Goal: Task Accomplishment & Management: Complete application form

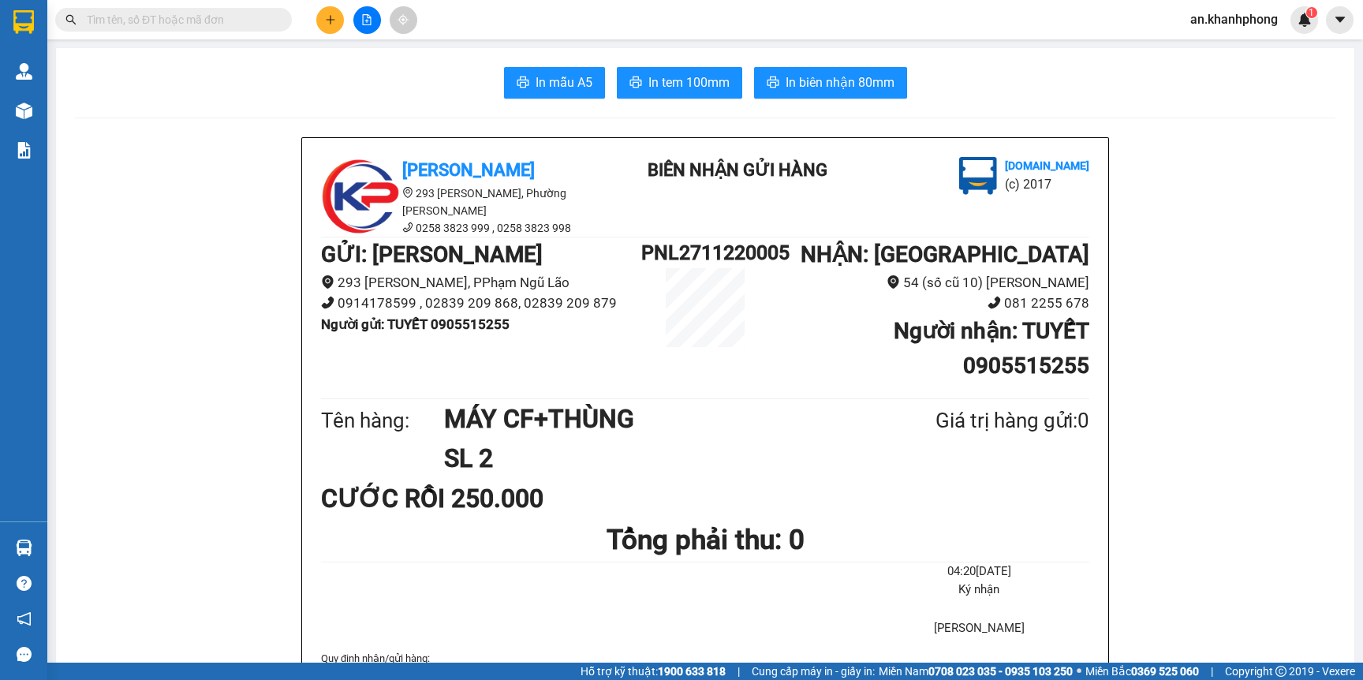
click at [160, 25] on input "text" at bounding box center [180, 19] width 186 height 17
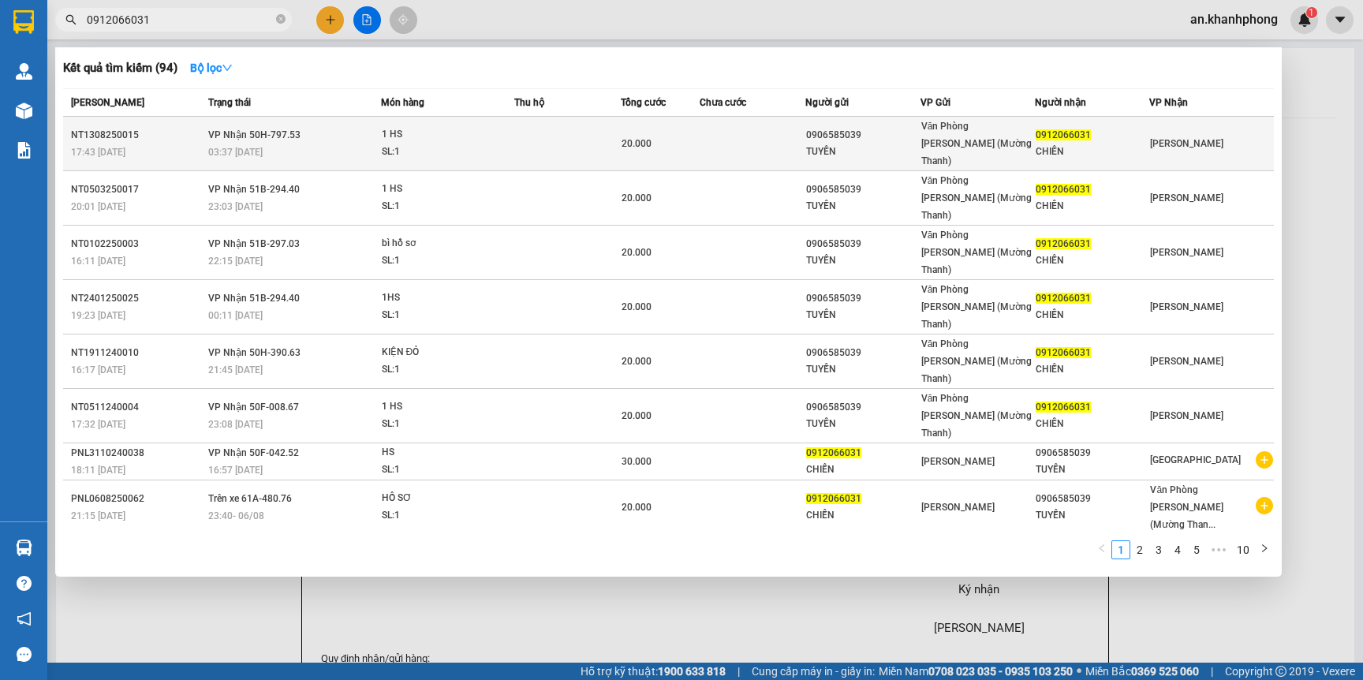
type input "0912066031"
click at [578, 132] on td at bounding box center [567, 144] width 106 height 54
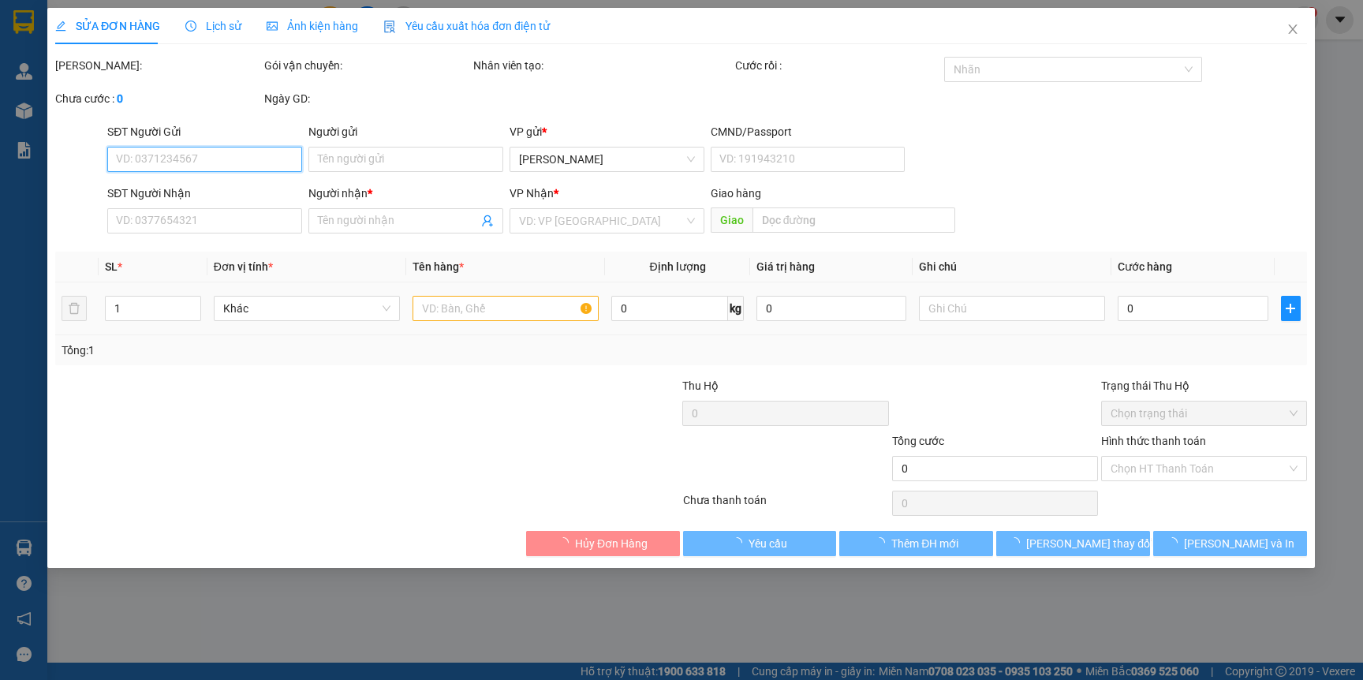
type input "0906585039"
type input "TUYỀN"
type input "0912066031"
type input "CHIẾN"
type input "20.000"
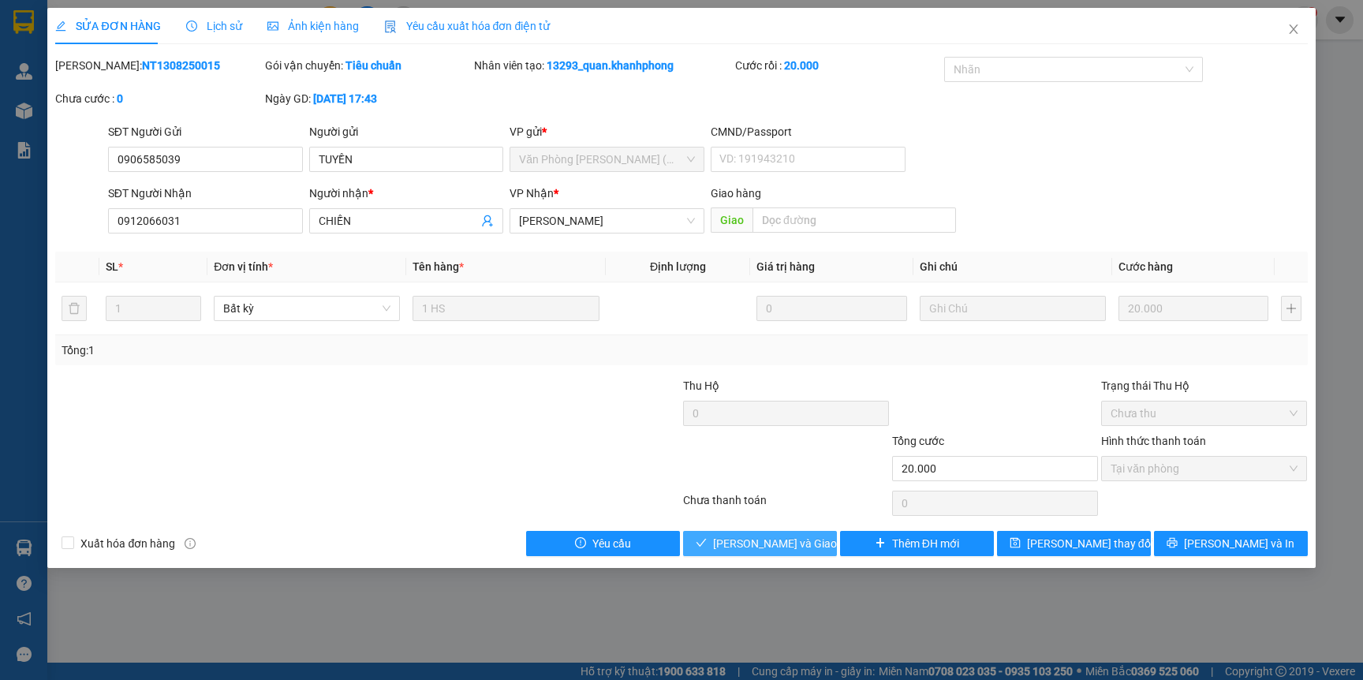
click at [773, 547] on span "Lưu và Giao hàng" at bounding box center [788, 543] width 151 height 17
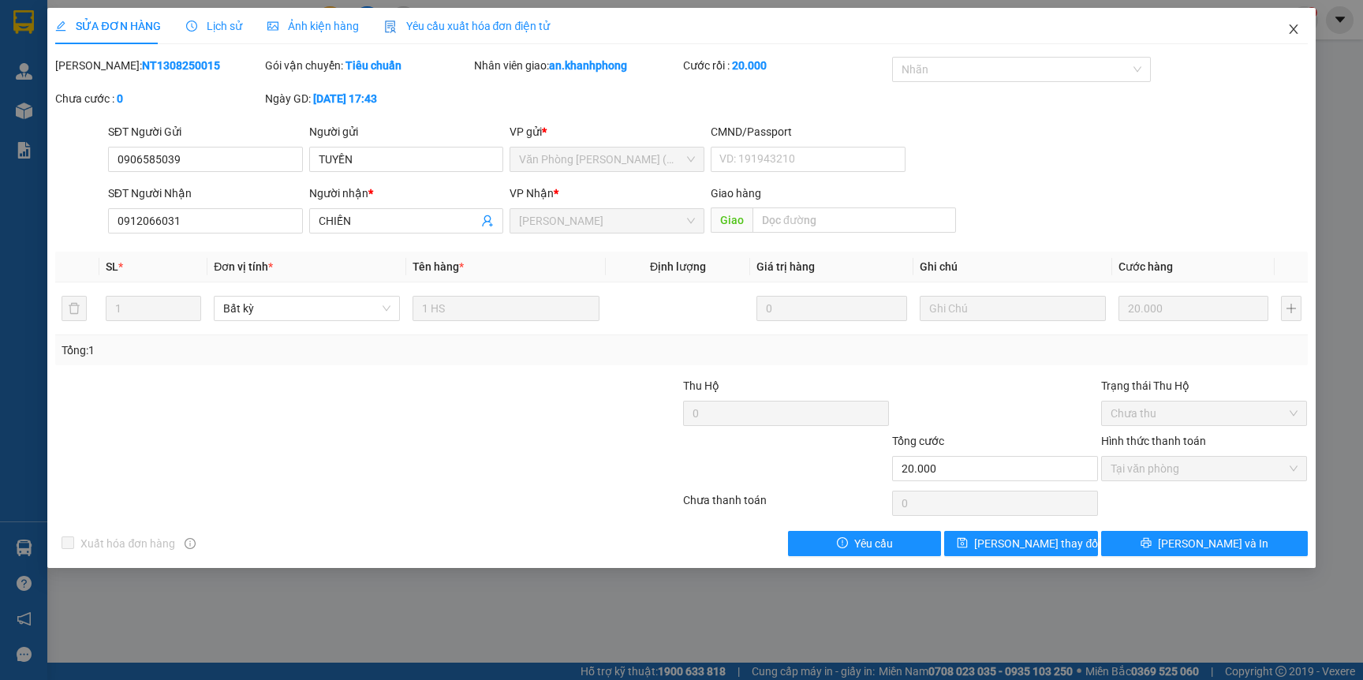
click at [1285, 33] on span "Close" at bounding box center [1294, 30] width 44 height 44
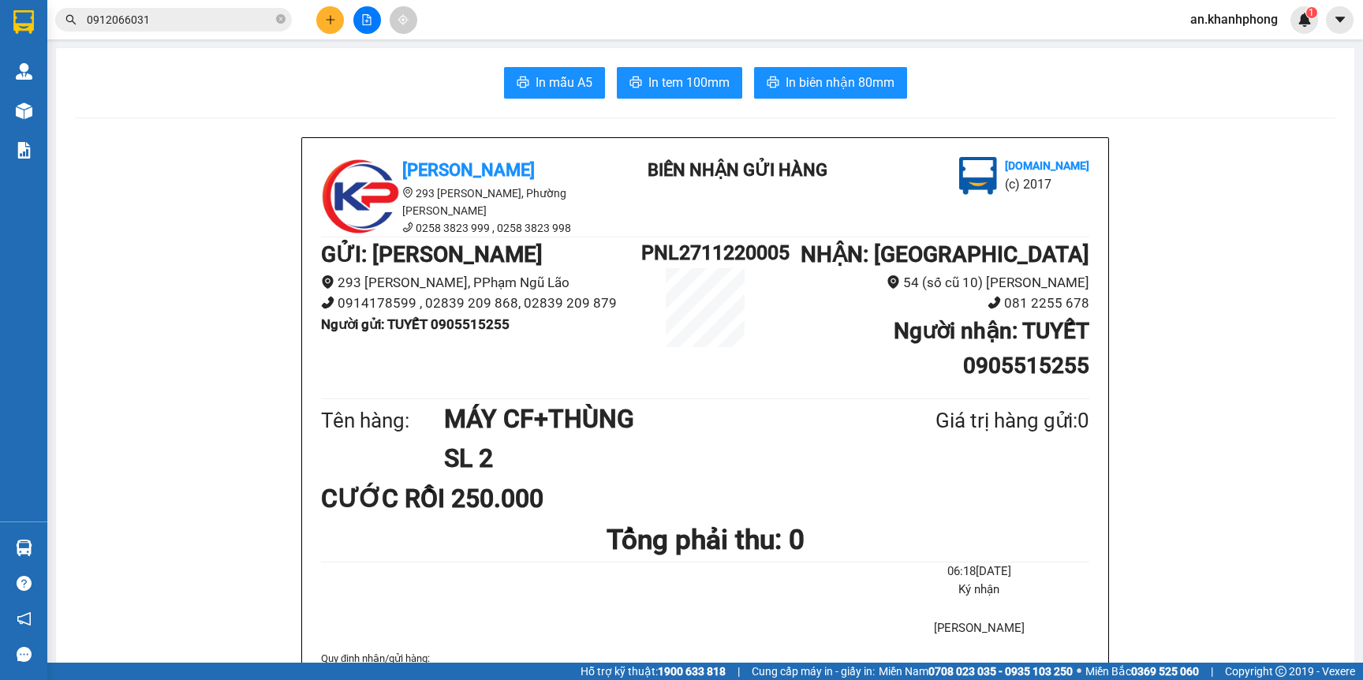
click at [188, 13] on input "0912066031" at bounding box center [180, 19] width 186 height 17
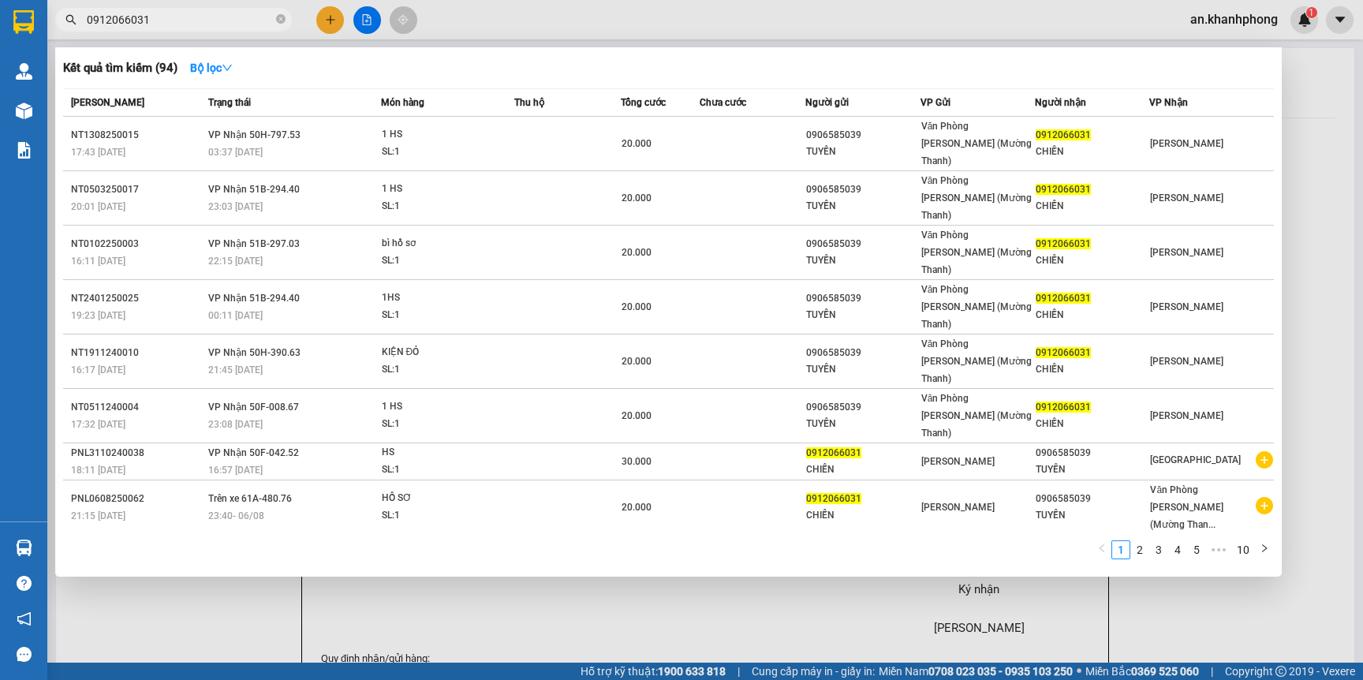
click at [188, 13] on input "0912066031" at bounding box center [180, 19] width 186 height 17
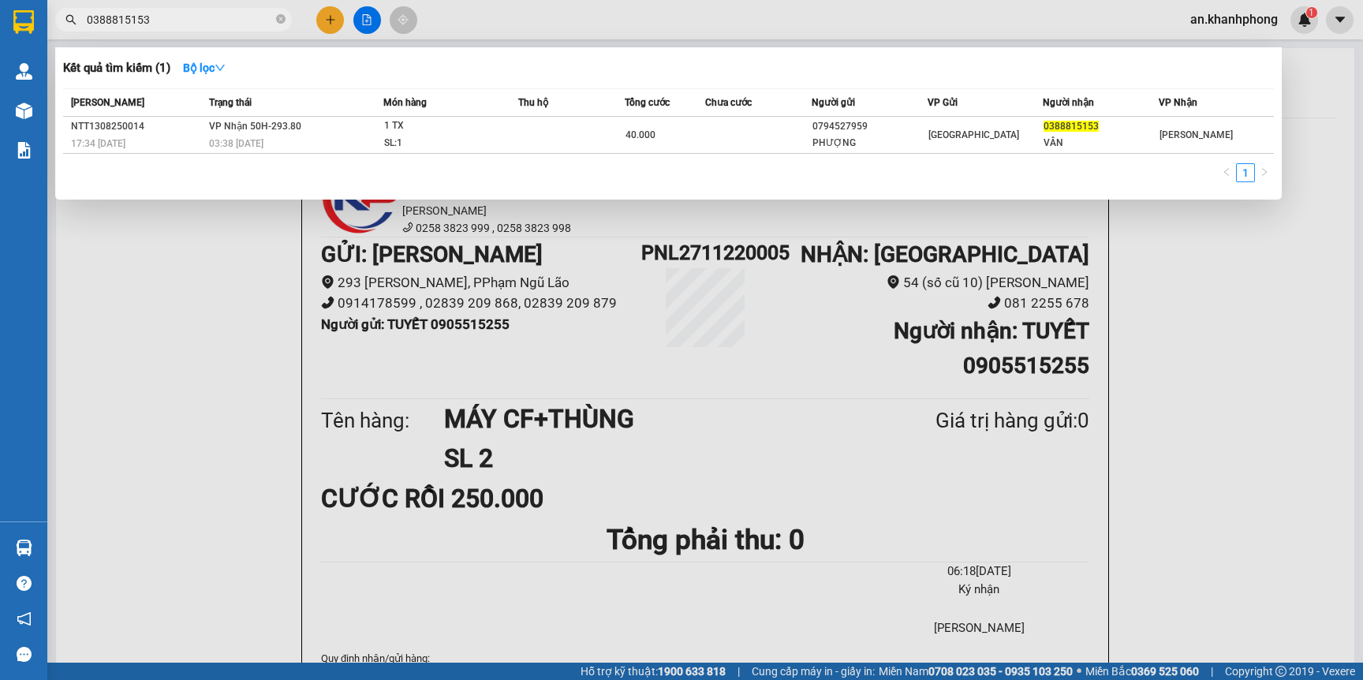
type input "0388815153"
click at [539, 136] on td at bounding box center [571, 135] width 106 height 37
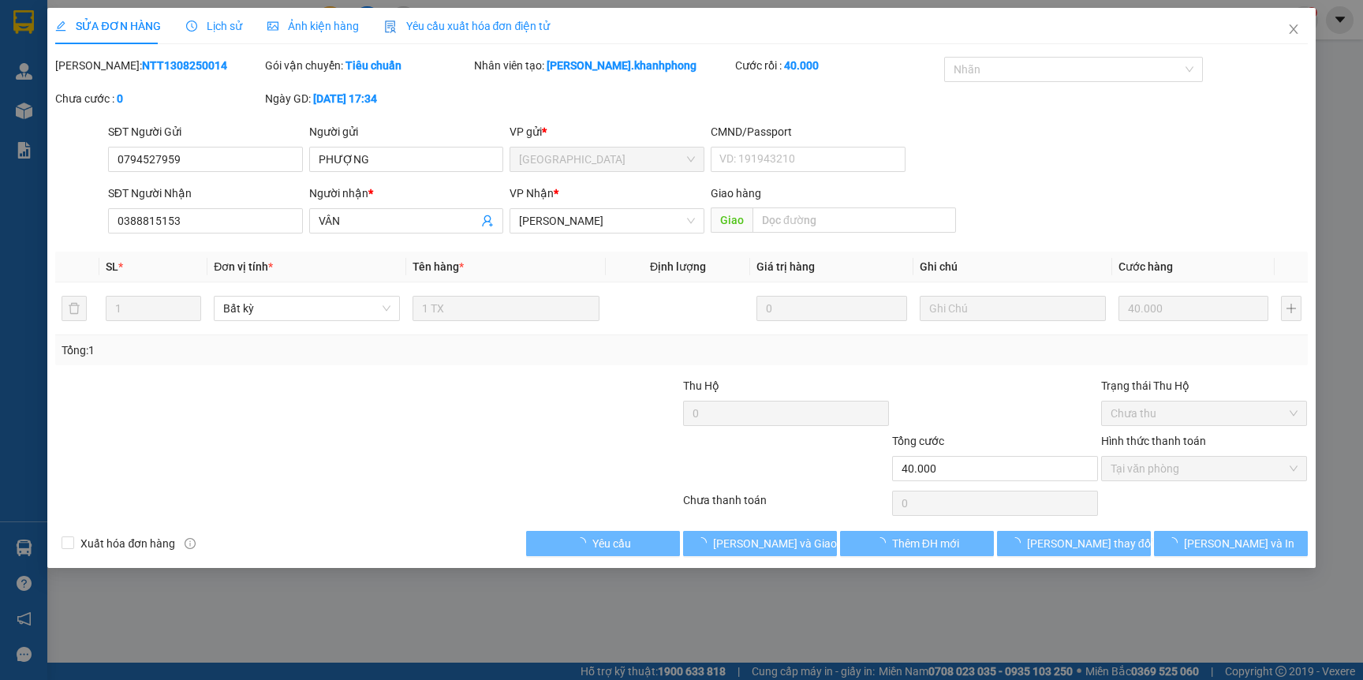
type input "0794527959"
type input "PHƯỢNG"
type input "0388815153"
type input "VÂN"
type input "40.000"
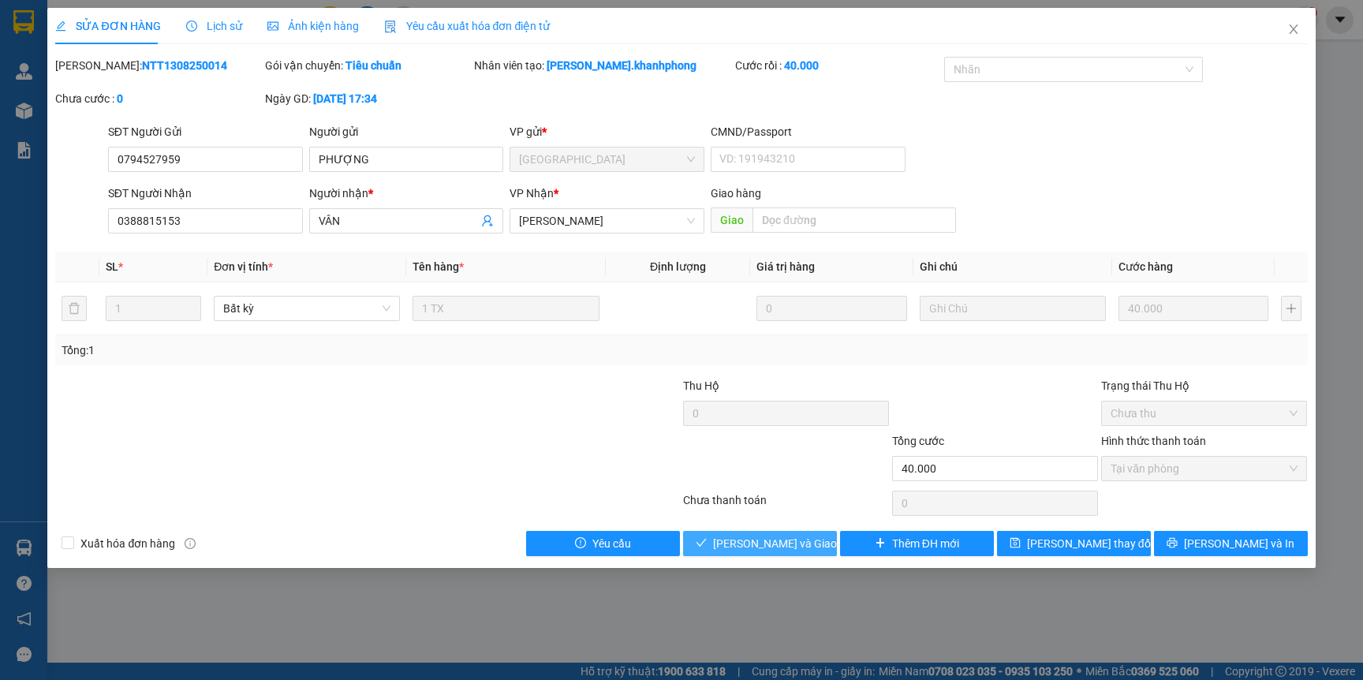
click at [771, 543] on span "Lưu và Giao hàng" at bounding box center [788, 543] width 151 height 17
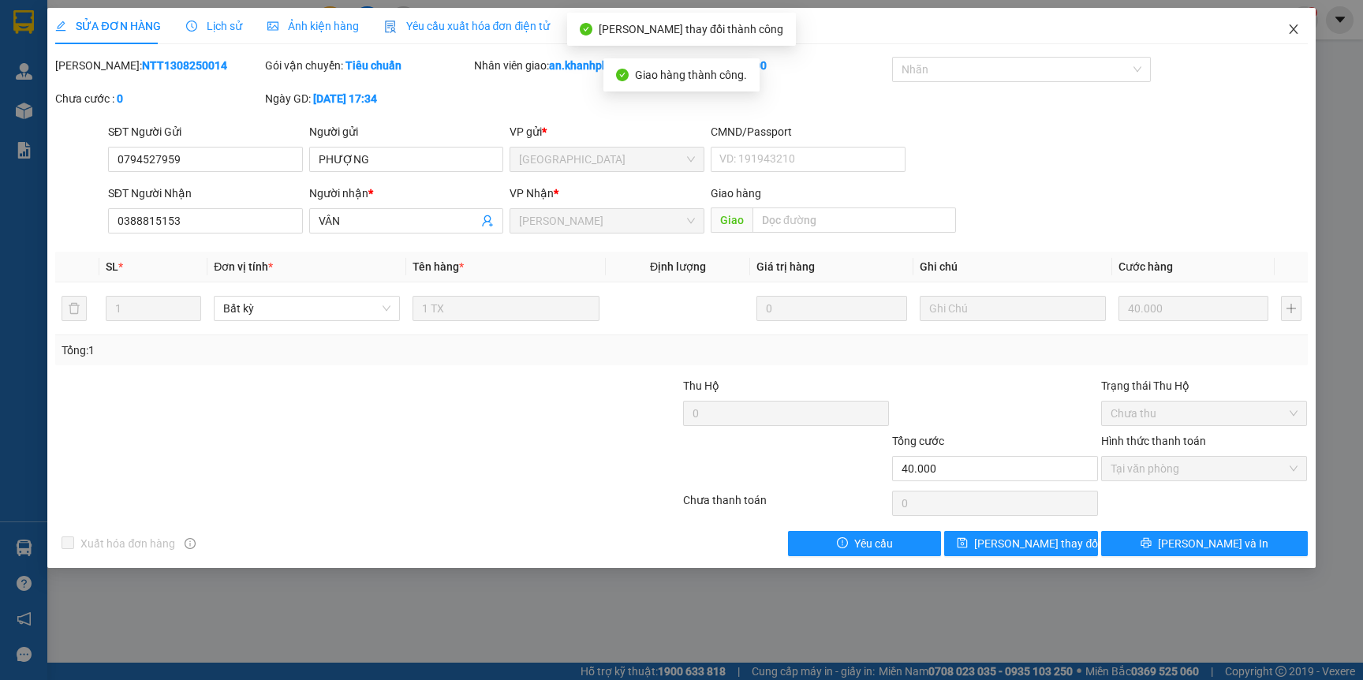
click at [1295, 27] on icon "close" at bounding box center [1293, 28] width 9 height 9
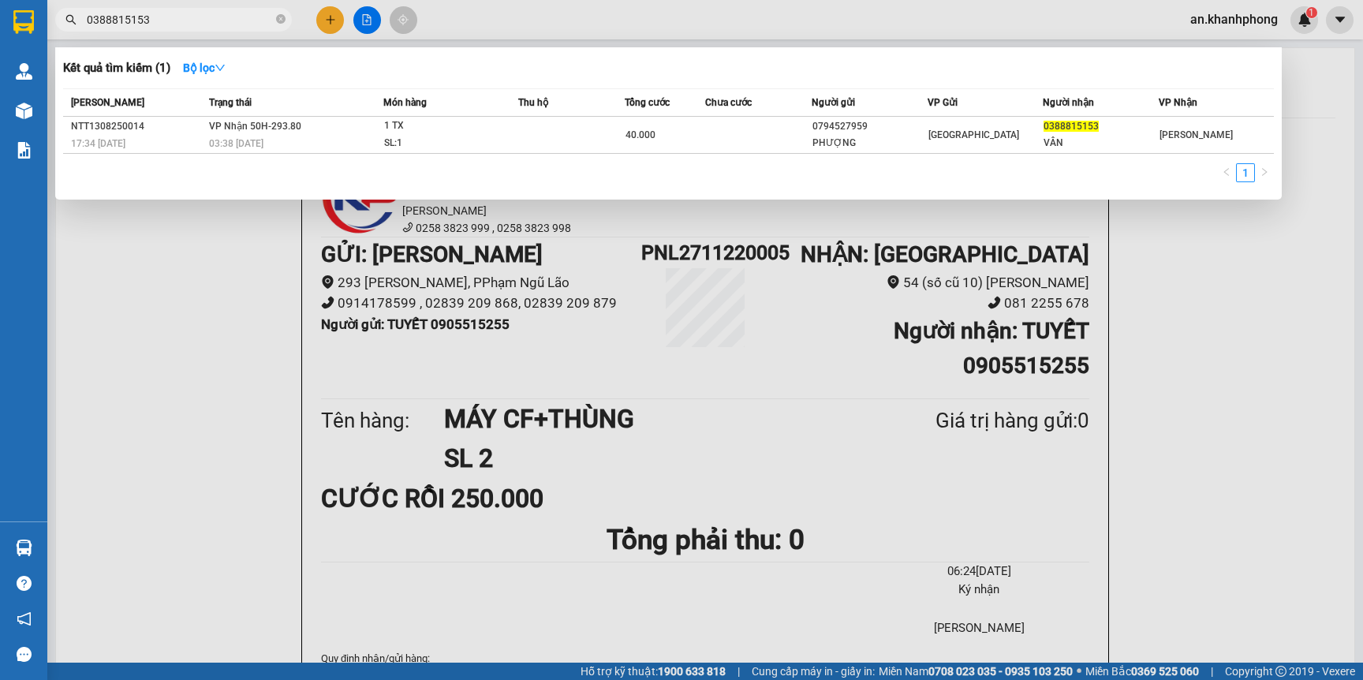
click at [178, 23] on input "0388815153" at bounding box center [180, 19] width 186 height 17
click at [179, 23] on input "0388815153" at bounding box center [180, 19] width 186 height 17
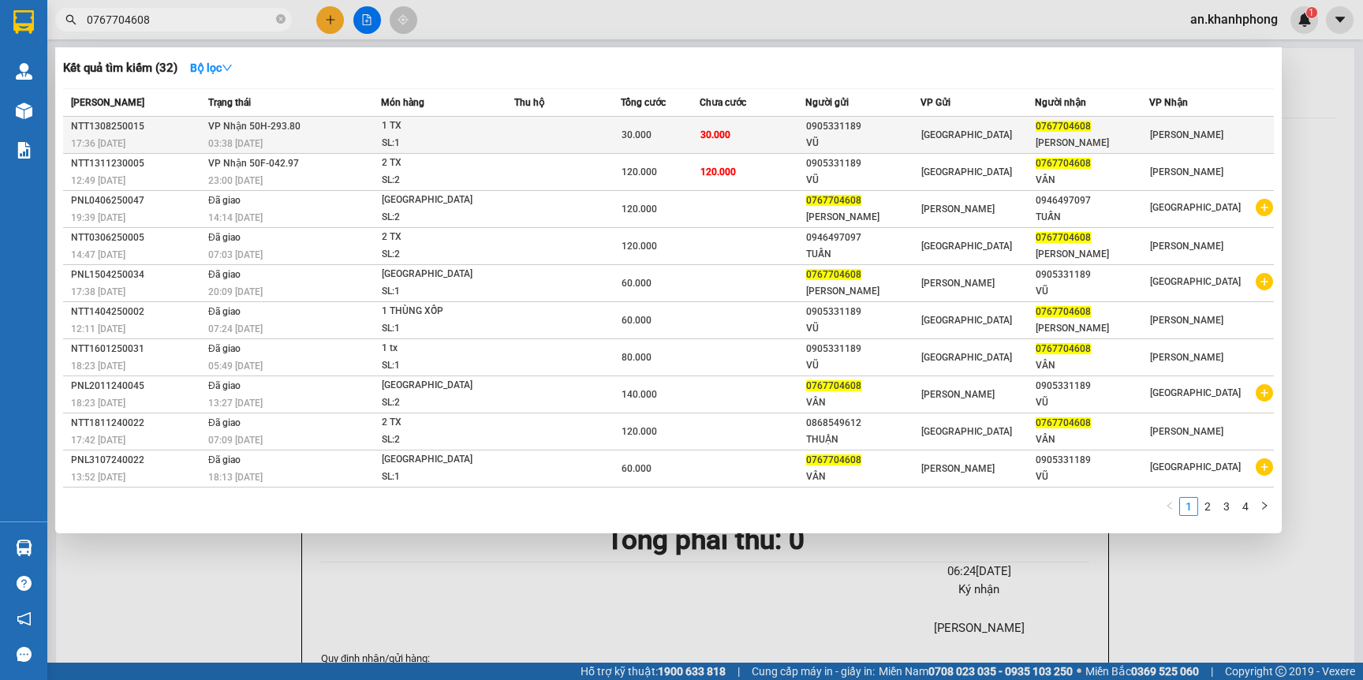
type input "0767704608"
click at [504, 125] on span "1 TX SL: 1" at bounding box center [448, 135] width 133 height 34
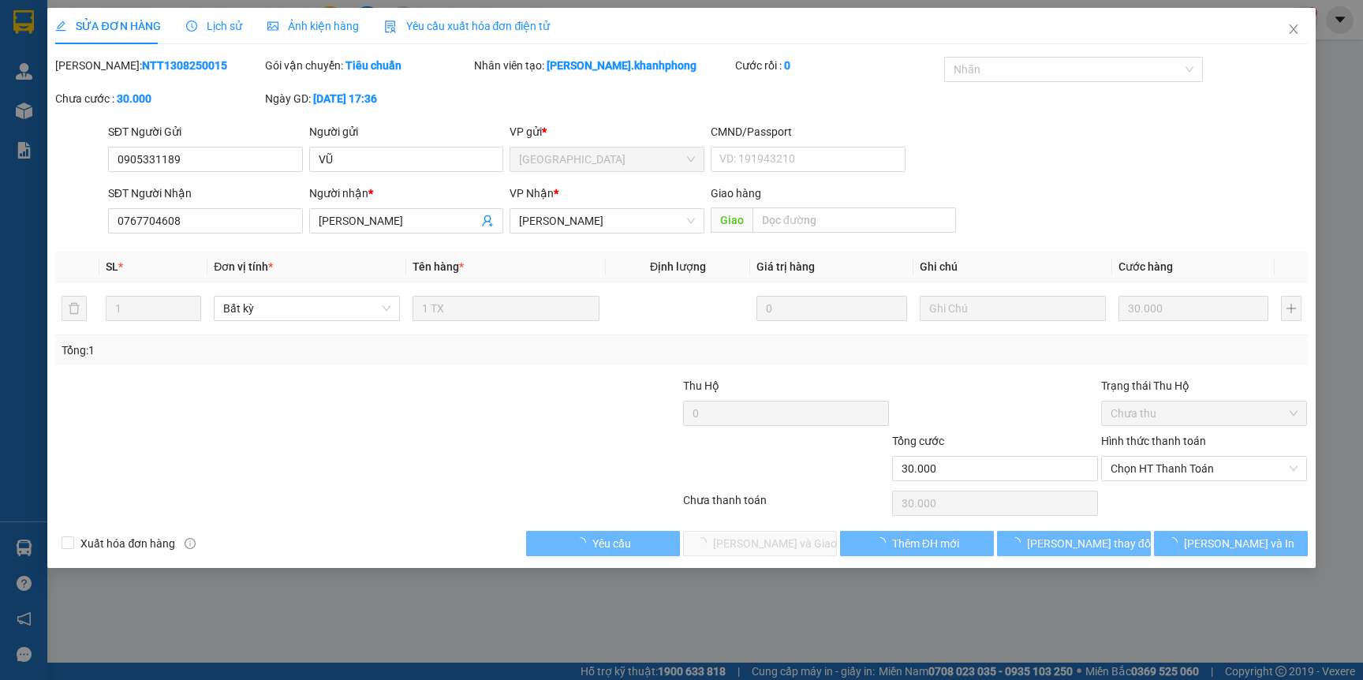
type input "0905331189"
type input "VŨ"
type input "0767704608"
type input "TUYẾT VÂN"
type input "30.000"
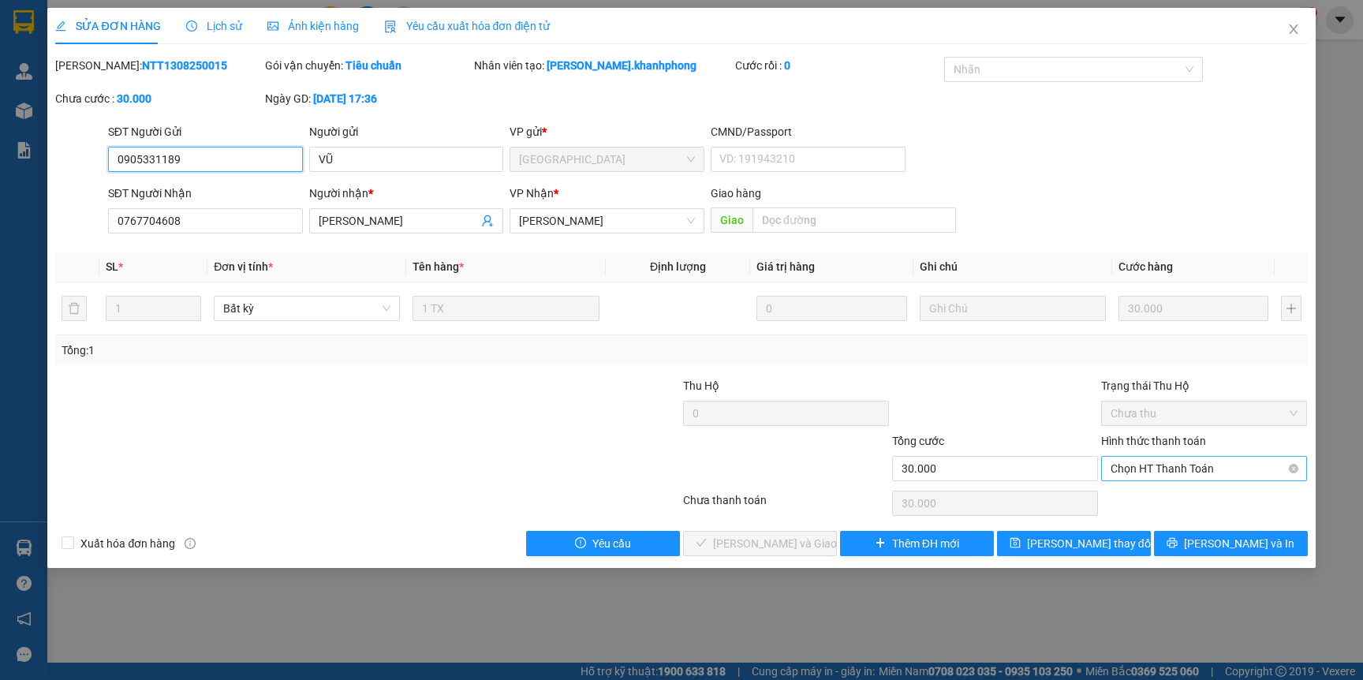
click at [1168, 460] on span "Chọn HT Thanh Toán" at bounding box center [1204, 469] width 187 height 24
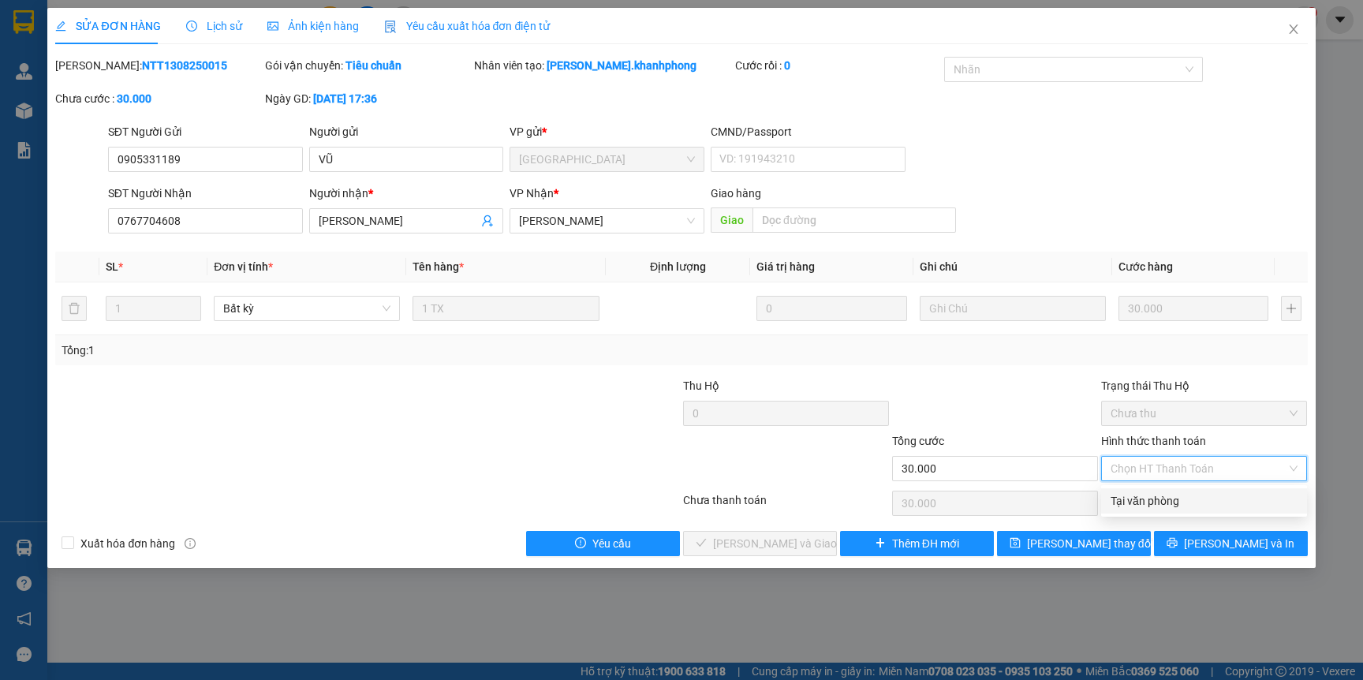
click at [1145, 503] on div "Tại văn phòng" at bounding box center [1204, 500] width 187 height 17
type input "0"
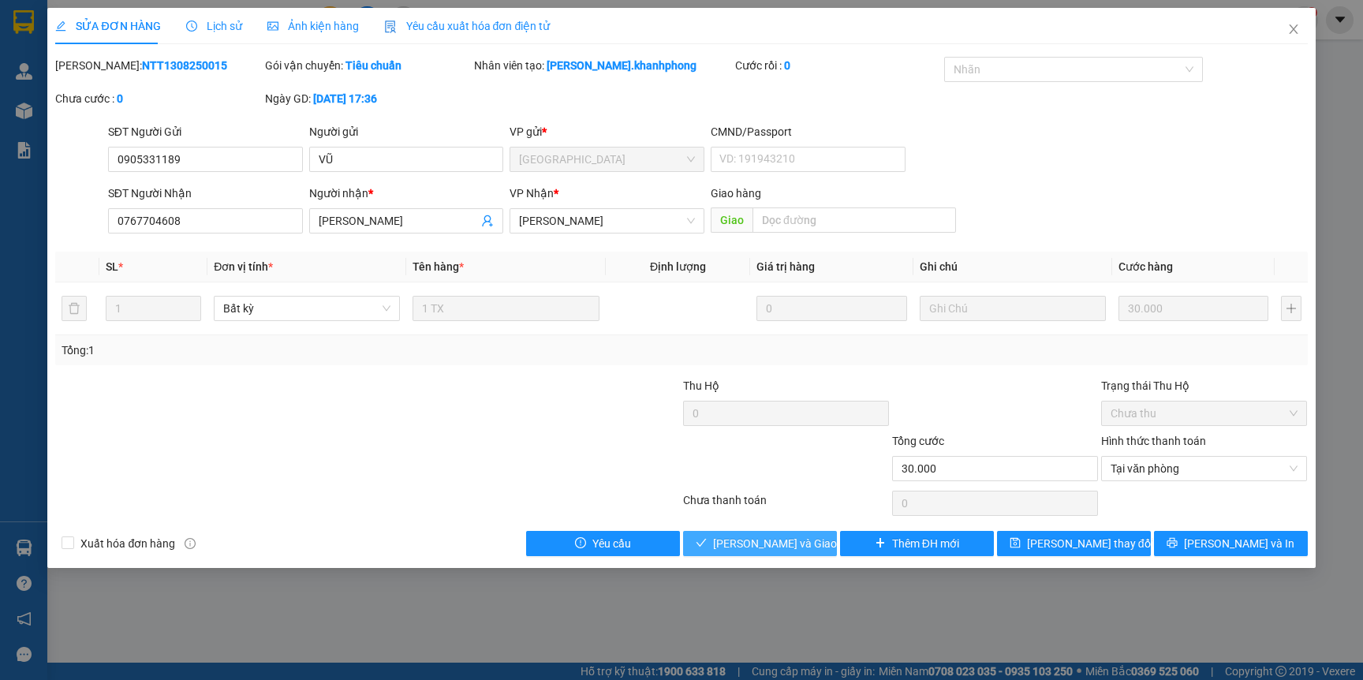
click at [768, 550] on span "Lưu và Giao hàng" at bounding box center [788, 543] width 151 height 17
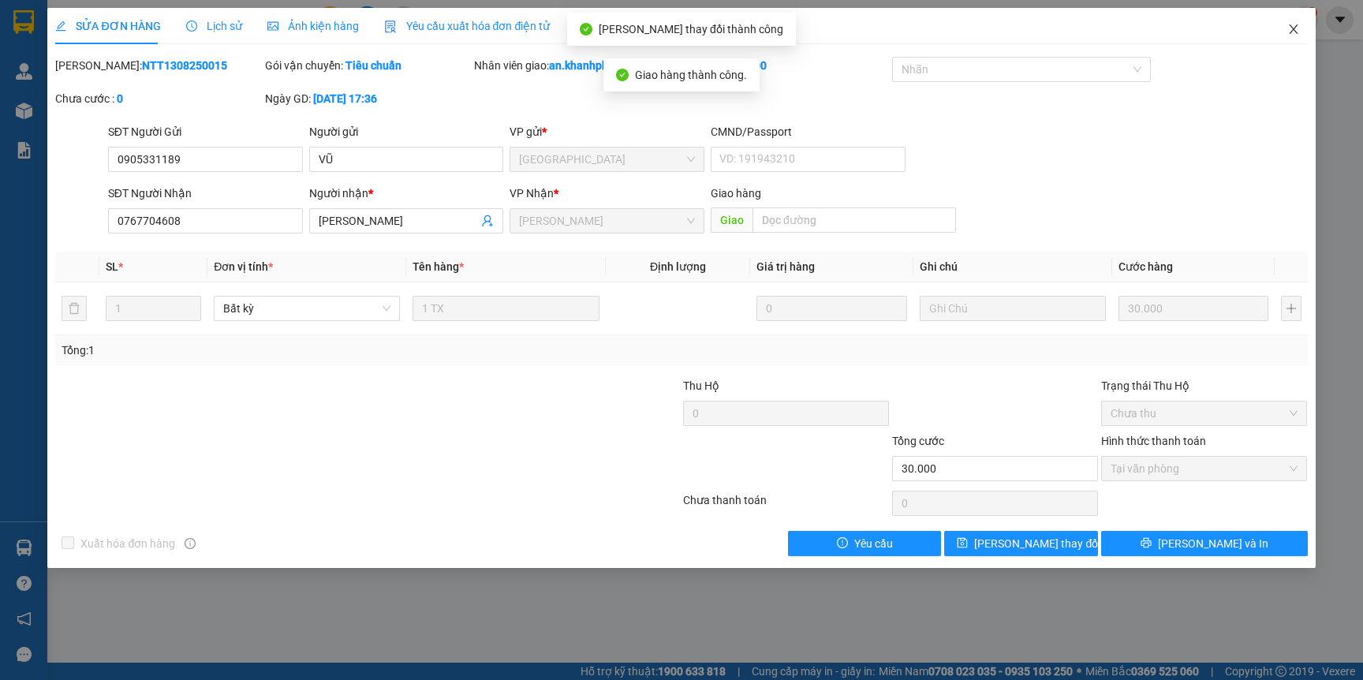
click at [1291, 32] on icon "close" at bounding box center [1293, 29] width 13 height 13
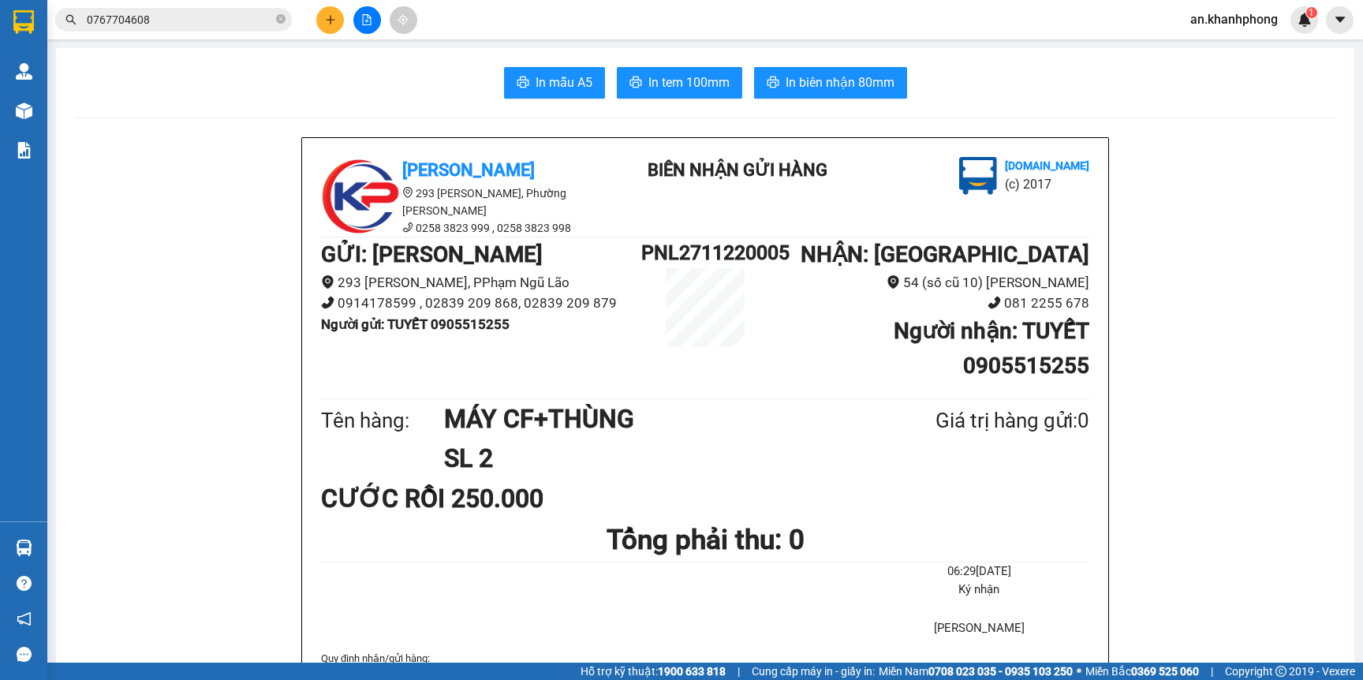
click at [195, 15] on span "0767704608" at bounding box center [173, 20] width 237 height 24
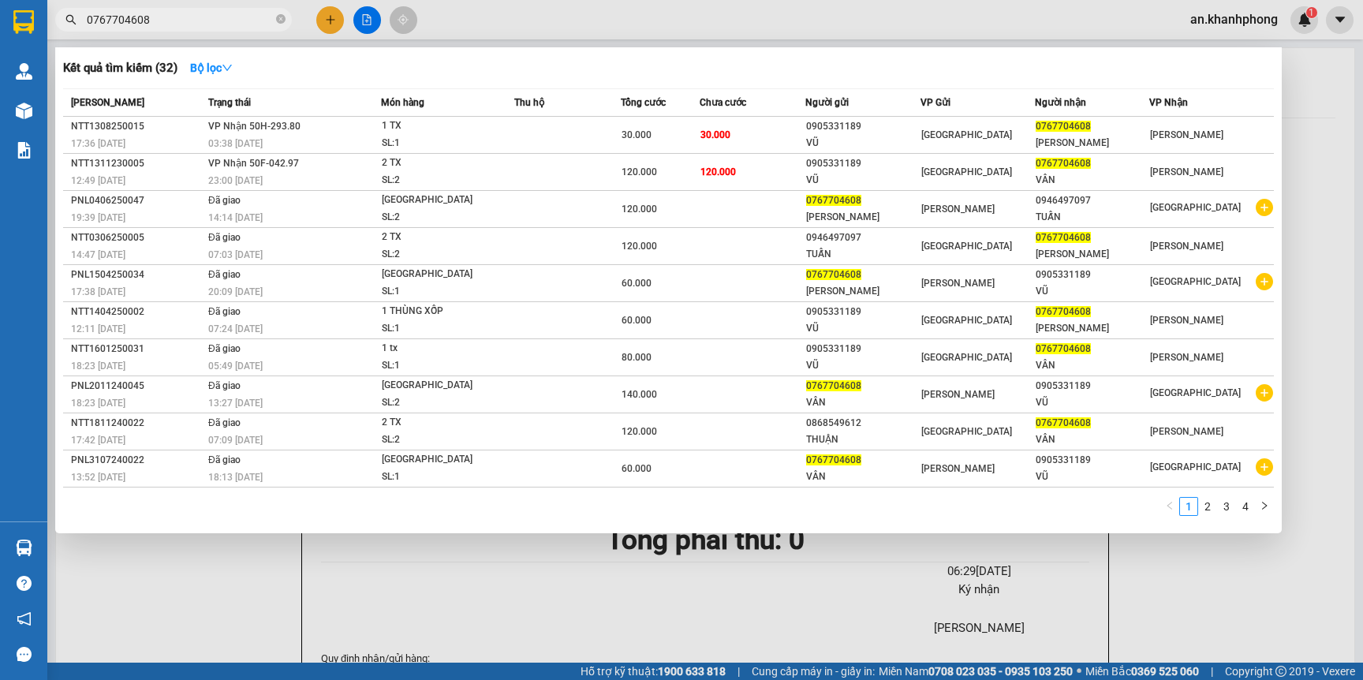
click at [193, 16] on input "0767704608" at bounding box center [180, 19] width 186 height 17
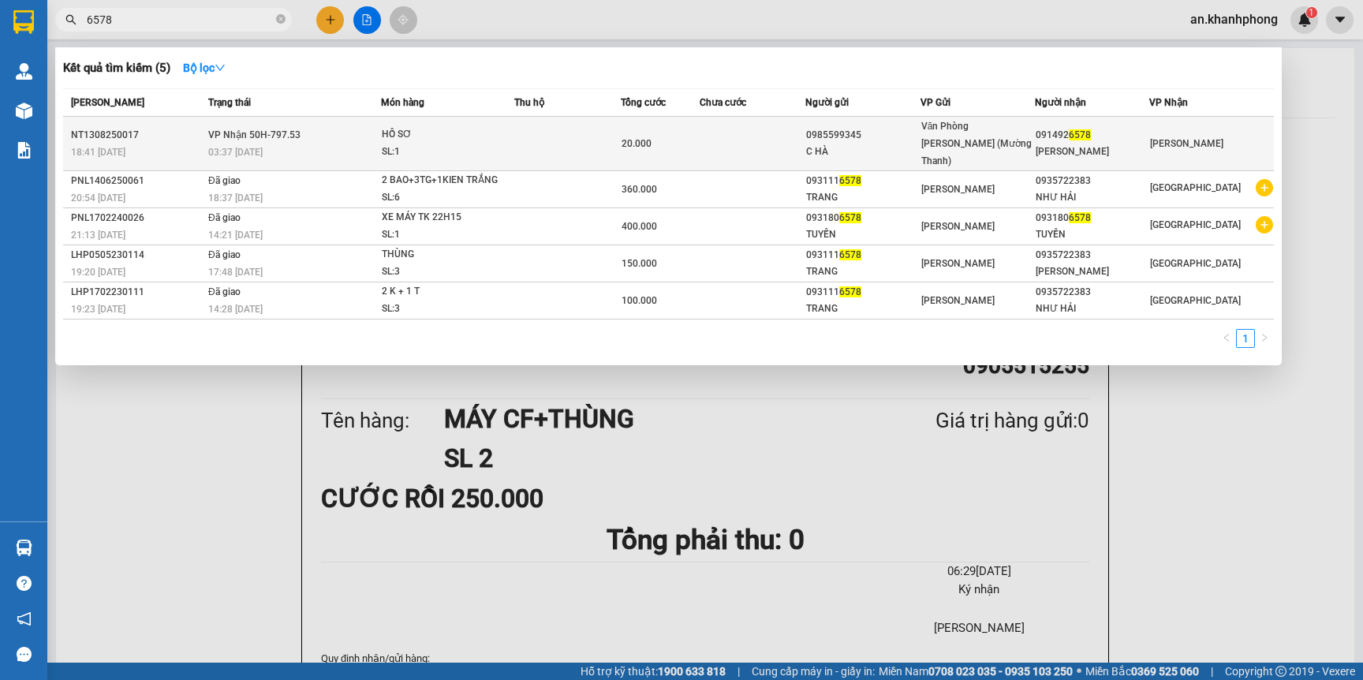
type input "6578"
click at [910, 144] on div "C HÀ" at bounding box center [862, 152] width 113 height 17
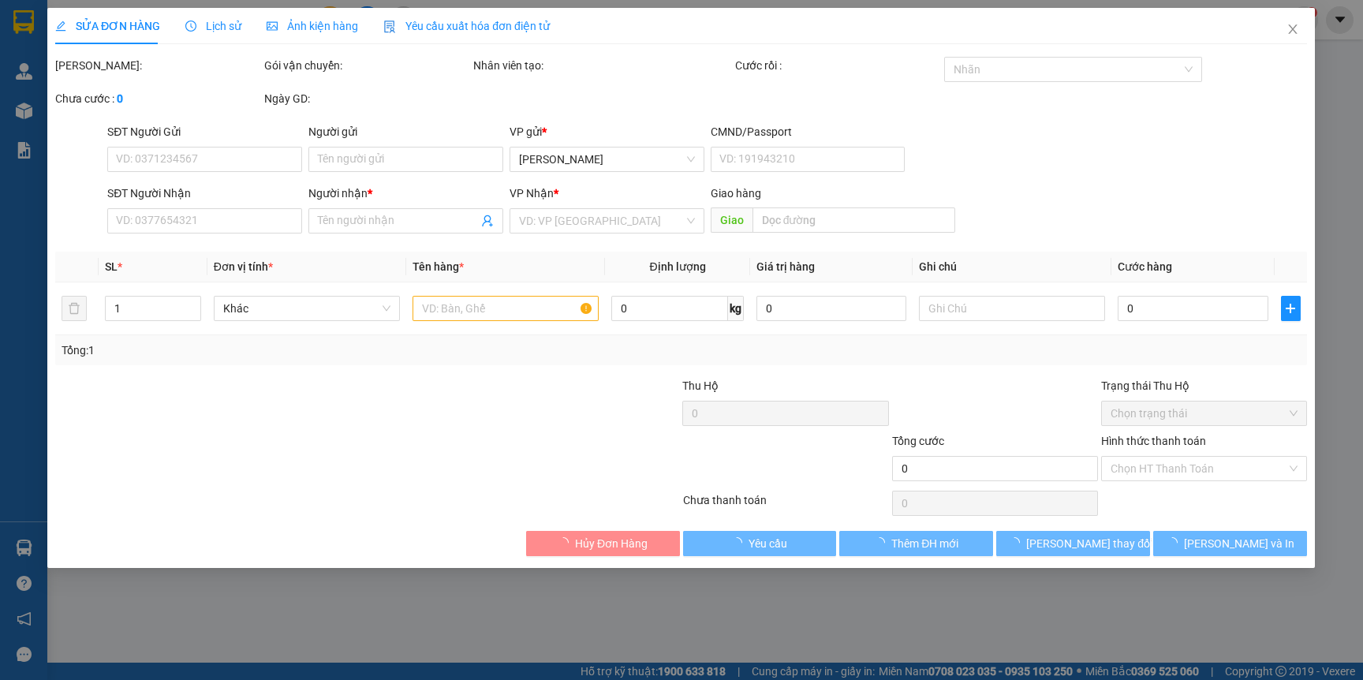
type input "0985599345"
type input "C HÀ"
type input "0914926578"
type input "KIM LONG"
type input "20.000"
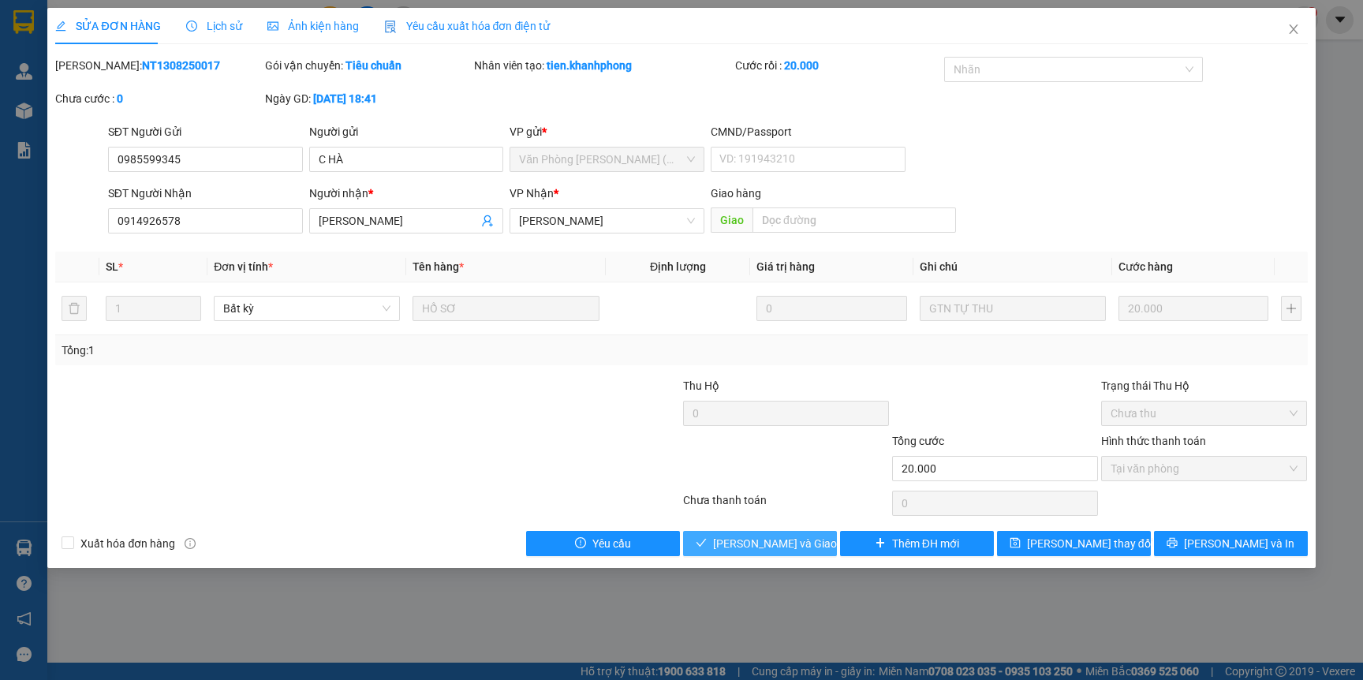
click at [794, 543] on span "Lưu và Giao hàng" at bounding box center [788, 543] width 151 height 17
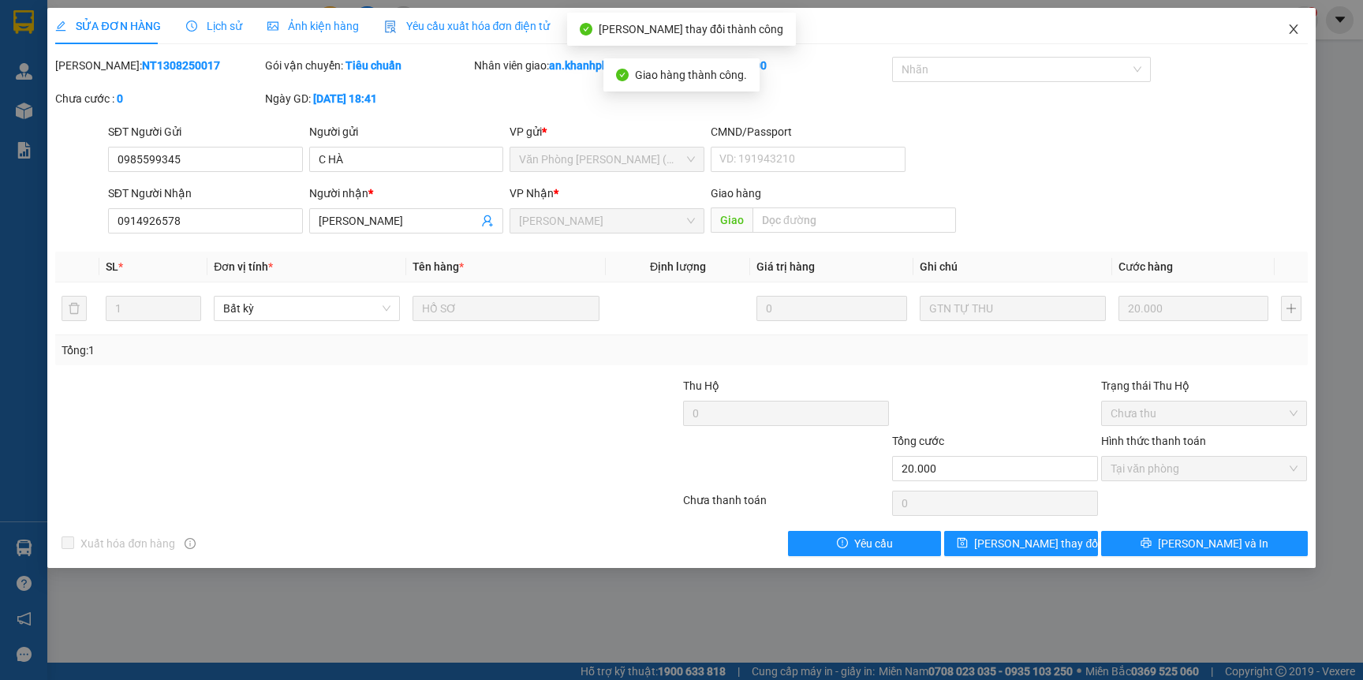
click at [1296, 32] on icon "close" at bounding box center [1293, 29] width 13 height 13
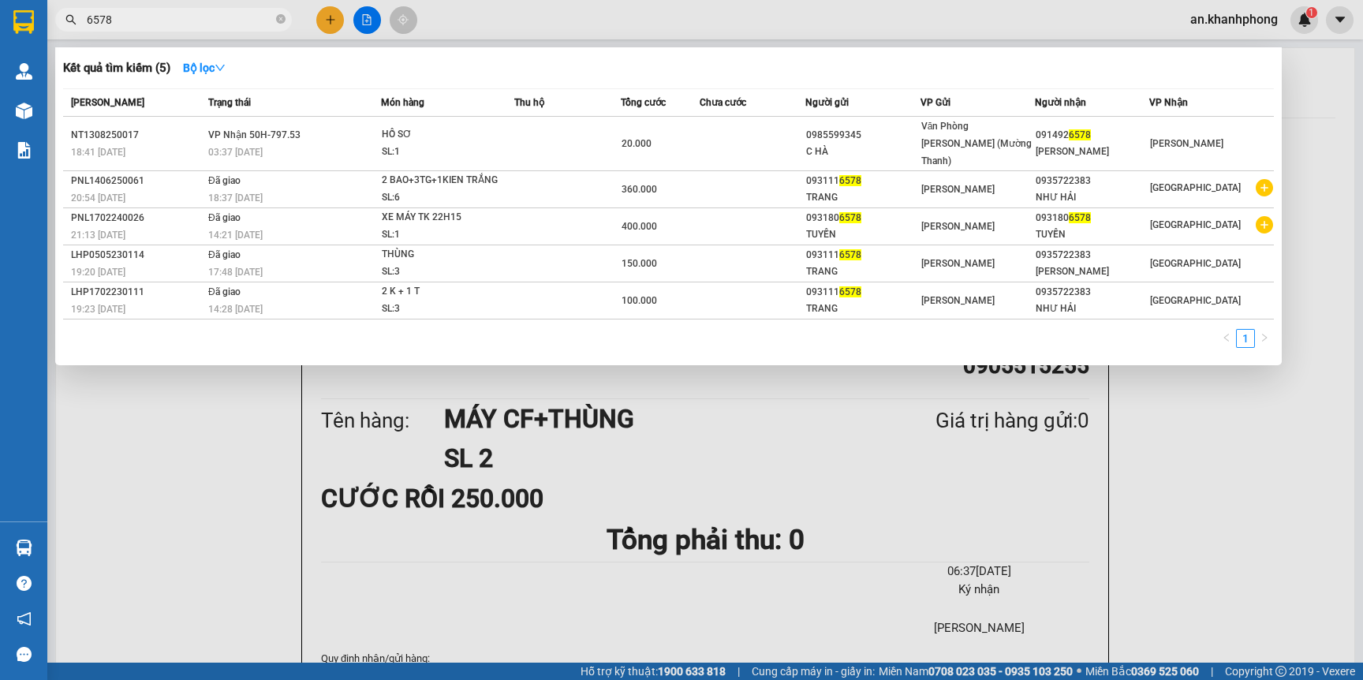
click at [249, 22] on input "6578" at bounding box center [180, 19] width 186 height 17
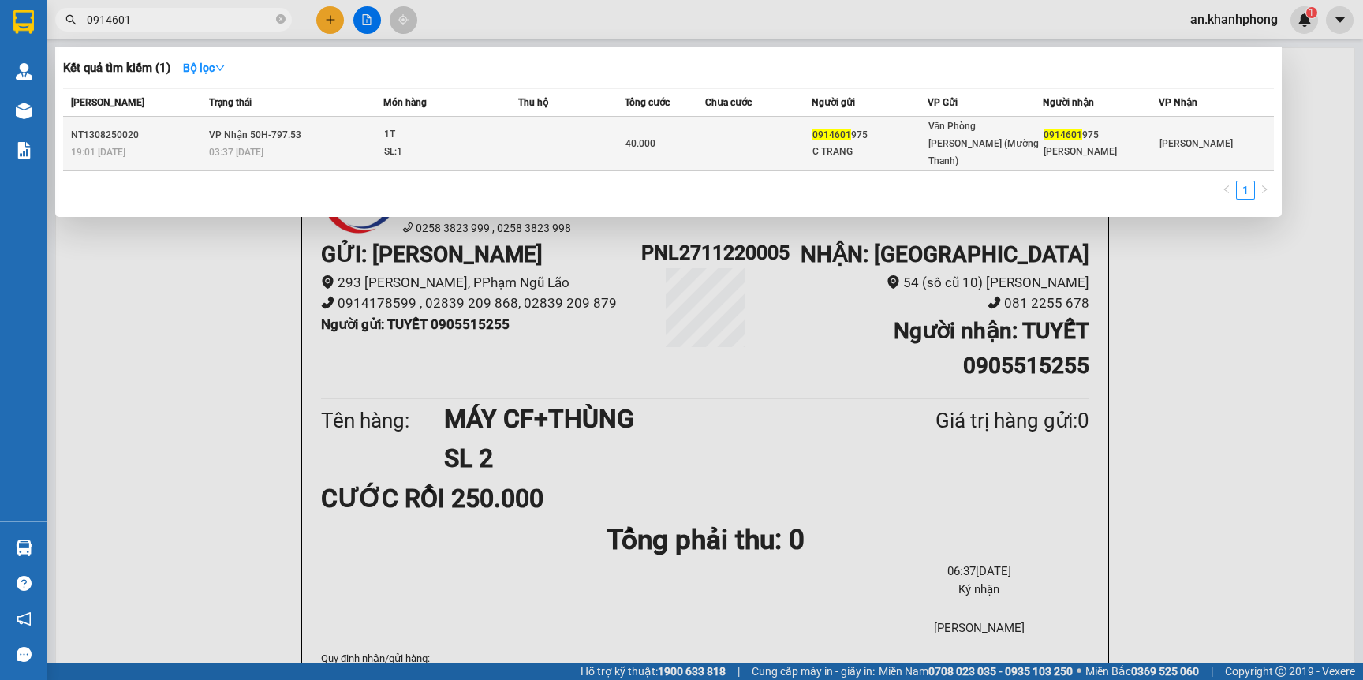
type input "0914601"
click at [540, 136] on td at bounding box center [571, 144] width 106 height 54
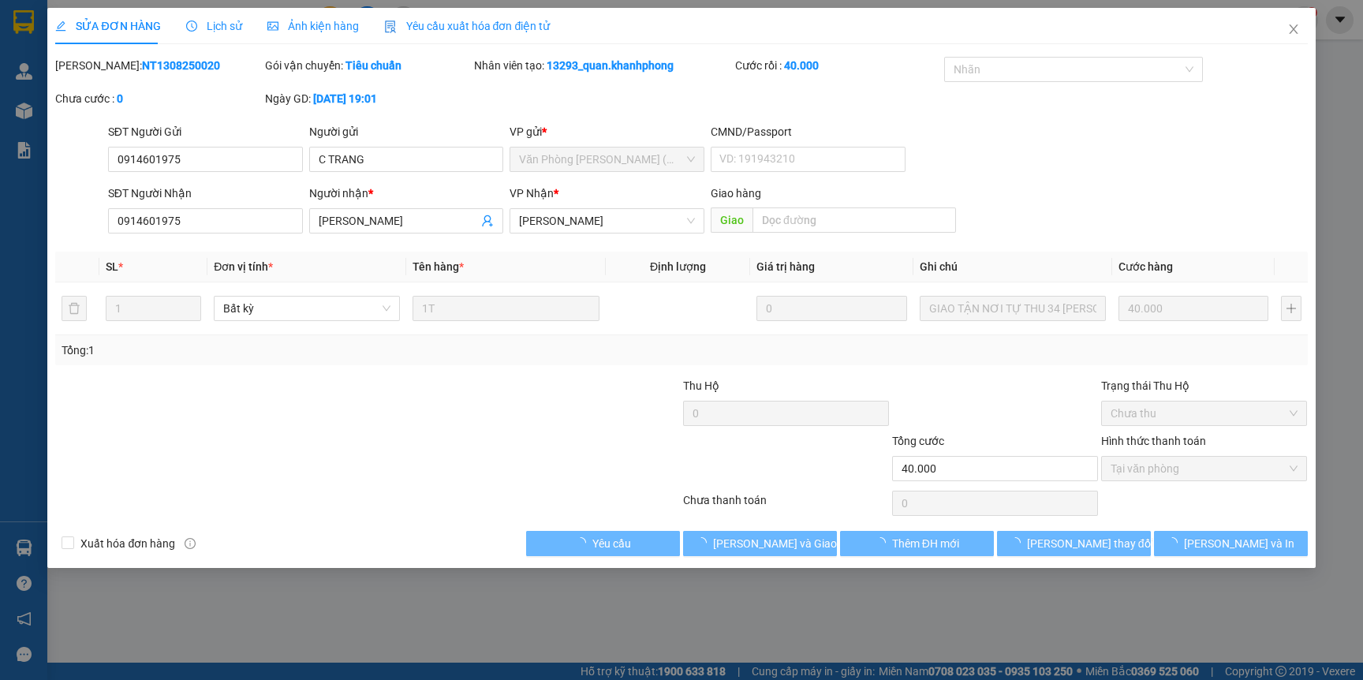
type input "0914601975"
type input "C TRANG"
type input "0914601975"
type input "C THANH"
type input "40.000"
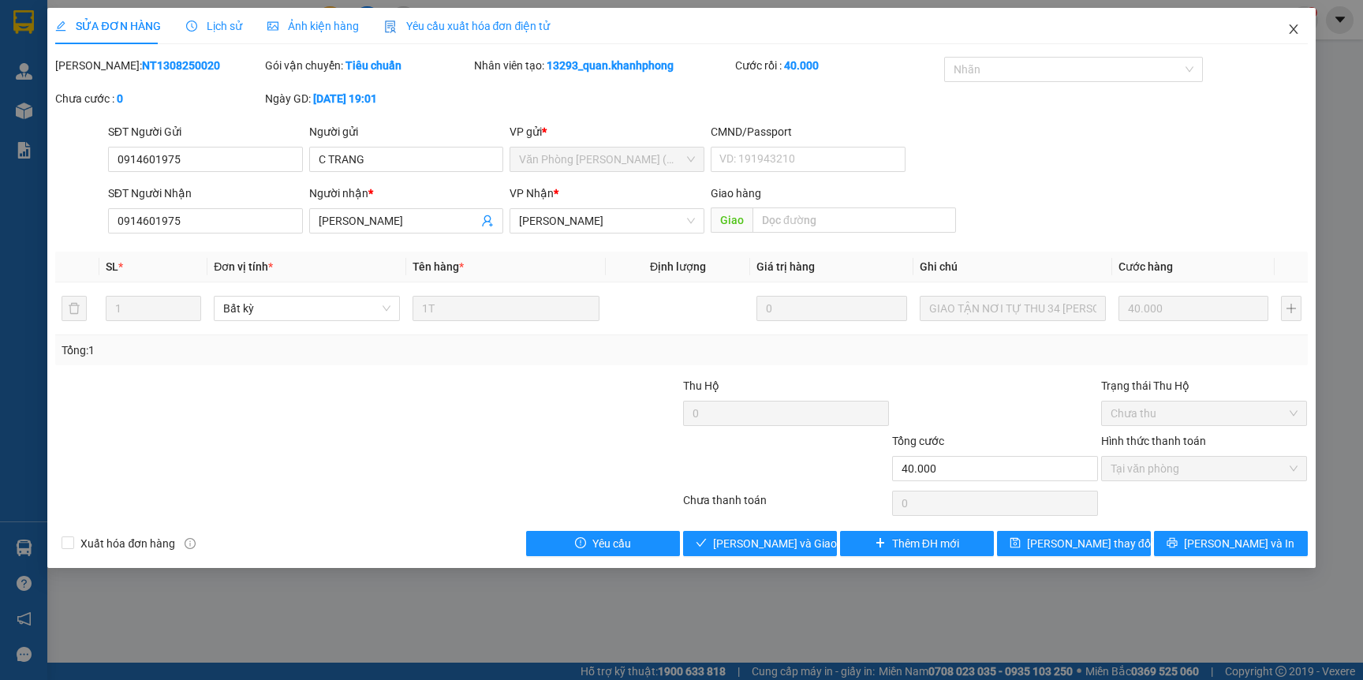
click at [1291, 29] on icon "close" at bounding box center [1293, 29] width 13 height 13
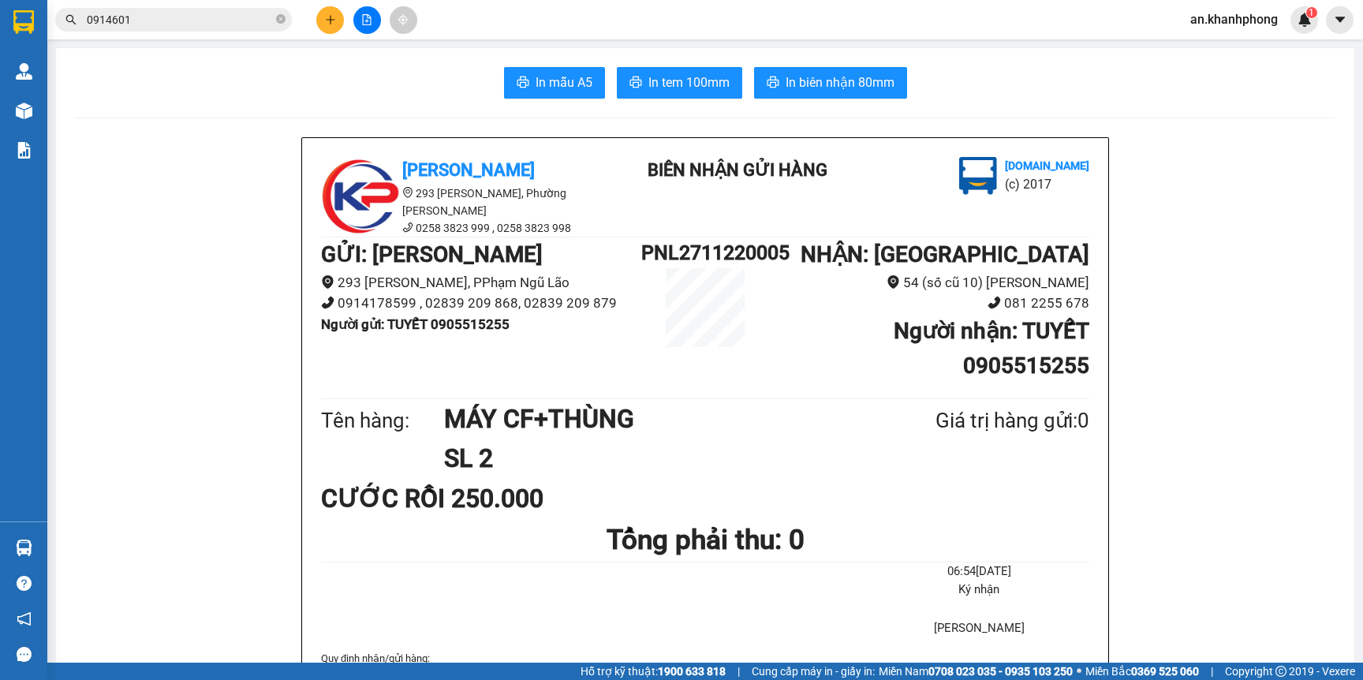
click at [197, 20] on input "0914601" at bounding box center [180, 19] width 186 height 17
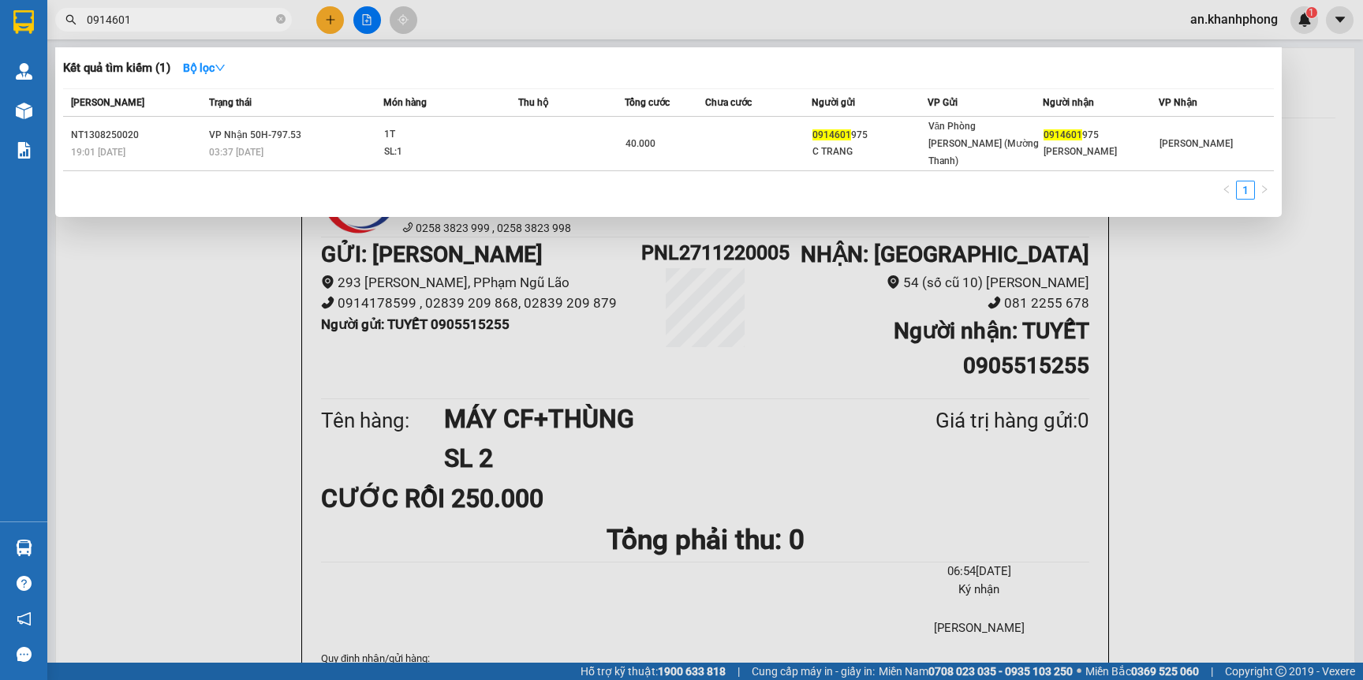
click at [197, 20] on input "0914601" at bounding box center [180, 19] width 186 height 17
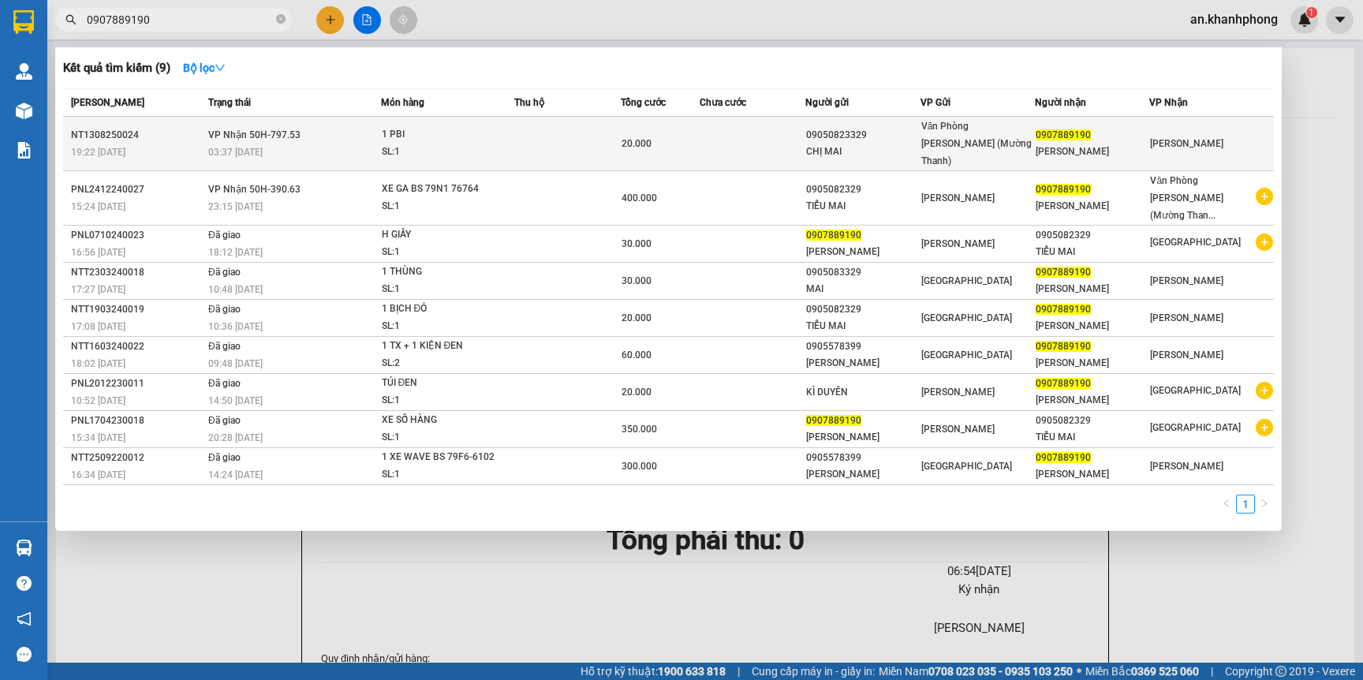
type input "0907889190"
click at [523, 138] on td at bounding box center [567, 144] width 106 height 54
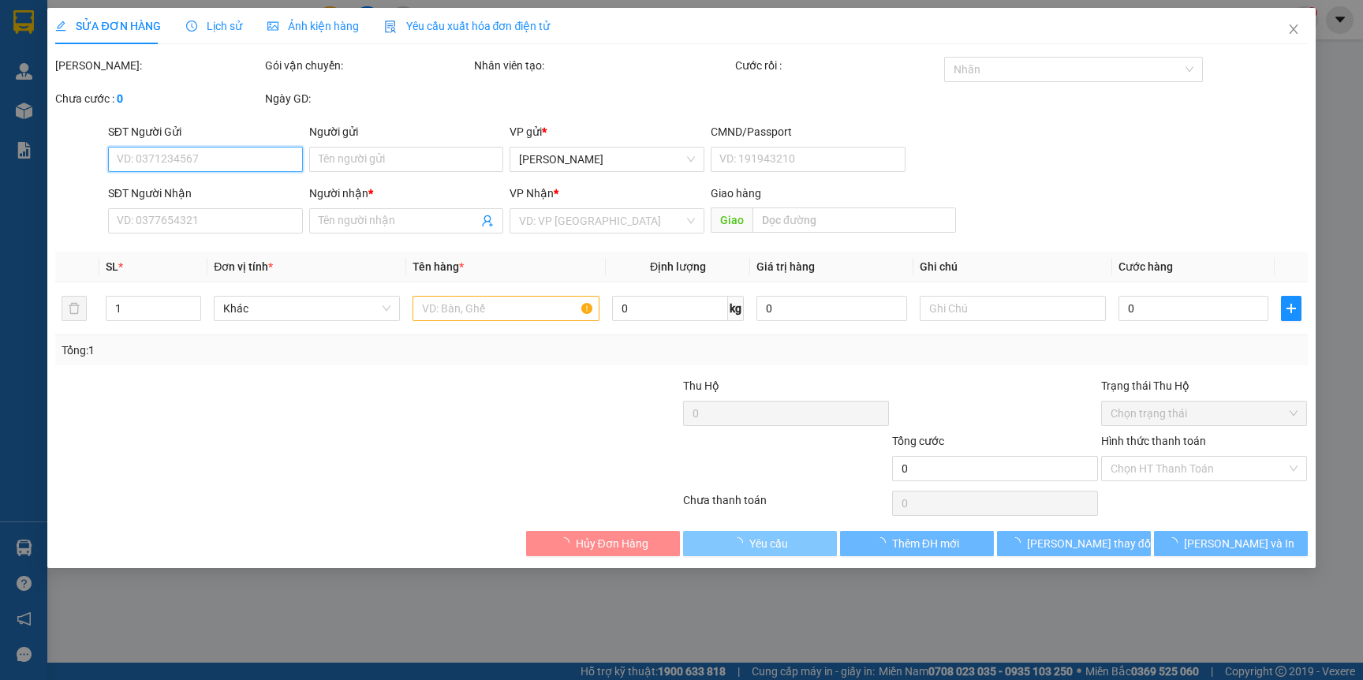
type input "09050823329"
type input "CHỊ MAI"
type input "0907889190"
type input "LÊ ANH QUÂN"
type input "20.000"
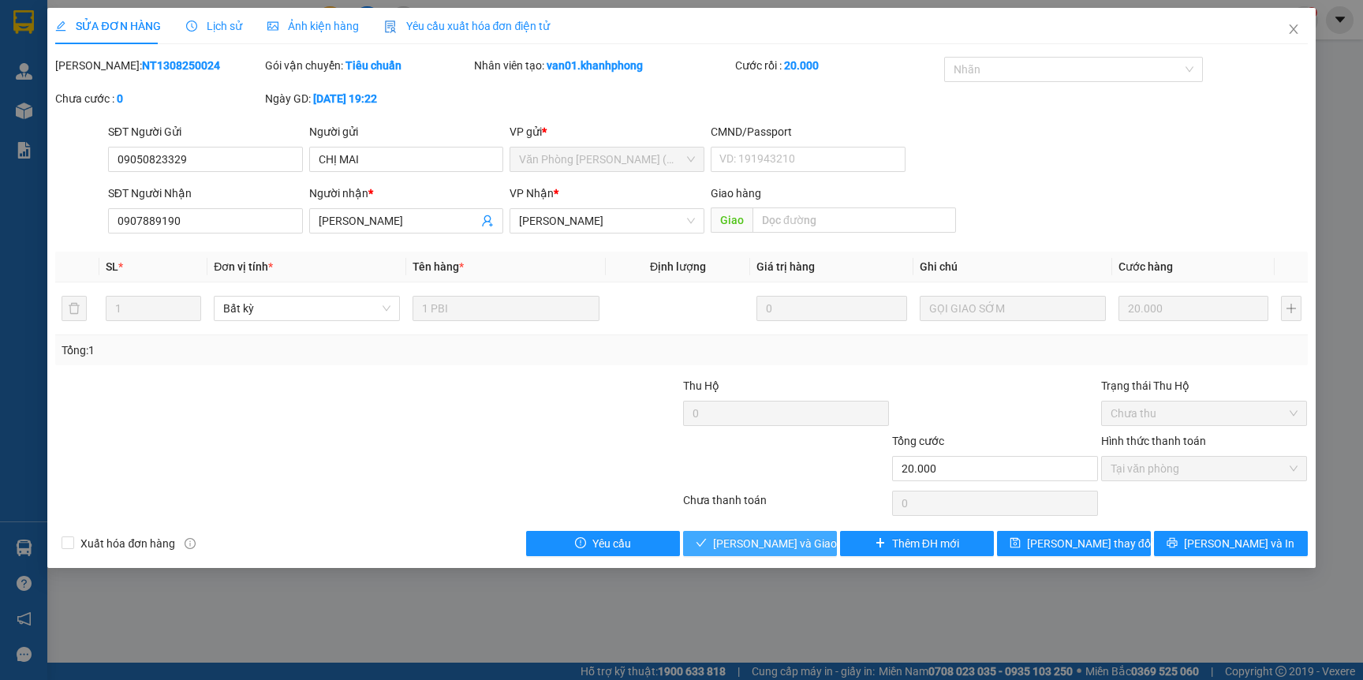
click at [777, 544] on span "Lưu và Giao hàng" at bounding box center [788, 543] width 151 height 17
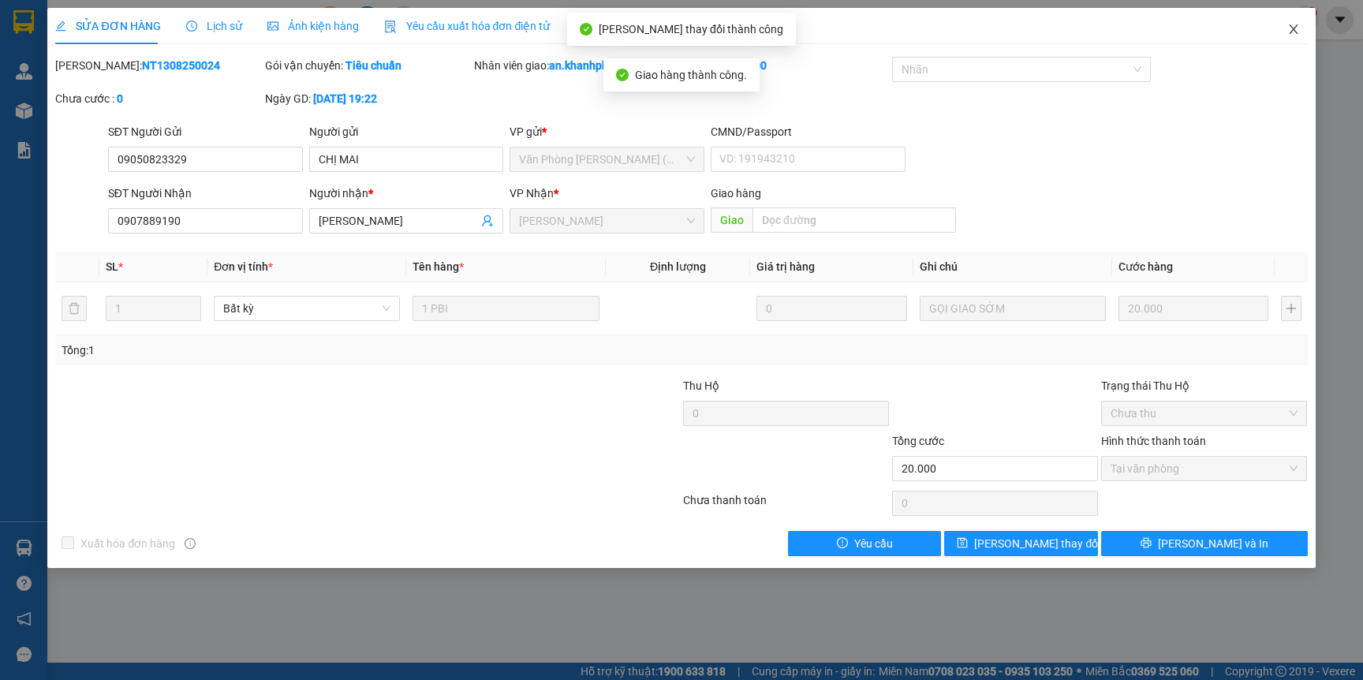
click at [1287, 28] on icon "close" at bounding box center [1293, 29] width 13 height 13
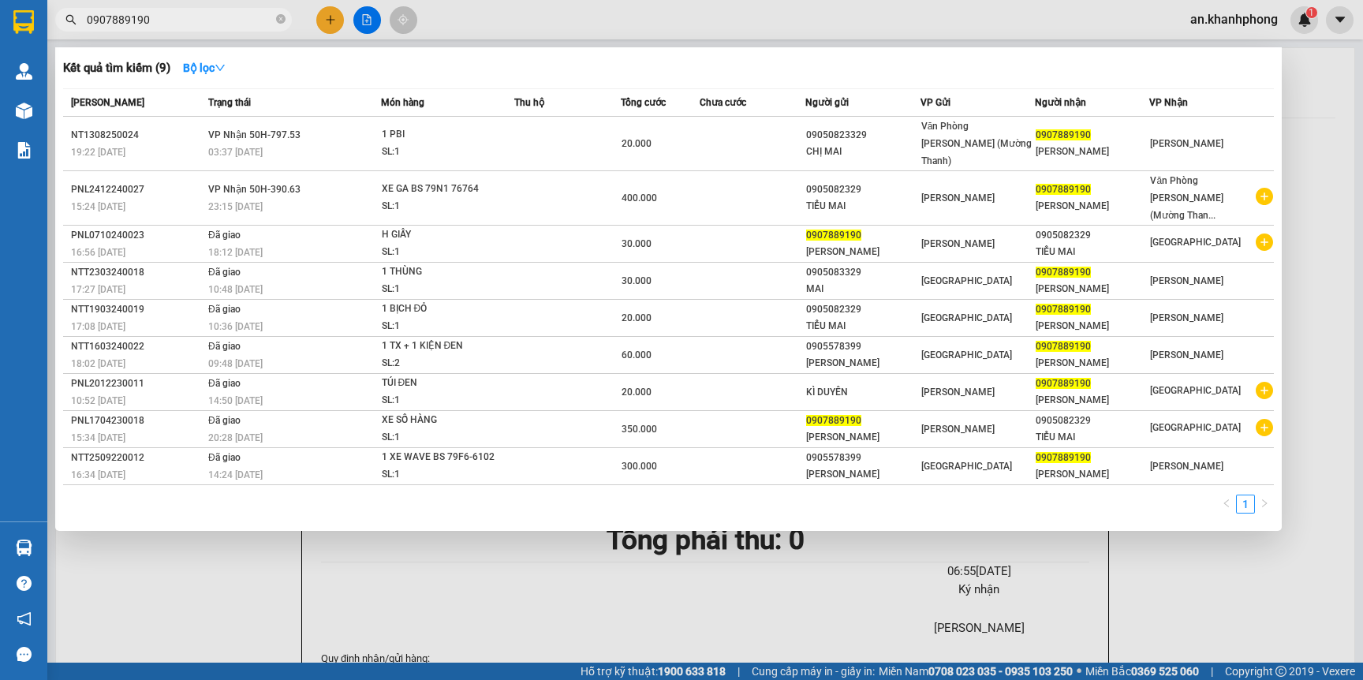
click at [186, 23] on input "0907889190" at bounding box center [180, 19] width 186 height 17
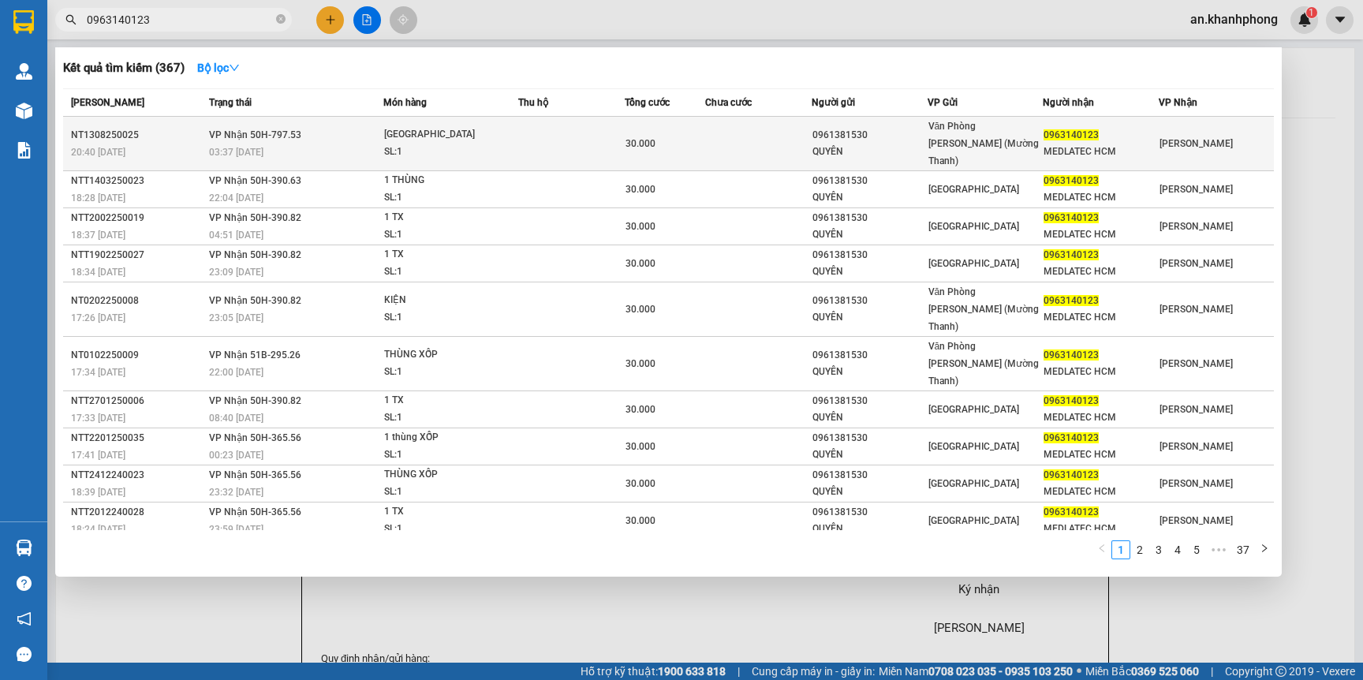
type input "0963140123"
click at [692, 139] on div "30.000" at bounding box center [665, 143] width 78 height 17
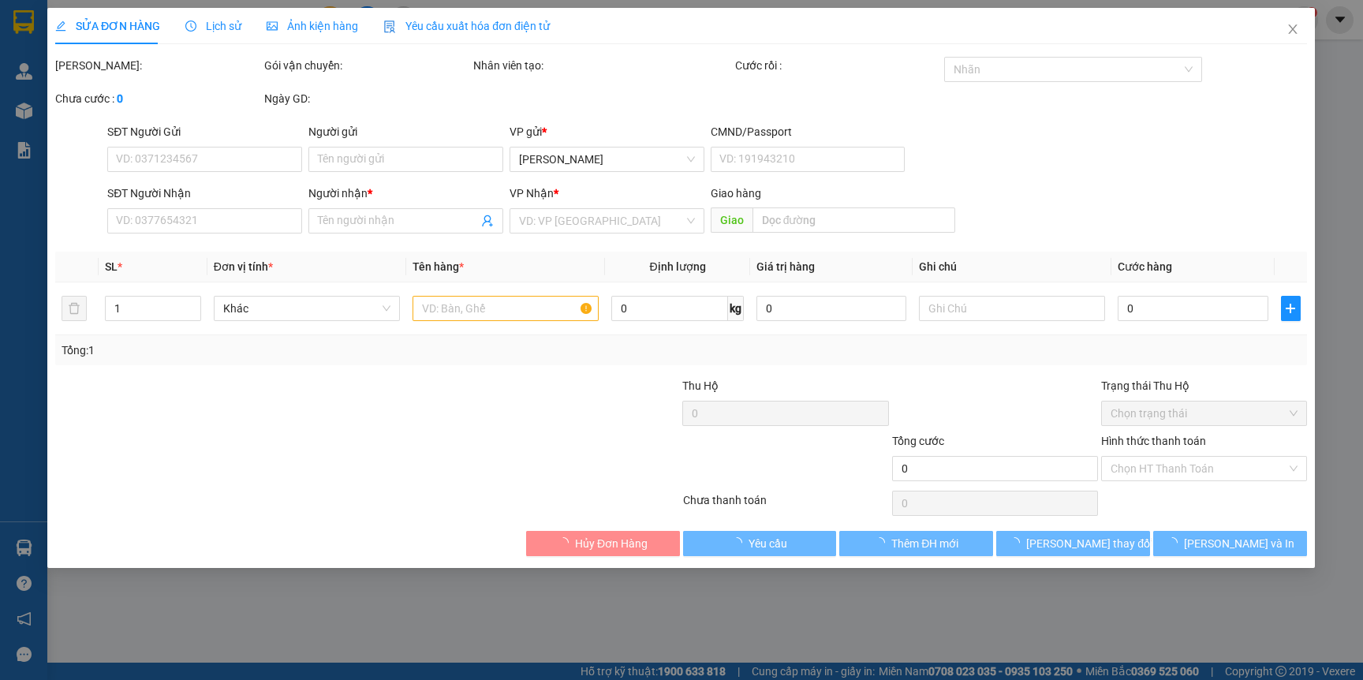
type input "0961381530"
type input "QUYÊN"
type input "0963140123"
type input "MEDLATEC HCM"
type input "30.000"
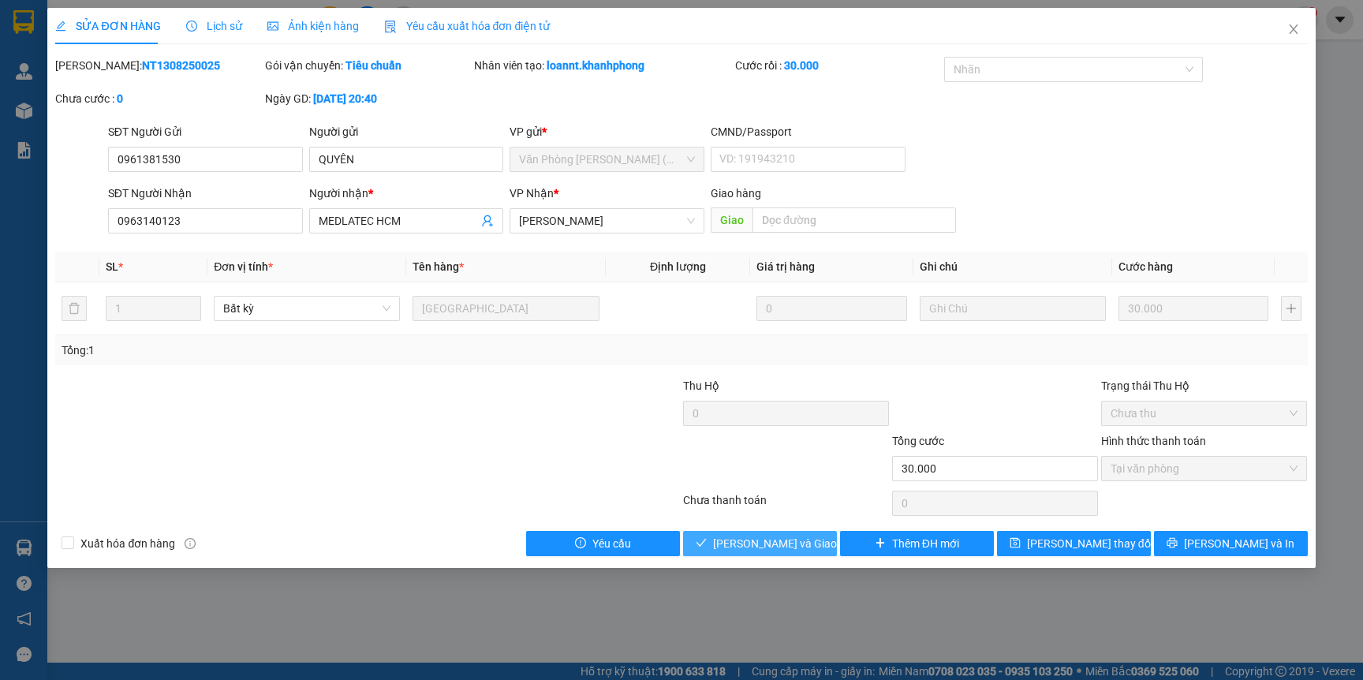
click at [789, 540] on span "Lưu và Giao hàng" at bounding box center [788, 543] width 151 height 17
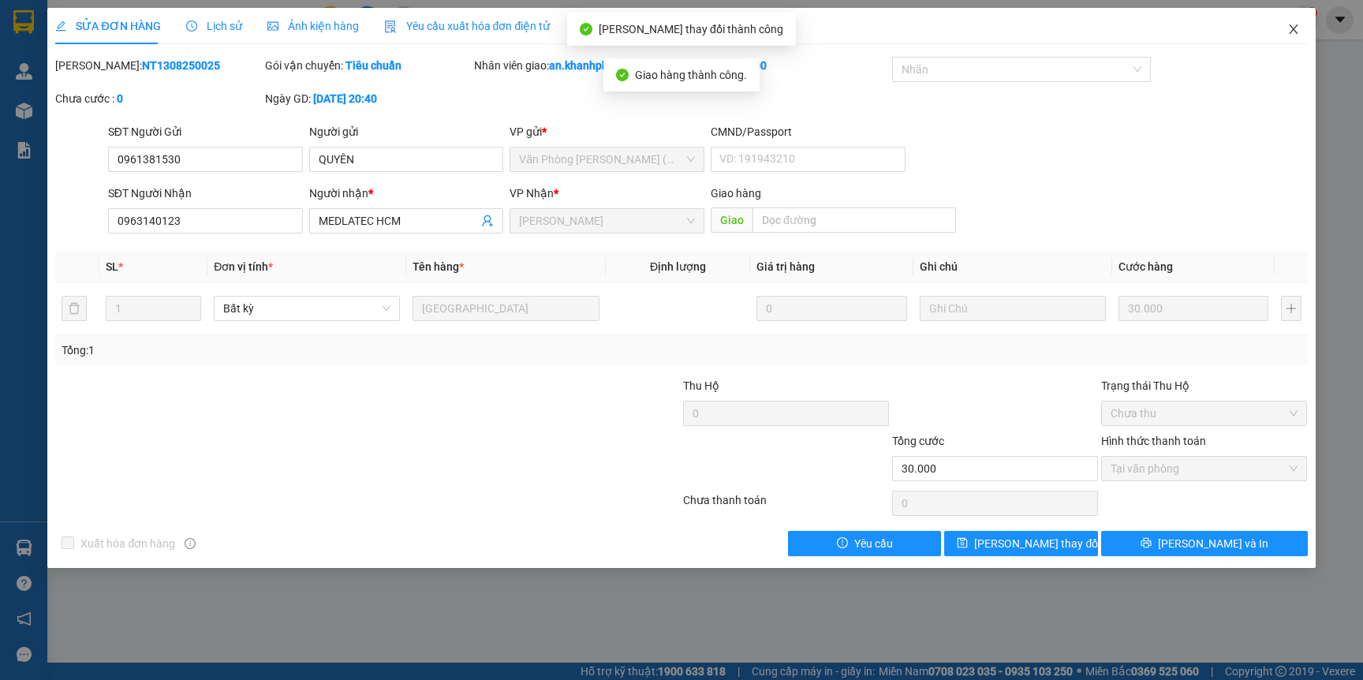
click at [1293, 32] on icon "close" at bounding box center [1293, 29] width 13 height 13
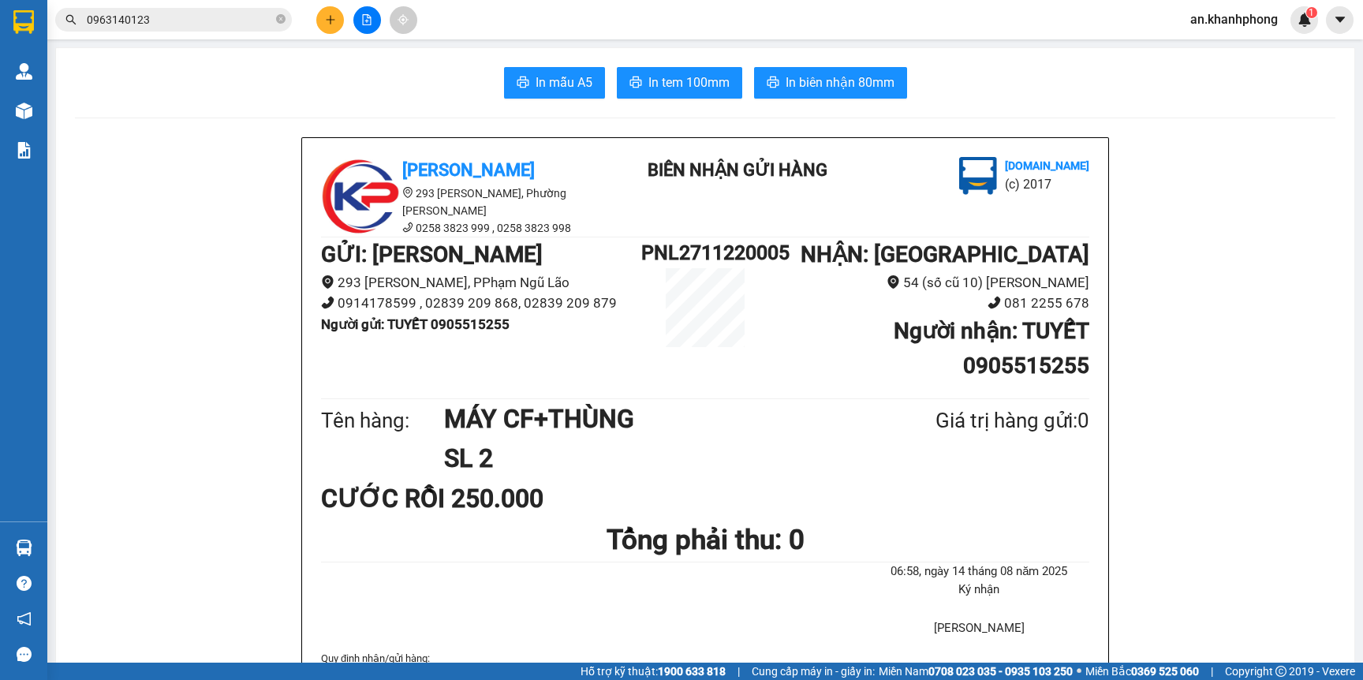
click at [221, 0] on div "Kết quả tìm kiếm ( 367 ) Bộ lọc Mã ĐH Trạng thái Món hàng Thu hộ Tổng cước Chưa…" at bounding box center [681, 19] width 1363 height 39
click at [221, 9] on span "0963140123" at bounding box center [173, 20] width 237 height 24
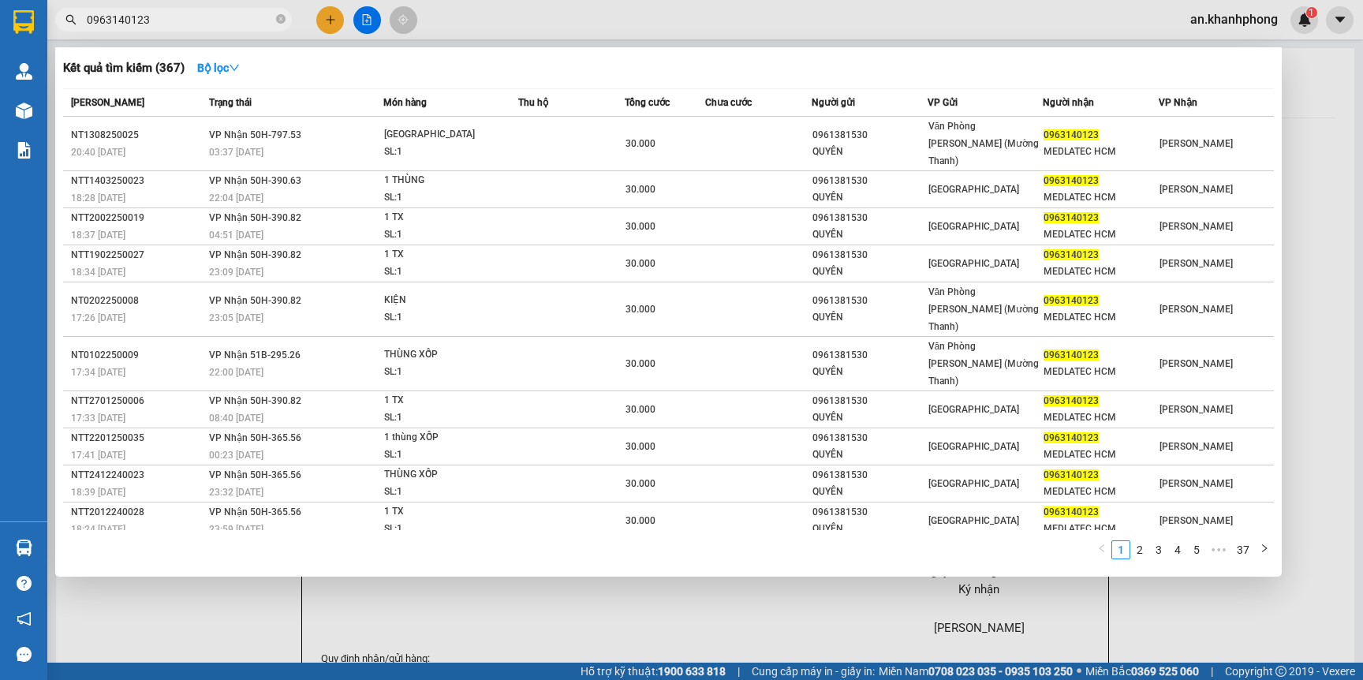
click at [211, 11] on input "0963140123" at bounding box center [180, 19] width 186 height 17
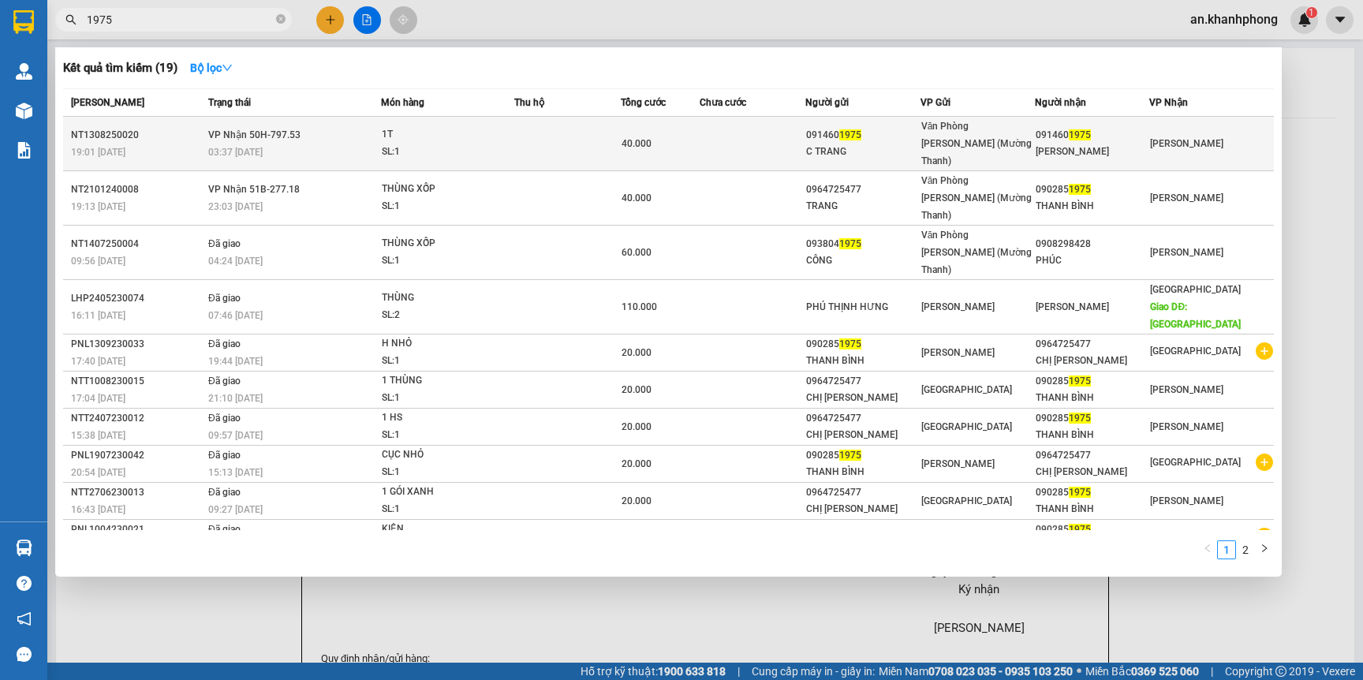
type input "1975"
click at [727, 143] on td at bounding box center [753, 144] width 106 height 54
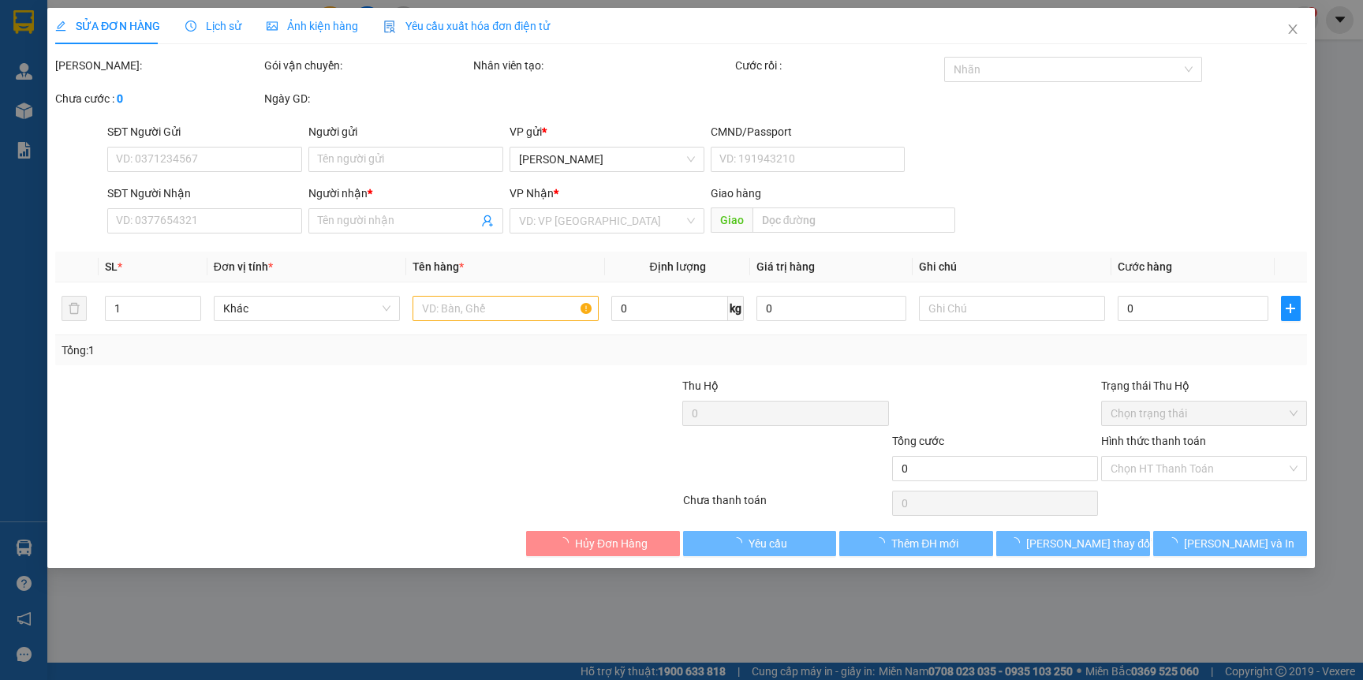
type input "0914601975"
type input "C TRANG"
type input "0914601975"
type input "C THANH"
type input "40.000"
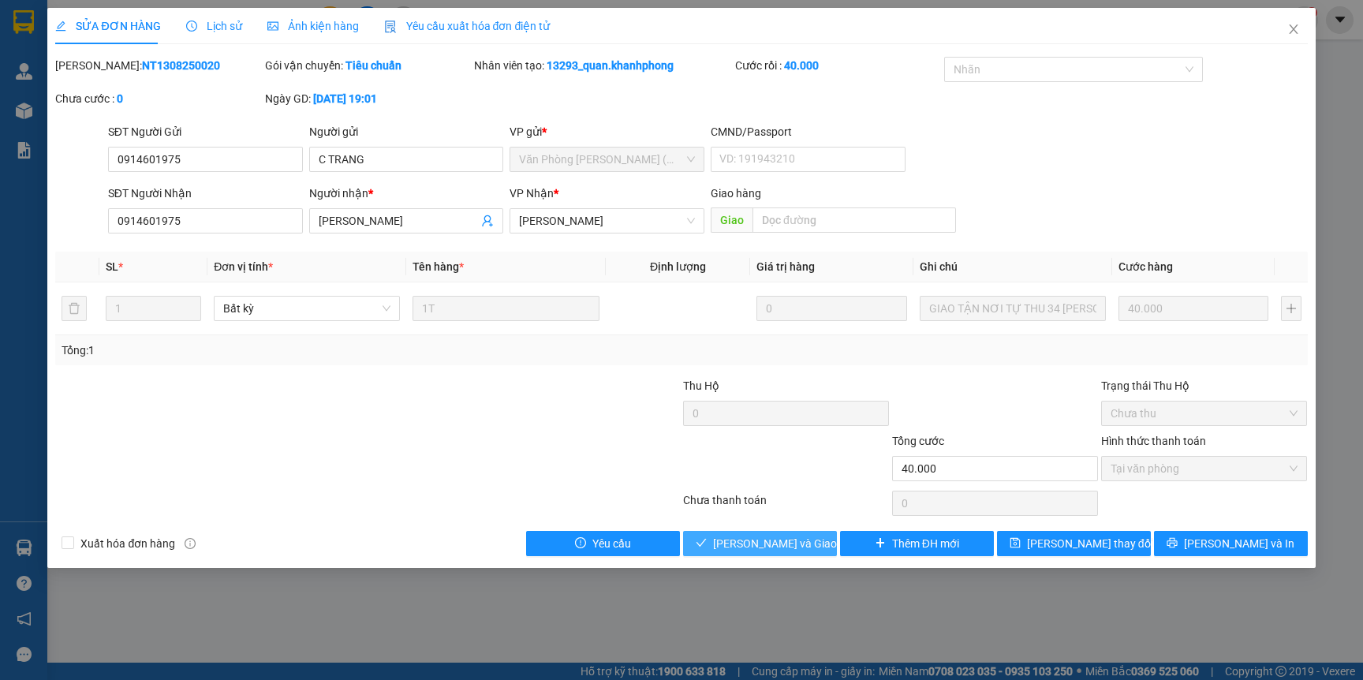
click at [759, 536] on span "Lưu và Giao hàng" at bounding box center [788, 543] width 151 height 17
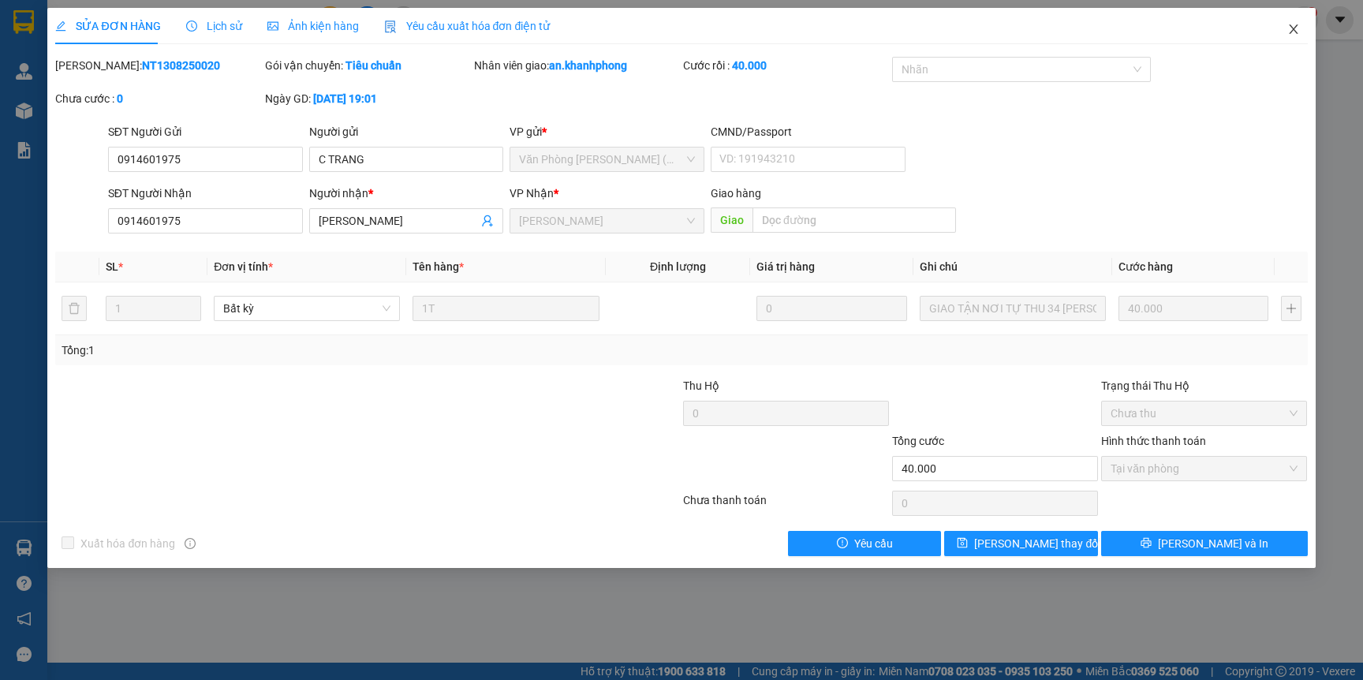
click at [1299, 23] on icon "close" at bounding box center [1293, 29] width 13 height 13
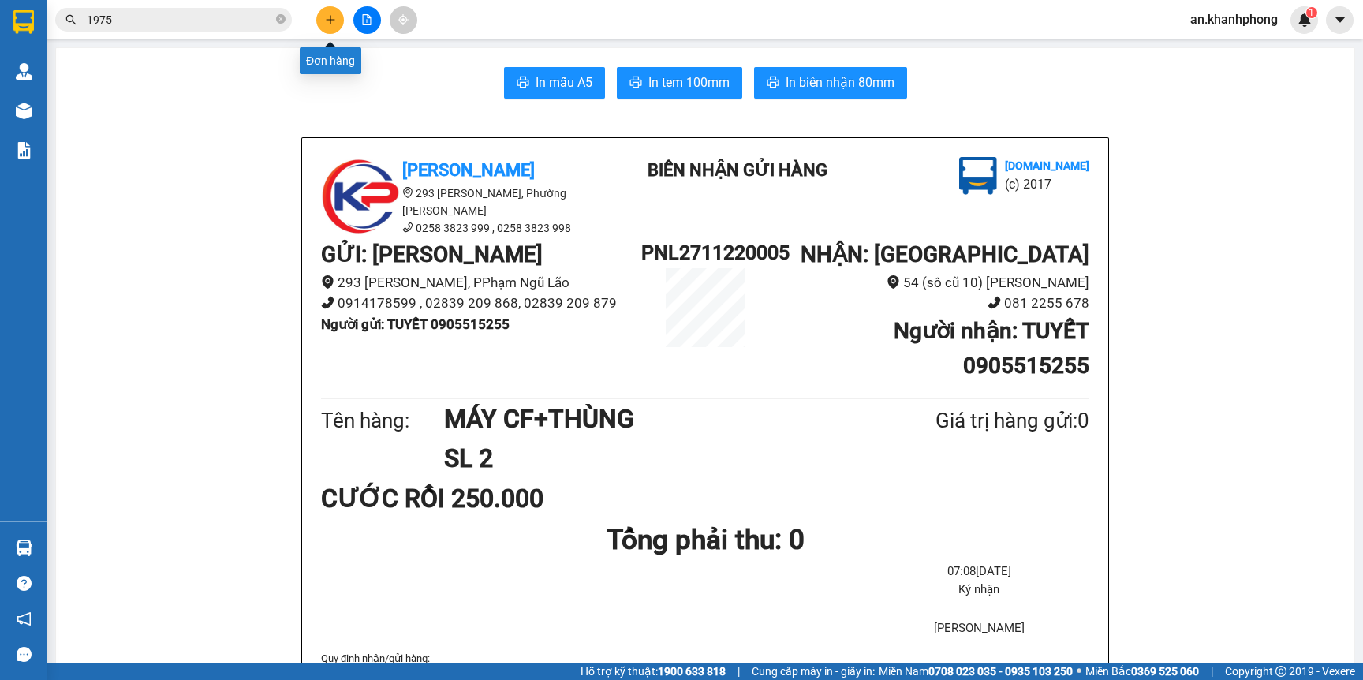
click at [327, 11] on button at bounding box center [330, 20] width 28 height 28
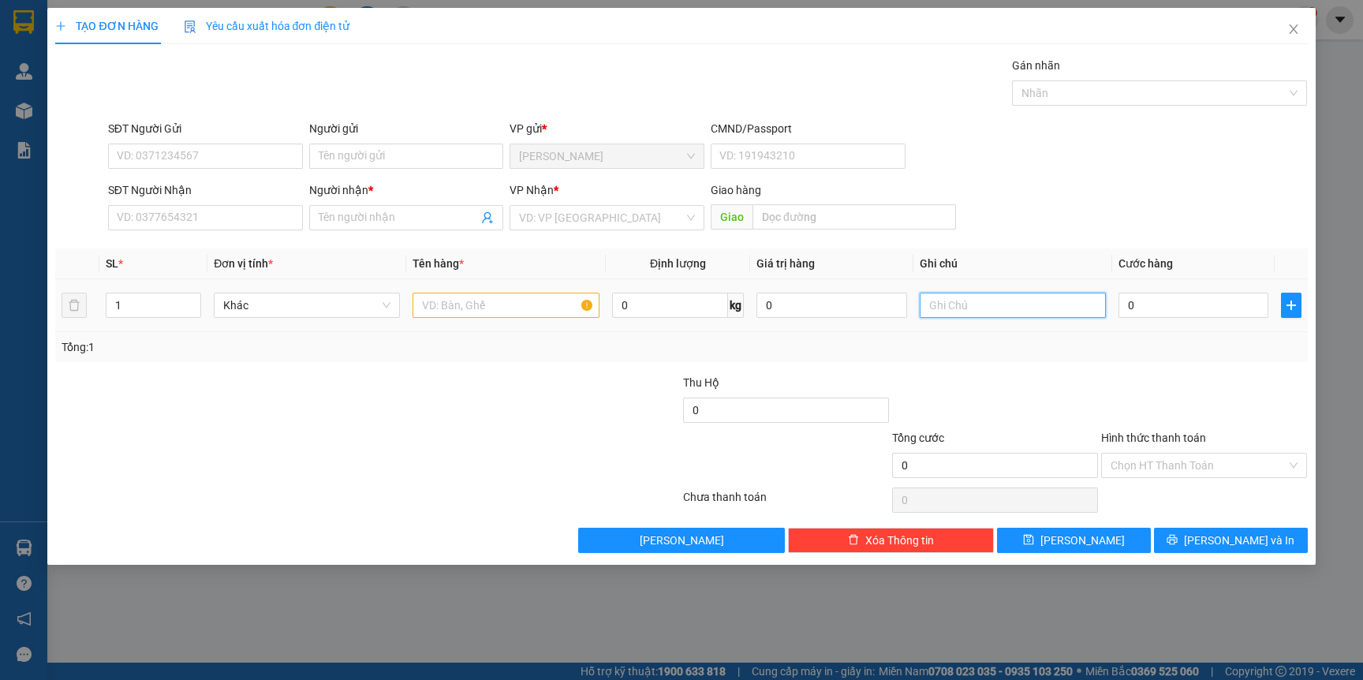
click at [966, 309] on input "text" at bounding box center [1013, 305] width 186 height 25
click at [970, 307] on input "text" at bounding box center [1013, 305] width 186 height 25
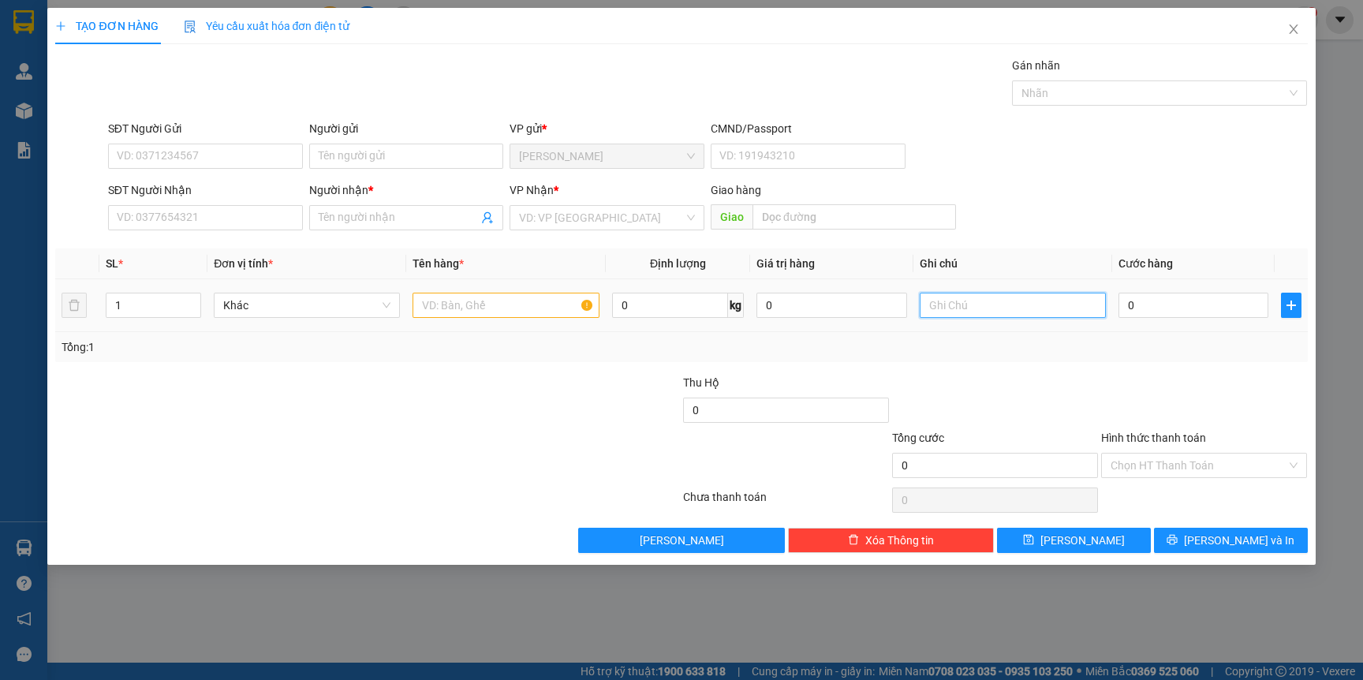
click at [970, 307] on input "text" at bounding box center [1013, 305] width 186 height 25
type input "g"
type input "h"
click at [1290, 34] on icon "close" at bounding box center [1293, 29] width 13 height 13
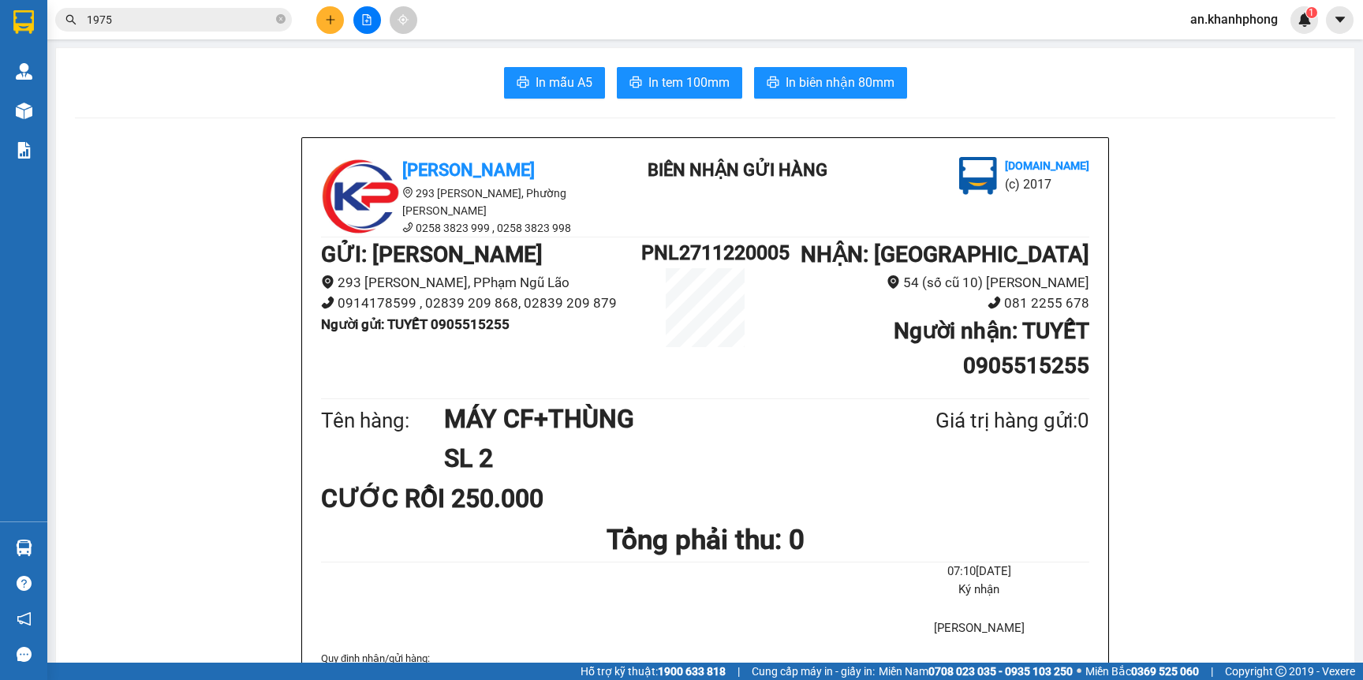
click at [282, 17] on icon "close-circle" at bounding box center [280, 18] width 9 height 9
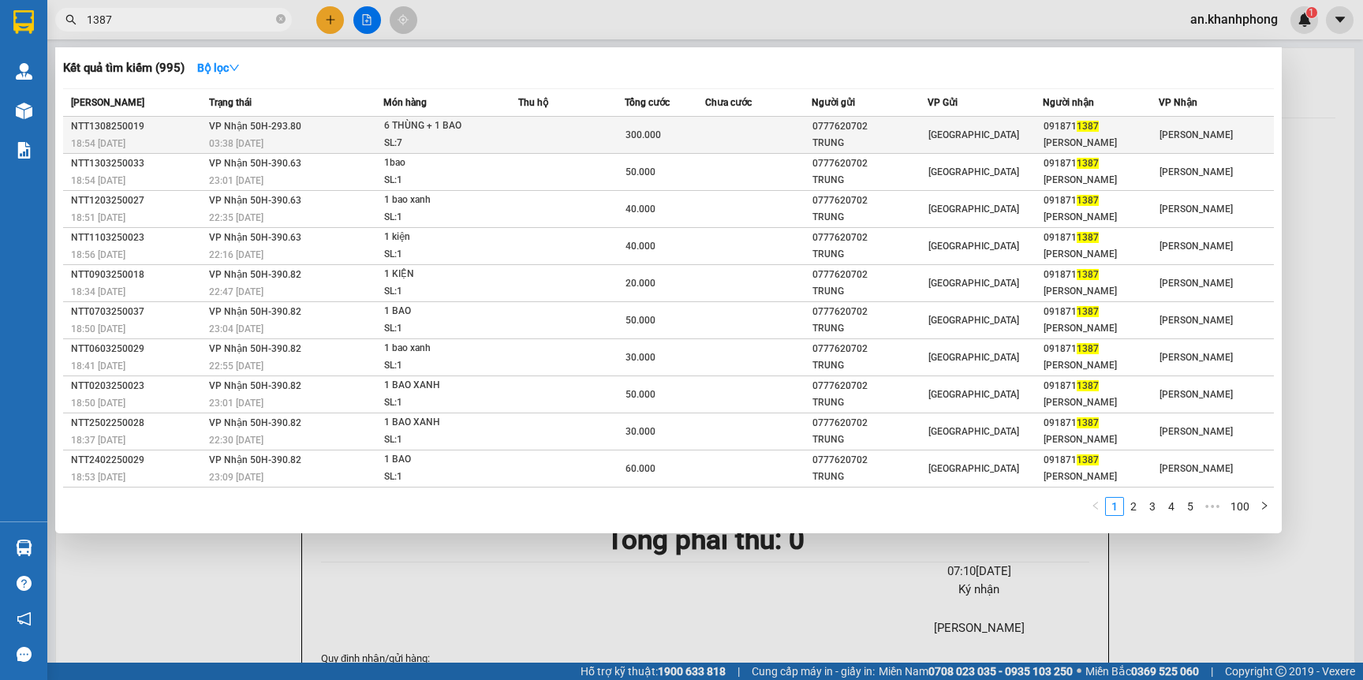
type input "1387"
click at [726, 132] on td at bounding box center [758, 135] width 106 height 37
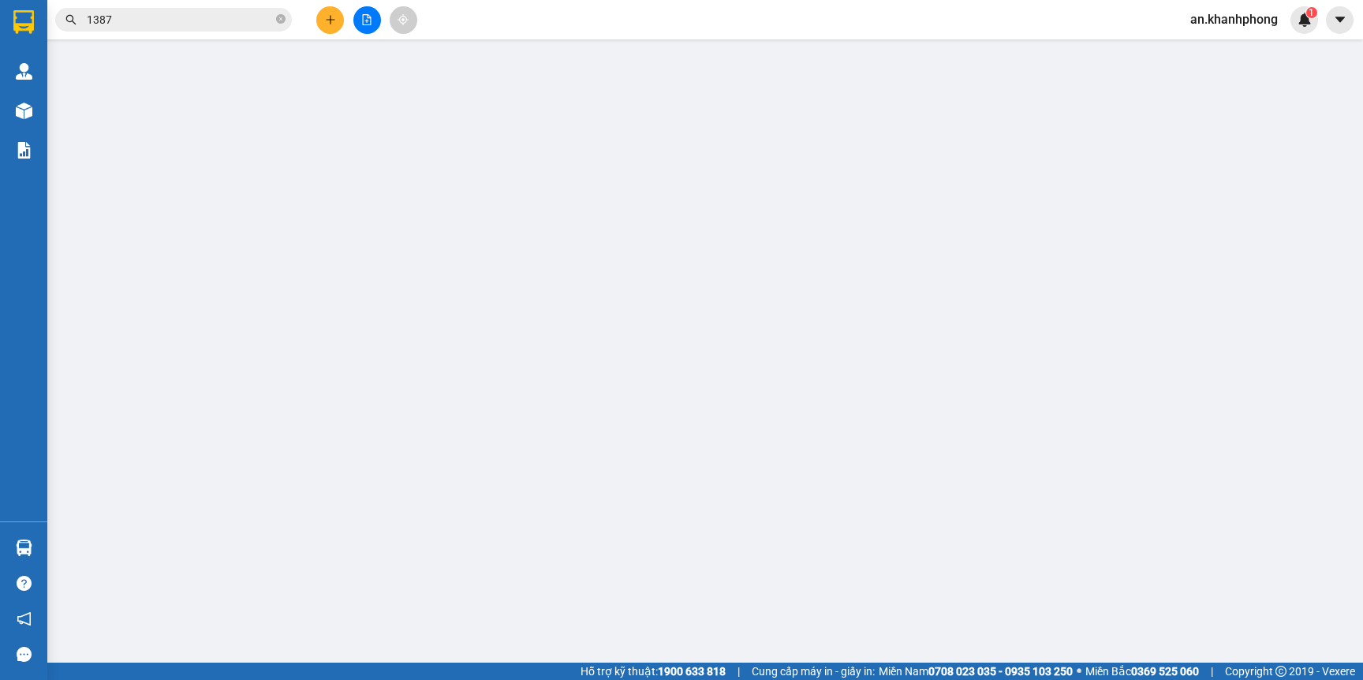
type input "0777620702"
type input "TRUNG"
type input "0918711387"
type input "[PERSON_NAME]"
type input "300.000"
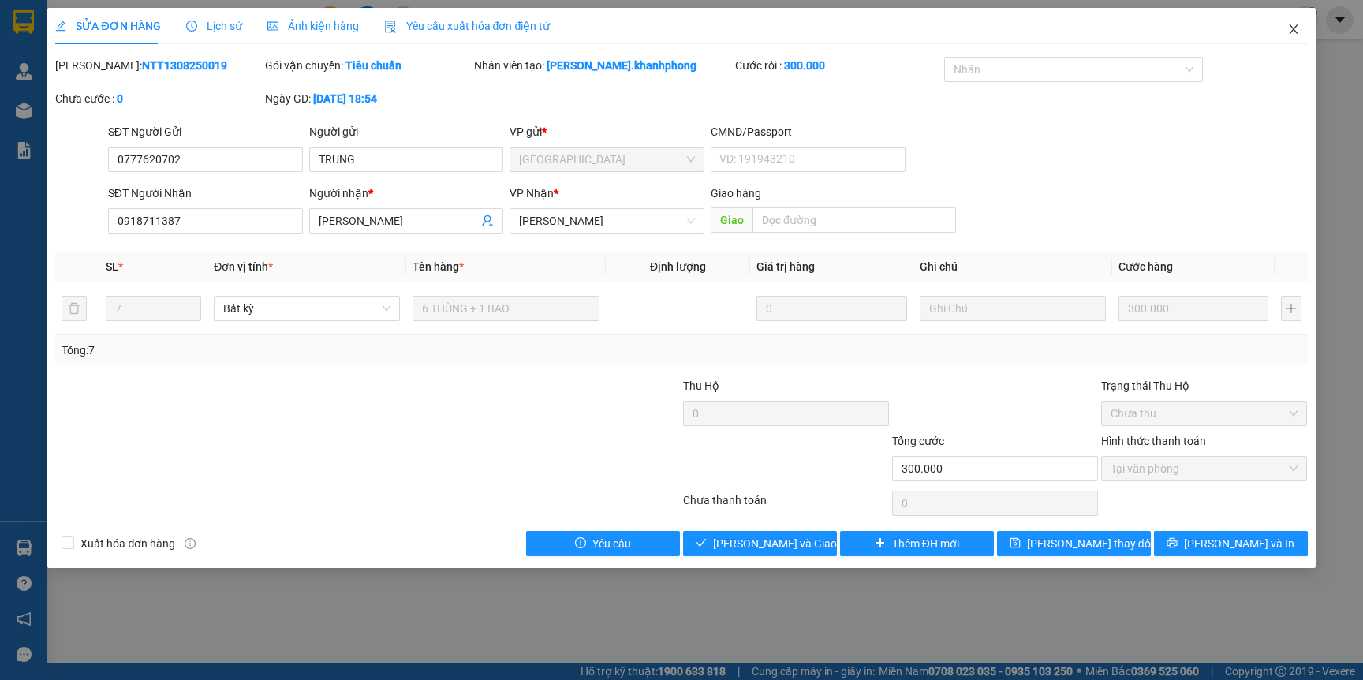
click at [1300, 34] on span "Close" at bounding box center [1294, 30] width 44 height 44
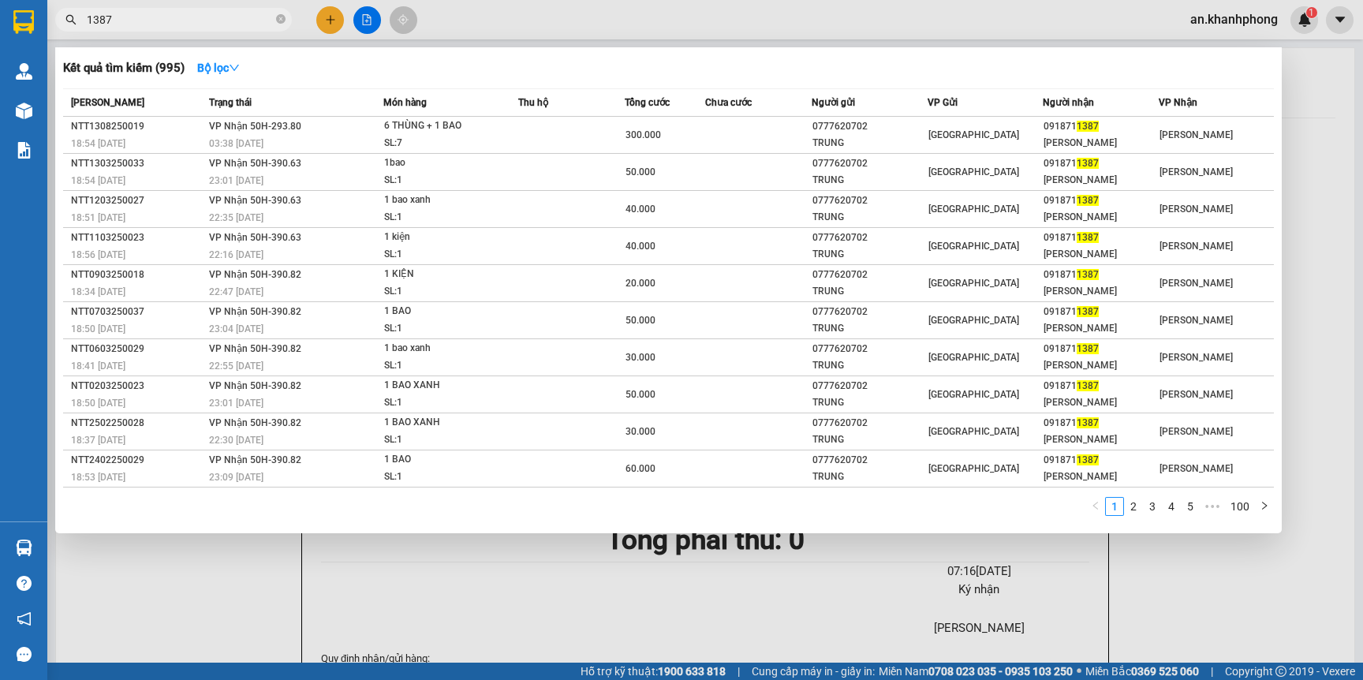
click at [178, 14] on input "1387" at bounding box center [180, 19] width 186 height 17
click at [740, 138] on td at bounding box center [758, 135] width 106 height 37
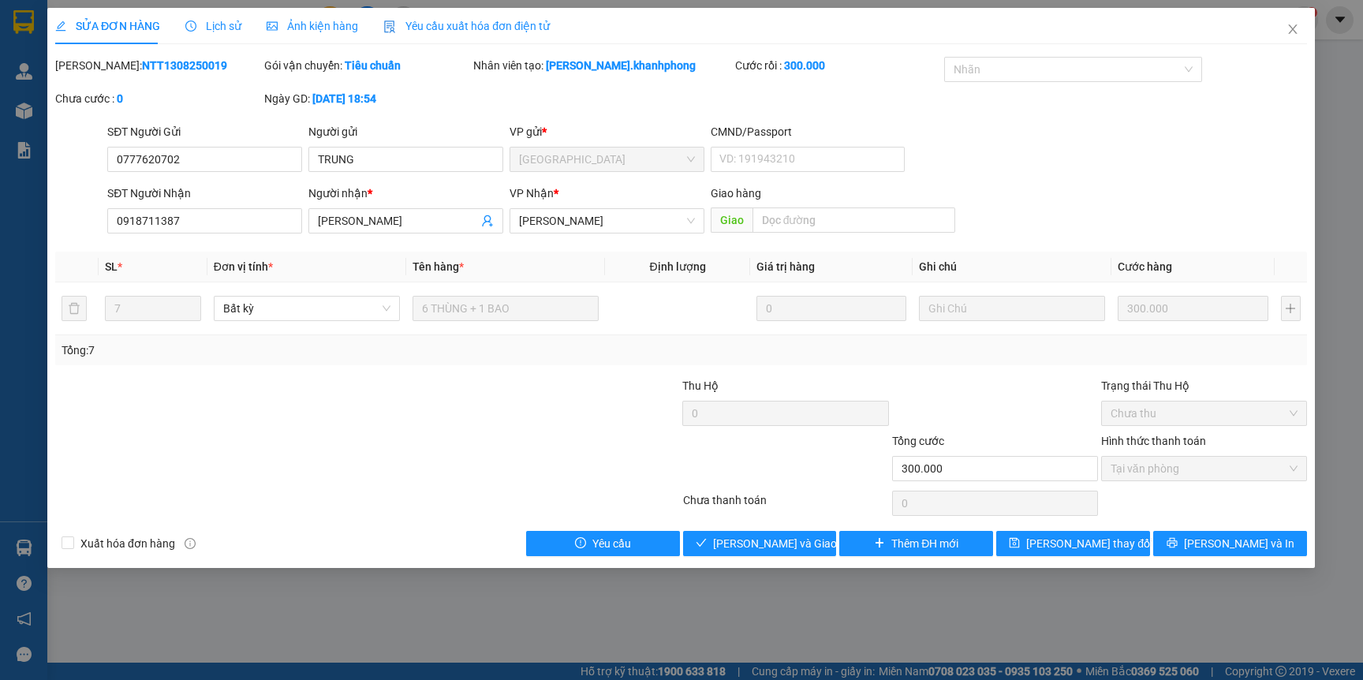
type input "0777620702"
type input "TRUNG"
type input "0918711387"
type input "[PERSON_NAME]"
type input "300.000"
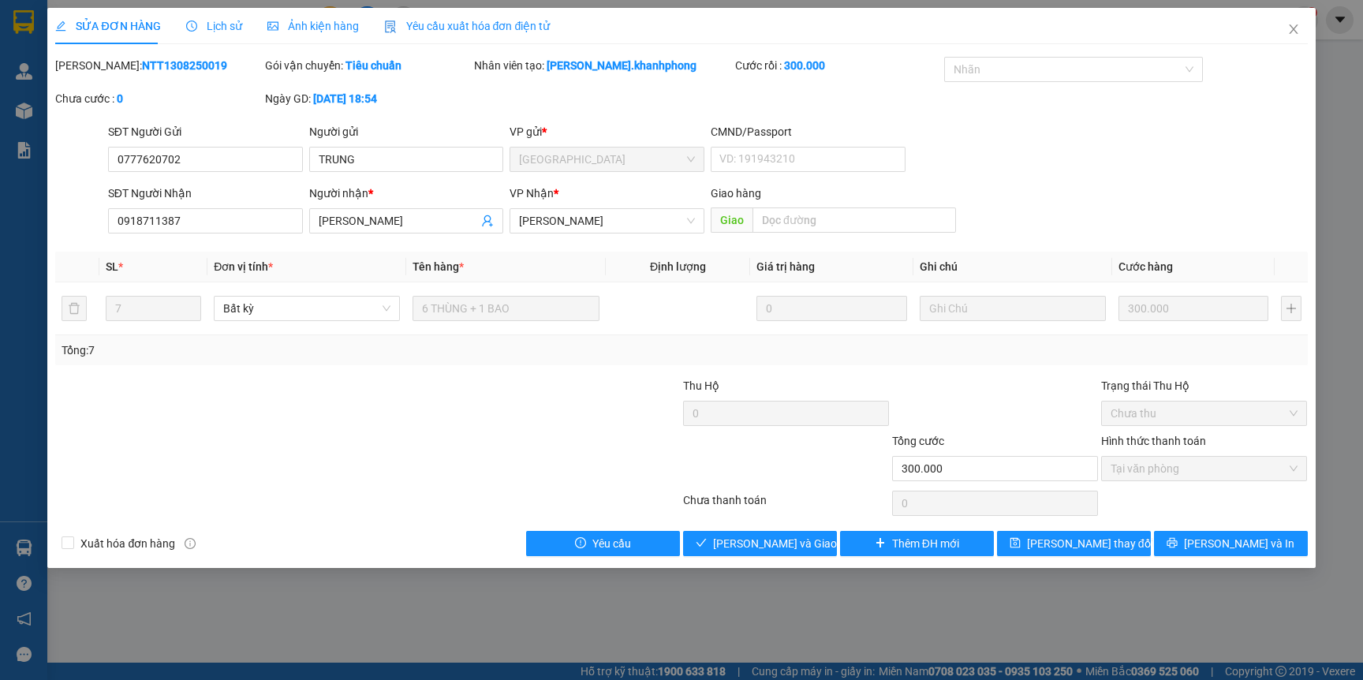
click at [714, 557] on div "SỬA ĐƠN HÀNG Lịch sử Ảnh kiện hàng Yêu cầu xuất hóa đơn điện tử Total Paid Fee …" at bounding box center [681, 288] width 1268 height 560
click at [716, 554] on button "Lưu và Giao hàng" at bounding box center [760, 543] width 154 height 25
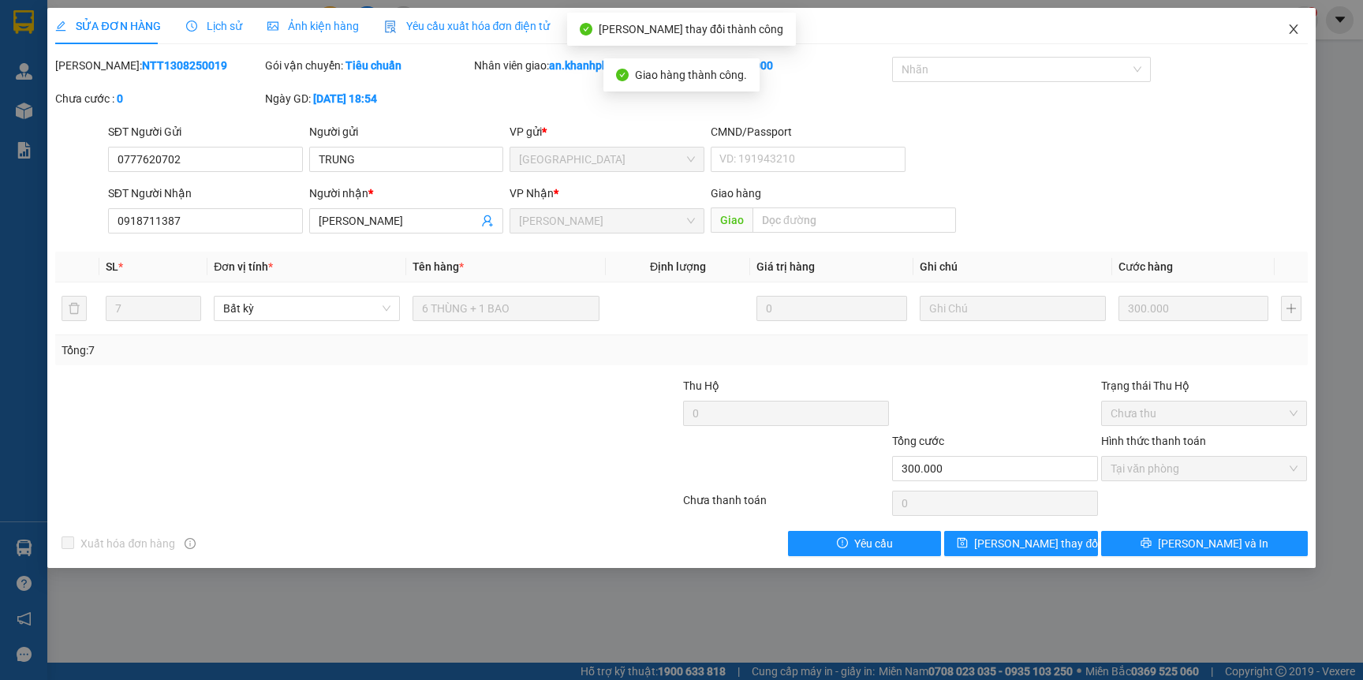
click at [1289, 20] on span "Close" at bounding box center [1294, 30] width 44 height 44
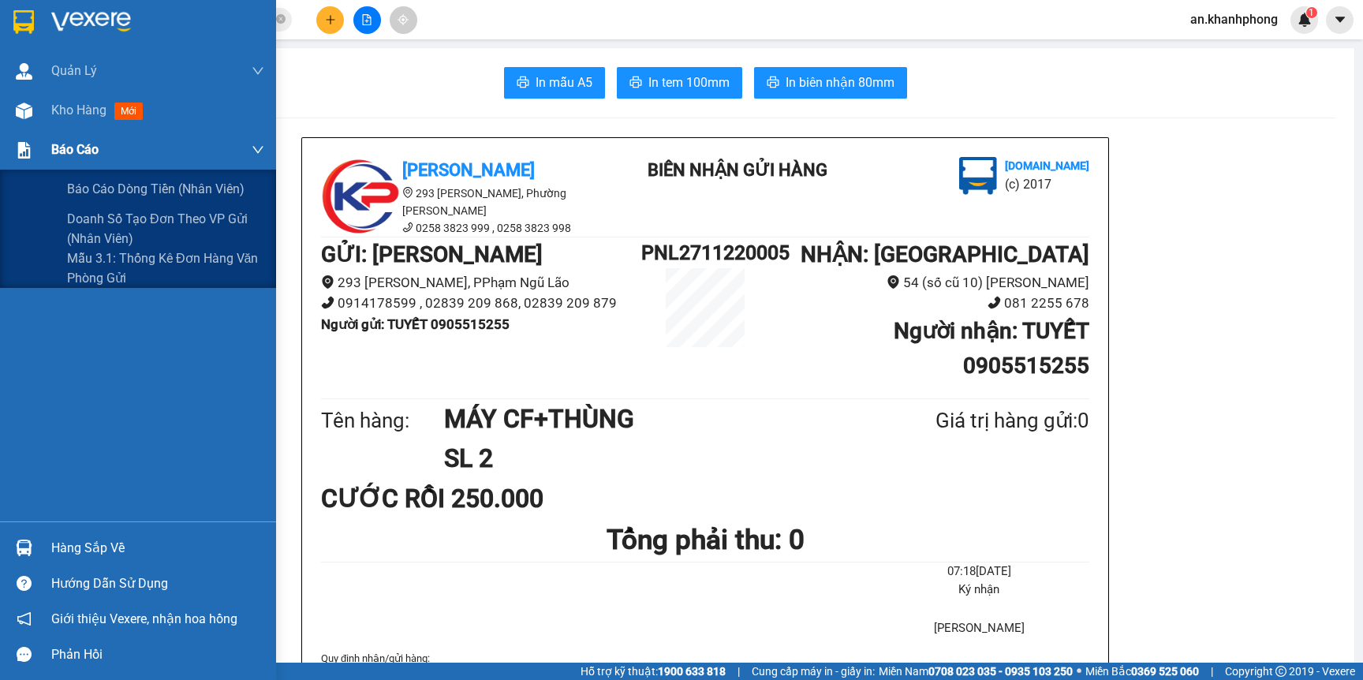
click at [82, 144] on span "Báo cáo" at bounding box center [74, 150] width 47 height 20
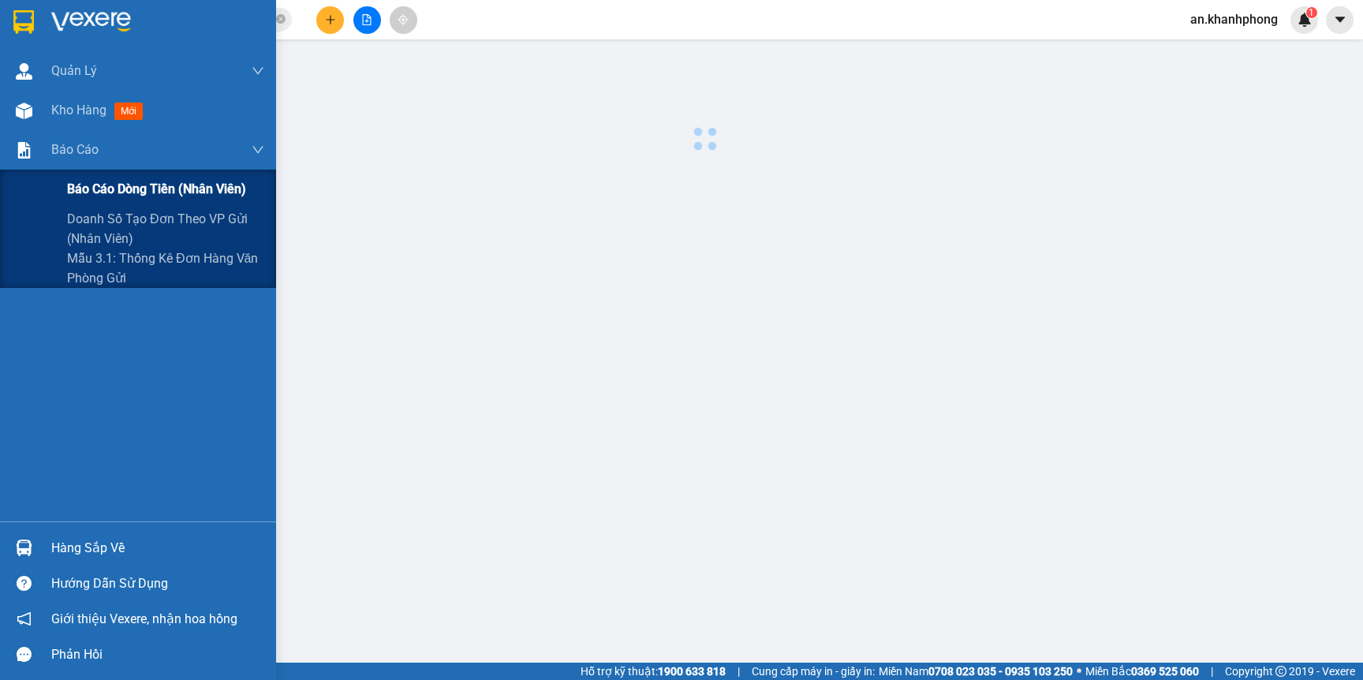
click at [98, 184] on span "Báo cáo dòng tiền (nhân viên)" at bounding box center [156, 189] width 179 height 20
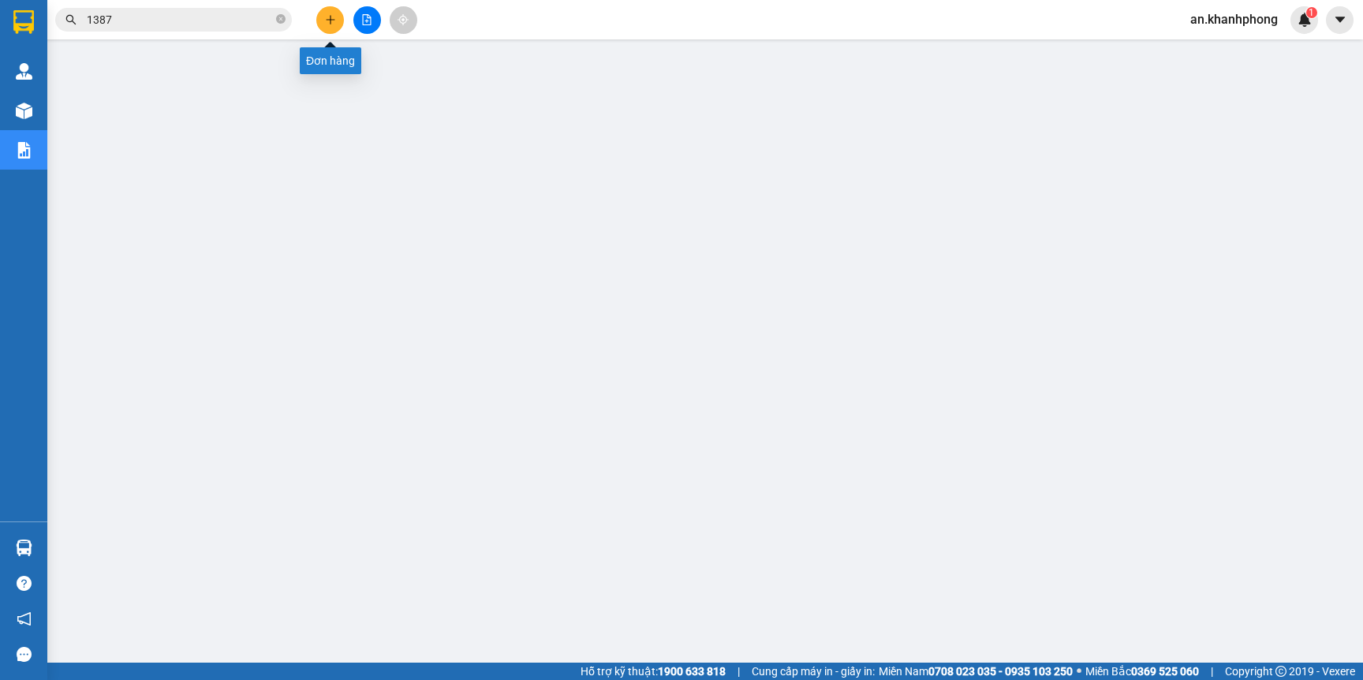
click at [323, 18] on button at bounding box center [330, 20] width 28 height 28
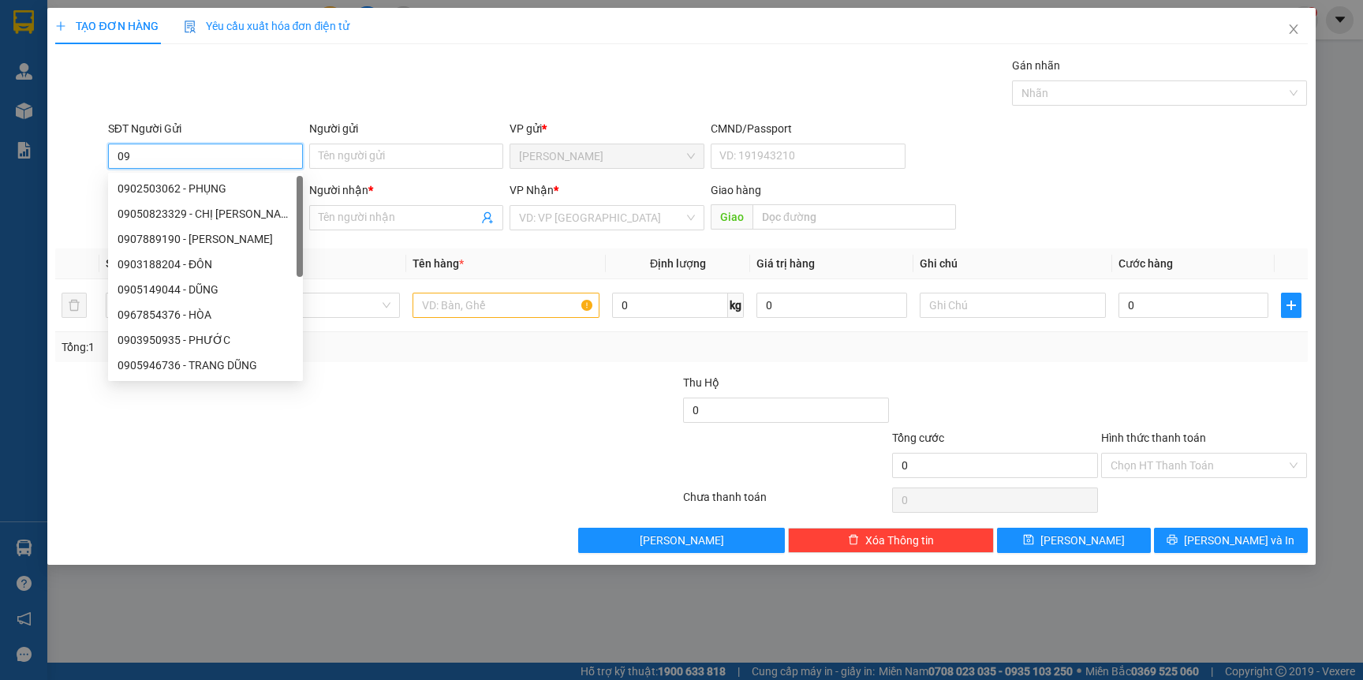
type input "0"
click at [224, 189] on div "0969907518 - LÀI" at bounding box center [206, 188] width 176 height 17
type input "0969907518"
type input "LÀI"
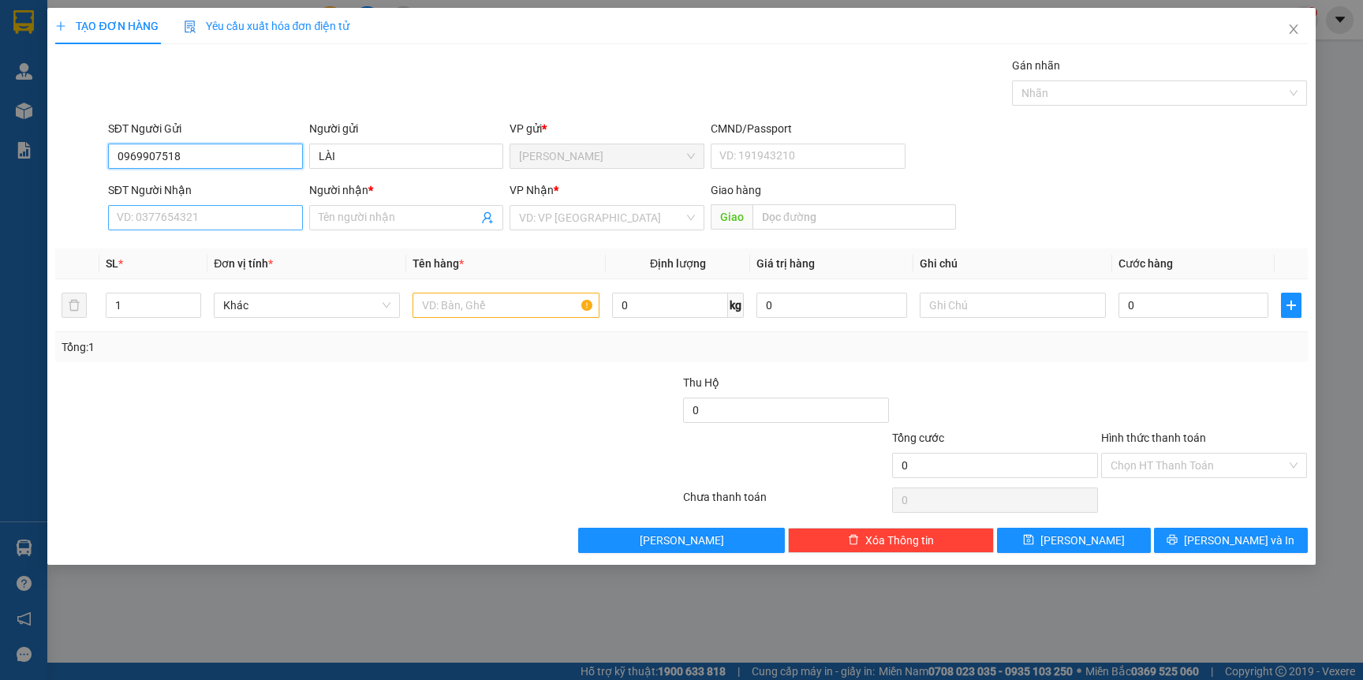
type input "0969907518"
click at [217, 229] on input "SĐT Người Nhận" at bounding box center [205, 217] width 195 height 25
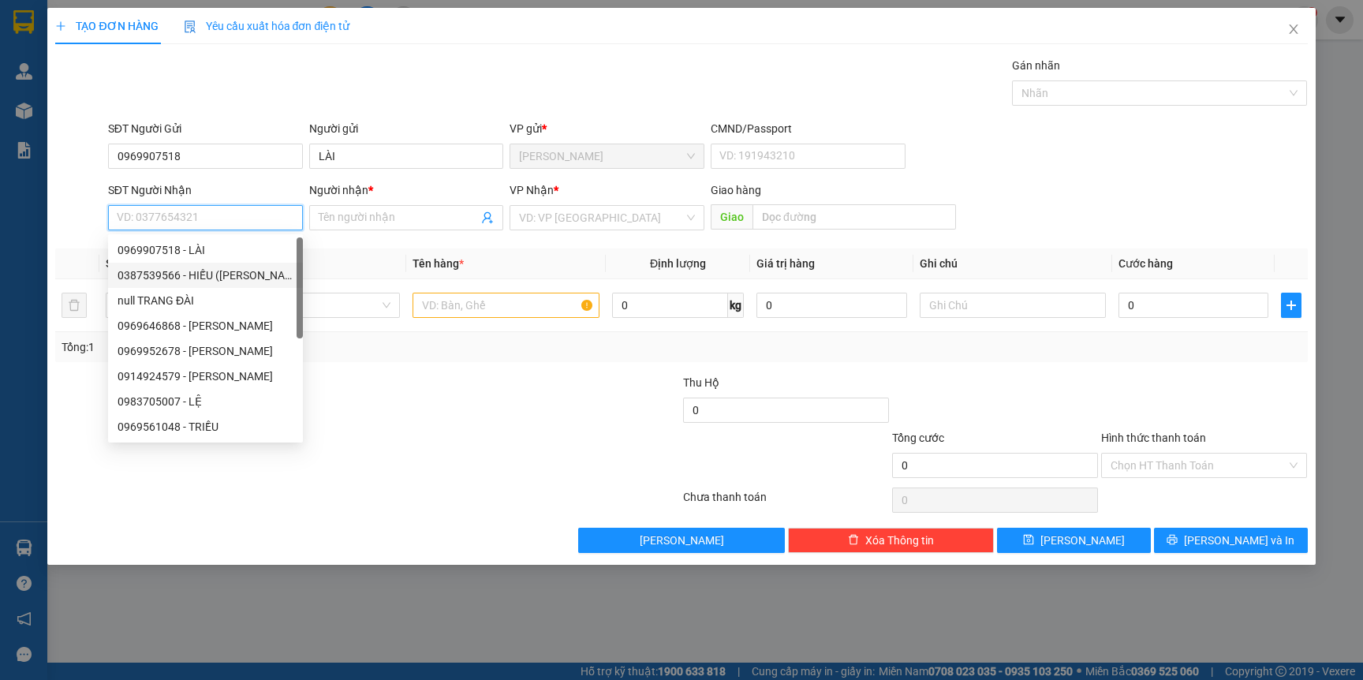
click at [174, 270] on div "0387539566 - HIẾU (JEJUKA)" at bounding box center [206, 275] width 176 height 17
type input "0387539566"
type input "HIẾU ([PERSON_NAME])"
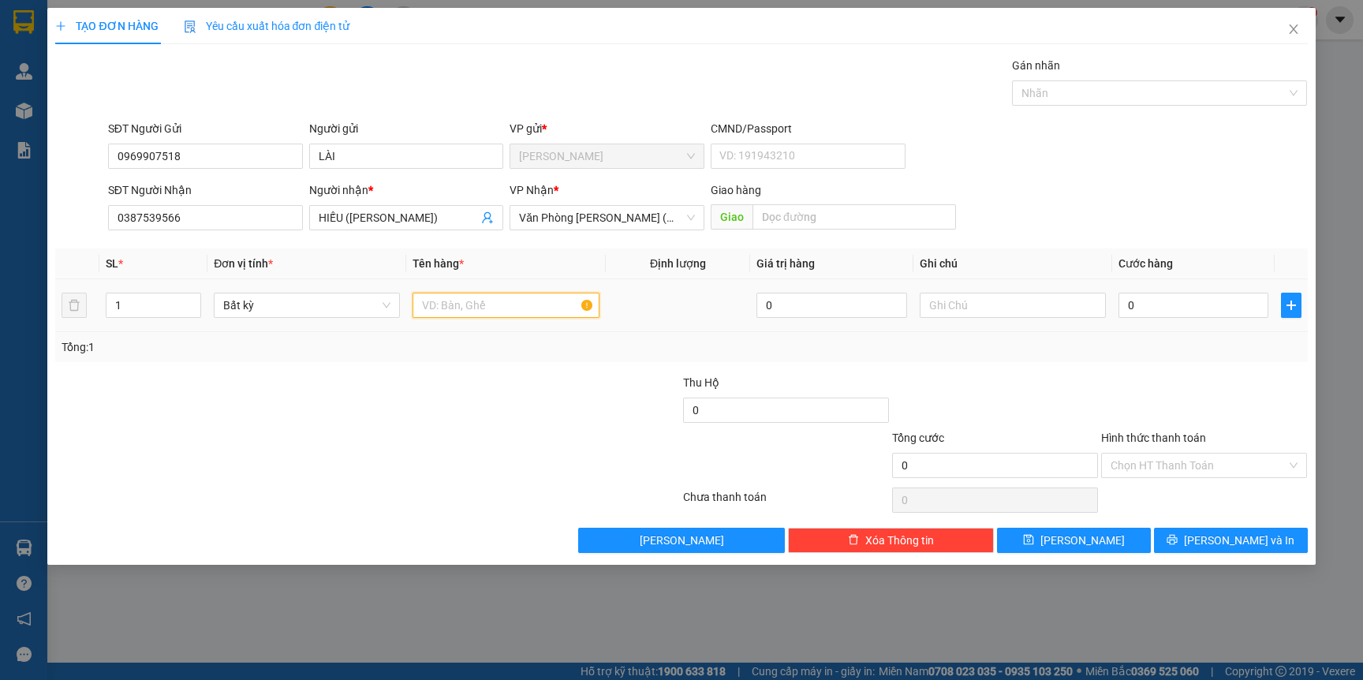
click at [436, 312] on input "text" at bounding box center [506, 305] width 186 height 25
type input "5"
type input "t"
type input "[GEOGRAPHIC_DATA]"
click at [428, 319] on div "[GEOGRAPHIC_DATA]" at bounding box center [506, 306] width 186 height 32
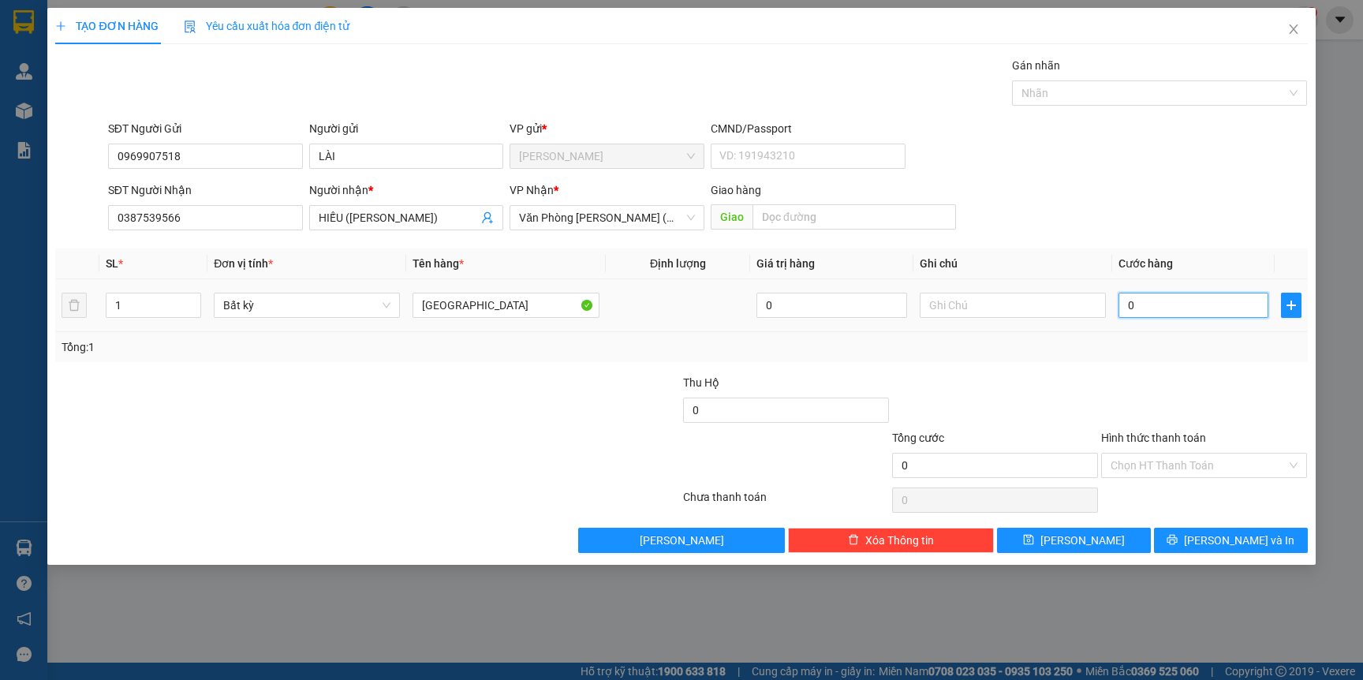
click at [1154, 301] on input "0" at bounding box center [1194, 305] width 150 height 25
type input "5"
type input "50"
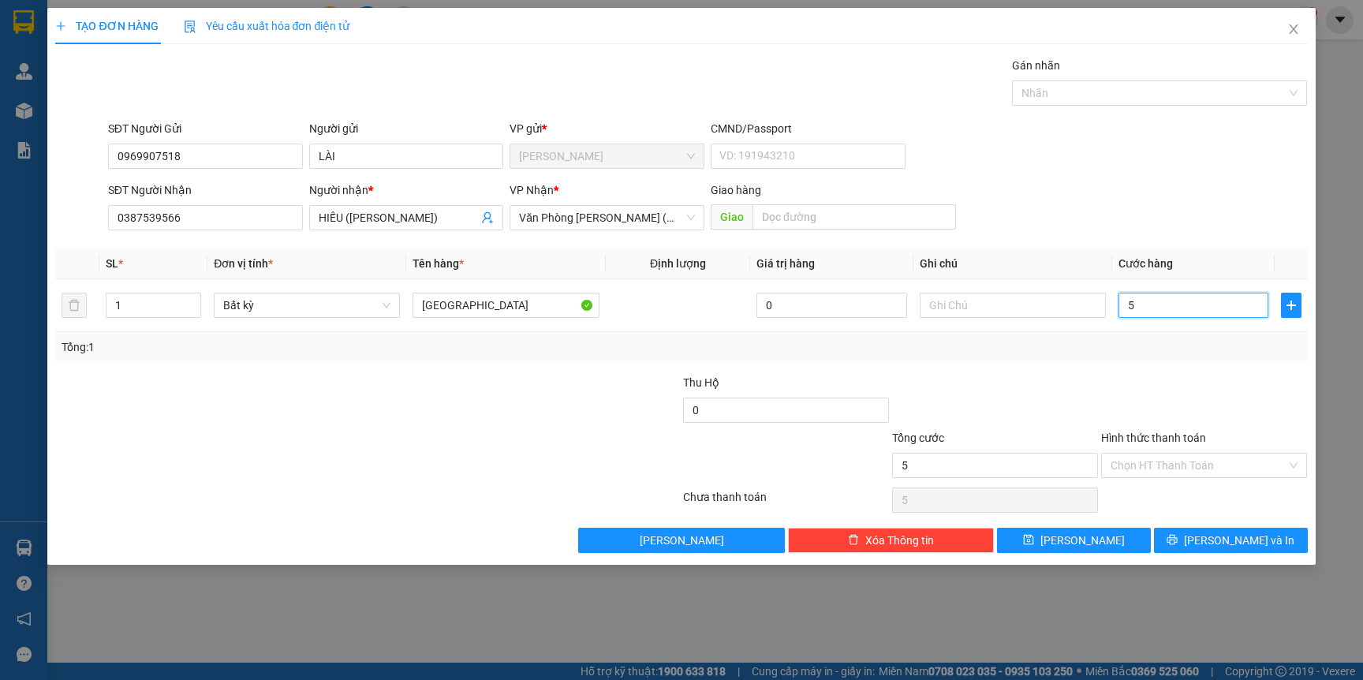
type input "50"
type input "5"
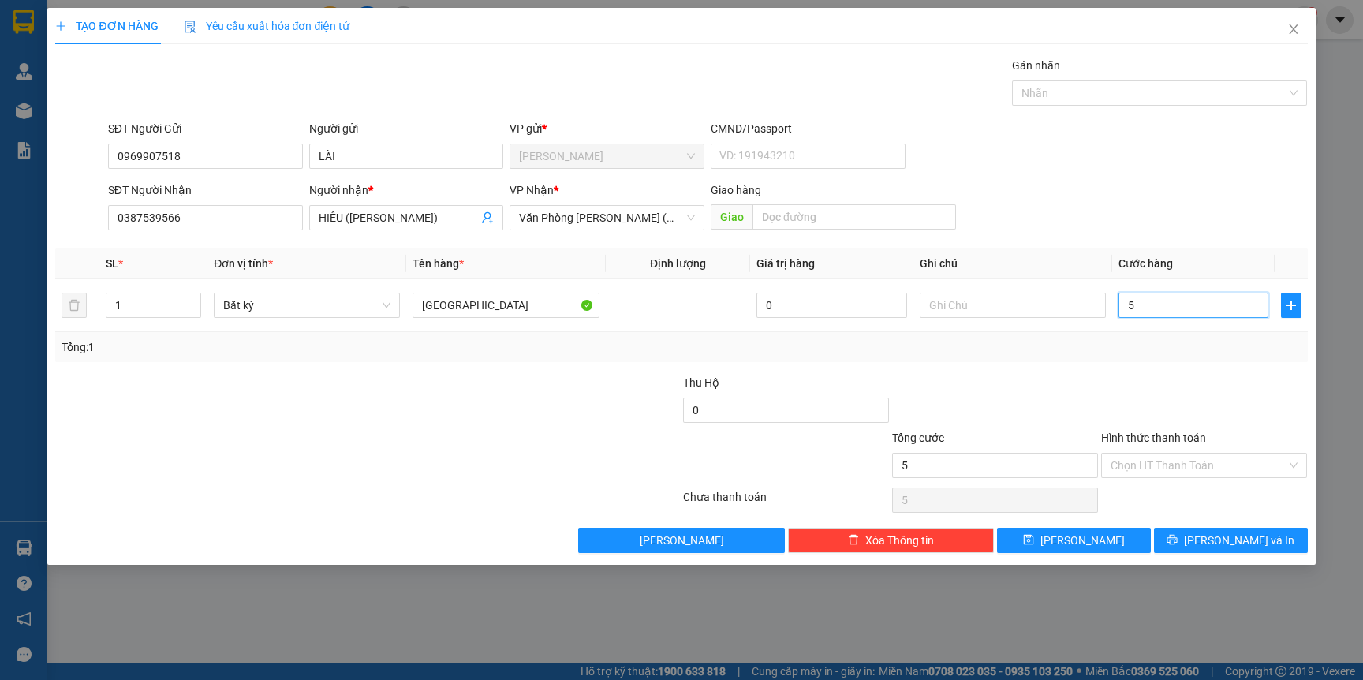
type input "0"
type input "06"
type input "6"
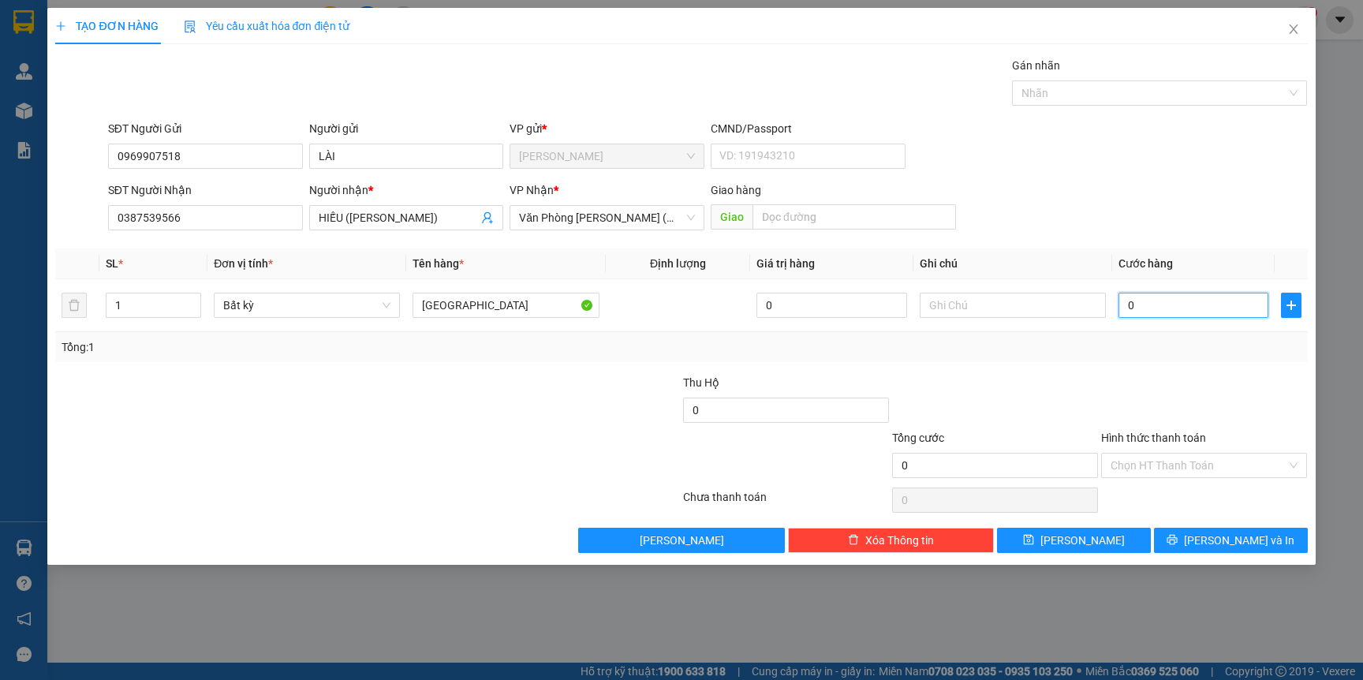
type input "6"
type input "060"
type input "60"
type input "60.000"
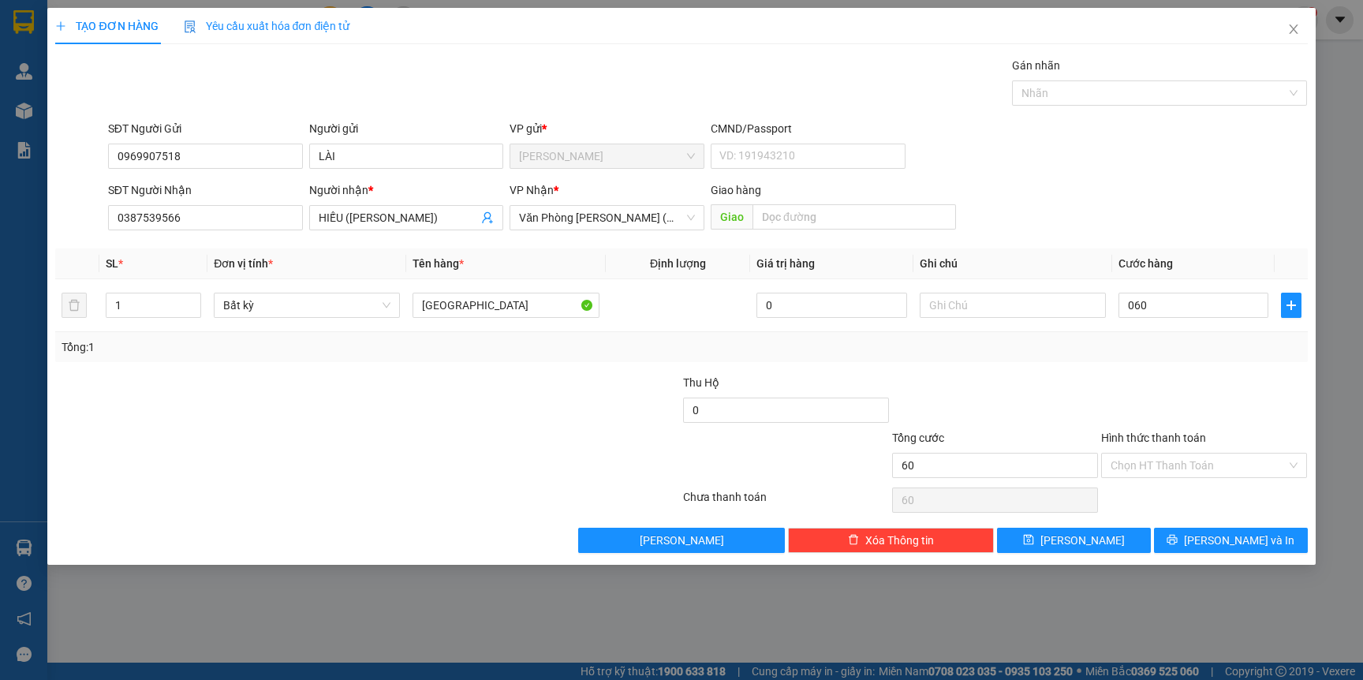
type input "60.000"
click at [1163, 349] on div "Tổng: 1" at bounding box center [681, 346] width 1239 height 17
click at [1191, 545] on button "[PERSON_NAME] và In" at bounding box center [1231, 540] width 154 height 25
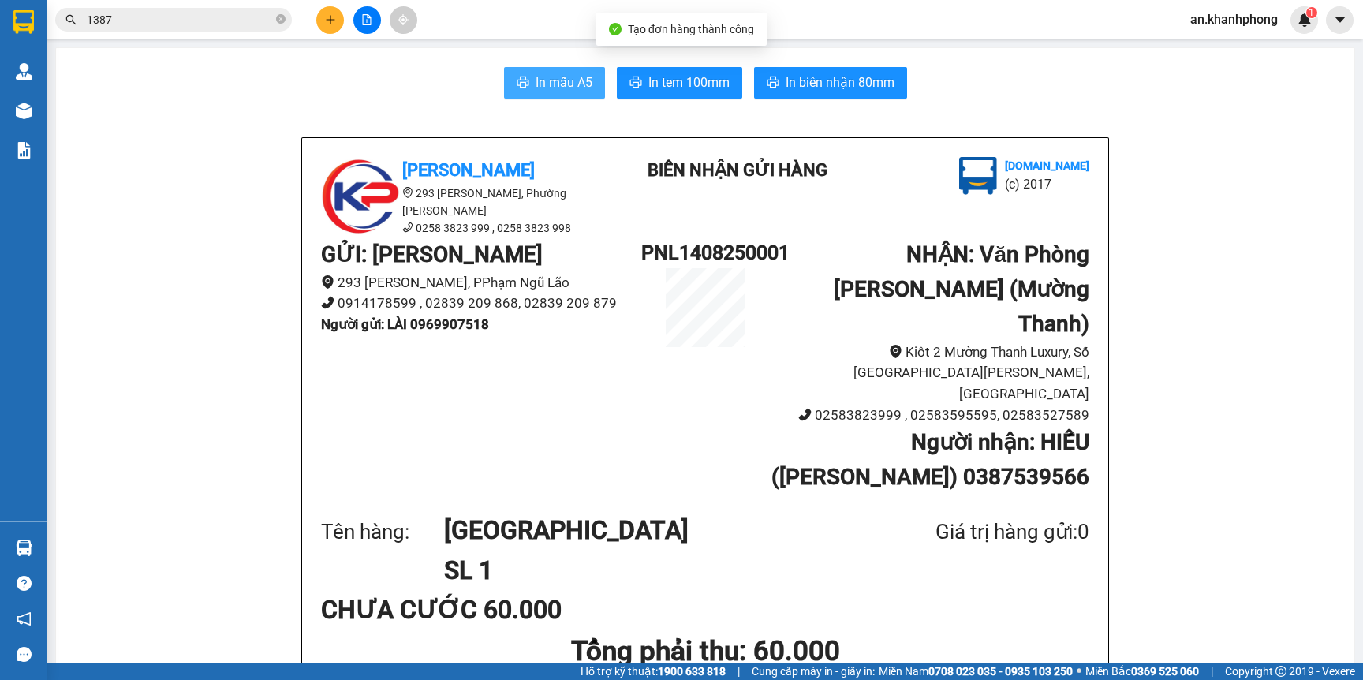
click at [557, 92] on span "In mẫu A5" at bounding box center [564, 83] width 57 height 20
click at [532, 94] on button "In mẫu A5" at bounding box center [554, 83] width 101 height 32
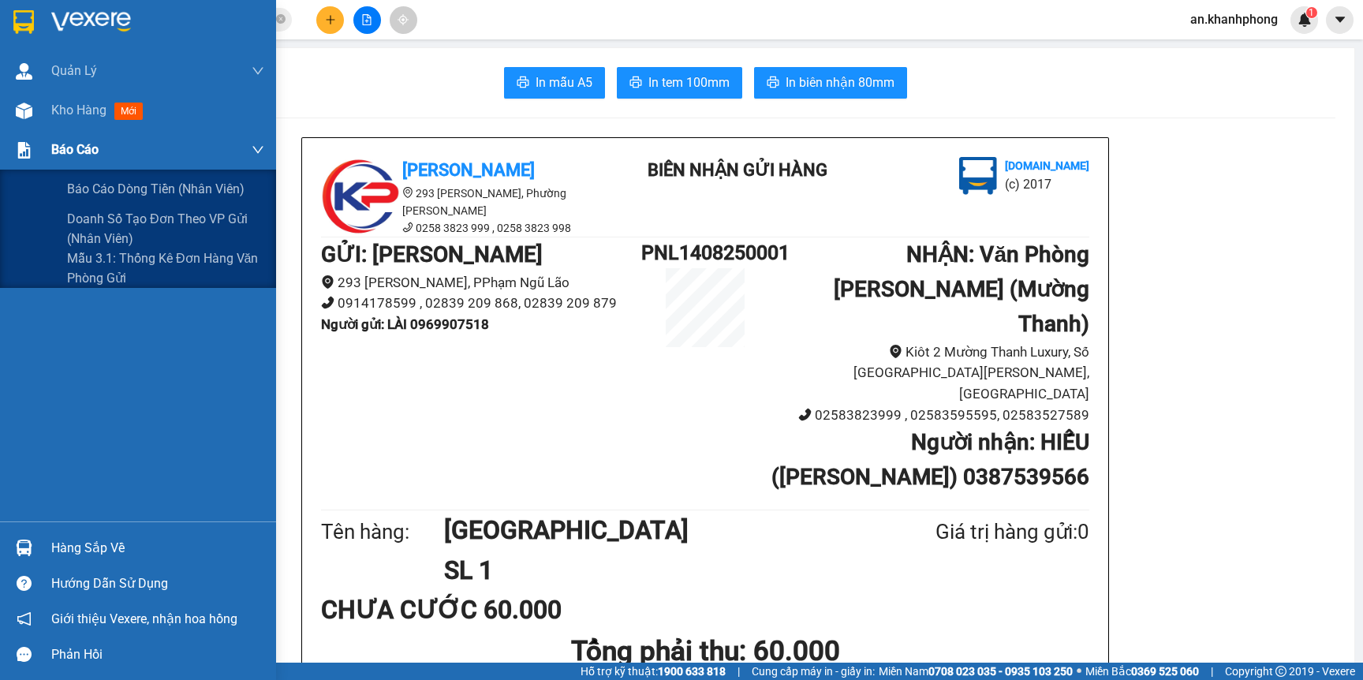
click at [81, 157] on span "Báo cáo" at bounding box center [74, 150] width 47 height 20
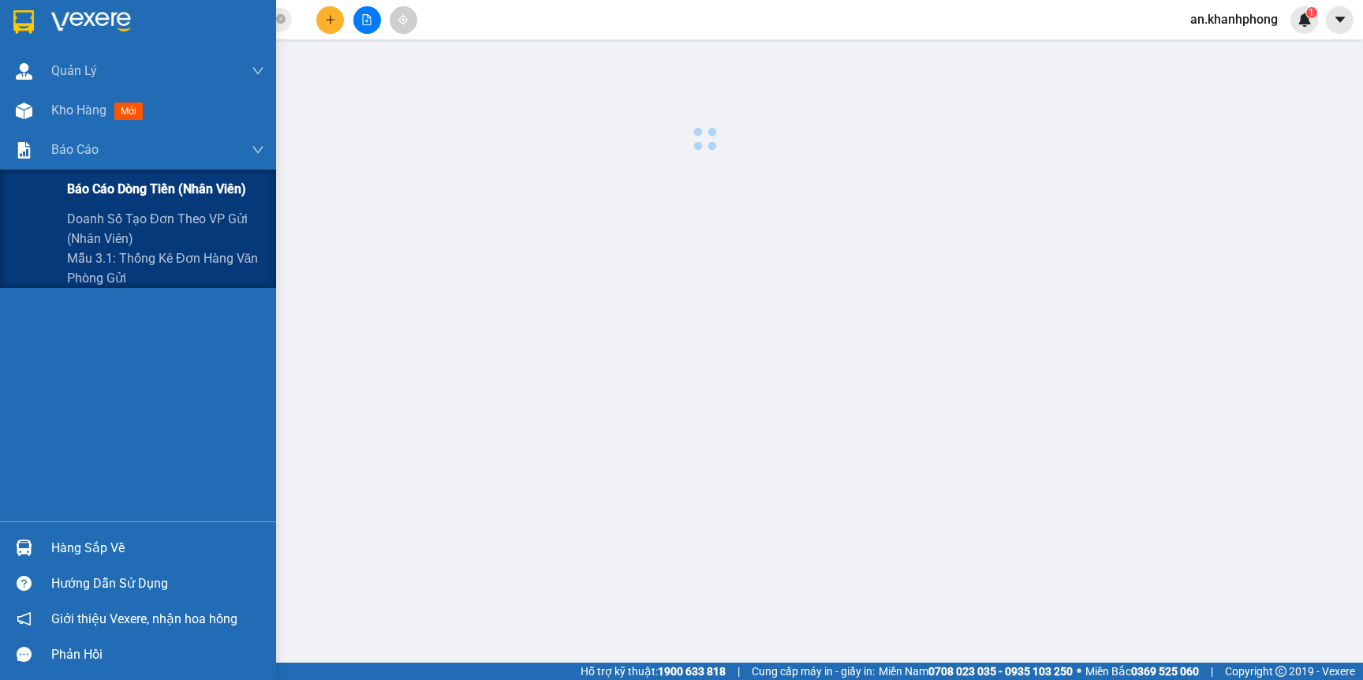
drag, startPoint x: 72, startPoint y: 189, endPoint x: 98, endPoint y: 190, distance: 26.0
click at [72, 190] on span "Báo cáo dòng tiền (nhân viên)" at bounding box center [156, 189] width 179 height 20
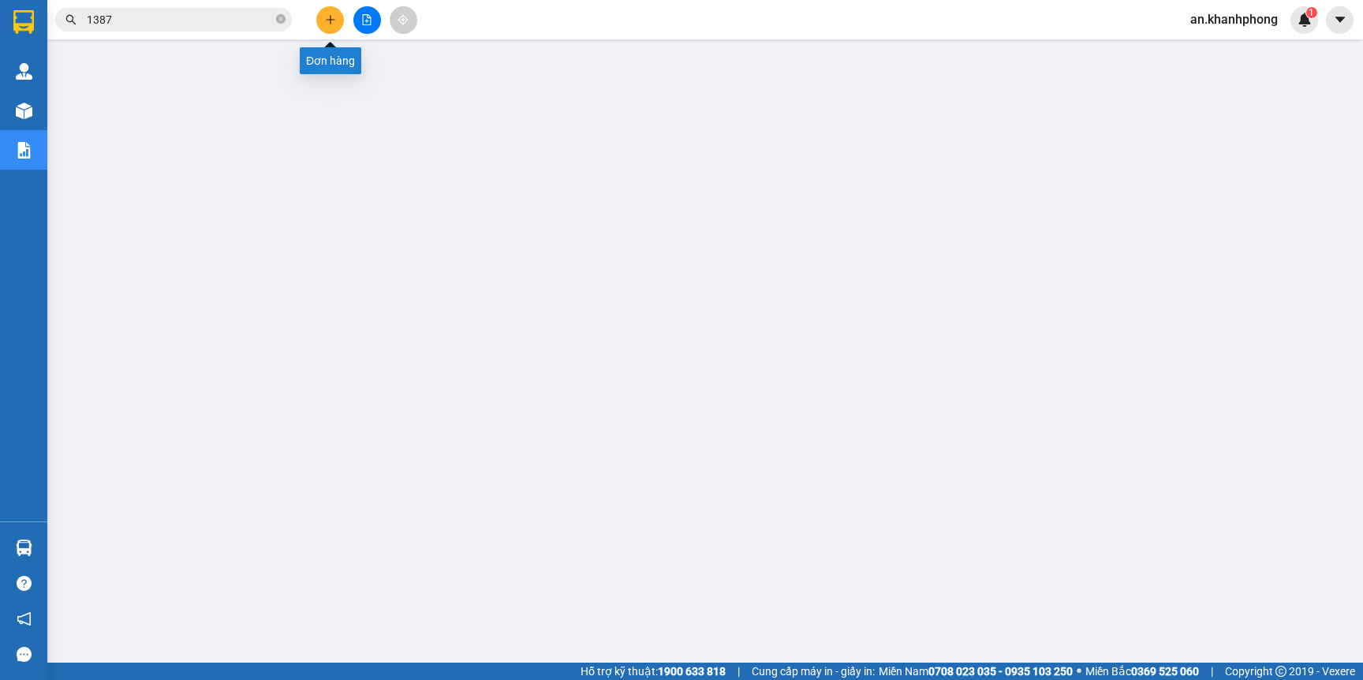
click at [319, 22] on button at bounding box center [330, 20] width 28 height 28
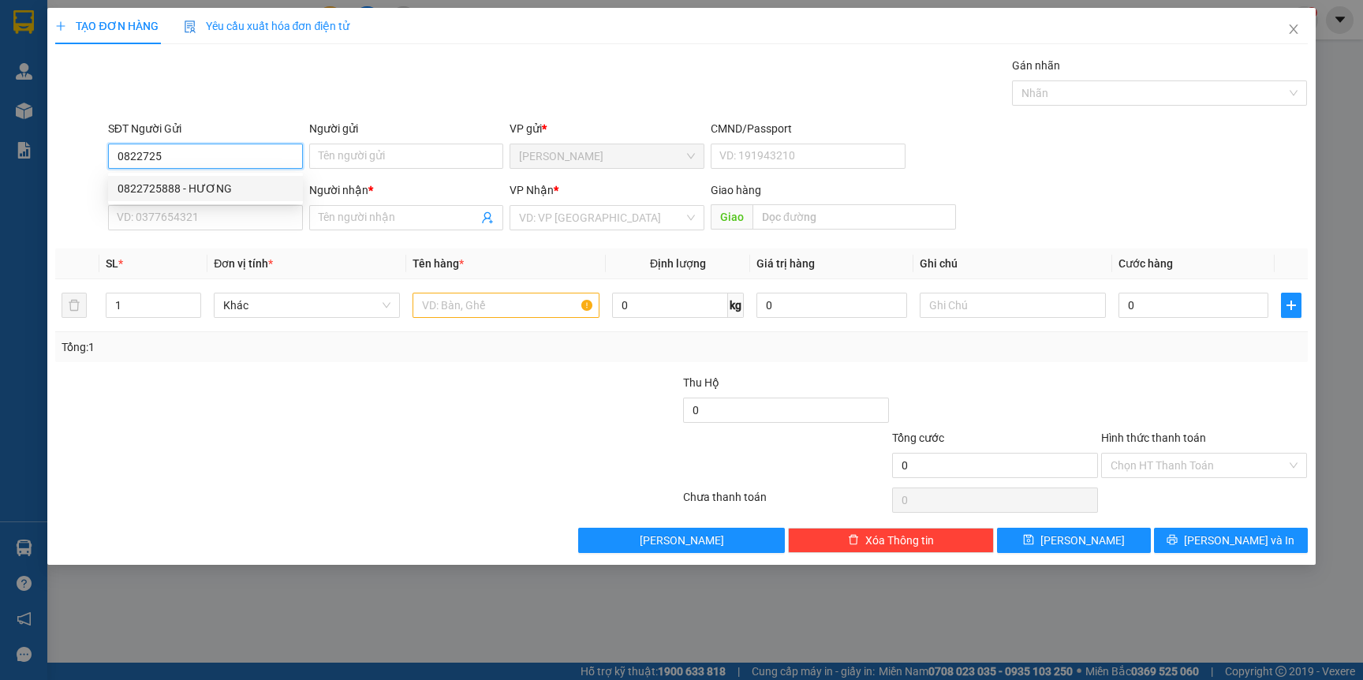
click at [200, 183] on div "0822725888 - HƯƠNG" at bounding box center [206, 188] width 176 height 17
type input "0822725888"
type input "HƯƠNG"
type input "0822725888"
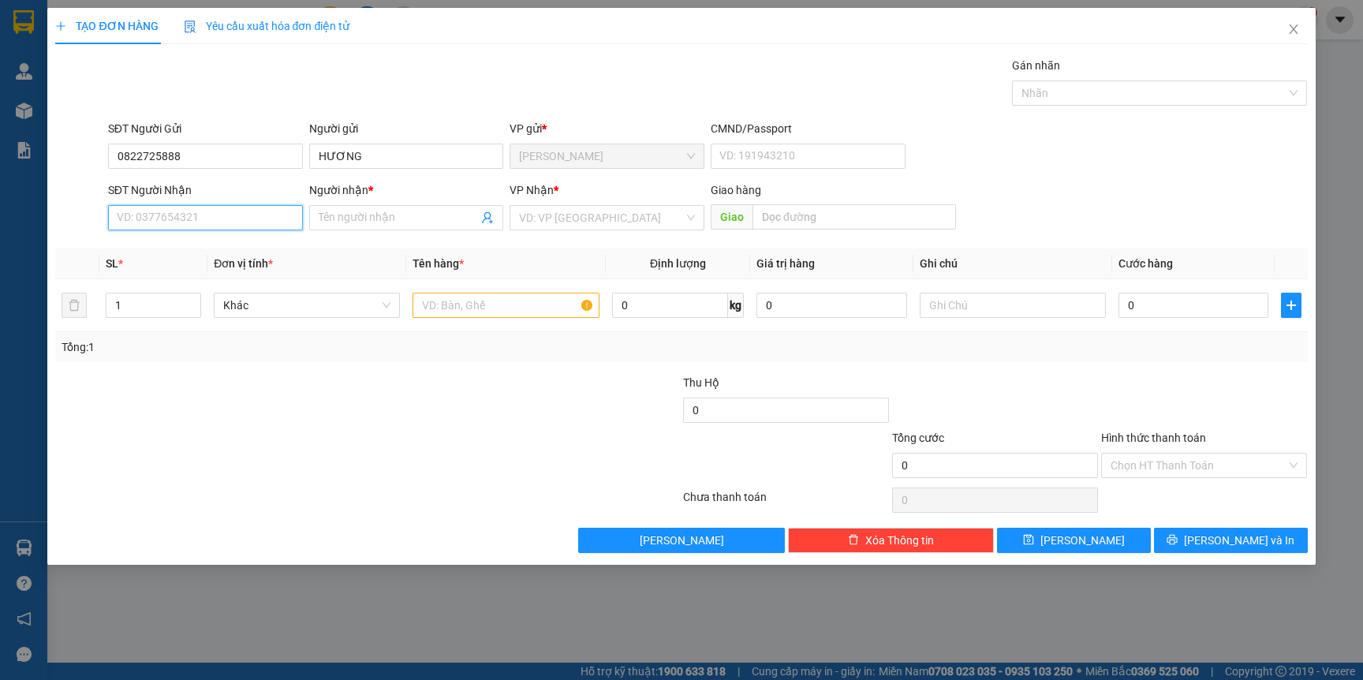
click at [230, 227] on input "SĐT Người Nhận" at bounding box center [205, 217] width 195 height 25
type input "0934785701"
click at [467, 320] on div at bounding box center [506, 306] width 186 height 32
click at [467, 316] on input "text" at bounding box center [506, 305] width 186 height 25
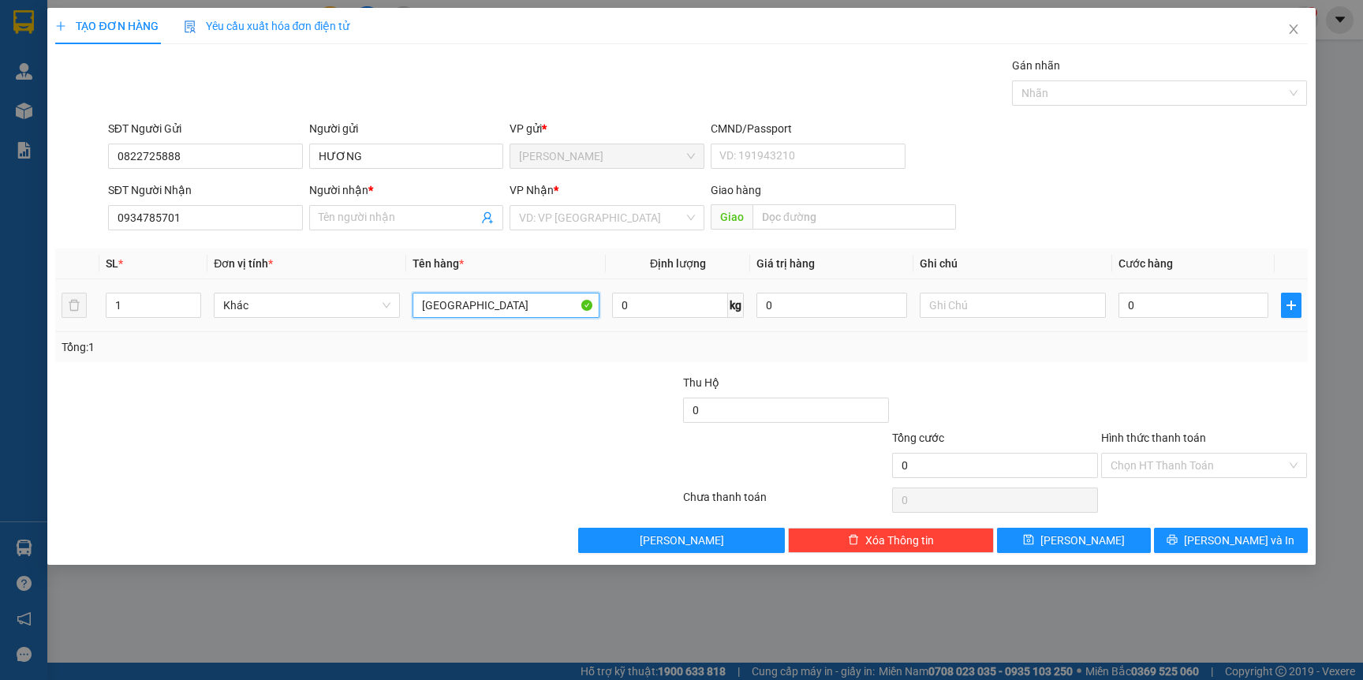
type input "[GEOGRAPHIC_DATA]"
click at [441, 347] on div "Tổng: 1" at bounding box center [294, 346] width 465 height 17
click at [167, 304] on input "1" at bounding box center [153, 305] width 95 height 24
type input "6"
click at [197, 350] on div "Tổng: 6" at bounding box center [294, 346] width 465 height 17
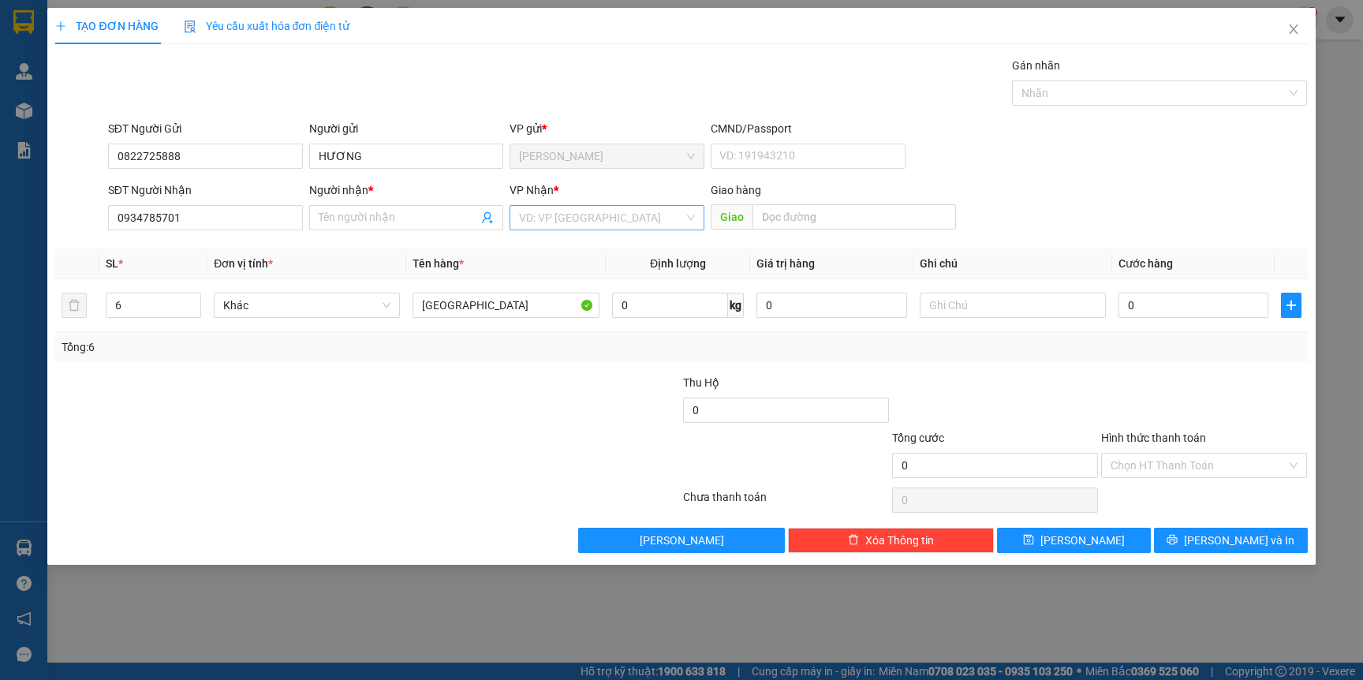
click at [552, 222] on input "search" at bounding box center [601, 218] width 165 height 24
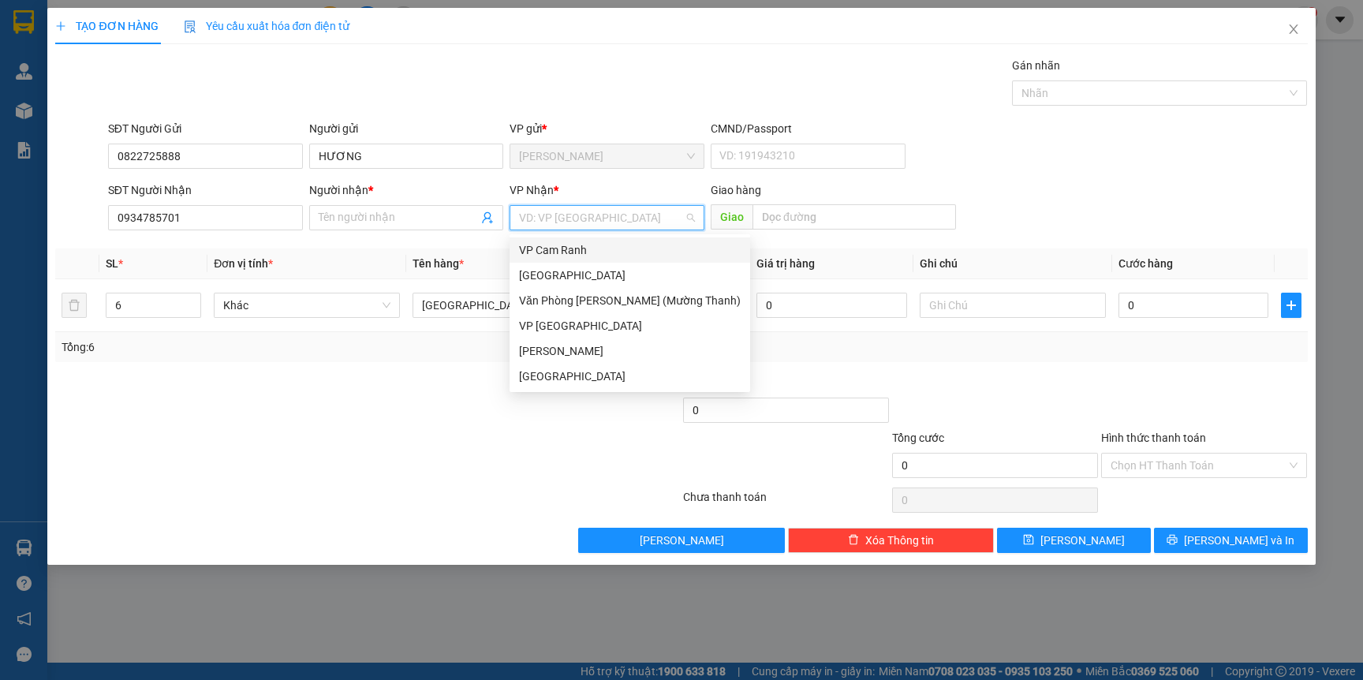
click at [570, 250] on div "VP Cam Ranh" at bounding box center [630, 249] width 222 height 17
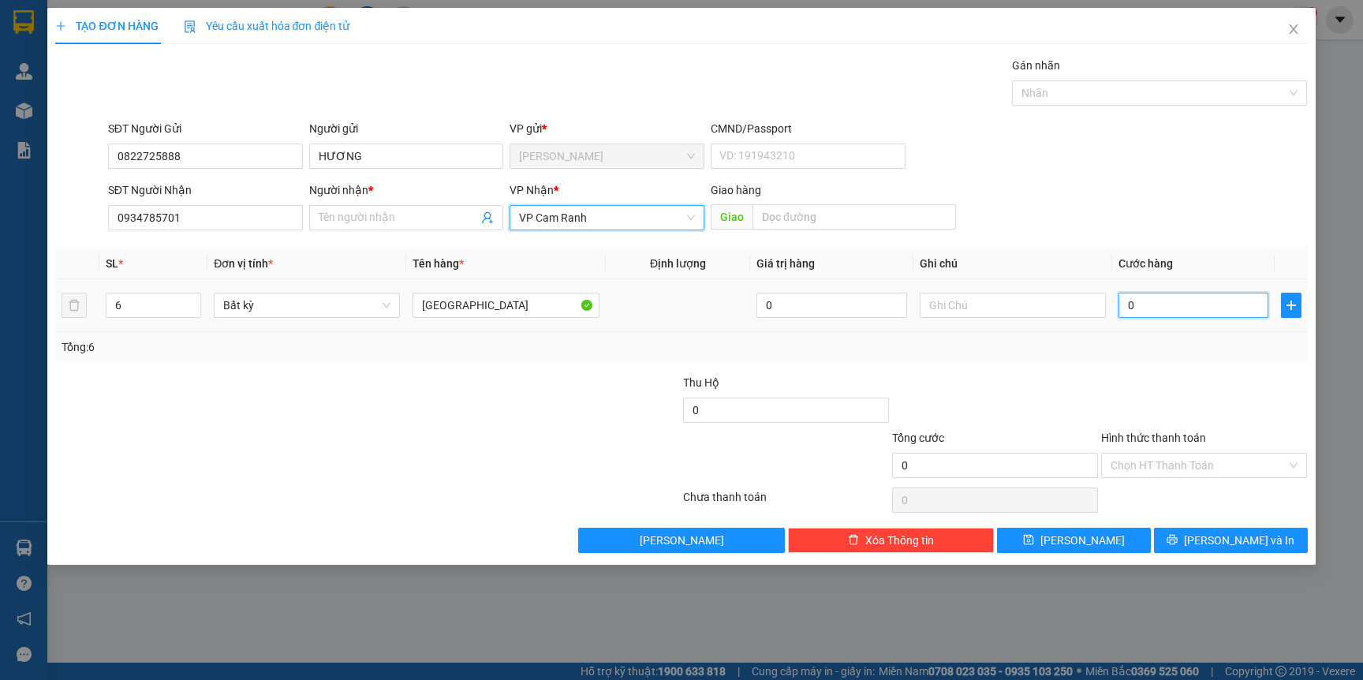
click at [1171, 307] on input "0" at bounding box center [1194, 305] width 150 height 25
type input "3"
type input "36"
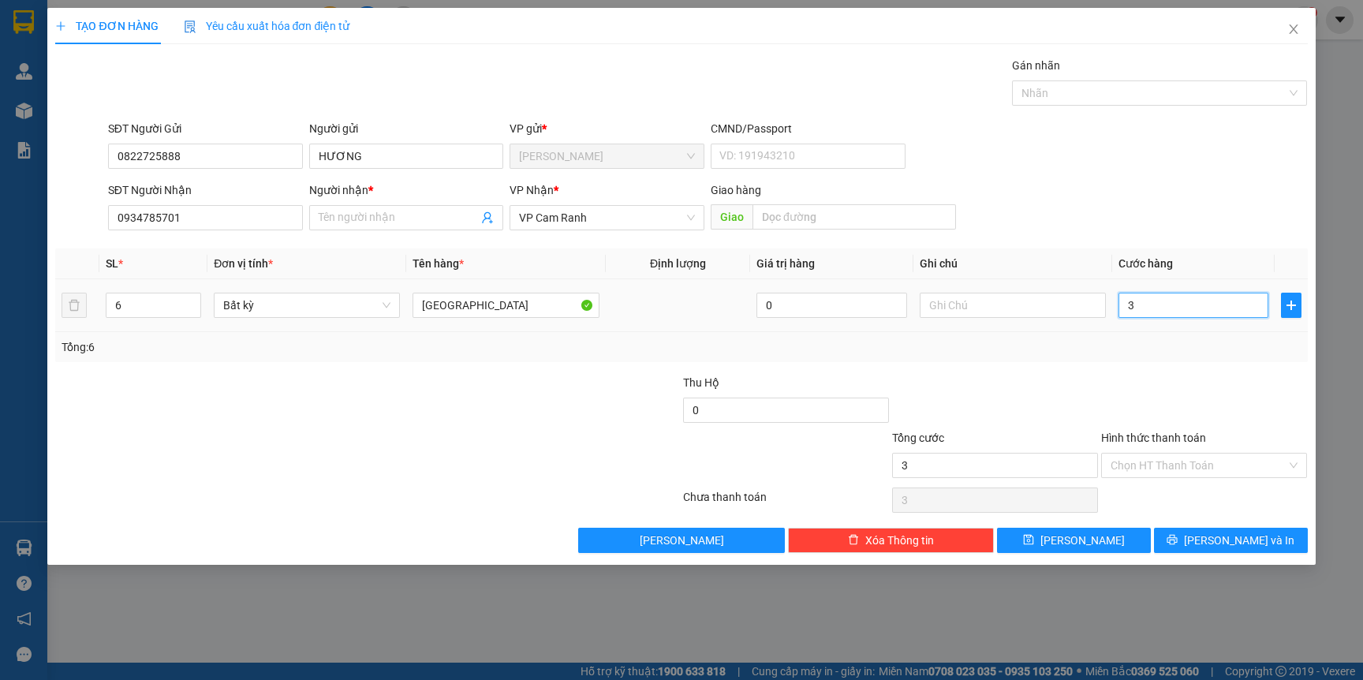
type input "36"
type input "360"
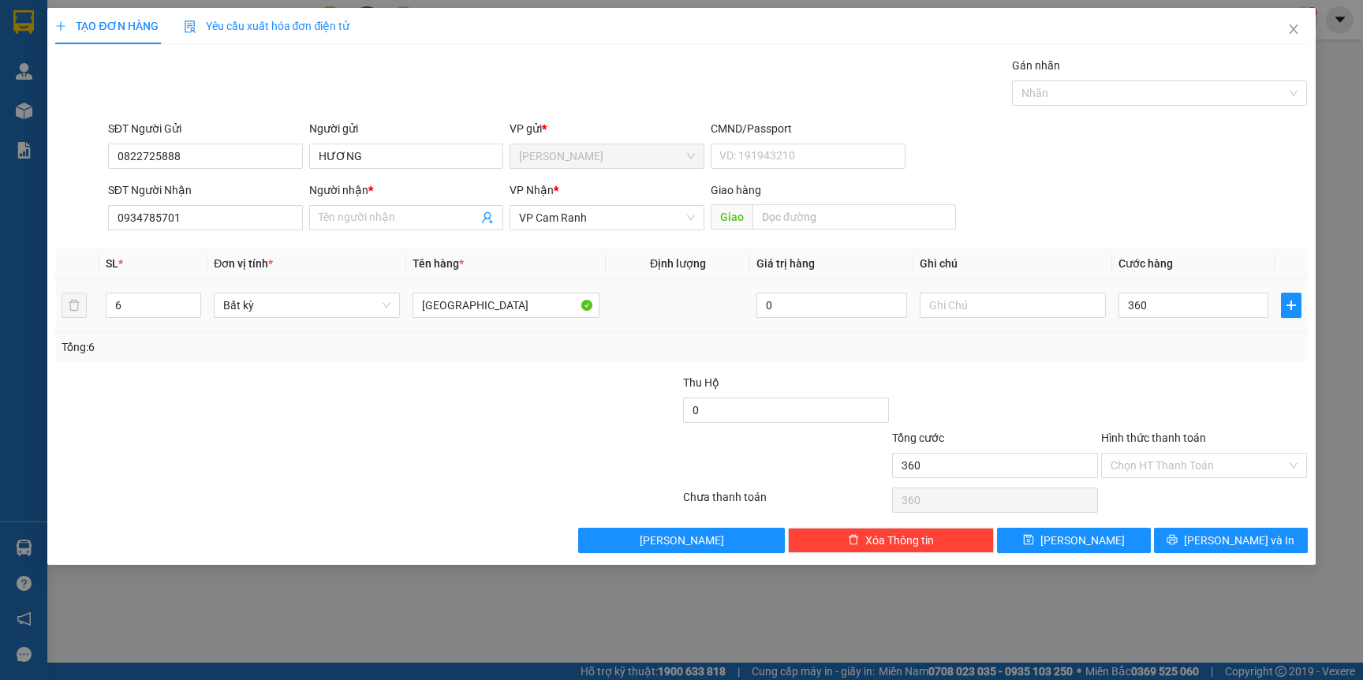
type input "360.000"
click at [1139, 349] on div "Tổng: 6" at bounding box center [681, 346] width 1239 height 17
drag, startPoint x: 368, startPoint y: 226, endPoint x: 371, endPoint y: 216, distance: 10.7
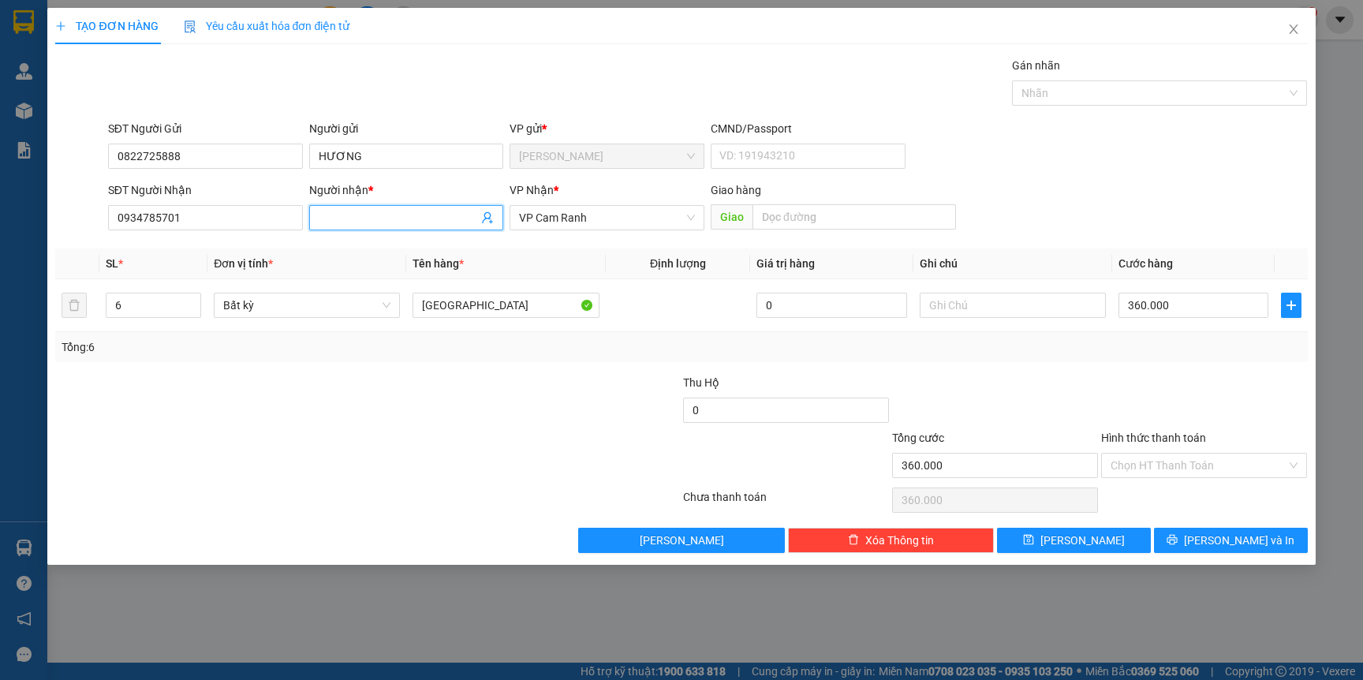
click at [368, 226] on input "Người nhận *" at bounding box center [399, 217] width 160 height 17
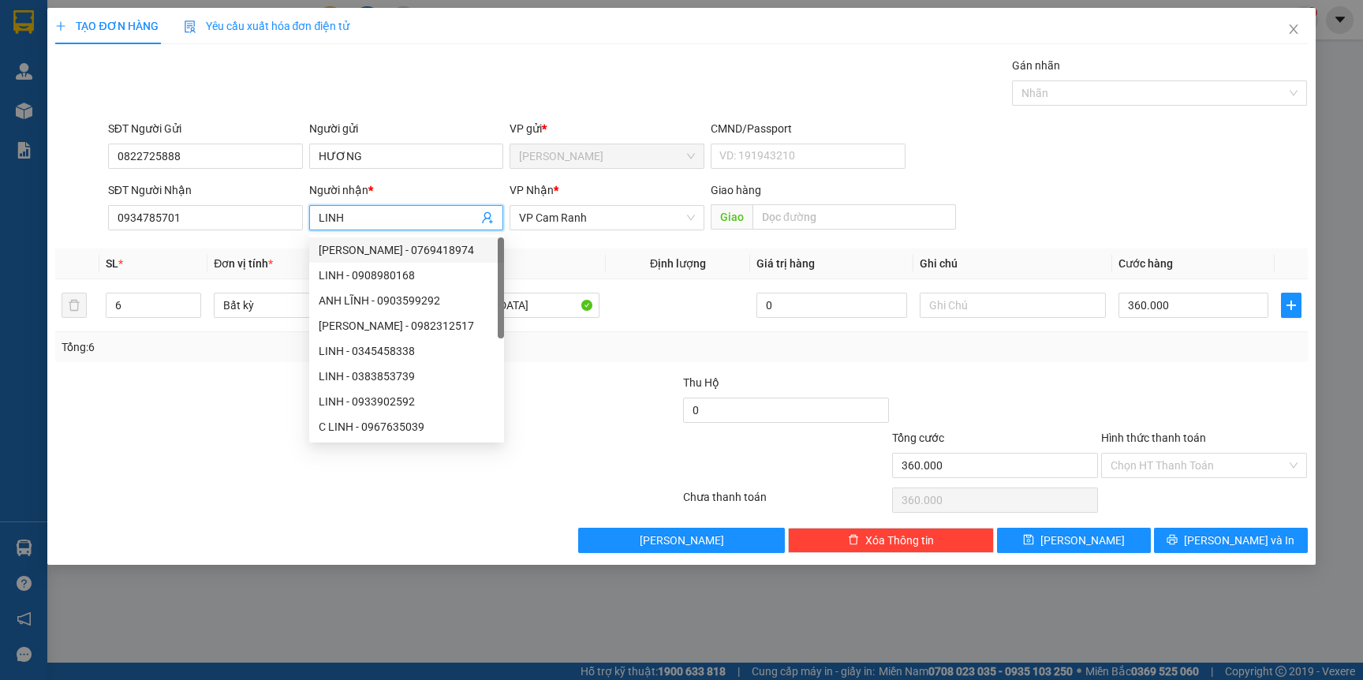
type input "LINH"
click at [495, 458] on div at bounding box center [577, 456] width 209 height 55
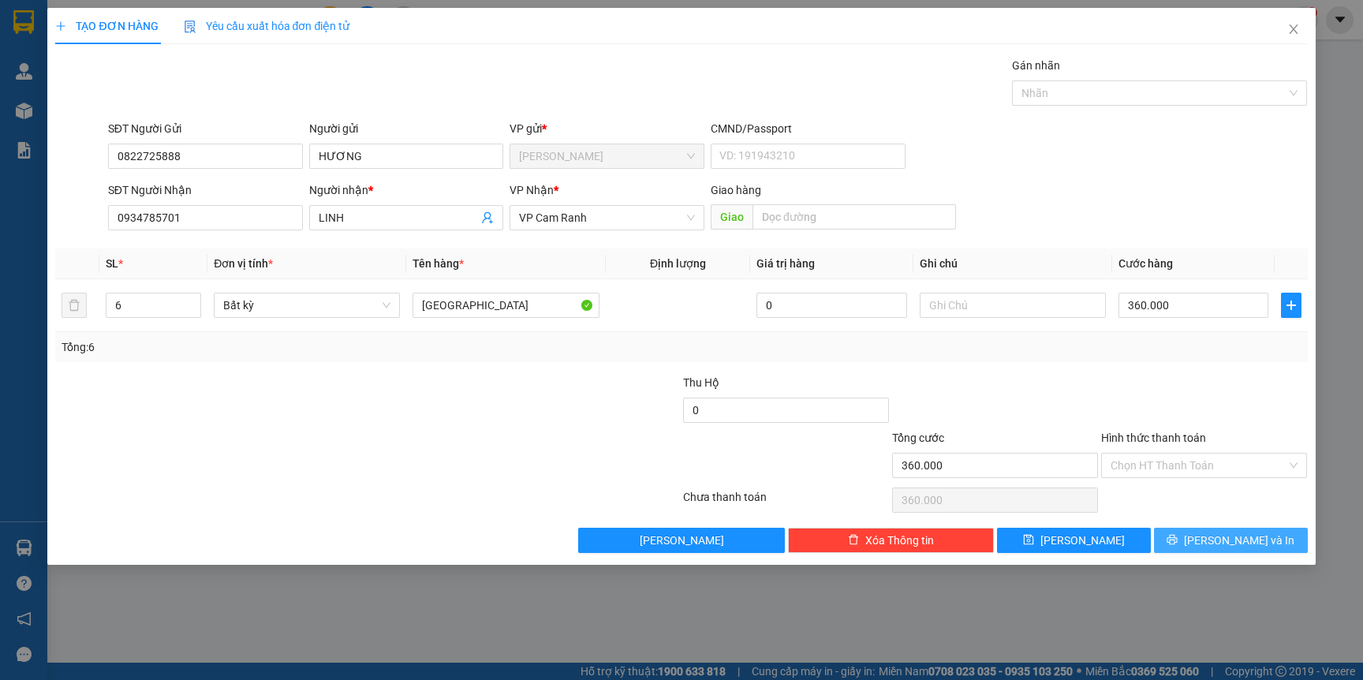
click at [1175, 545] on button "[PERSON_NAME] và In" at bounding box center [1231, 540] width 154 height 25
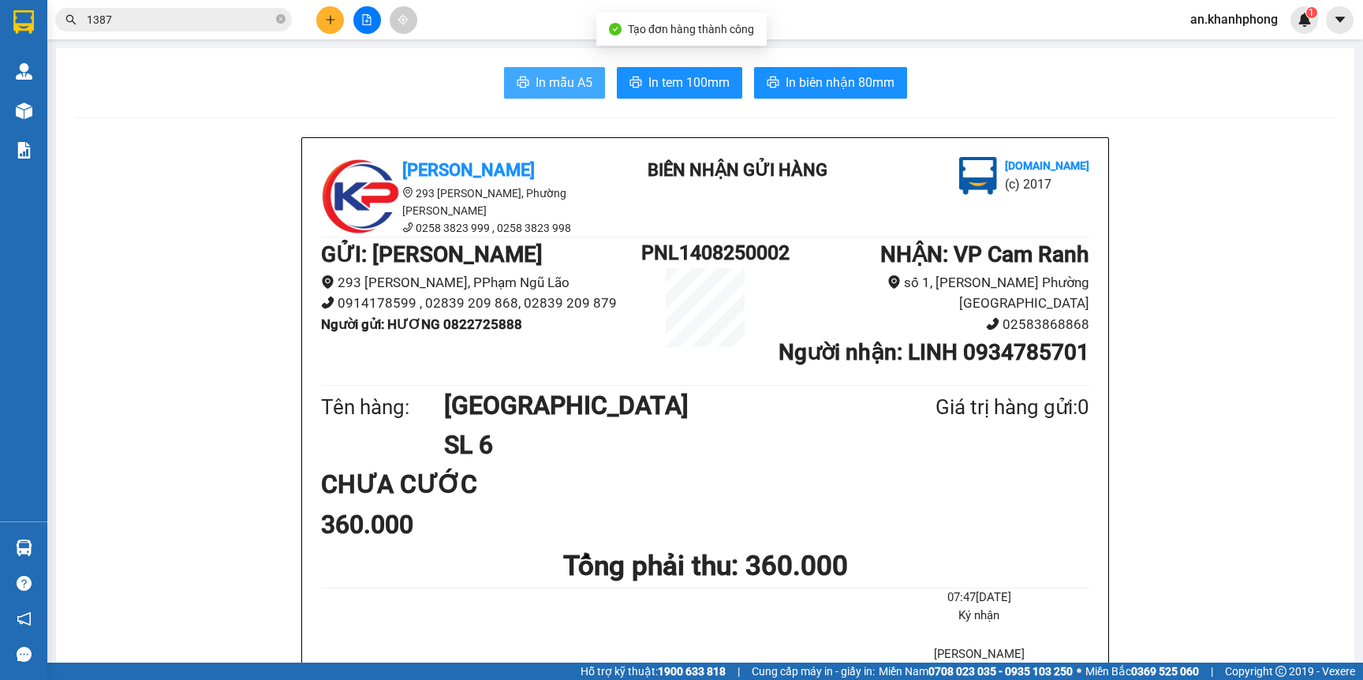
click at [536, 81] on span "In mẫu A5" at bounding box center [564, 83] width 57 height 20
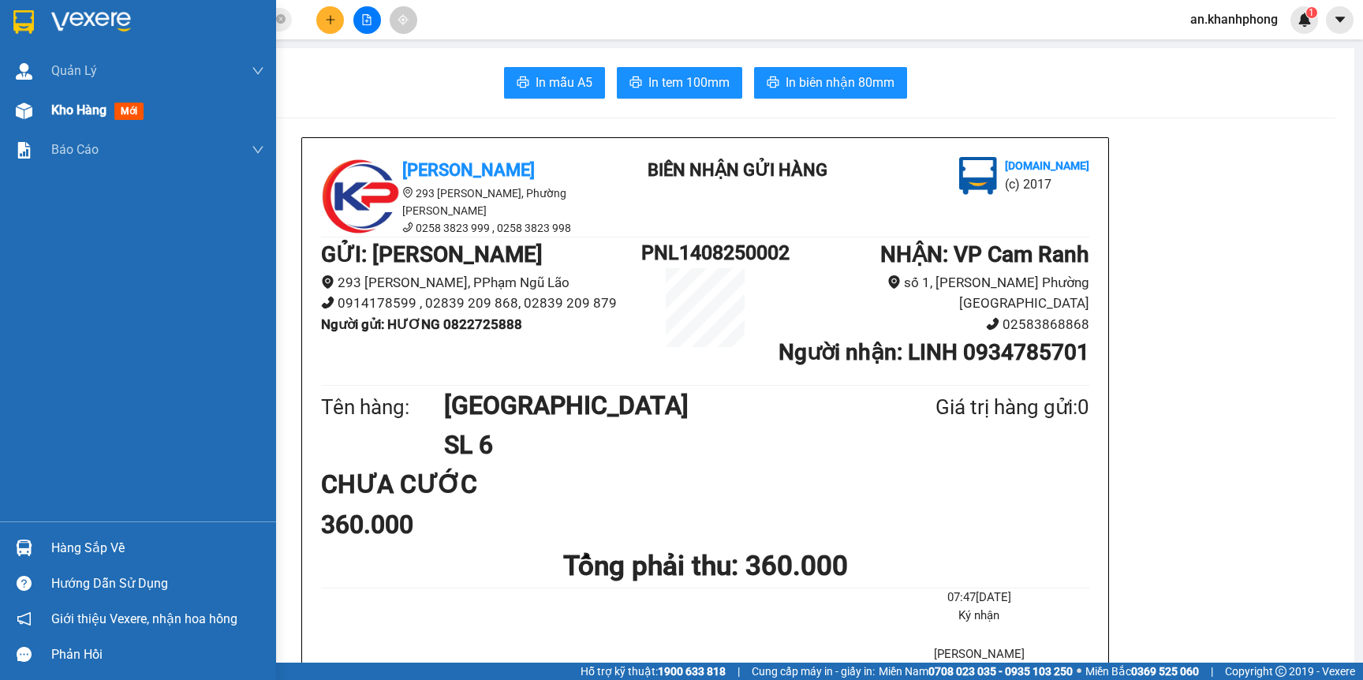
click at [103, 103] on span "Kho hàng" at bounding box center [78, 110] width 55 height 15
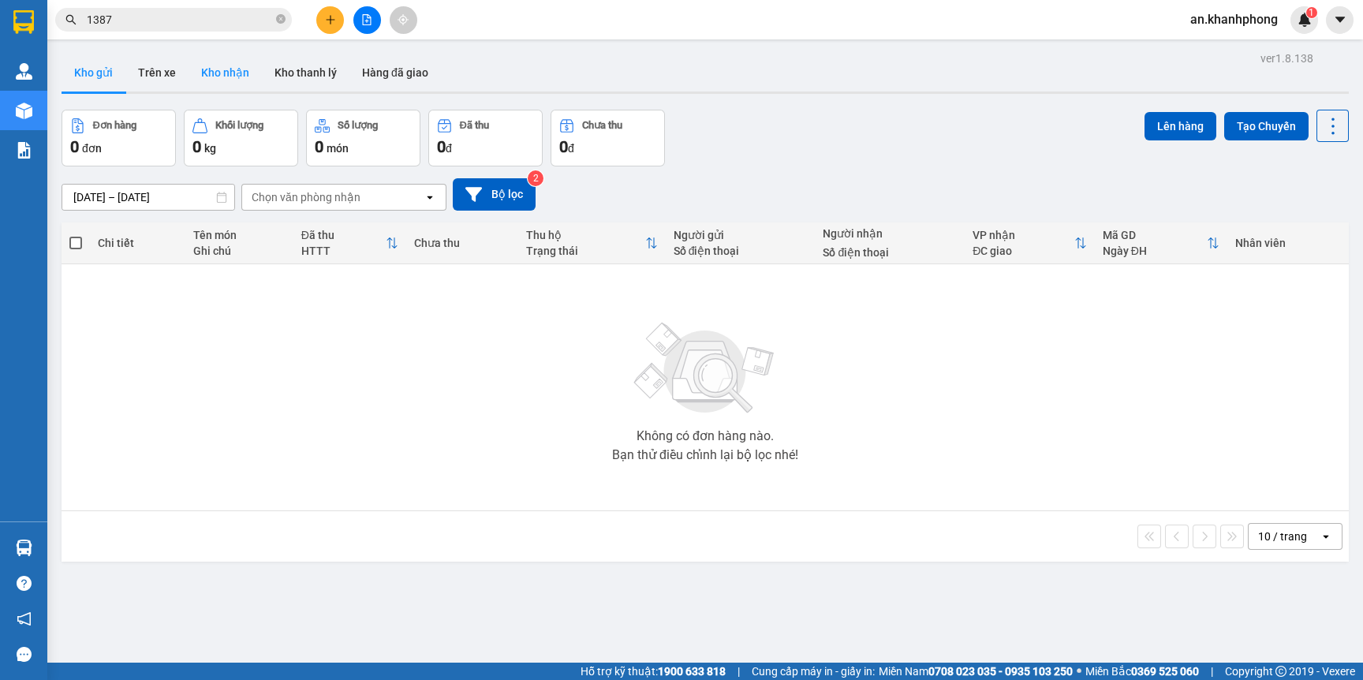
click at [224, 61] on button "Kho nhận" at bounding box center [225, 73] width 73 height 38
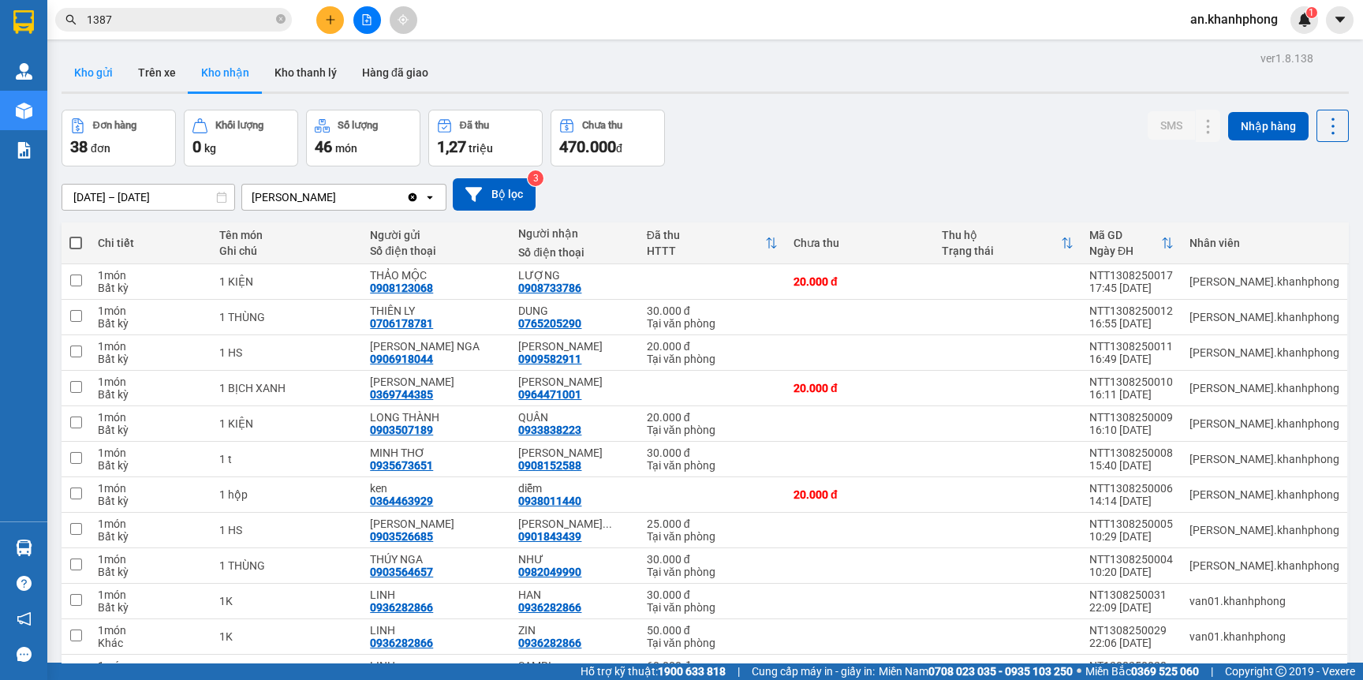
click at [68, 75] on button "Kho gửi" at bounding box center [94, 73] width 64 height 38
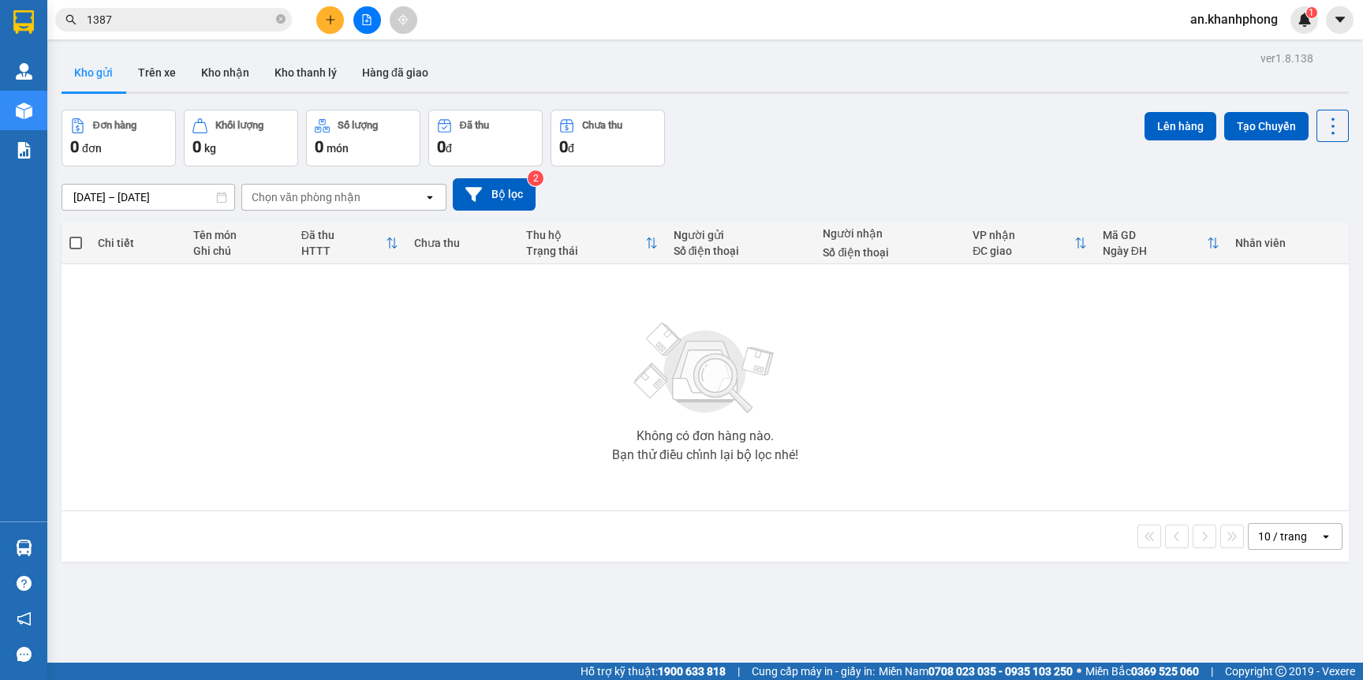
click at [163, 198] on input "01/08/2025 – 13/08/2025" at bounding box center [148, 197] width 172 height 25
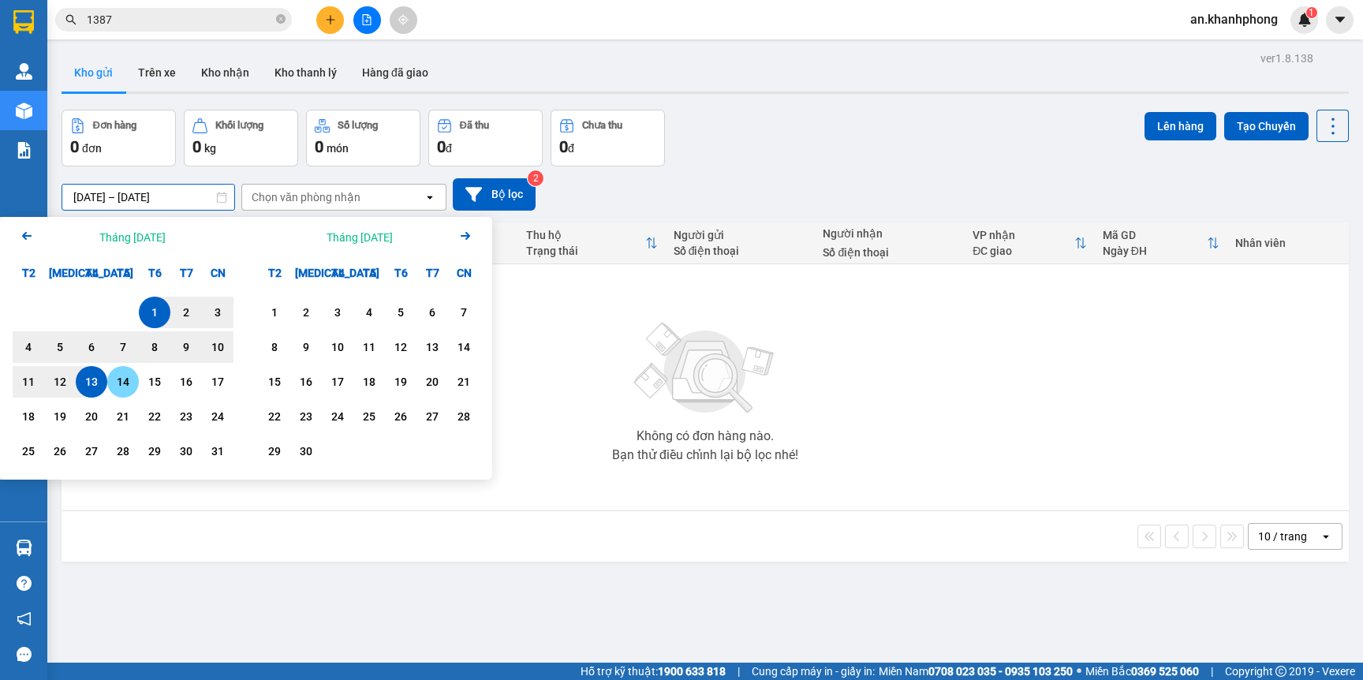
click at [116, 387] on div "14" at bounding box center [123, 381] width 22 height 19
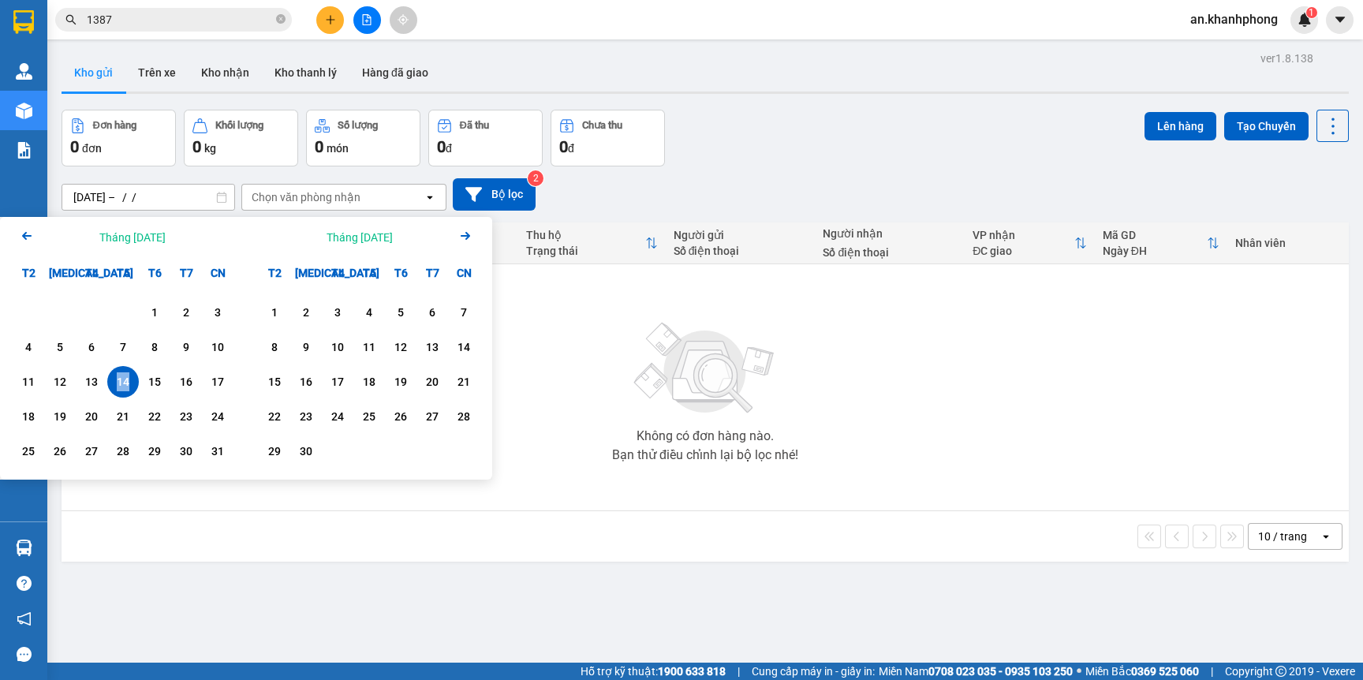
click at [116, 387] on div "14" at bounding box center [123, 381] width 22 height 19
type input "[DATE] – [DATE]"
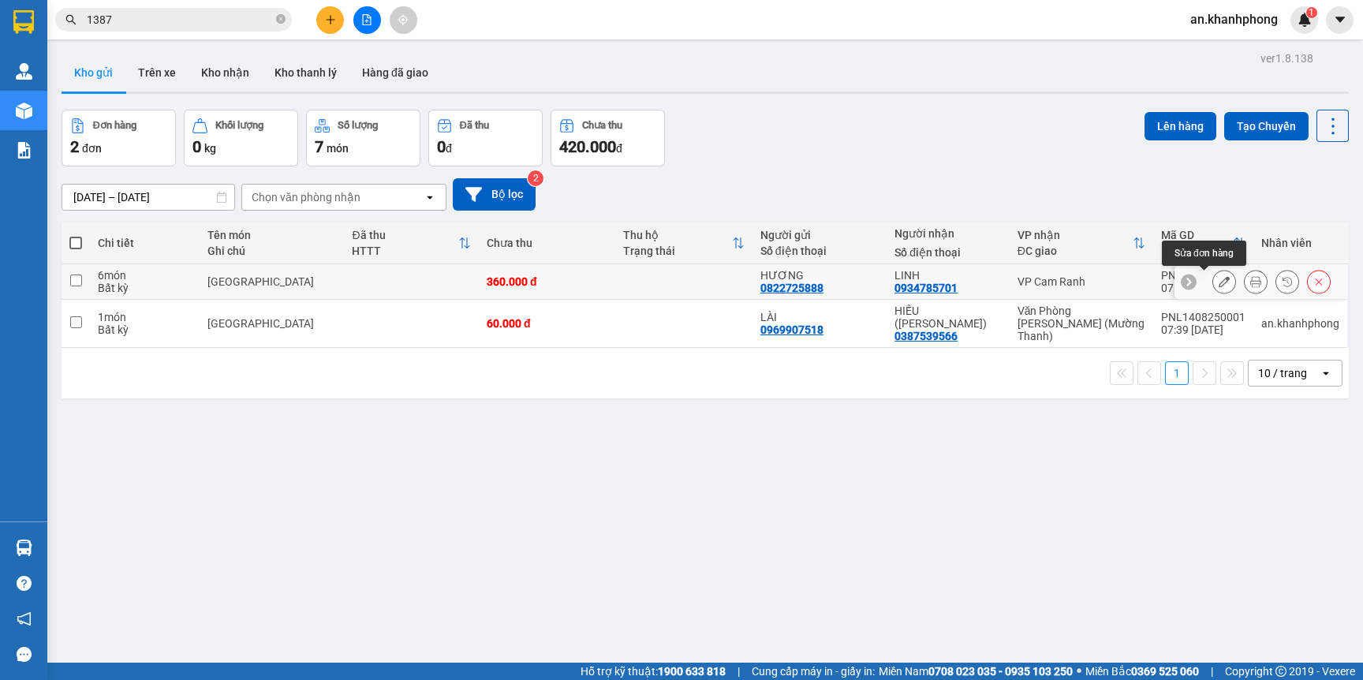
click at [1219, 287] on icon at bounding box center [1224, 281] width 11 height 11
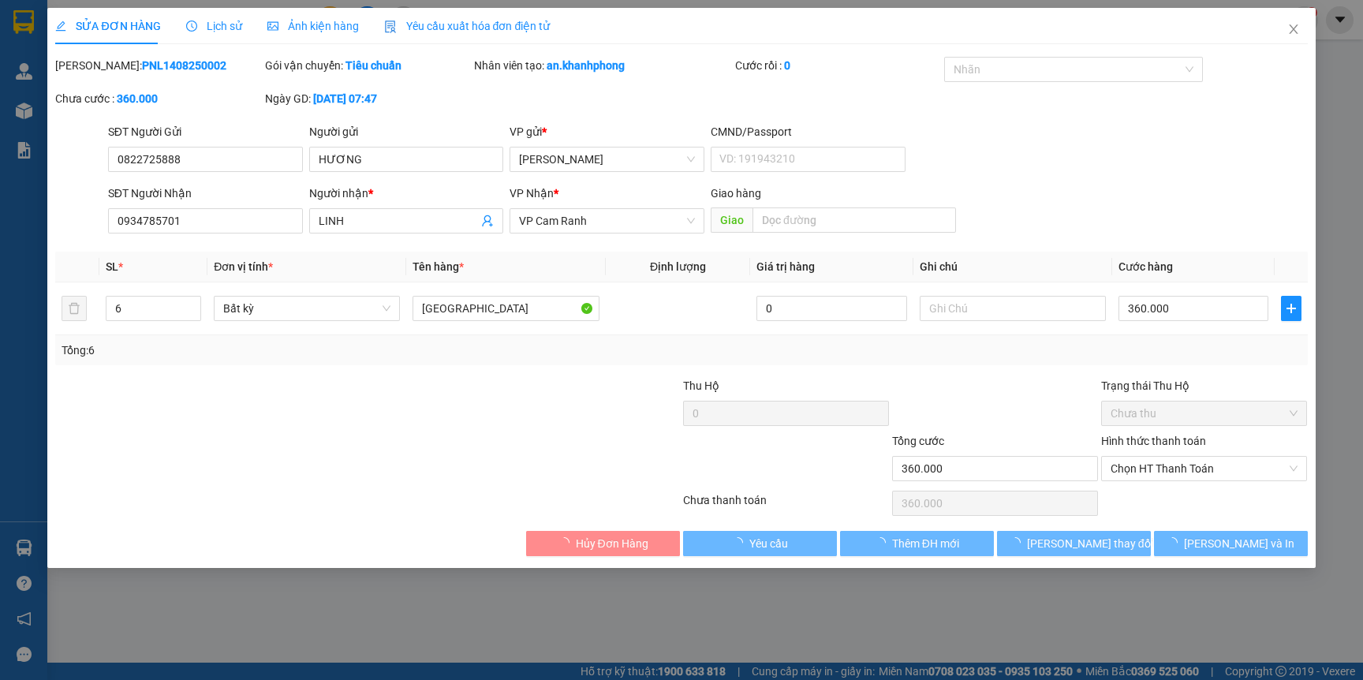
type input "0822725888"
type input "HƯƠNG"
type input "0934785701"
type input "LINH"
type input "360.000"
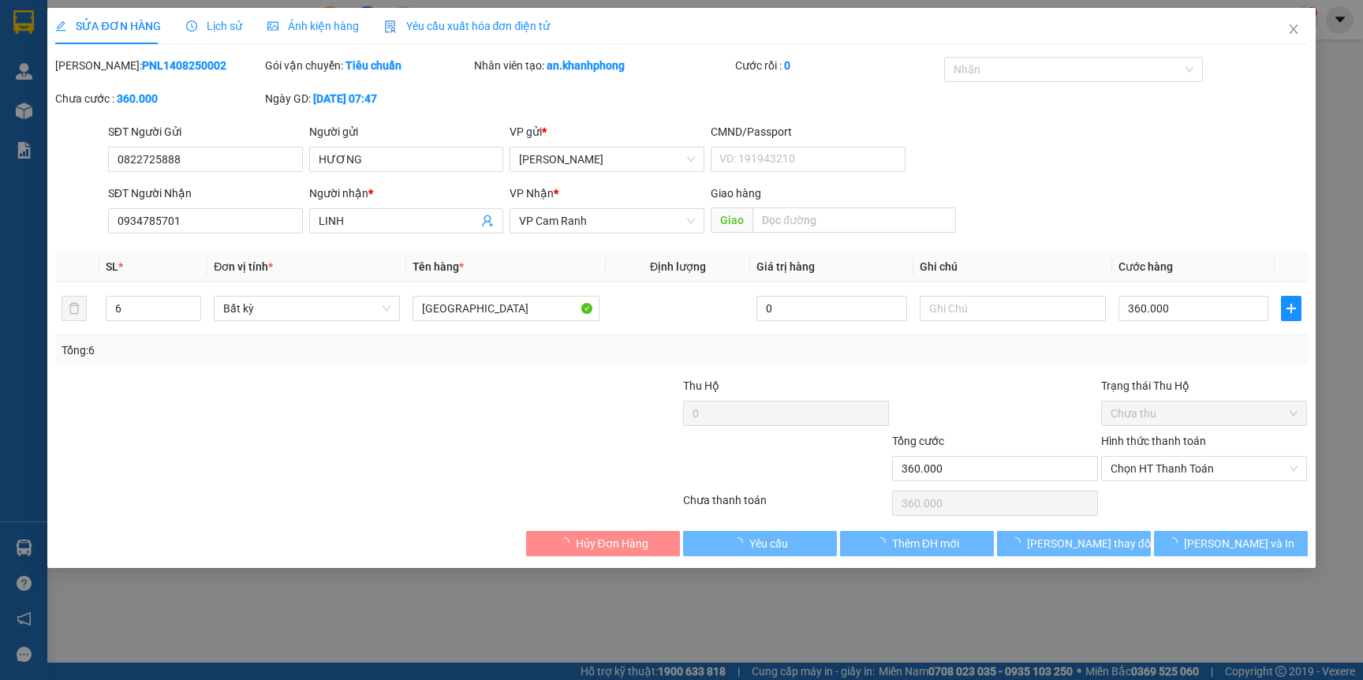
type input "360.000"
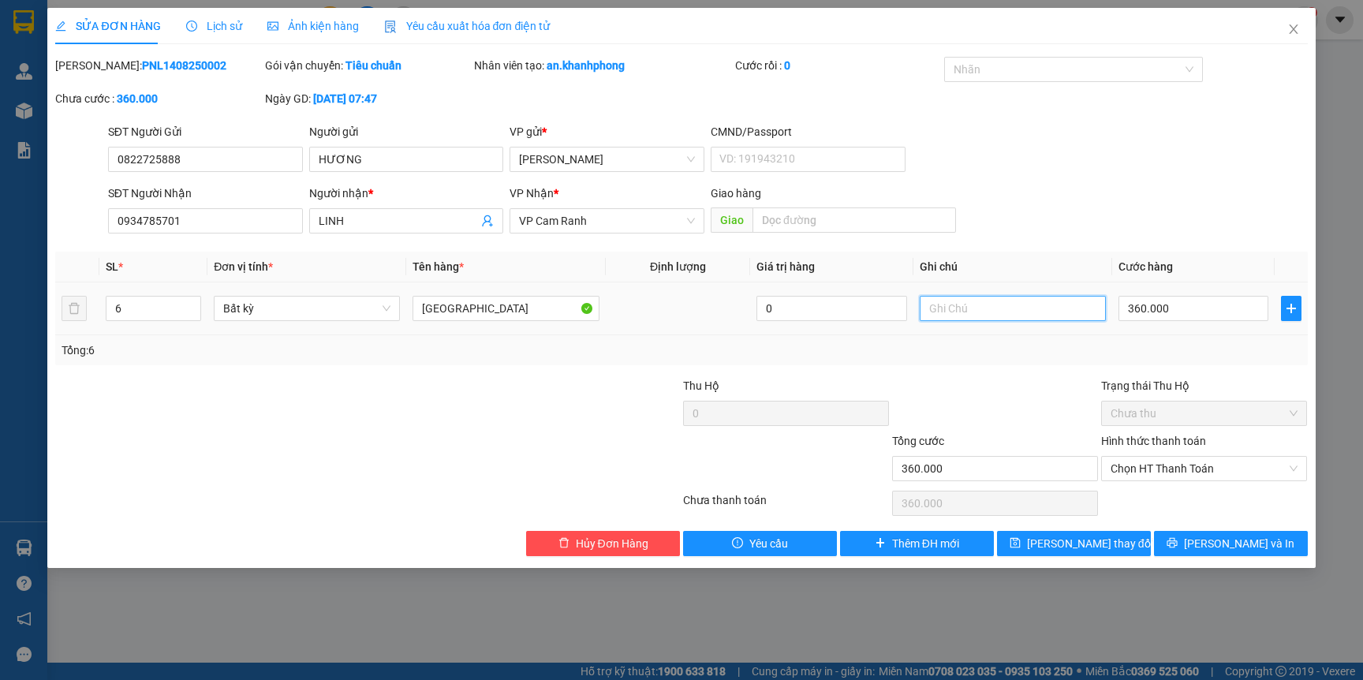
click at [981, 308] on input "text" at bounding box center [1013, 308] width 186 height 25
type input "HÀNG ĐI TRONG NGÀY"
click at [1190, 540] on button "[PERSON_NAME] và In" at bounding box center [1231, 543] width 154 height 25
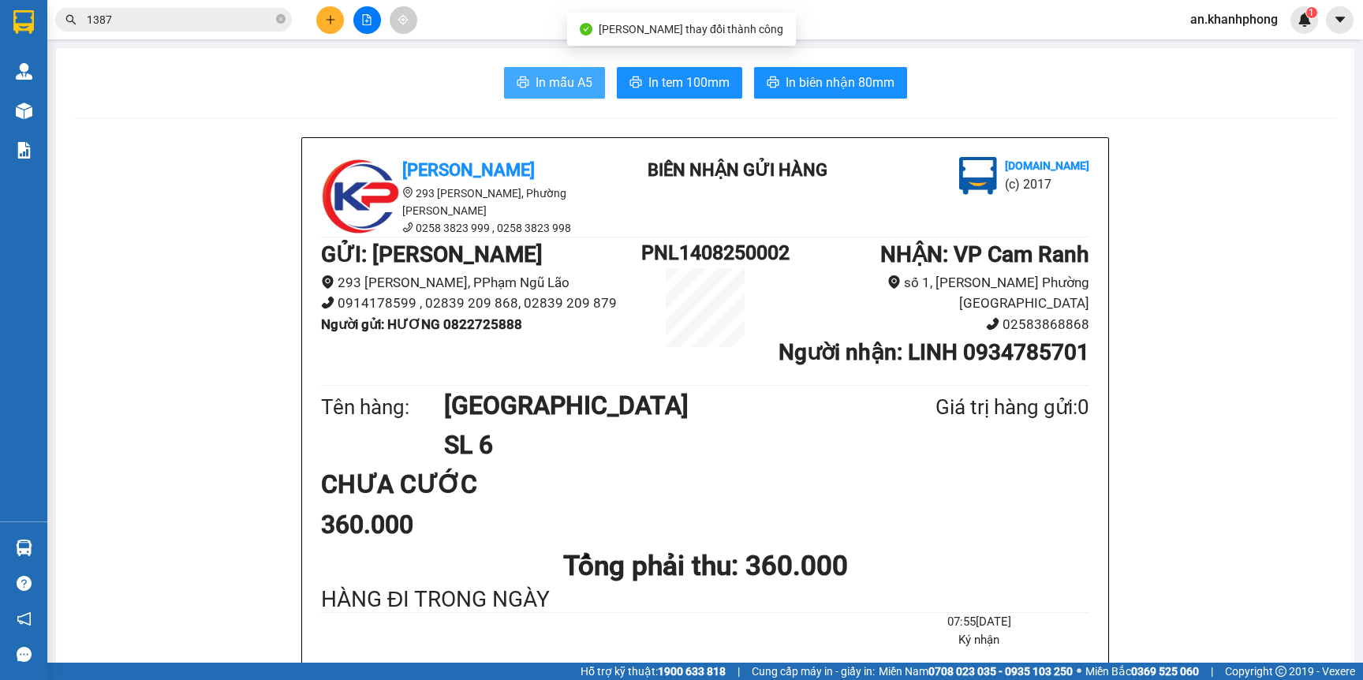
click at [538, 80] on span "In mẫu A5" at bounding box center [564, 83] width 57 height 20
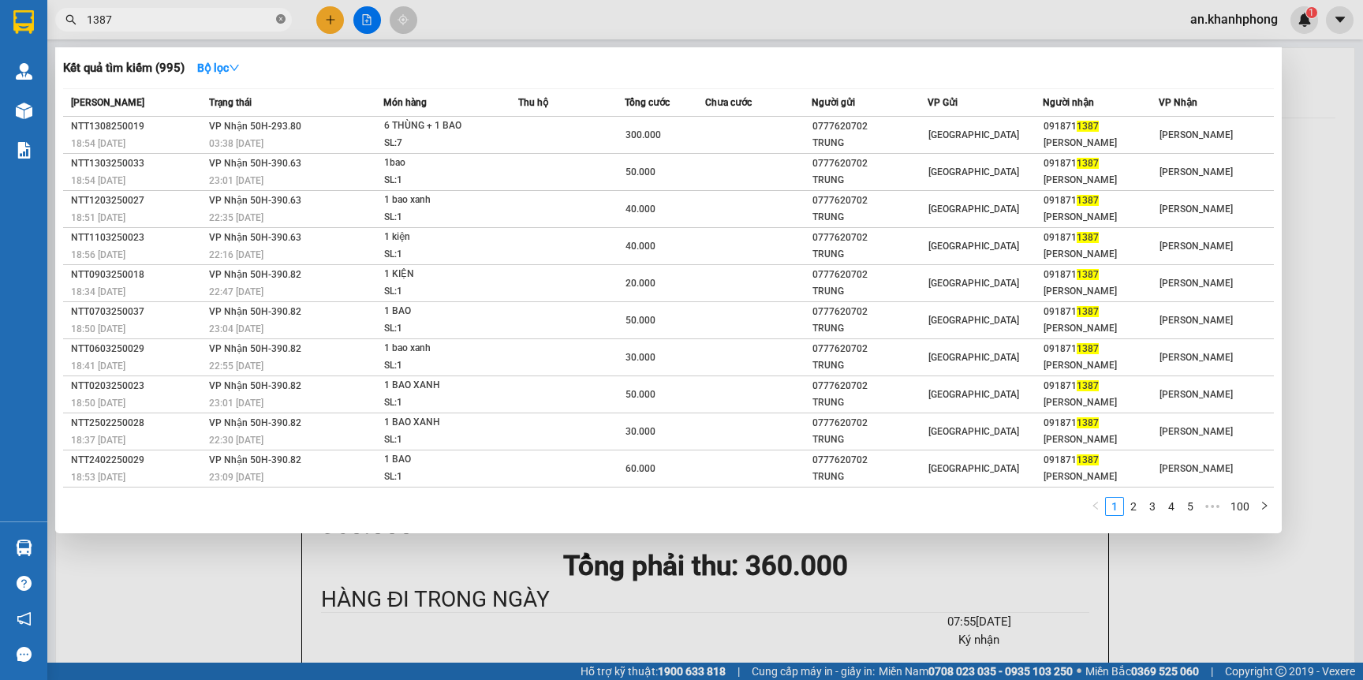
click at [277, 22] on icon "close-circle" at bounding box center [280, 18] width 9 height 9
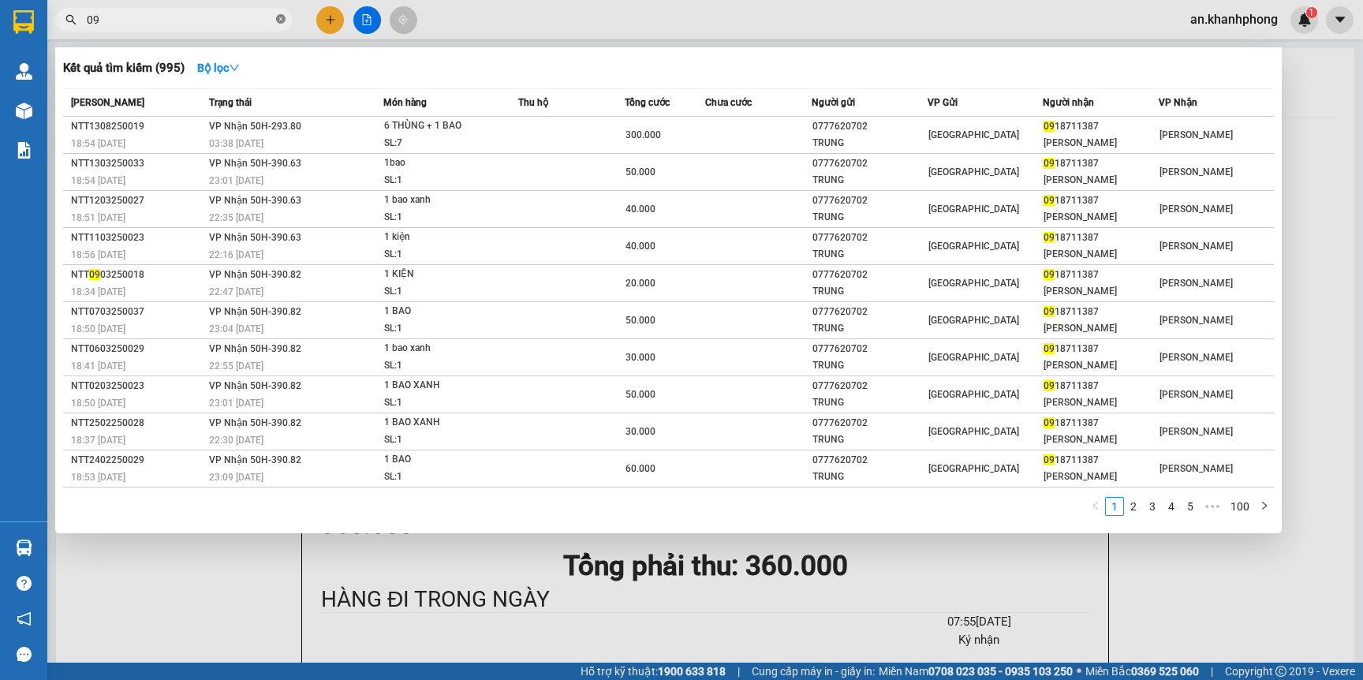
type input "0"
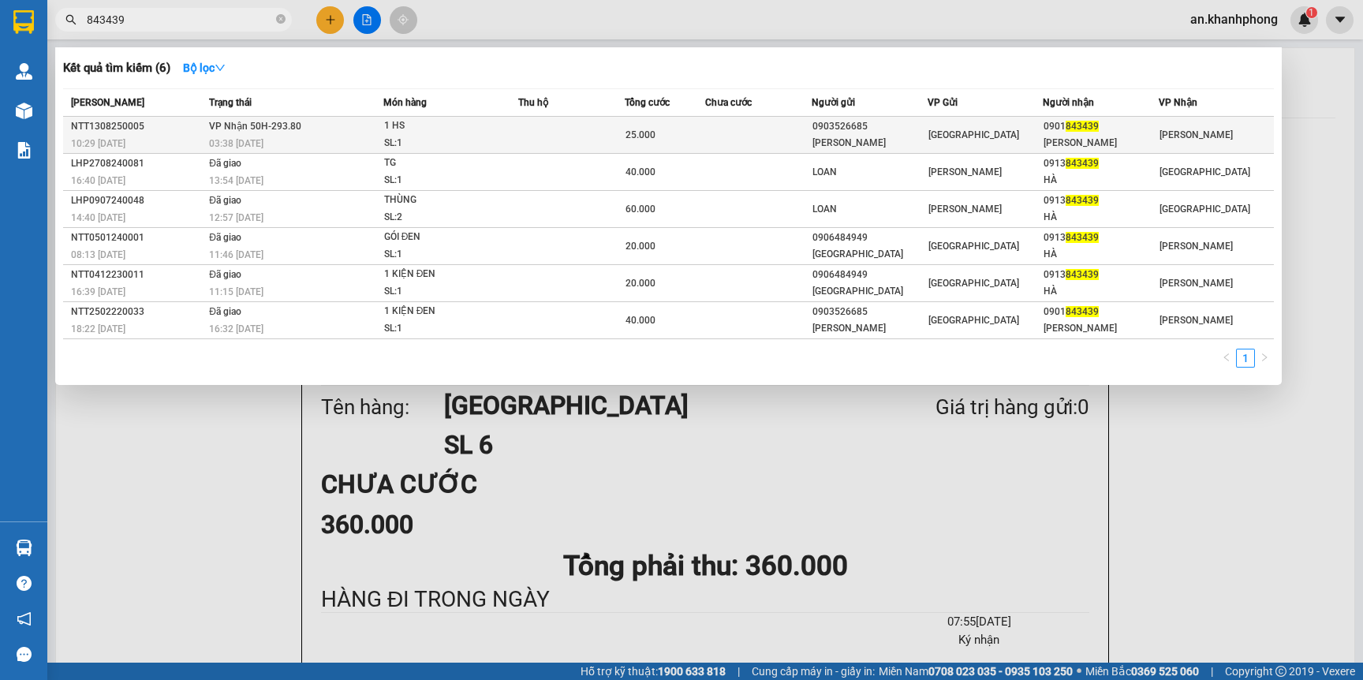
type input "843439"
click at [869, 129] on div "0903526685" at bounding box center [870, 126] width 114 height 17
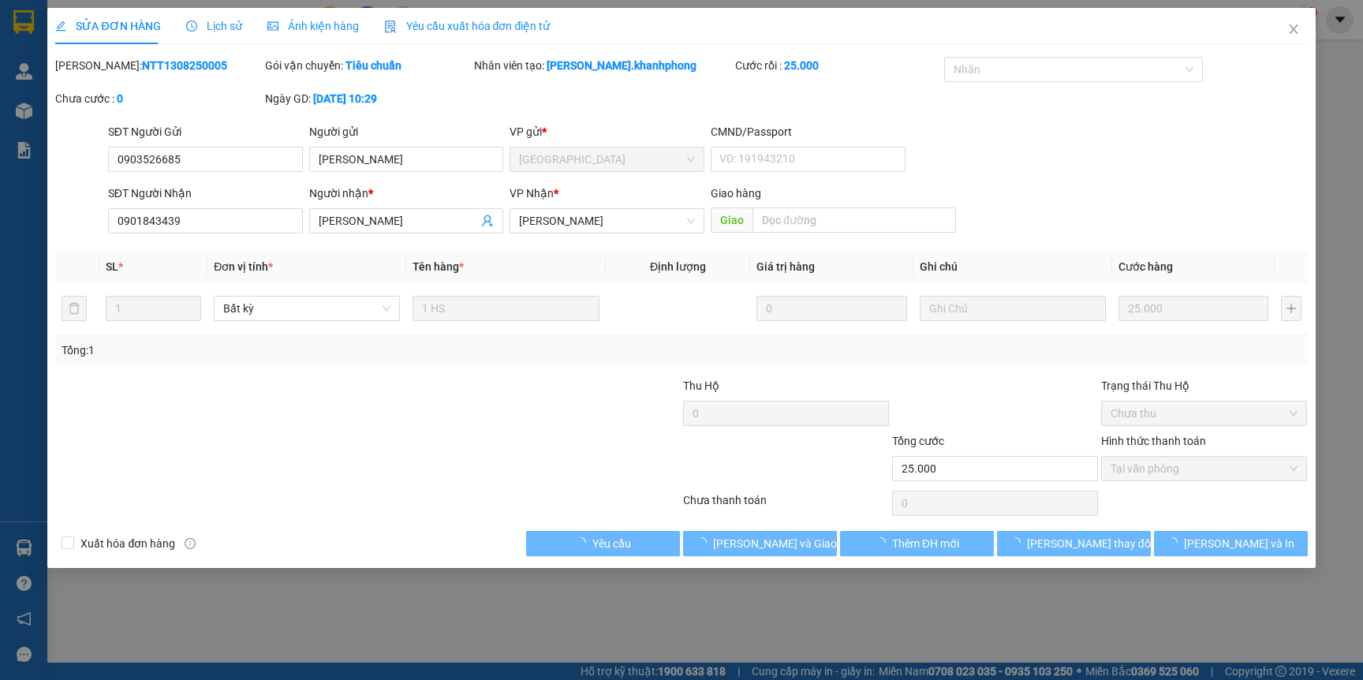
type input "0903526685"
type input "HOÀNG NGỌC MINH"
type input "0901843439"
type input "HOÀNG NGỌC LƯƠNG"
type input "25.000"
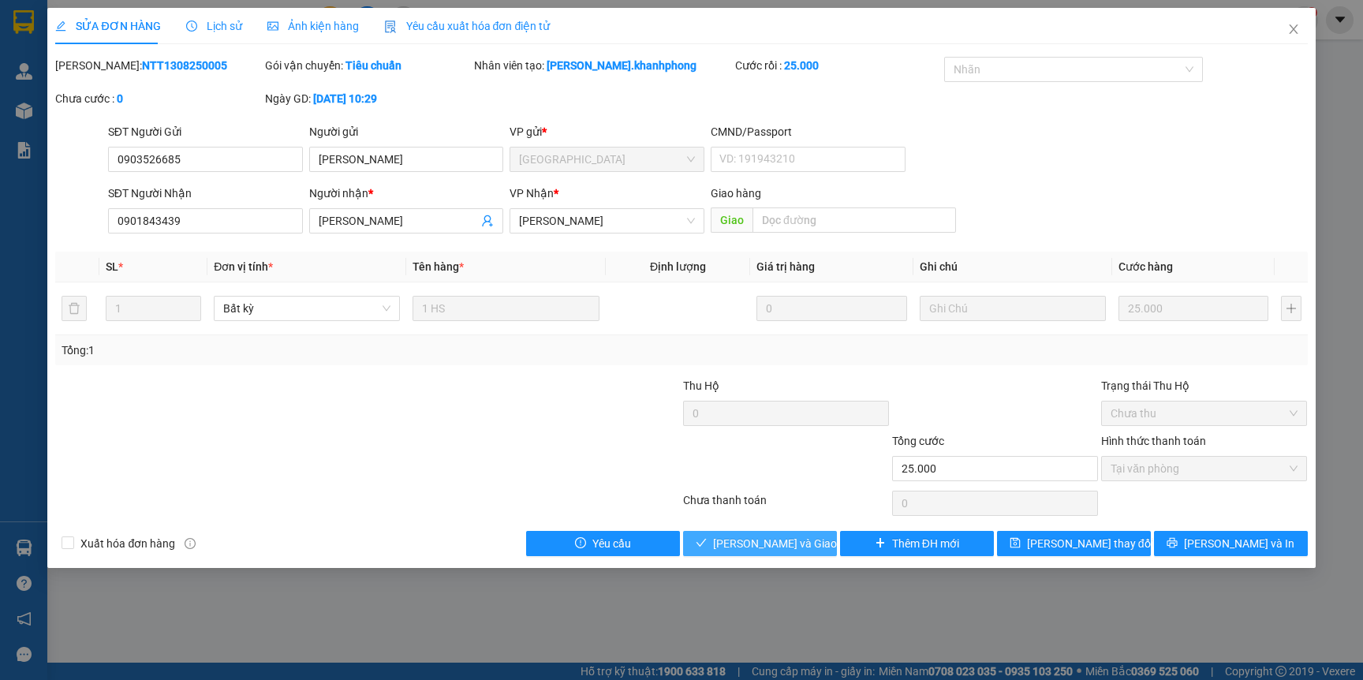
click at [764, 557] on div "SỬA ĐƠN HÀNG Lịch sử Ảnh kiện hàng Yêu cầu xuất hóa đơn điện tử Total Paid Fee …" at bounding box center [681, 288] width 1268 height 560
click at [768, 554] on button "Lưu và Giao hàng" at bounding box center [760, 543] width 154 height 25
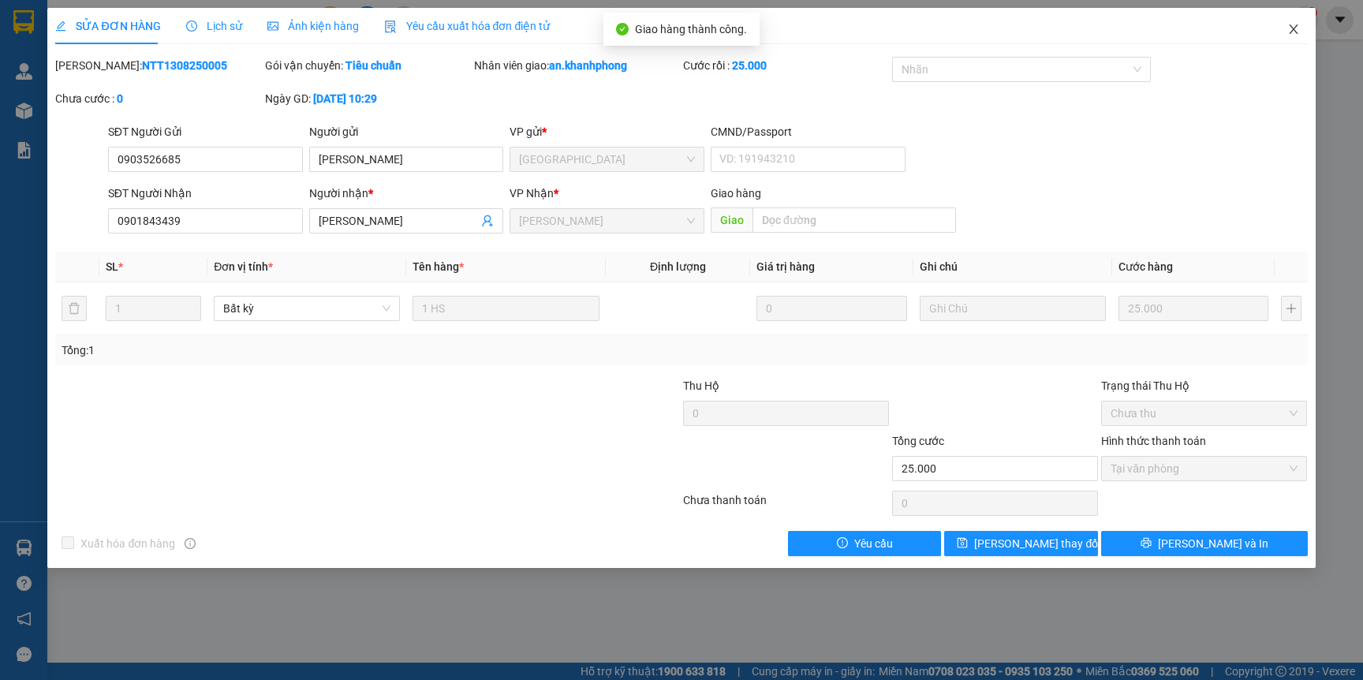
click at [1287, 28] on icon "close" at bounding box center [1293, 29] width 13 height 13
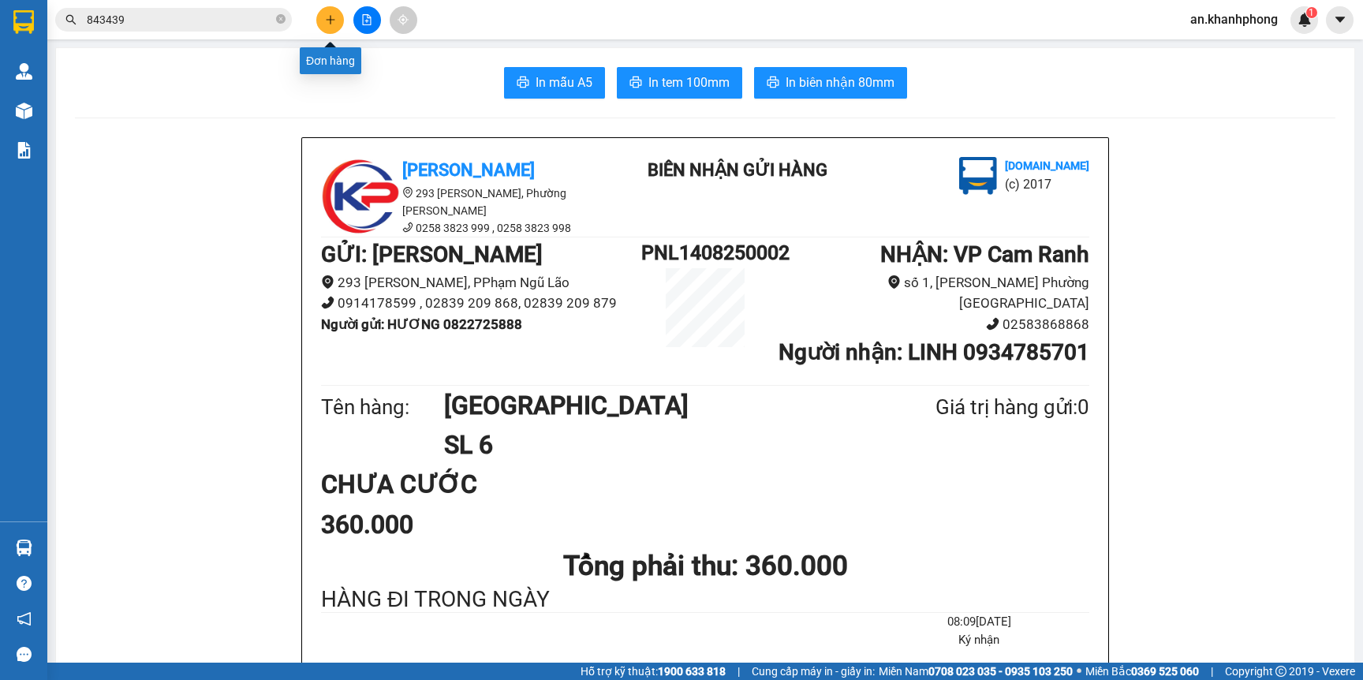
click at [328, 21] on icon "plus" at bounding box center [330, 19] width 11 height 11
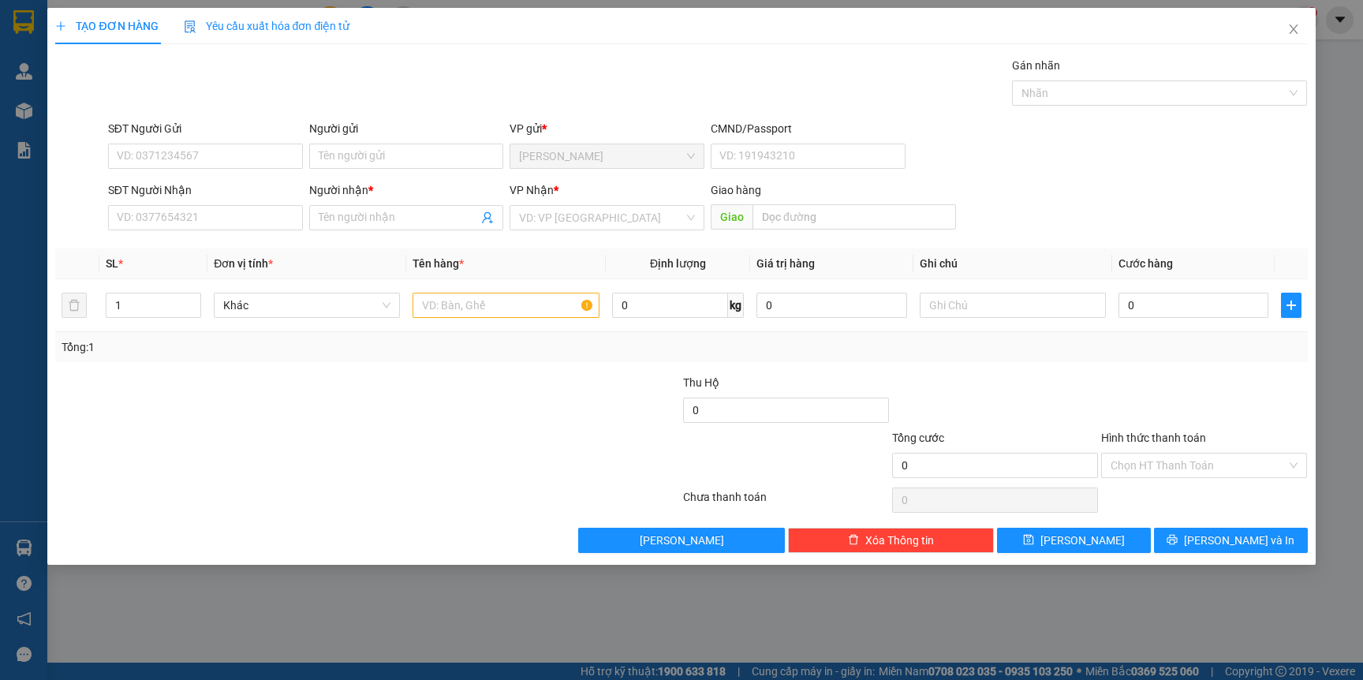
drag, startPoint x: 328, startPoint y: 22, endPoint x: 390, endPoint y: 35, distance: 63.6
click at [390, 35] on div "TẠO ĐƠN HÀNG Yêu cầu xuất hóa đơn điện tử" at bounding box center [681, 26] width 1252 height 36
click at [183, 174] on div "SĐT Người Gửi VD: 0371234567" at bounding box center [205, 147] width 195 height 55
click at [192, 142] on div "SĐT Người Gửi" at bounding box center [205, 132] width 195 height 24
drag, startPoint x: 192, startPoint y: 144, endPoint x: 196, endPoint y: 160, distance: 17.0
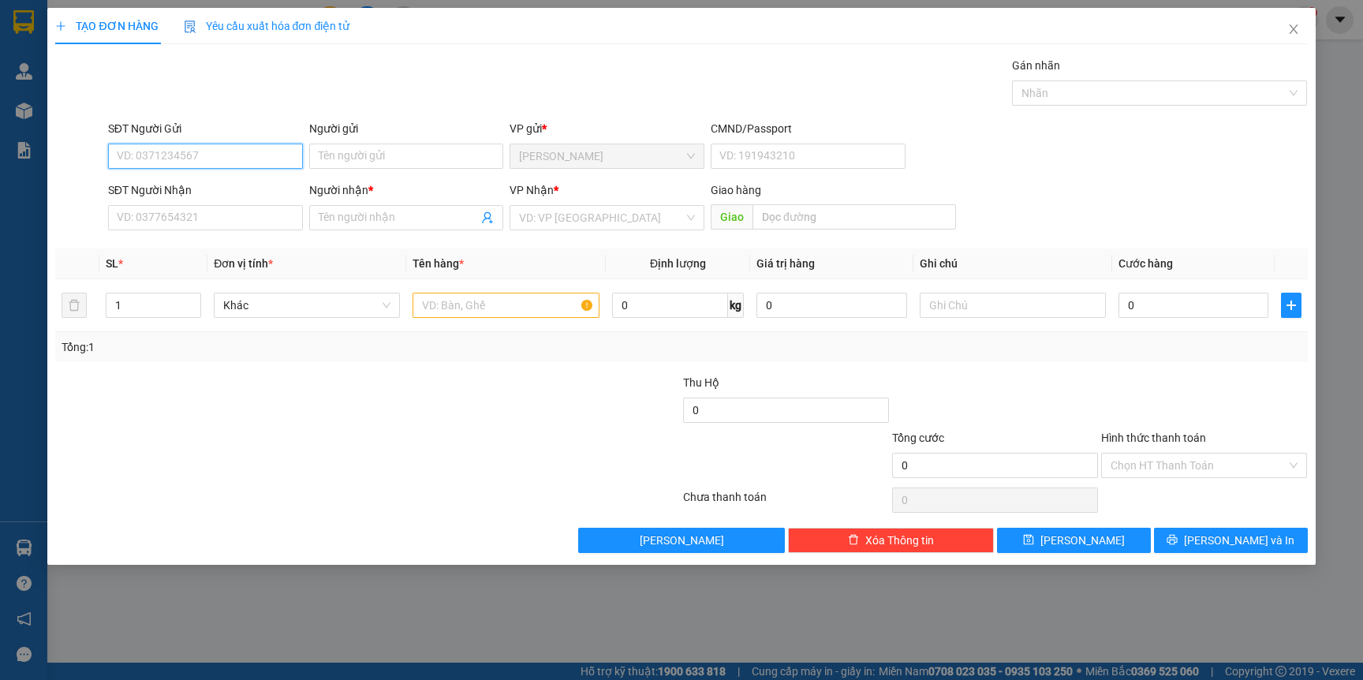
click at [193, 155] on input "SĐT Người Gửi" at bounding box center [205, 156] width 195 height 25
type input "0983336644"
click at [234, 191] on div "0983336644 - MÙA" at bounding box center [206, 188] width 176 height 17
type input "MÙA"
type input "0983336644"
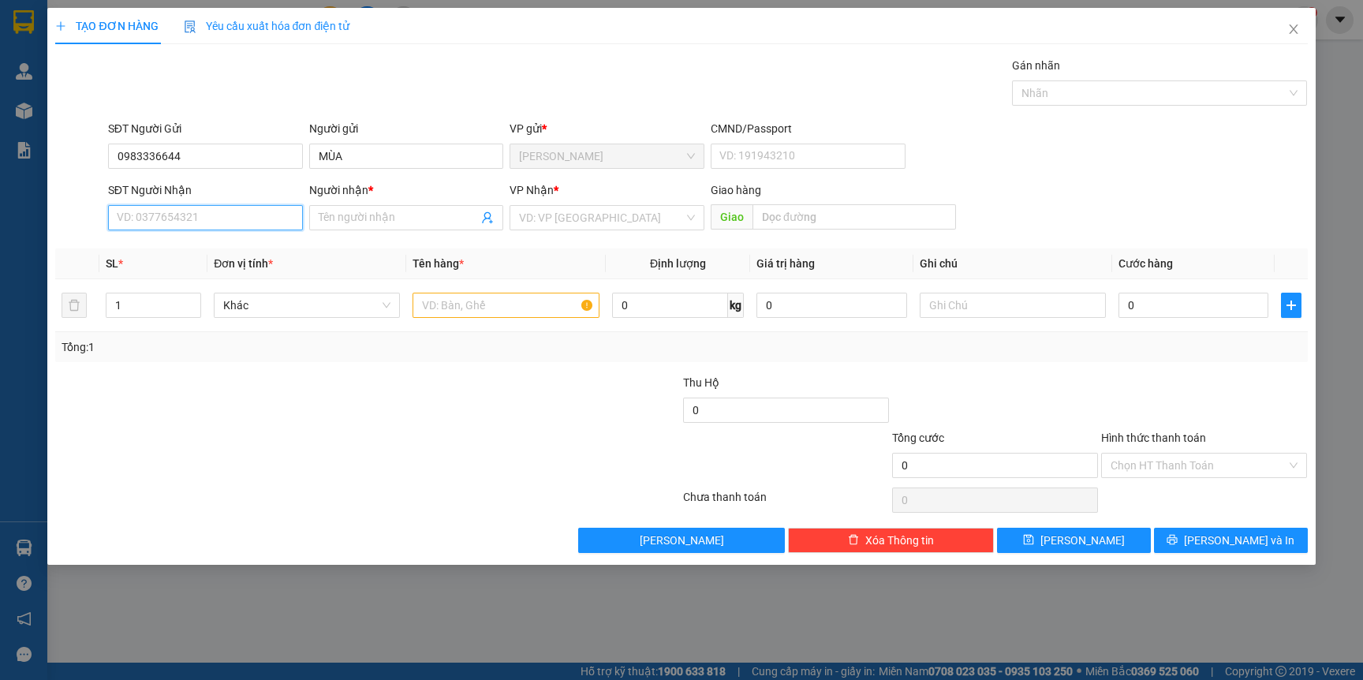
click at [215, 228] on input "SĐT Người Nhận" at bounding box center [205, 217] width 195 height 25
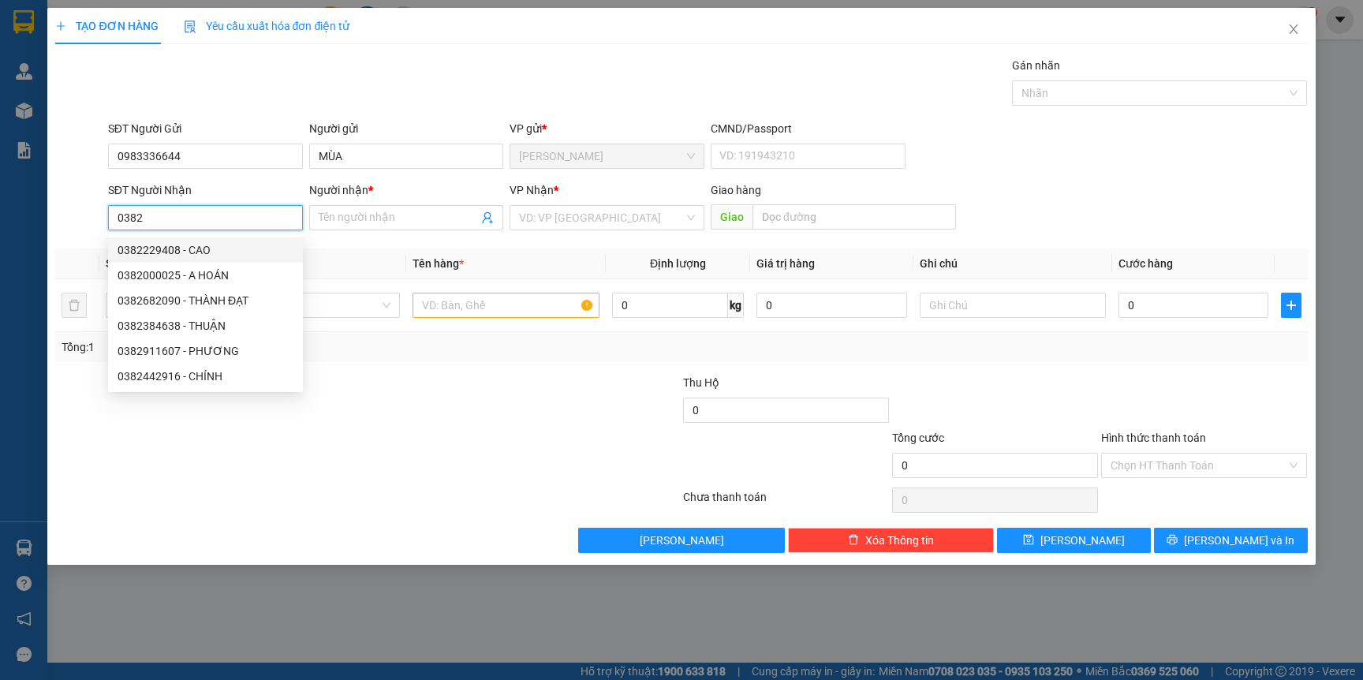
click at [177, 245] on div "0382229408 - CAO" at bounding box center [206, 249] width 176 height 17
type input "0382229408"
type input "CAO"
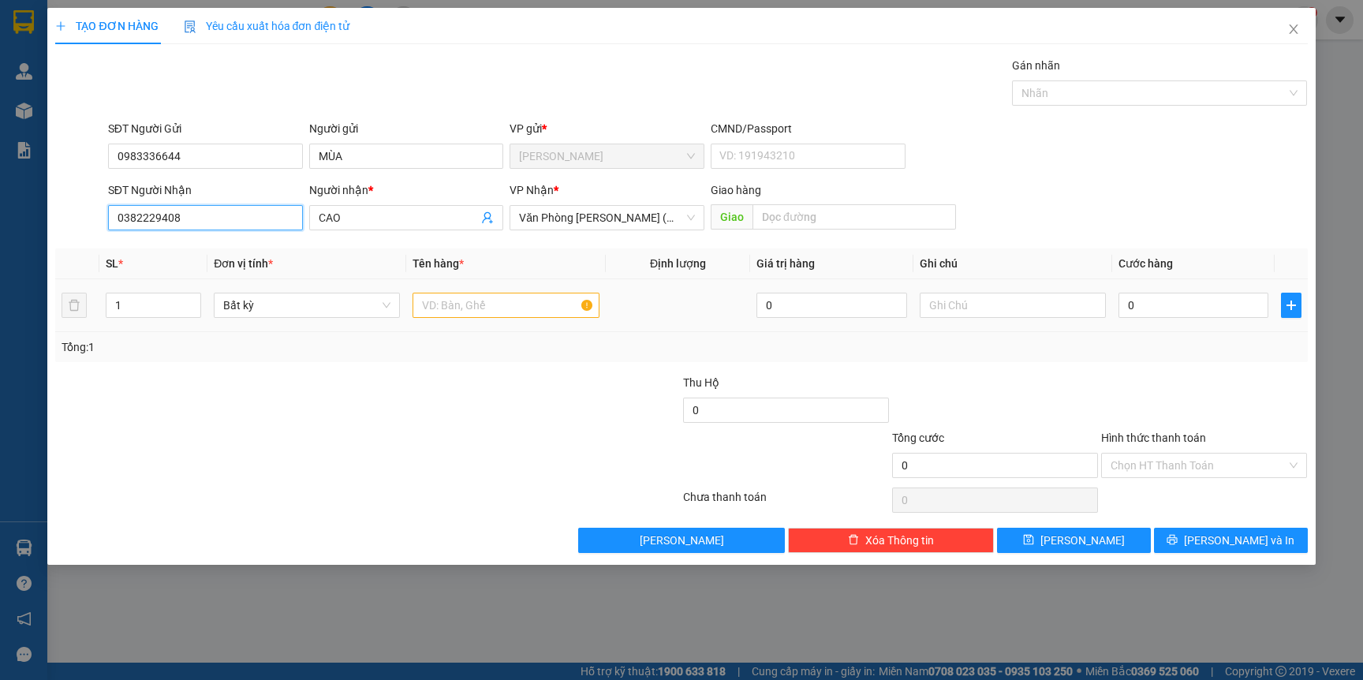
type input "0382229408"
click at [451, 304] on input "text" at bounding box center [506, 305] width 186 height 25
type input "6"
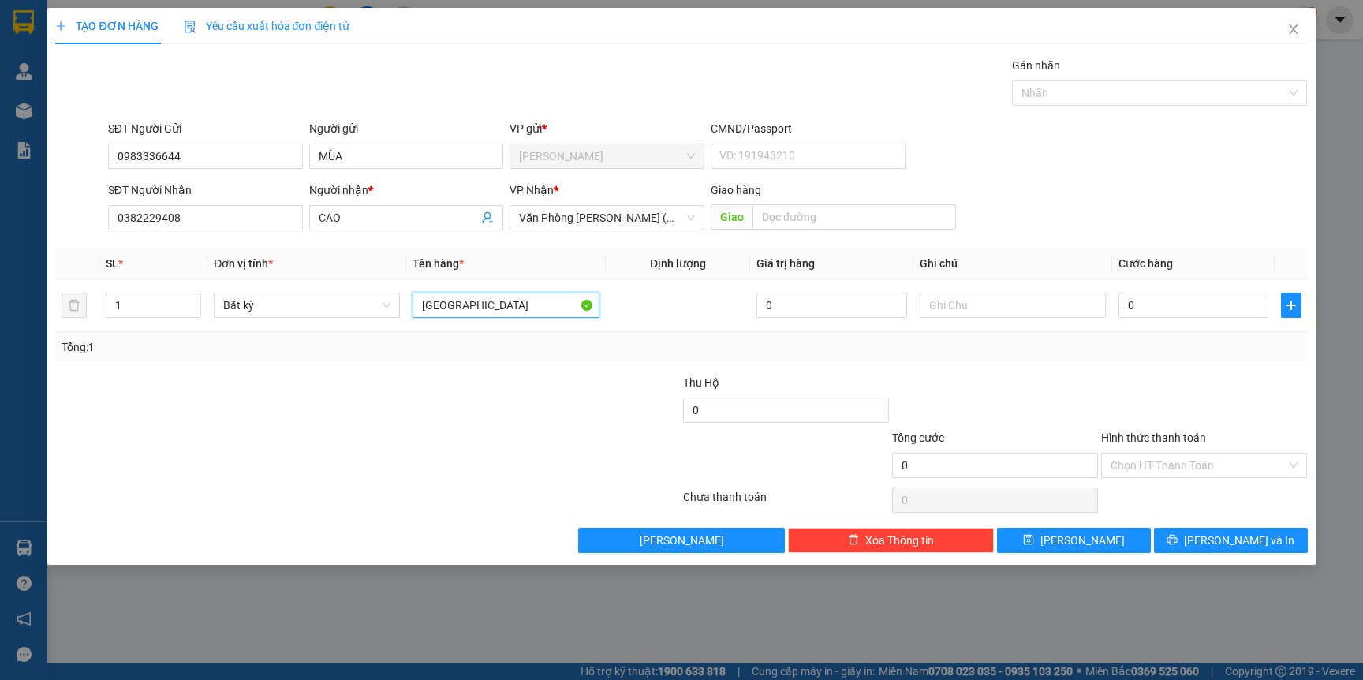
type input "[GEOGRAPHIC_DATA]"
click at [495, 370] on div "Transit Pickup Surcharge Ids Transit Deliver Surcharge Ids Transit Deliver Surc…" at bounding box center [681, 305] width 1252 height 496
click at [1230, 301] on input "0" at bounding box center [1194, 305] width 150 height 25
type input "6"
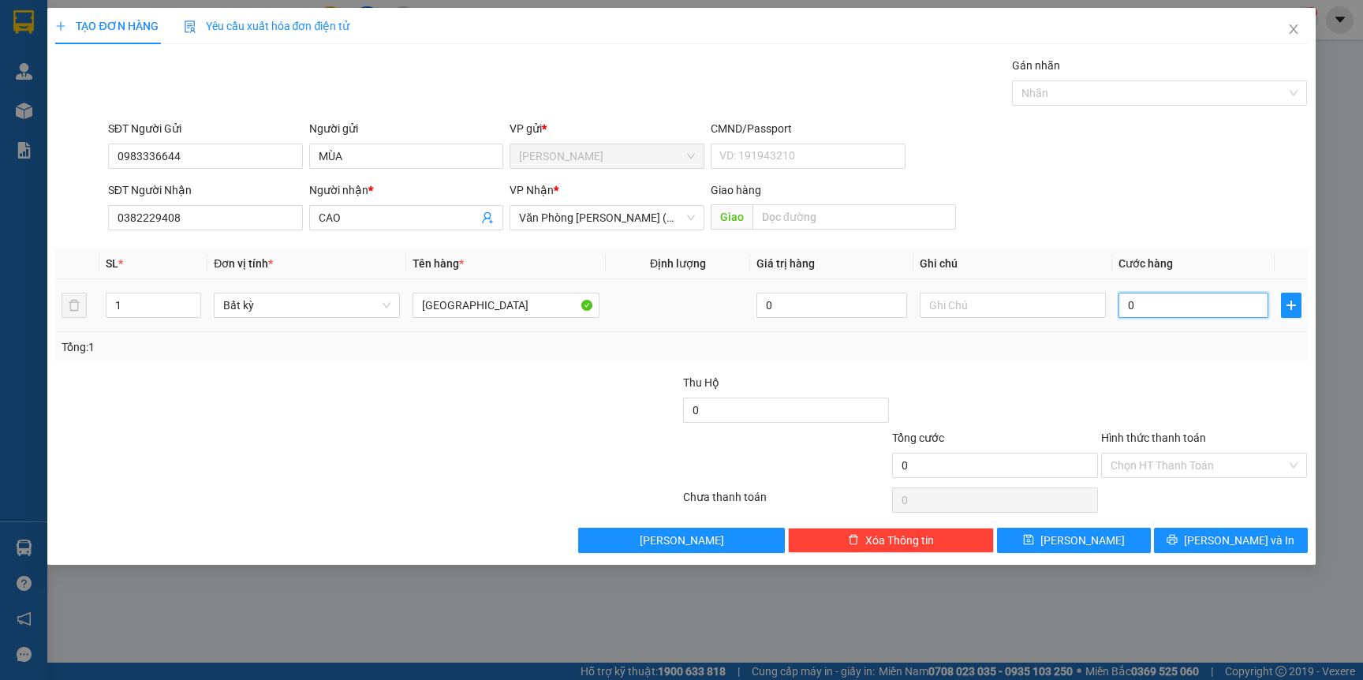
type input "6"
type input "60"
type input "60.000"
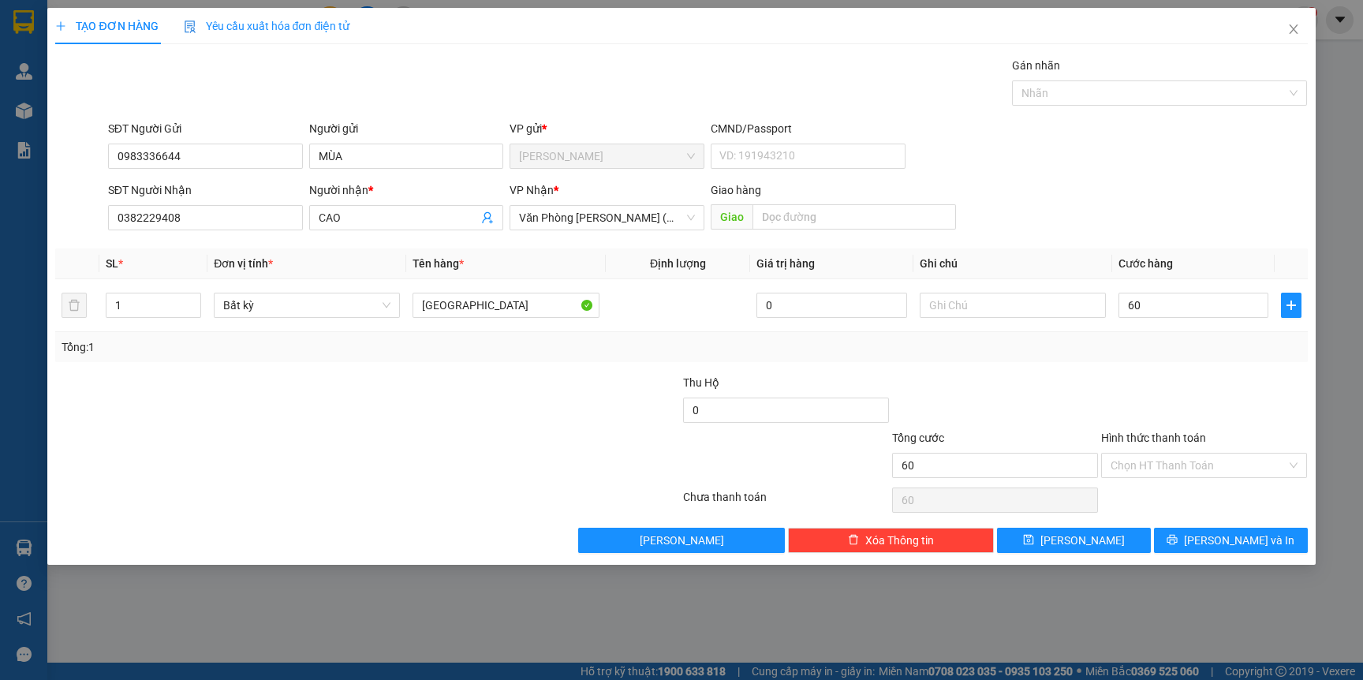
type input "60.000"
click at [1194, 344] on div "Tổng: 1" at bounding box center [681, 346] width 1239 height 17
click at [1220, 544] on span "[PERSON_NAME] và In" at bounding box center [1239, 540] width 110 height 17
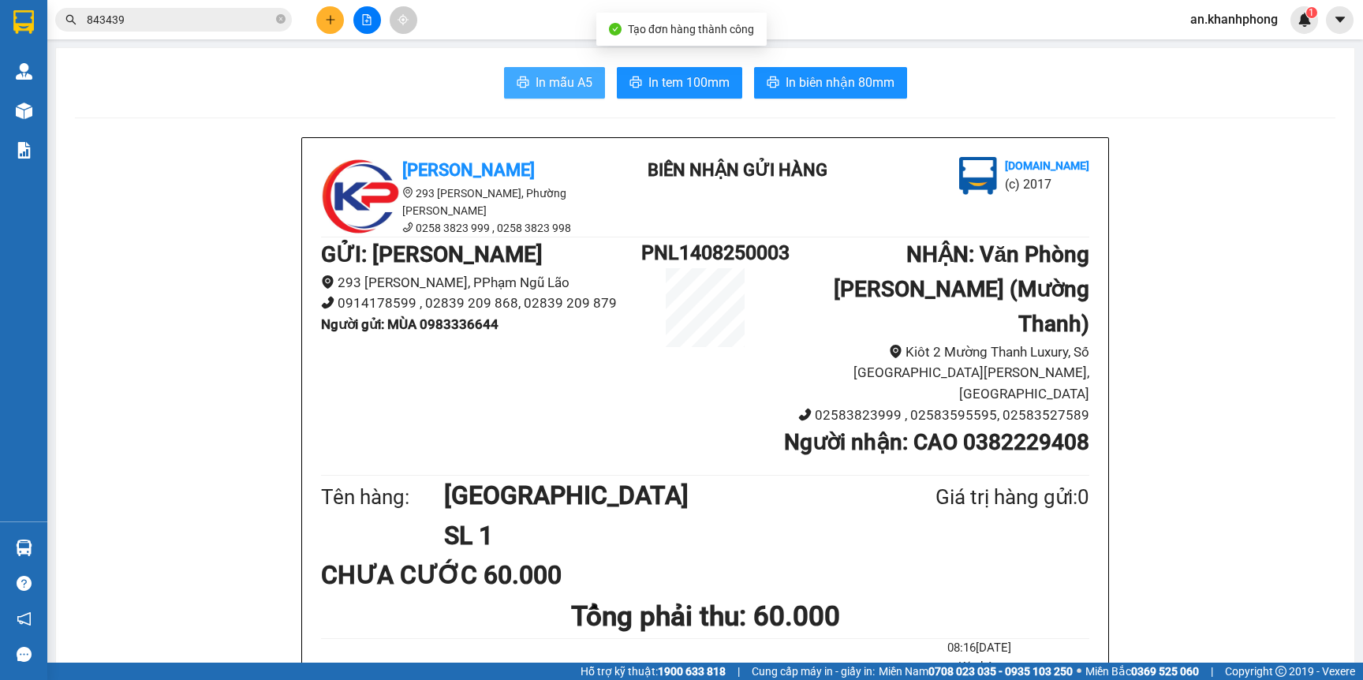
click at [540, 79] on span "In mẫu A5" at bounding box center [564, 83] width 57 height 20
click at [436, 79] on div "In mẫu A5 In tem 100mm In biên nhận 80mm" at bounding box center [705, 83] width 1261 height 32
click at [547, 74] on span "In mẫu A5" at bounding box center [564, 83] width 57 height 20
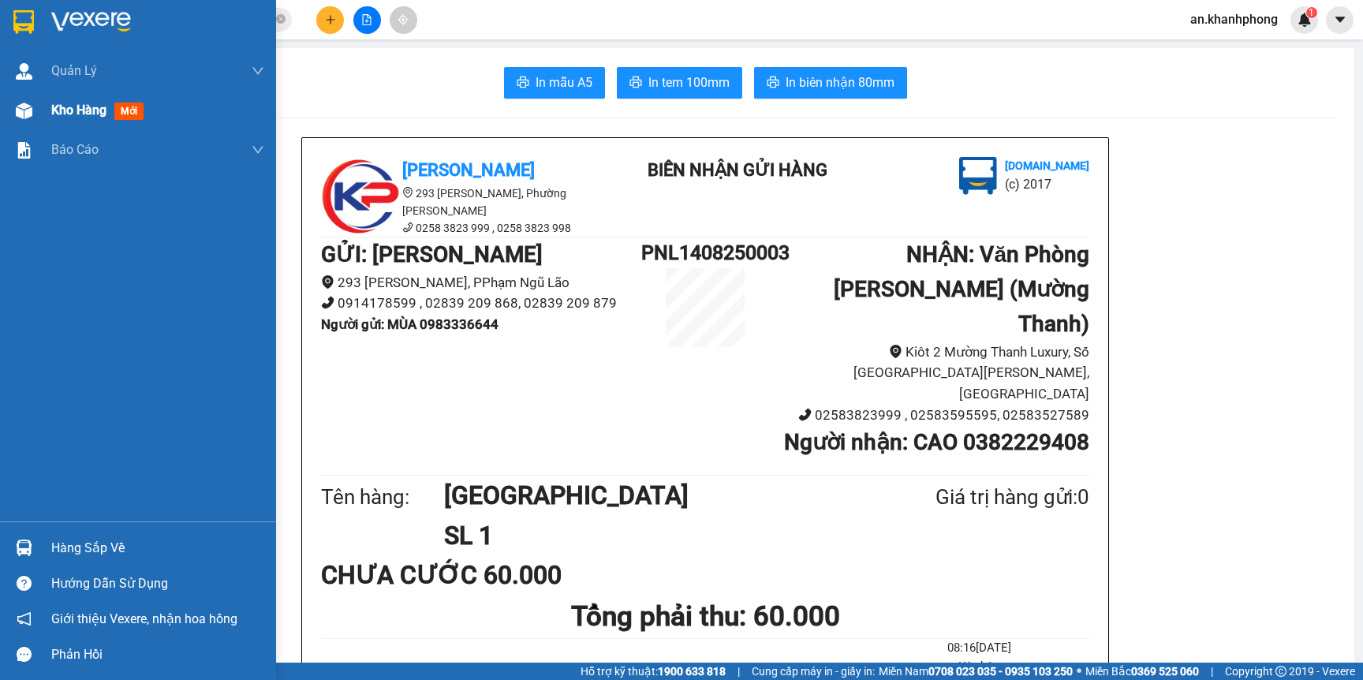
click at [67, 108] on span "Kho hàng" at bounding box center [78, 110] width 55 height 15
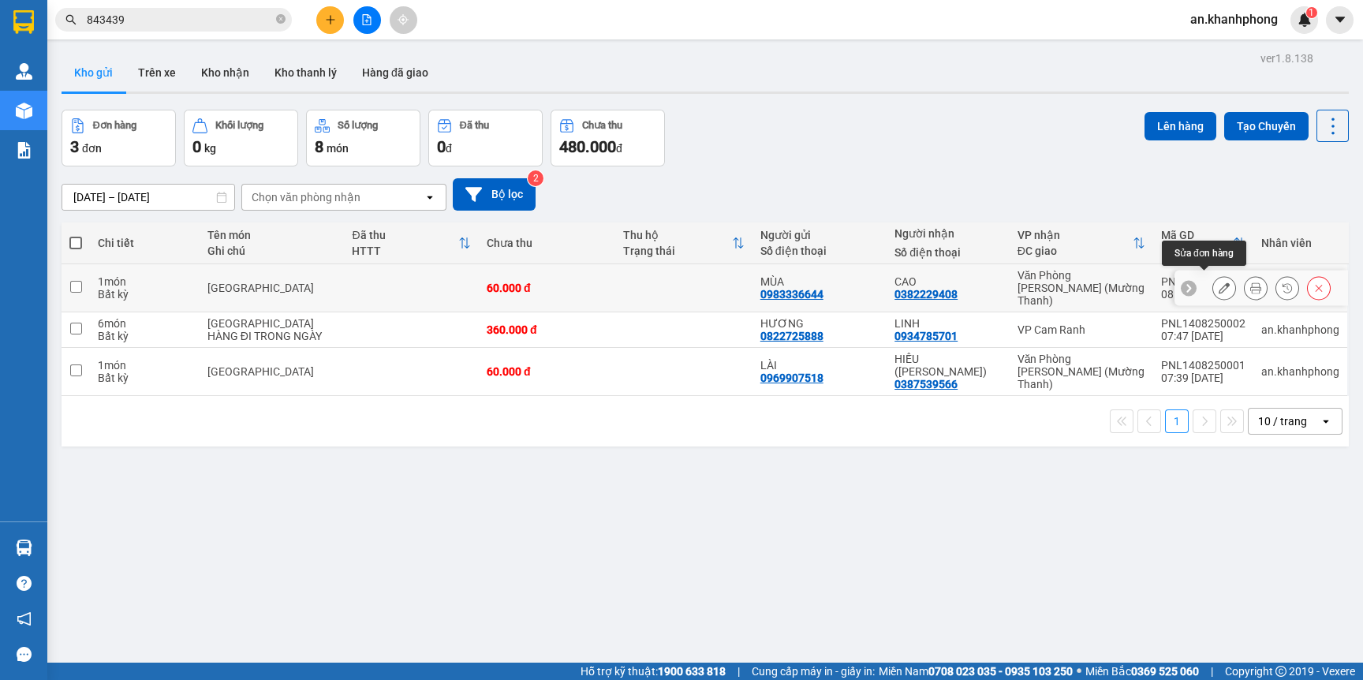
click at [1213, 283] on button at bounding box center [1224, 289] width 22 height 28
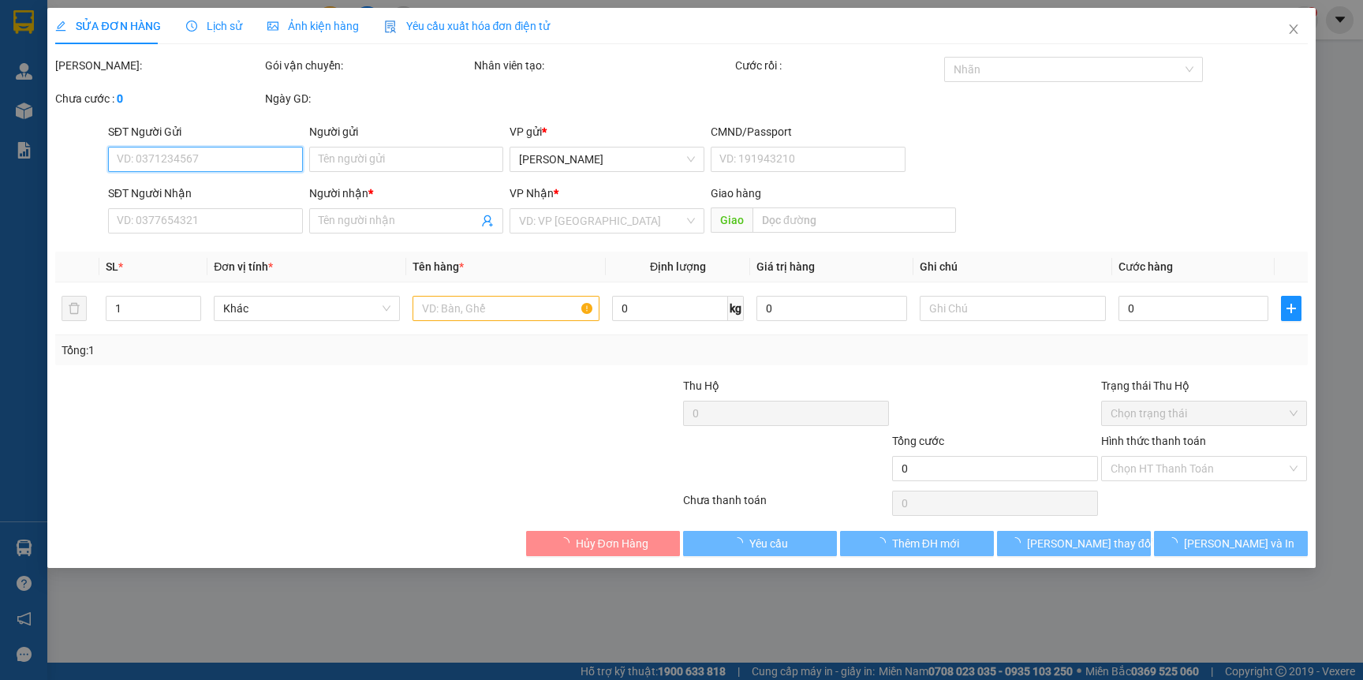
type input "0983336644"
type input "MÙA"
type input "0382229408"
type input "CAO"
type input "60.000"
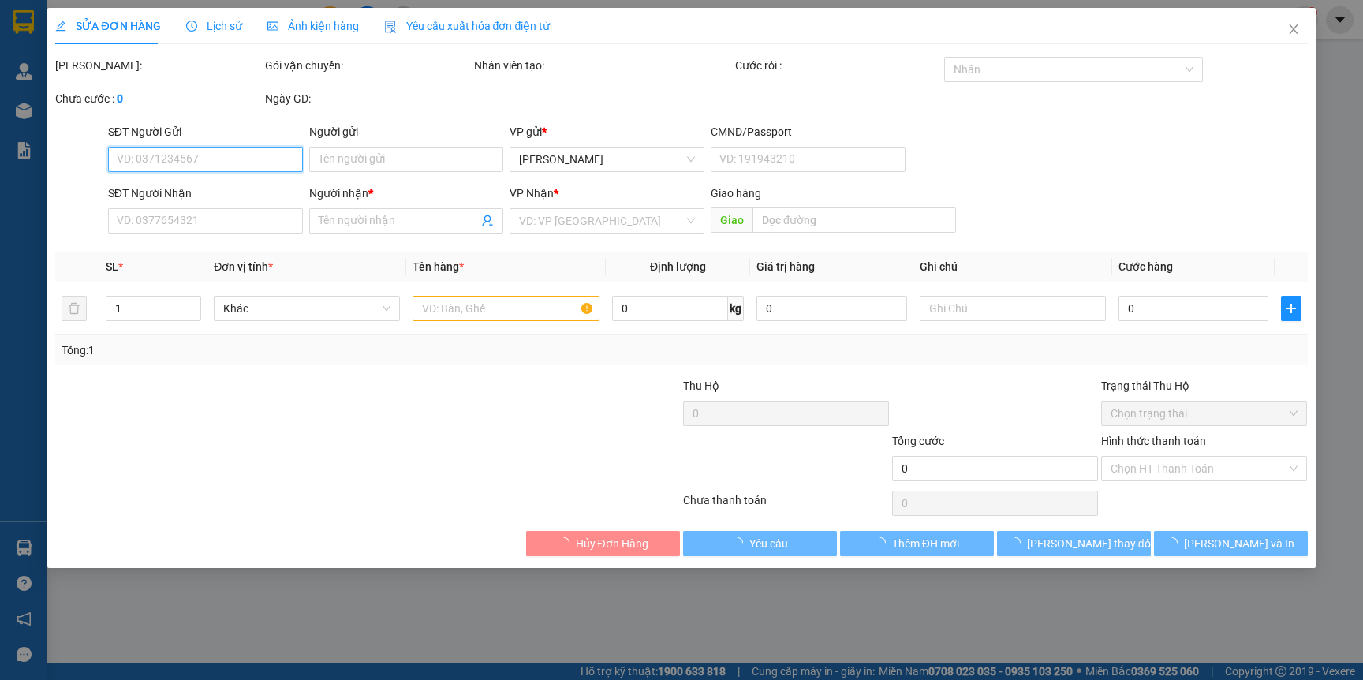
type input "60.000"
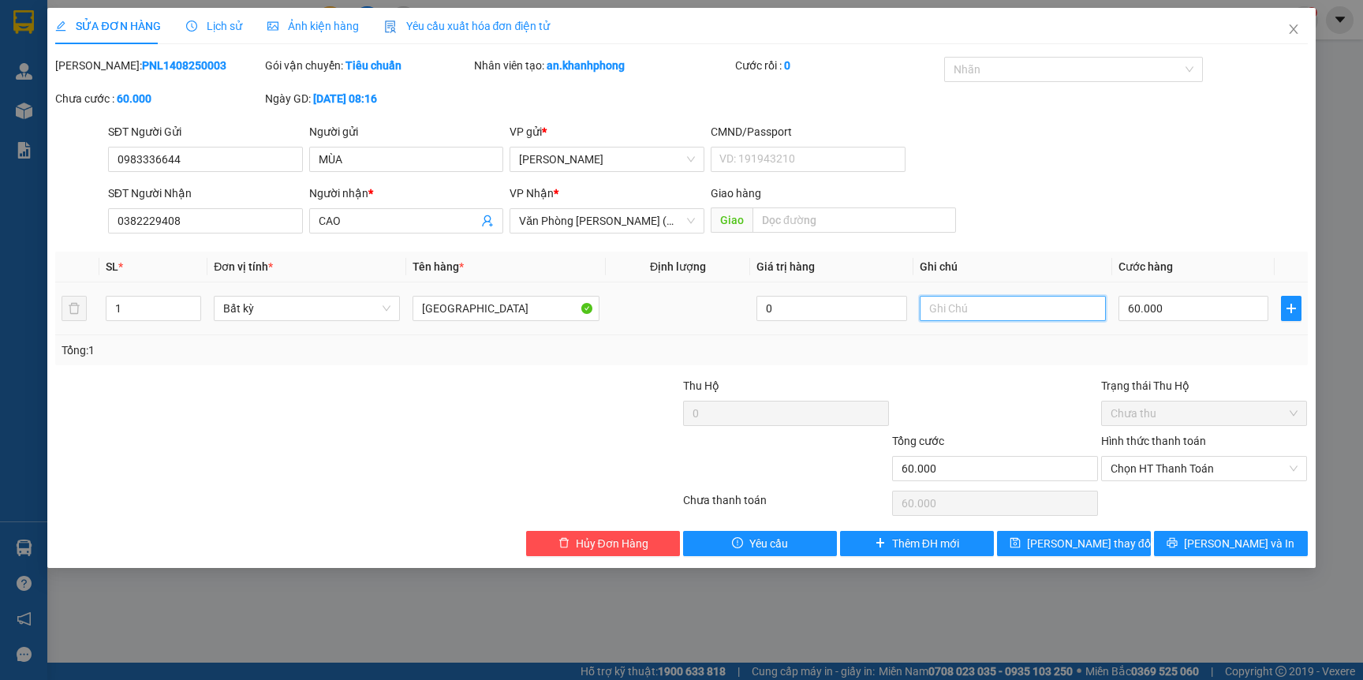
click at [998, 318] on input "text" at bounding box center [1013, 308] width 186 height 25
type input "Hàng ĐI TRONG NGÀY"
click at [1024, 325] on td "Hàng ĐI TRONG NGÀY" at bounding box center [1013, 308] width 199 height 53
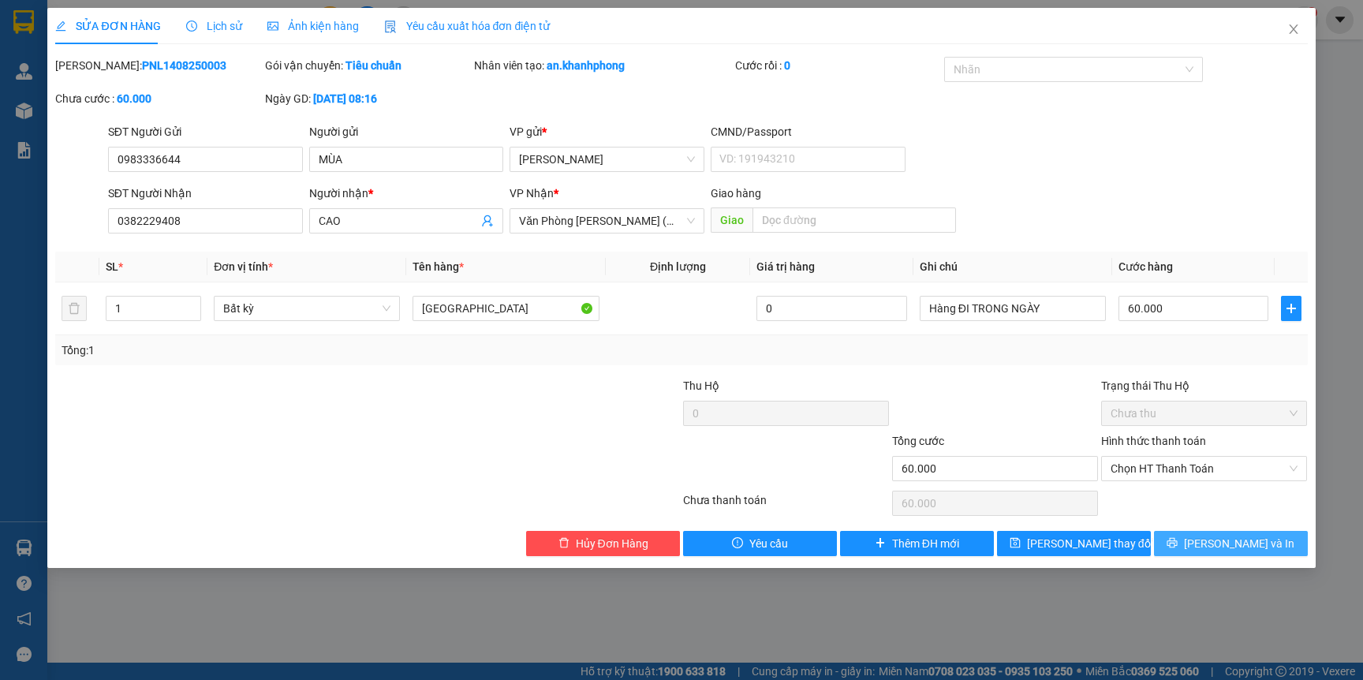
click at [1195, 543] on button "[PERSON_NAME] và In" at bounding box center [1231, 543] width 154 height 25
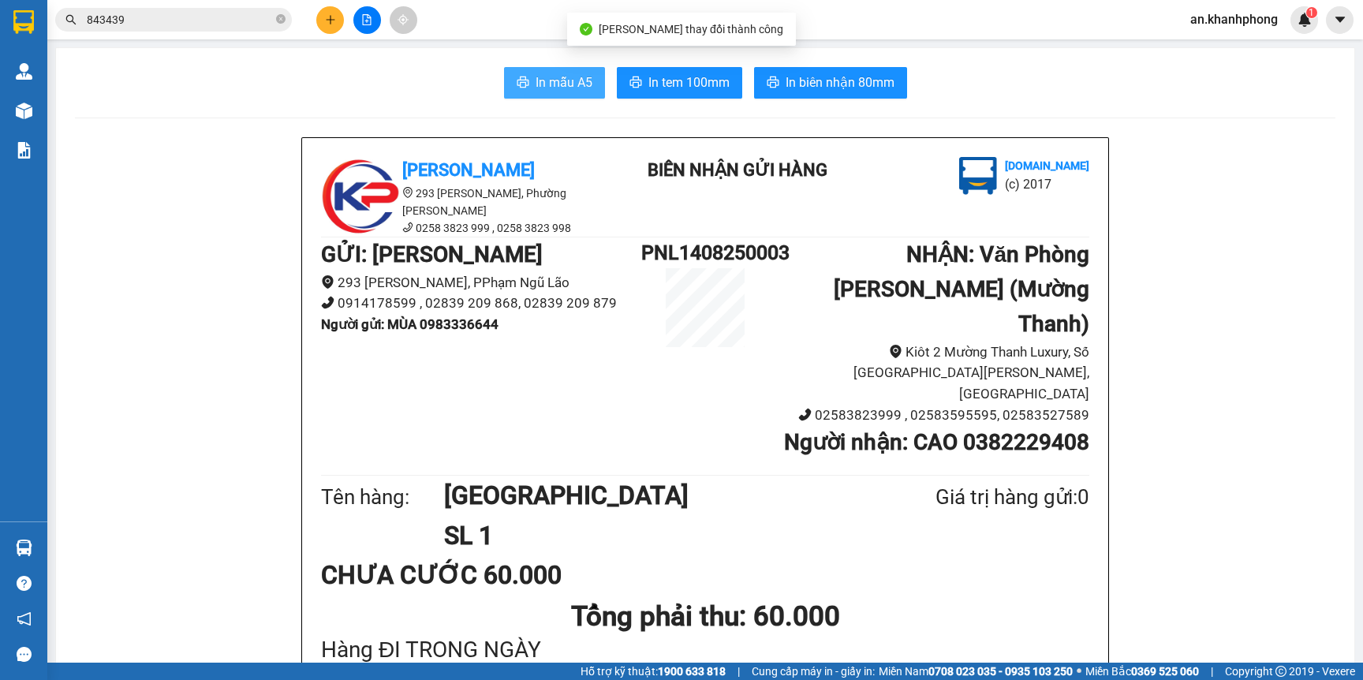
click at [551, 84] on span "In mẫu A5" at bounding box center [564, 83] width 57 height 20
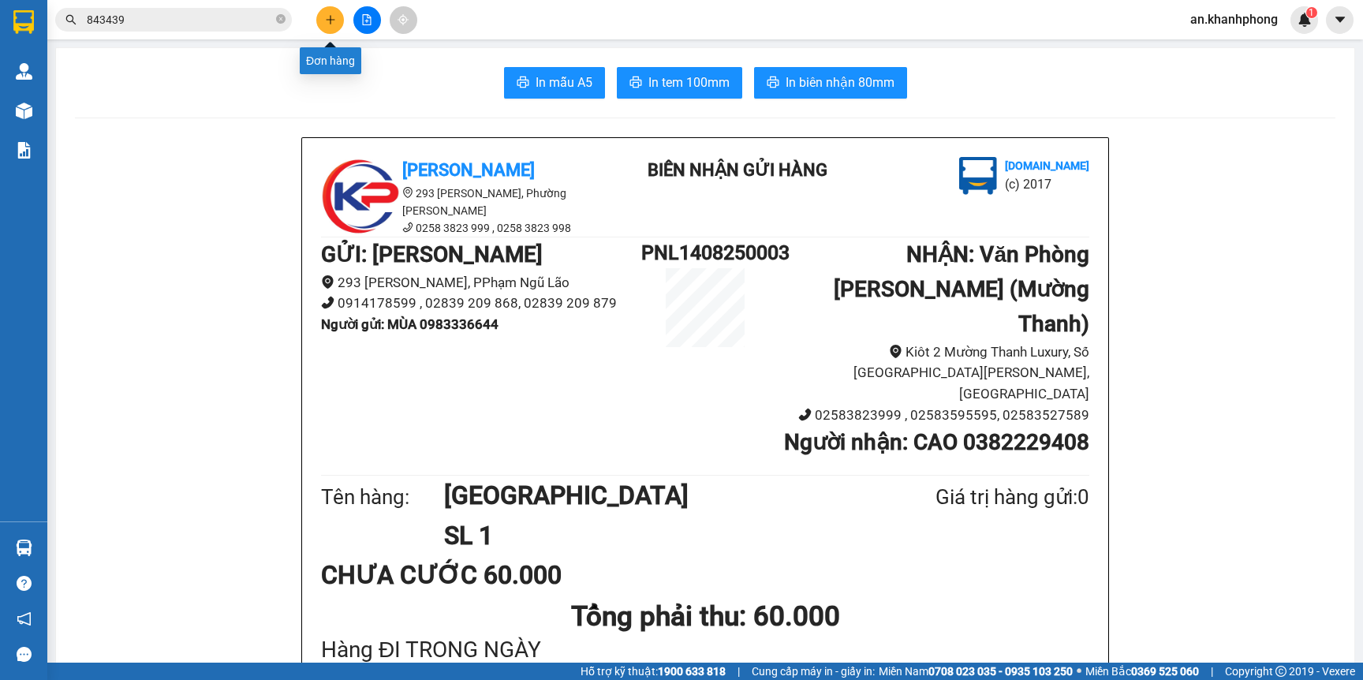
click at [325, 21] on icon "plus" at bounding box center [330, 19] width 11 height 11
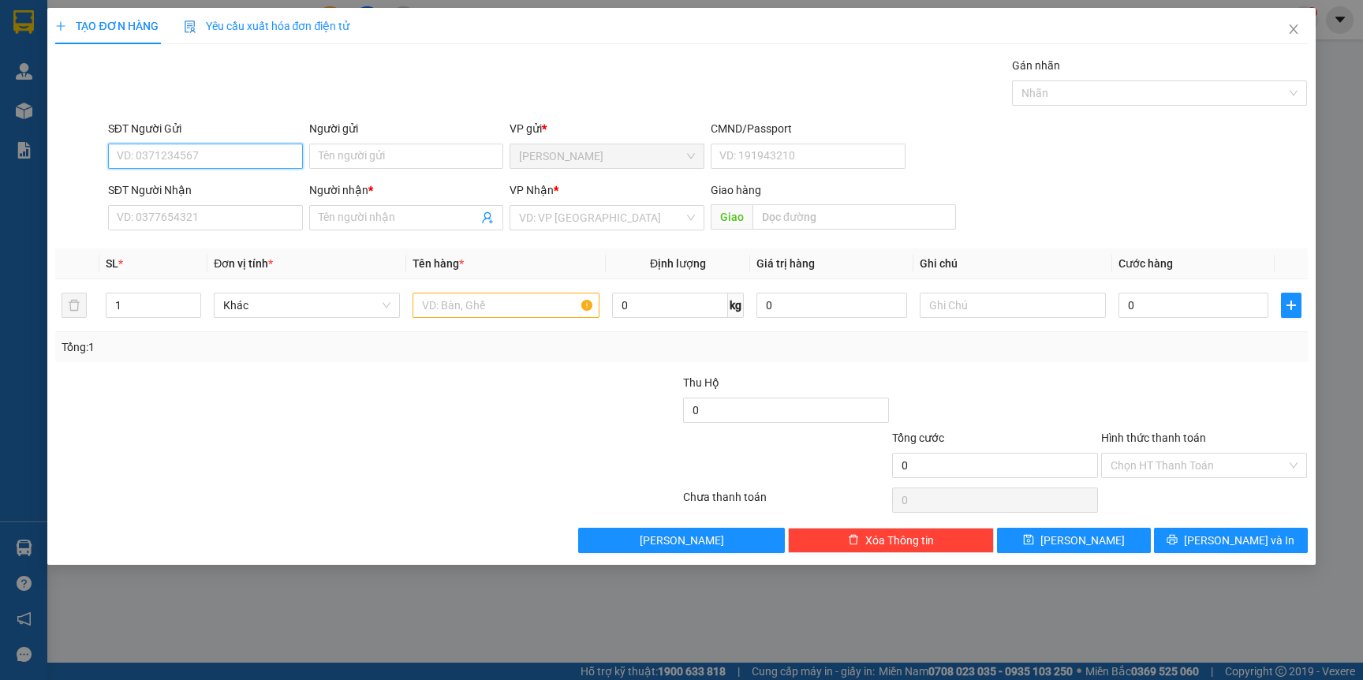
click at [230, 162] on input "SĐT Người Gửi" at bounding box center [205, 156] width 195 height 25
type input "0374575496"
click at [215, 190] on div "0374575496 - LONG" at bounding box center [206, 188] width 176 height 17
type input "LONG"
type input "0374575496"
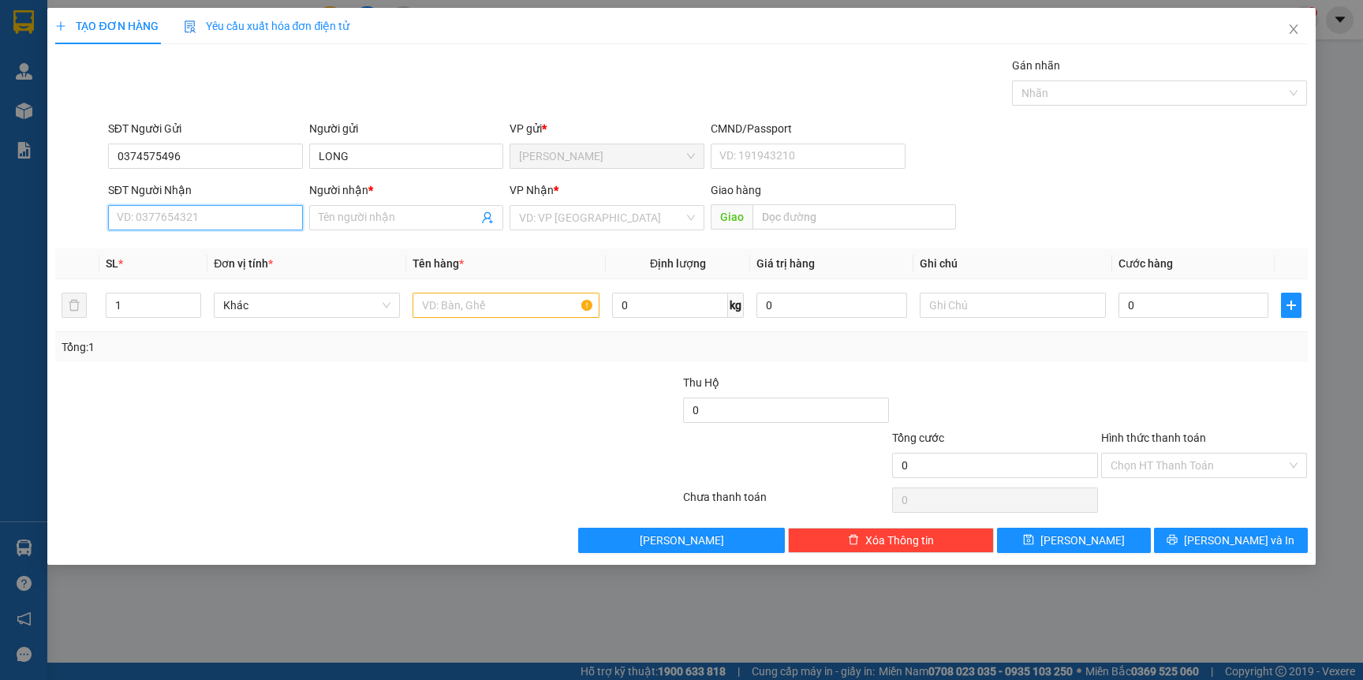
click at [200, 209] on input "SĐT Người Nhận" at bounding box center [205, 217] width 195 height 25
type input "0782574572"
click at [193, 246] on div "0782574572 - TÂN" at bounding box center [206, 249] width 176 height 17
type input "TÂN"
type input "0782574572"
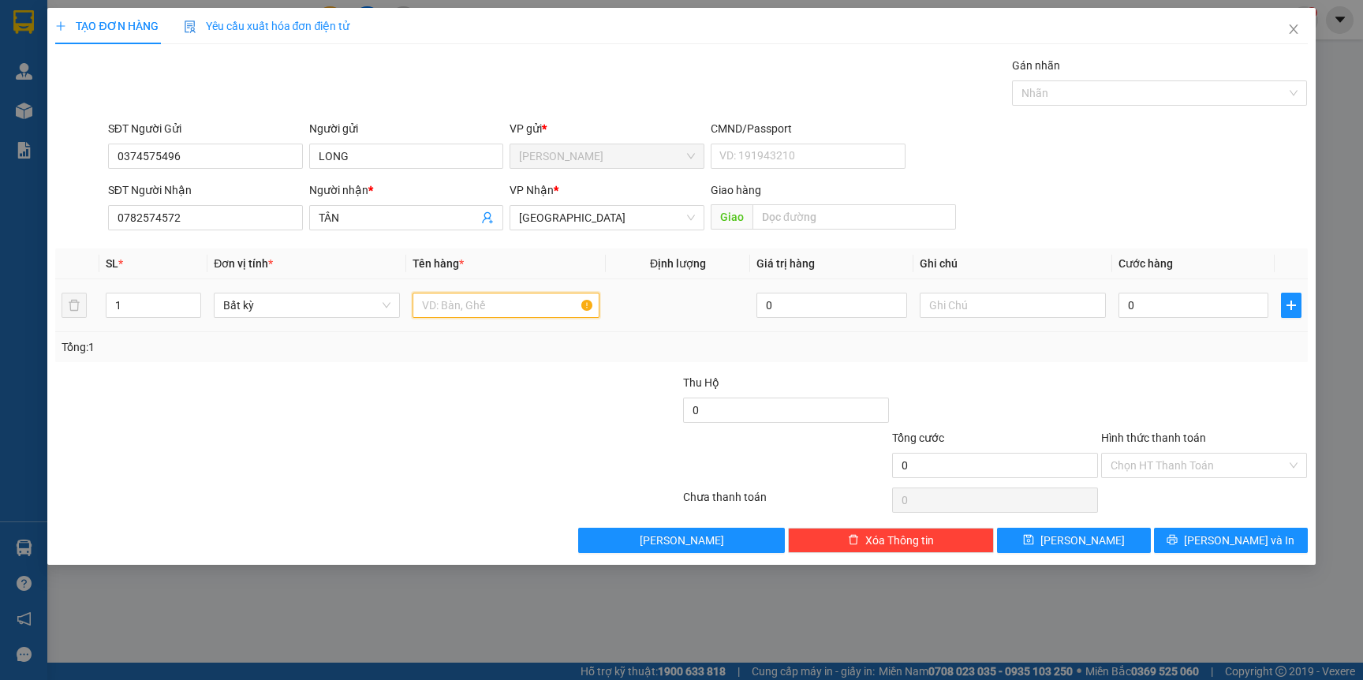
click at [480, 303] on input "text" at bounding box center [506, 305] width 186 height 25
type input "T"
type input "HỘP TRẮNG"
click at [503, 435] on div at bounding box center [577, 456] width 209 height 55
click at [1237, 297] on input "0" at bounding box center [1194, 305] width 150 height 25
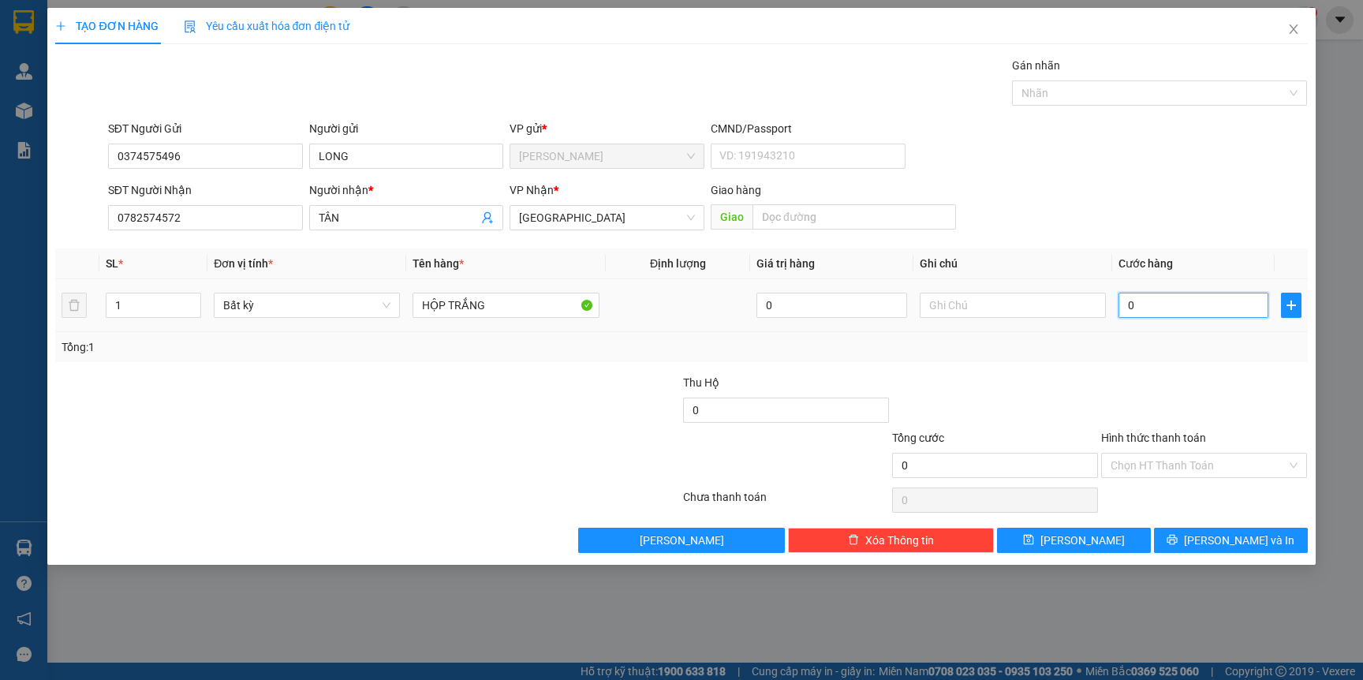
type input "3"
type input "30"
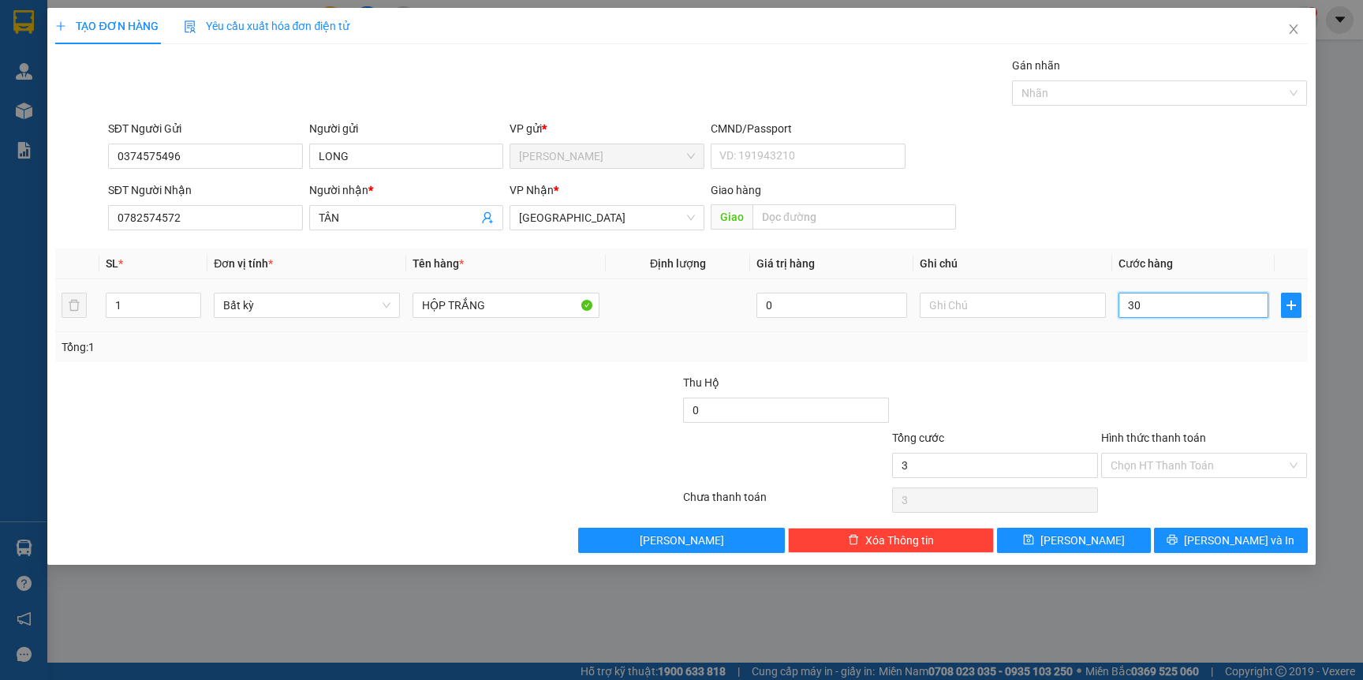
type input "30"
type input "30.000"
click at [1186, 325] on td "30.000" at bounding box center [1193, 305] width 163 height 53
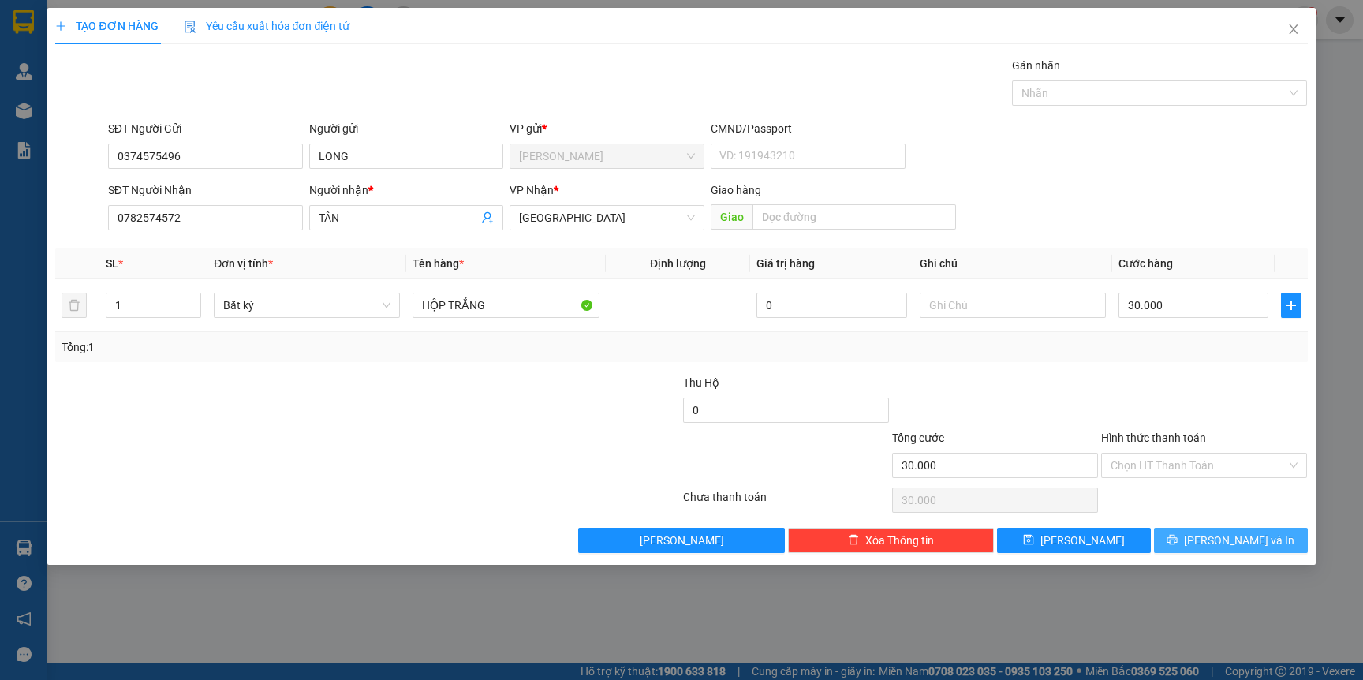
click at [1178, 540] on icon "printer" at bounding box center [1172, 539] width 11 height 11
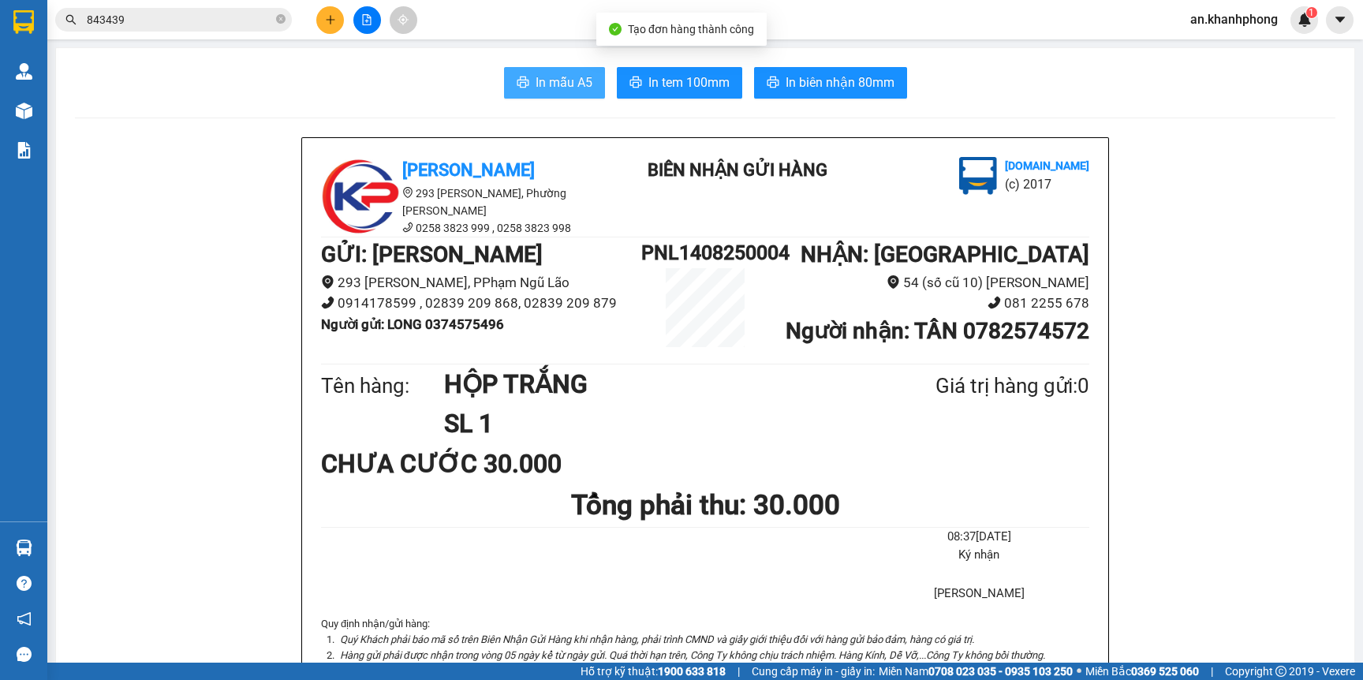
click at [562, 93] on button "In mẫu A5" at bounding box center [554, 83] width 101 height 32
click at [219, 27] on input "843439" at bounding box center [180, 19] width 186 height 17
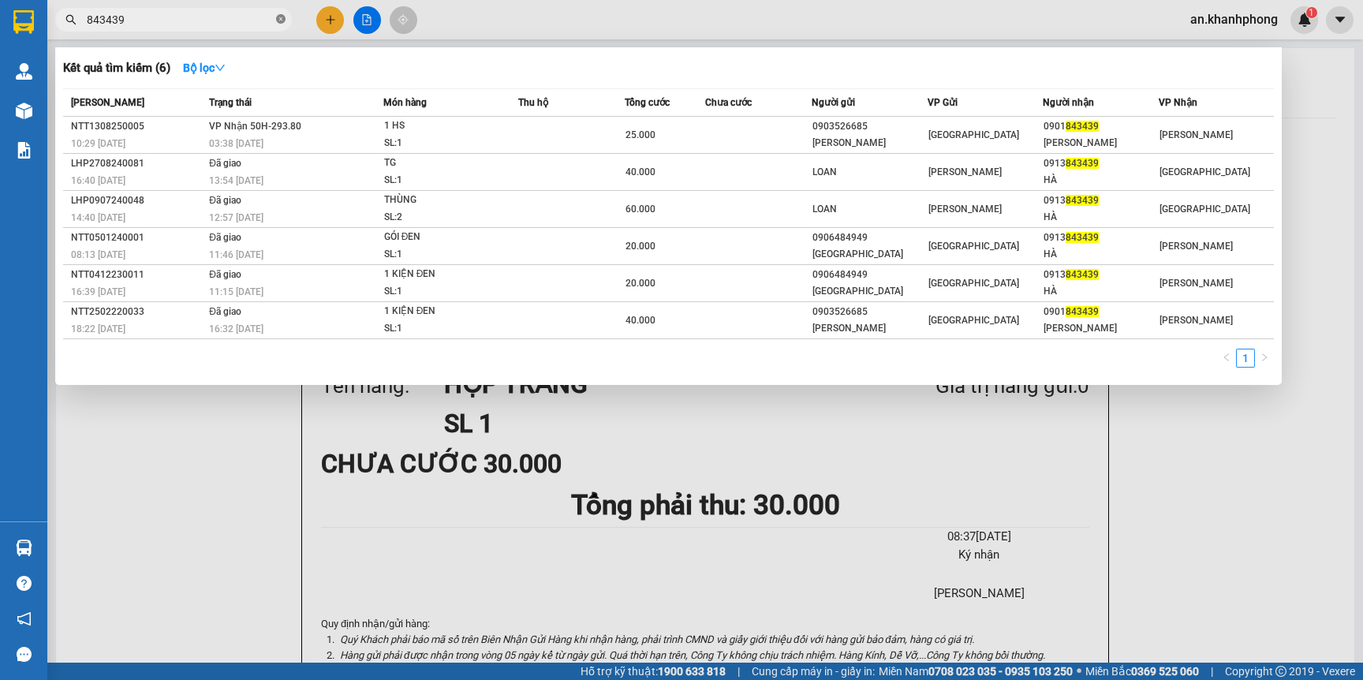
click at [282, 22] on icon "close-circle" at bounding box center [280, 18] width 9 height 9
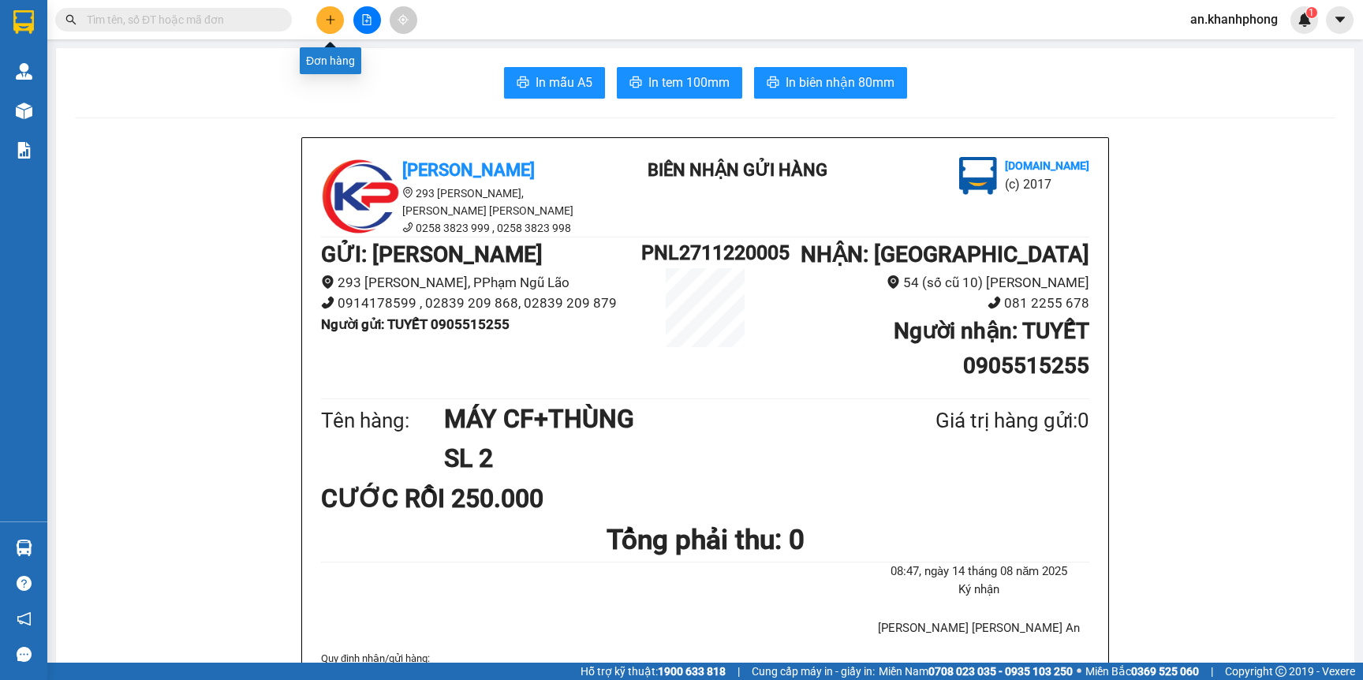
click at [328, 24] on icon "plus" at bounding box center [330, 19] width 11 height 11
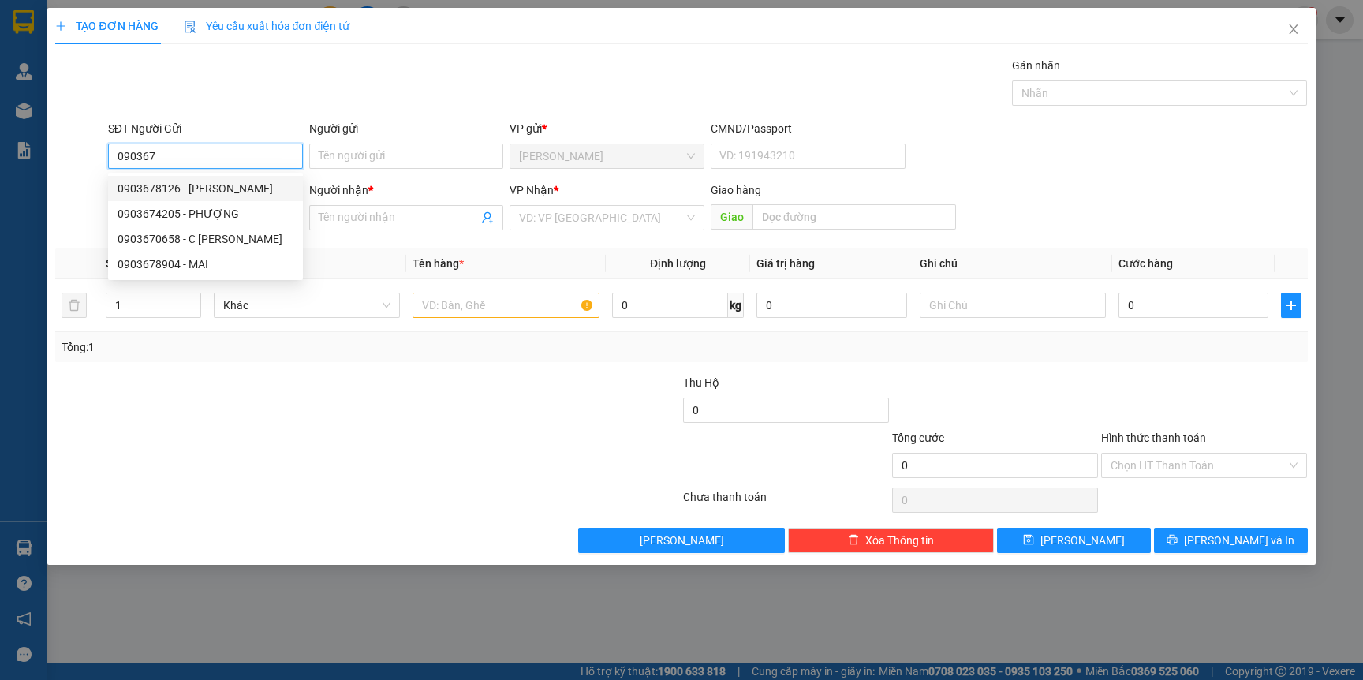
click at [234, 184] on div "0903678126 - [PERSON_NAME]" at bounding box center [206, 188] width 176 height 17
type input "0903678126"
type input "[PERSON_NAME]"
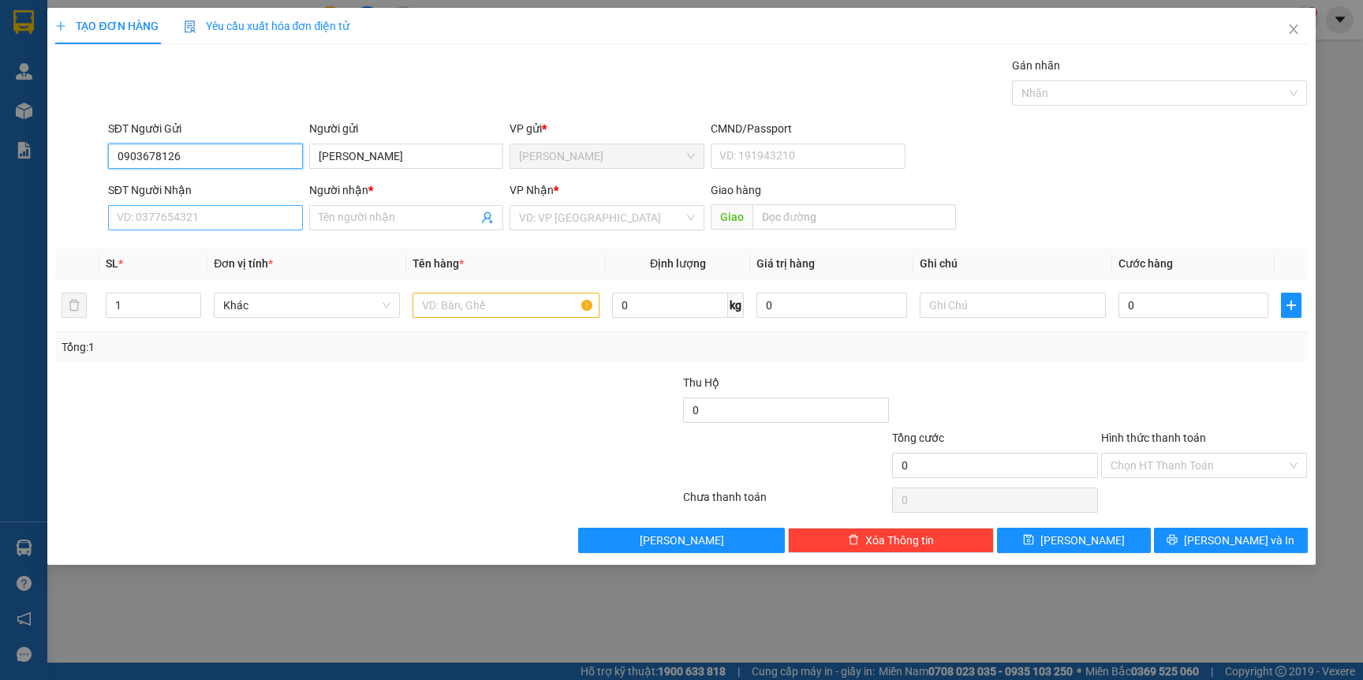
type input "0903678126"
click at [226, 215] on input "SĐT Người Nhận" at bounding box center [205, 217] width 195 height 25
click at [237, 242] on div "0768516347 - A HẬU" at bounding box center [206, 249] width 176 height 17
type input "0768516347"
type input "A HẬU"
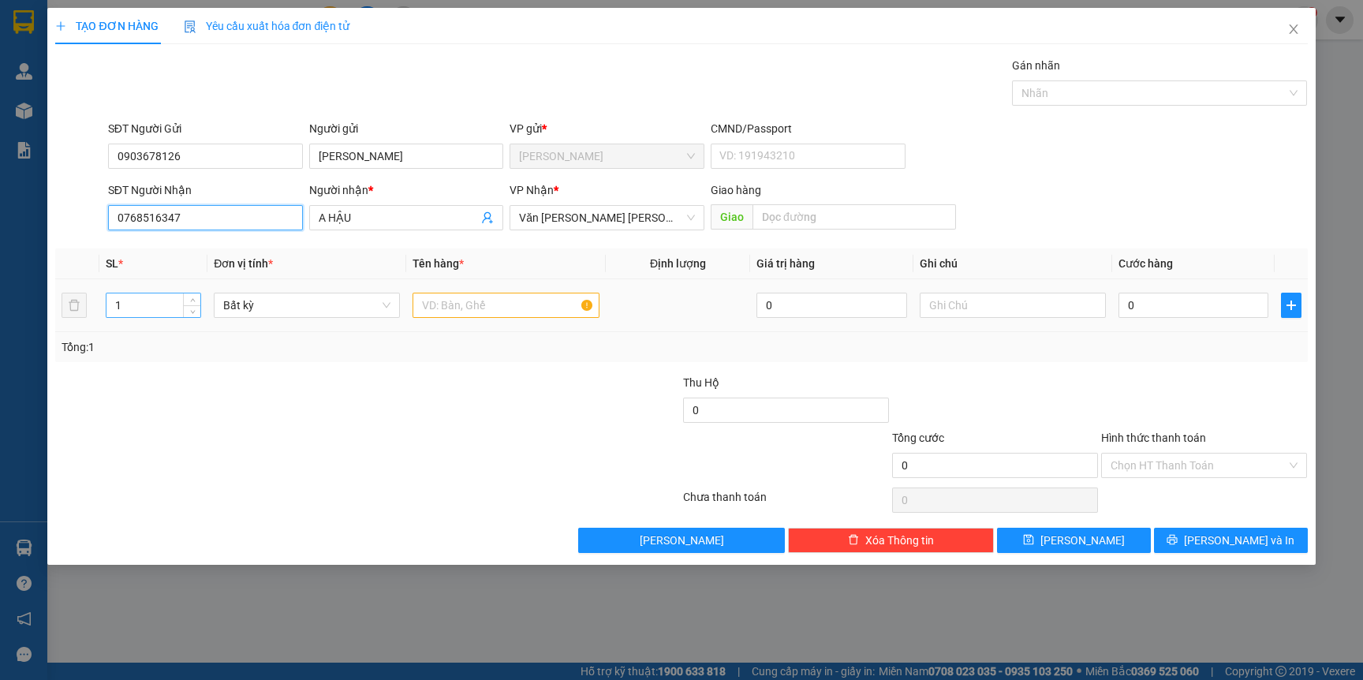
type input "0768516347"
click at [150, 302] on input "1" at bounding box center [153, 305] width 95 height 24
type input "4"
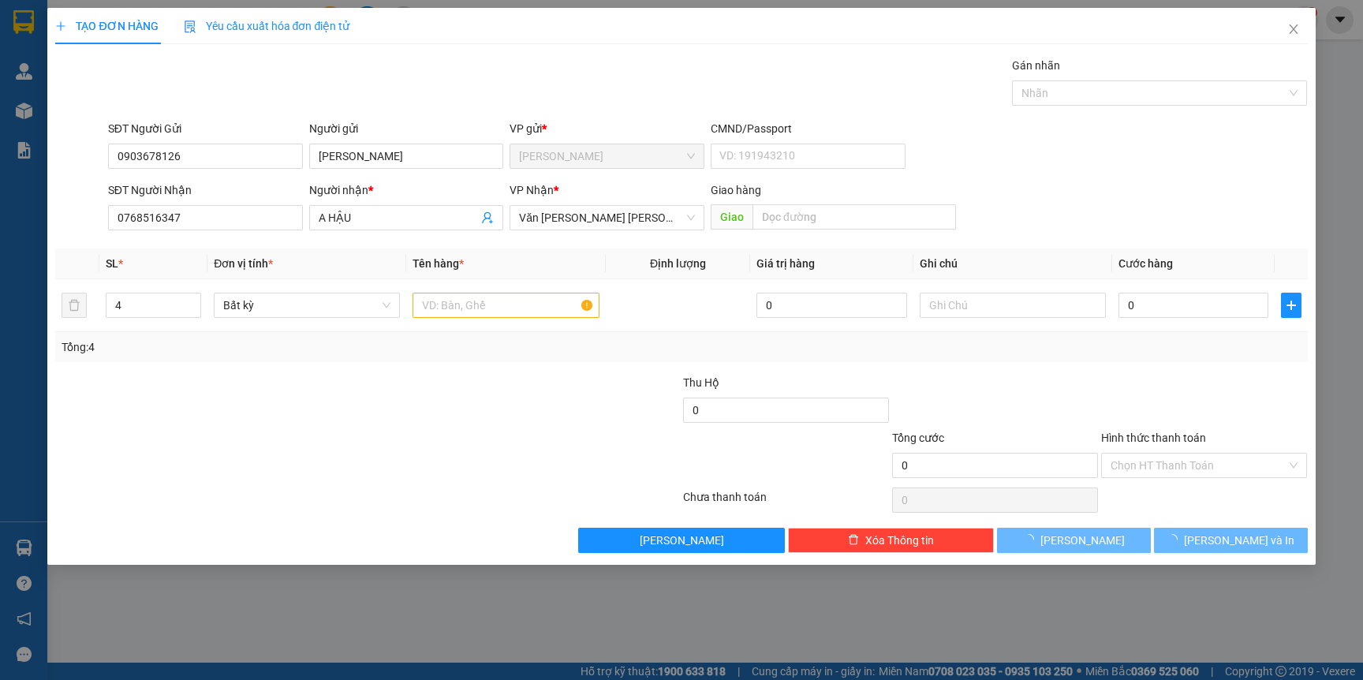
click at [162, 365] on div "Transit Pickup Surcharge Ids Transit Deliver Surcharge Ids Transit Deliver Surc…" at bounding box center [681, 305] width 1252 height 496
click at [510, 303] on input "text" at bounding box center [506, 305] width 186 height 25
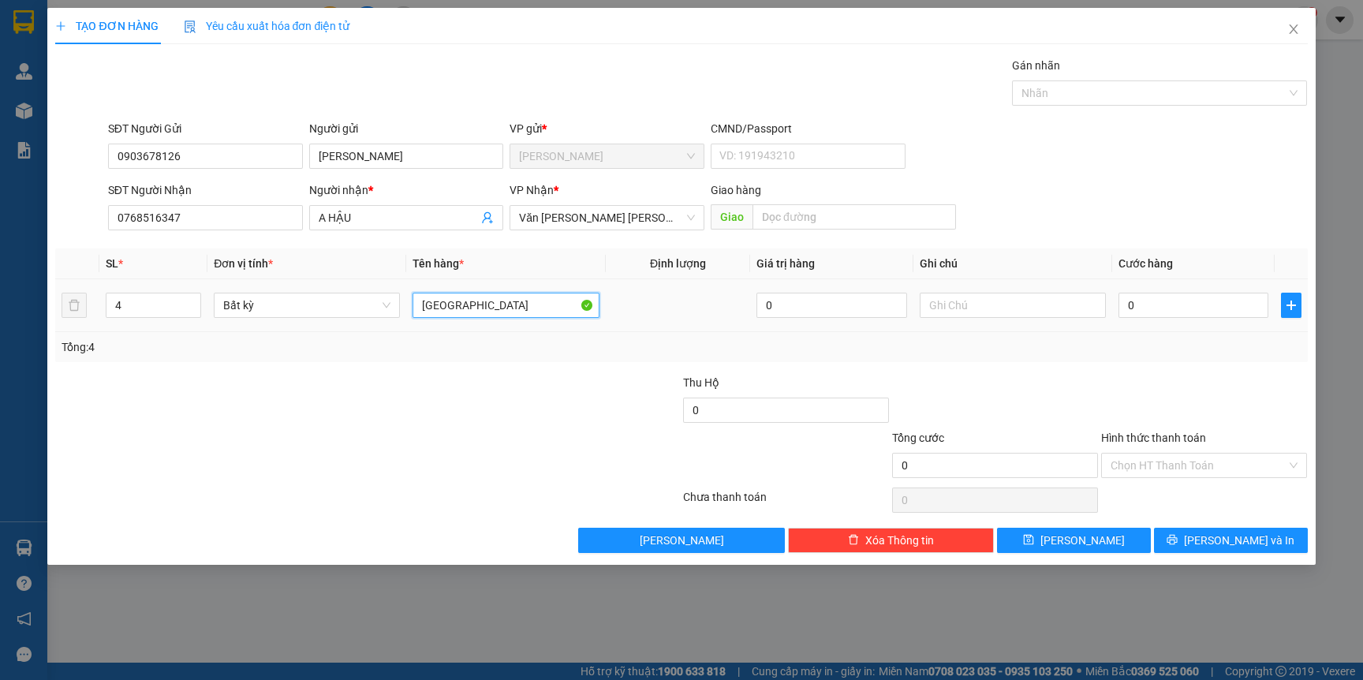
type input "[GEOGRAPHIC_DATA]"
click at [455, 384] on div at bounding box center [263, 401] width 418 height 55
click at [1218, 312] on input "0" at bounding box center [1194, 305] width 150 height 25
drag, startPoint x: 1287, startPoint y: 32, endPoint x: 1236, endPoint y: 39, distance: 51.1
click at [1289, 32] on icon "close" at bounding box center [1293, 29] width 13 height 13
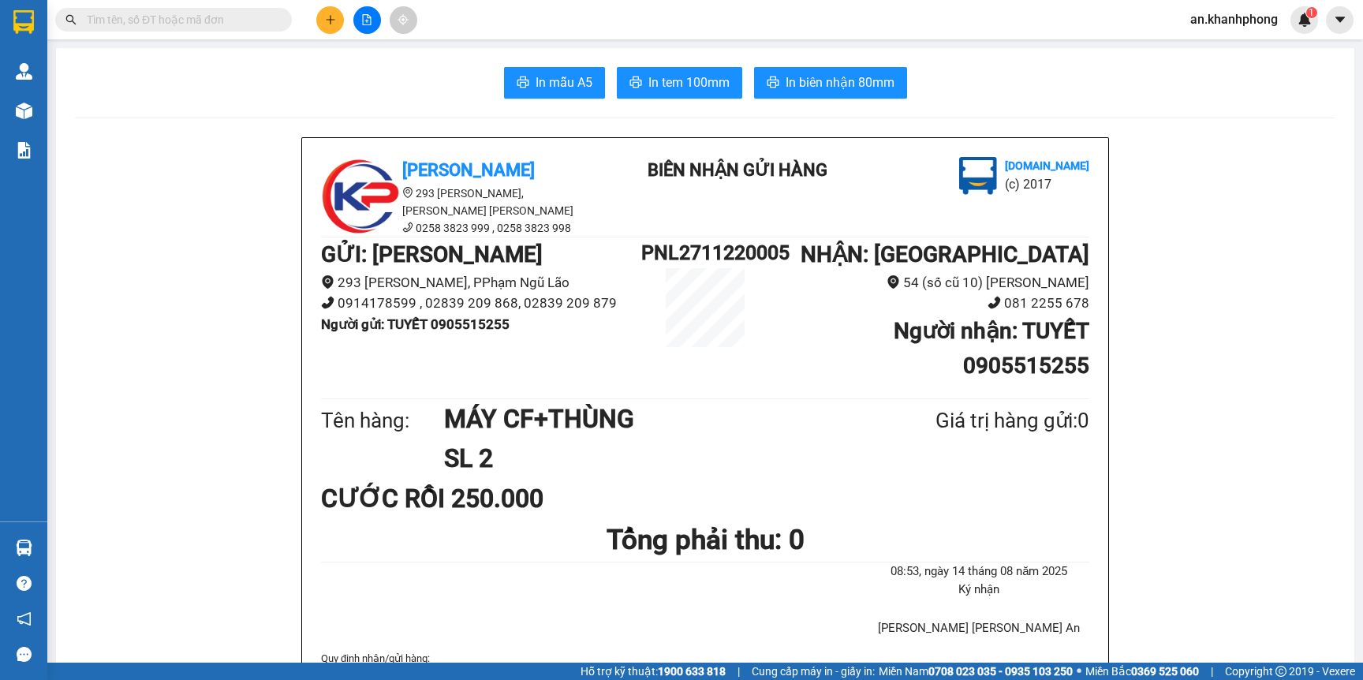
click at [219, 17] on input "text" at bounding box center [180, 19] width 186 height 17
click at [335, 23] on button at bounding box center [330, 20] width 28 height 28
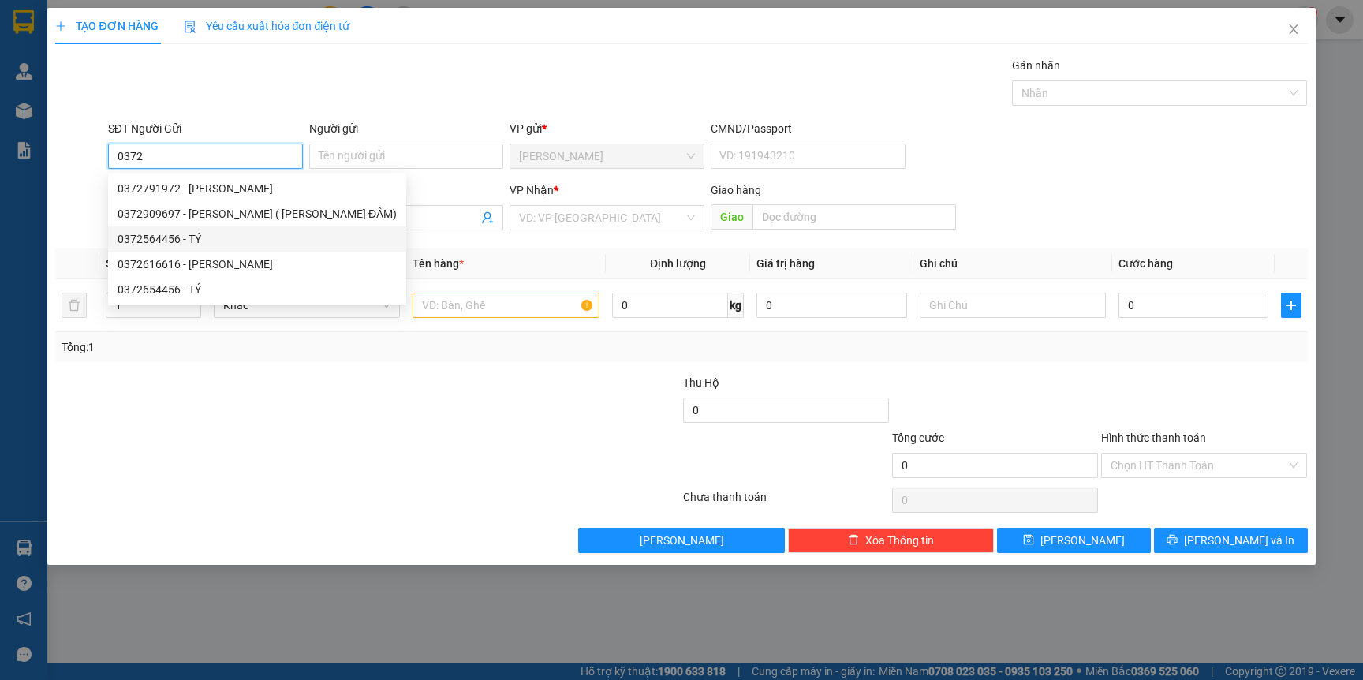
click at [173, 240] on div "0372564456 - TÝ" at bounding box center [257, 238] width 279 height 17
type input "0372564456"
type input "TÝ"
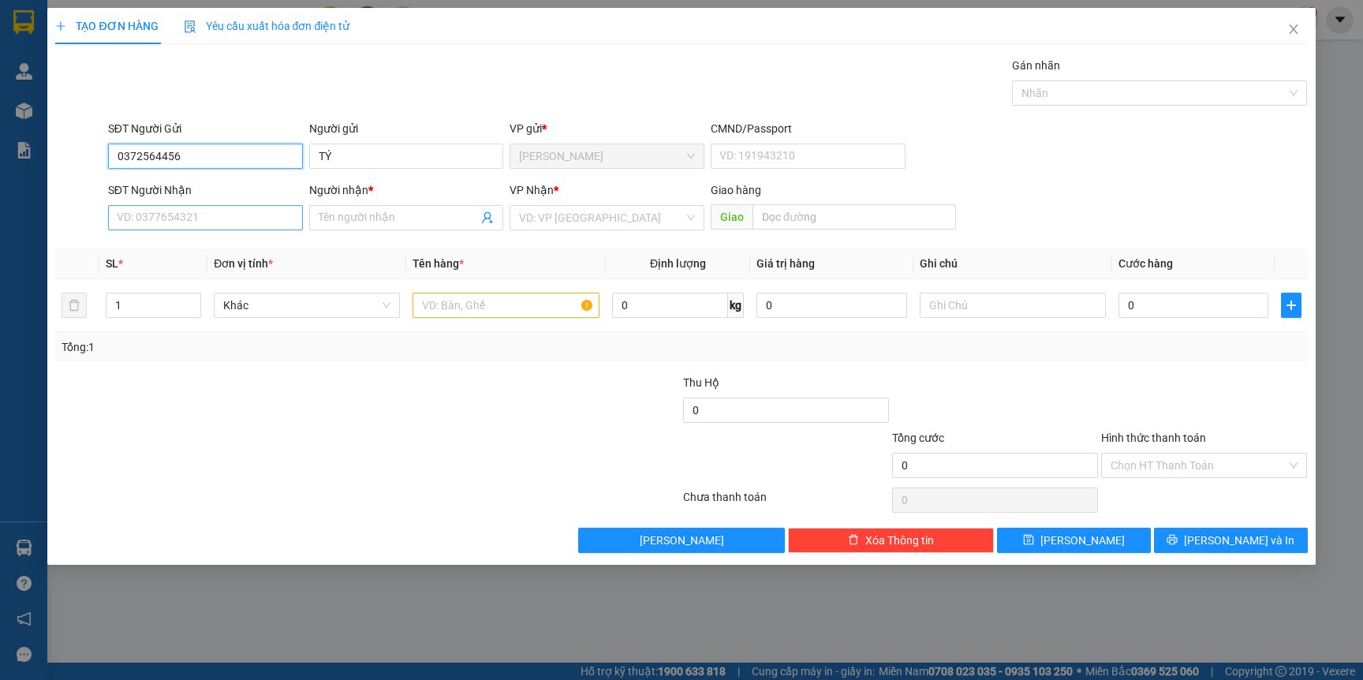
type input "0372564456"
click at [220, 218] on input "SĐT Người Nhận" at bounding box center [205, 217] width 195 height 25
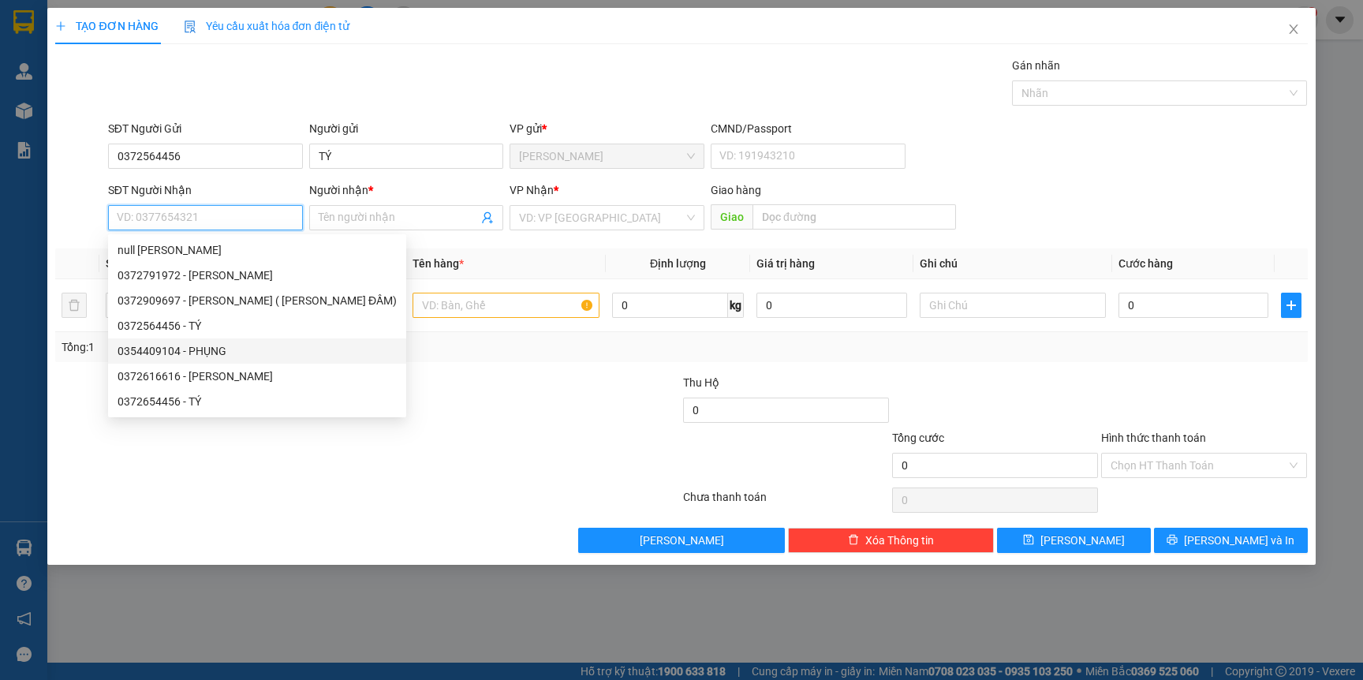
click at [214, 350] on div "0354409104 - PHỤNG" at bounding box center [257, 350] width 279 height 17
type input "0354409104"
type input "PHỤNG"
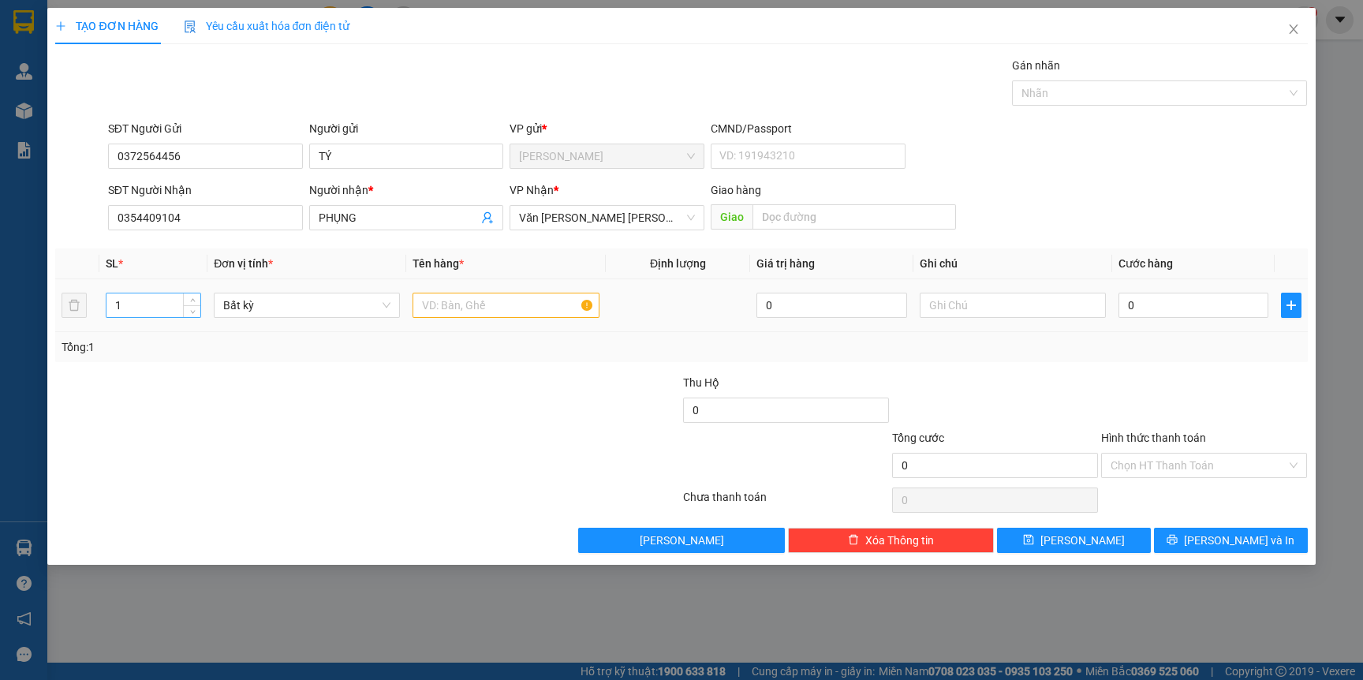
click at [176, 317] on div "1" at bounding box center [154, 305] width 96 height 25
click at [162, 311] on input "1" at bounding box center [153, 305] width 95 height 24
type input "4"
click at [192, 378] on div at bounding box center [263, 401] width 418 height 55
click at [463, 312] on input "text" at bounding box center [506, 305] width 186 height 25
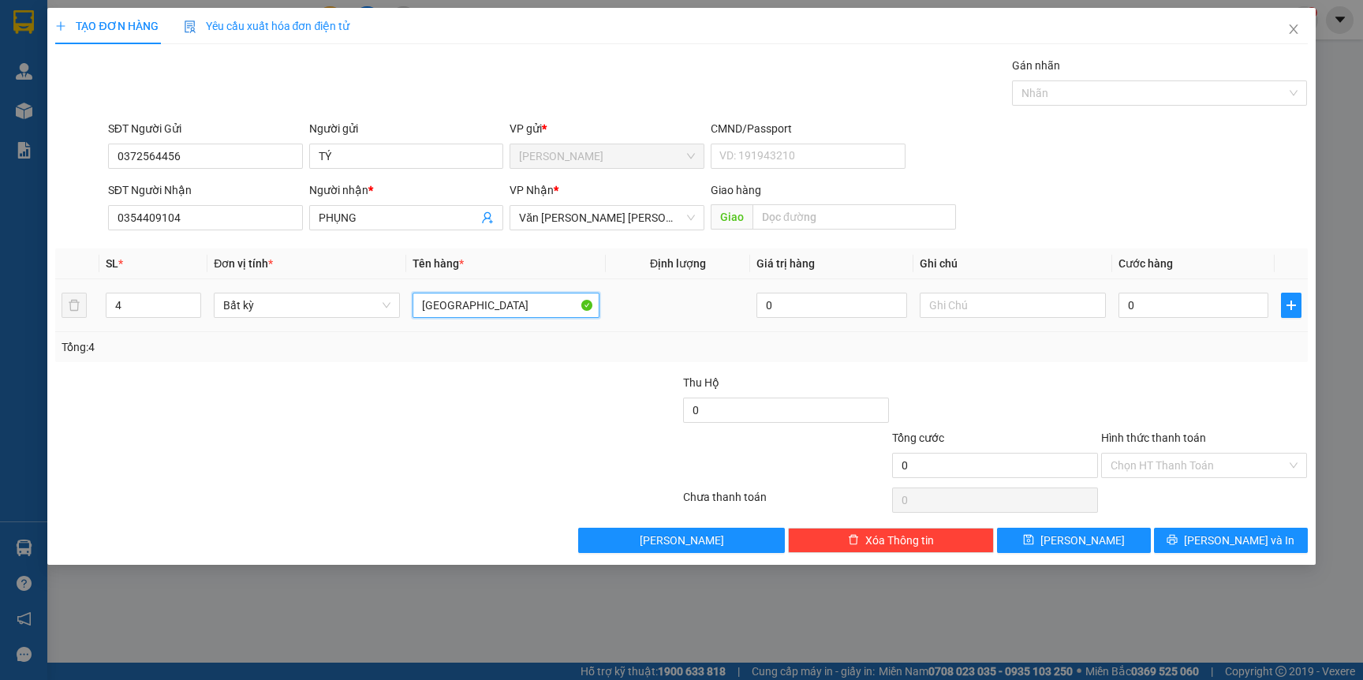
type input "[GEOGRAPHIC_DATA]"
click at [432, 401] on div at bounding box center [263, 401] width 418 height 55
click at [1253, 306] on input "0" at bounding box center [1194, 305] width 150 height 25
type input "3"
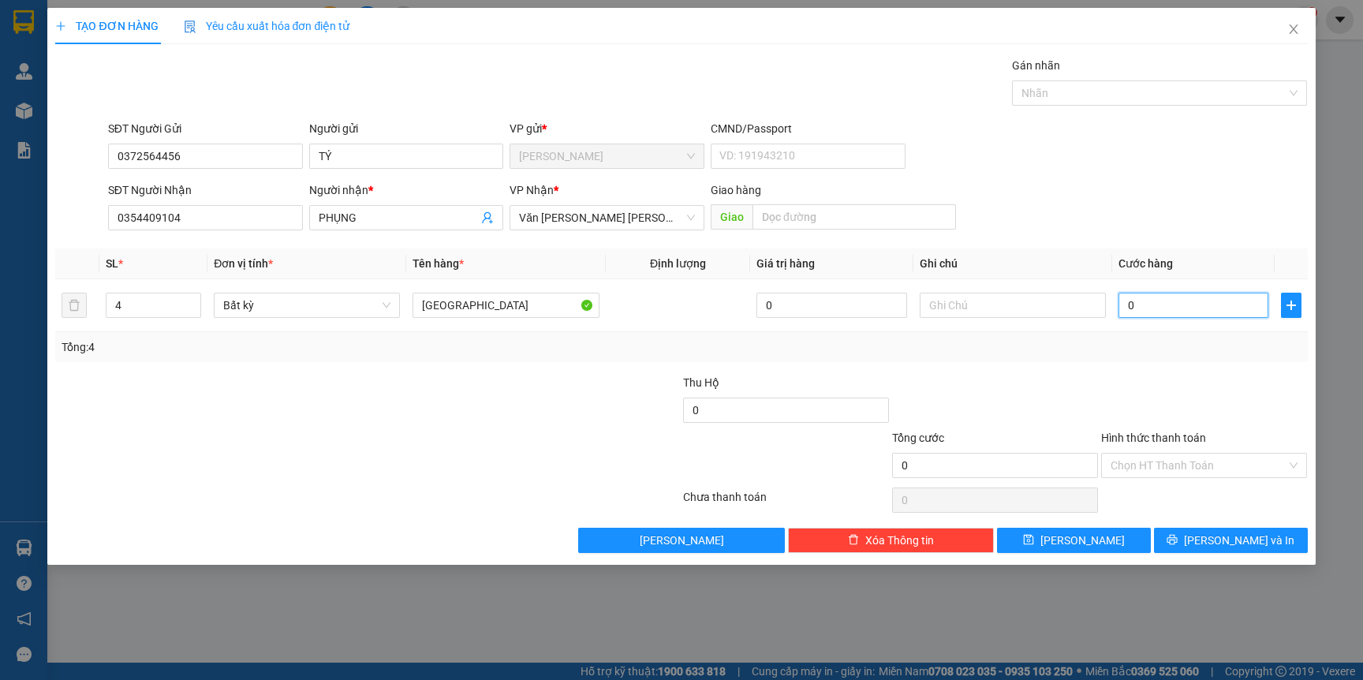
type input "3"
type input "32"
type input "320"
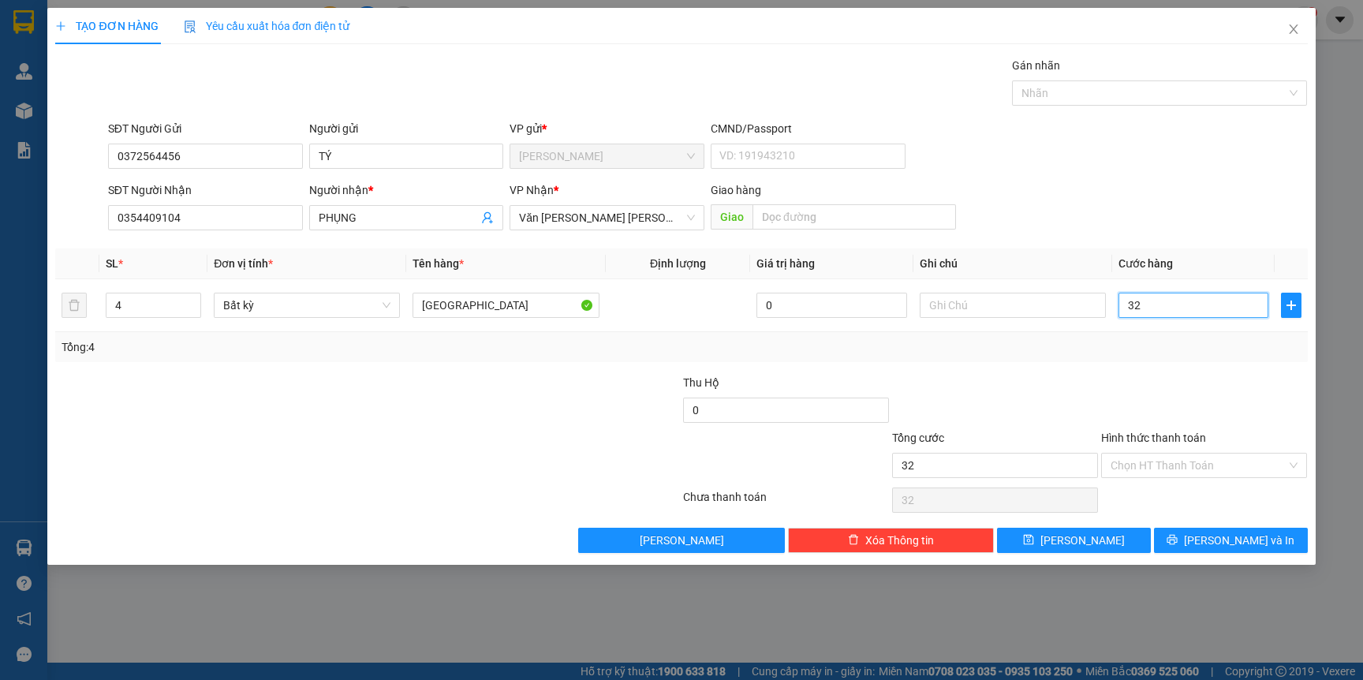
type input "320"
type input "320.000"
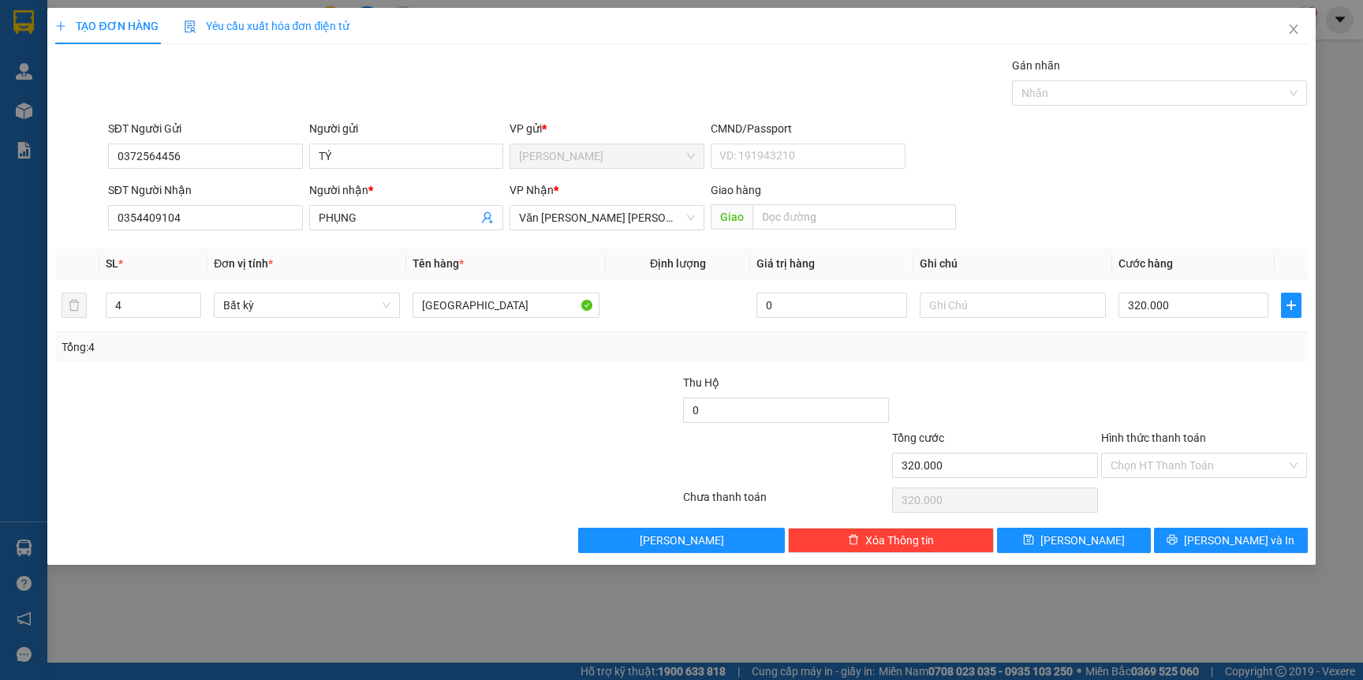
click at [963, 356] on div "Tổng: 4" at bounding box center [681, 347] width 1252 height 30
click at [1197, 544] on button "[PERSON_NAME] và In" at bounding box center [1231, 540] width 154 height 25
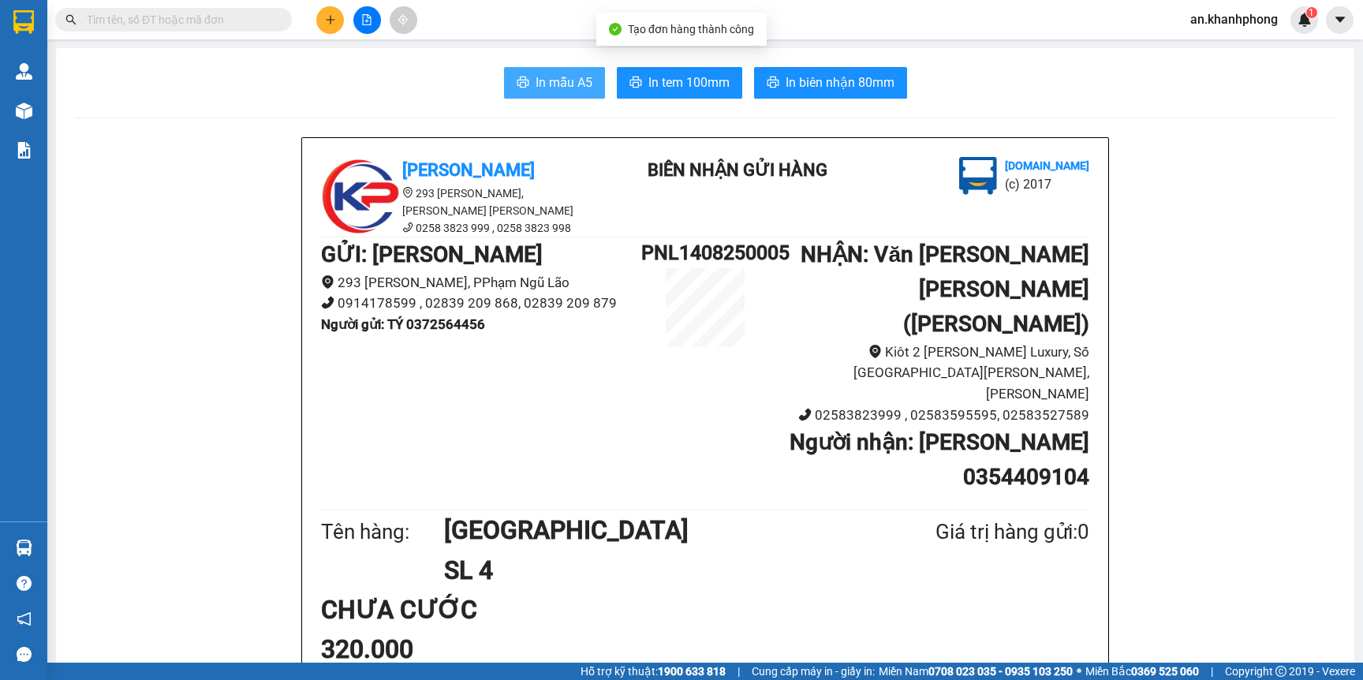
click at [560, 95] on button "In mẫu A5" at bounding box center [554, 83] width 101 height 32
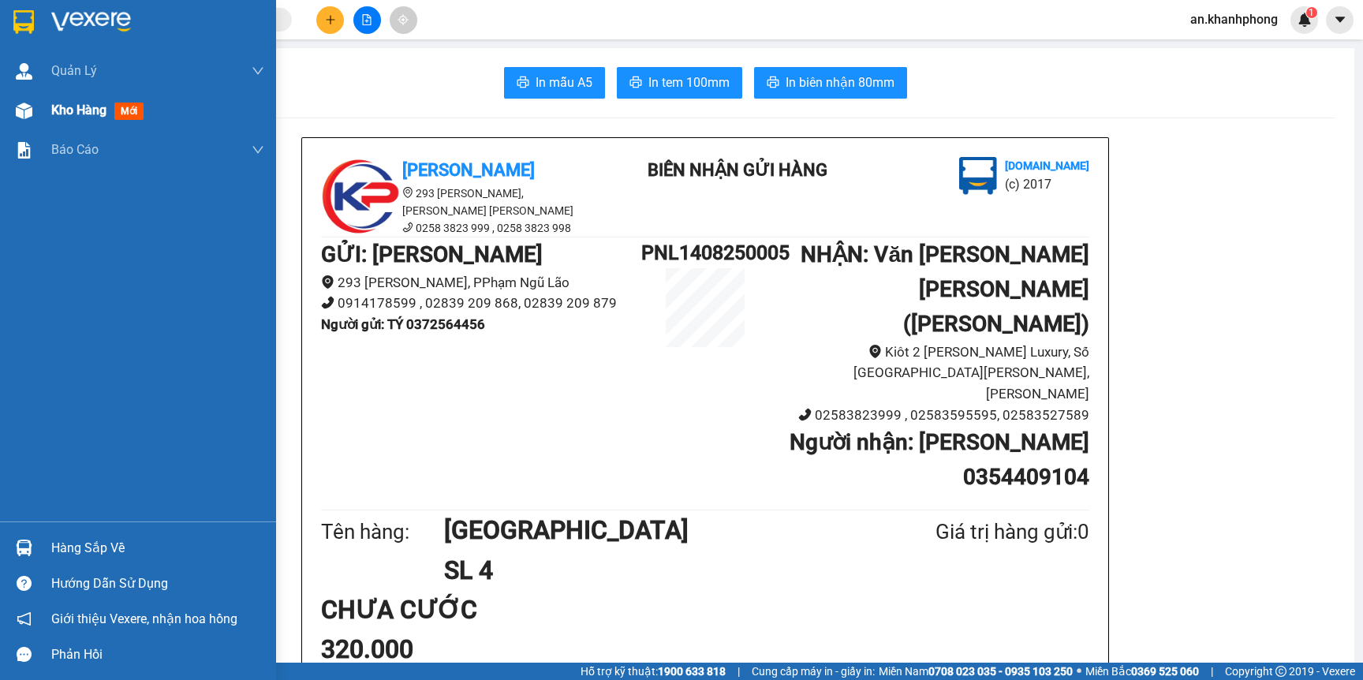
click at [86, 108] on span "Kho hàng" at bounding box center [78, 110] width 55 height 15
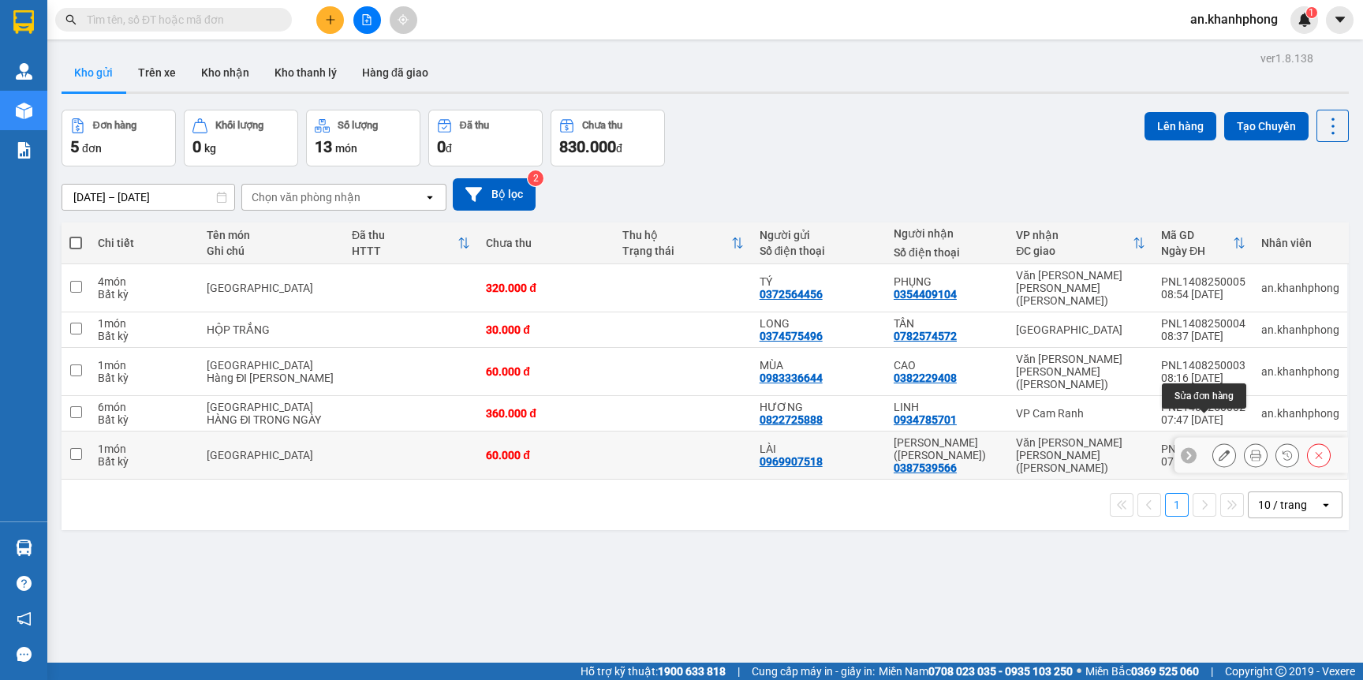
click at [1219, 450] on icon at bounding box center [1224, 455] width 11 height 11
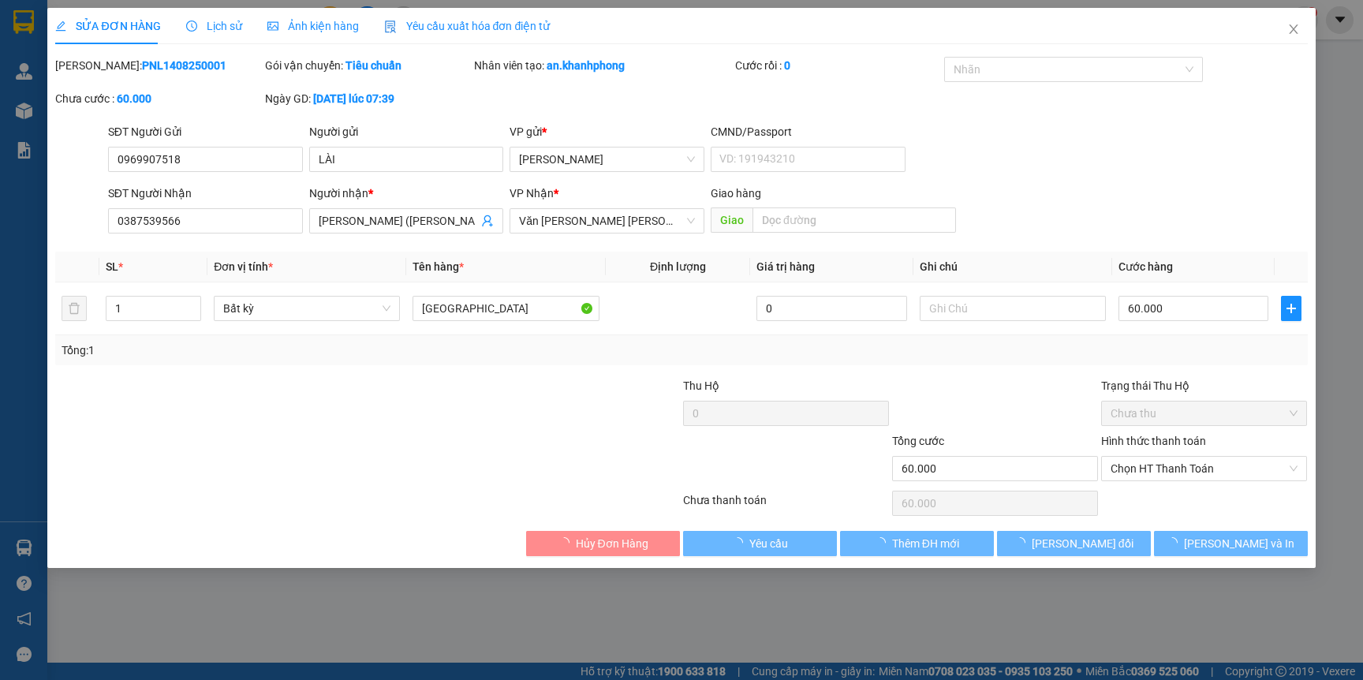
type input "0969907518"
type input "LÀI"
type input "0387539566"
type input "HIẾU ([PERSON_NAME])"
type input "60.000"
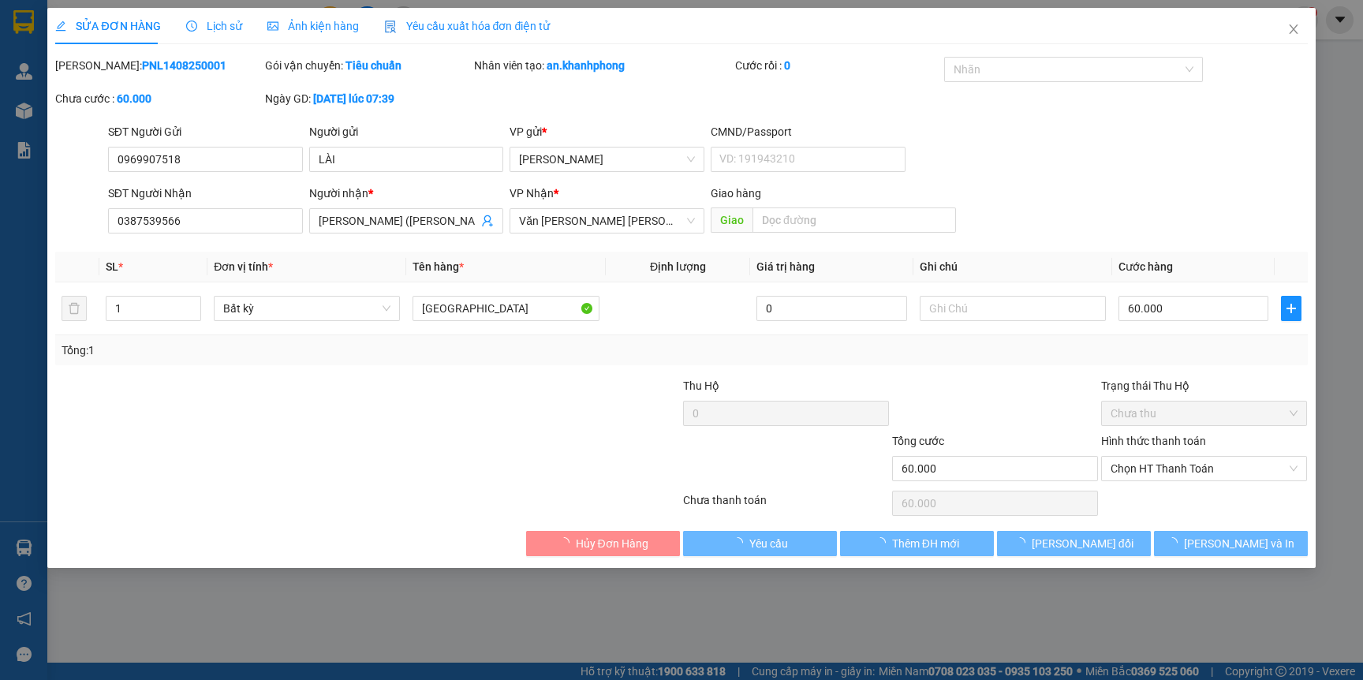
type input "60.000"
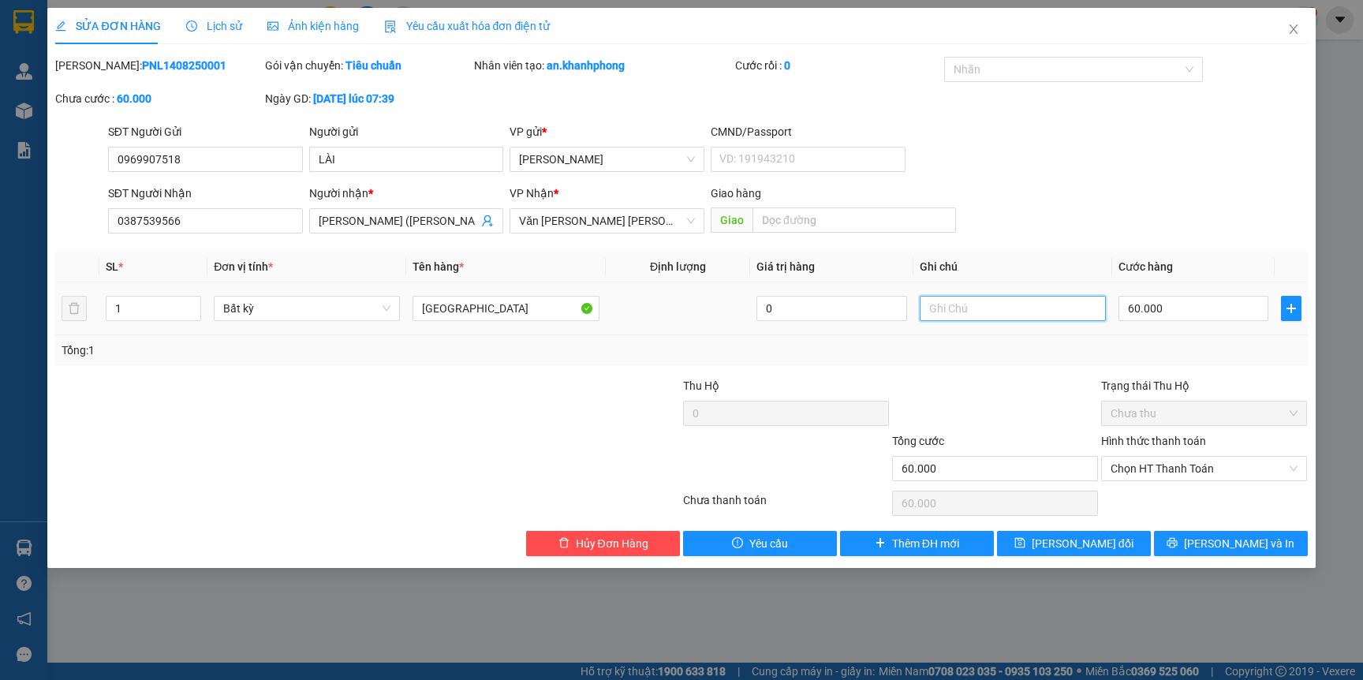
click at [1039, 305] on input "text" at bounding box center [1013, 308] width 186 height 25
type input "HÀNG VỀ TRONG NGÀY"
click at [1030, 327] on td "HÀNG VỀ TRONG NGÀY" at bounding box center [1013, 308] width 199 height 53
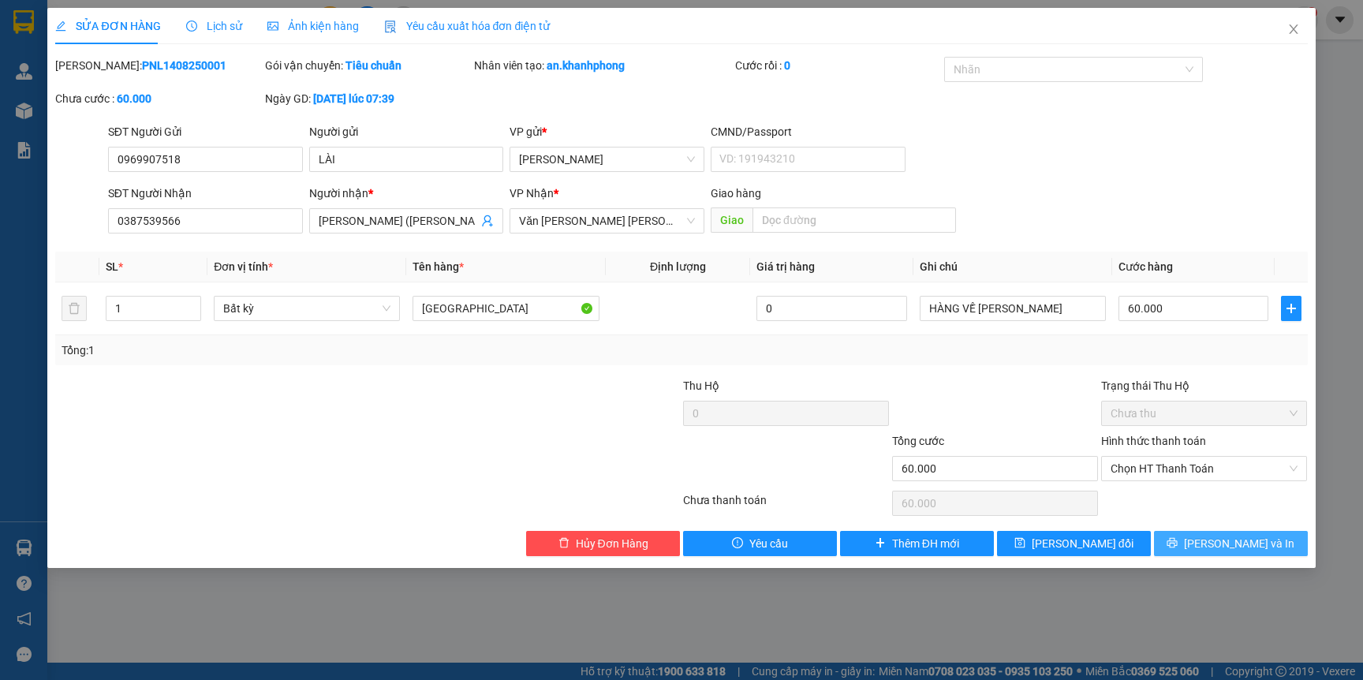
click at [1197, 536] on button "[PERSON_NAME] và In" at bounding box center [1231, 543] width 154 height 25
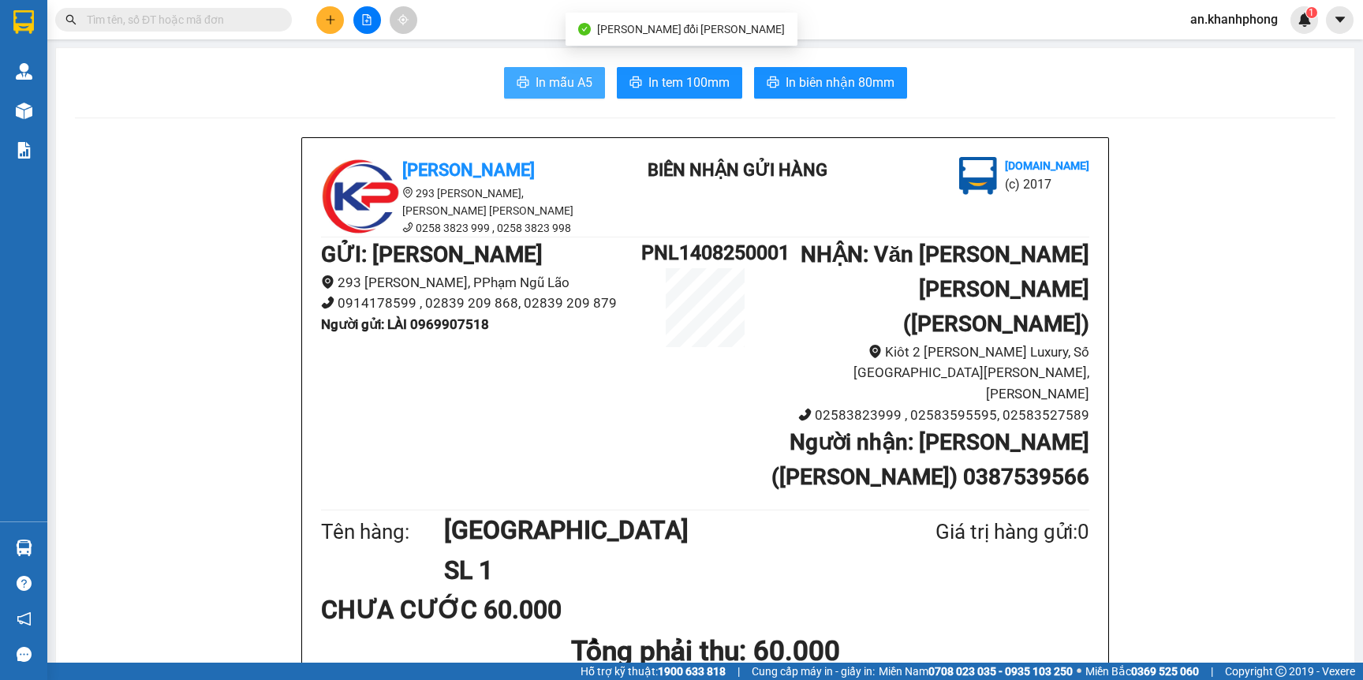
click at [556, 94] on button "In mẫu A5" at bounding box center [554, 83] width 101 height 32
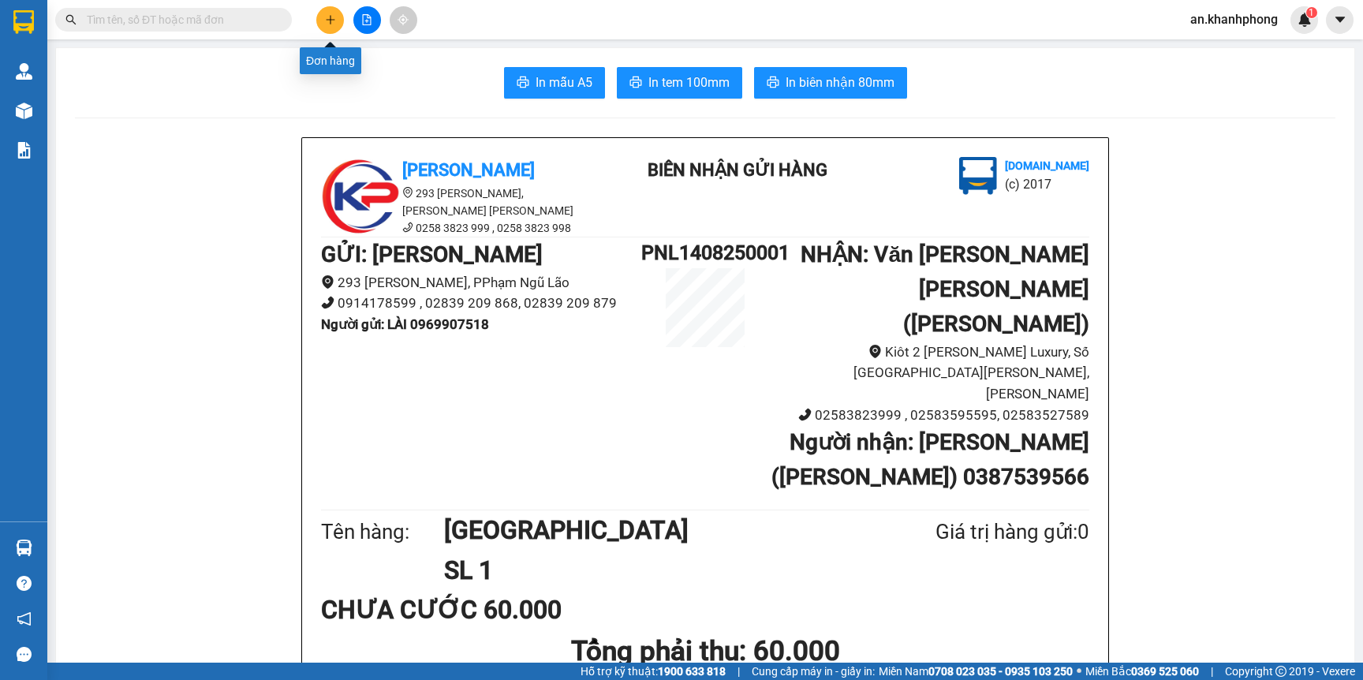
click at [326, 22] on icon "plus" at bounding box center [330, 19] width 11 height 11
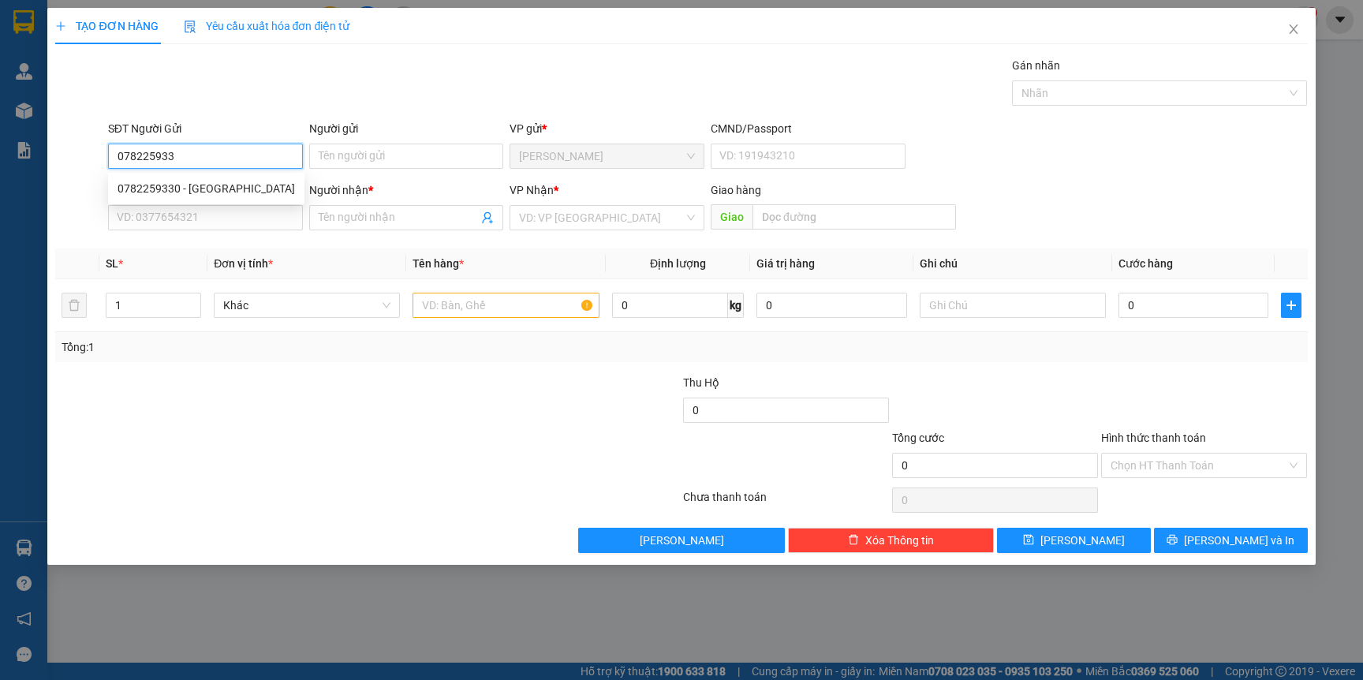
type input "0782259330"
click at [207, 184] on div "0782259330 - phú điền" at bounding box center [206, 188] width 177 height 17
type input "phú điền"
type input "0782259330"
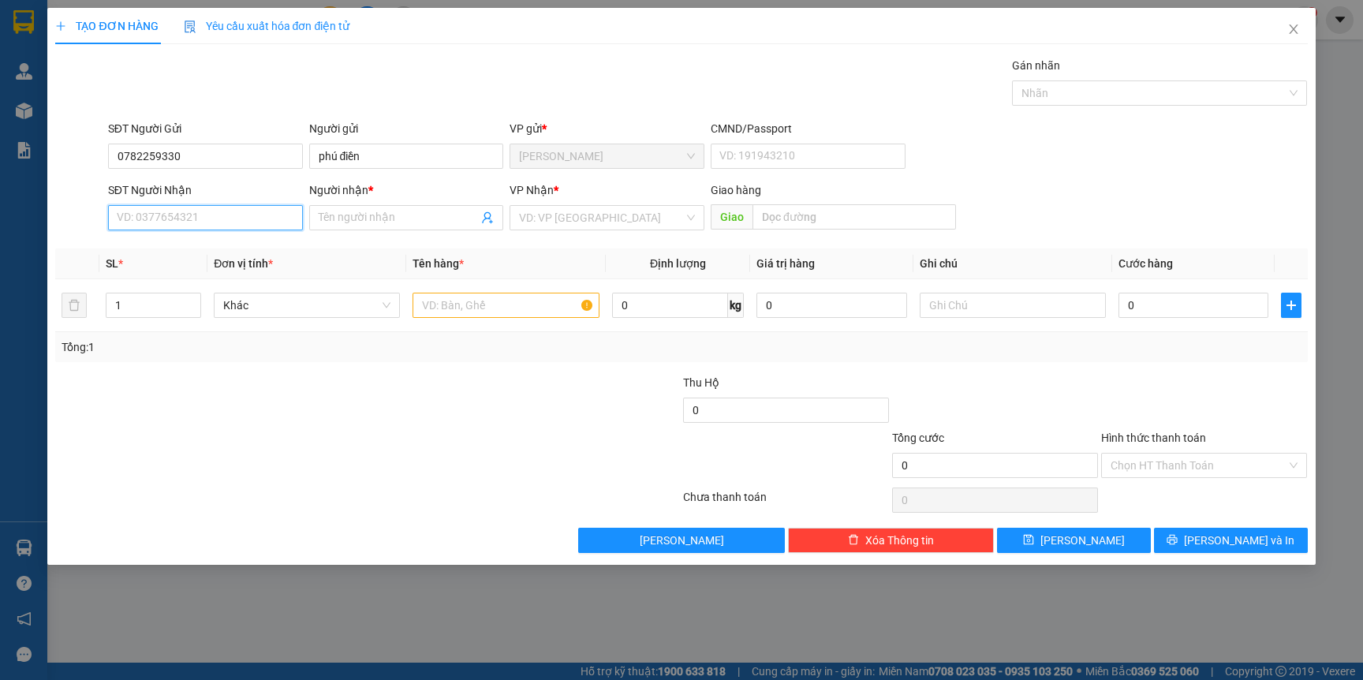
click at [185, 224] on input "SĐT Người Nhận" at bounding box center [205, 217] width 195 height 25
click at [200, 274] on div "0852402548 - LIVIN (NHƯ)" at bounding box center [206, 275] width 177 height 17
type input "0852402548"
type input "LIVIN (NHƯ)"
drag, startPoint x: 479, startPoint y: 293, endPoint x: 479, endPoint y: 304, distance: 11.0
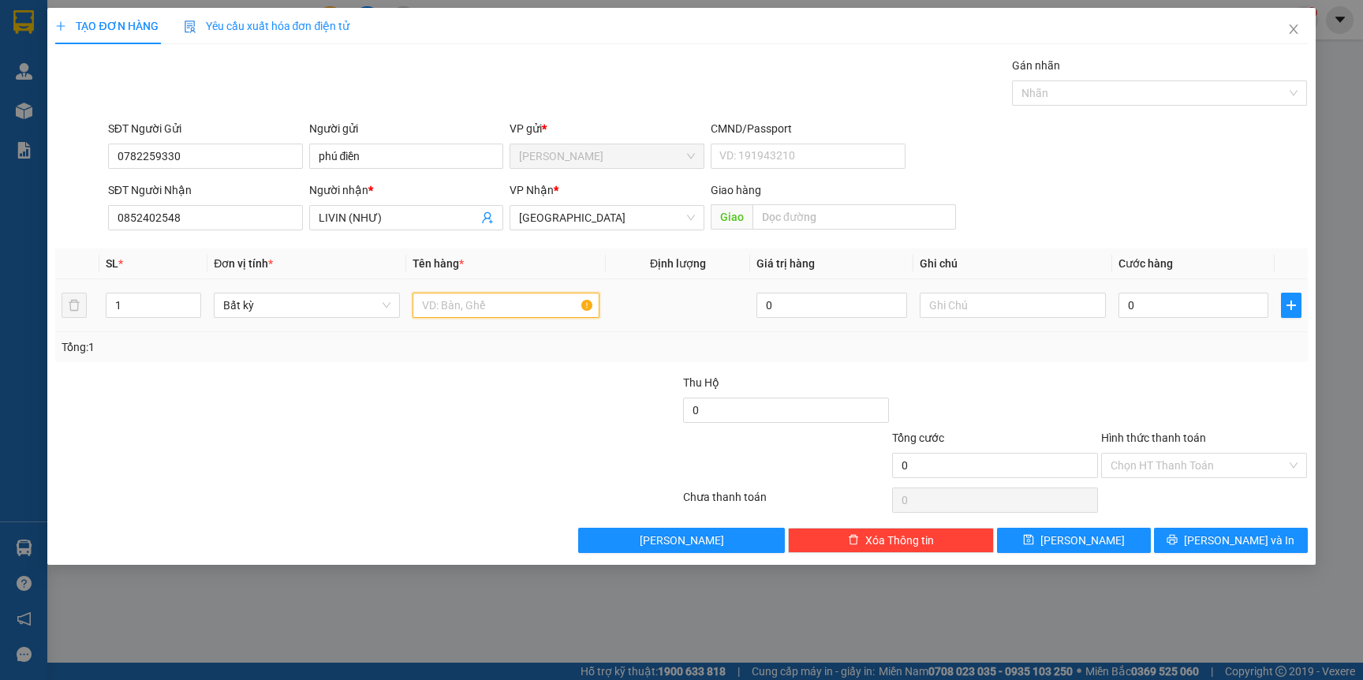
click at [479, 303] on input "text" at bounding box center [506, 305] width 186 height 25
type input "TG"
click at [436, 377] on div at bounding box center [263, 401] width 418 height 55
click at [1142, 308] on input "0" at bounding box center [1194, 305] width 150 height 25
type input "4"
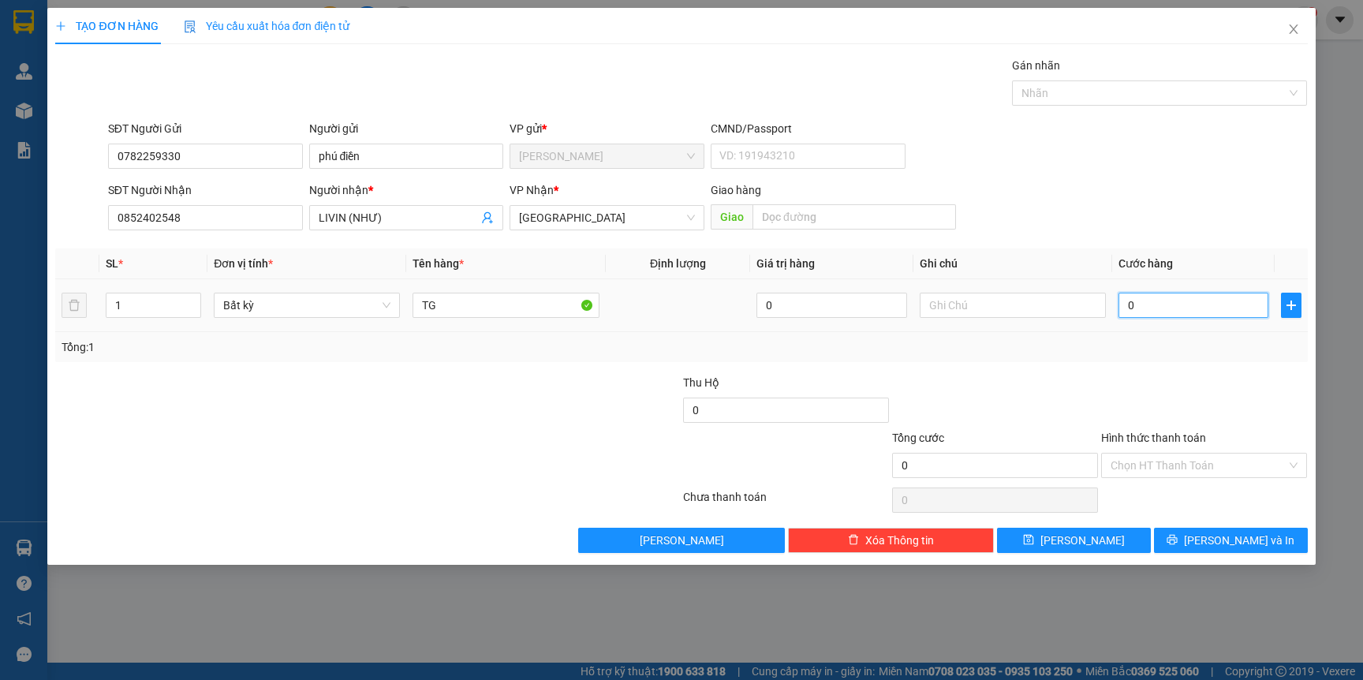
type input "4"
type input "40"
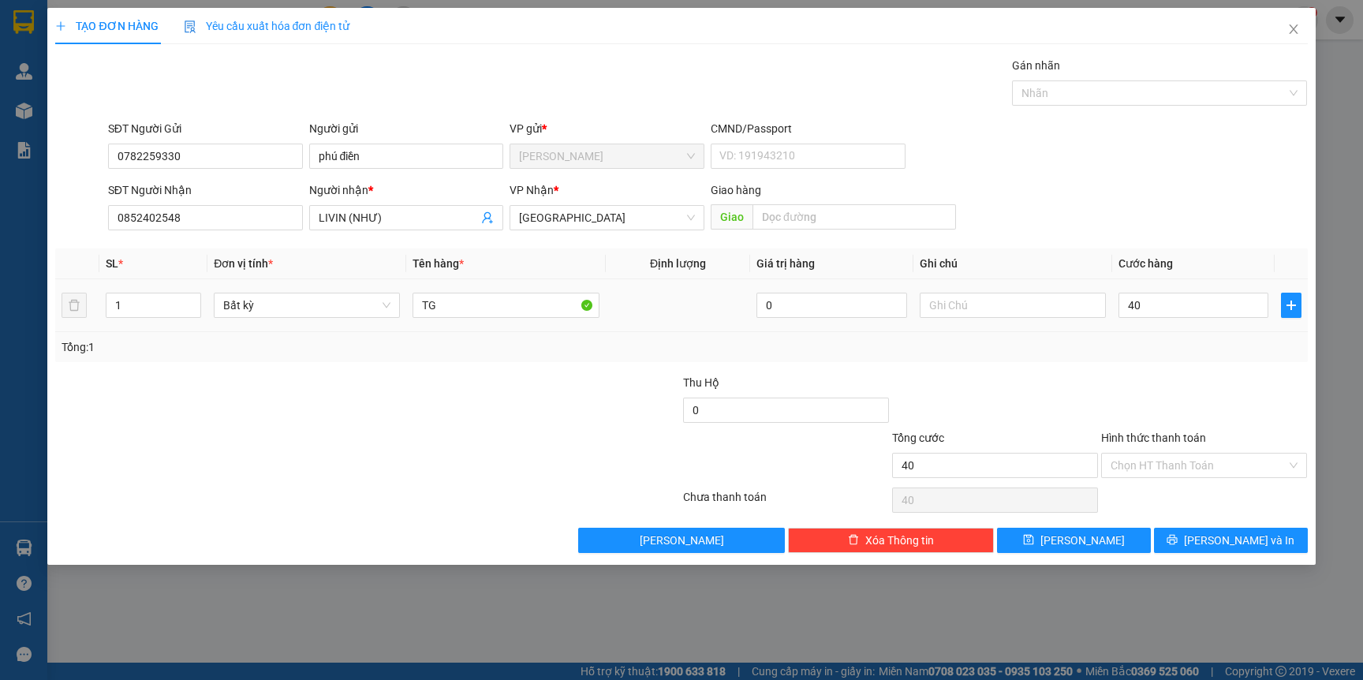
type input "40.000"
click at [1130, 335] on div "Tổng: 1" at bounding box center [681, 347] width 1252 height 30
click at [1219, 544] on span "[PERSON_NAME] và In" at bounding box center [1239, 540] width 110 height 17
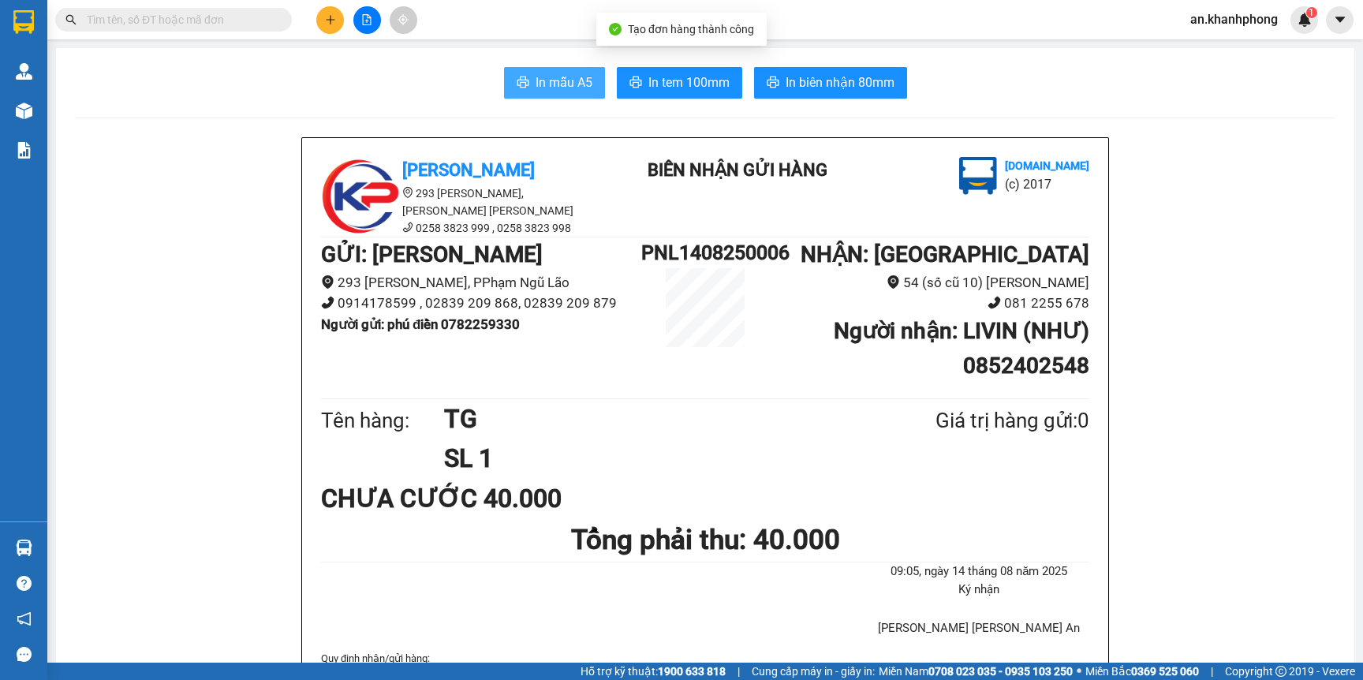
click at [526, 95] on button "In mẫu A5" at bounding box center [554, 83] width 101 height 32
click at [325, 23] on icon "plus" at bounding box center [330, 19] width 11 height 11
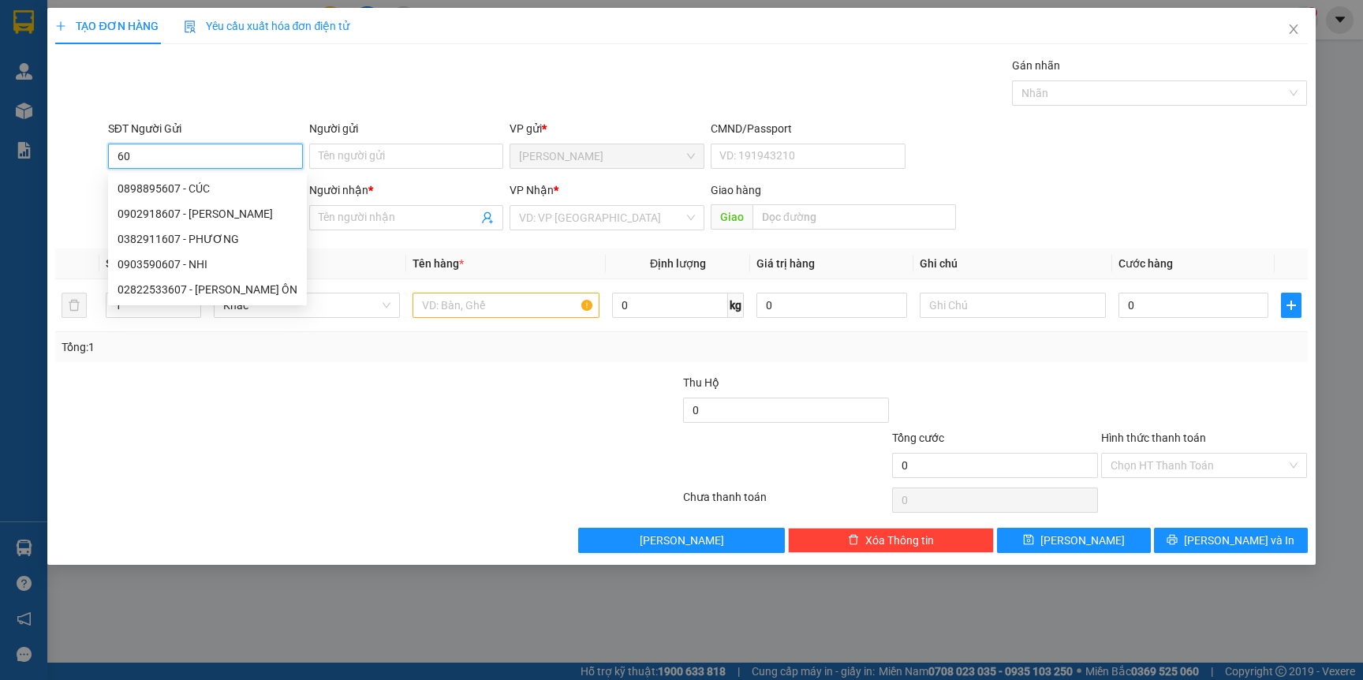
type input "6"
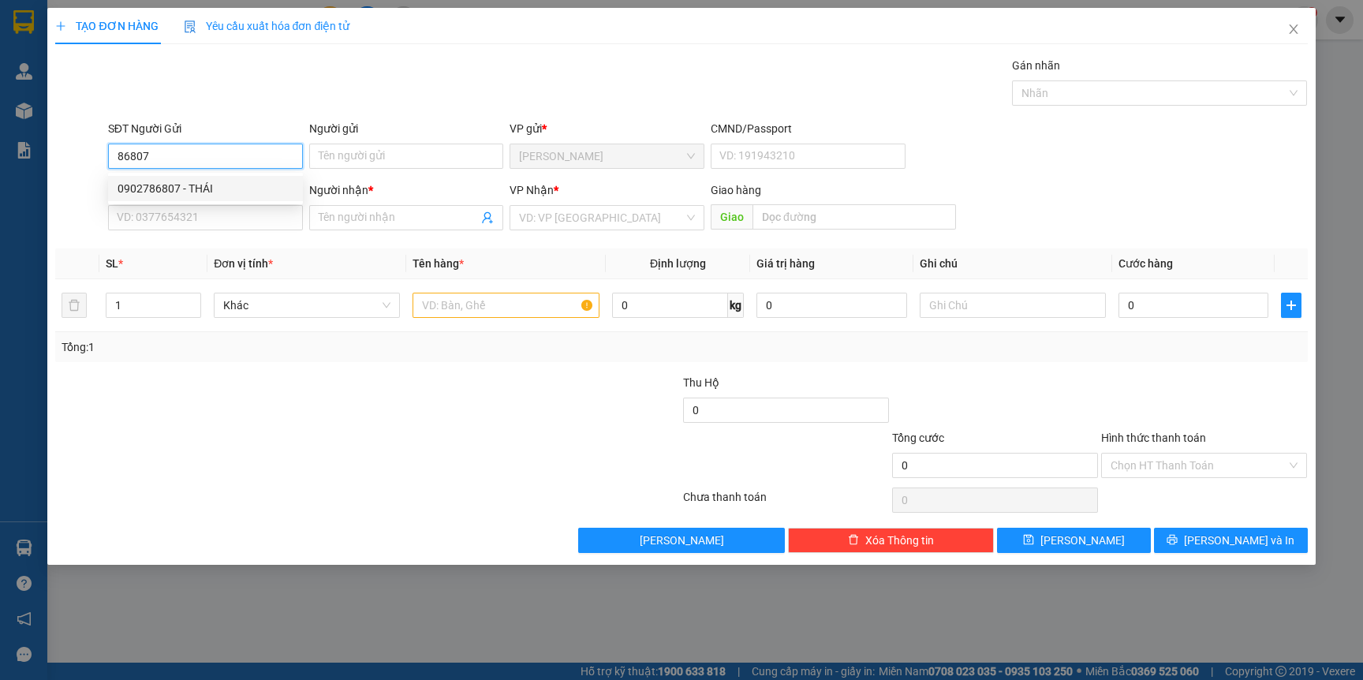
click at [211, 181] on div "0902786807 - THÁI" at bounding box center [206, 188] width 176 height 17
type input "0902786807"
type input "THÁI"
type input "0902786807"
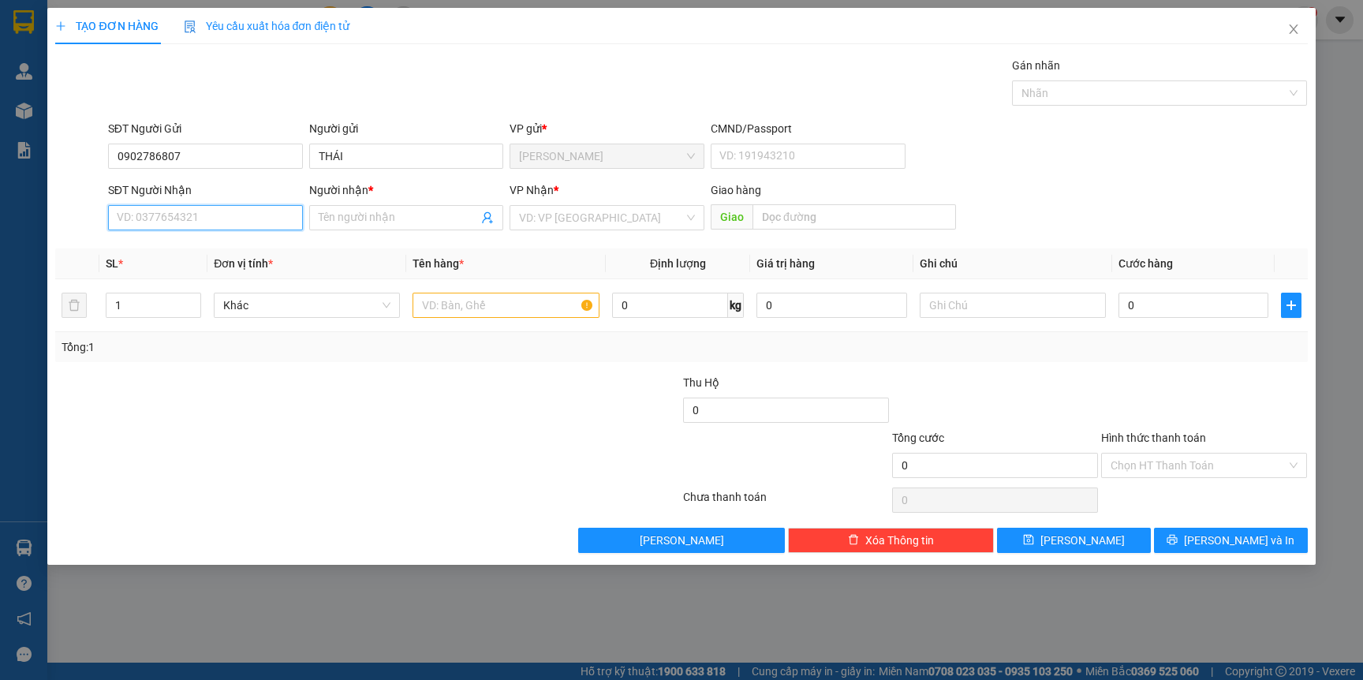
click at [209, 211] on input "SĐT Người Nhận" at bounding box center [205, 217] width 195 height 25
click at [210, 278] on div "0969129073 - CHỊ ANH" at bounding box center [206, 275] width 176 height 17
type input "0969129073"
type input "CHỊ ANH"
click at [446, 301] on input "text" at bounding box center [506, 305] width 186 height 25
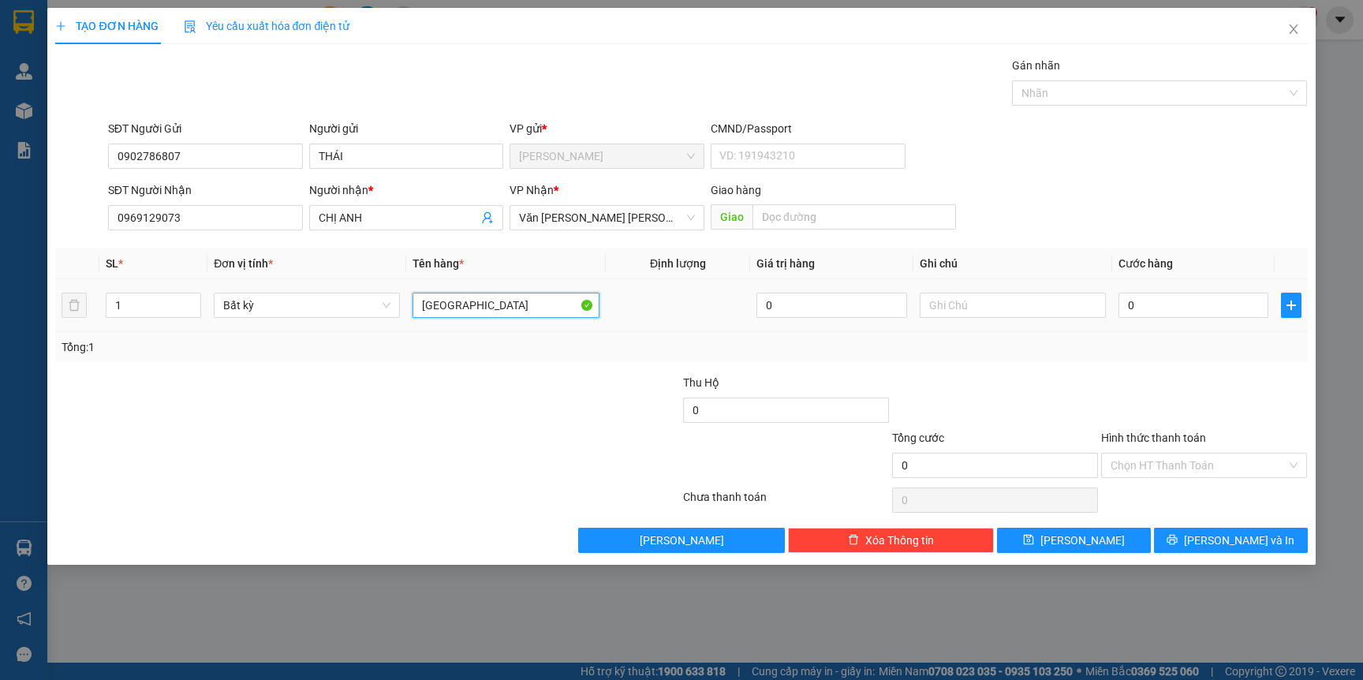
type input "[GEOGRAPHIC_DATA]"
click at [427, 368] on div "Transit Pickup Surcharge Ids Transit Deliver Surcharge Ids Transit Deliver Surc…" at bounding box center [681, 305] width 1252 height 496
click at [1170, 302] on input "0" at bounding box center [1194, 305] width 150 height 25
type input "7"
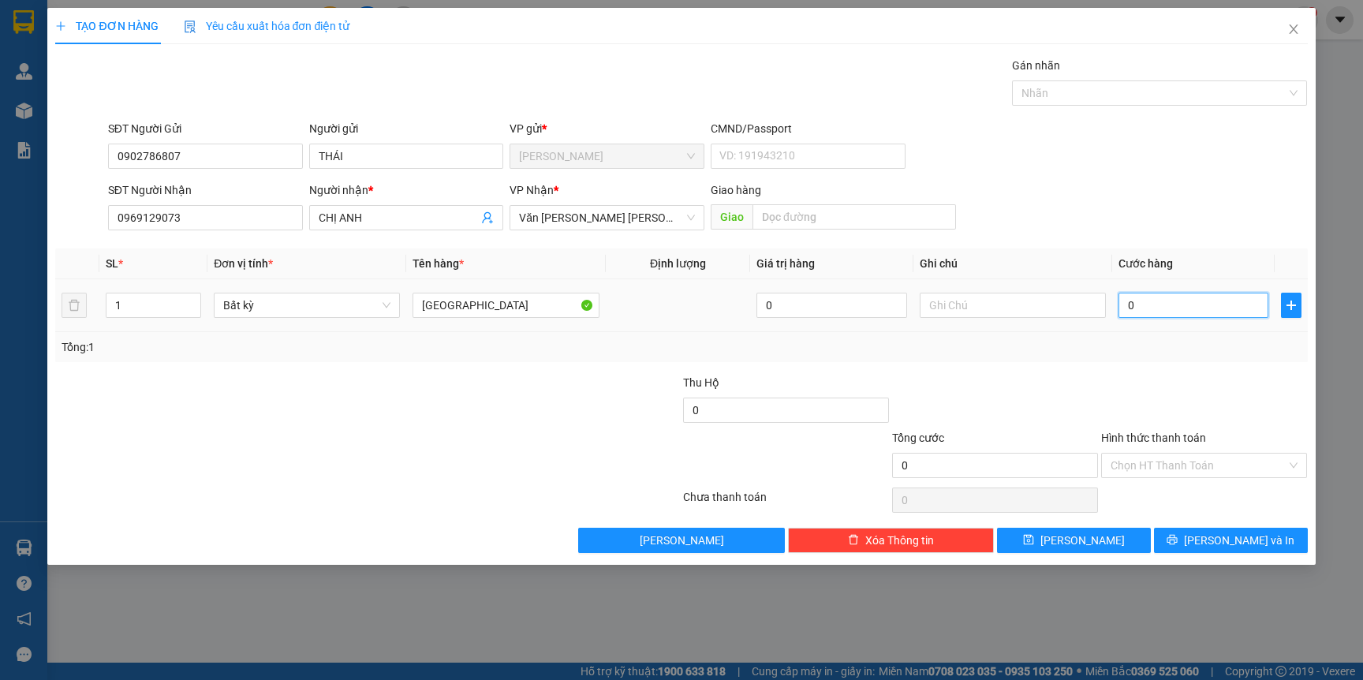
type input "7"
type input "70"
type input "70.000"
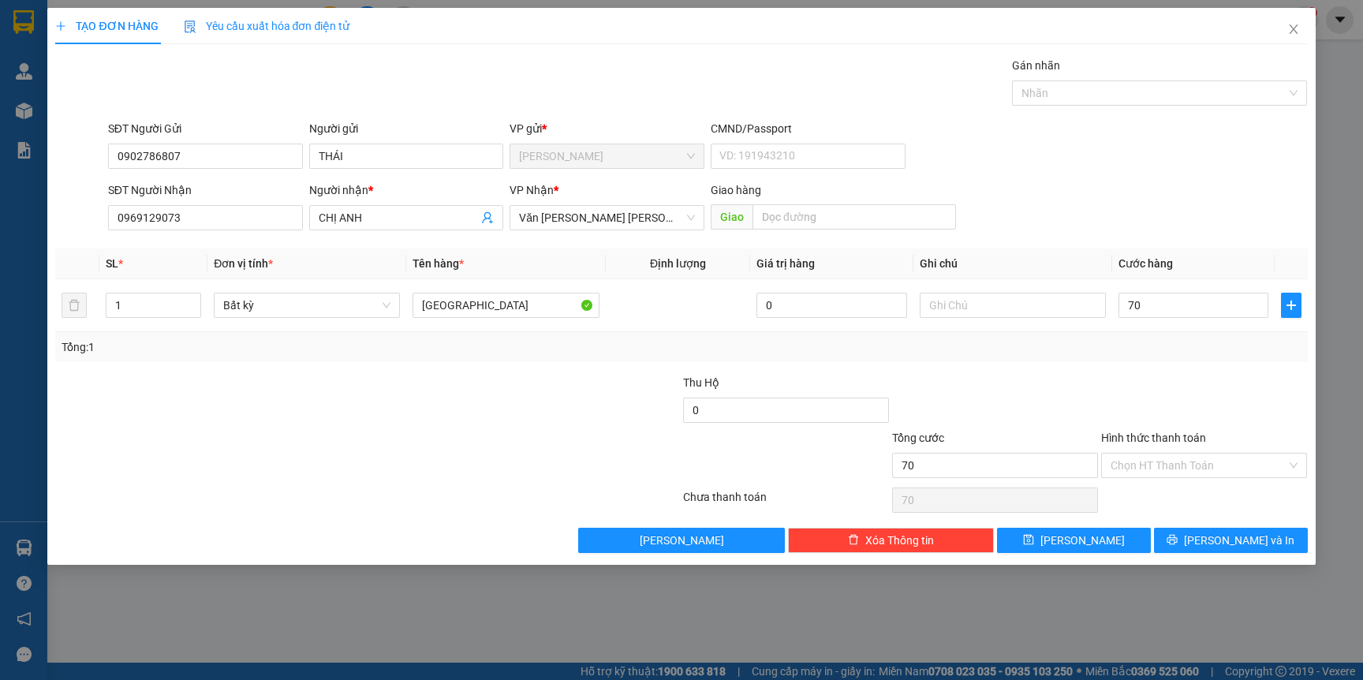
type input "70.000"
click at [1168, 342] on div "Tổng: 1" at bounding box center [681, 346] width 1239 height 17
click at [1178, 536] on icon "printer" at bounding box center [1172, 539] width 11 height 11
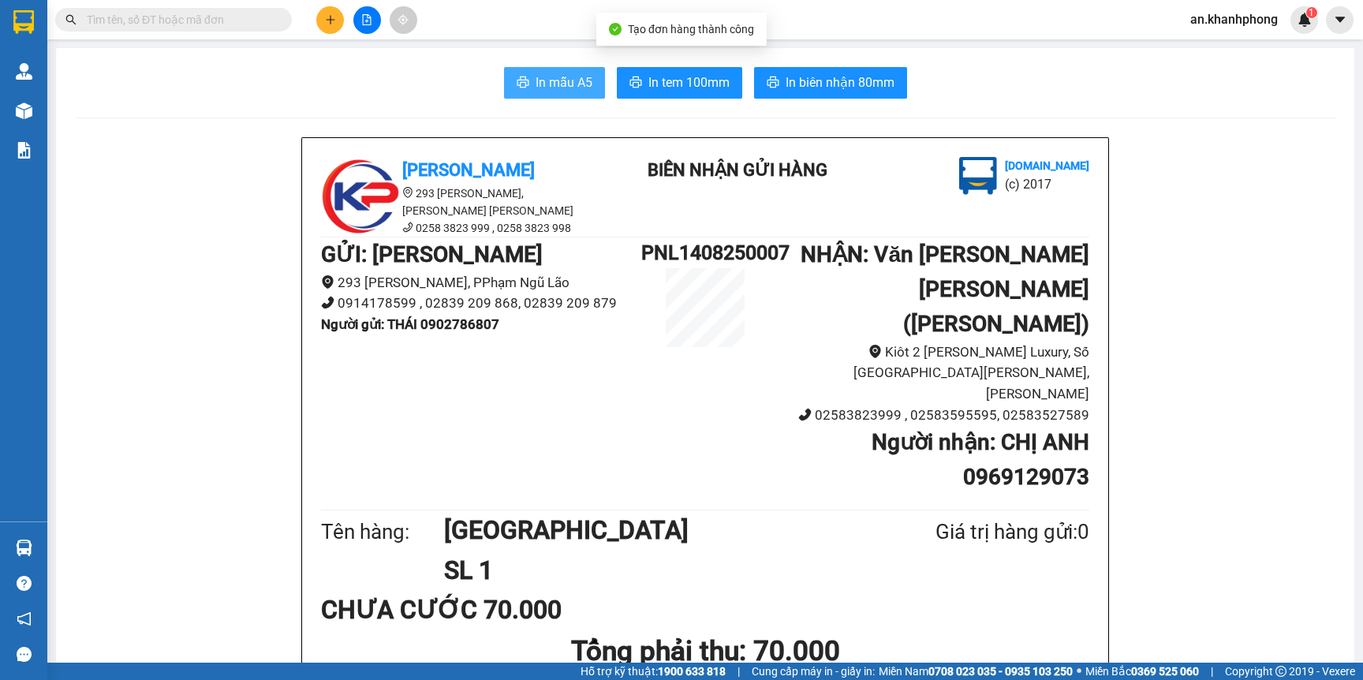
click at [575, 76] on span "In mẫu A5" at bounding box center [564, 83] width 57 height 20
click at [328, 11] on button at bounding box center [330, 20] width 28 height 28
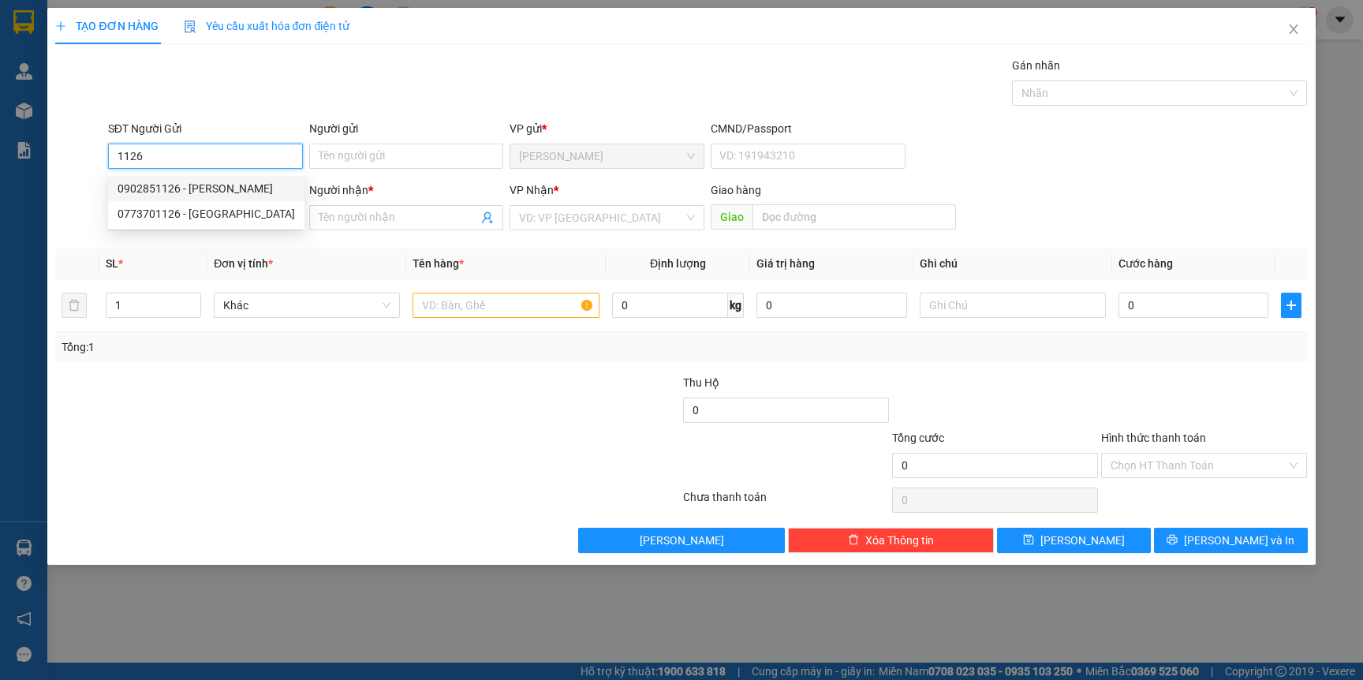
click at [183, 185] on div "0902851126 - TRUNG" at bounding box center [206, 188] width 177 height 17
type input "0902851126"
type input "TRUNG"
type input "0902851126"
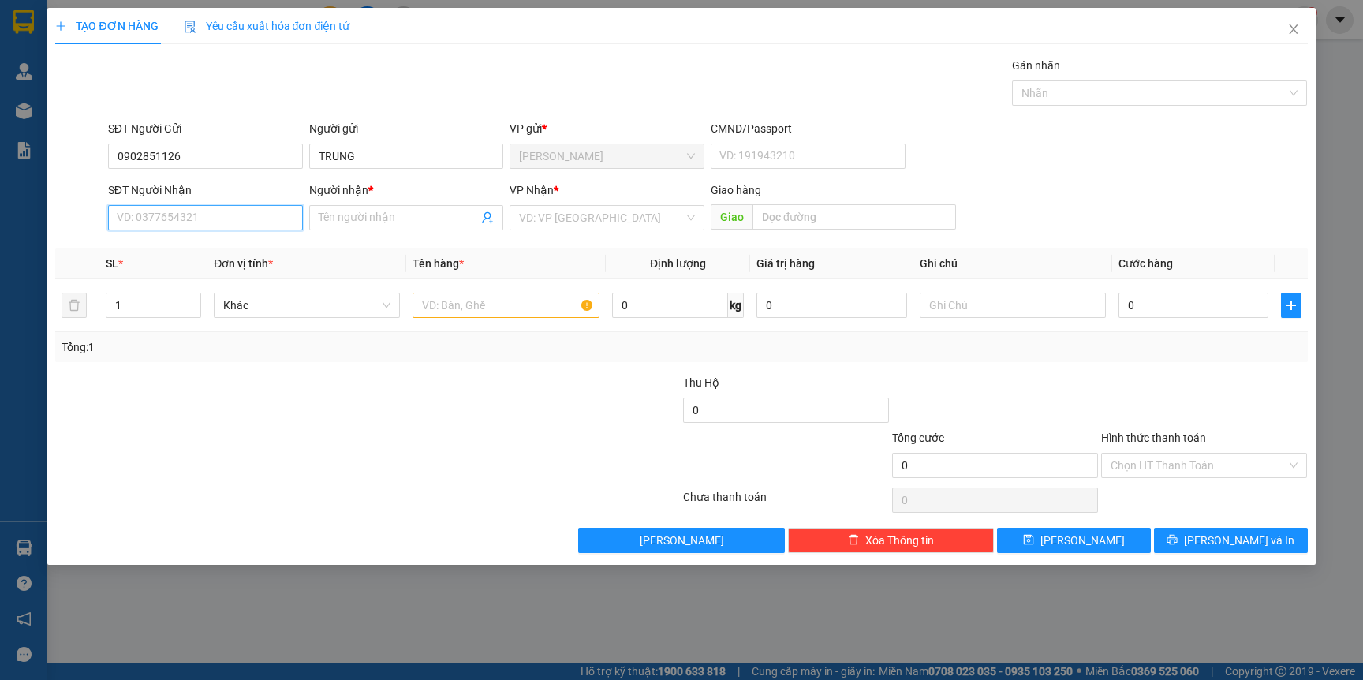
click at [187, 208] on input "SĐT Người Nhận" at bounding box center [205, 217] width 195 height 25
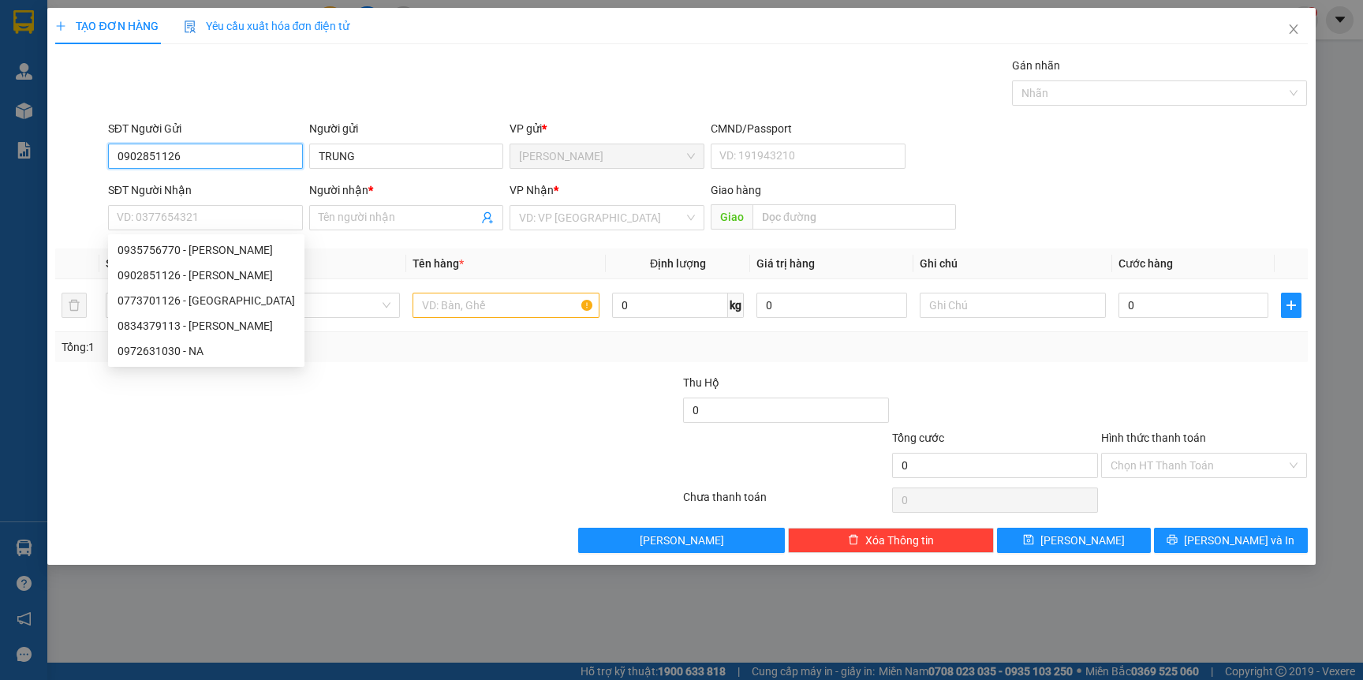
click at [200, 158] on input "0902851126" at bounding box center [205, 156] width 195 height 25
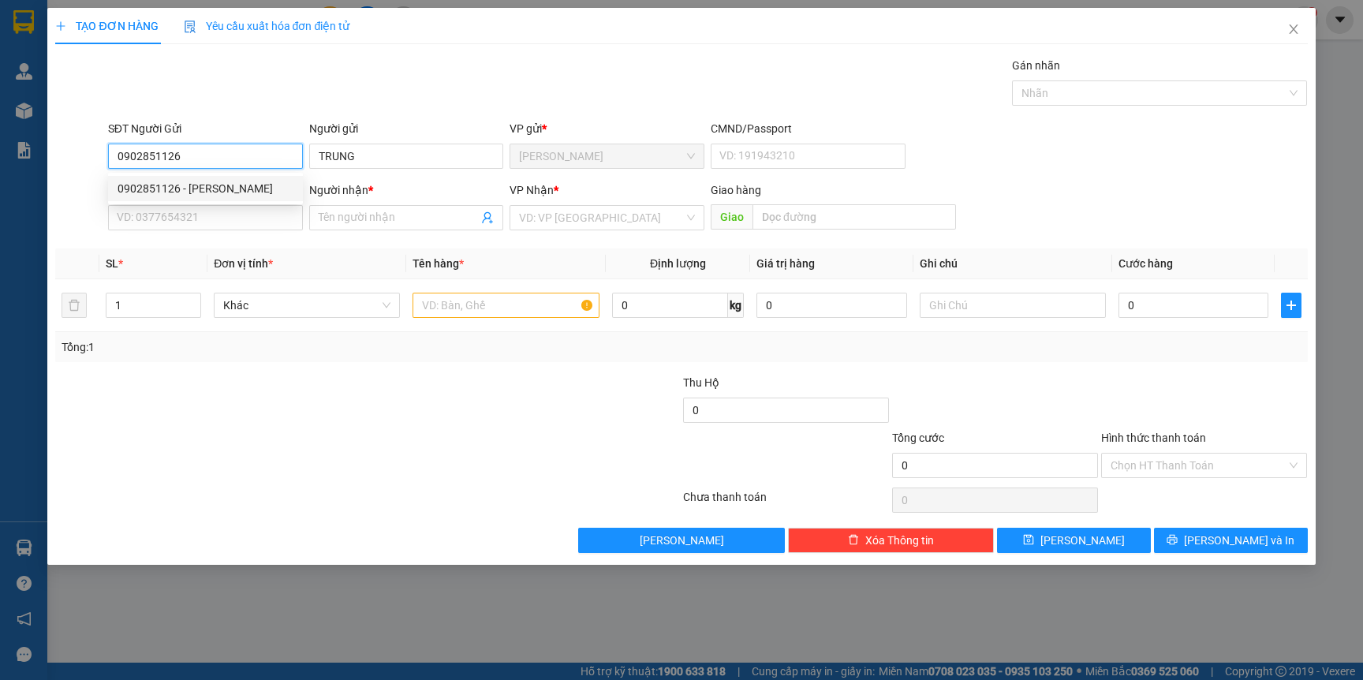
drag, startPoint x: 200, startPoint y: 159, endPoint x: 106, endPoint y: 151, distance: 94.2
click at [106, 151] on div "SĐT Người Gửi 0902851126" at bounding box center [205, 147] width 201 height 55
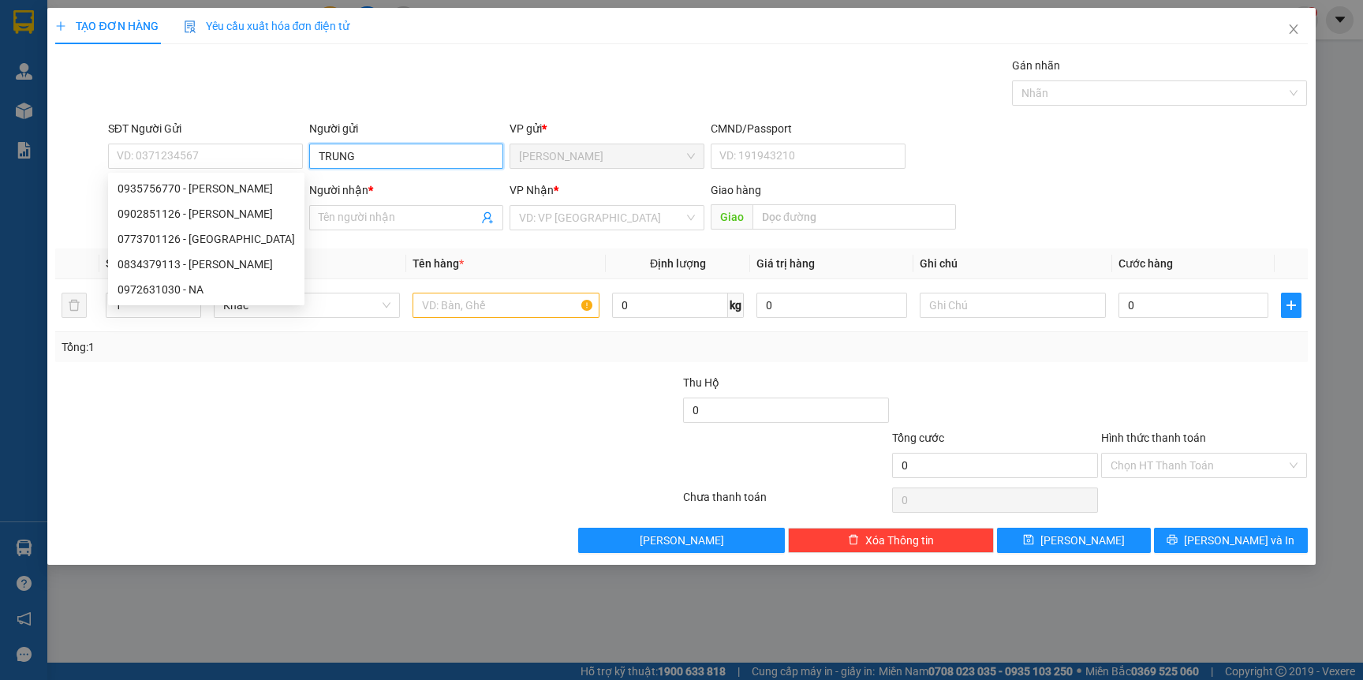
click at [389, 155] on input "TRUNG" at bounding box center [406, 156] width 195 height 25
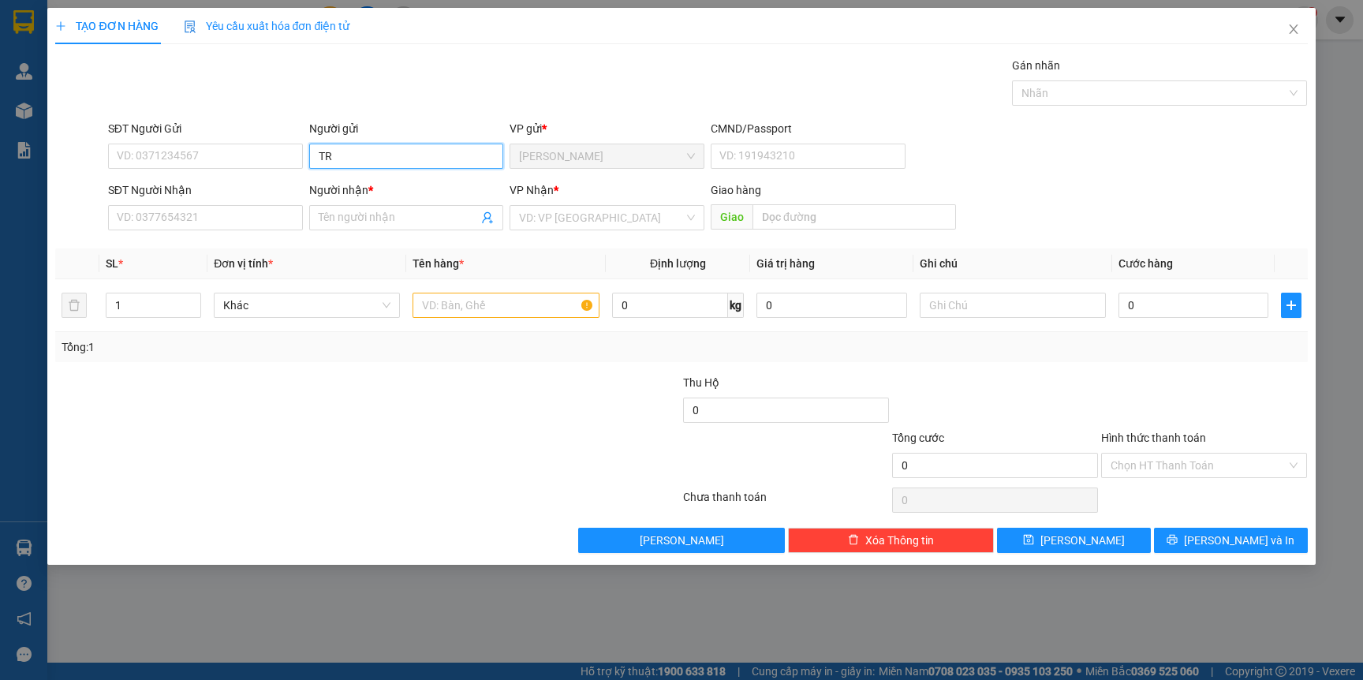
type input "T"
click at [1299, 24] on span "Close" at bounding box center [1294, 30] width 44 height 44
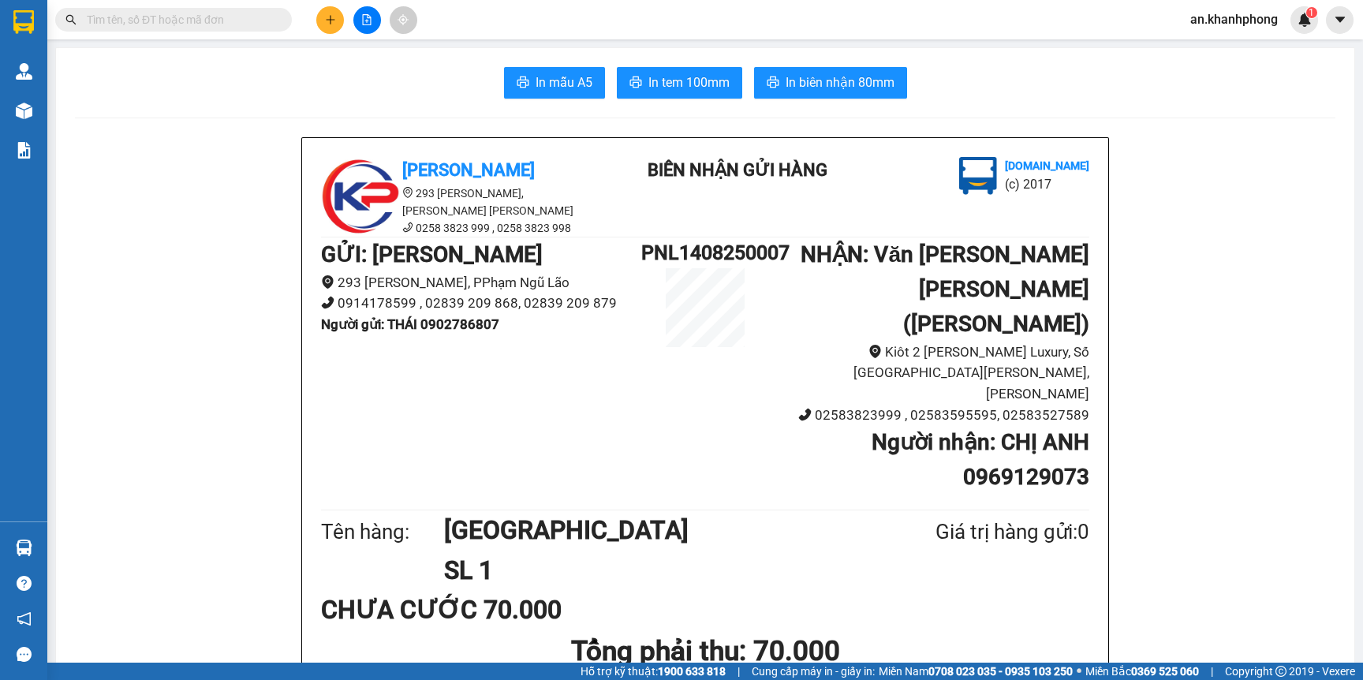
click at [211, 17] on input "text" at bounding box center [180, 19] width 186 height 17
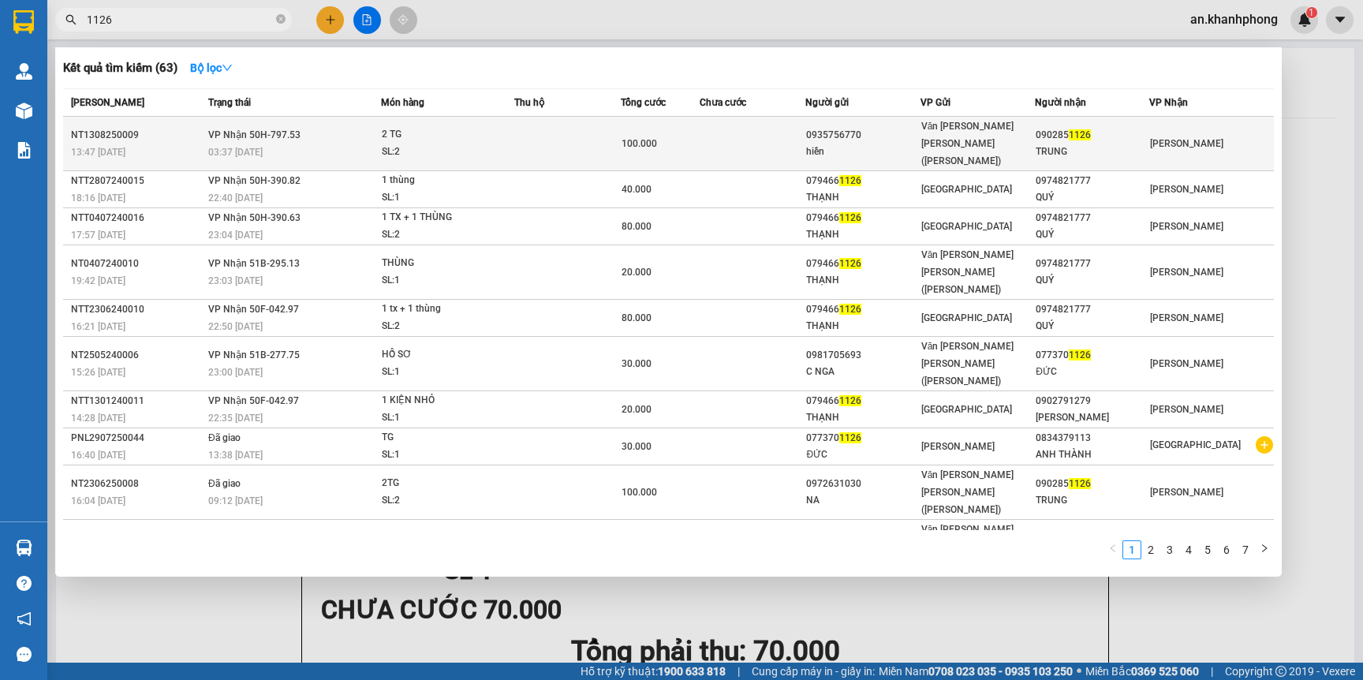
type input "1126"
click at [855, 132] on div "0935756770" at bounding box center [862, 135] width 113 height 17
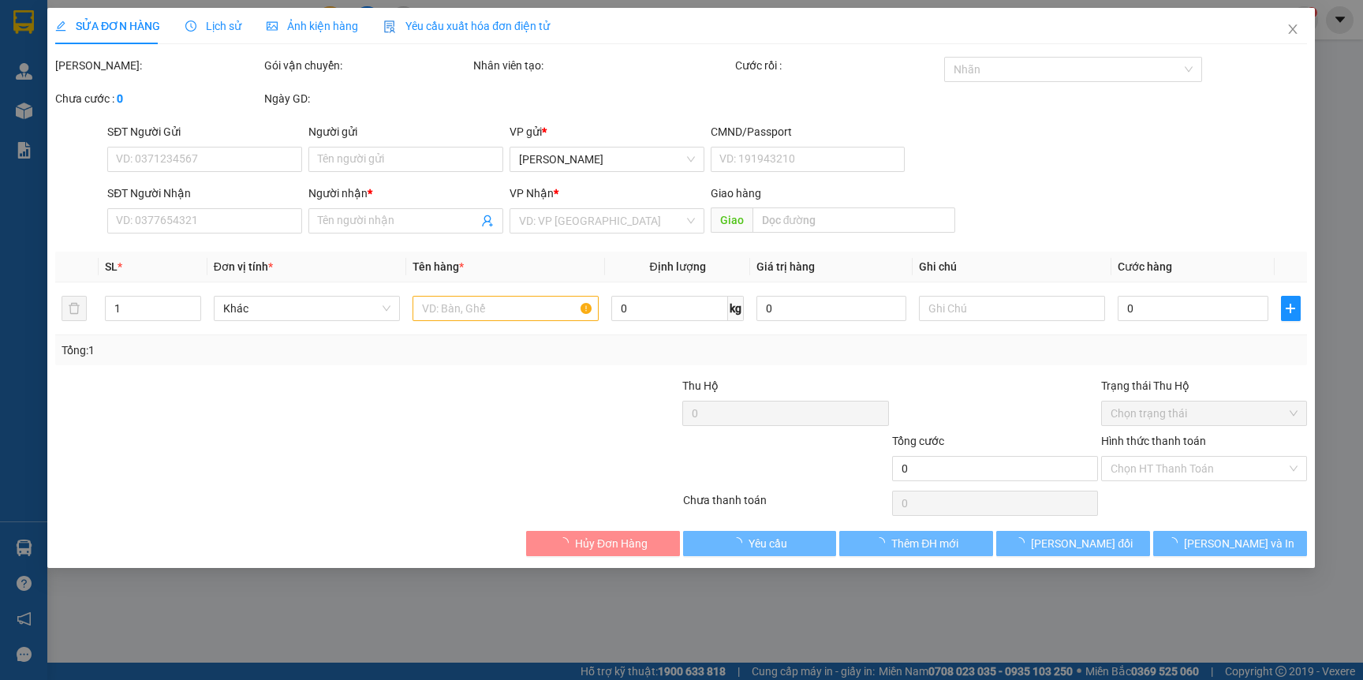
type input "0935756770"
type input "hiền"
type input "0902851126"
type input "TRUNG"
type input "100.000"
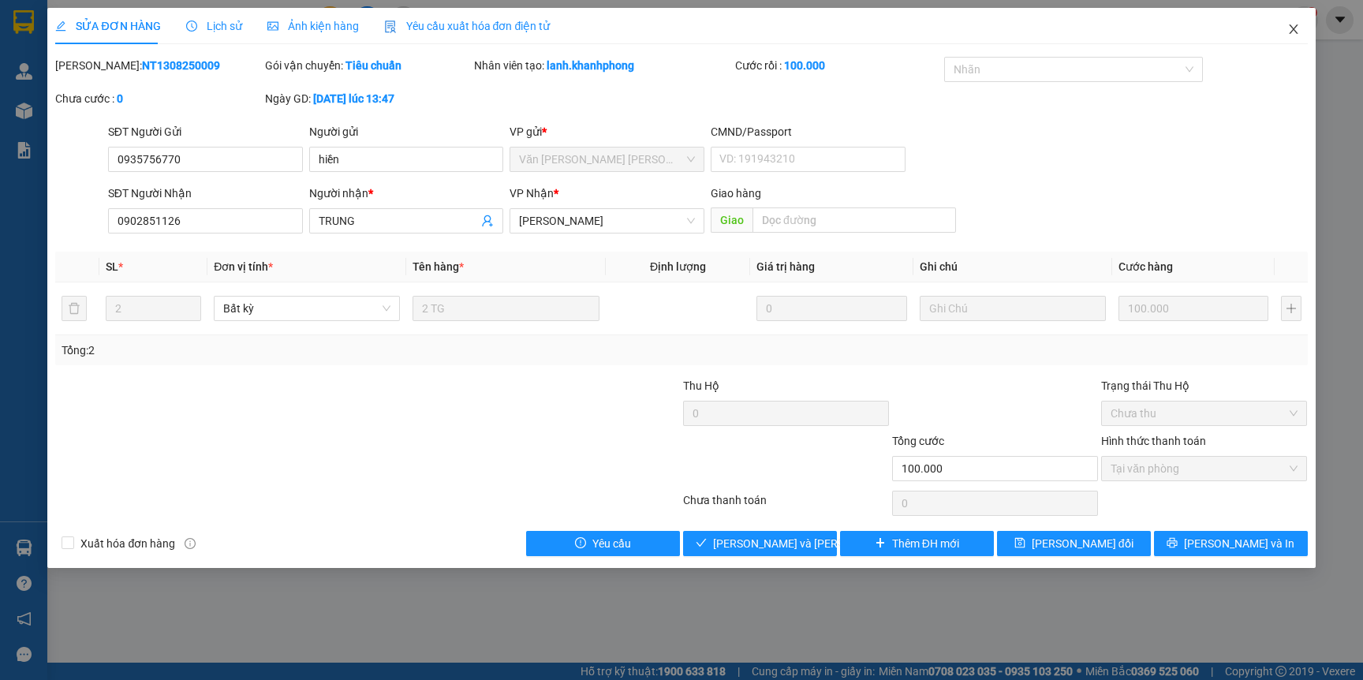
click at [1289, 34] on icon "close" at bounding box center [1293, 29] width 13 height 13
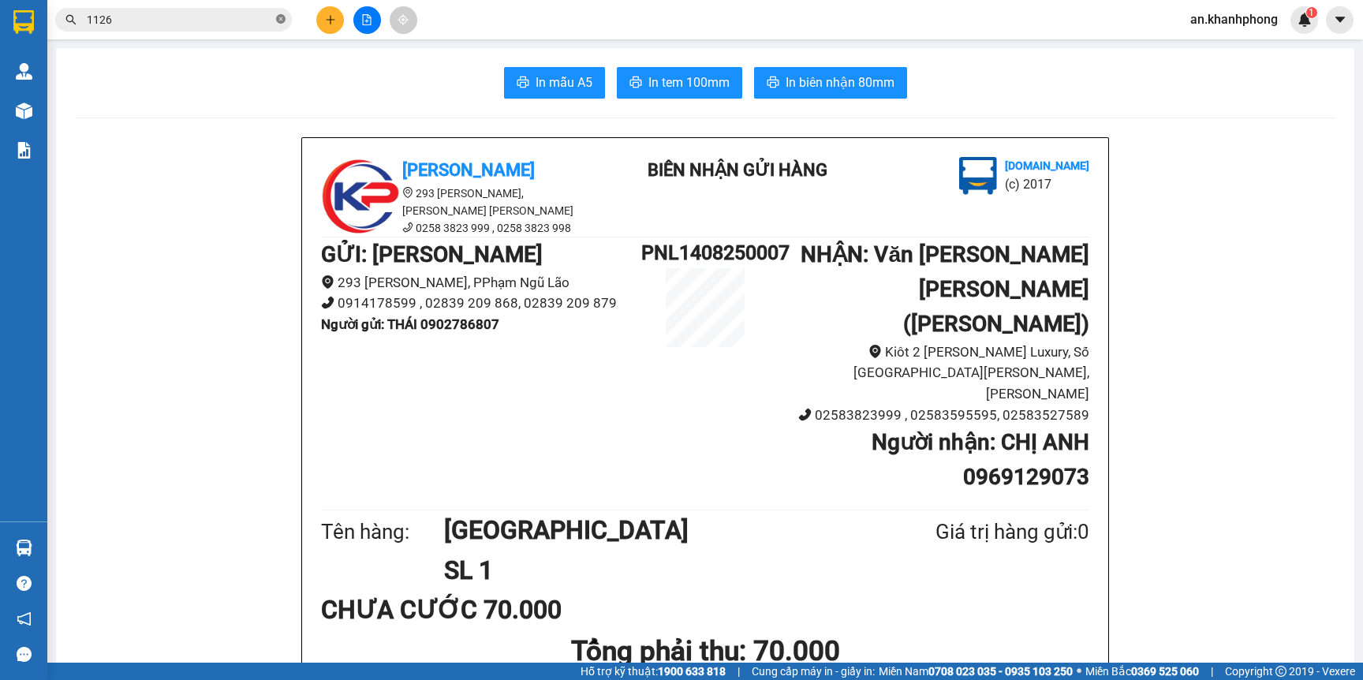
click at [280, 24] on span at bounding box center [280, 20] width 9 height 15
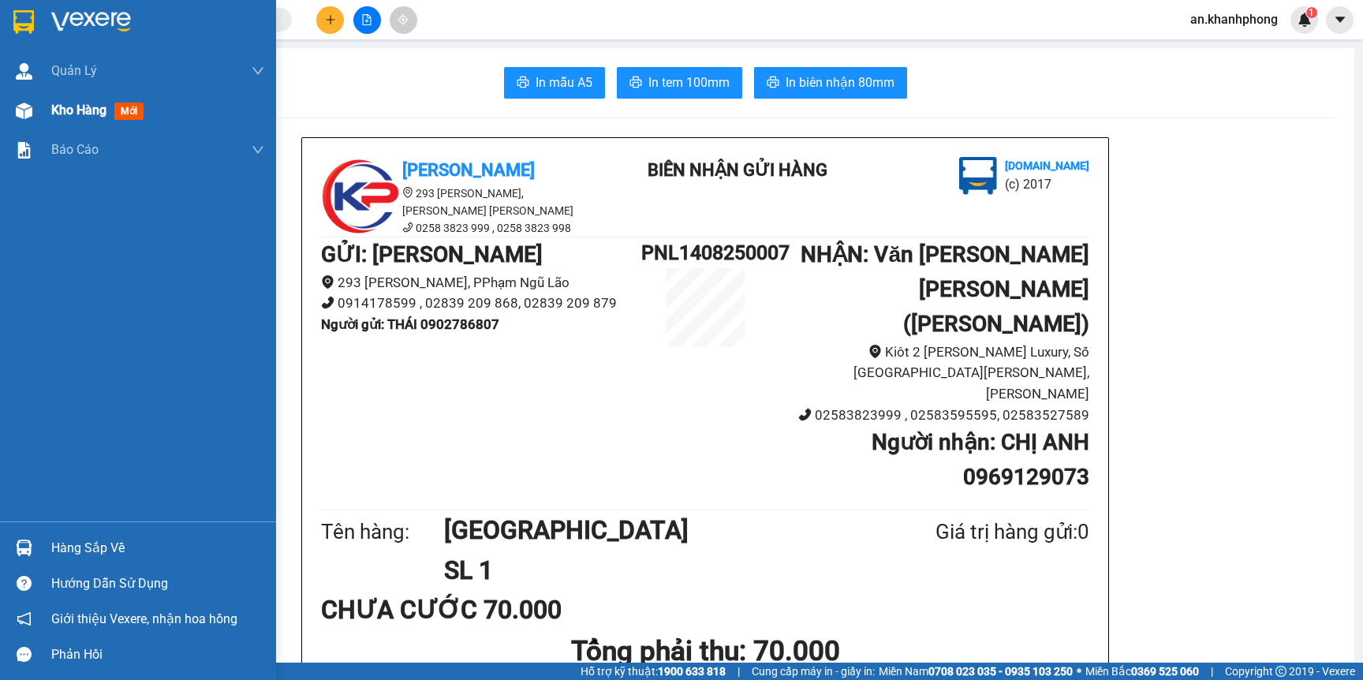
click at [92, 112] on span "Kho hàng" at bounding box center [78, 110] width 55 height 15
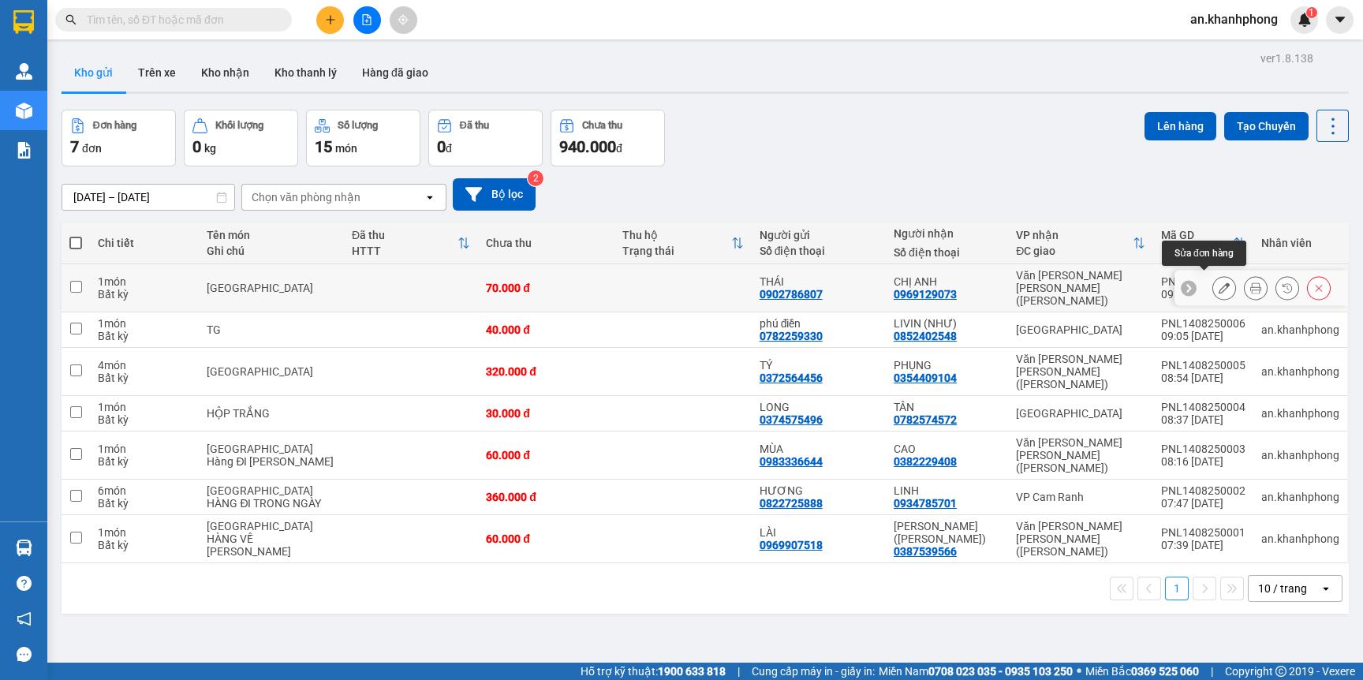
click at [1219, 286] on icon at bounding box center [1224, 287] width 11 height 11
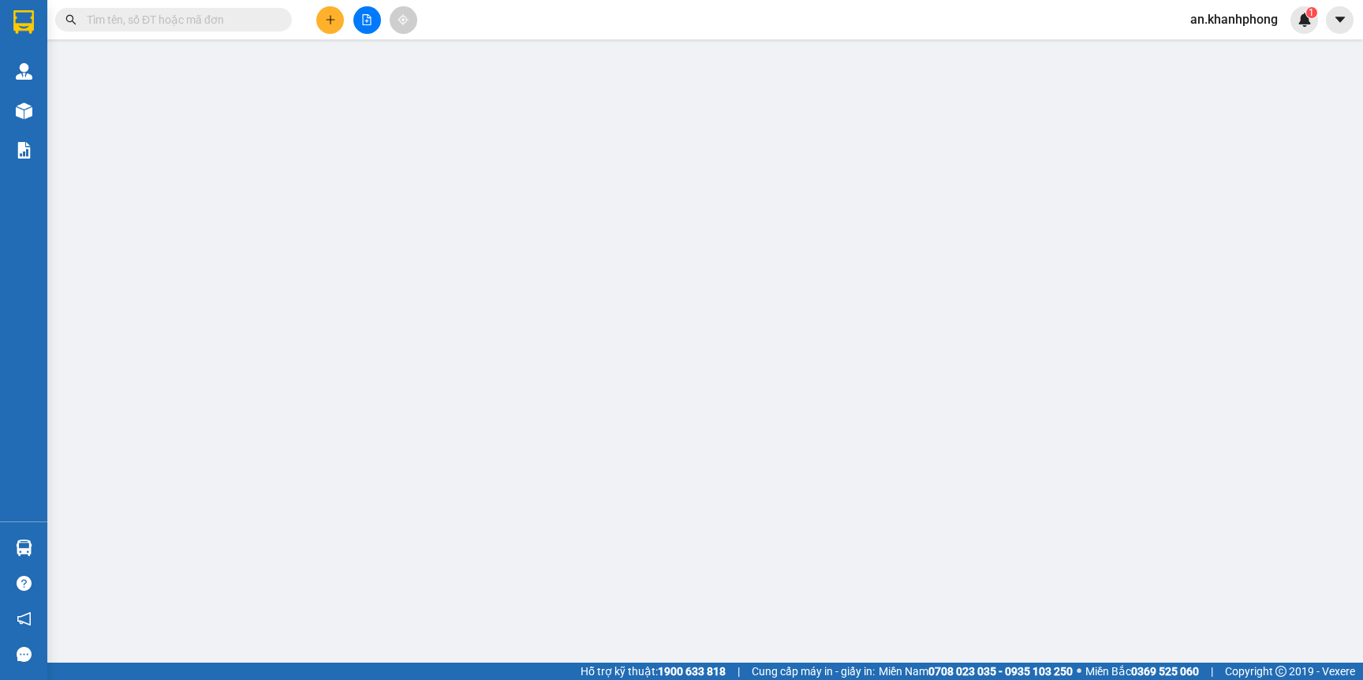
type input "0902786807"
type input "THÁI"
type input "0969129073"
type input "CHỊ ANH"
type input "70.000"
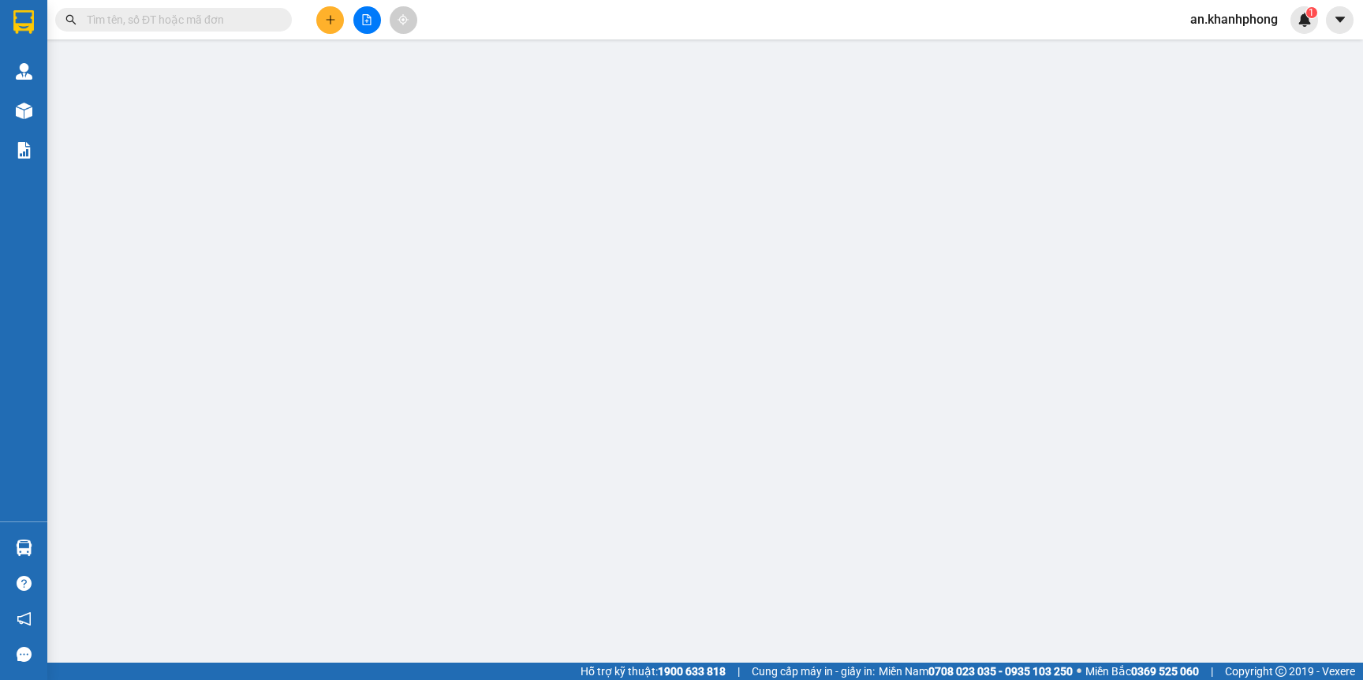
type input "70.000"
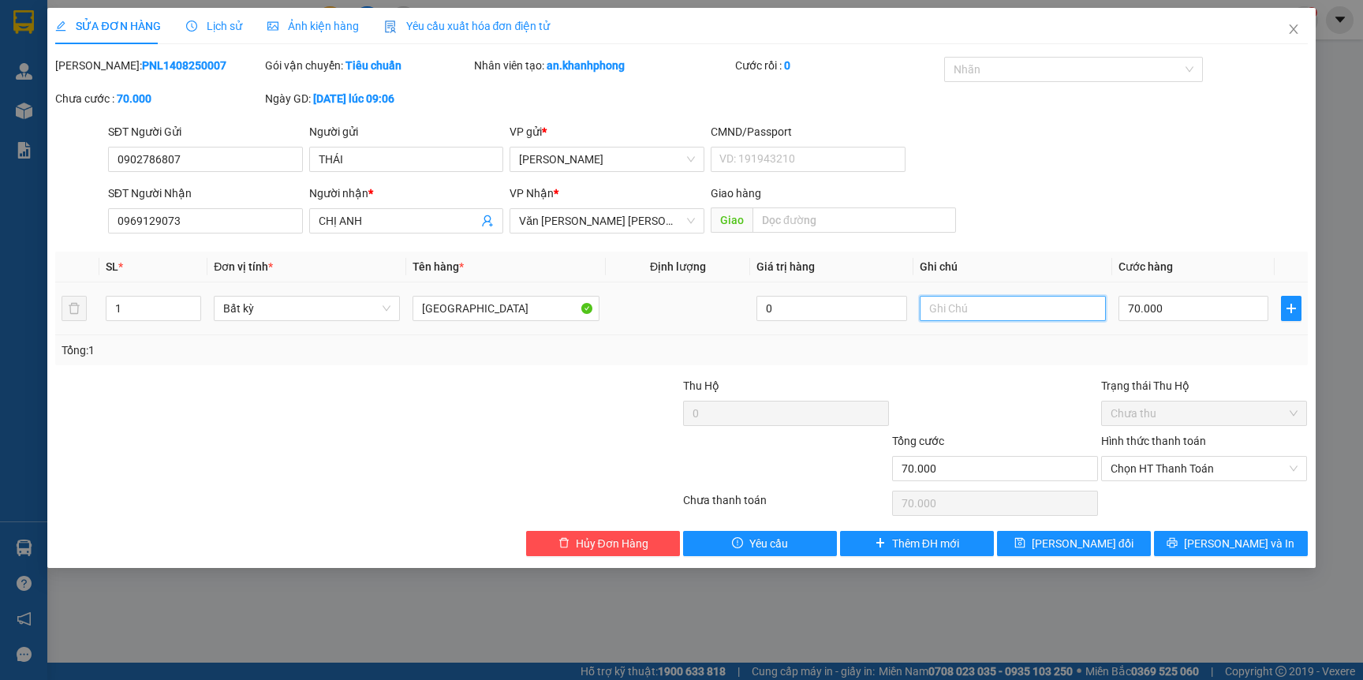
click at [996, 312] on input "text" at bounding box center [1013, 308] width 186 height 25
type input "HÀNG VỀ TRONG NGÀY"
click at [996, 333] on td "HÀNG VỀ TRONG NGÀY" at bounding box center [1013, 308] width 199 height 53
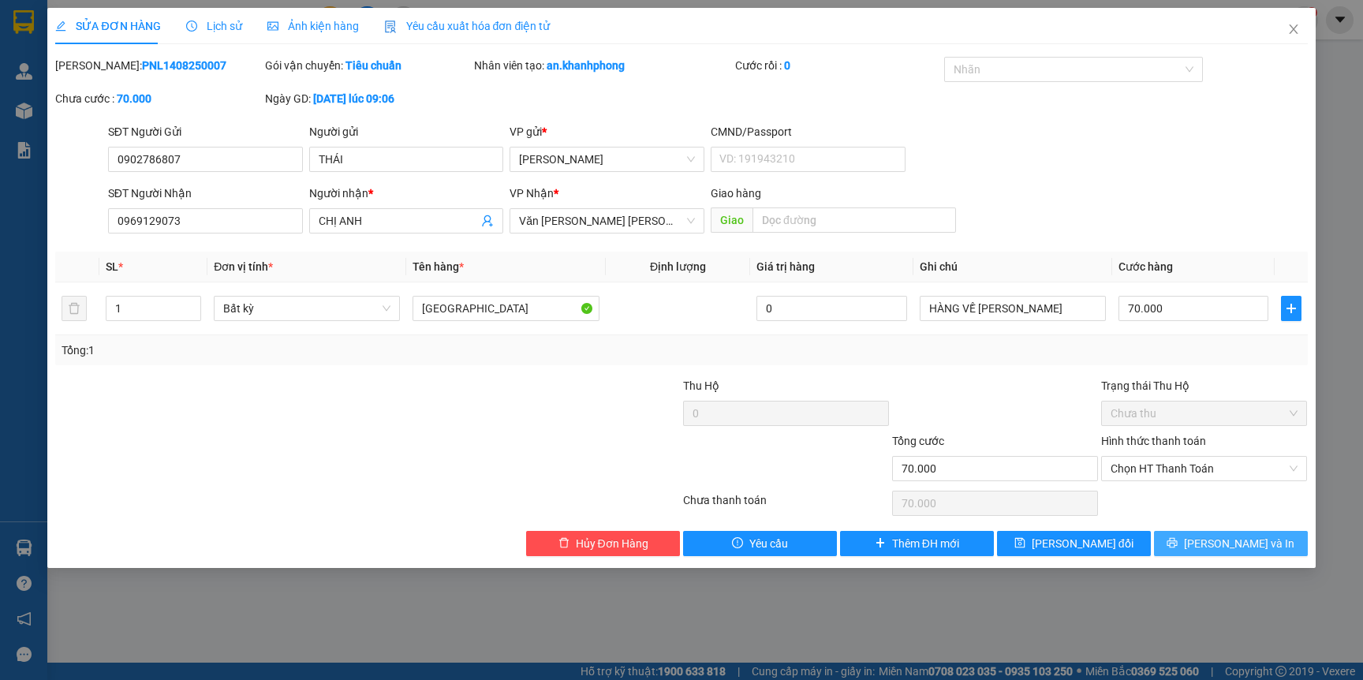
click at [1191, 540] on button "[PERSON_NAME] và In" at bounding box center [1231, 543] width 154 height 25
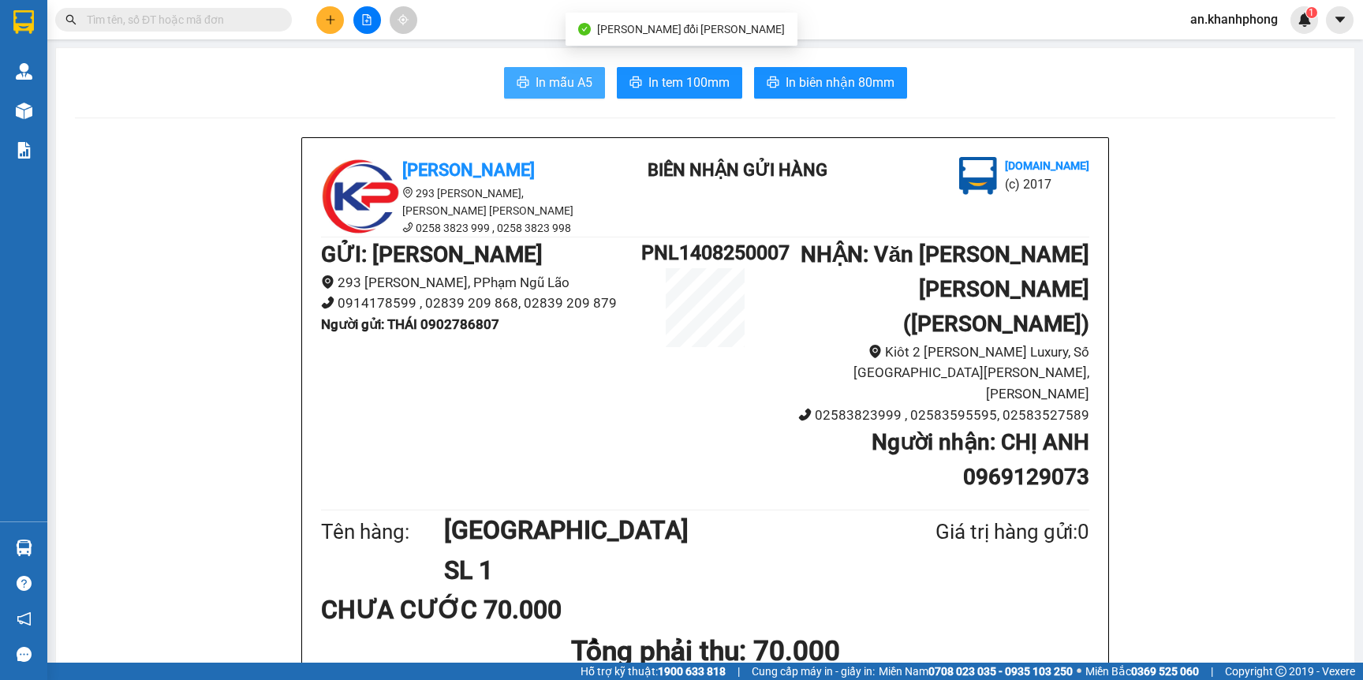
click at [536, 86] on span "In mẫu A5" at bounding box center [564, 83] width 57 height 20
click at [126, 24] on input "text" at bounding box center [180, 19] width 186 height 17
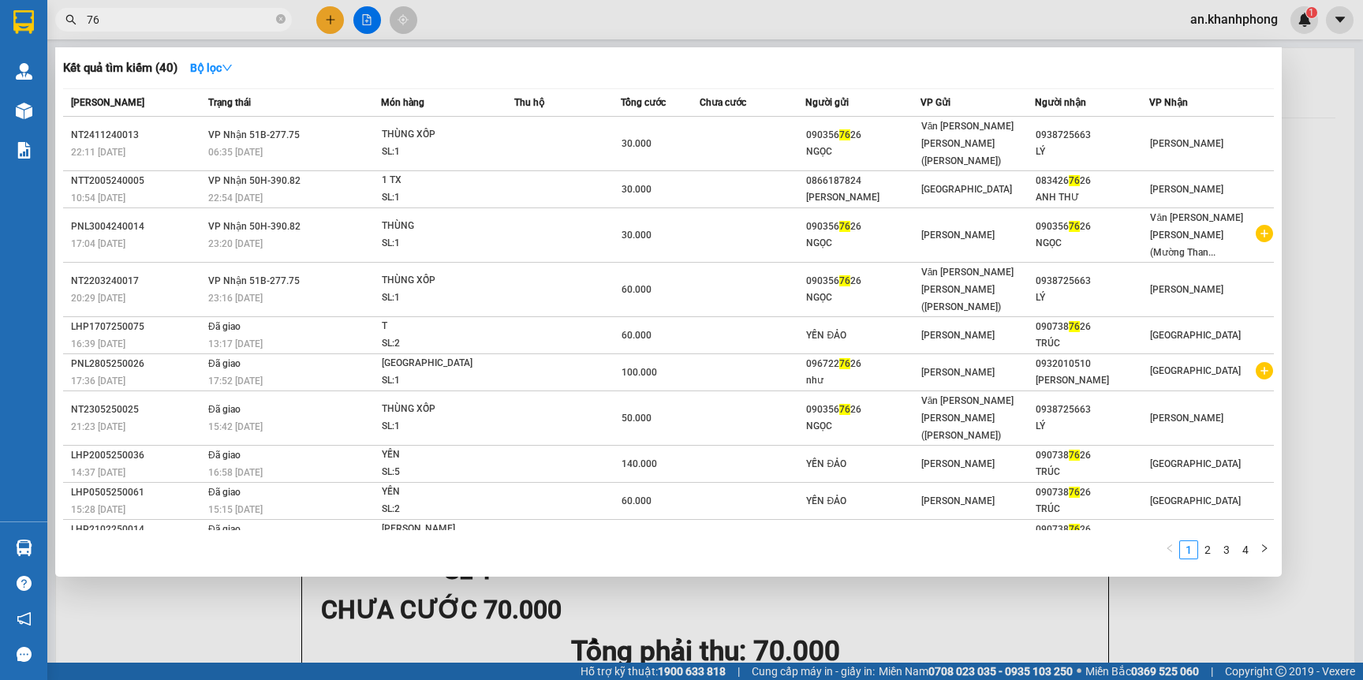
type input "7"
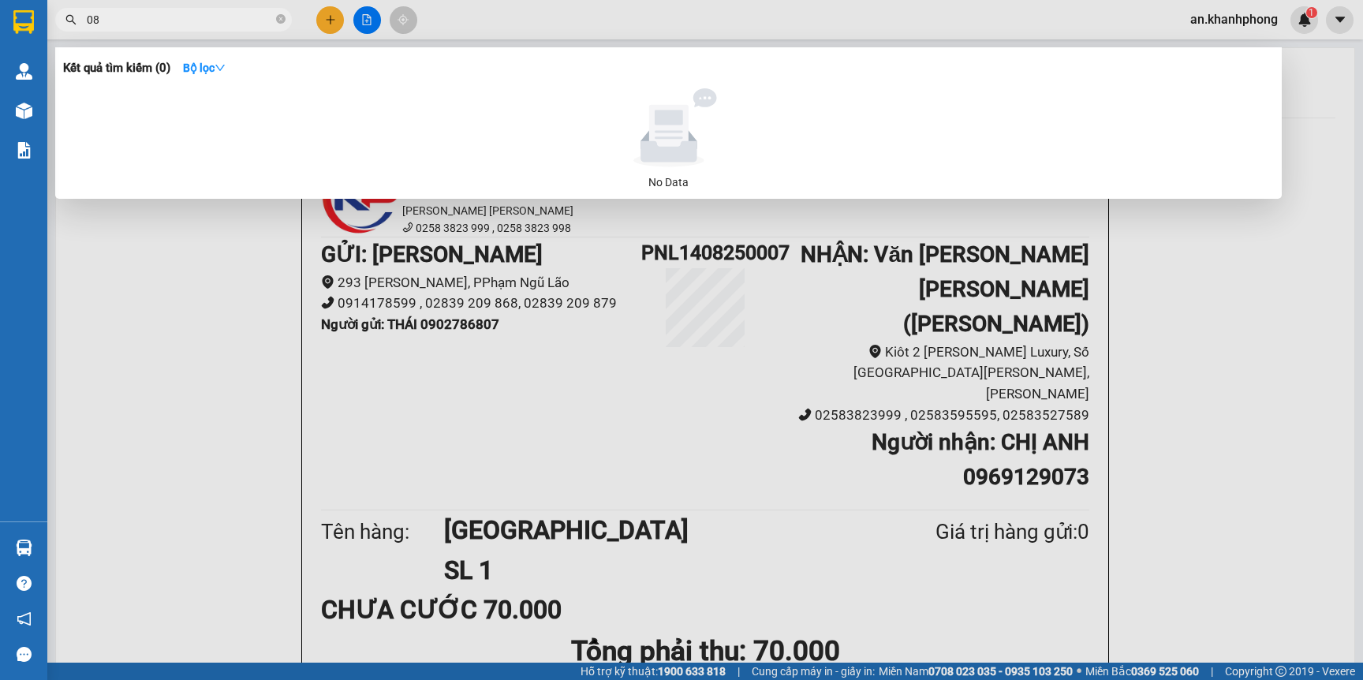
type input "0"
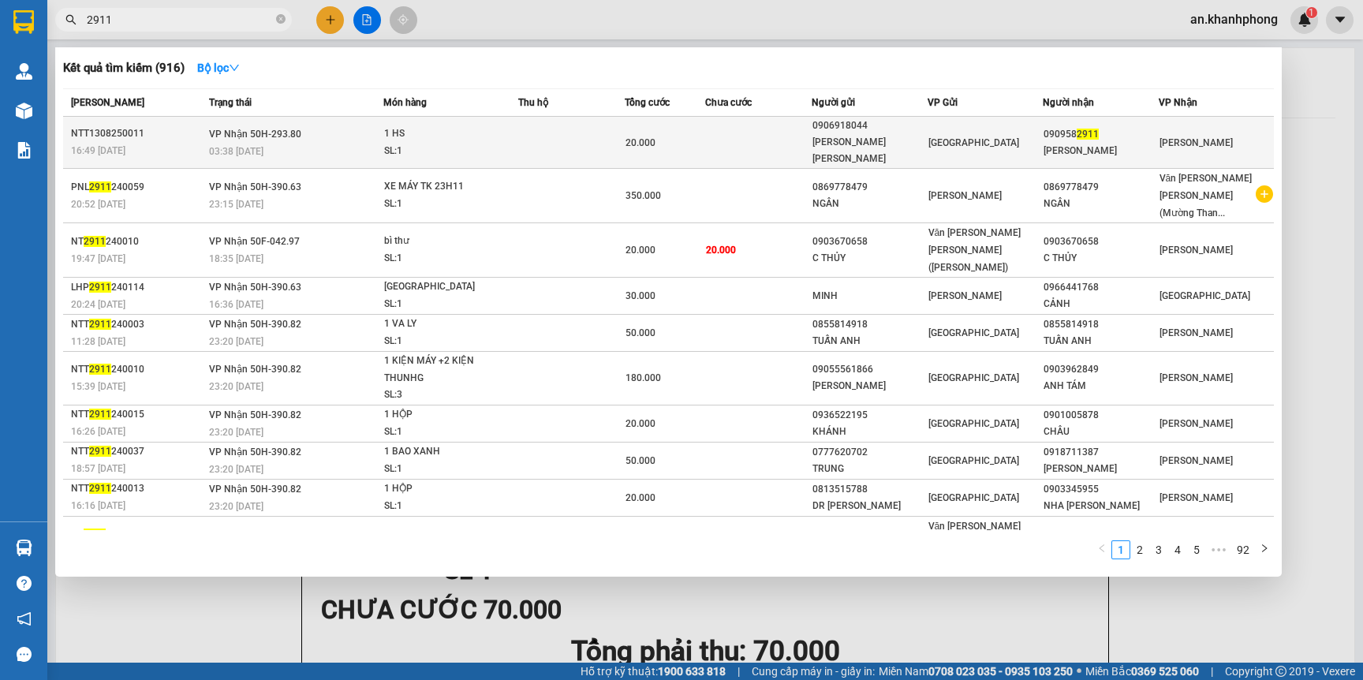
type input "2911"
click at [982, 136] on div "[GEOGRAPHIC_DATA]" at bounding box center [986, 142] width 114 height 17
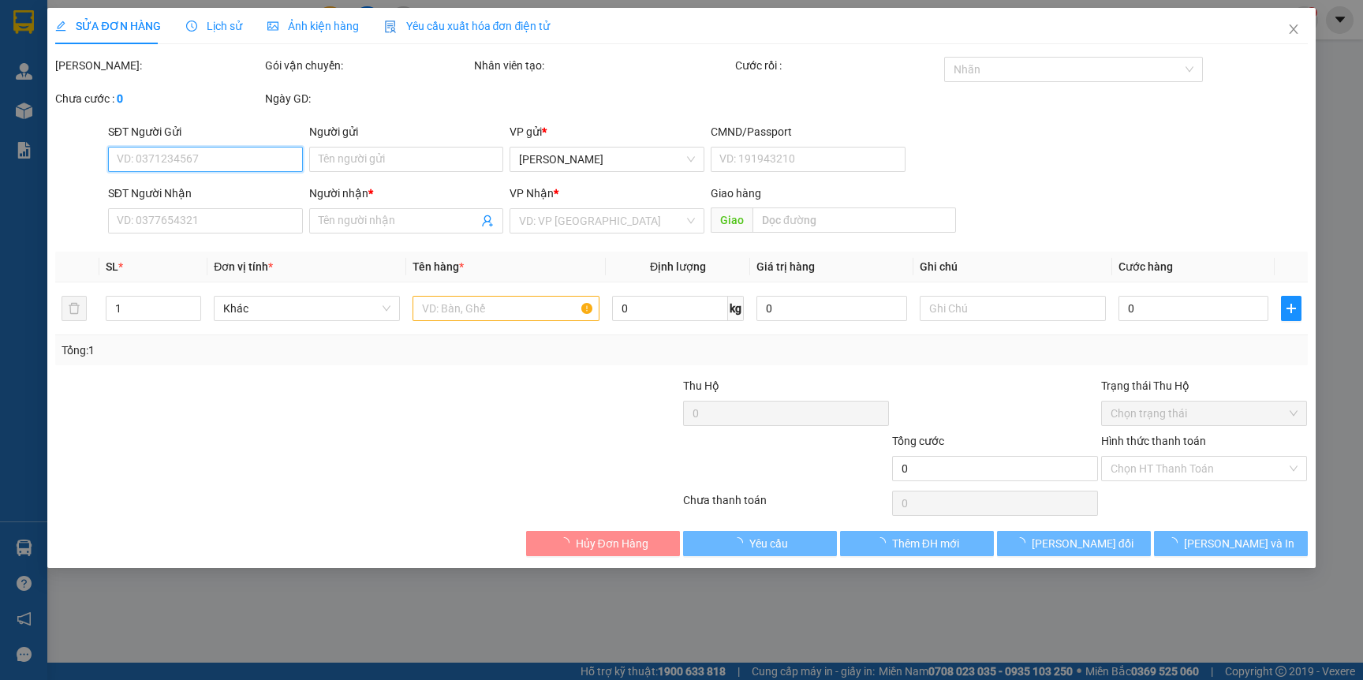
type input "0906918044"
type input "[PERSON_NAME] NGA"
type input "0909582911"
type input "[PERSON_NAME]"
type input "20.000"
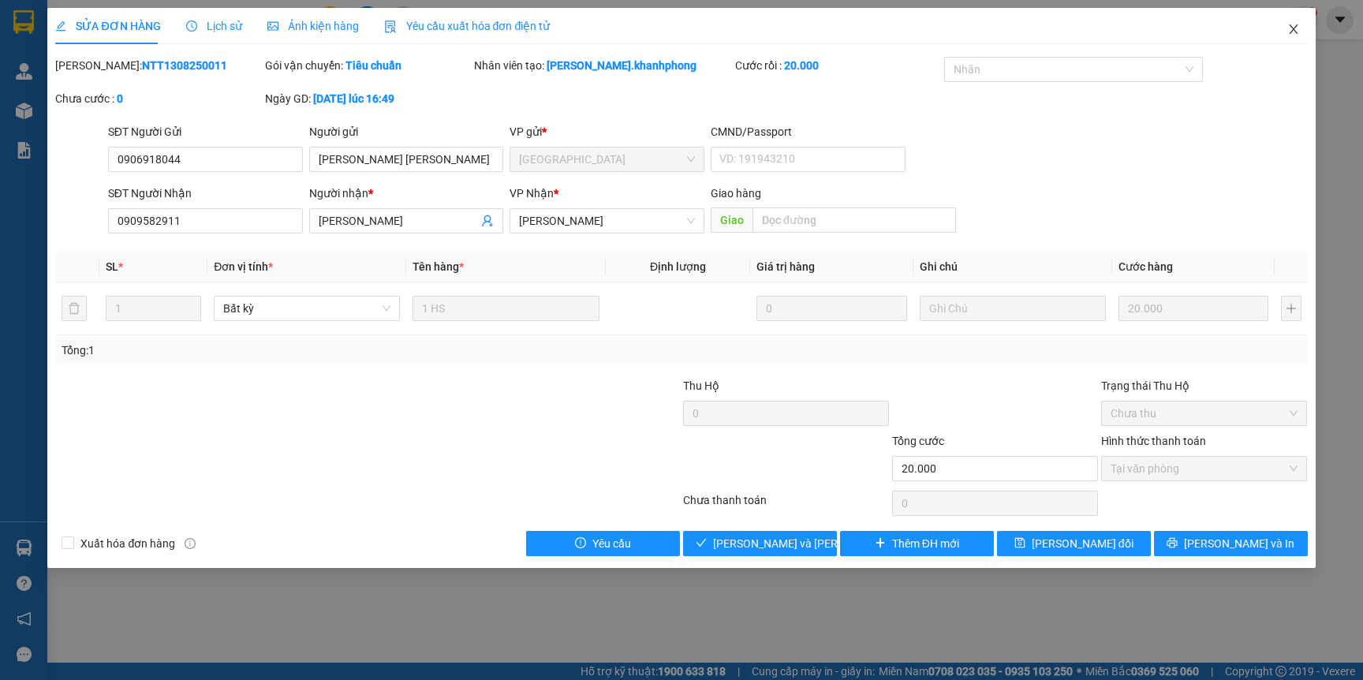
click at [1291, 29] on icon "close" at bounding box center [1293, 29] width 13 height 13
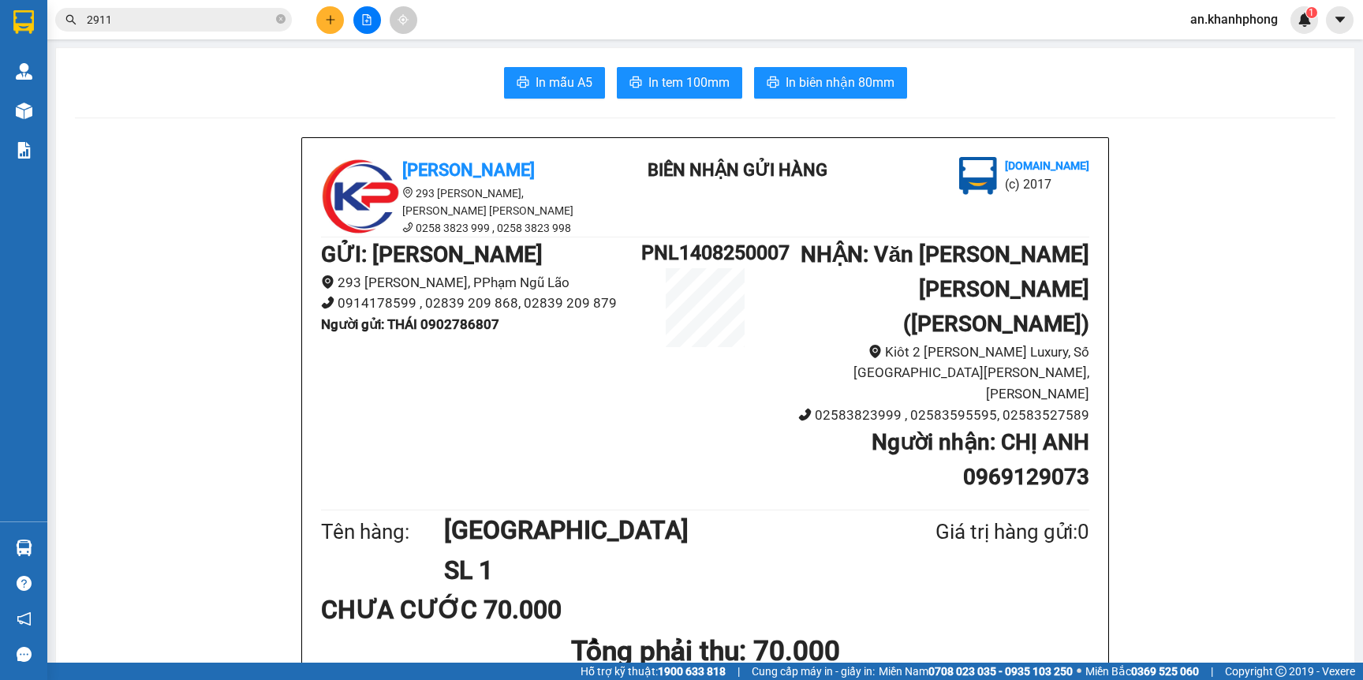
click at [257, 30] on span "2911" at bounding box center [173, 20] width 237 height 24
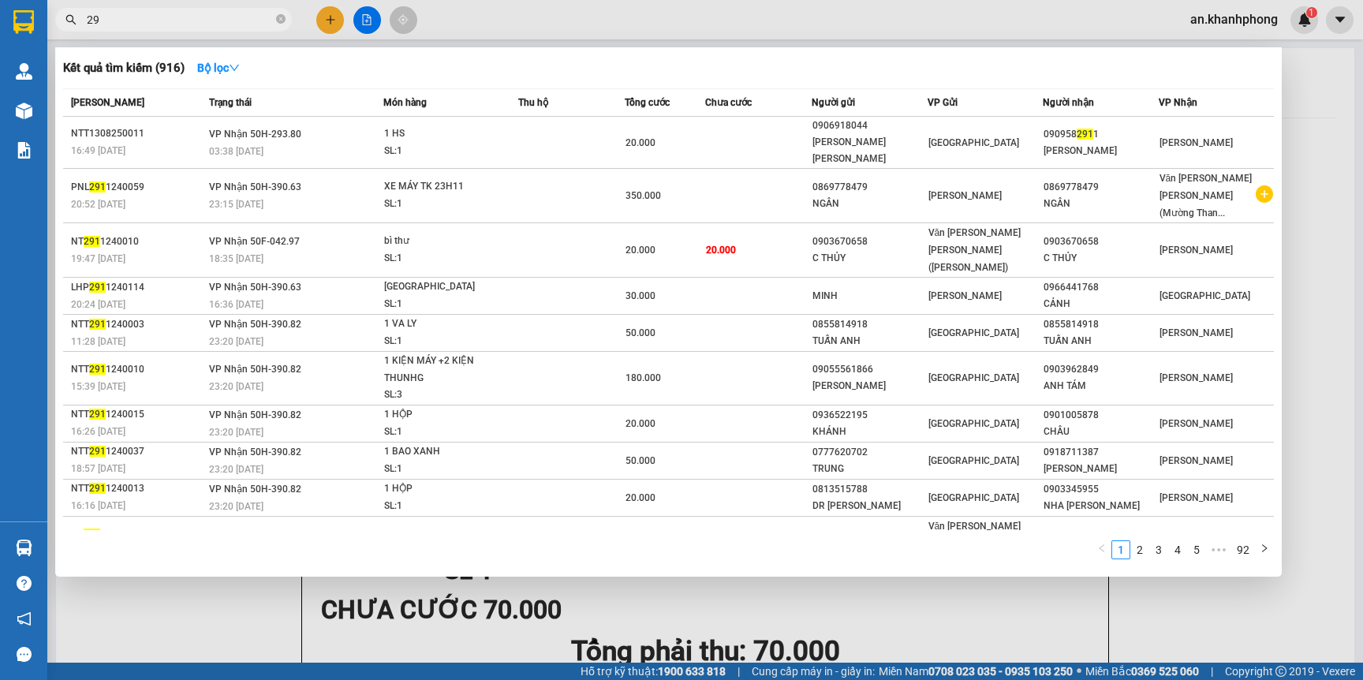
type input "2"
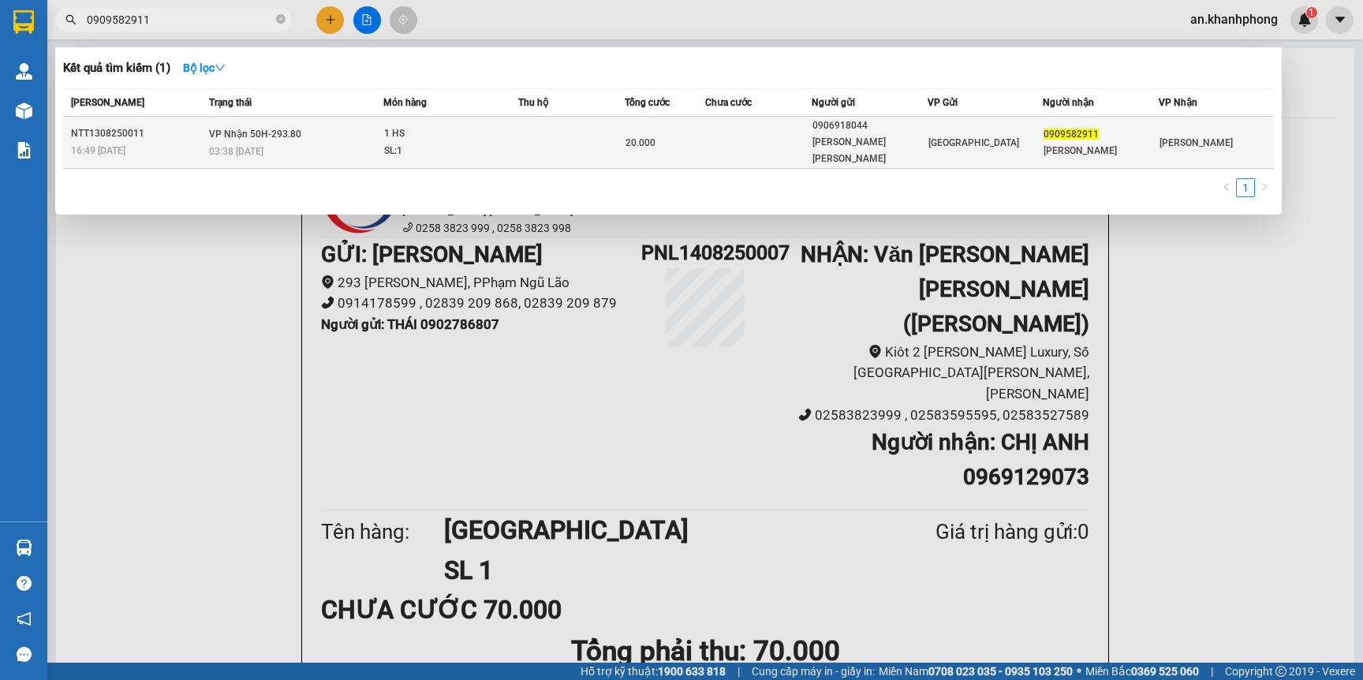
type input "0909582911"
click at [793, 136] on td at bounding box center [758, 143] width 106 height 52
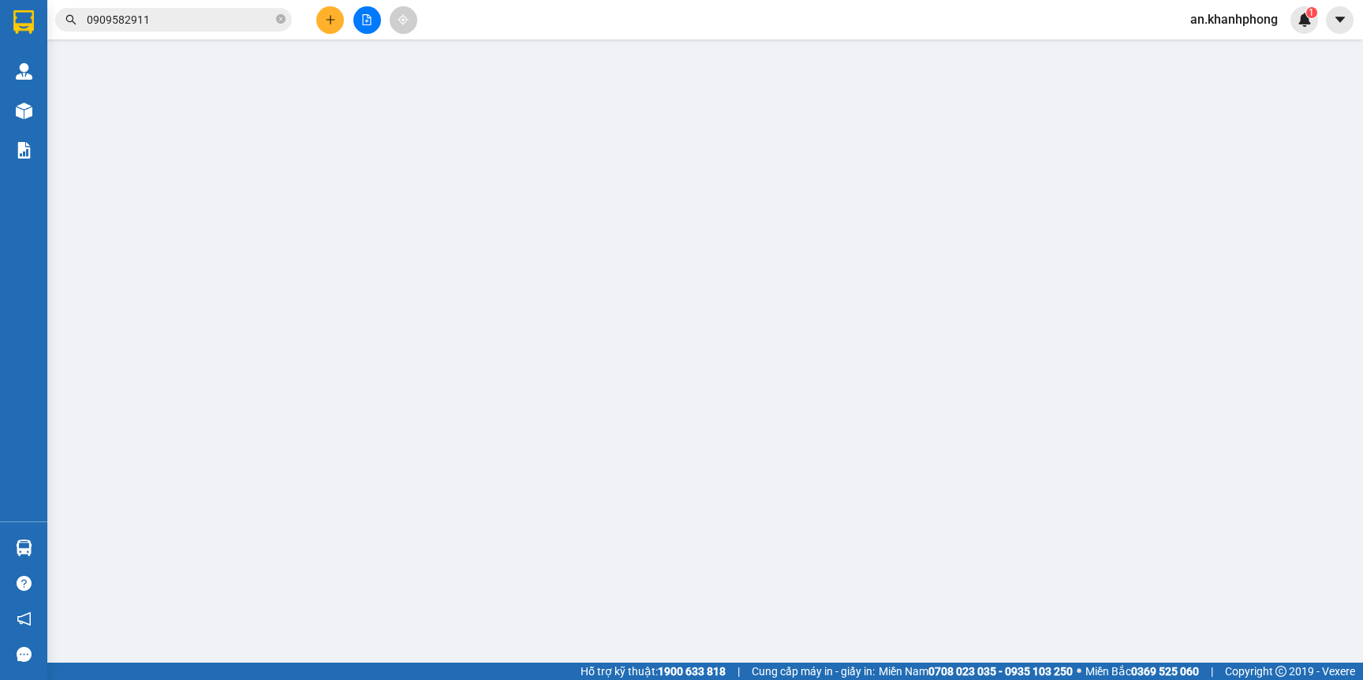
type input "0906918044"
type input "[PERSON_NAME] NGA"
type input "0909582911"
type input "[PERSON_NAME]"
type input "20.000"
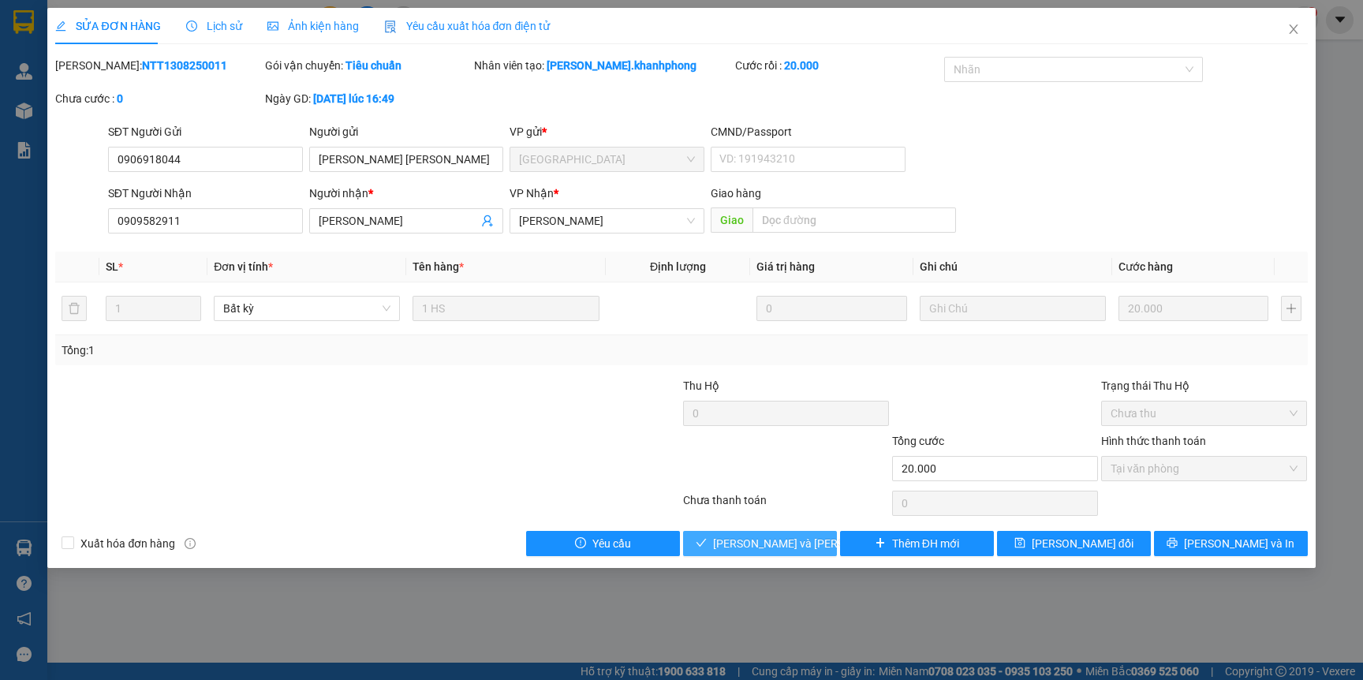
click at [745, 551] on span "[PERSON_NAME] và Giao hàng" at bounding box center [819, 543] width 213 height 17
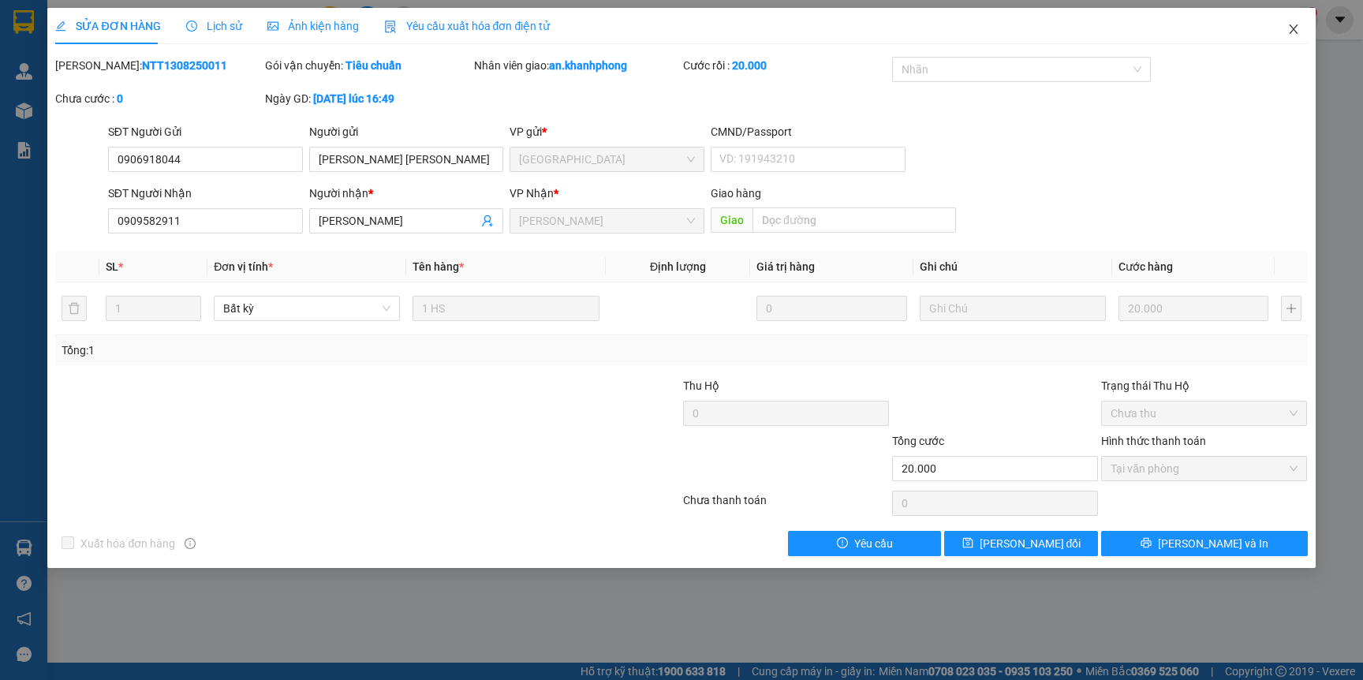
click at [1294, 32] on icon "close" at bounding box center [1293, 29] width 13 height 13
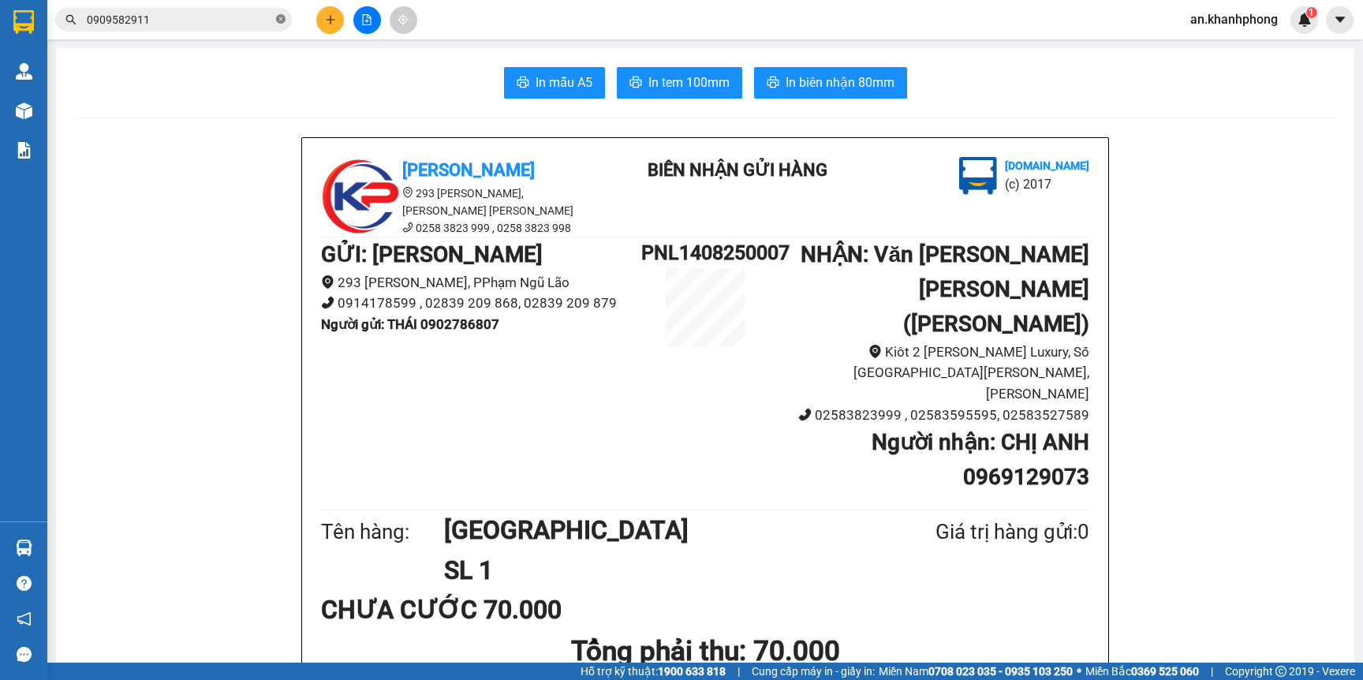
click at [277, 21] on icon "close-circle" at bounding box center [280, 18] width 9 height 9
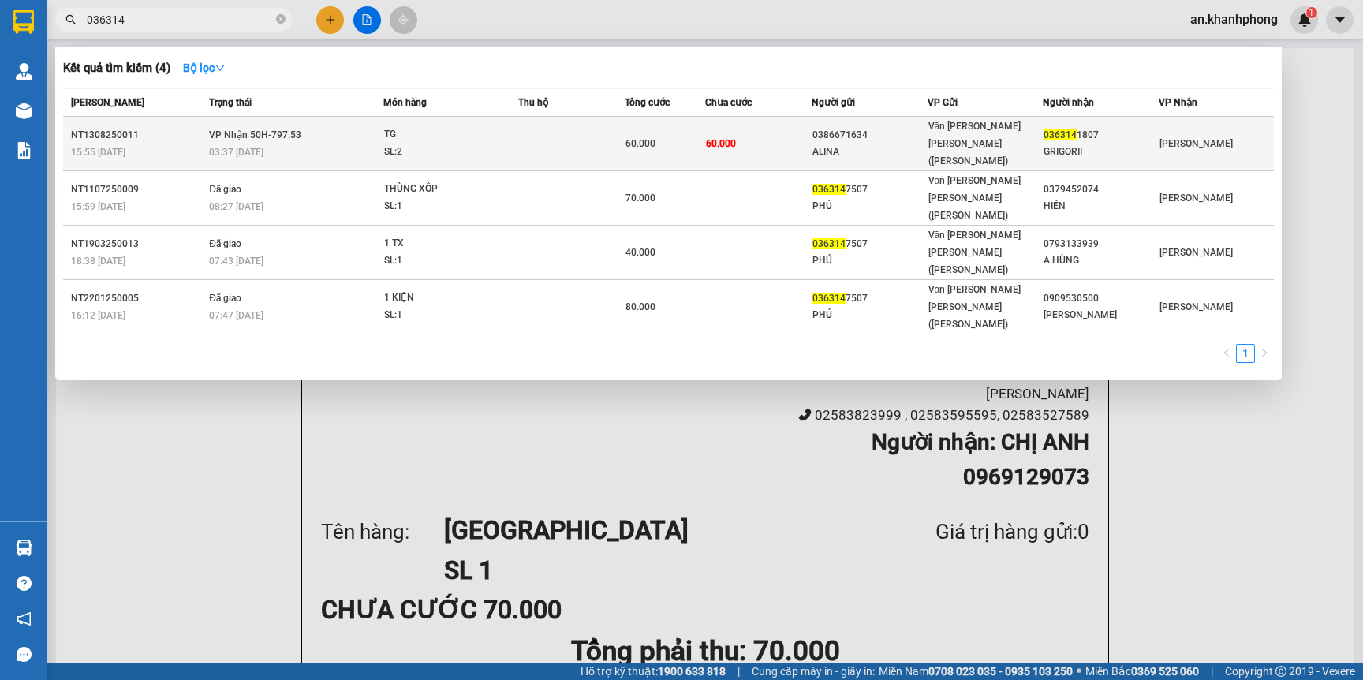
type input "036314"
click at [798, 132] on td "60.000" at bounding box center [758, 144] width 106 height 54
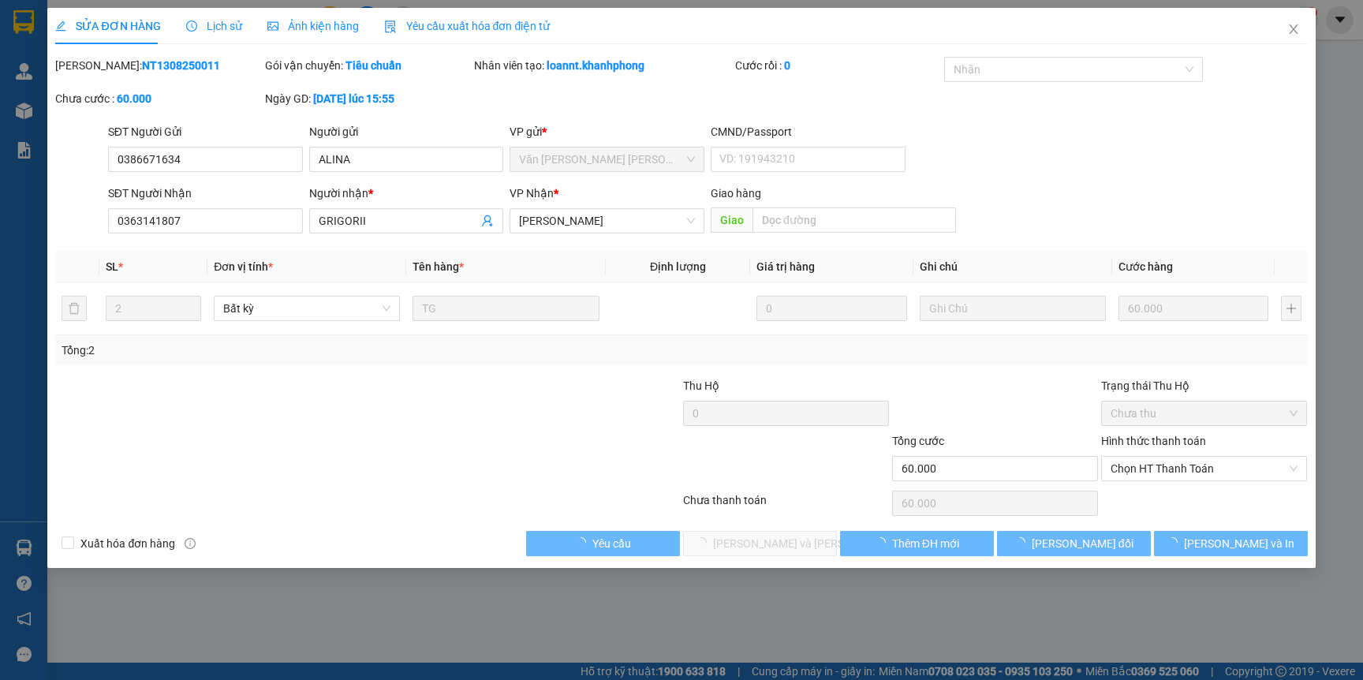
type input "0386671634"
type input "ALINA"
type input "0363141807"
type input "GRIGORII"
type input "60.000"
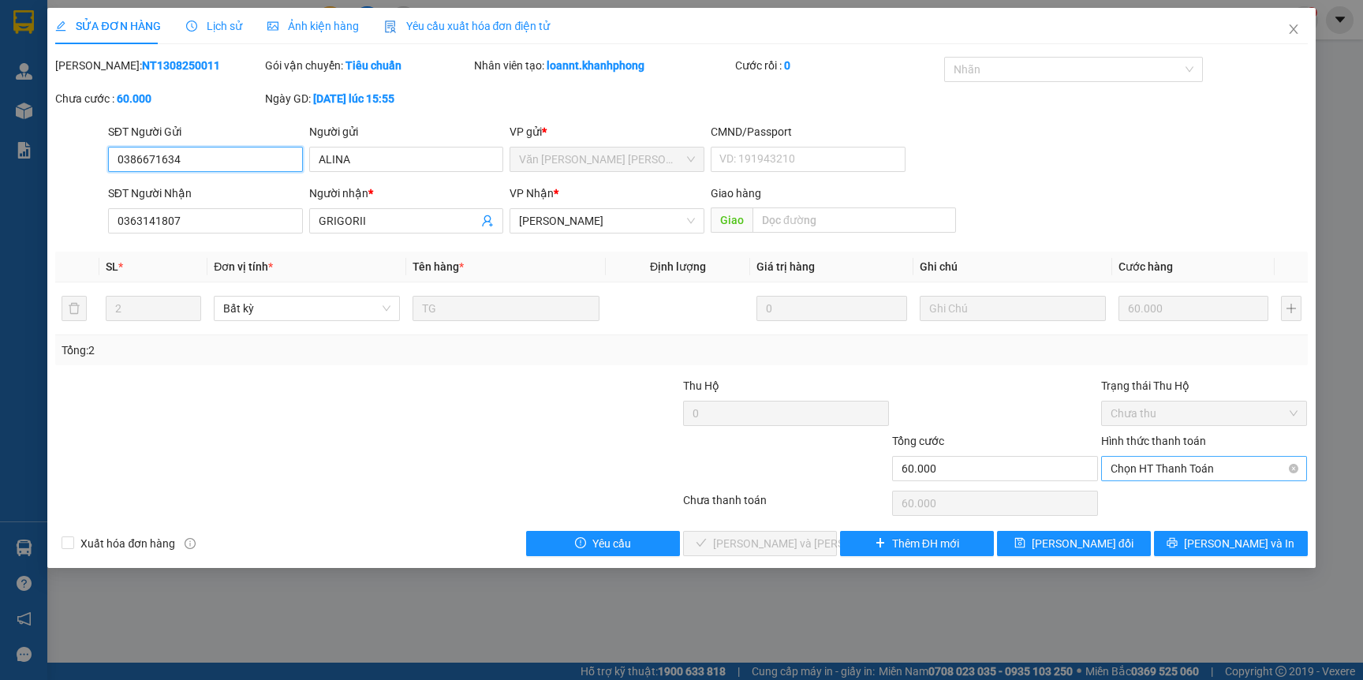
click at [1201, 473] on span "Chọn HT Thanh Toán" at bounding box center [1204, 469] width 187 height 24
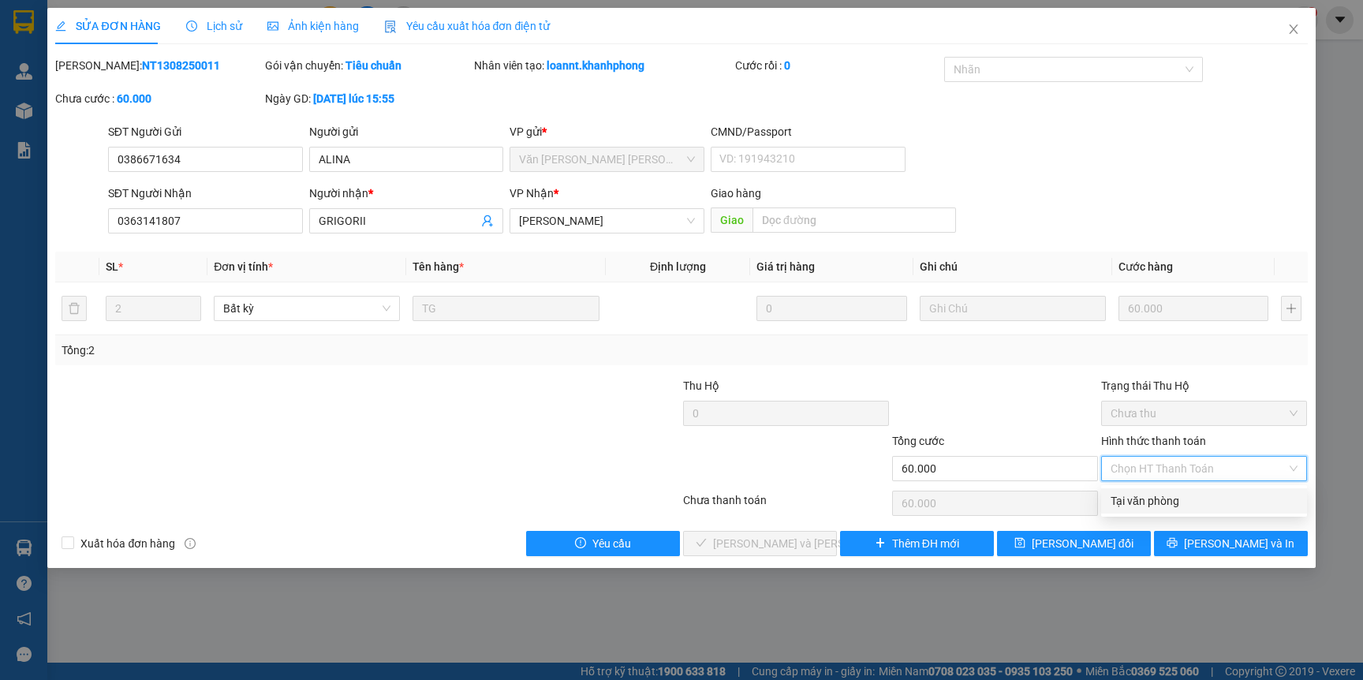
click at [1173, 502] on div "Tại văn phòng" at bounding box center [1204, 500] width 187 height 17
type input "0"
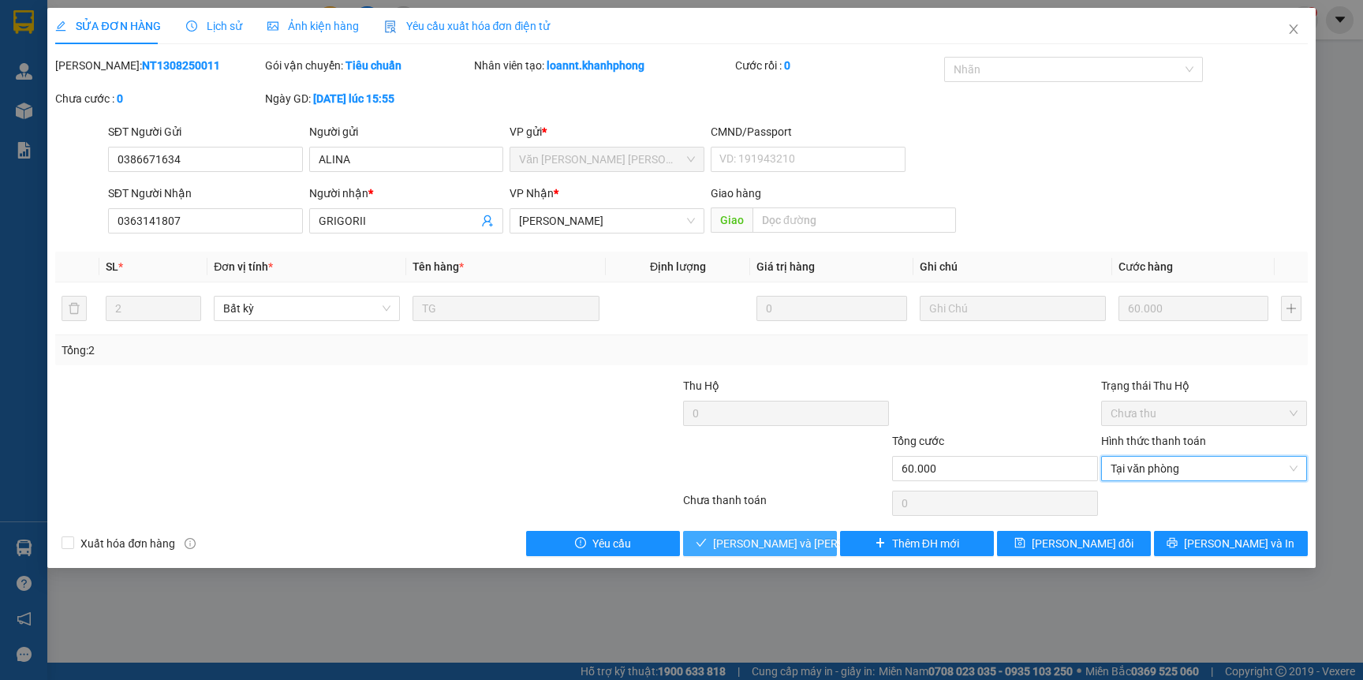
click at [751, 545] on span "[PERSON_NAME] và Giao hàng" at bounding box center [819, 543] width 213 height 17
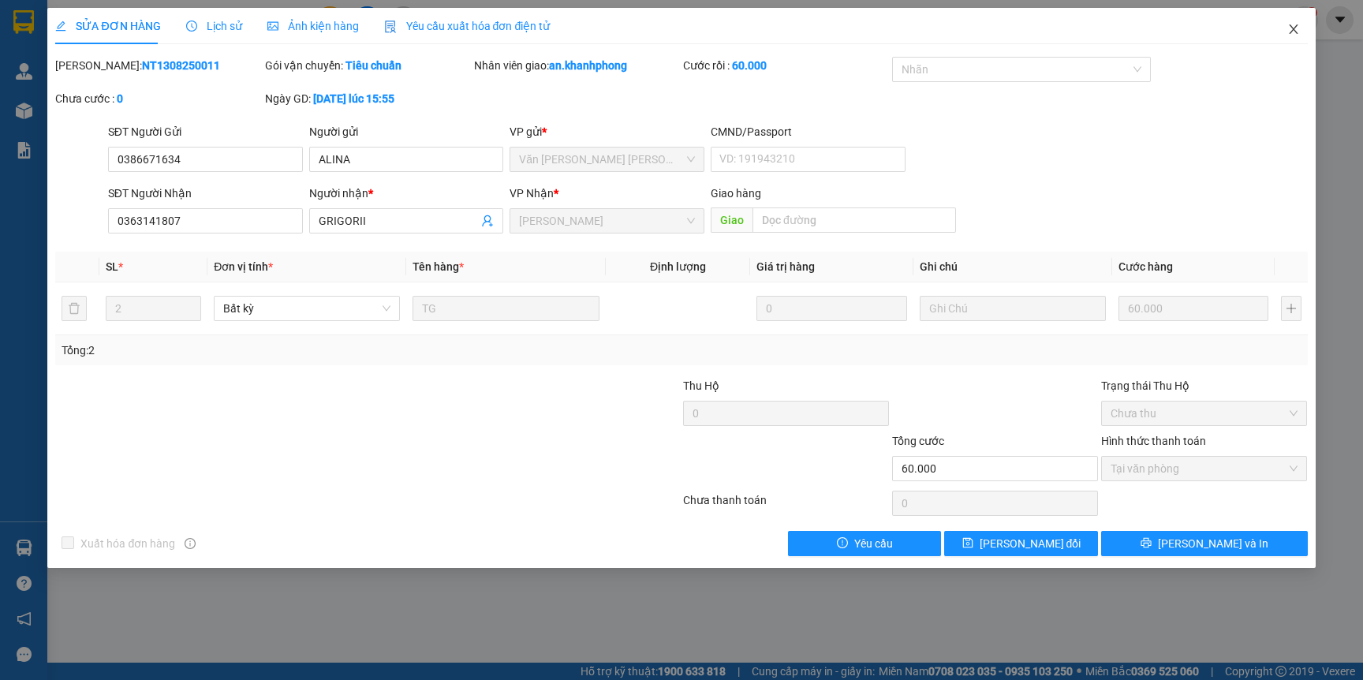
click at [1294, 28] on icon "close" at bounding box center [1293, 29] width 13 height 13
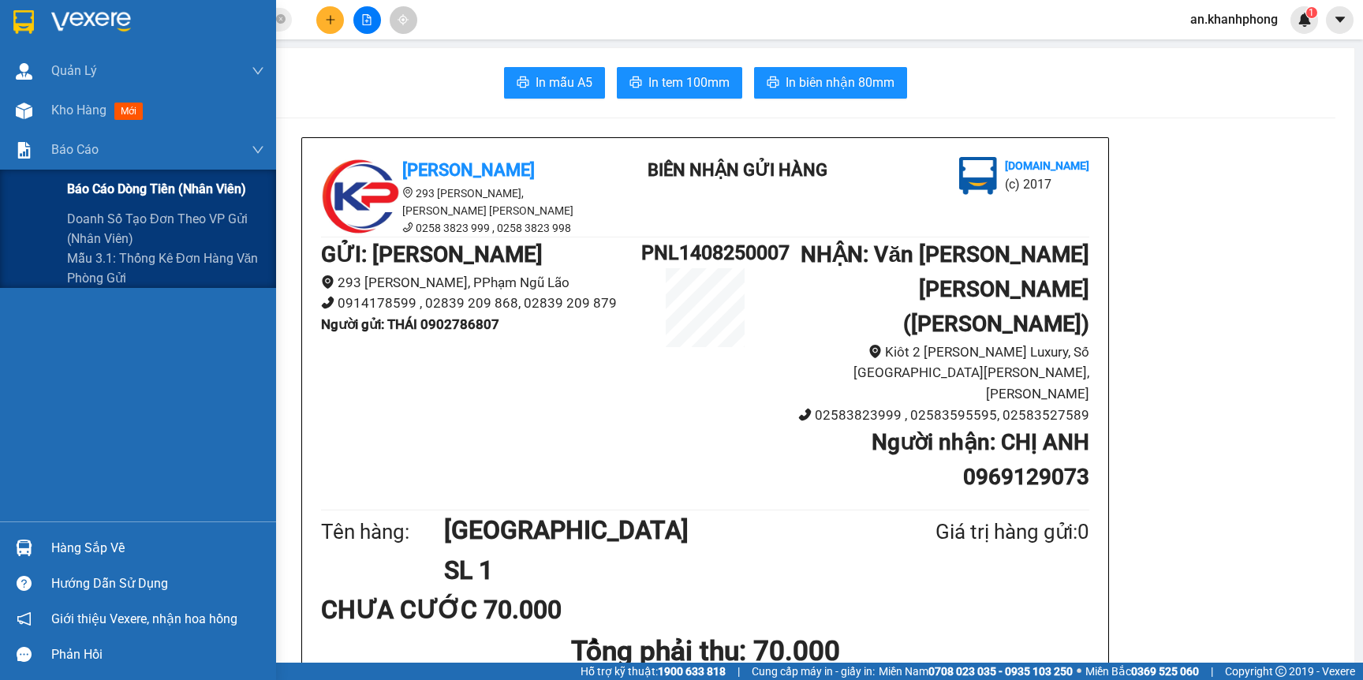
click at [92, 185] on span "Báo cáo dòng tiền (nhân viên)" at bounding box center [156, 189] width 179 height 20
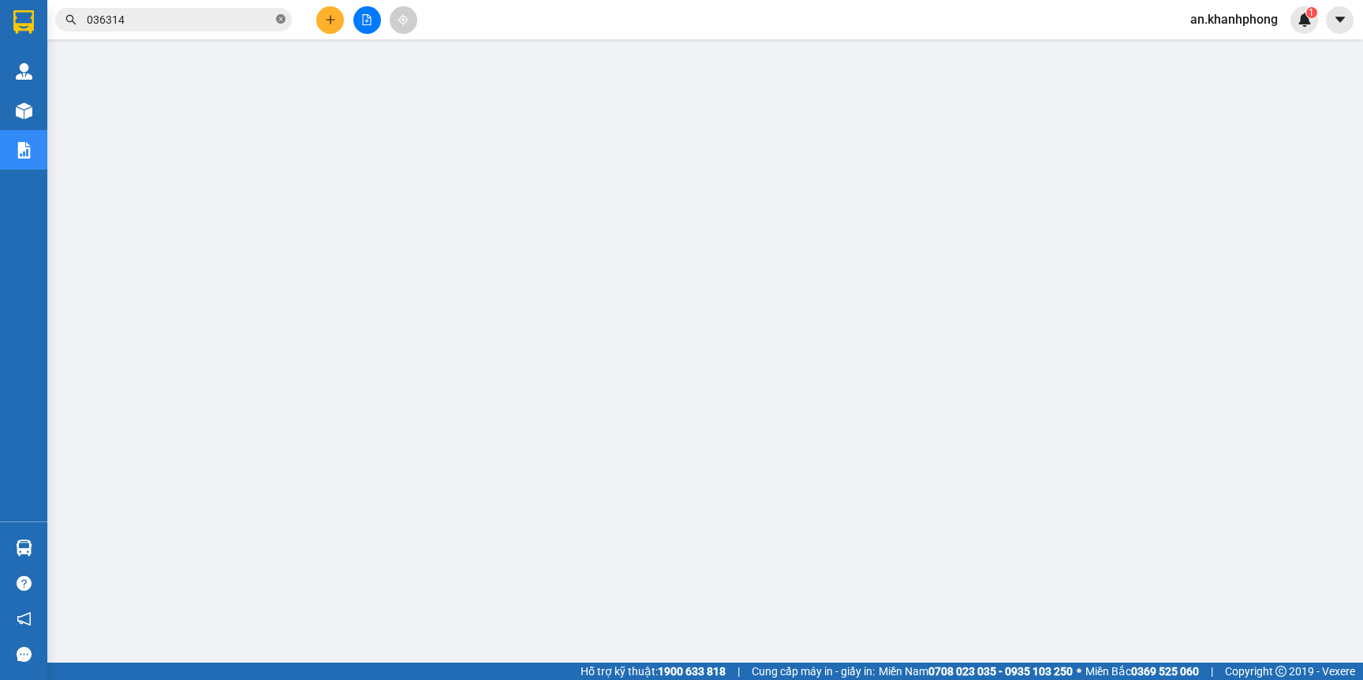
click at [282, 24] on span at bounding box center [280, 20] width 9 height 15
click at [233, 21] on input "text" at bounding box center [180, 19] width 186 height 17
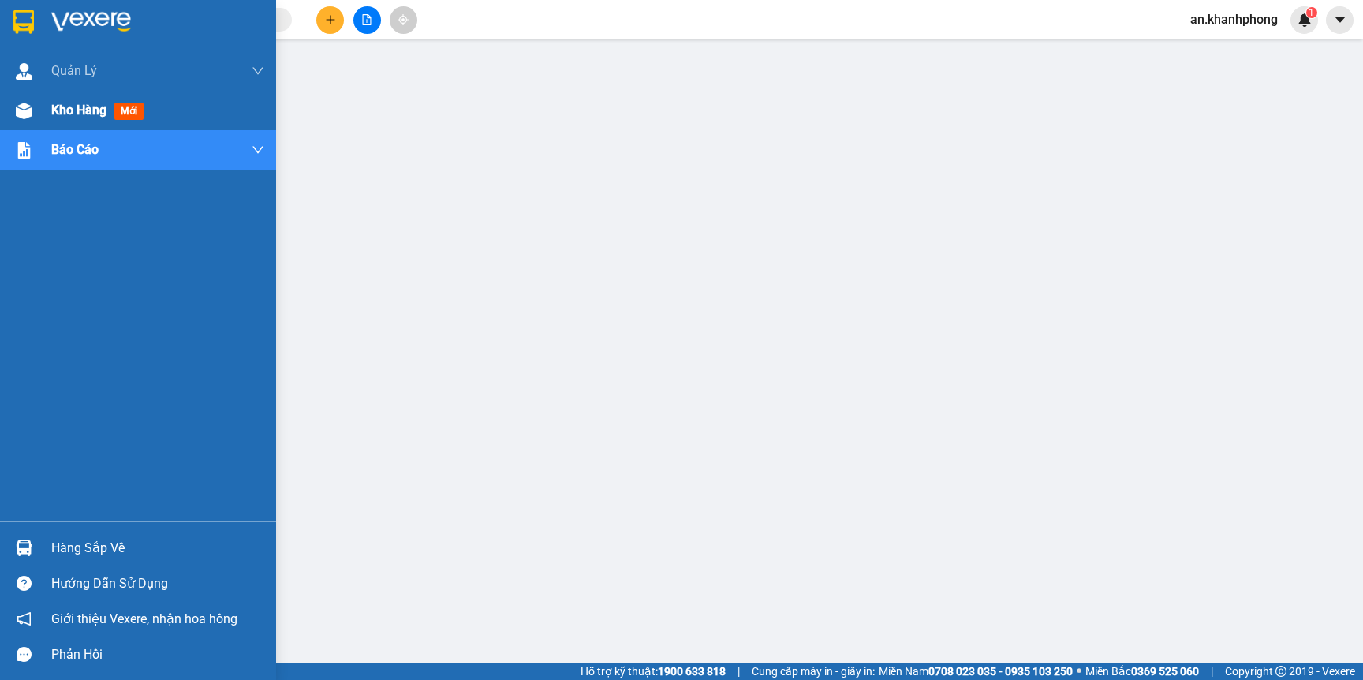
click at [67, 117] on span "Kho hàng" at bounding box center [78, 110] width 55 height 15
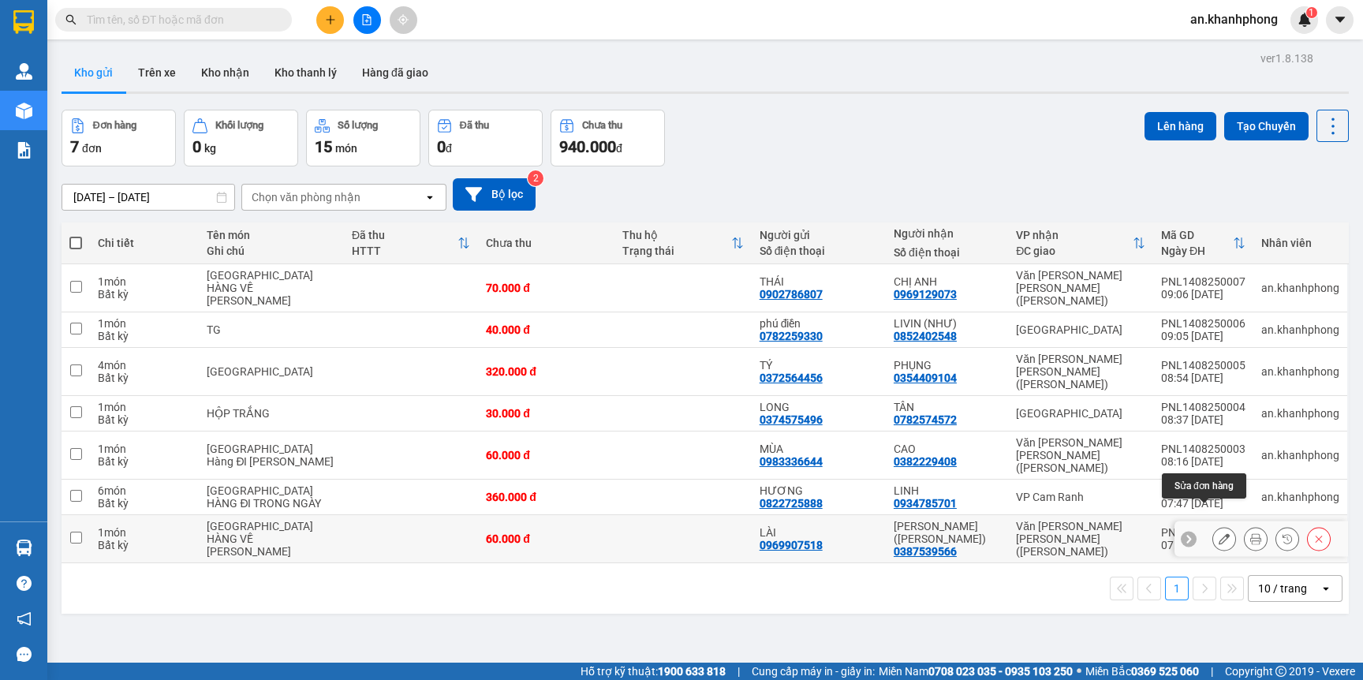
click at [1219, 533] on icon at bounding box center [1224, 538] width 11 height 11
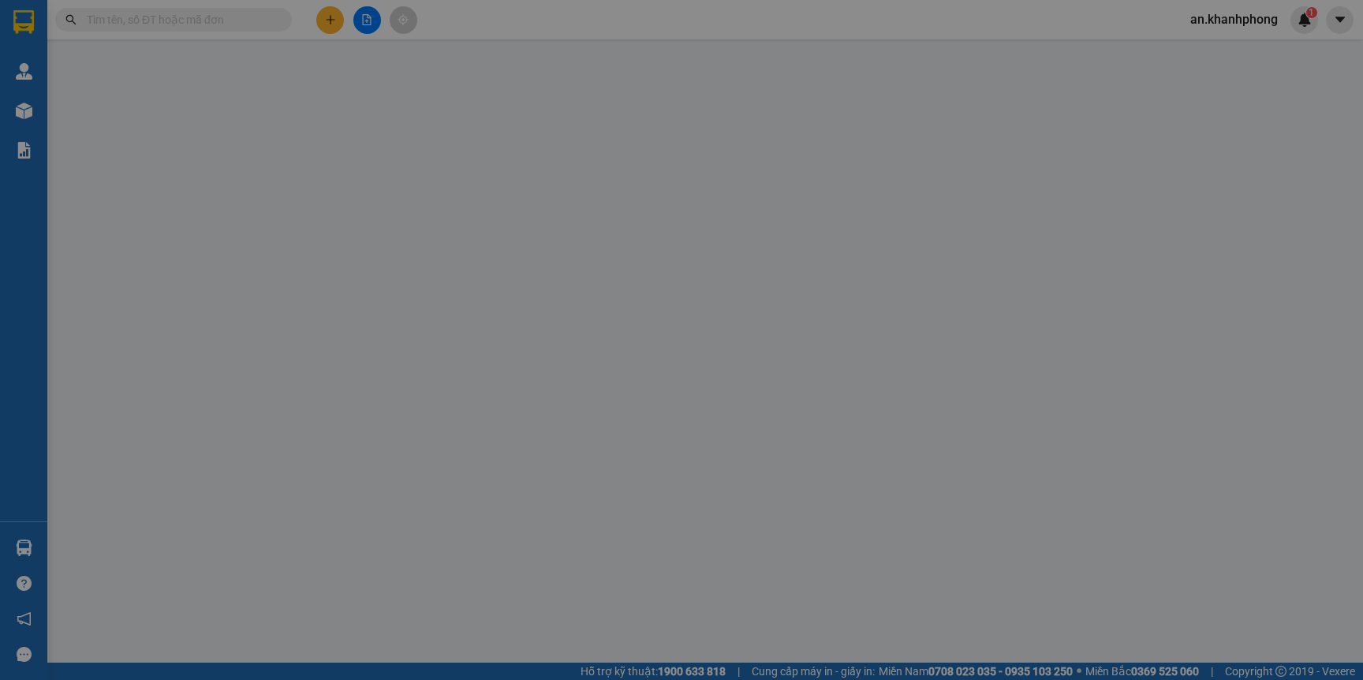
type input "0969907518"
type input "LÀI"
type input "0387539566"
type input "HIẾU ([PERSON_NAME])"
type input "60.000"
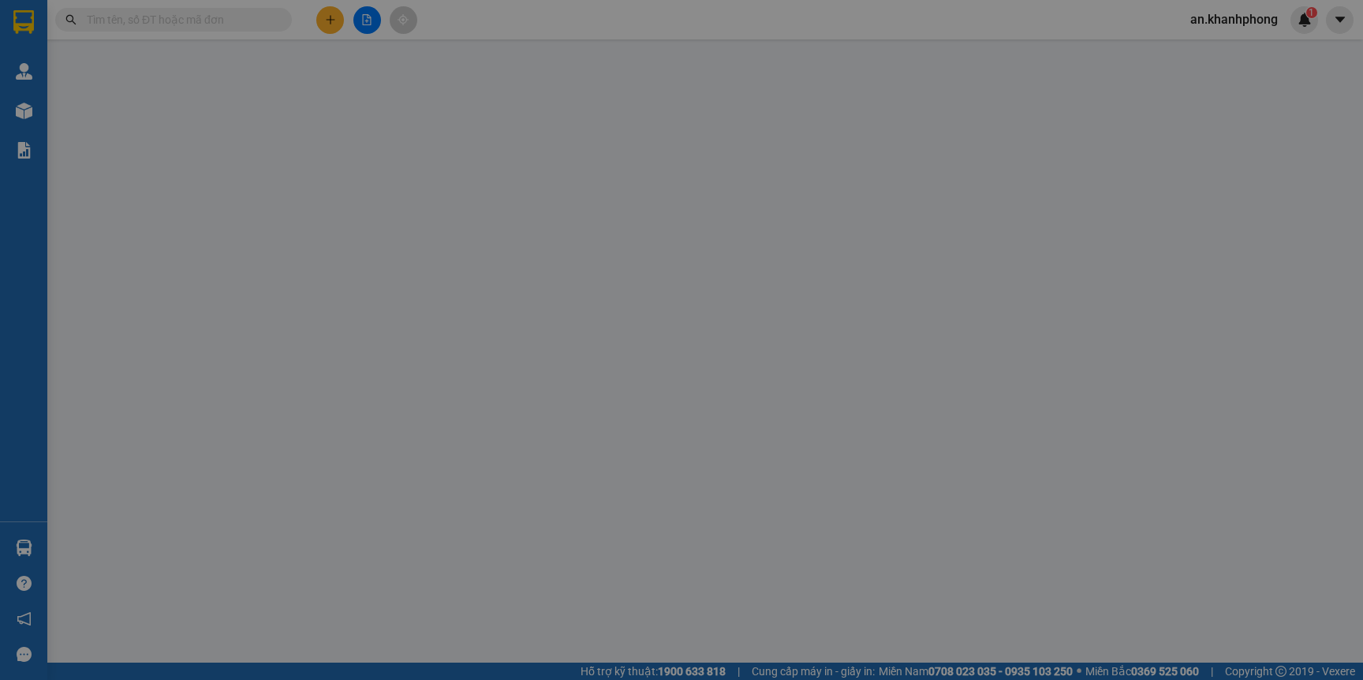
type input "60.000"
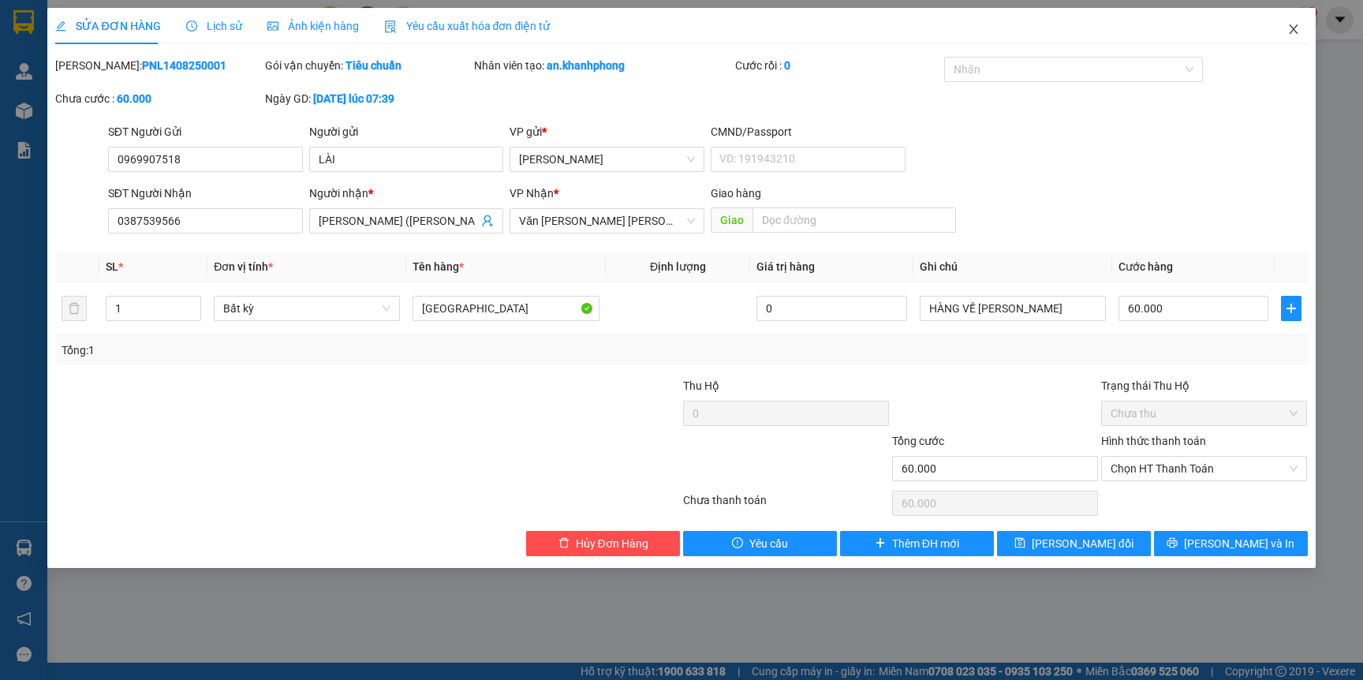
click at [1290, 27] on icon "close" at bounding box center [1293, 29] width 13 height 13
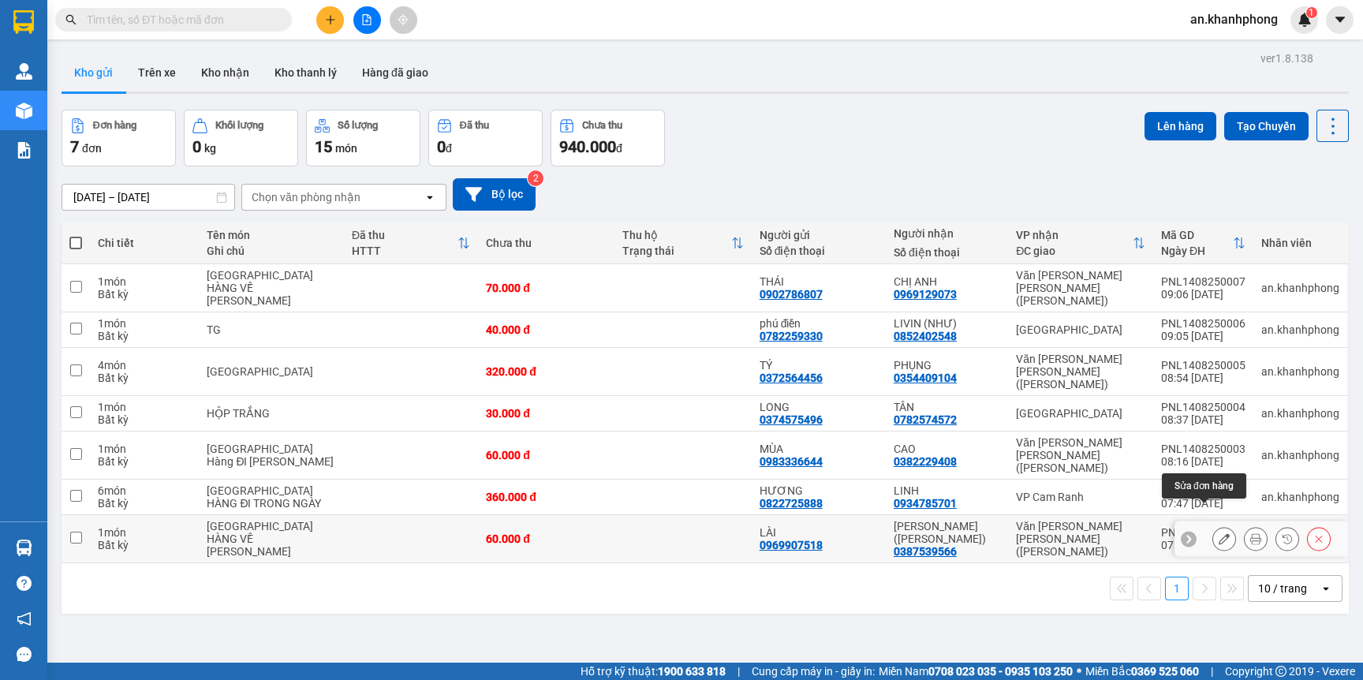
click at [1219, 533] on icon at bounding box center [1224, 538] width 11 height 11
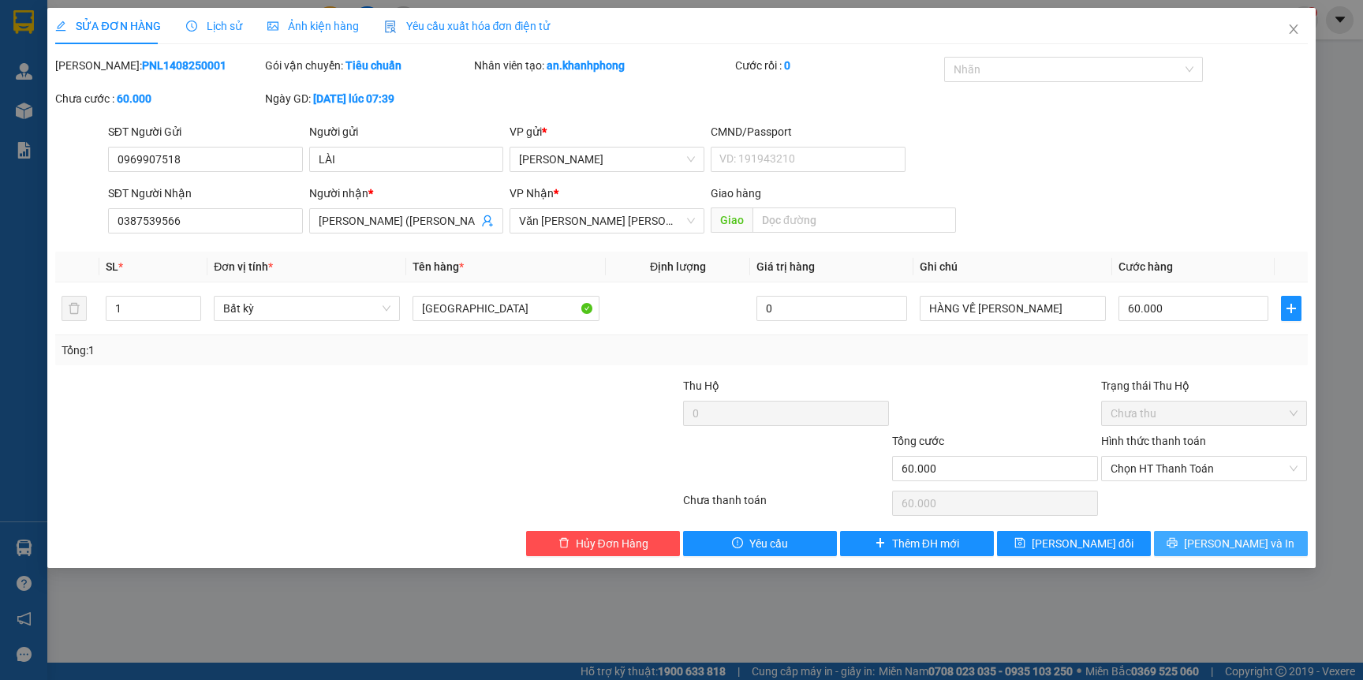
click at [1178, 547] on icon "printer" at bounding box center [1173, 543] width 10 height 10
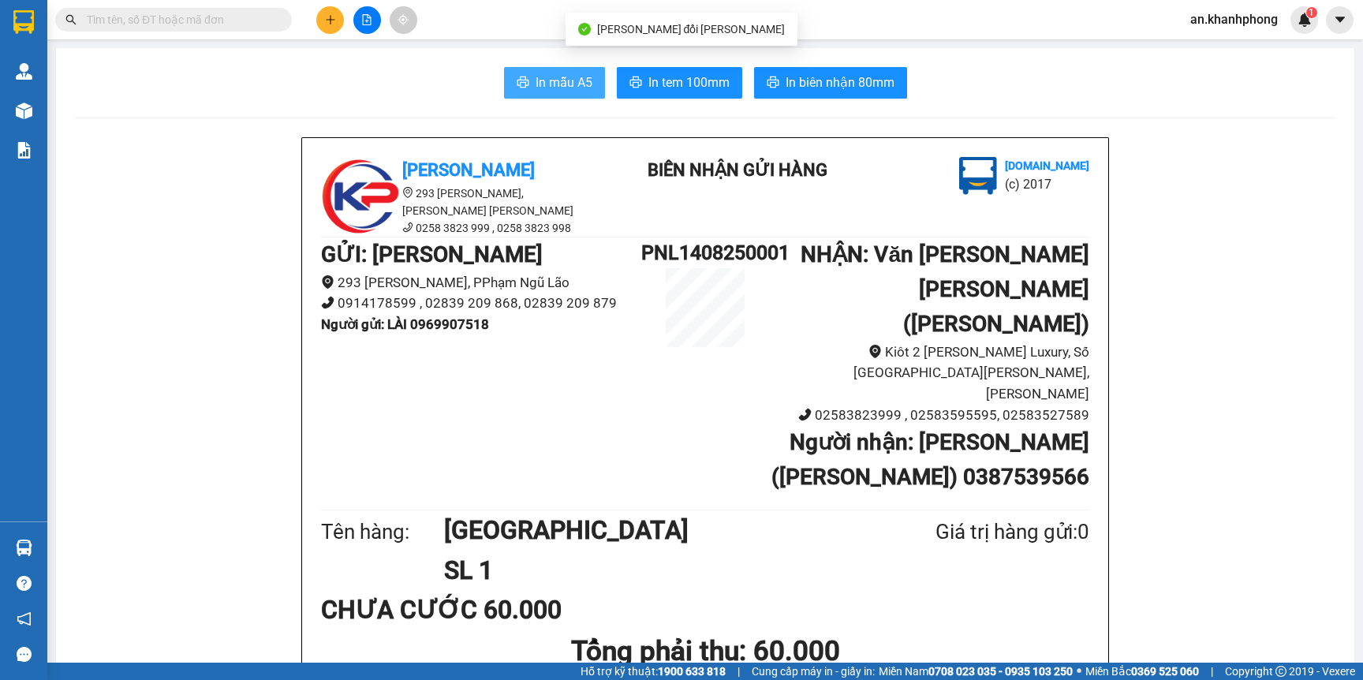
click at [581, 84] on span "In mẫu A5" at bounding box center [564, 83] width 57 height 20
click at [185, 18] on input "text" at bounding box center [180, 19] width 186 height 17
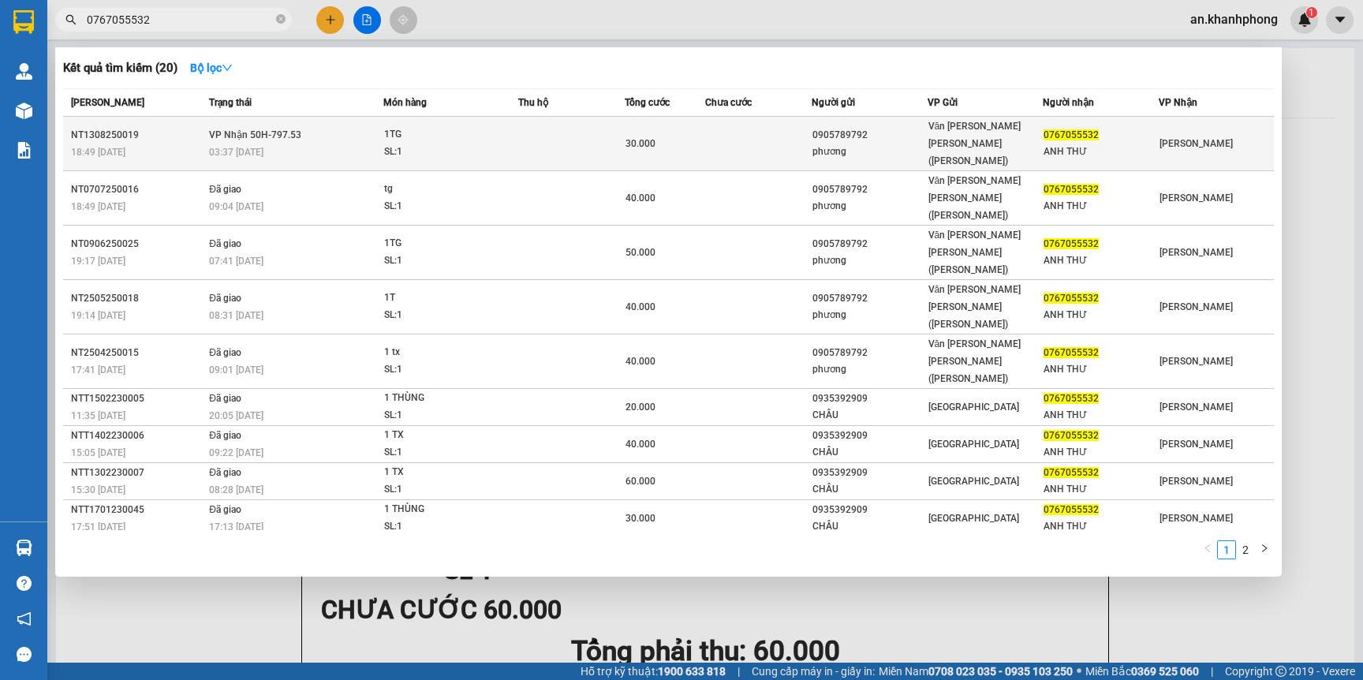
type input "0767055532"
click at [962, 133] on div "Văn Phòng [PERSON_NAME] (Mường Thanh)" at bounding box center [986, 144] width 114 height 52
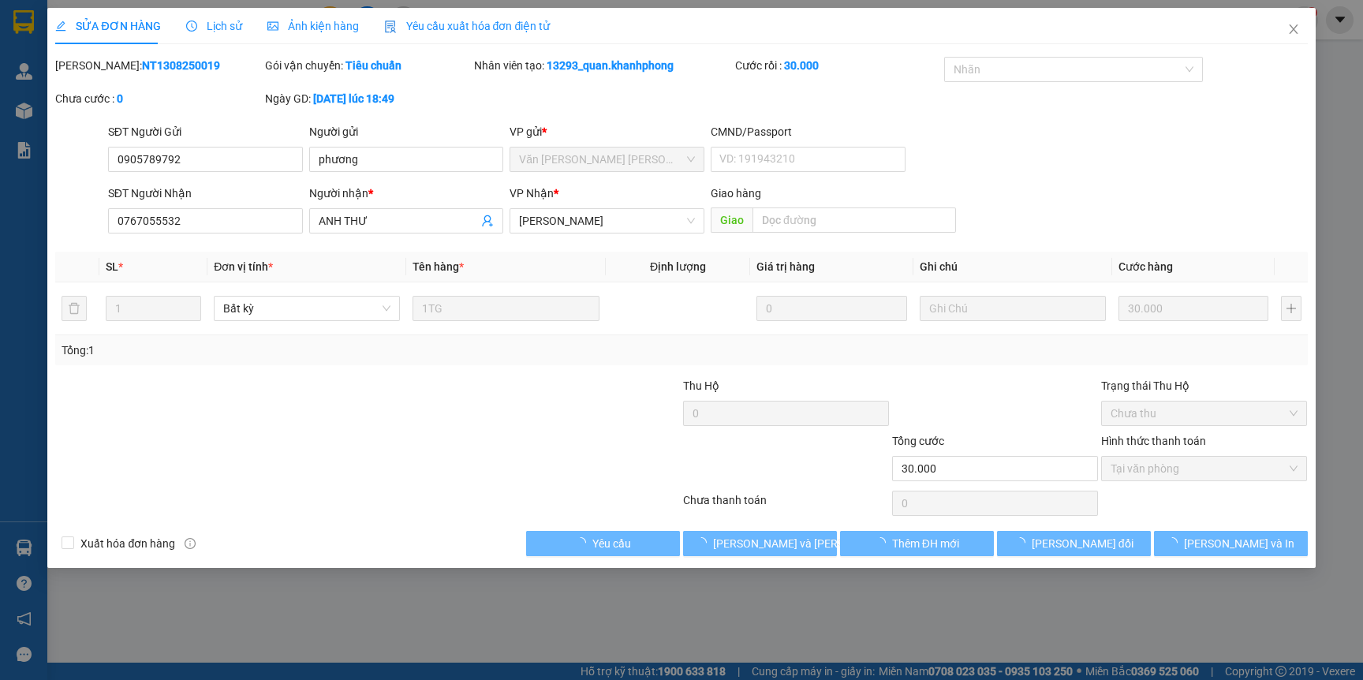
type input "0905789792"
type input "phương"
type input "0767055532"
type input "ANH THƯ"
type input "30.000"
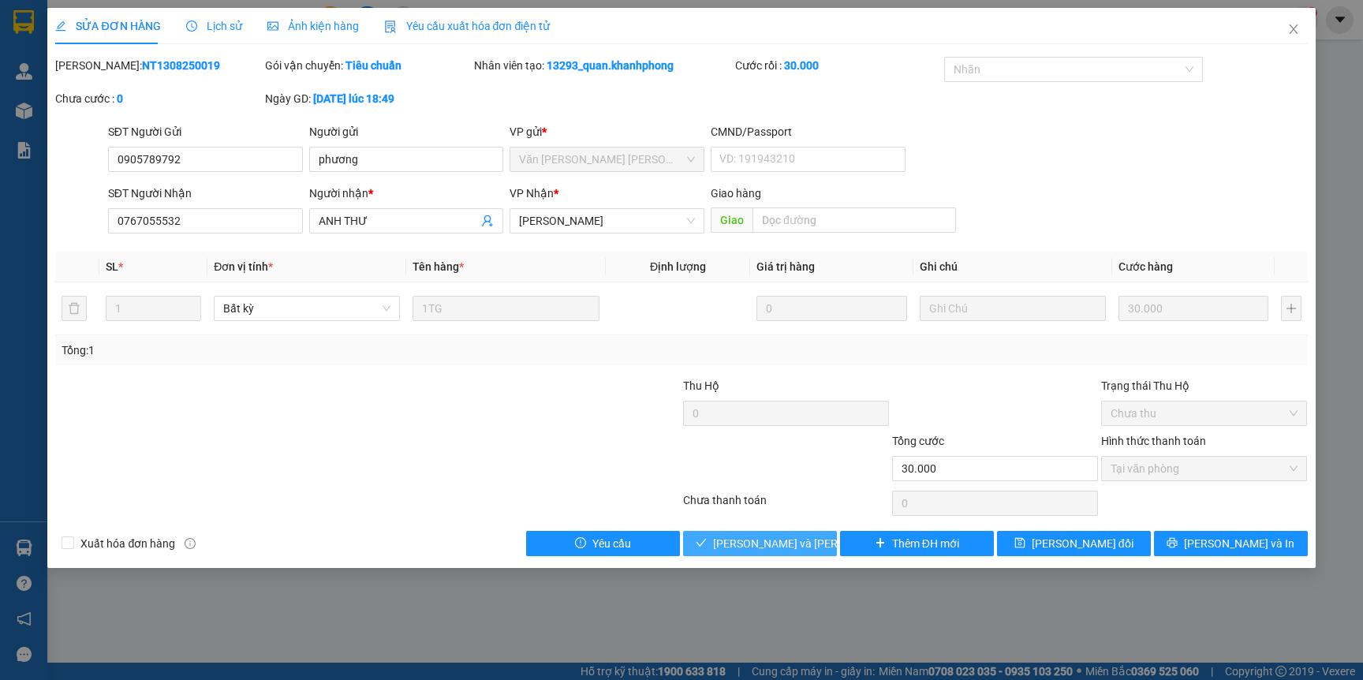
click at [765, 553] on button "[PERSON_NAME] và Giao hàng" at bounding box center [760, 543] width 154 height 25
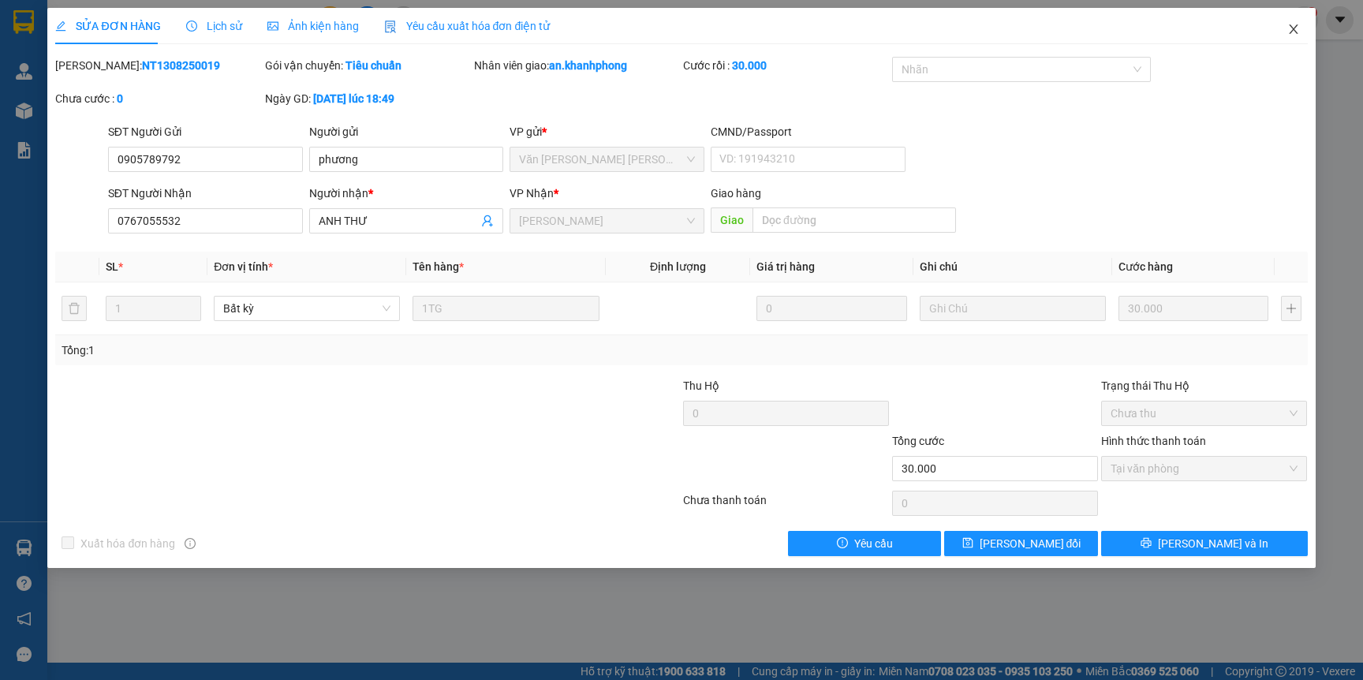
click at [1295, 32] on icon "close" at bounding box center [1293, 29] width 13 height 13
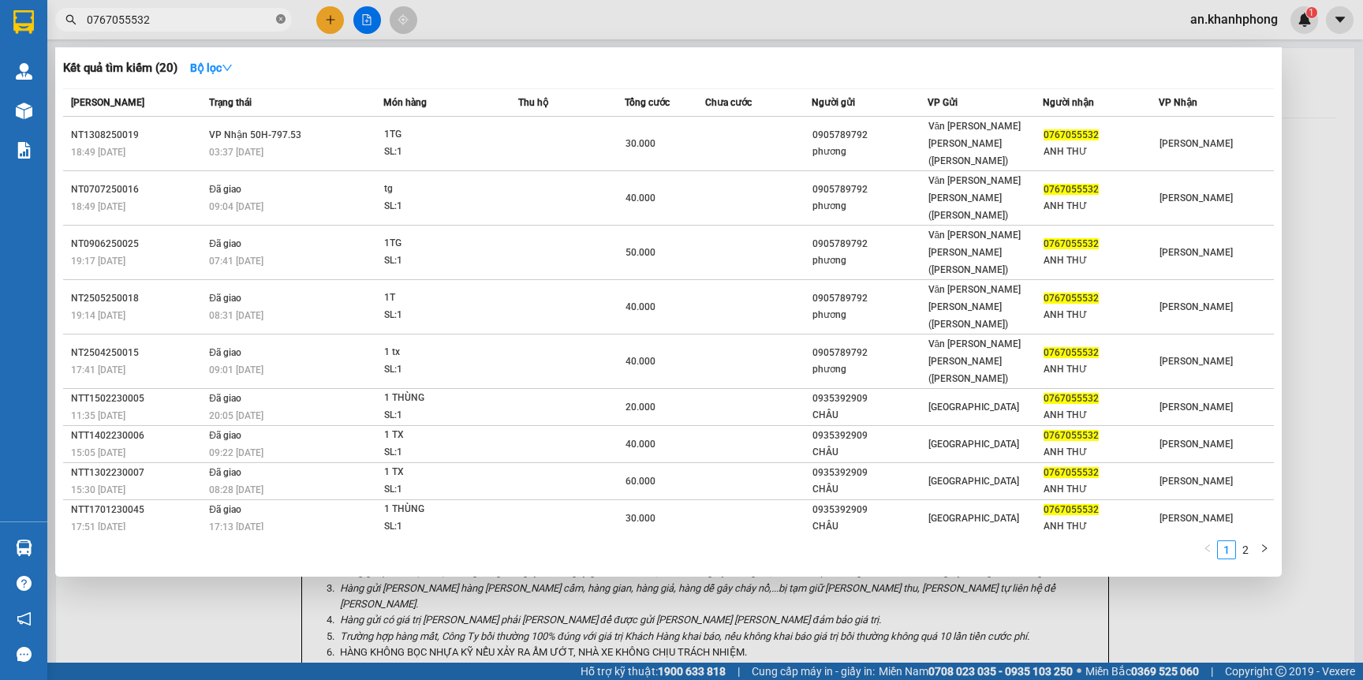
click at [282, 21] on icon "close-circle" at bounding box center [280, 18] width 9 height 9
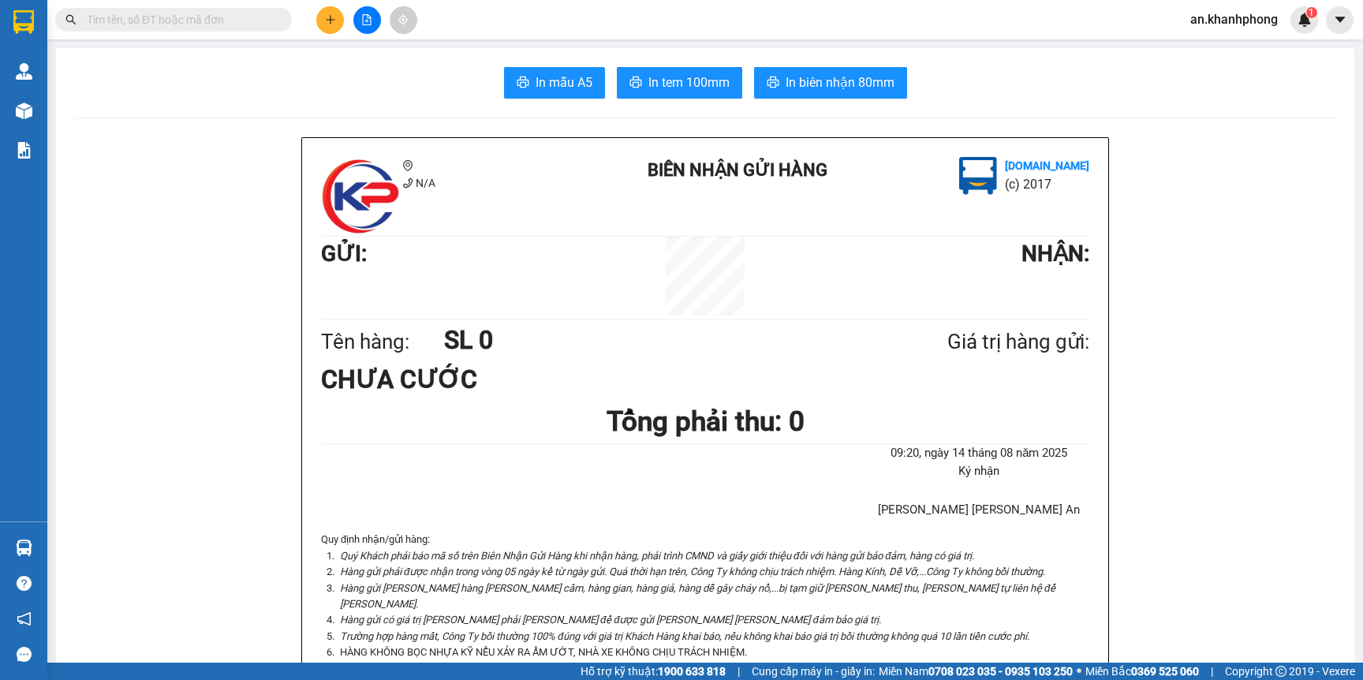
click at [233, 18] on input "text" at bounding box center [180, 19] width 186 height 17
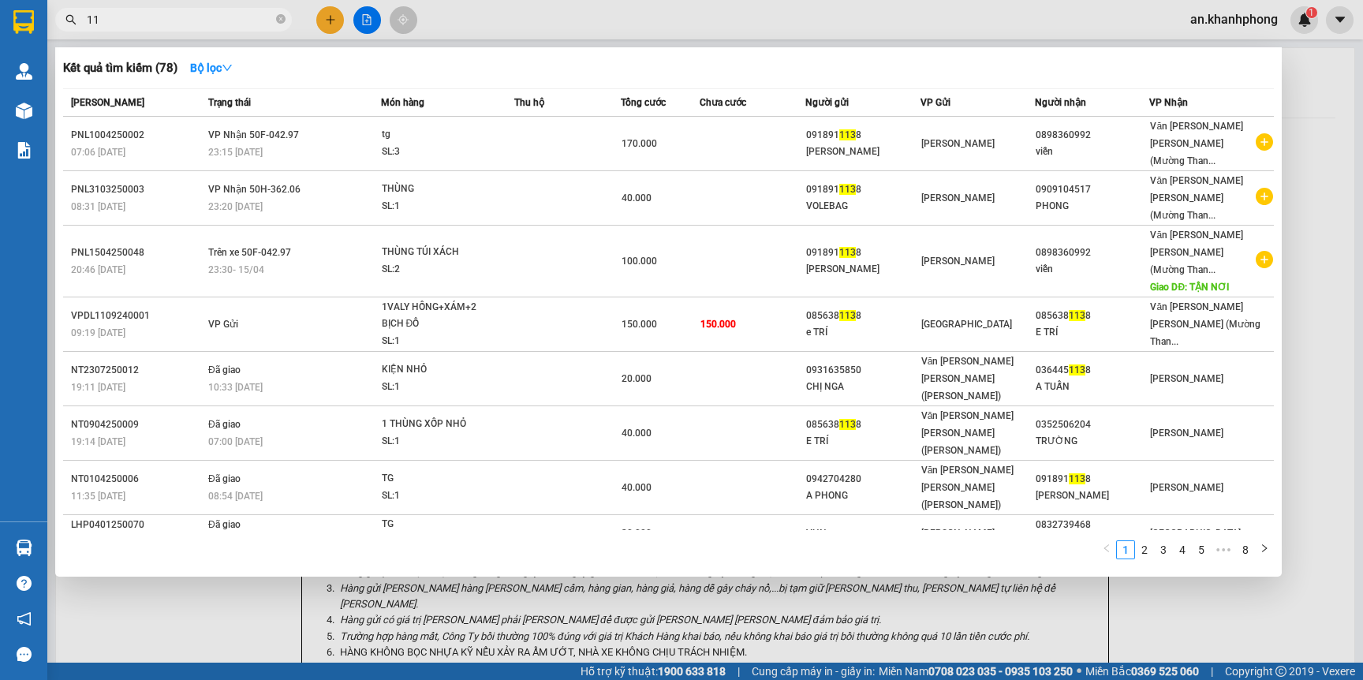
type input "1"
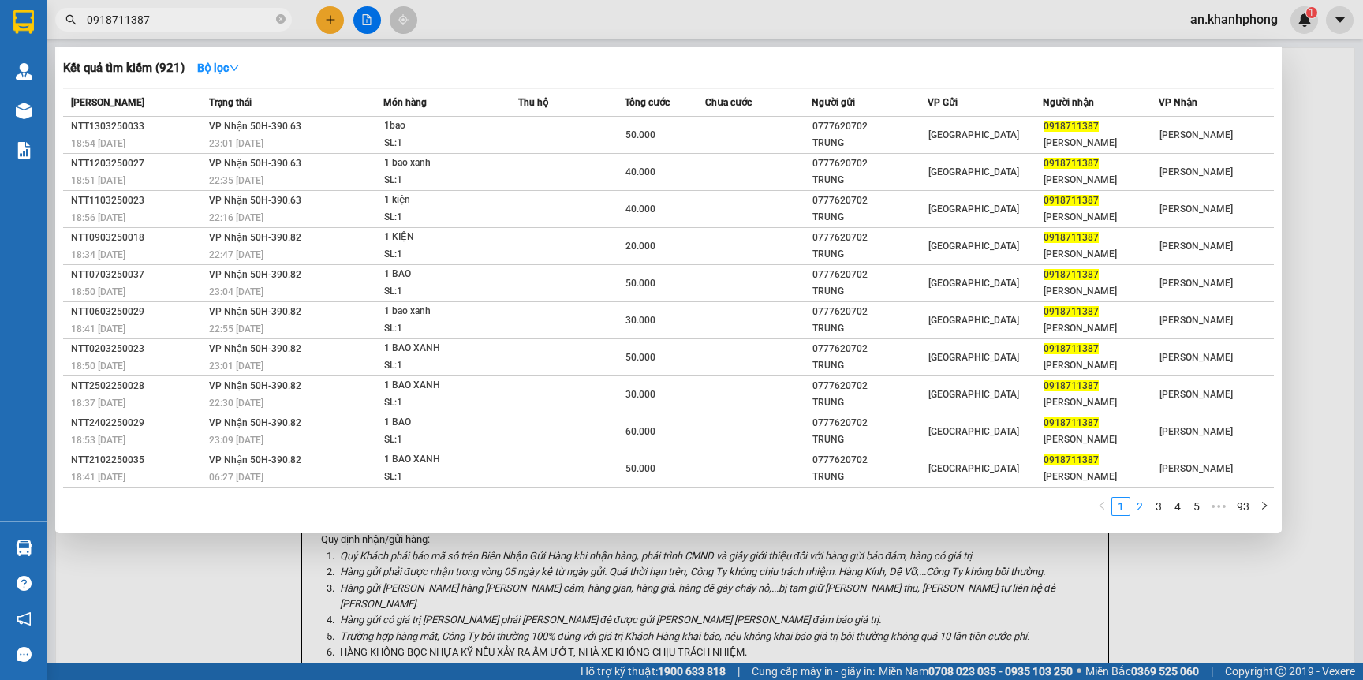
type input "0918711387"
click at [1134, 515] on link "2" at bounding box center [1139, 506] width 17 height 17
click at [1154, 514] on link "3" at bounding box center [1158, 506] width 17 height 17
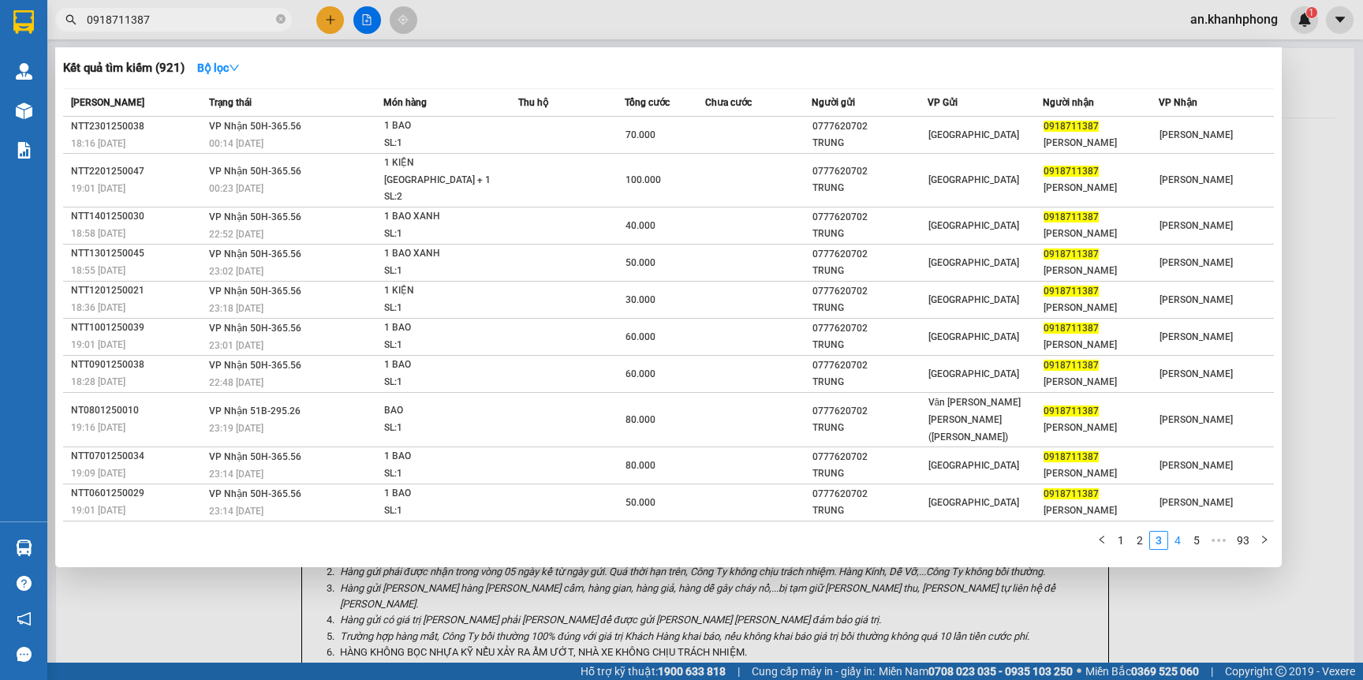
click at [1172, 532] on link "4" at bounding box center [1177, 540] width 17 height 17
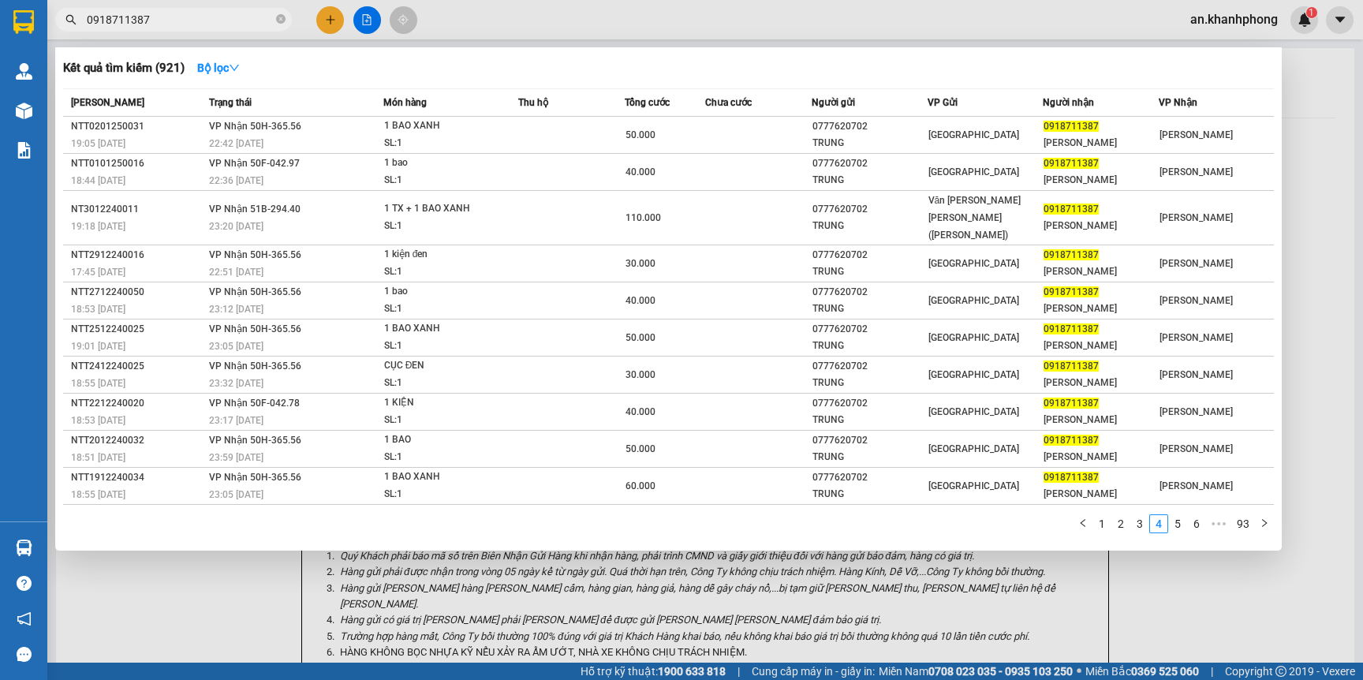
click at [1353, 85] on div at bounding box center [681, 340] width 1363 height 680
click at [282, 24] on span at bounding box center [280, 20] width 9 height 15
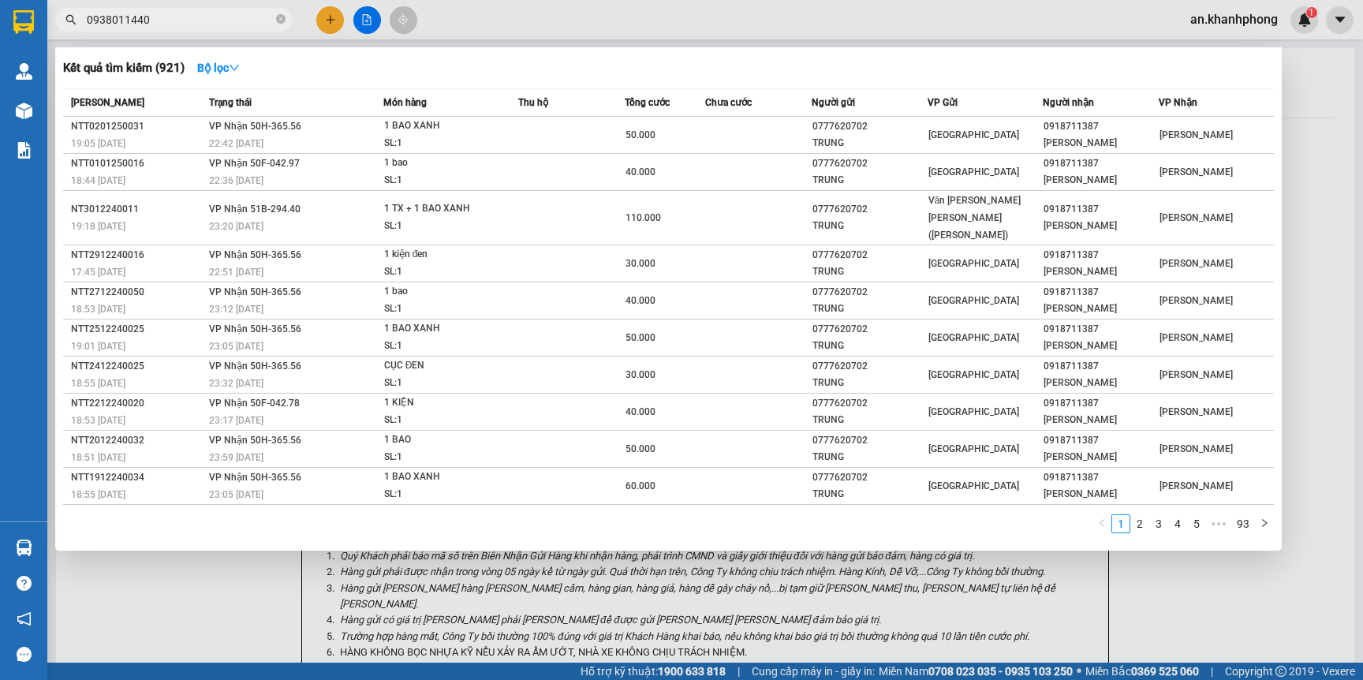
type input "0938011440"
click at [245, 34] on div at bounding box center [681, 340] width 1363 height 680
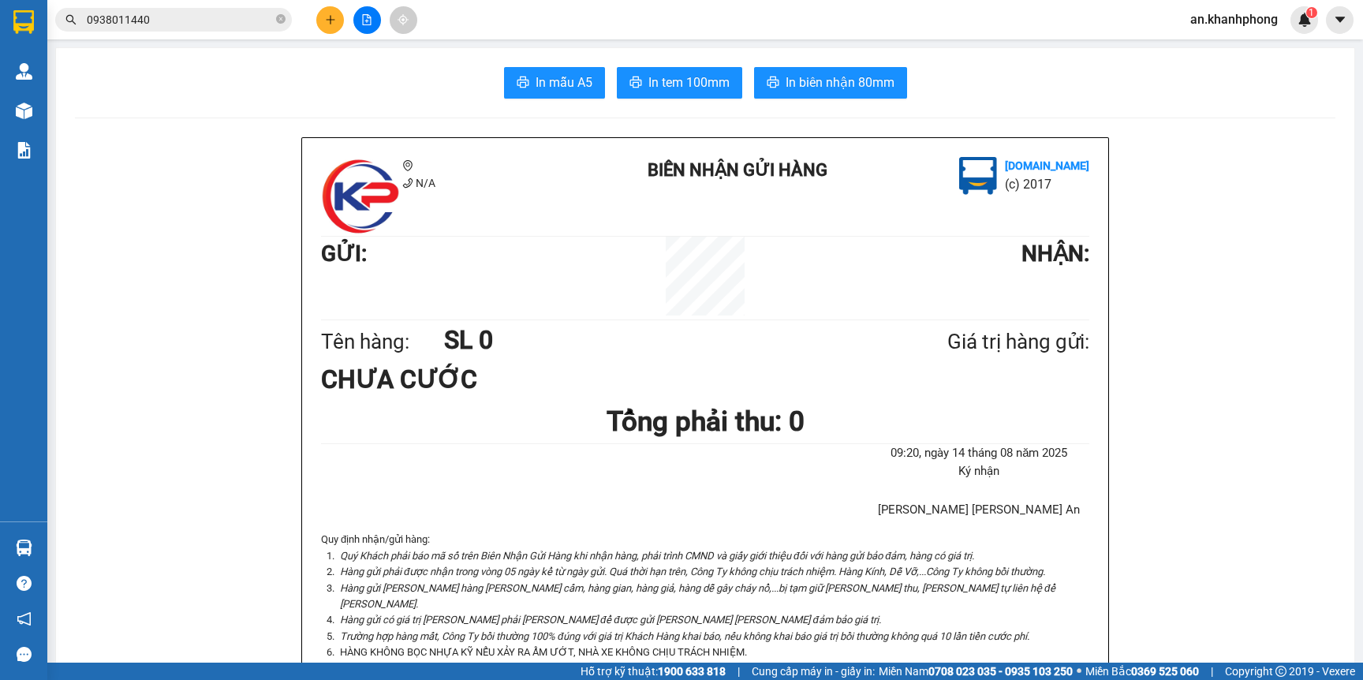
click at [242, 8] on span "0938011440" at bounding box center [173, 20] width 237 height 24
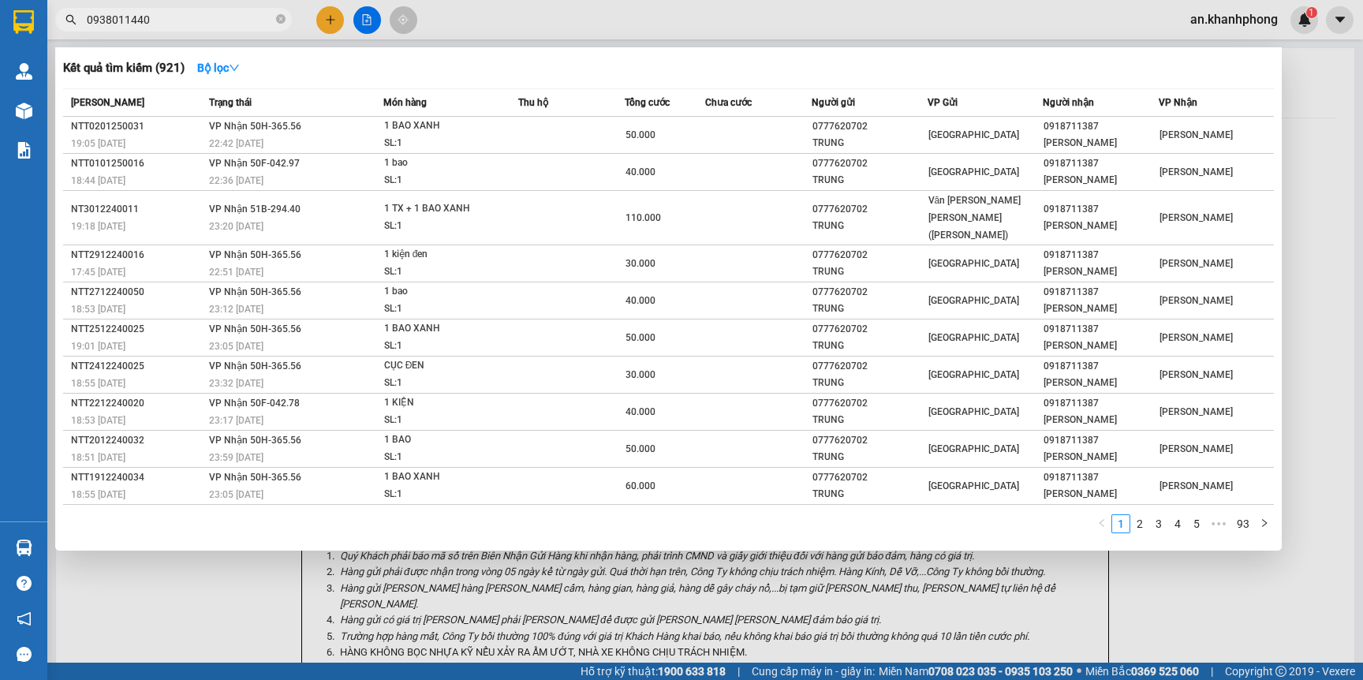
click at [207, 9] on span "0938011440" at bounding box center [173, 20] width 237 height 24
click at [207, 15] on input "0938011440" at bounding box center [180, 19] width 186 height 17
click at [181, 17] on input "0938011440" at bounding box center [180, 19] width 186 height 17
click at [207, 21] on input "0938011440" at bounding box center [180, 19] width 186 height 17
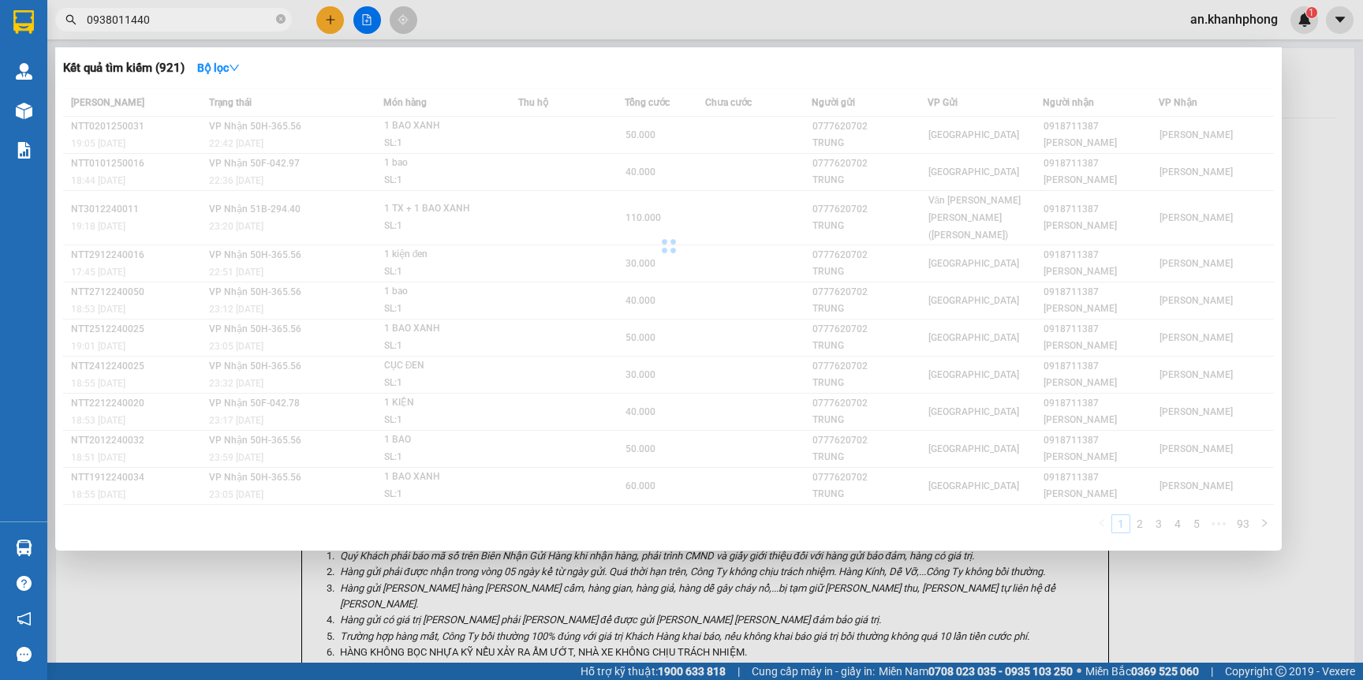
click at [207, 21] on input "0938011440" at bounding box center [180, 19] width 186 height 17
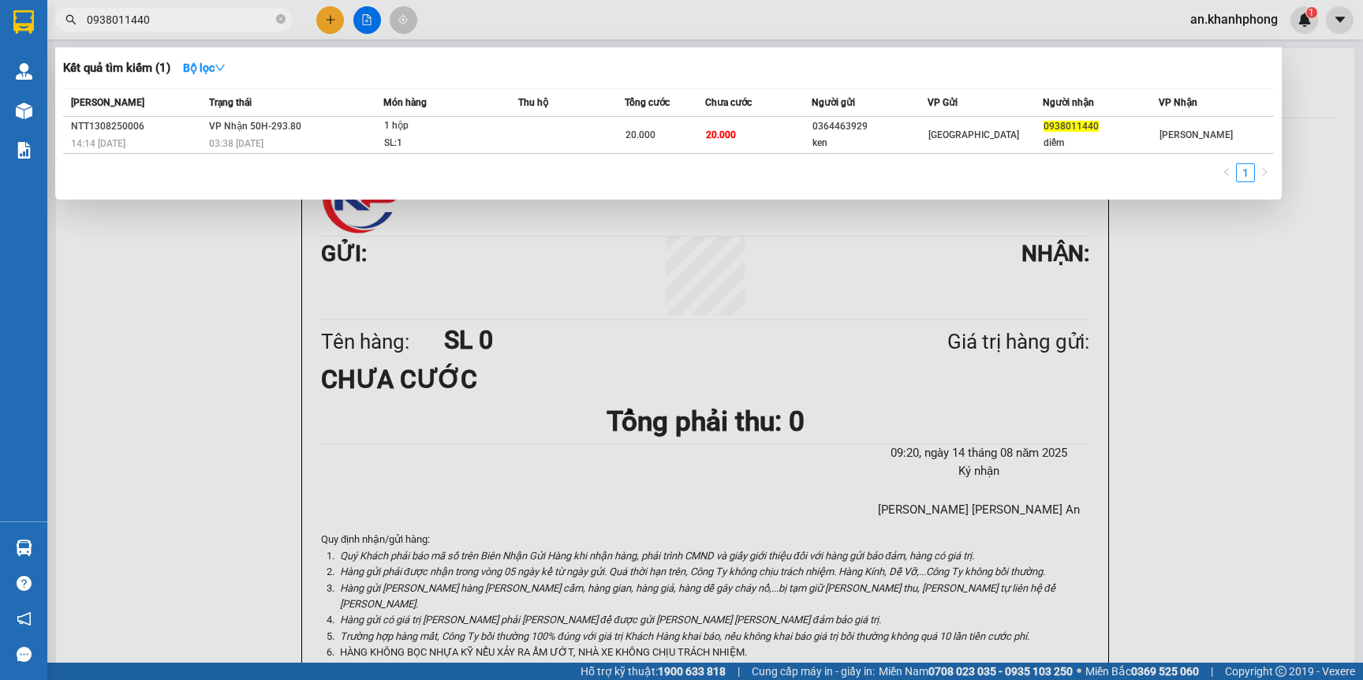
click at [242, 15] on input "0938011440" at bounding box center [180, 19] width 186 height 17
click at [689, 140] on div "20.000" at bounding box center [665, 134] width 78 height 17
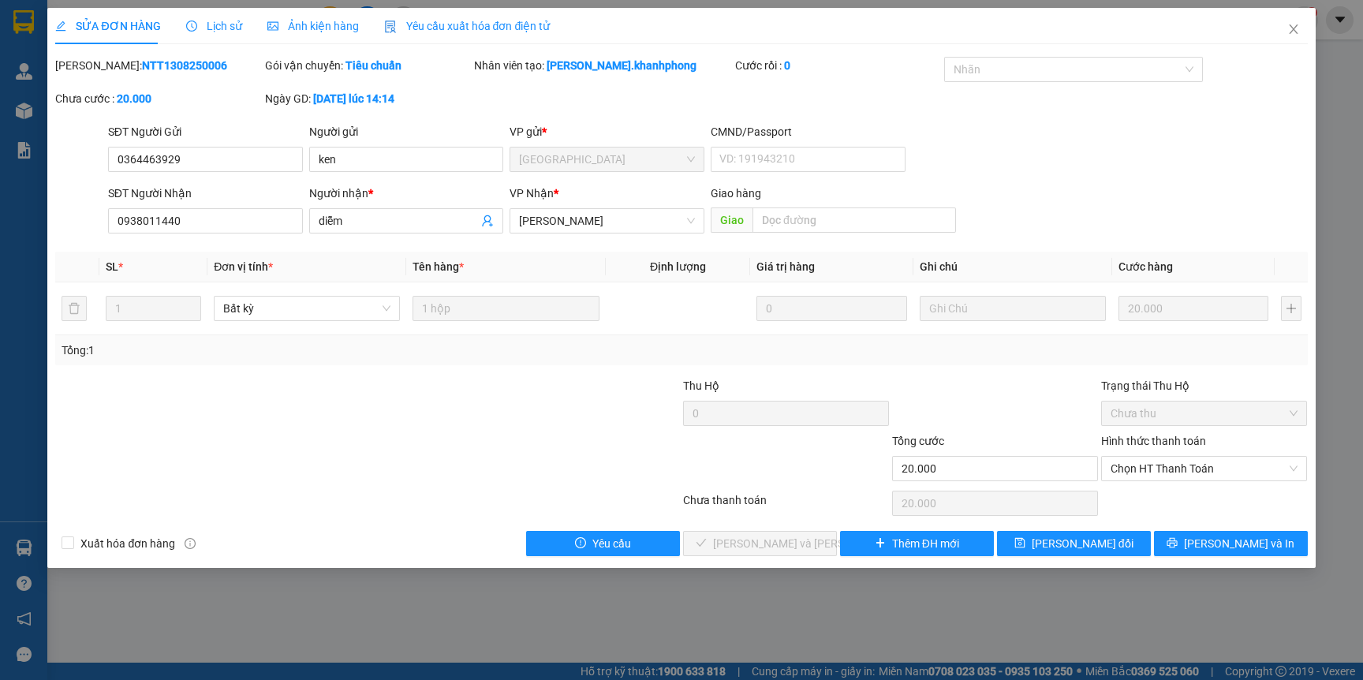
click at [1137, 482] on div "Hình thức thanh toán Chọn HT Thanh Toán" at bounding box center [1204, 459] width 206 height 55
click at [1137, 476] on span "Chọn HT Thanh Toán" at bounding box center [1204, 469] width 187 height 24
click at [1146, 495] on div "Tại văn phòng" at bounding box center [1204, 500] width 187 height 17
click at [739, 544] on span "Lưu và Giao hàng" at bounding box center [819, 543] width 213 height 17
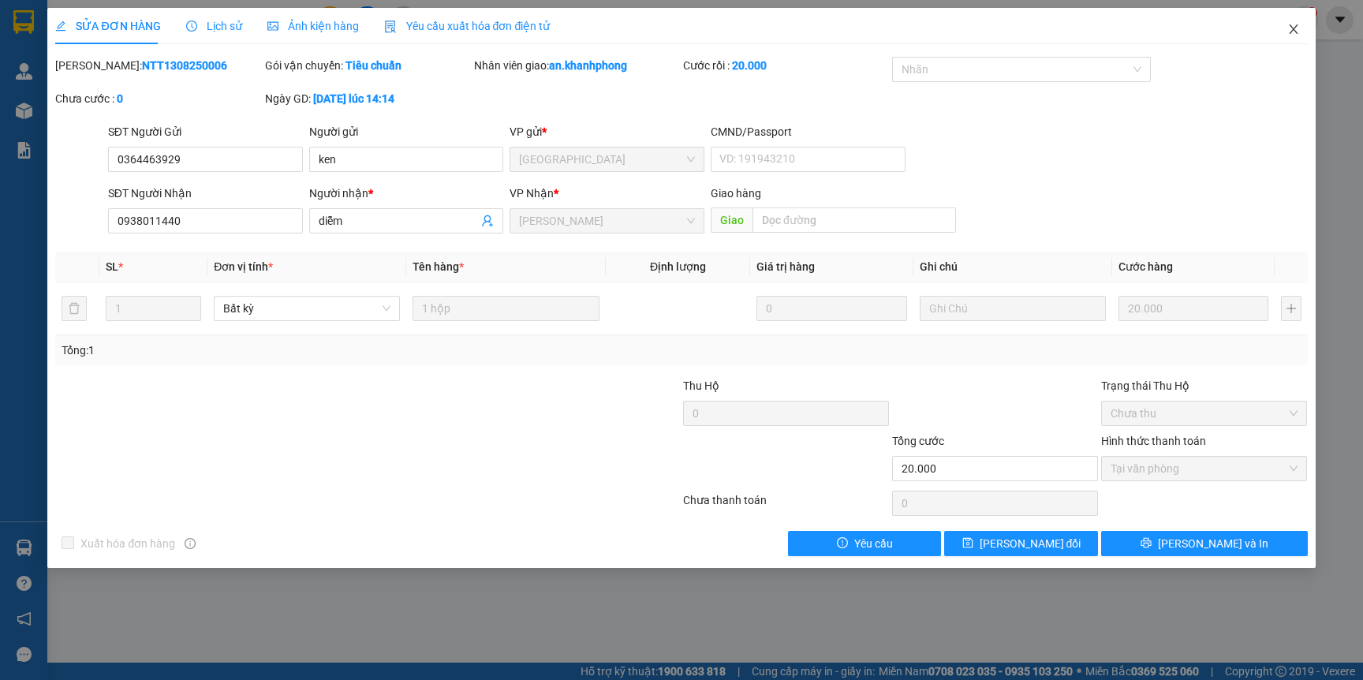
click at [1298, 27] on icon "close" at bounding box center [1293, 29] width 13 height 13
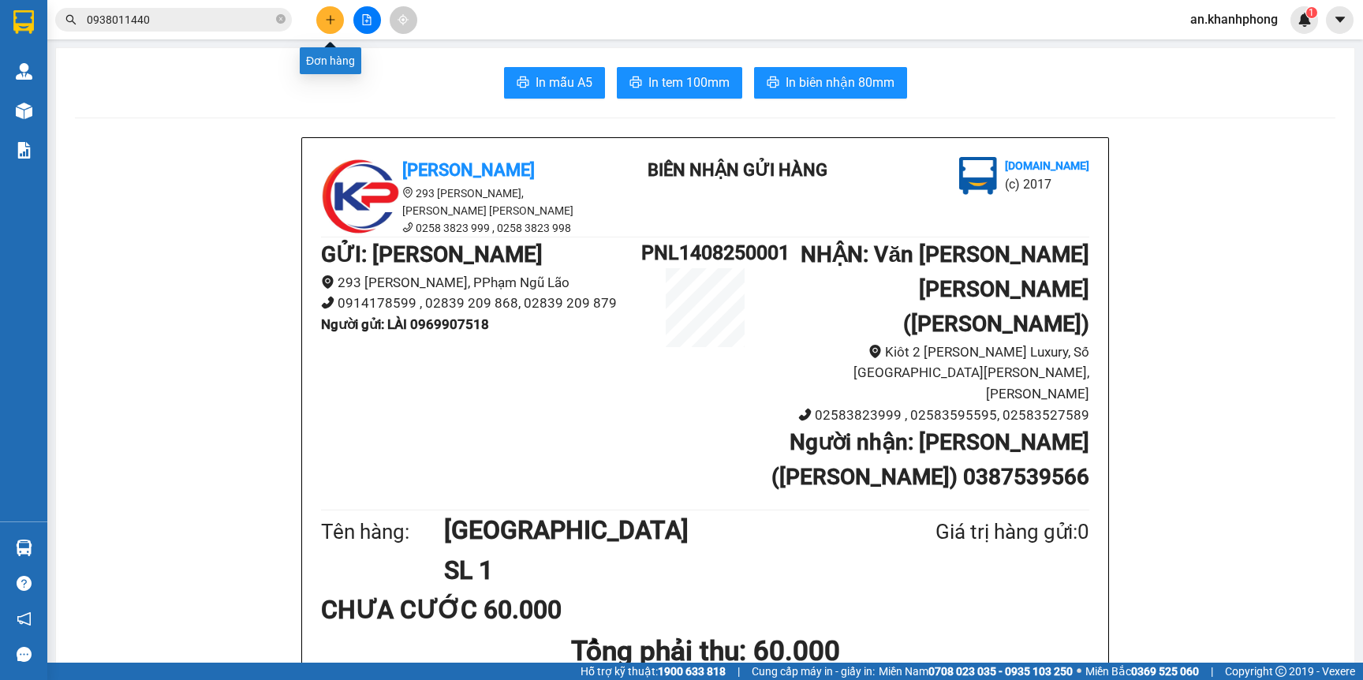
click at [323, 20] on button at bounding box center [330, 20] width 28 height 28
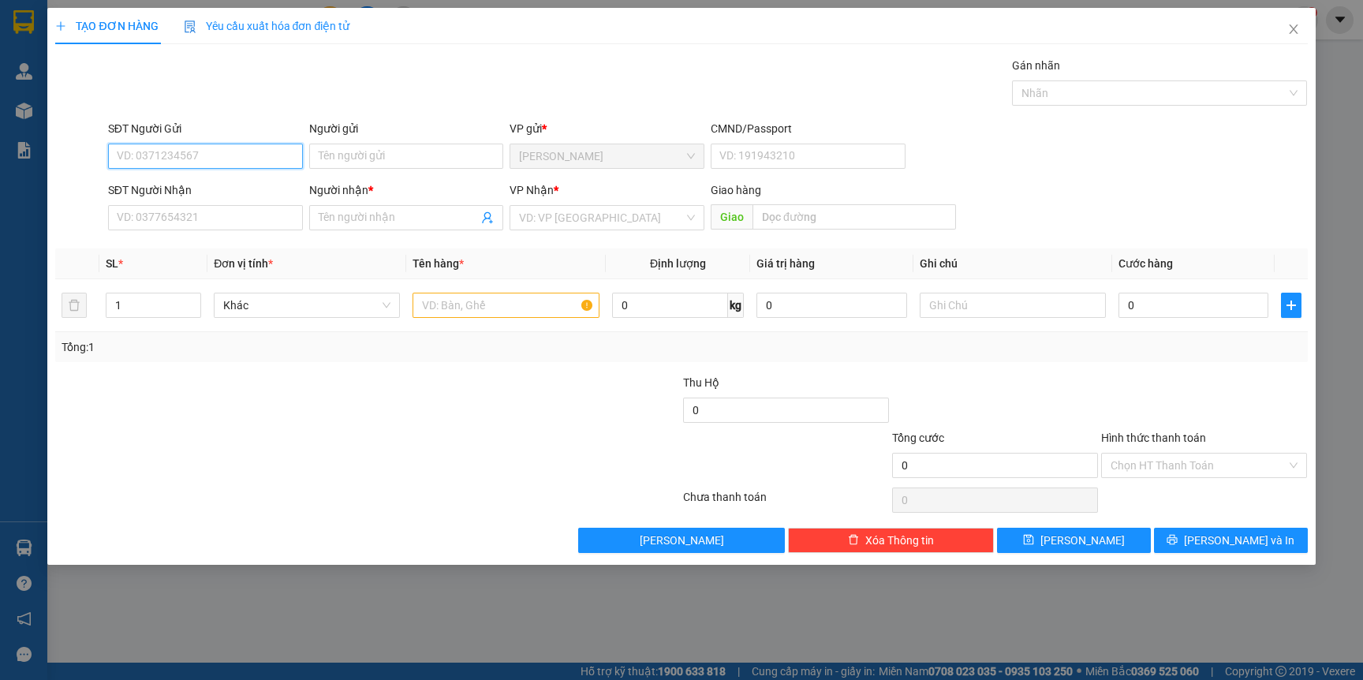
type input "0"
type input "0933877184"
click at [452, 155] on input "Người gửi" at bounding box center [406, 156] width 195 height 25
type input "SANG"
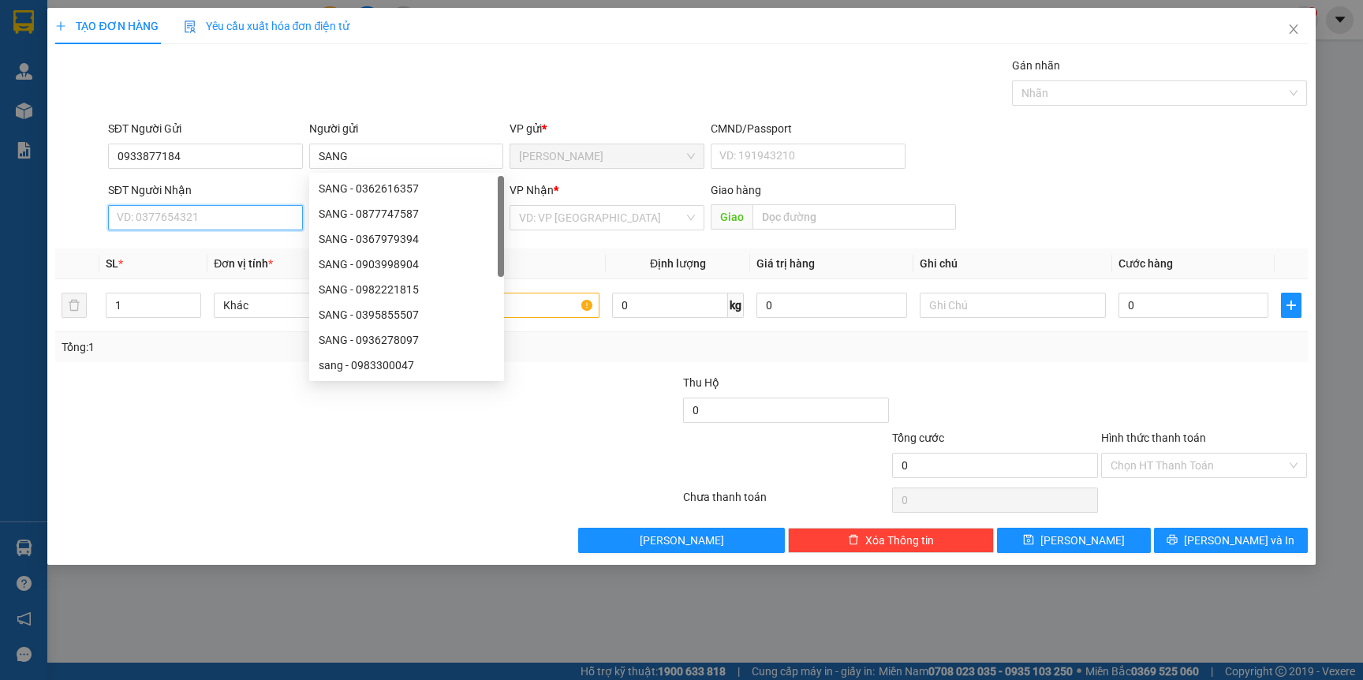
click at [206, 209] on input "SĐT Người Nhận" at bounding box center [205, 217] width 195 height 25
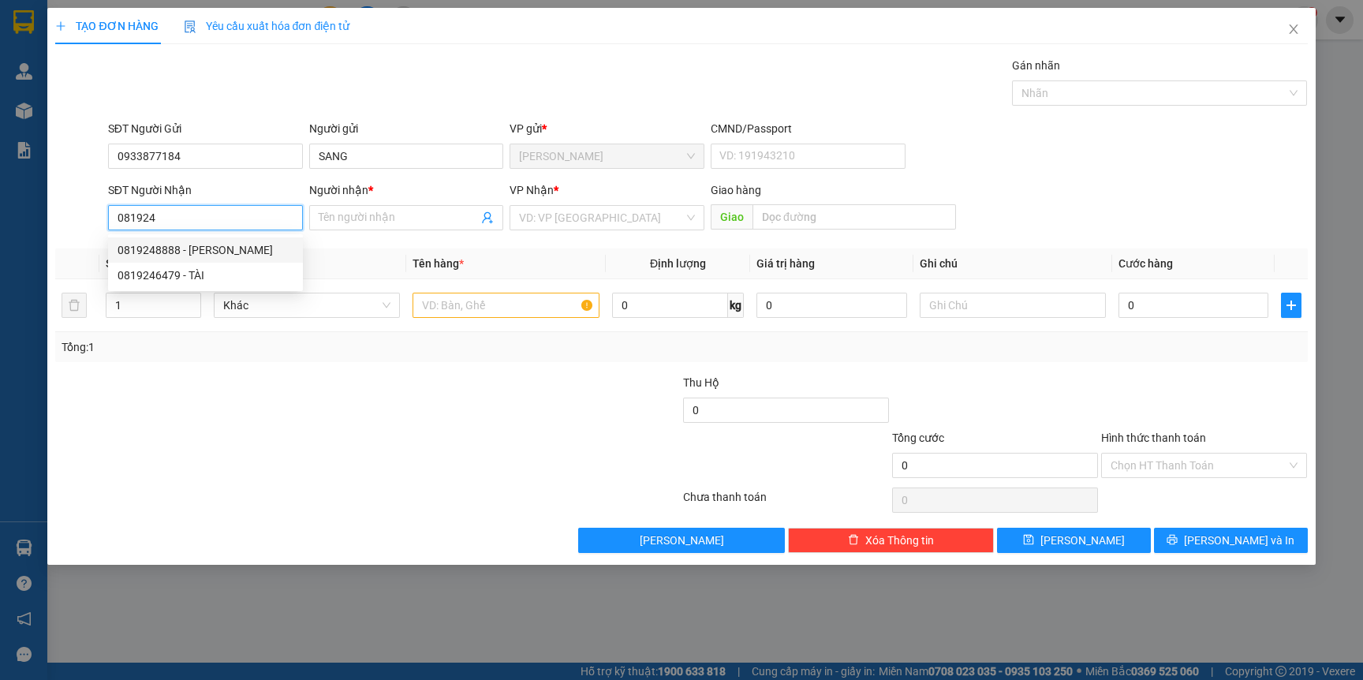
click at [205, 252] on div "0819248888 - NGUYÊN" at bounding box center [206, 249] width 176 height 17
type input "0819248888"
type input "NGUYÊN"
type input "0819248888"
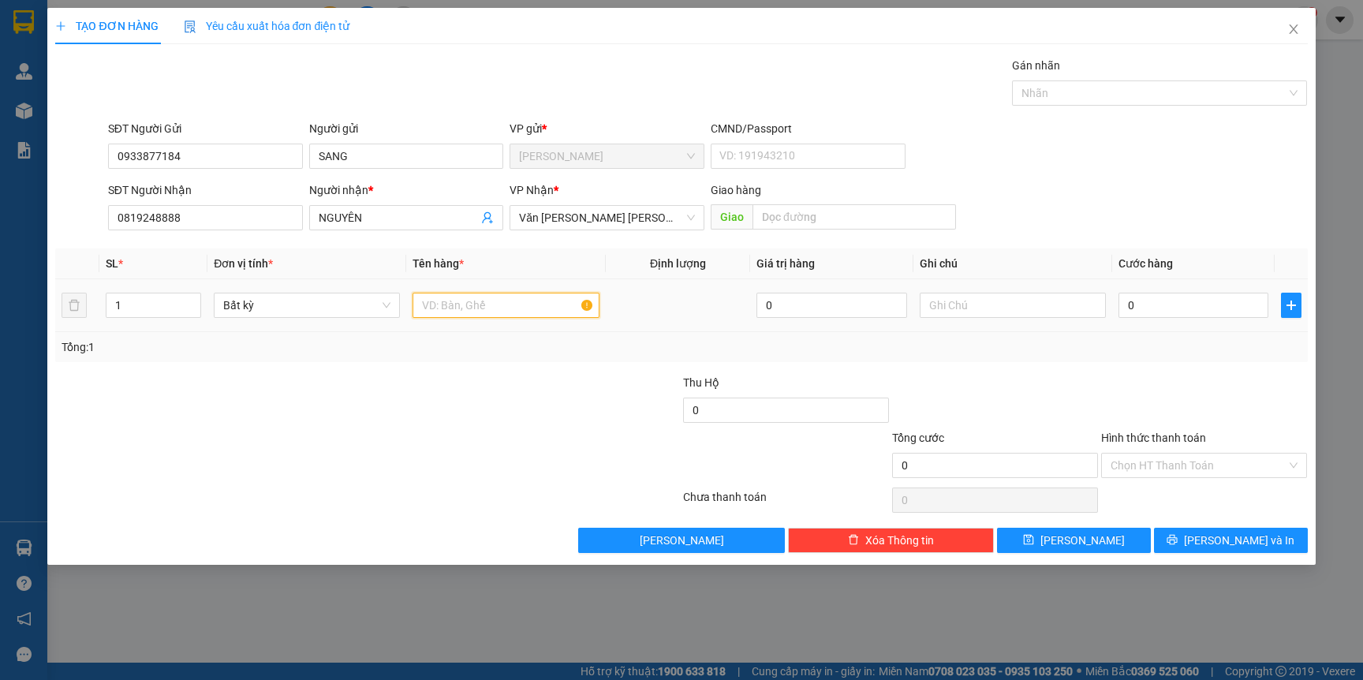
click at [444, 295] on input "text" at bounding box center [506, 305] width 186 height 25
click at [1005, 299] on input "text" at bounding box center [1013, 305] width 186 height 25
type input "HÀNG ĐI TRONG NGÀY"
click at [1062, 340] on div "Tổng: 1" at bounding box center [681, 346] width 1239 height 17
click at [481, 311] on input "text" at bounding box center [506, 305] width 186 height 25
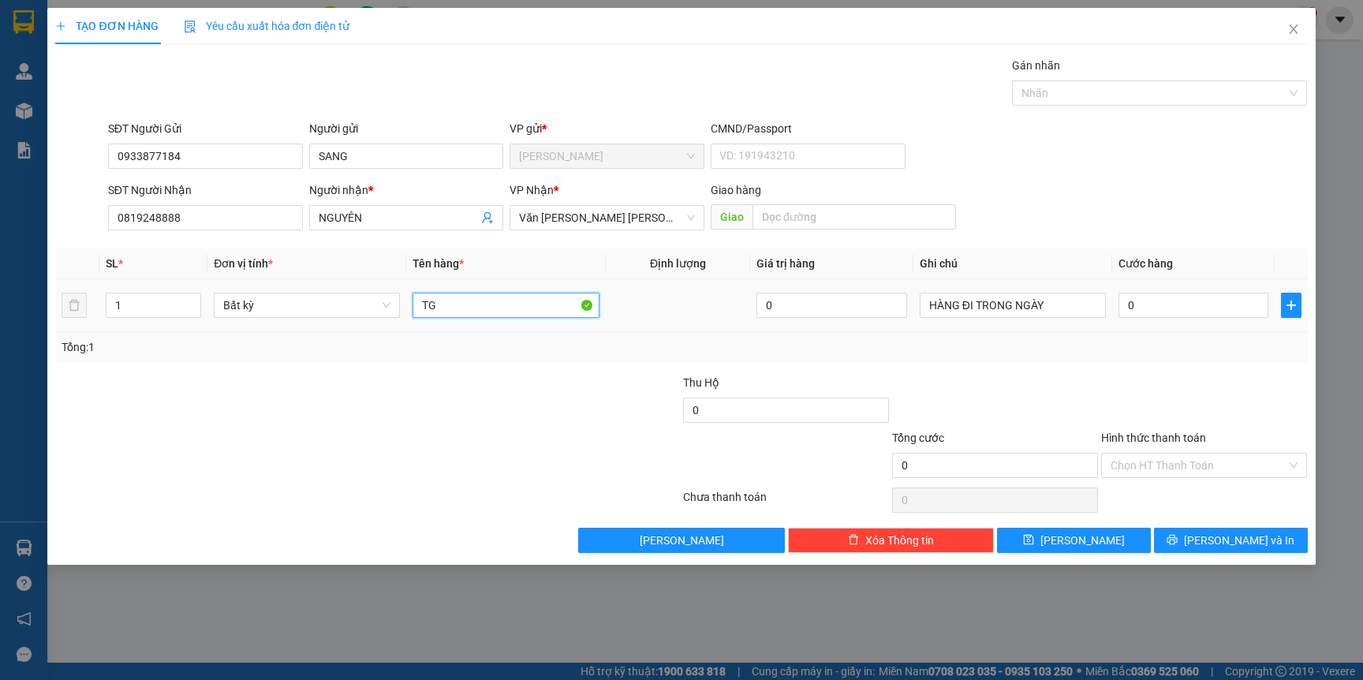
type input "TG"
click at [468, 360] on div "Tổng: 1" at bounding box center [681, 347] width 1252 height 30
click at [1159, 308] on input "0" at bounding box center [1194, 305] width 150 height 25
type input "5"
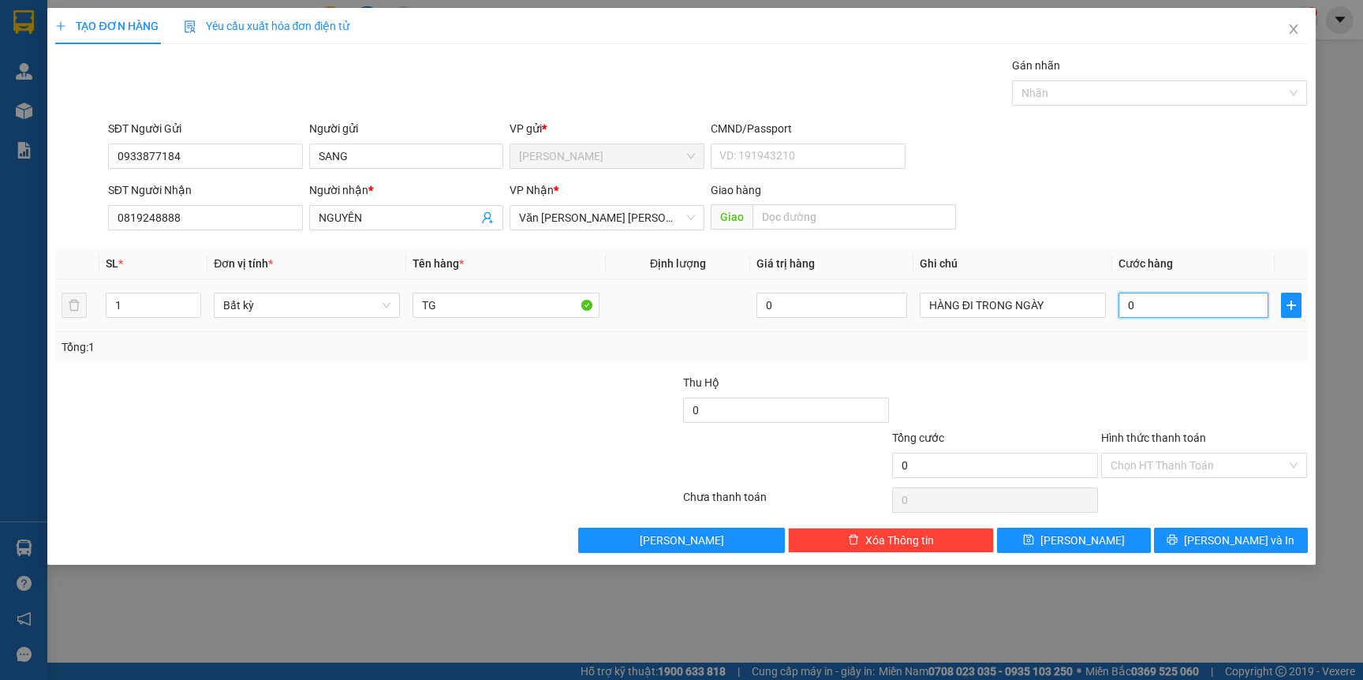
type input "5"
type input "50"
type input "50.000"
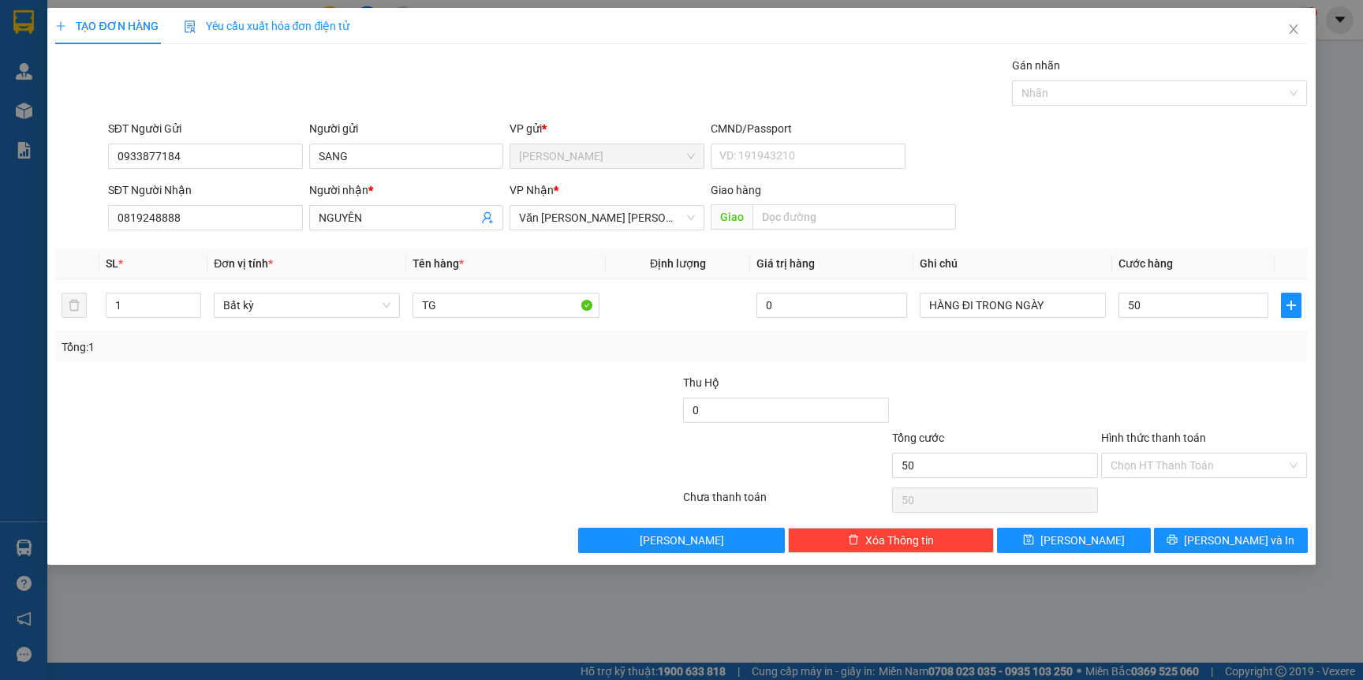
type input "50.000"
click at [1125, 371] on div "Transit Pickup Surcharge Ids Transit Deliver Surcharge Ids Transit Deliver Surc…" at bounding box center [681, 305] width 1252 height 496
click at [1144, 473] on input "Hình thức thanh toán" at bounding box center [1199, 466] width 176 height 24
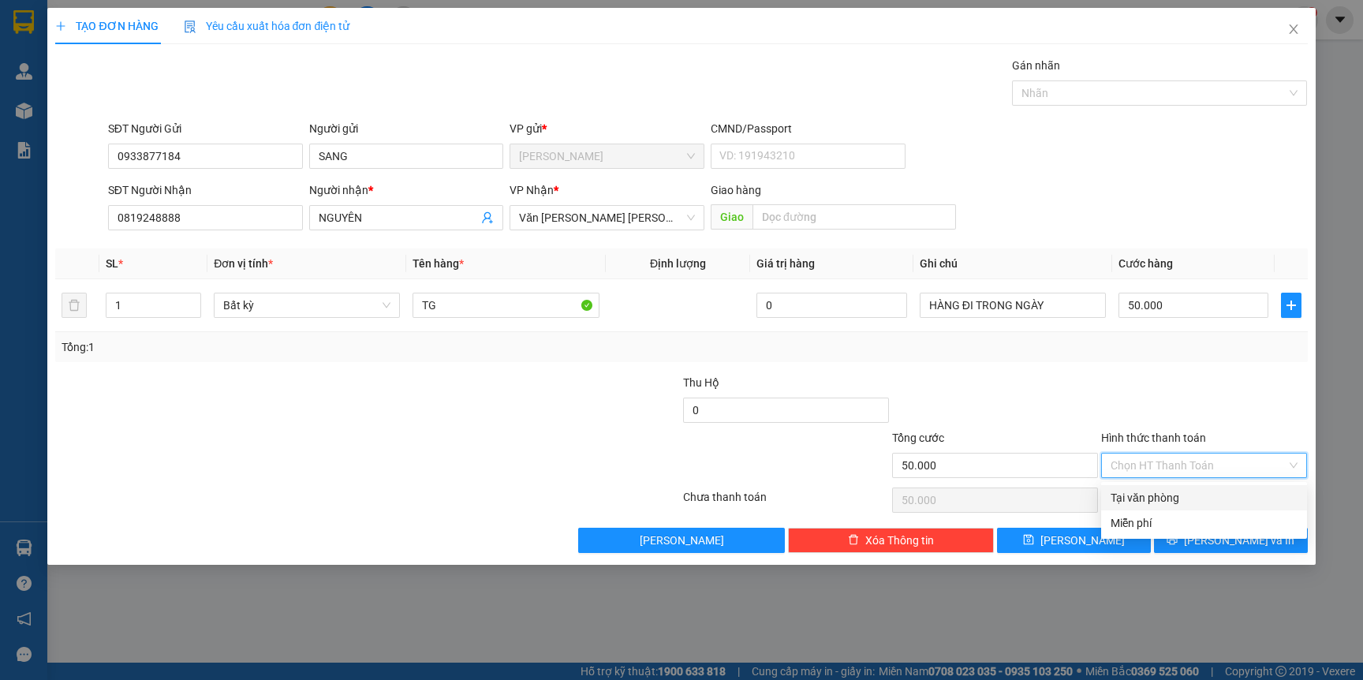
click at [1138, 498] on div "Tại văn phòng" at bounding box center [1204, 497] width 187 height 17
type input "0"
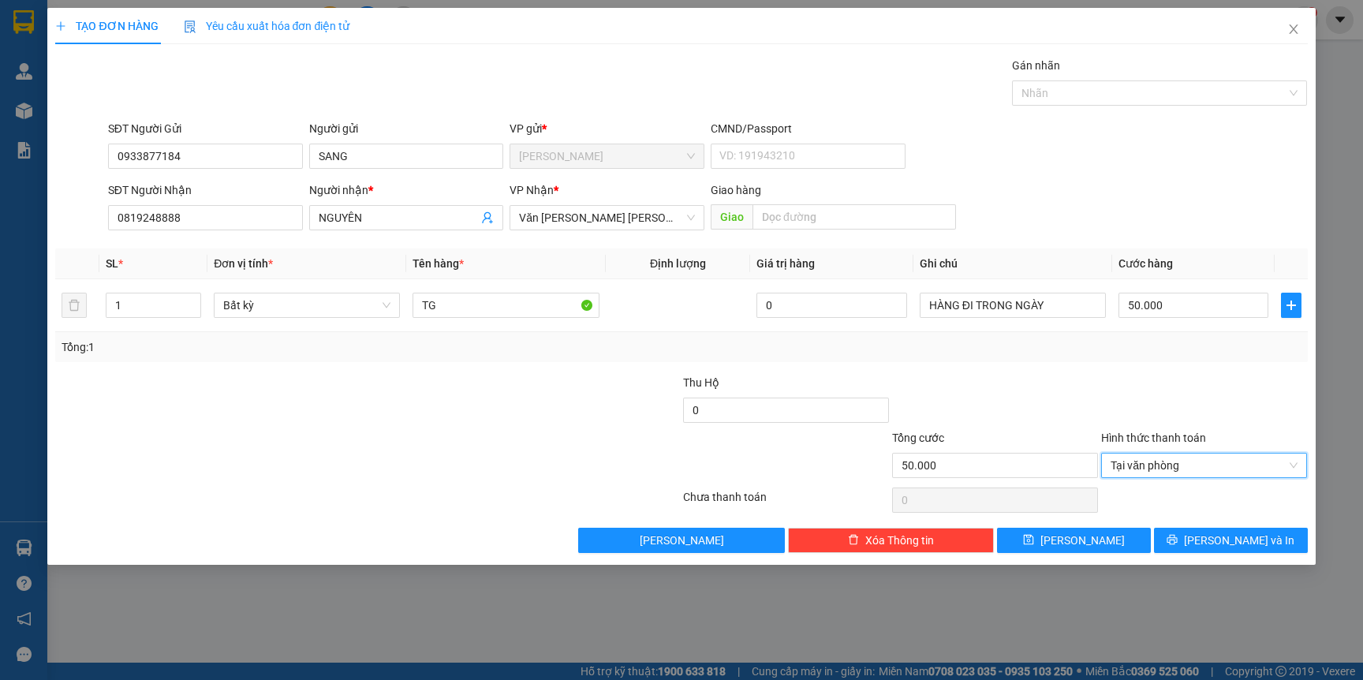
click at [1146, 353] on div "Tổng: 1" at bounding box center [681, 346] width 1239 height 17
click at [1178, 540] on icon "printer" at bounding box center [1173, 540] width 10 height 10
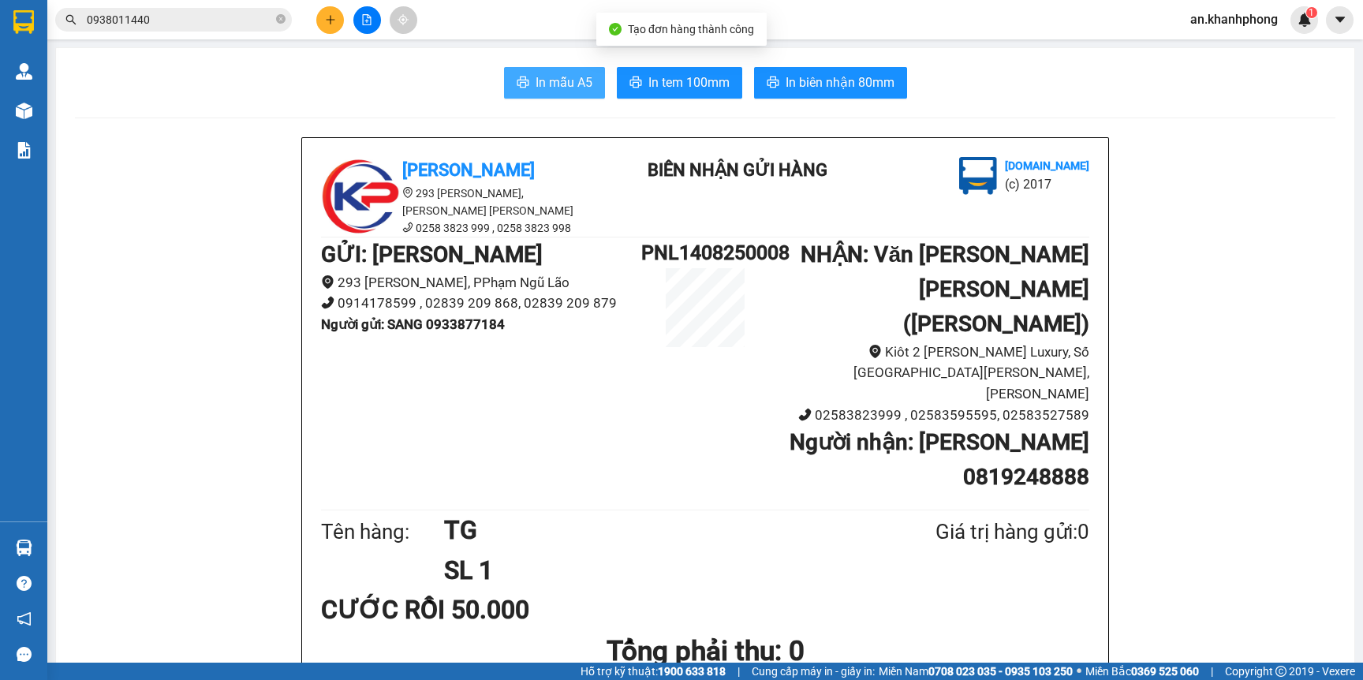
click at [517, 86] on icon "printer" at bounding box center [523, 82] width 13 height 13
click at [285, 16] on icon "close-circle" at bounding box center [280, 18] width 9 height 9
click at [235, 22] on input "text" at bounding box center [180, 19] width 186 height 17
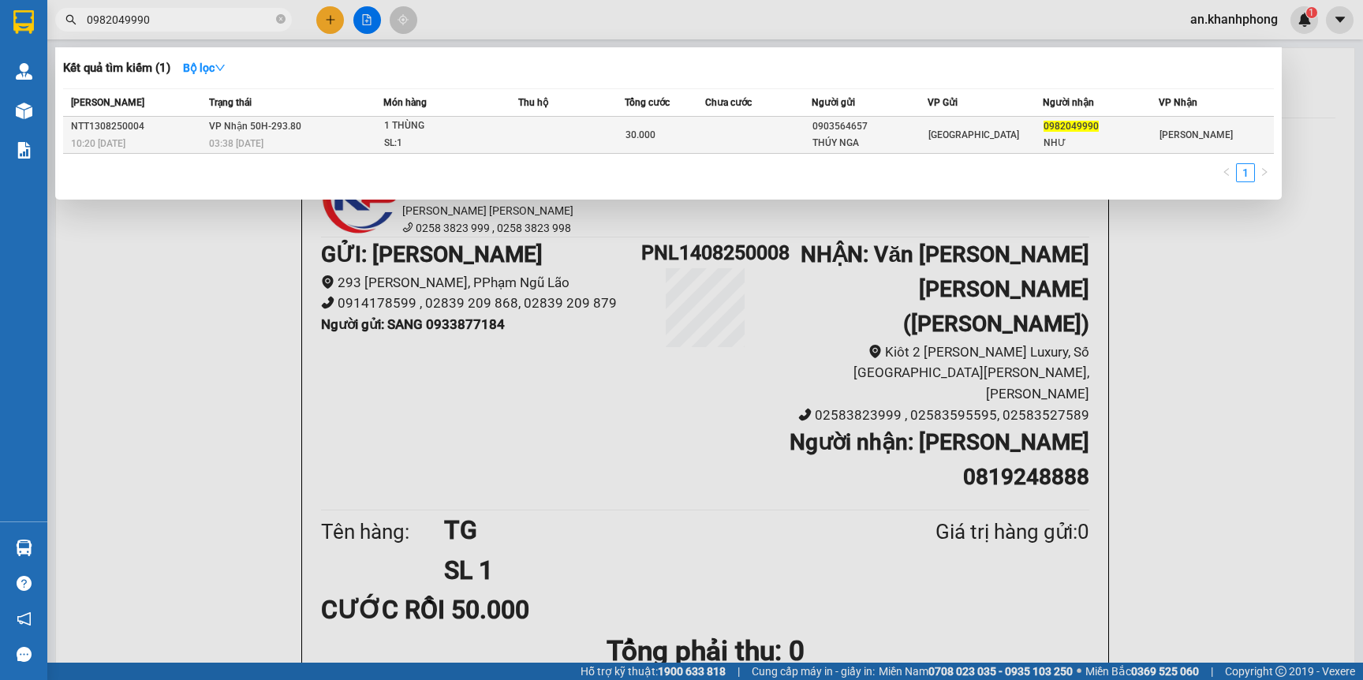
type input "0982049990"
click at [755, 133] on td at bounding box center [758, 135] width 106 height 37
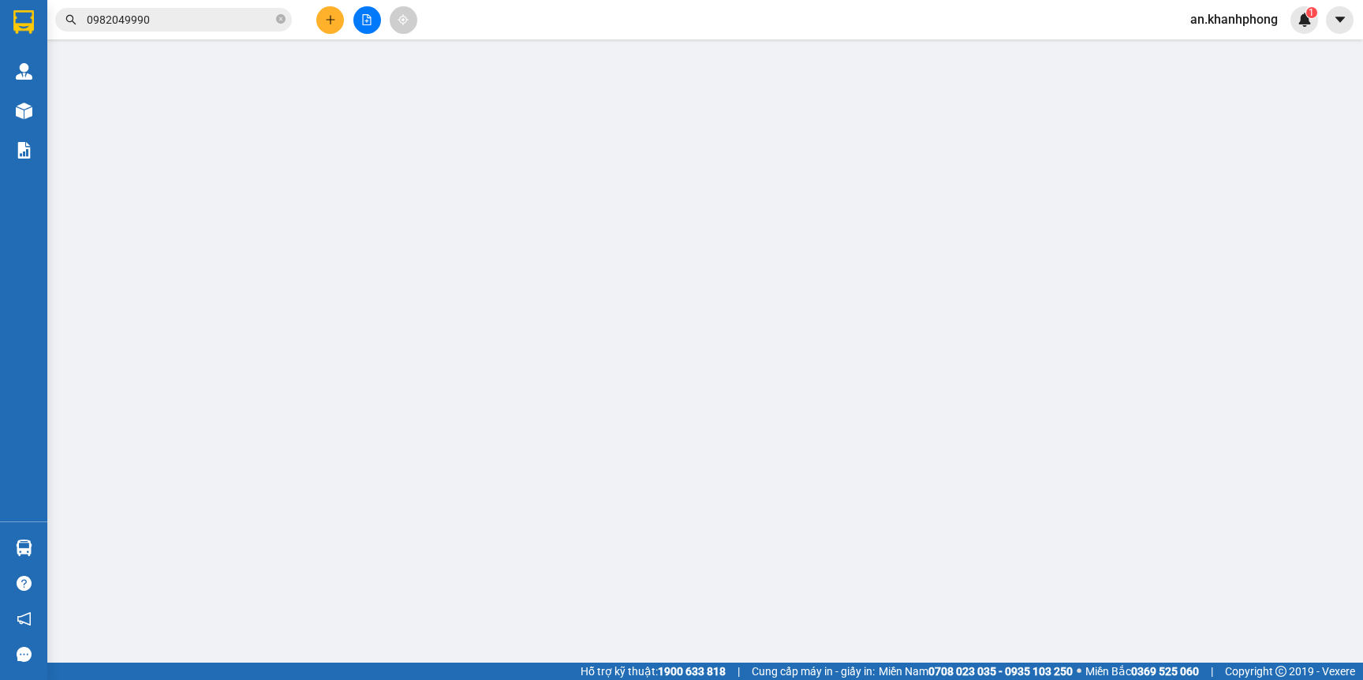
type input "0903564657"
type input "THÚY NGA"
type input "0982049990"
type input "NHƯ"
type input "30.000"
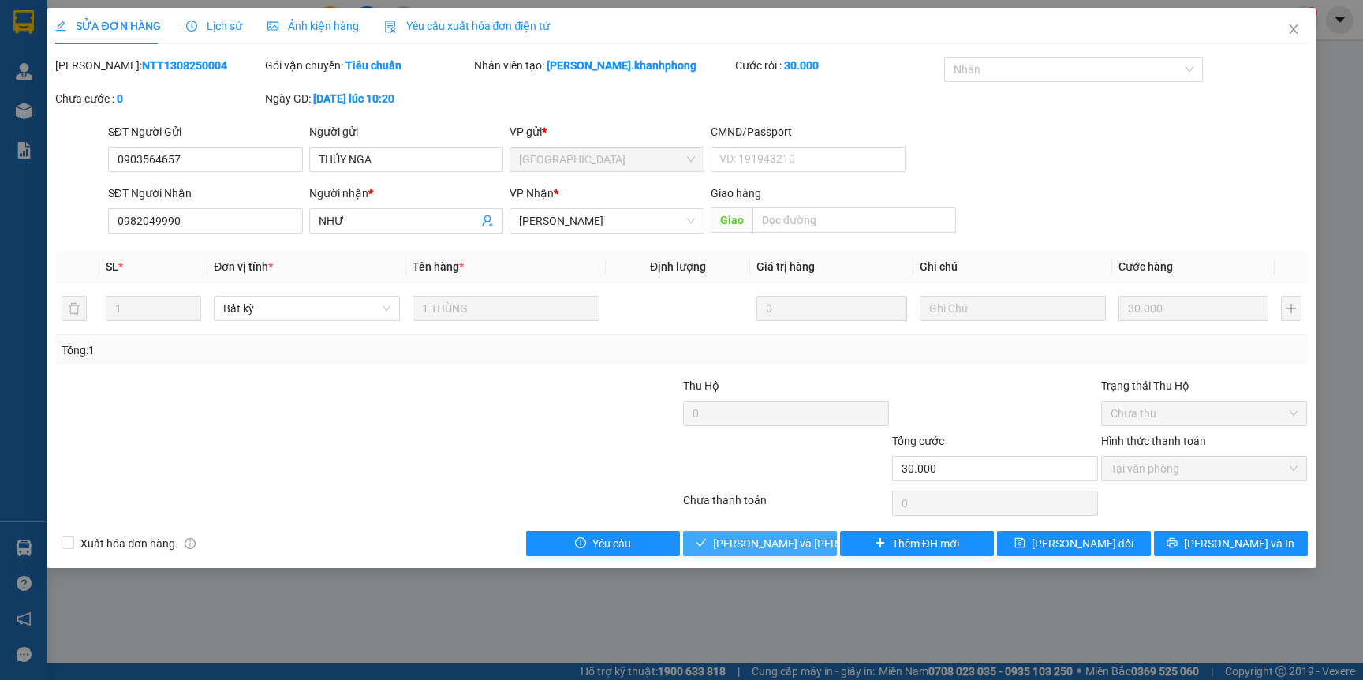
click at [738, 551] on span "Lưu và Giao hàng" at bounding box center [819, 543] width 213 height 17
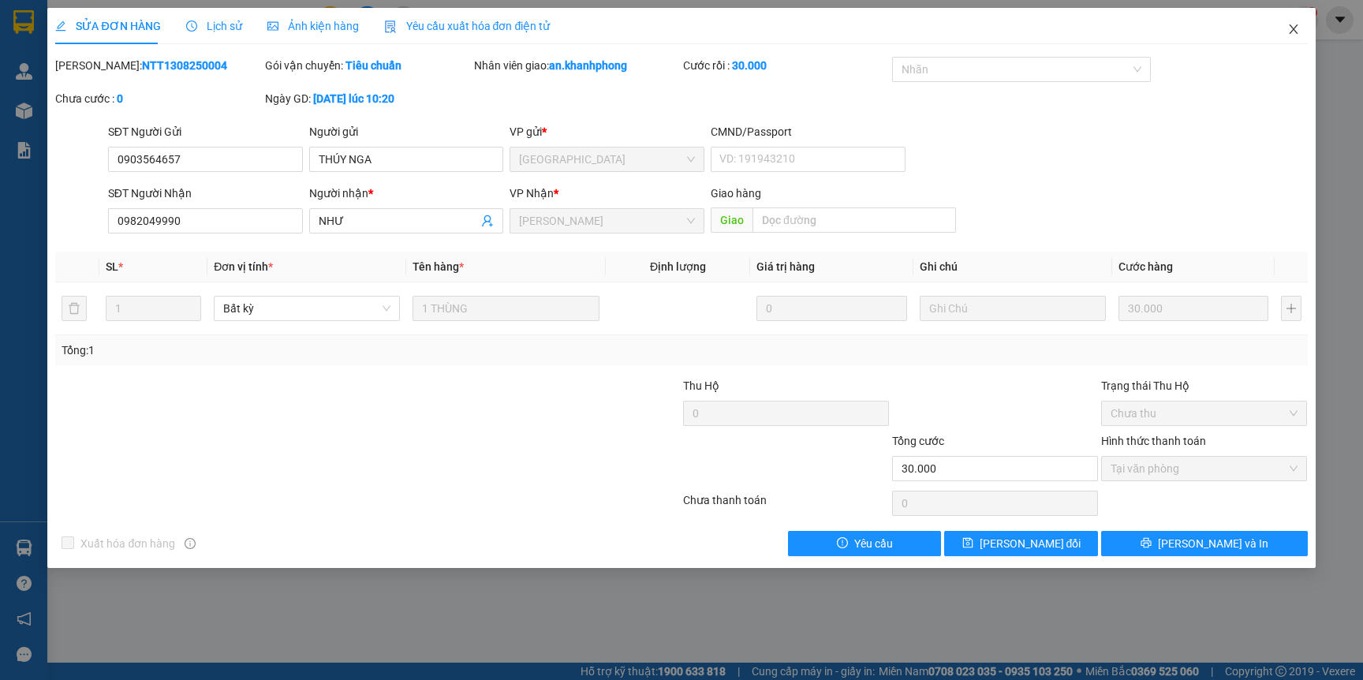
click at [1295, 33] on icon "close" at bounding box center [1293, 29] width 13 height 13
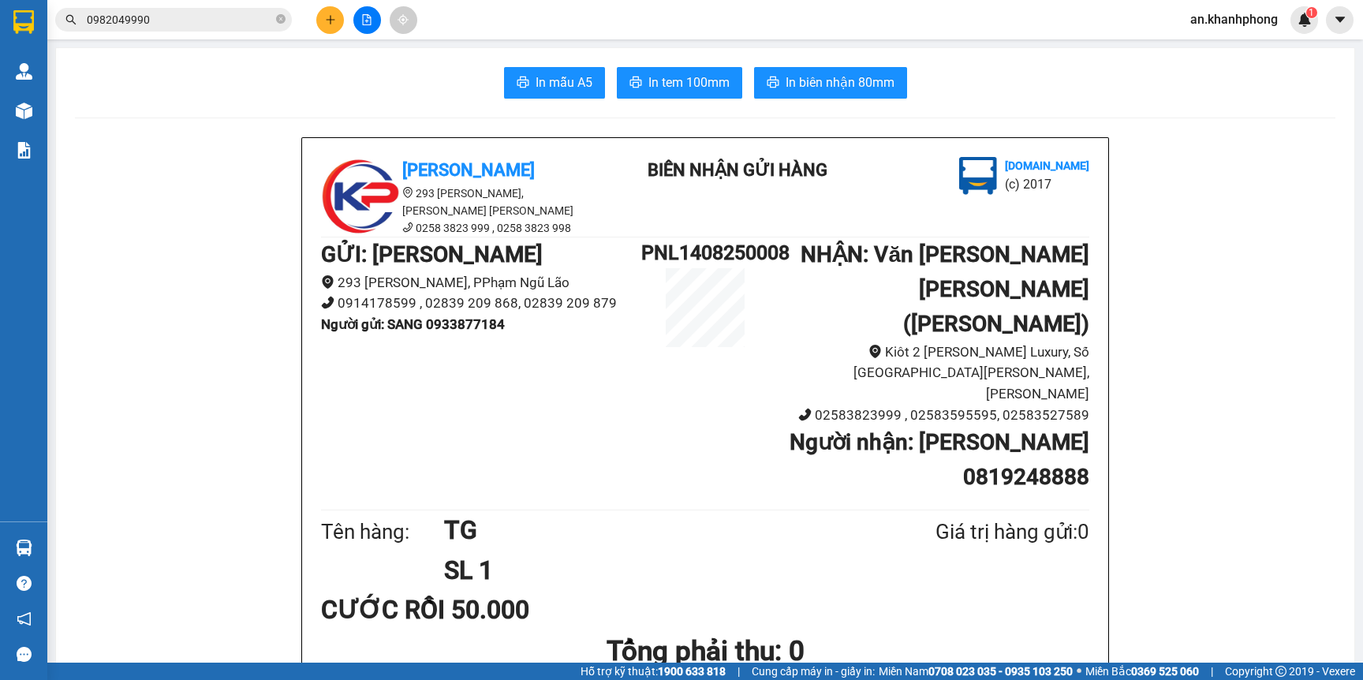
click at [186, 20] on input "0982049990" at bounding box center [180, 19] width 186 height 17
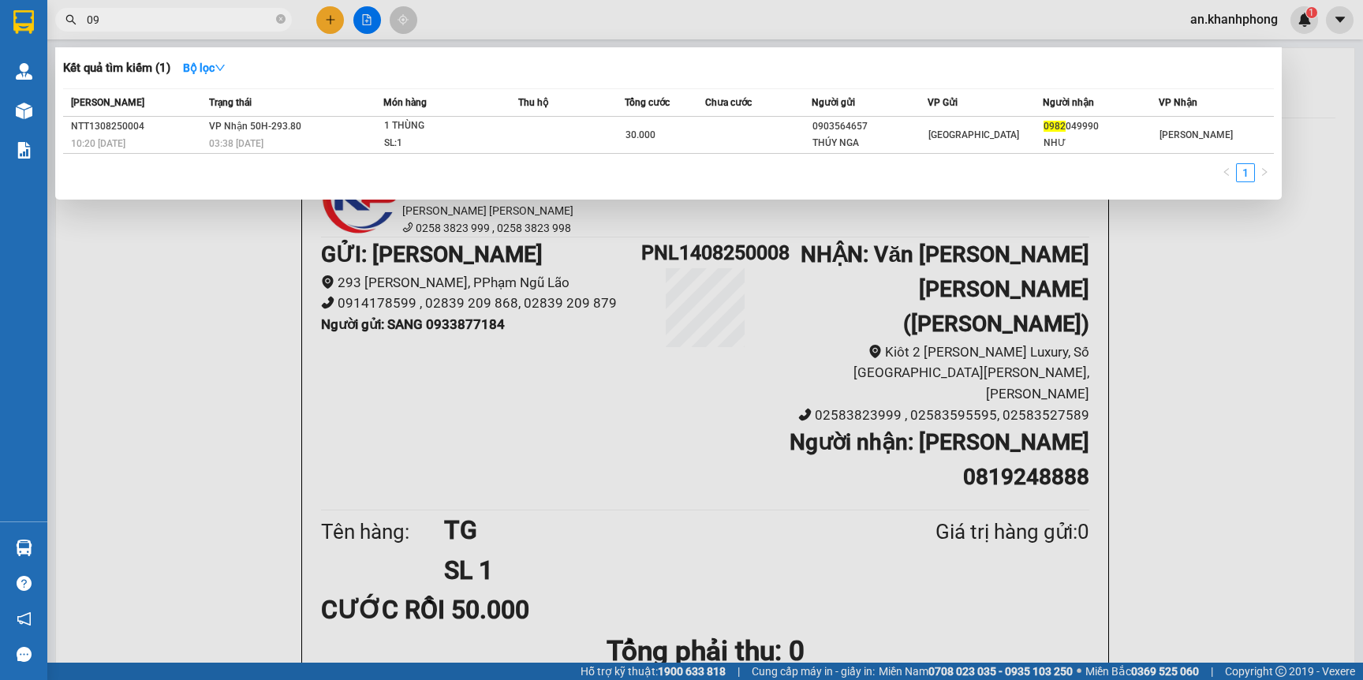
type input "0"
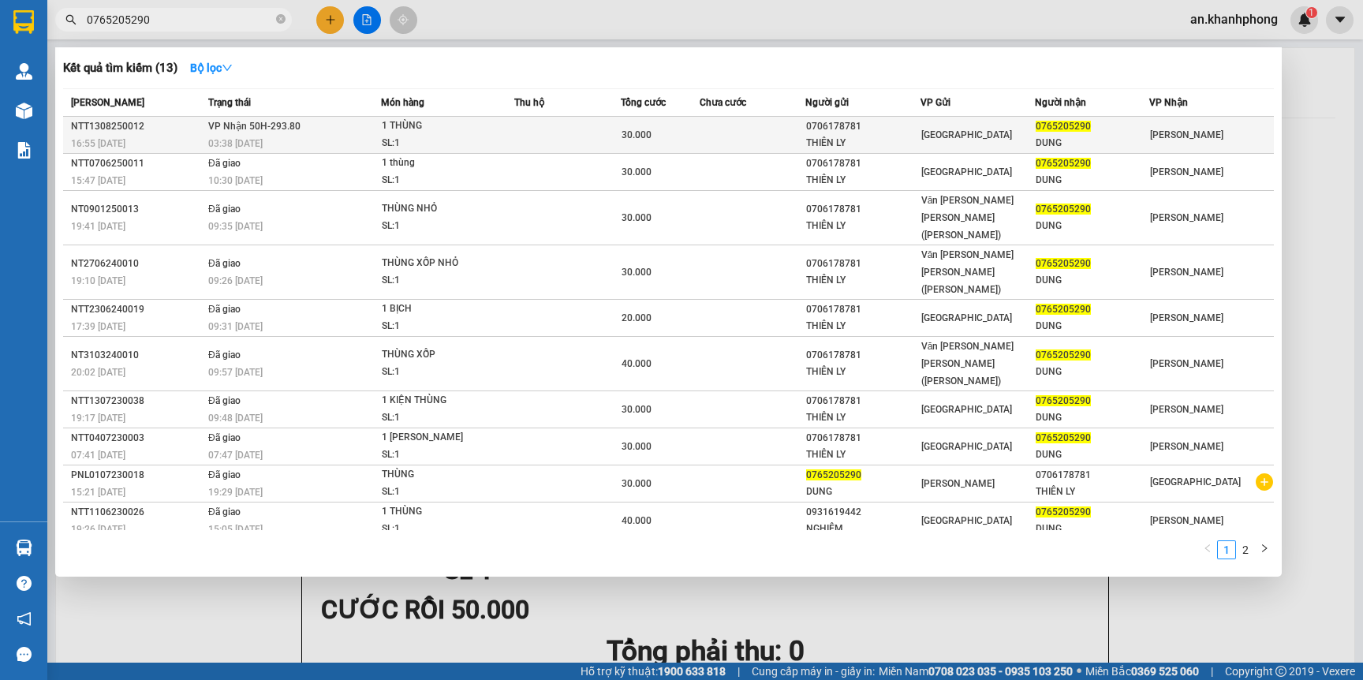
type input "0765205290"
click at [730, 133] on td at bounding box center [753, 135] width 106 height 37
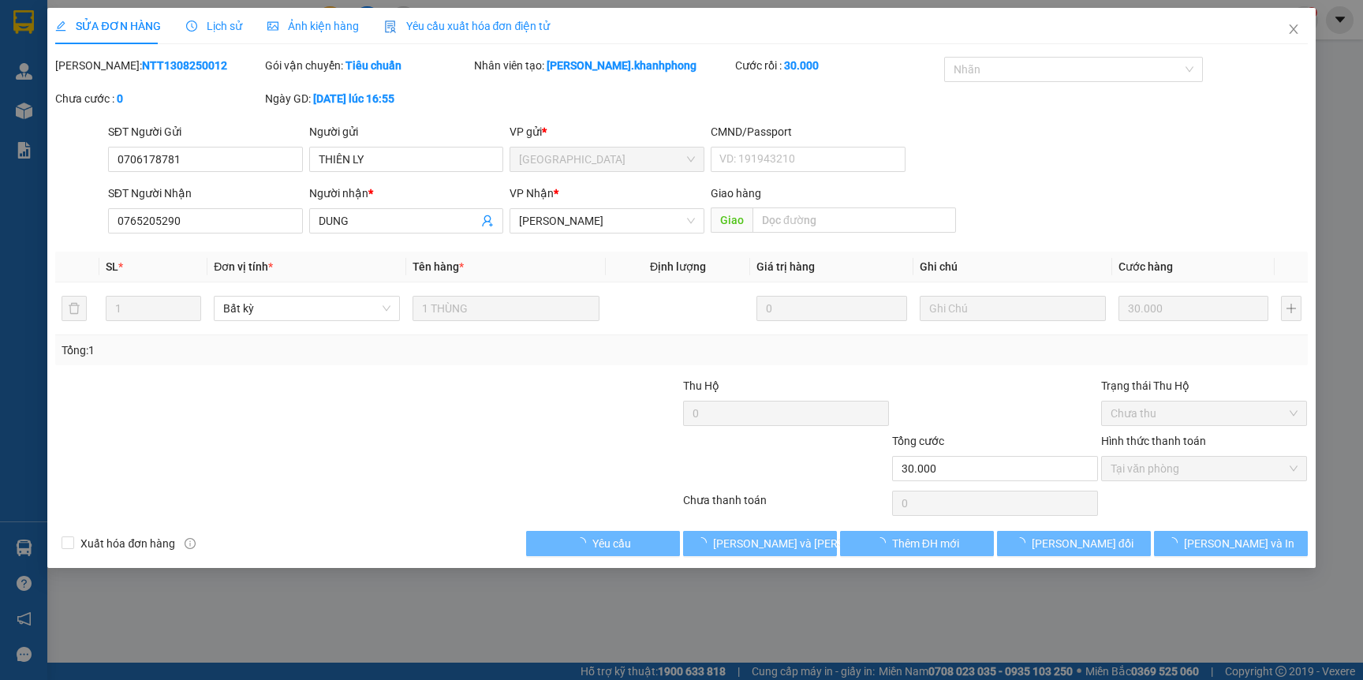
type input "0706178781"
type input "THIÊN LY"
type input "0765205290"
type input "DUNG"
type input "30.000"
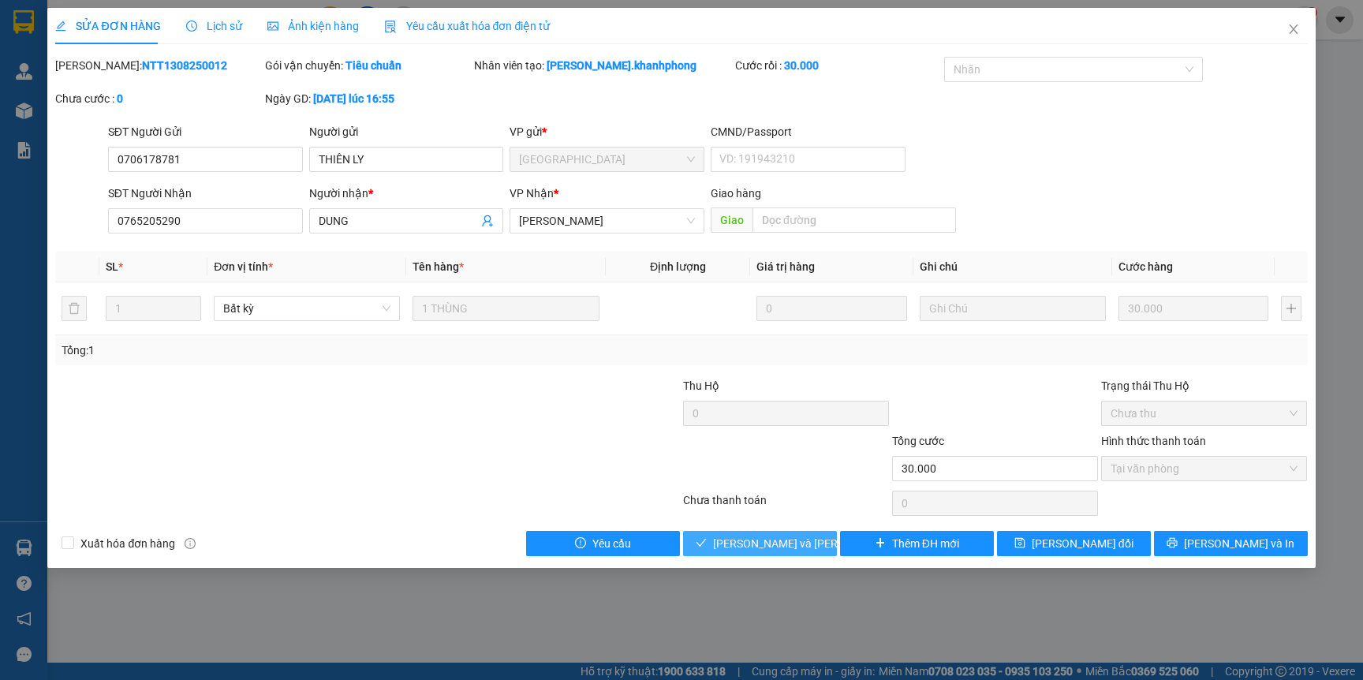
click at [745, 544] on span "Lưu và Giao hàng" at bounding box center [819, 543] width 213 height 17
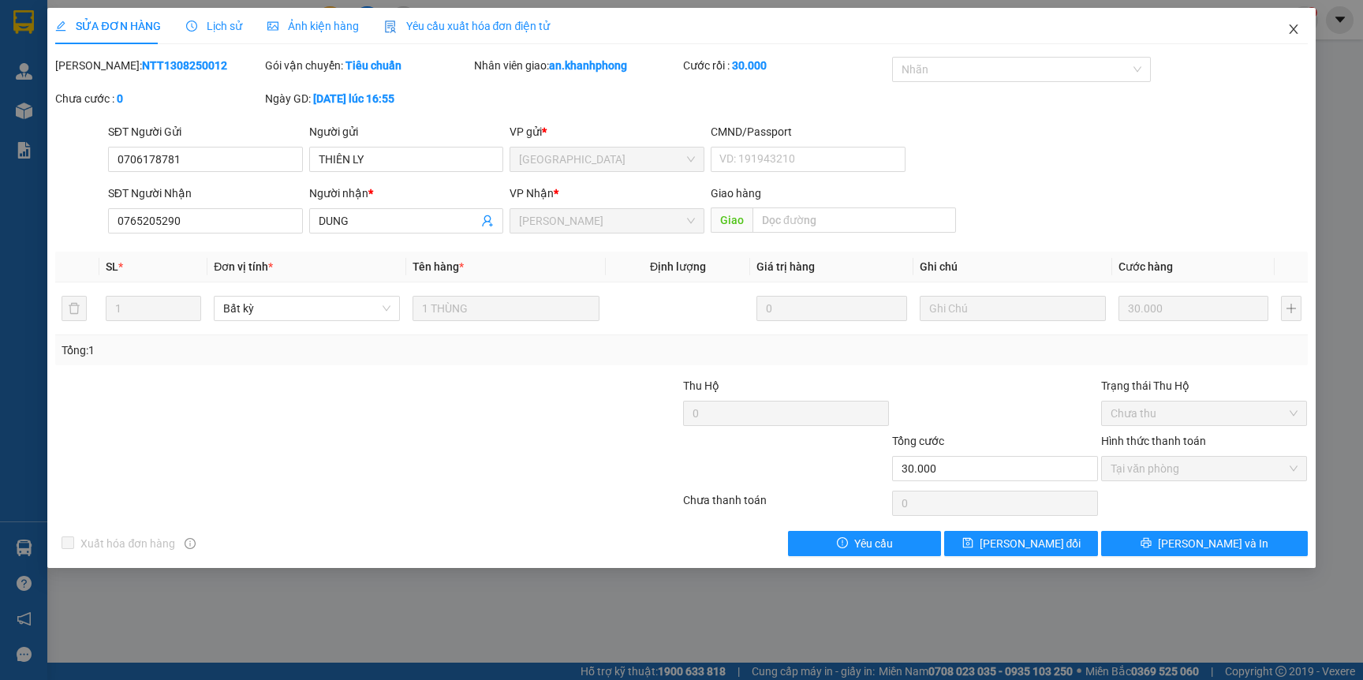
click at [1290, 27] on icon "close" at bounding box center [1293, 29] width 13 height 13
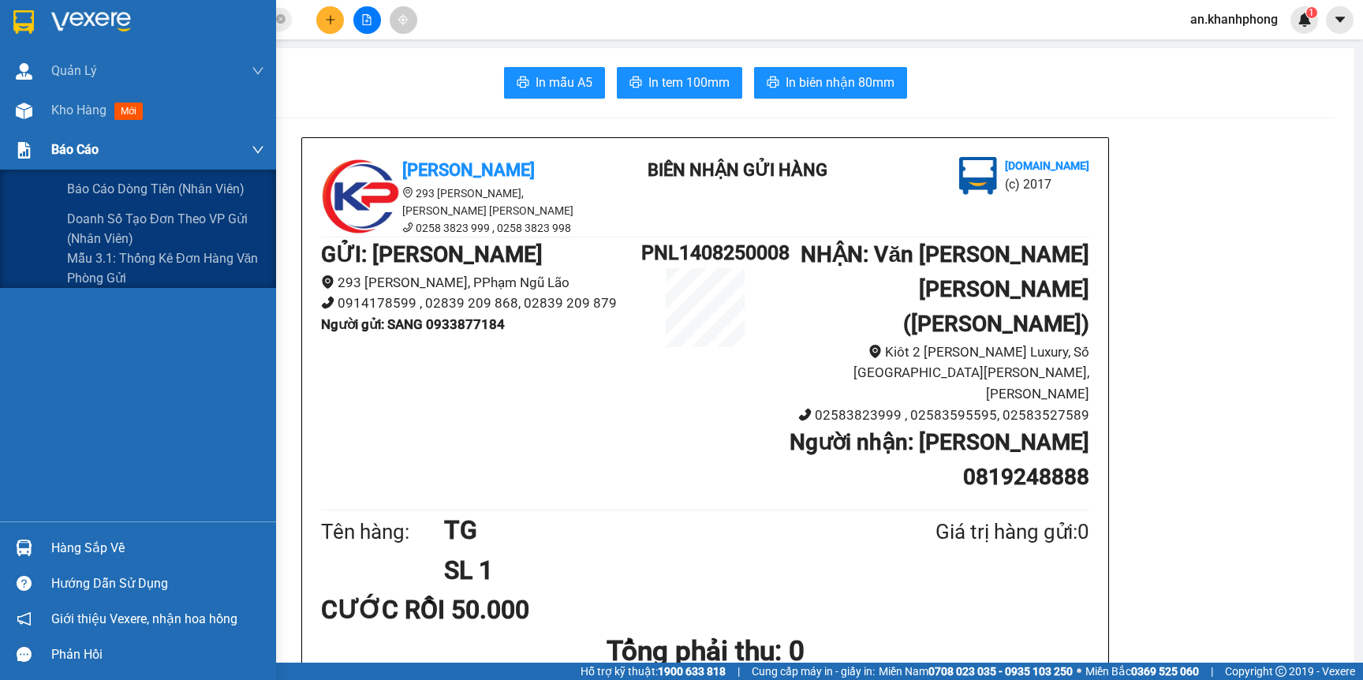
click at [77, 153] on span "Báo cáo" at bounding box center [74, 150] width 47 height 20
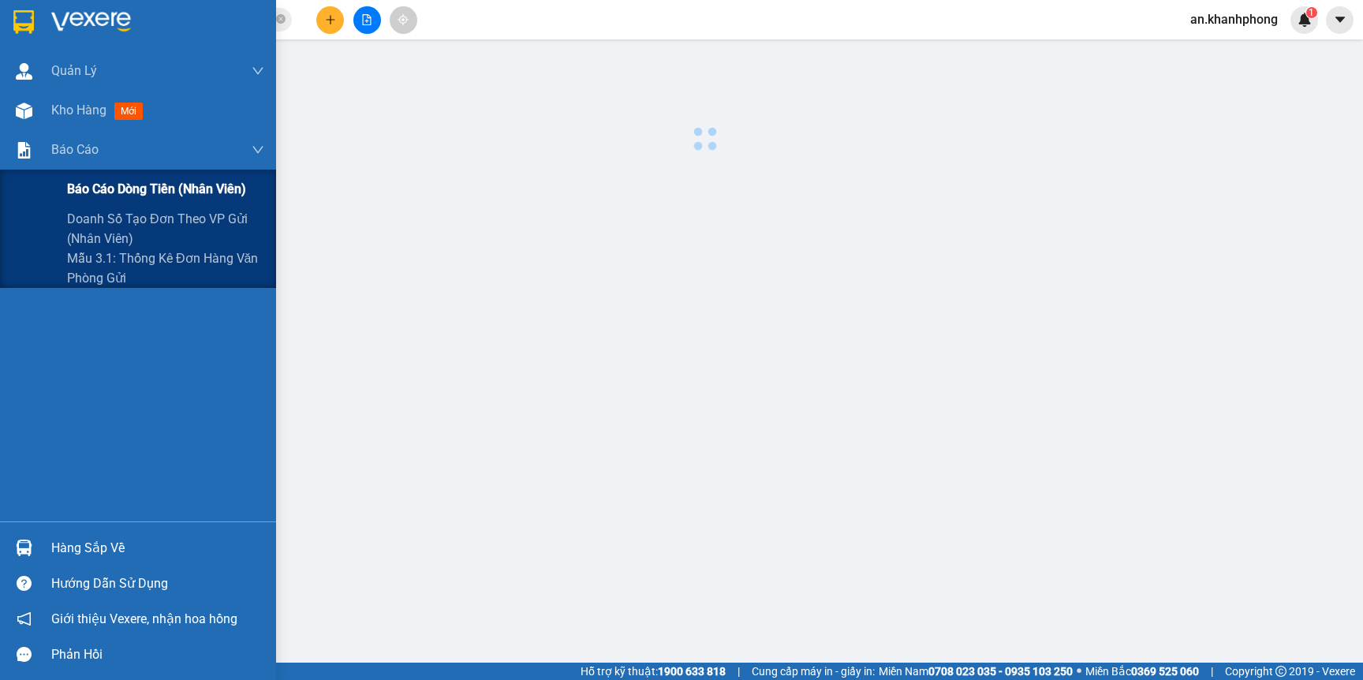
click at [99, 191] on span "Báo cáo dòng tiền (nhân viên)" at bounding box center [156, 189] width 179 height 20
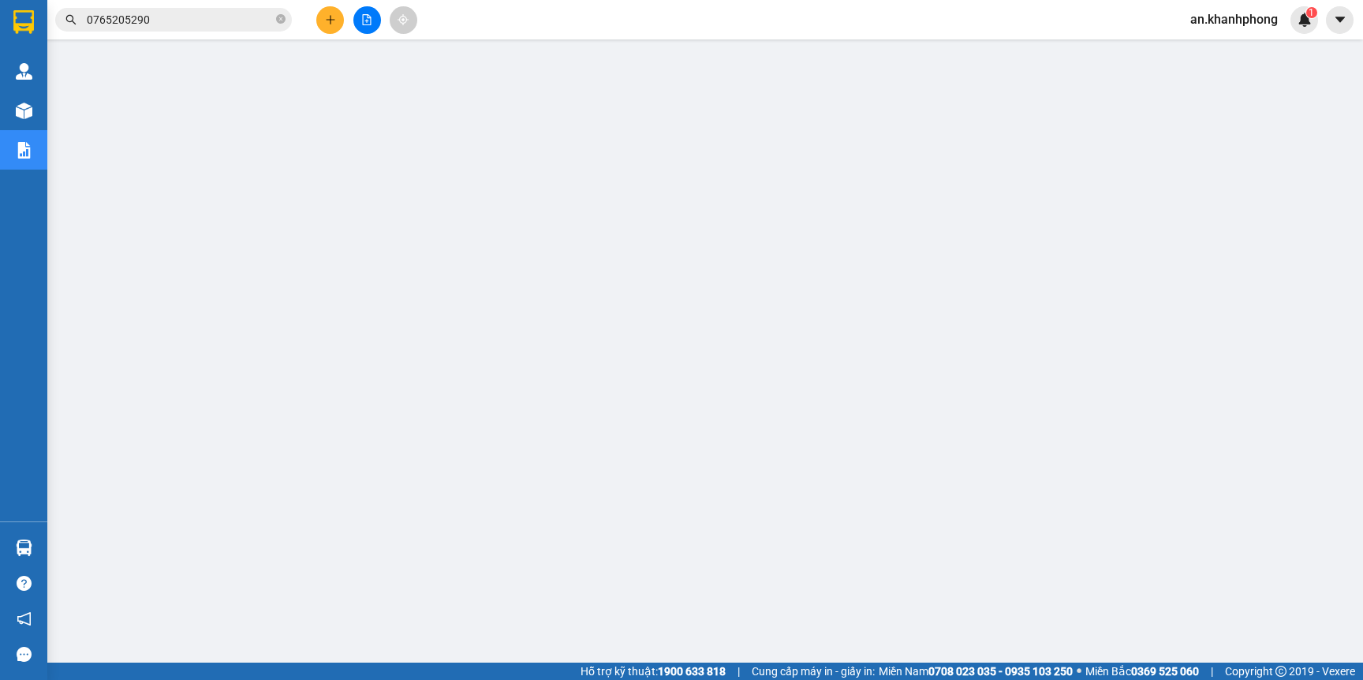
click at [190, 23] on input "0765205290" at bounding box center [180, 19] width 186 height 17
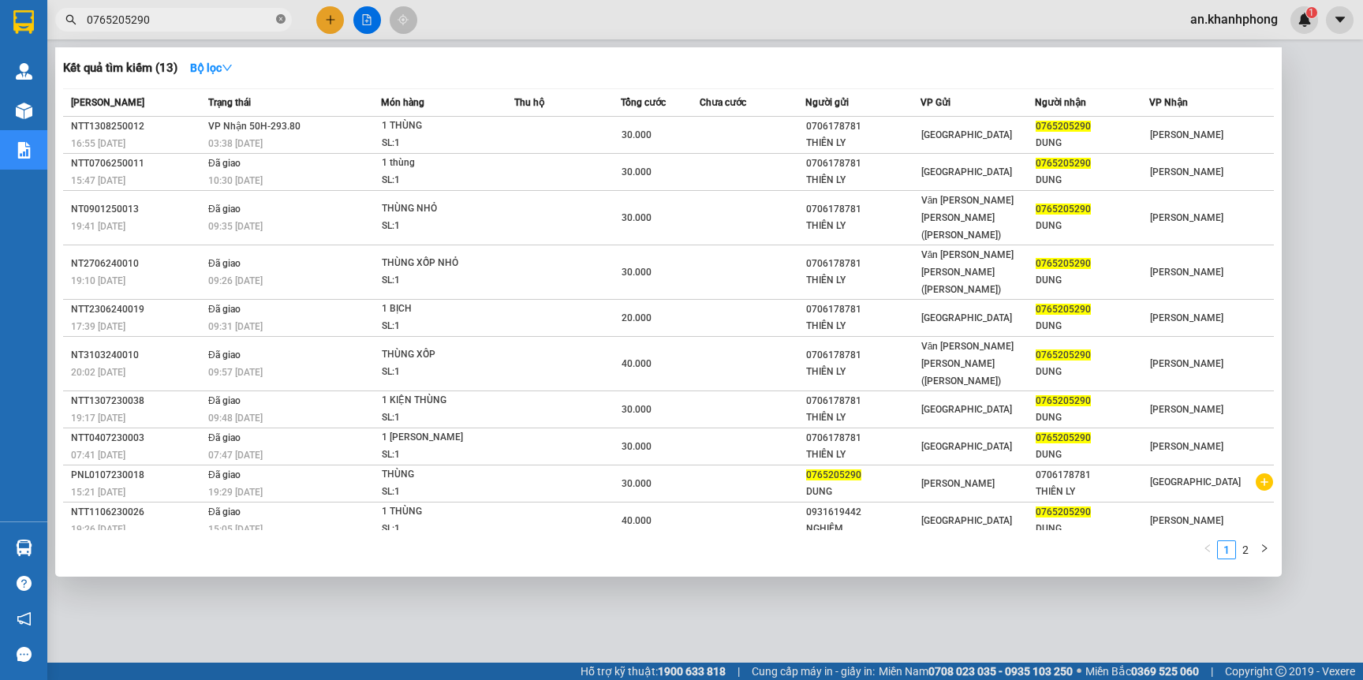
click at [285, 18] on icon "close-circle" at bounding box center [280, 18] width 9 height 9
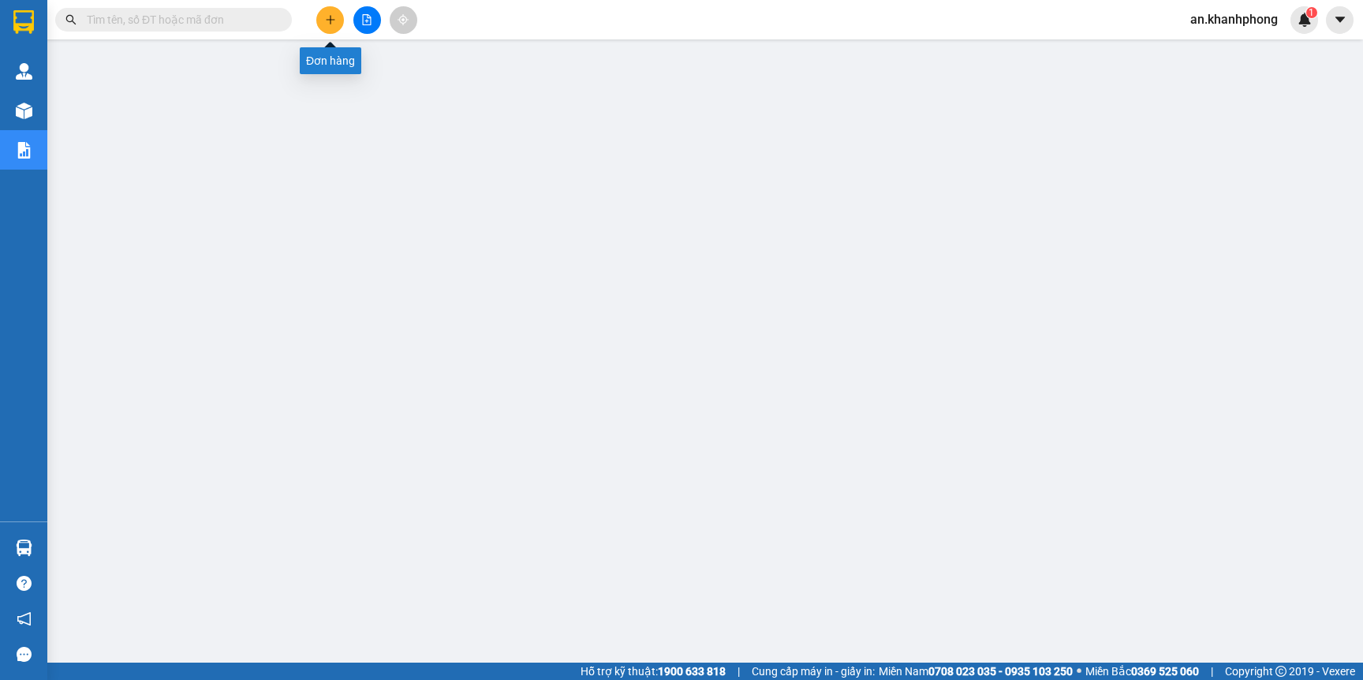
click at [325, 24] on icon "plus" at bounding box center [330, 19] width 11 height 11
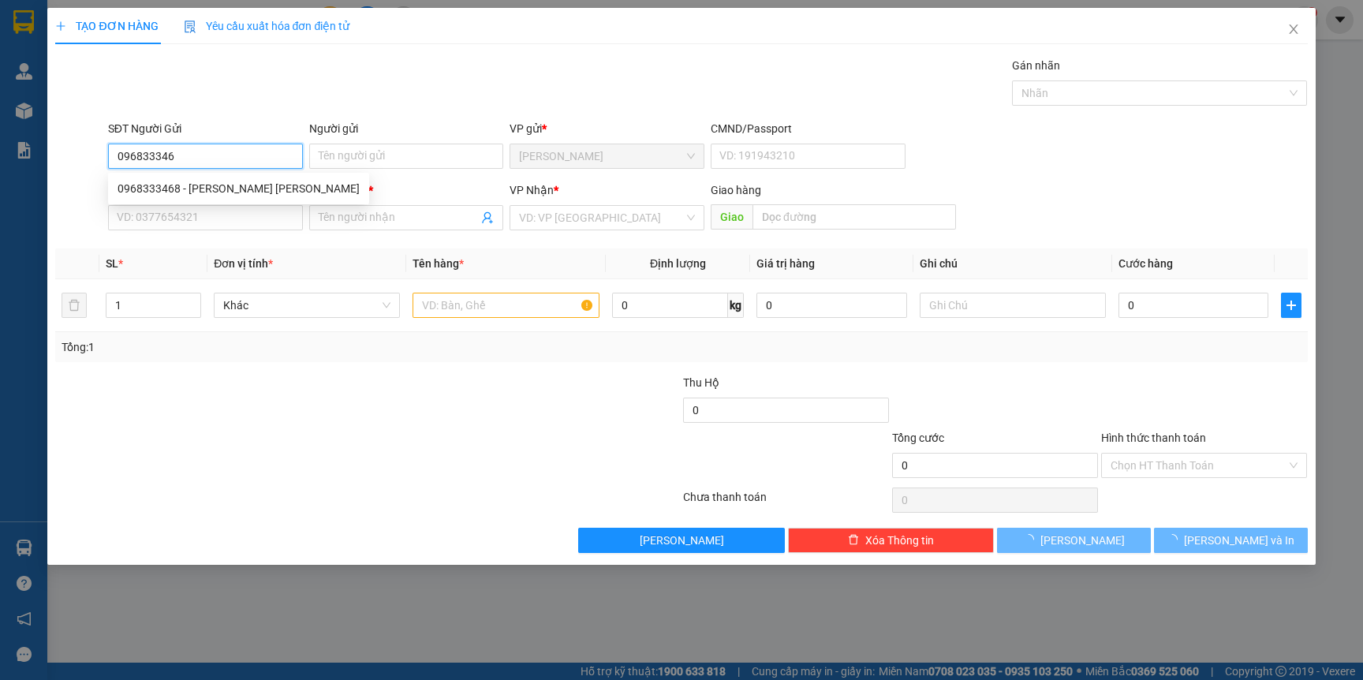
type input "0968333468"
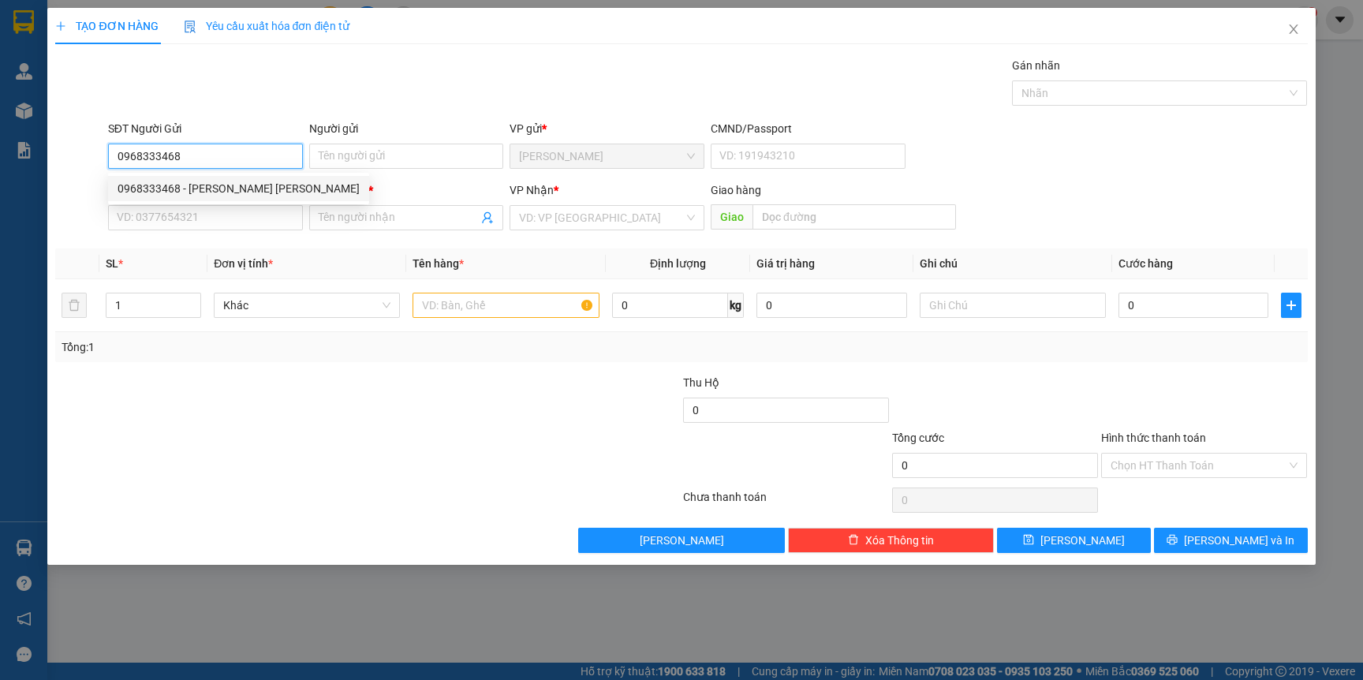
click at [230, 181] on div "0968333468 - Võ Hồng Phúc" at bounding box center [239, 188] width 242 height 17
type input "[PERSON_NAME]"
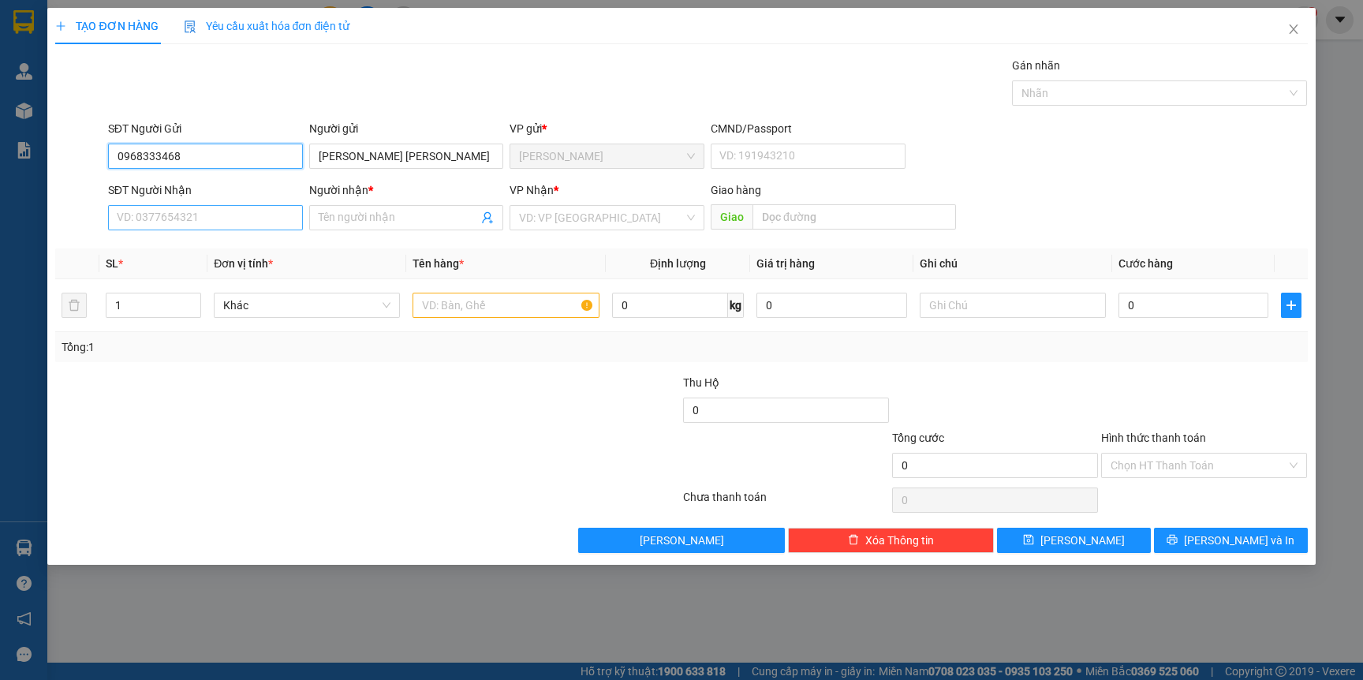
type input "0968333468"
click at [216, 213] on input "SĐT Người Nhận" at bounding box center [205, 217] width 195 height 25
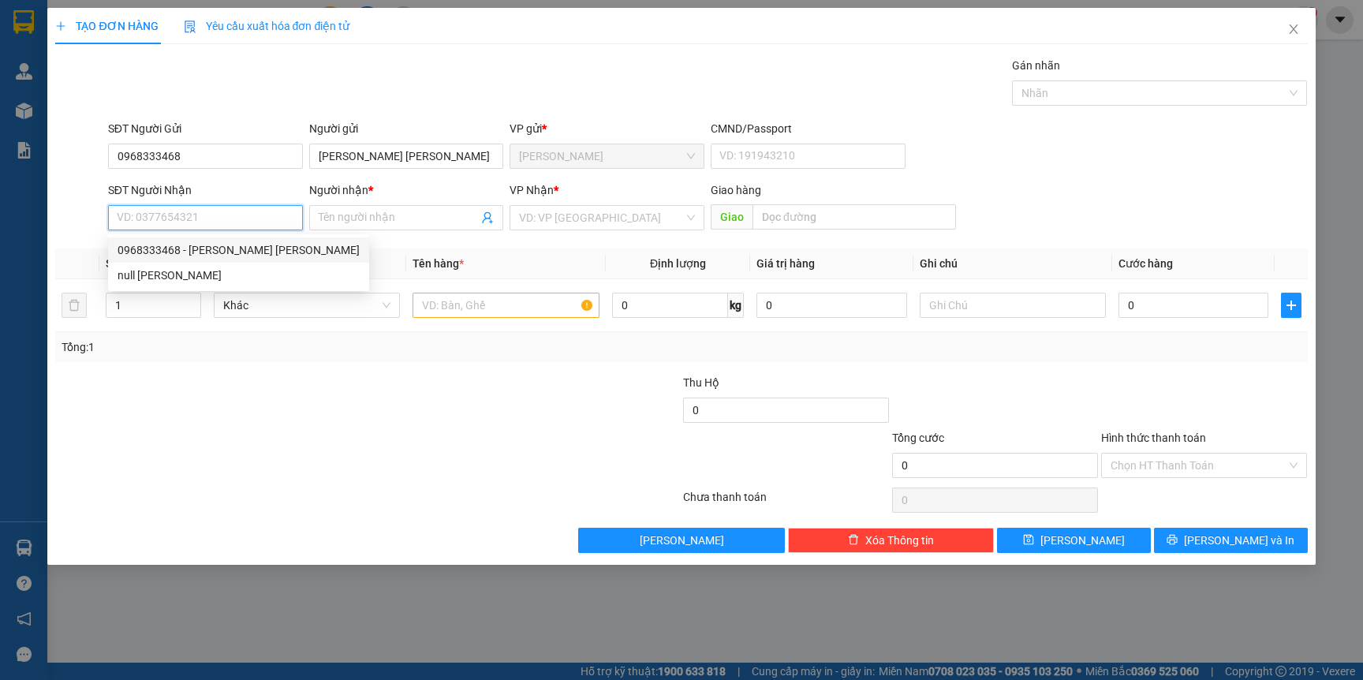
click at [204, 245] on div "0968333468 - Võ Hồng Phúc" at bounding box center [239, 249] width 242 height 17
type input "0968333468"
type input "[PERSON_NAME]"
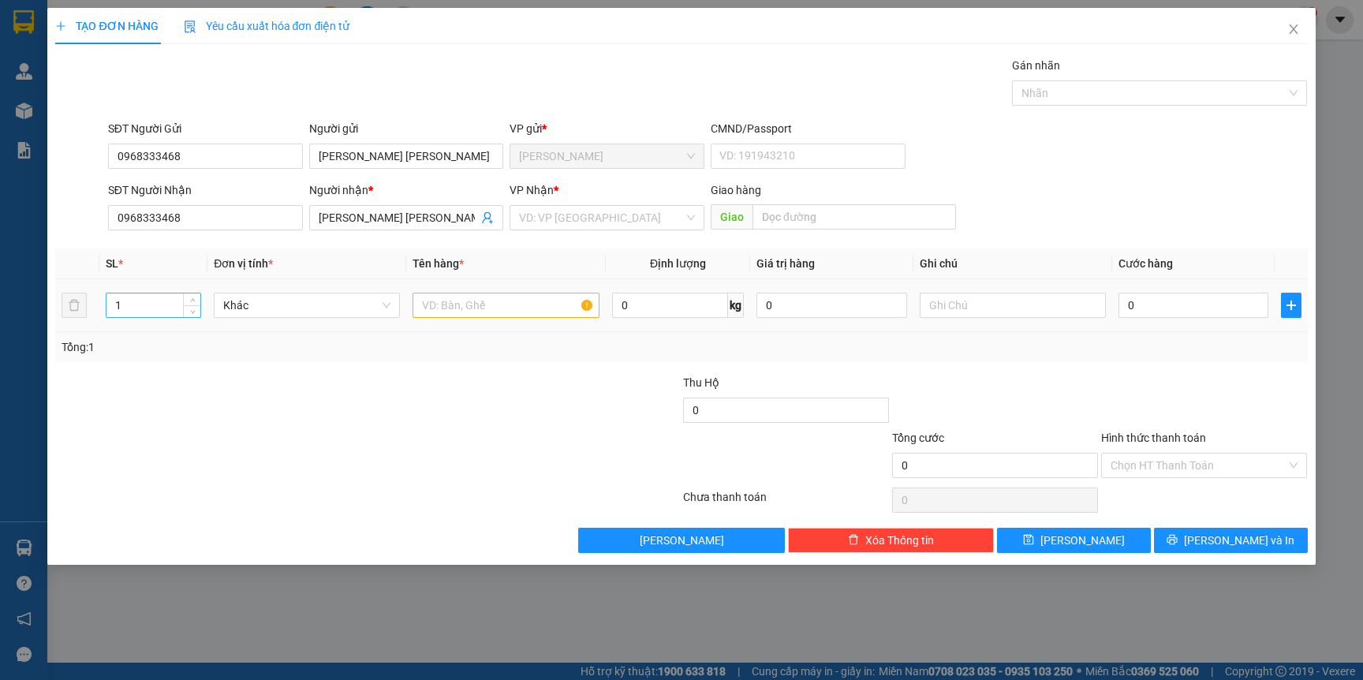
click at [160, 302] on input "1" at bounding box center [153, 305] width 95 height 24
type input "2"
click at [183, 370] on div "Transit Pickup Surcharge Ids Transit Deliver Surcharge Ids Transit Deliver Surc…" at bounding box center [681, 305] width 1252 height 496
drag, startPoint x: 526, startPoint y: 297, endPoint x: 524, endPoint y: 307, distance: 10.5
click at [526, 297] on input "text" at bounding box center [506, 305] width 186 height 25
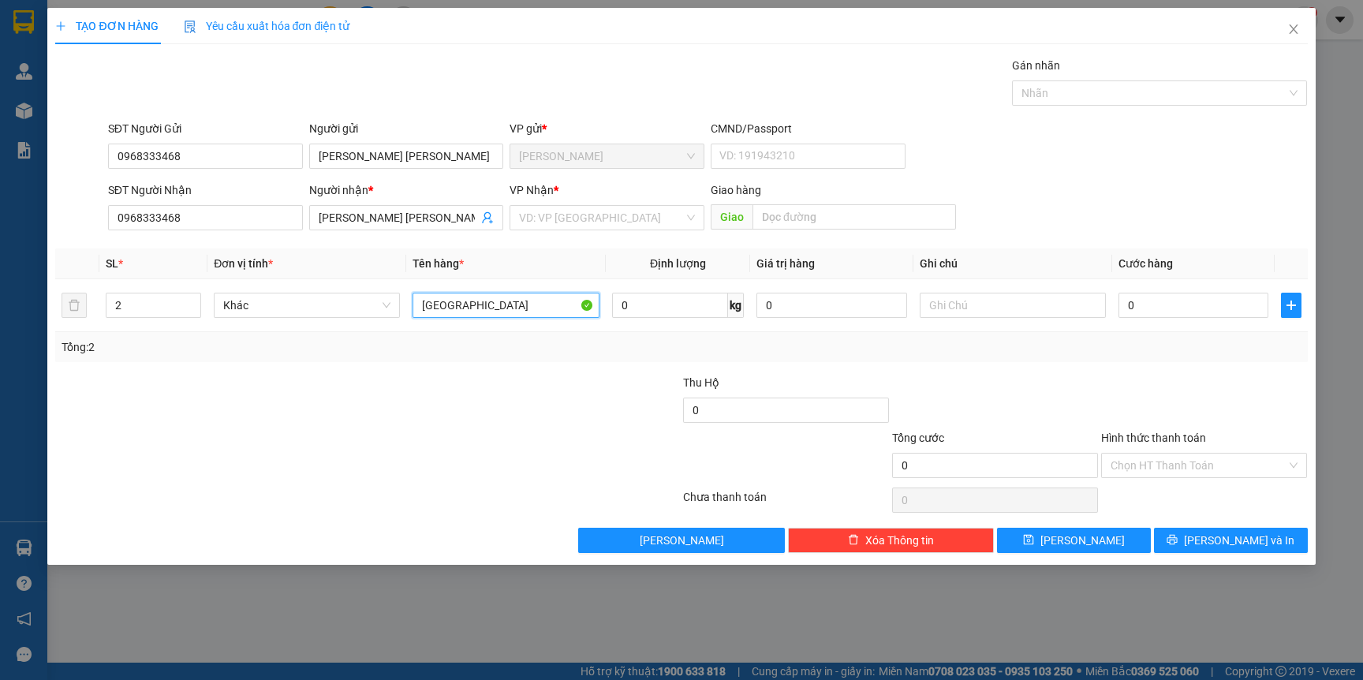
type input "[GEOGRAPHIC_DATA]"
click at [487, 376] on div at bounding box center [577, 401] width 209 height 55
click at [1206, 316] on input "0" at bounding box center [1194, 305] width 150 height 25
click at [1142, 338] on div "Tổng: 2" at bounding box center [681, 346] width 1239 height 17
click at [1162, 309] on input "0" at bounding box center [1194, 305] width 150 height 25
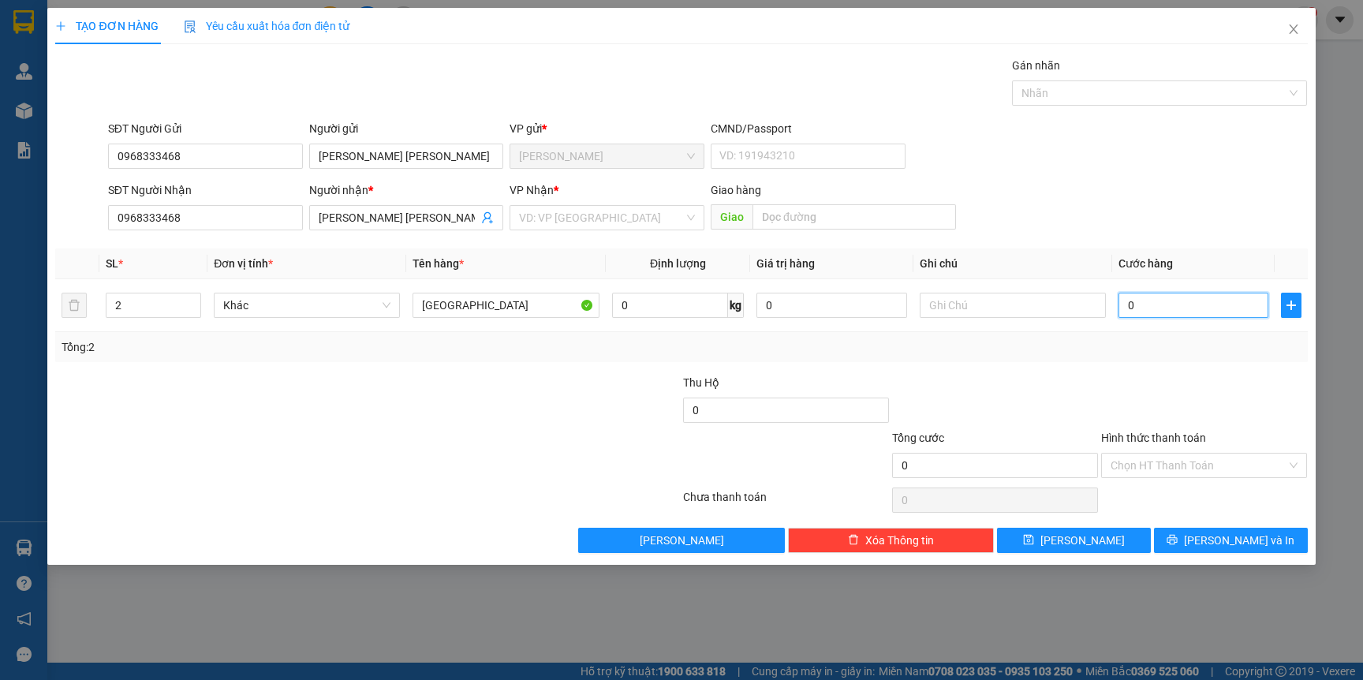
type input "9"
type input "90"
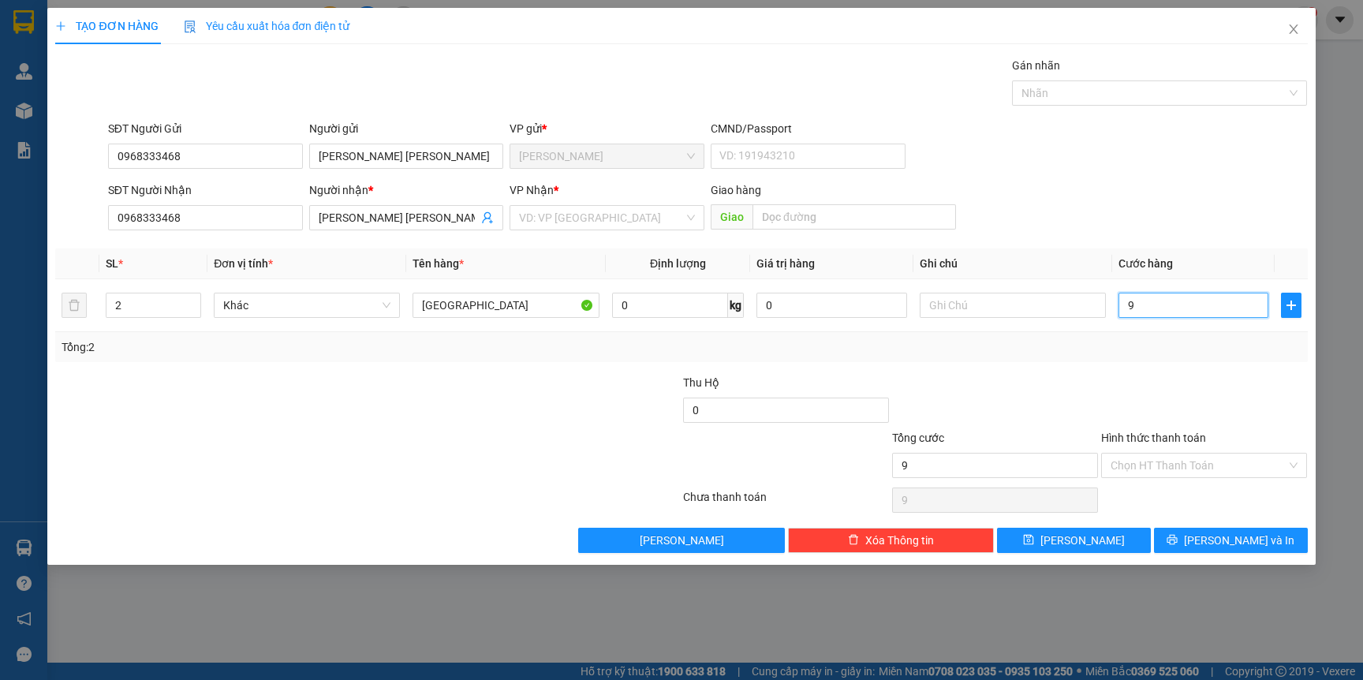
type input "90"
type input "90.000"
click at [1164, 361] on div "Transit Pickup Surcharge Ids Transit Deliver Surcharge Ids Transit Deliver Surc…" at bounding box center [681, 305] width 1252 height 496
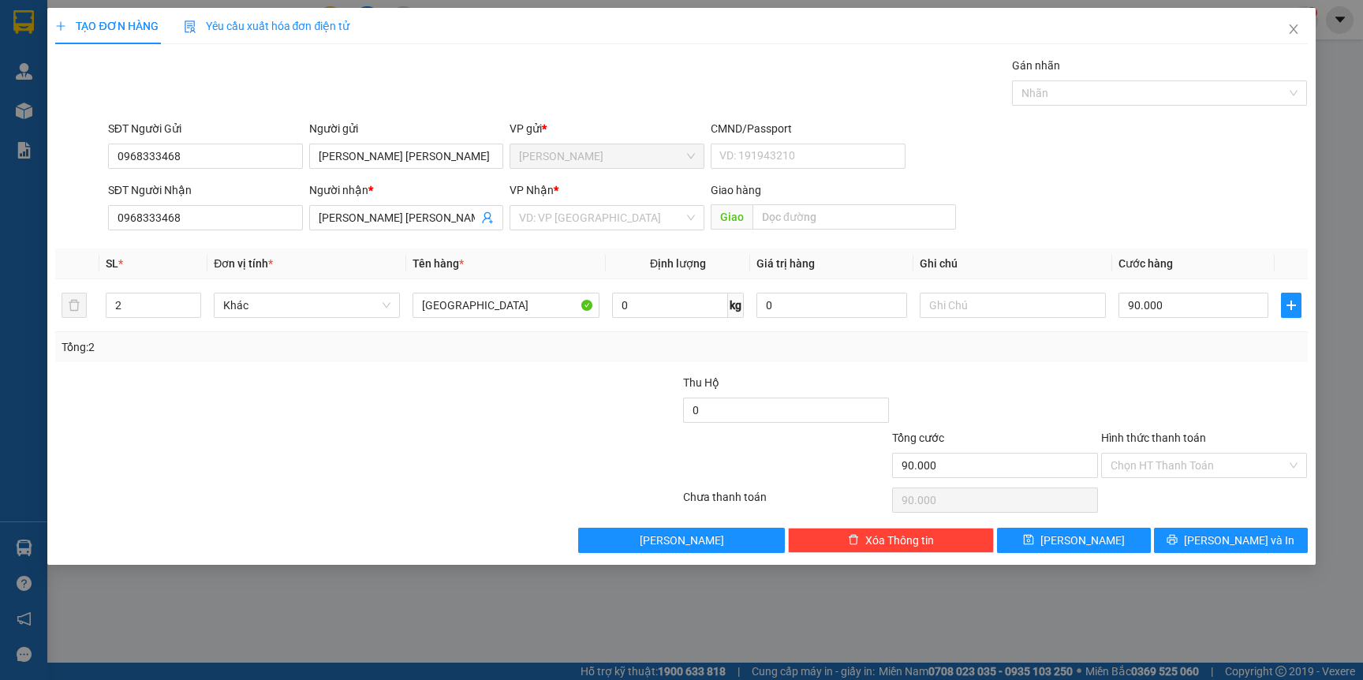
click at [1168, 361] on div "Tổng: 2" at bounding box center [681, 347] width 1252 height 30
click at [1000, 303] on input "text" at bounding box center [1013, 305] width 186 height 25
click at [1213, 551] on button "[PERSON_NAME] và In" at bounding box center [1231, 540] width 154 height 25
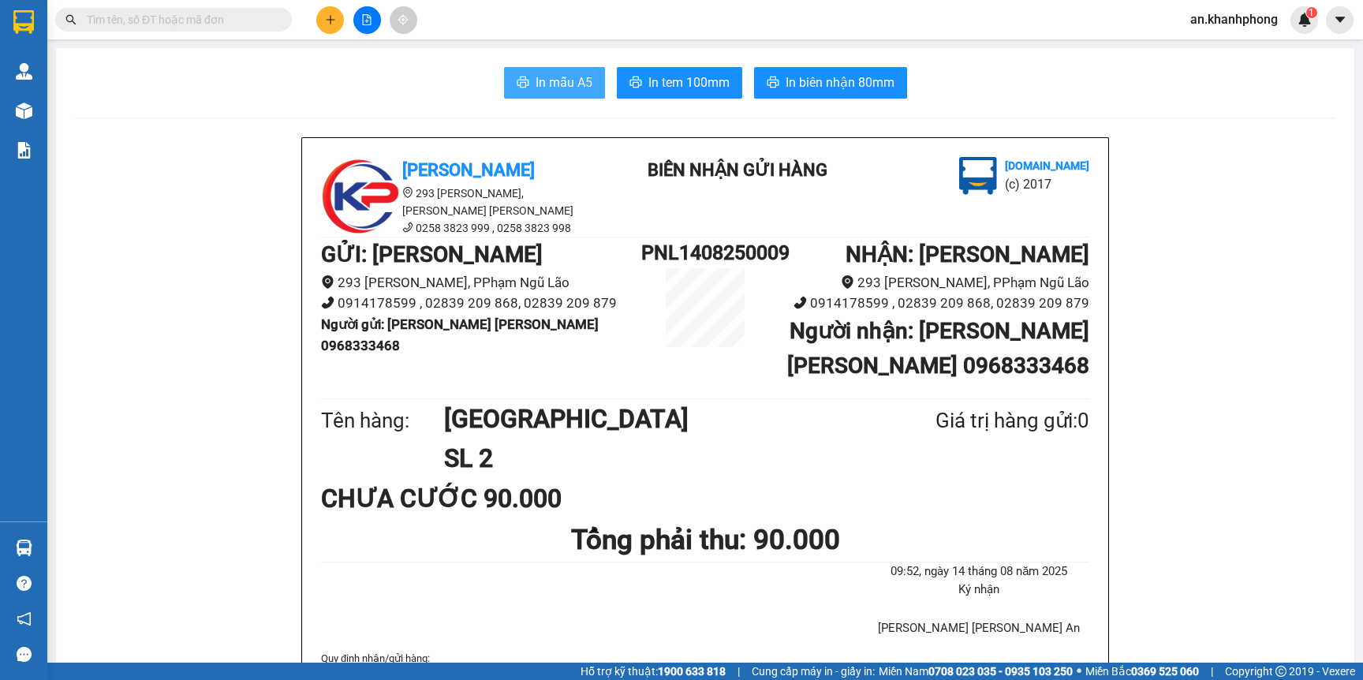
click at [536, 88] on span "In mẫu A5" at bounding box center [564, 83] width 57 height 20
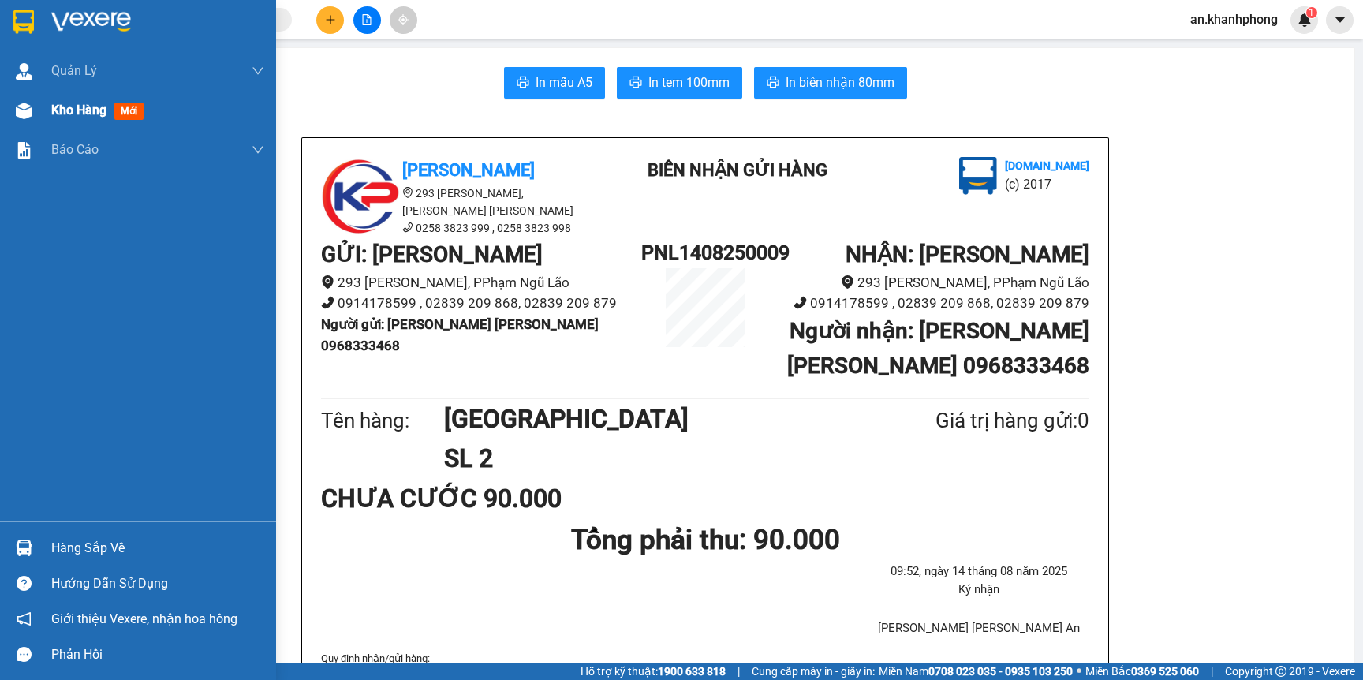
click at [75, 109] on span "Kho hàng" at bounding box center [78, 110] width 55 height 15
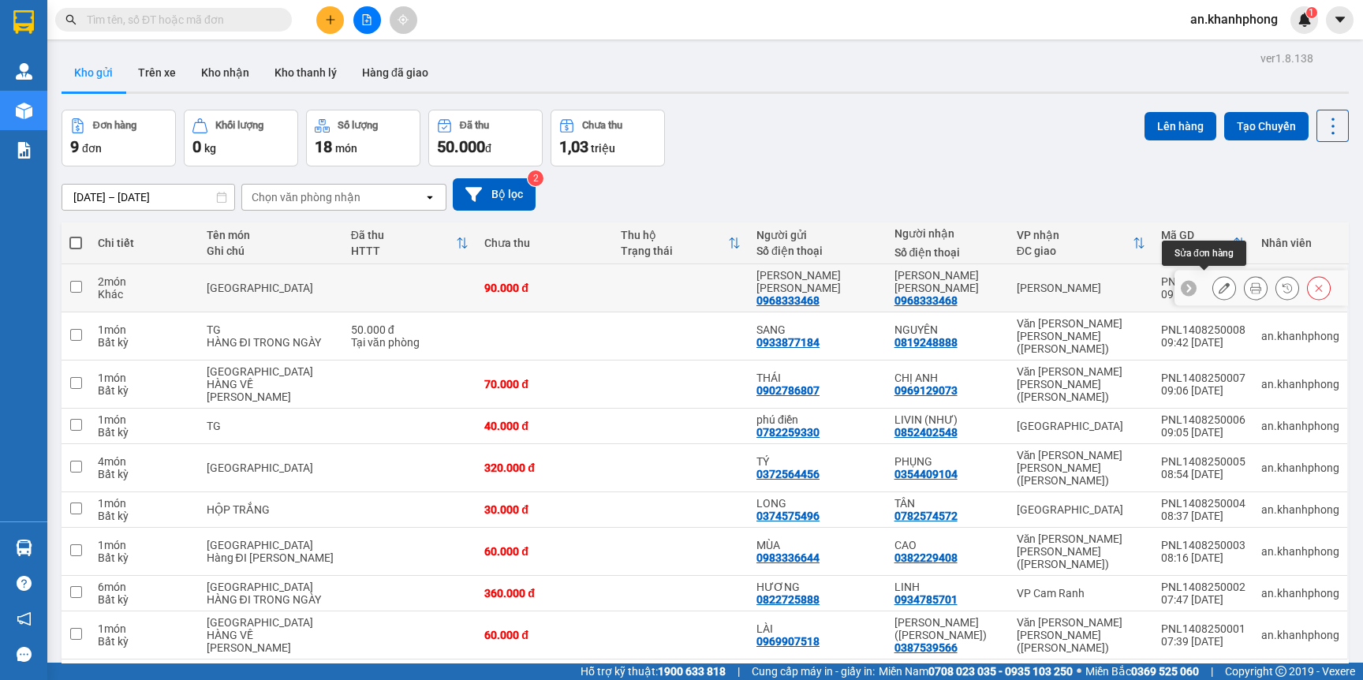
click at [1213, 287] on button at bounding box center [1224, 289] width 22 height 28
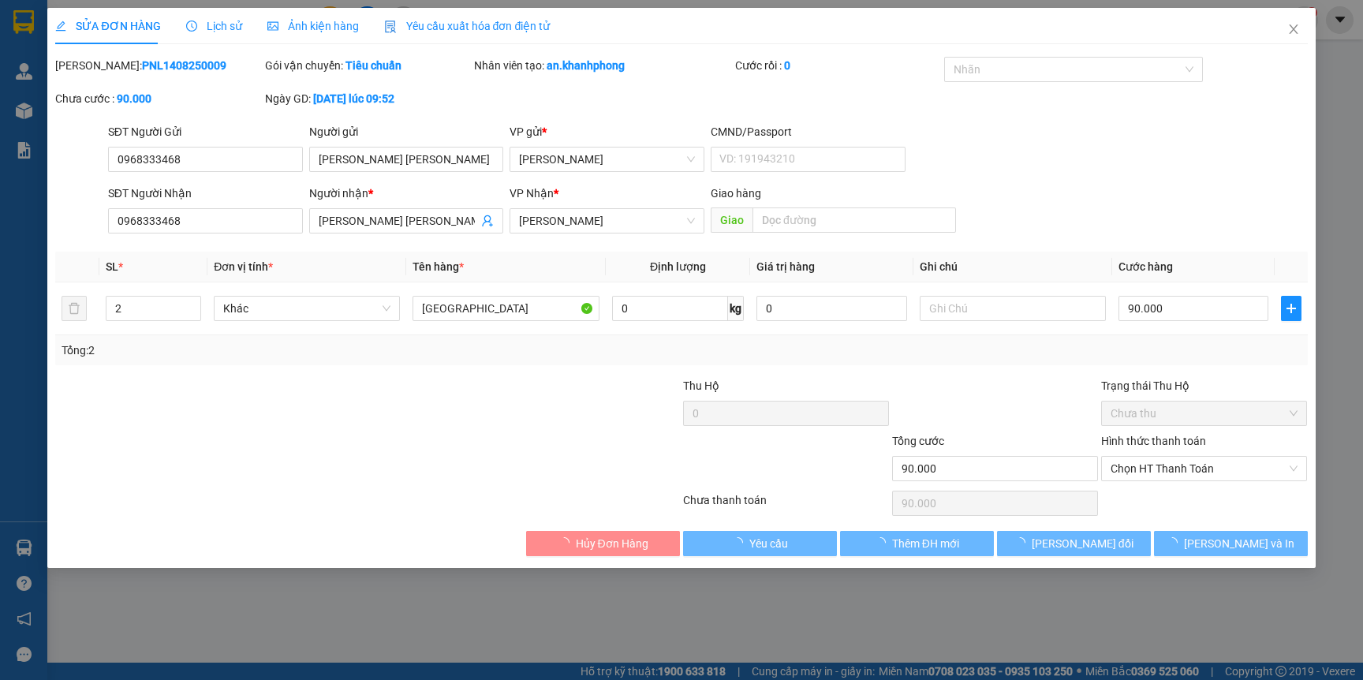
type input "0968333468"
type input "[PERSON_NAME]"
type input "0968333468"
type input "[PERSON_NAME]"
type input "90.000"
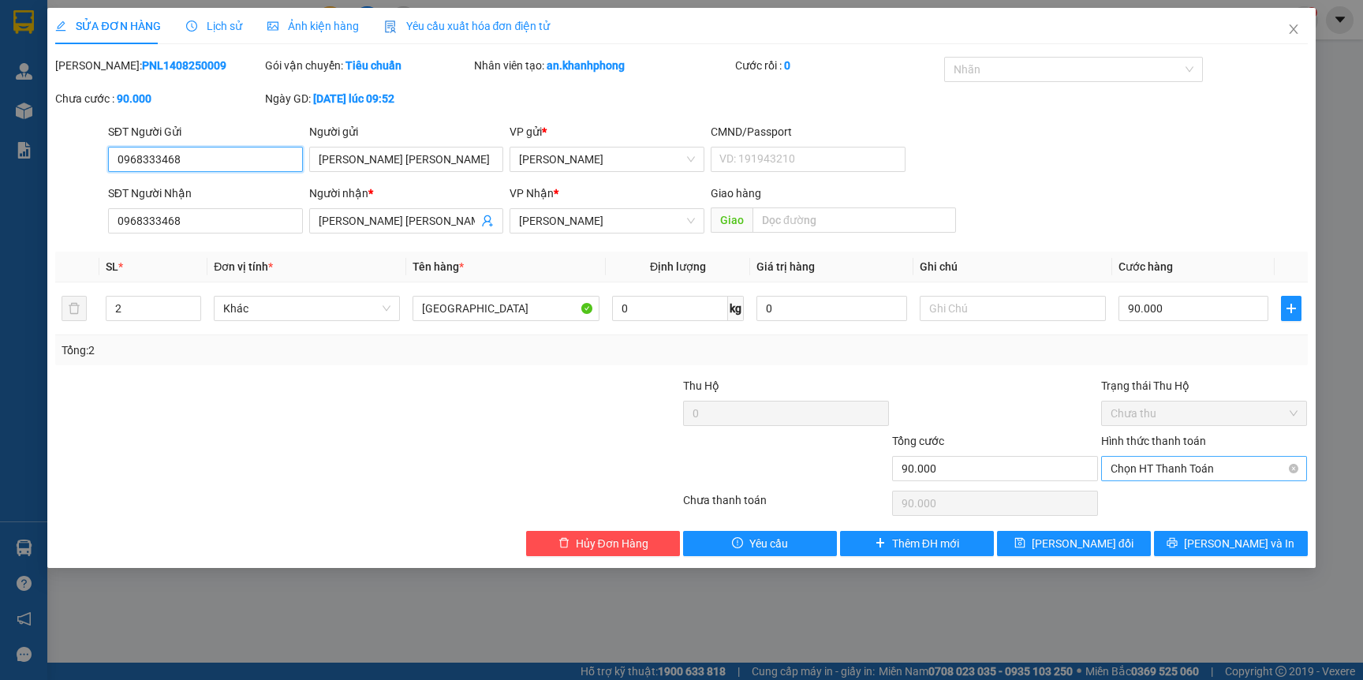
click at [1166, 467] on span "Chọn HT Thanh Toán" at bounding box center [1204, 469] width 187 height 24
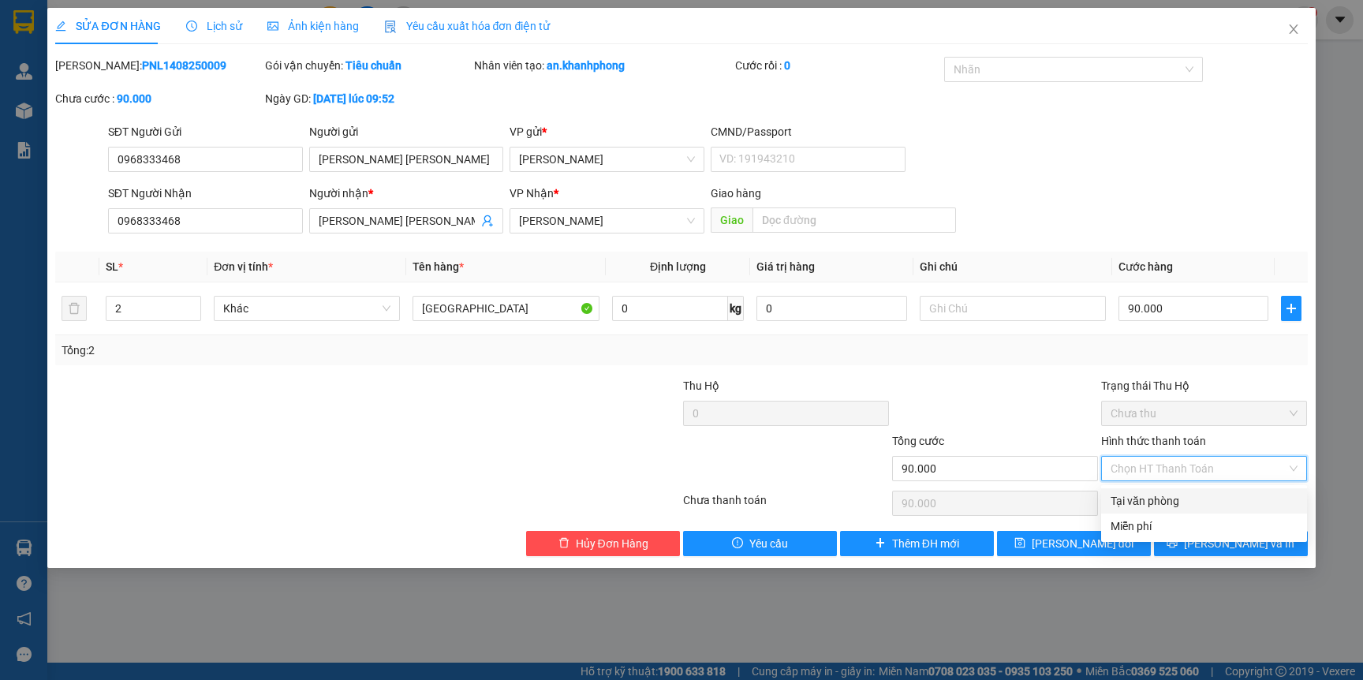
click at [1168, 492] on div "Tại văn phòng" at bounding box center [1204, 500] width 187 height 17
type input "0"
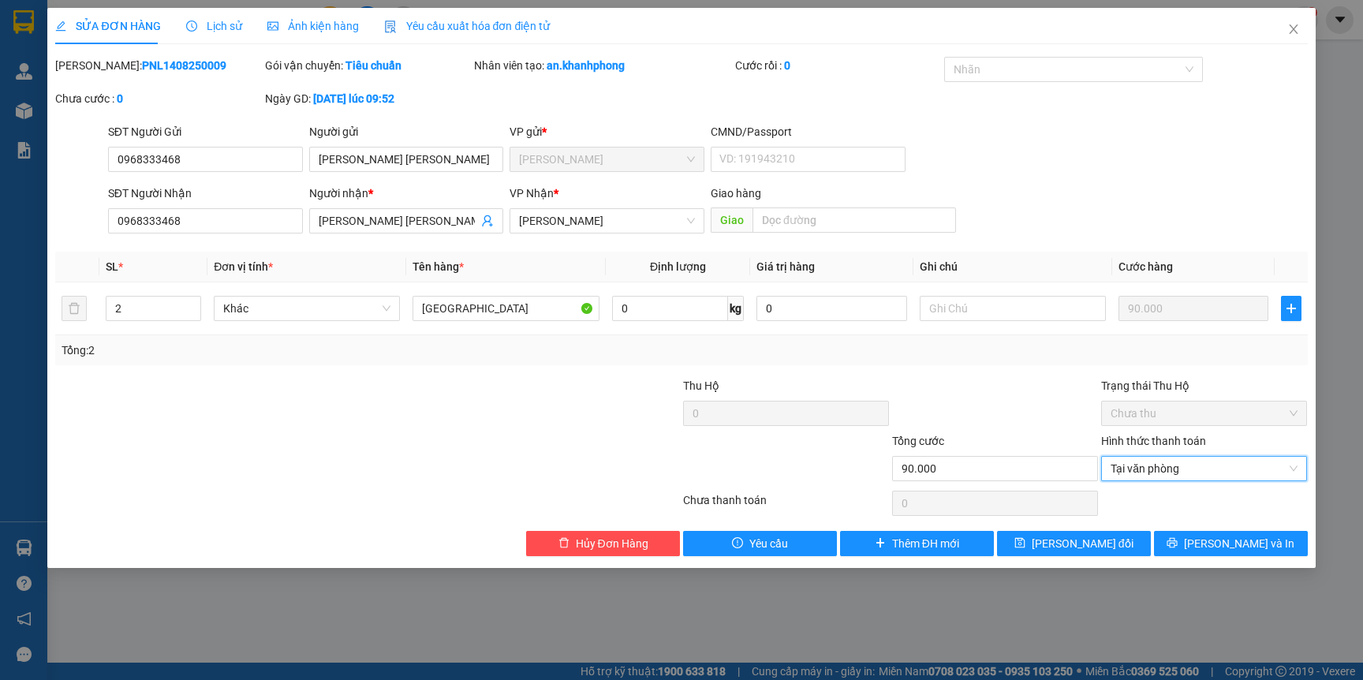
click at [1021, 396] on div at bounding box center [995, 404] width 209 height 55
click at [627, 228] on span "[PERSON_NAME]" at bounding box center [607, 221] width 176 height 24
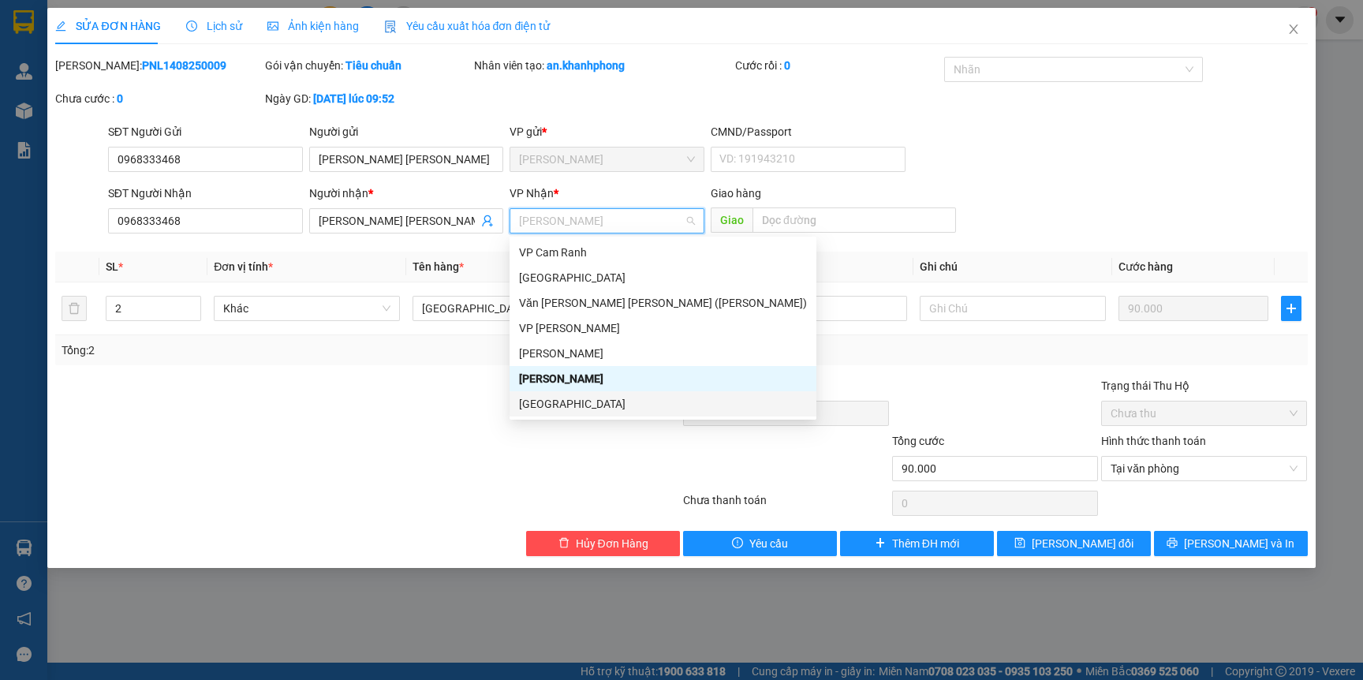
click at [547, 401] on div "[GEOGRAPHIC_DATA]" at bounding box center [663, 403] width 288 height 17
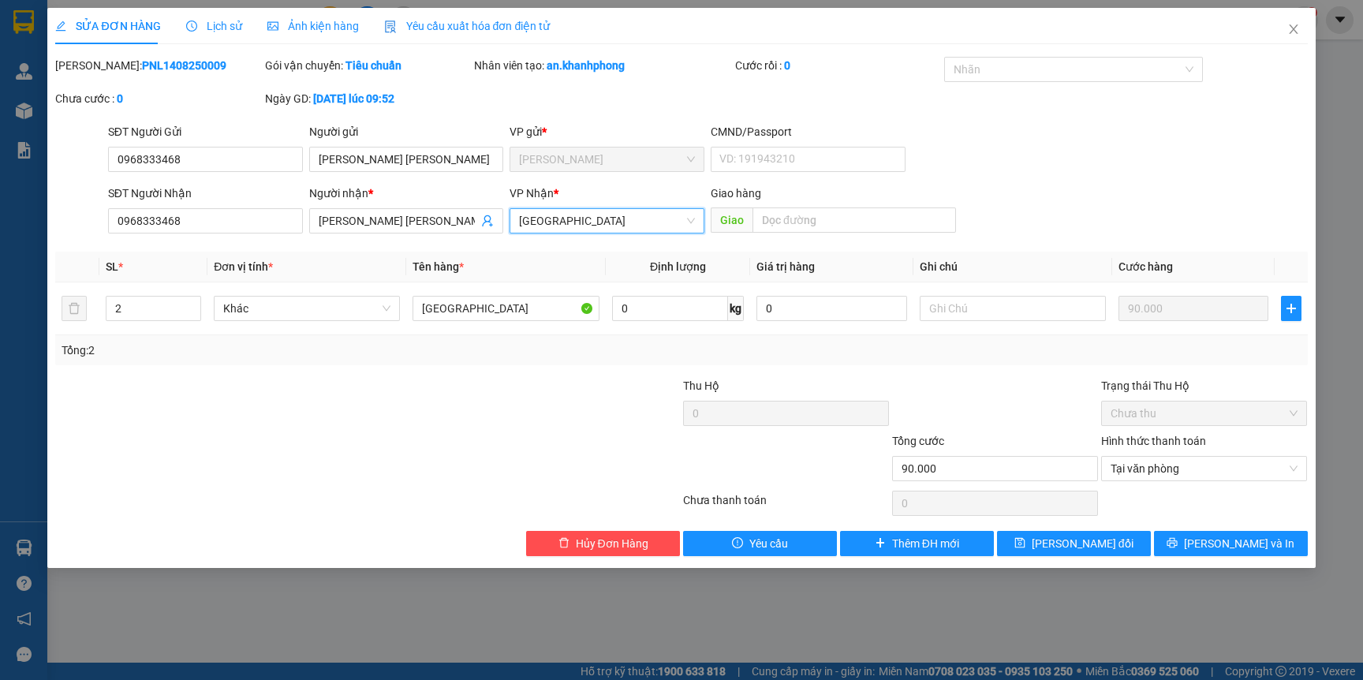
click at [390, 435] on div at bounding box center [263, 459] width 418 height 55
click at [1228, 539] on span "[PERSON_NAME] và In" at bounding box center [1239, 543] width 110 height 17
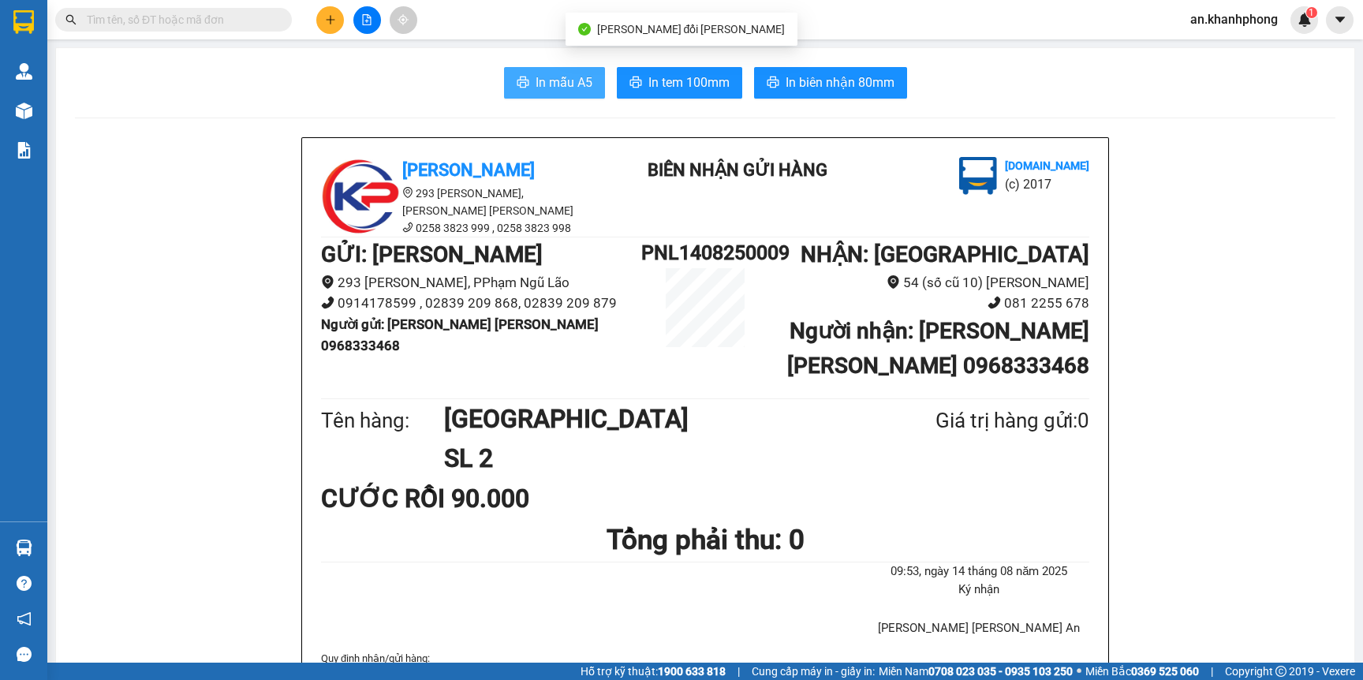
click at [519, 82] on button "In mẫu A5" at bounding box center [554, 83] width 101 height 32
click at [215, 11] on input "text" at bounding box center [180, 19] width 186 height 17
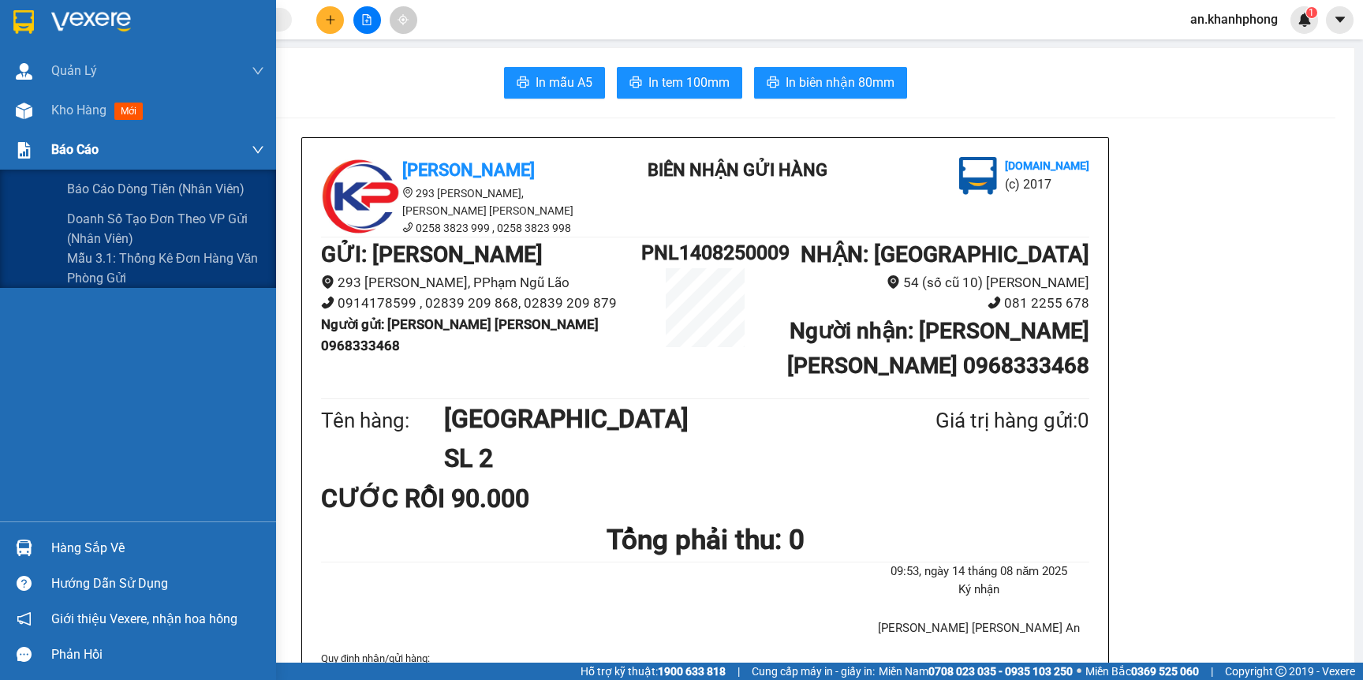
click at [81, 152] on span "Báo cáo" at bounding box center [74, 150] width 47 height 20
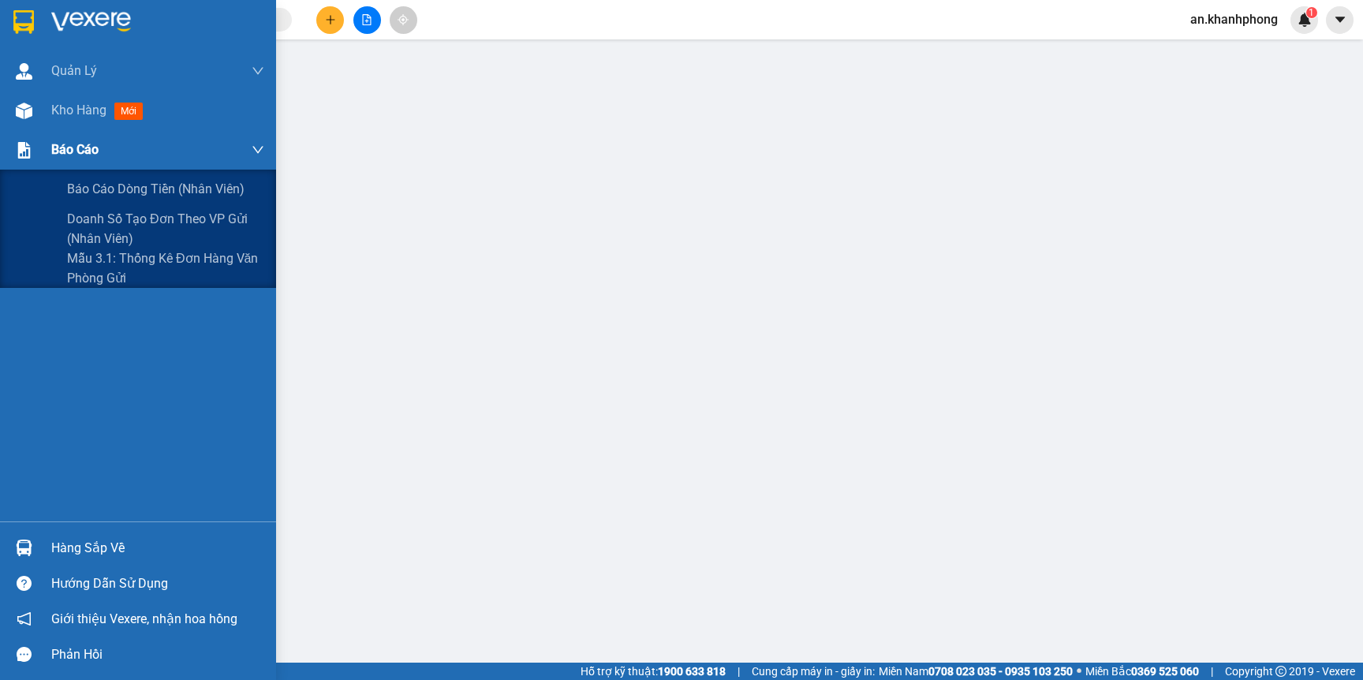
click at [69, 151] on span "Báo cáo" at bounding box center [74, 150] width 47 height 20
click at [86, 197] on span "Báo cáo dòng tiền (nhân viên)" at bounding box center [156, 189] width 179 height 20
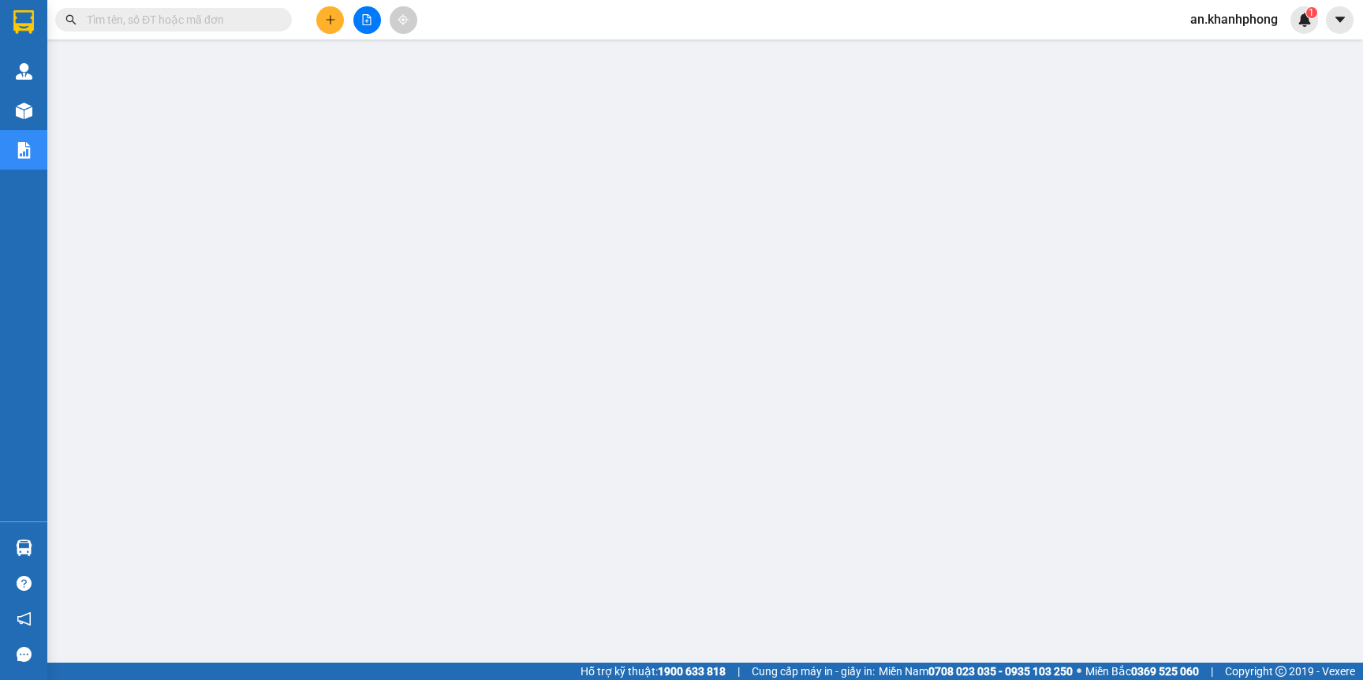
click at [206, 18] on input "text" at bounding box center [180, 19] width 186 height 17
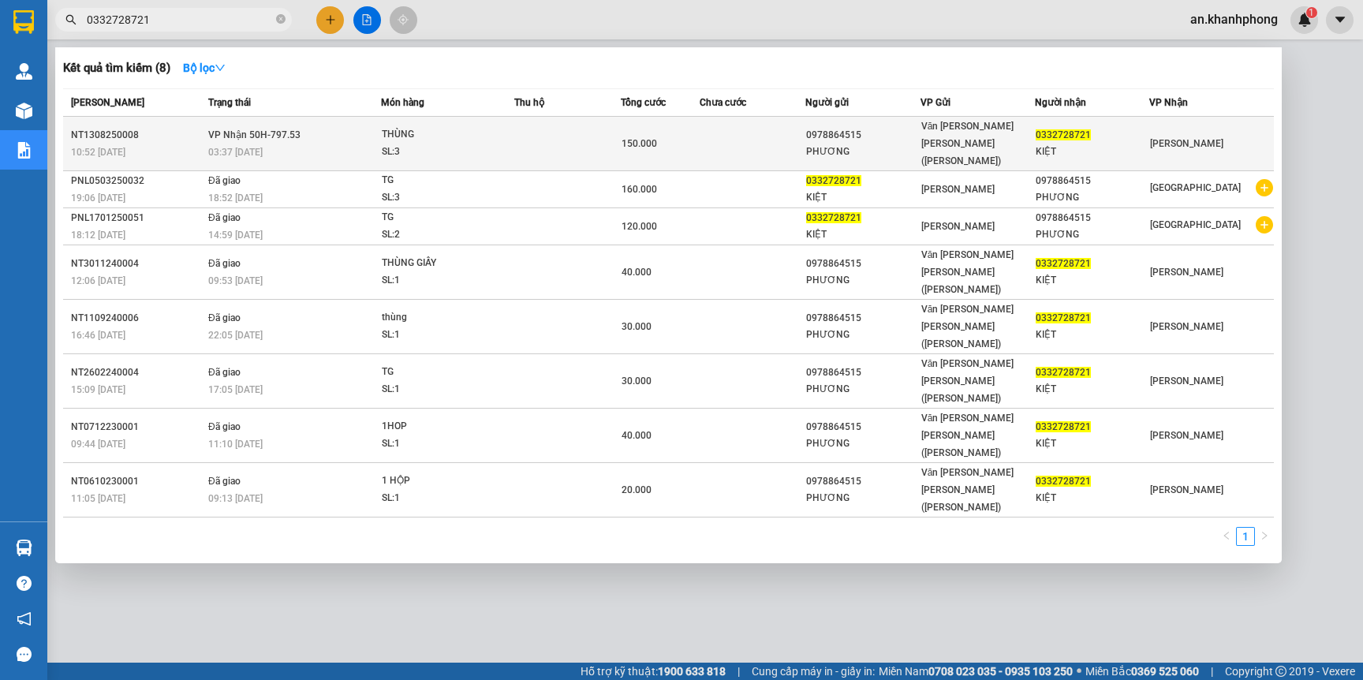
type input "0332728721"
click at [758, 126] on td at bounding box center [753, 144] width 106 height 54
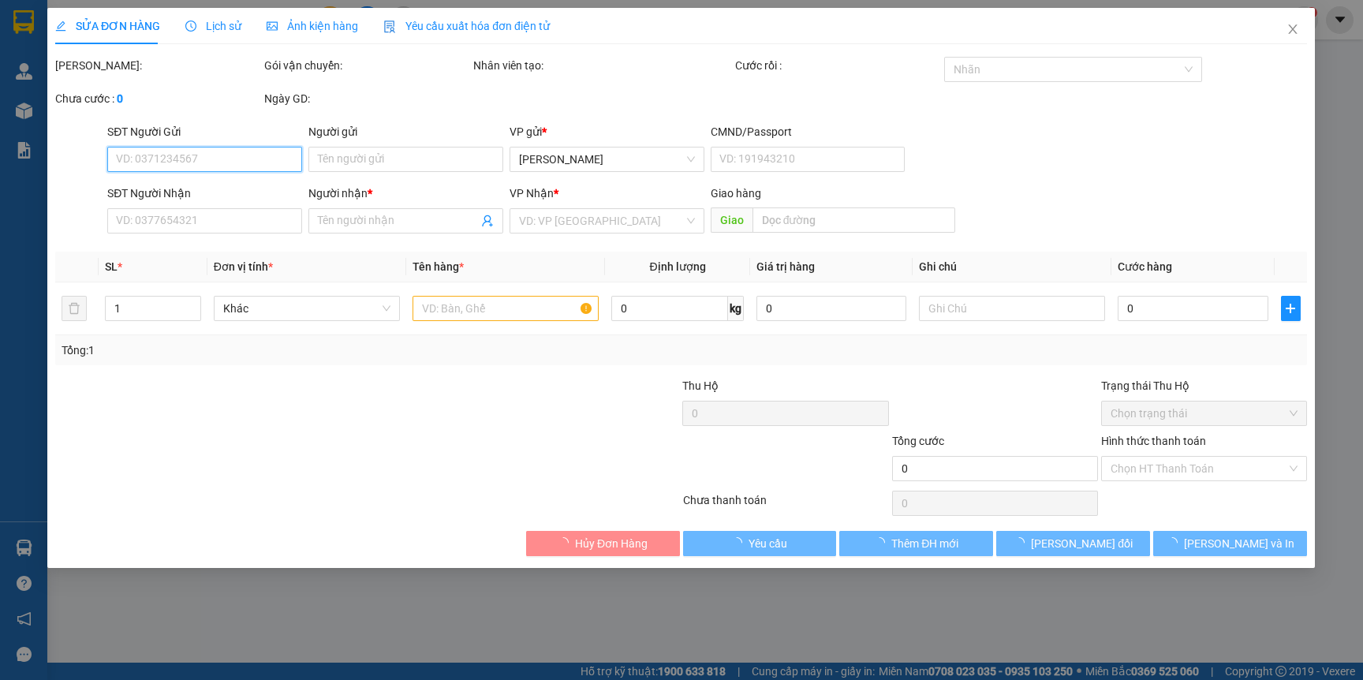
type input "0978864515"
type input "PHƯƠNG"
type input "0332728721"
type input "KIỆT"
type input "150.000"
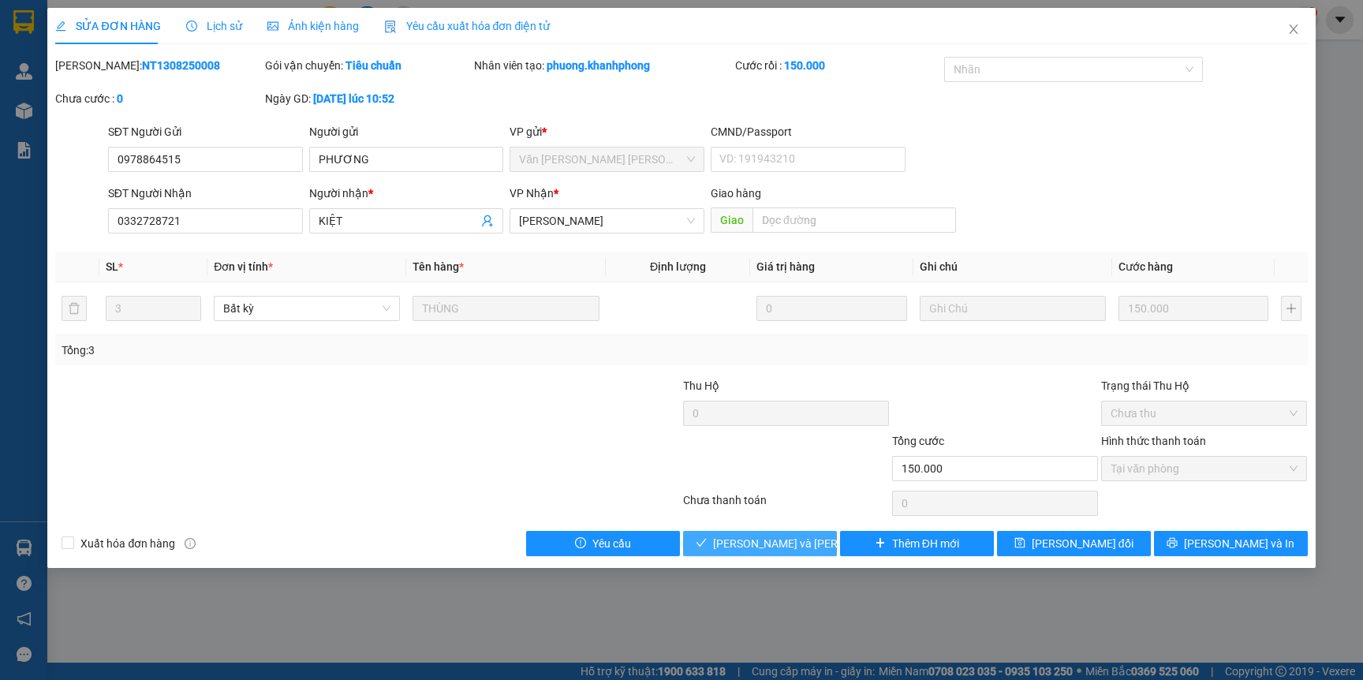
click at [782, 539] on span "Lưu và Giao hàng" at bounding box center [819, 543] width 213 height 17
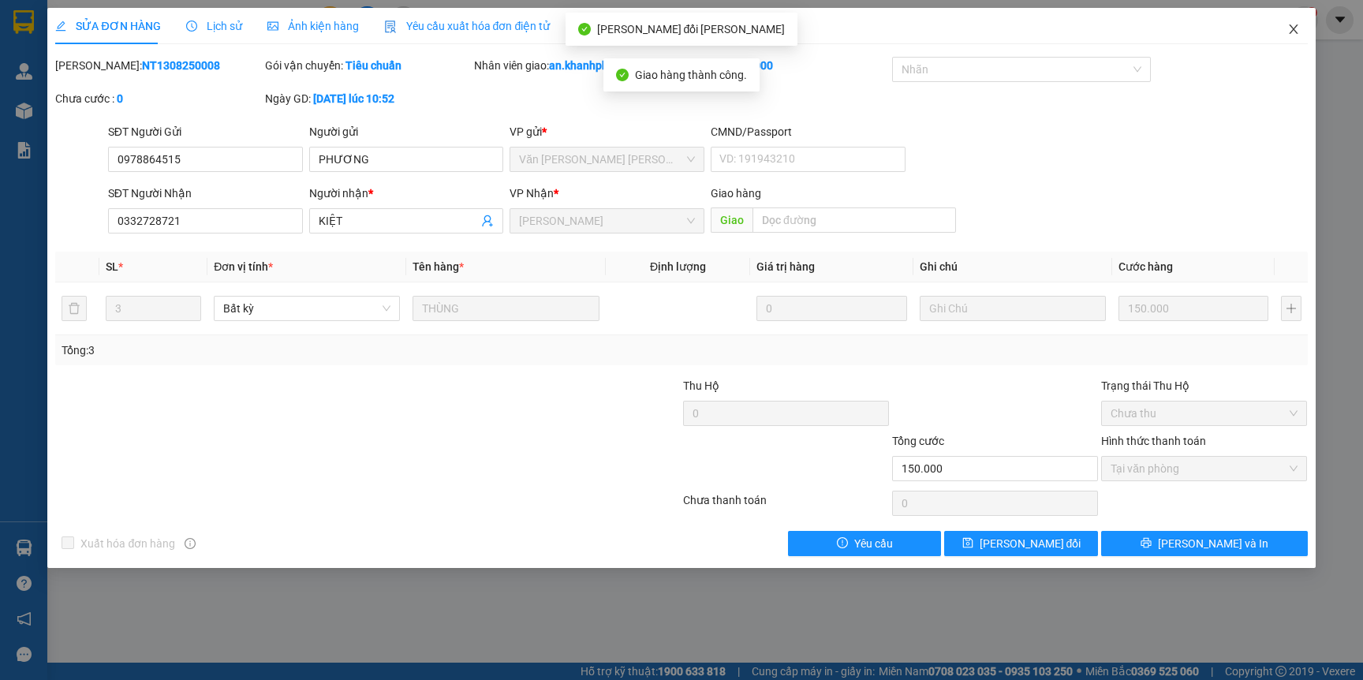
click at [1287, 28] on icon "close" at bounding box center [1293, 29] width 13 height 13
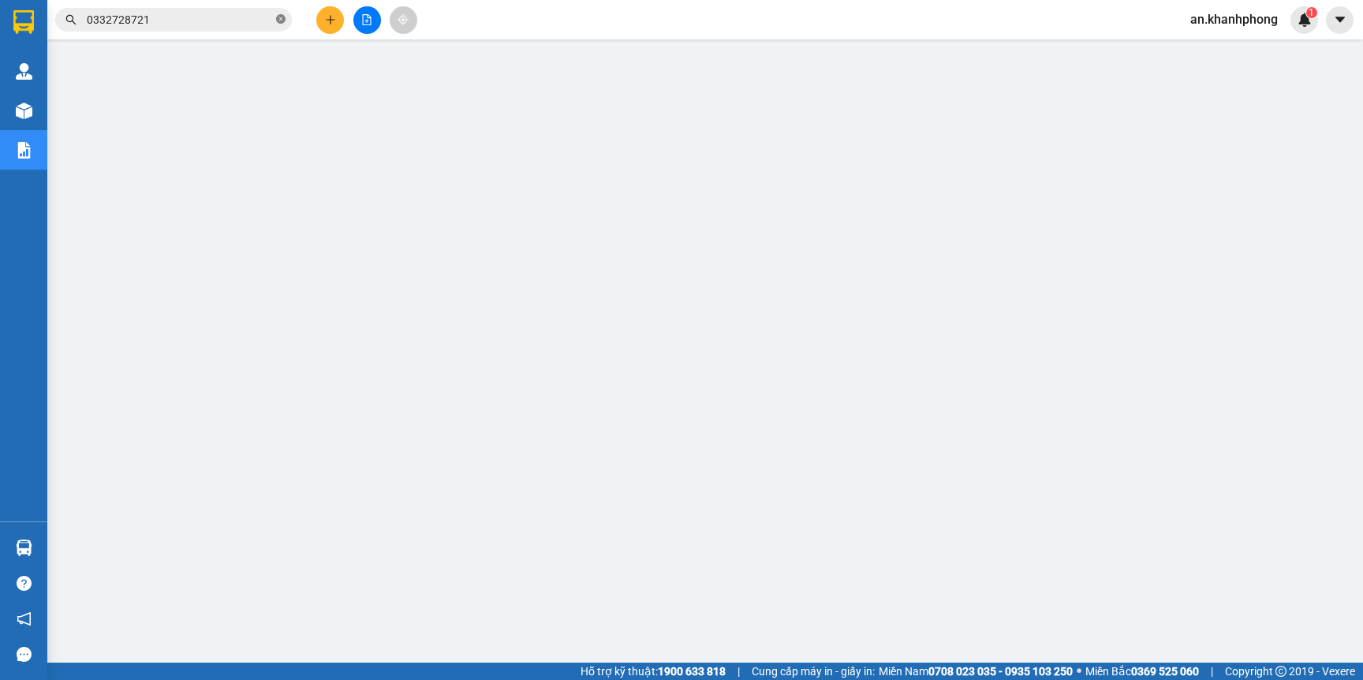
click at [278, 22] on icon "close-circle" at bounding box center [280, 18] width 9 height 9
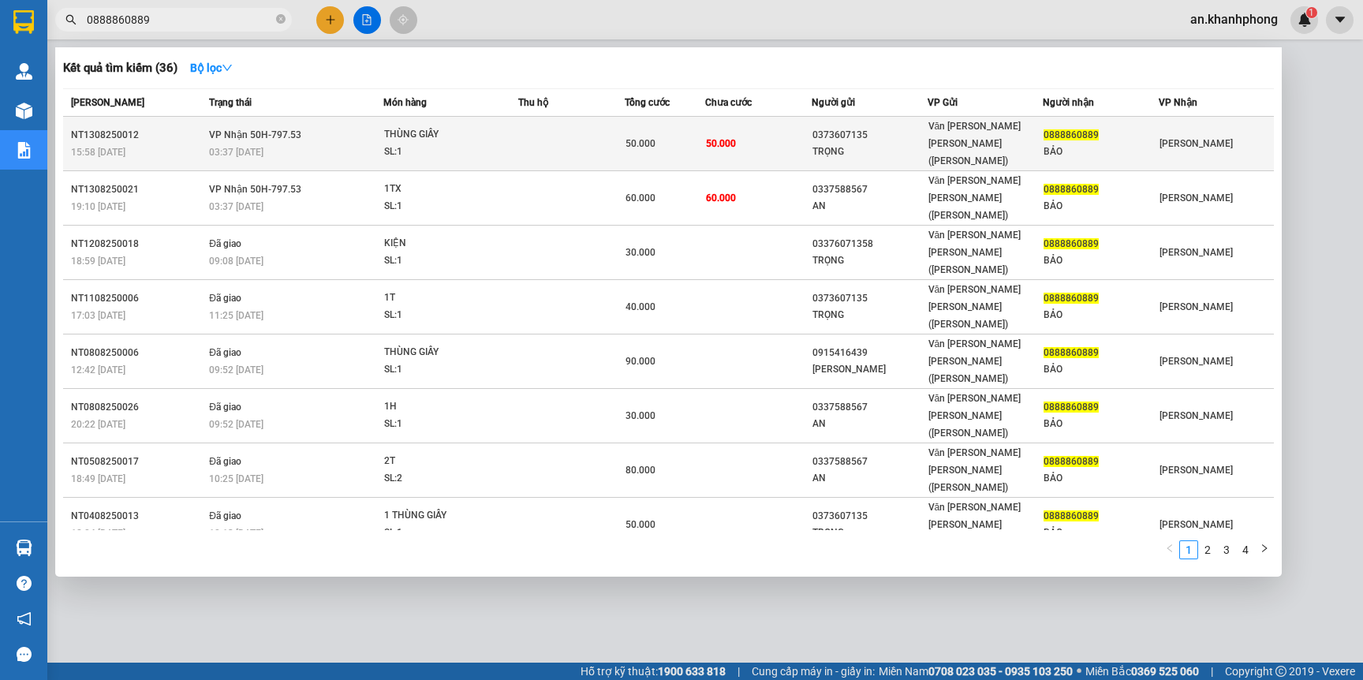
type input "0888860889"
click at [757, 132] on td "50.000" at bounding box center [758, 144] width 106 height 54
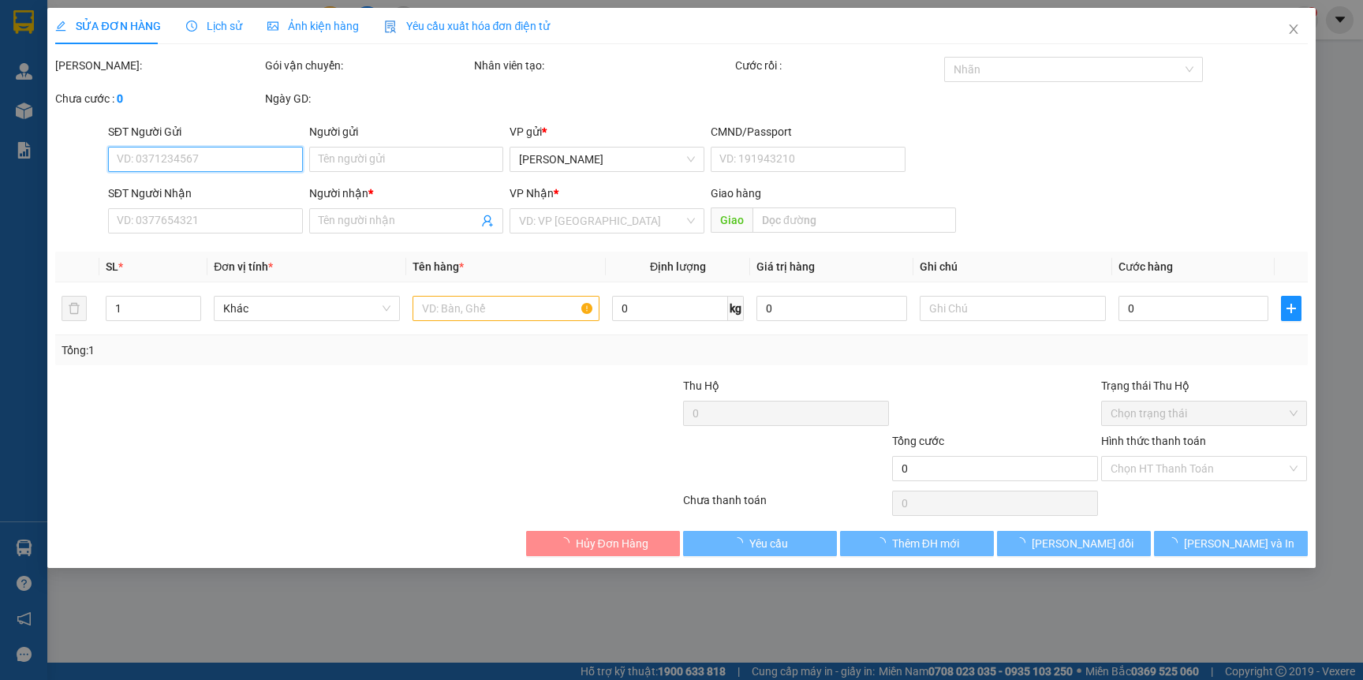
type input "0373607135"
type input "TRỌNG"
type input "0888860889"
type input "BẢO"
type input "50.000"
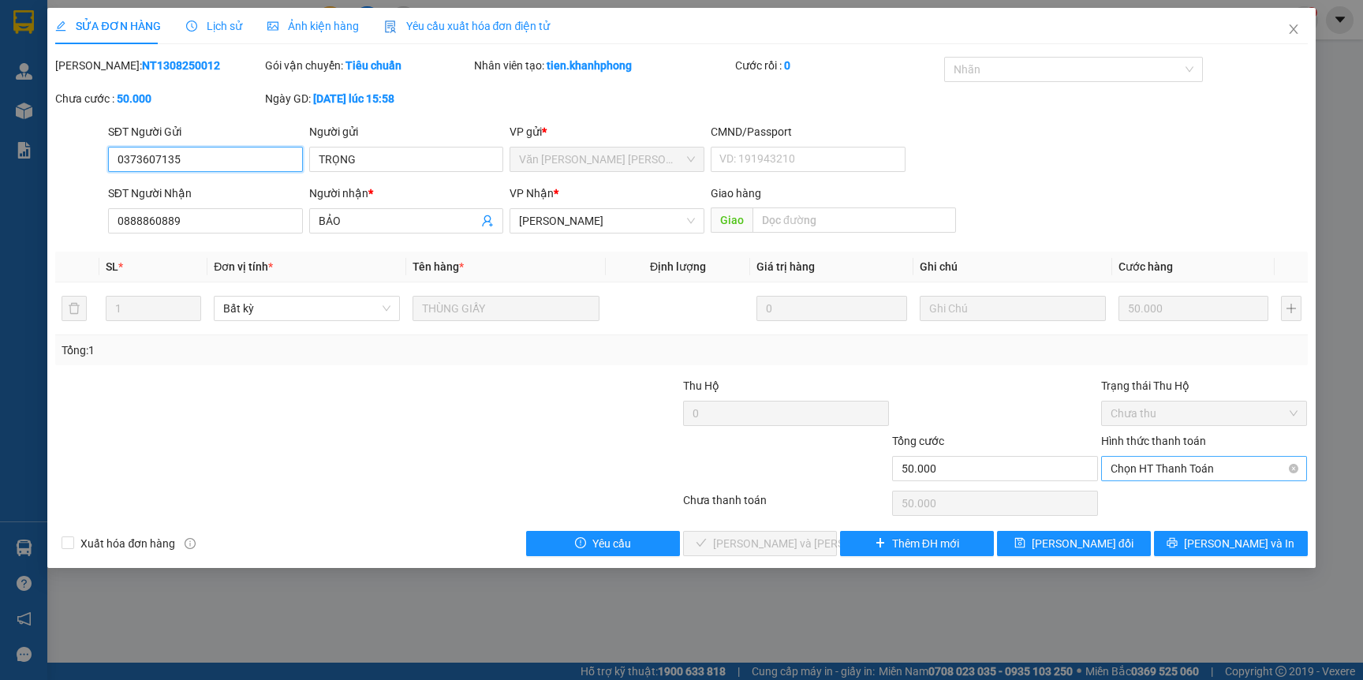
click at [1218, 470] on span "Chọn HT Thanh Toán" at bounding box center [1204, 469] width 187 height 24
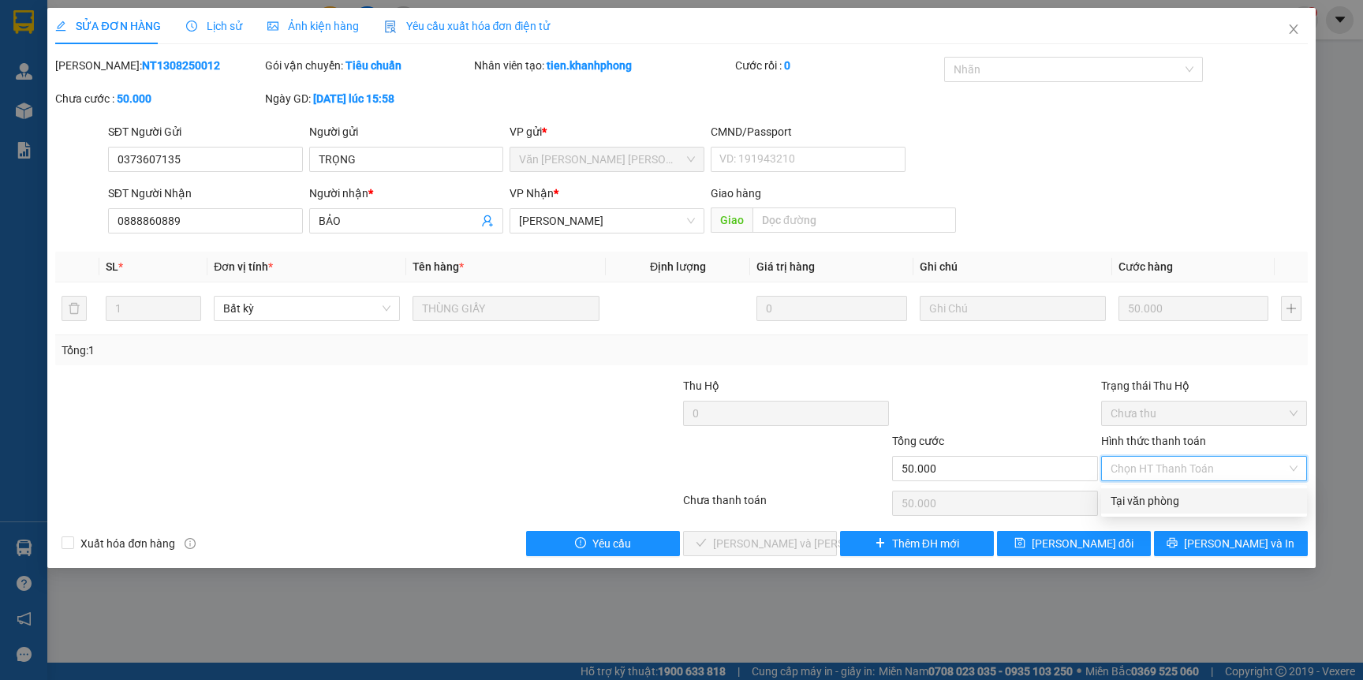
click at [1166, 501] on div "Tại văn phòng" at bounding box center [1204, 500] width 187 height 17
type input "0"
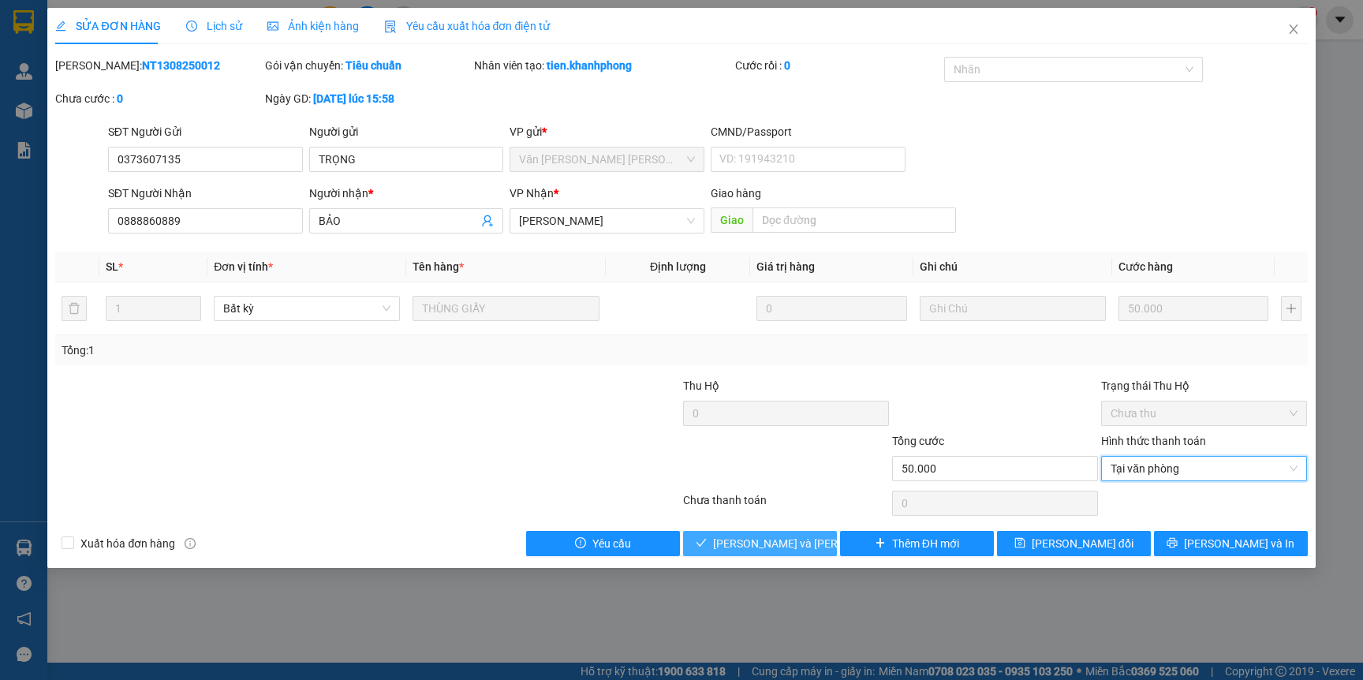
click at [799, 545] on span "Lưu và Giao hàng" at bounding box center [819, 543] width 213 height 17
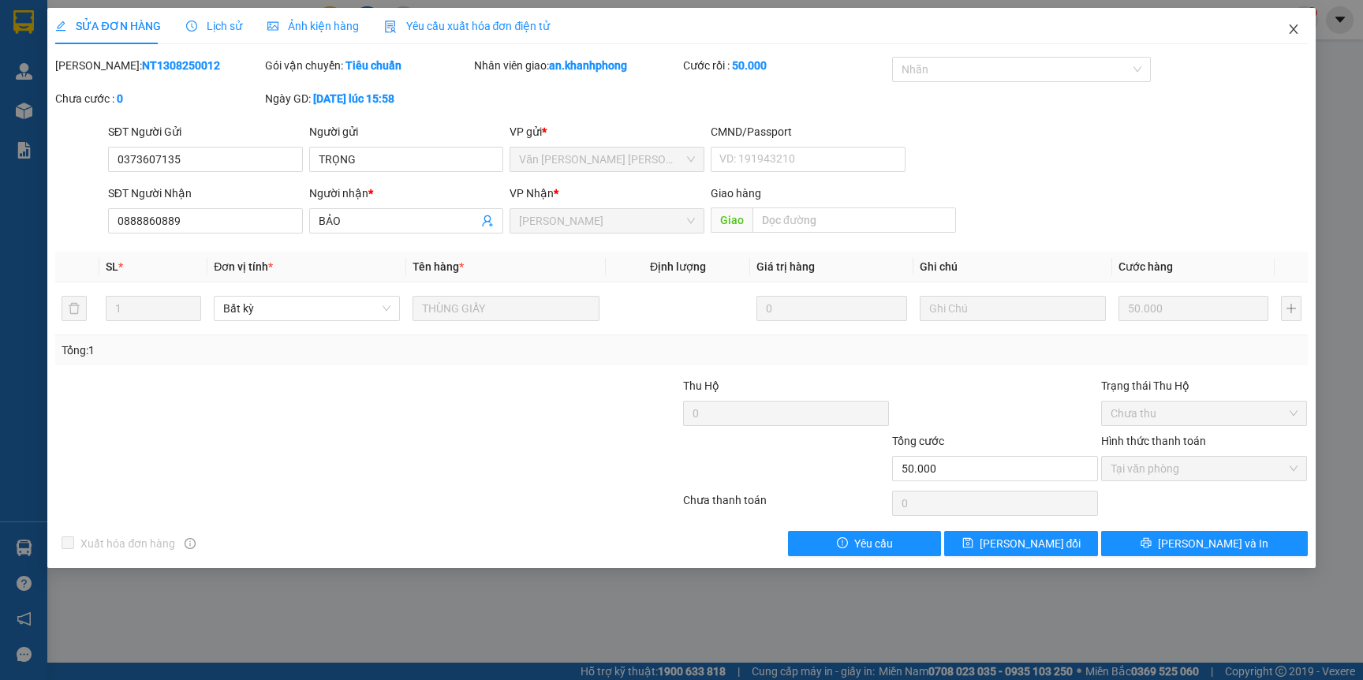
click at [1290, 28] on icon "close" at bounding box center [1293, 29] width 13 height 13
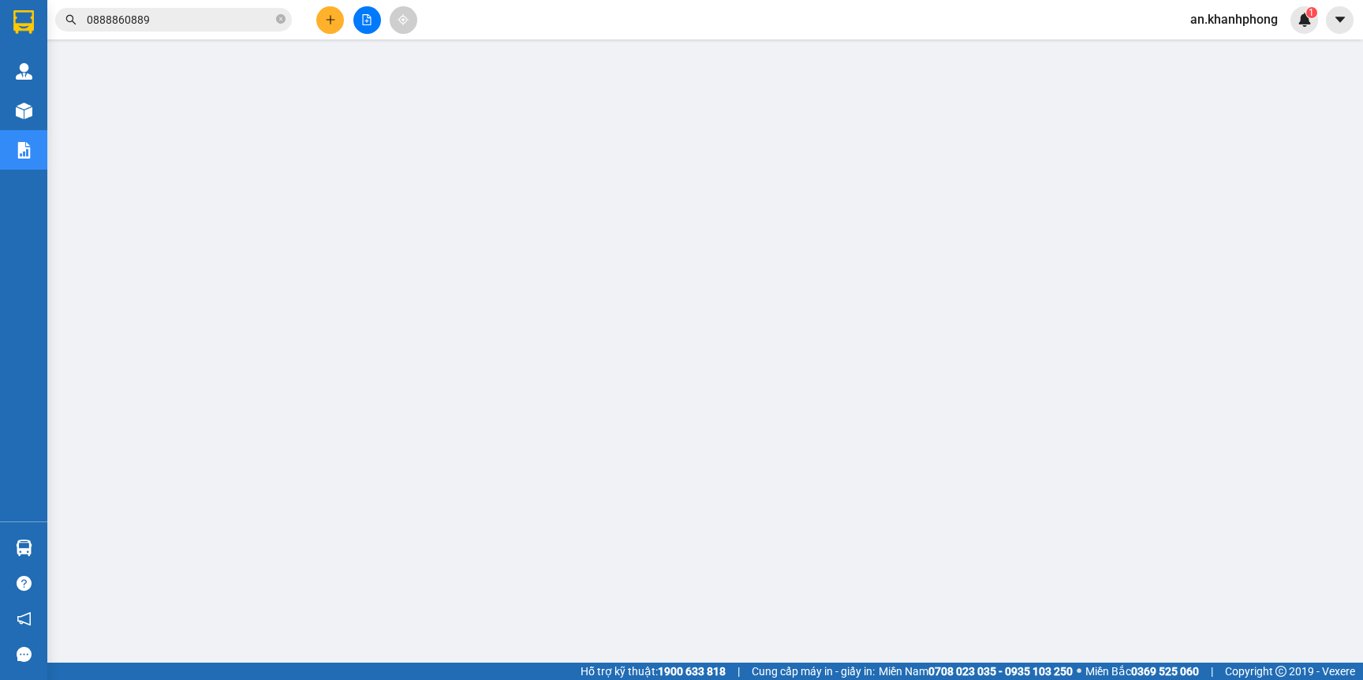
click at [223, 21] on input "0888860889" at bounding box center [180, 19] width 186 height 17
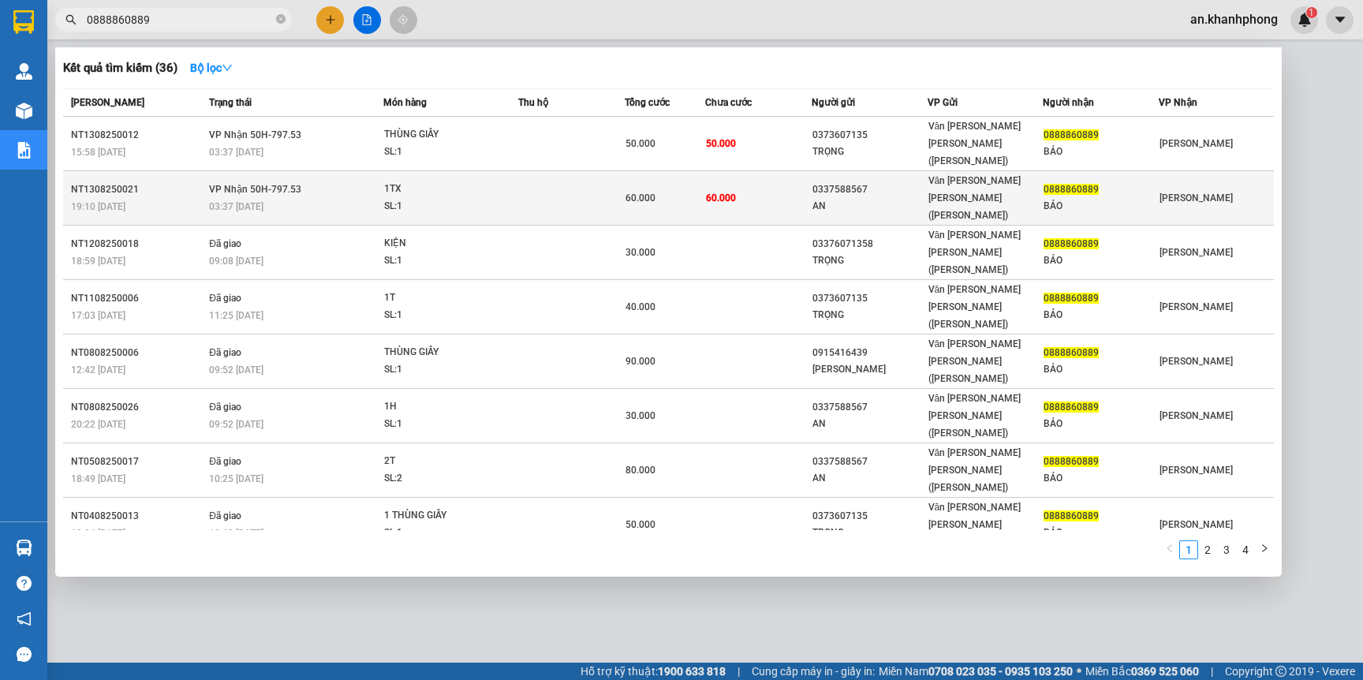
click at [737, 171] on td "60.000" at bounding box center [758, 198] width 106 height 54
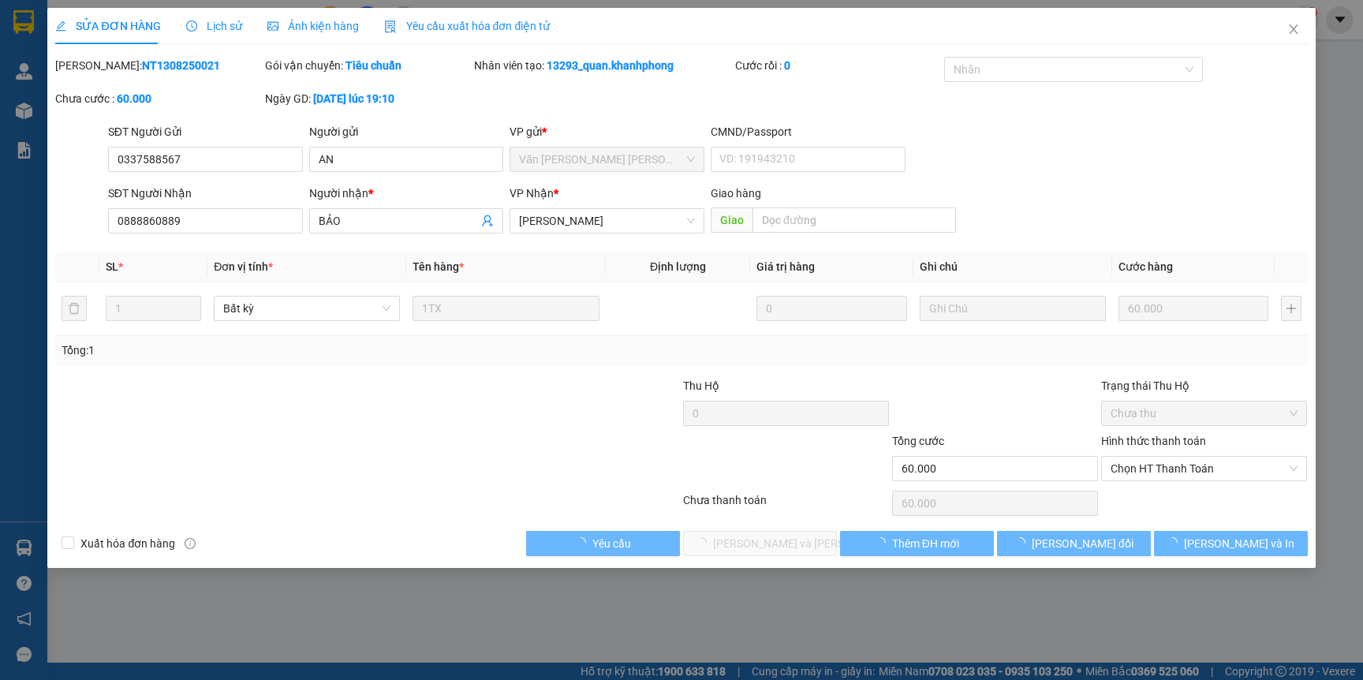
type input "0337588567"
type input "AN"
type input "0888860889"
type input "BẢO"
type input "60.000"
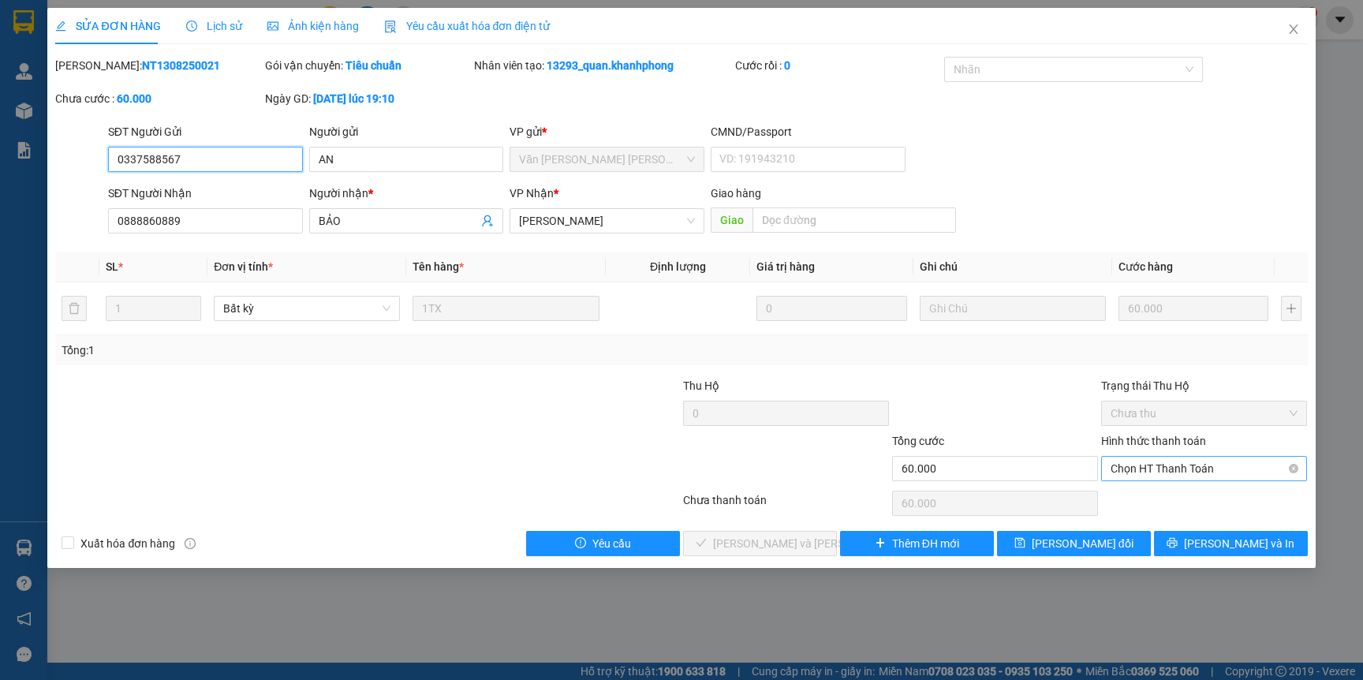
click at [1137, 470] on span "Chọn HT Thanh Toán" at bounding box center [1204, 469] width 187 height 24
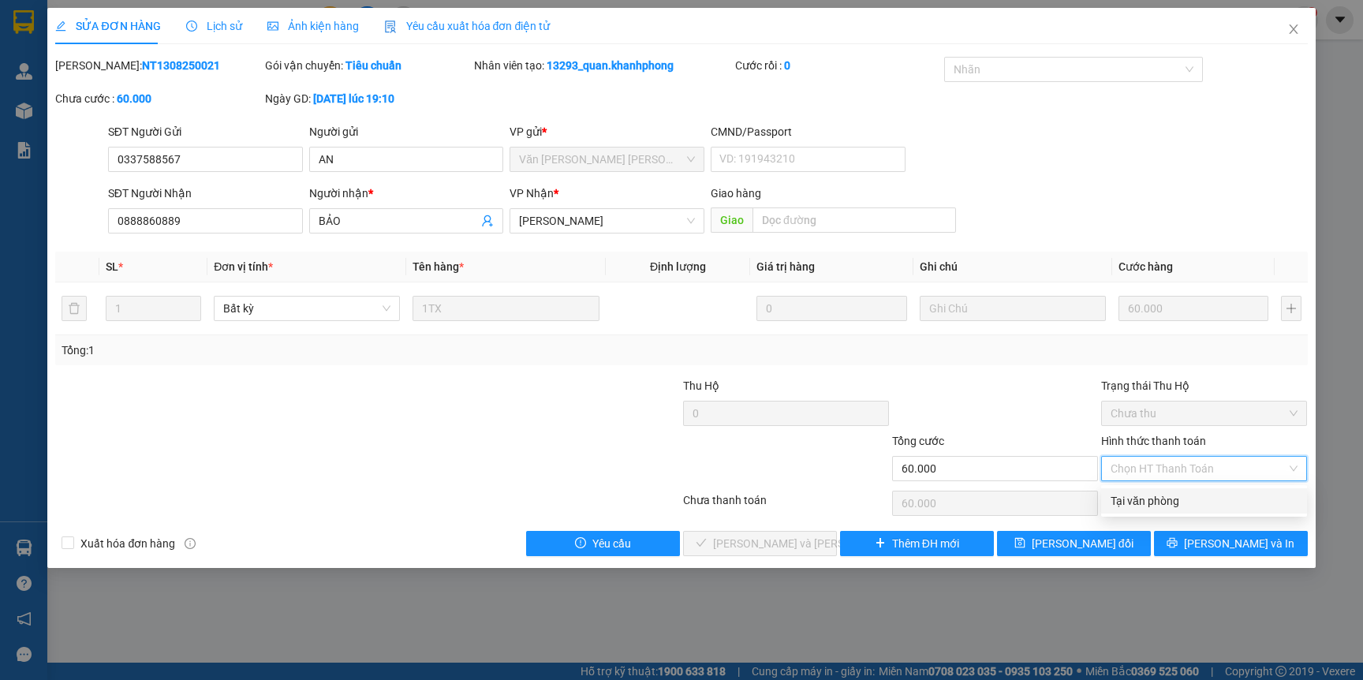
click at [1137, 494] on div "Tại văn phòng" at bounding box center [1204, 500] width 187 height 17
type input "0"
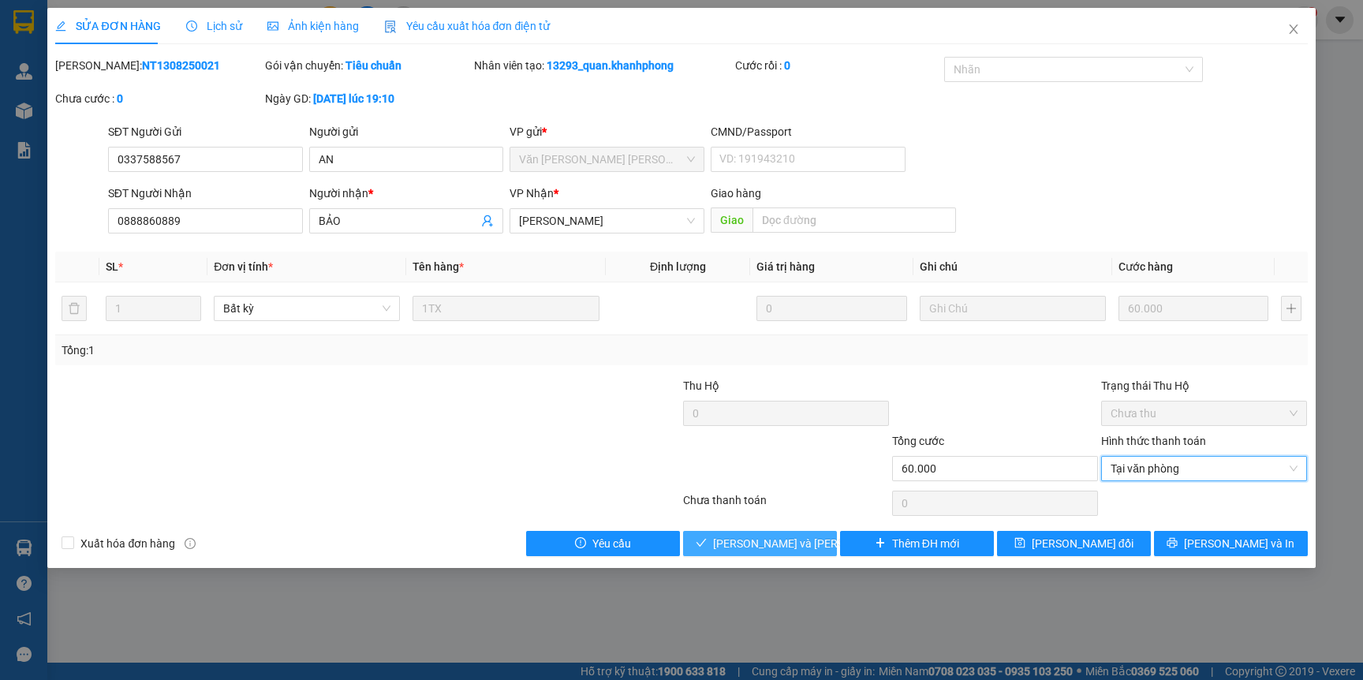
click at [772, 547] on span "Lưu và Giao hàng" at bounding box center [819, 543] width 213 height 17
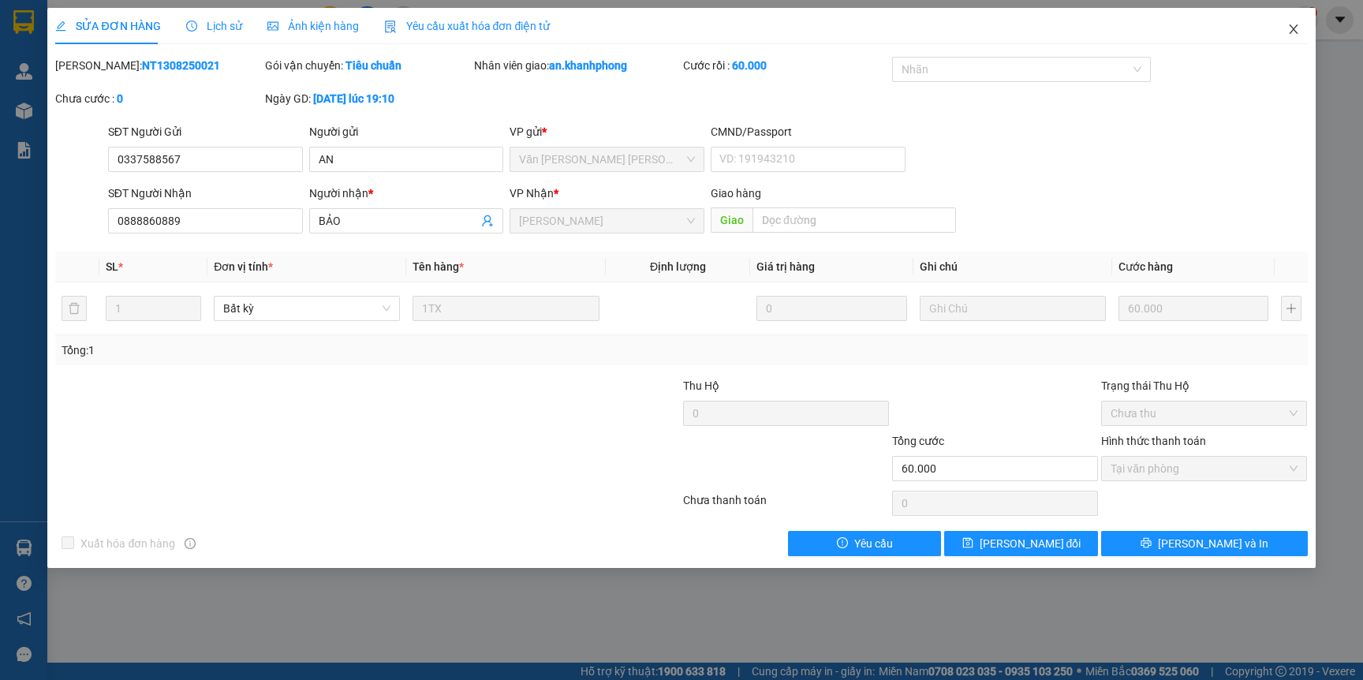
click at [1290, 25] on icon "close" at bounding box center [1293, 28] width 9 height 9
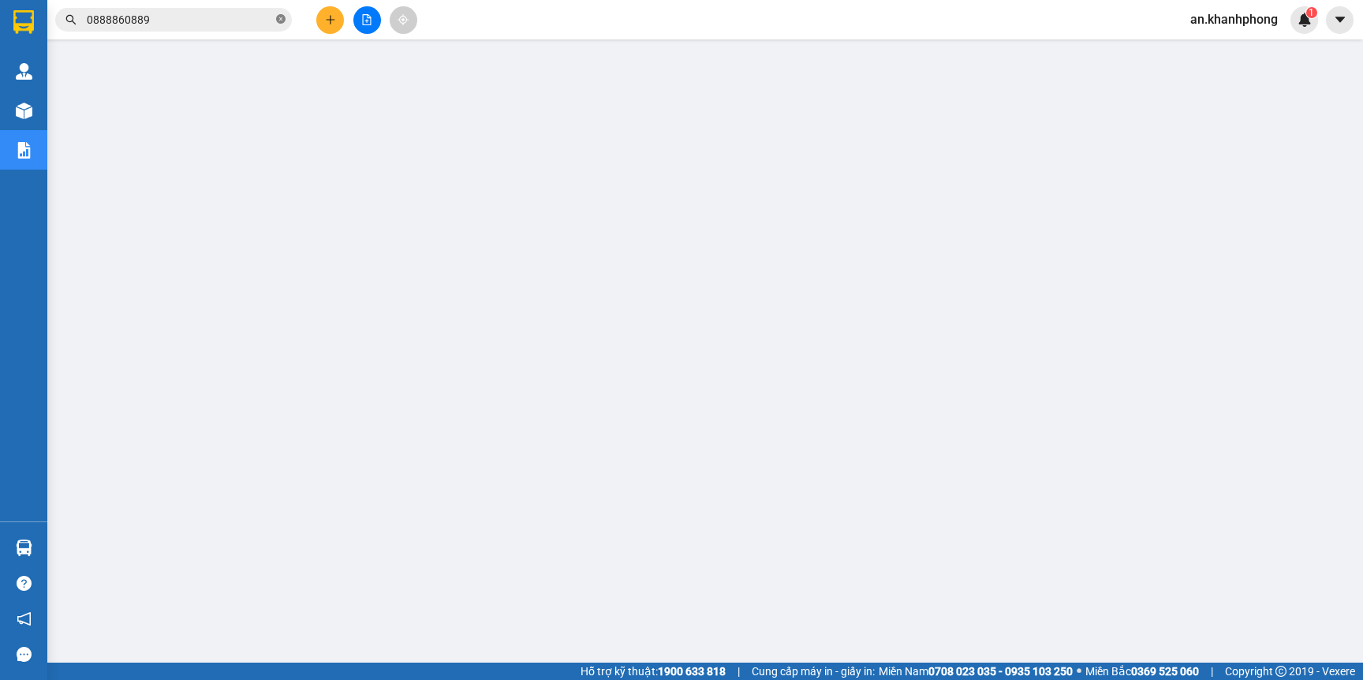
click at [280, 25] on span at bounding box center [280, 20] width 9 height 15
click at [278, 24] on span at bounding box center [280, 19] width 9 height 17
click at [325, 15] on icon "plus" at bounding box center [330, 19] width 11 height 11
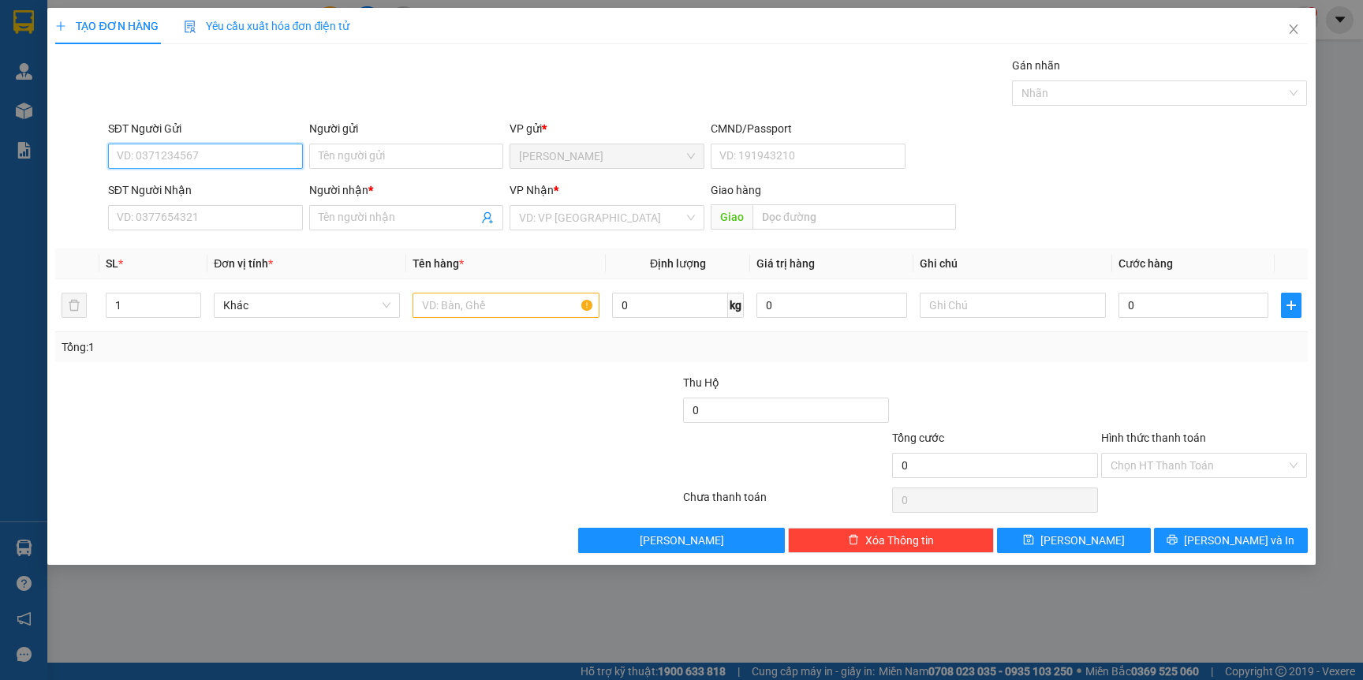
click at [165, 158] on input "SĐT Người Gửi" at bounding box center [205, 156] width 195 height 25
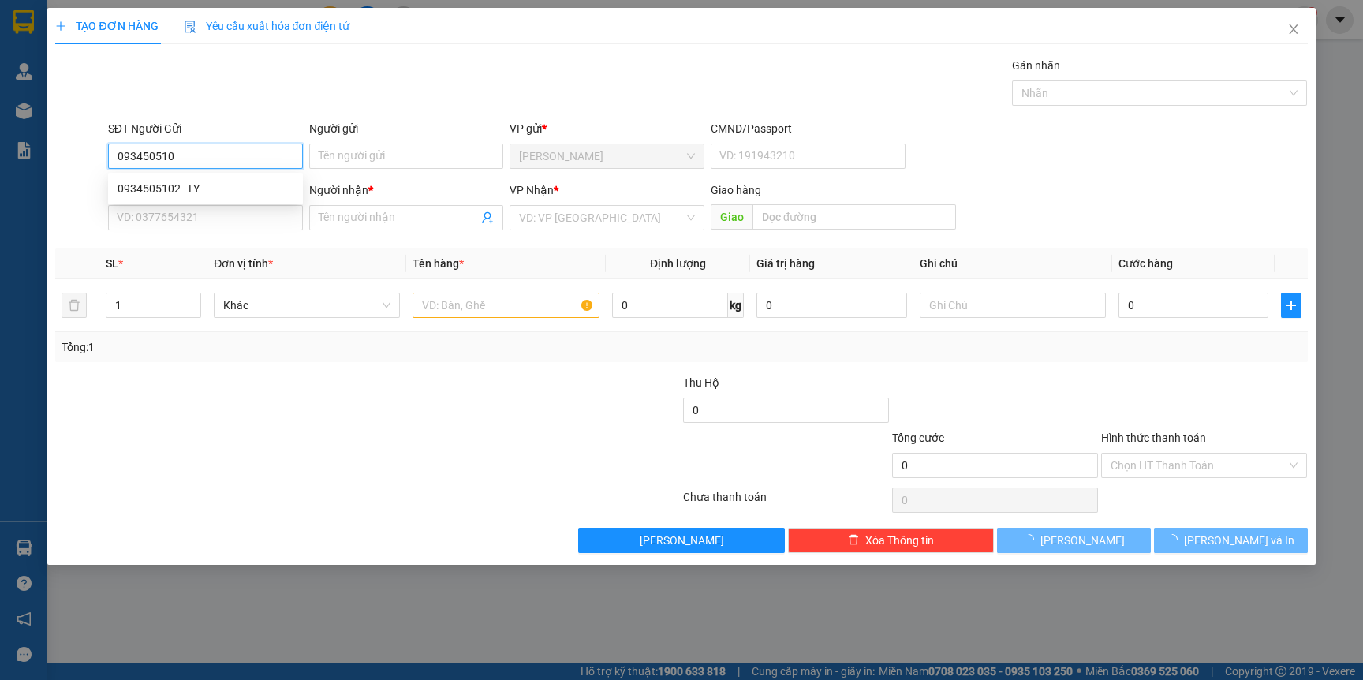
type input "0934505102"
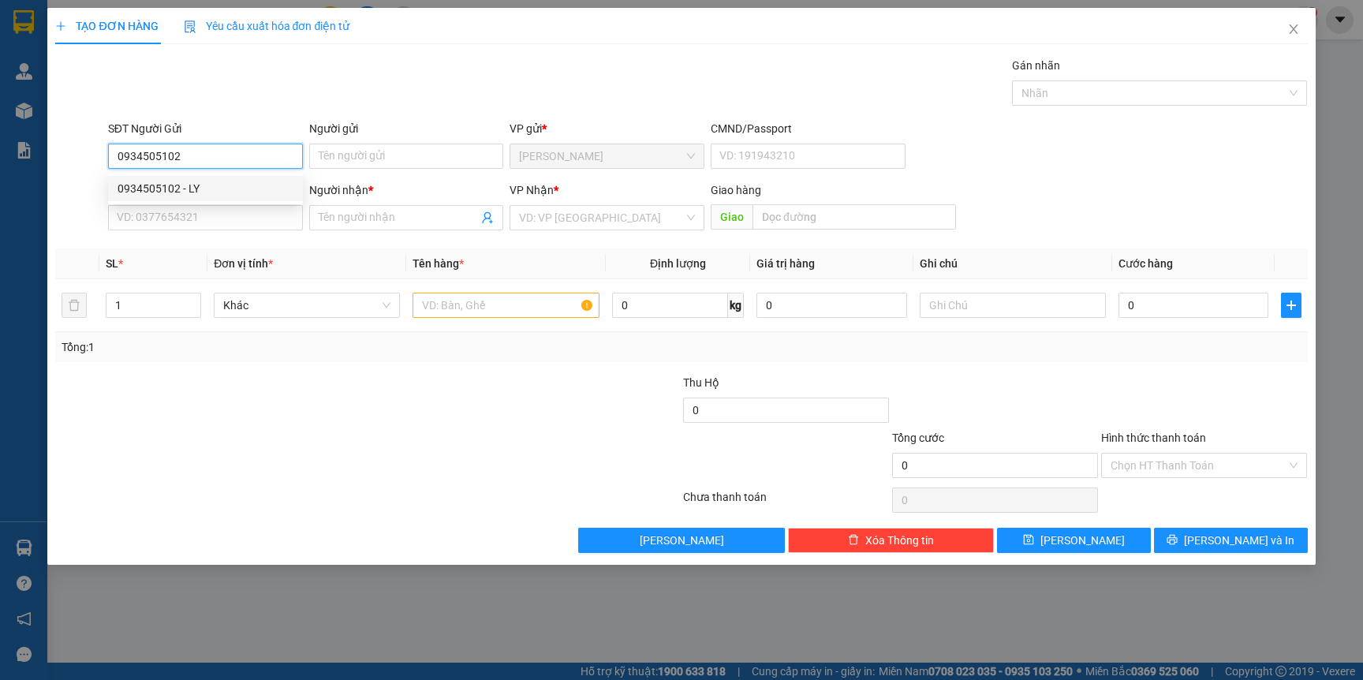
click at [203, 189] on div "0934505102 - LY" at bounding box center [206, 188] width 176 height 17
type input "LY"
type input "0934505102"
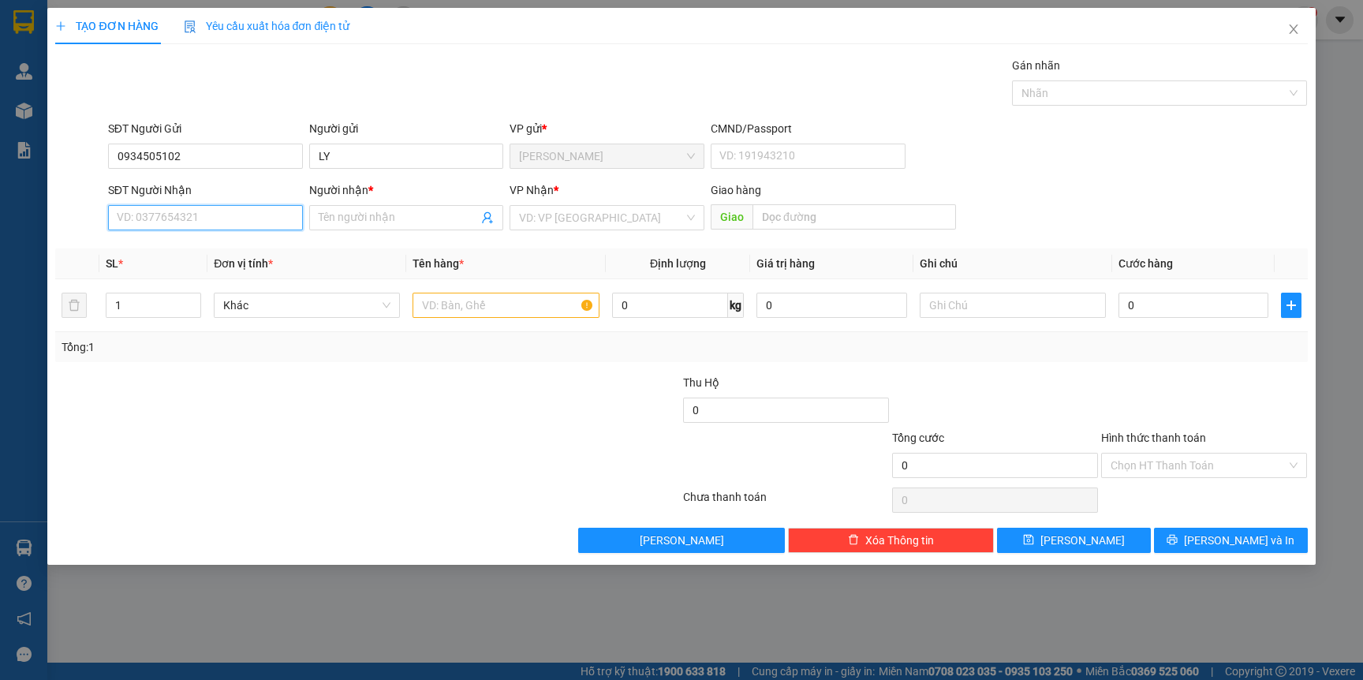
click at [205, 219] on input "SĐT Người Nhận" at bounding box center [205, 217] width 195 height 25
drag, startPoint x: 202, startPoint y: 245, endPoint x: 228, endPoint y: 256, distance: 28.3
click at [207, 246] on div "0914949072 - BÌNH" at bounding box center [206, 249] width 176 height 17
type input "0914949072"
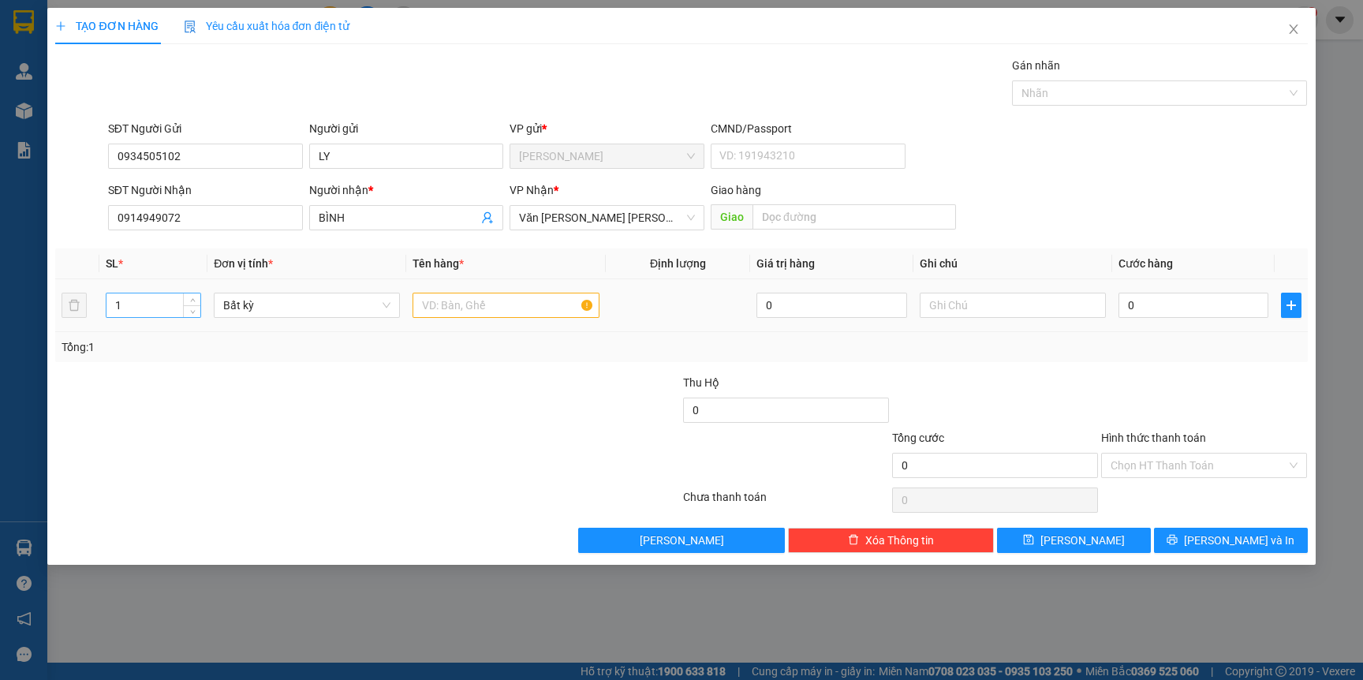
click at [172, 298] on input "1" at bounding box center [153, 305] width 95 height 24
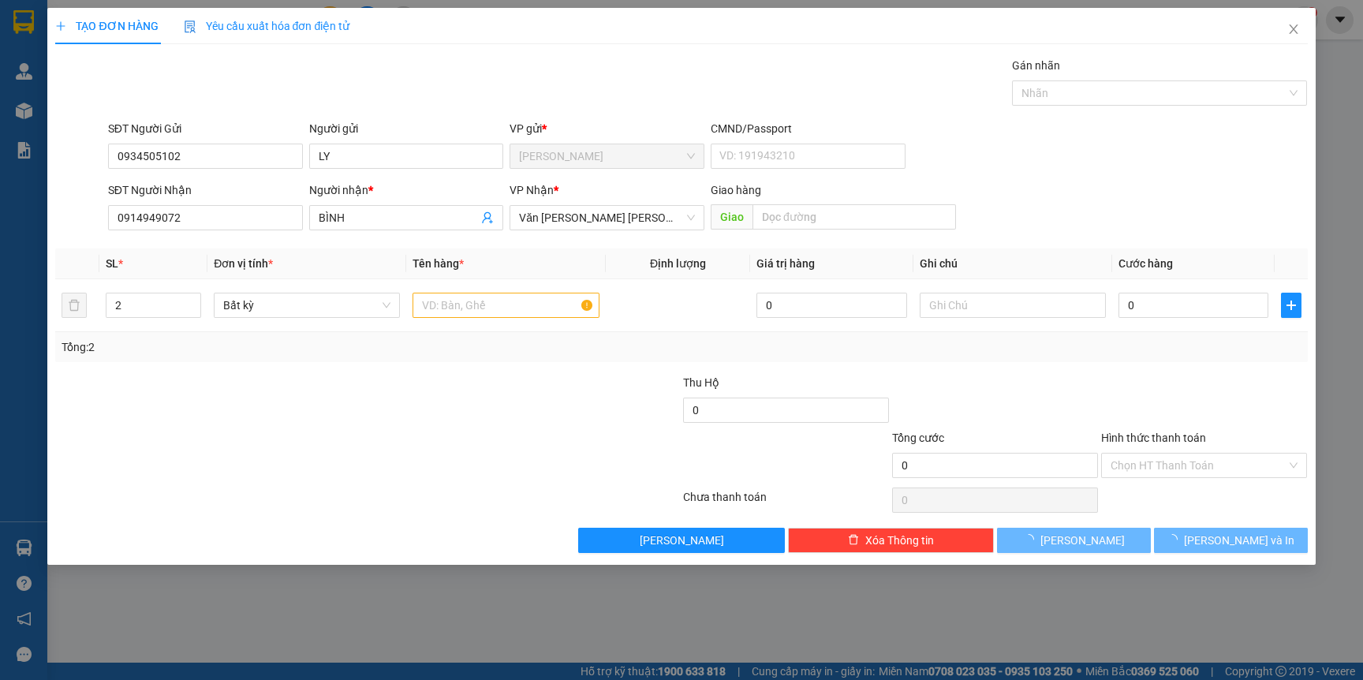
click at [189, 394] on div at bounding box center [263, 401] width 418 height 55
click at [485, 305] on input "text" at bounding box center [506, 305] width 186 height 25
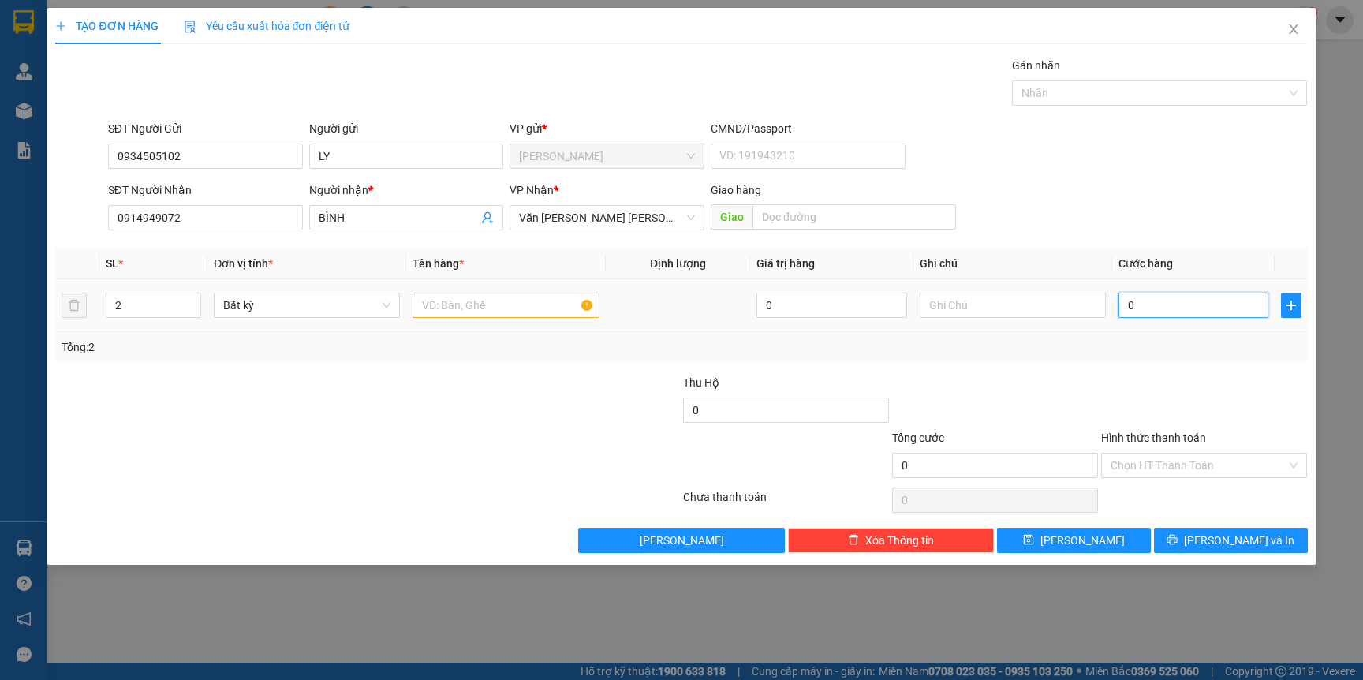
click at [1162, 300] on input "0" at bounding box center [1194, 305] width 150 height 25
click at [1168, 349] on div "Tổng: 2" at bounding box center [681, 346] width 1239 height 17
click at [1157, 467] on input "Hình thức thanh toán" at bounding box center [1199, 466] width 176 height 24
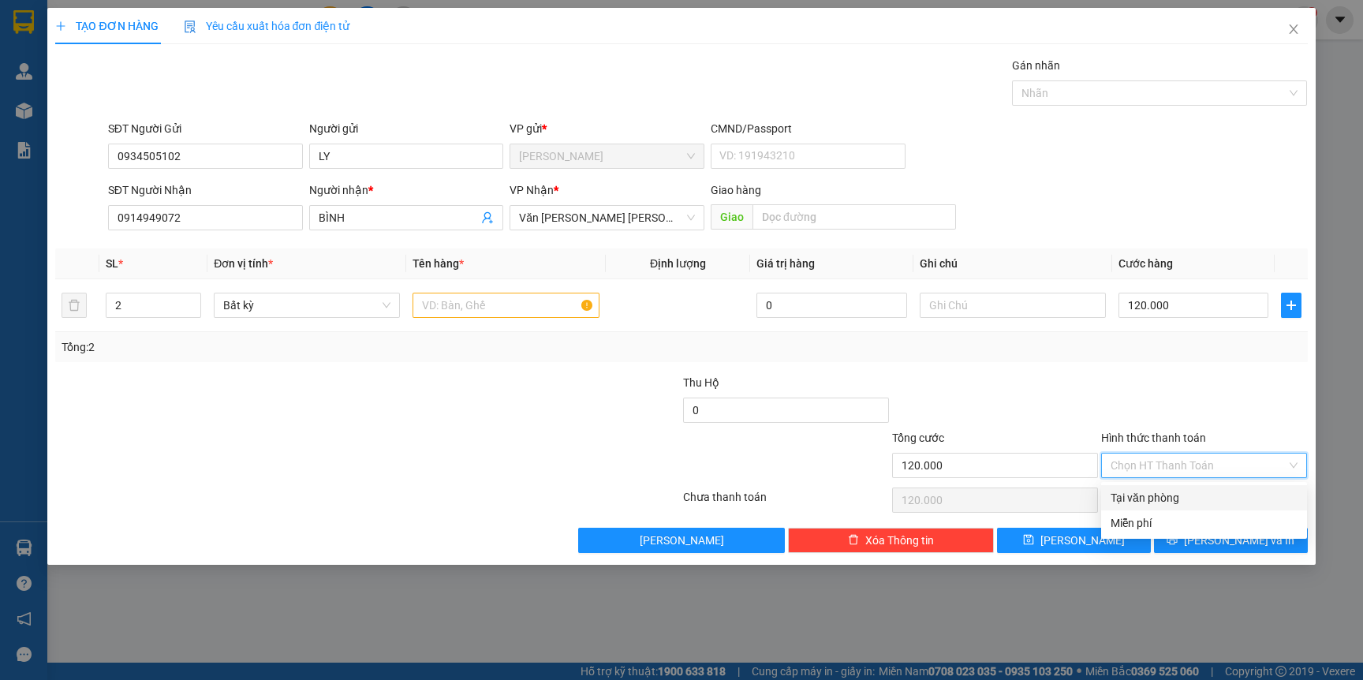
click at [1157, 500] on div "Tại văn phòng" at bounding box center [1204, 497] width 187 height 17
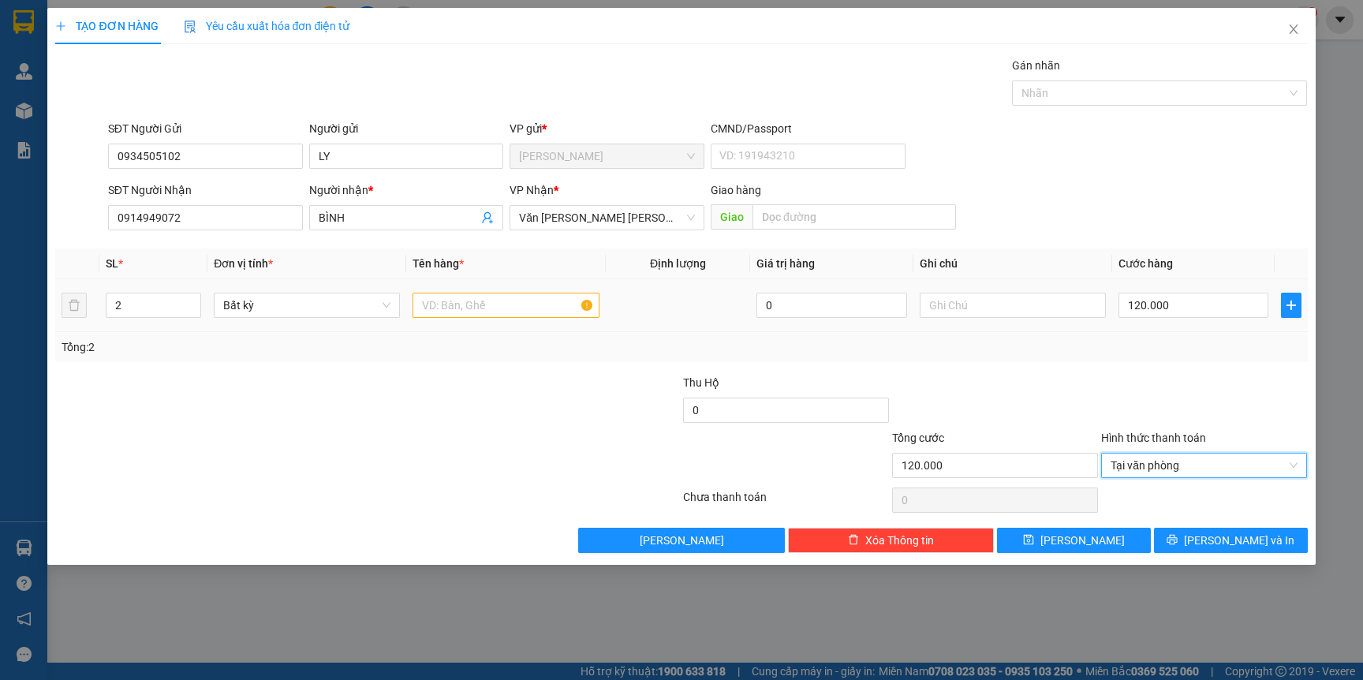
click at [558, 323] on td at bounding box center [505, 305] width 199 height 53
click at [548, 308] on input "text" at bounding box center [506, 305] width 186 height 25
click at [547, 360] on div "Tổng: 2" at bounding box center [681, 347] width 1252 height 30
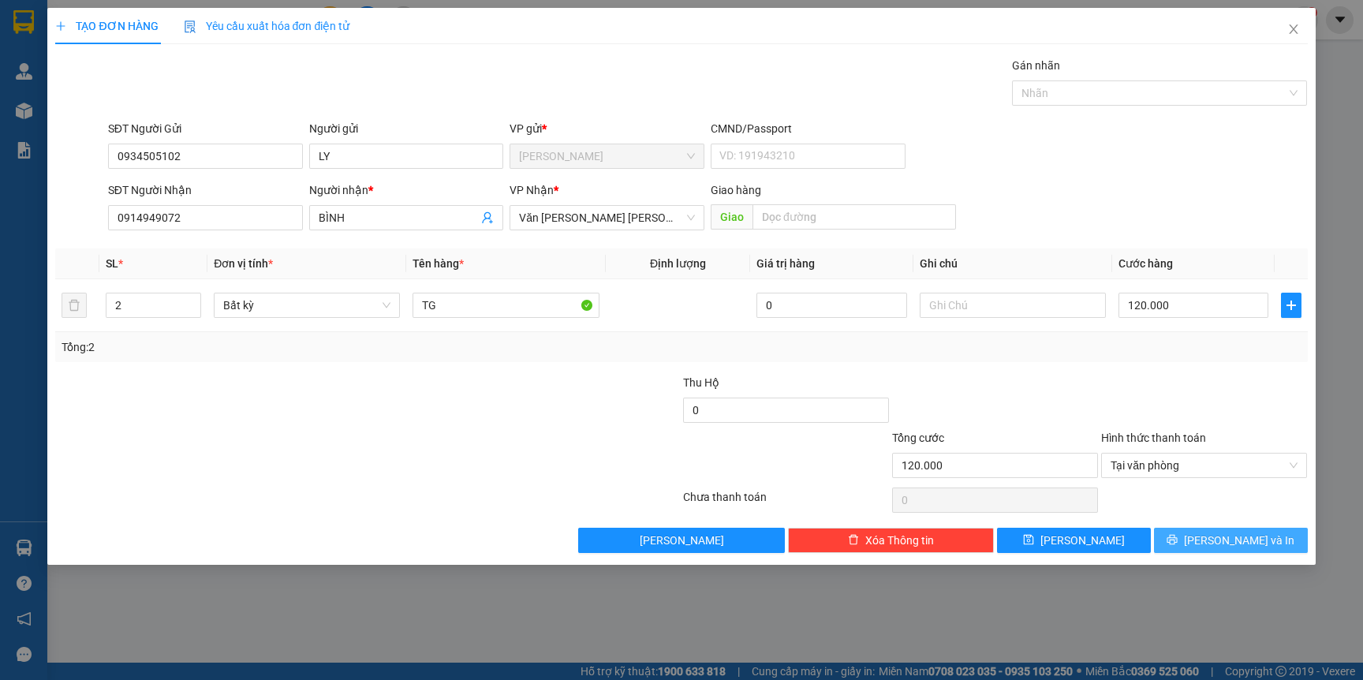
click at [1197, 544] on button "[PERSON_NAME] và In" at bounding box center [1231, 540] width 154 height 25
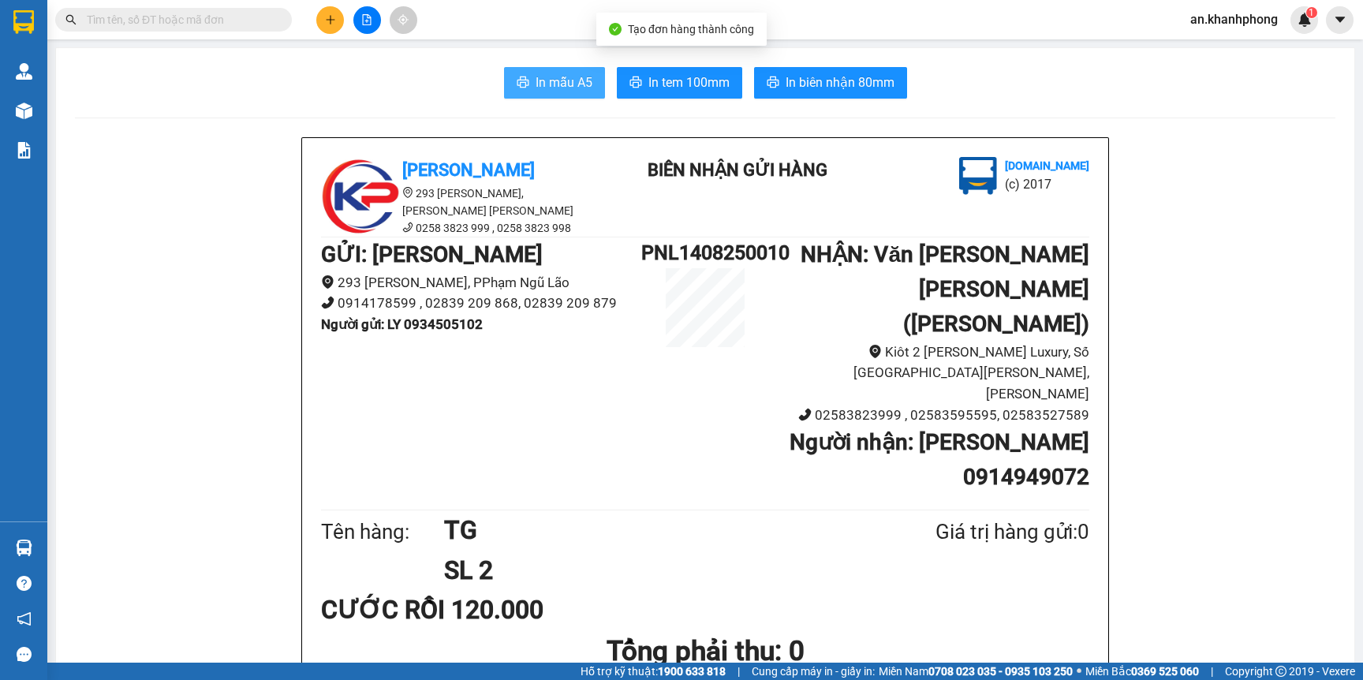
click at [536, 92] on span "In mẫu A5" at bounding box center [564, 83] width 57 height 20
click at [1057, 193] on li "(c) 2017" at bounding box center [1047, 184] width 84 height 20
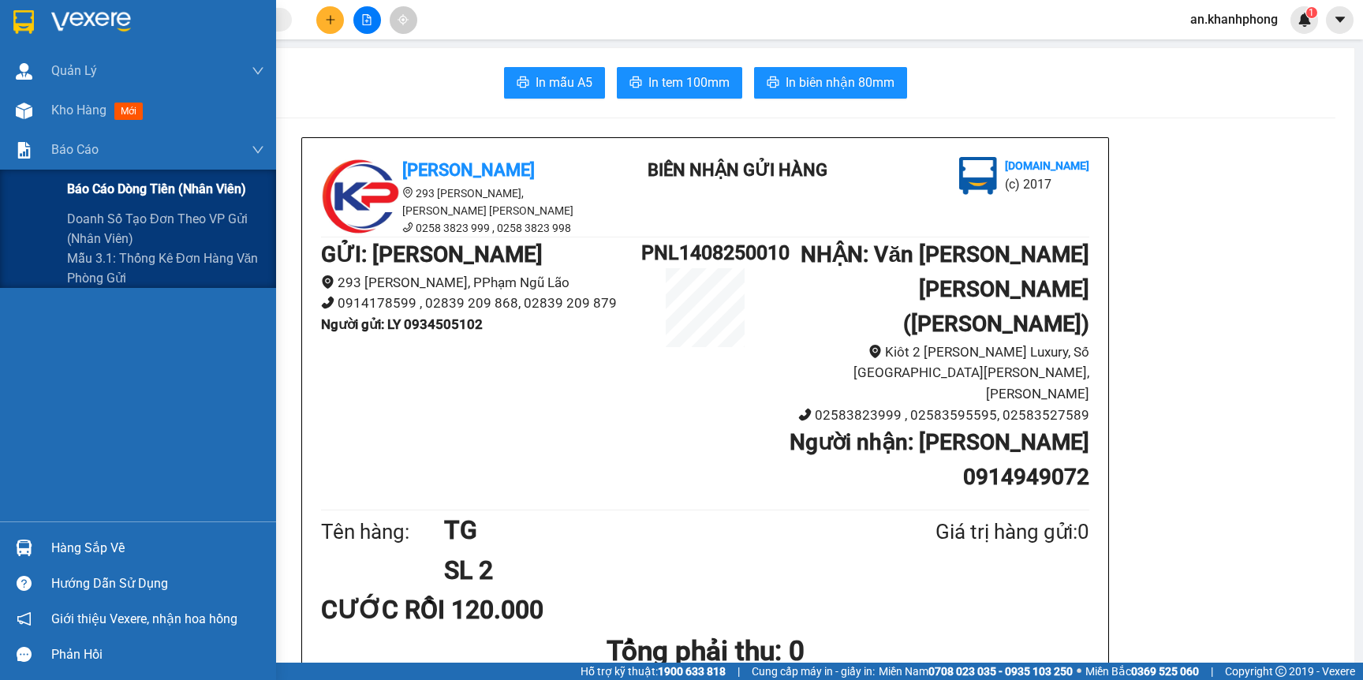
click at [91, 184] on span "Báo cáo dòng tiền (nhân viên)" at bounding box center [156, 189] width 179 height 20
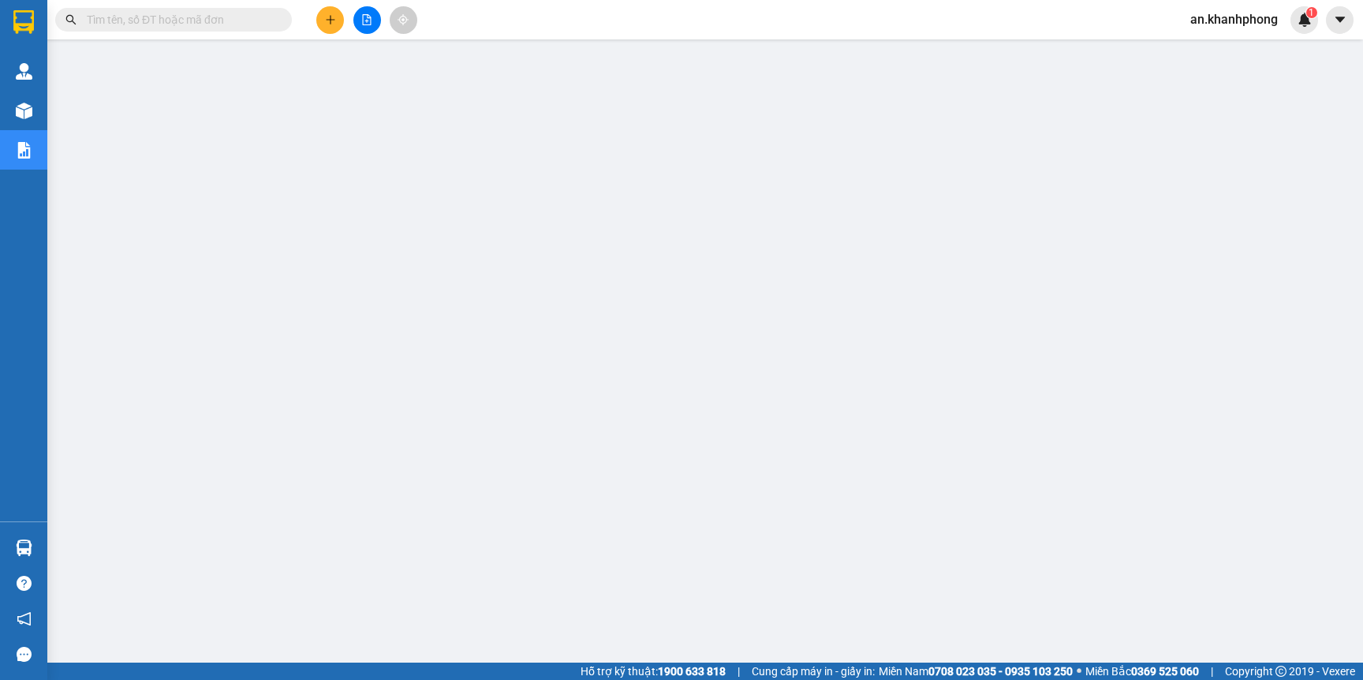
click at [206, 14] on input "text" at bounding box center [180, 19] width 186 height 17
click at [326, 15] on icon "plus" at bounding box center [330, 19] width 11 height 11
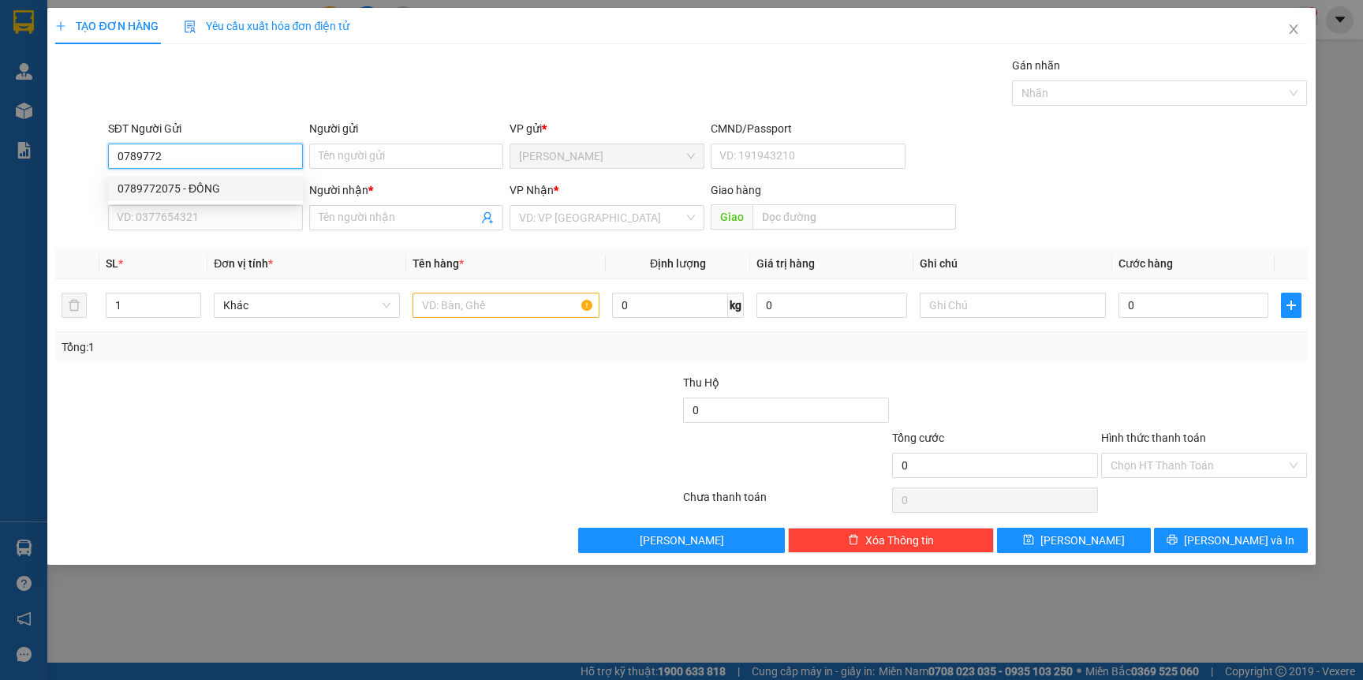
click at [230, 184] on div "0789772075 - ĐỒNG" at bounding box center [206, 188] width 176 height 17
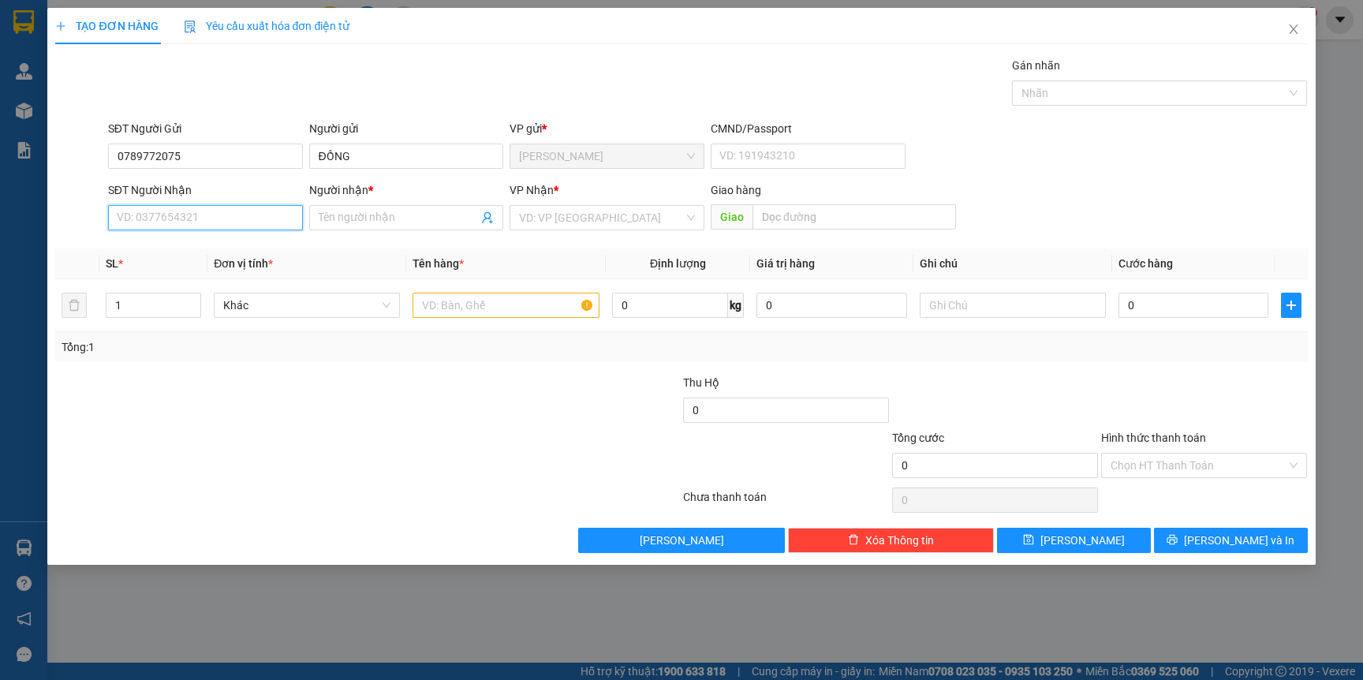
click at [186, 222] on input "SĐT Người Nhận" at bounding box center [205, 217] width 195 height 25
click at [189, 298] on div "0933605003 - trang" at bounding box center [206, 300] width 176 height 17
click at [494, 301] on input "text" at bounding box center [506, 305] width 186 height 25
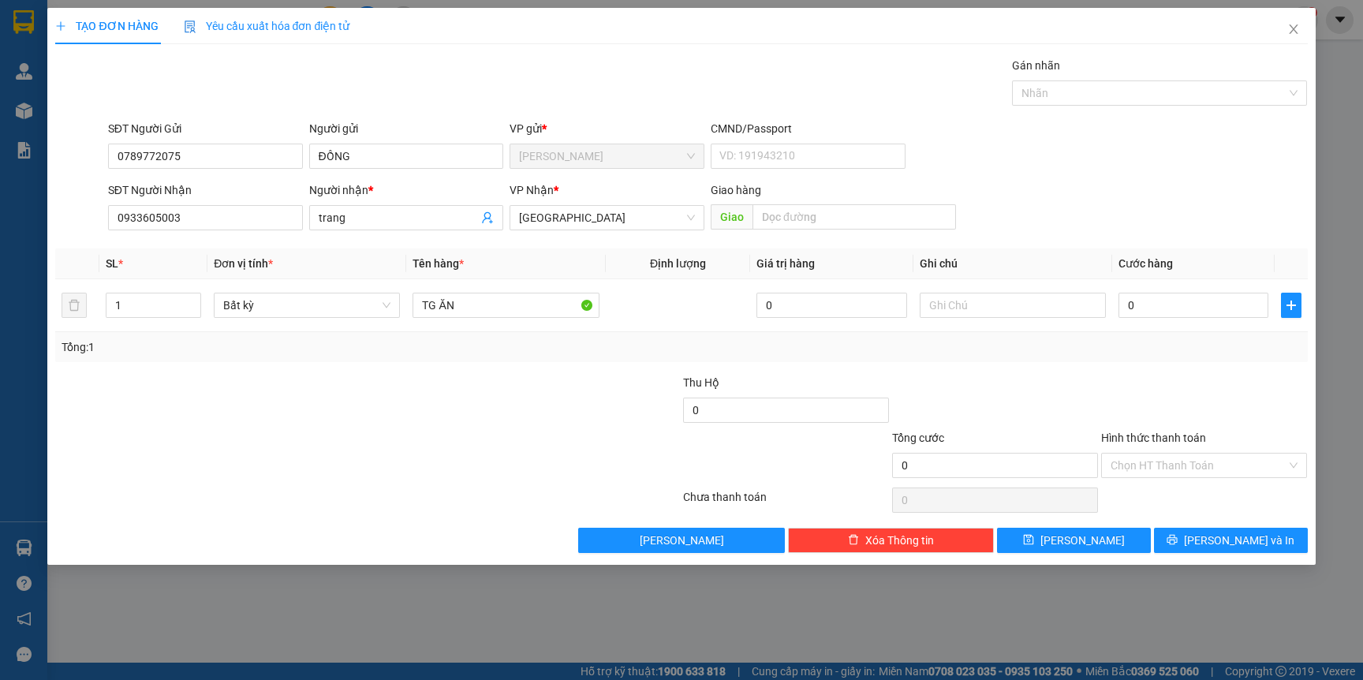
click at [400, 401] on div at bounding box center [263, 401] width 418 height 55
click at [1230, 308] on input "0" at bounding box center [1194, 305] width 150 height 25
click at [1130, 346] on div "Tổng: 1" at bounding box center [681, 346] width 1239 height 17
click at [1180, 536] on button "[PERSON_NAME] và In" at bounding box center [1231, 540] width 154 height 25
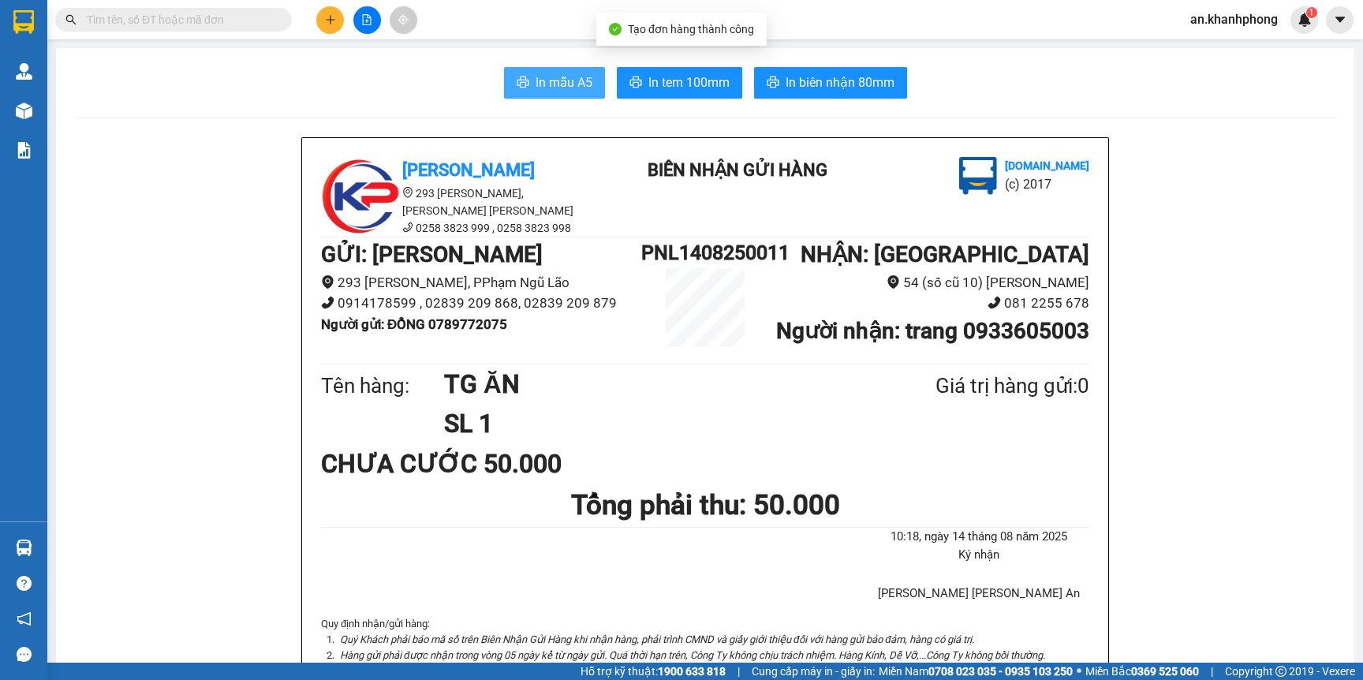
click at [546, 81] on span "In mẫu A5" at bounding box center [564, 83] width 57 height 20
click at [330, 29] on button at bounding box center [330, 20] width 28 height 28
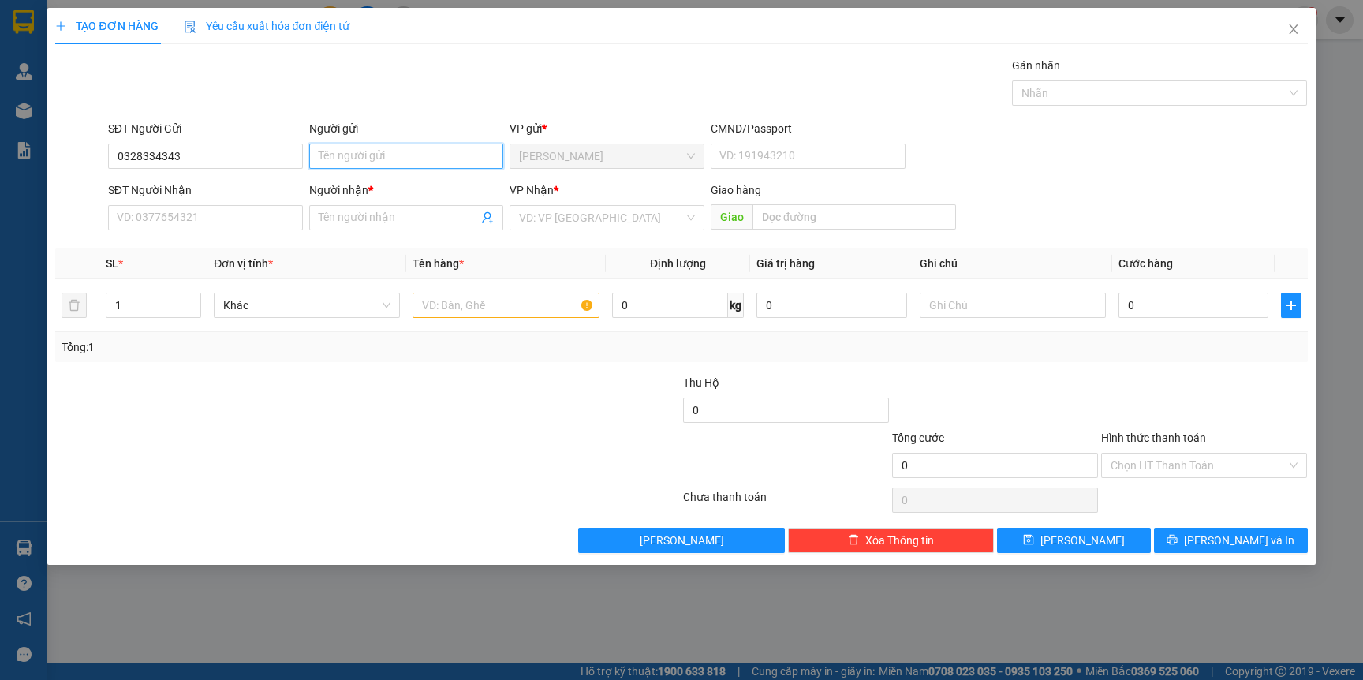
click at [479, 163] on input "Người gửi" at bounding box center [406, 156] width 195 height 25
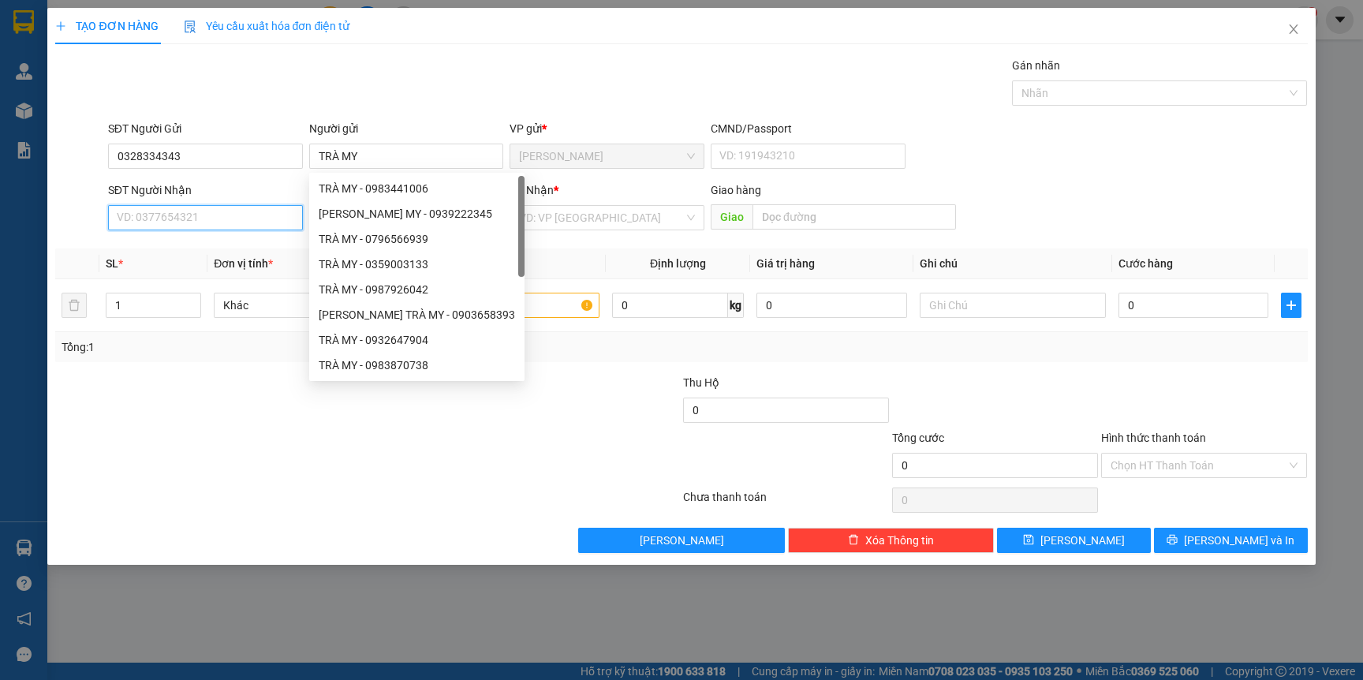
click at [223, 221] on input "SĐT Người Nhận" at bounding box center [205, 217] width 195 height 25
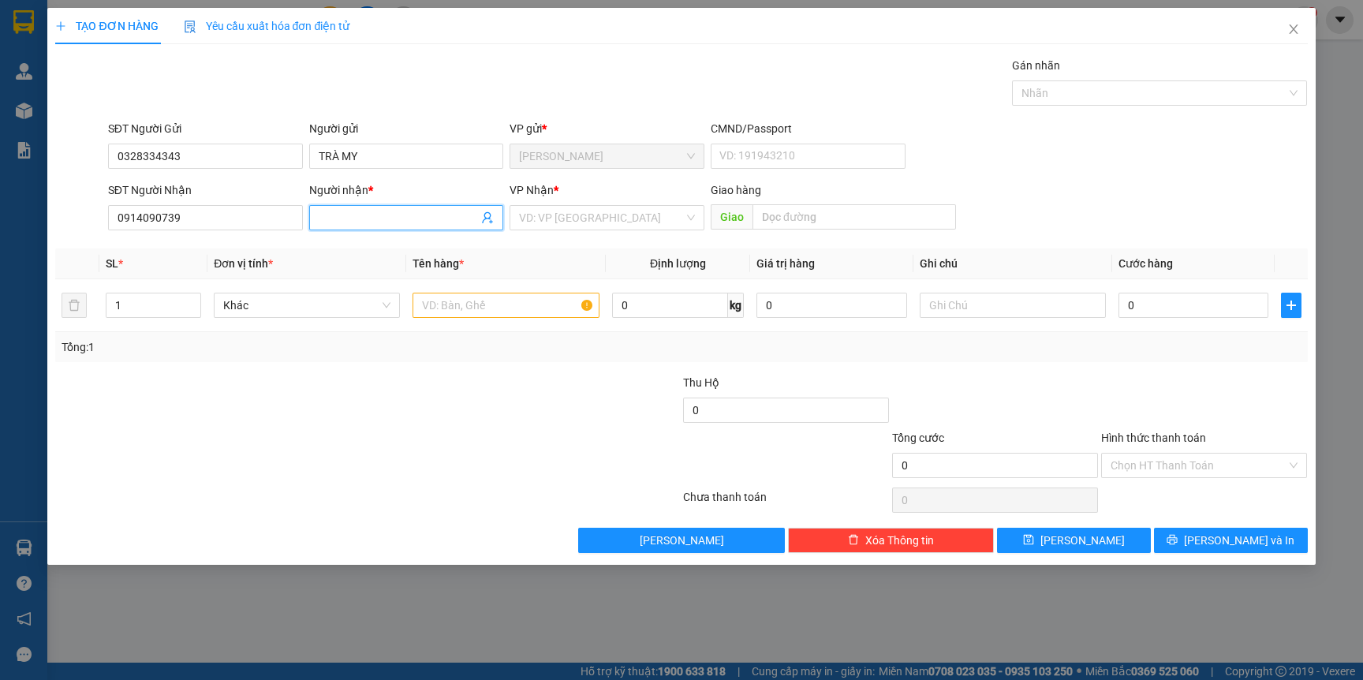
click at [430, 222] on input "Người nhận *" at bounding box center [399, 217] width 160 height 17
click at [186, 403] on div at bounding box center [263, 401] width 418 height 55
click at [1172, 308] on input "0" at bounding box center [1194, 305] width 150 height 25
click at [616, 222] on input "search" at bounding box center [601, 218] width 165 height 24
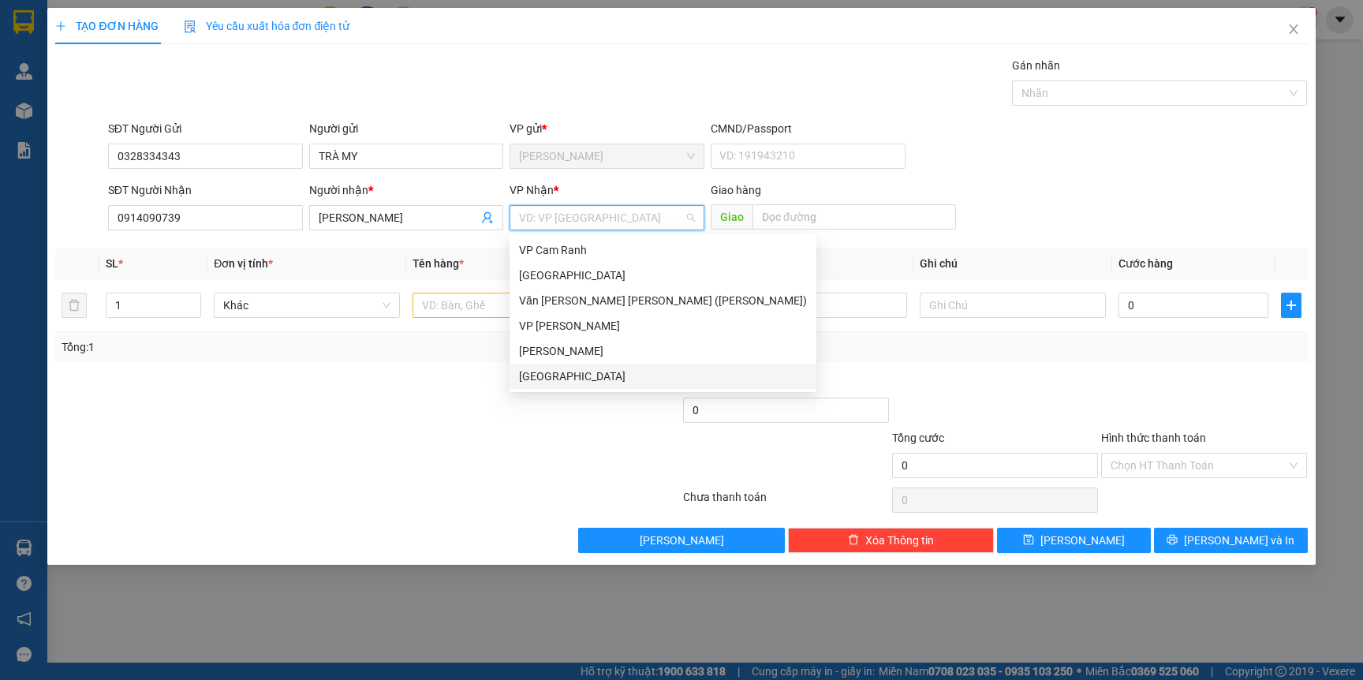
click at [566, 371] on div "[GEOGRAPHIC_DATA]" at bounding box center [663, 376] width 288 height 17
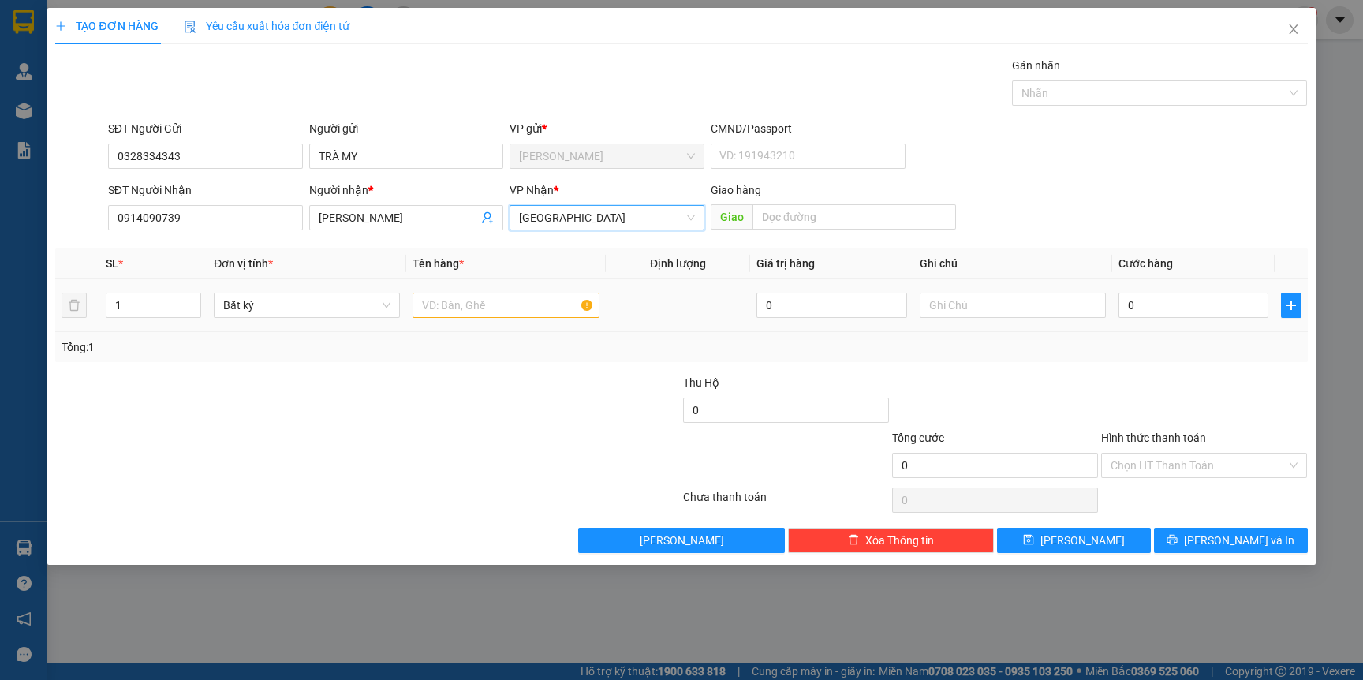
click at [500, 320] on div at bounding box center [506, 306] width 186 height 32
click at [507, 314] on input "text" at bounding box center [506, 305] width 186 height 25
click at [477, 346] on div "Tổng: 1" at bounding box center [294, 346] width 465 height 17
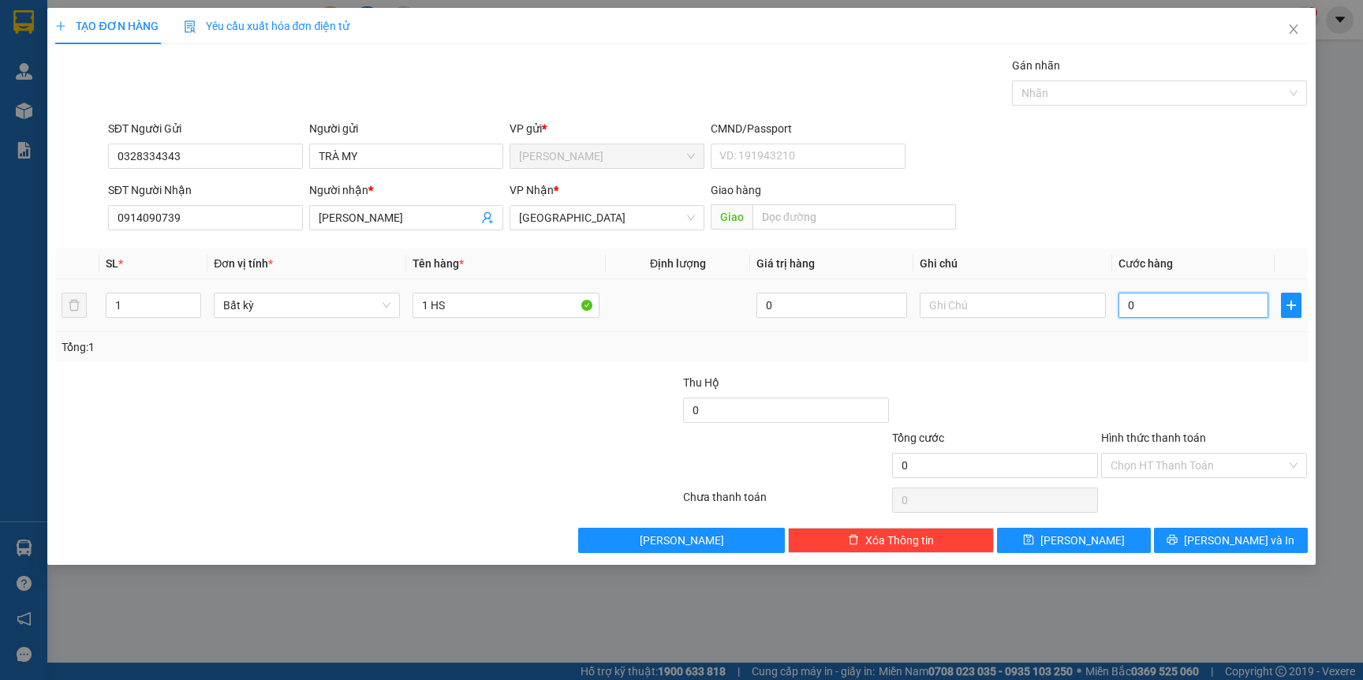
click at [1189, 304] on input "0" at bounding box center [1194, 305] width 150 height 25
click at [1167, 320] on div "20.000" at bounding box center [1194, 306] width 150 height 32
click at [1211, 465] on input "Hình thức thanh toán" at bounding box center [1199, 466] width 176 height 24
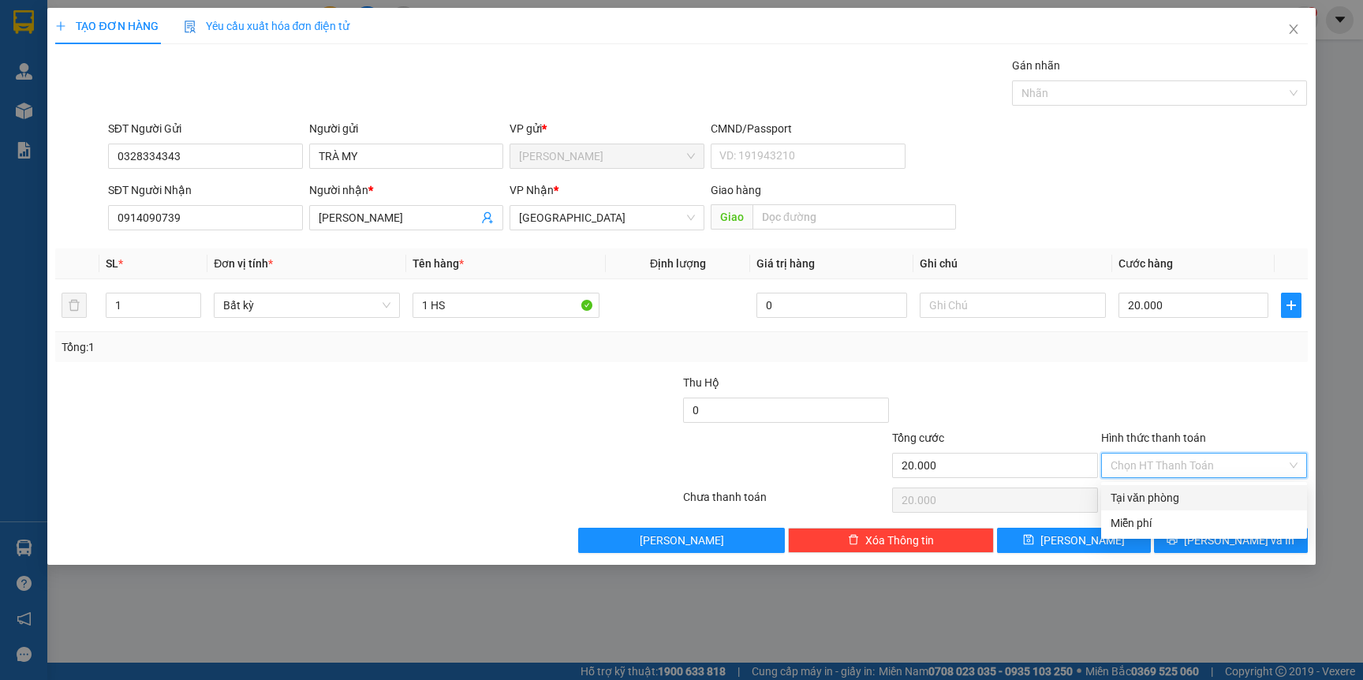
click at [1173, 491] on div "Tại văn phòng" at bounding box center [1204, 497] width 187 height 17
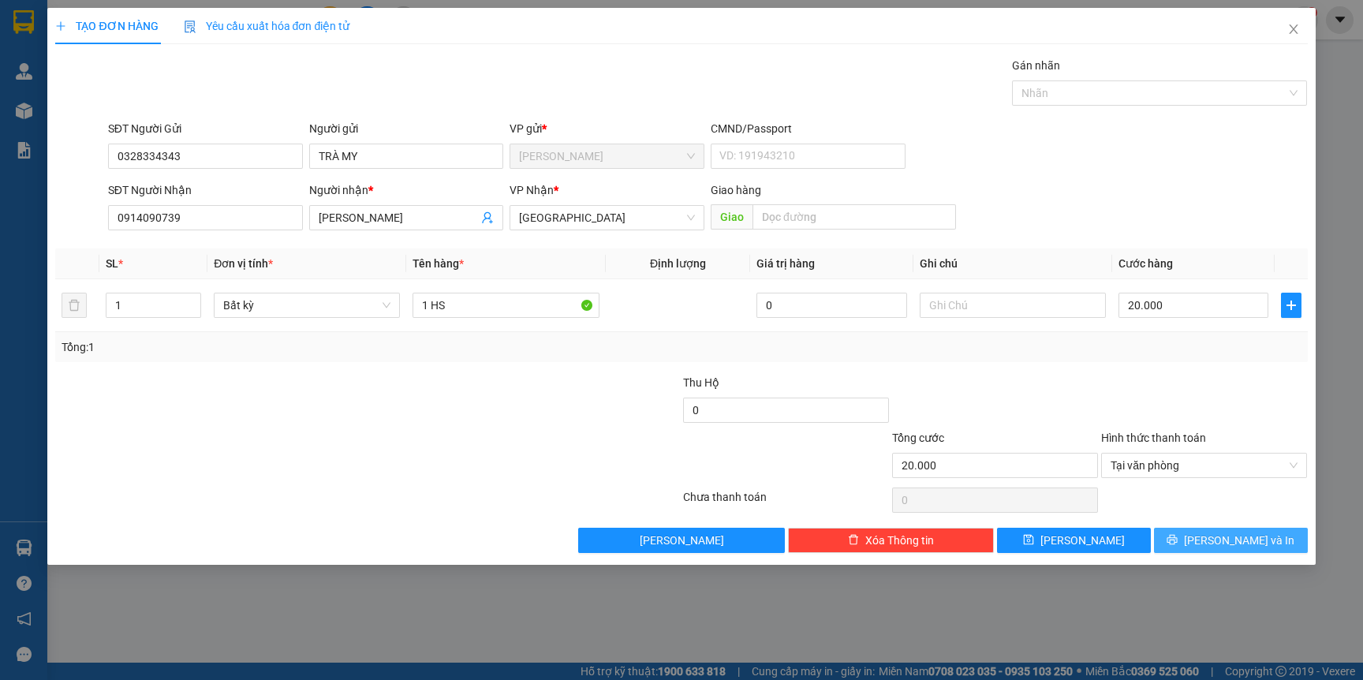
click at [1205, 549] on button "[PERSON_NAME] và In" at bounding box center [1231, 540] width 154 height 25
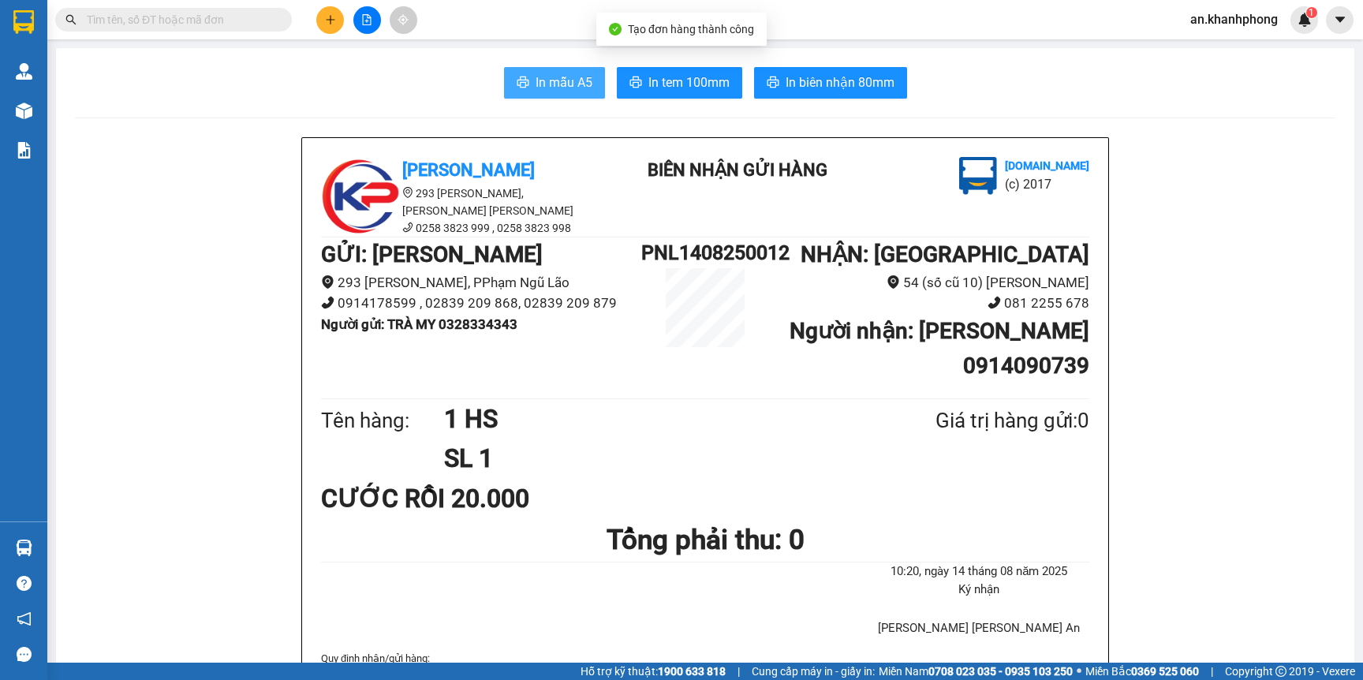
click at [518, 74] on button "In mẫu A5" at bounding box center [554, 83] width 101 height 32
drag, startPoint x: 136, startPoint y: 11, endPoint x: 167, endPoint y: 23, distance: 33.7
click at [141, 13] on input "text" at bounding box center [180, 19] width 186 height 17
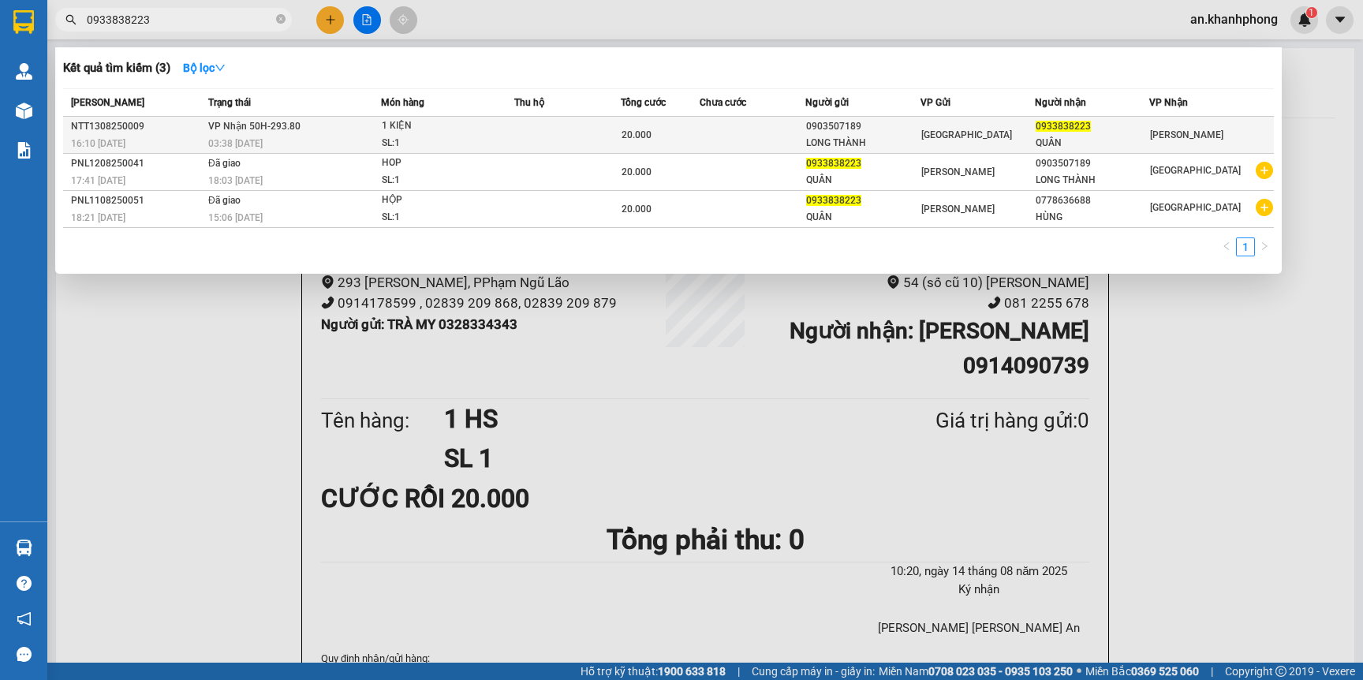
click at [741, 137] on td at bounding box center [753, 135] width 106 height 37
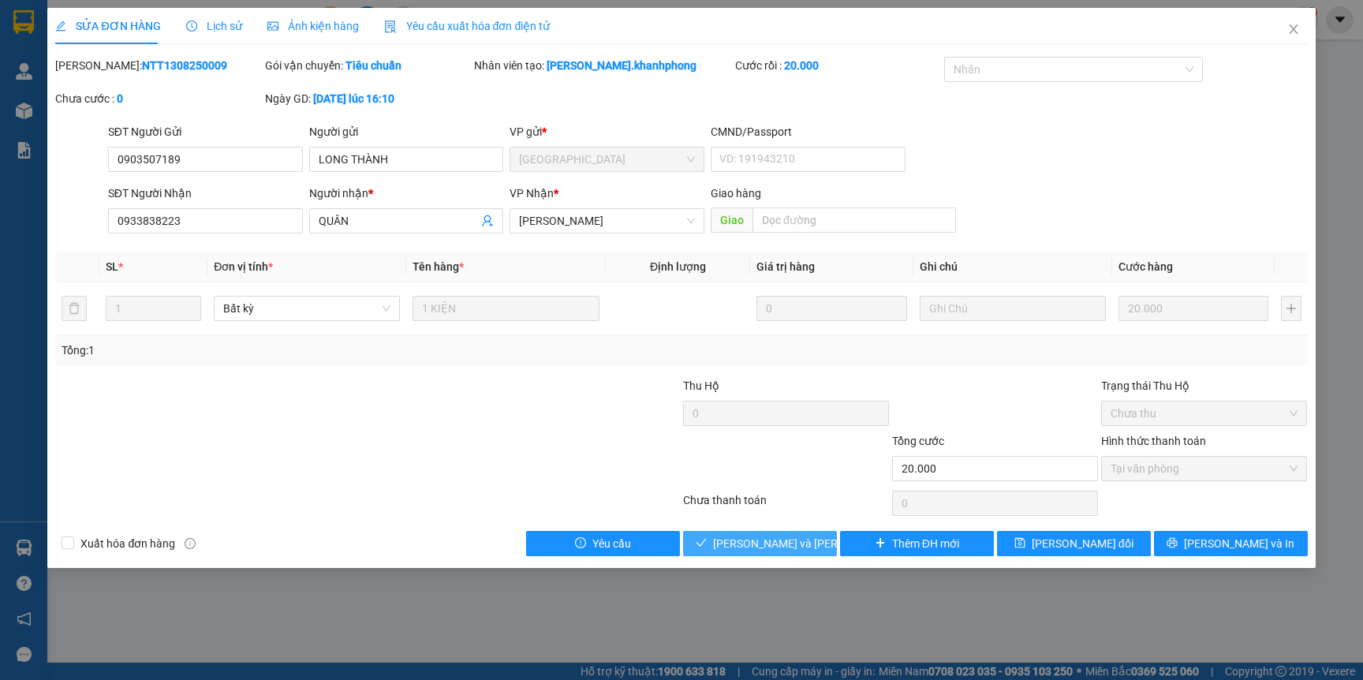
click at [759, 549] on span "Lưu và Giao hàng" at bounding box center [819, 543] width 213 height 17
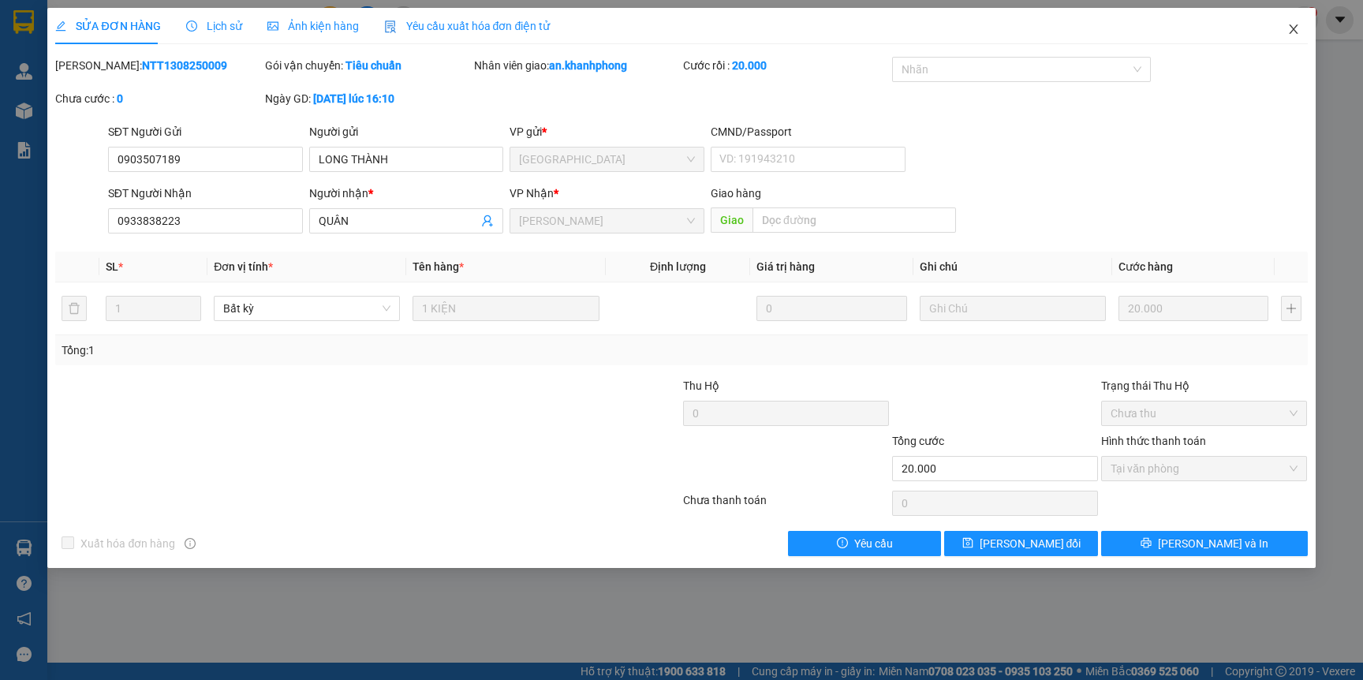
drag, startPoint x: 1289, startPoint y: 25, endPoint x: 1277, endPoint y: 43, distance: 21.0
click at [1289, 28] on icon "close" at bounding box center [1293, 29] width 13 height 13
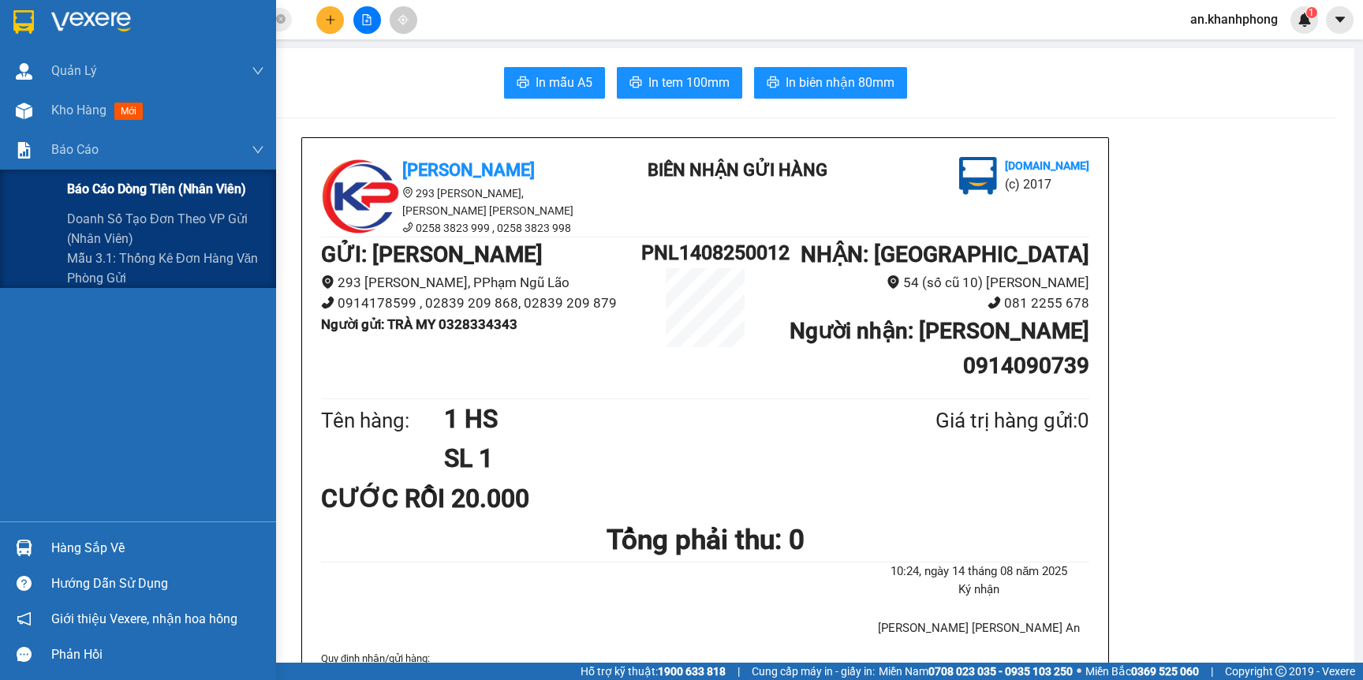
click at [82, 174] on div "Báo cáo dòng tiền (nhân viên)" at bounding box center [165, 189] width 197 height 39
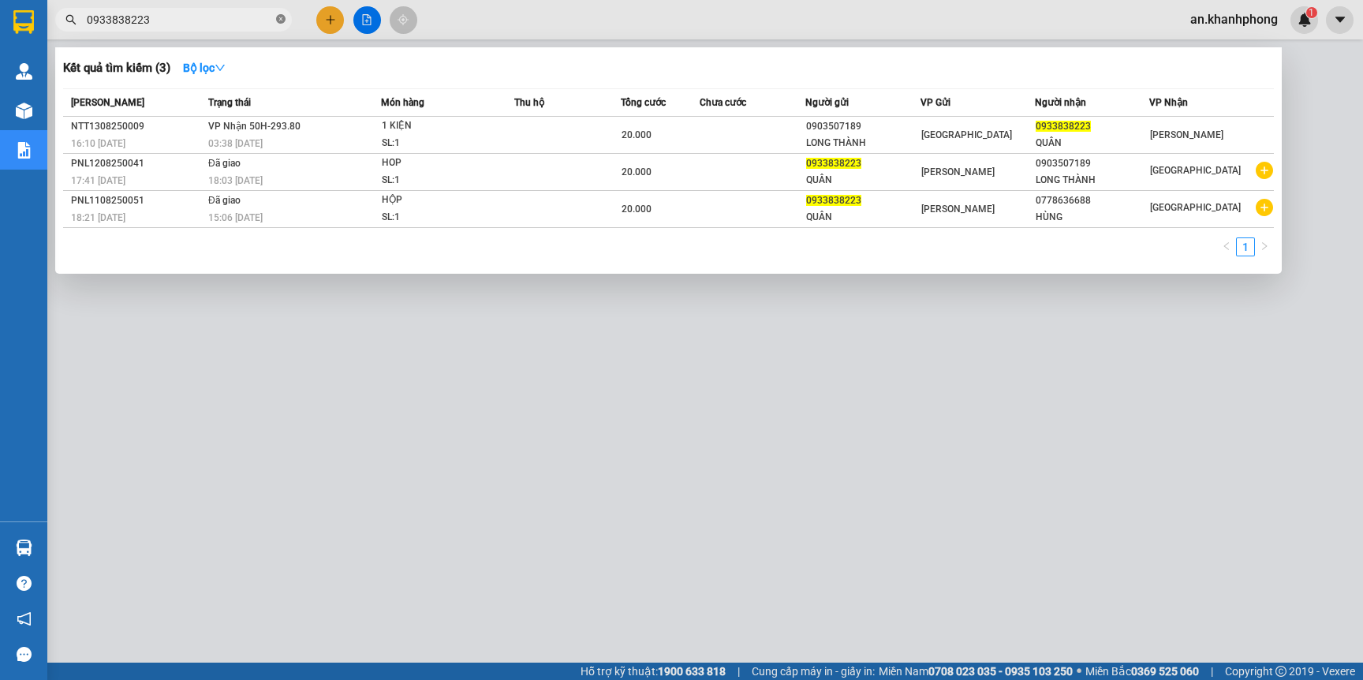
click at [280, 23] on icon "close-circle" at bounding box center [280, 18] width 9 height 9
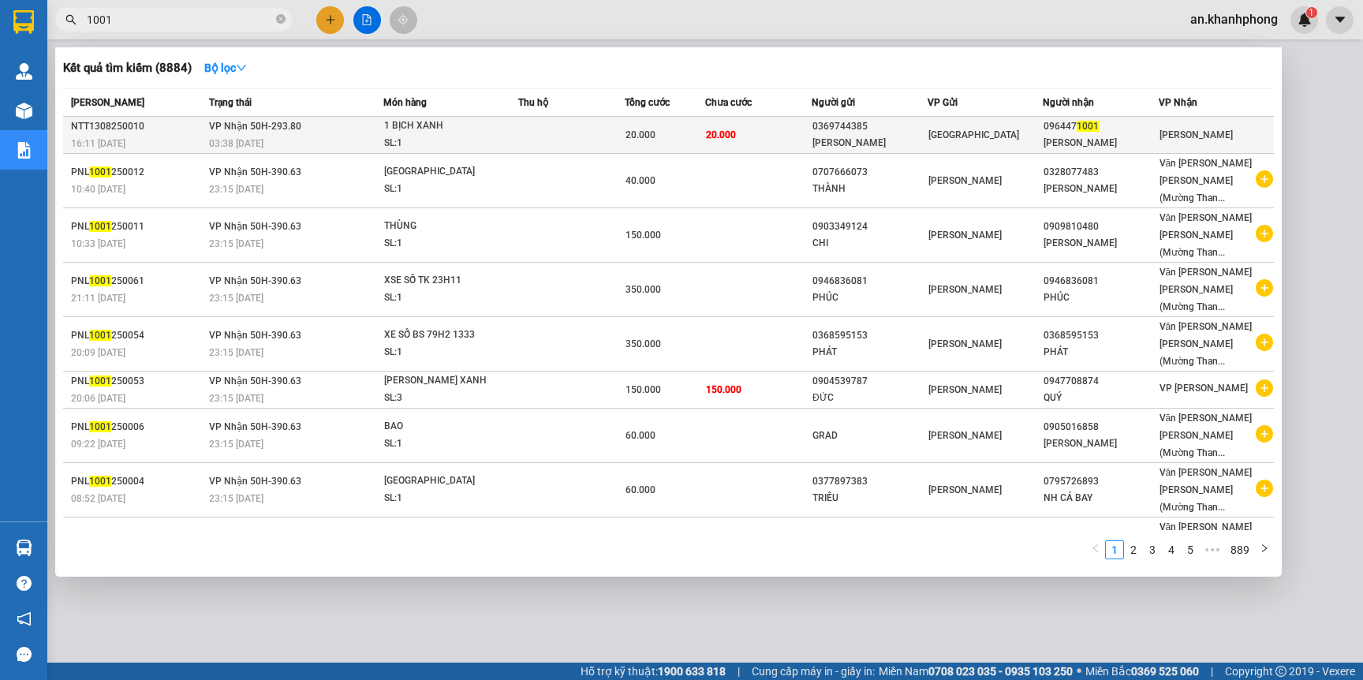
click at [788, 134] on td "20.000" at bounding box center [758, 135] width 106 height 37
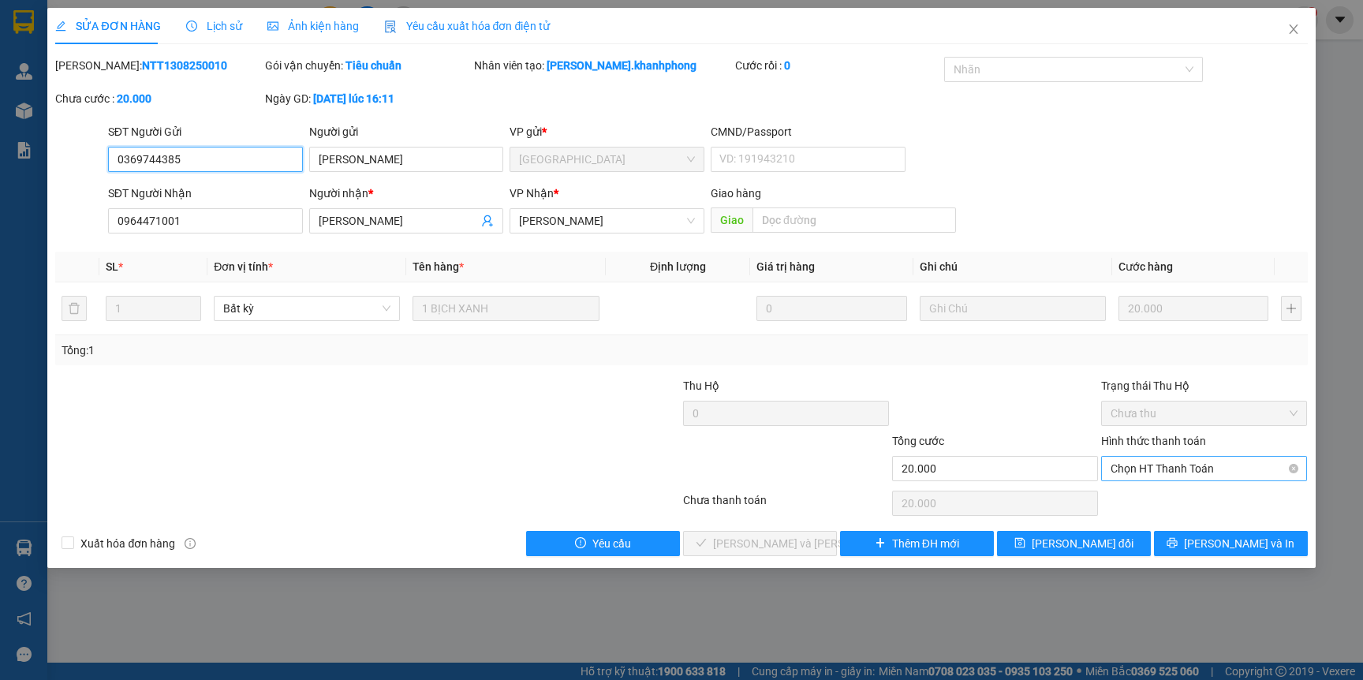
click at [1177, 461] on span "Chọn HT Thanh Toán" at bounding box center [1204, 469] width 187 height 24
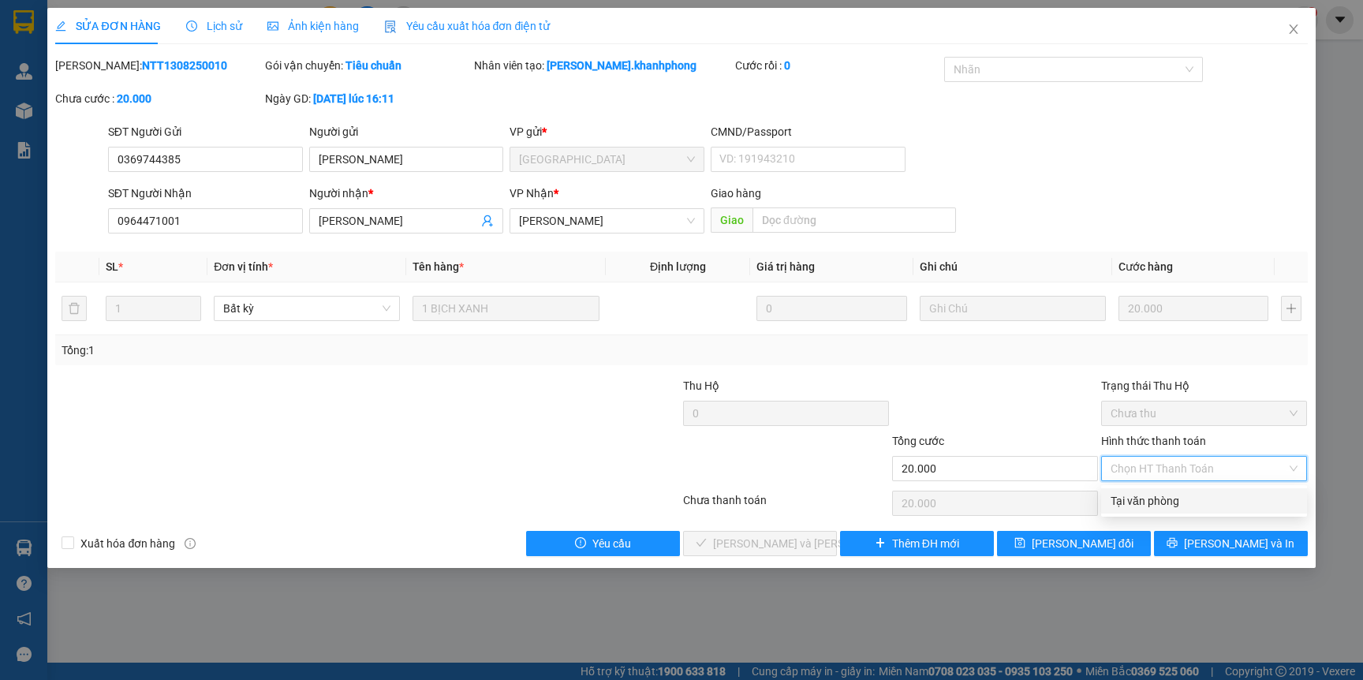
click at [1168, 505] on div "Tại văn phòng" at bounding box center [1204, 500] width 187 height 17
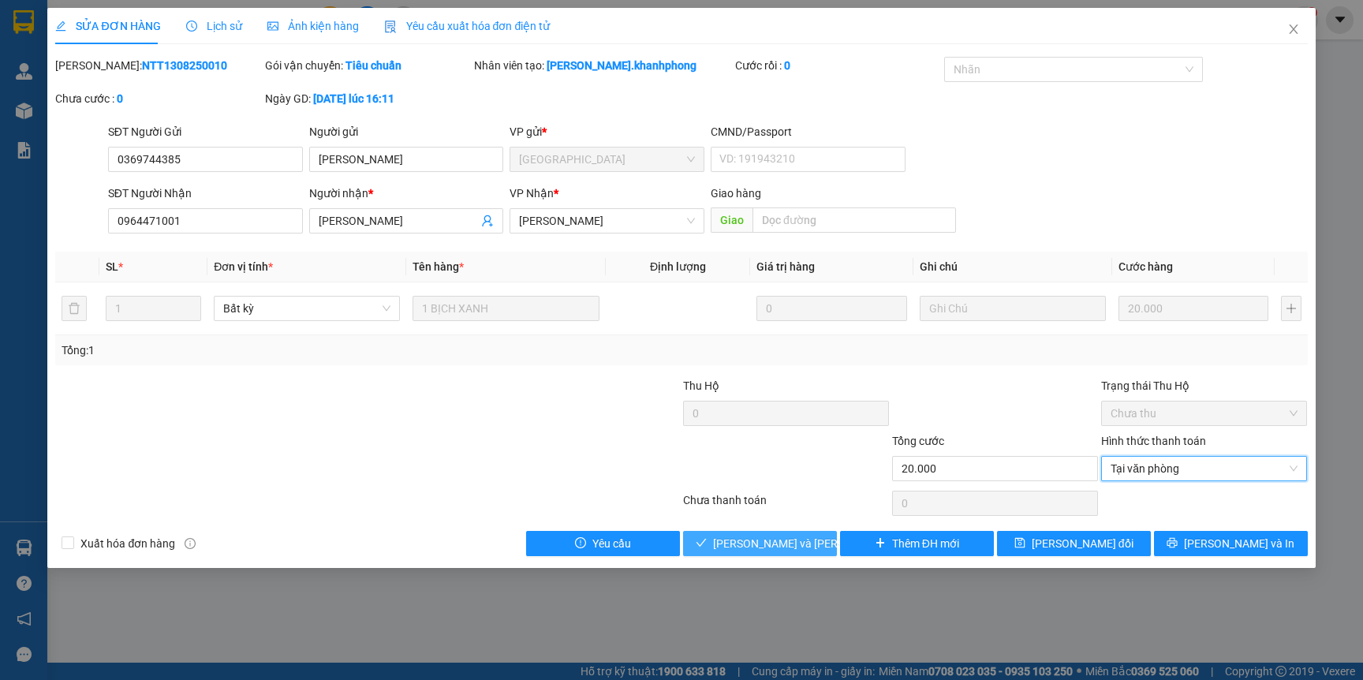
click at [764, 552] on span "Lưu và Giao hàng" at bounding box center [819, 543] width 213 height 17
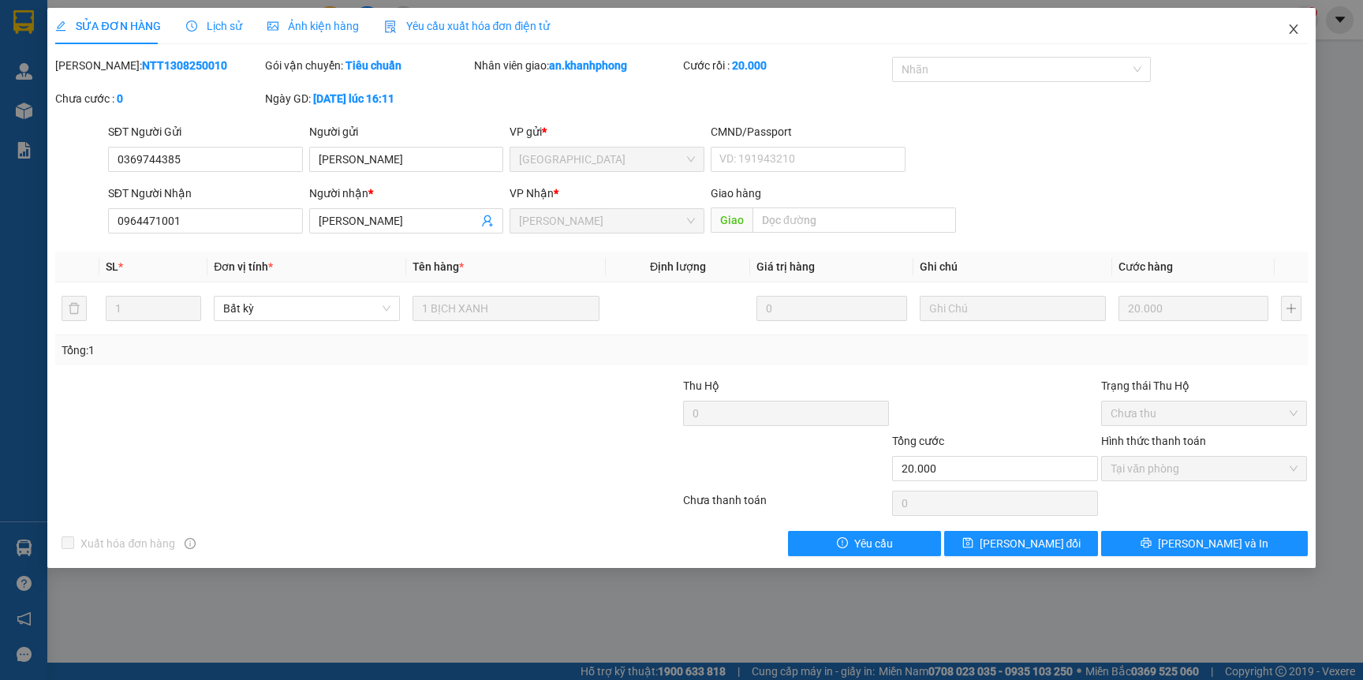
click at [1287, 24] on icon "close" at bounding box center [1293, 29] width 13 height 13
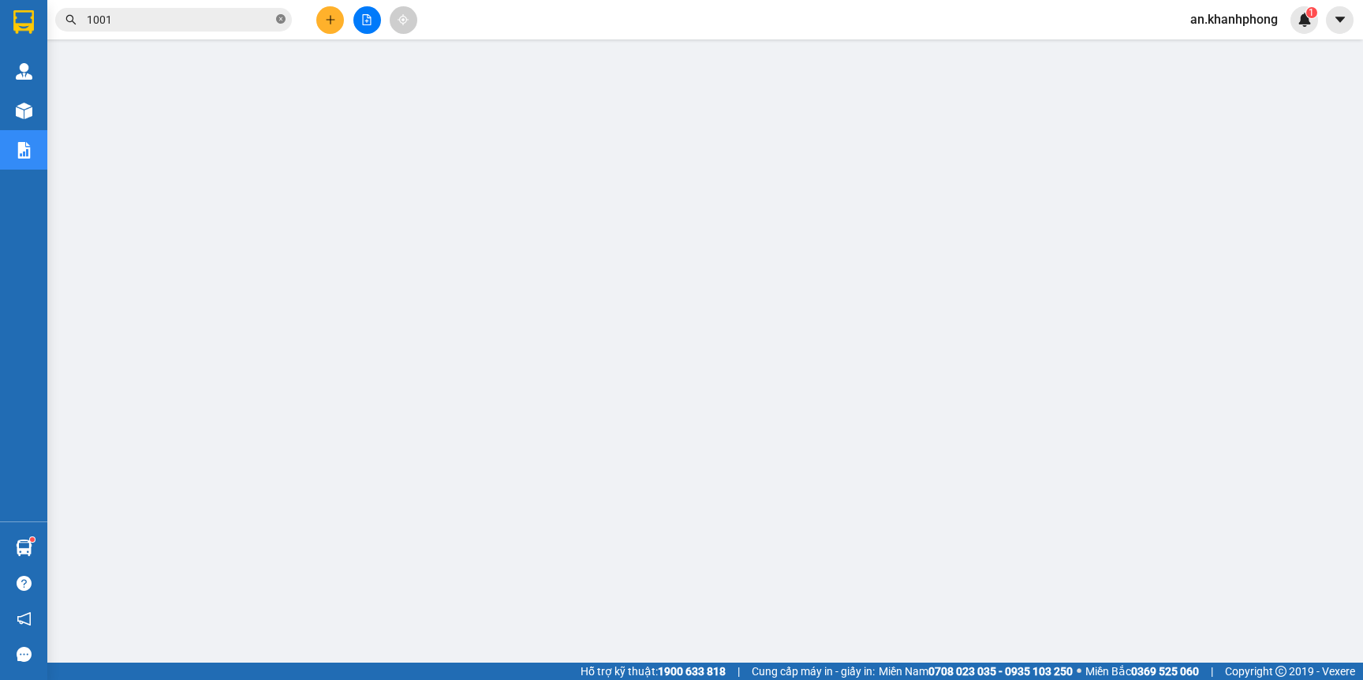
click at [281, 19] on icon "close-circle" at bounding box center [280, 18] width 9 height 9
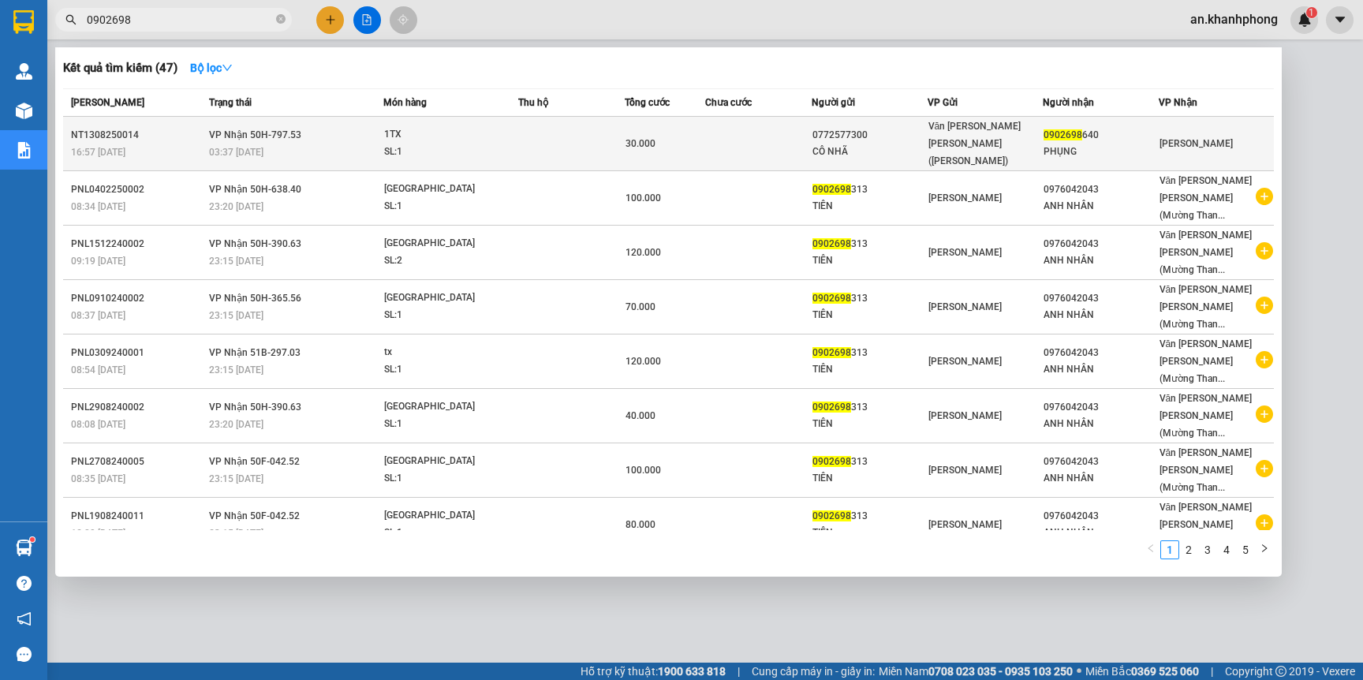
click at [737, 134] on td at bounding box center [758, 144] width 106 height 54
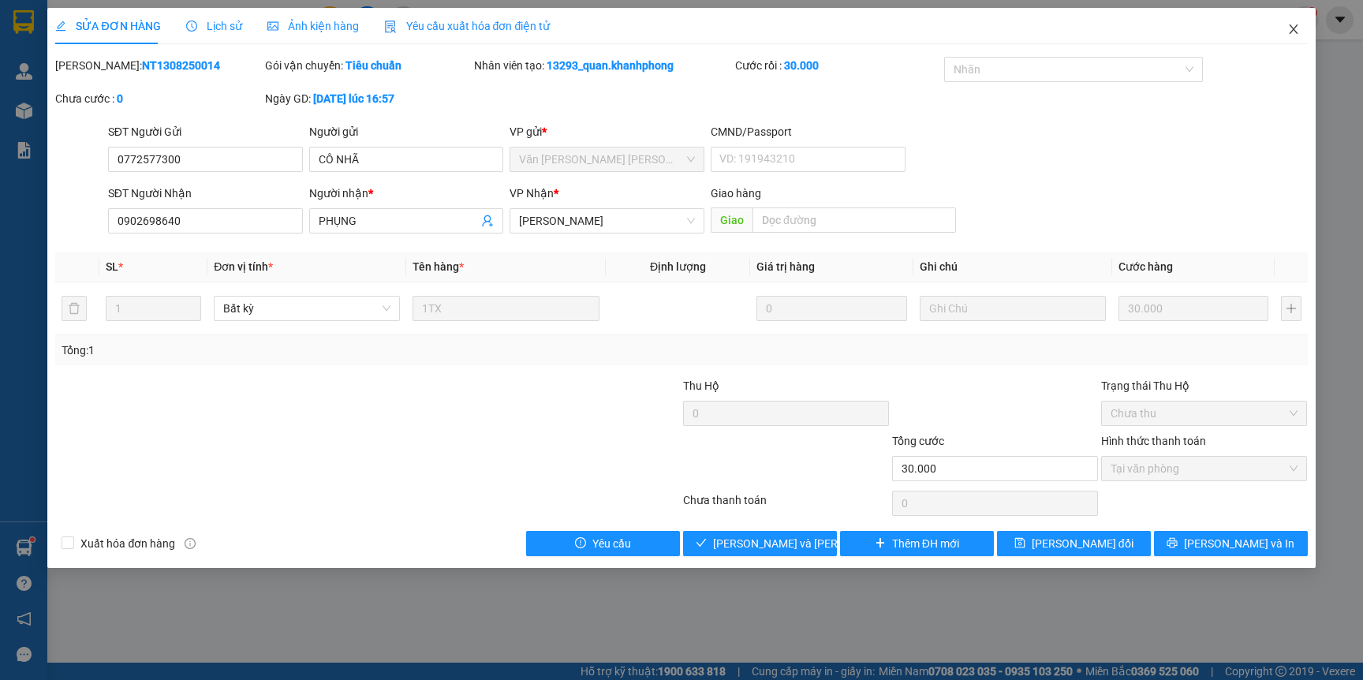
click at [1294, 23] on icon "close" at bounding box center [1293, 29] width 13 height 13
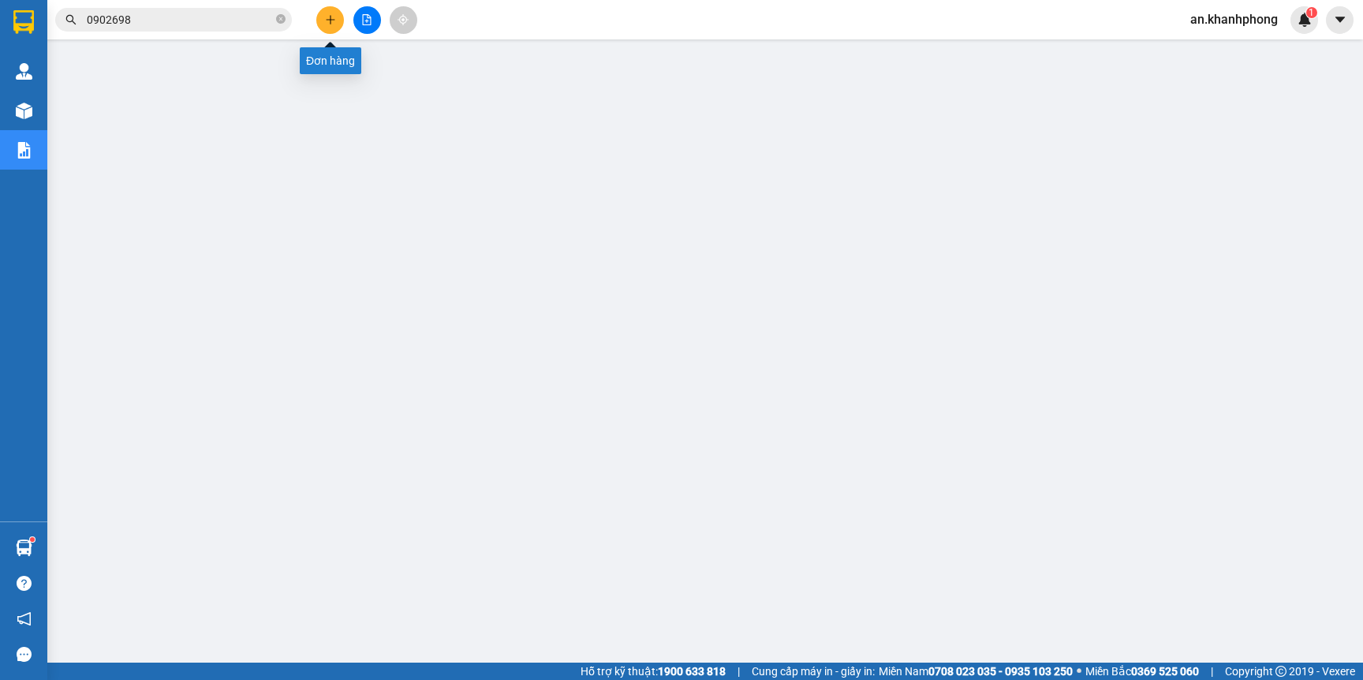
click at [319, 24] on button at bounding box center [330, 20] width 28 height 28
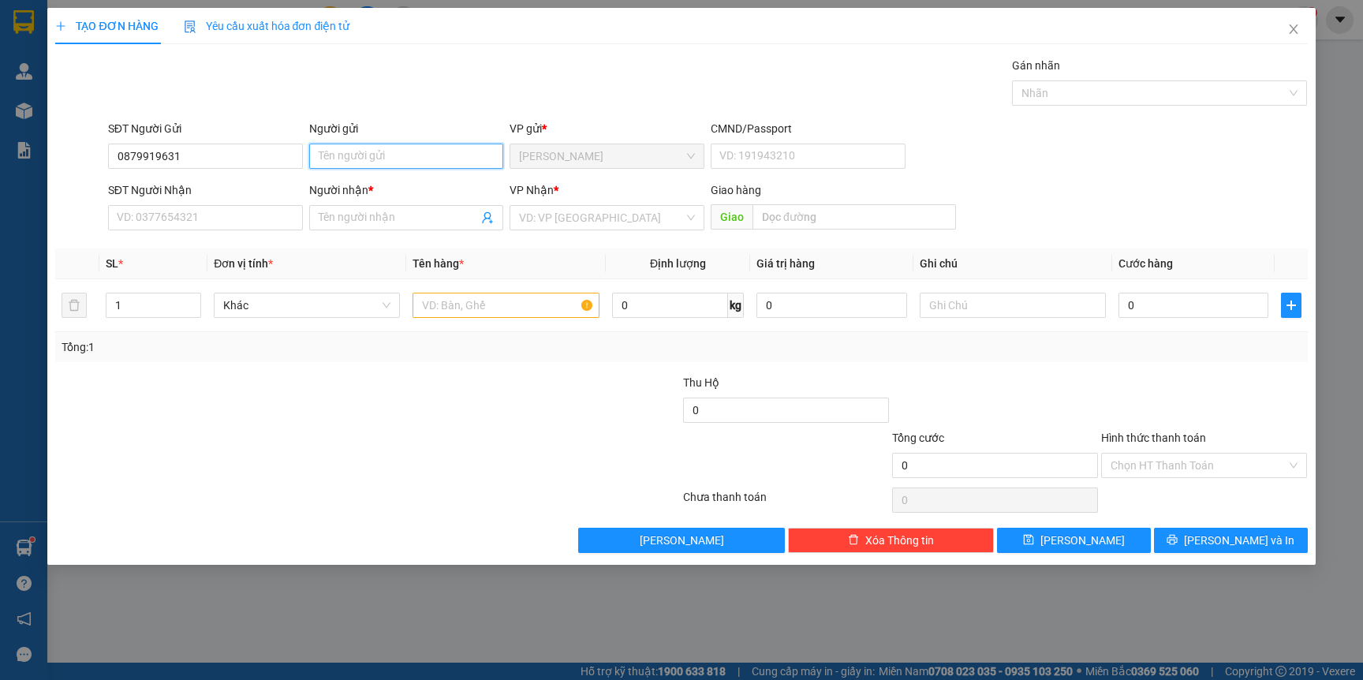
click at [372, 164] on input "Người gửi" at bounding box center [406, 156] width 195 height 25
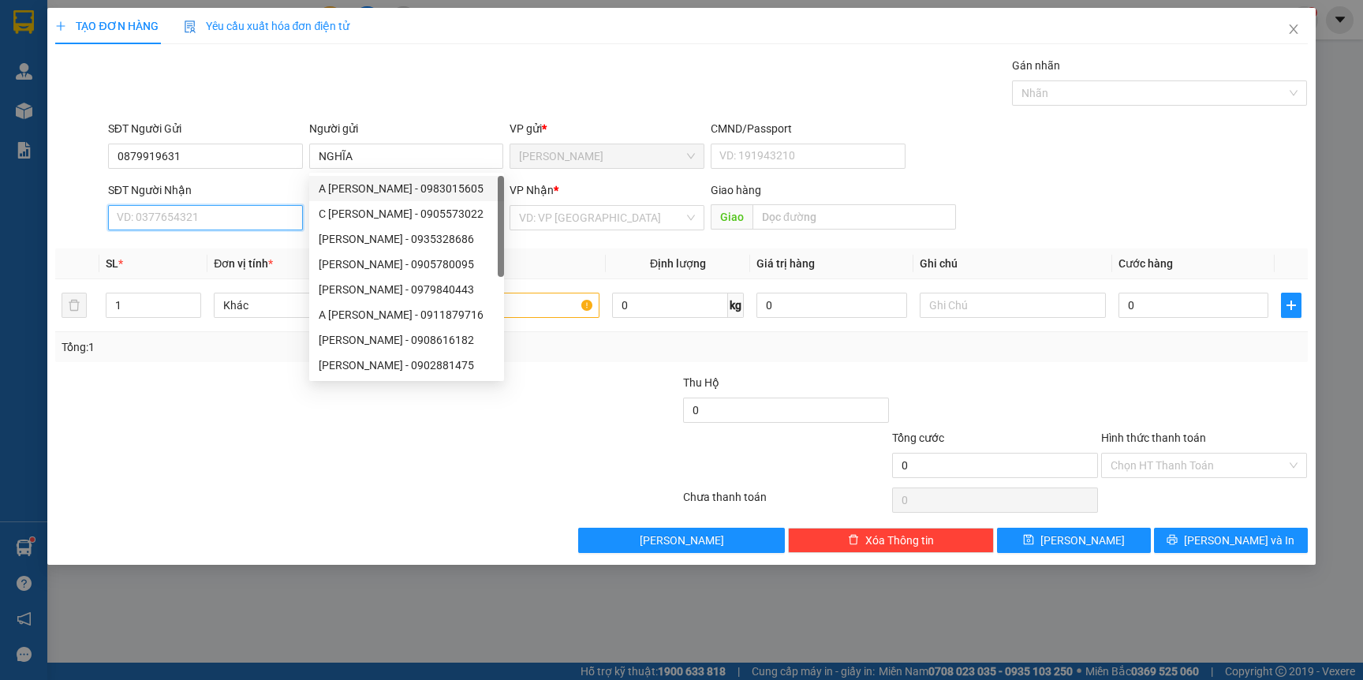
click at [221, 213] on input "SĐT Người Nhận" at bounding box center [205, 217] width 195 height 25
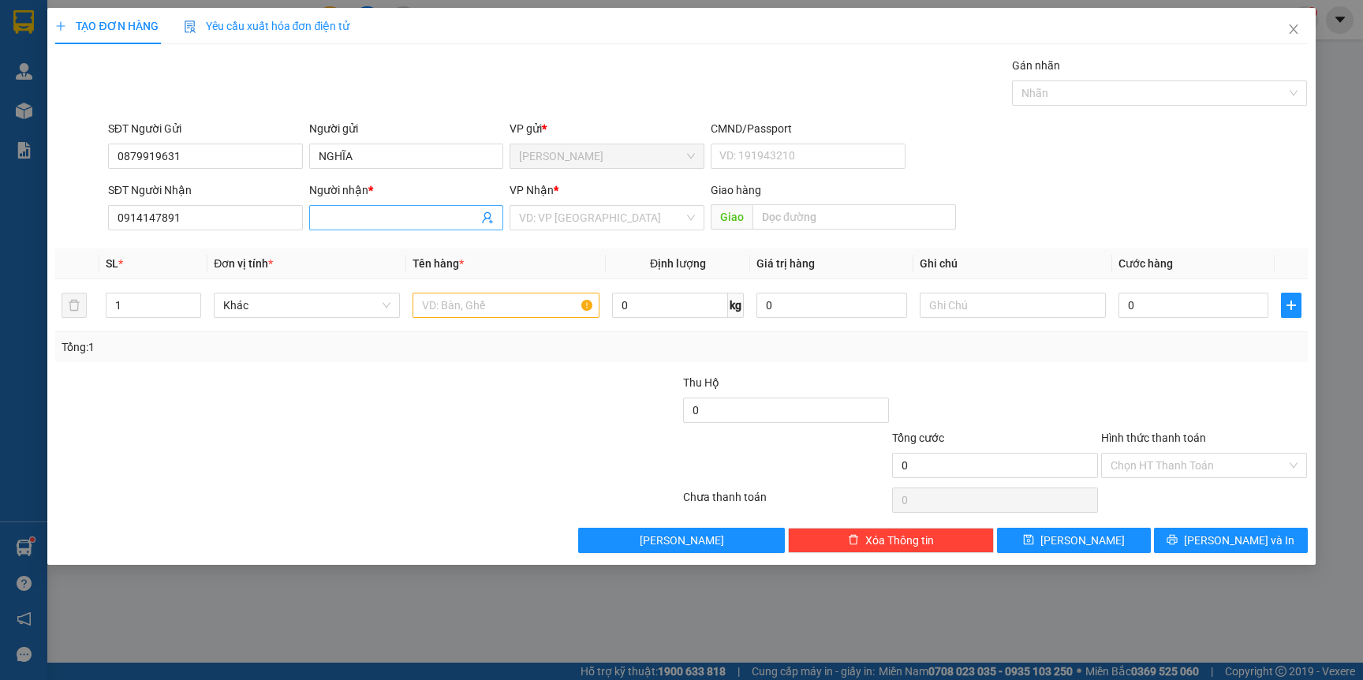
click at [353, 223] on input "Người nhận *" at bounding box center [399, 217] width 160 height 17
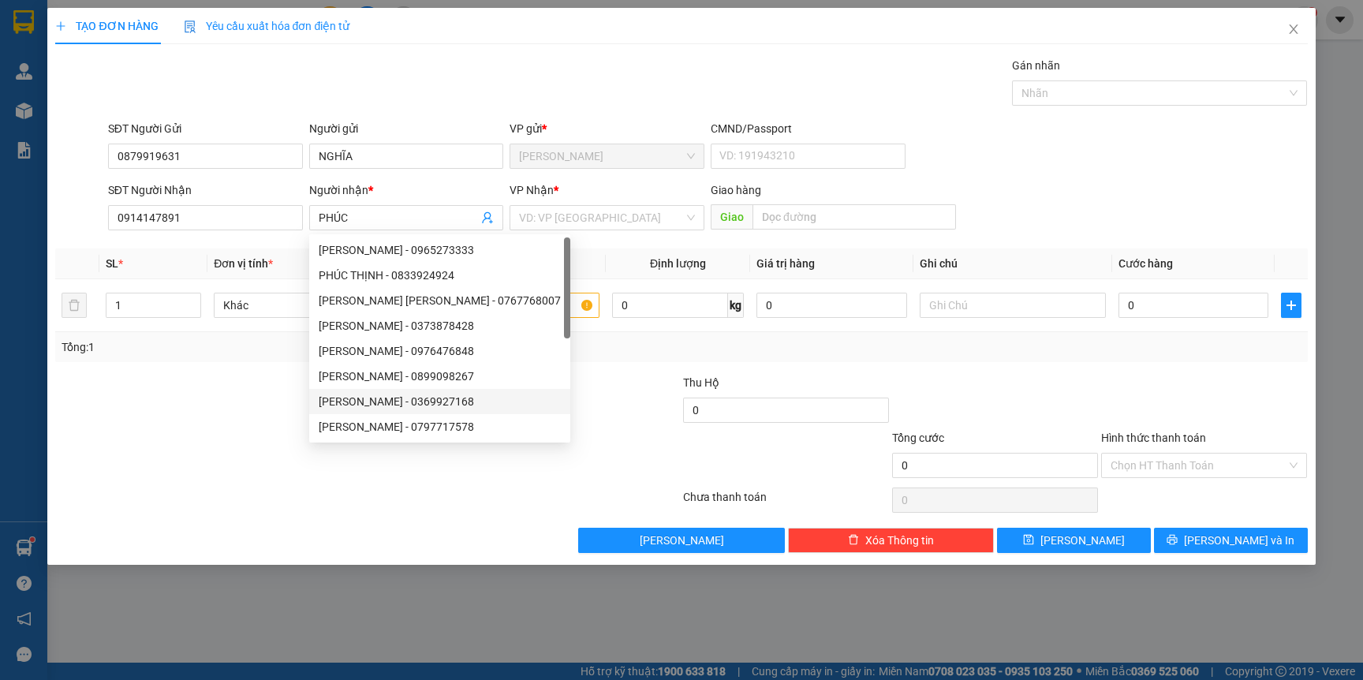
click at [46, 501] on div "TẠO ĐƠN HÀNG Yêu cầu xuất hóa đơn điện tử Transit Pickup Surcharge Ids Transit …" at bounding box center [681, 340] width 1363 height 680
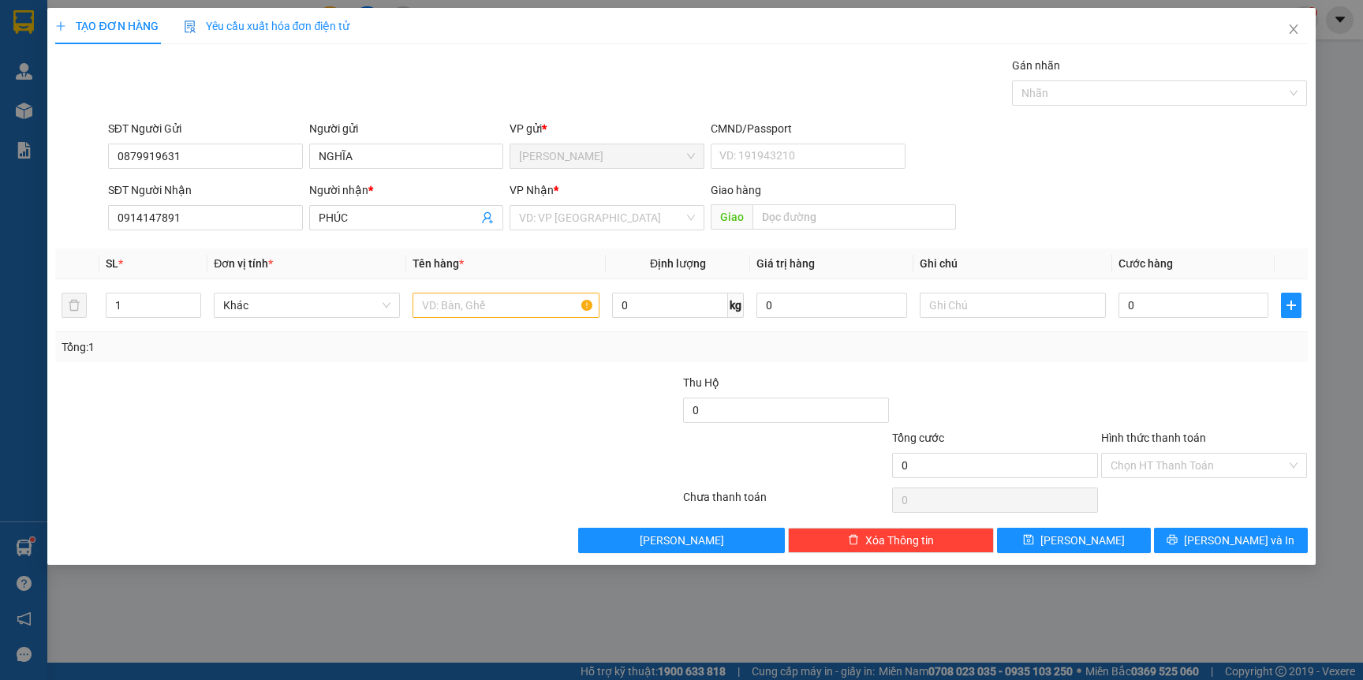
click at [106, 497] on div at bounding box center [368, 500] width 628 height 32
click at [491, 309] on input "text" at bounding box center [506, 305] width 186 height 25
click at [372, 361] on div "Tổng: 1" at bounding box center [681, 347] width 1252 height 30
click at [1213, 306] on input "0" at bounding box center [1194, 305] width 150 height 25
click at [656, 240] on div "Transit Pickup Surcharge Ids Transit Deliver Surcharge Ids Transit Deliver Surc…" at bounding box center [681, 305] width 1252 height 496
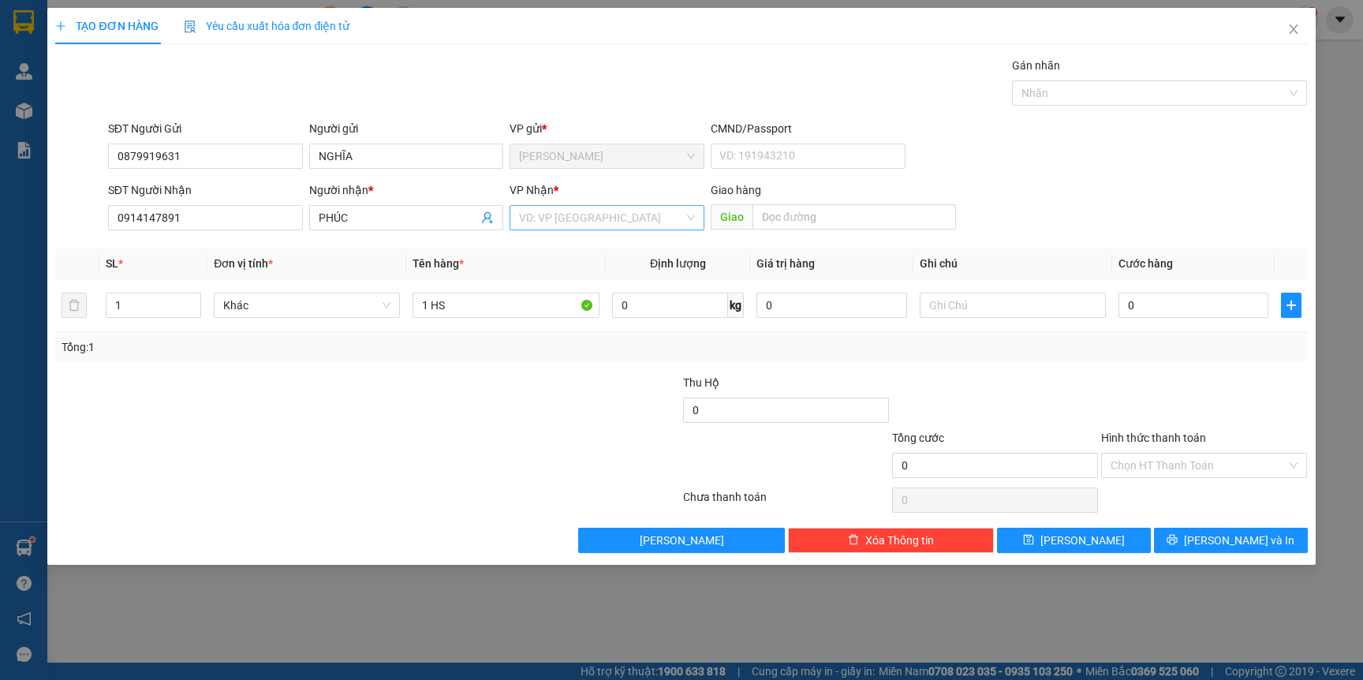
click at [662, 223] on input "search" at bounding box center [601, 218] width 165 height 24
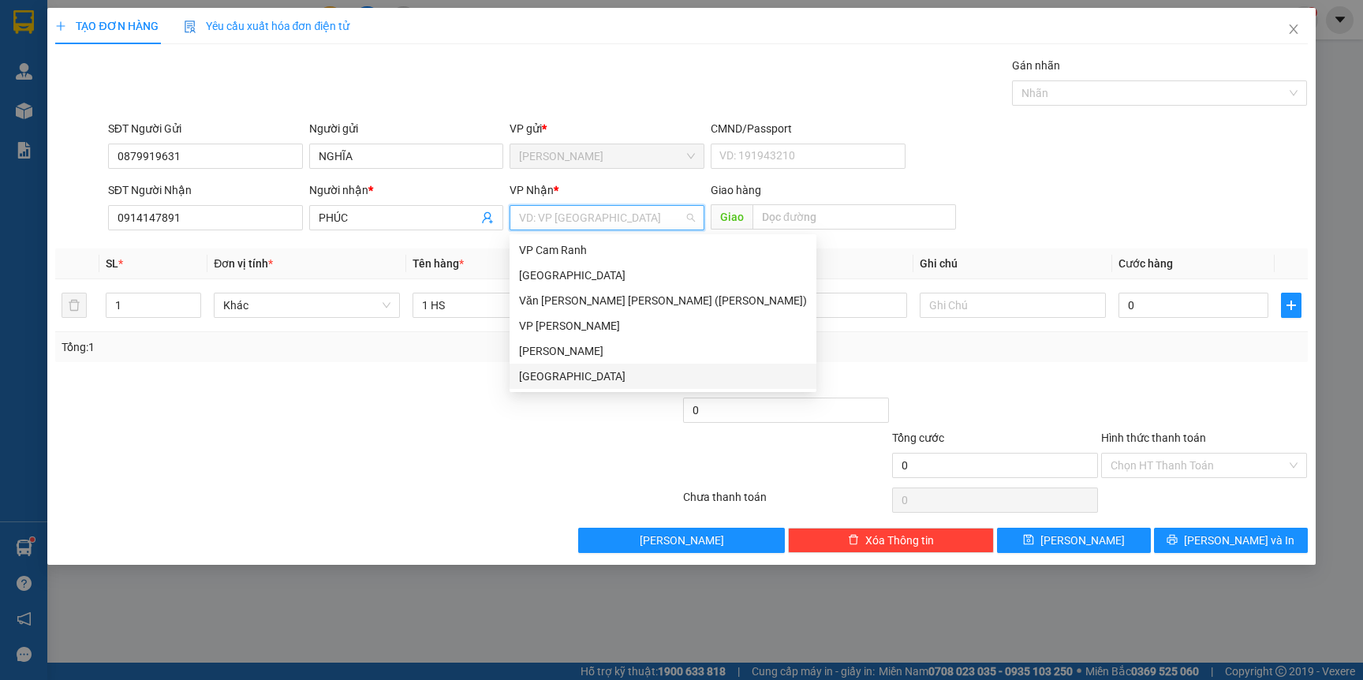
click at [540, 380] on div "[GEOGRAPHIC_DATA]" at bounding box center [663, 376] width 288 height 17
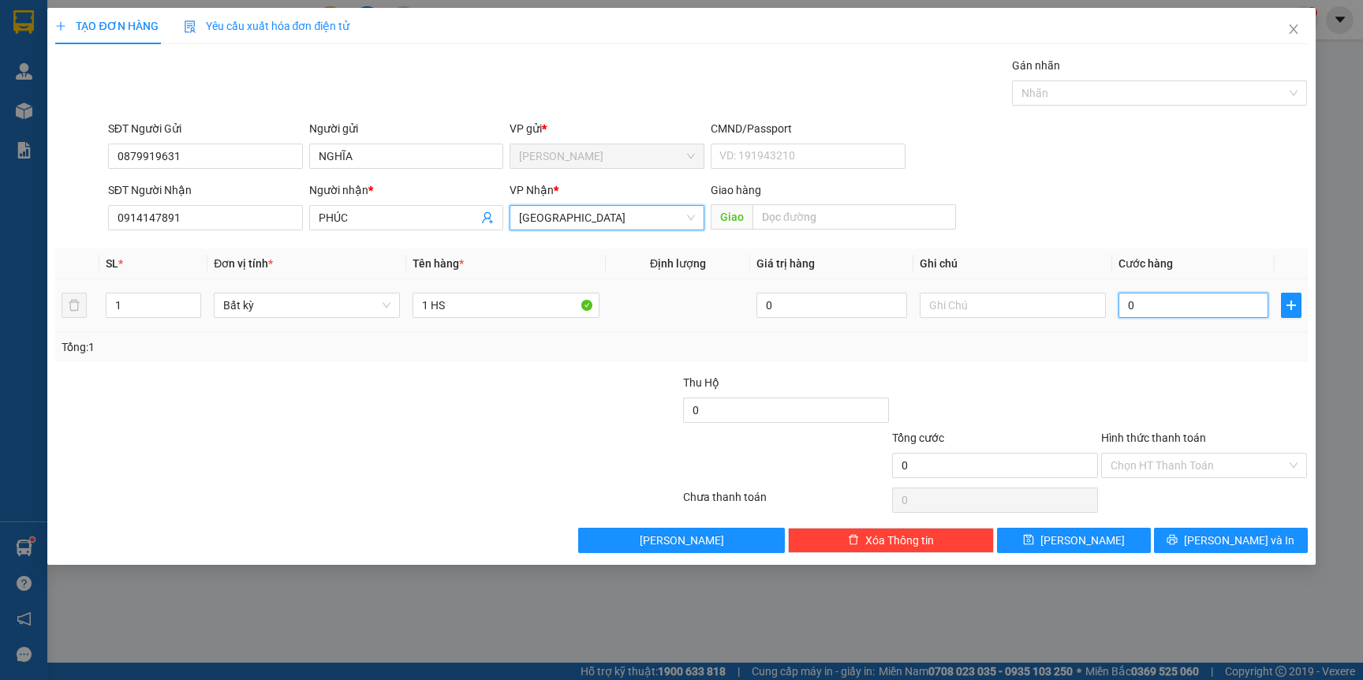
click at [1162, 308] on input "0" at bounding box center [1194, 305] width 150 height 25
click at [1101, 387] on div at bounding box center [1204, 401] width 209 height 55
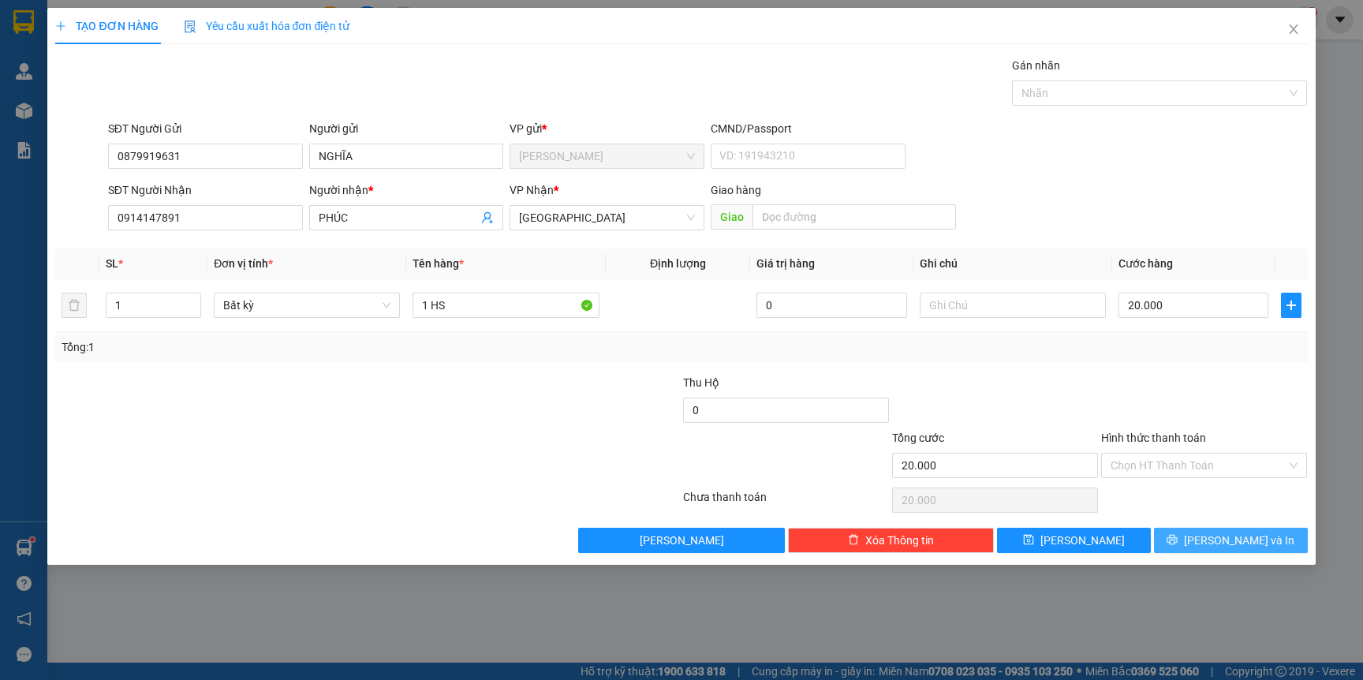
click at [1178, 547] on span "printer" at bounding box center [1172, 540] width 11 height 13
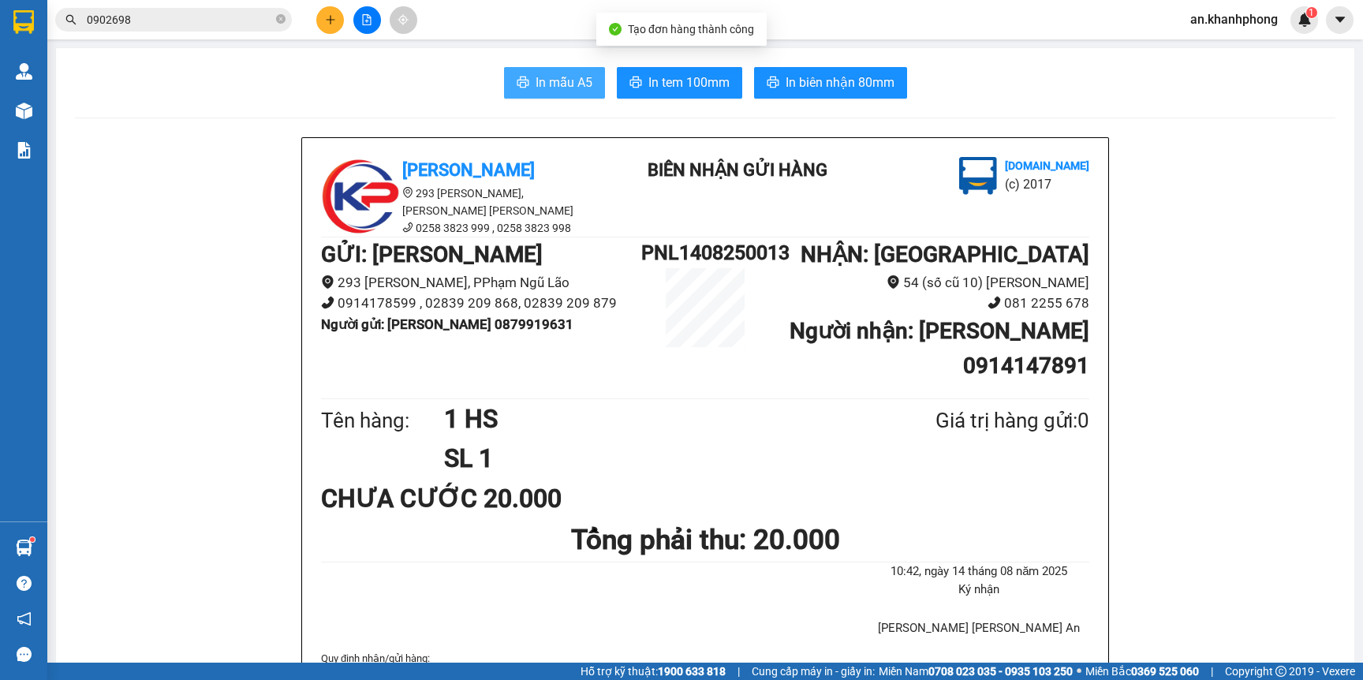
click at [517, 85] on icon "printer" at bounding box center [523, 82] width 12 height 11
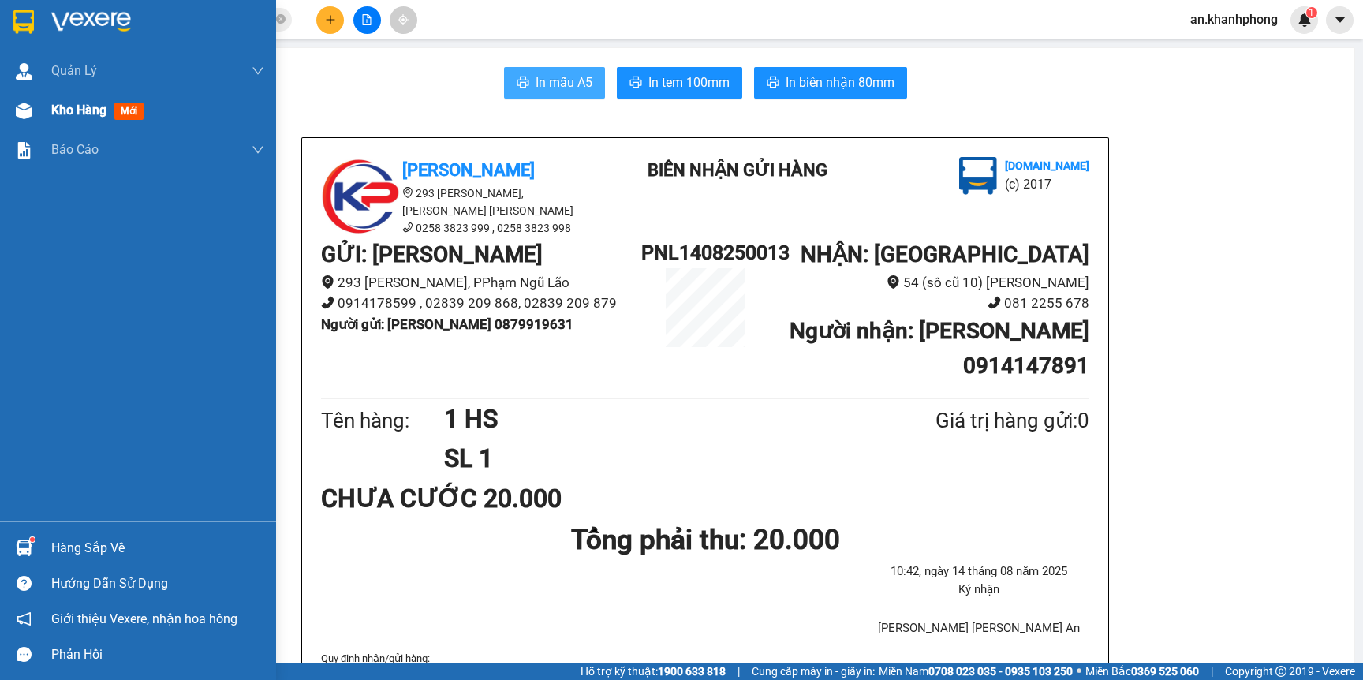
click at [81, 114] on span "Kho hàng" at bounding box center [78, 110] width 55 height 15
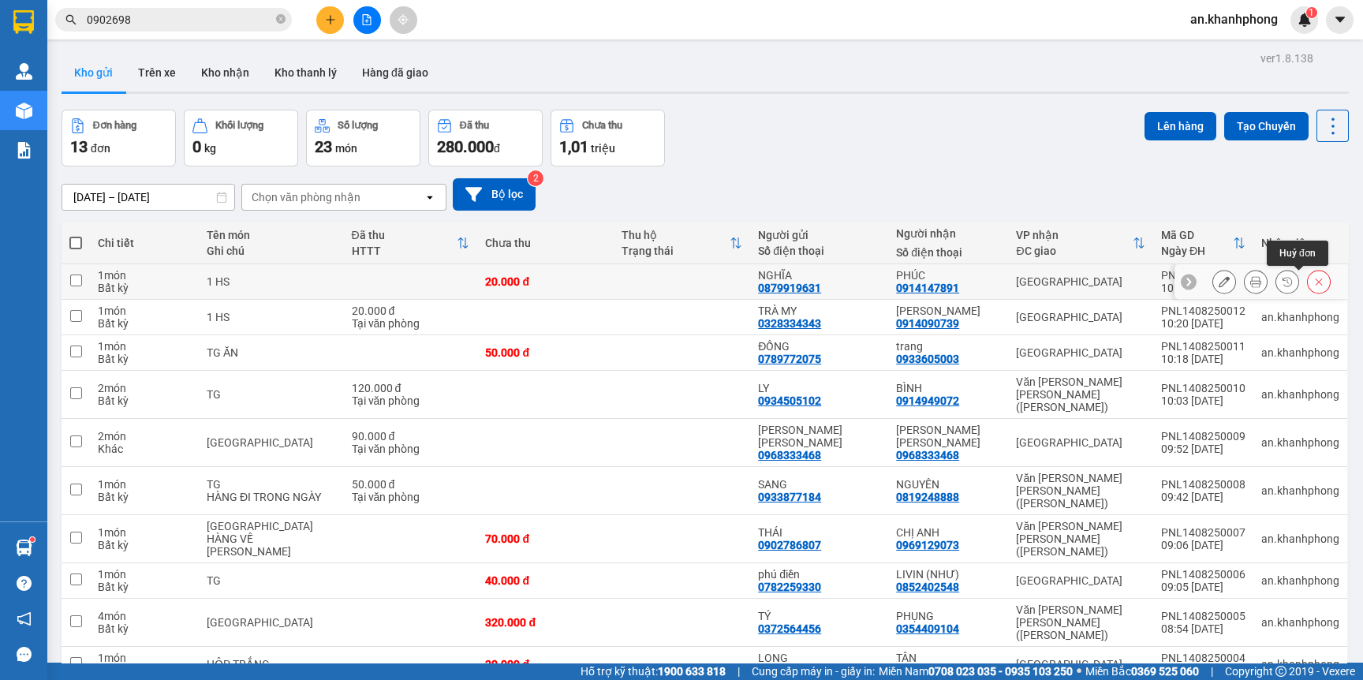
click at [1313, 282] on icon at bounding box center [1318, 281] width 11 height 11
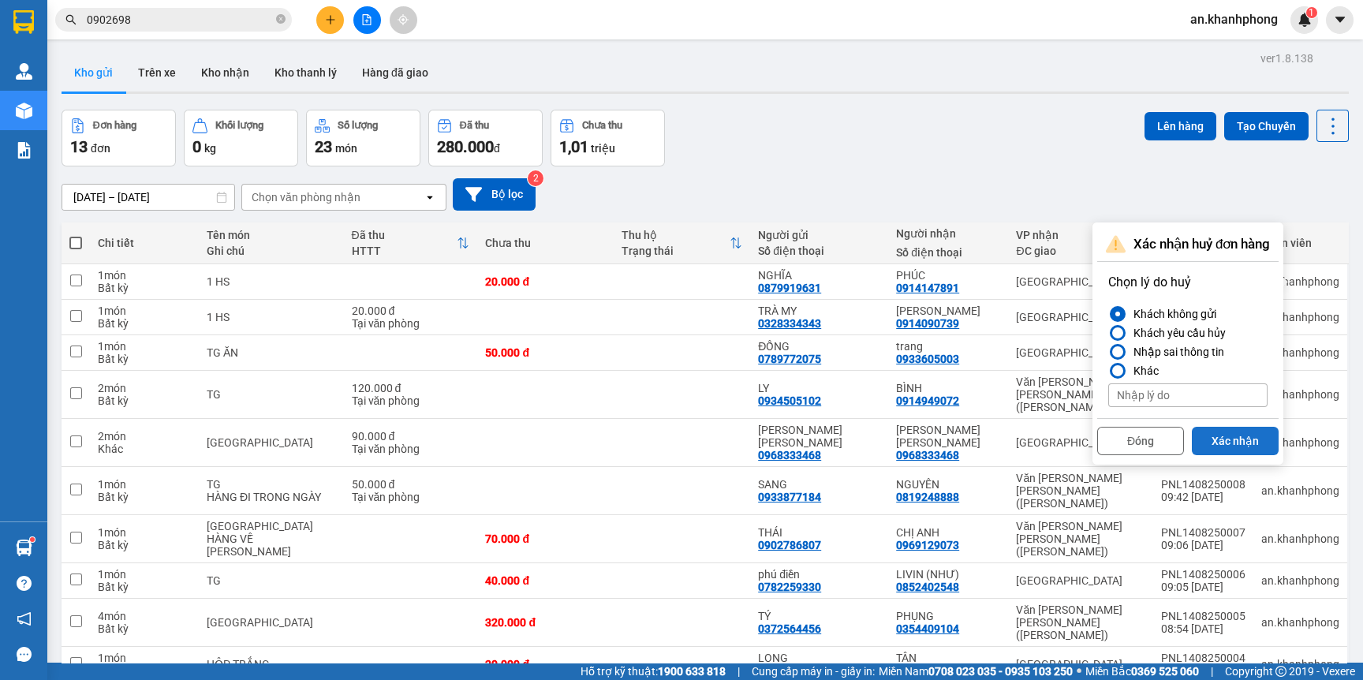
click at [1231, 439] on button "Xác nhận" at bounding box center [1235, 441] width 87 height 28
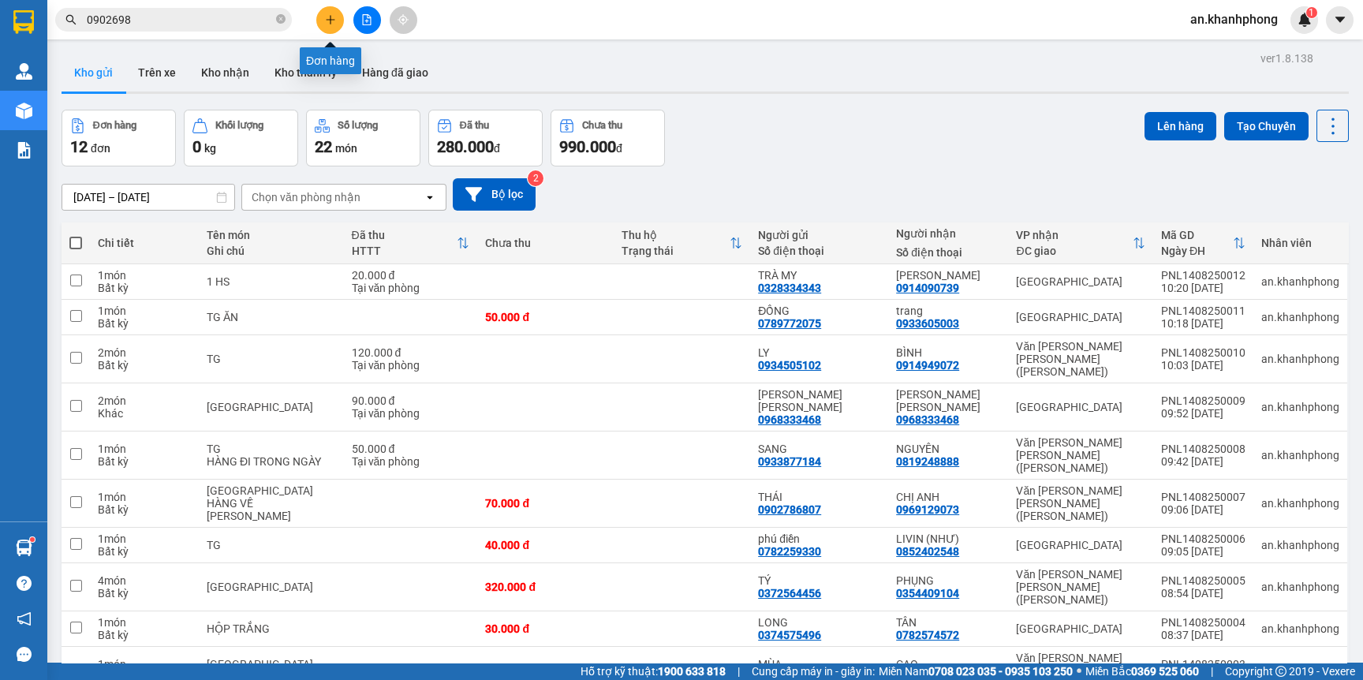
click at [329, 22] on icon "plus" at bounding box center [330, 19] width 11 height 11
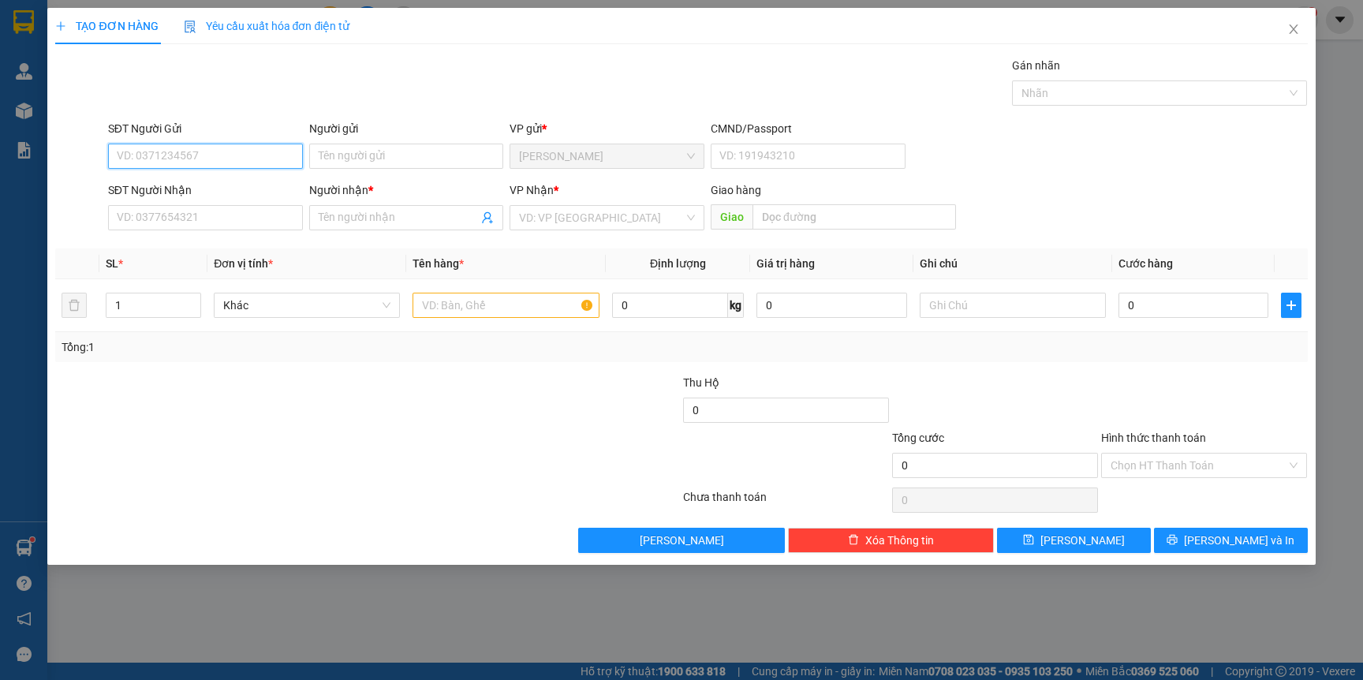
click at [176, 162] on input "SĐT Người Gửi" at bounding box center [205, 156] width 195 height 25
click at [381, 165] on input "Người gửi" at bounding box center [406, 156] width 195 height 25
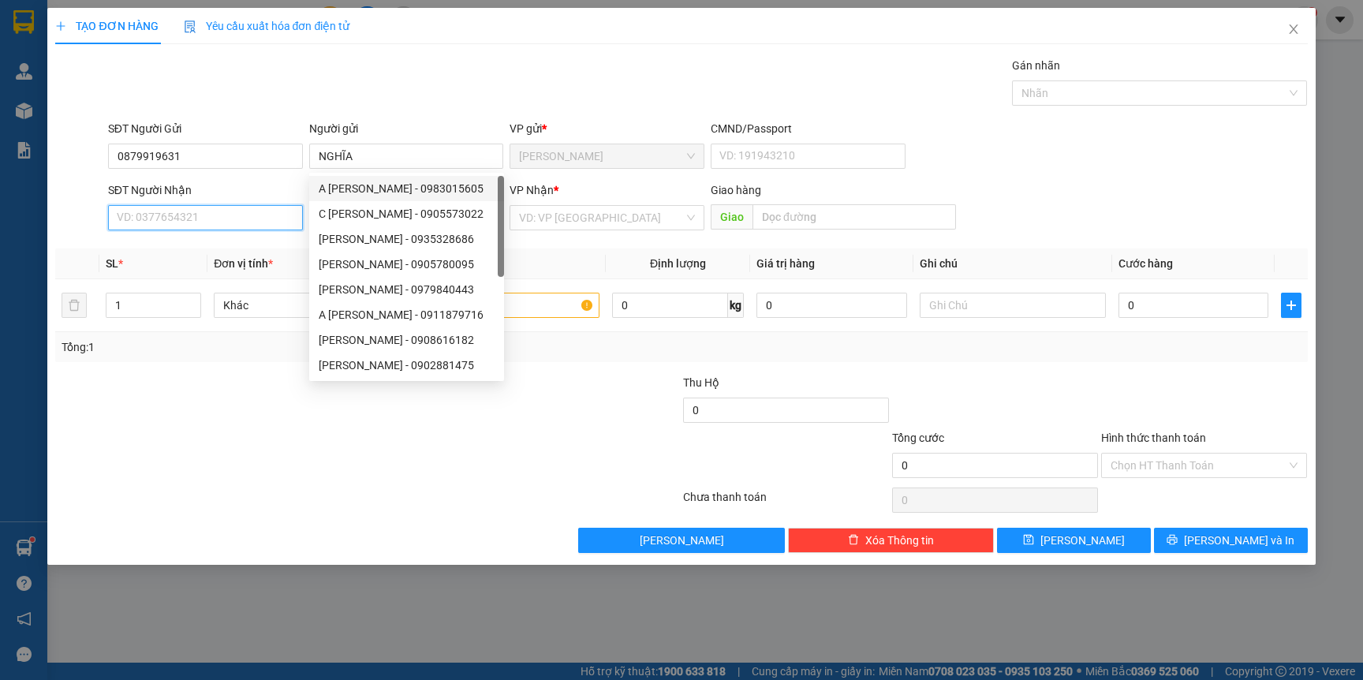
click at [198, 226] on input "SĐT Người Nhận" at bounding box center [205, 217] width 195 height 25
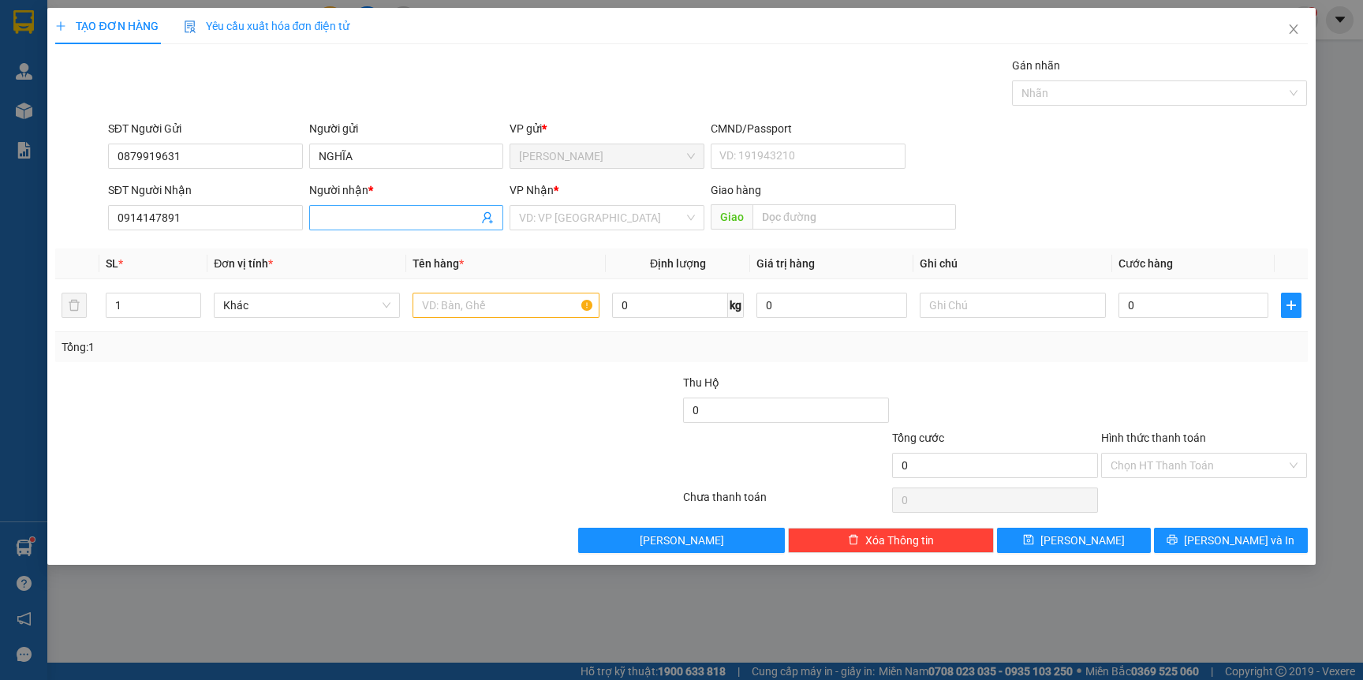
drag, startPoint x: 342, startPoint y: 217, endPoint x: 400, endPoint y: 222, distance: 58.6
click at [342, 217] on input "Người nhận *" at bounding box center [399, 217] width 160 height 17
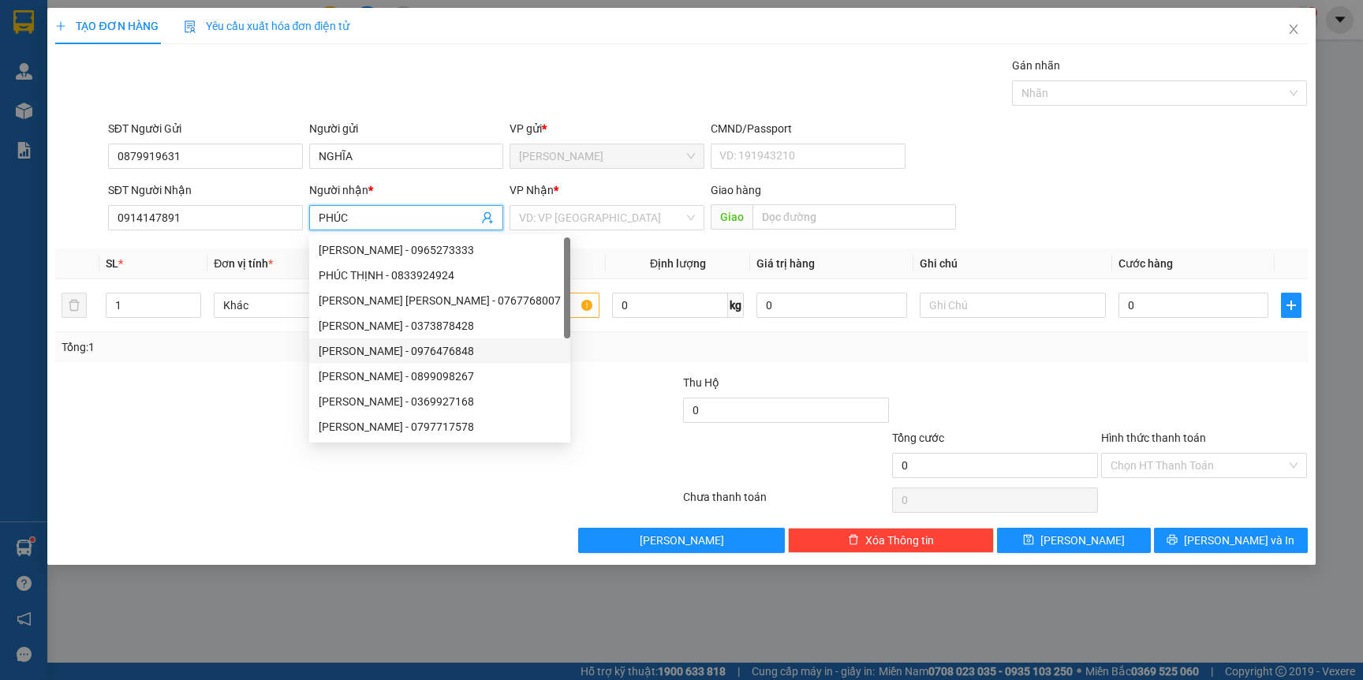
click at [148, 426] on div at bounding box center [263, 401] width 418 height 55
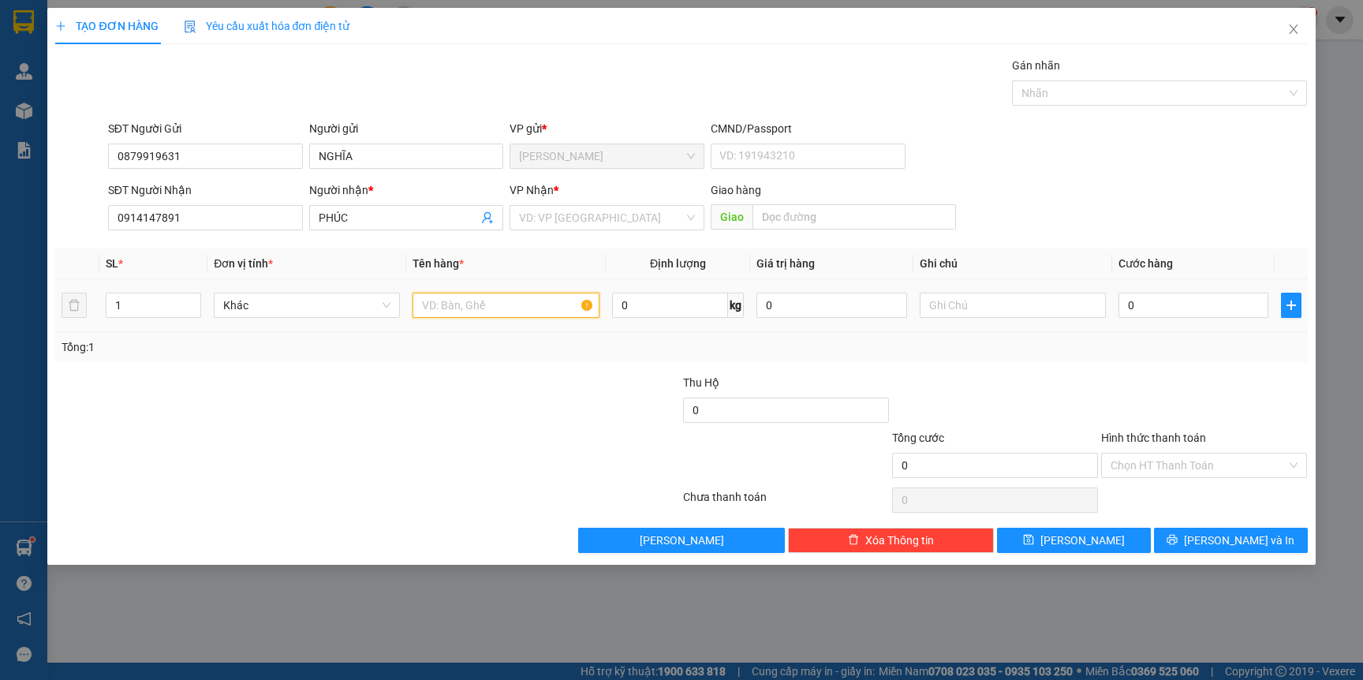
click at [543, 306] on input "text" at bounding box center [506, 305] width 186 height 25
click at [469, 397] on div at bounding box center [263, 401] width 418 height 55
click at [1154, 316] on input "0" at bounding box center [1194, 305] width 150 height 25
click at [1106, 382] on div at bounding box center [1204, 401] width 209 height 55
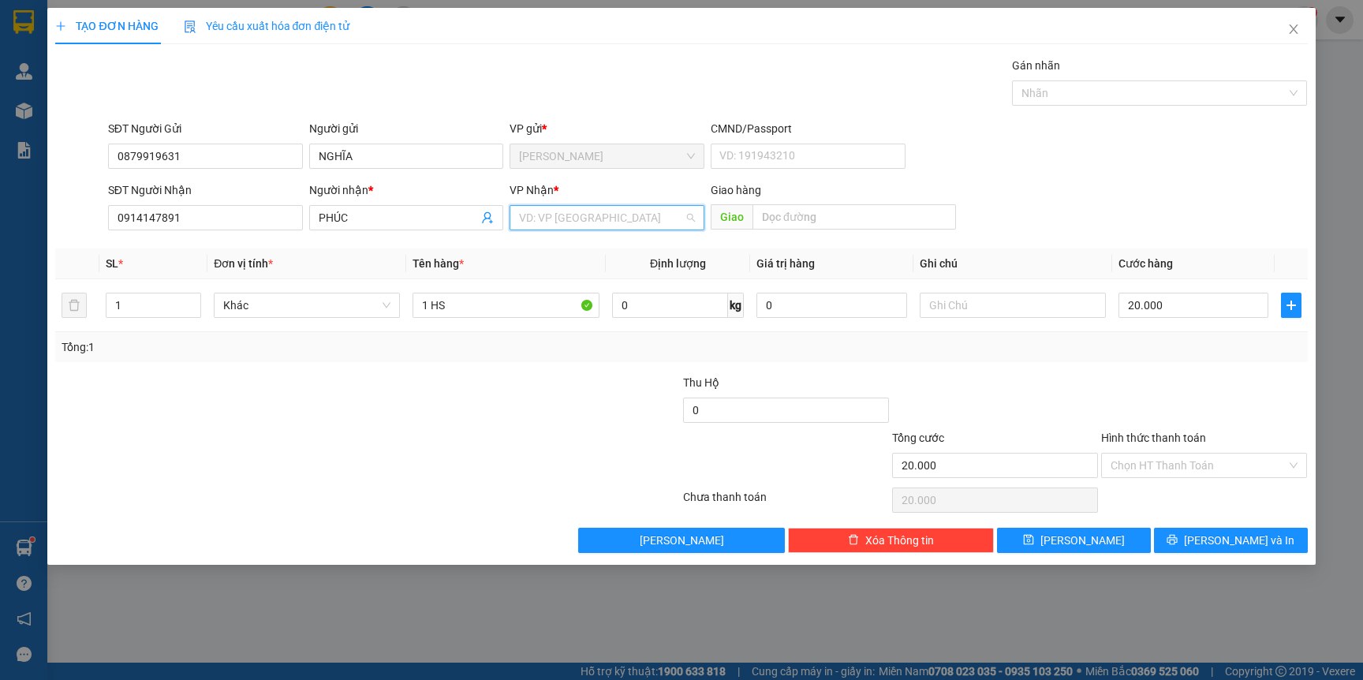
click at [637, 219] on input "search" at bounding box center [601, 218] width 165 height 24
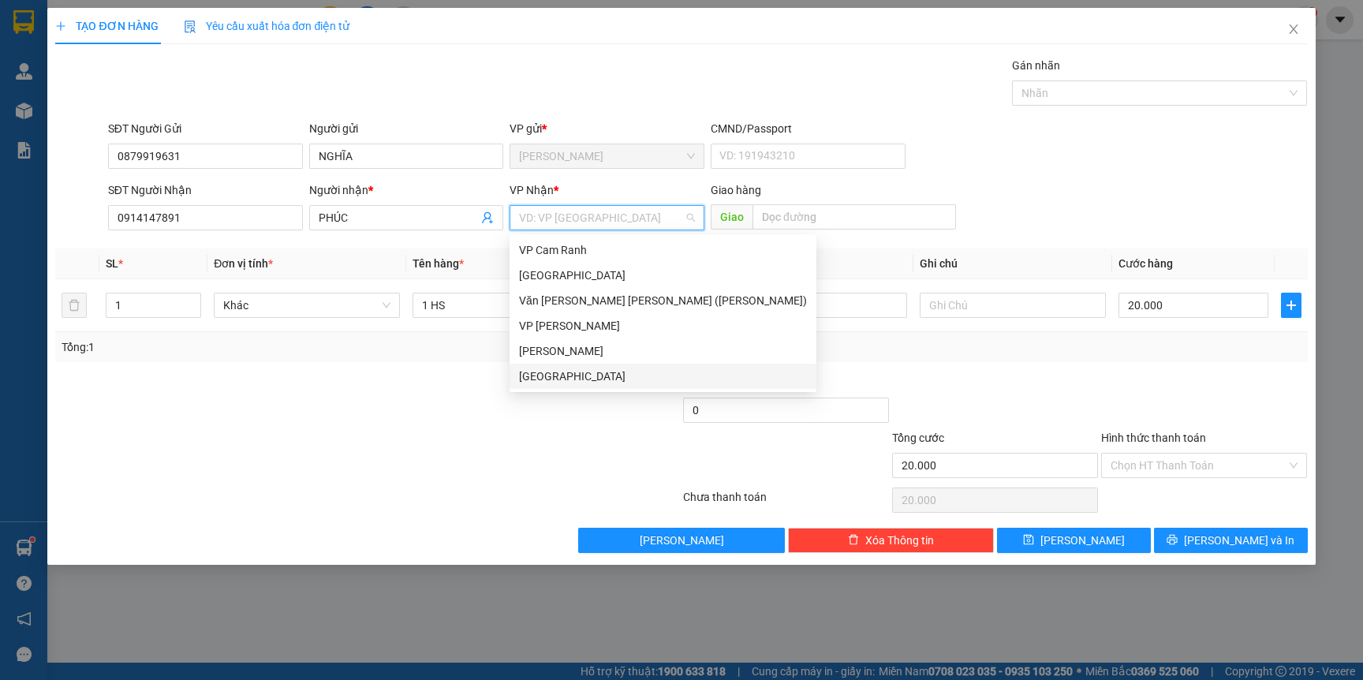
click at [543, 370] on div "[GEOGRAPHIC_DATA]" at bounding box center [663, 376] width 288 height 17
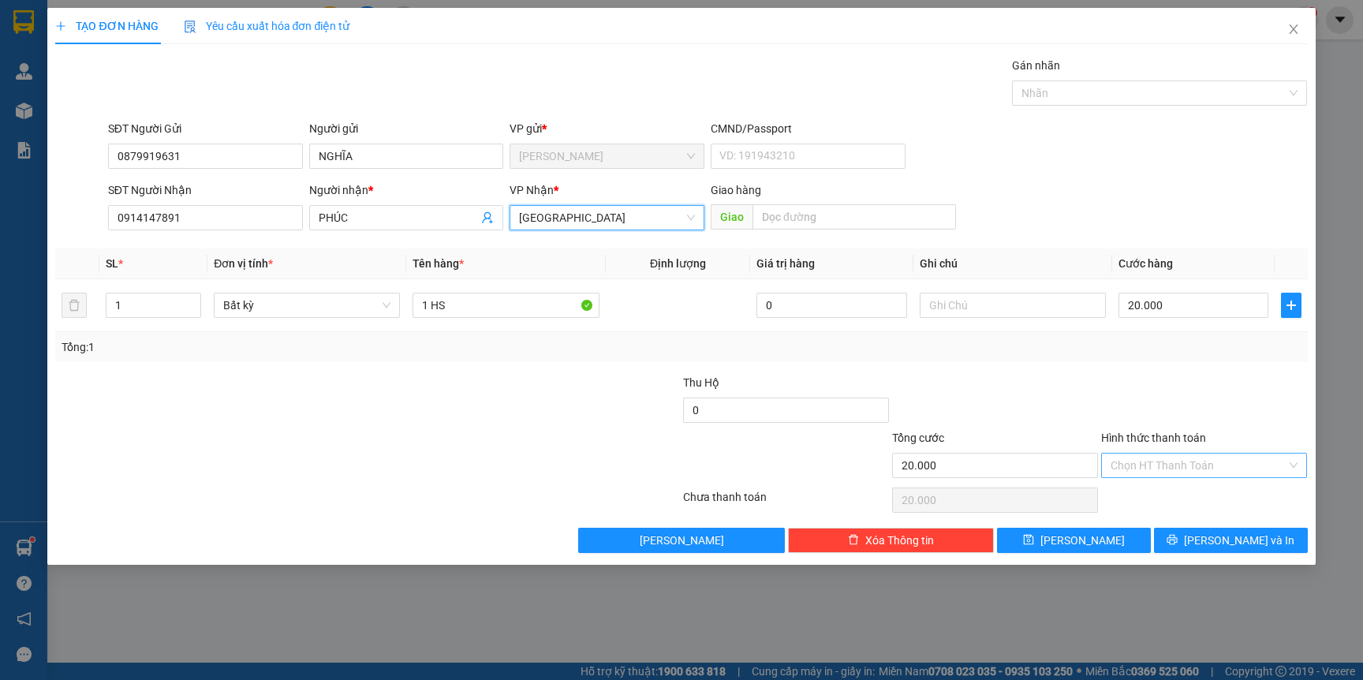
click at [1194, 465] on input "Hình thức thanh toán" at bounding box center [1199, 466] width 176 height 24
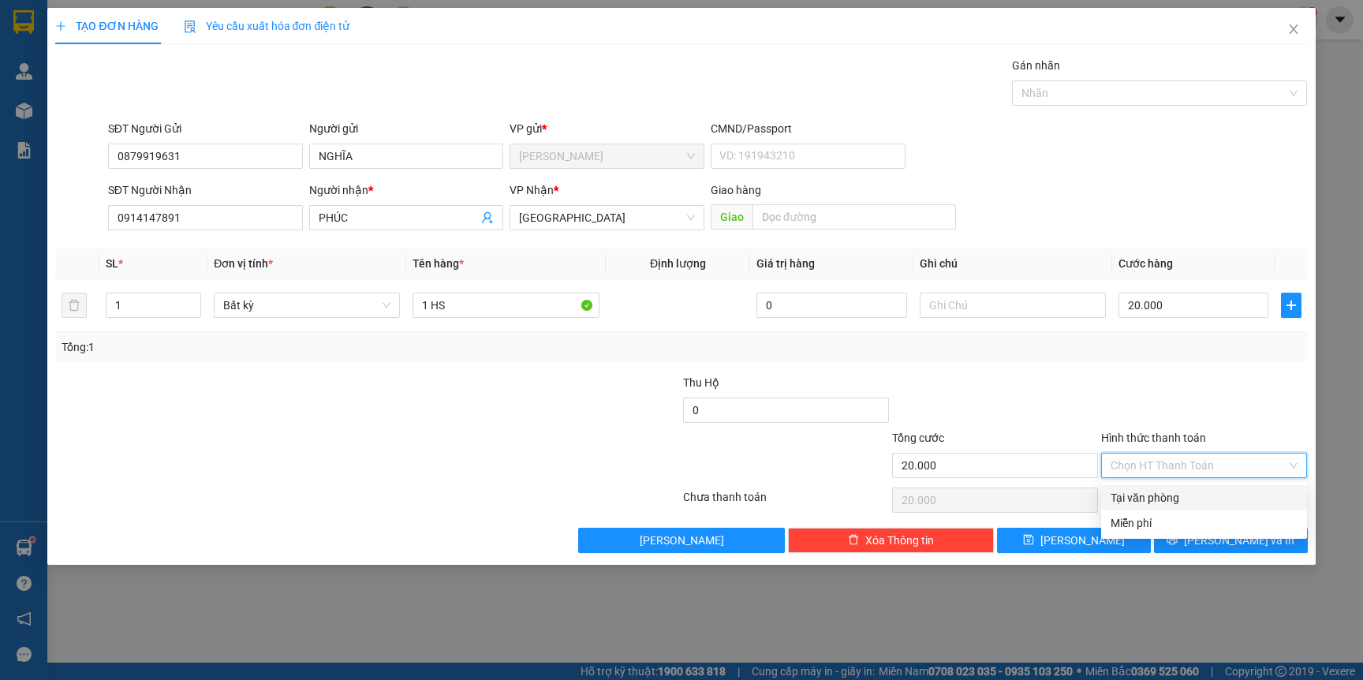
click at [1176, 493] on div "Tại văn phòng" at bounding box center [1204, 497] width 187 height 17
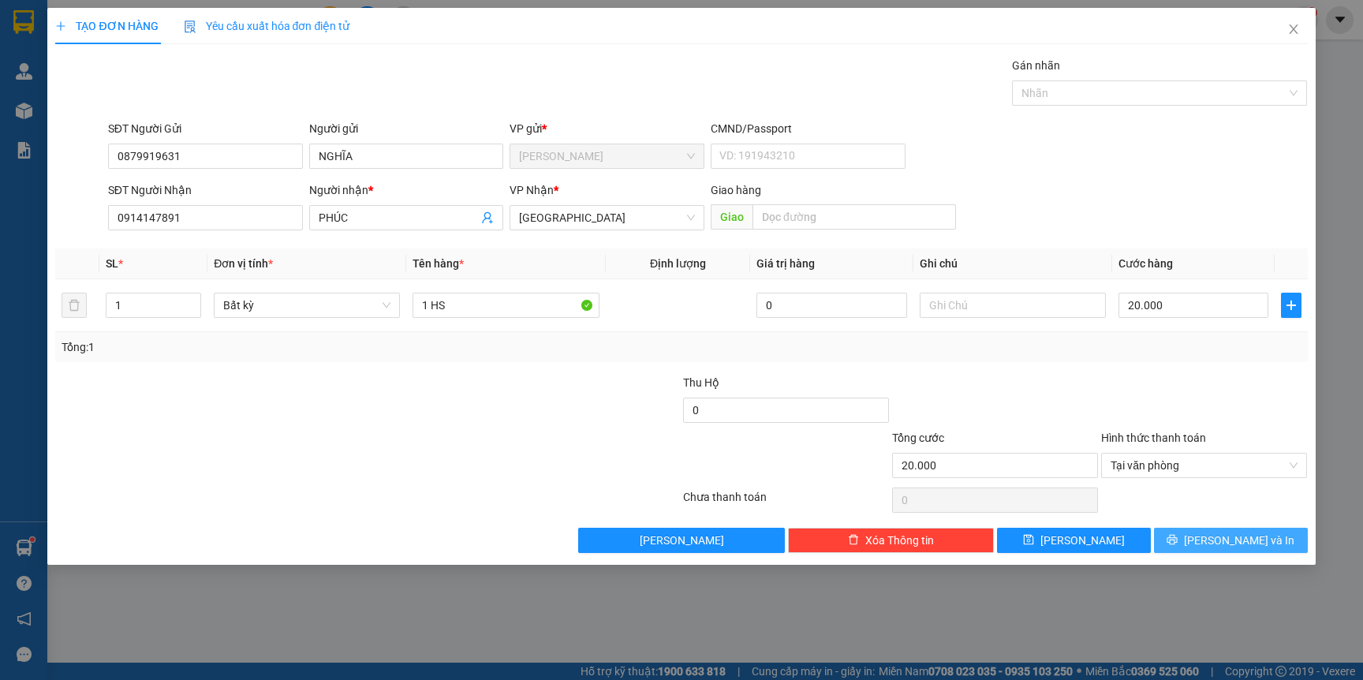
click at [1187, 533] on button "[PERSON_NAME] và In" at bounding box center [1231, 540] width 154 height 25
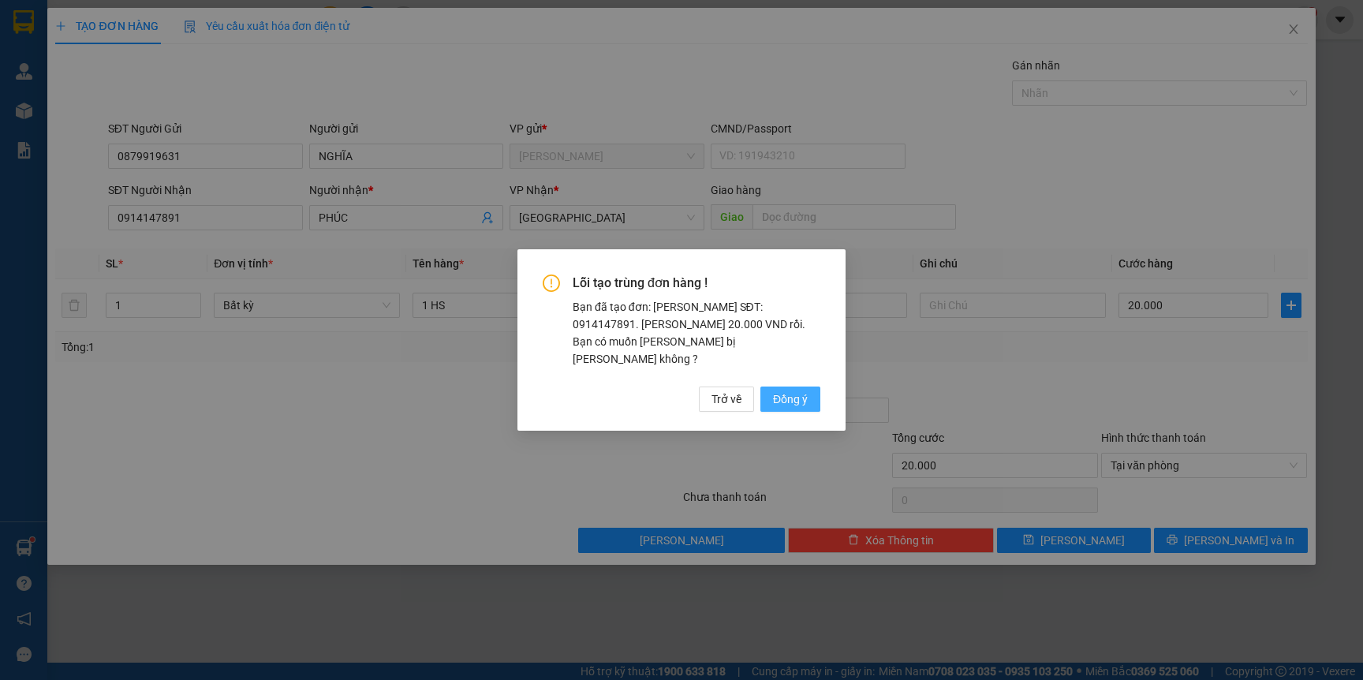
click at [787, 394] on span "Đồng ý" at bounding box center [790, 398] width 35 height 17
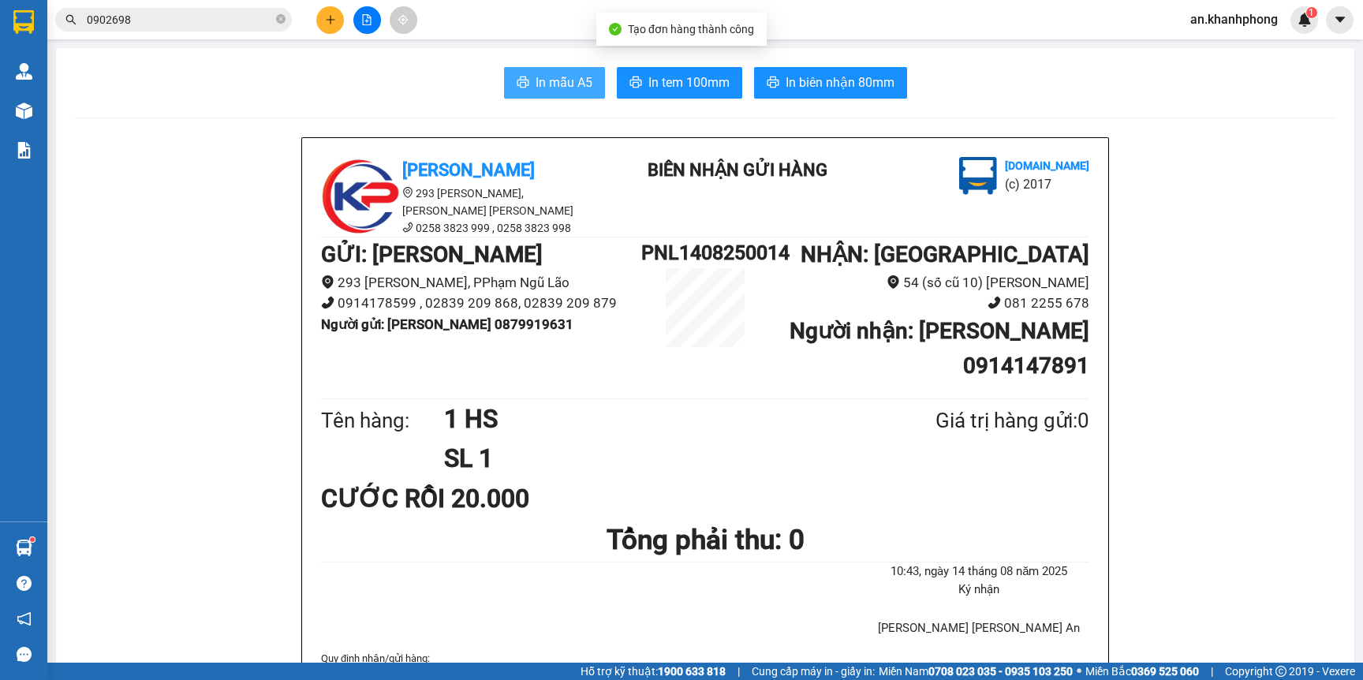
click at [567, 84] on span "In mẫu A5" at bounding box center [564, 83] width 57 height 20
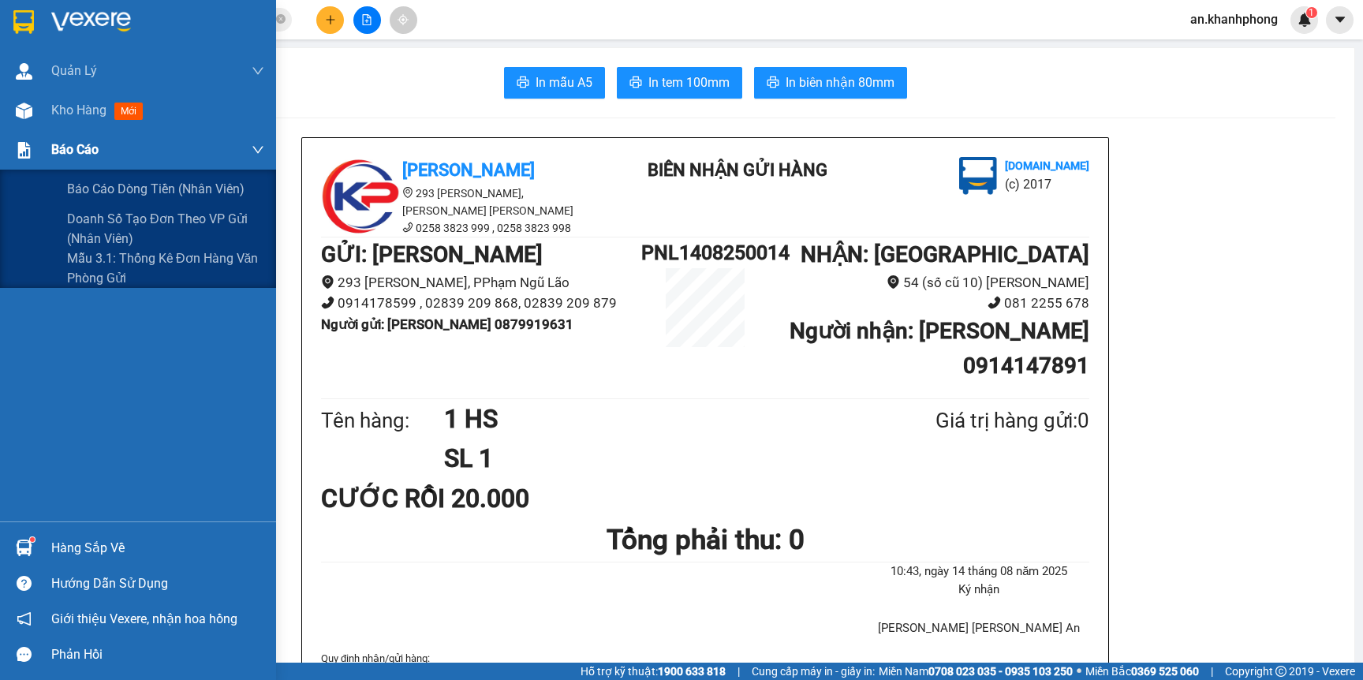
click at [51, 138] on div "Báo cáo" at bounding box center [157, 149] width 213 height 39
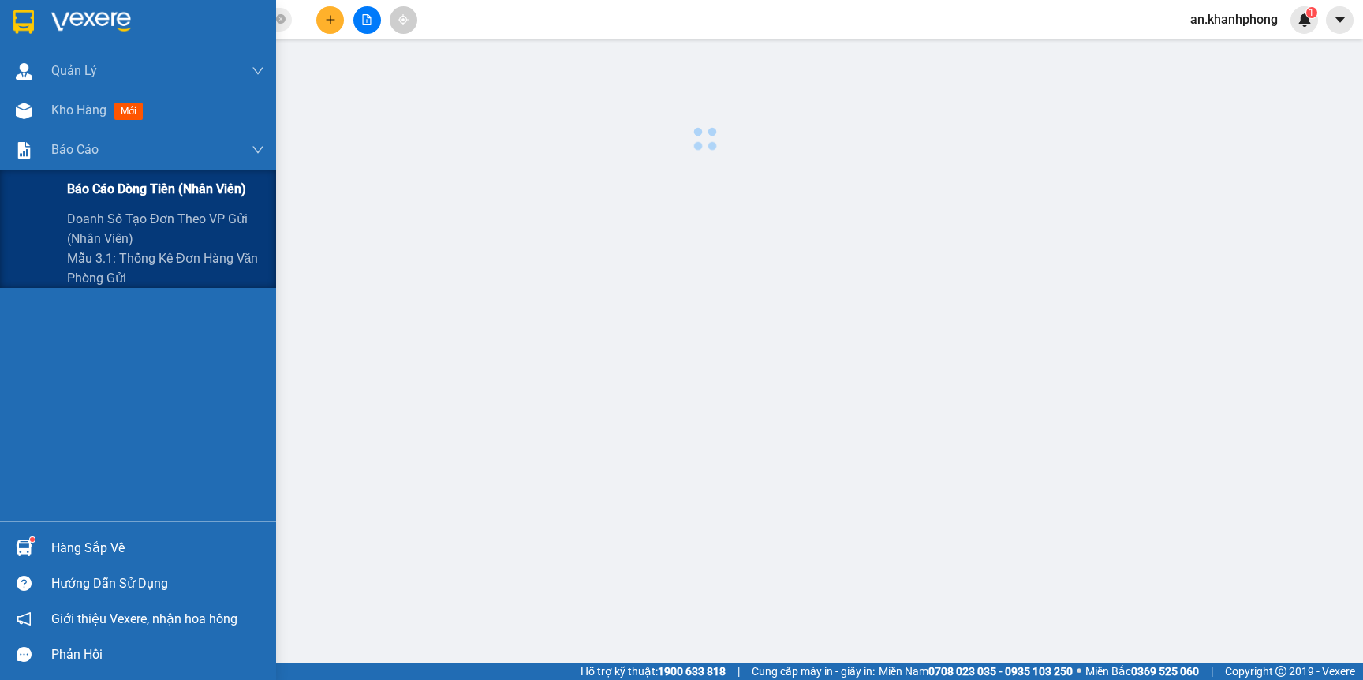
click at [69, 188] on span "Báo cáo dòng tiền (nhân viên)" at bounding box center [156, 189] width 179 height 20
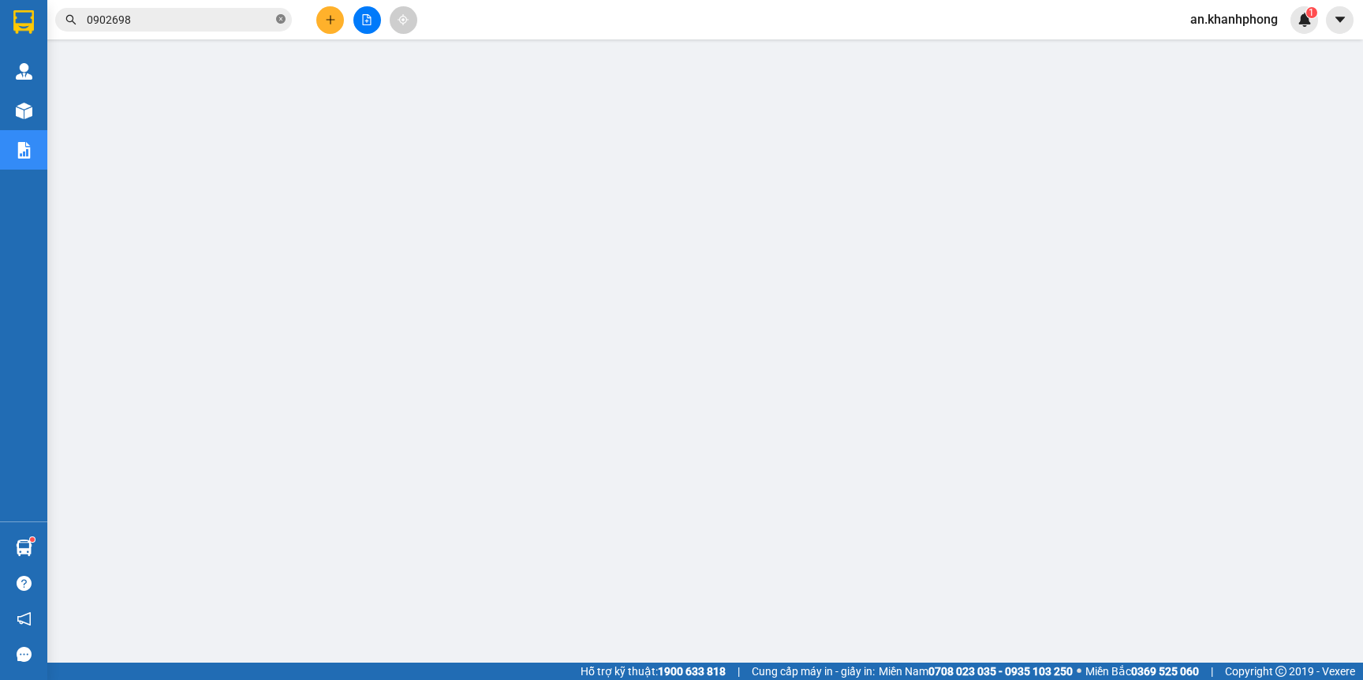
click at [281, 21] on icon "close-circle" at bounding box center [280, 18] width 9 height 9
click at [179, 24] on input "text" at bounding box center [180, 19] width 186 height 17
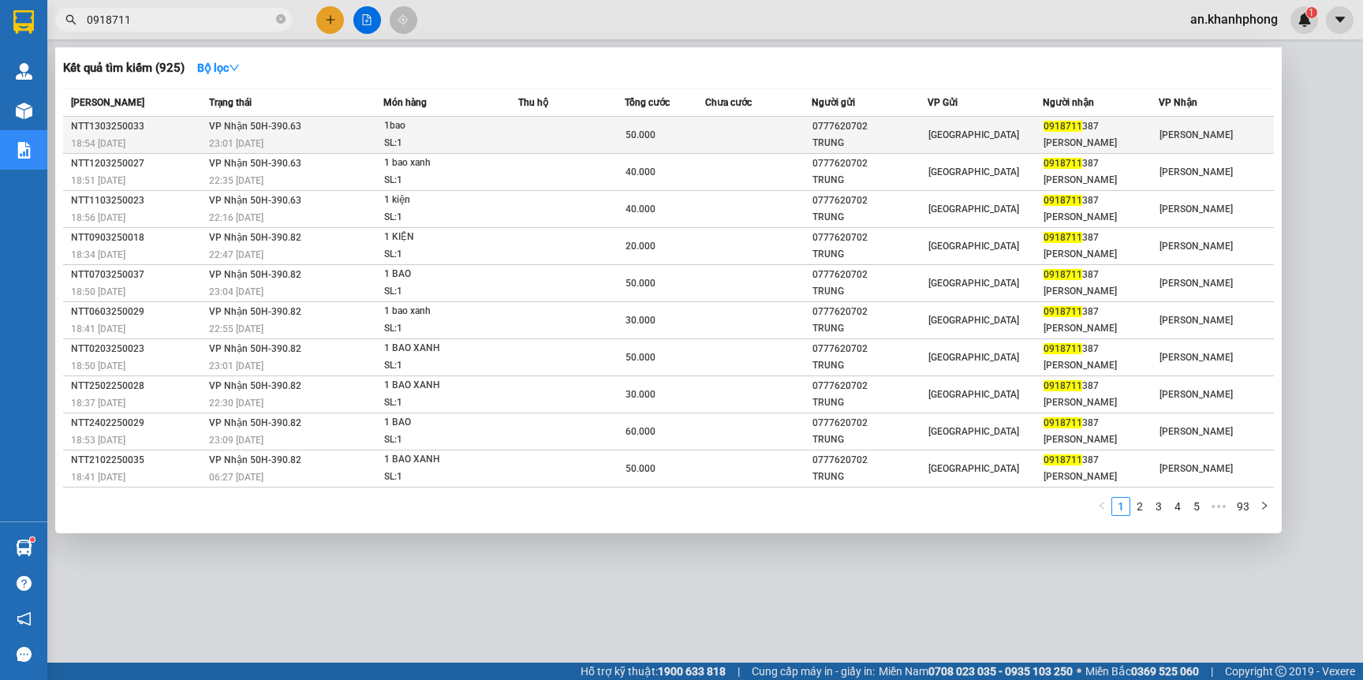
click at [910, 135] on div "TRUNG" at bounding box center [870, 143] width 114 height 17
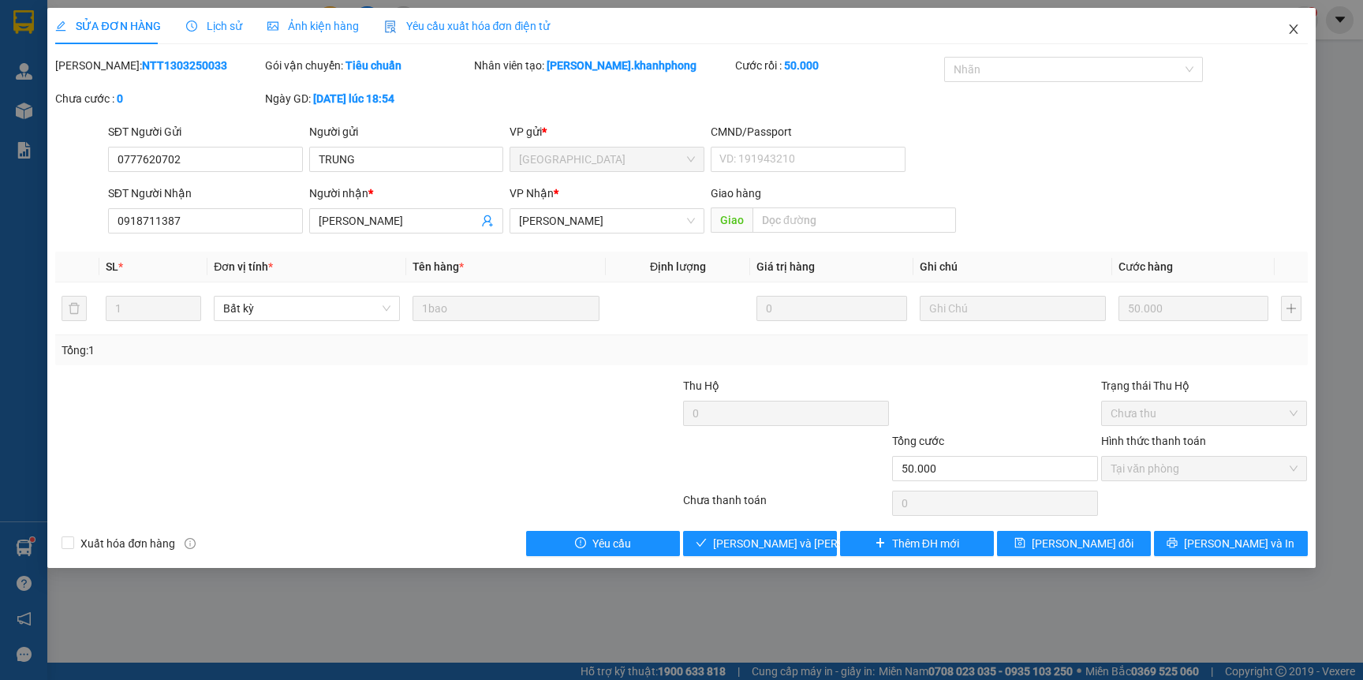
click at [1298, 29] on icon "close" at bounding box center [1293, 29] width 13 height 13
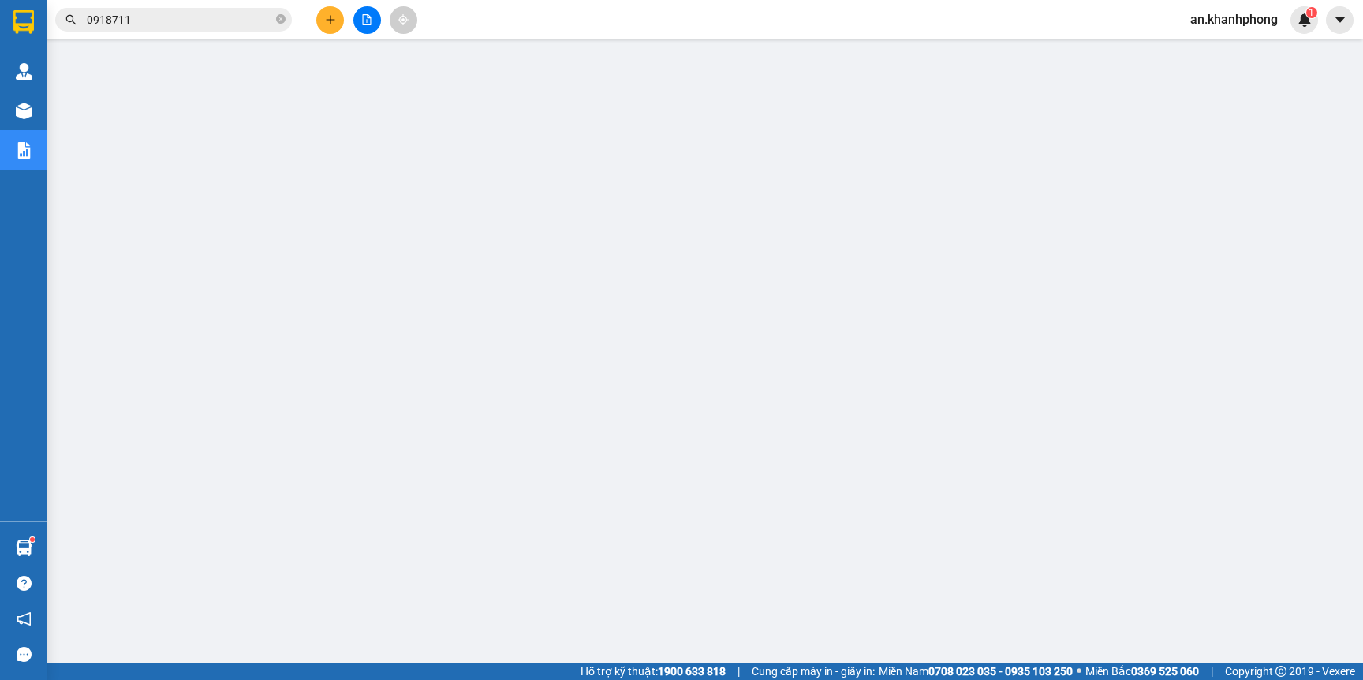
click at [234, 24] on input "0918711" at bounding box center [180, 19] width 186 height 17
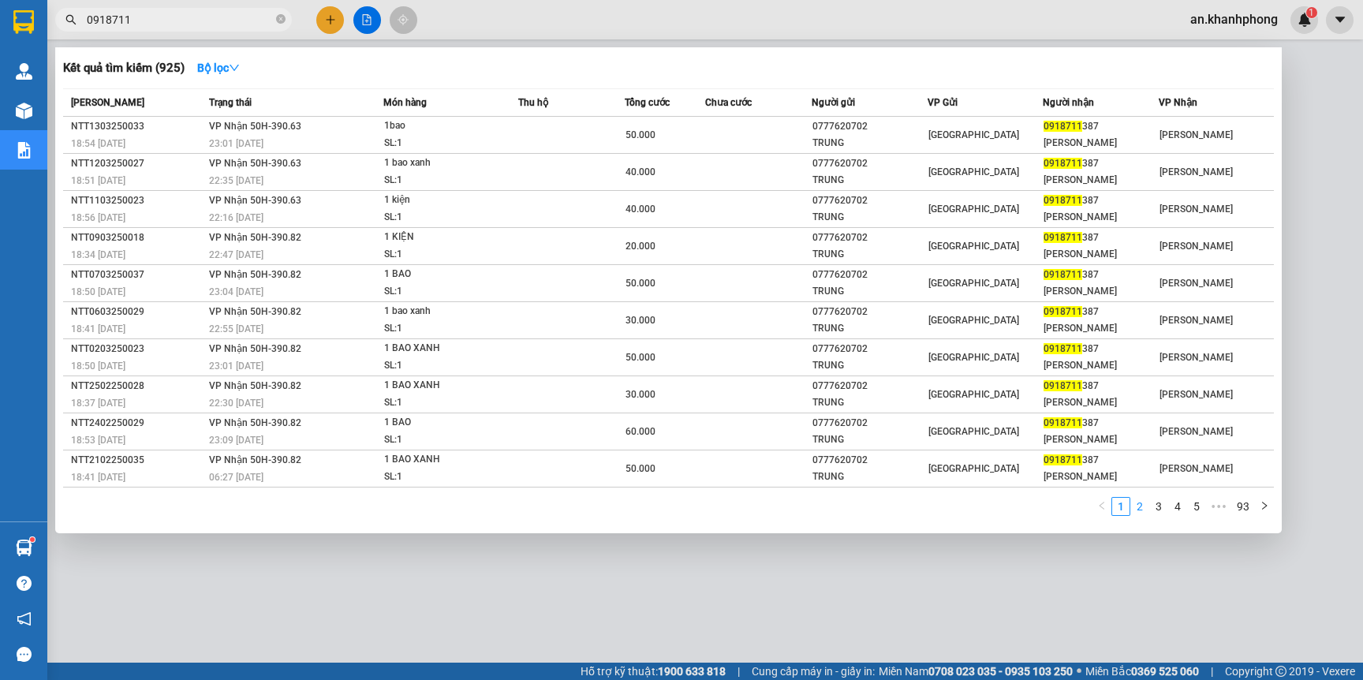
click at [1138, 514] on link "2" at bounding box center [1139, 506] width 17 height 17
click at [210, 65] on strong "Bộ lọc" at bounding box center [218, 68] width 43 height 13
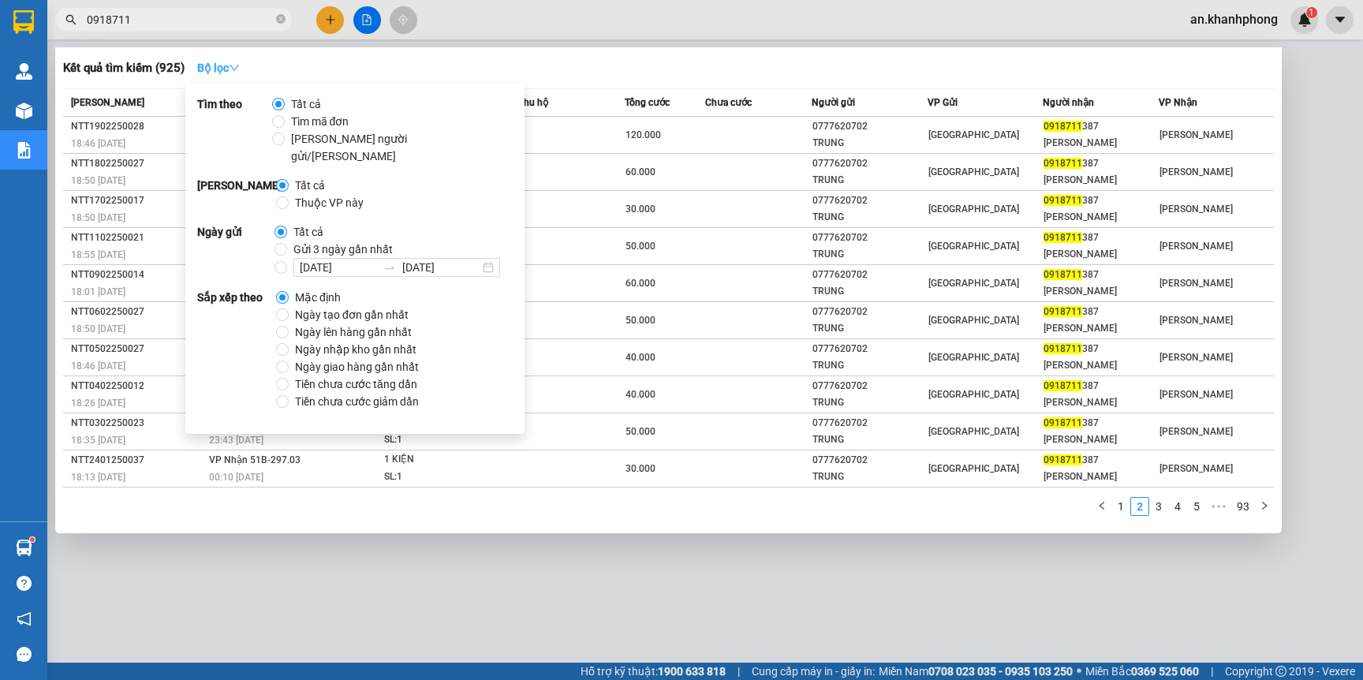
click at [210, 65] on strong "Bộ lọc" at bounding box center [218, 68] width 43 height 13
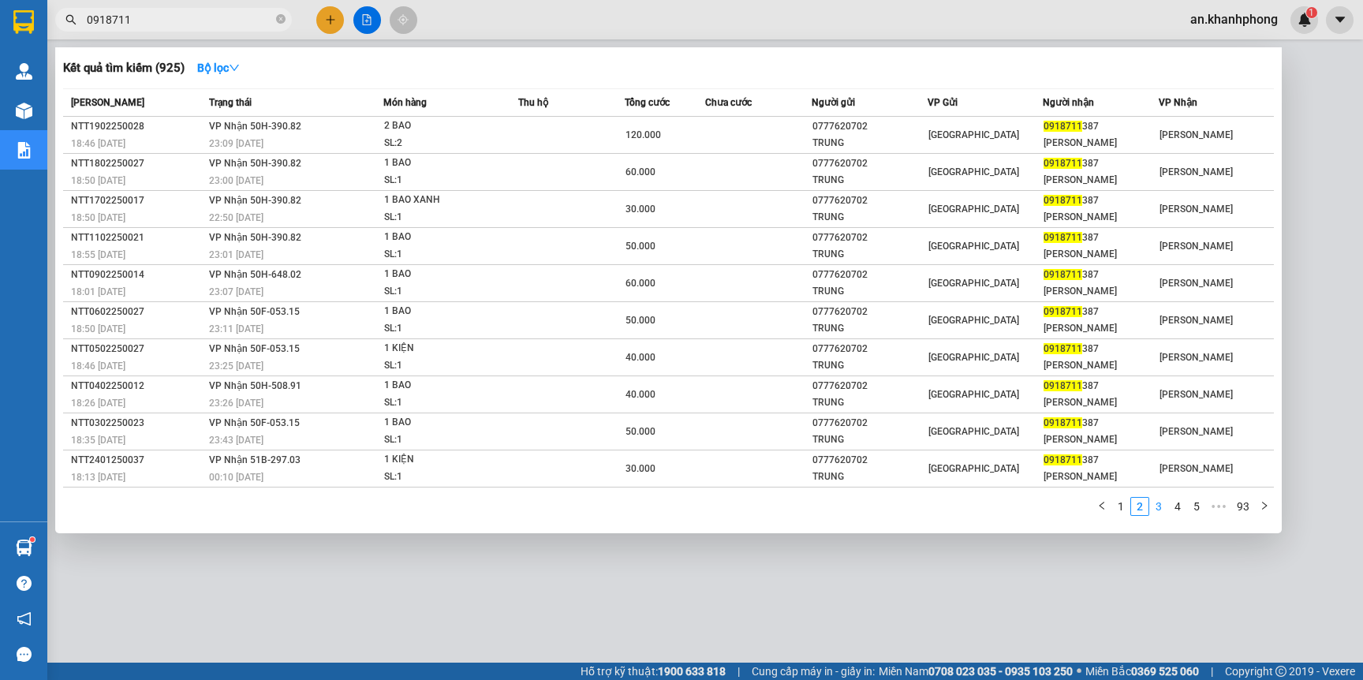
click at [1159, 510] on link "3" at bounding box center [1158, 506] width 17 height 17
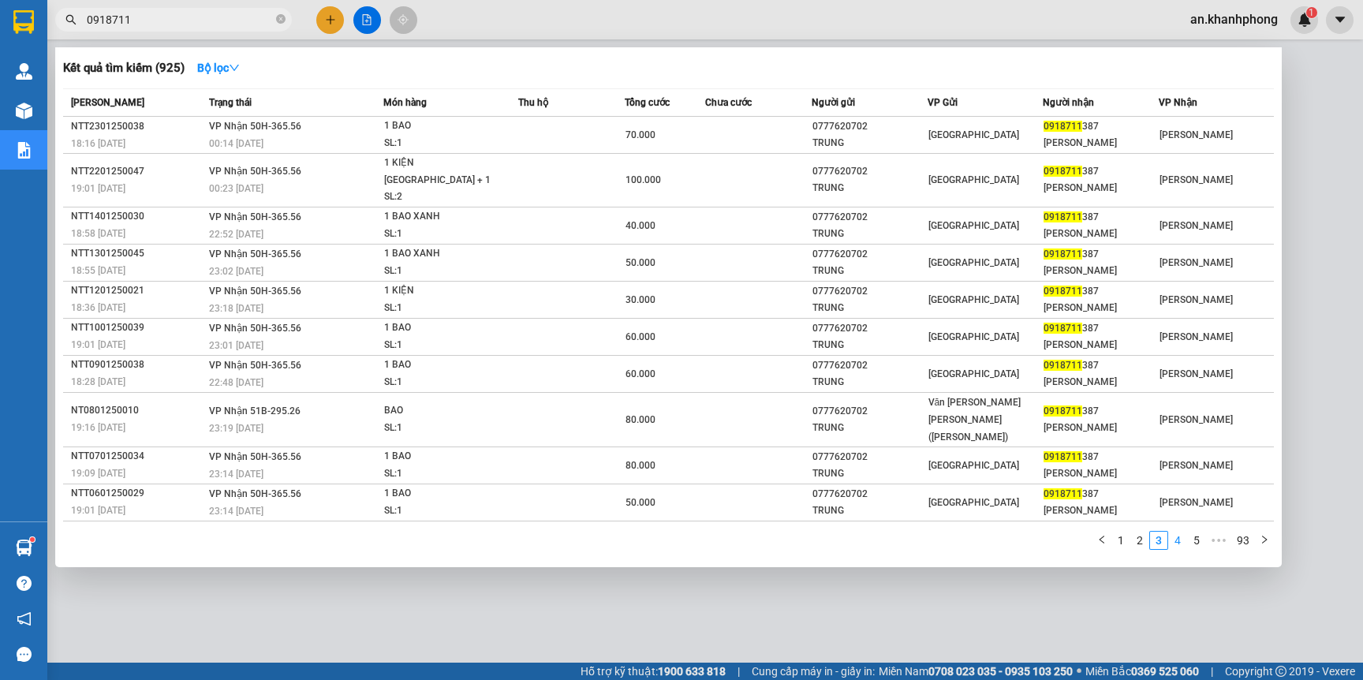
click at [1173, 532] on link "4" at bounding box center [1177, 540] width 17 height 17
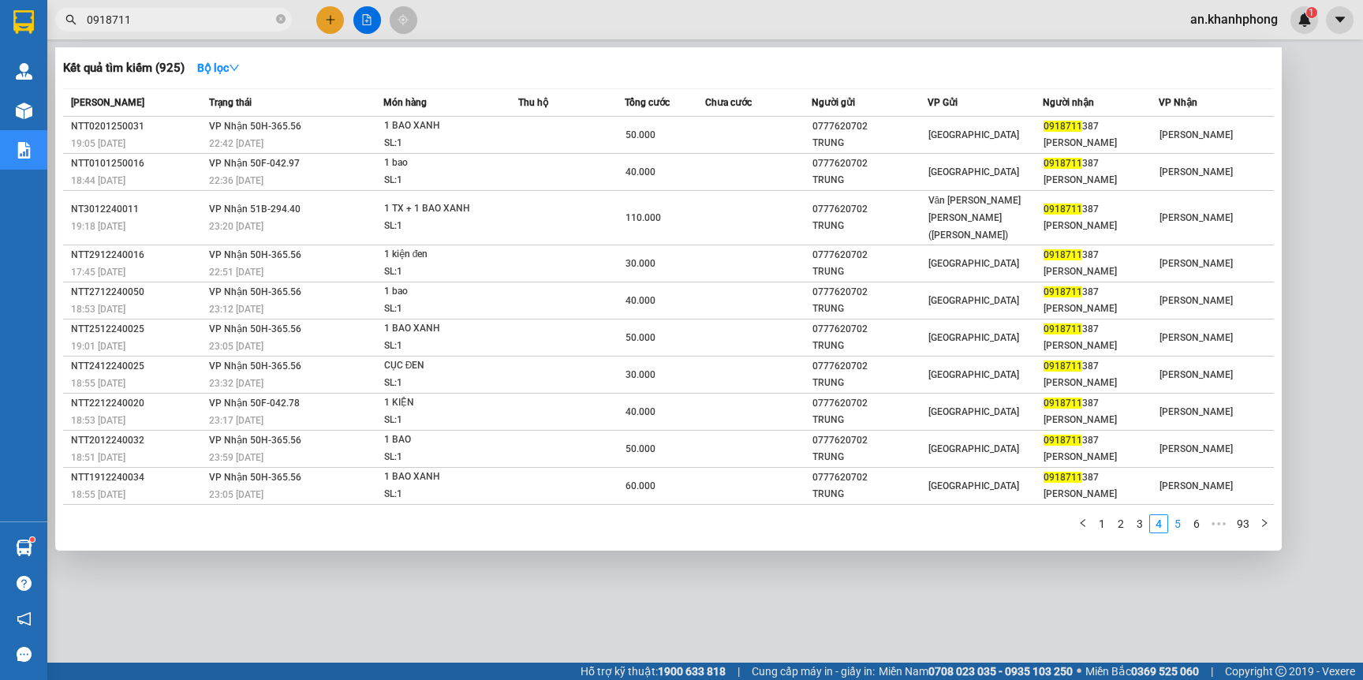
click at [1182, 515] on link "5" at bounding box center [1177, 523] width 17 height 17
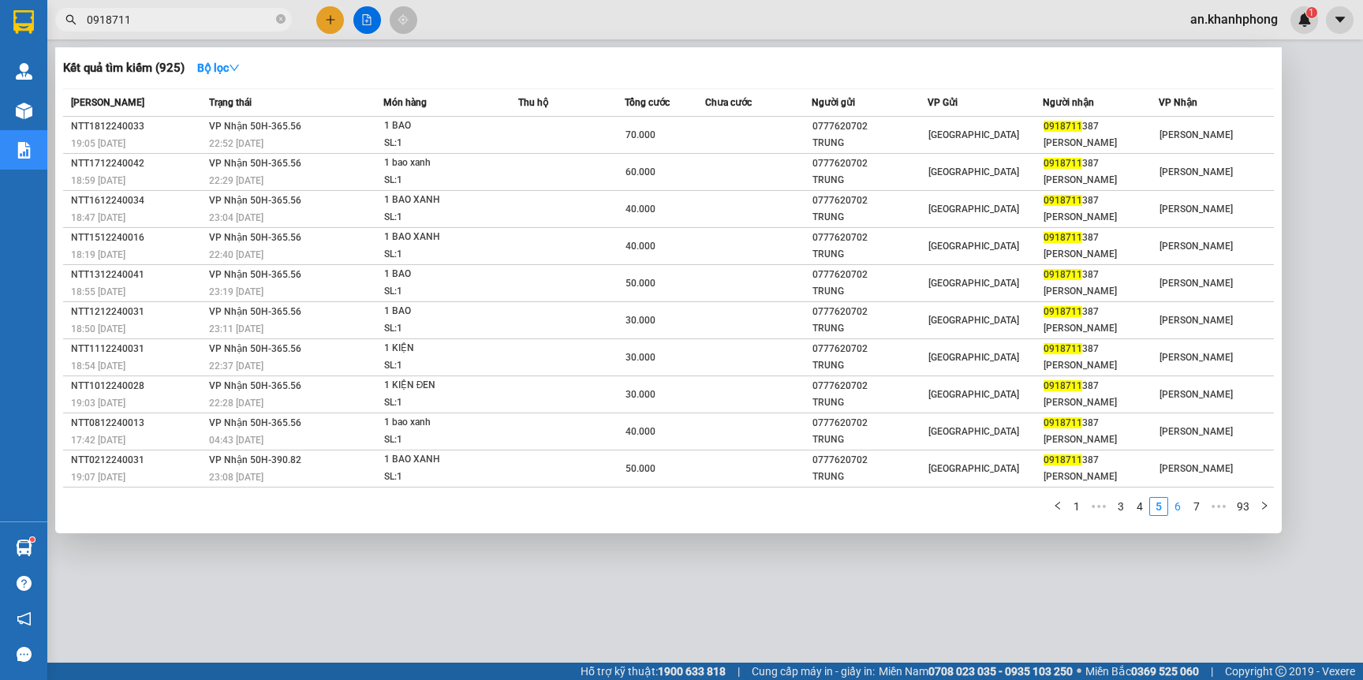
click at [1177, 514] on link "6" at bounding box center [1177, 506] width 17 height 17
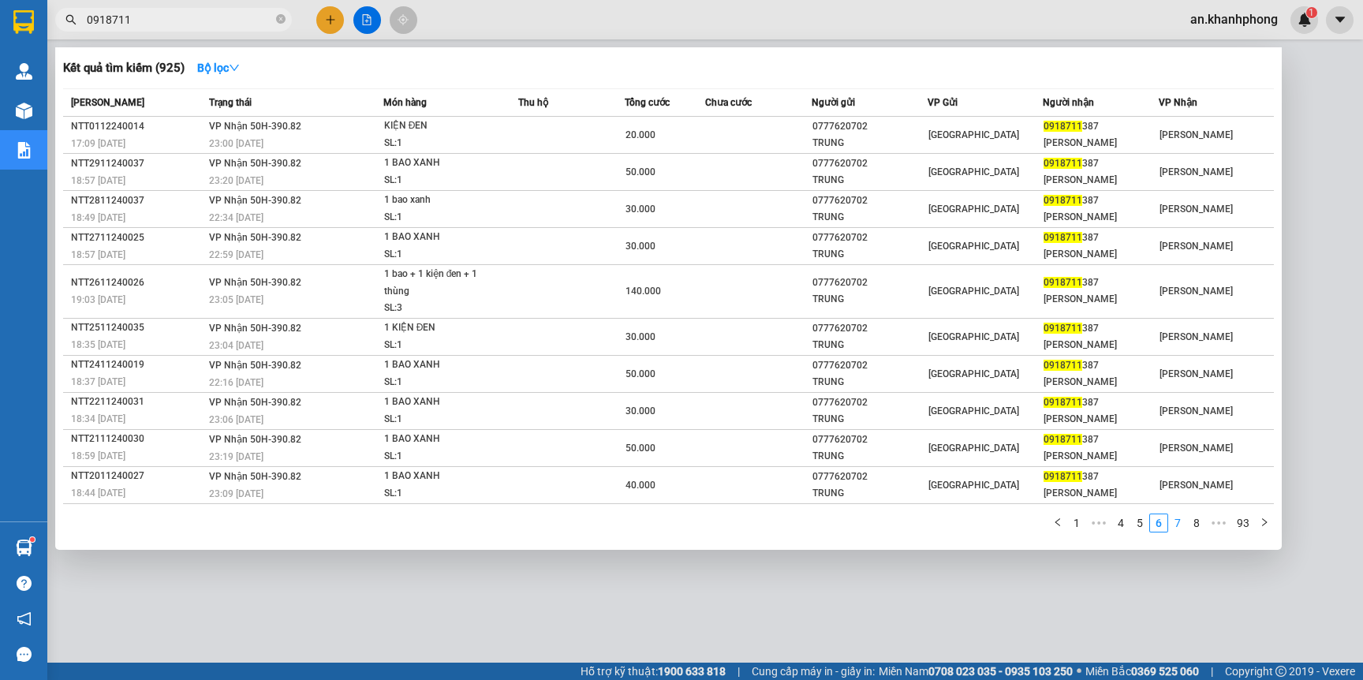
click at [1175, 529] on link "7" at bounding box center [1177, 522] width 17 height 17
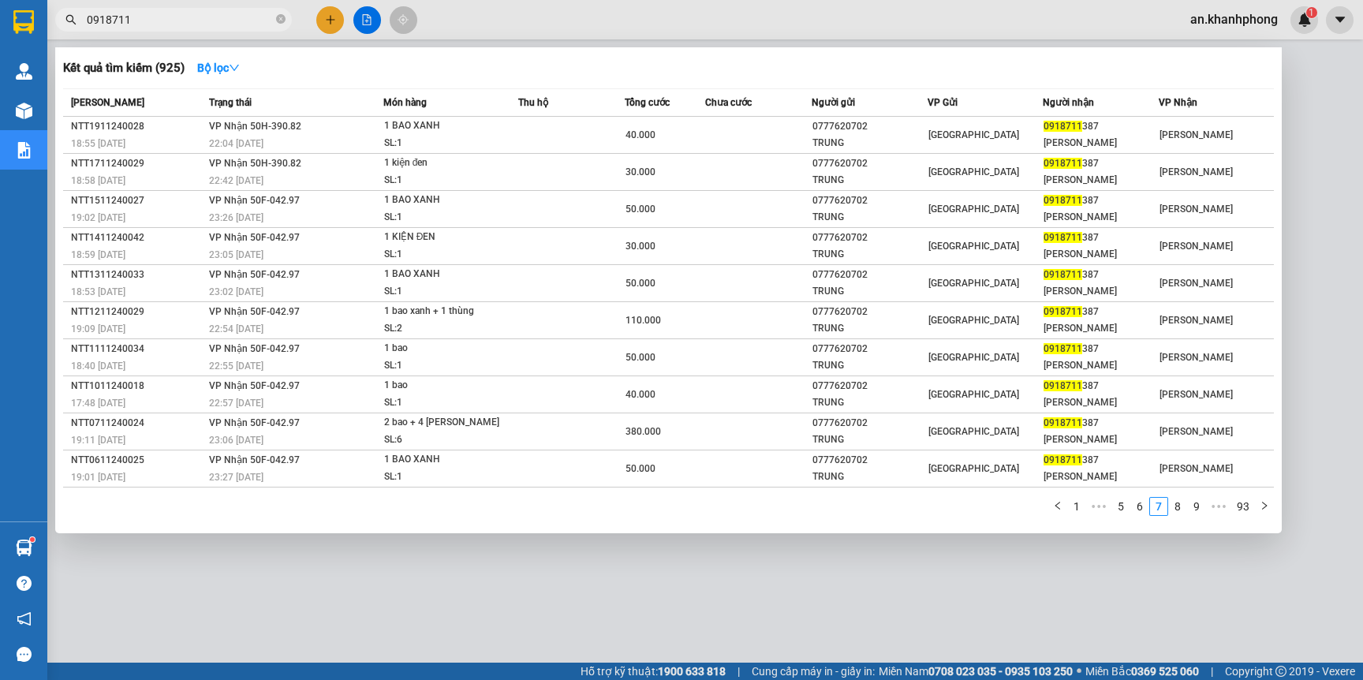
click at [1072, 19] on div at bounding box center [681, 340] width 1363 height 680
click at [277, 15] on icon "close-circle" at bounding box center [280, 18] width 9 height 9
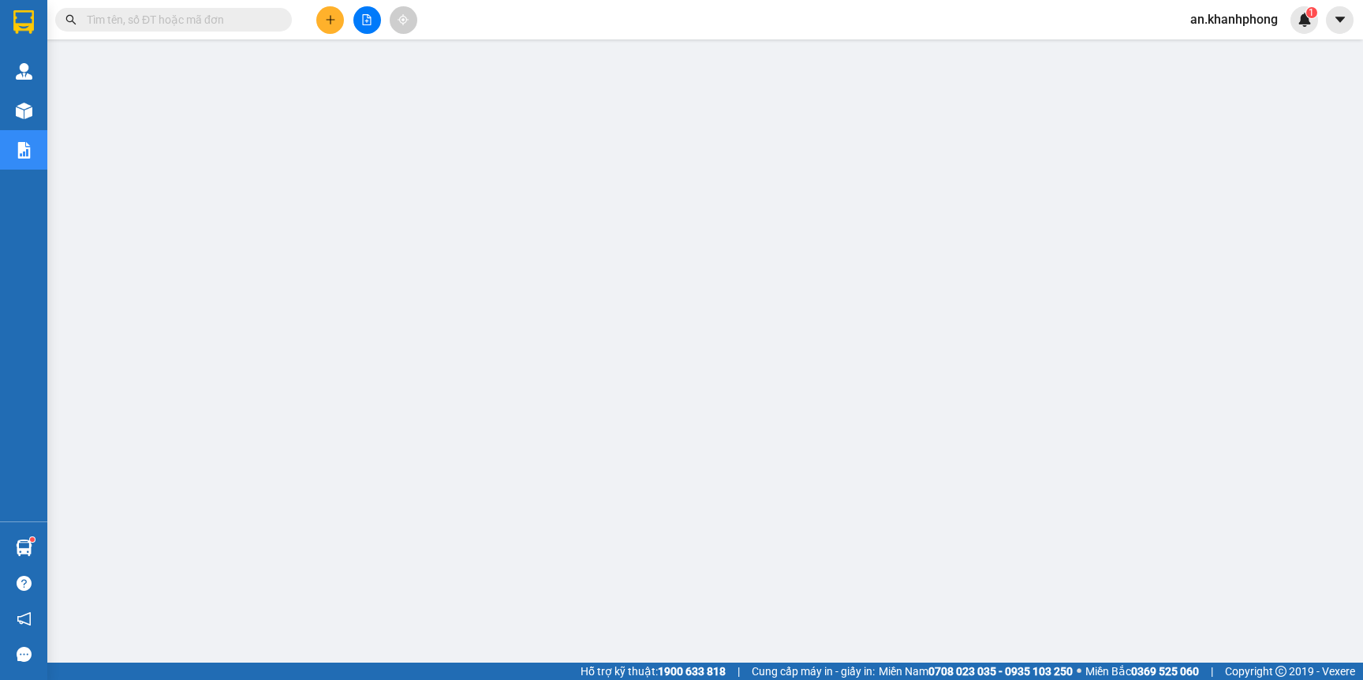
click at [191, 14] on input "text" at bounding box center [180, 19] width 186 height 17
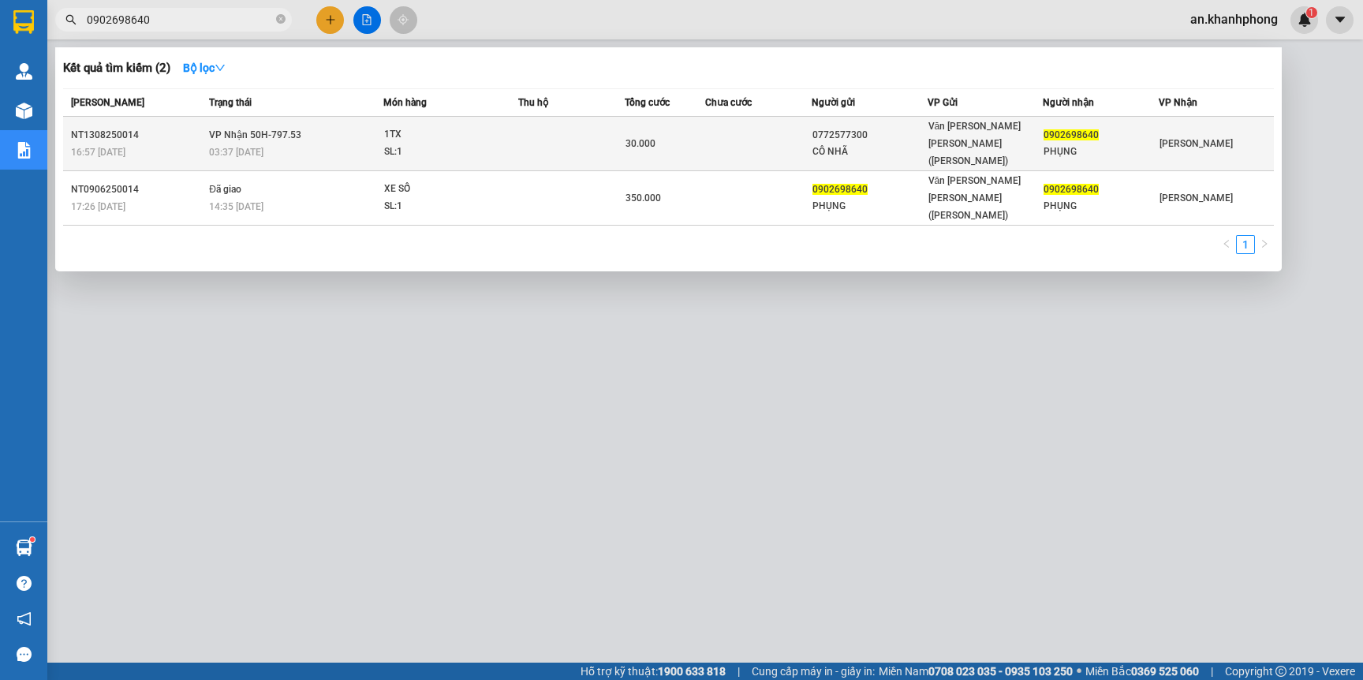
click at [722, 125] on td at bounding box center [758, 144] width 106 height 54
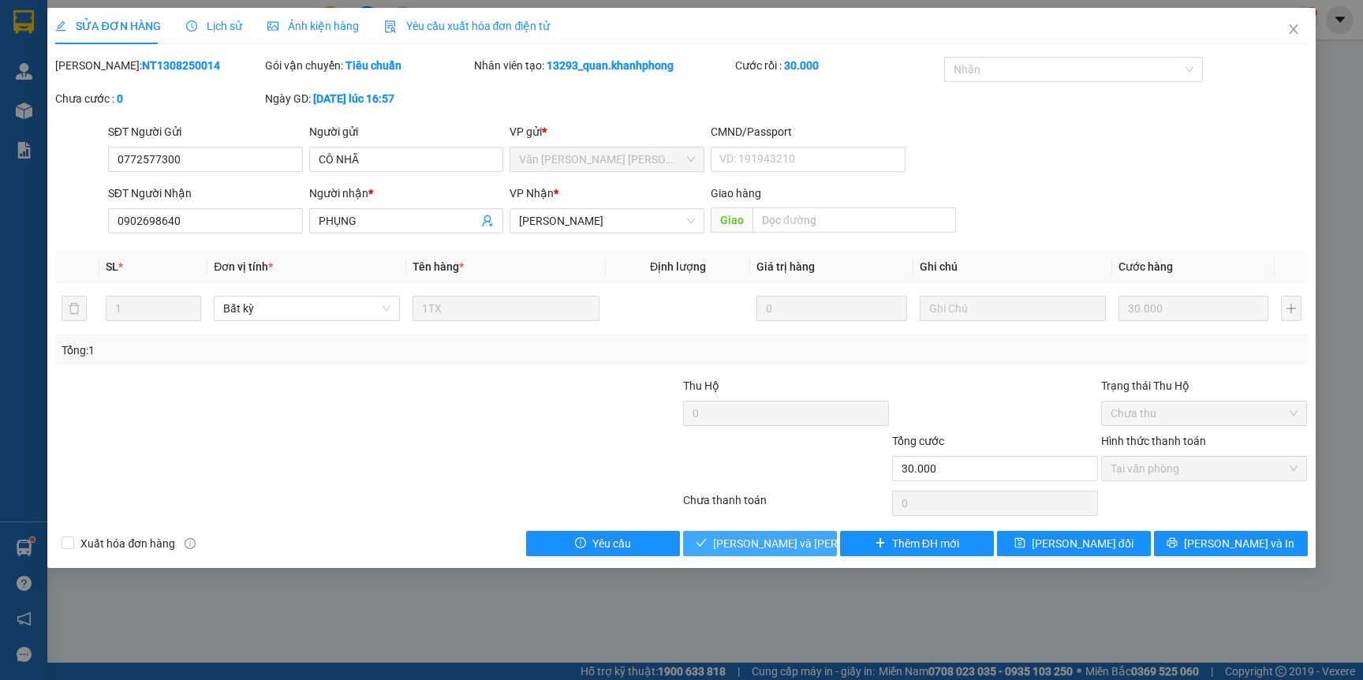
click at [756, 547] on span "Lưu và Giao hàng" at bounding box center [819, 543] width 213 height 17
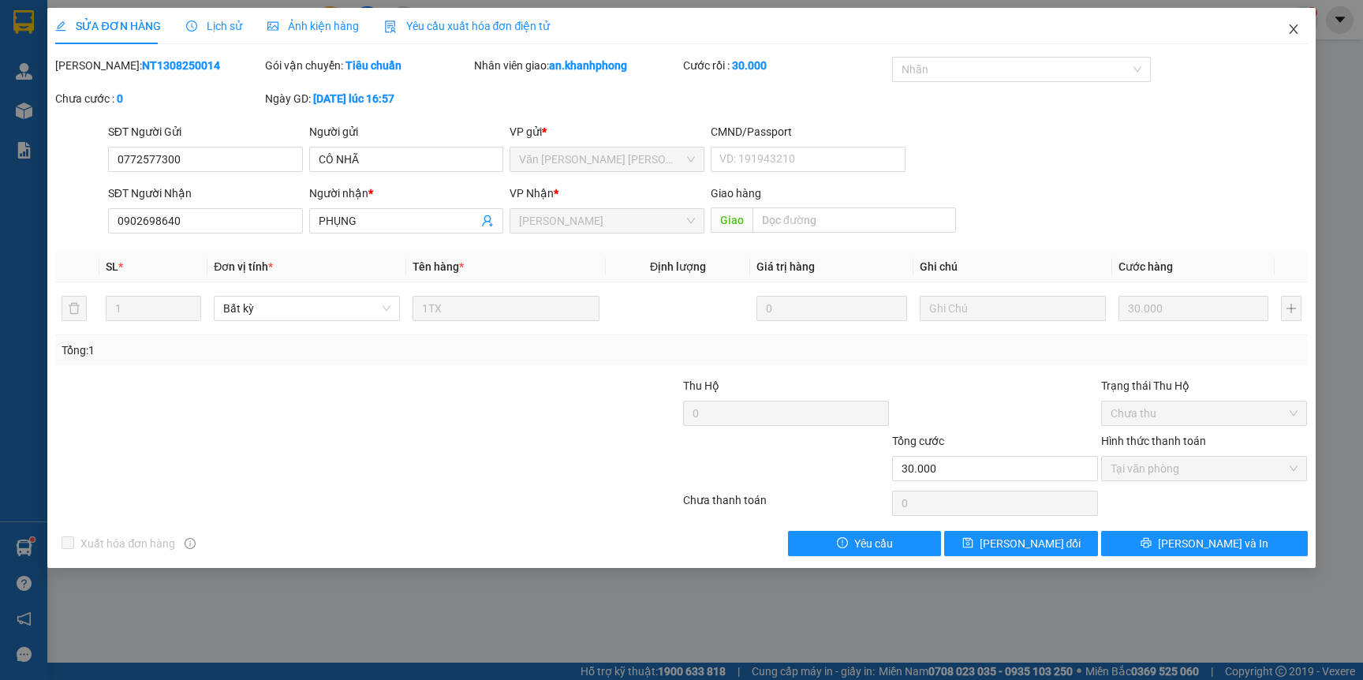
click at [1291, 32] on icon "close" at bounding box center [1293, 29] width 13 height 13
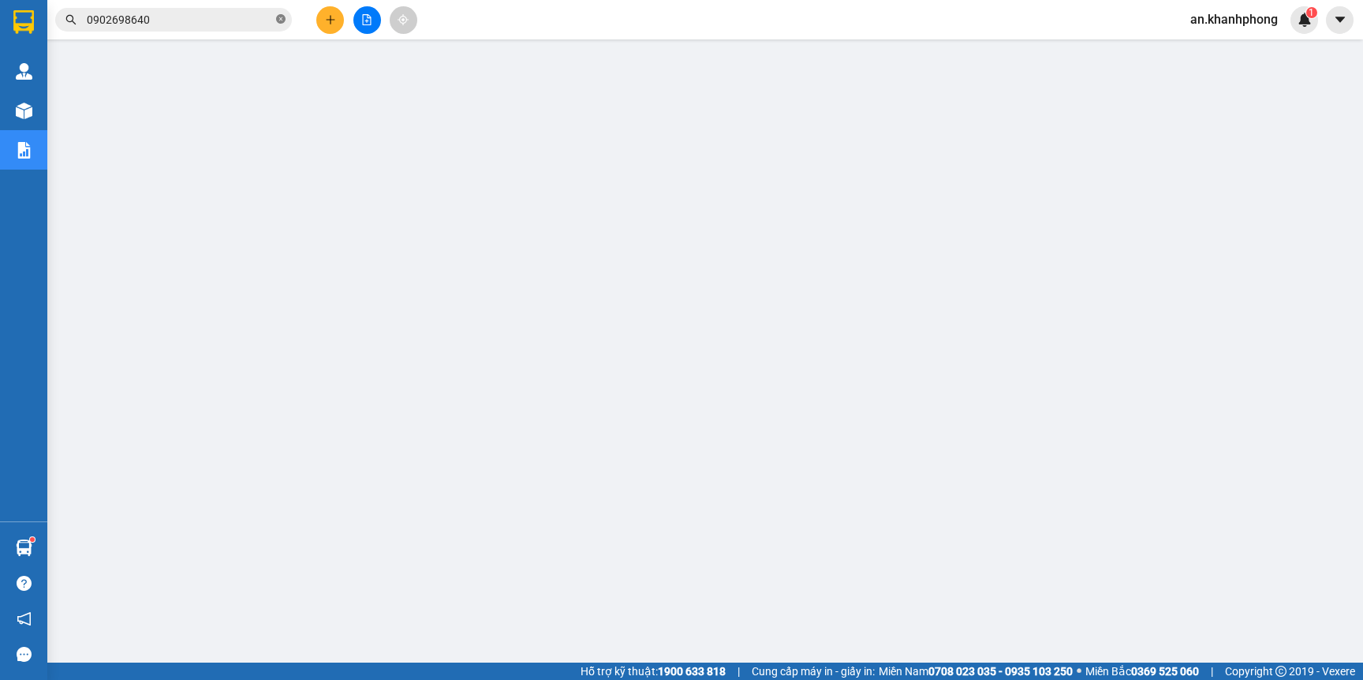
click at [280, 22] on icon "close-circle" at bounding box center [280, 18] width 9 height 9
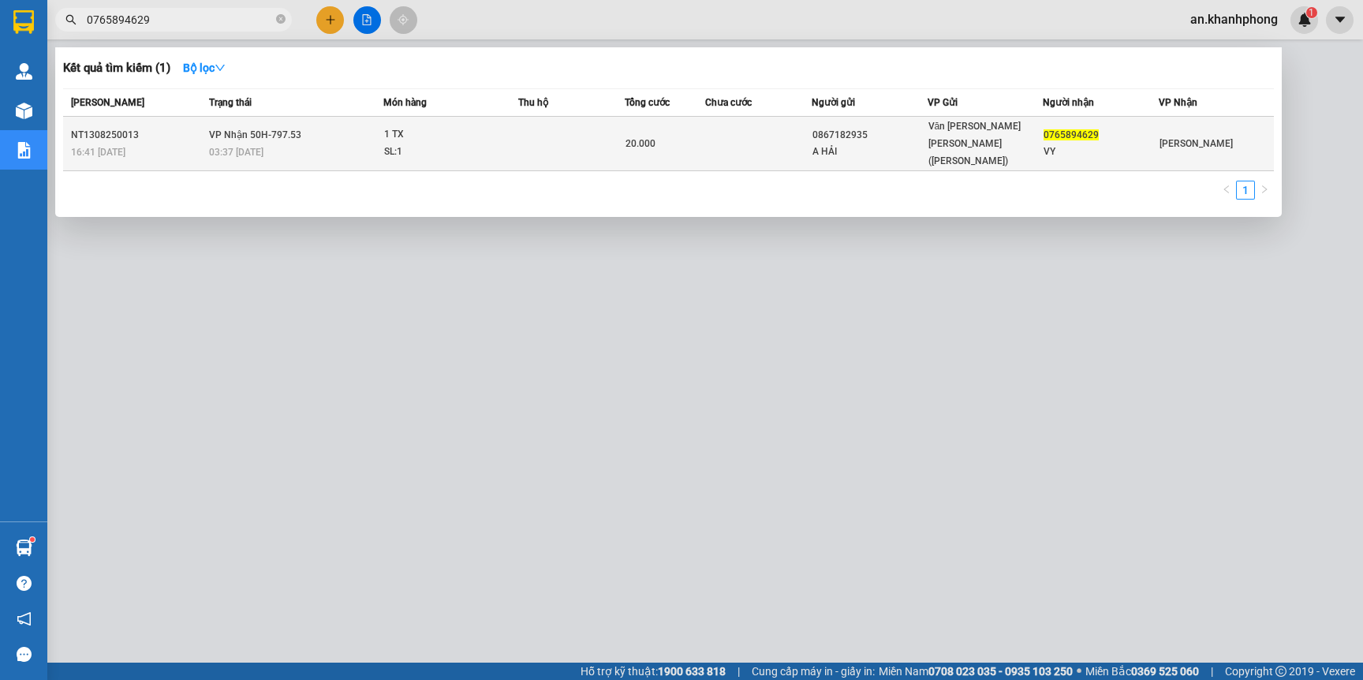
click at [737, 137] on td at bounding box center [758, 144] width 106 height 54
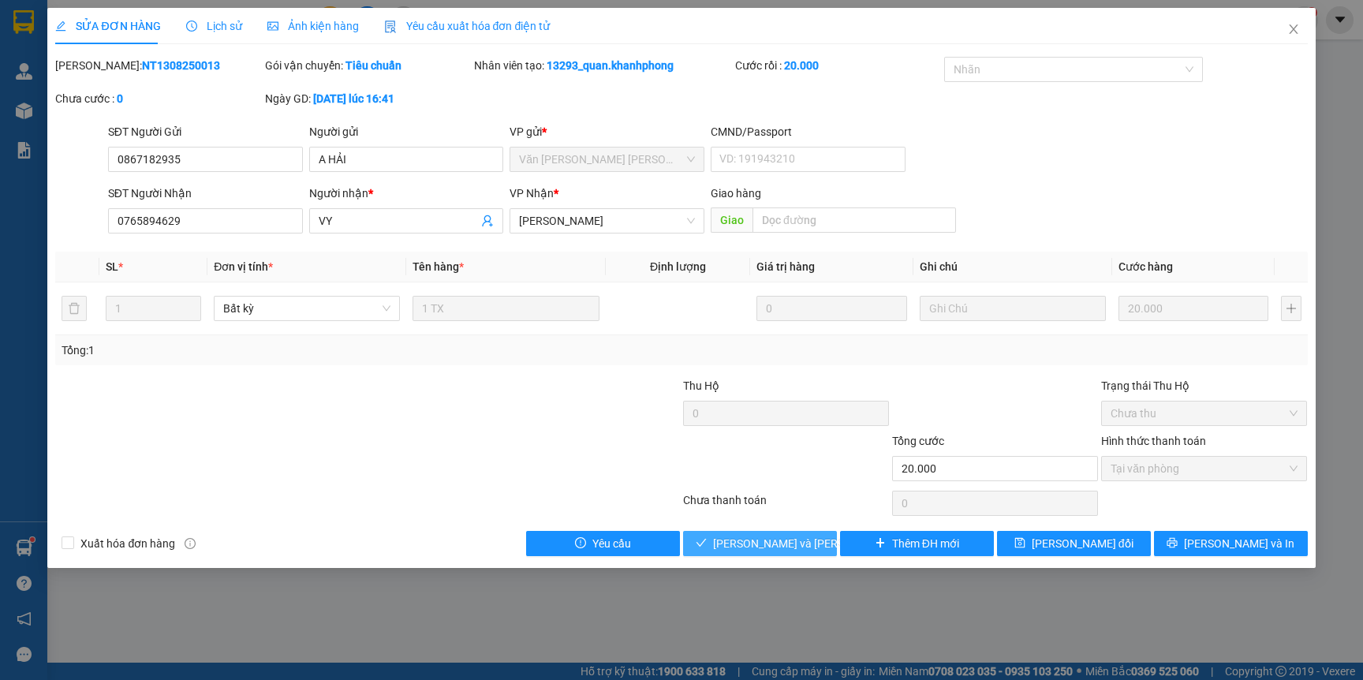
click at [727, 545] on span "Lưu và Giao hàng" at bounding box center [819, 543] width 213 height 17
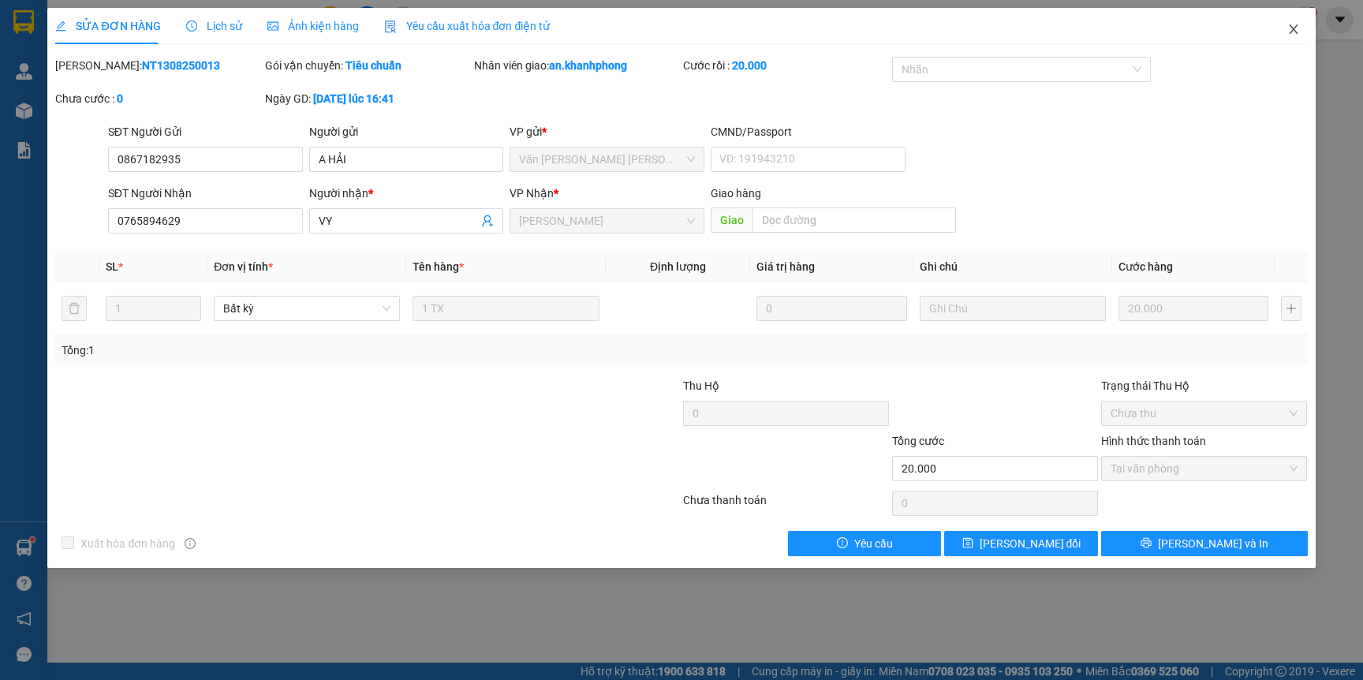
click at [1291, 30] on icon "close" at bounding box center [1293, 29] width 13 height 13
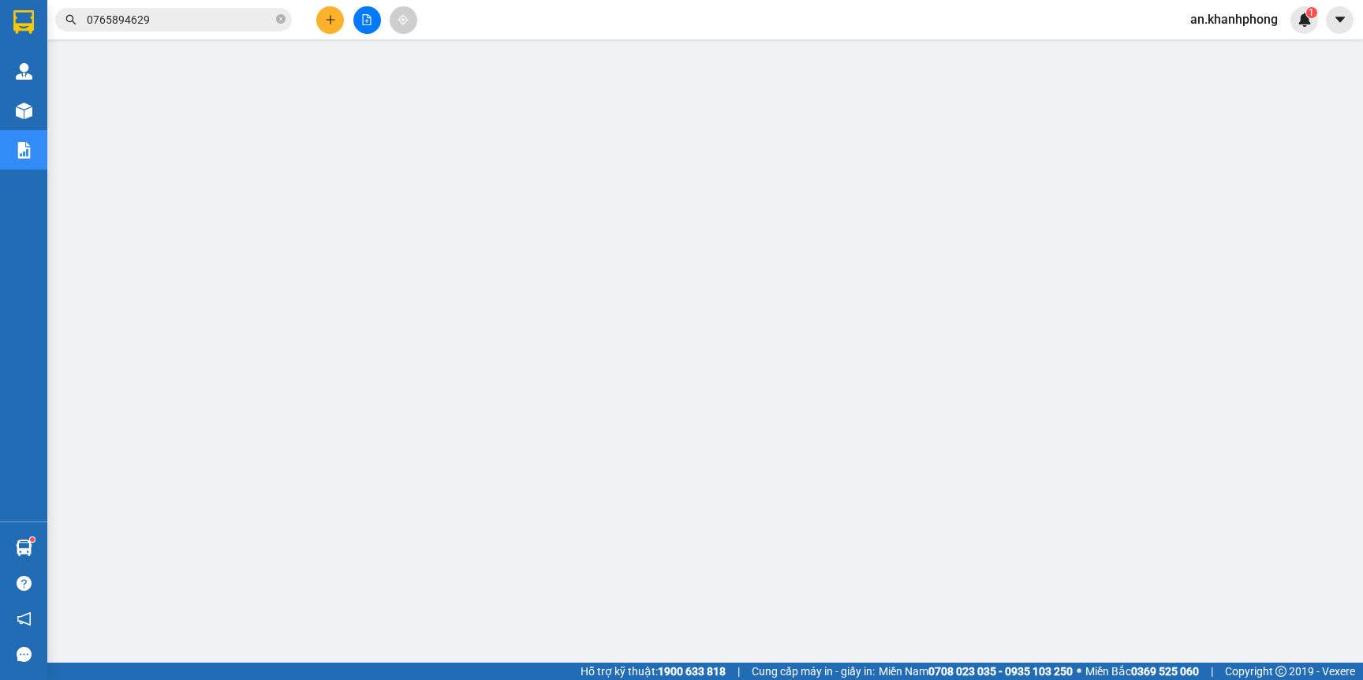
click at [329, 14] on icon "plus" at bounding box center [330, 19] width 11 height 11
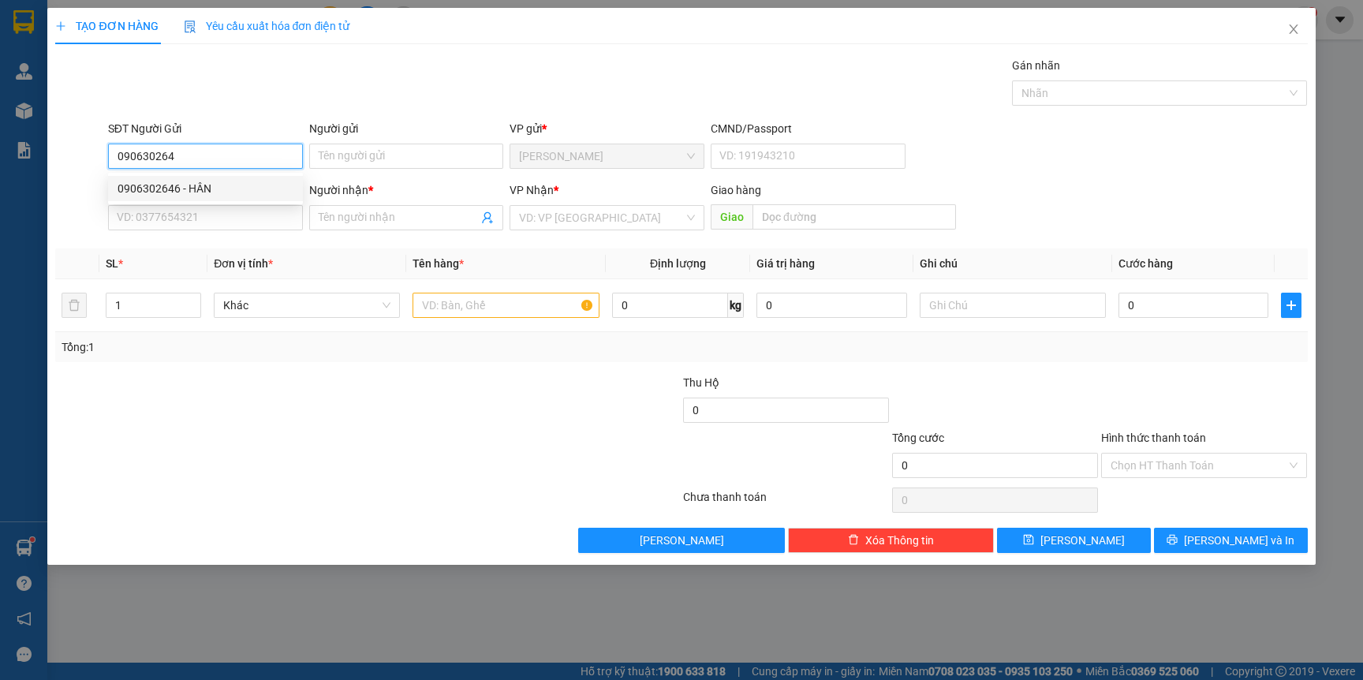
click at [198, 185] on div "0906302646 - HÂN" at bounding box center [206, 188] width 176 height 17
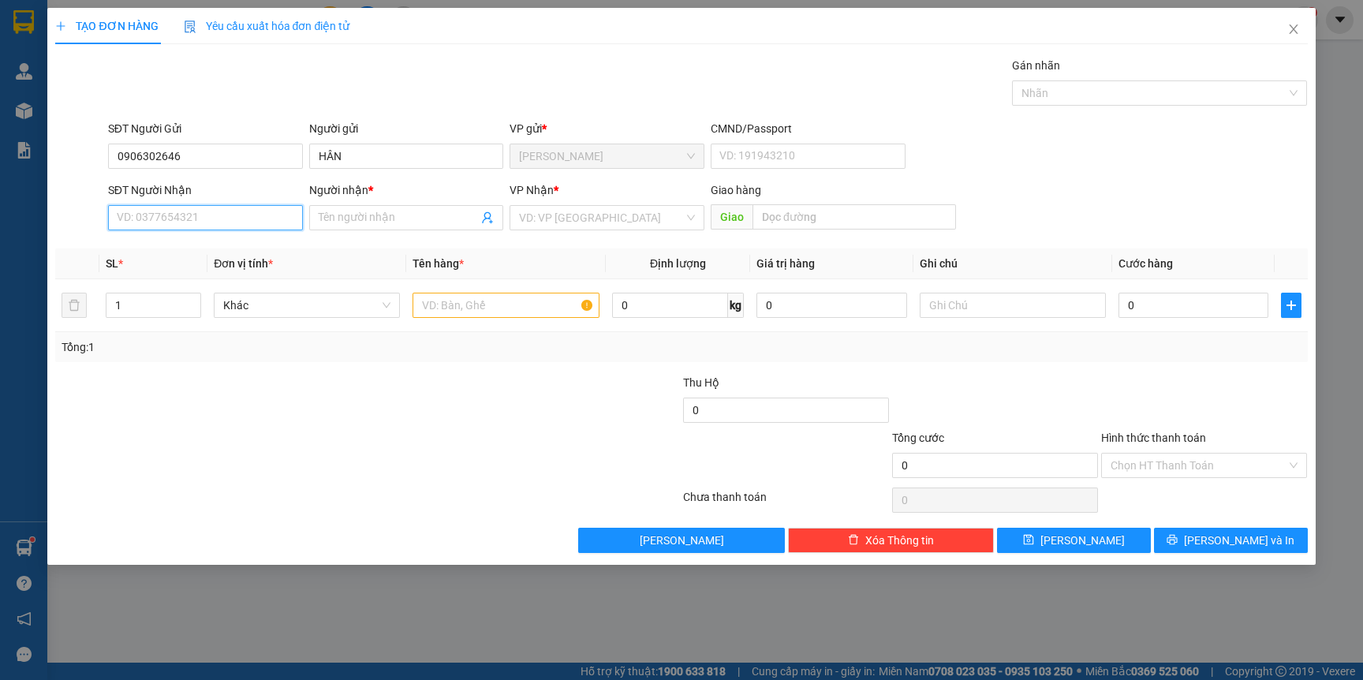
click at [187, 219] on input "SĐT Người Nhận" at bounding box center [205, 217] width 195 height 25
click at [198, 256] on div "0911391951 - THU" at bounding box center [206, 249] width 176 height 17
drag, startPoint x: 468, startPoint y: 305, endPoint x: 489, endPoint y: 334, distance: 36.8
click at [472, 308] on input "text" at bounding box center [506, 305] width 186 height 25
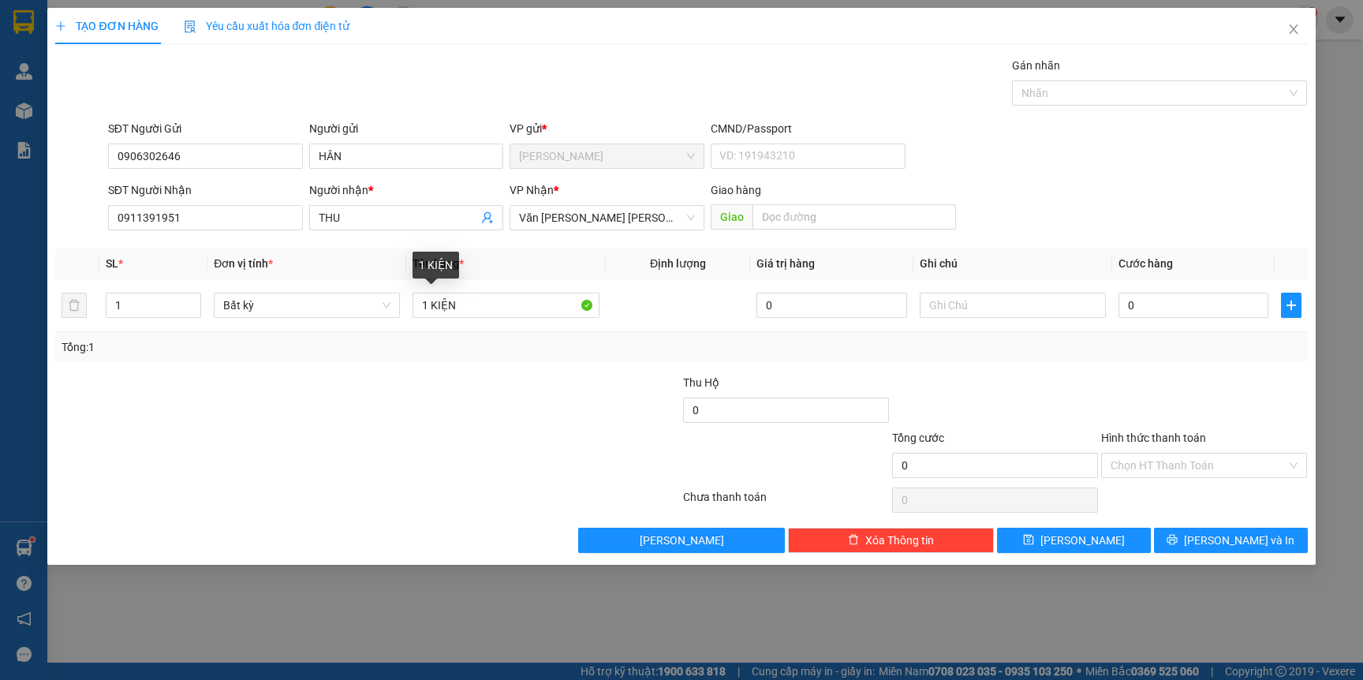
click at [480, 375] on div at bounding box center [577, 401] width 209 height 55
click at [1167, 308] on input "0" at bounding box center [1194, 305] width 150 height 25
click at [1134, 358] on div "Tổng: 1" at bounding box center [681, 347] width 1252 height 30
click at [1156, 468] on input "Hình thức thanh toán" at bounding box center [1199, 466] width 176 height 24
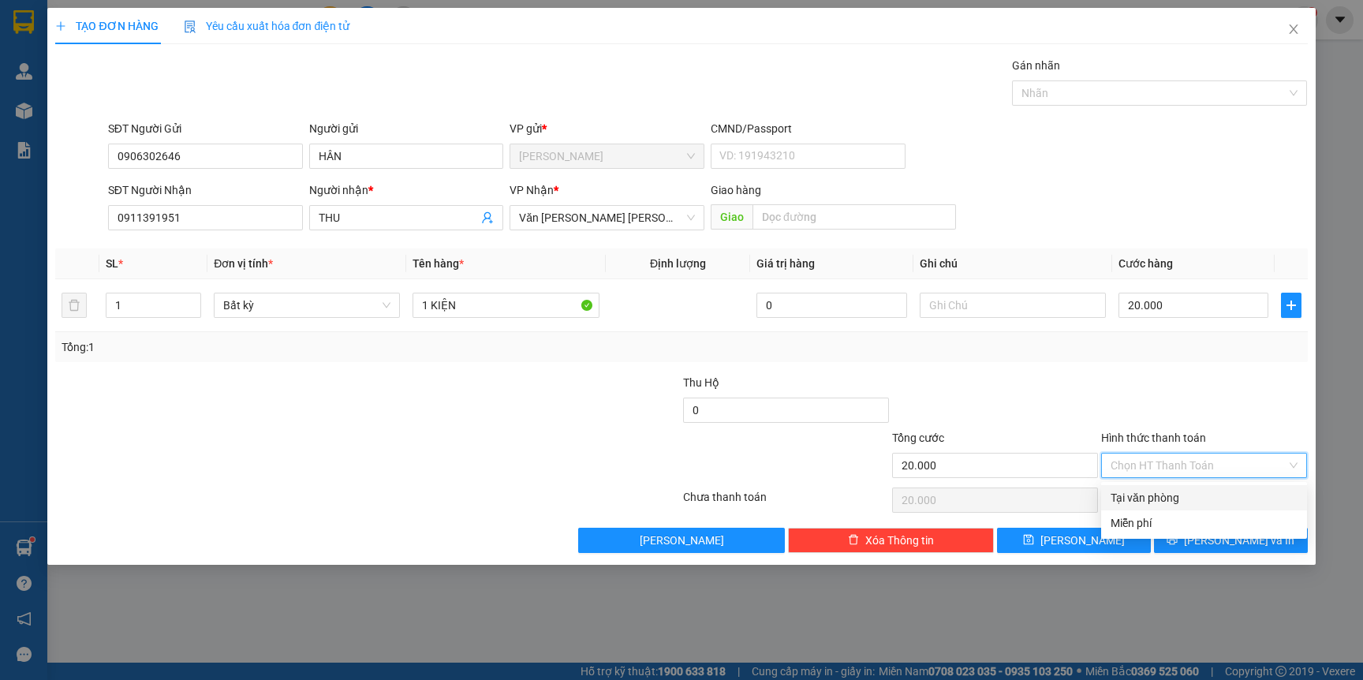
click at [1157, 498] on div "Tại văn phòng" at bounding box center [1204, 497] width 187 height 17
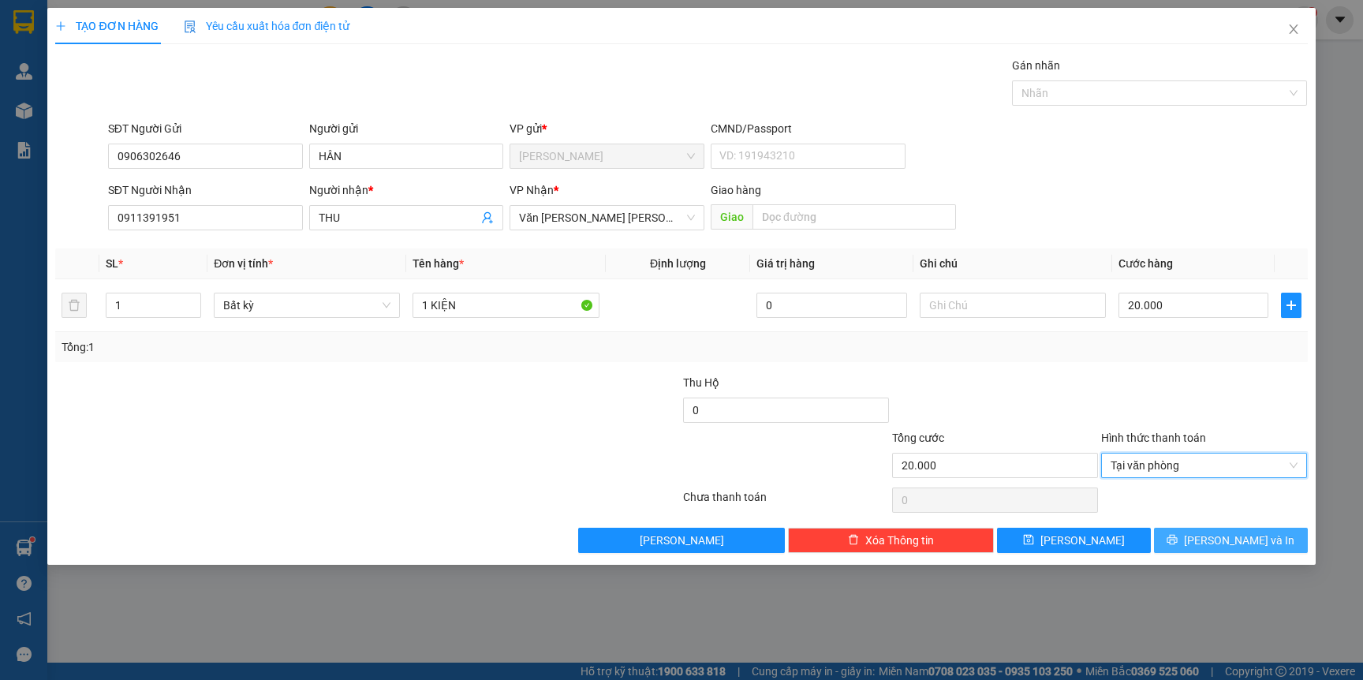
click at [1194, 536] on button "[PERSON_NAME] và In" at bounding box center [1231, 540] width 154 height 25
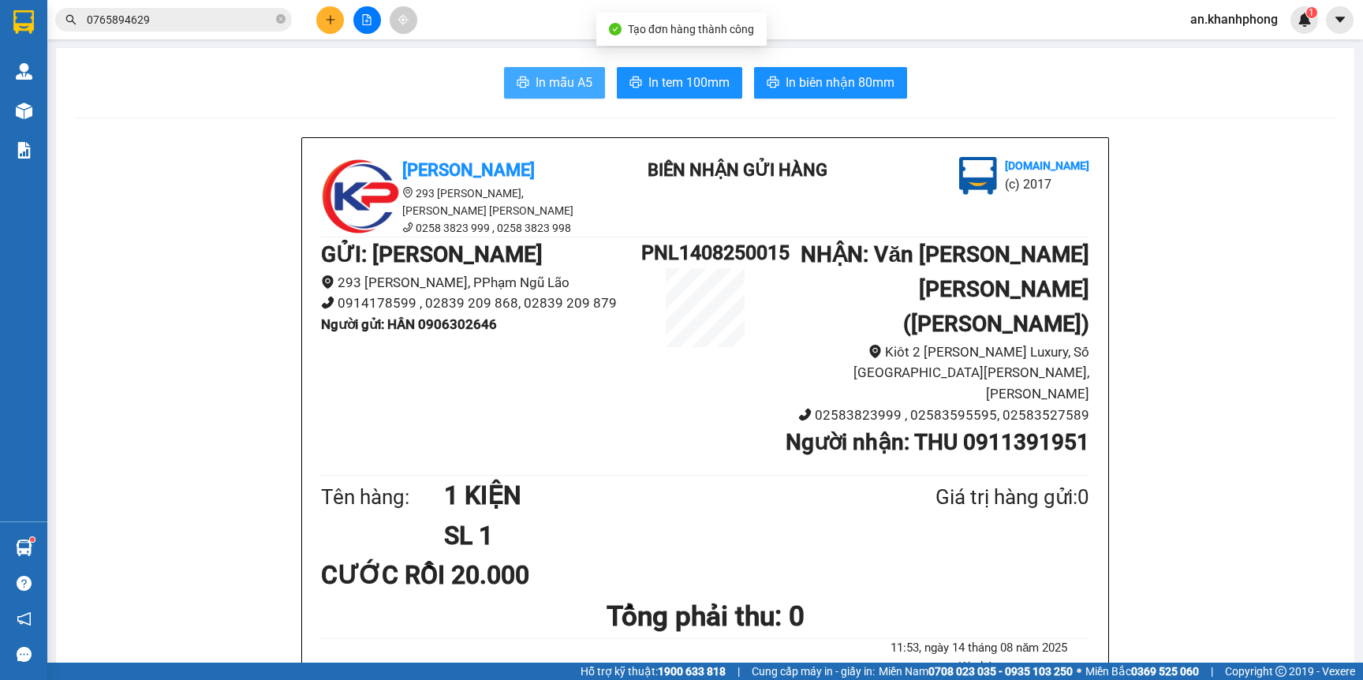
click at [546, 77] on span "In mẫu A5" at bounding box center [564, 83] width 57 height 20
click at [328, 23] on icon "plus" at bounding box center [330, 19] width 11 height 11
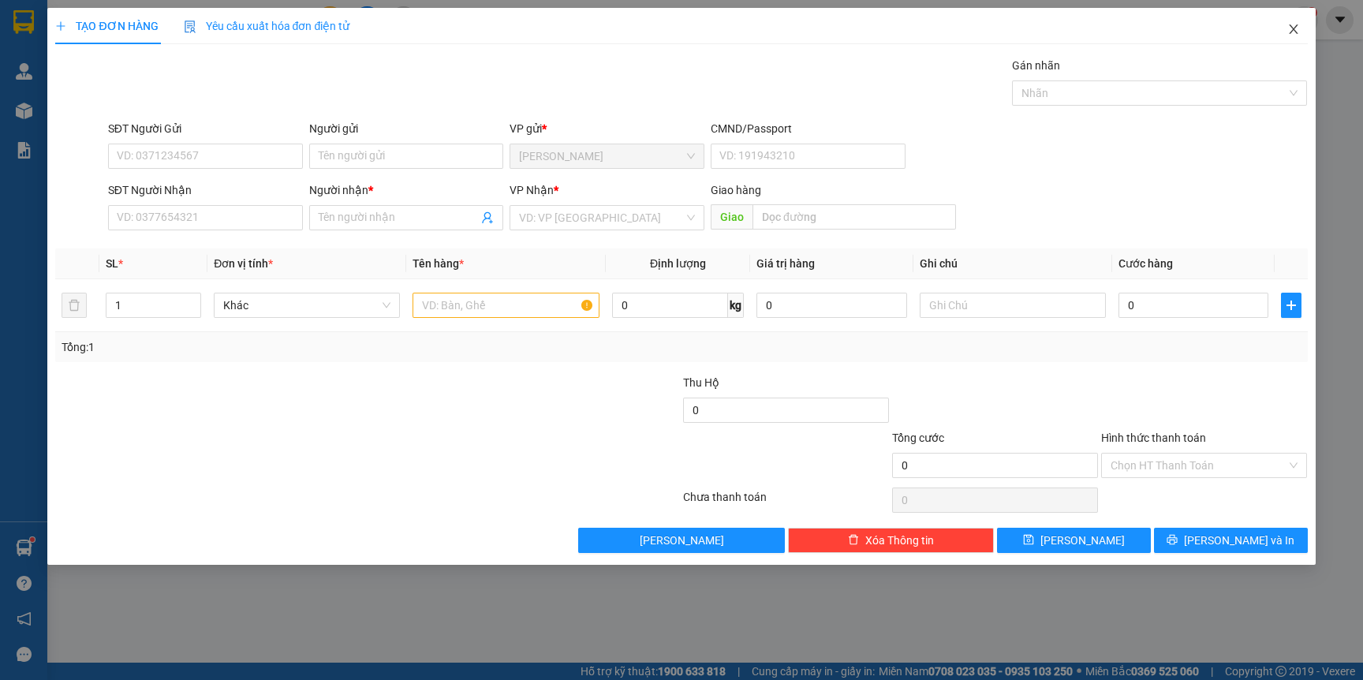
click at [1291, 36] on span "Close" at bounding box center [1294, 30] width 44 height 44
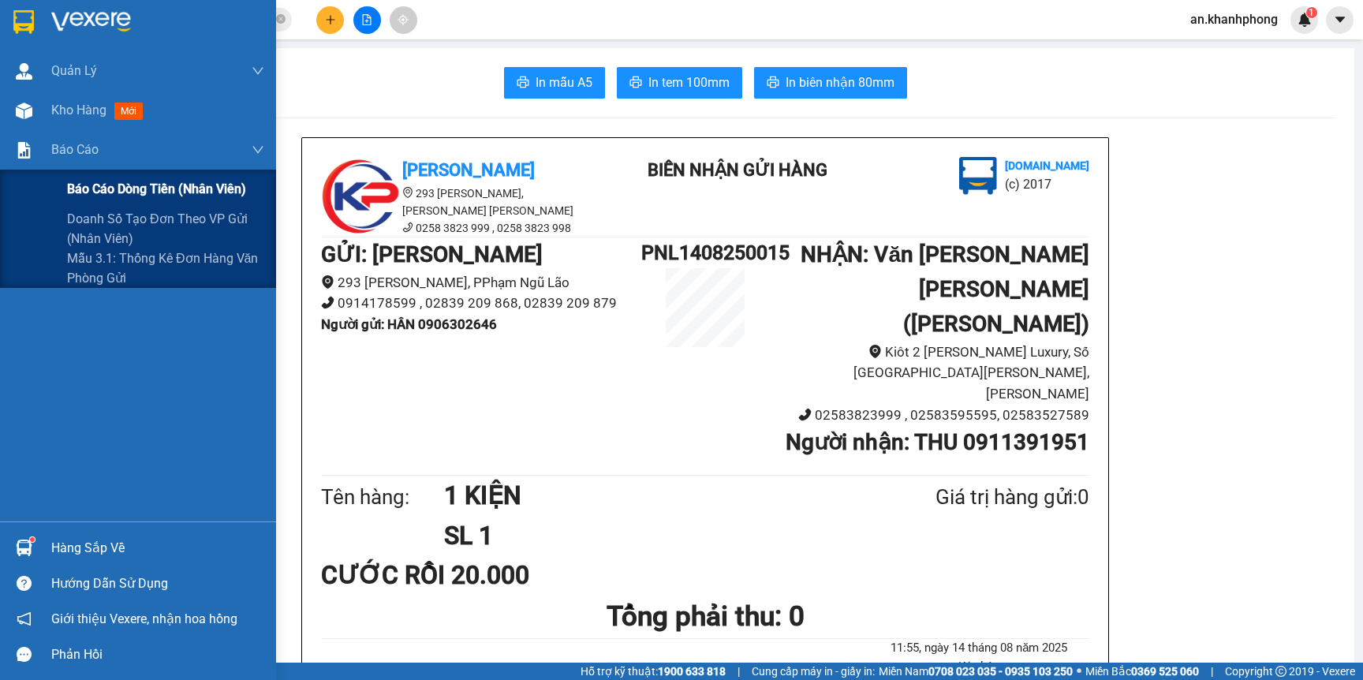
click at [101, 190] on span "Báo cáo dòng tiền (nhân viên)" at bounding box center [156, 189] width 179 height 20
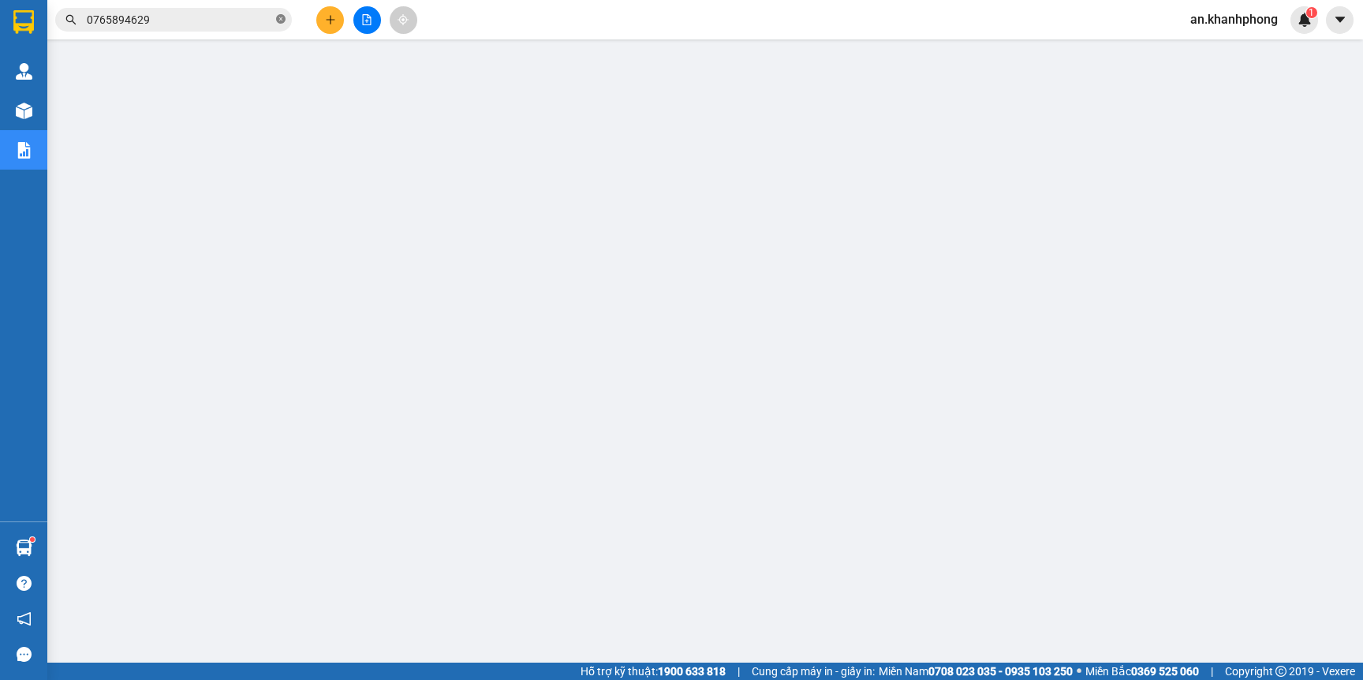
click at [277, 19] on icon "close-circle" at bounding box center [280, 18] width 9 height 9
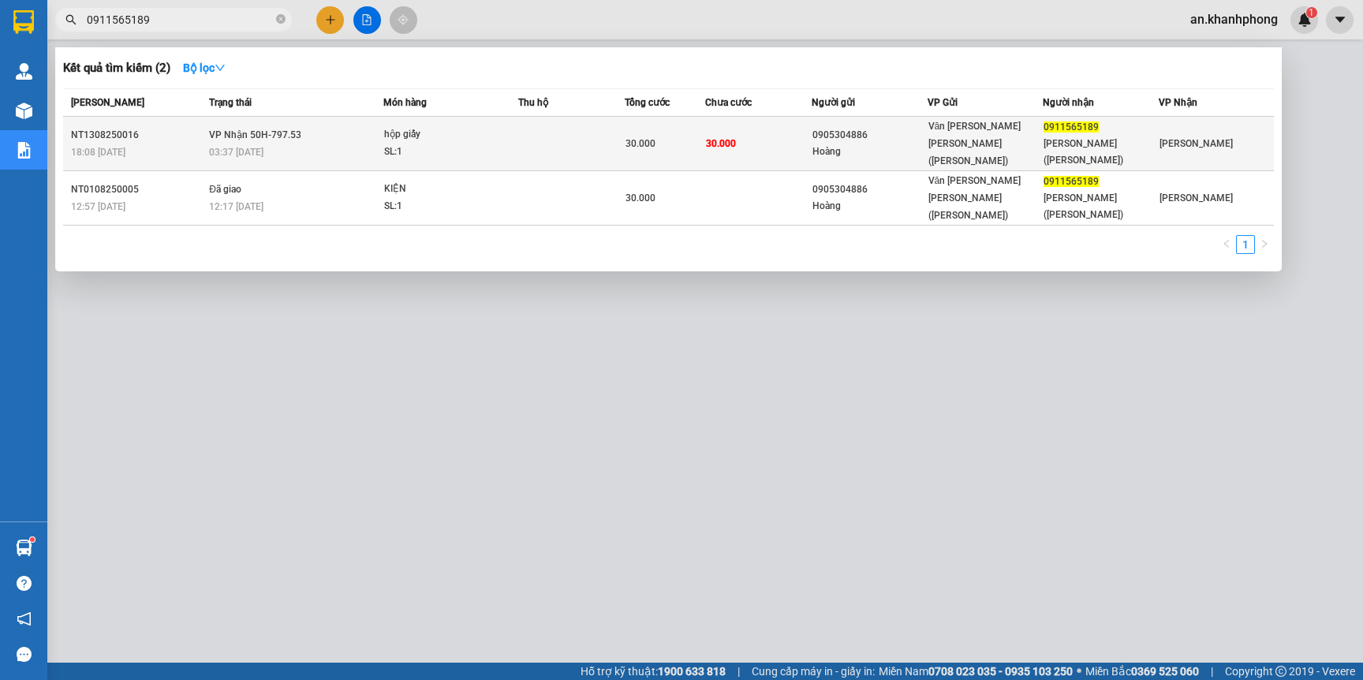
click at [779, 133] on td "30.000" at bounding box center [758, 144] width 106 height 54
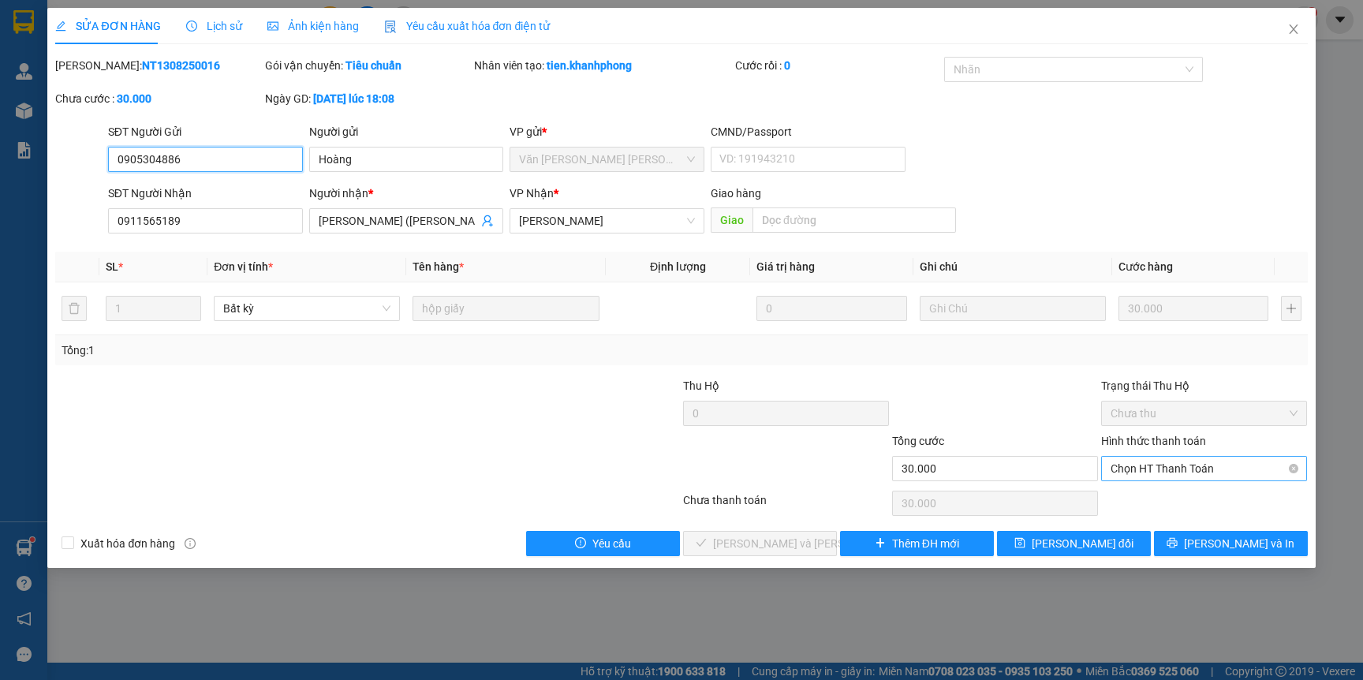
click at [1200, 467] on span "Chọn HT Thanh Toán" at bounding box center [1204, 469] width 187 height 24
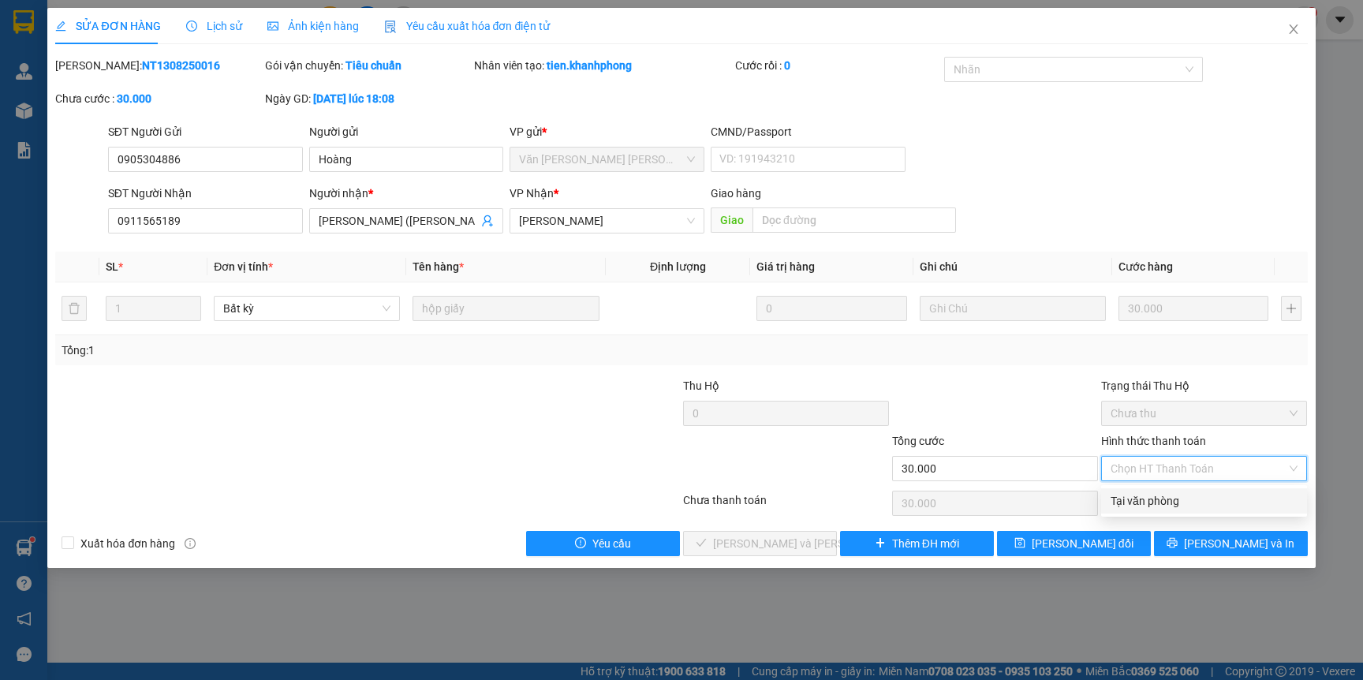
click at [1176, 498] on div "Tại văn phòng" at bounding box center [1204, 500] width 187 height 17
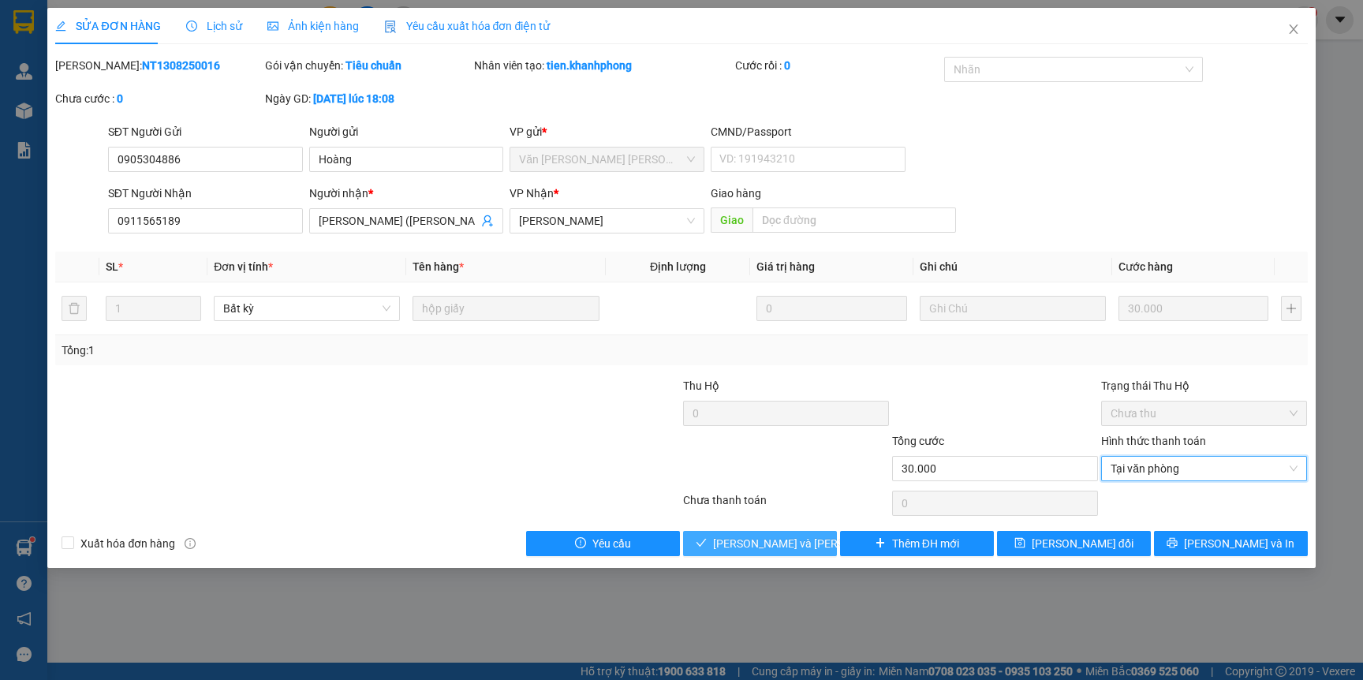
click at [797, 543] on span "Lưu và Giao hàng" at bounding box center [819, 543] width 213 height 17
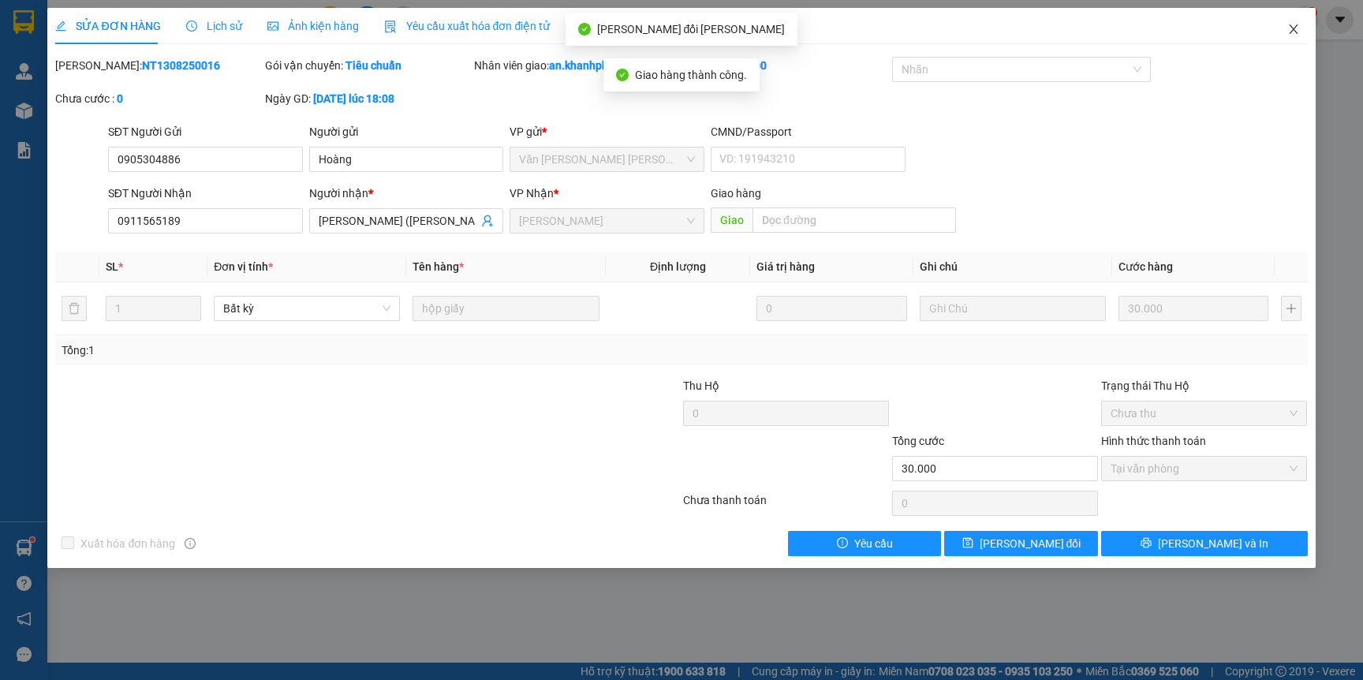
click at [1291, 29] on icon "close" at bounding box center [1293, 29] width 13 height 13
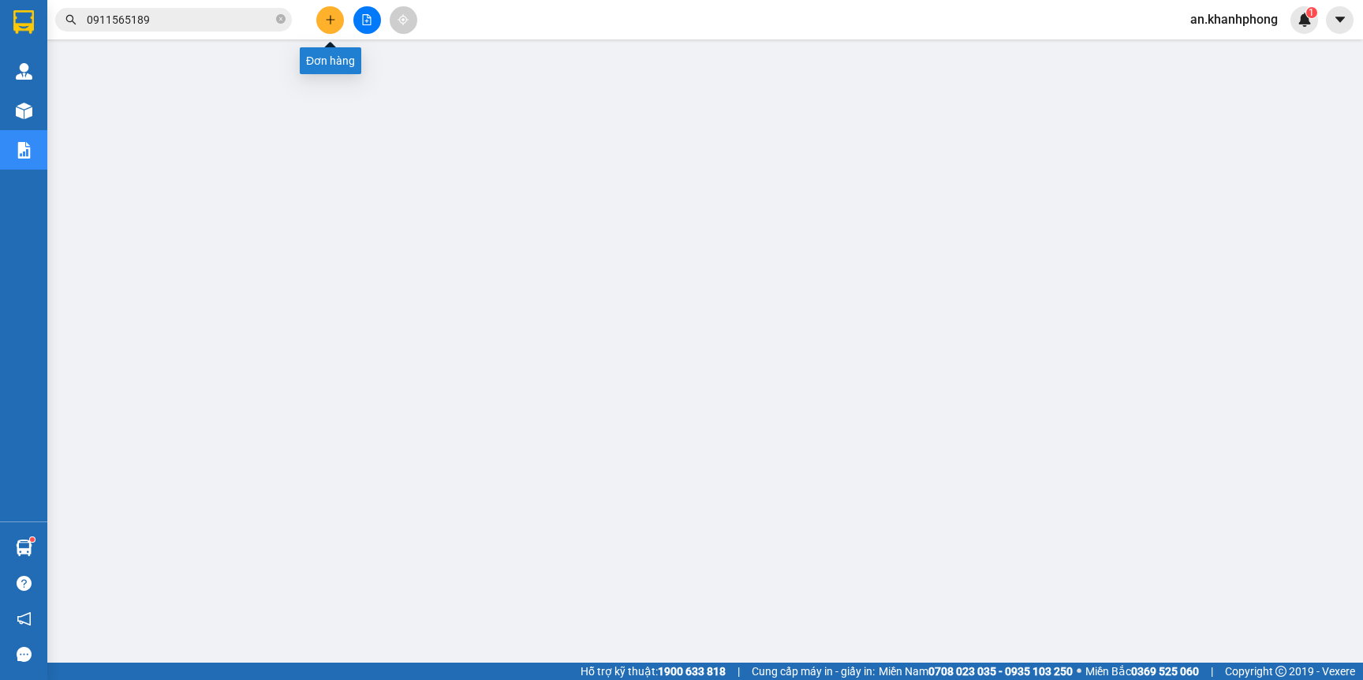
click at [329, 15] on icon "plus" at bounding box center [330, 19] width 11 height 11
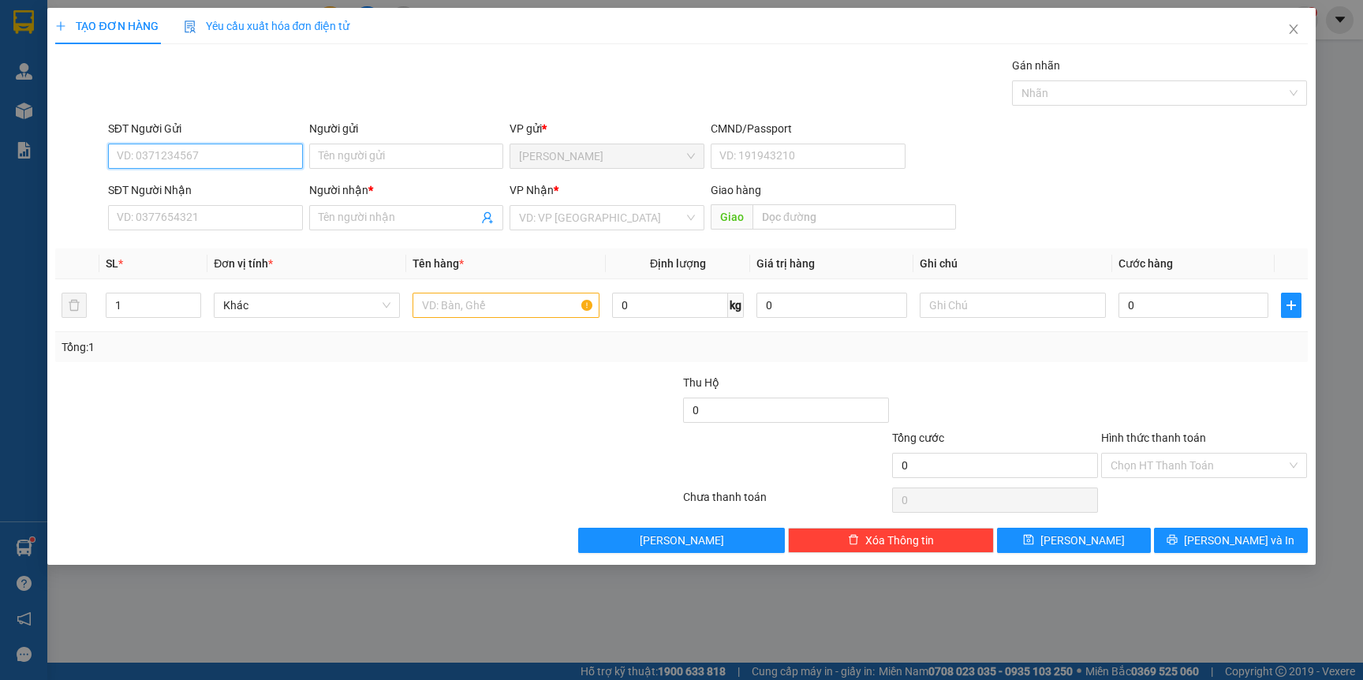
click at [200, 156] on input "SĐT Người Gửi" at bounding box center [205, 156] width 195 height 25
click at [202, 185] on div "0936318882 - PHÚ THỊNH" at bounding box center [206, 188] width 176 height 17
click at [192, 216] on input "SĐT Người Nhận" at bounding box center [205, 217] width 195 height 25
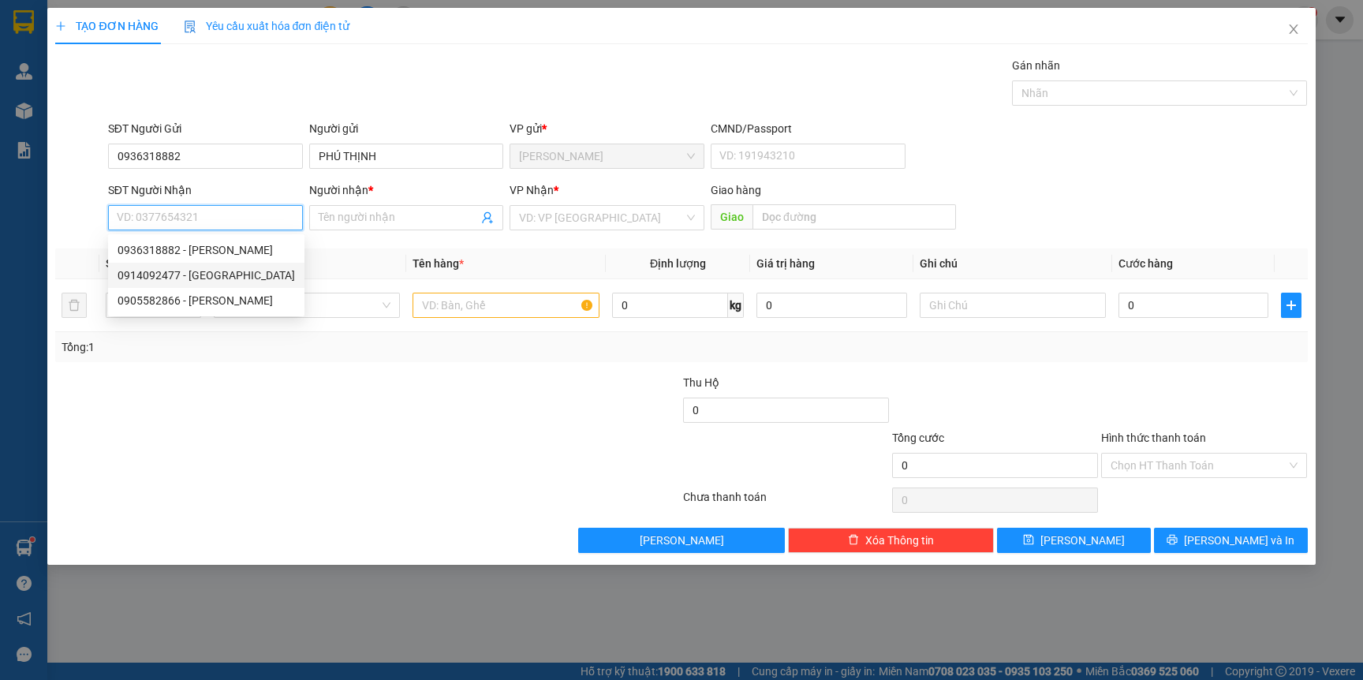
click at [196, 273] on div "0914092477 - BẢY LỘC" at bounding box center [206, 275] width 177 height 17
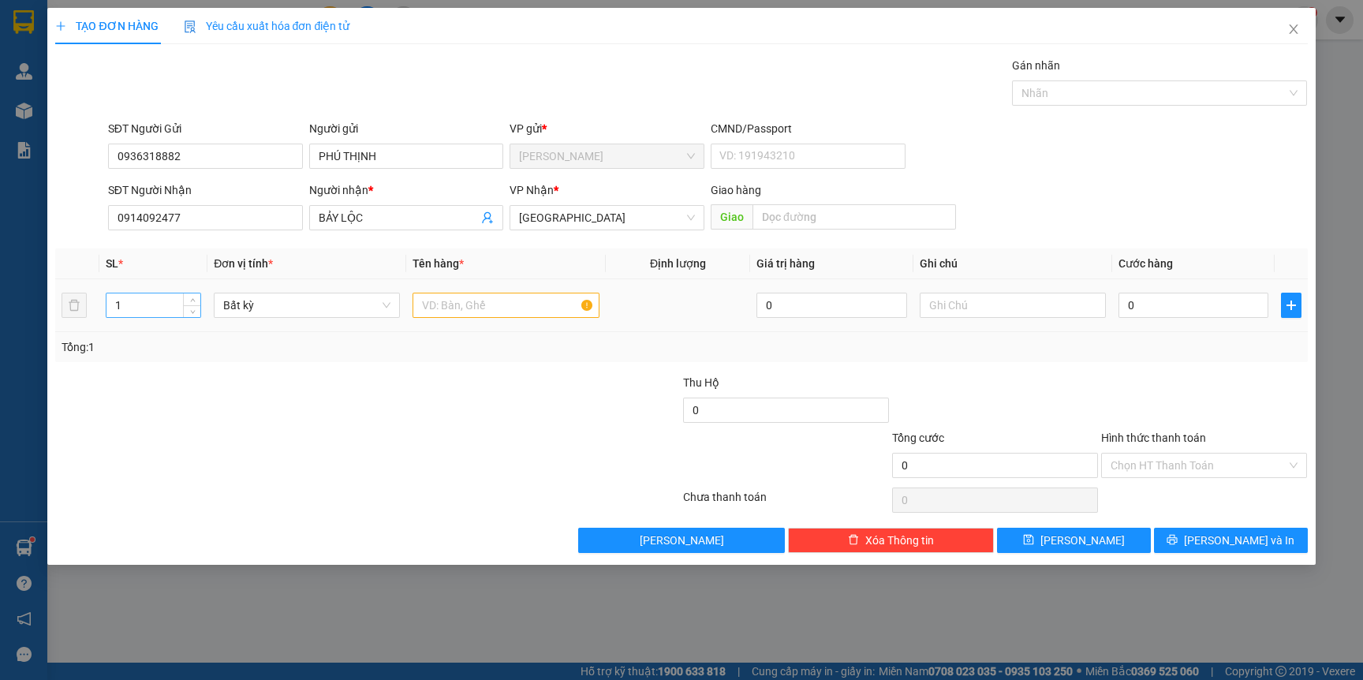
click at [172, 309] on input "1" at bounding box center [153, 305] width 95 height 24
click at [494, 312] on input "text" at bounding box center [506, 305] width 186 height 25
click at [460, 331] on td "1 HỘP" at bounding box center [505, 305] width 199 height 53
click at [1146, 299] on input "0" at bounding box center [1194, 305] width 150 height 25
click at [1014, 363] on div "Transit Pickup Surcharge Ids Transit Deliver Surcharge Ids Transit Deliver Surc…" at bounding box center [681, 305] width 1252 height 496
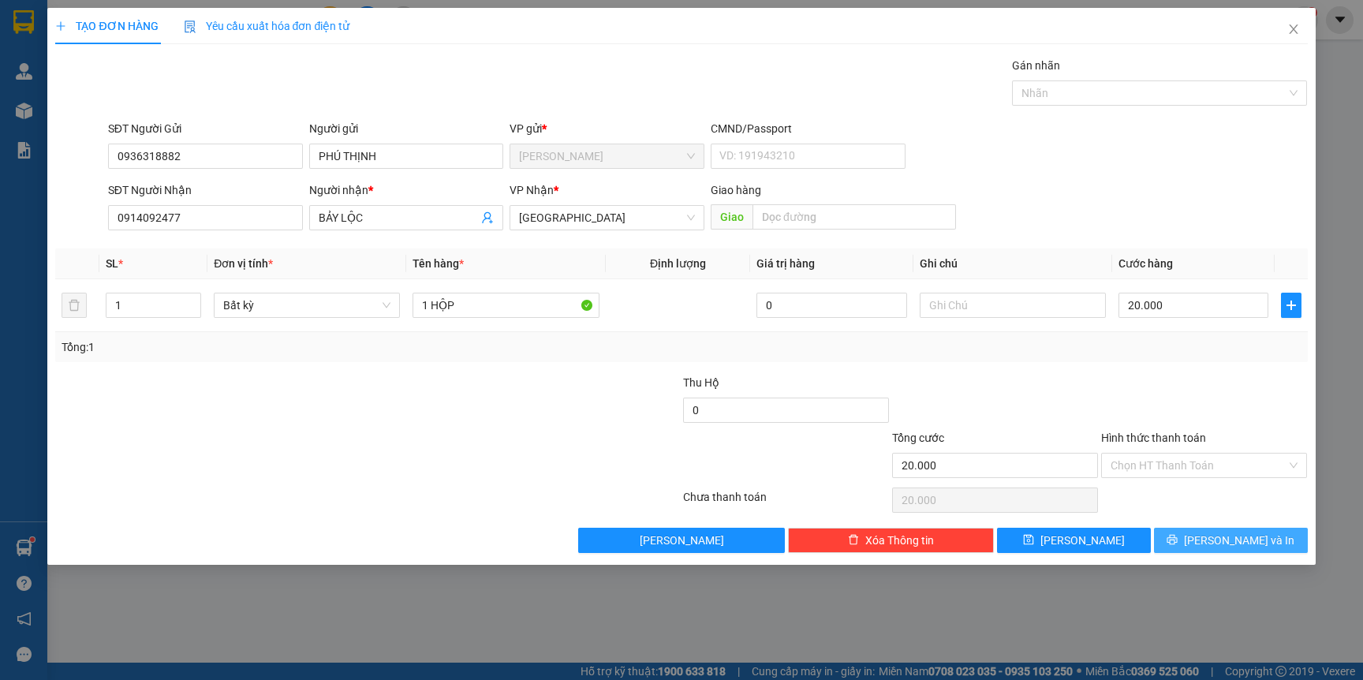
click at [1178, 547] on span "printer" at bounding box center [1172, 540] width 11 height 13
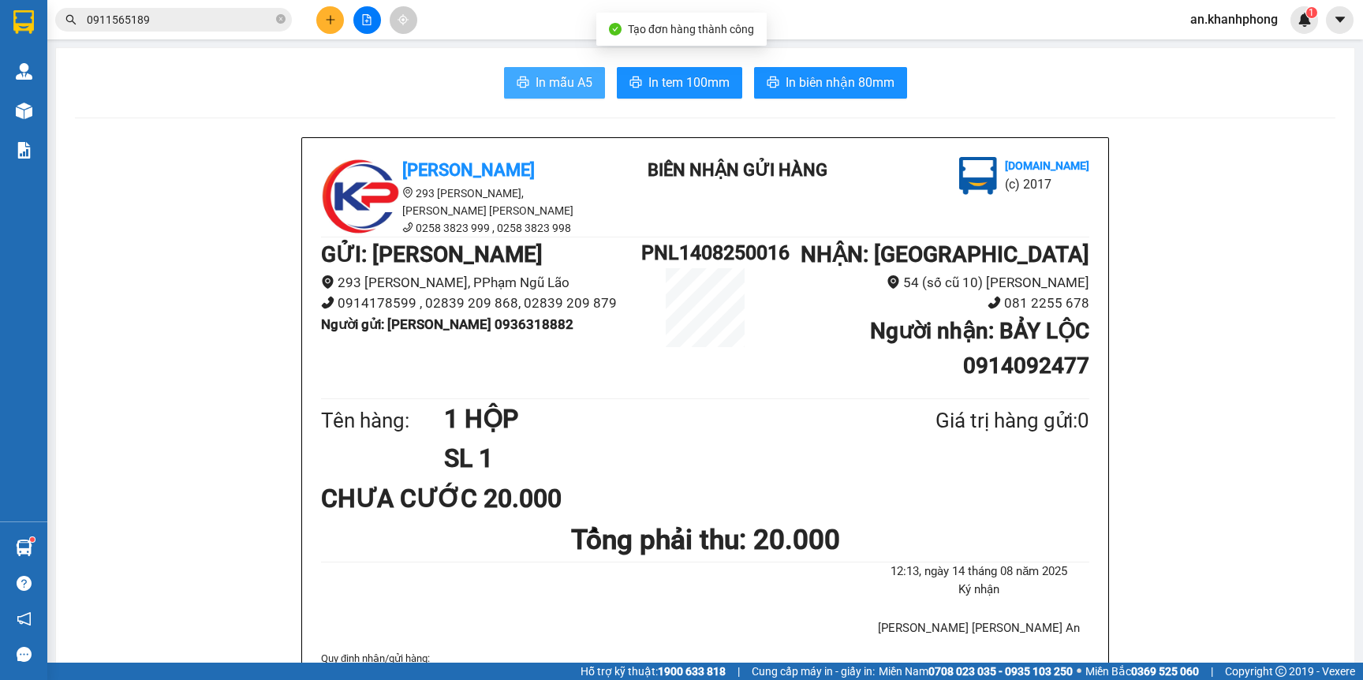
click at [536, 86] on span "In mẫu A5" at bounding box center [564, 83] width 57 height 20
click at [278, 20] on icon "close-circle" at bounding box center [280, 18] width 9 height 9
click at [226, 24] on input "text" at bounding box center [180, 19] width 186 height 17
click at [243, 16] on input "text" at bounding box center [180, 19] width 186 height 17
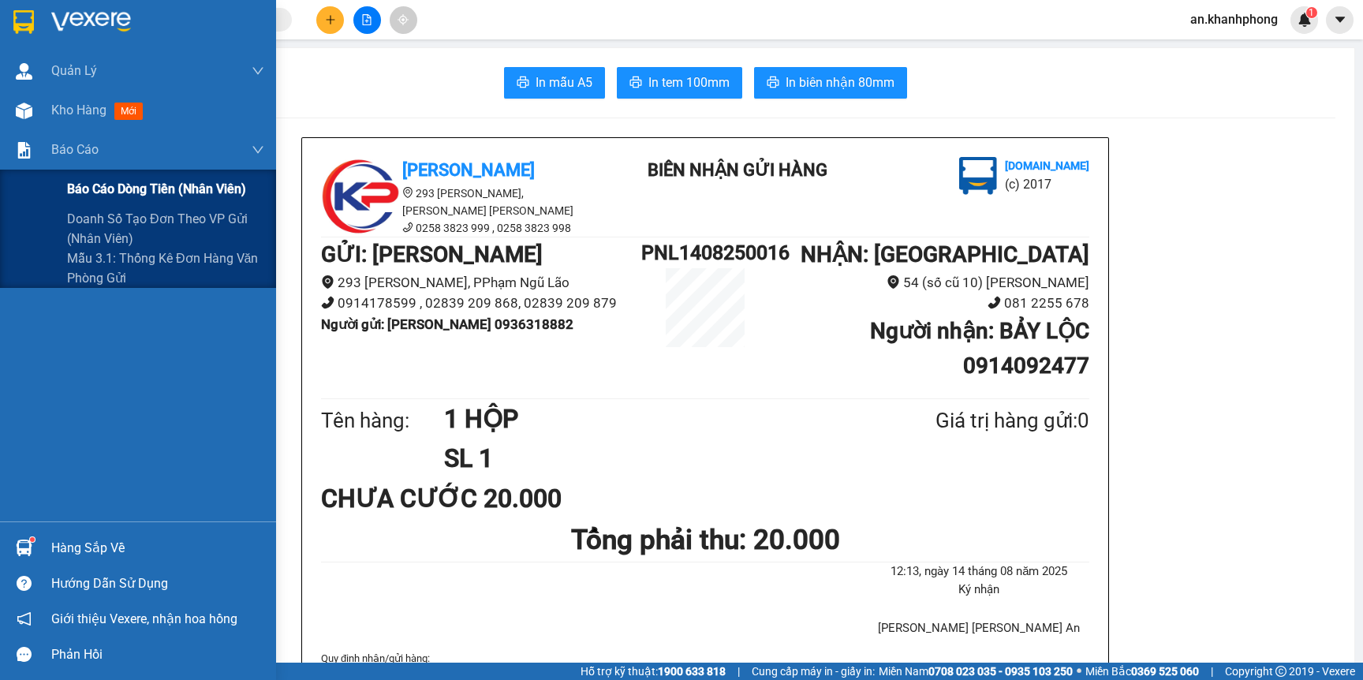
click at [87, 179] on span "Báo cáo dòng tiền (nhân viên)" at bounding box center [156, 189] width 179 height 20
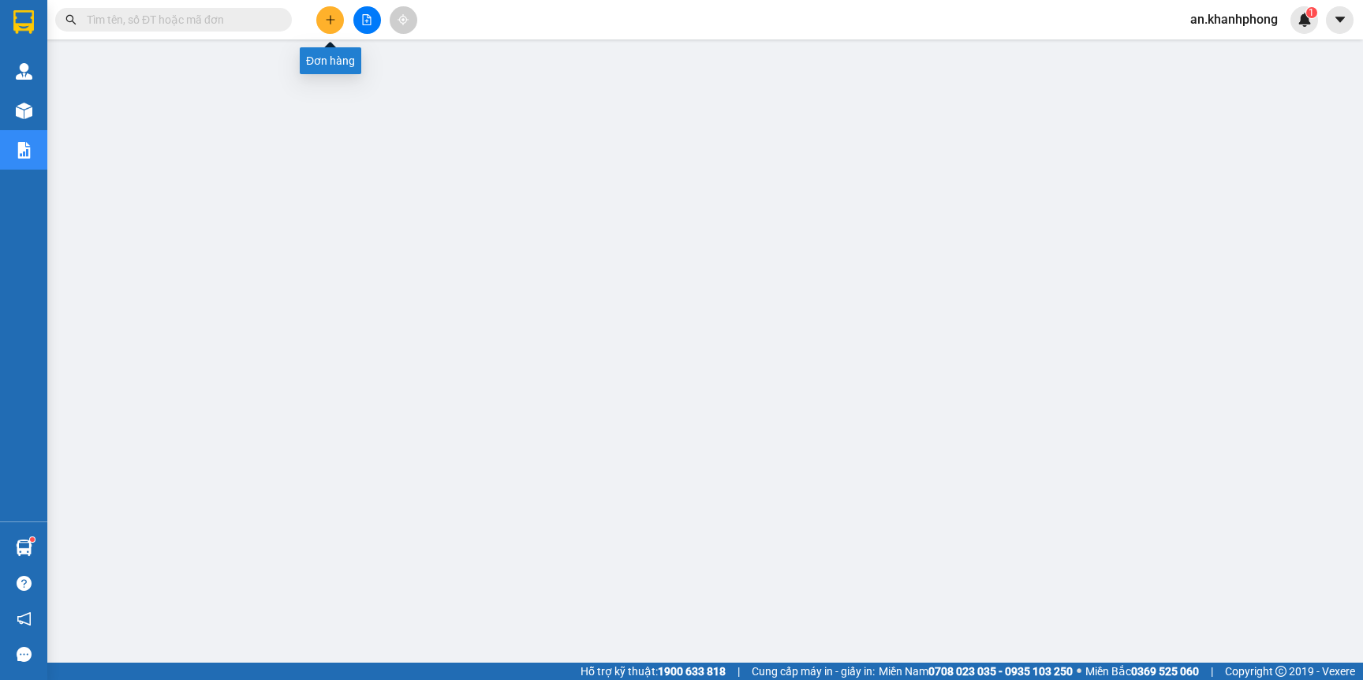
click at [327, 21] on icon "plus" at bounding box center [330, 19] width 11 height 11
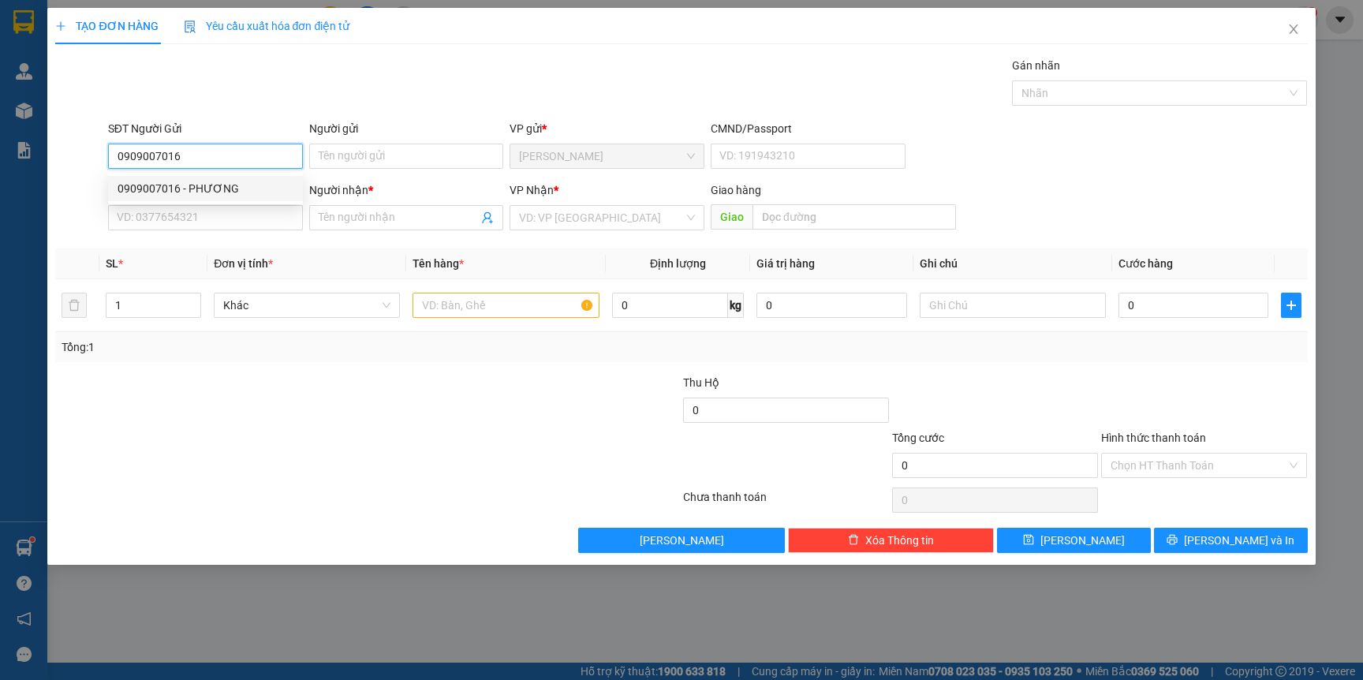
click at [264, 181] on div "0909007016 - PHƯƠNG" at bounding box center [206, 188] width 176 height 17
click at [233, 229] on input "SĐT Người Nhận" at bounding box center [205, 217] width 195 height 25
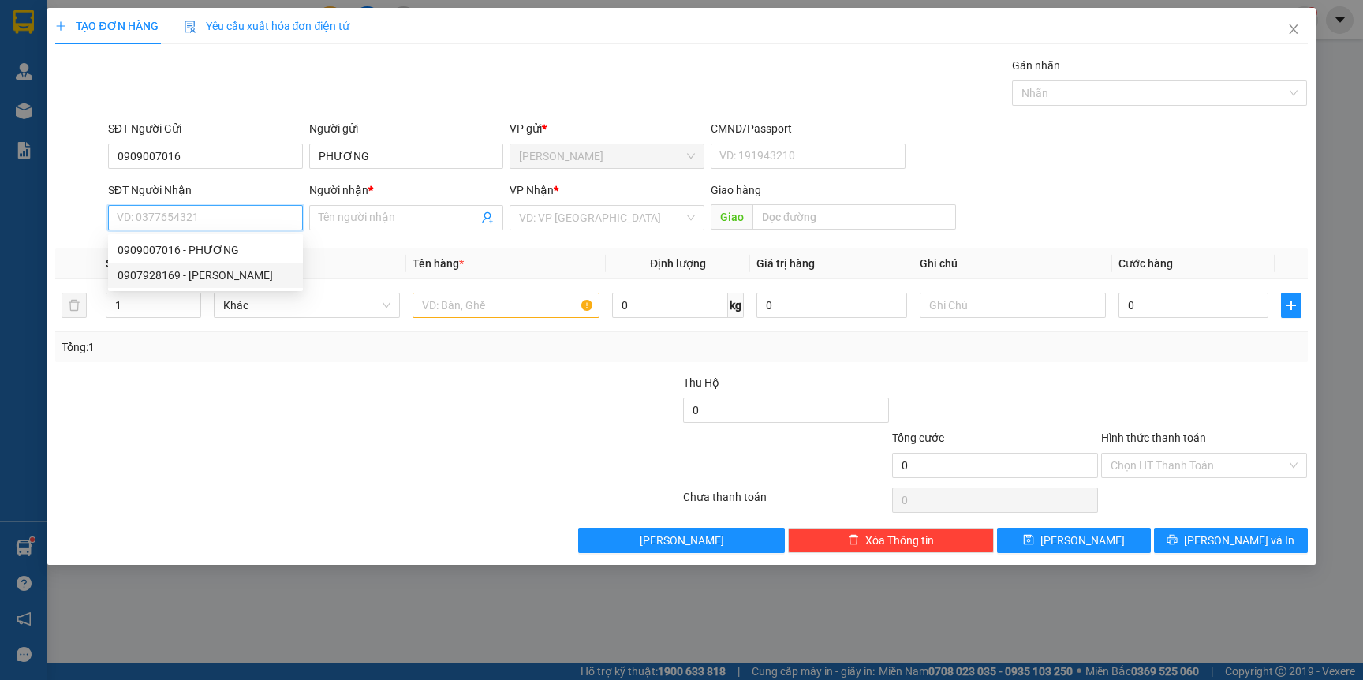
click at [212, 269] on div "0907928169 - [PERSON_NAME]" at bounding box center [206, 275] width 176 height 17
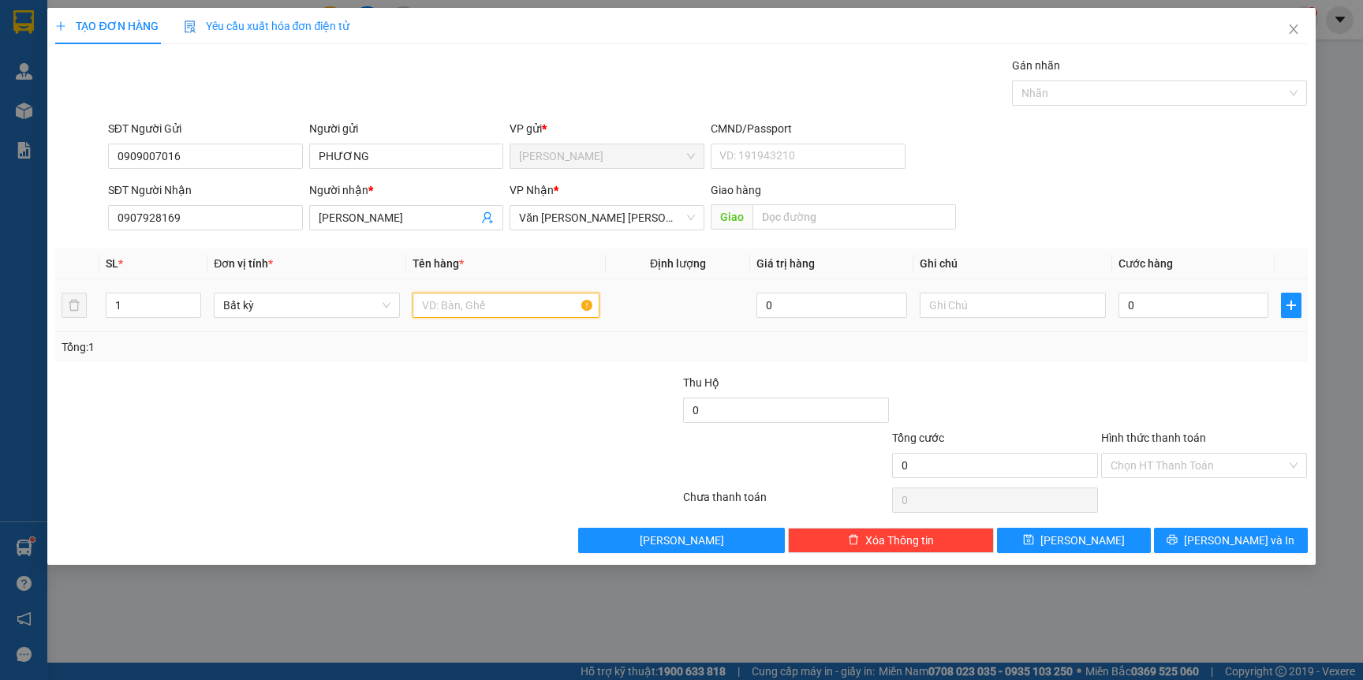
click at [512, 303] on input "text" at bounding box center [506, 305] width 186 height 25
click at [361, 465] on div at bounding box center [263, 456] width 418 height 55
click at [1149, 467] on input "Hình thức thanh toán" at bounding box center [1199, 466] width 176 height 24
click at [1225, 316] on input "0" at bounding box center [1194, 305] width 150 height 25
click at [1203, 357] on div "Tổng: 1" at bounding box center [681, 347] width 1252 height 30
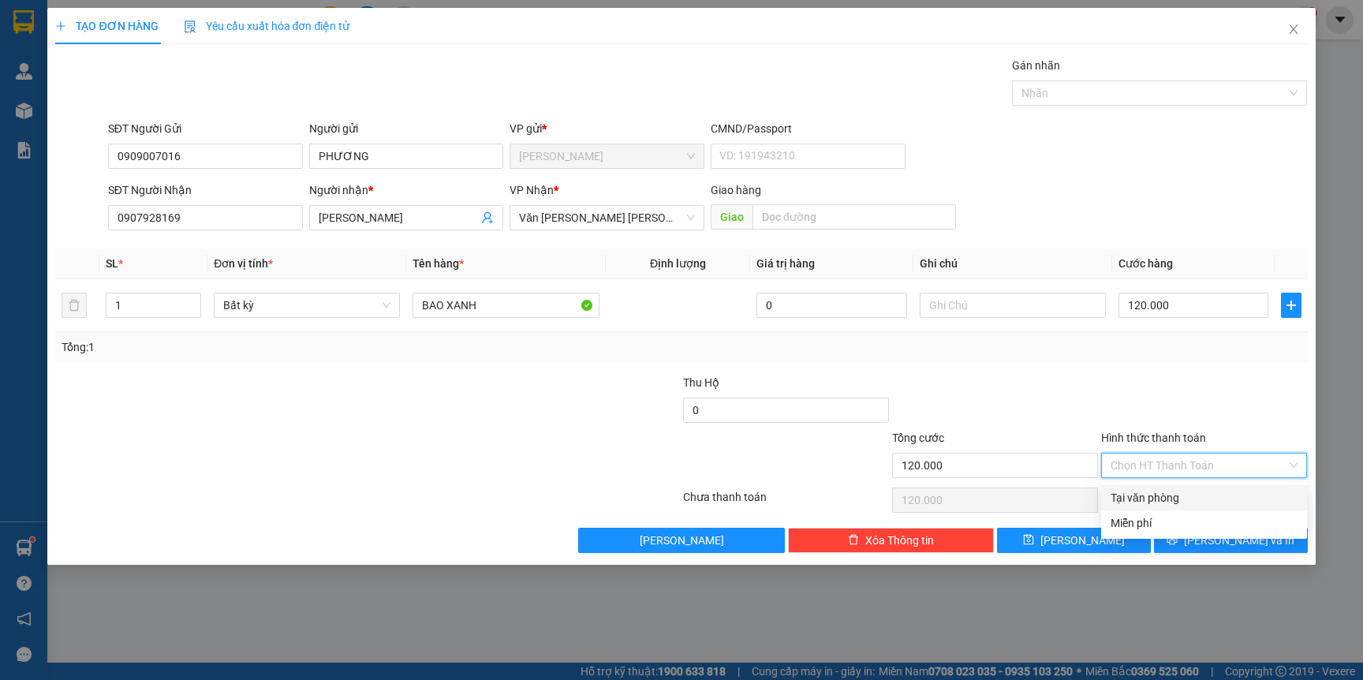
click at [1176, 465] on input "Hình thức thanh toán" at bounding box center [1199, 466] width 176 height 24
click at [1158, 497] on div "Tại văn phòng" at bounding box center [1204, 497] width 187 height 17
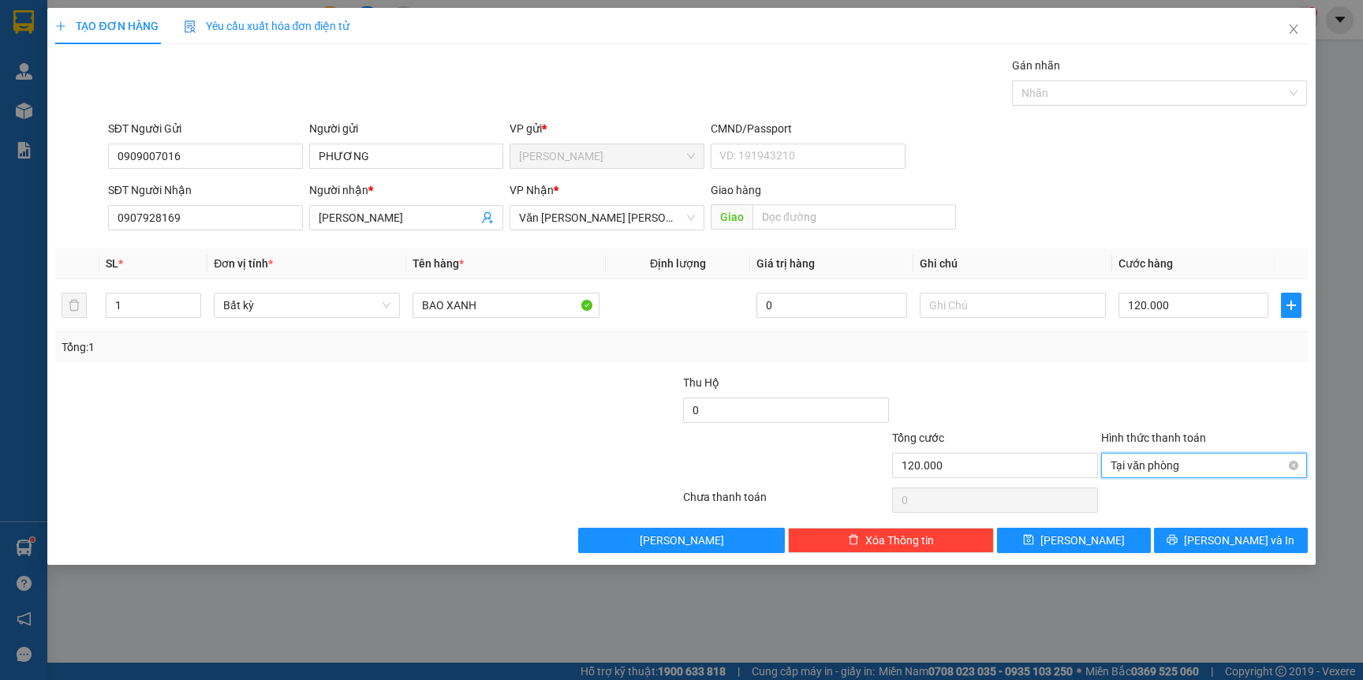
click at [1186, 460] on span "Tại văn phòng" at bounding box center [1204, 466] width 187 height 24
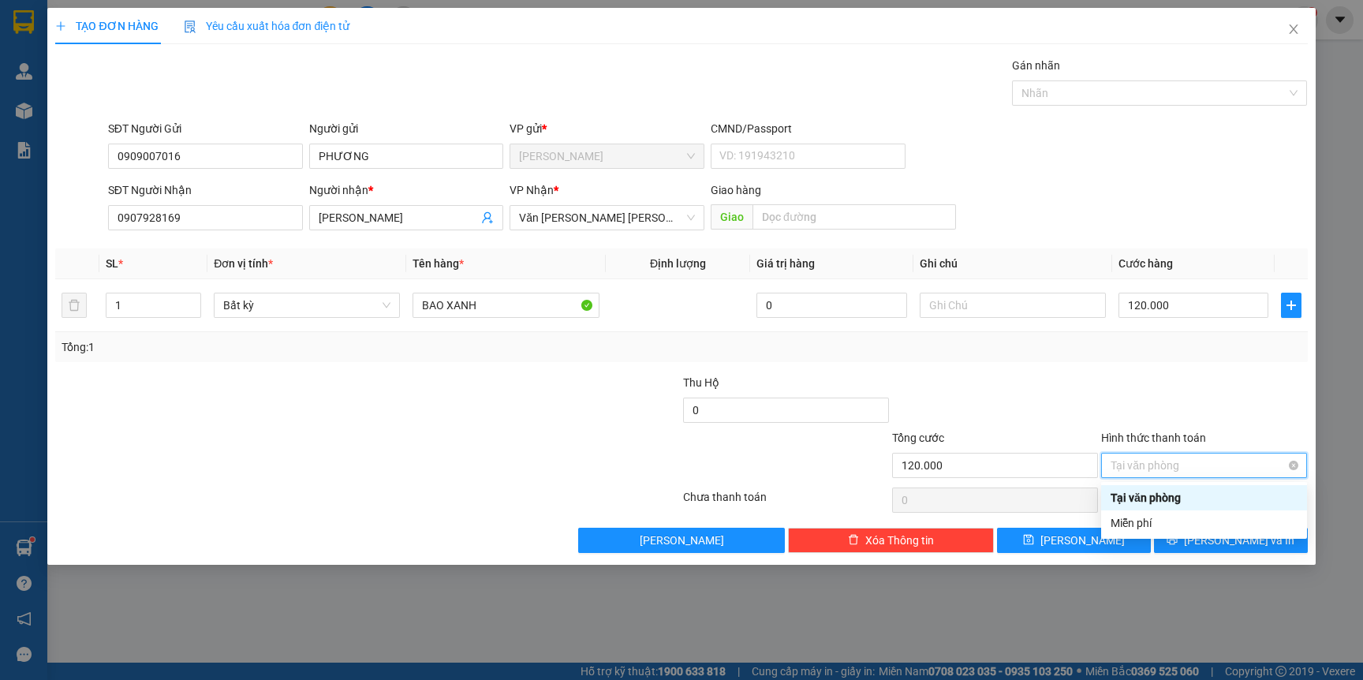
click at [1302, 469] on div "Tại văn phòng" at bounding box center [1204, 465] width 206 height 25
click at [1224, 392] on div at bounding box center [1204, 401] width 209 height 55
click at [1224, 389] on div at bounding box center [1204, 401] width 209 height 55
click at [1194, 547] on button "[PERSON_NAME] và In" at bounding box center [1231, 540] width 154 height 25
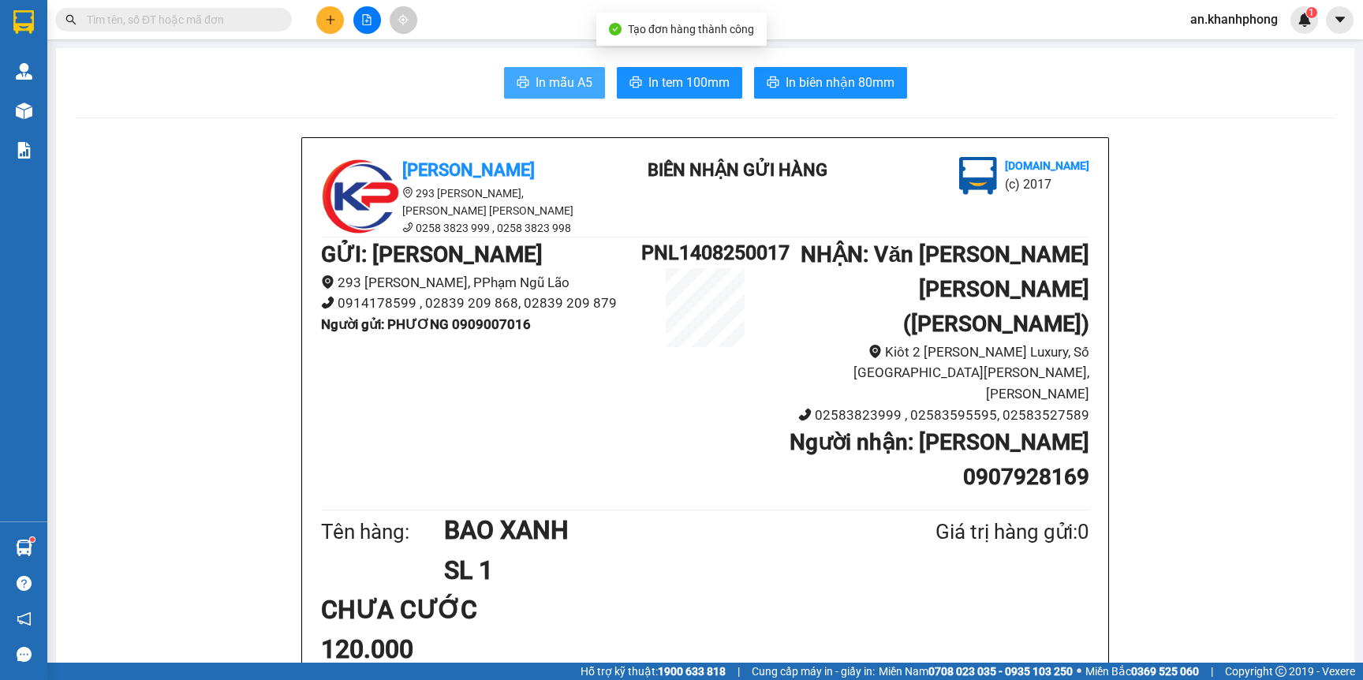
click at [558, 95] on button "In mẫu A5" at bounding box center [554, 83] width 101 height 32
click at [181, 15] on input "text" at bounding box center [180, 19] width 186 height 17
click at [178, 17] on input "text" at bounding box center [180, 19] width 186 height 17
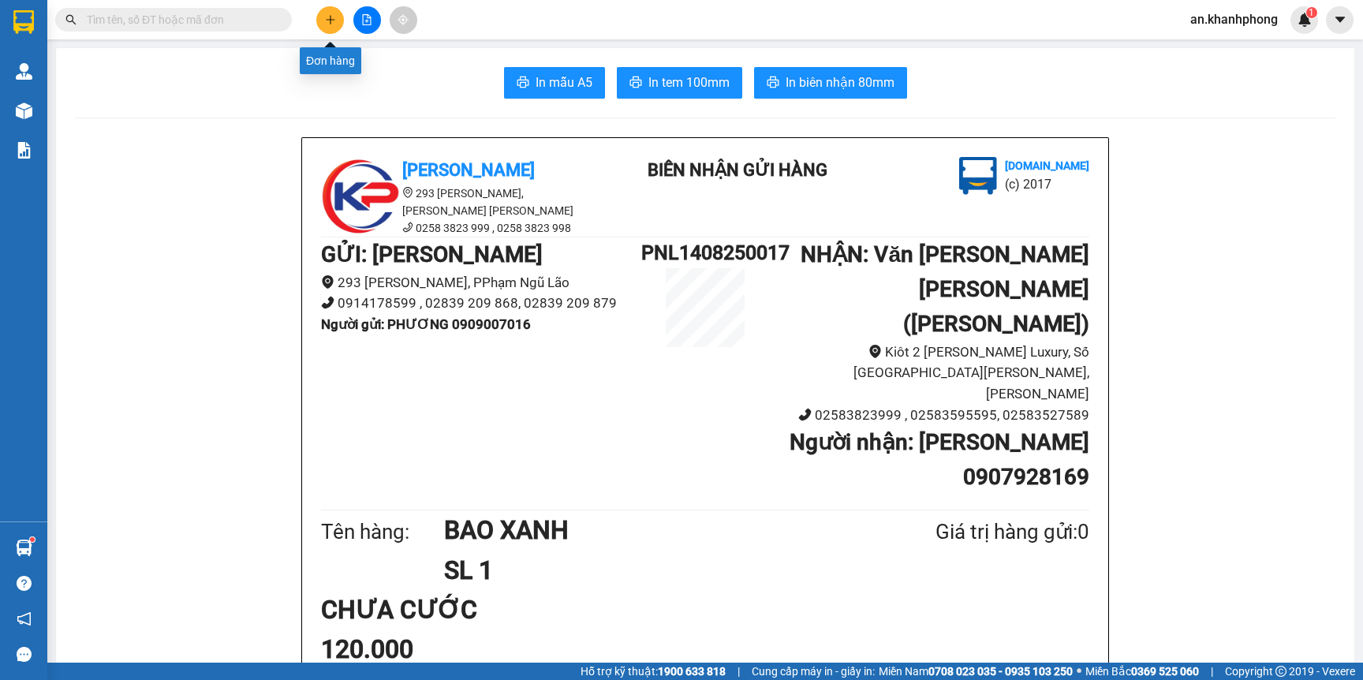
click at [324, 8] on button at bounding box center [330, 20] width 28 height 28
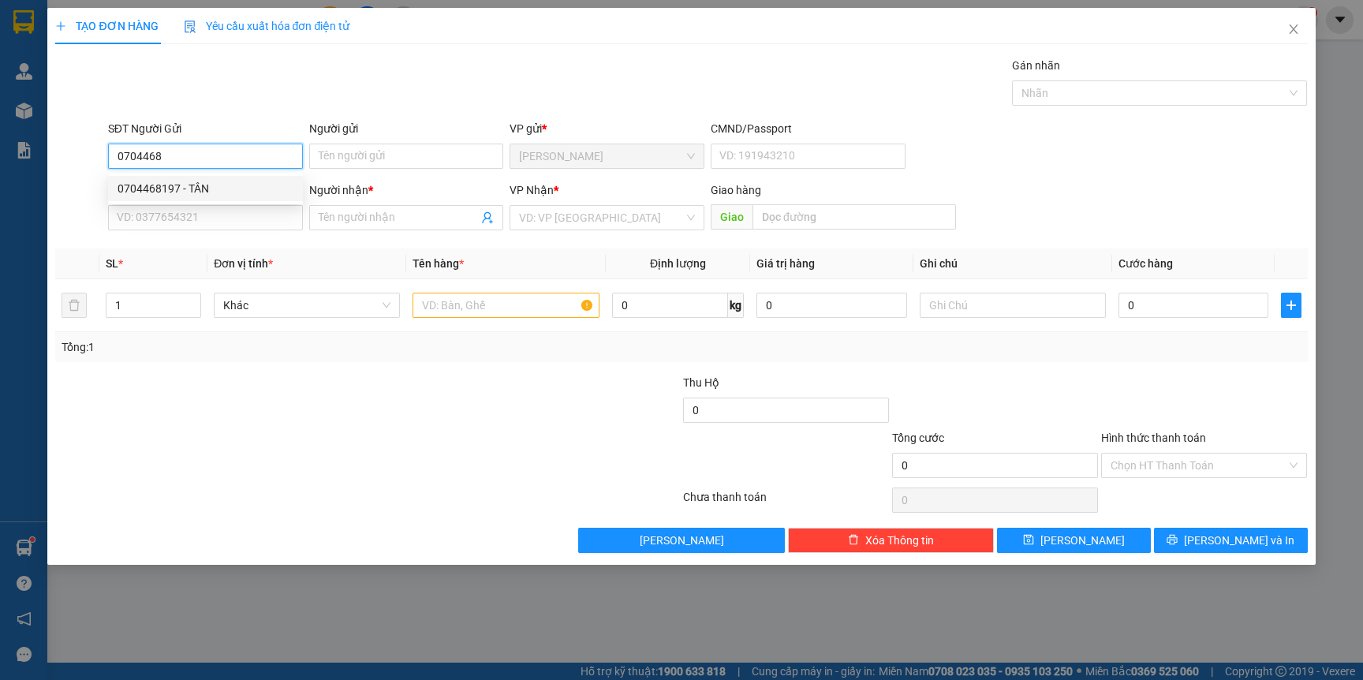
click at [184, 180] on div "0704468197 - TÂN" at bounding box center [206, 188] width 176 height 17
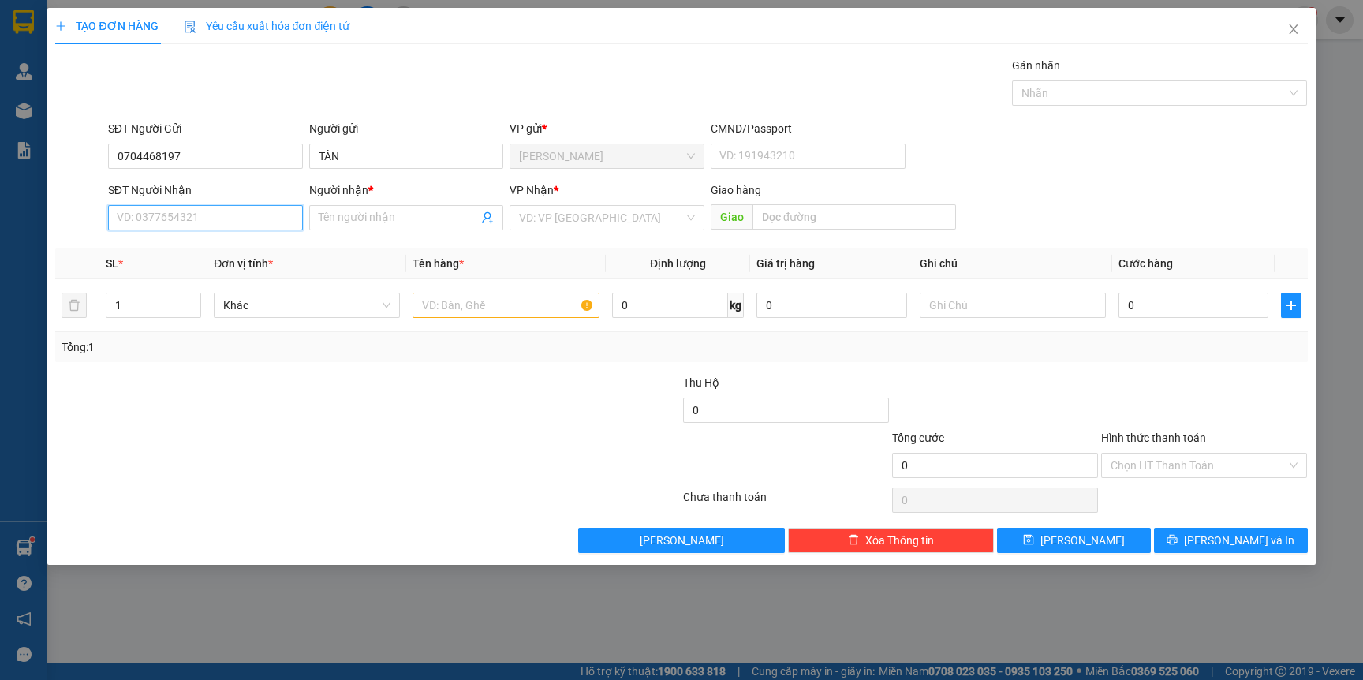
click at [171, 222] on input "SĐT Người Nhận" at bounding box center [205, 217] width 195 height 25
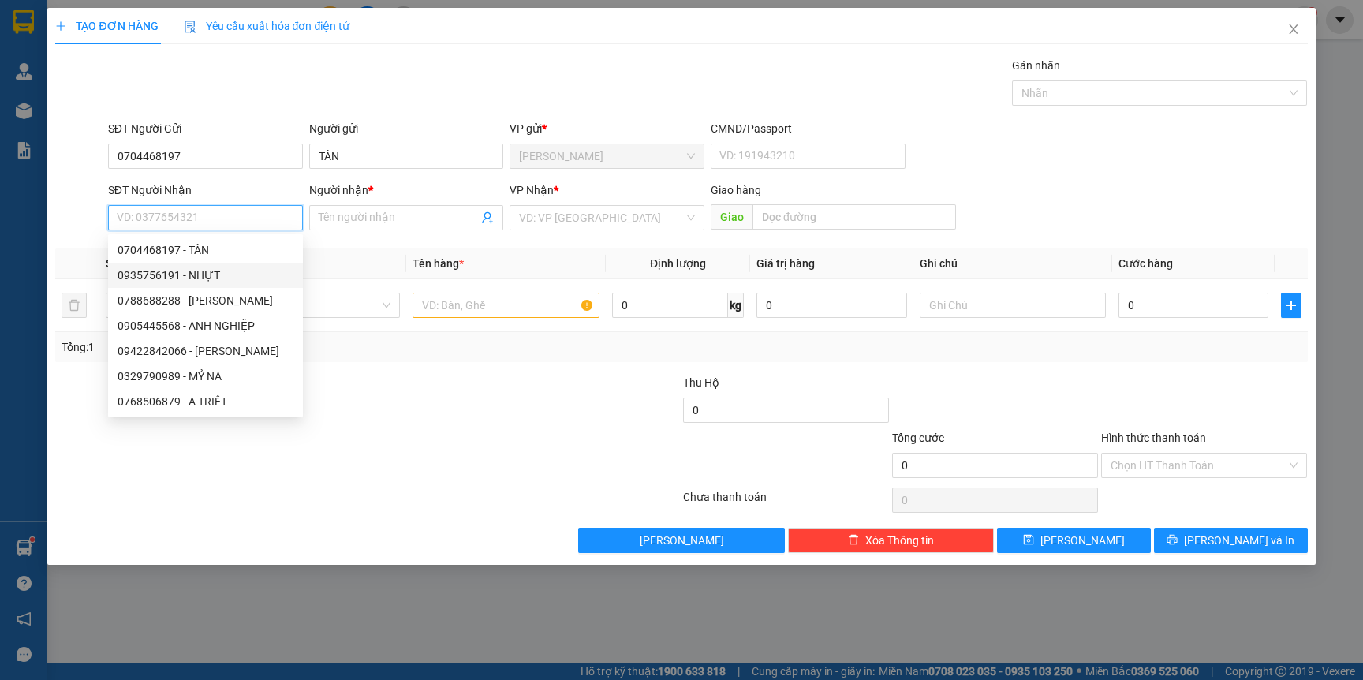
click at [219, 269] on div "0935756191 - NHỰT" at bounding box center [206, 275] width 176 height 17
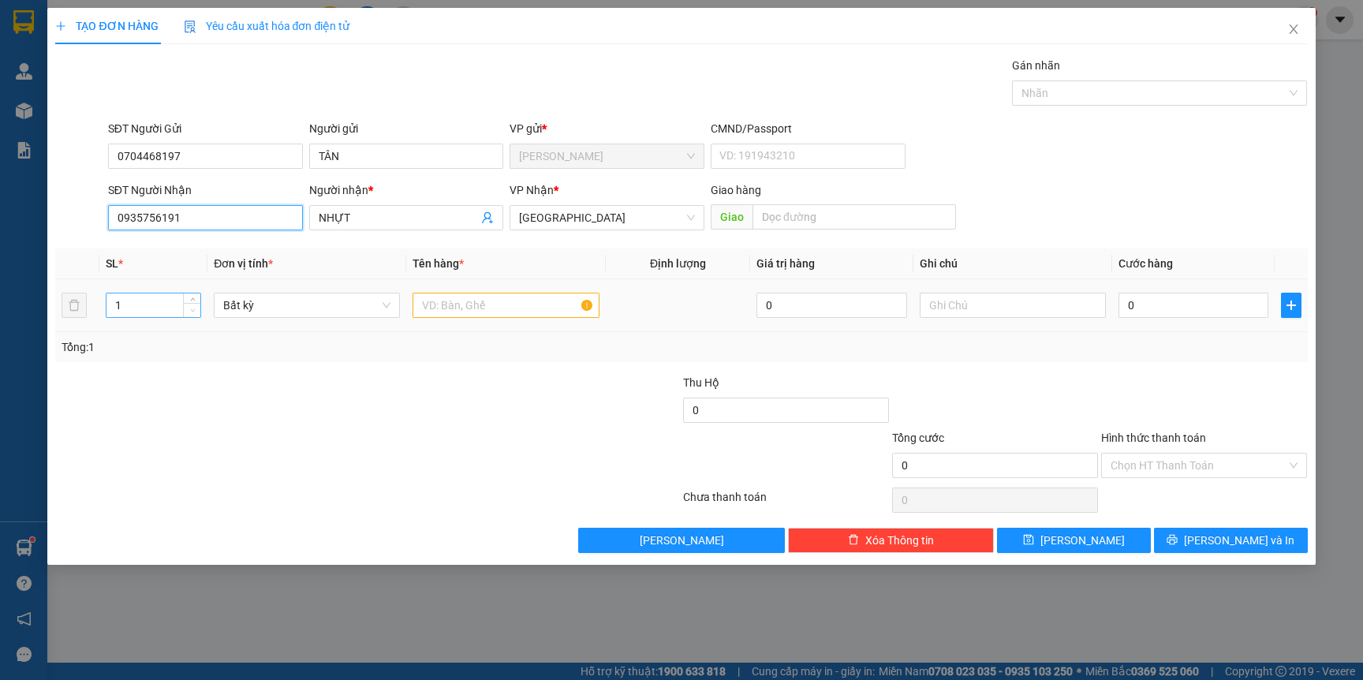
click at [192, 316] on span "Decrease Value" at bounding box center [191, 310] width 17 height 14
click at [172, 312] on input "1" at bounding box center [153, 305] width 95 height 24
click at [479, 307] on input "text" at bounding box center [506, 305] width 186 height 25
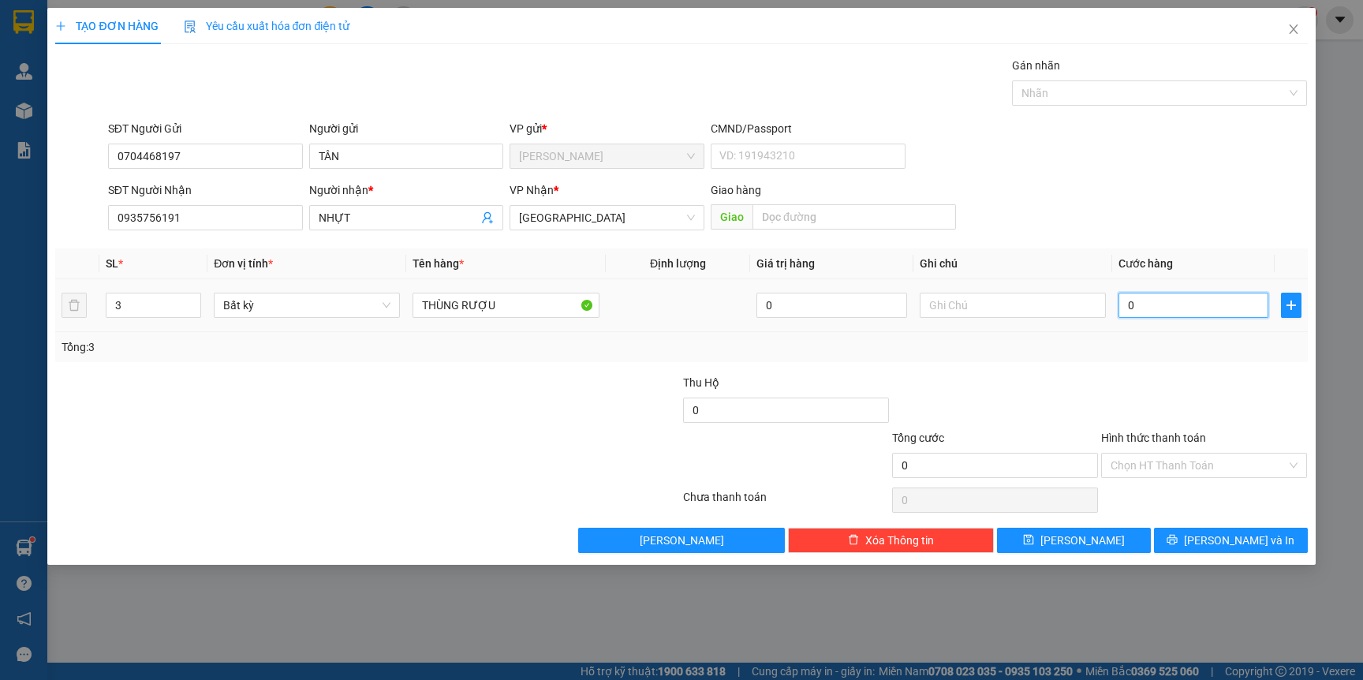
click at [1209, 297] on input "0" at bounding box center [1194, 305] width 150 height 25
drag, startPoint x: 1184, startPoint y: 469, endPoint x: 1184, endPoint y: 439, distance: 30.8
click at [1184, 447] on div "Hình thức thanh toán Chọn HT Thanh Toán" at bounding box center [1204, 456] width 206 height 55
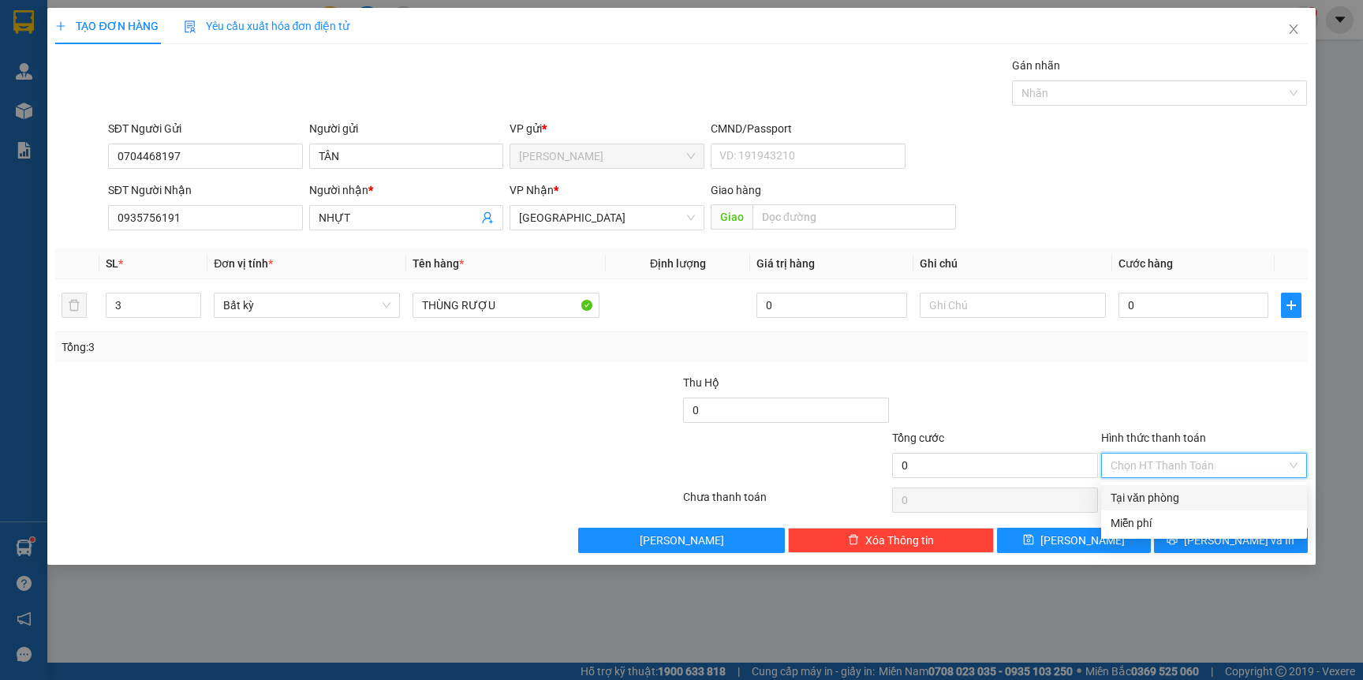
click at [1167, 379] on div at bounding box center [1204, 401] width 209 height 55
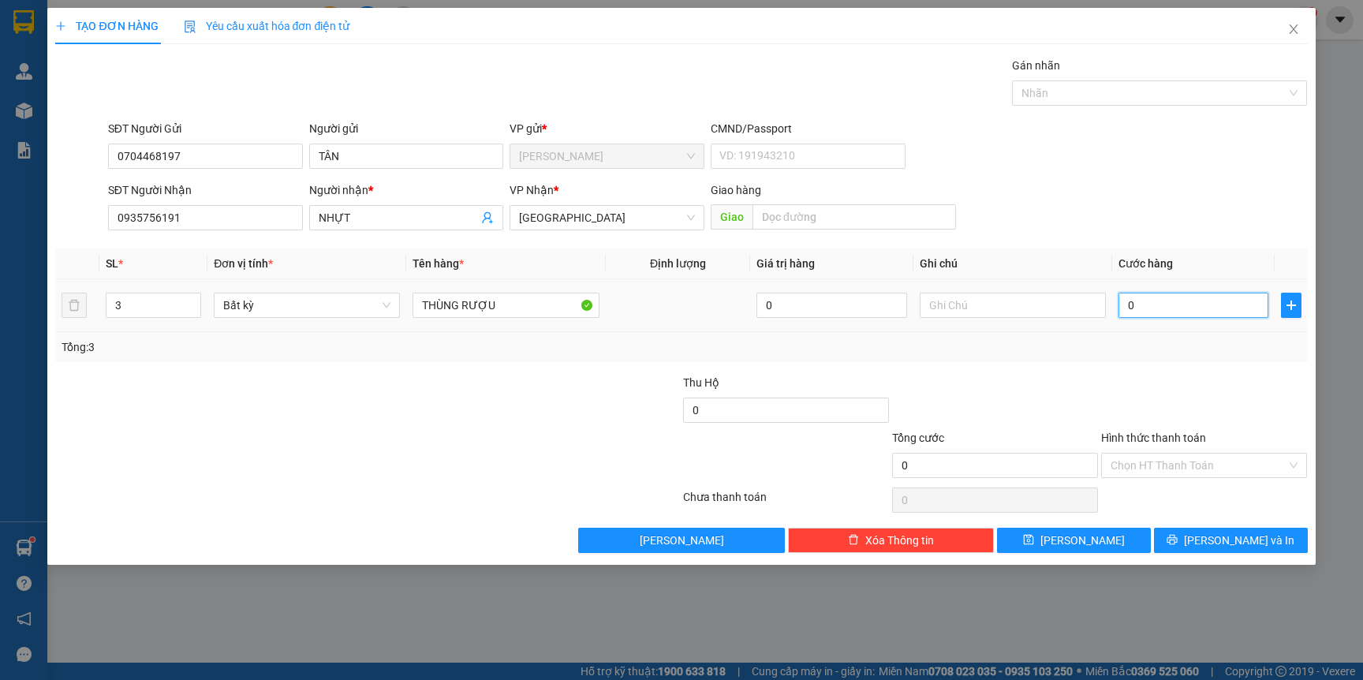
click at [1171, 301] on input "0" at bounding box center [1194, 305] width 150 height 25
click at [1139, 357] on div "Tổng: 3" at bounding box center [681, 347] width 1252 height 30
click at [1203, 297] on input "120.000" at bounding box center [1194, 305] width 150 height 25
click at [1149, 406] on div at bounding box center [1204, 401] width 209 height 55
click at [1177, 539] on button "[PERSON_NAME] và In" at bounding box center [1231, 540] width 154 height 25
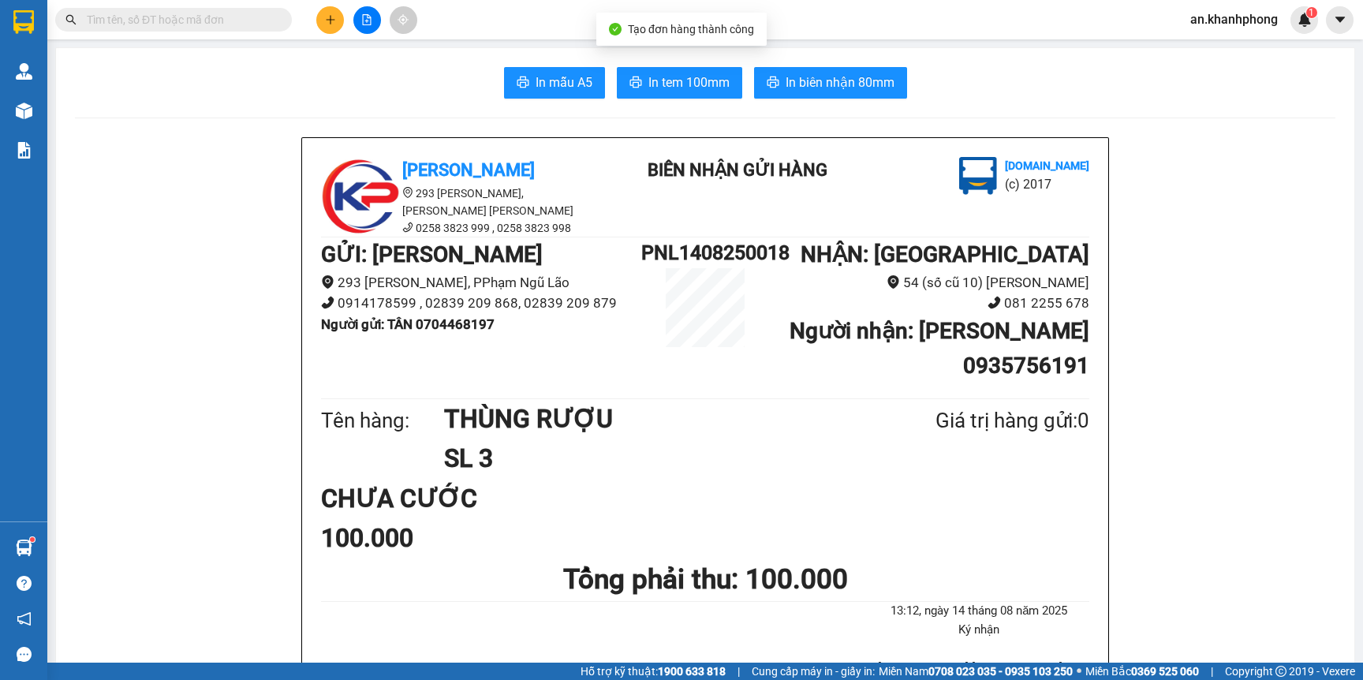
click at [537, 82] on span "In mẫu A5" at bounding box center [564, 83] width 57 height 20
click at [330, 21] on icon "plus" at bounding box center [330, 19] width 1 height 9
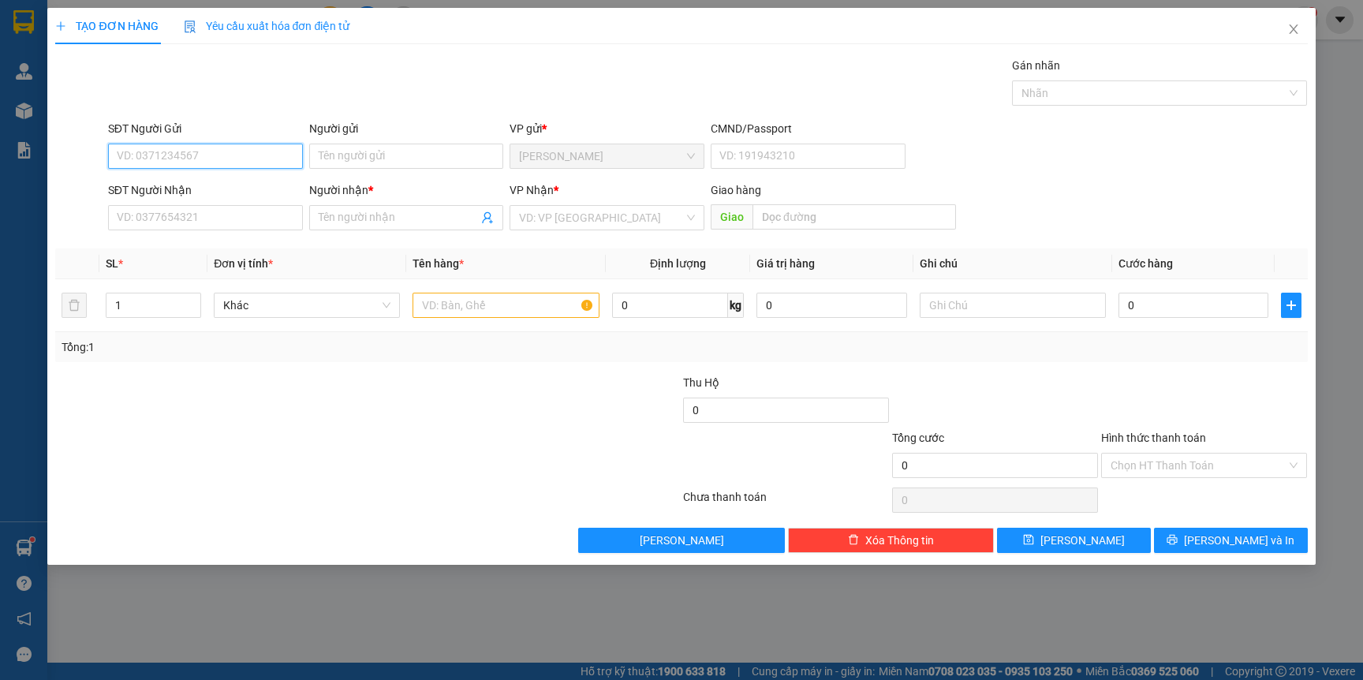
click at [234, 147] on input "SĐT Người Gửi" at bounding box center [205, 156] width 195 height 25
click at [207, 191] on div "0903690262 - thắng" at bounding box center [206, 188] width 176 height 17
click at [210, 212] on input "SĐT Người Nhận" at bounding box center [205, 217] width 195 height 25
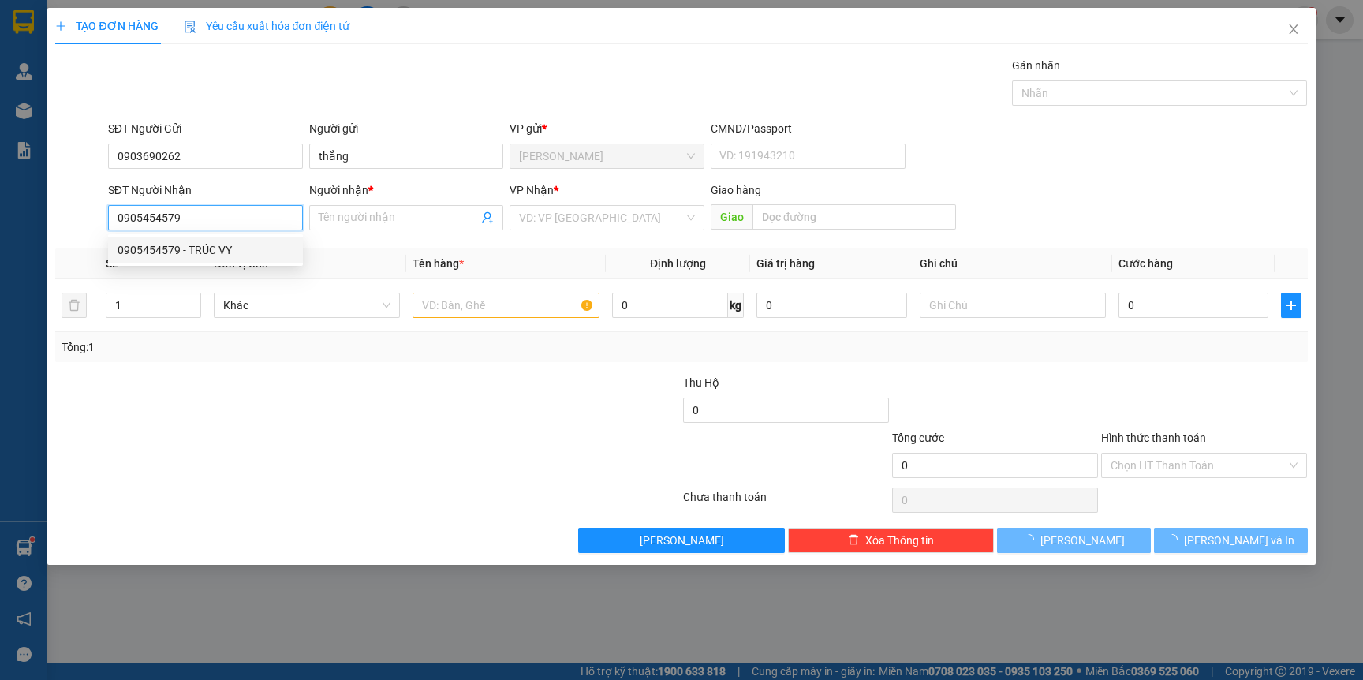
click at [219, 247] on div "0905454579 - TRÚC VY" at bounding box center [206, 249] width 176 height 17
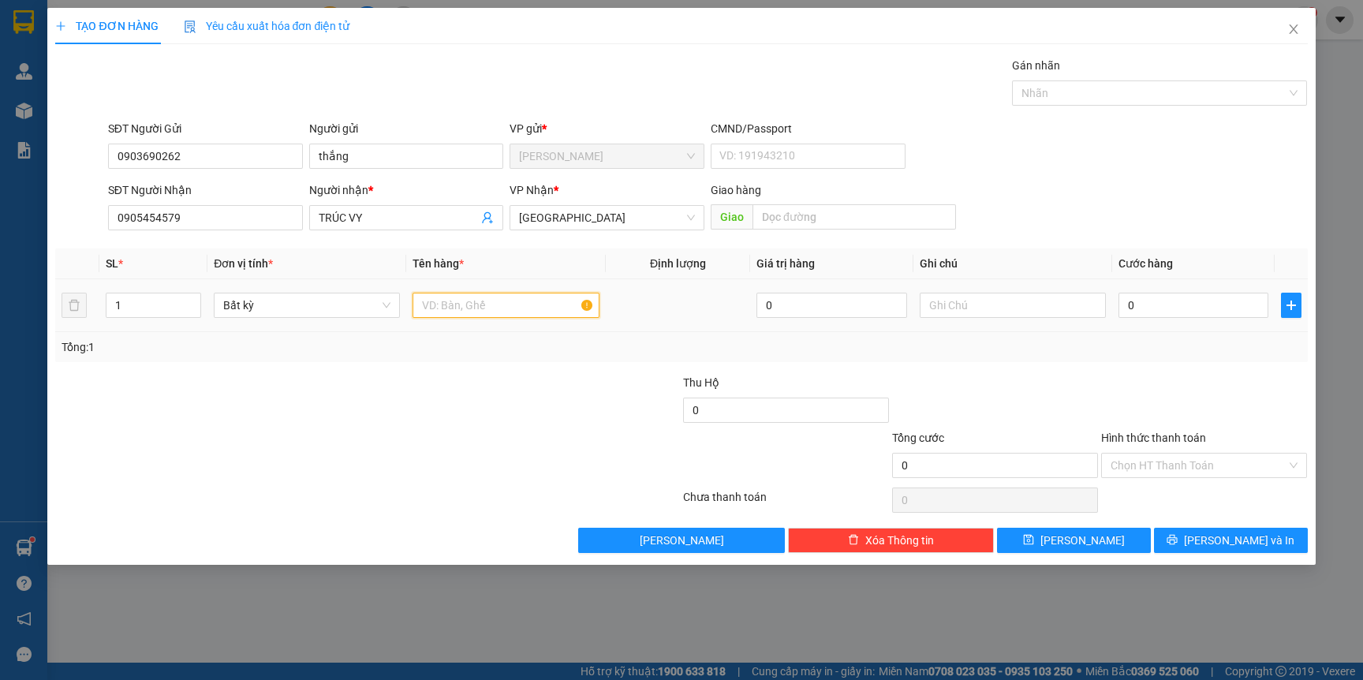
click at [463, 306] on input "text" at bounding box center [506, 305] width 186 height 25
click at [226, 417] on div at bounding box center [263, 401] width 418 height 55
click at [1171, 306] on input "0" at bounding box center [1194, 305] width 150 height 25
click at [1026, 421] on div at bounding box center [995, 401] width 209 height 55
click at [1134, 467] on input "Hình thức thanh toán" at bounding box center [1199, 466] width 176 height 24
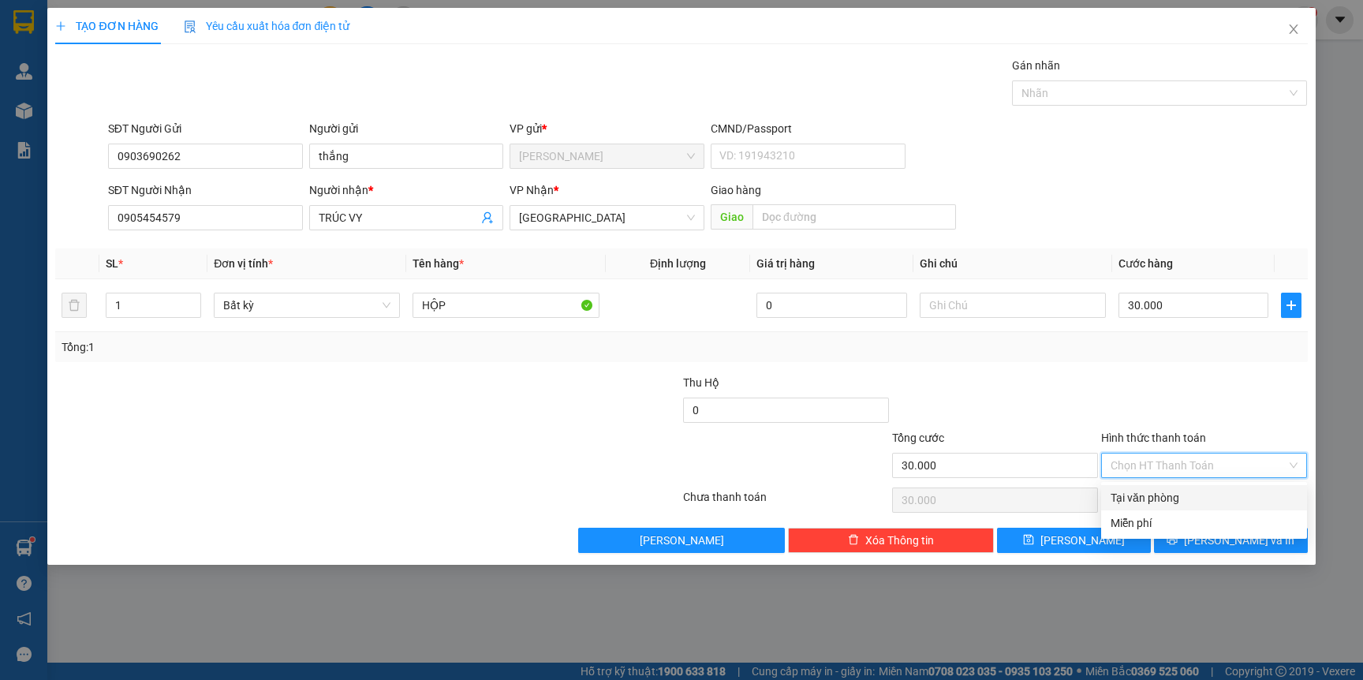
click at [1137, 498] on div "Tại văn phòng" at bounding box center [1204, 497] width 187 height 17
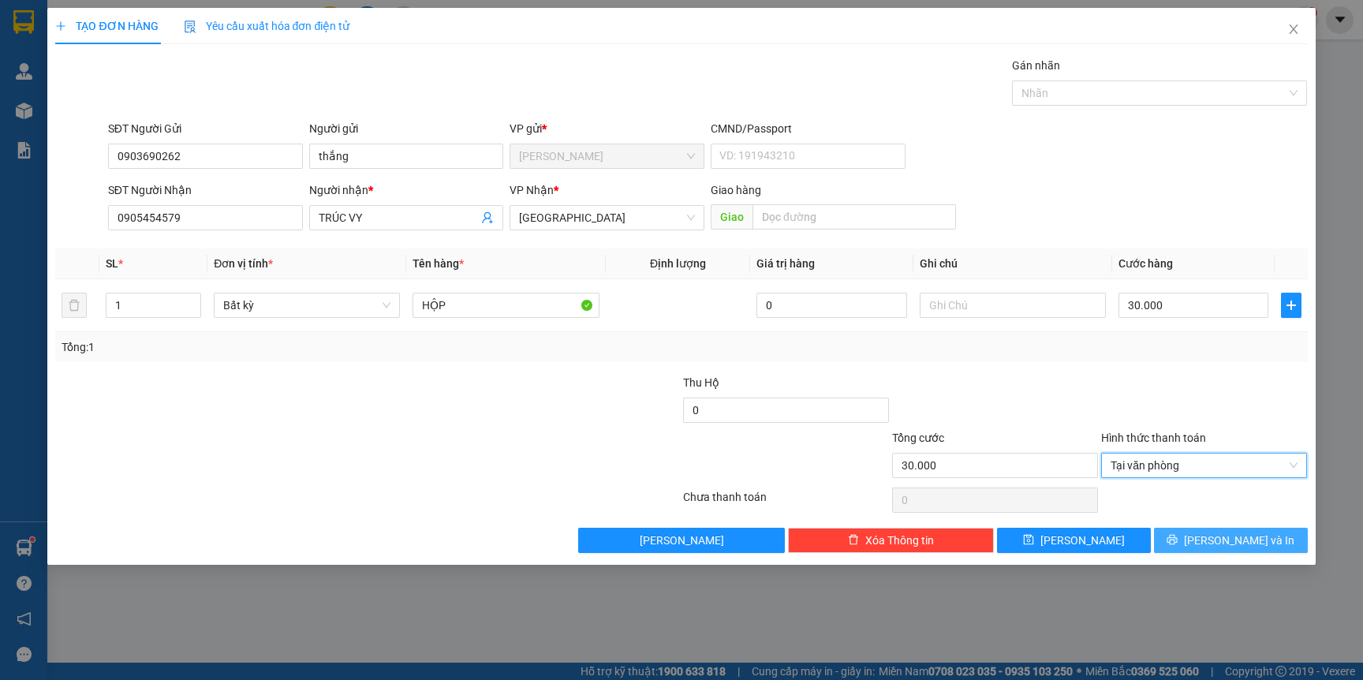
click at [1237, 541] on span "[PERSON_NAME] và In" at bounding box center [1239, 540] width 110 height 17
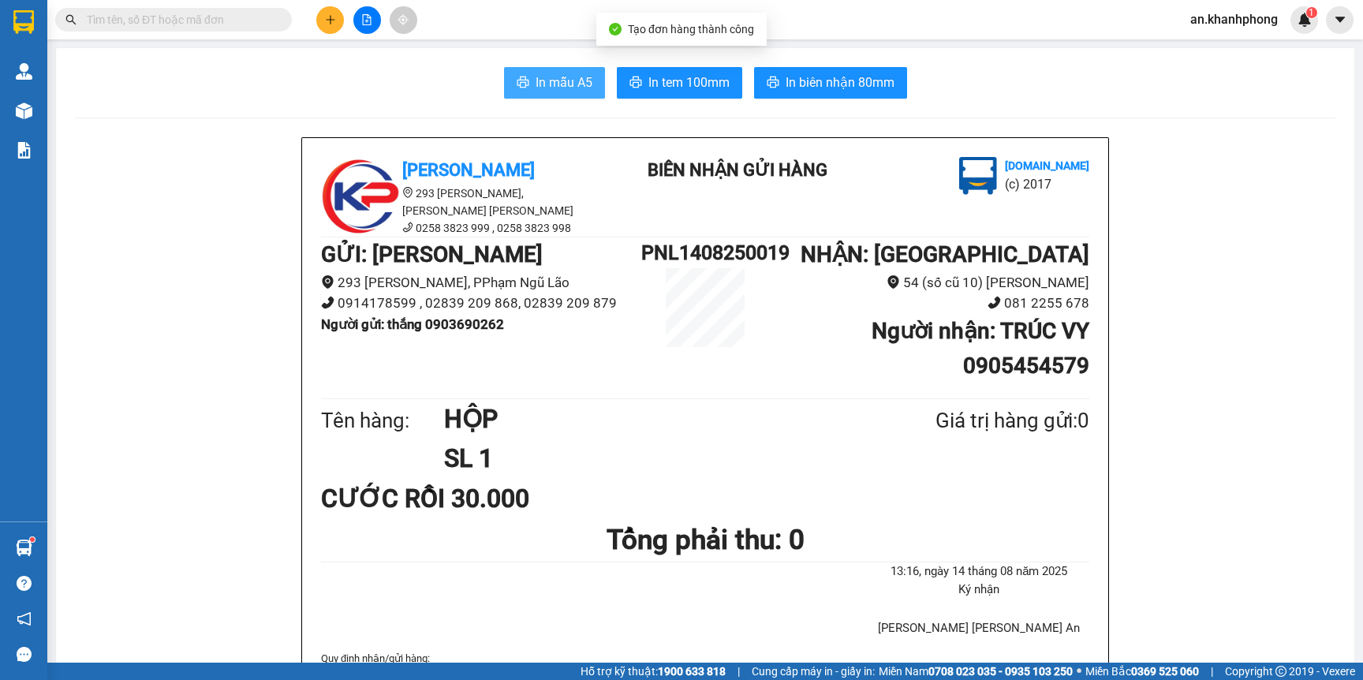
click at [578, 91] on span "In mẫu A5" at bounding box center [564, 83] width 57 height 20
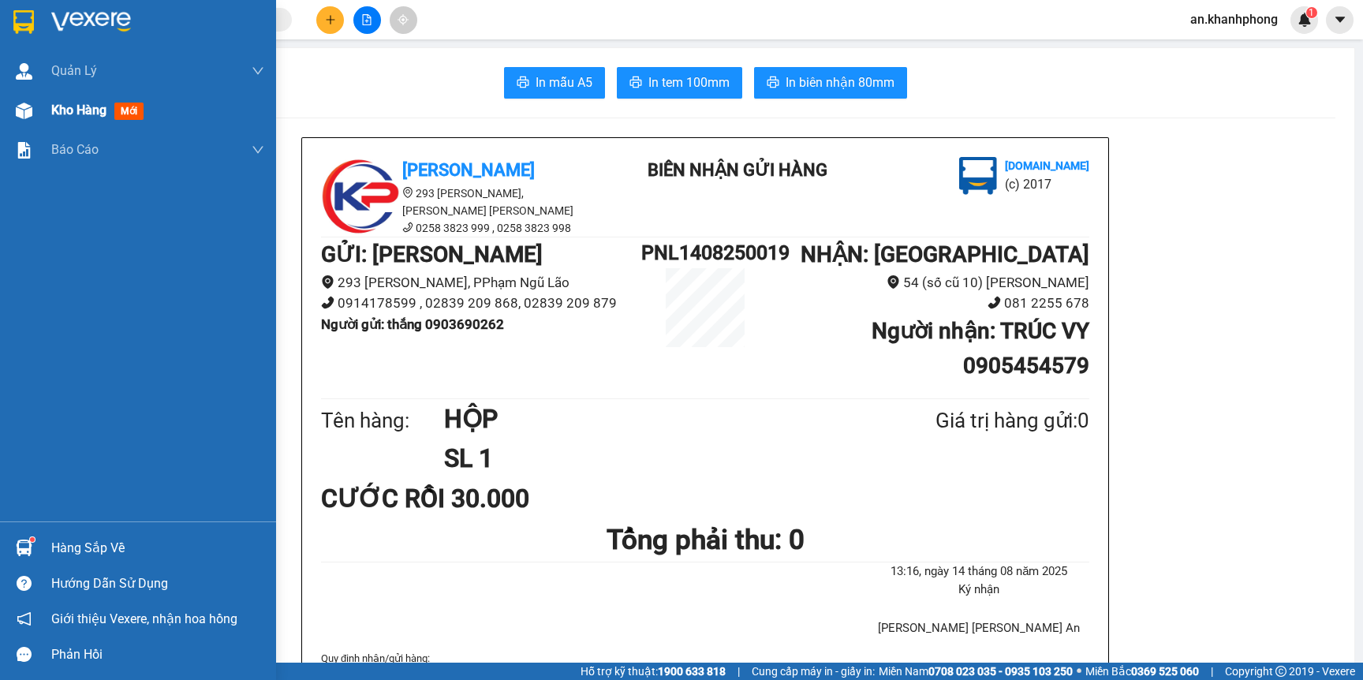
click at [75, 103] on span "Kho hàng" at bounding box center [78, 110] width 55 height 15
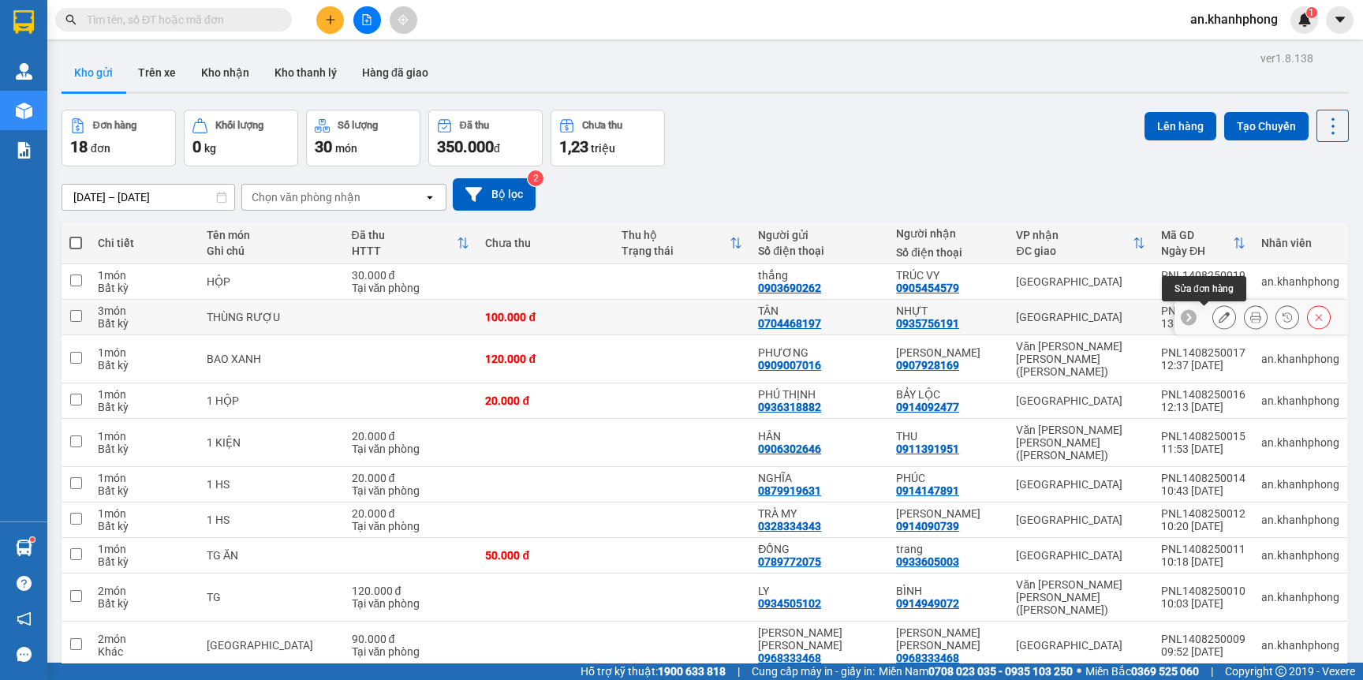
click at [1219, 317] on icon at bounding box center [1224, 317] width 11 height 11
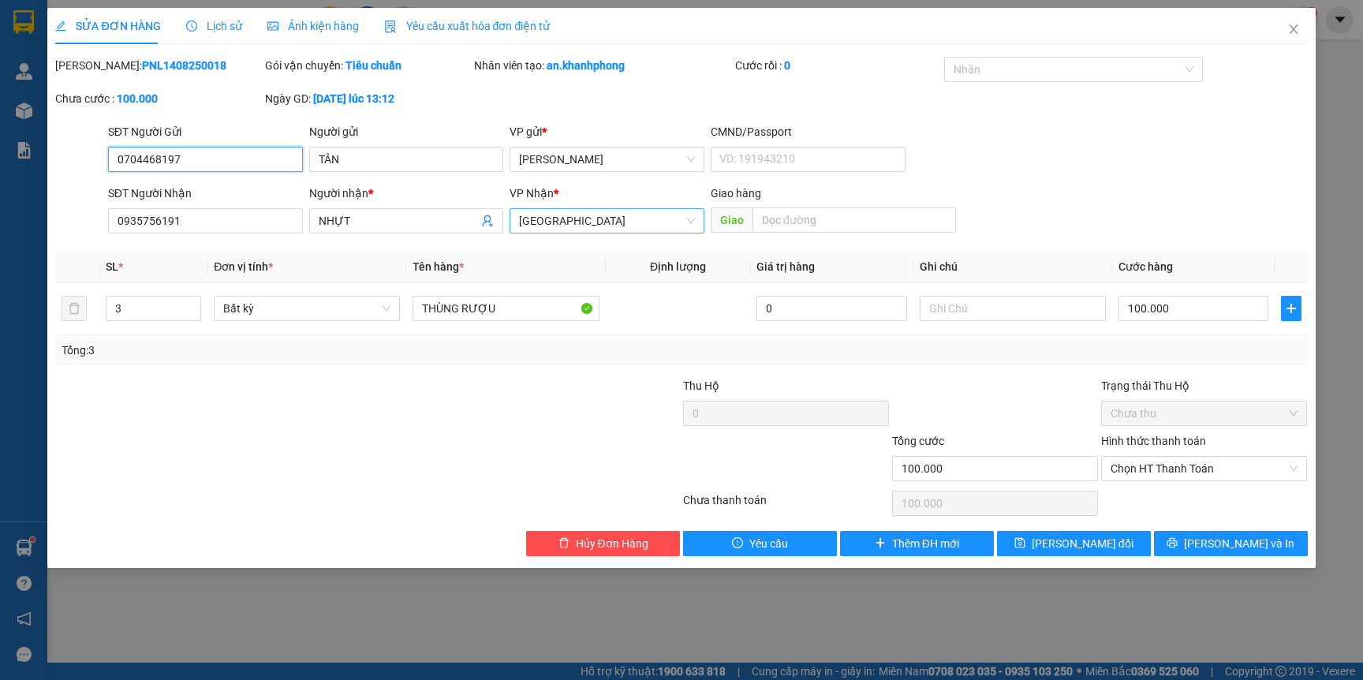
click at [680, 222] on span "[GEOGRAPHIC_DATA]" at bounding box center [607, 221] width 176 height 24
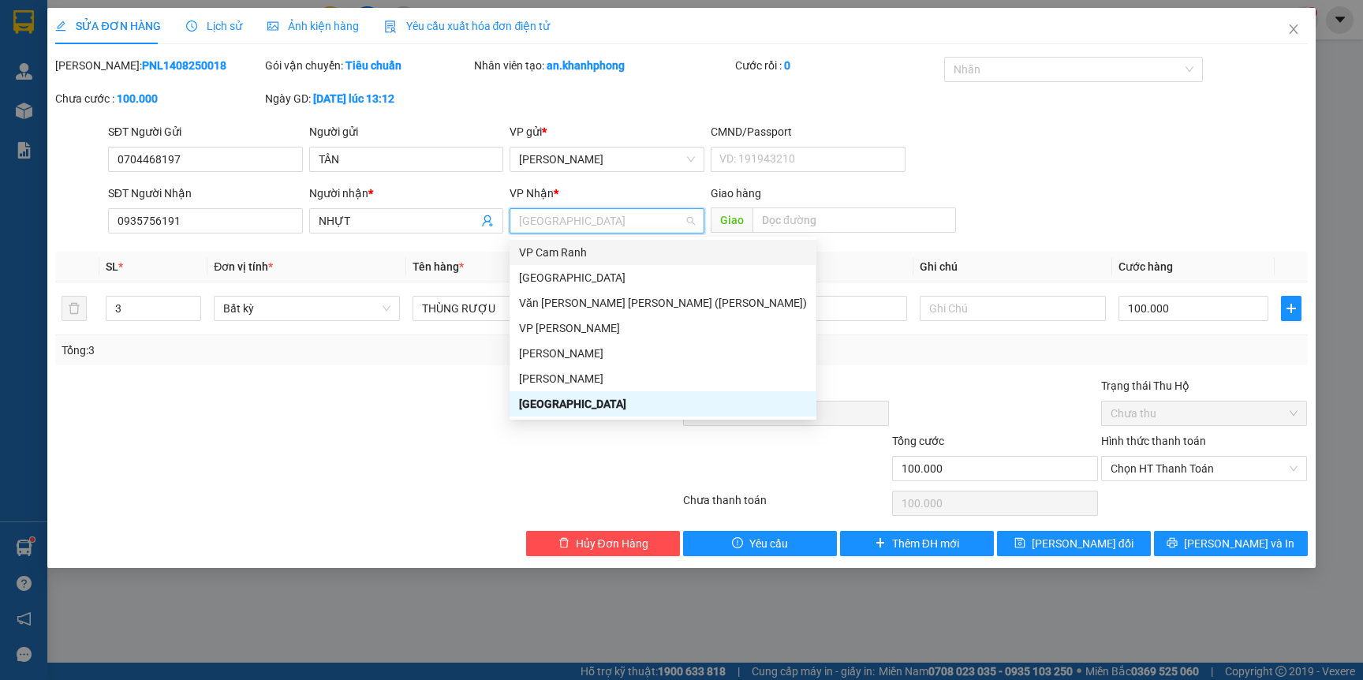
click at [547, 255] on div "VP Cam Ranh" at bounding box center [663, 252] width 288 height 17
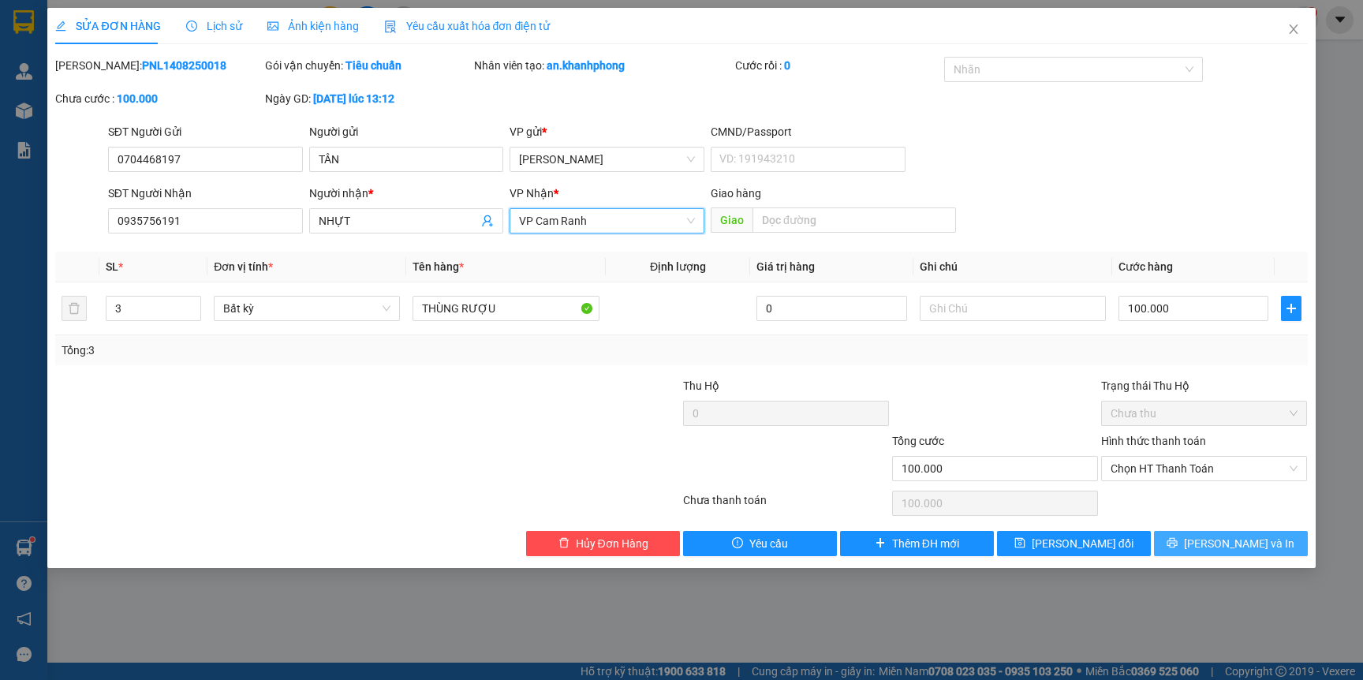
click at [1216, 544] on button "[PERSON_NAME] và In" at bounding box center [1231, 543] width 154 height 25
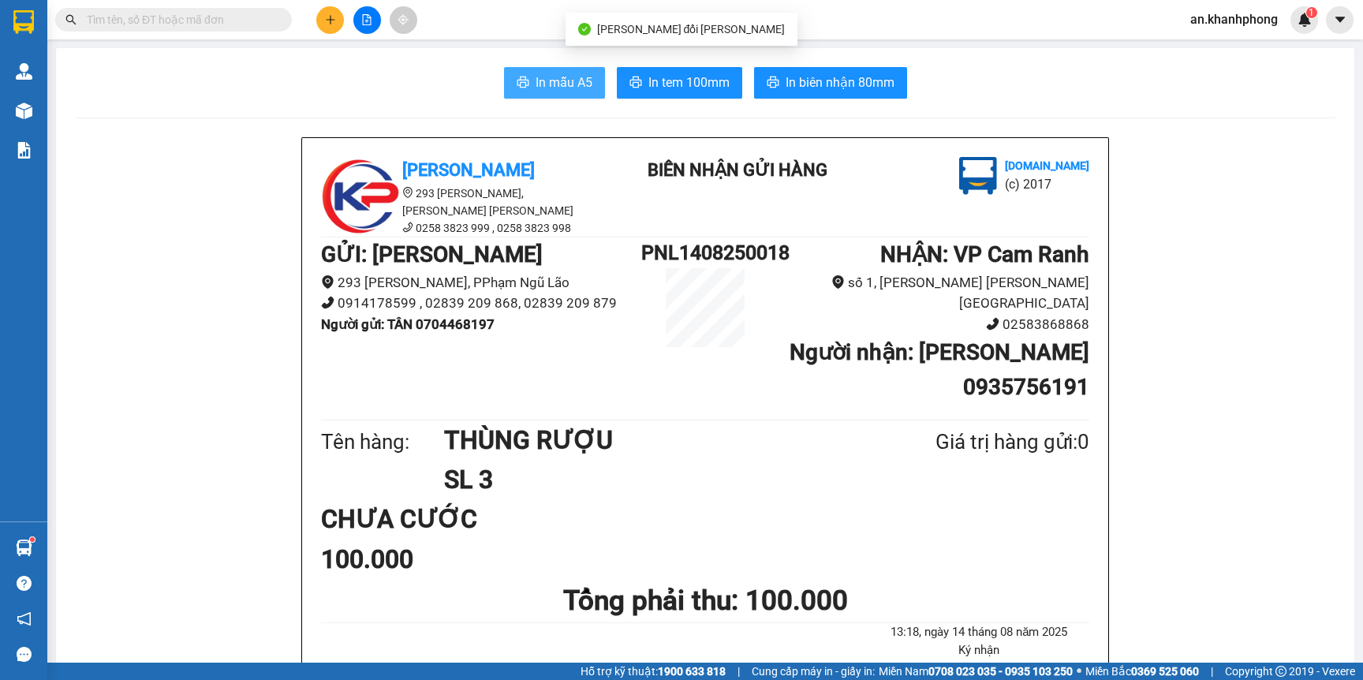
click at [566, 88] on span "In mẫu A5" at bounding box center [564, 83] width 57 height 20
click at [127, 3] on div "Kết quả tìm kiếm ( 0 ) Bộ lọc No Data an.khanhphong 1" at bounding box center [681, 19] width 1363 height 39
click at [141, 22] on input "text" at bounding box center [180, 19] width 186 height 17
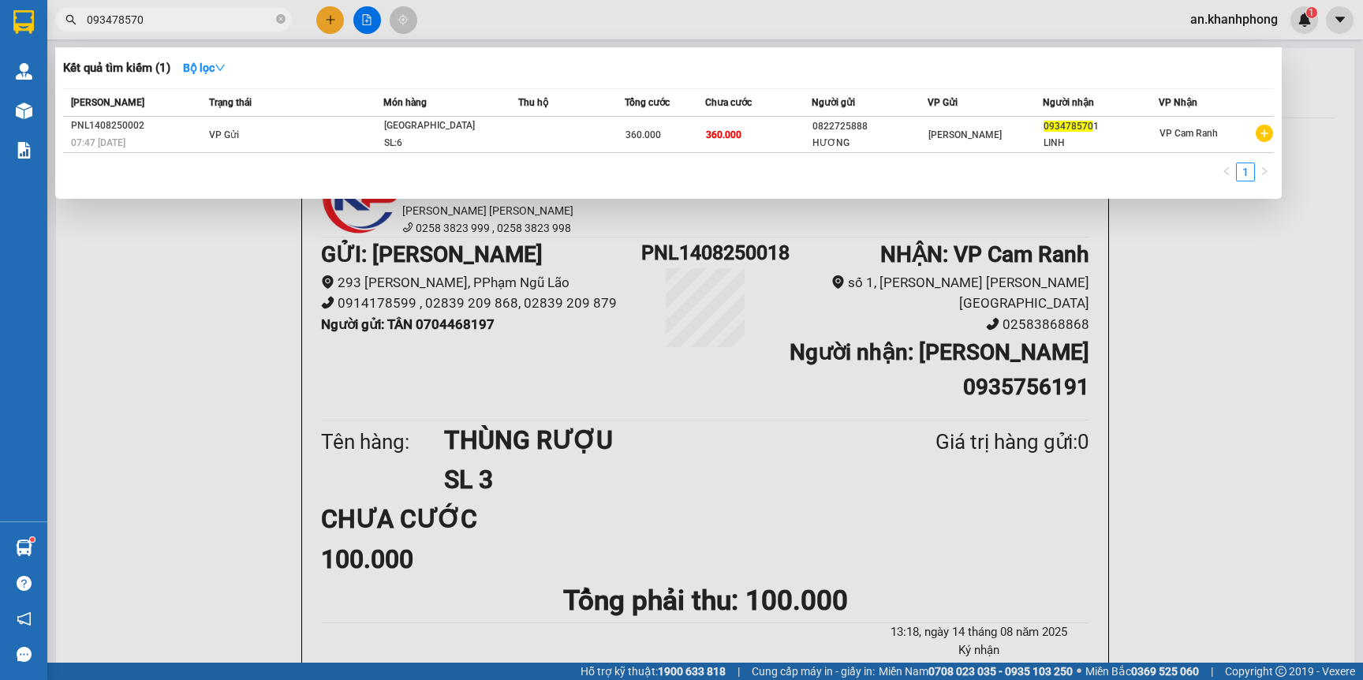
type input "0934785701"
click at [276, 24] on span at bounding box center [280, 20] width 9 height 15
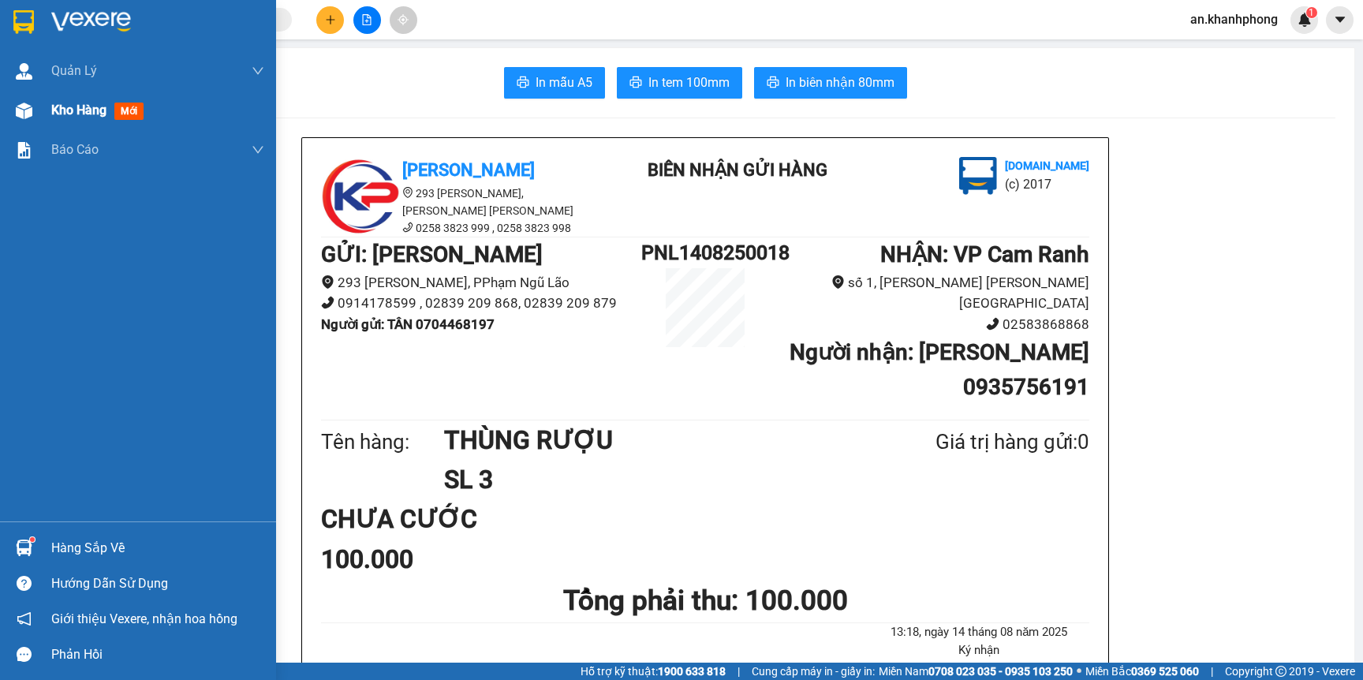
click at [64, 113] on span "Kho hàng" at bounding box center [78, 110] width 55 height 15
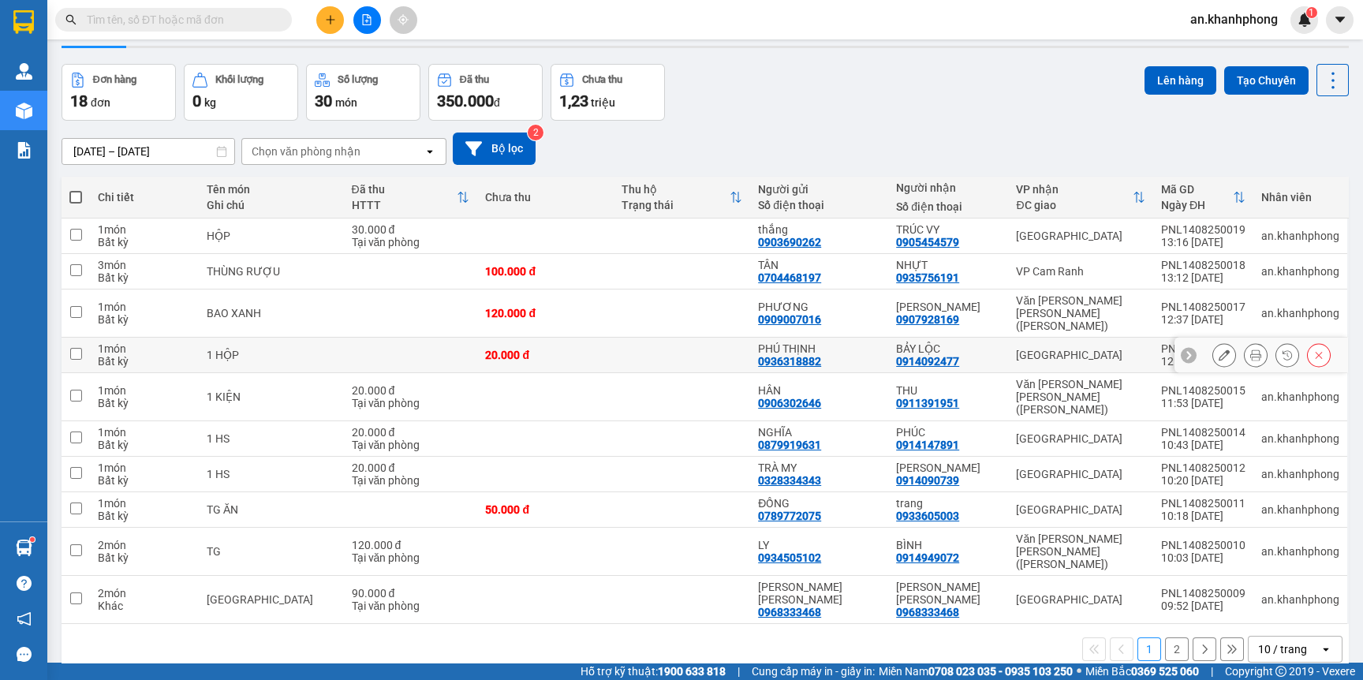
scroll to position [72, 0]
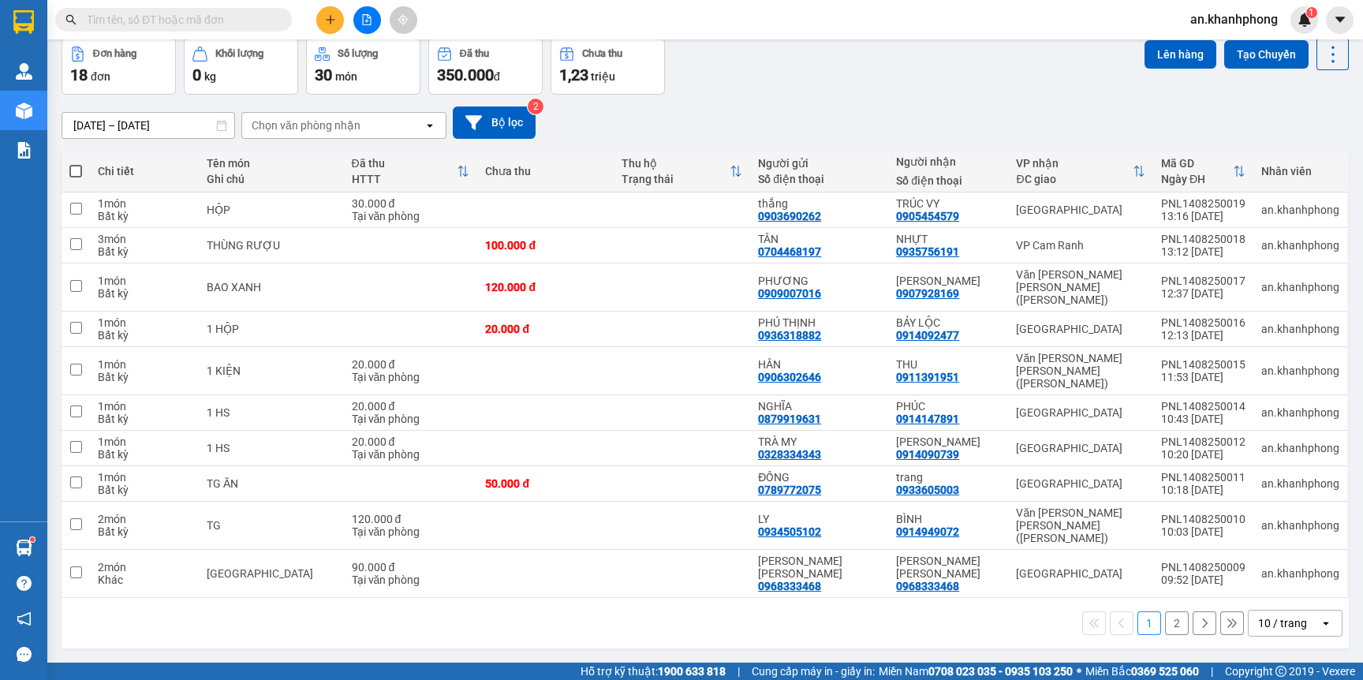
click at [1165, 611] on button "2" at bounding box center [1177, 623] width 24 height 24
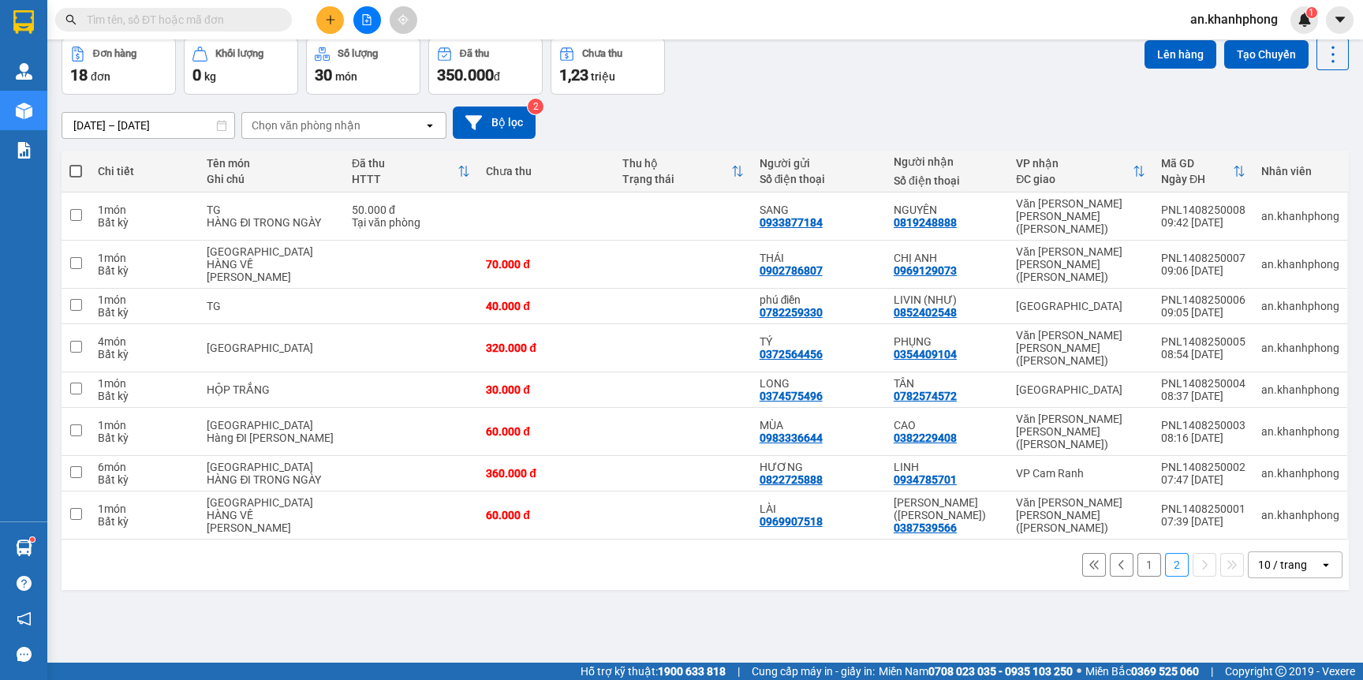
click at [1138, 553] on button "1" at bounding box center [1150, 565] width 24 height 24
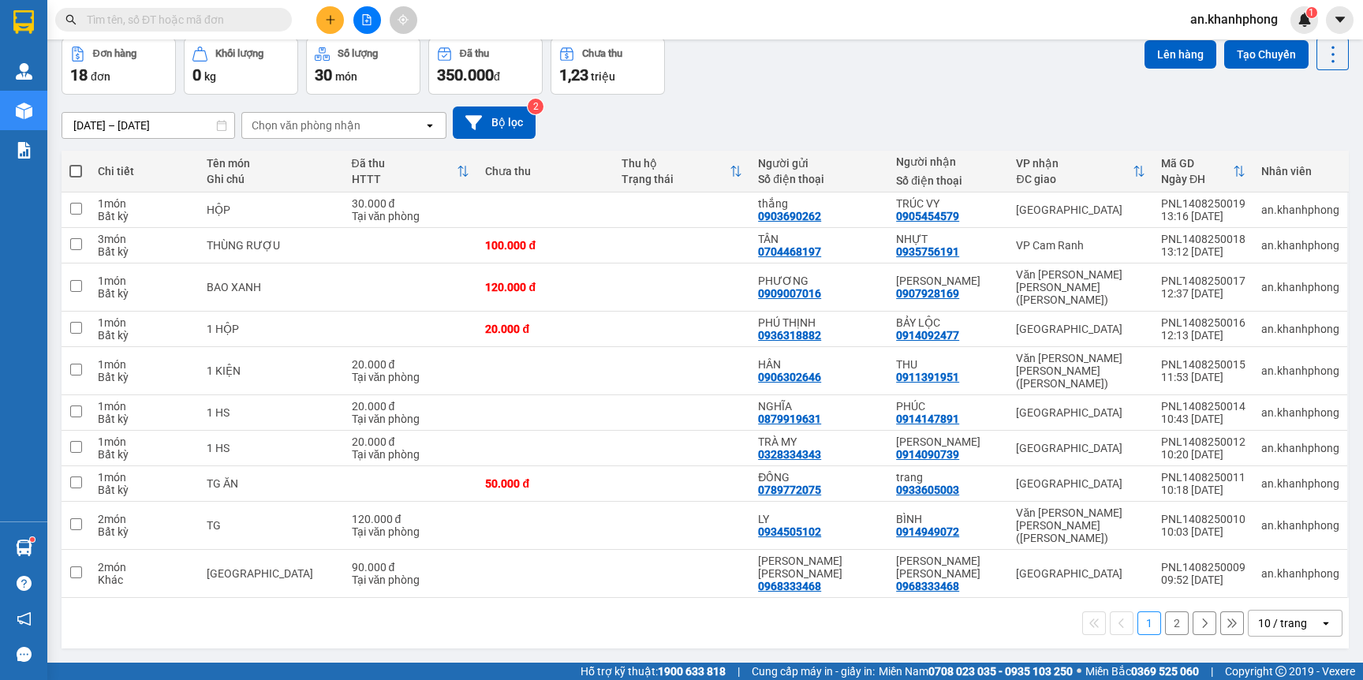
click at [1165, 611] on button "2" at bounding box center [1177, 623] width 24 height 24
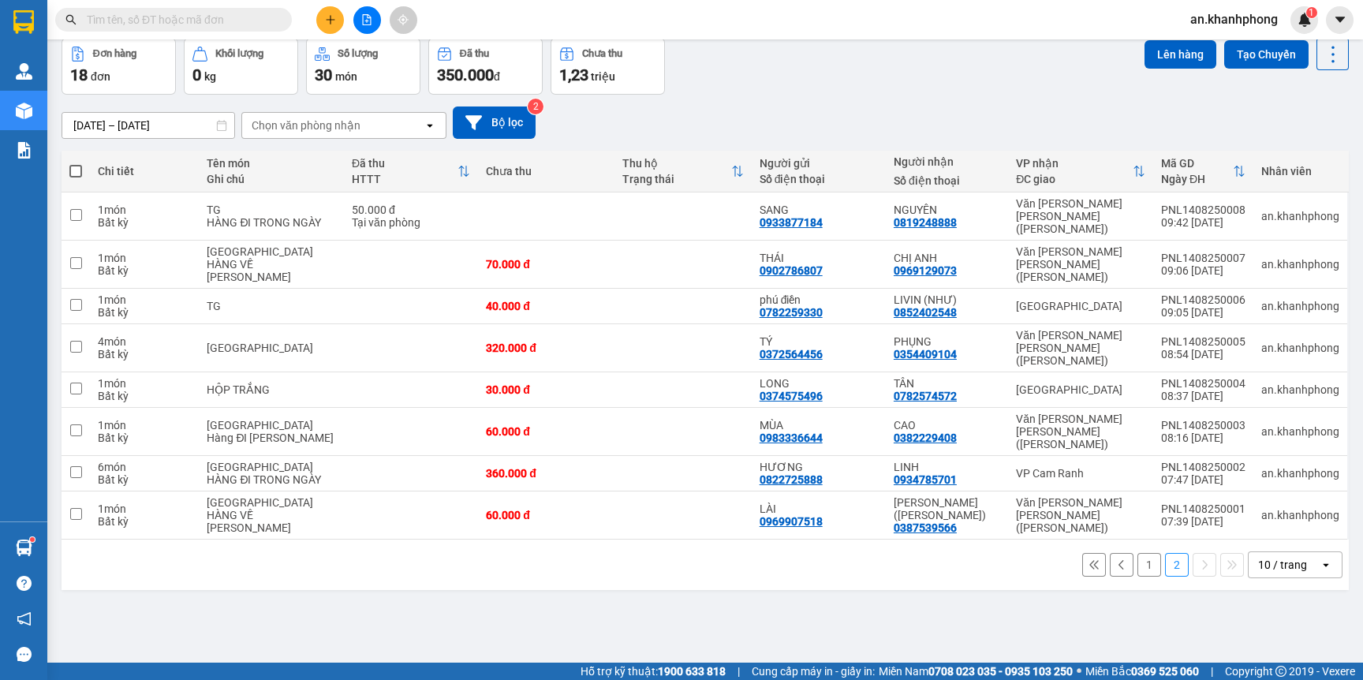
click at [261, 16] on input "text" at bounding box center [180, 19] width 186 height 17
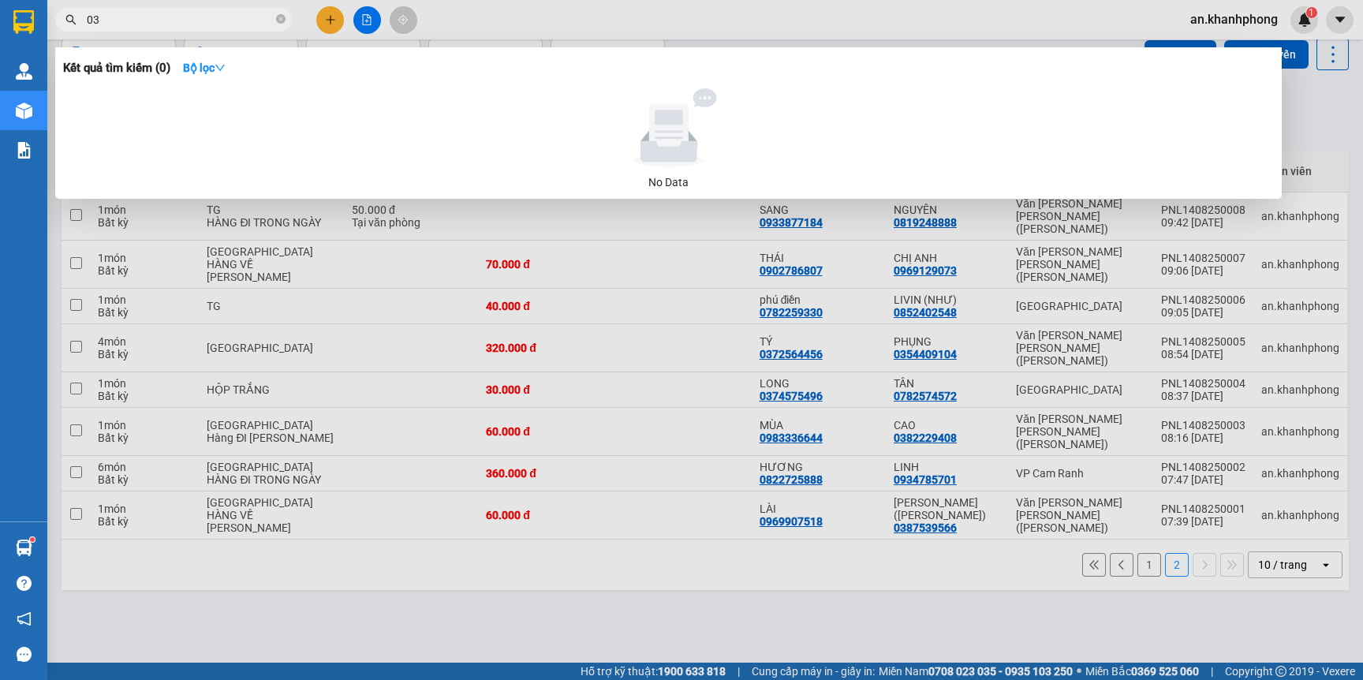
type input "0"
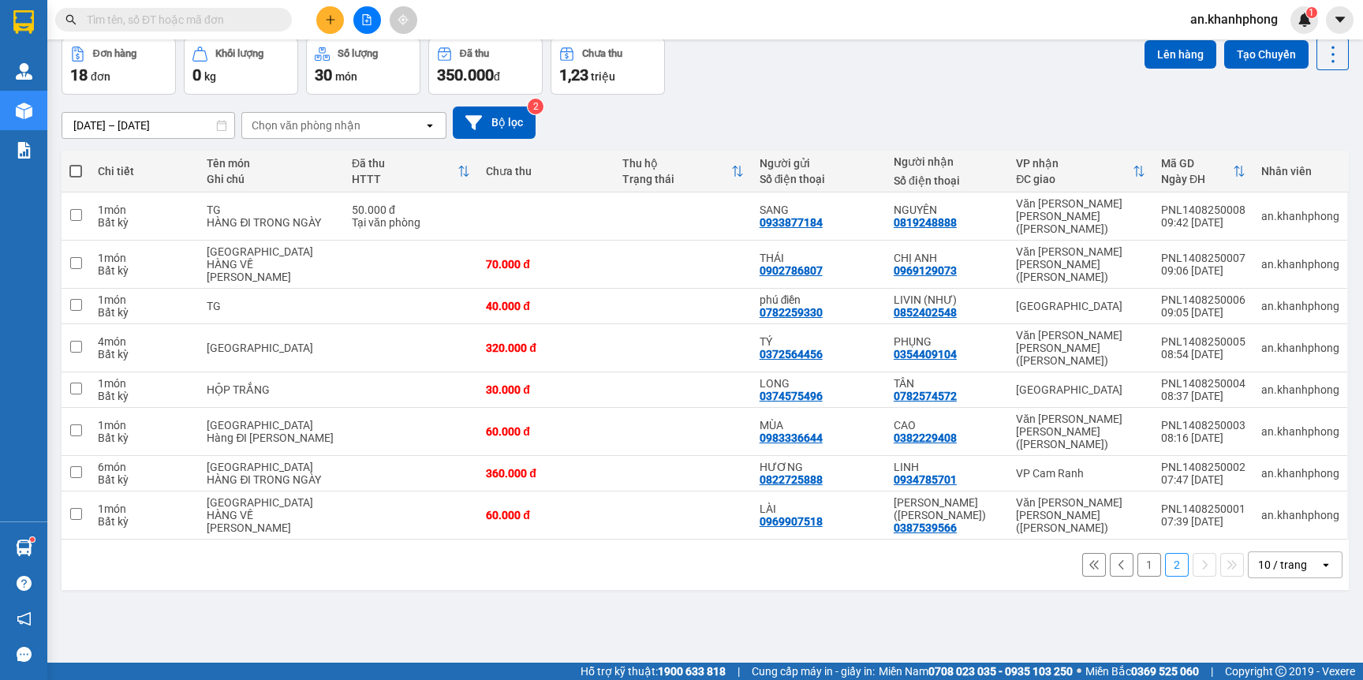
click at [201, 15] on input "text" at bounding box center [180, 19] width 186 height 17
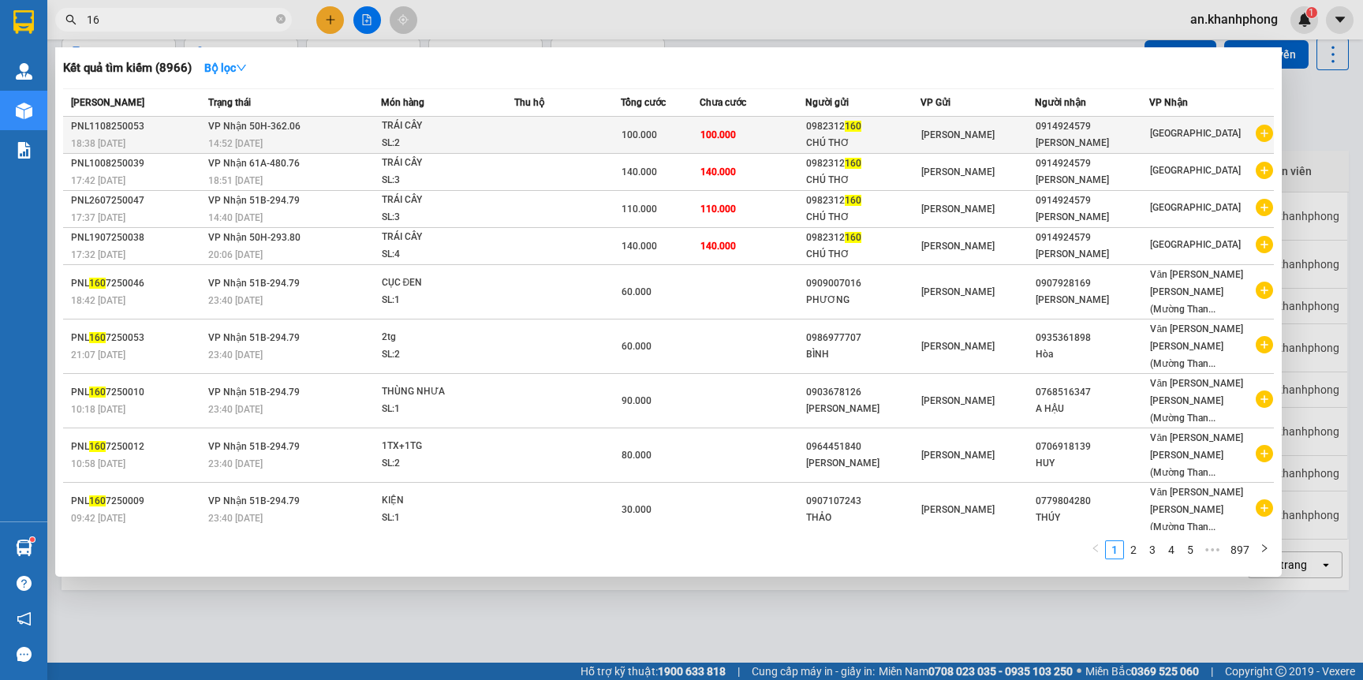
type input "1"
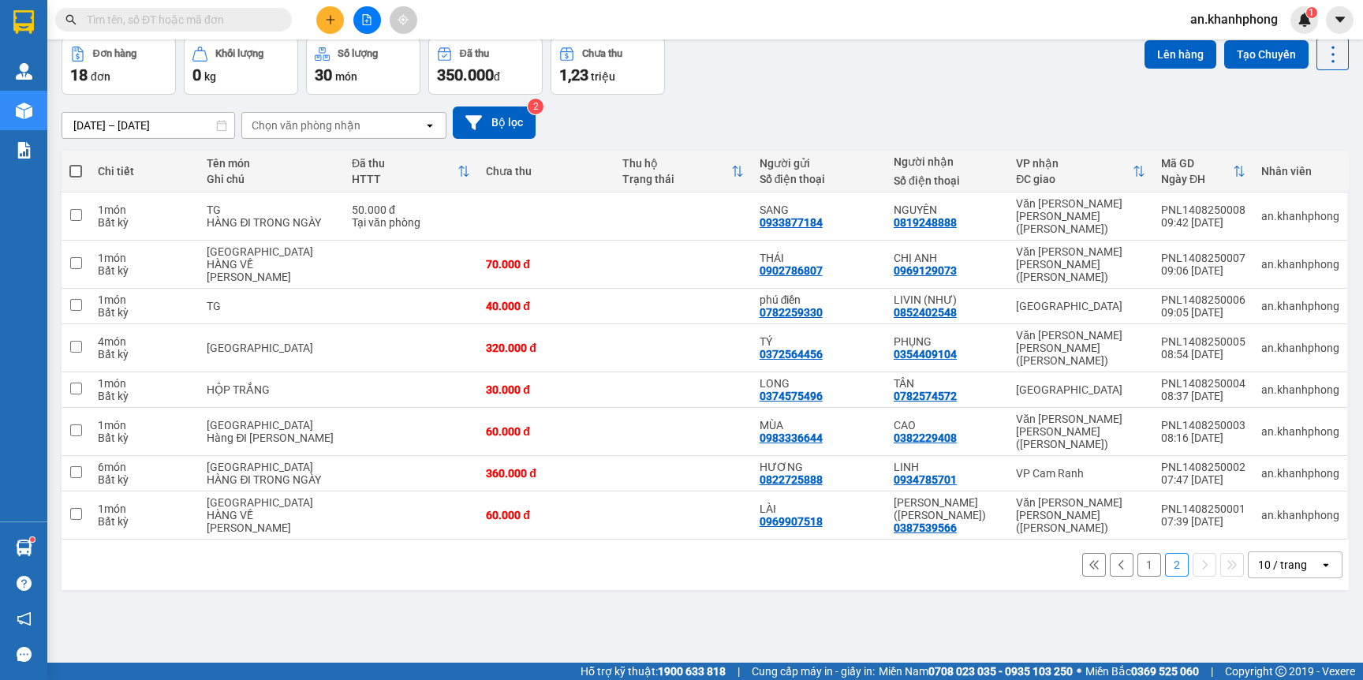
type input "3"
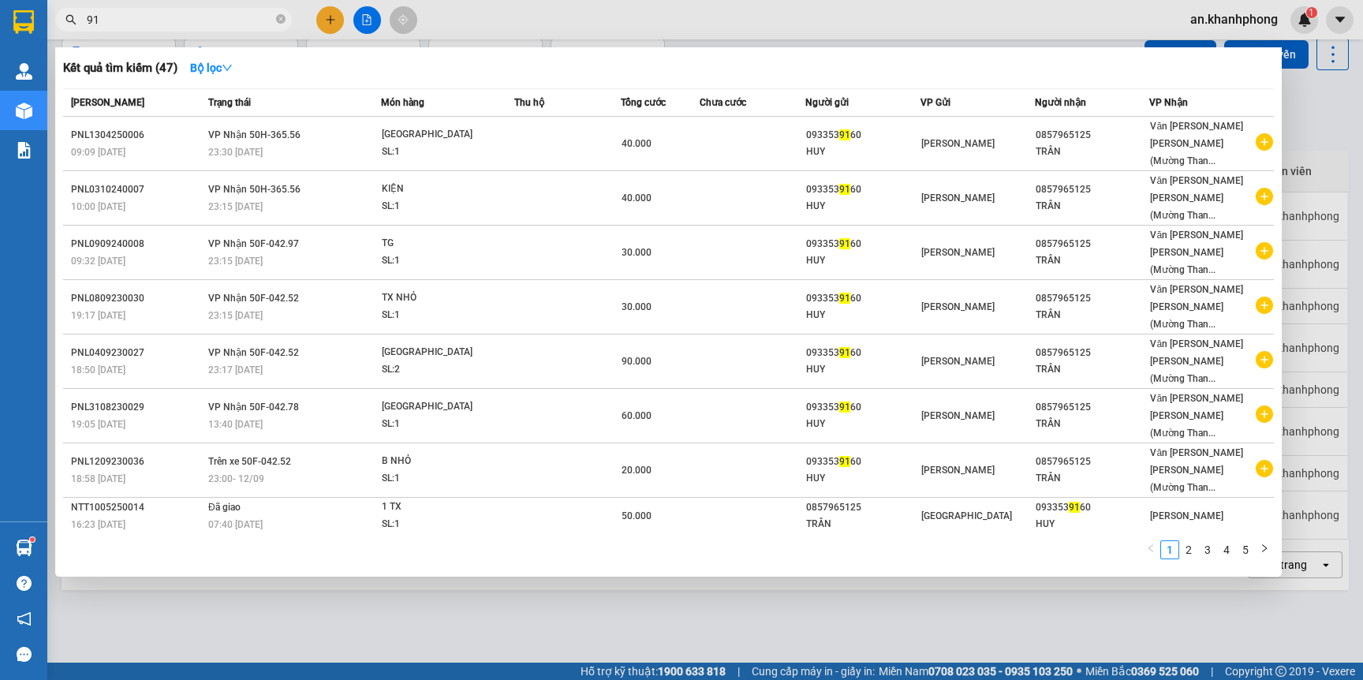
type input "9"
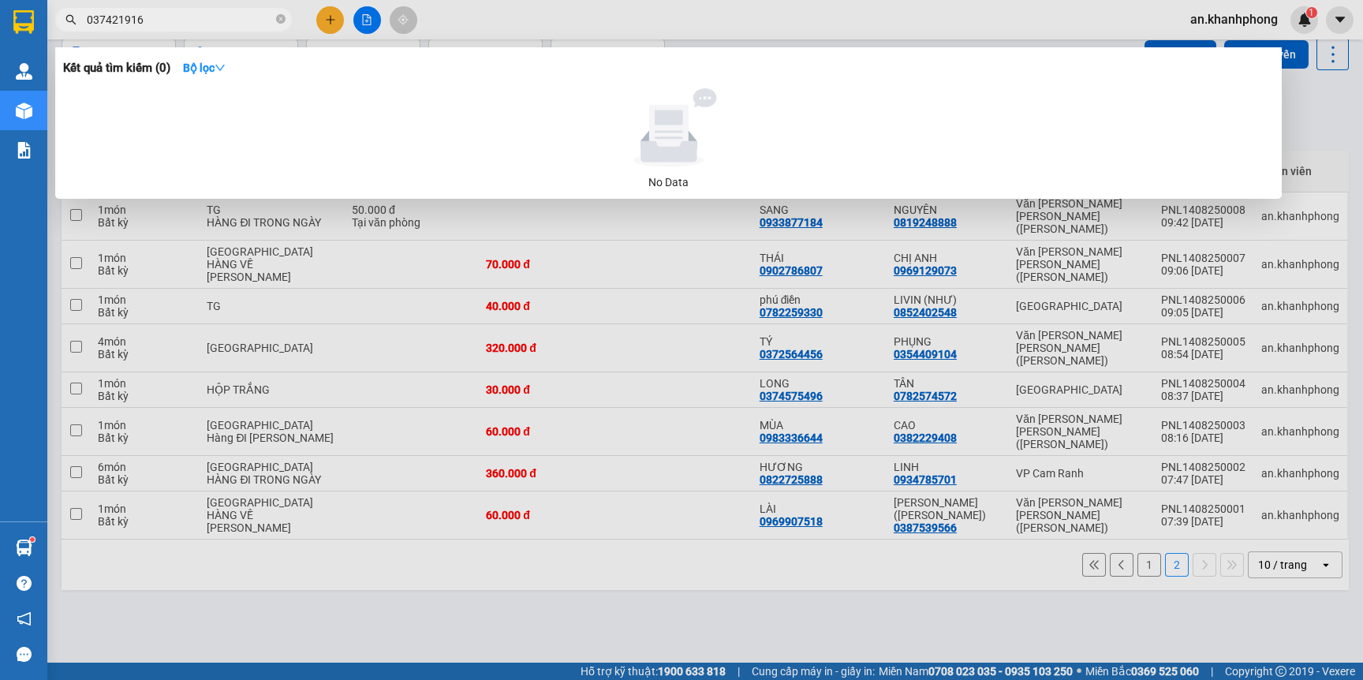
type input "0374219160"
click at [276, 20] on icon "close-circle" at bounding box center [280, 18] width 9 height 9
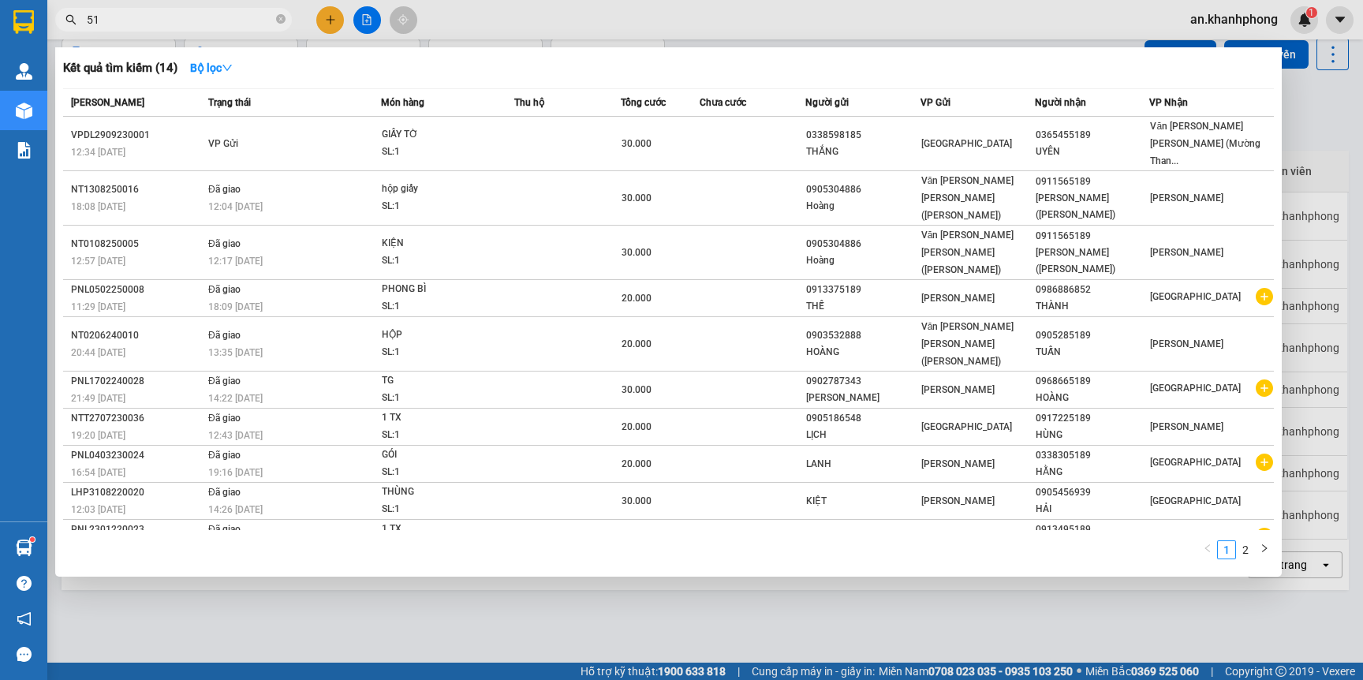
type input "5"
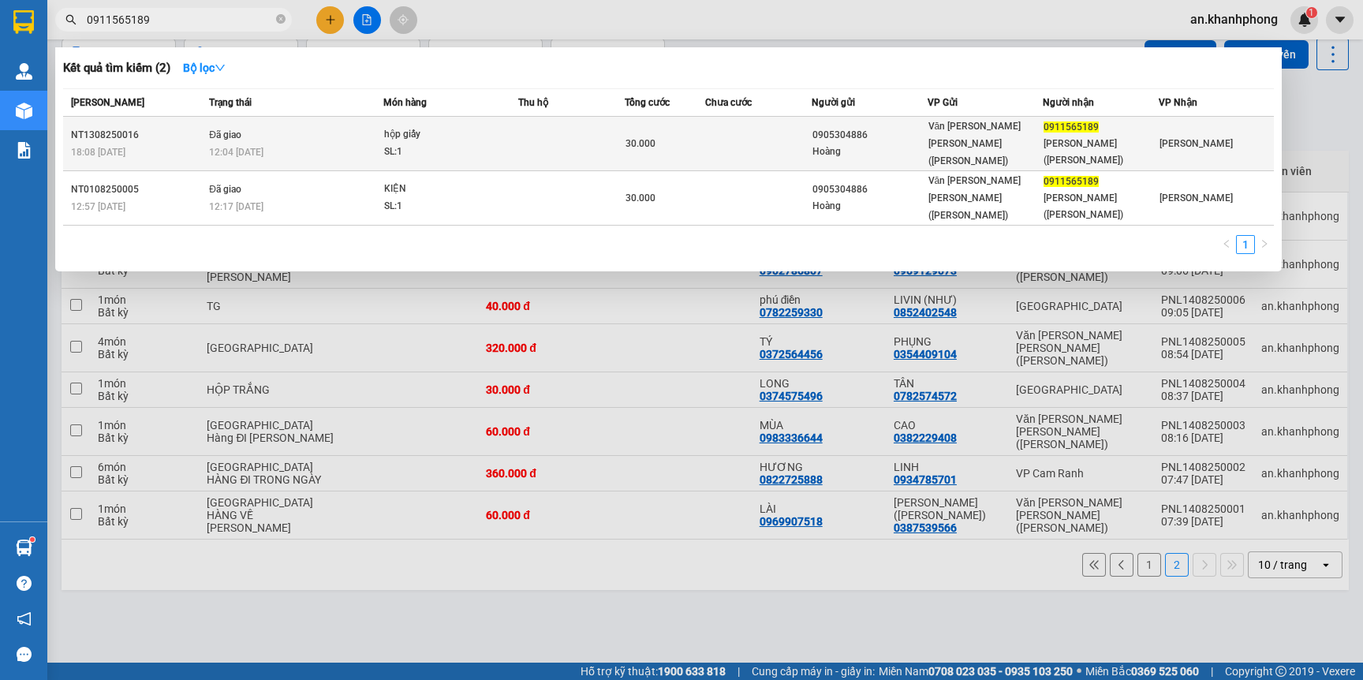
type input "0911565189"
click at [887, 144] on div "Hoàng" at bounding box center [870, 152] width 114 height 17
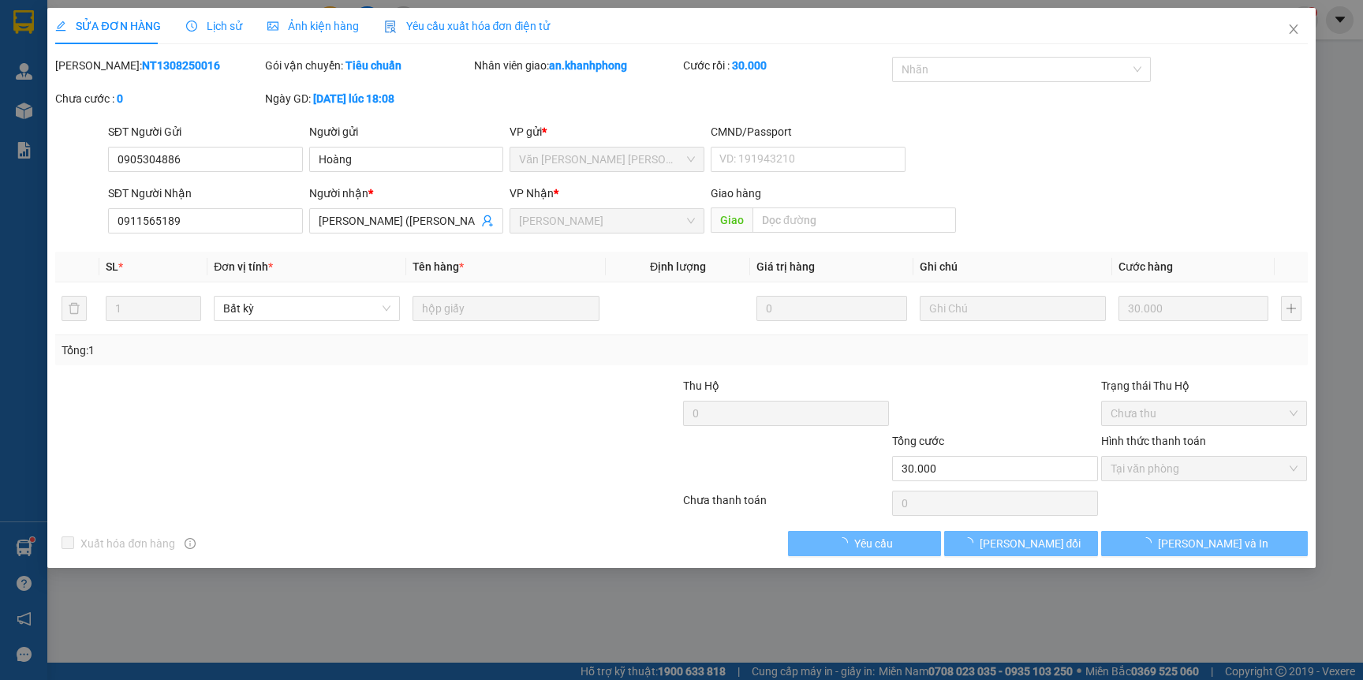
type input "0905304886"
type input "Hoàng"
type input "0911565189"
type input "NHÂN ([PERSON_NAME])"
type input "30.000"
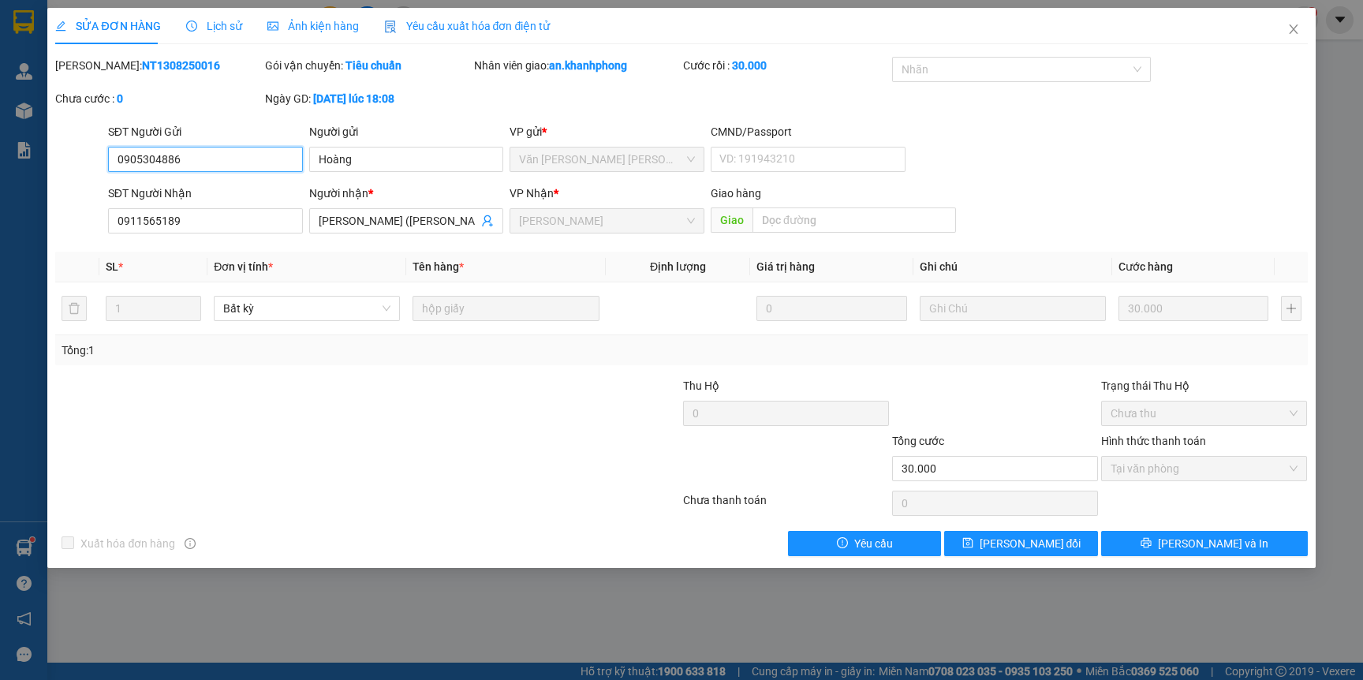
drag, startPoint x: 1162, startPoint y: 473, endPoint x: 1163, endPoint y: 462, distance: 11.1
click at [1162, 469] on span "Tại văn phòng" at bounding box center [1204, 469] width 187 height 24
click at [1134, 483] on div "Hình thức thanh toán Tại văn phòng" at bounding box center [1204, 459] width 206 height 55
click at [1138, 481] on div "Tại văn phòng" at bounding box center [1204, 468] width 206 height 25
click at [1138, 478] on span "Tại văn phòng" at bounding box center [1204, 469] width 187 height 24
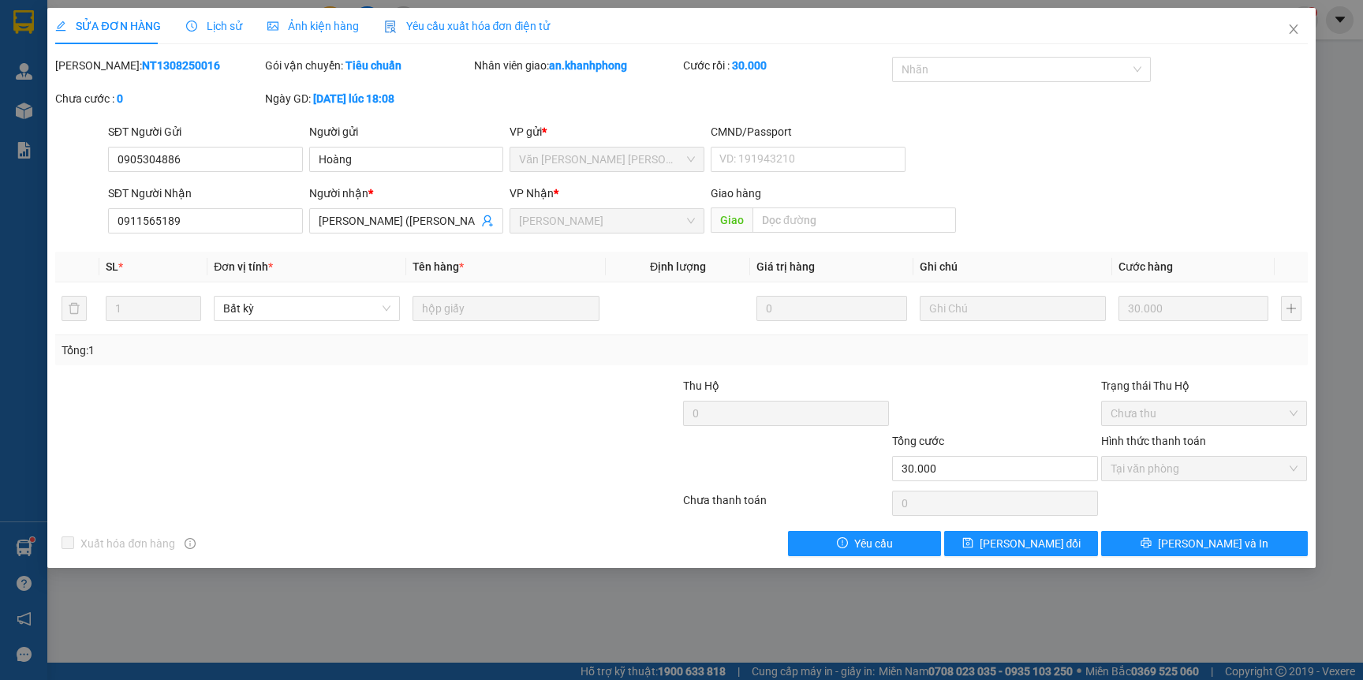
click at [1173, 192] on div "SĐT Người Nhận 0911565189 Người nhận * NHÂN (NGỌC BÍCH) VP Nhận * Phạm Ngũ Lão …" at bounding box center [708, 212] width 1206 height 55
click at [529, 316] on input "hộp giấy" at bounding box center [506, 308] width 186 height 25
click at [518, 339] on div "Tổng: 1" at bounding box center [681, 350] width 1252 height 30
click at [1295, 28] on icon "close" at bounding box center [1293, 29] width 13 height 13
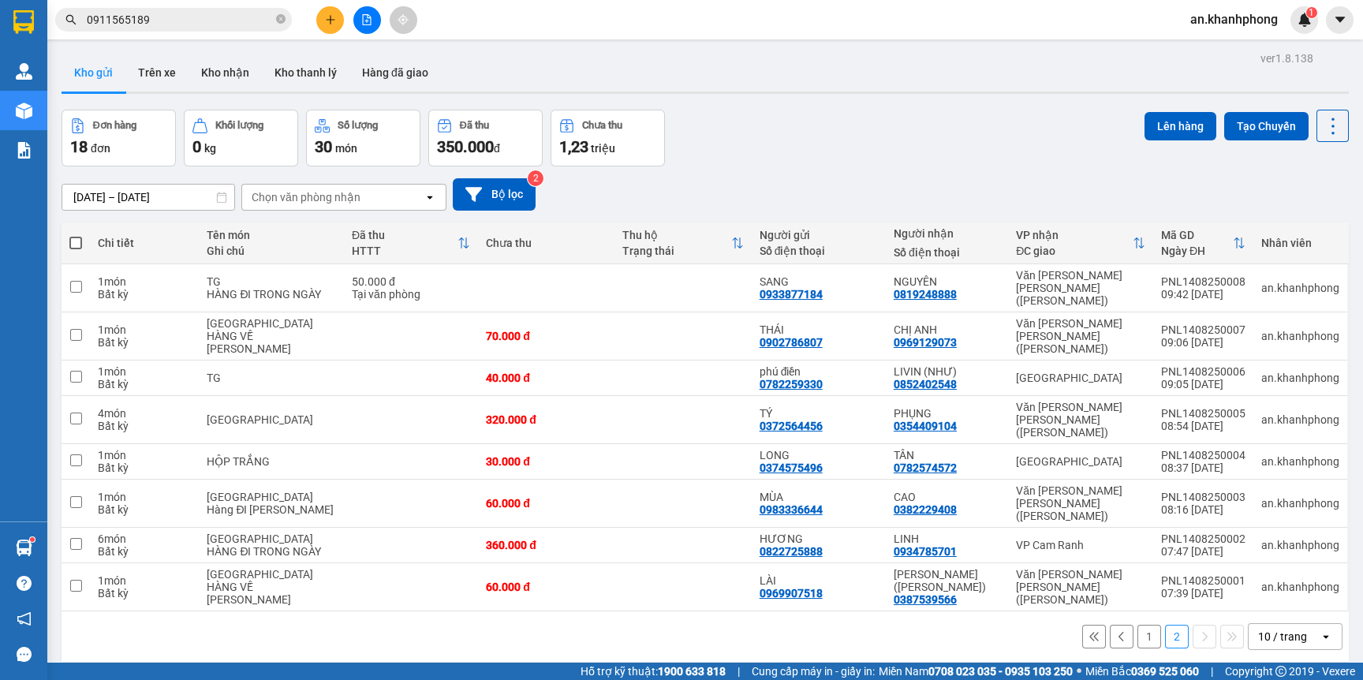
click at [187, 17] on input "0911565189" at bounding box center [180, 19] width 186 height 17
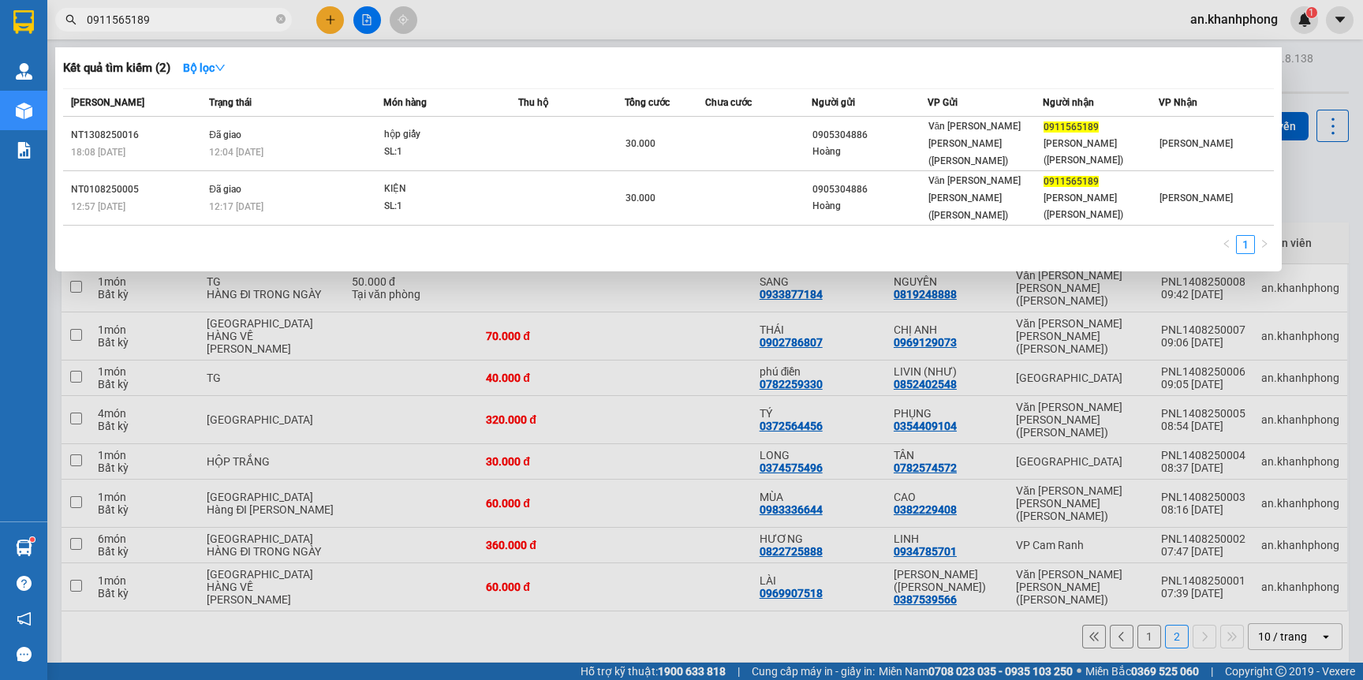
click at [187, 17] on input "0911565189" at bounding box center [180, 19] width 186 height 17
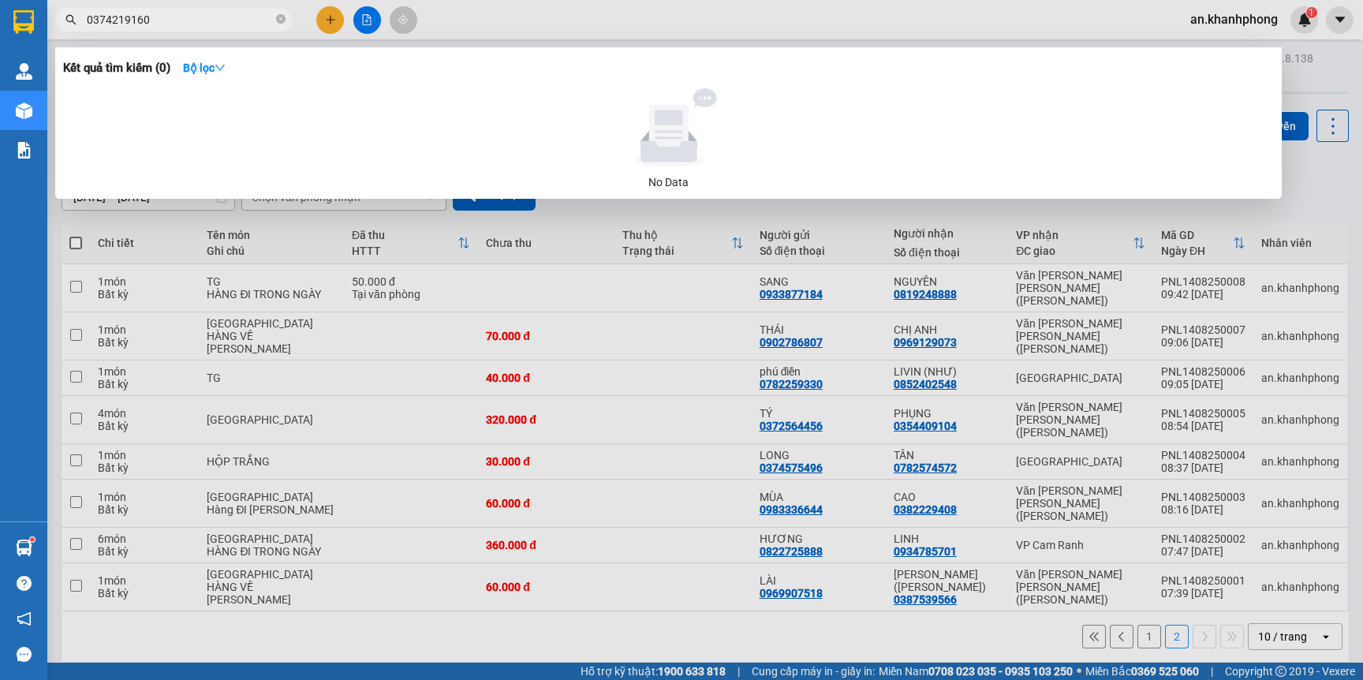
type input "0374219160"
click at [335, 27] on div at bounding box center [681, 340] width 1363 height 680
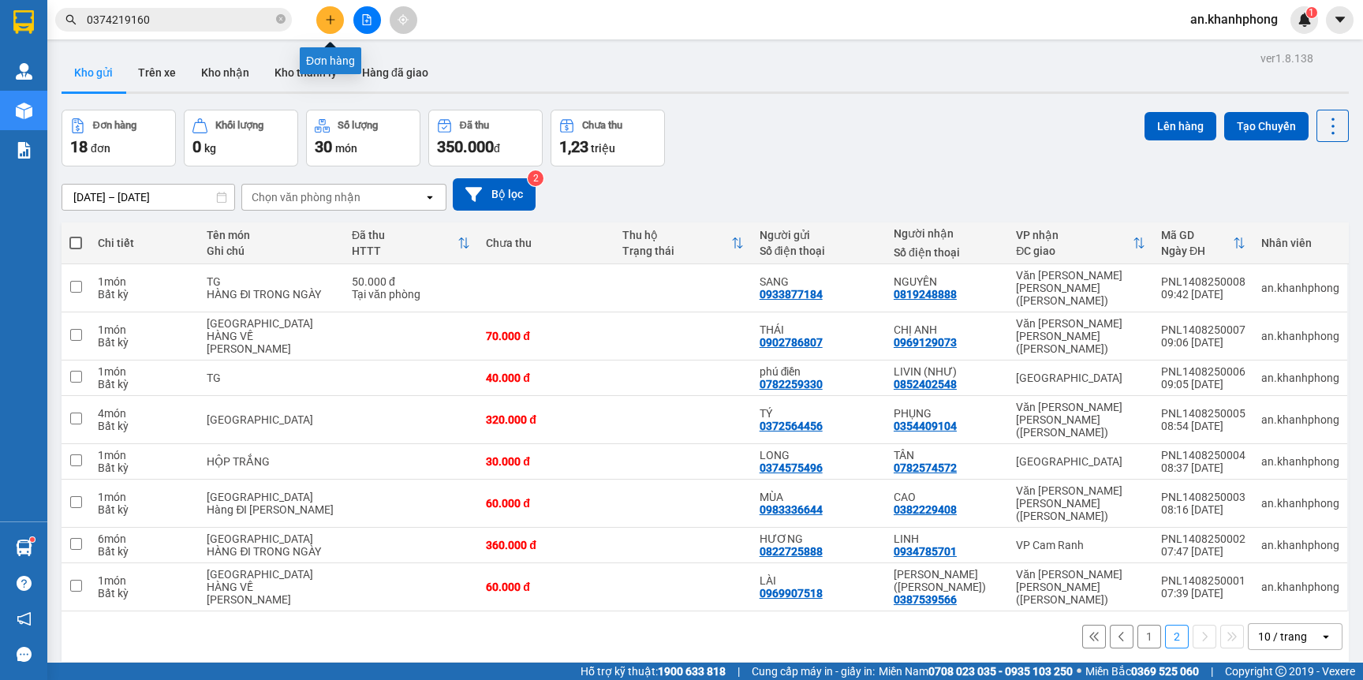
click at [330, 21] on icon "plus" at bounding box center [330, 19] width 1 height 9
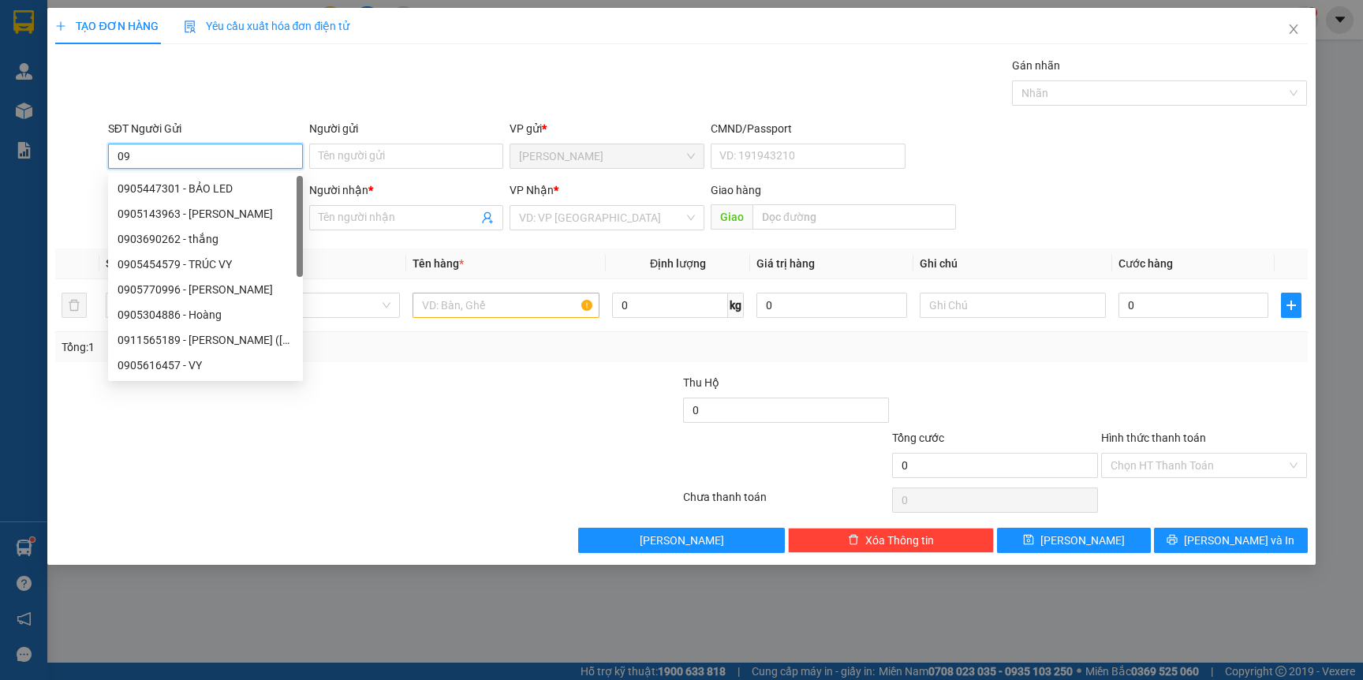
type input "0"
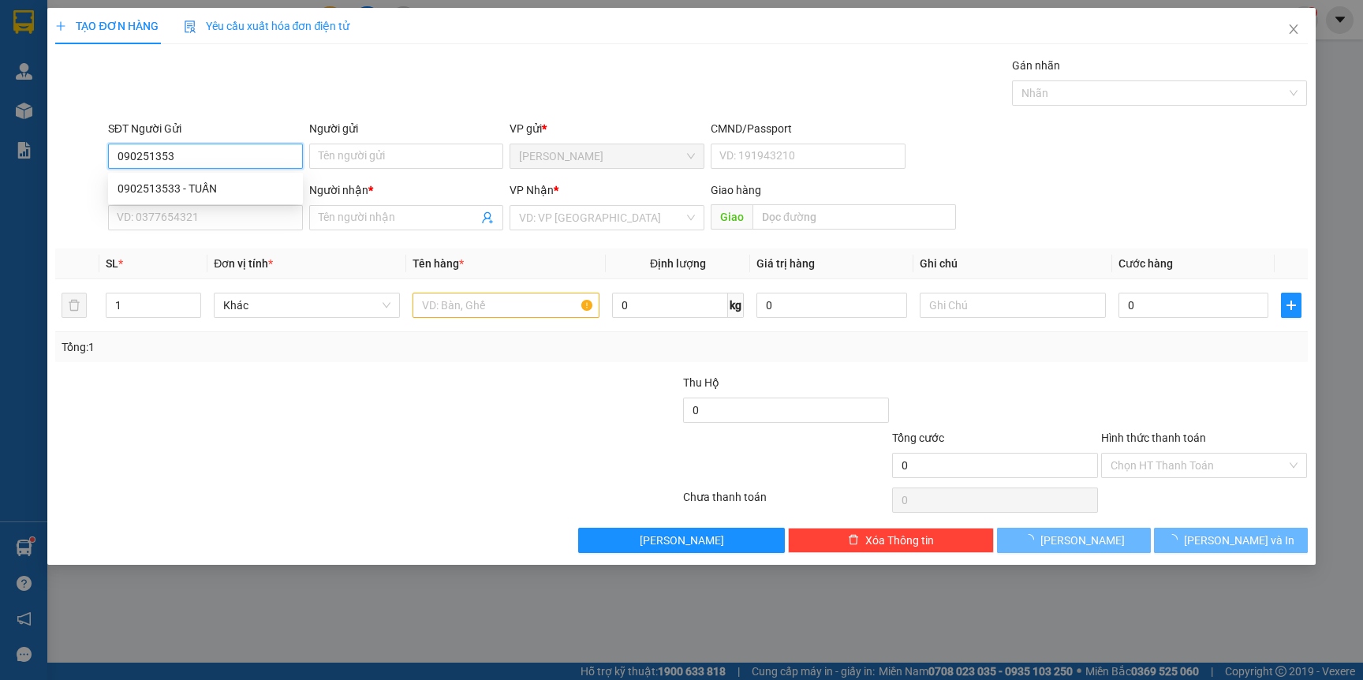
type input "0902513533"
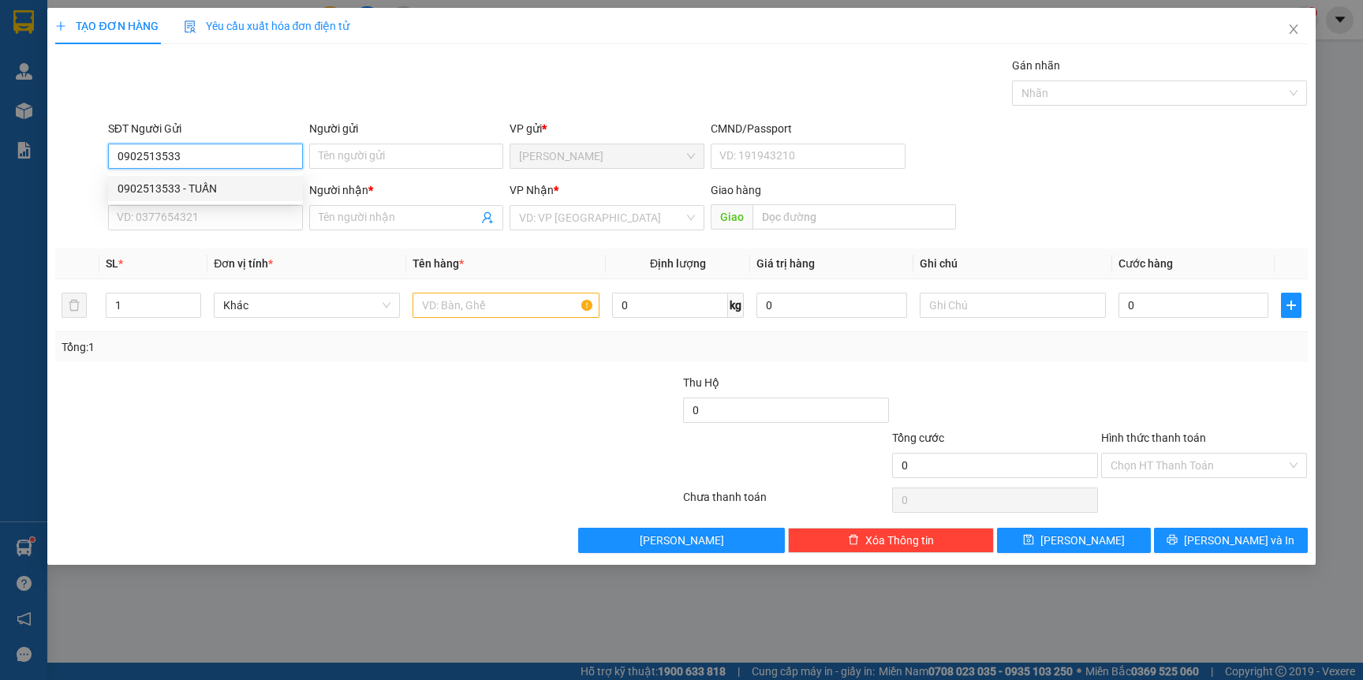
click at [206, 184] on div "0902513533 - TUẤN" at bounding box center [206, 188] width 176 height 17
type input "TUẤN"
type input "0902513533"
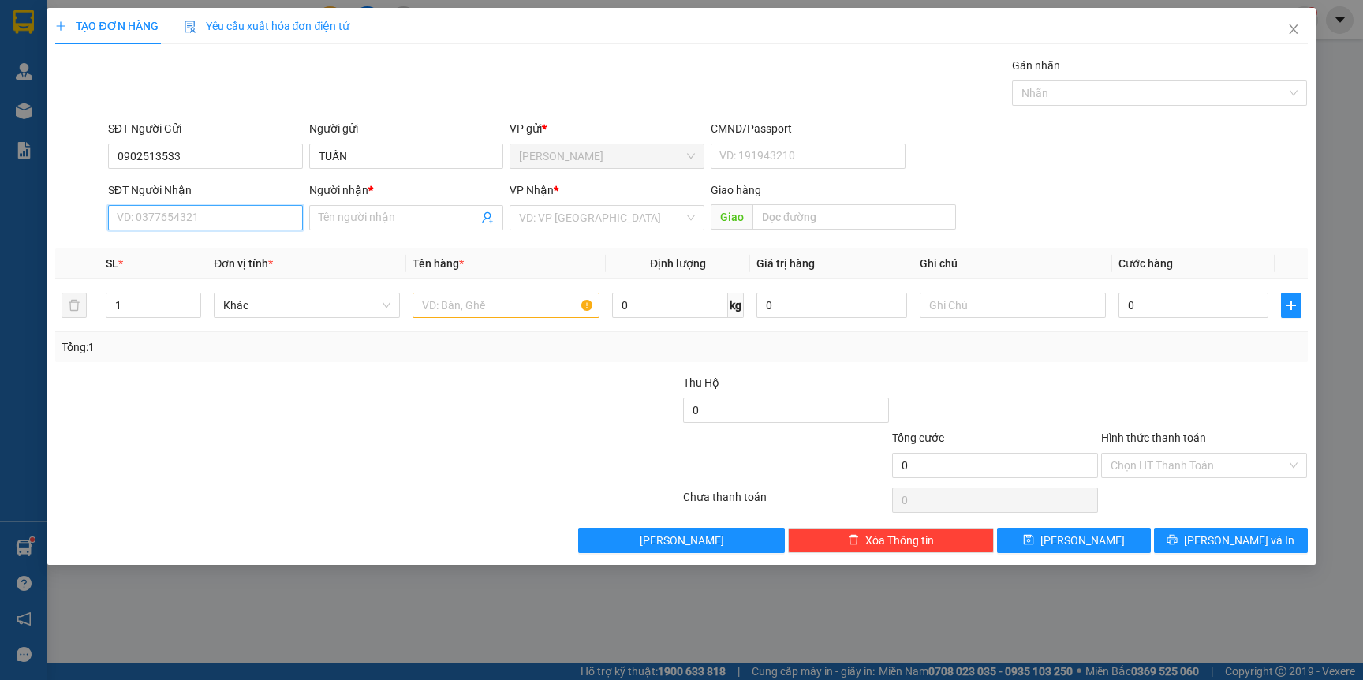
click at [202, 216] on input "SĐT Người Nhận" at bounding box center [205, 217] width 195 height 25
click at [200, 271] on div "0836698384 - CƯỜNG" at bounding box center [206, 275] width 176 height 17
type input "0836698384"
type input "CƯỜNG"
click at [490, 307] on input "text" at bounding box center [506, 305] width 186 height 25
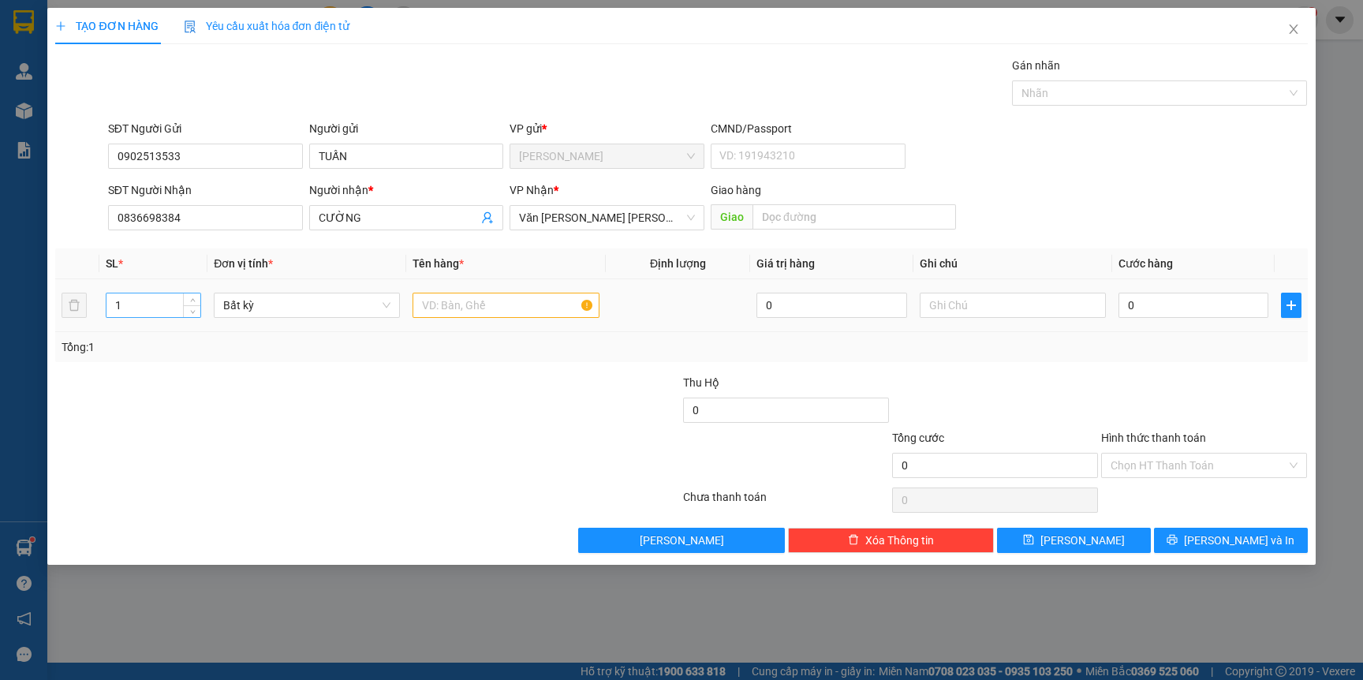
click at [155, 302] on input "1" at bounding box center [153, 305] width 95 height 24
type input "2"
click at [491, 314] on input "text" at bounding box center [506, 305] width 186 height 25
click at [555, 439] on div at bounding box center [577, 456] width 209 height 55
click at [510, 306] on input "TG" at bounding box center [506, 305] width 186 height 25
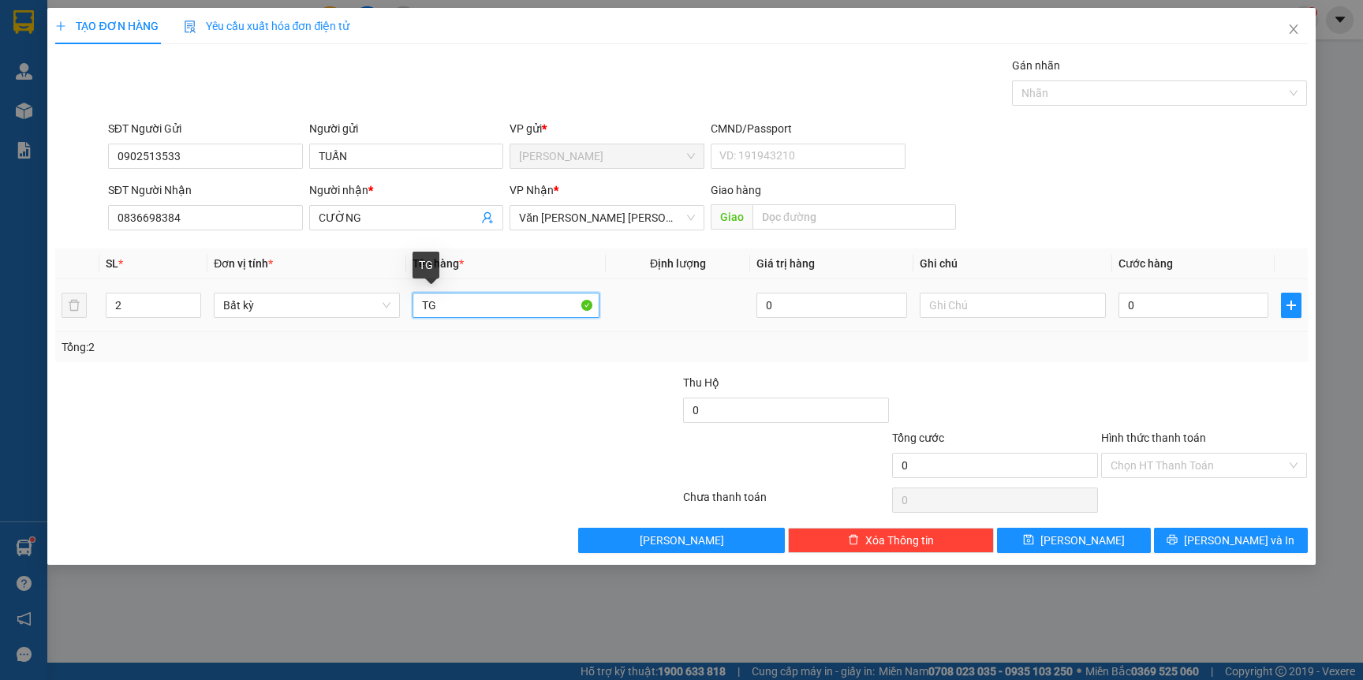
type input "T"
type input "C"
type input "TG"
click at [414, 396] on div at bounding box center [263, 401] width 418 height 55
click at [1203, 309] on input "0" at bounding box center [1194, 305] width 150 height 25
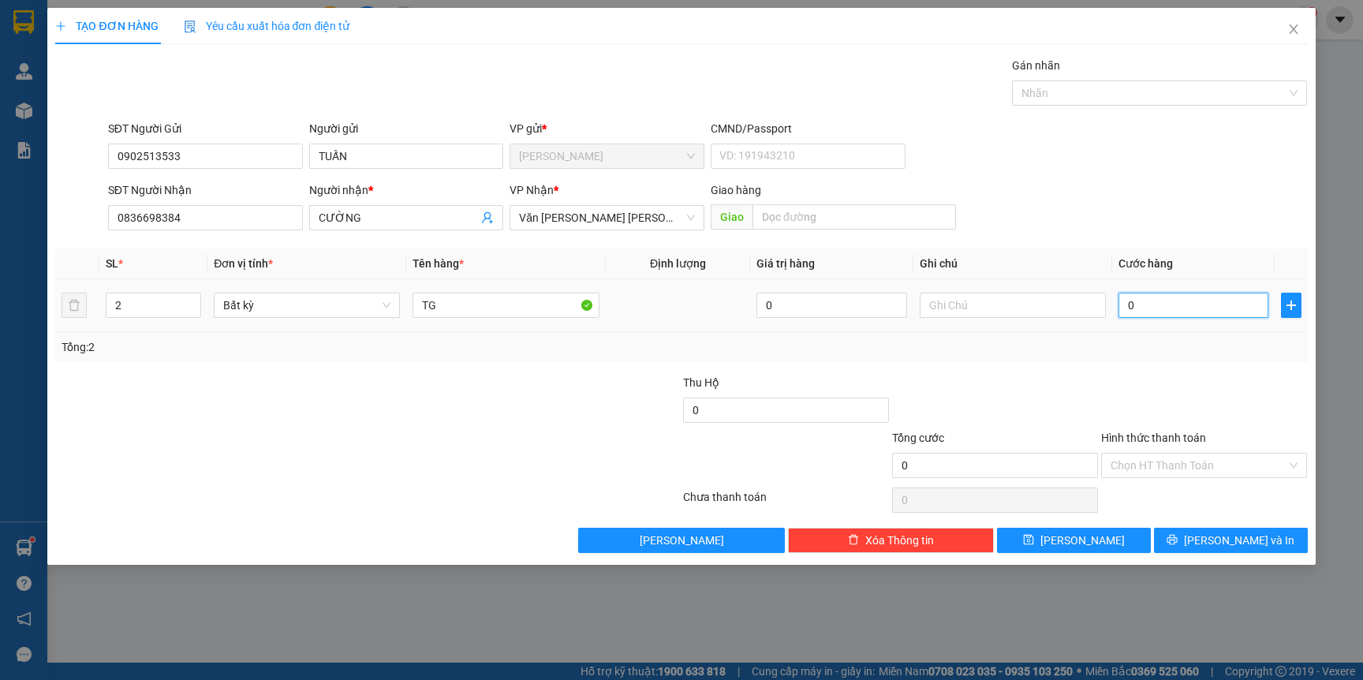
type input "1"
type input "13"
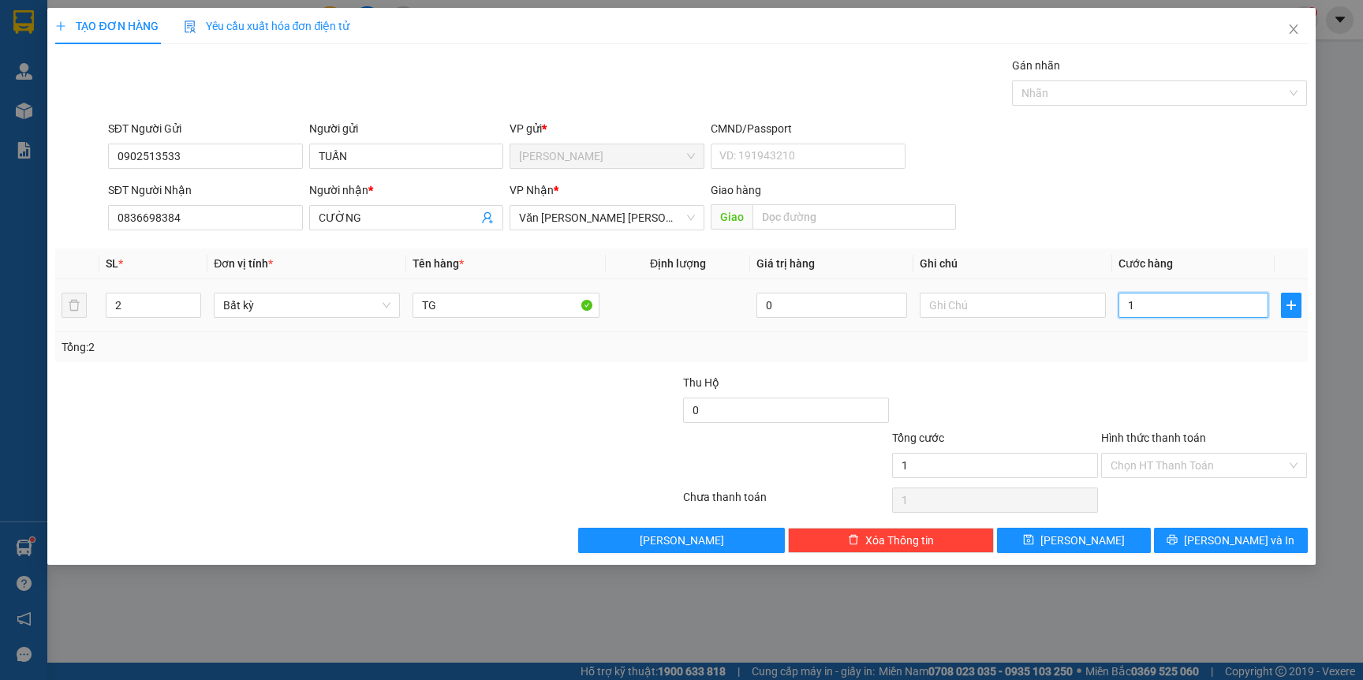
type input "13"
type input "130"
type input "130.000"
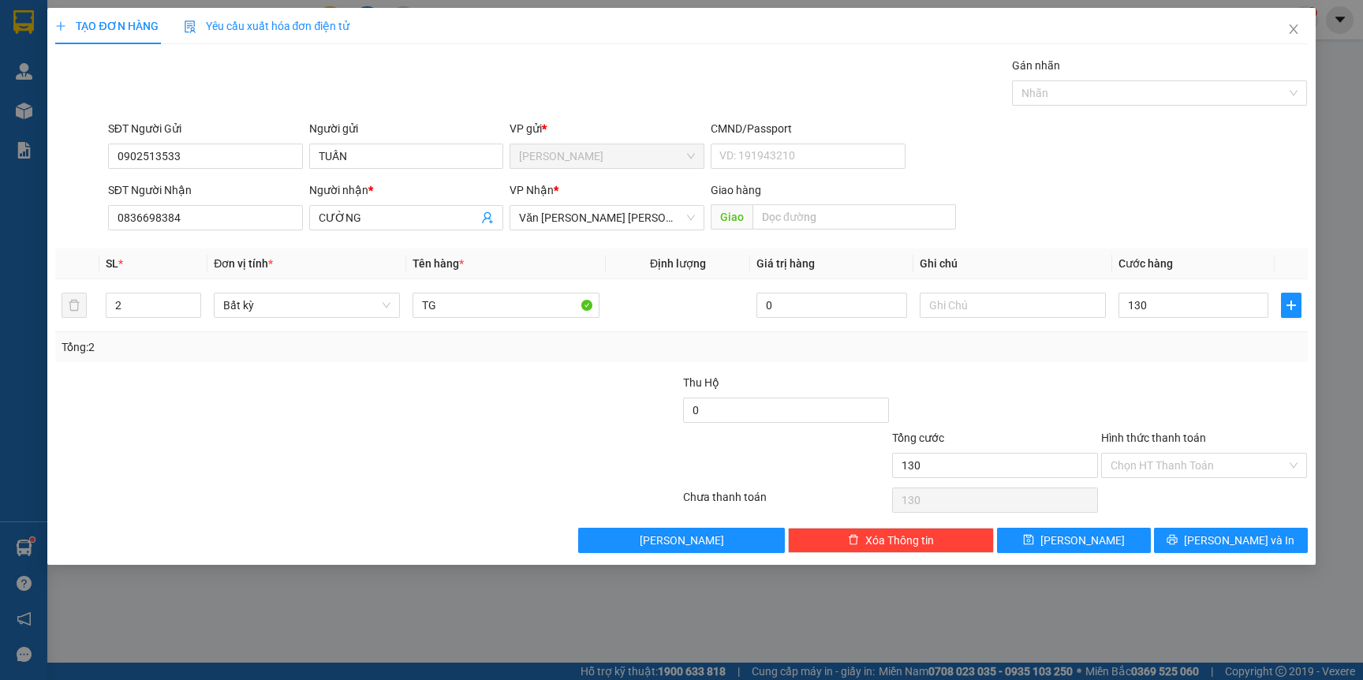
type input "130.000"
click at [1177, 340] on div "Tổng: 2" at bounding box center [681, 346] width 1239 height 17
click at [1187, 566] on div "TẠO ĐƠN HÀNG Yêu cầu xuất hóa đơn điện tử Transit Pickup Surcharge Ids Transit …" at bounding box center [681, 340] width 1363 height 680
click at [1190, 543] on button "[PERSON_NAME] và In" at bounding box center [1231, 540] width 154 height 25
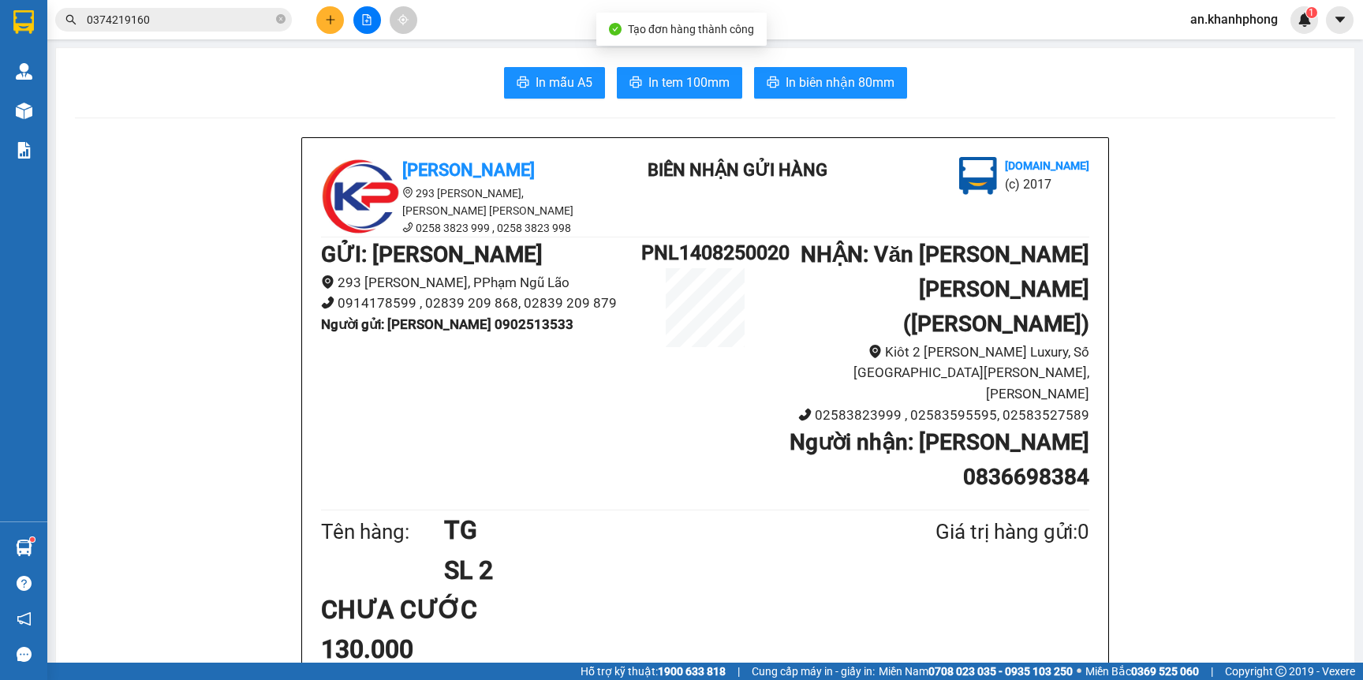
click at [575, 93] on button "In mẫu A5" at bounding box center [554, 83] width 101 height 32
click at [325, 17] on icon "plus" at bounding box center [330, 19] width 11 height 11
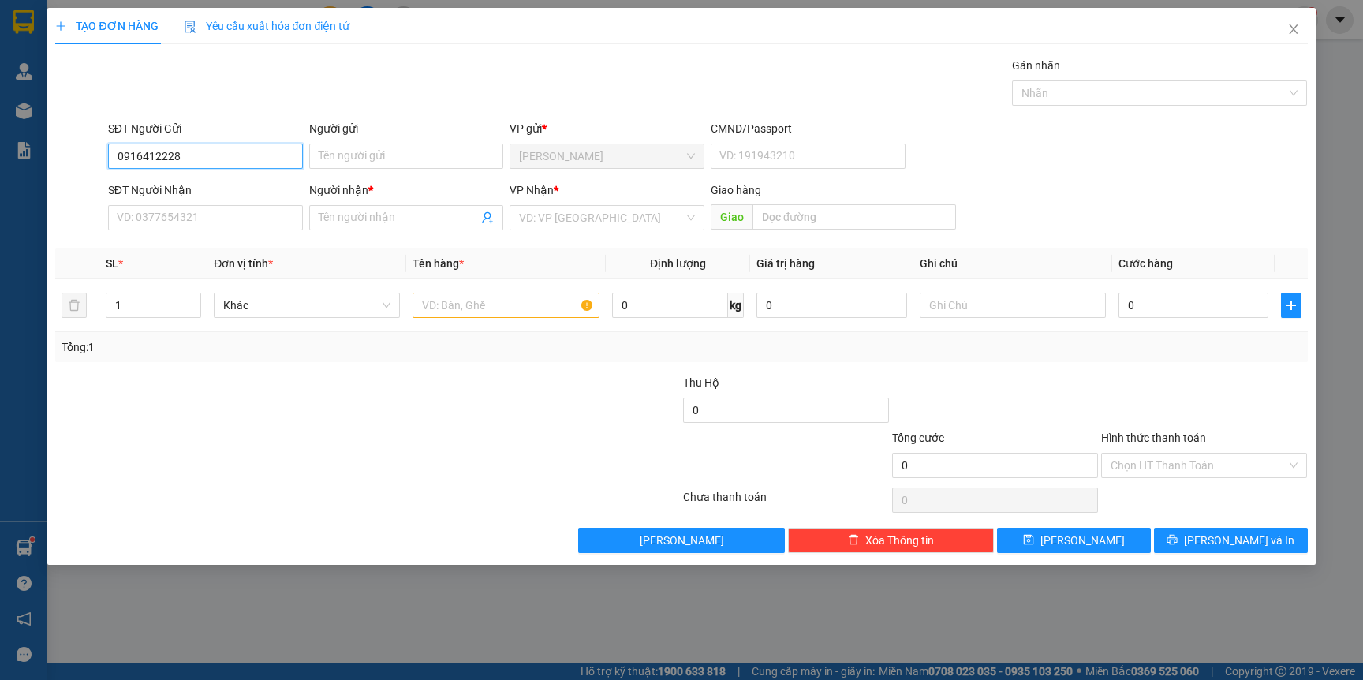
click at [217, 157] on input "0916412228" at bounding box center [205, 156] width 195 height 25
click at [207, 185] on div "0916412228 - vũ" at bounding box center [206, 188] width 176 height 17
type input "0916412228"
type input "vũ"
type input "0916412228"
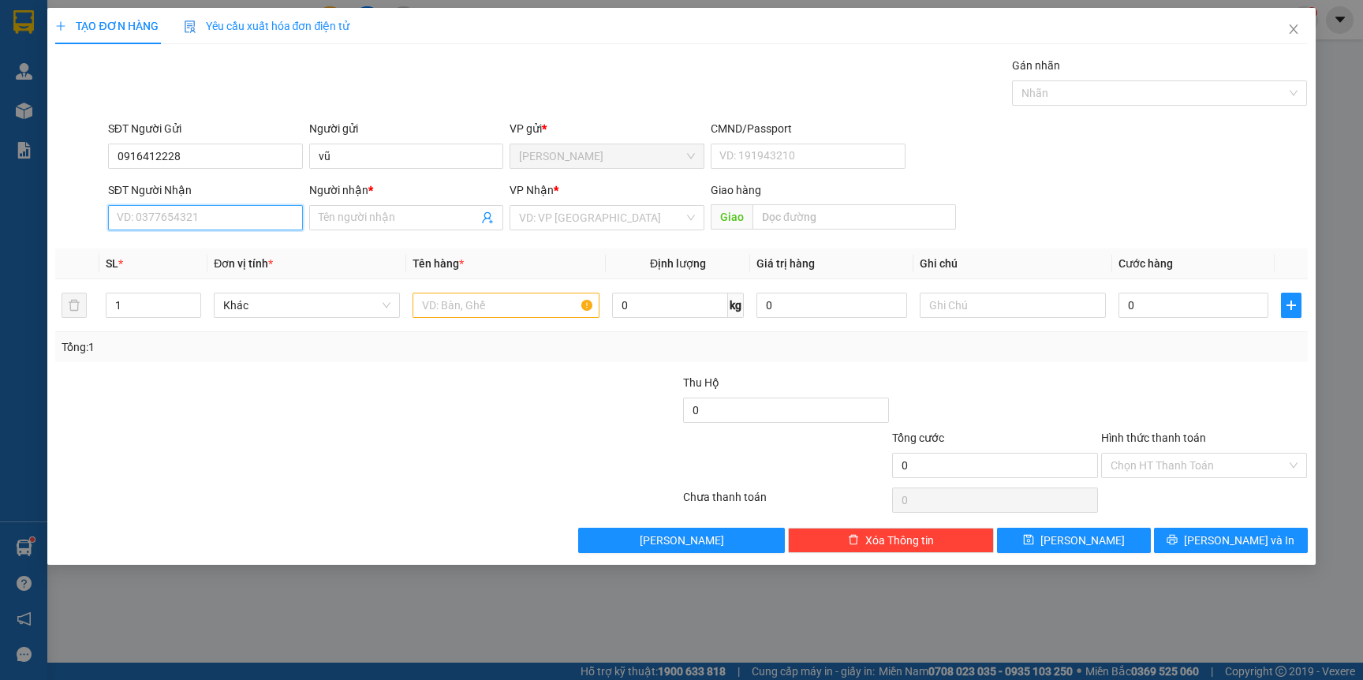
click at [207, 212] on input "SĐT Người Nhận" at bounding box center [205, 217] width 195 height 25
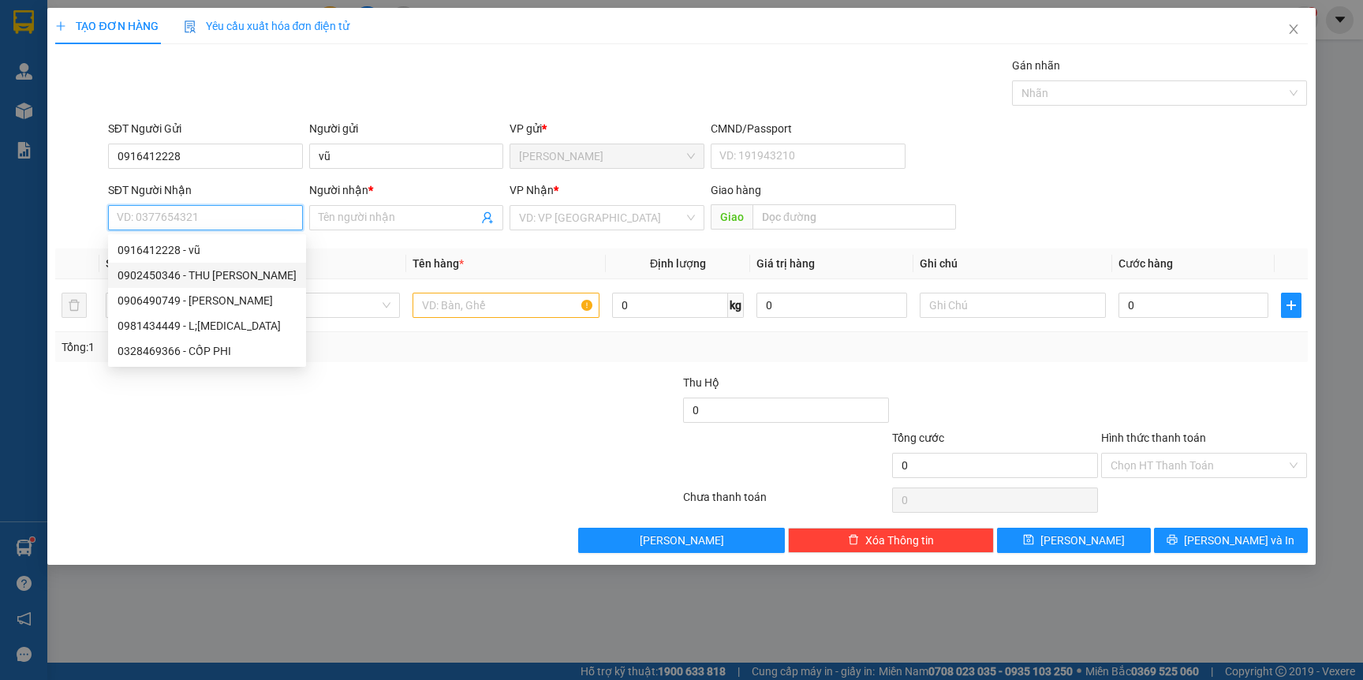
click at [236, 274] on div "0902450346 - THU HƯƠNG" at bounding box center [207, 275] width 179 height 17
type input "0902450346"
type input "THU HƯƠNG"
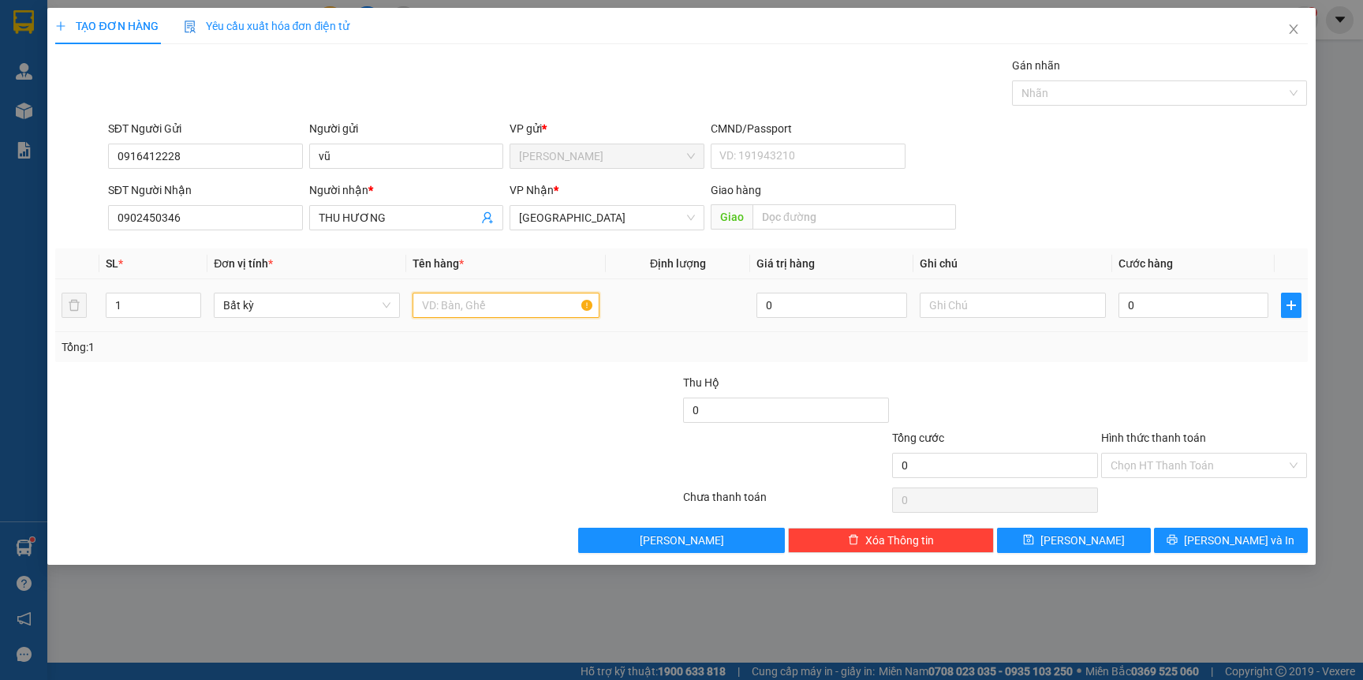
click at [437, 306] on input "text" at bounding box center [506, 305] width 186 height 25
click at [1208, 311] on input "0" at bounding box center [1194, 305] width 150 height 25
click at [1233, 533] on span "[PERSON_NAME] và In" at bounding box center [1239, 540] width 110 height 17
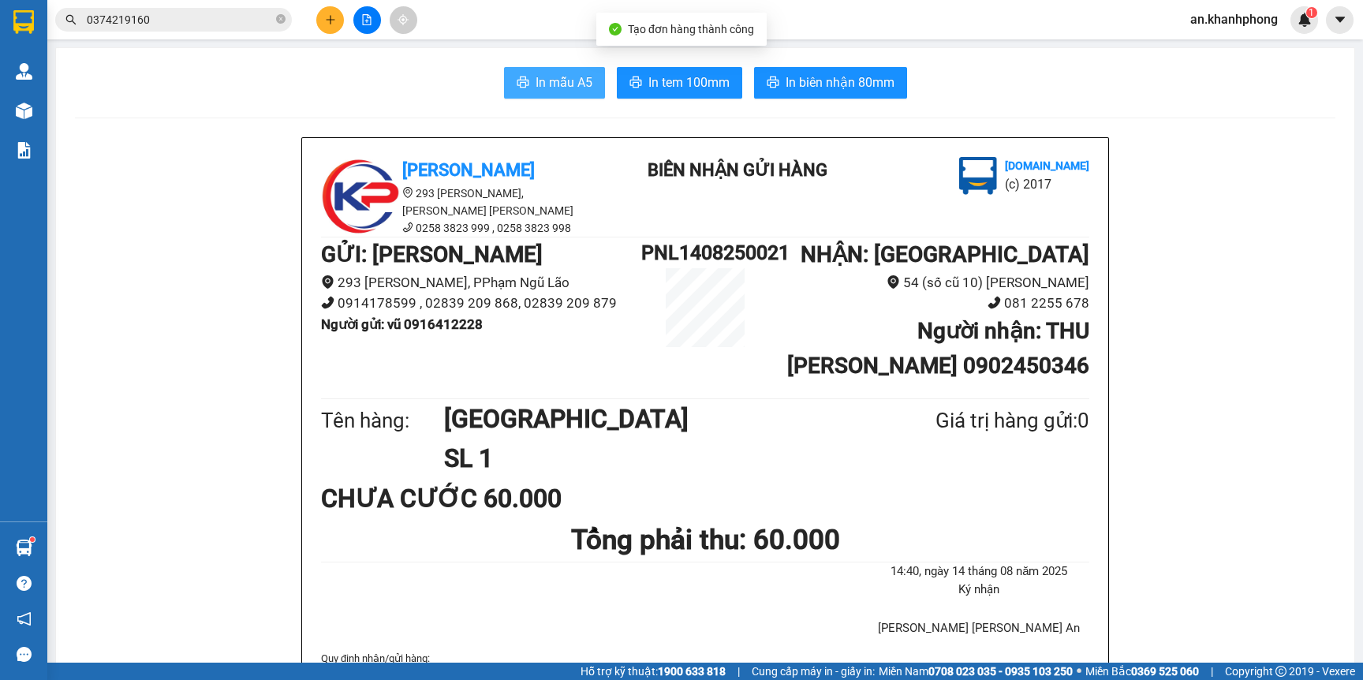
click at [514, 74] on button "In mẫu A5" at bounding box center [554, 83] width 101 height 32
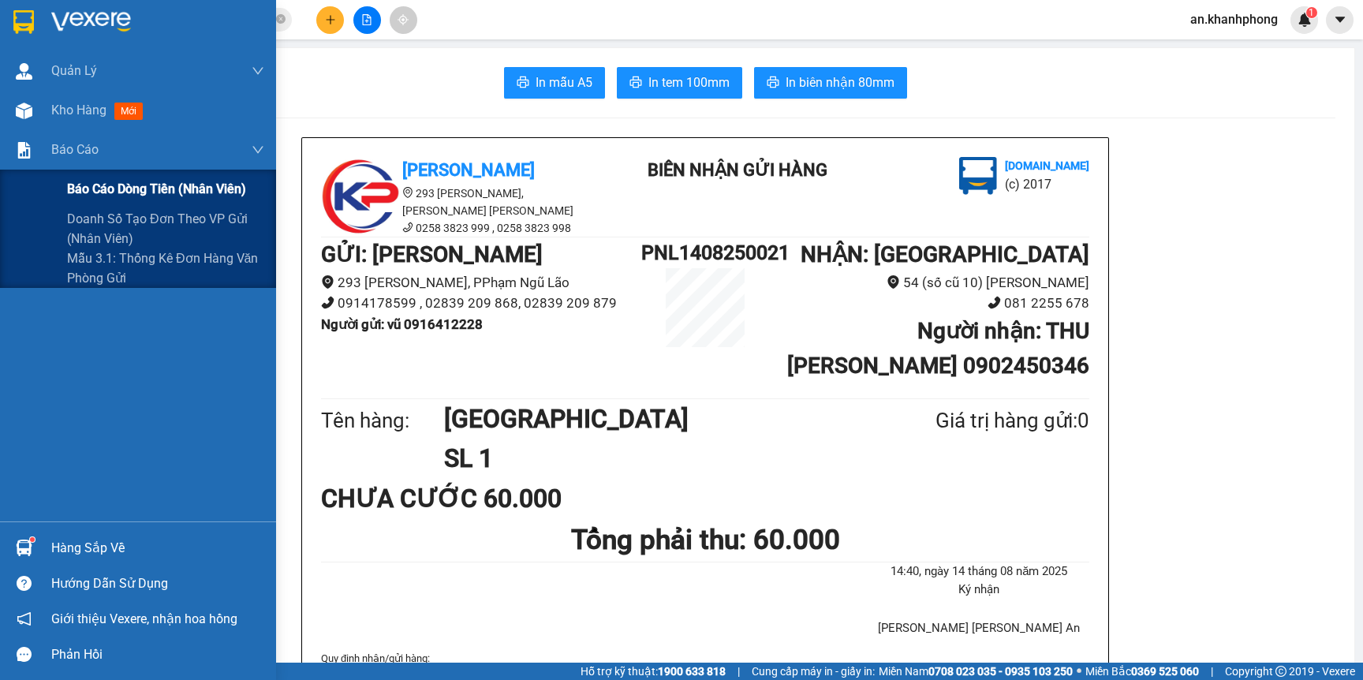
click at [110, 185] on span "Báo cáo dòng tiền (nhân viên)" at bounding box center [156, 189] width 179 height 20
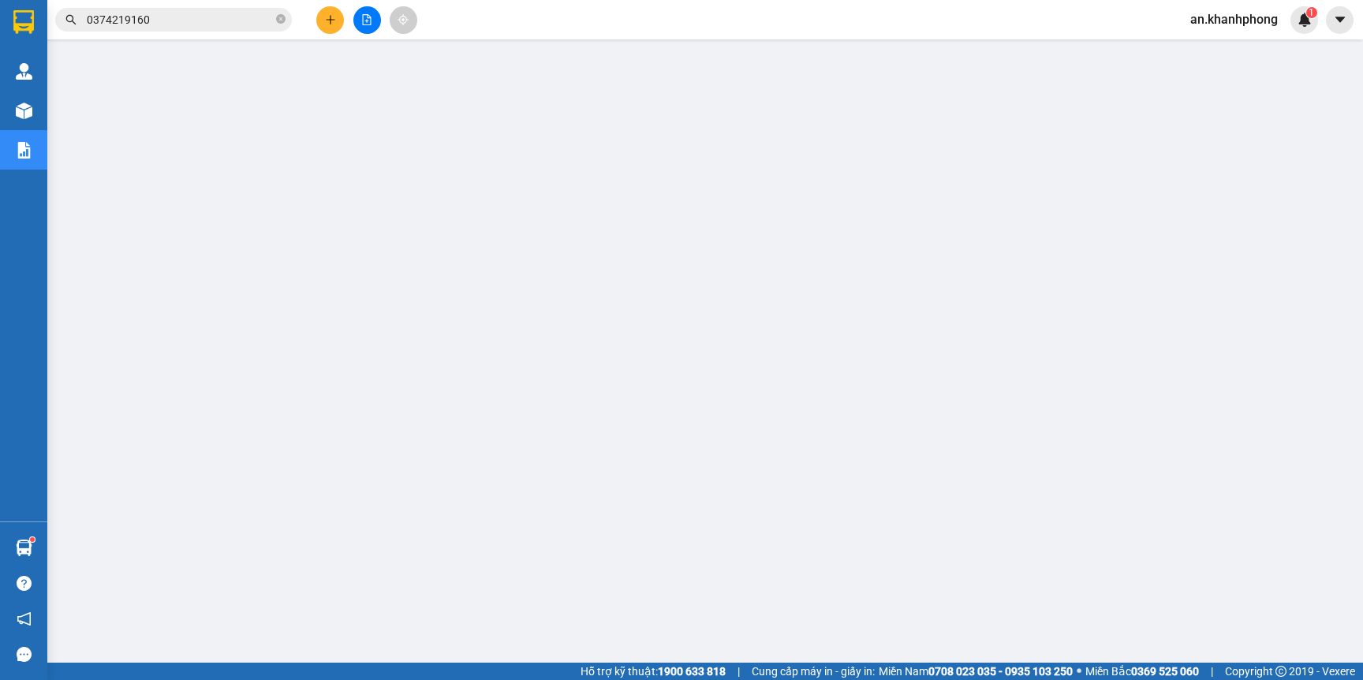
click at [325, 13] on button at bounding box center [330, 20] width 28 height 28
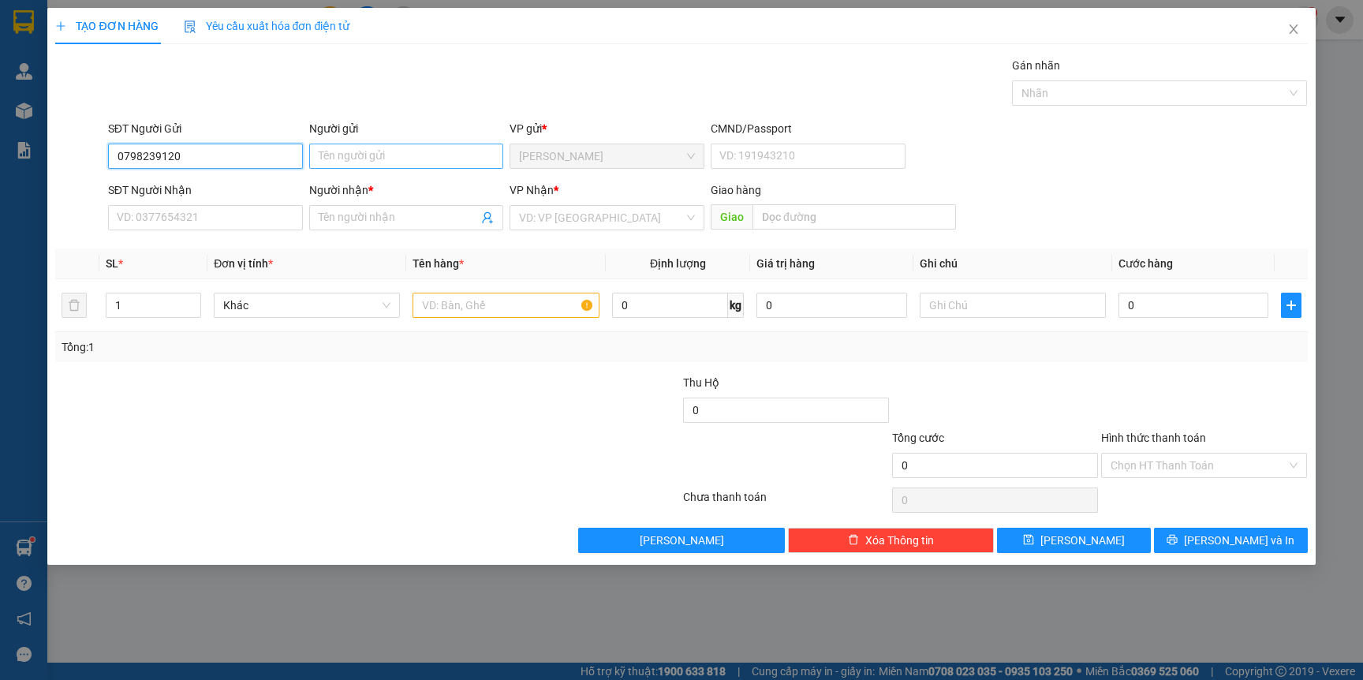
type input "0798239120"
click at [348, 159] on input "Người gửi" at bounding box center [406, 156] width 195 height 25
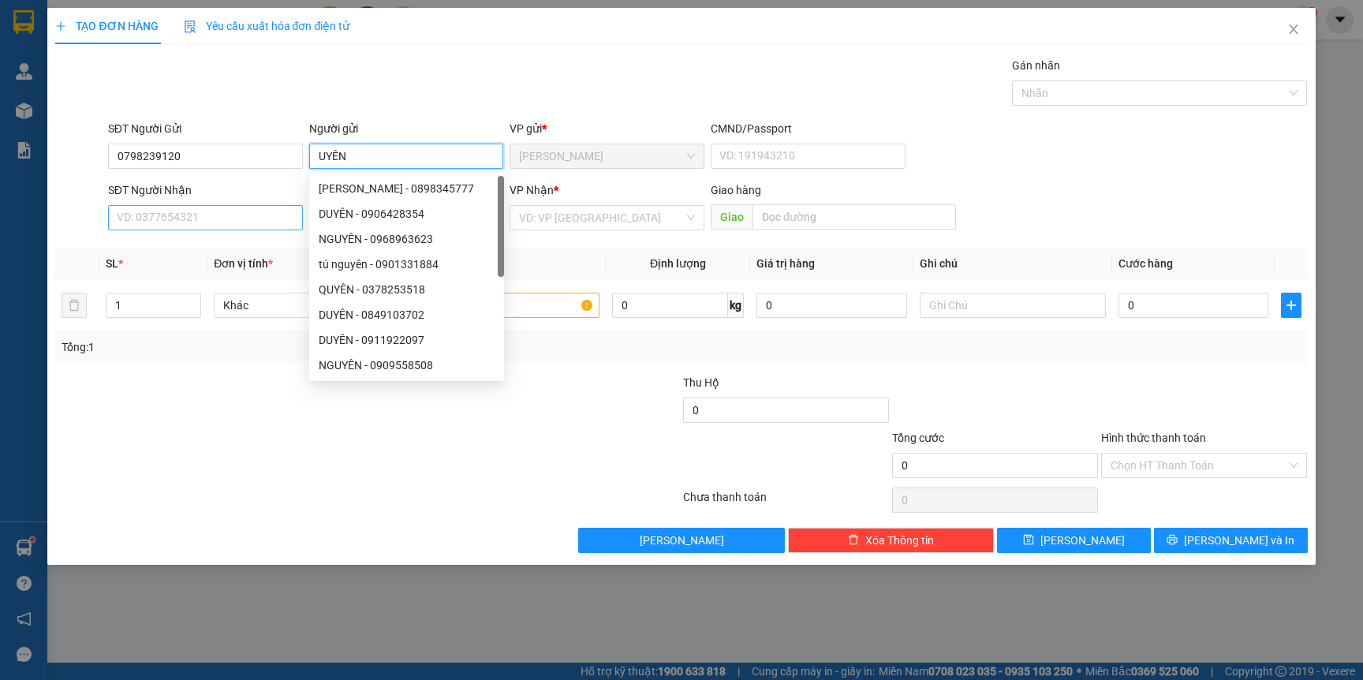
type input "UYÊN"
click at [210, 218] on input "SĐT Người Nhận" at bounding box center [205, 217] width 195 height 25
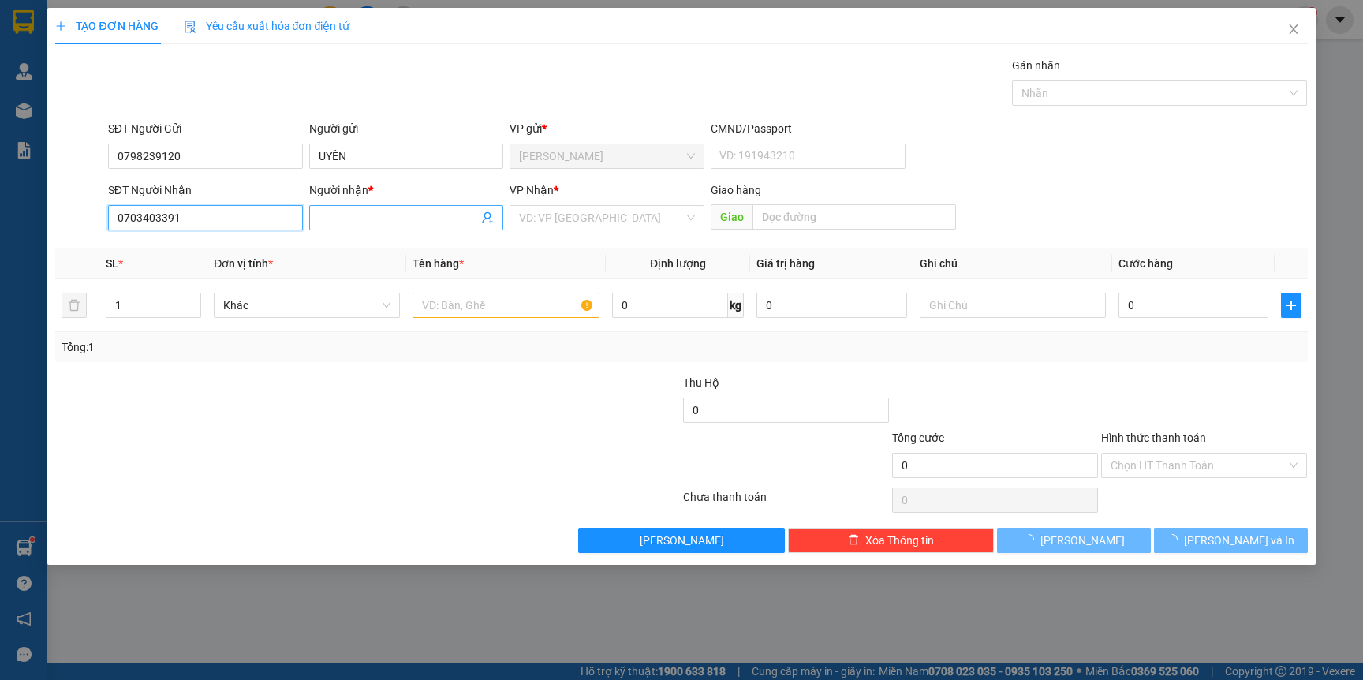
type input "0703403391"
click at [377, 222] on input "Người nhận *" at bounding box center [399, 217] width 160 height 17
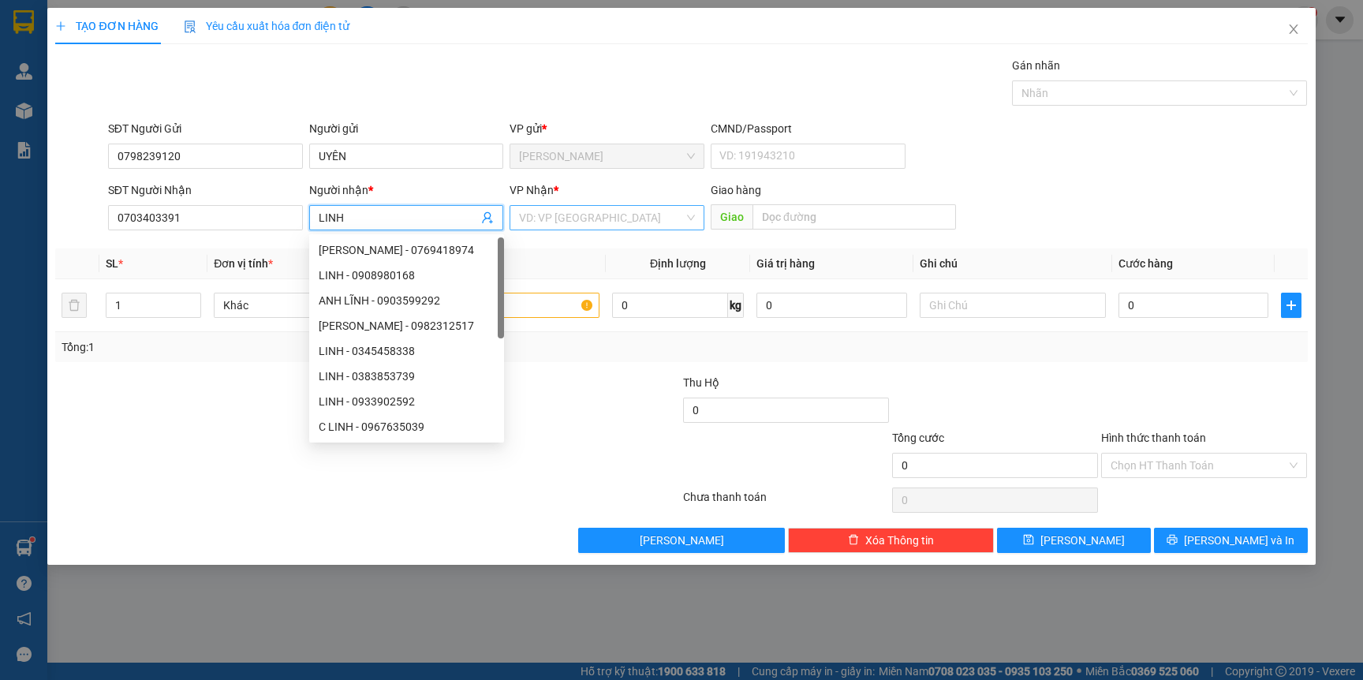
type input "LINH"
click at [566, 226] on input "search" at bounding box center [601, 218] width 165 height 24
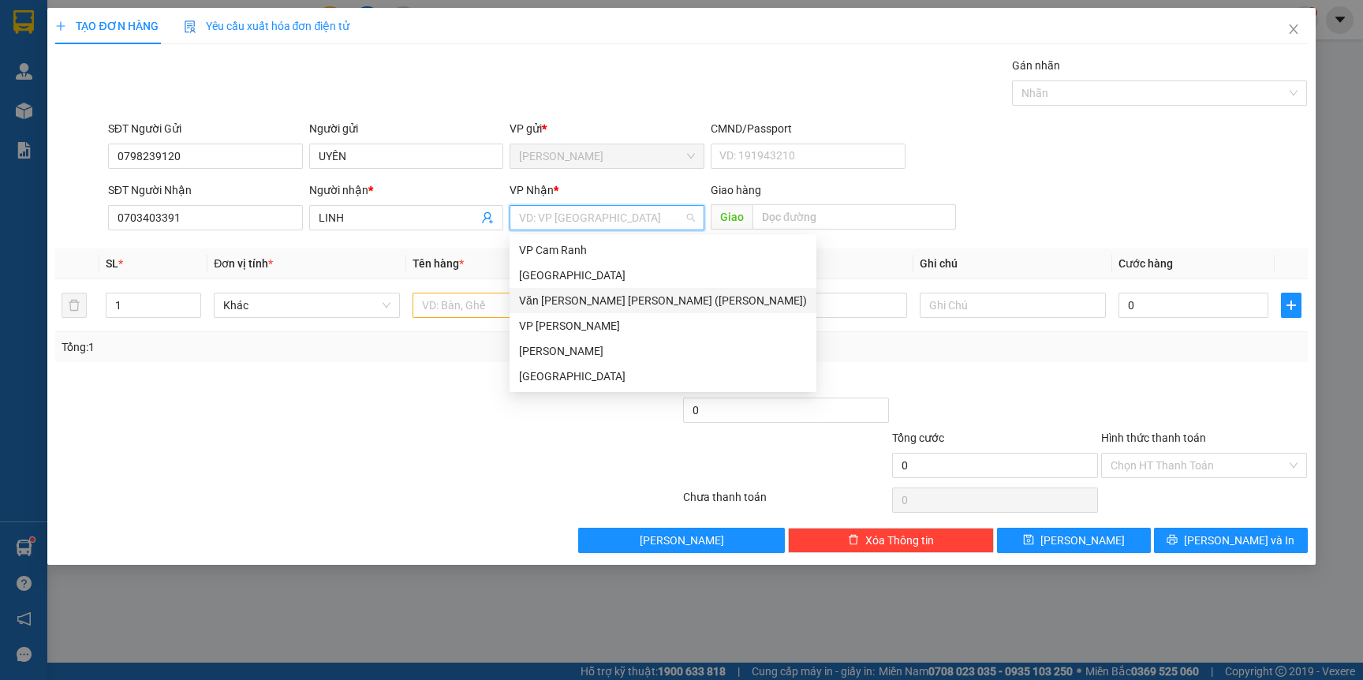
click at [633, 301] on div "Văn Phòng [PERSON_NAME] (Mường Thanh)" at bounding box center [663, 300] width 288 height 17
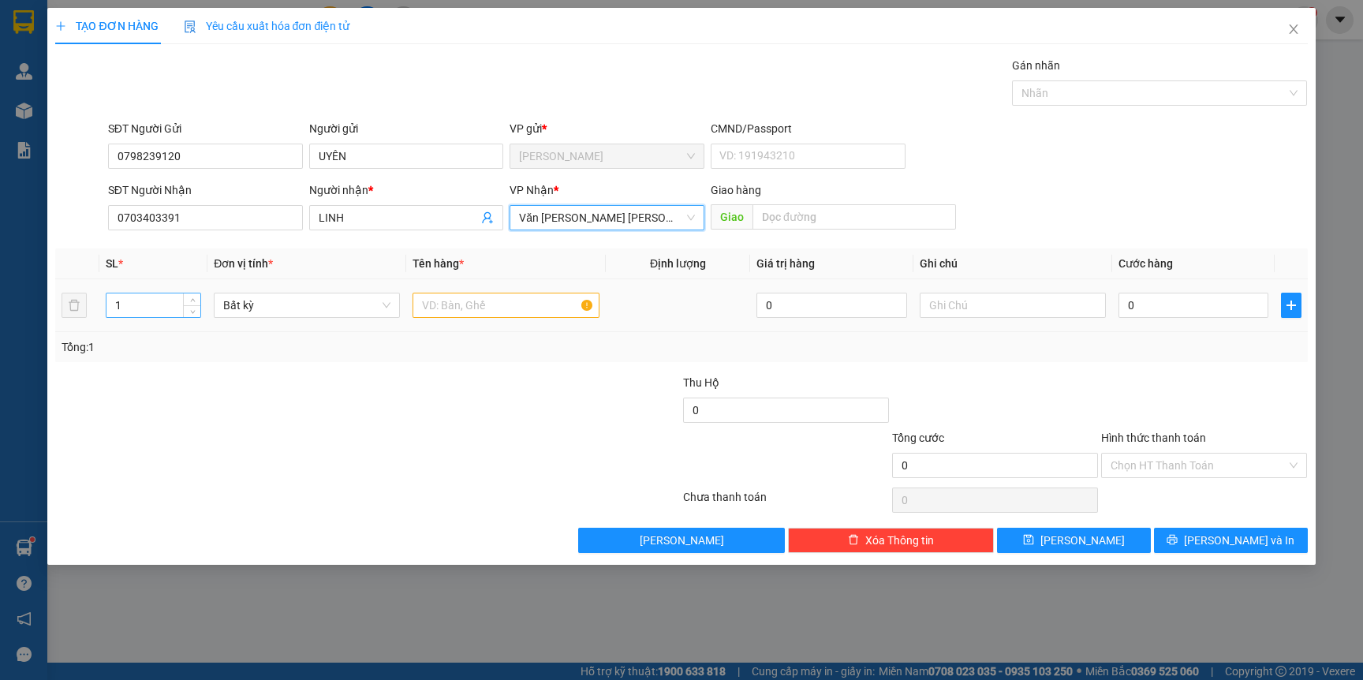
click at [136, 303] on input "1" at bounding box center [153, 305] width 95 height 24
type input "2"
click at [482, 308] on input "text" at bounding box center [506, 305] width 186 height 25
type input "TX+TG"
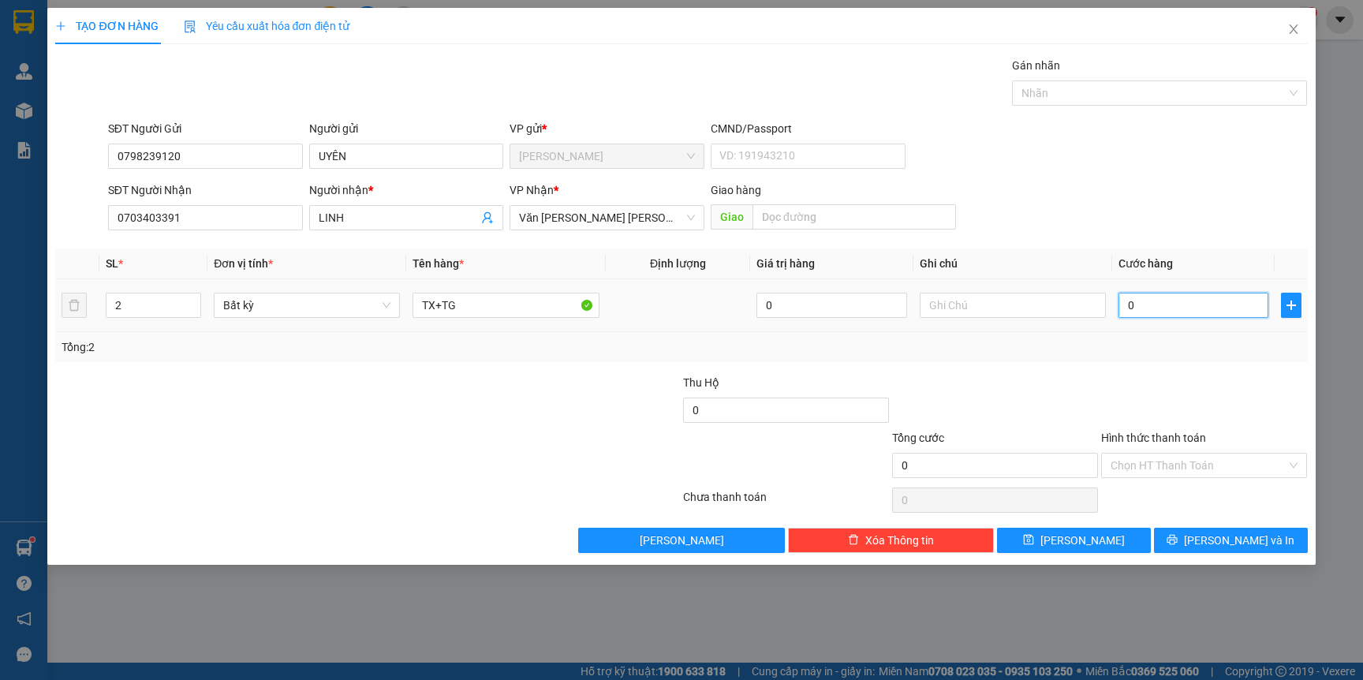
click at [1177, 300] on input "0" at bounding box center [1194, 305] width 150 height 25
type input "7"
type input "70"
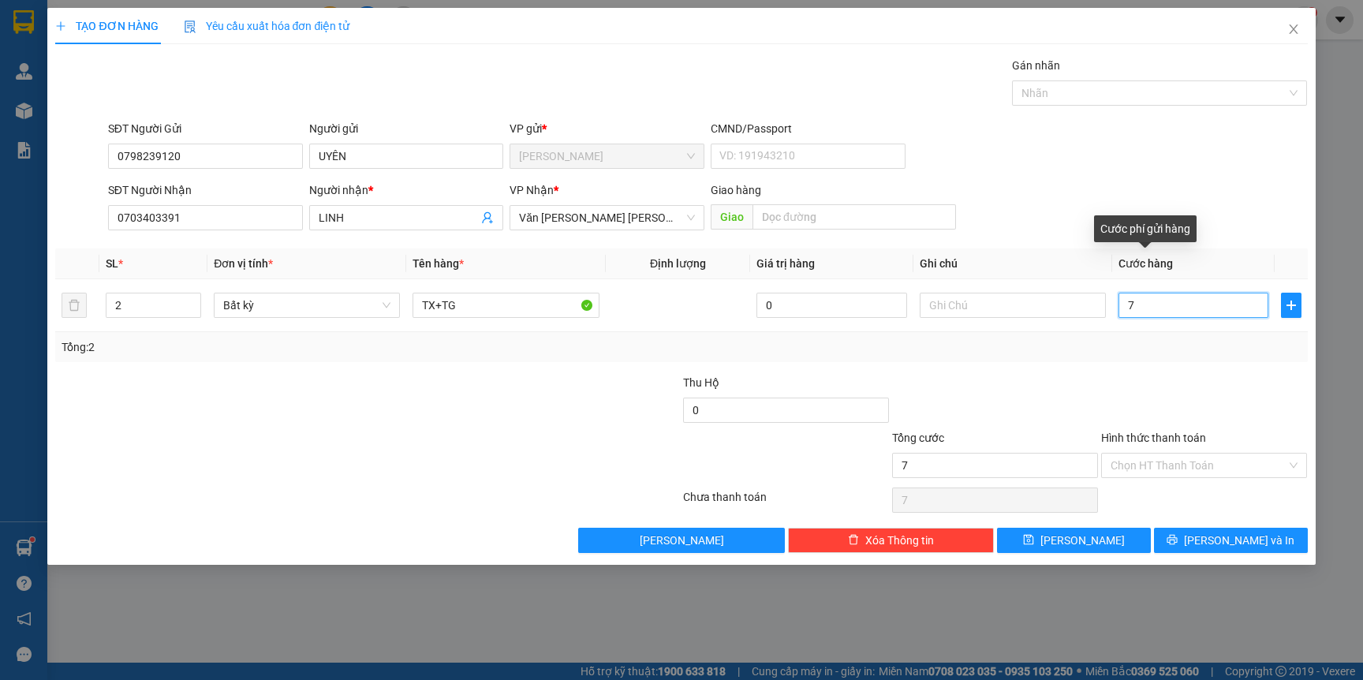
type input "70"
type input "70.000"
click at [1195, 462] on input "Hình thức thanh toán" at bounding box center [1199, 466] width 176 height 24
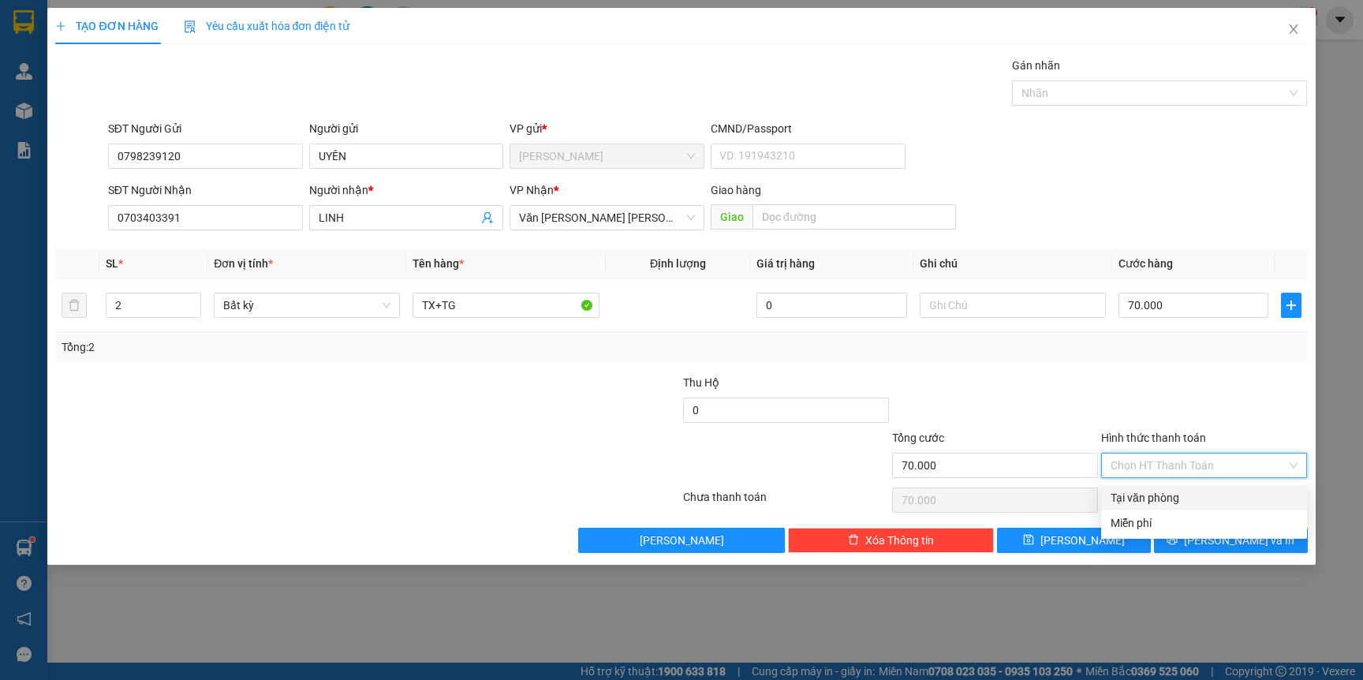
click at [1178, 499] on div "Tại văn phòng" at bounding box center [1204, 497] width 187 height 17
type input "0"
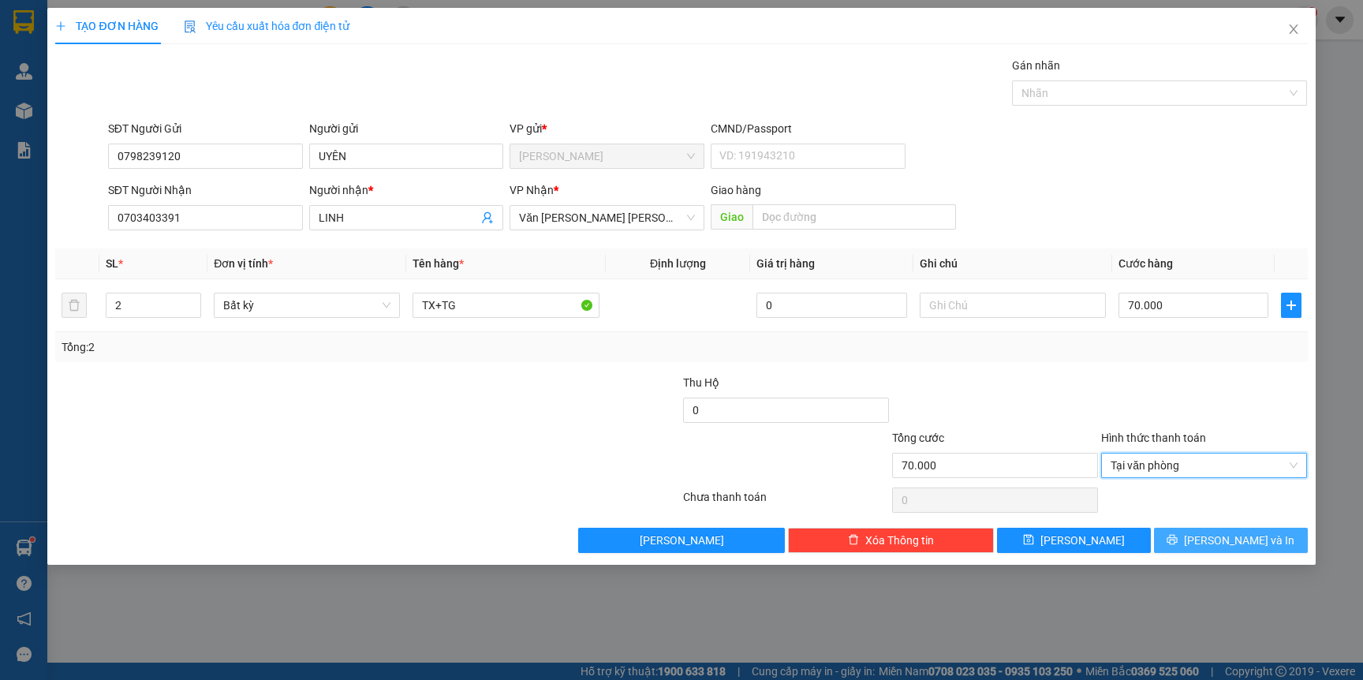
click at [1268, 544] on button "[PERSON_NAME] và In" at bounding box center [1231, 540] width 154 height 25
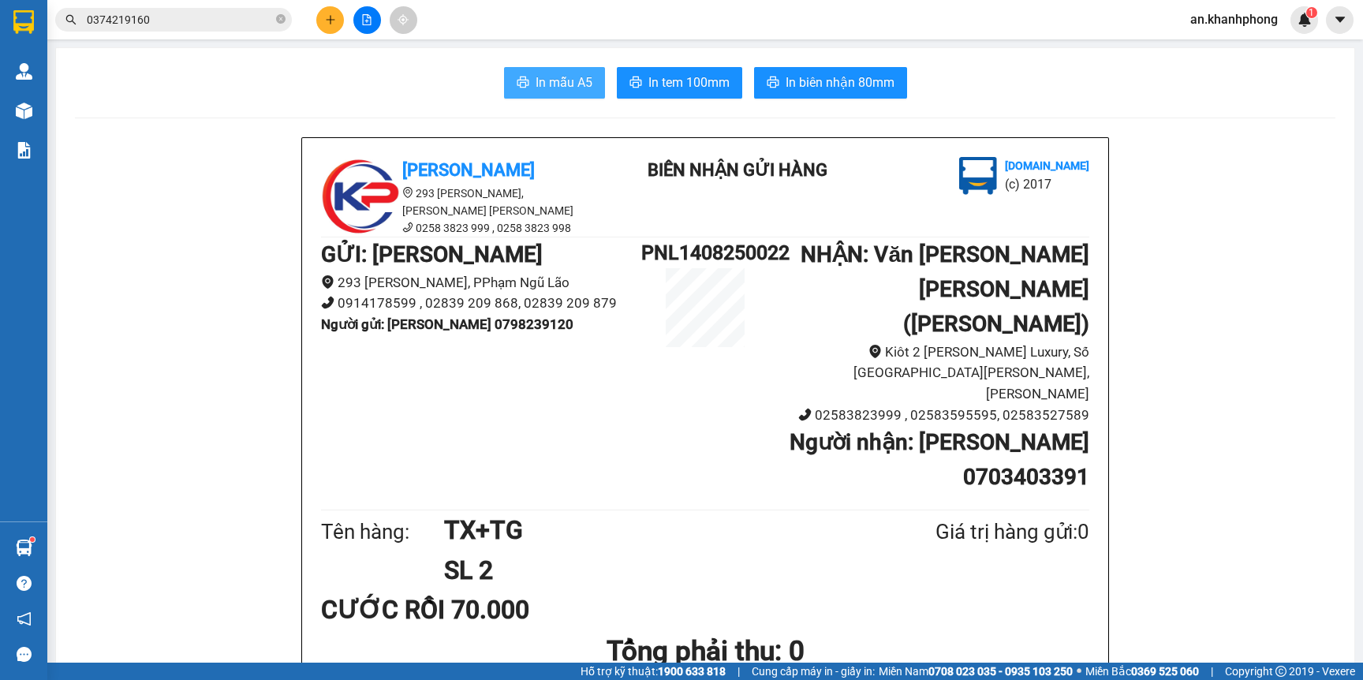
click at [523, 84] on button "In mẫu A5" at bounding box center [554, 83] width 101 height 32
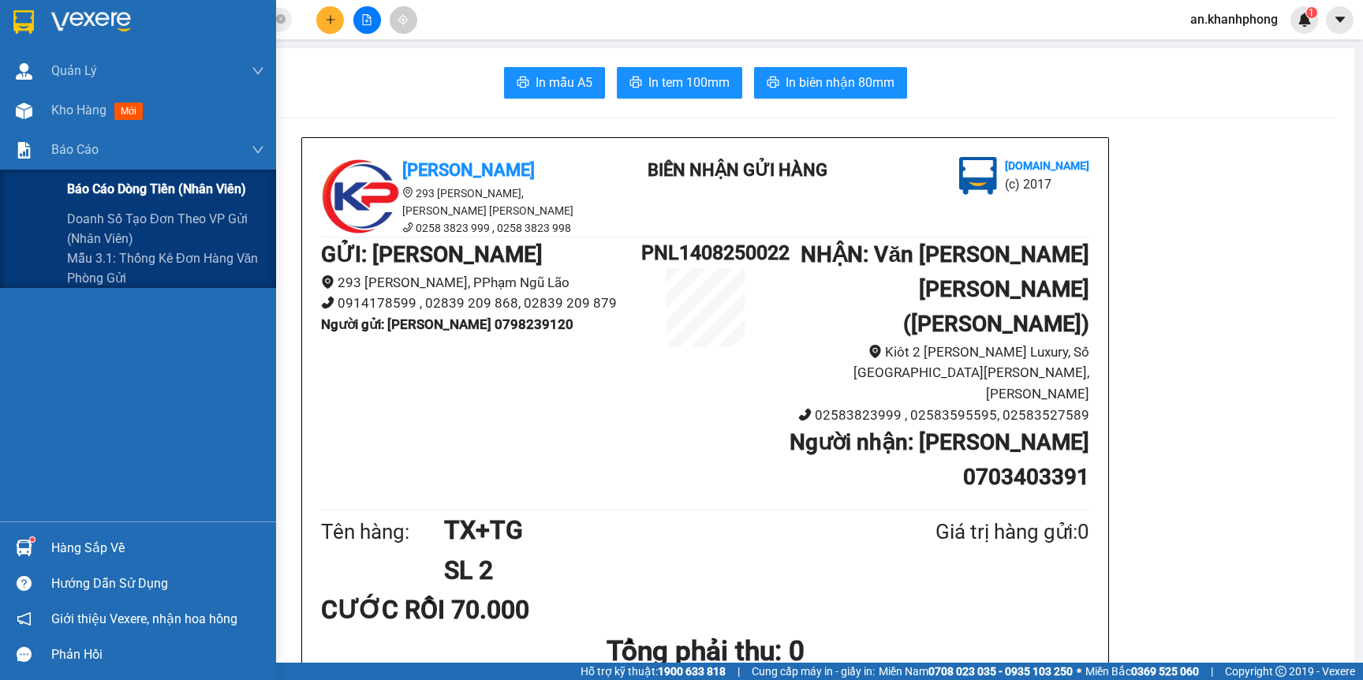
click at [116, 176] on div "Báo cáo dòng tiền (nhân viên)" at bounding box center [165, 189] width 197 height 39
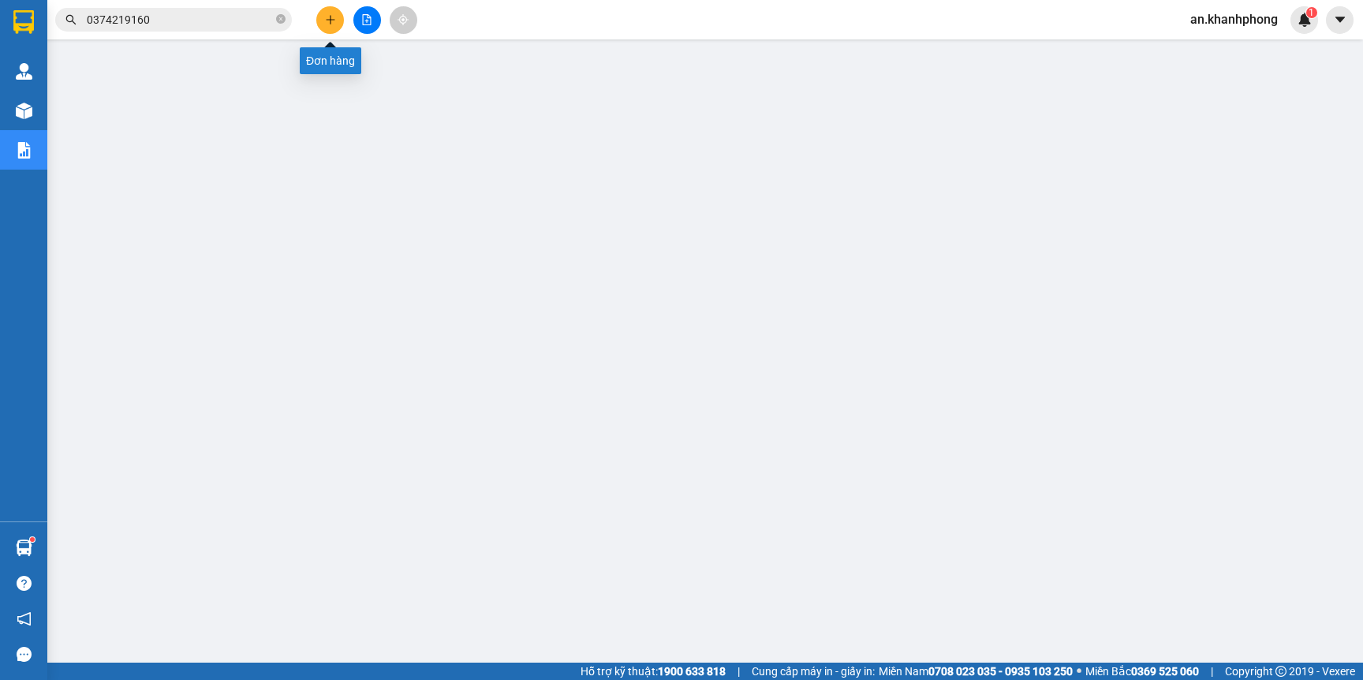
click at [326, 19] on icon "plus" at bounding box center [330, 19] width 9 height 1
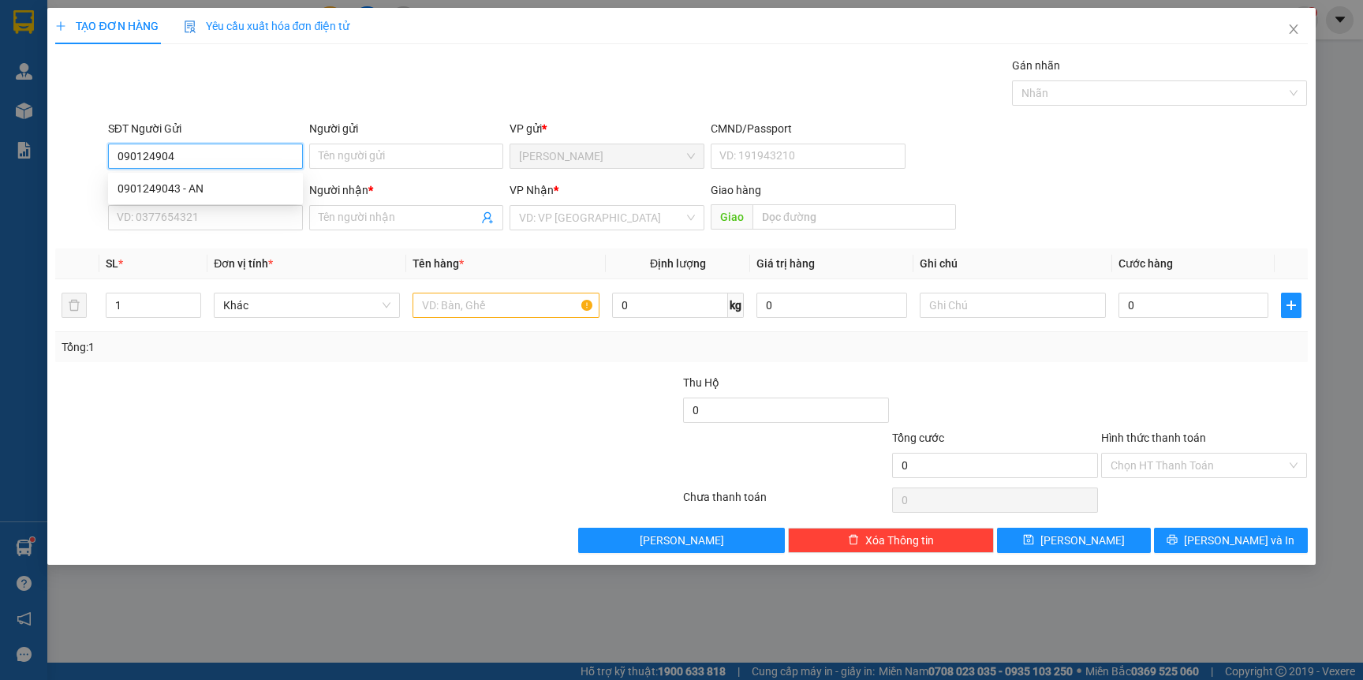
type input "0901249043"
click at [215, 181] on div "0901249043 - AN" at bounding box center [206, 188] width 176 height 17
type input "AN"
type input "0901249043"
click at [219, 214] on input "SĐT Người Nhận" at bounding box center [205, 217] width 195 height 25
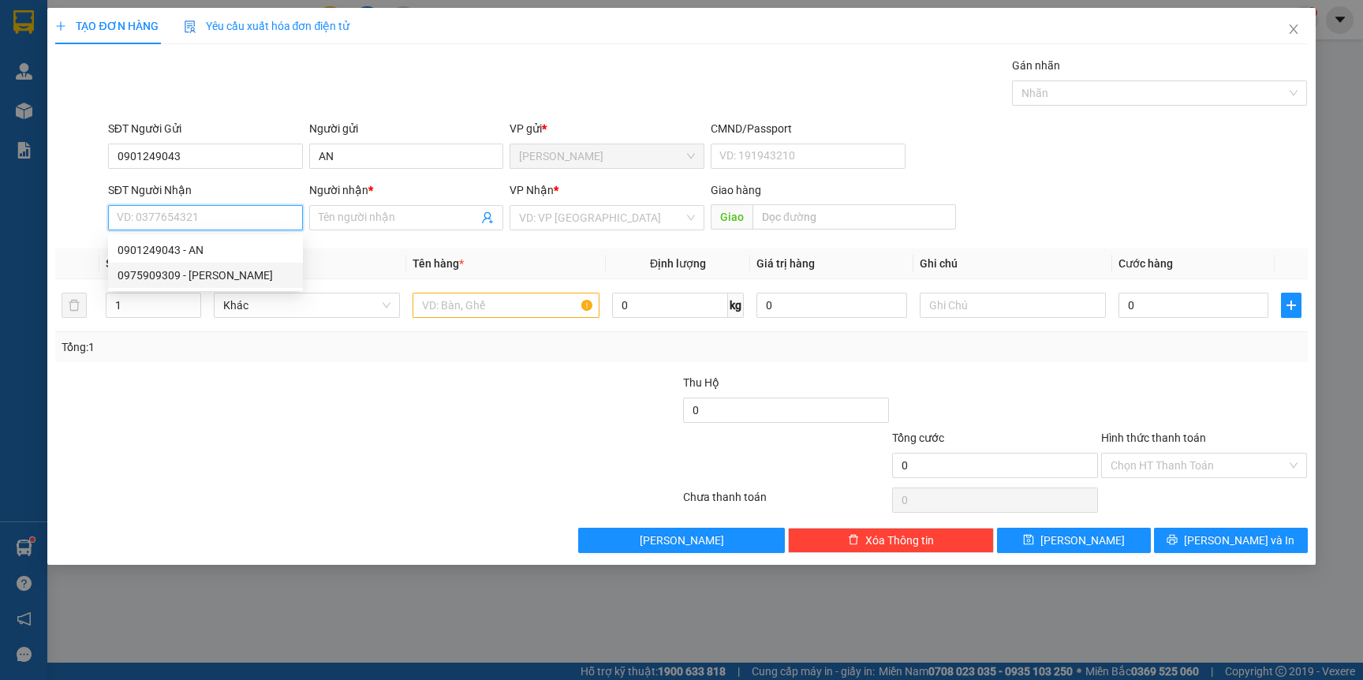
click at [230, 267] on div "0975909309 - THANH XUÂN" at bounding box center [206, 275] width 176 height 17
type input "0975909309"
type input "[PERSON_NAME]"
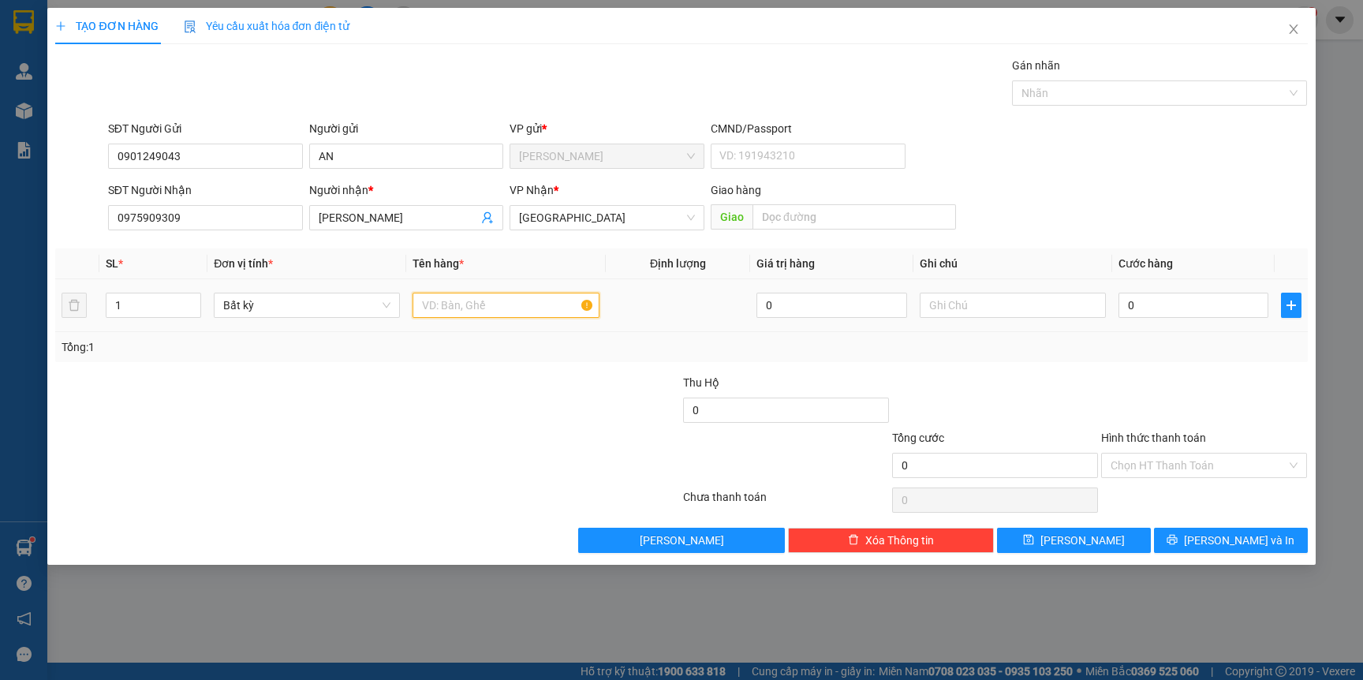
click at [454, 307] on input "text" at bounding box center [506, 305] width 186 height 25
type input "G"
type input "[GEOGRAPHIC_DATA]"
click at [1173, 316] on input "0" at bounding box center [1194, 305] width 150 height 25
type input "1"
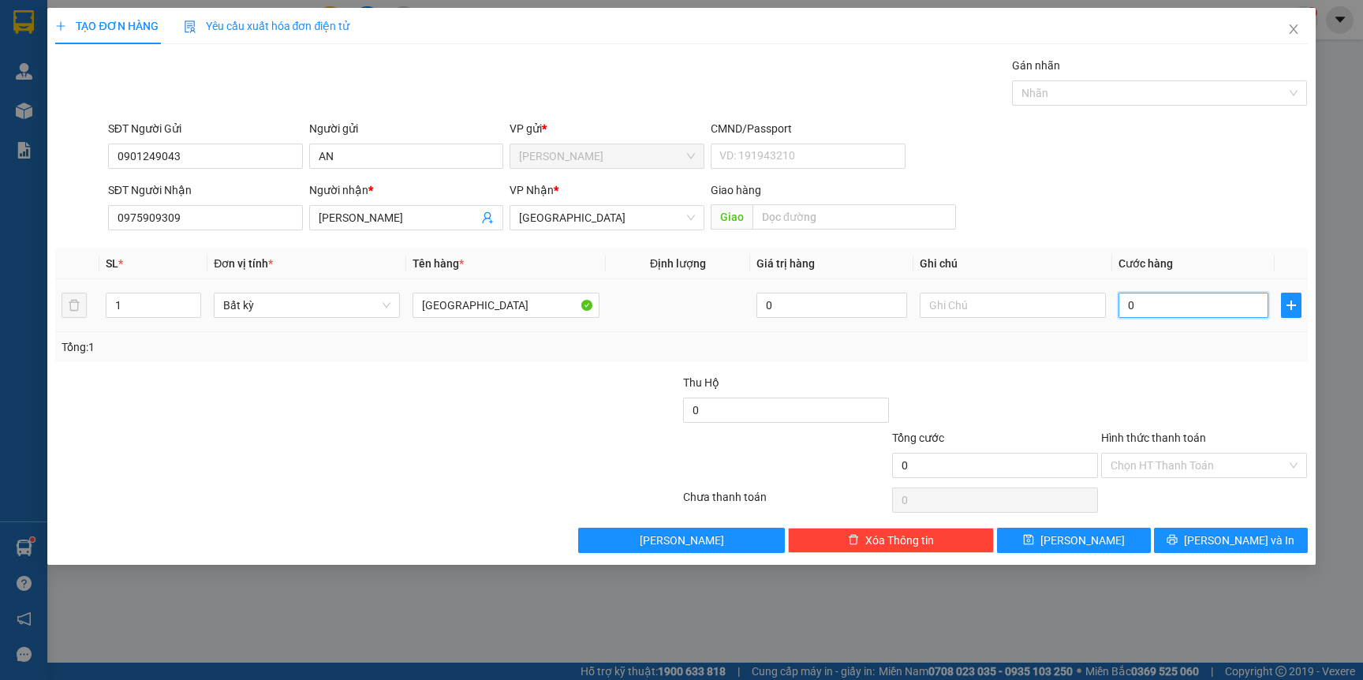
type input "1"
type input "10"
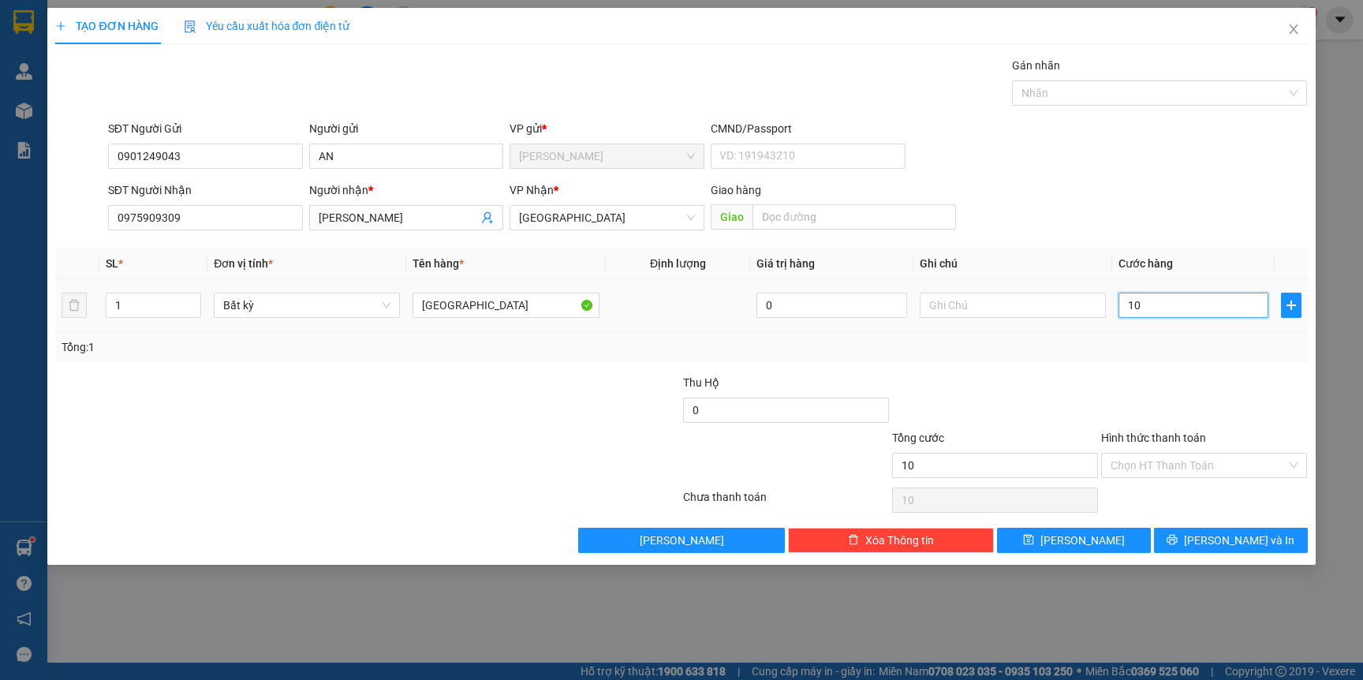
type input "100"
click at [1238, 536] on span "[PERSON_NAME] và In" at bounding box center [1239, 540] width 110 height 17
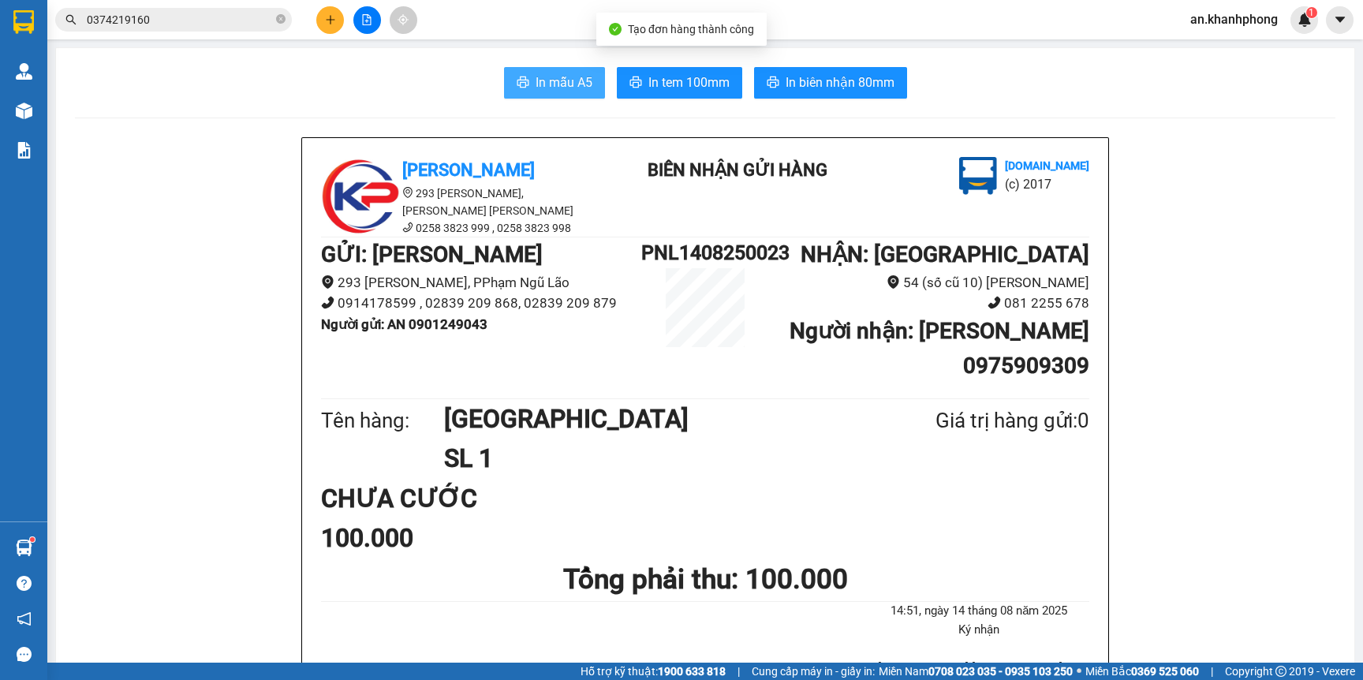
click at [536, 87] on span "In mẫu A5" at bounding box center [564, 83] width 57 height 20
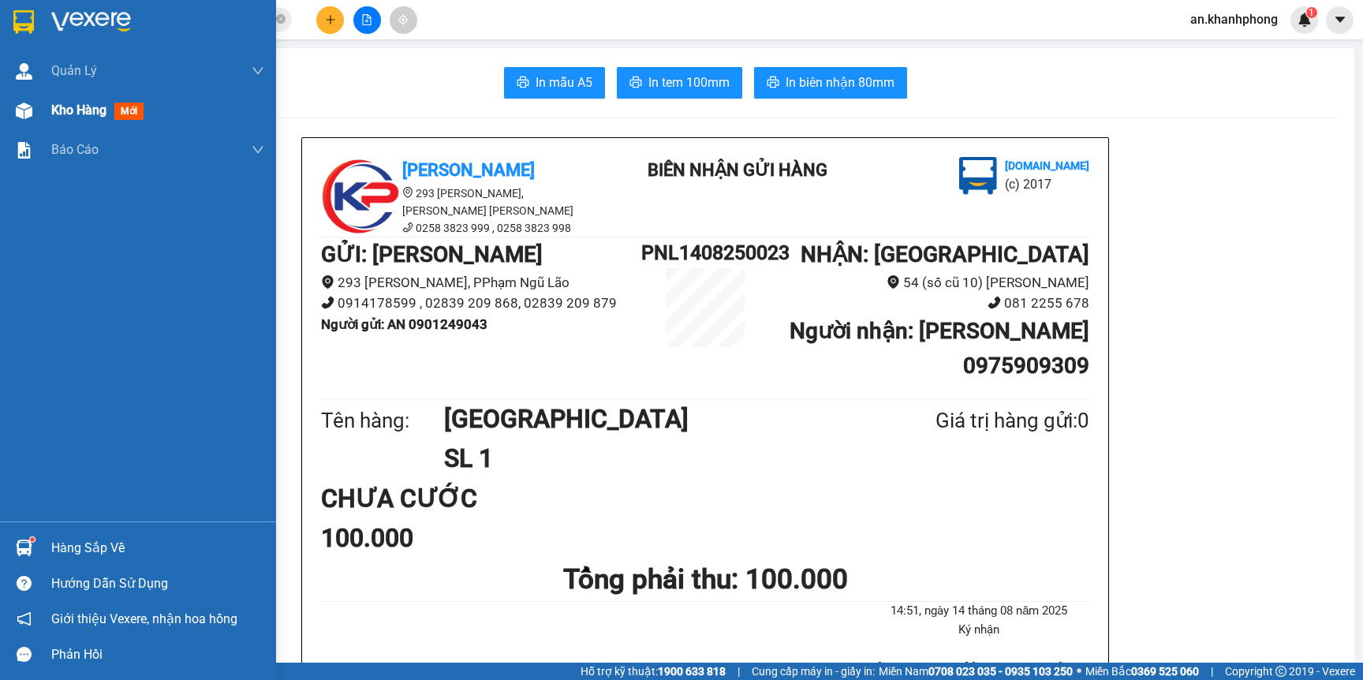
click at [95, 110] on span "Kho hàng" at bounding box center [78, 110] width 55 height 15
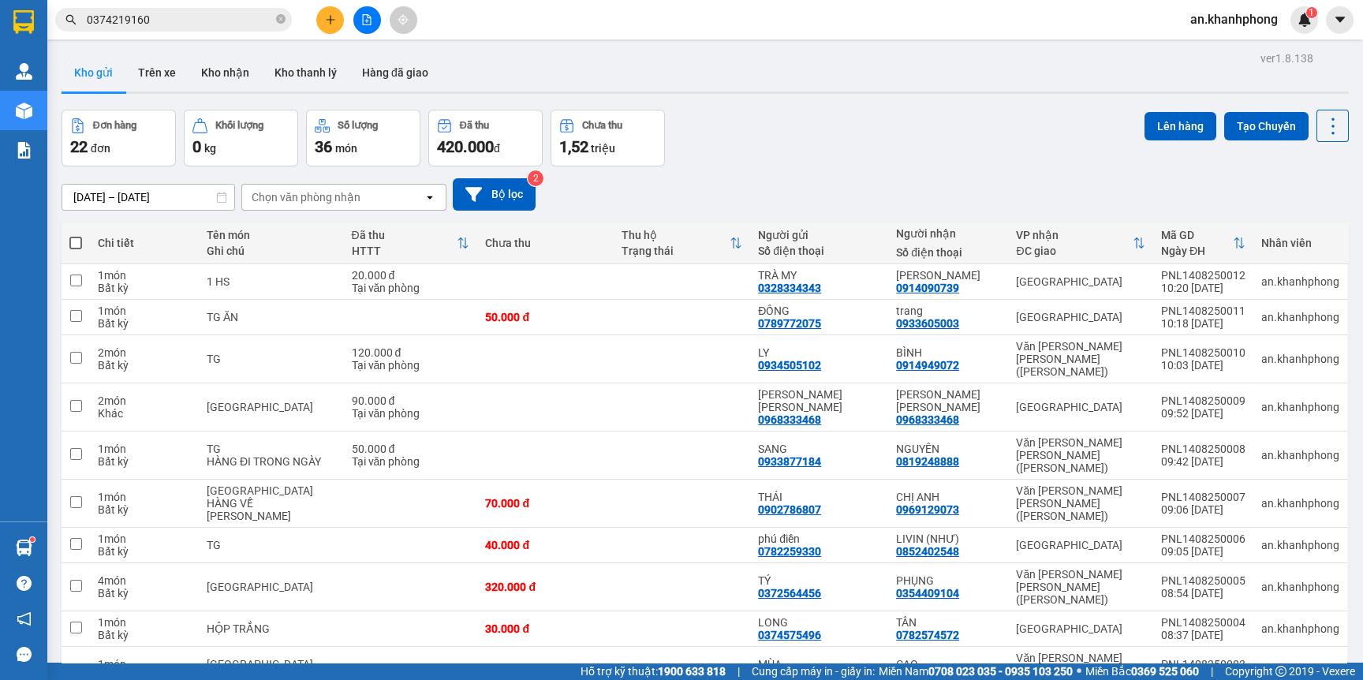
click at [1253, 617] on span "100 / trang" at bounding box center [1268, 625] width 57 height 16
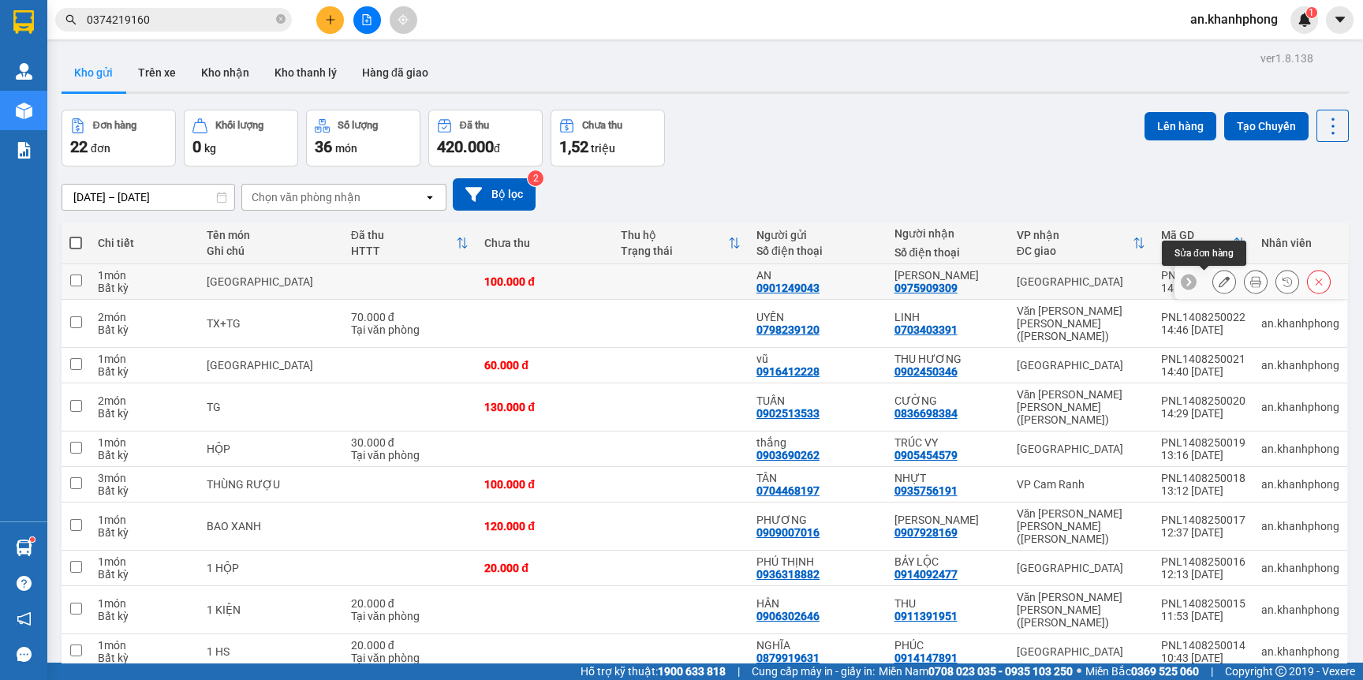
click at [1219, 276] on icon at bounding box center [1224, 281] width 11 height 11
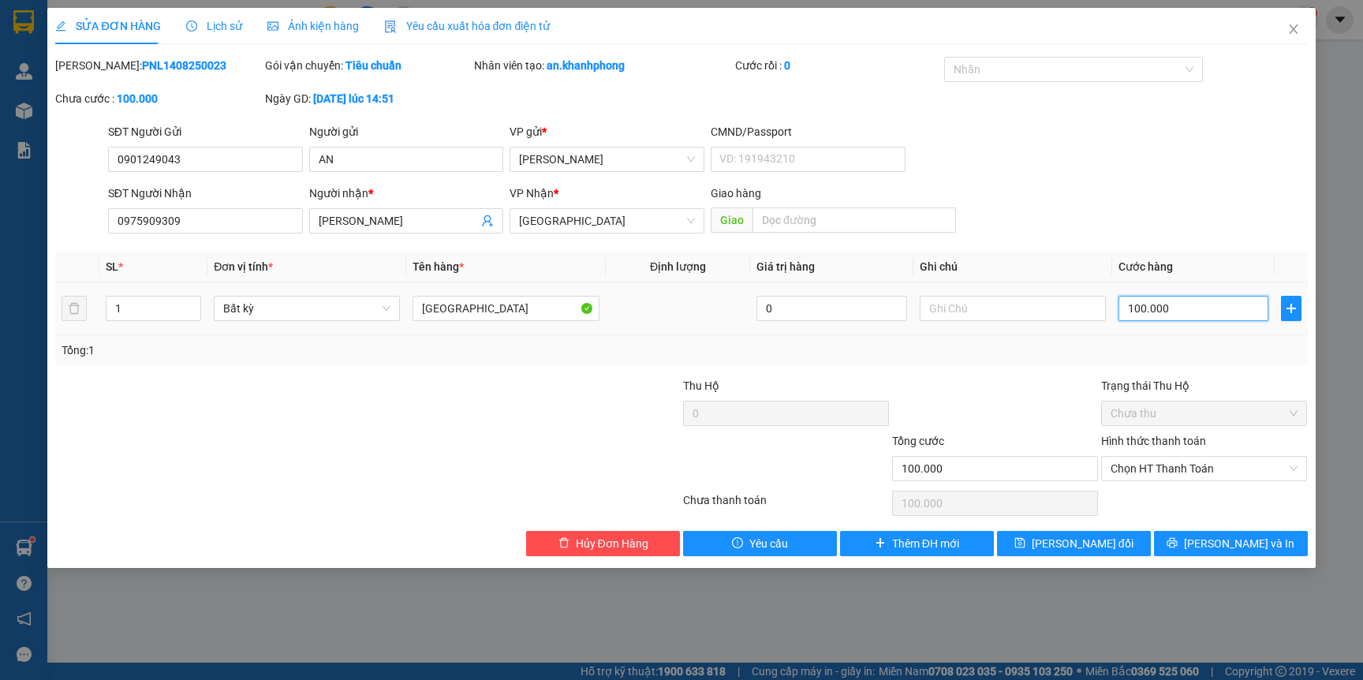
click at [1209, 316] on input "100.000" at bounding box center [1194, 308] width 150 height 25
click at [1230, 541] on span "[PERSON_NAME] và In" at bounding box center [1239, 543] width 110 height 17
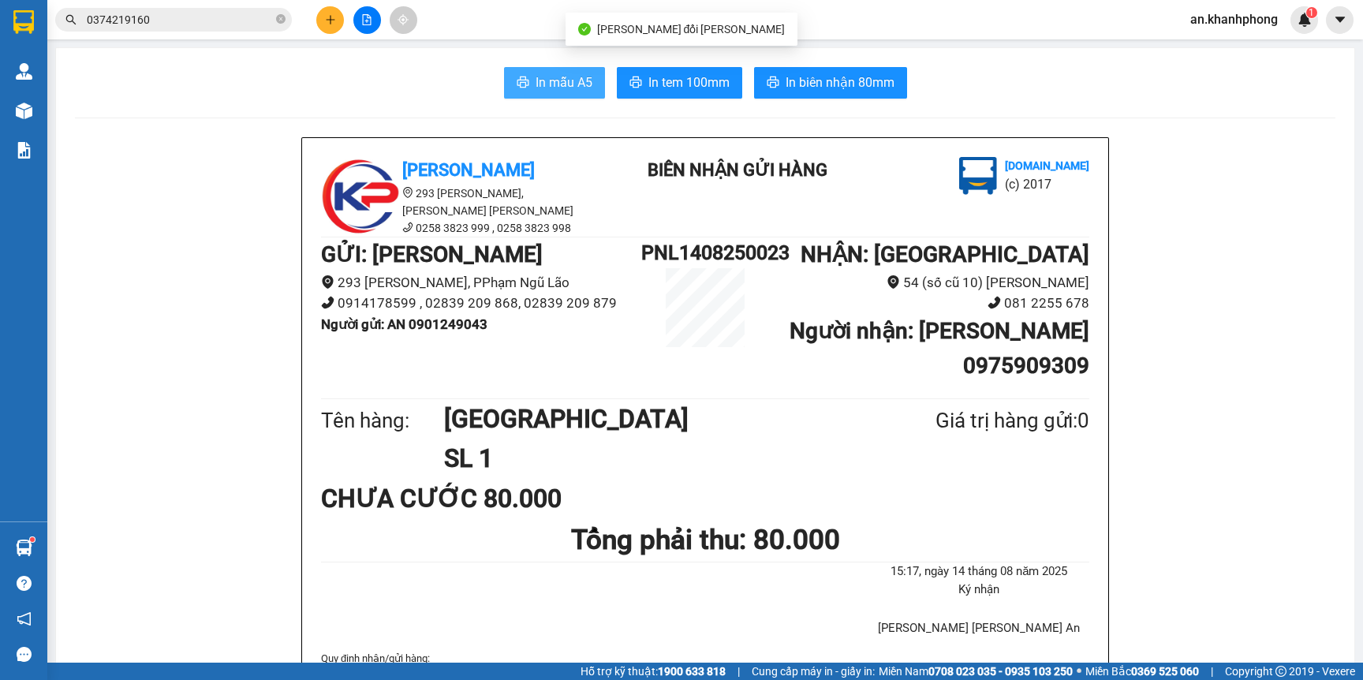
click at [551, 95] on button "In mẫu A5" at bounding box center [554, 83] width 101 height 32
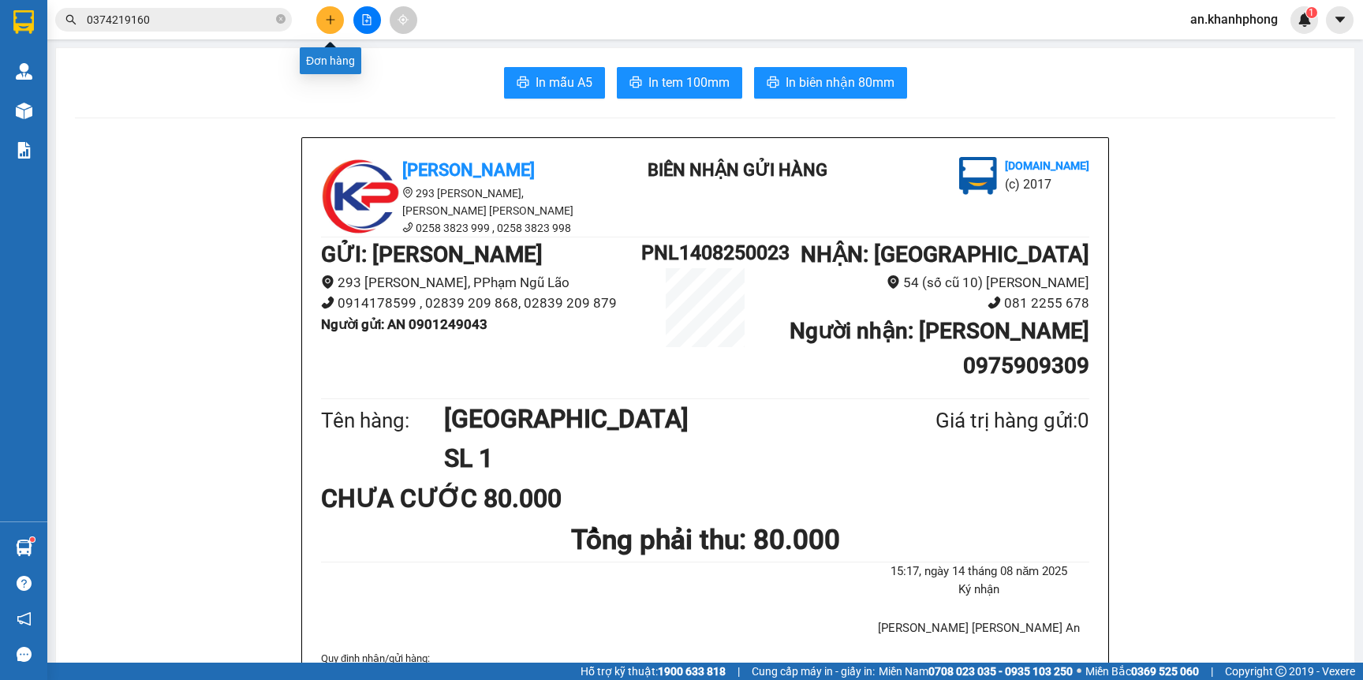
click at [329, 24] on icon "plus" at bounding box center [330, 19] width 11 height 11
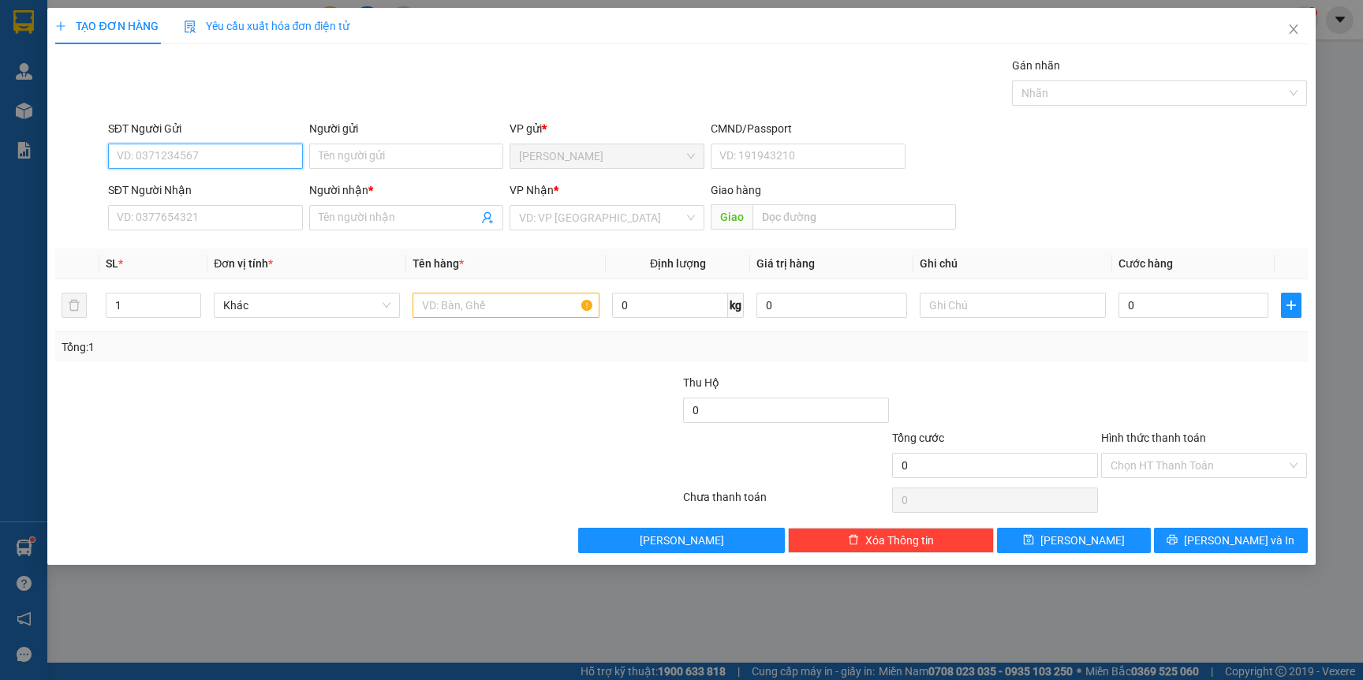
click at [244, 161] on input "SĐT Người Gửi" at bounding box center [205, 156] width 195 height 25
click at [233, 185] on div "02873076565 - PURATOS" at bounding box center [206, 188] width 176 height 17
type input "02873076565"
type input "PURATOS"
type input "02873076565"
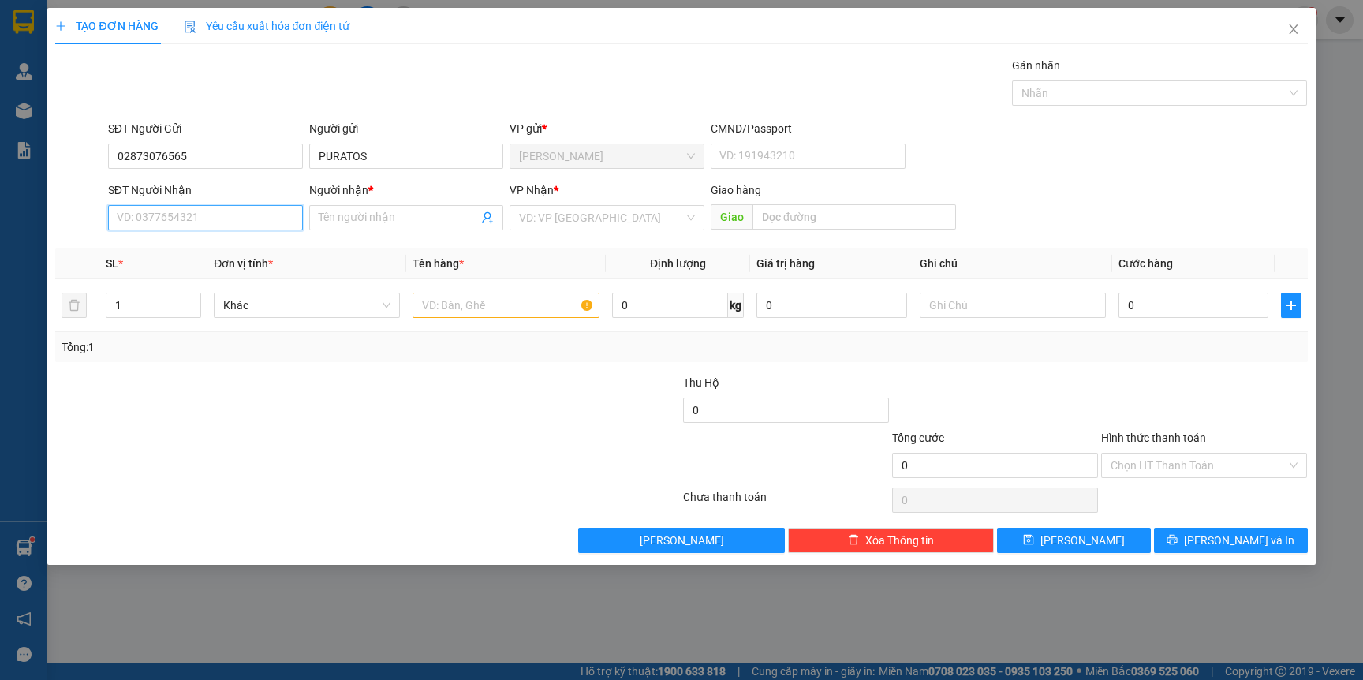
click at [226, 215] on input "SĐT Người Nhận" at bounding box center [205, 217] width 195 height 25
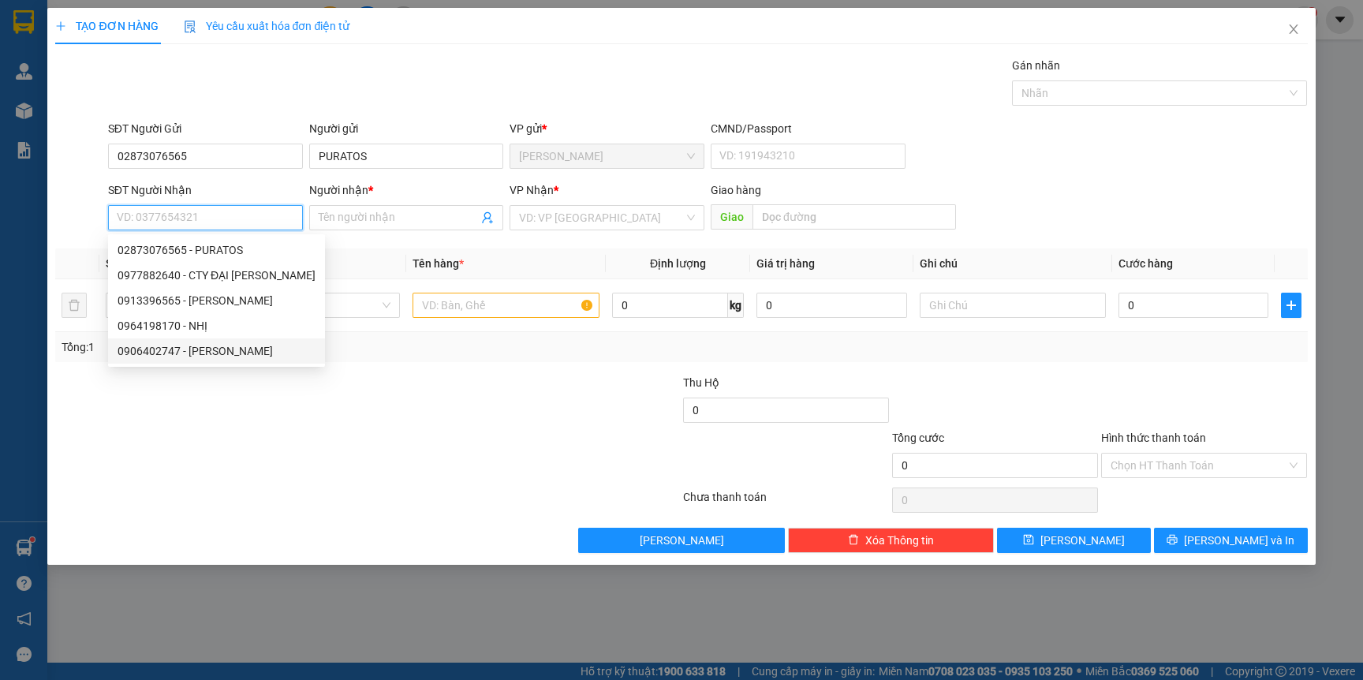
click at [243, 354] on div "0906402747 - HÙNG HUYỀN" at bounding box center [217, 350] width 198 height 17
type input "0906402747"
type input "[PERSON_NAME]"
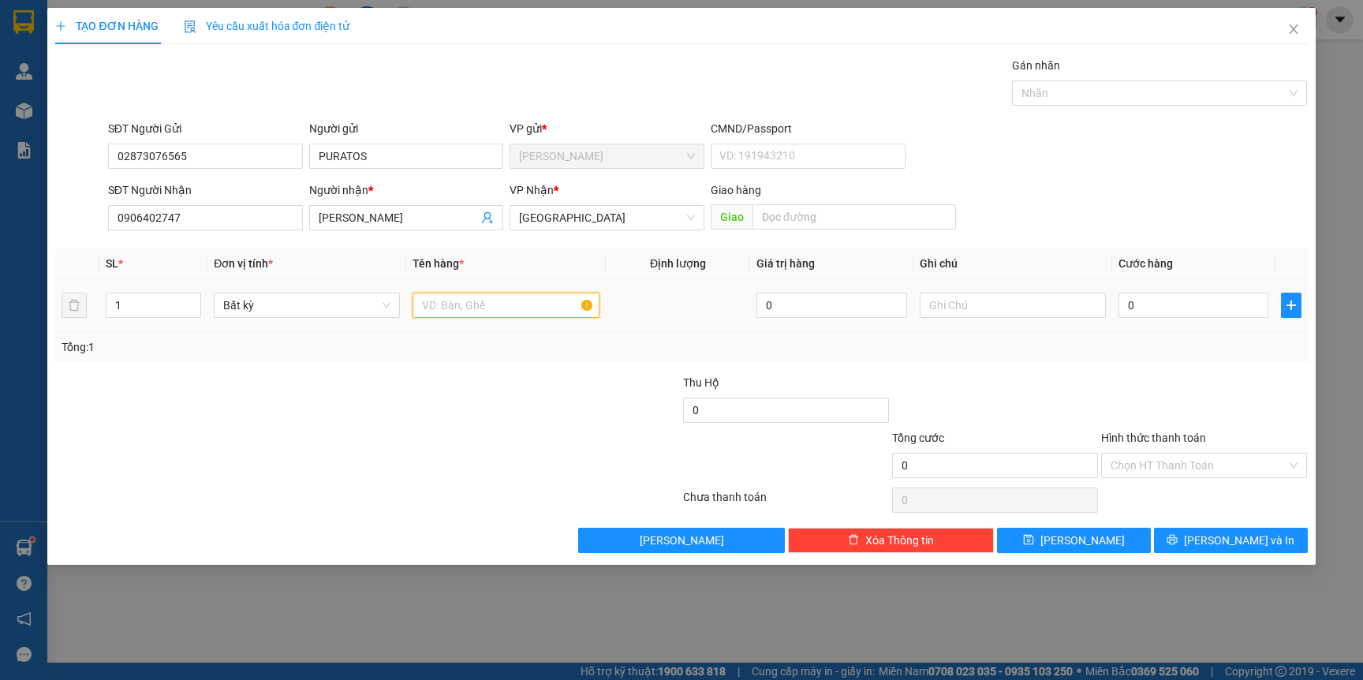
click at [506, 306] on input "text" at bounding box center [506, 305] width 186 height 25
type input "[GEOGRAPHIC_DATA]"
click at [174, 300] on input "1" at bounding box center [153, 305] width 95 height 24
type input "2"
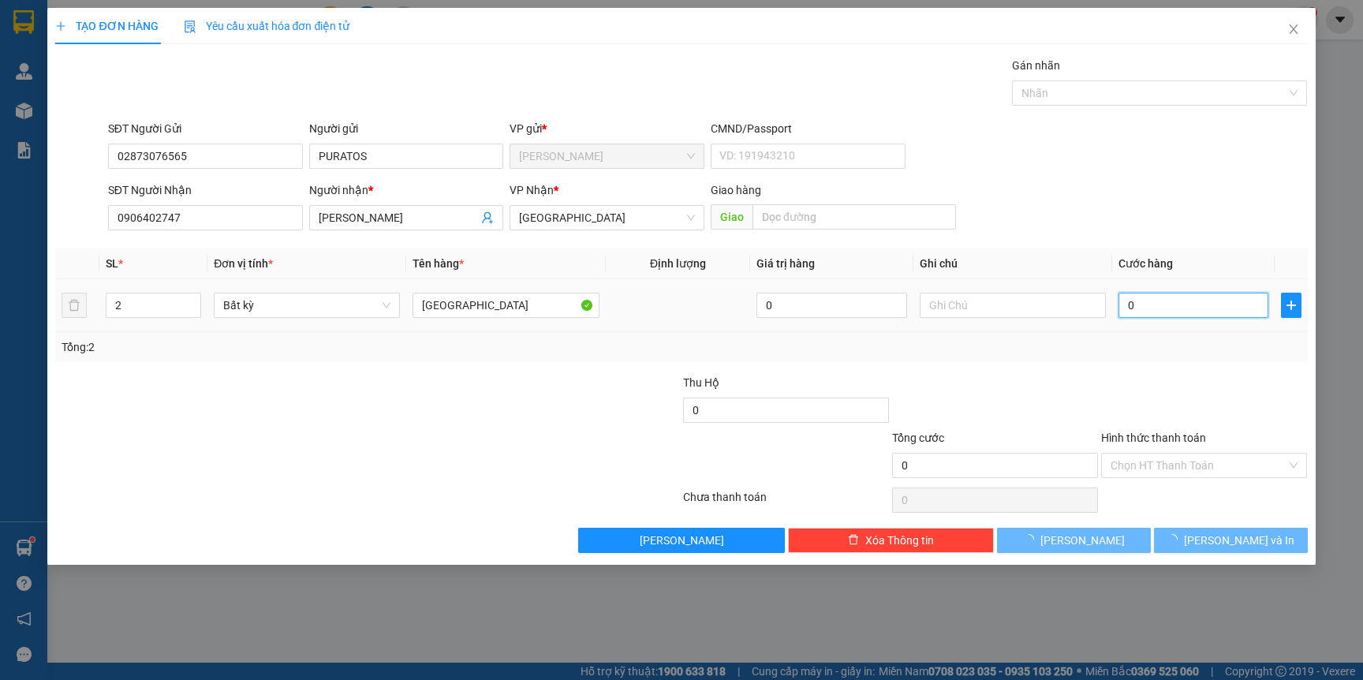
click at [1153, 306] on input "0" at bounding box center [1194, 305] width 150 height 25
type input "1"
type input "11"
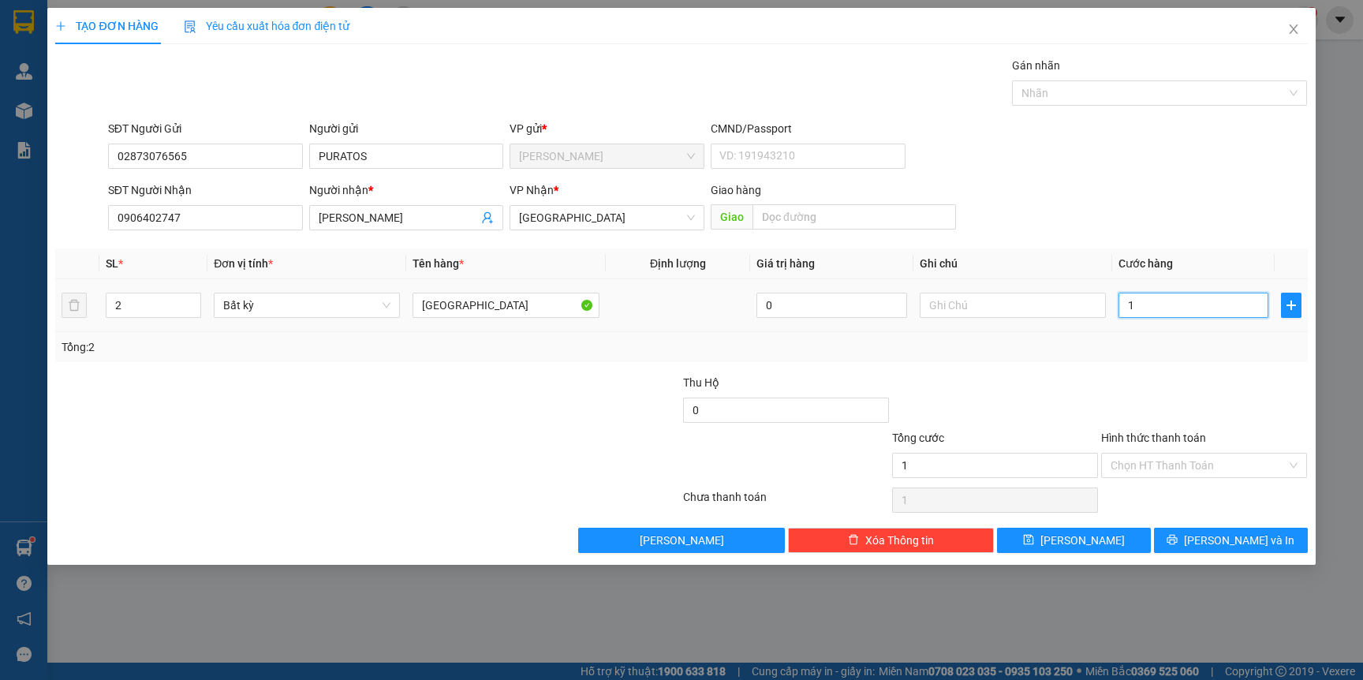
type input "11"
type input "110"
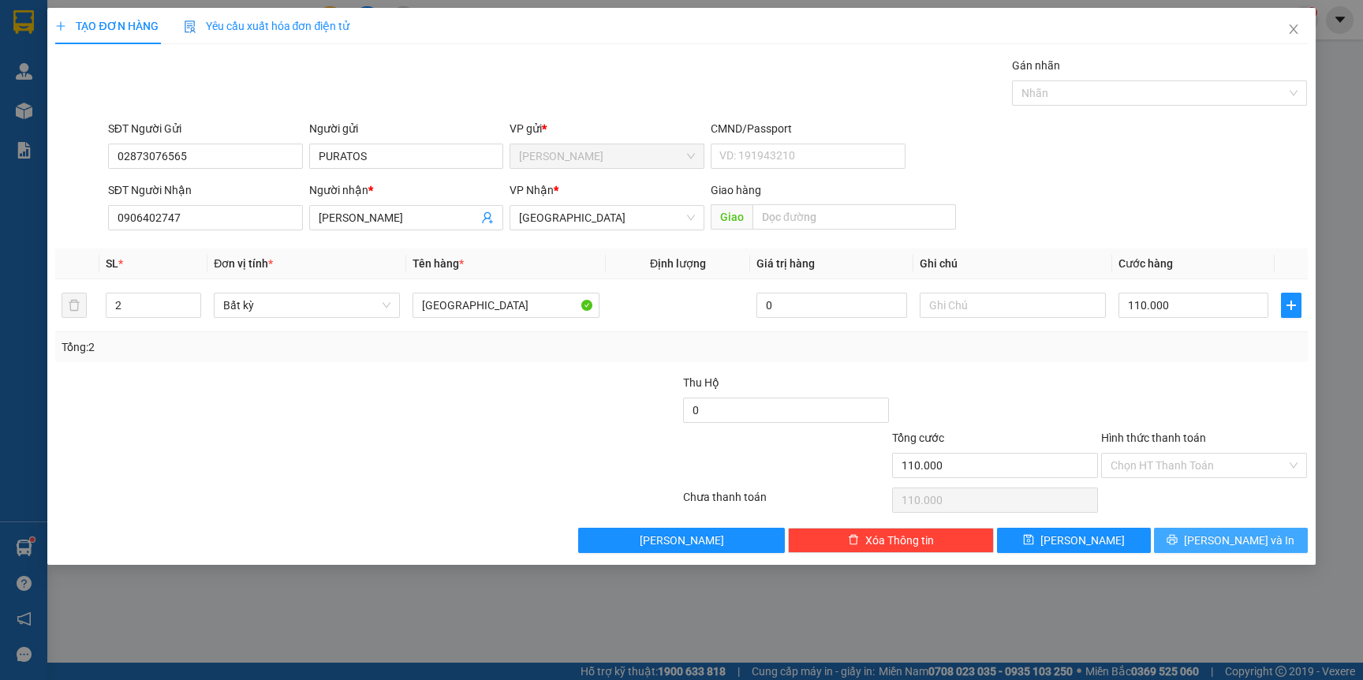
click at [1242, 544] on span "[PERSON_NAME] và In" at bounding box center [1239, 540] width 110 height 17
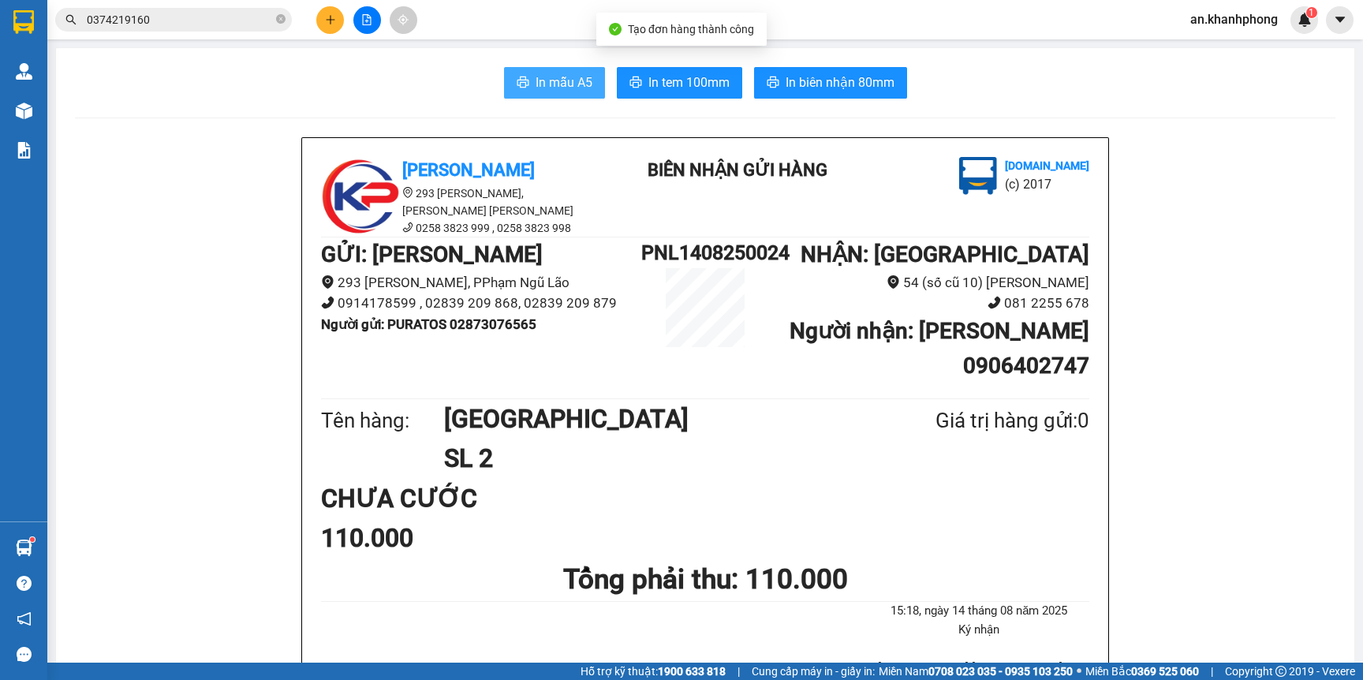
click at [512, 75] on button "In mẫu A5" at bounding box center [554, 83] width 101 height 32
click at [329, 15] on icon "plus" at bounding box center [330, 19] width 11 height 11
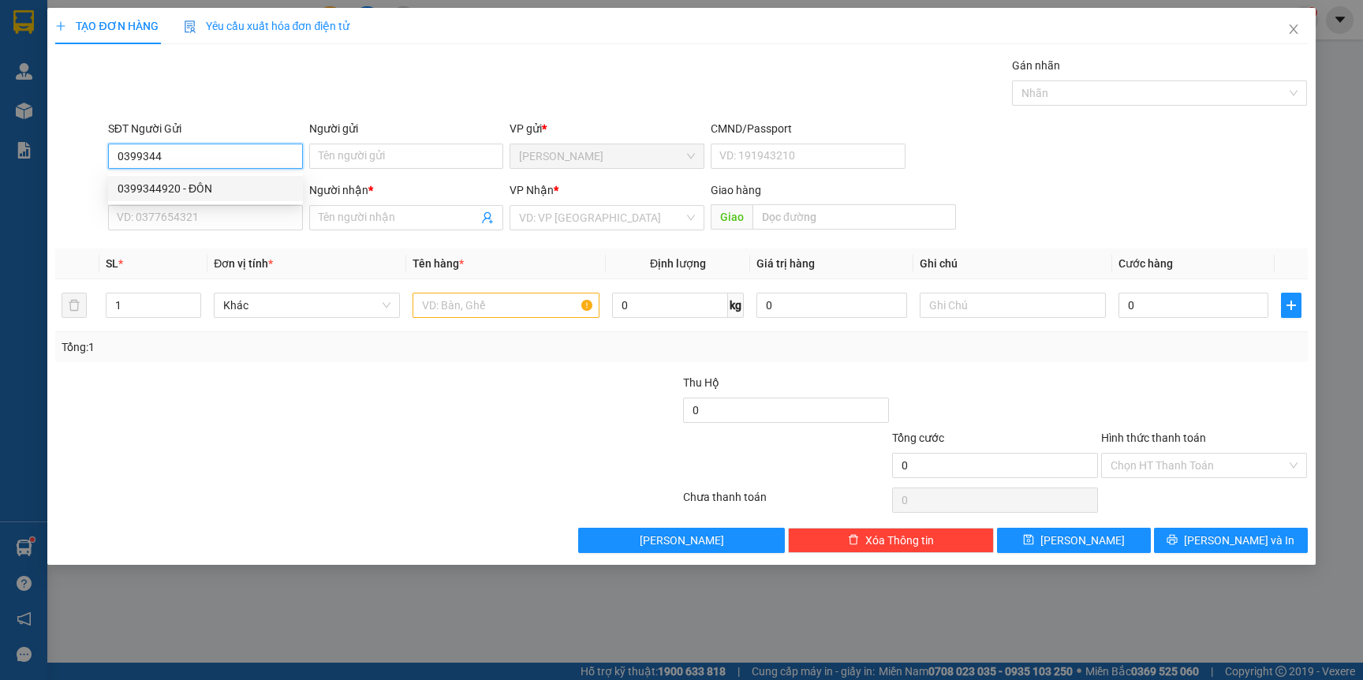
click at [198, 192] on div "0399344920 - ĐÔN" at bounding box center [206, 188] width 176 height 17
type input "0399344920"
type input "ĐÔN"
type input "0399344920"
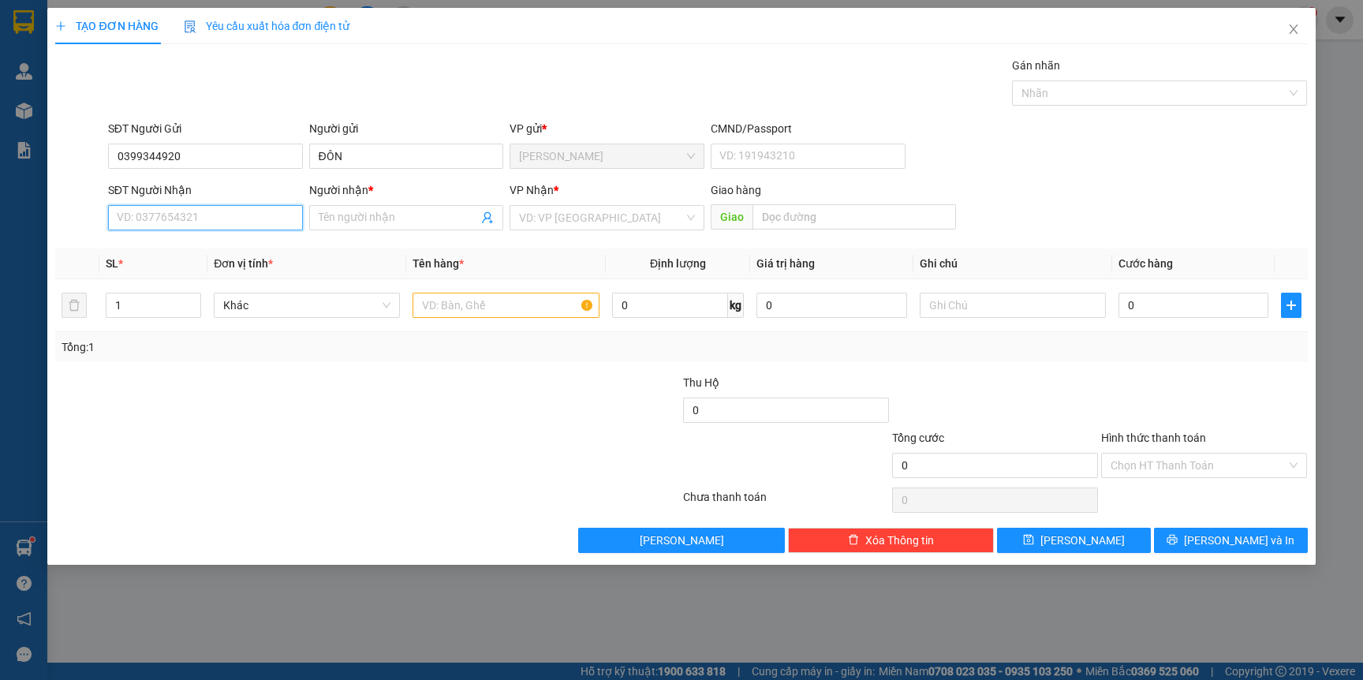
click at [204, 216] on input "SĐT Người Nhận" at bounding box center [205, 217] width 195 height 25
click at [200, 276] on div "0935777557 - TRÀ" at bounding box center [206, 275] width 176 height 17
type input "0935777557"
type input "TRÀ"
click at [507, 305] on input "text" at bounding box center [506, 305] width 186 height 25
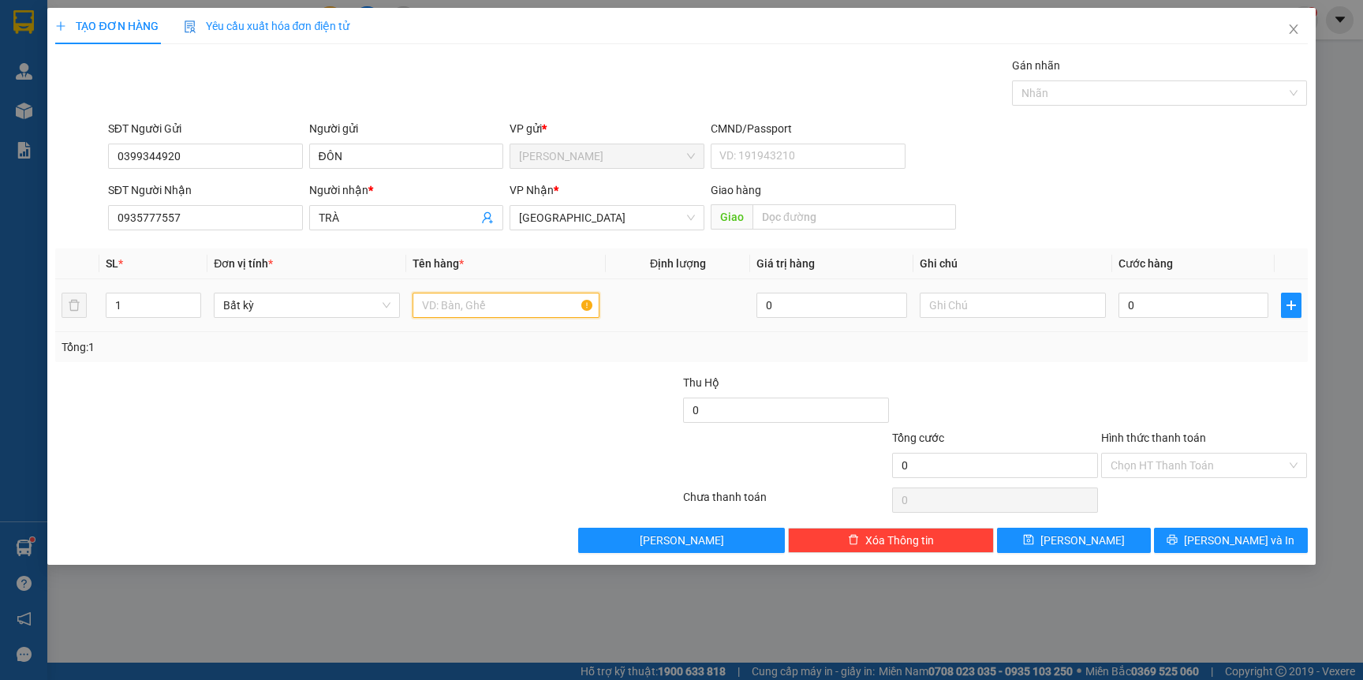
type input "L"
type input "KIỆN TG"
click at [1175, 318] on div "0" at bounding box center [1194, 306] width 150 height 32
click at [1168, 302] on input "0" at bounding box center [1194, 305] width 150 height 25
type input "8"
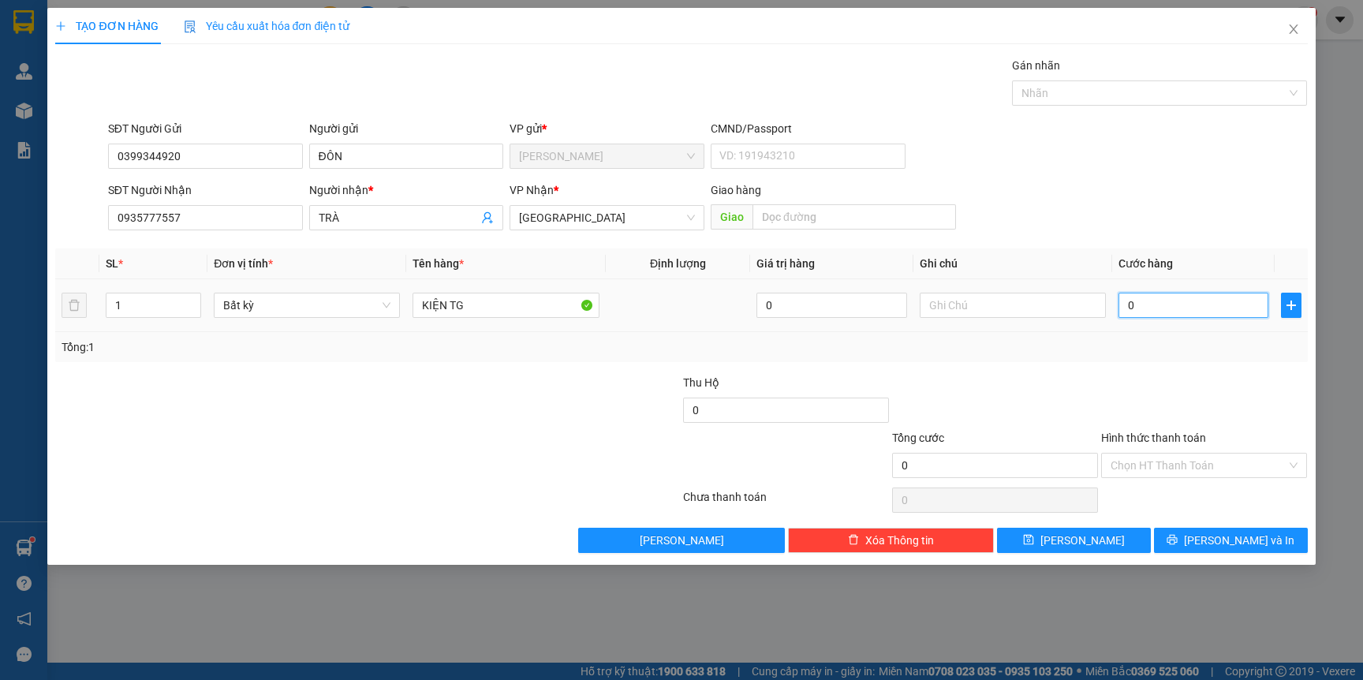
type input "8"
type input "80"
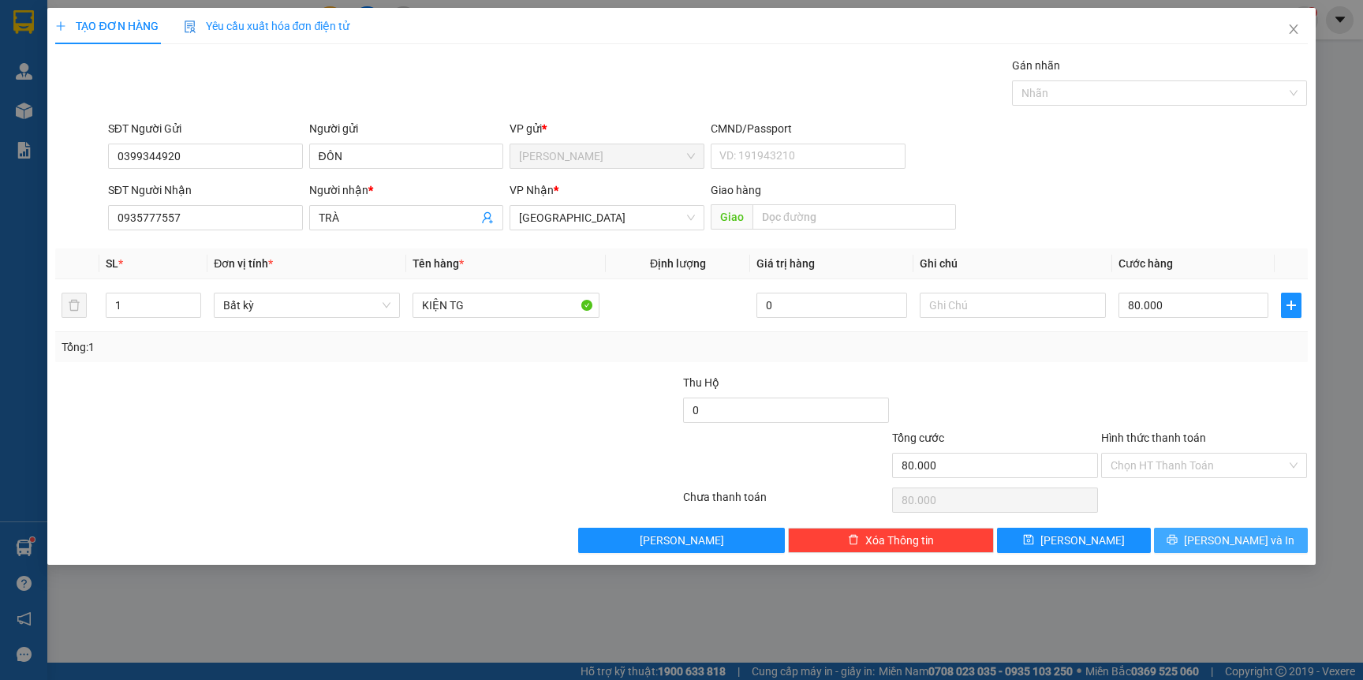
click at [1225, 544] on span "[PERSON_NAME] và In" at bounding box center [1239, 540] width 110 height 17
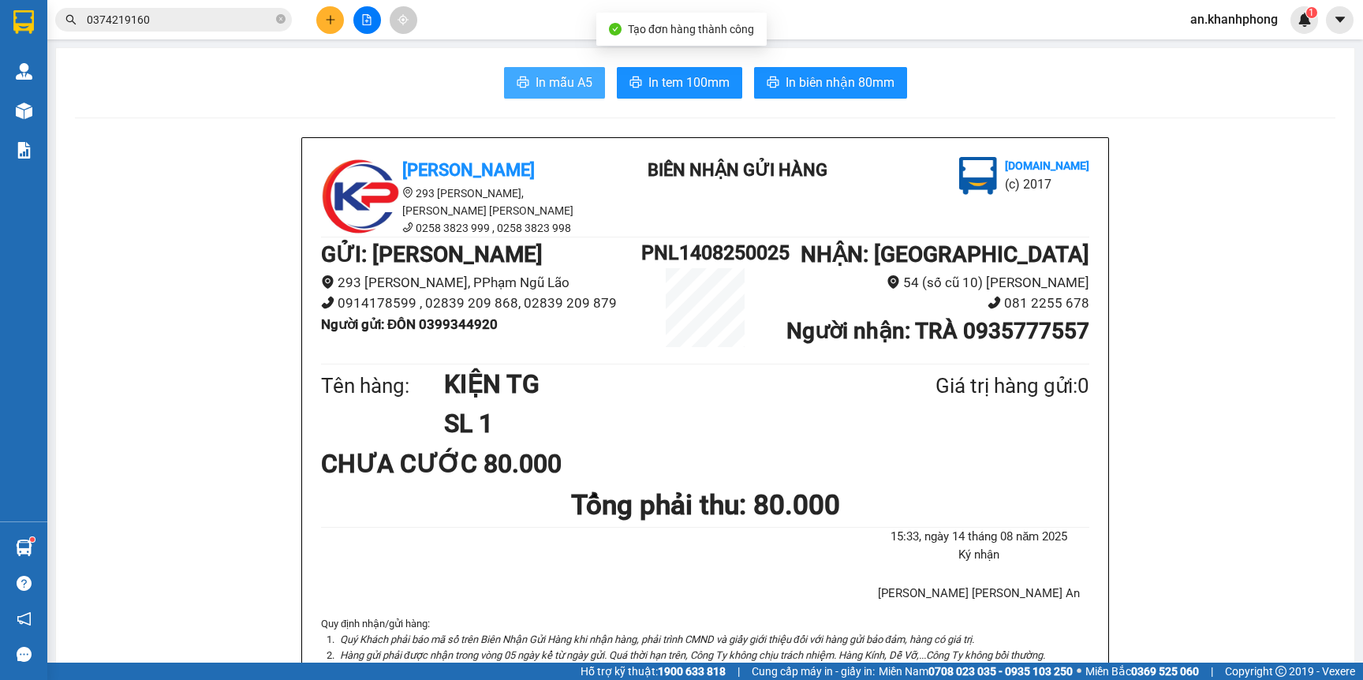
click at [536, 88] on span "In mẫu A5" at bounding box center [564, 83] width 57 height 20
click at [337, 11] on button at bounding box center [330, 20] width 28 height 28
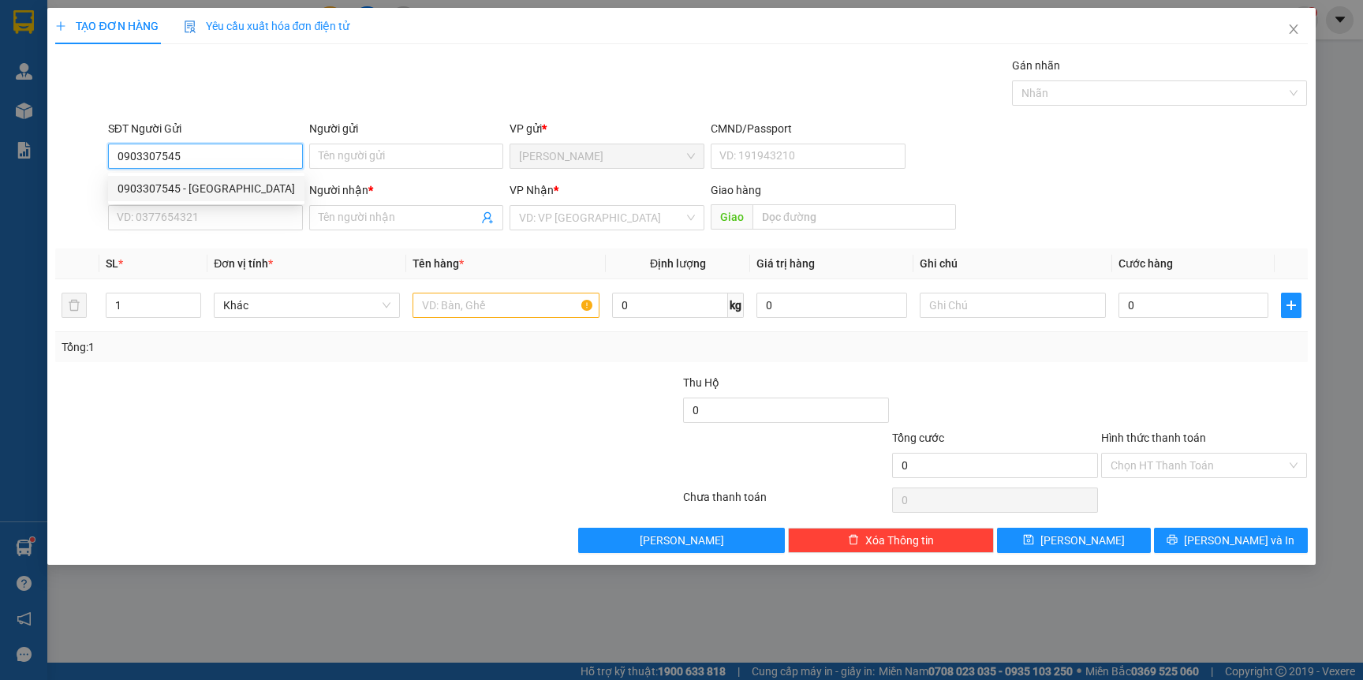
type input "0903307545"
click at [201, 174] on div "0903307545 0903307545 - NGA" at bounding box center [206, 189] width 196 height 32
click at [211, 177] on form "SĐT Người Gửi 0903307545 Người gửi Tên người gửi VP gửi * Phạm Ngũ Lão CMND/Pas…" at bounding box center [681, 178] width 1252 height 117
click at [224, 162] on input "0903307545" at bounding box center [205, 156] width 195 height 25
click at [228, 184] on div "0903307545 - NGA" at bounding box center [206, 188] width 177 height 17
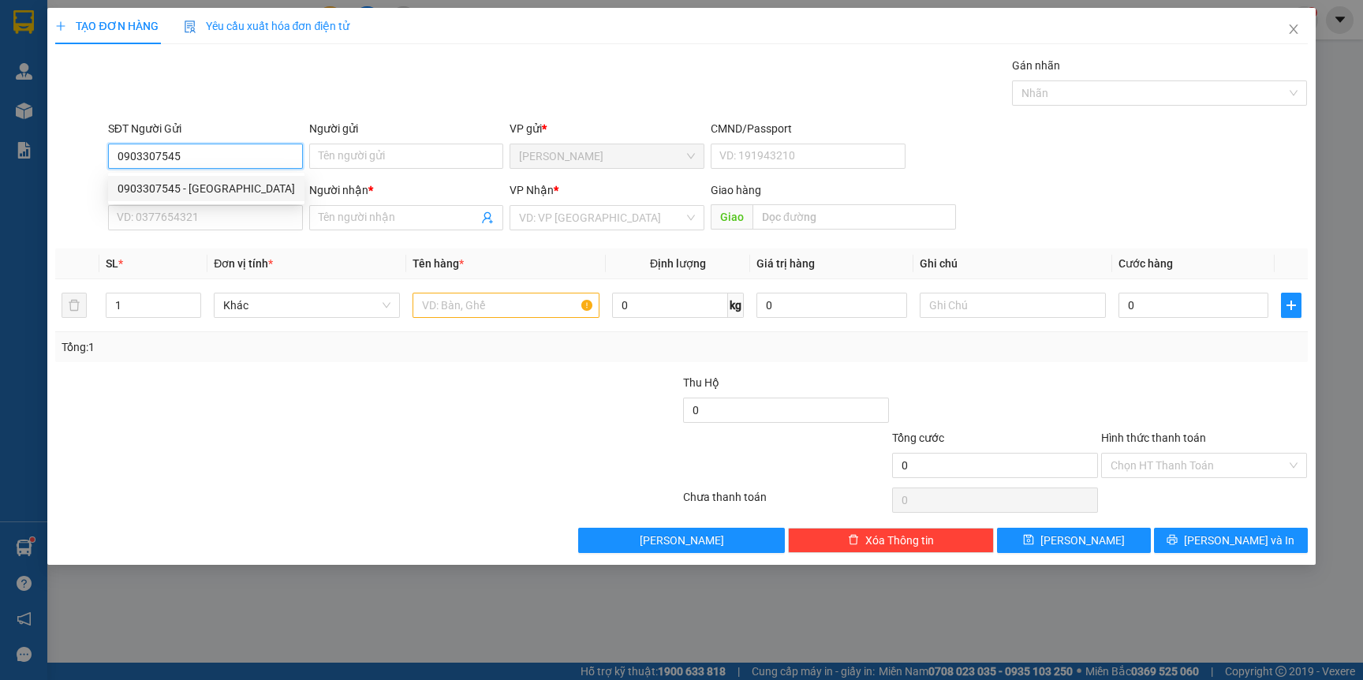
type input "NGA"
click at [222, 202] on div "SĐT Người Nhận" at bounding box center [205, 193] width 195 height 24
click at [222, 204] on div "SĐT Người Nhận" at bounding box center [205, 193] width 195 height 24
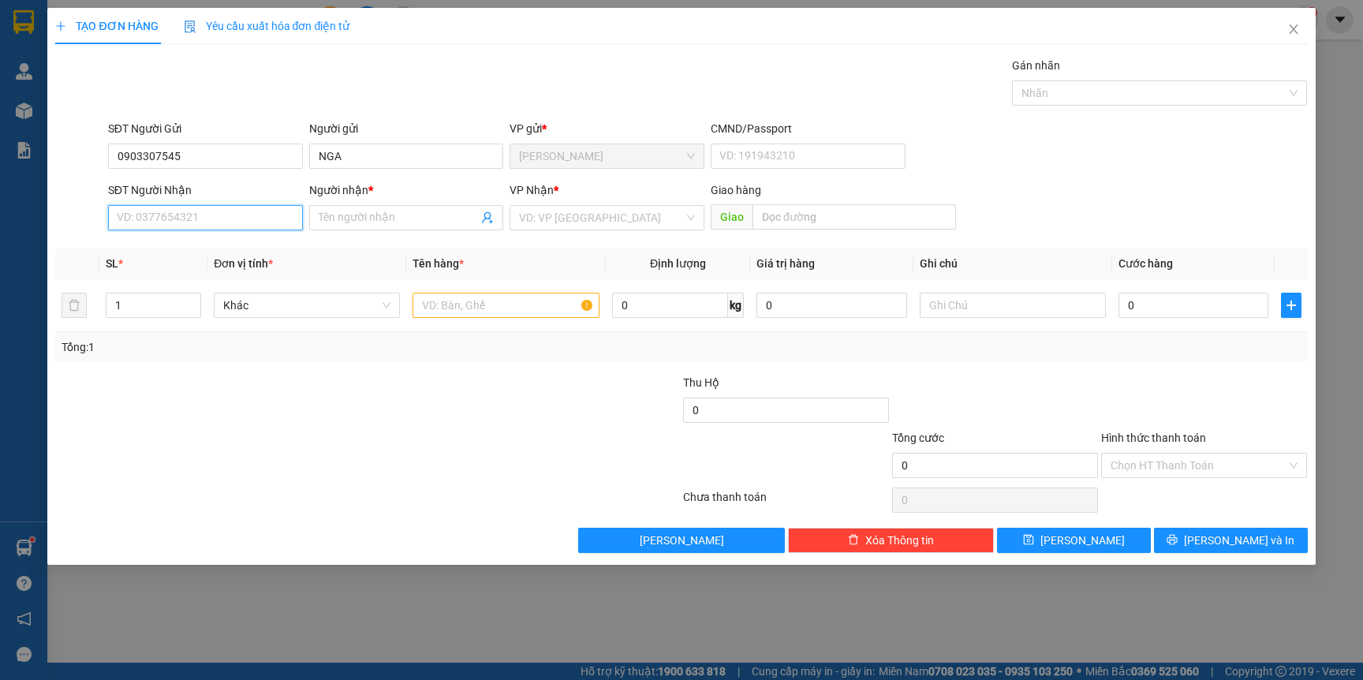
click at [222, 211] on input "SĐT Người Nhận" at bounding box center [205, 217] width 195 height 25
click at [204, 298] on div "0832739468 - DUNG" at bounding box center [206, 300] width 177 height 17
type input "0832739468"
type input "DUNG"
click at [504, 298] on input "text" at bounding box center [506, 305] width 186 height 25
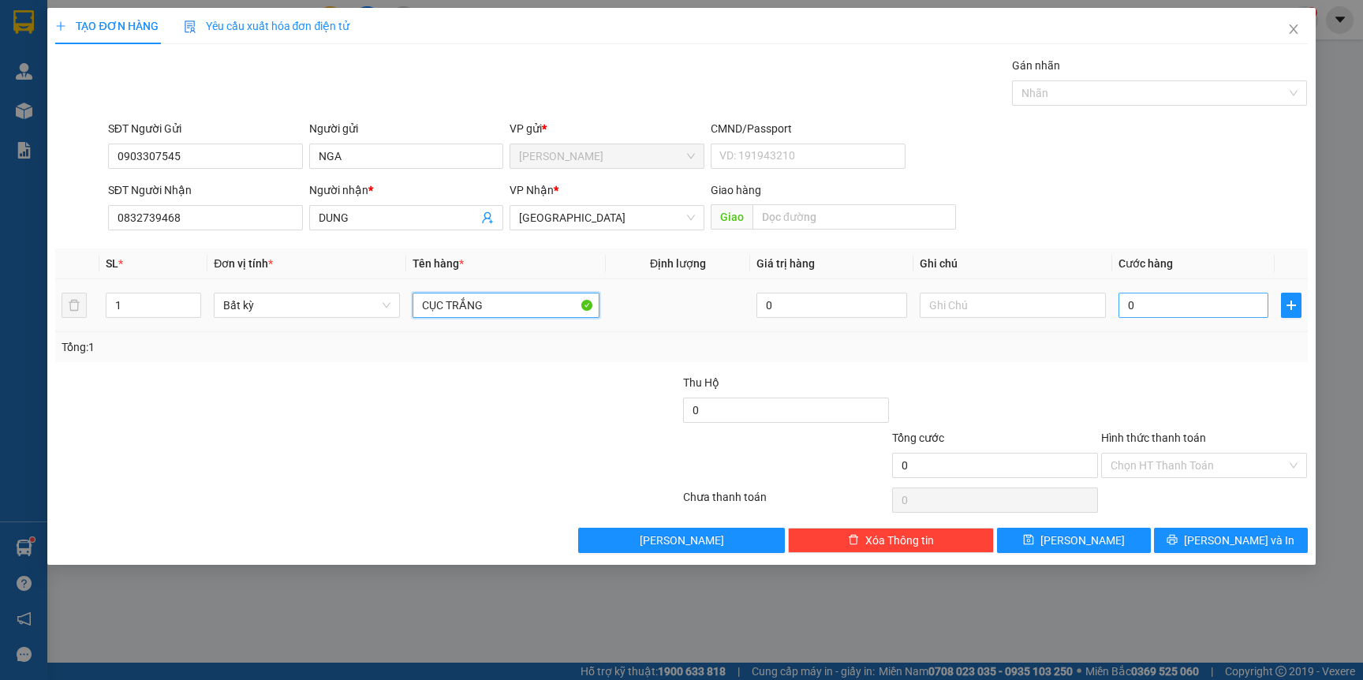
type input "CỤC TRẮNG"
click at [1190, 295] on input "0" at bounding box center [1194, 305] width 150 height 25
type input "3"
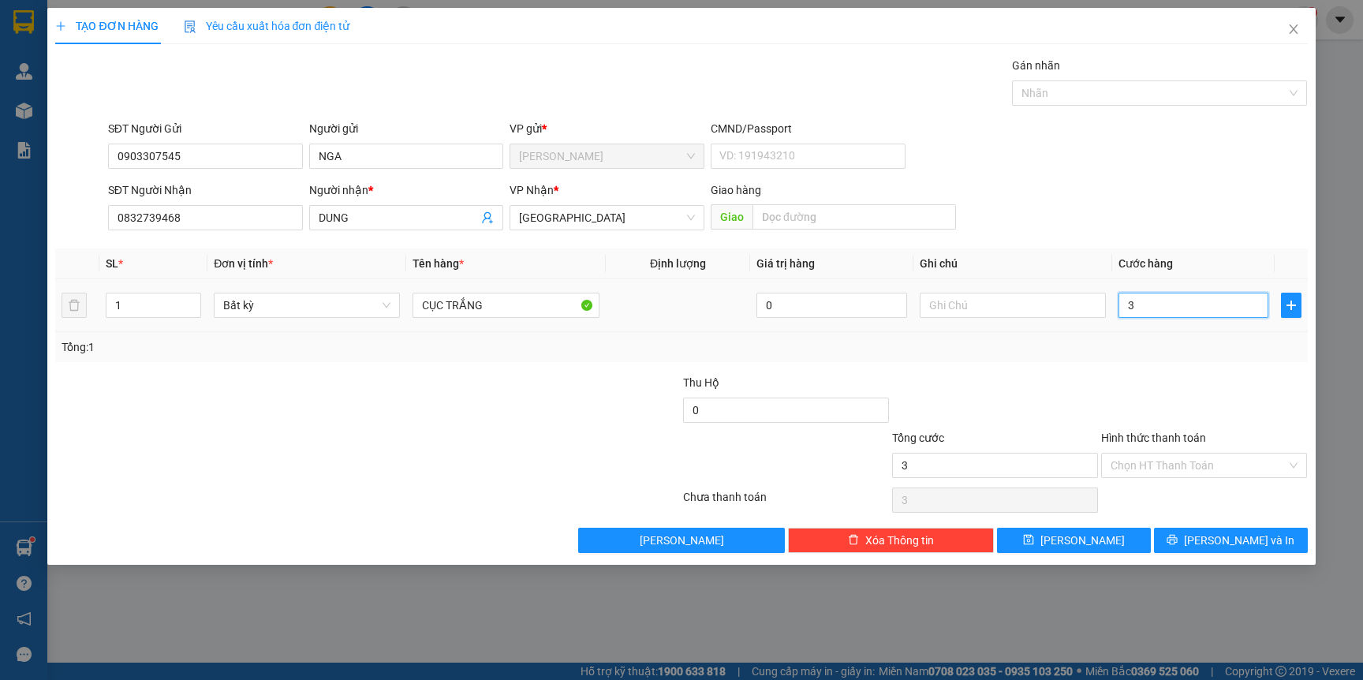
type input "30"
click at [1218, 463] on input "Hình thức thanh toán" at bounding box center [1199, 466] width 176 height 24
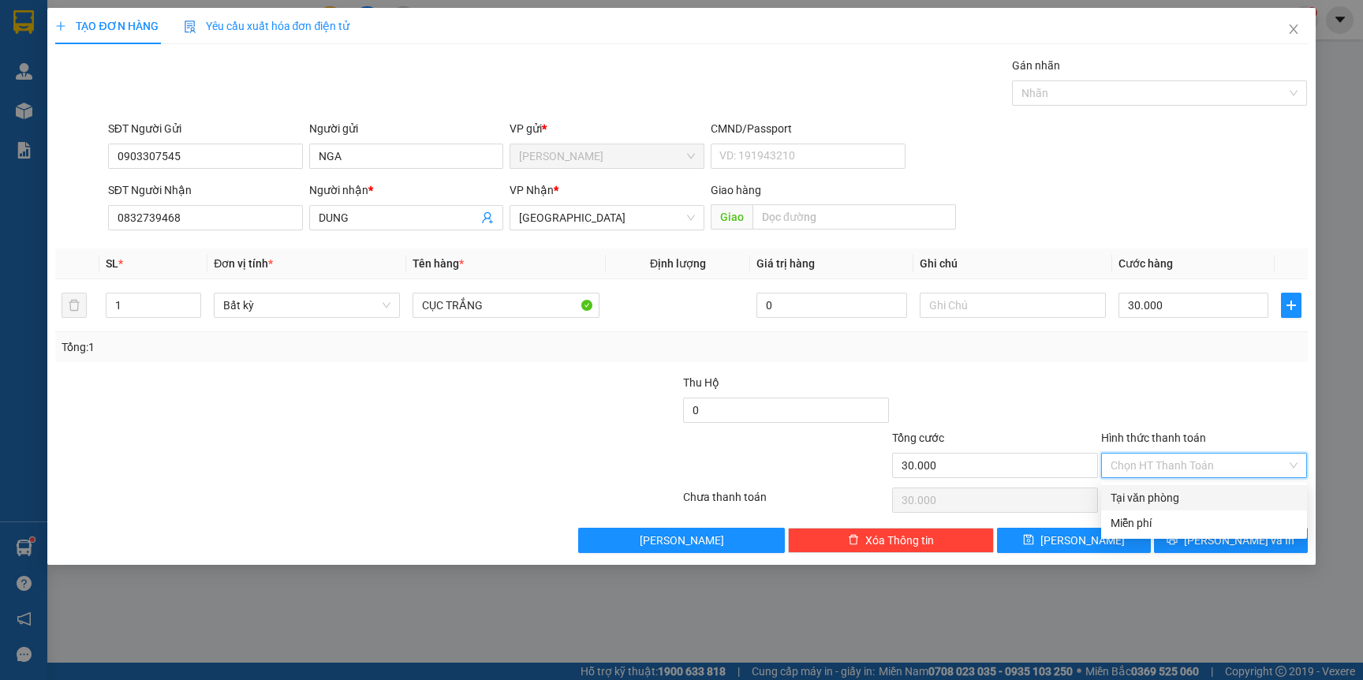
click at [1196, 500] on div "Tại văn phòng" at bounding box center [1204, 497] width 187 height 17
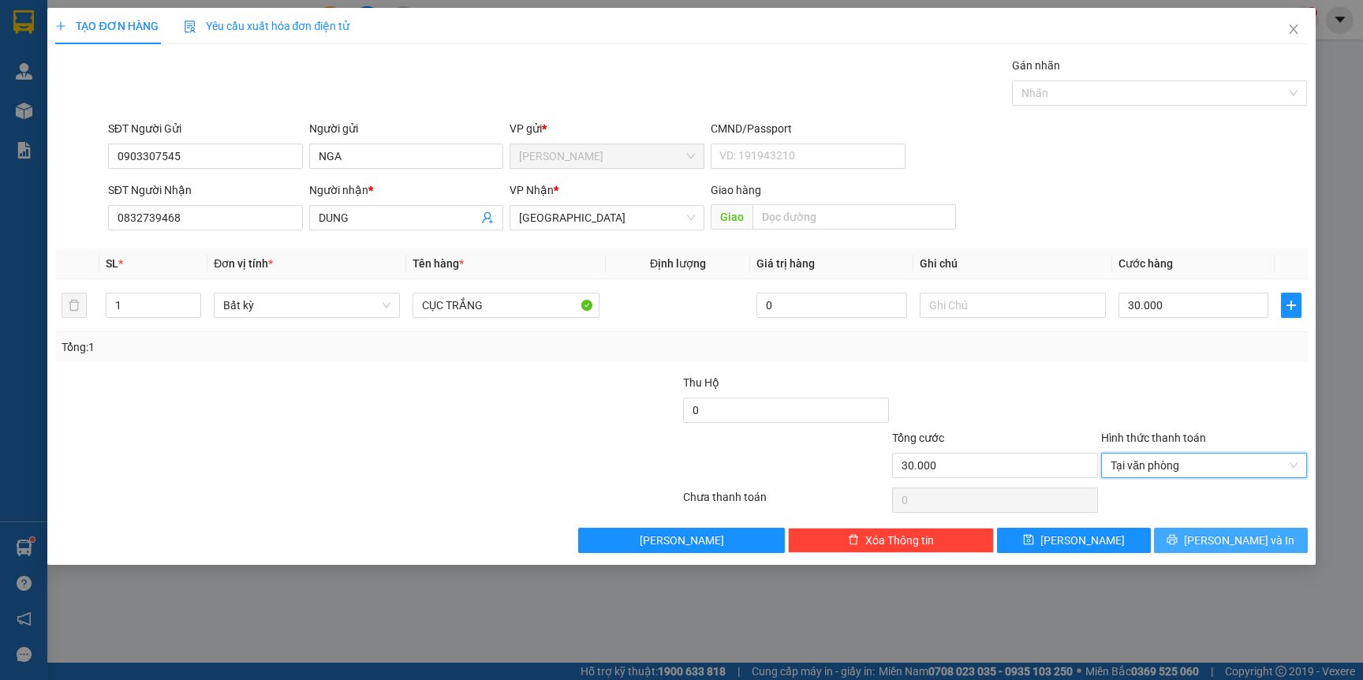
click at [1217, 535] on span "[PERSON_NAME] và In" at bounding box center [1239, 540] width 110 height 17
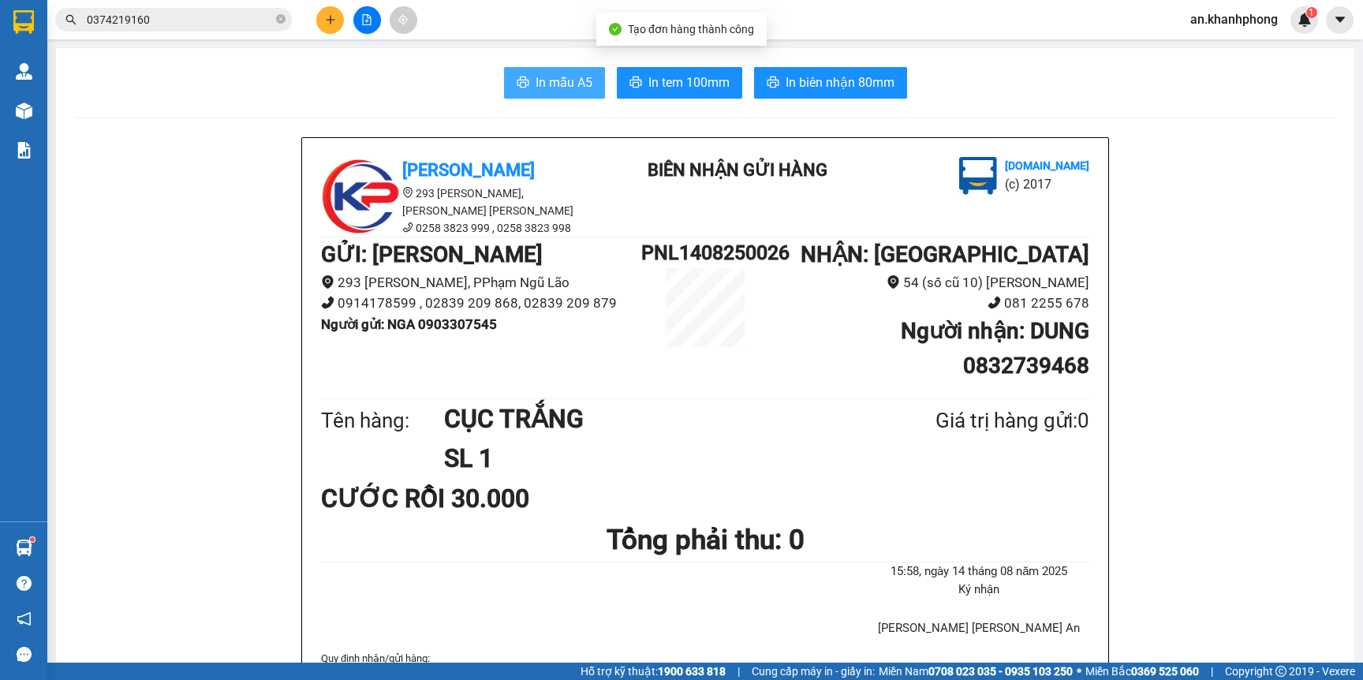
click at [585, 85] on button "In mẫu A5" at bounding box center [554, 83] width 101 height 32
click at [326, 20] on icon "plus" at bounding box center [330, 19] width 11 height 11
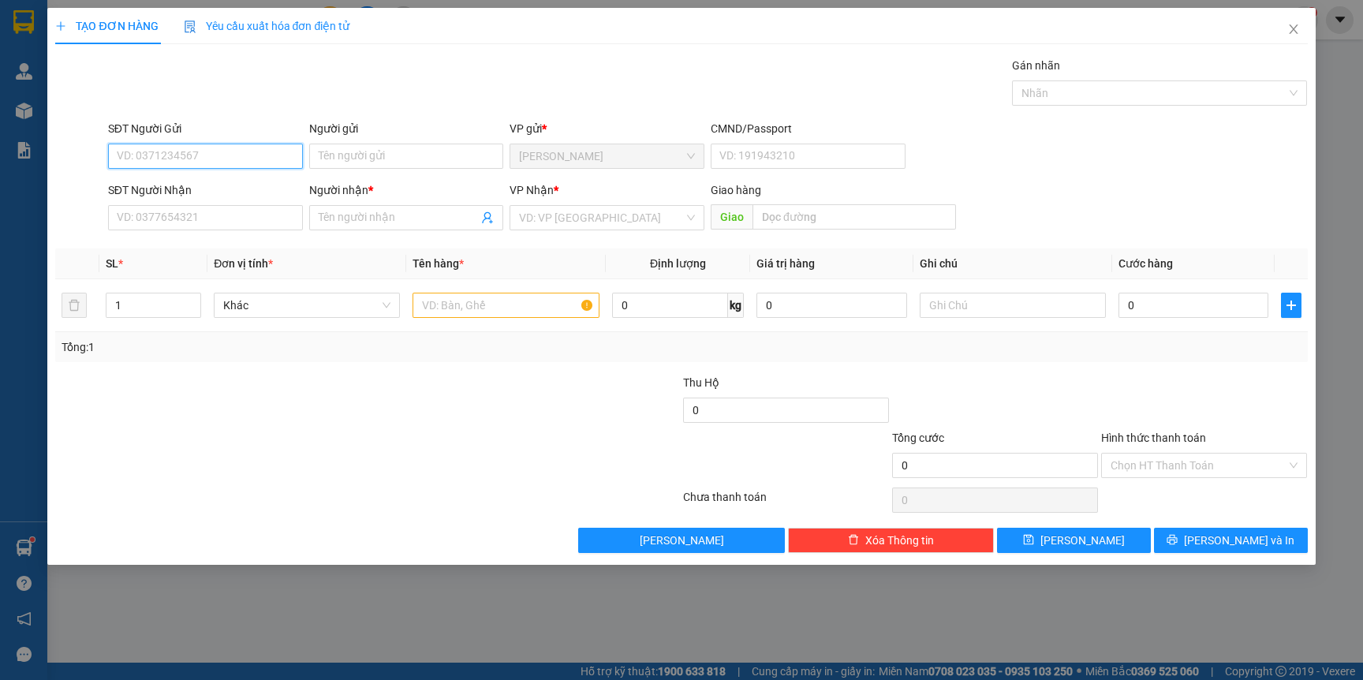
click at [172, 150] on input "SĐT Người Gửi" at bounding box center [205, 156] width 195 height 25
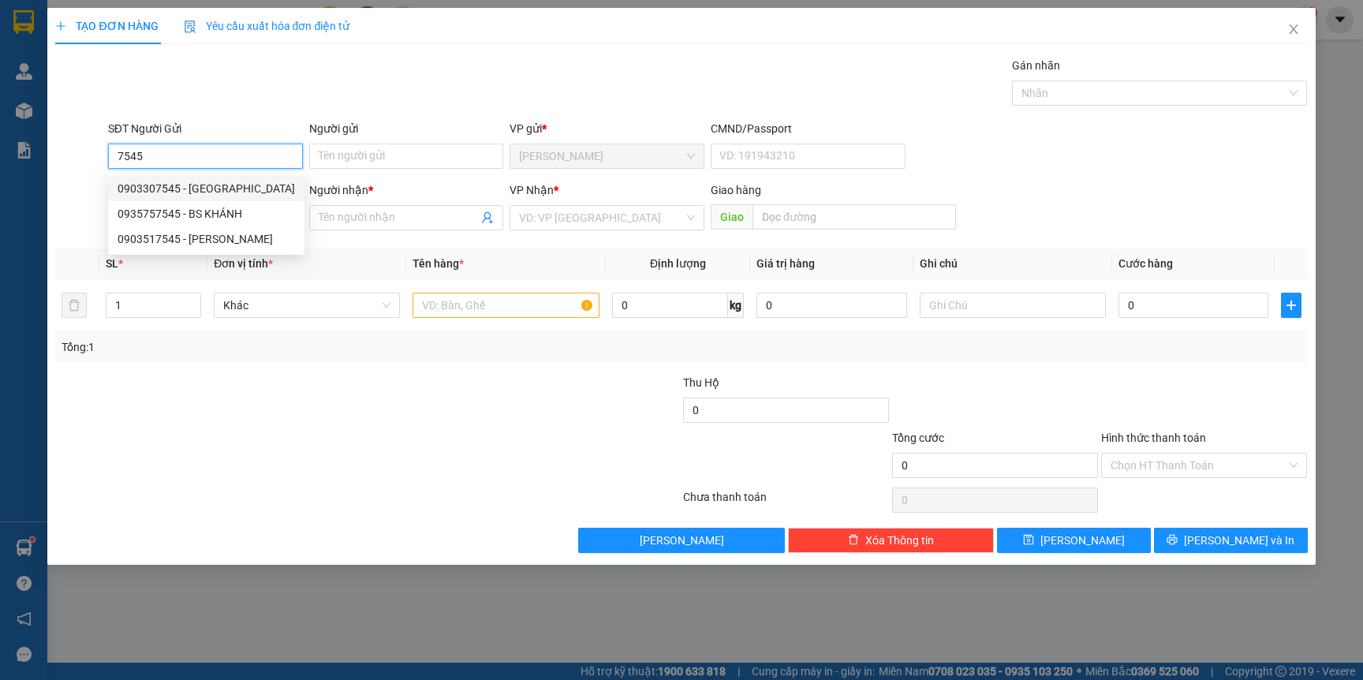
click at [210, 181] on div "0903307545 - NGA" at bounding box center [206, 188] width 177 height 17
type input "0903307545"
type input "NGA"
type input "0903307545"
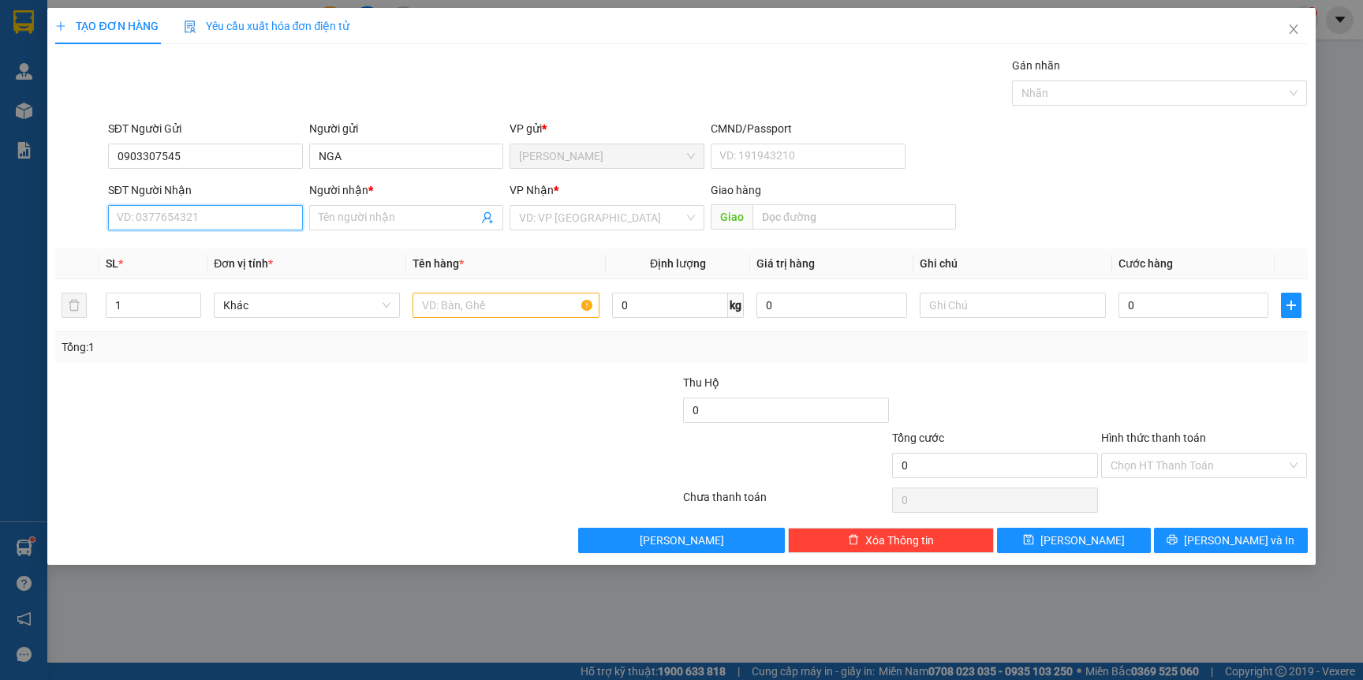
click at [216, 213] on input "SĐT Người Nhận" at bounding box center [205, 217] width 195 height 25
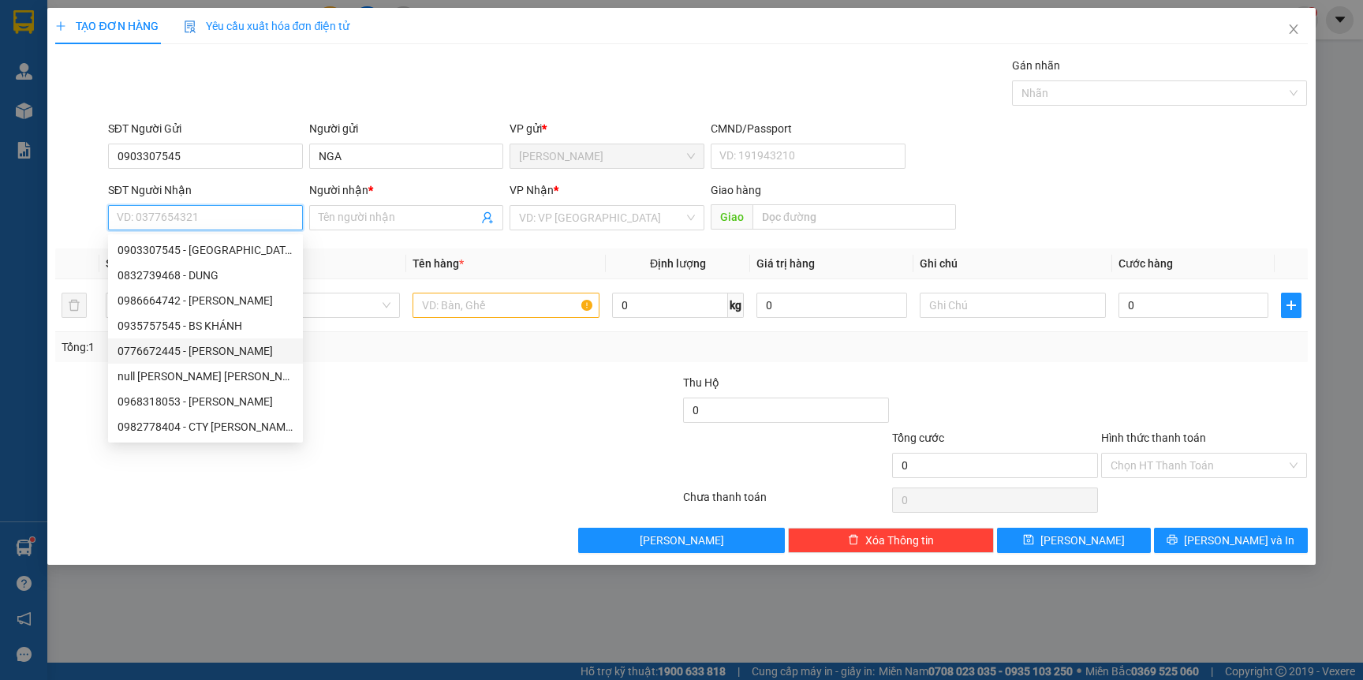
click at [223, 351] on div "0776672445 - [PERSON_NAME]" at bounding box center [206, 350] width 176 height 17
type input "0776672445"
type input "[PERSON_NAME]"
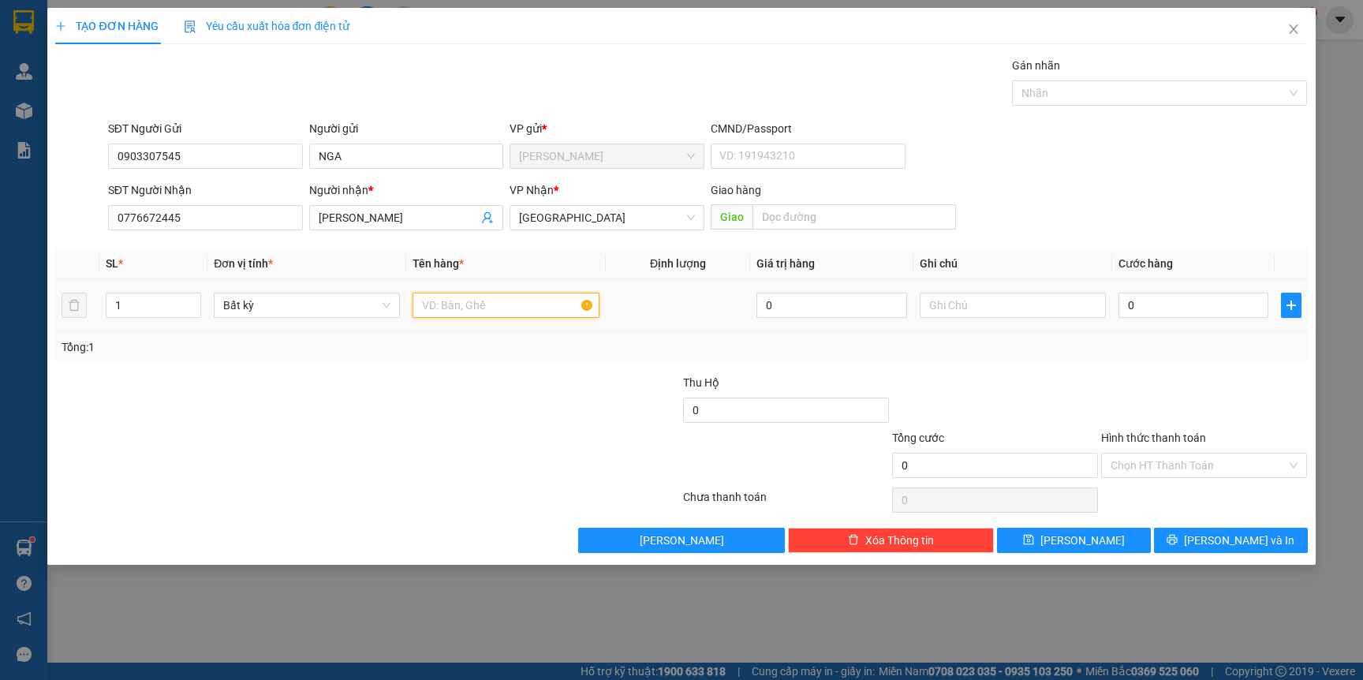
click at [434, 309] on input "text" at bounding box center [506, 305] width 186 height 25
type input "CỤC TRẮNG"
click at [1142, 305] on input "0" at bounding box center [1194, 305] width 150 height 25
type input "3"
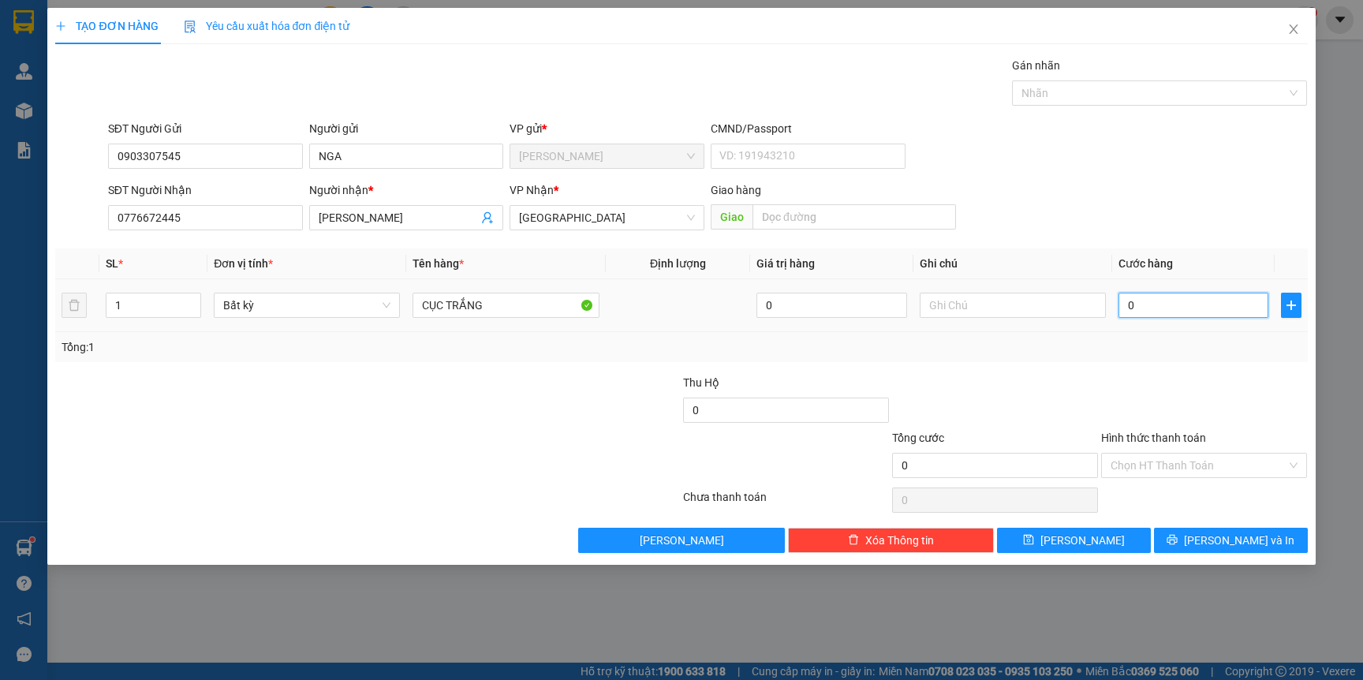
type input "3"
type input "30"
type input "30.000"
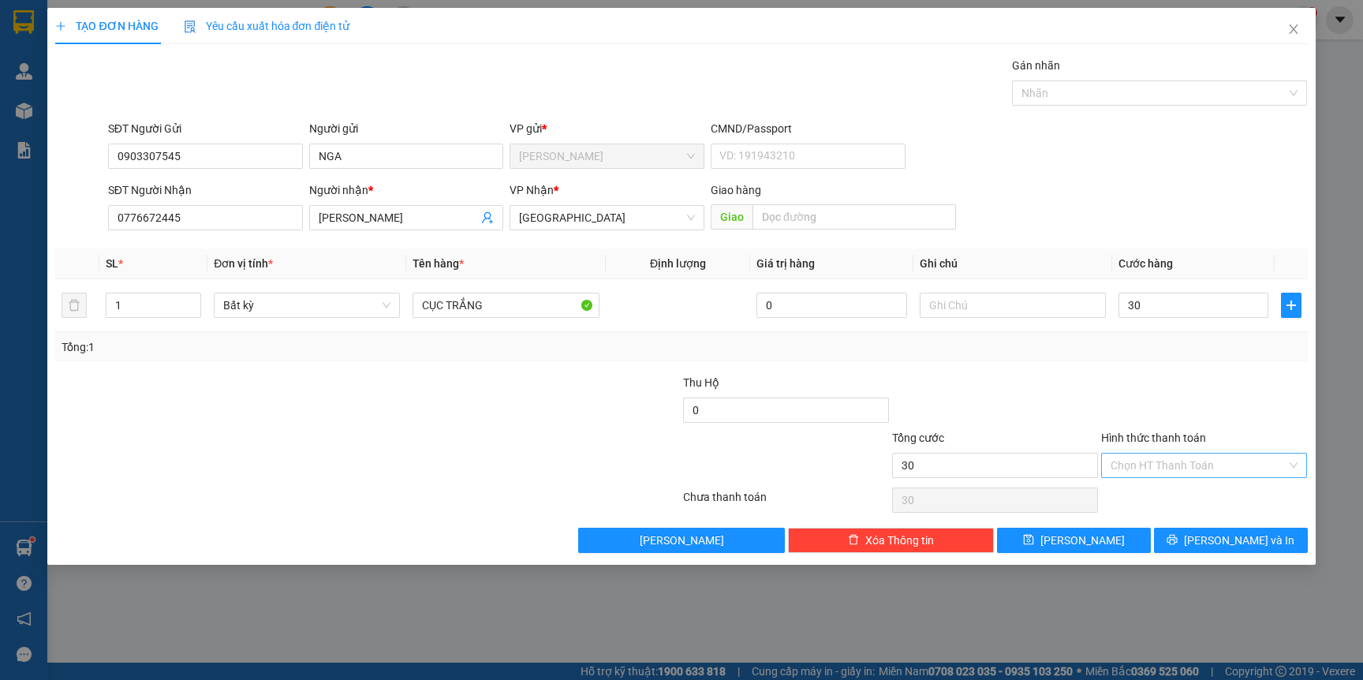
type input "30.000"
click at [1177, 462] on input "Hình thức thanh toán" at bounding box center [1199, 466] width 176 height 24
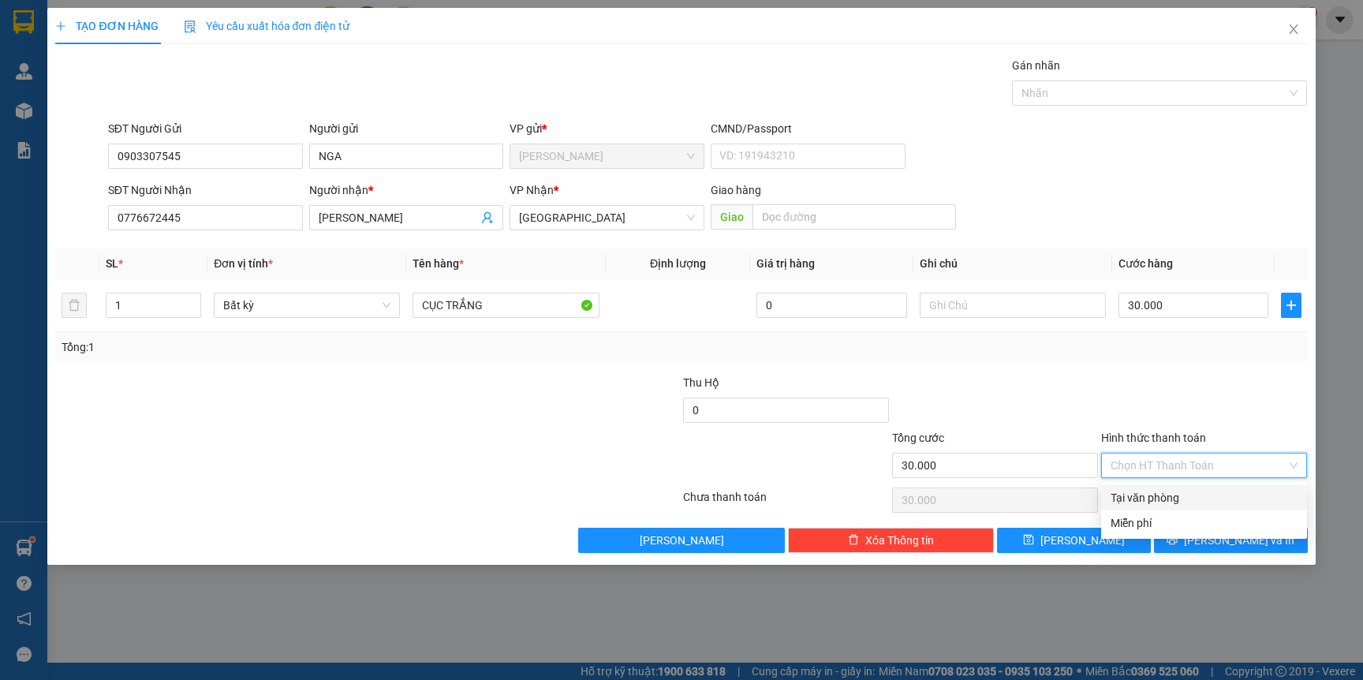
click at [1187, 491] on div "Tại văn phòng" at bounding box center [1204, 497] width 187 height 17
type input "0"
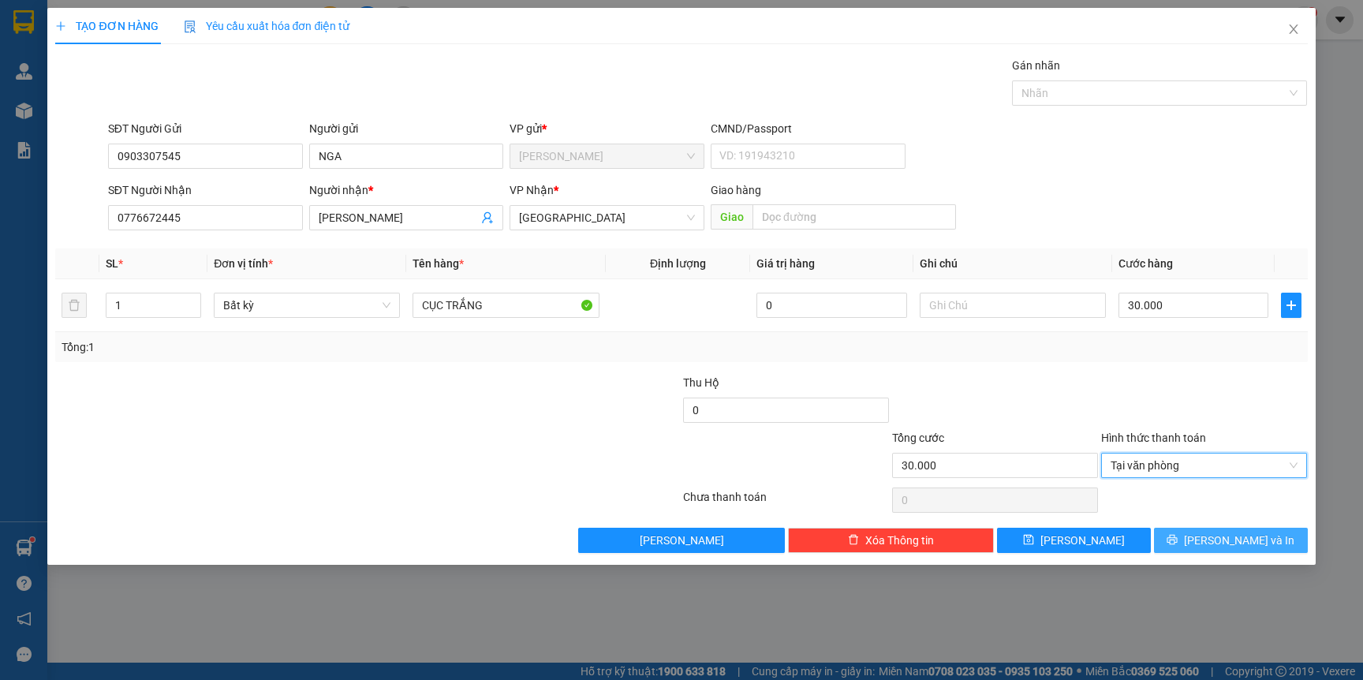
click at [1219, 546] on span "[PERSON_NAME] và In" at bounding box center [1239, 540] width 110 height 17
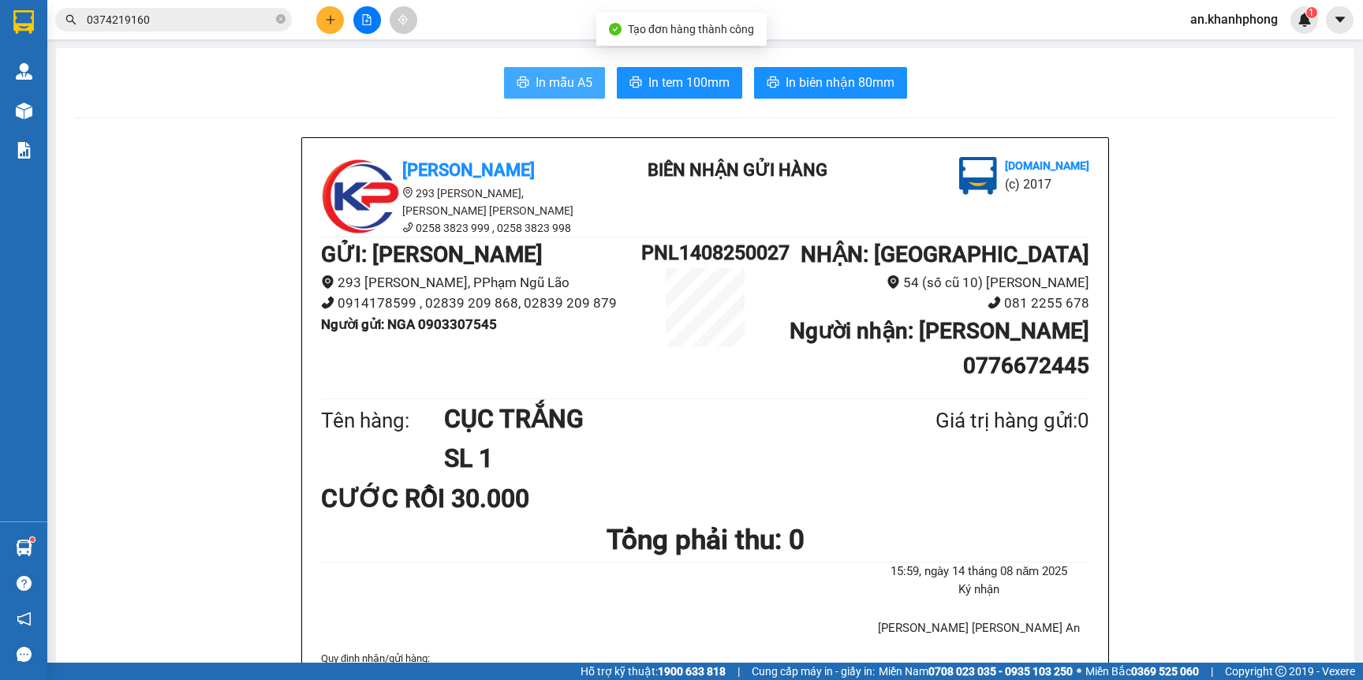
click at [570, 86] on span "In mẫu A5" at bounding box center [564, 83] width 57 height 20
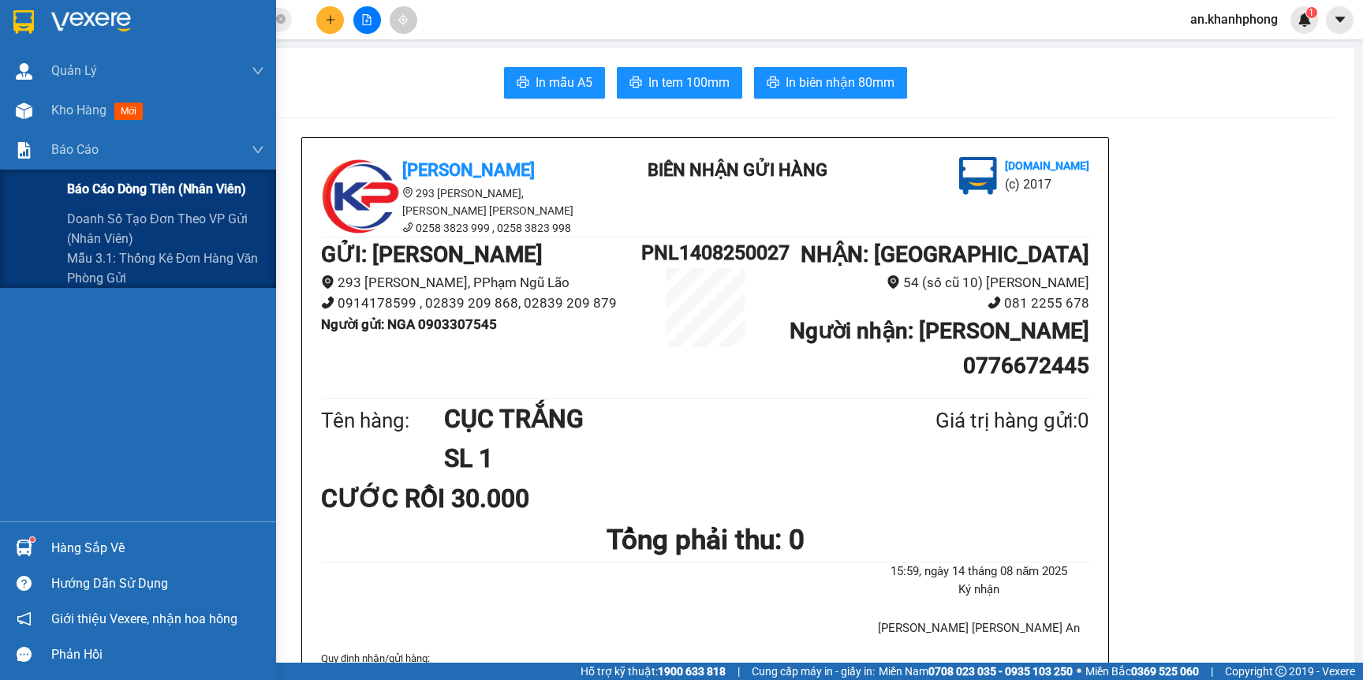
click at [110, 193] on span "Báo cáo dòng tiền (nhân viên)" at bounding box center [156, 189] width 179 height 20
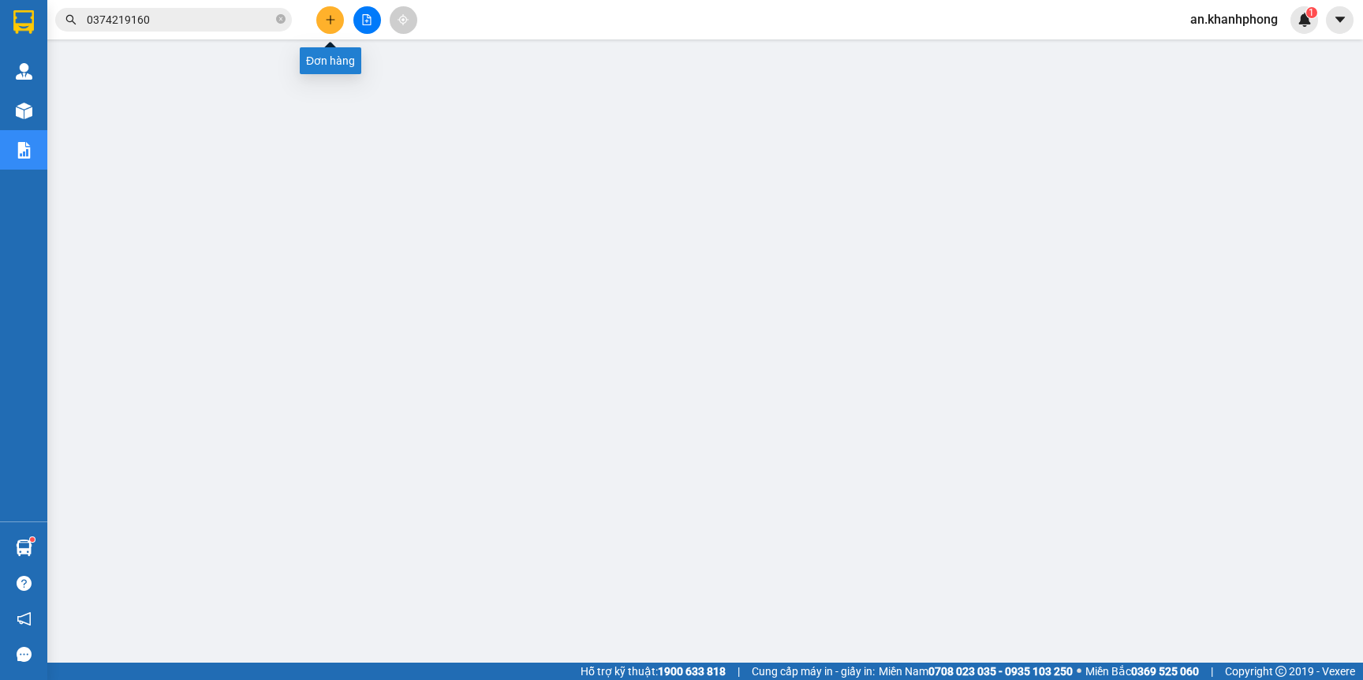
click at [323, 24] on button at bounding box center [330, 20] width 28 height 28
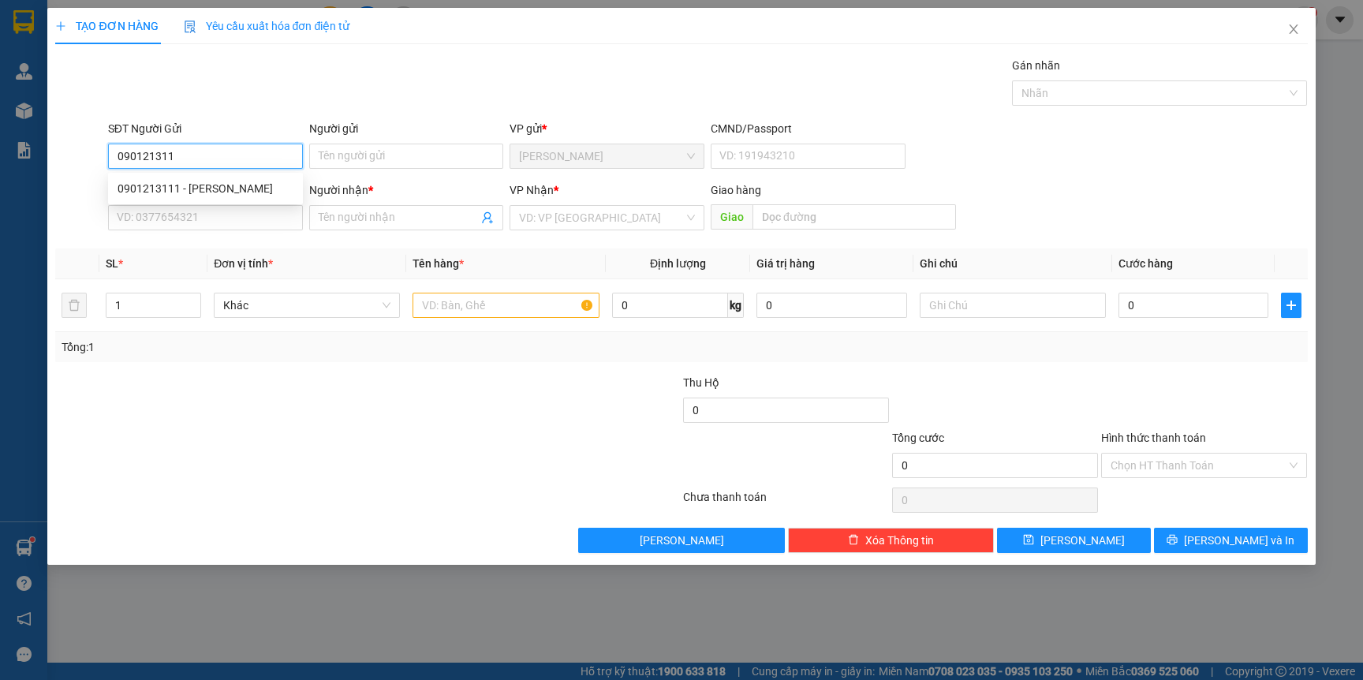
type input "0901213111"
click at [224, 184] on div "0901213111 - HOÀNG" at bounding box center [206, 188] width 176 height 17
type input "HOÀNG"
type input "0901213111"
click at [224, 217] on input "SĐT Người Nhận" at bounding box center [205, 217] width 195 height 25
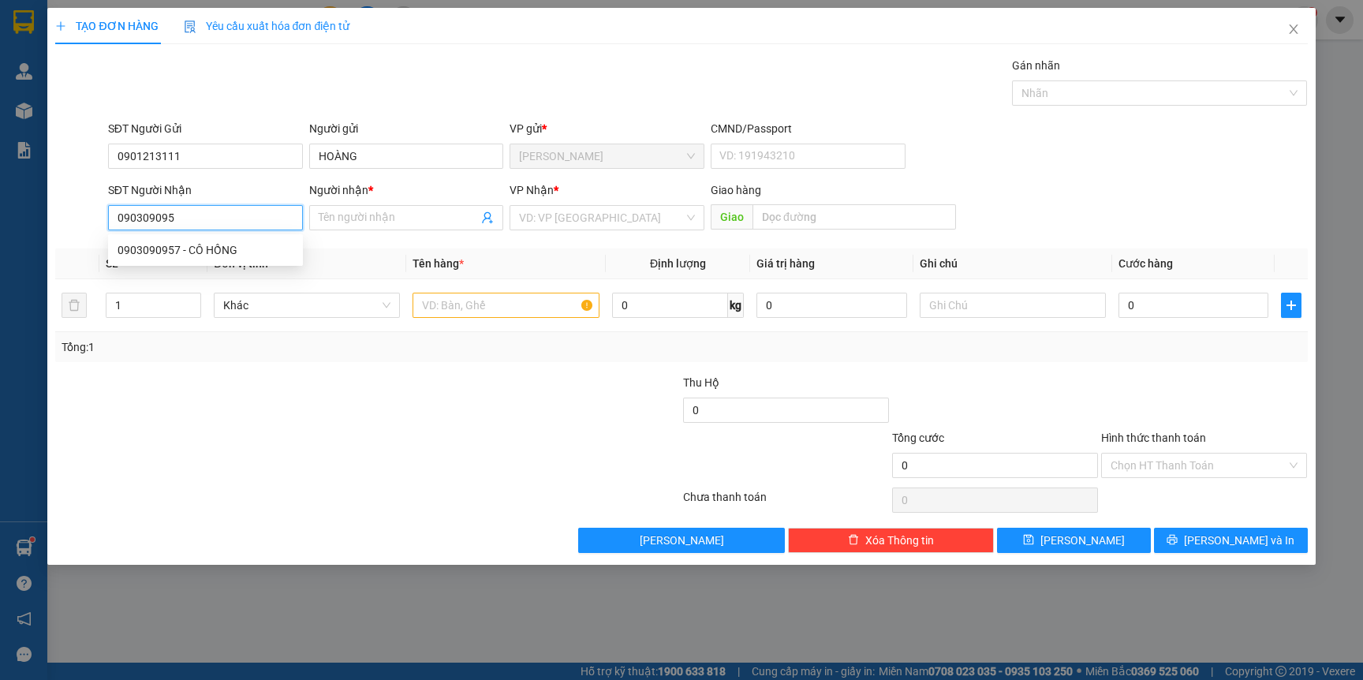
type input "0903090957"
click at [209, 245] on div "0903090957 - CÔ HỒNG" at bounding box center [206, 249] width 176 height 17
type input "CÔ HỒNG"
type input "0903090957"
click at [493, 311] on input "text" at bounding box center [506, 305] width 186 height 25
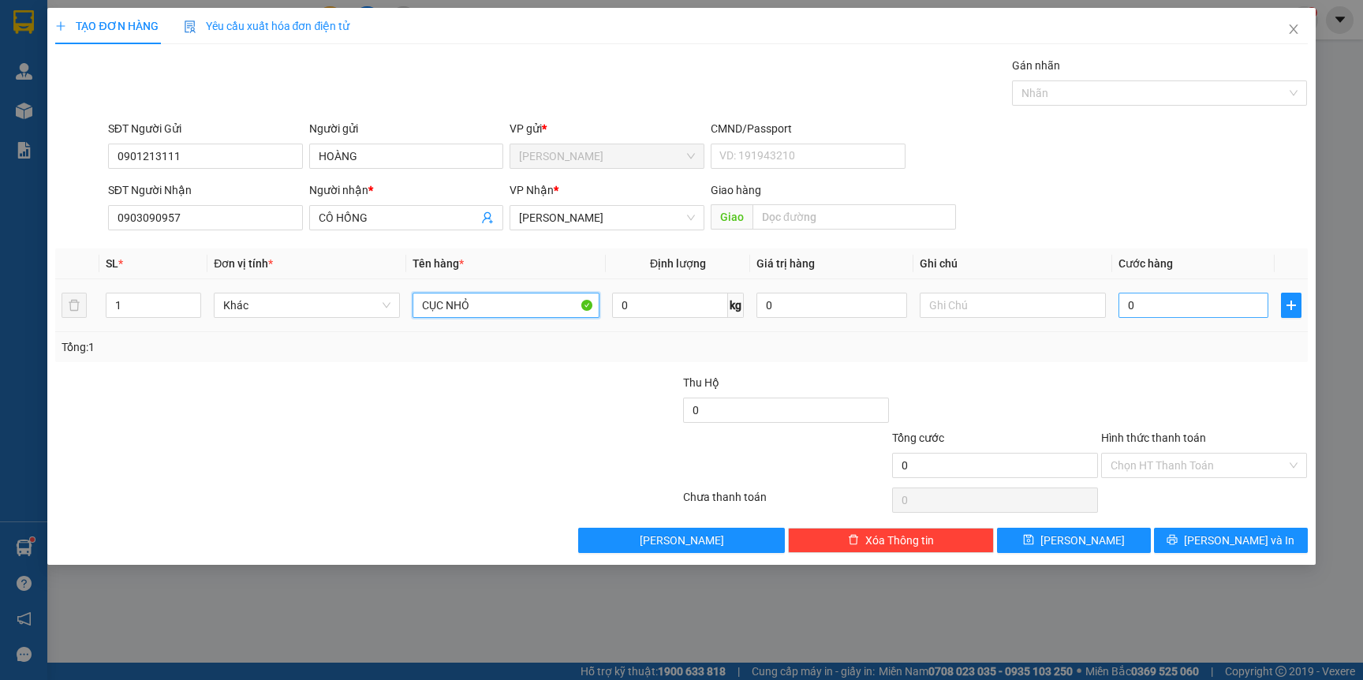
type input "CỤC NHỎ"
click at [1201, 314] on input "0" at bounding box center [1194, 305] width 150 height 25
type input "2"
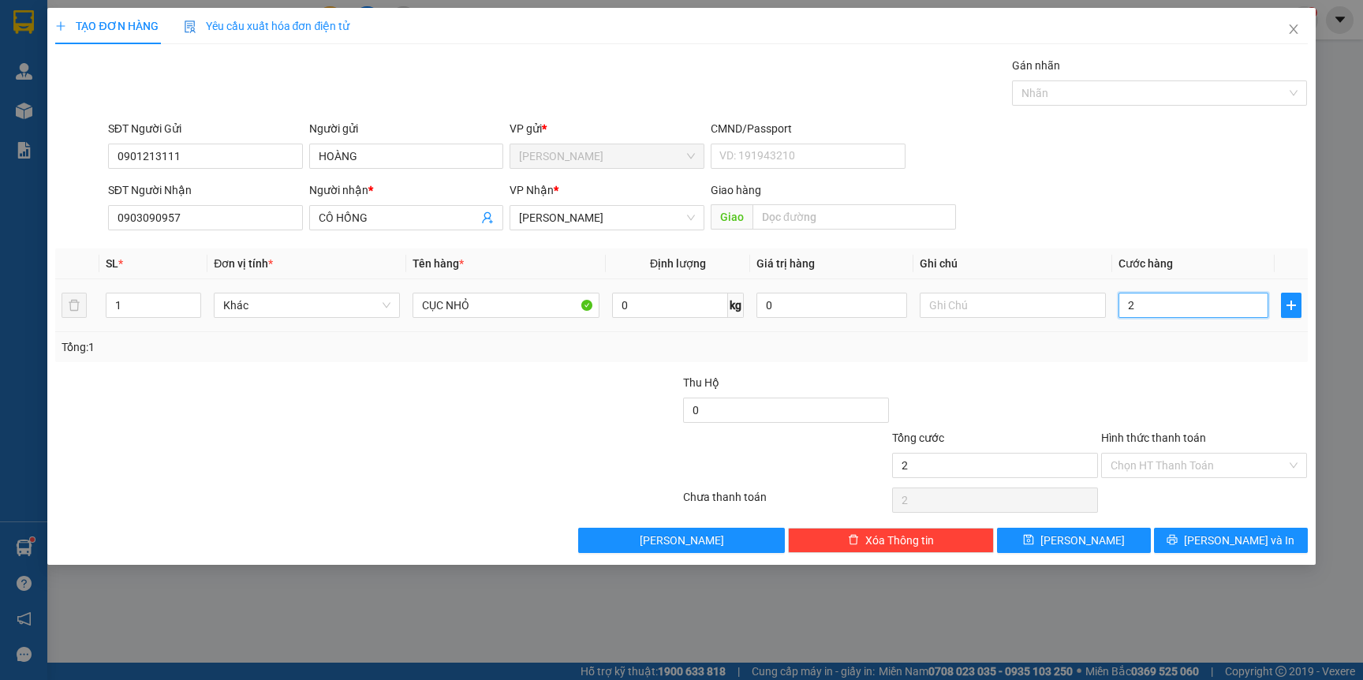
type input "20"
type input "20.000"
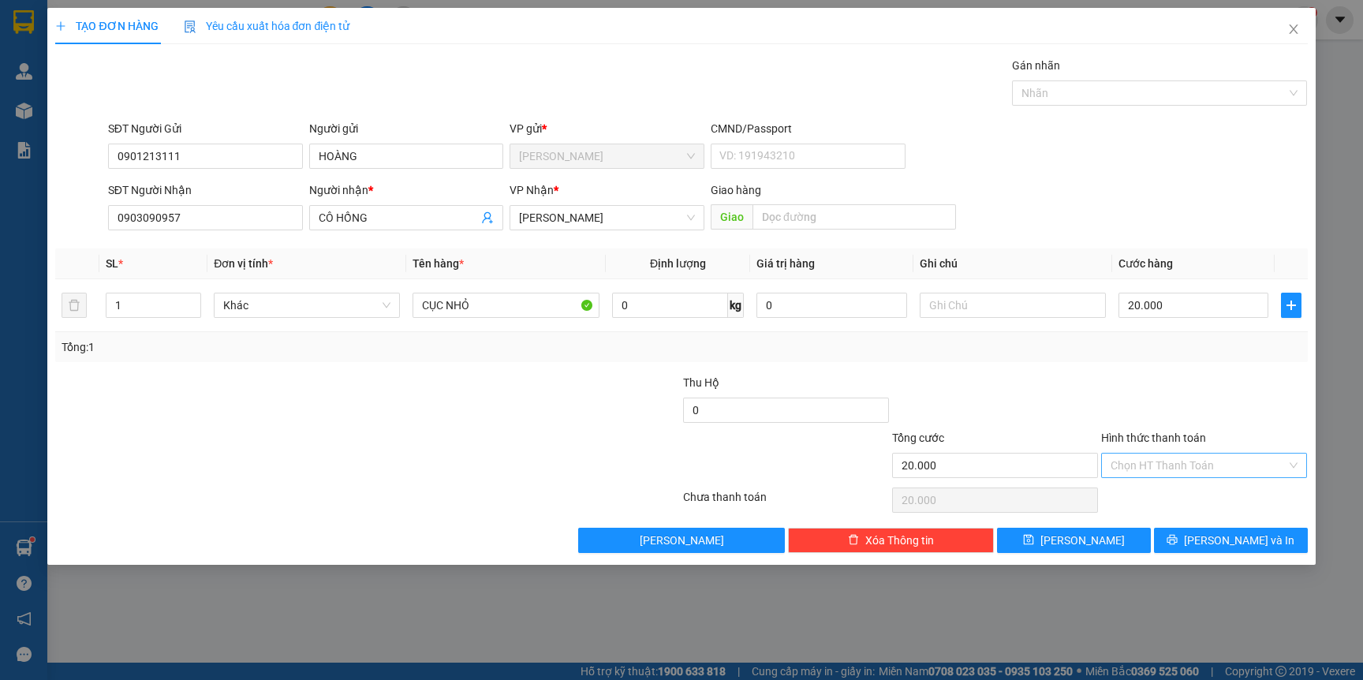
click at [1205, 458] on input "Hình thức thanh toán" at bounding box center [1199, 466] width 176 height 24
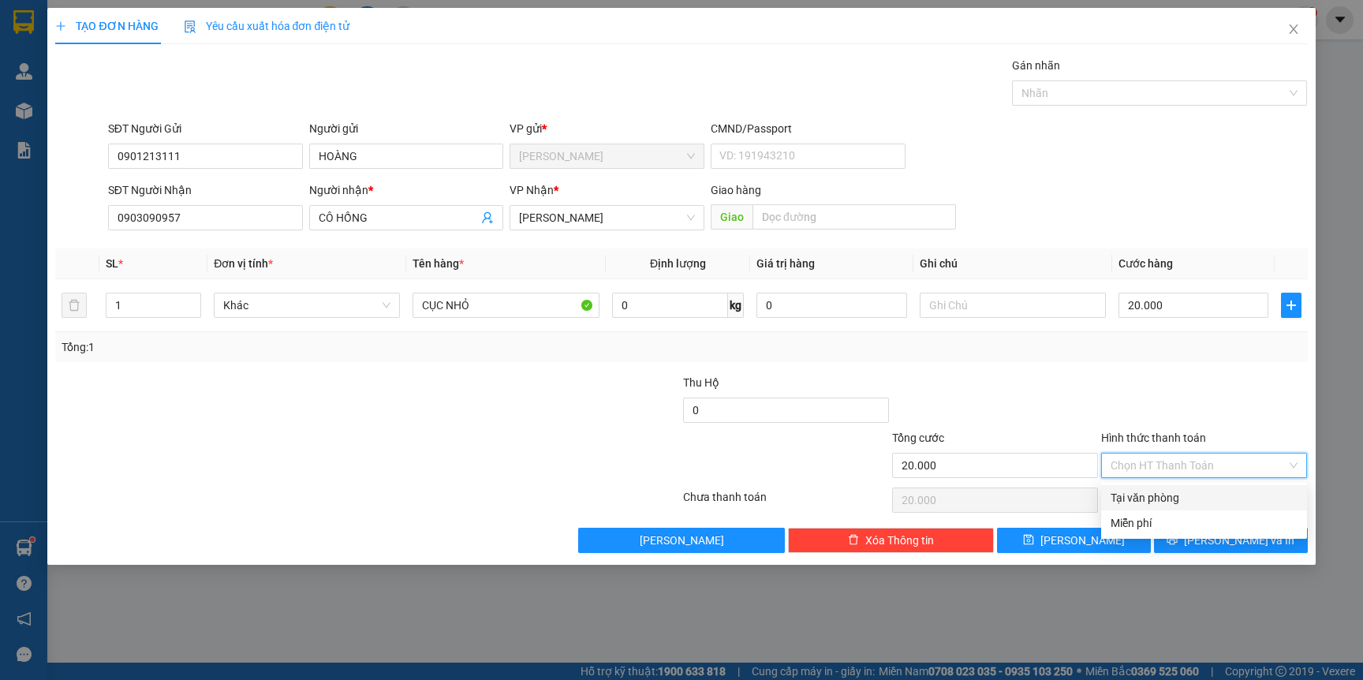
click at [1140, 491] on div "Tại văn phòng" at bounding box center [1204, 497] width 187 height 17
type input "0"
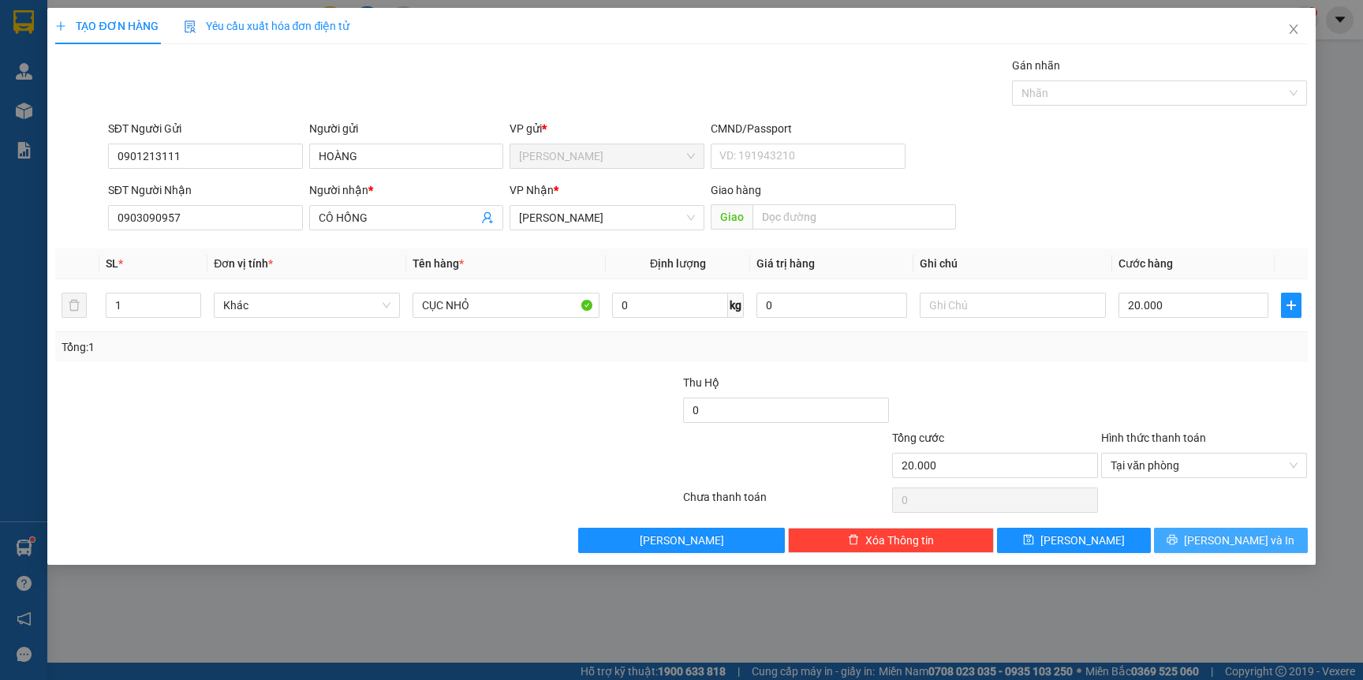
click at [1238, 553] on button "[PERSON_NAME] và In" at bounding box center [1231, 540] width 154 height 25
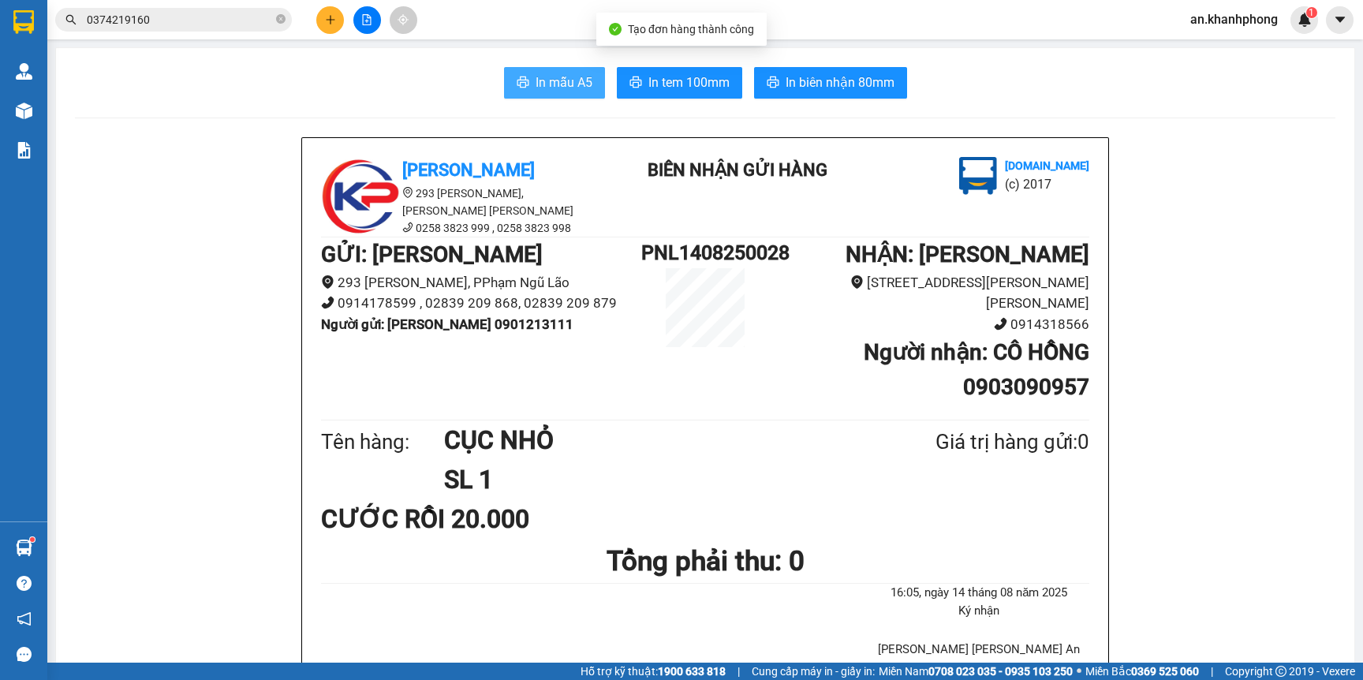
click at [543, 71] on button "In mẫu A5" at bounding box center [554, 83] width 101 height 32
click at [206, 24] on input "0374219160" at bounding box center [180, 19] width 186 height 17
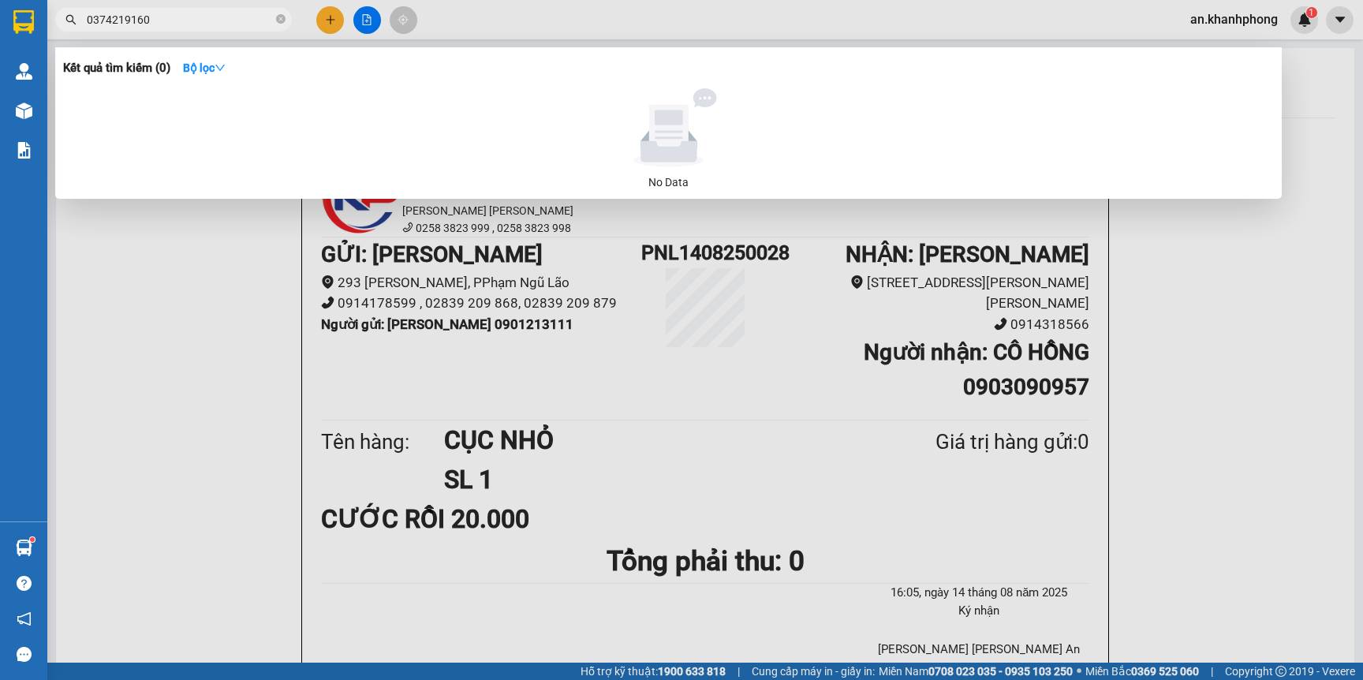
click at [206, 24] on input "0374219160" at bounding box center [180, 19] width 186 height 17
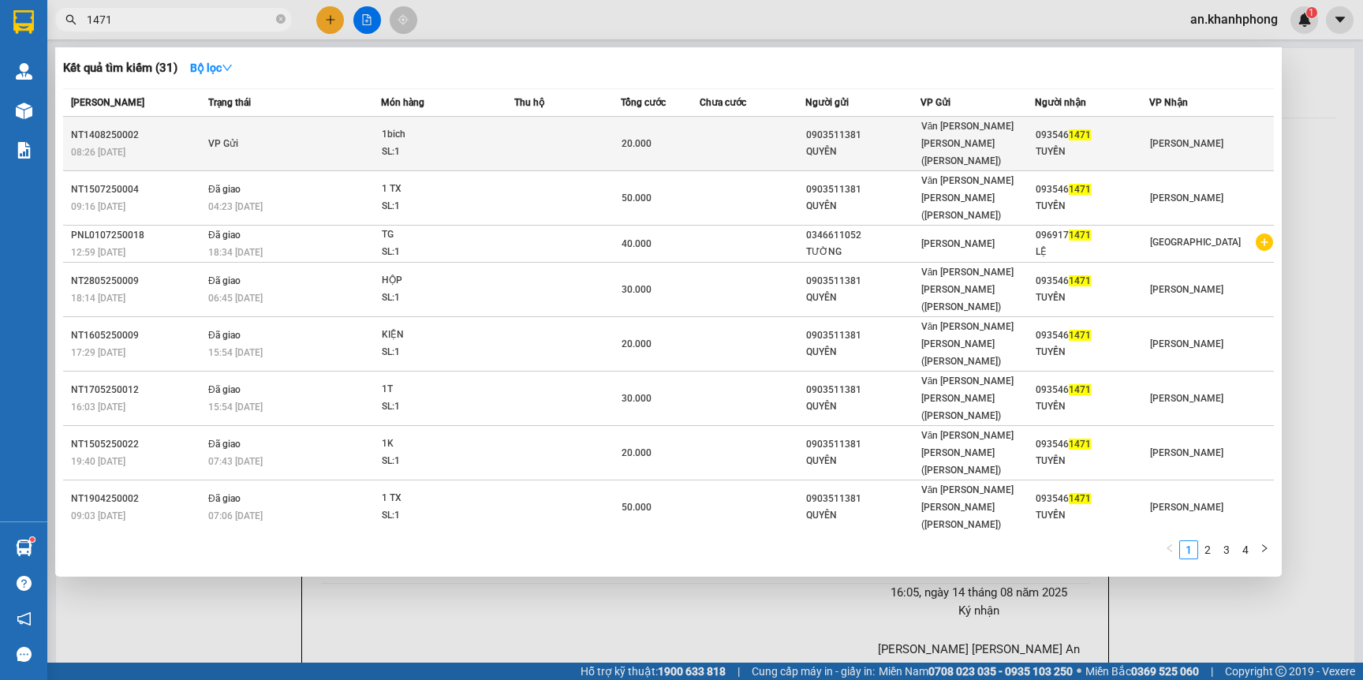
type input "1471"
click at [712, 133] on td at bounding box center [753, 144] width 106 height 54
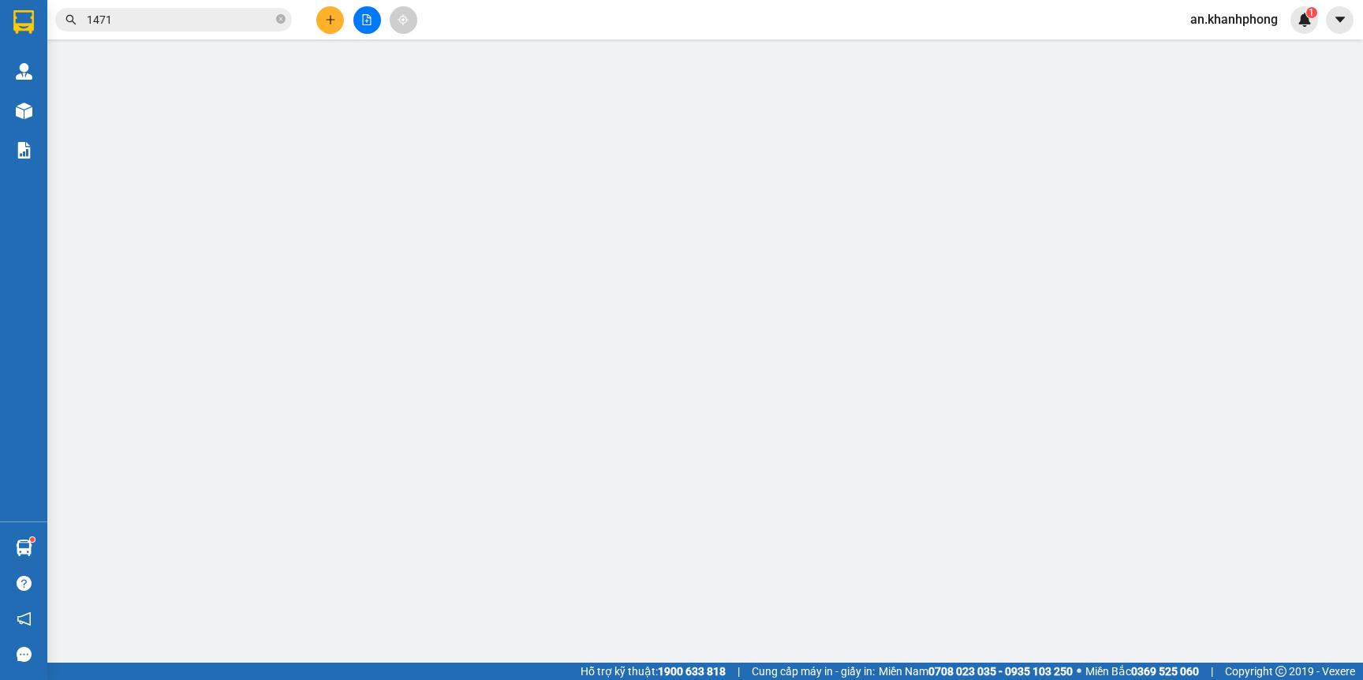
type input "0903511381"
type input "QUYÊN"
type input "0935461471"
type input "TUYỀN"
type input "20.000"
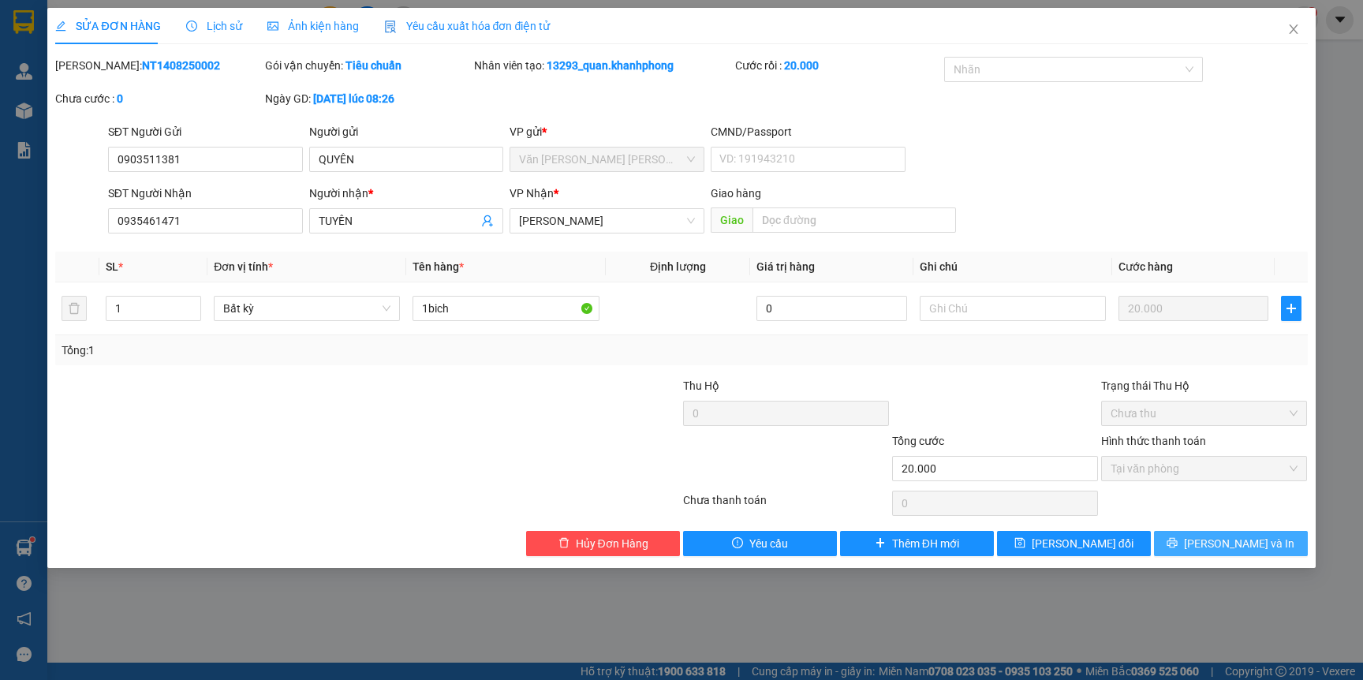
click at [1224, 545] on span "[PERSON_NAME] và In" at bounding box center [1239, 543] width 110 height 17
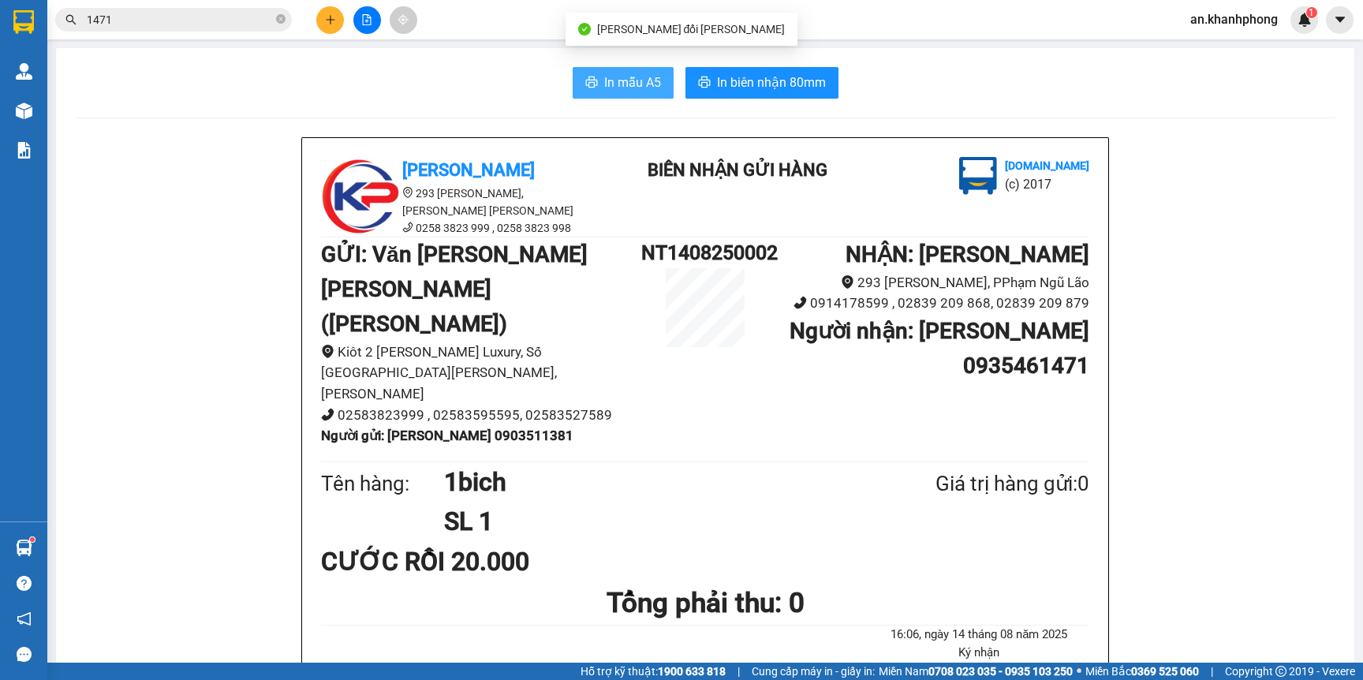
click at [604, 87] on span "In mẫu A5" at bounding box center [632, 83] width 57 height 20
click at [332, 22] on icon "plus" at bounding box center [330, 19] width 11 height 11
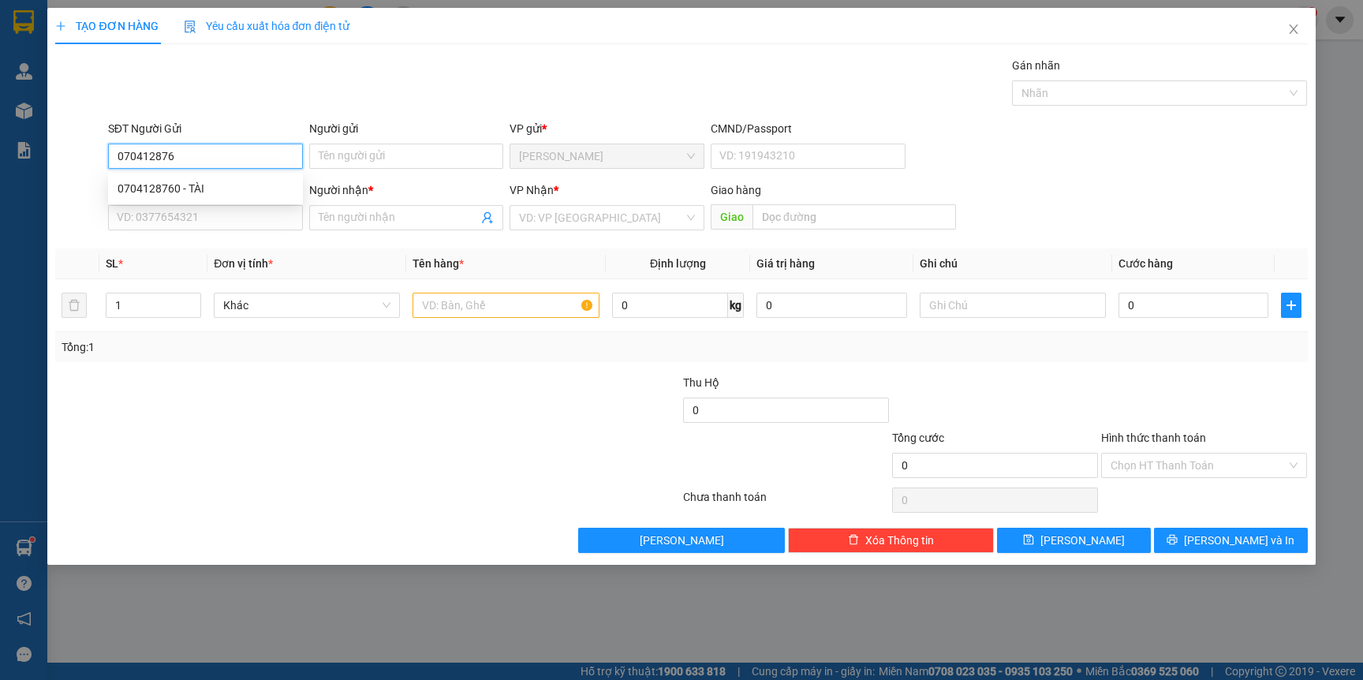
type input "0704128760"
click at [225, 186] on div "0704128760 - TÀI" at bounding box center [206, 188] width 176 height 17
type input "TÀI"
type input "0704128760"
click at [247, 224] on input "SĐT Người Nhận" at bounding box center [205, 217] width 195 height 25
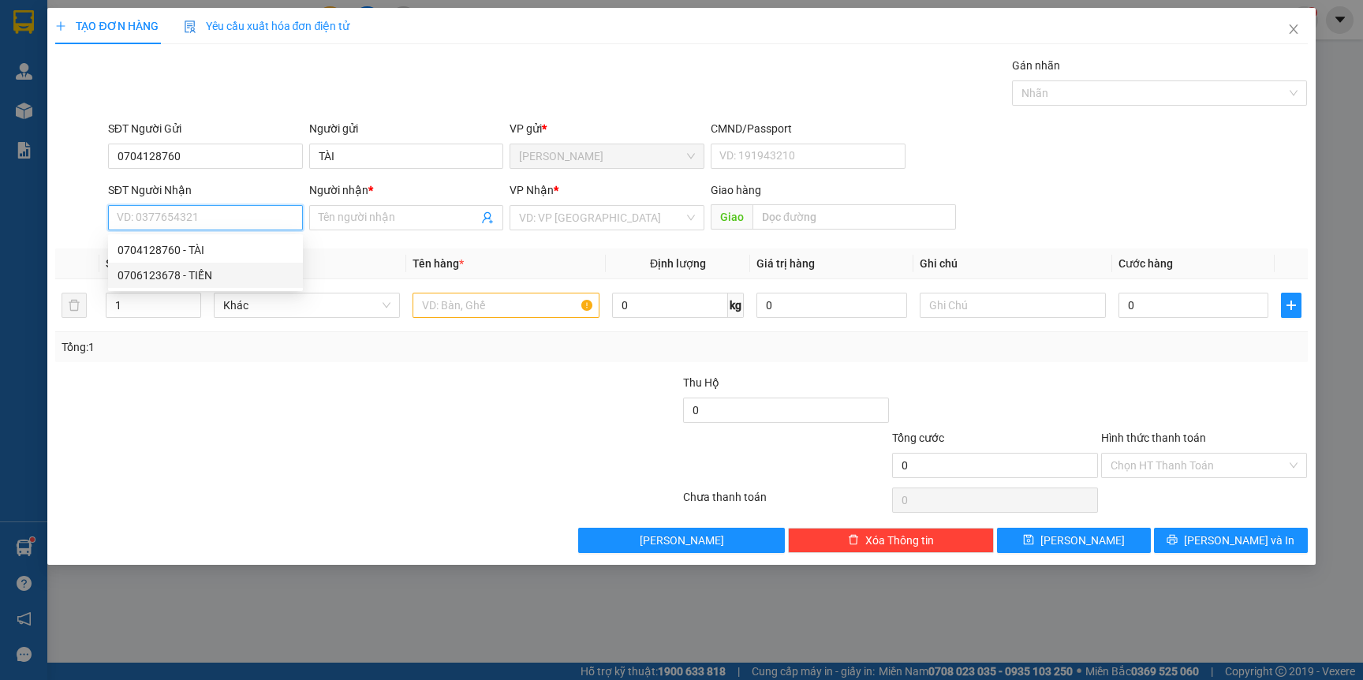
click at [211, 273] on div "0706123678 - TIẾN" at bounding box center [206, 275] width 176 height 17
type input "0706123678"
type input "TIẾN"
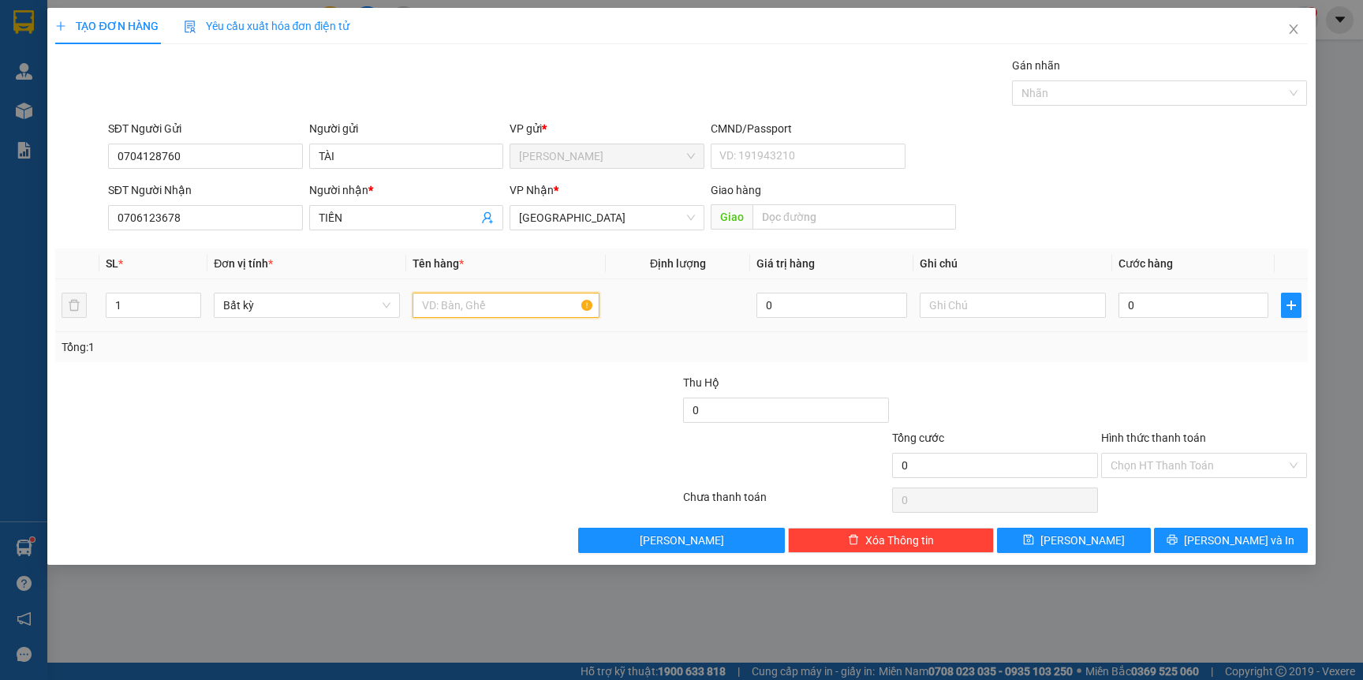
click at [501, 311] on input "text" at bounding box center [506, 305] width 186 height 25
type input "TG"
click at [1247, 533] on span "[PERSON_NAME] và In" at bounding box center [1239, 540] width 110 height 17
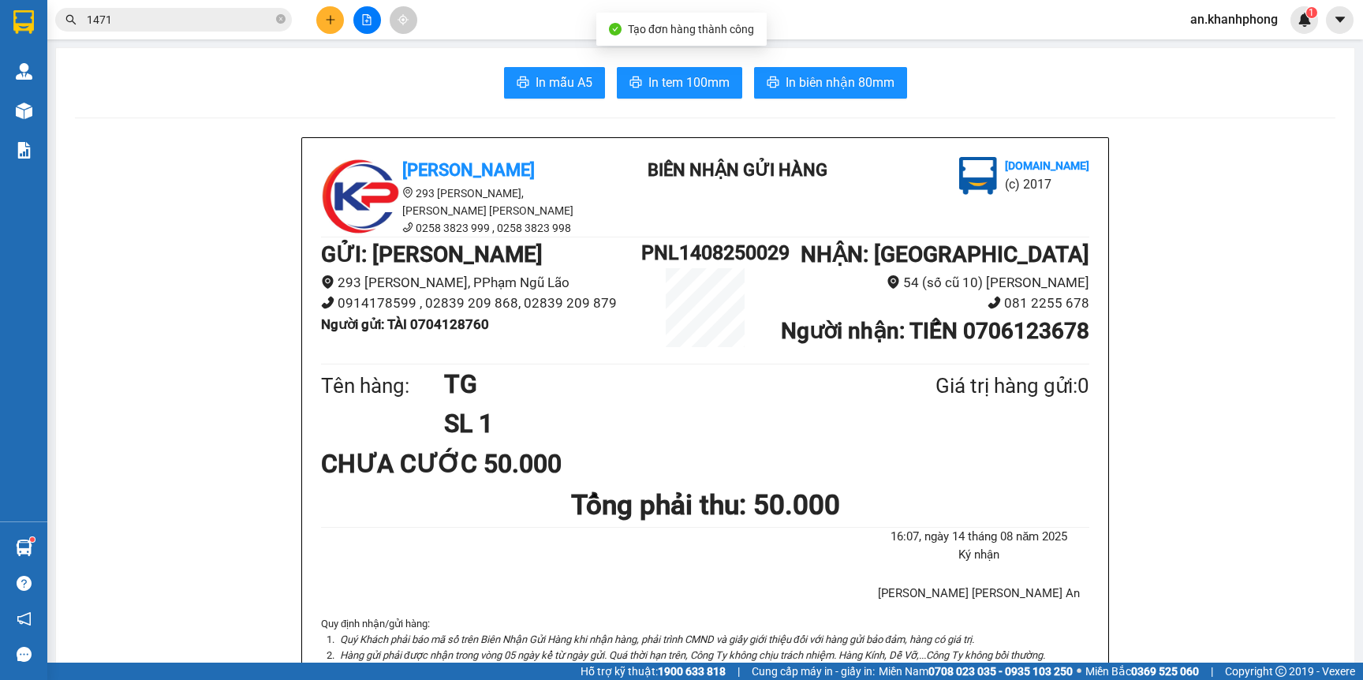
click at [546, 95] on button "In mẫu A5" at bounding box center [554, 83] width 101 height 32
click at [323, 4] on div "Kết quả tìm kiếm ( 31 ) Bộ lọc Mã ĐH Trạng thái Món hàng Thu hộ Tổng cước Chưa …" at bounding box center [681, 19] width 1363 height 39
click at [327, 16] on icon "plus" at bounding box center [330, 19] width 11 height 11
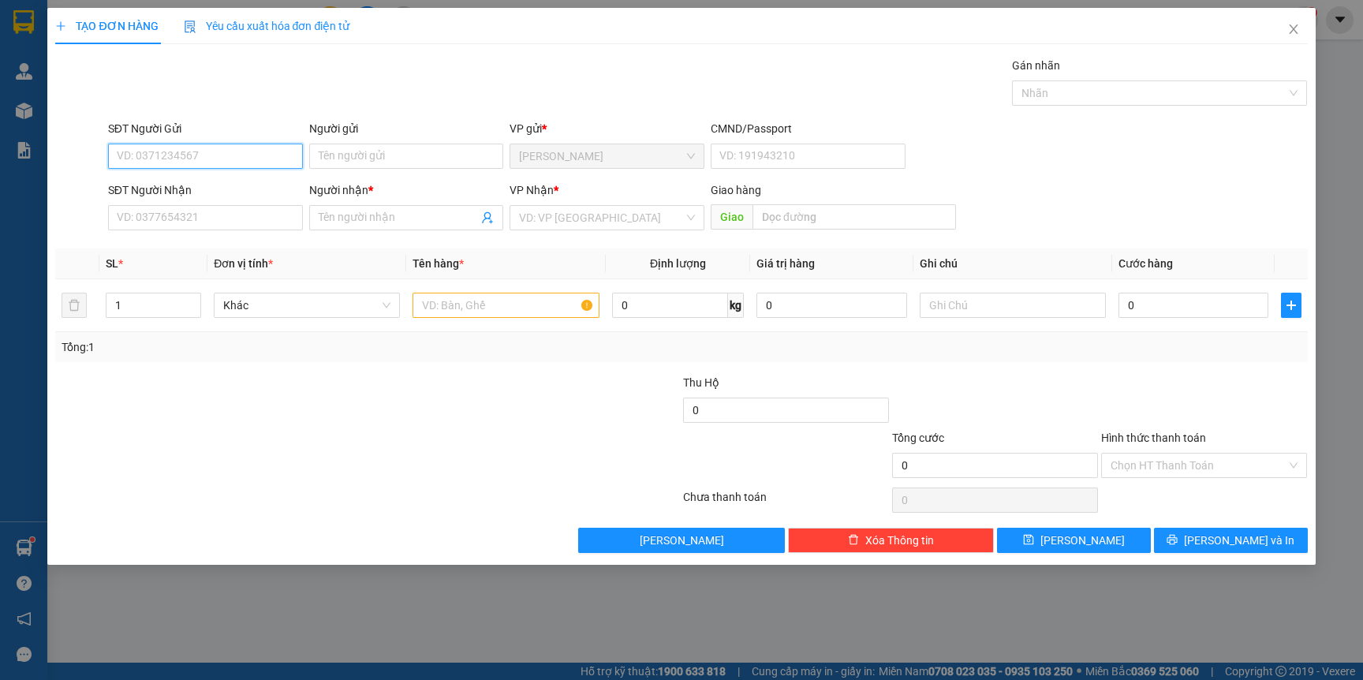
click at [204, 155] on input "SĐT Người Gửi" at bounding box center [205, 156] width 195 height 25
type input "0938199121"
click at [437, 166] on input "Người gửi" at bounding box center [406, 156] width 195 height 25
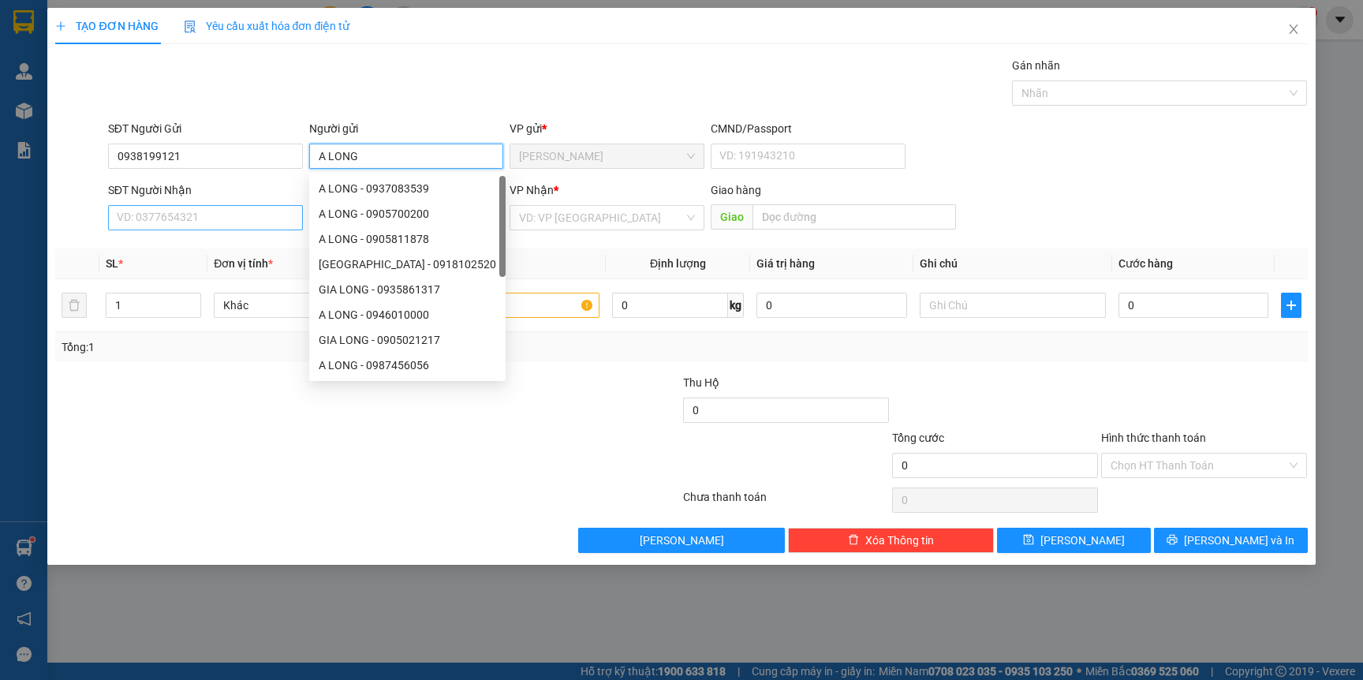
type input "A LONG"
click at [131, 223] on input "SĐT Người Nhận" at bounding box center [205, 217] width 195 height 25
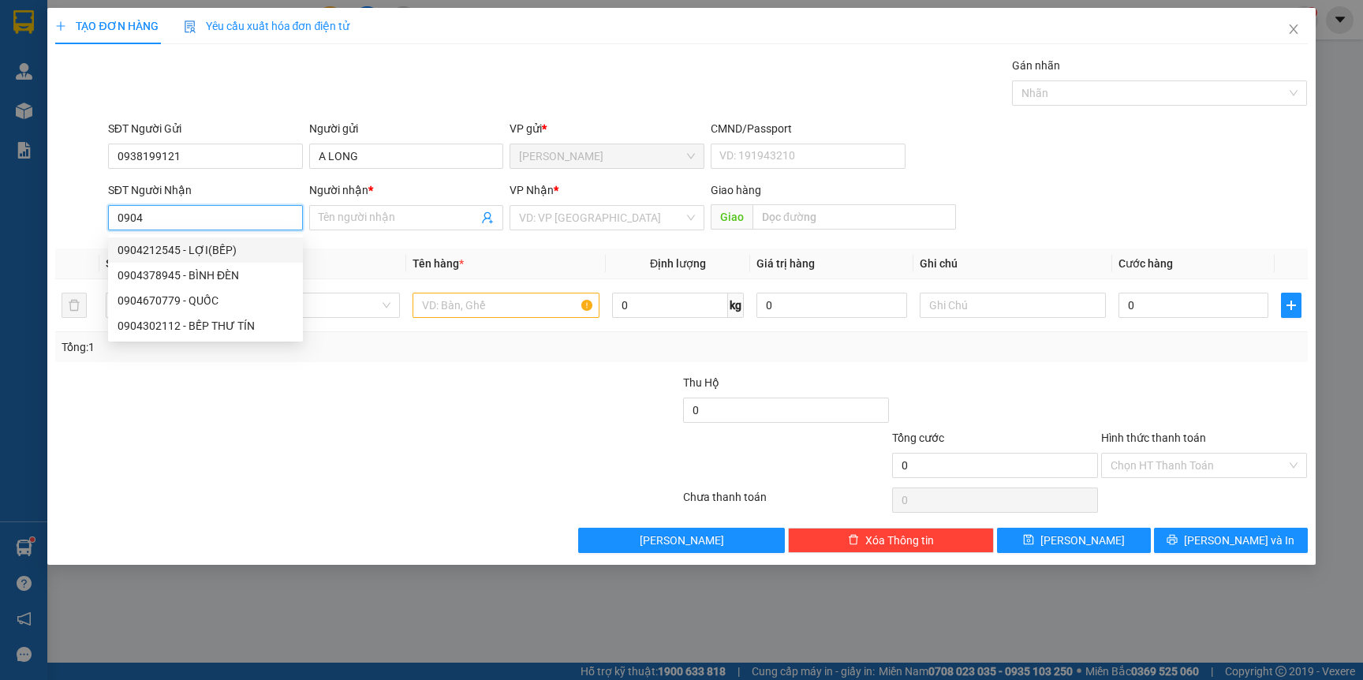
click at [183, 246] on div "0904212545 - LỢI(BẾP)" at bounding box center [206, 249] width 176 height 17
type input "0904212545"
type input "LỢI(BẾP)"
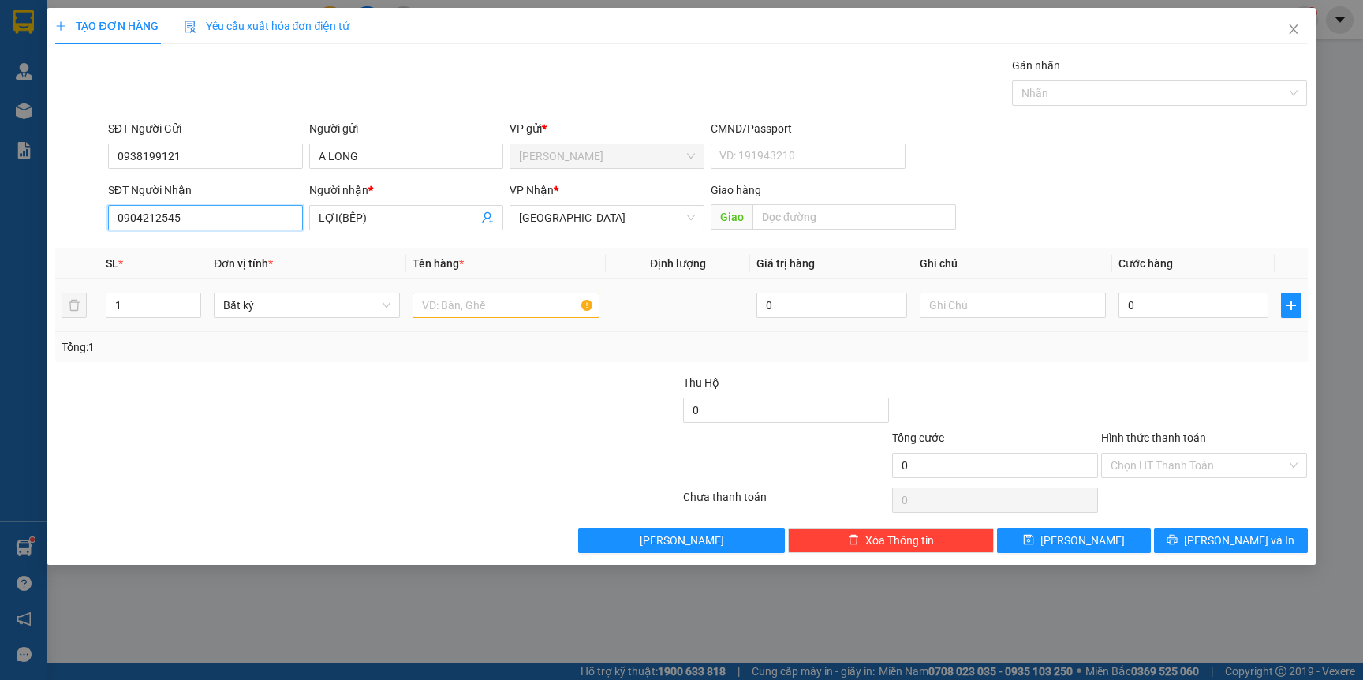
type input "0904212545"
click at [498, 312] on input "text" at bounding box center [506, 305] width 186 height 25
type input "TG"
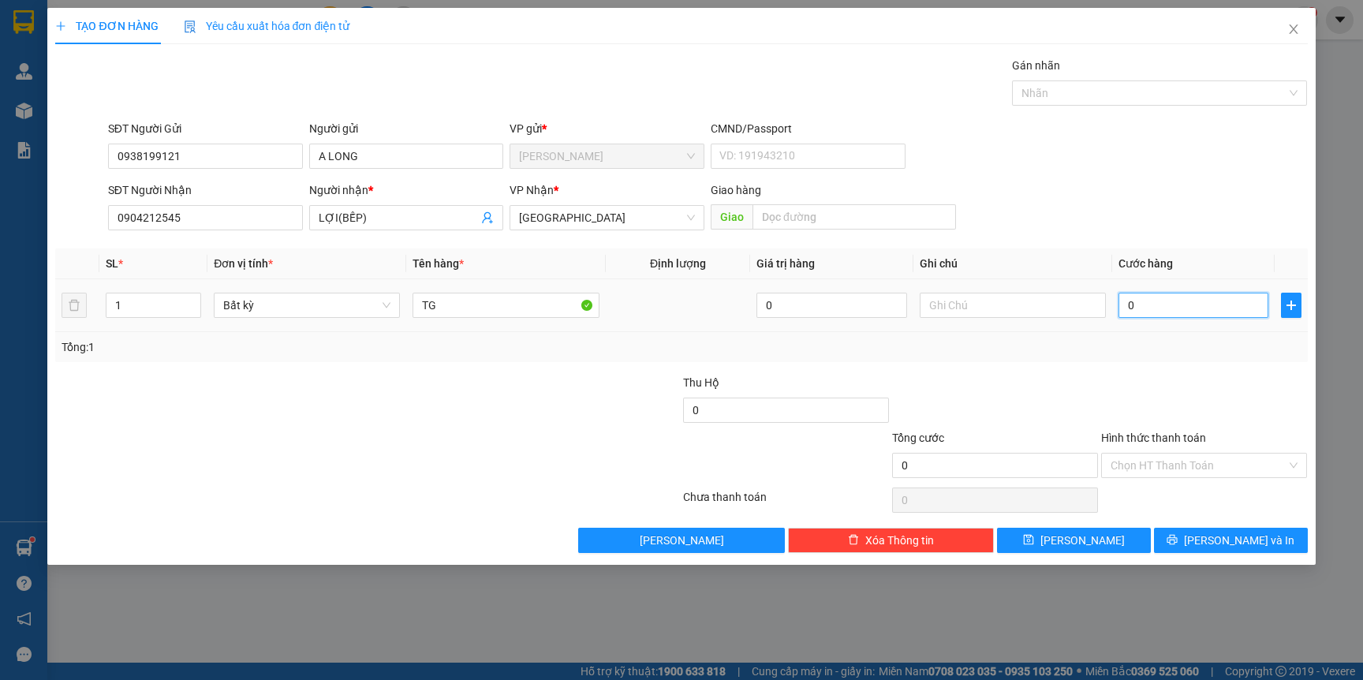
click at [1175, 303] on input "0" at bounding box center [1194, 305] width 150 height 25
type input "6"
type input "60"
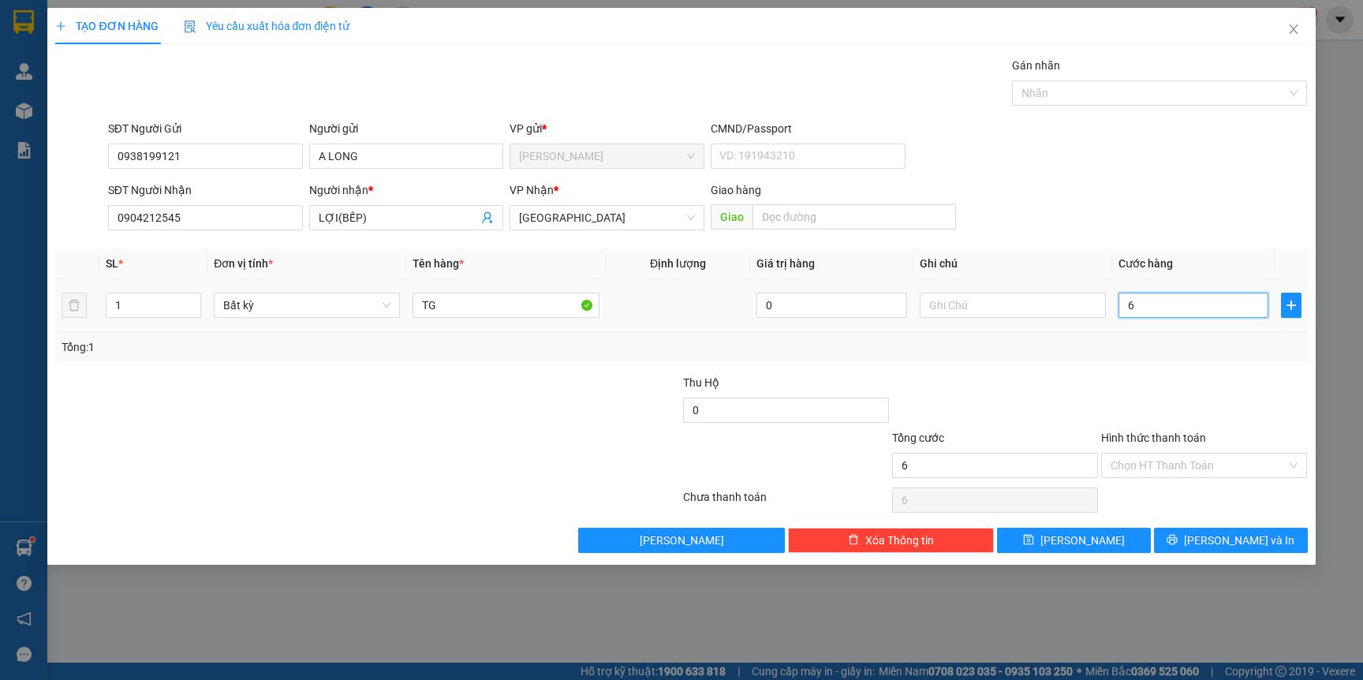
type input "60"
click at [1224, 540] on span "[PERSON_NAME] và In" at bounding box center [1239, 540] width 110 height 17
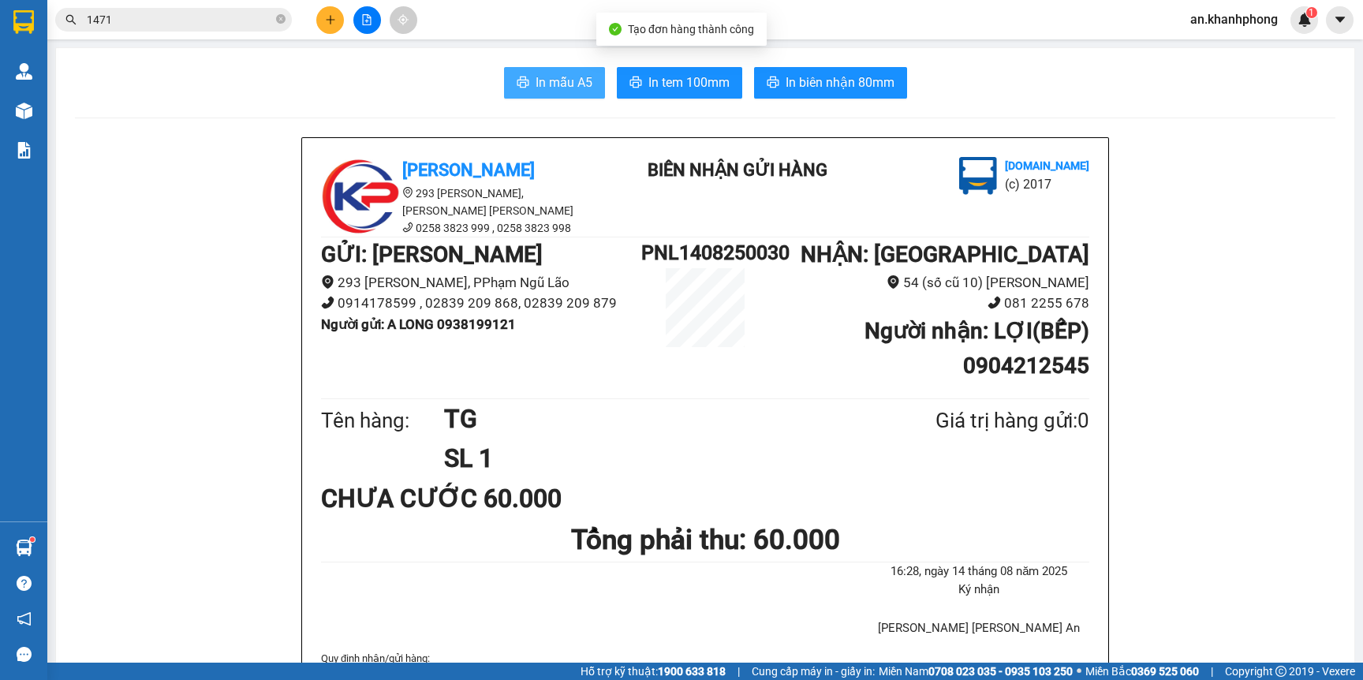
click at [520, 95] on button "In mẫu A5" at bounding box center [554, 83] width 101 height 32
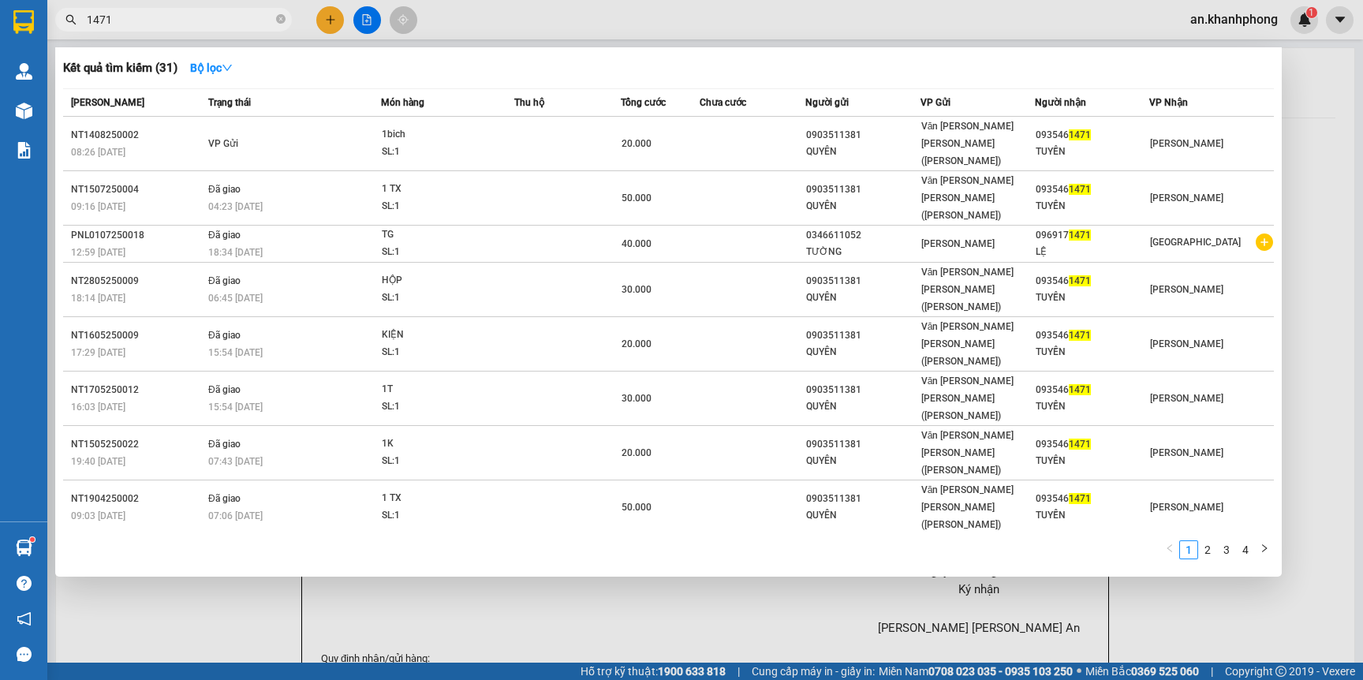
click at [177, 21] on input "1471" at bounding box center [180, 19] width 186 height 17
click at [174, 20] on input "1471" at bounding box center [180, 19] width 186 height 17
click at [174, 19] on input "1471" at bounding box center [180, 19] width 186 height 17
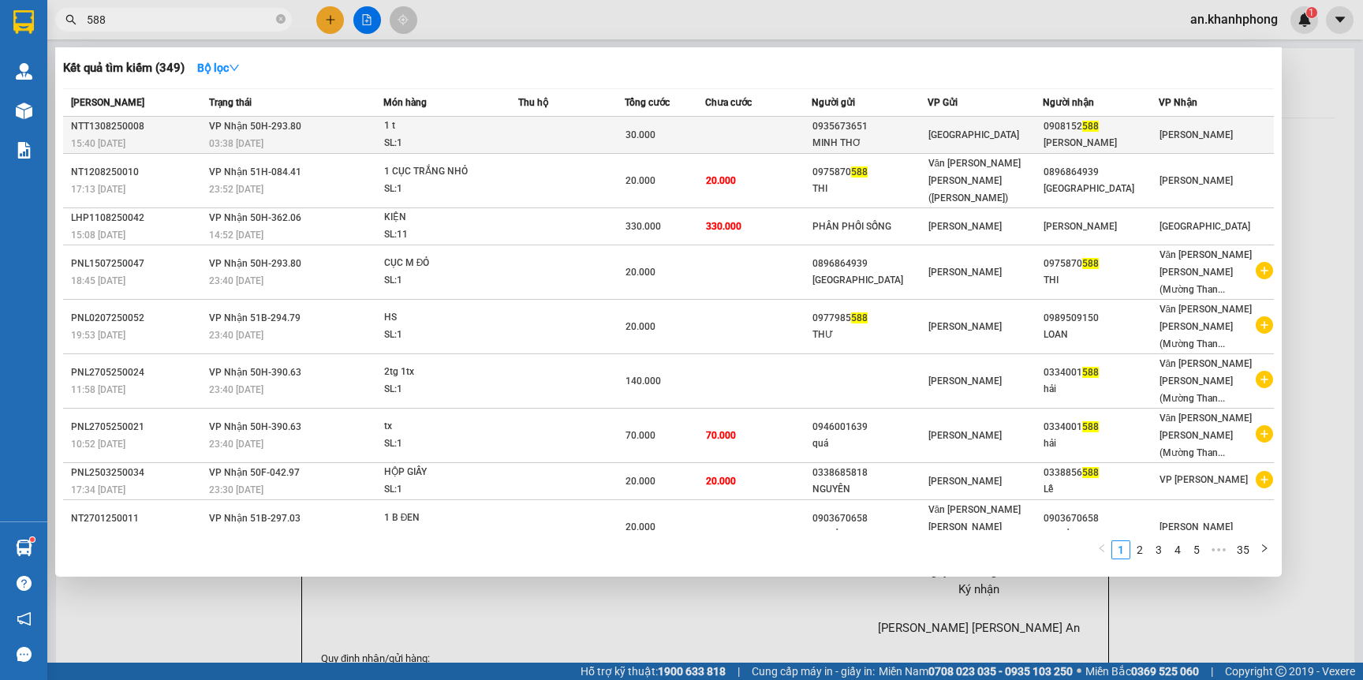
type input "588"
click at [527, 133] on td at bounding box center [571, 135] width 106 height 37
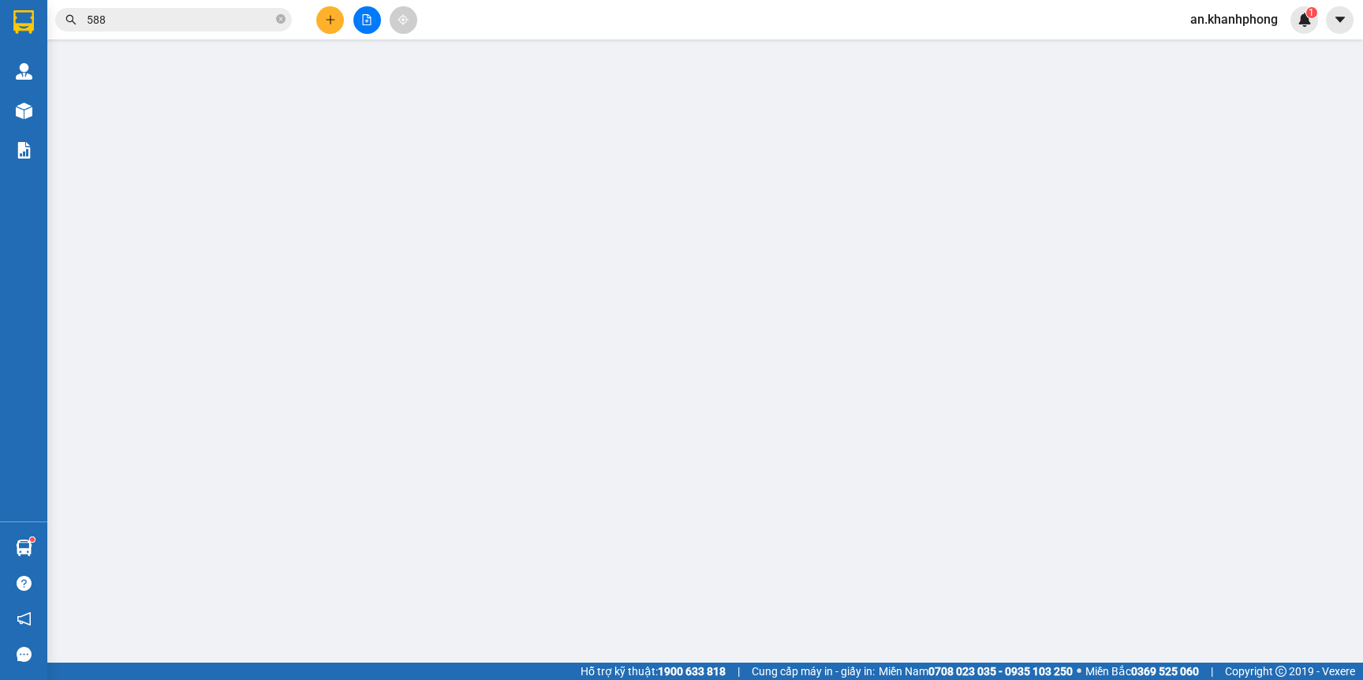
type input "0935673651"
type input "MINH THƠ"
type input "0908152588"
type input "VÕ THANH HỒNG"
type input "30.000"
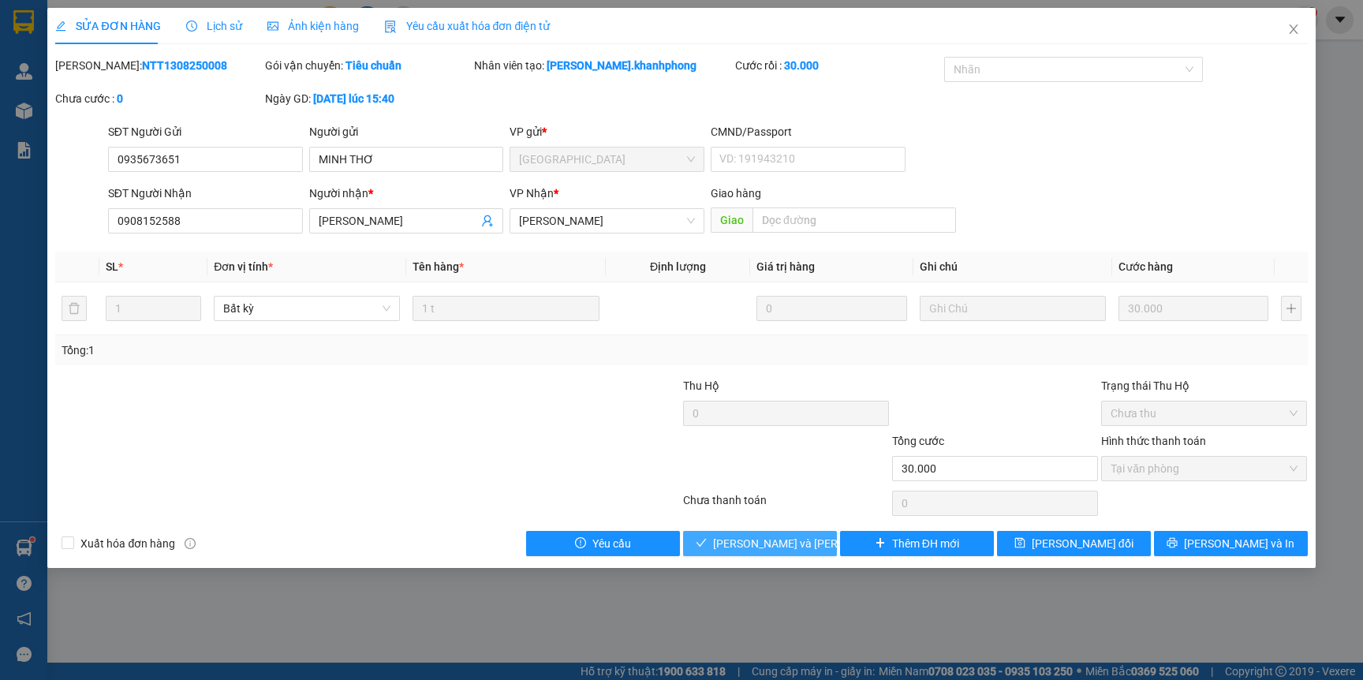
click at [759, 531] on button "Lưu và Giao hàng" at bounding box center [760, 543] width 154 height 25
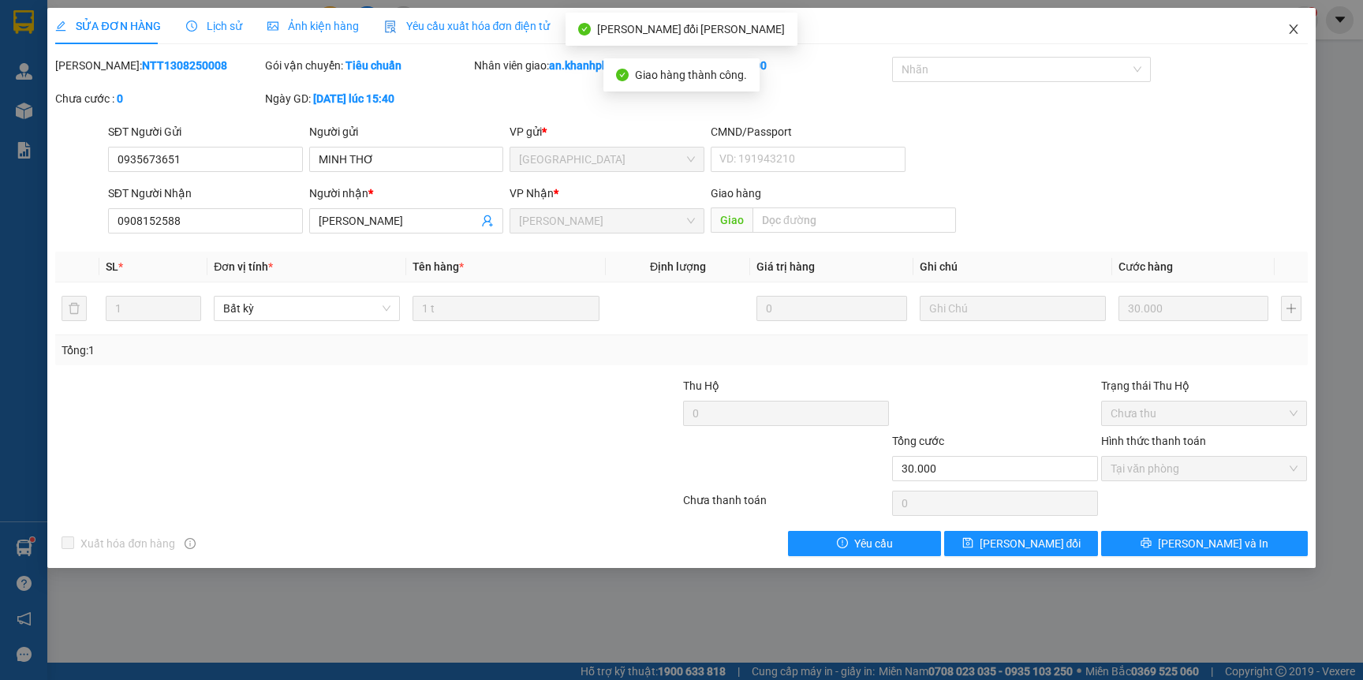
click at [1296, 25] on icon "close" at bounding box center [1293, 28] width 9 height 9
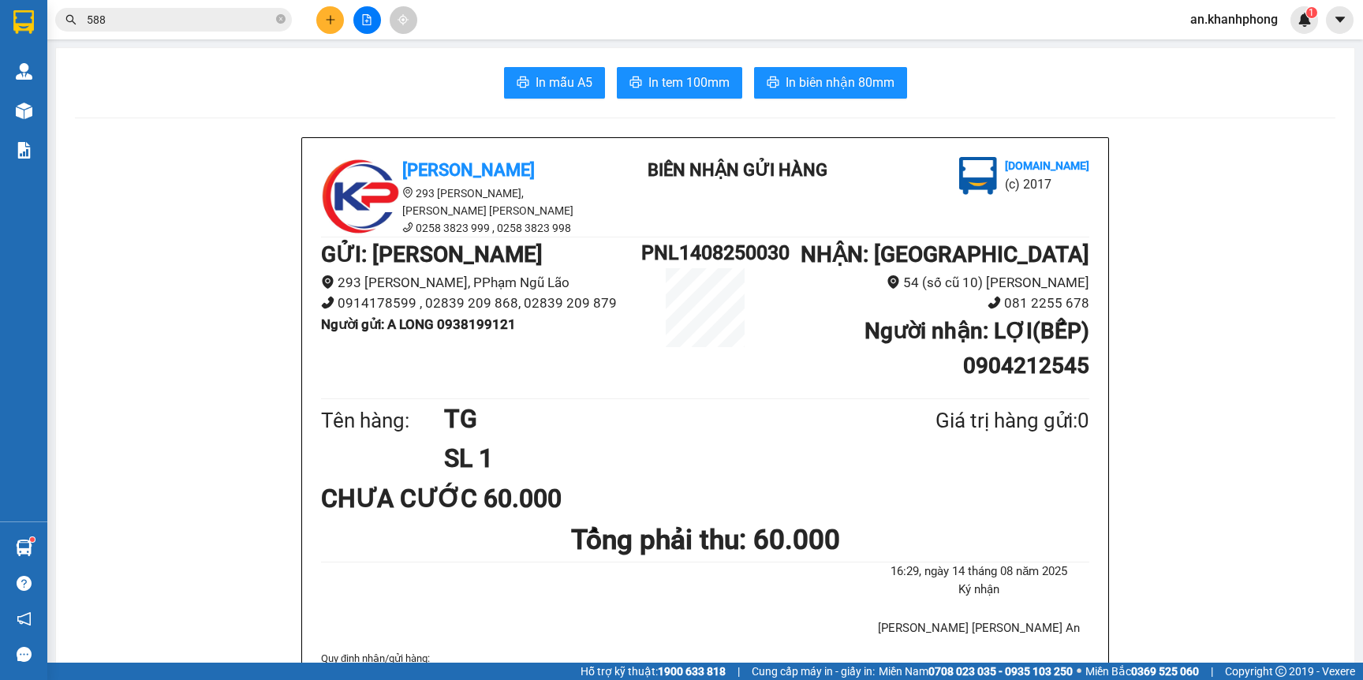
click at [323, 22] on button at bounding box center [330, 20] width 28 height 28
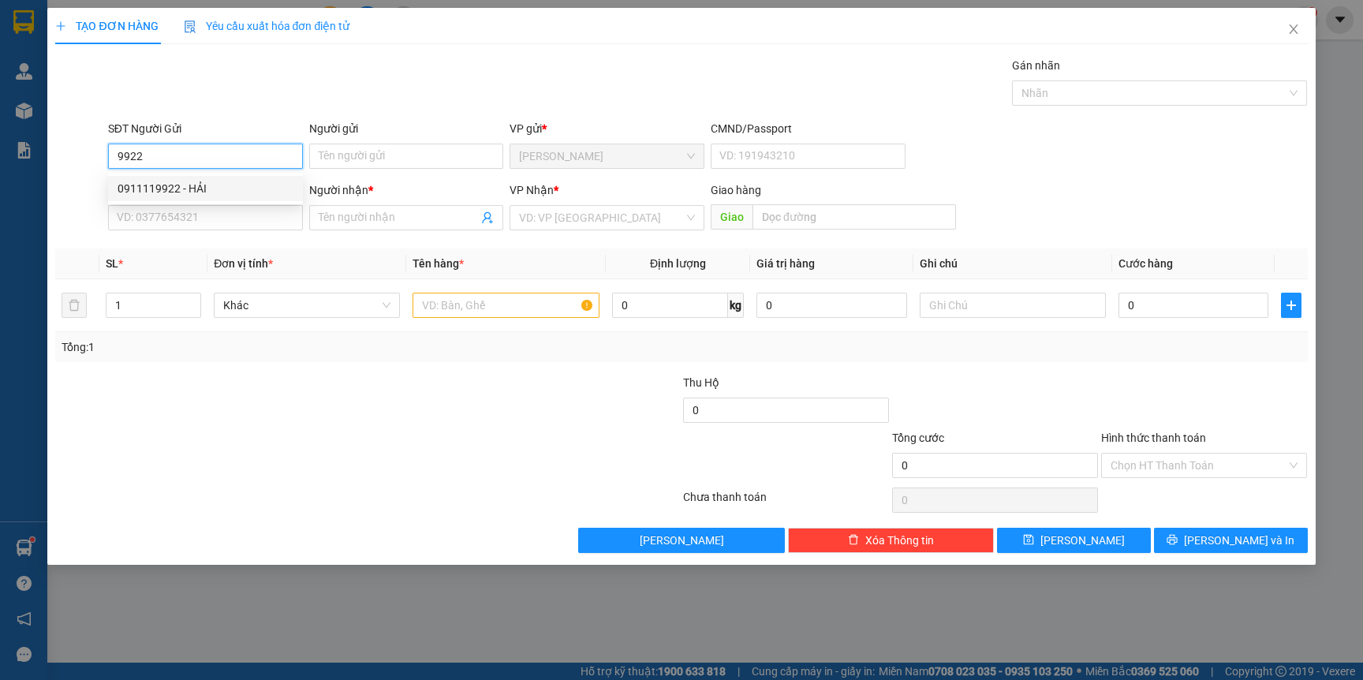
click at [186, 189] on div "0911119922 - HẢI" at bounding box center [206, 188] width 176 height 17
type input "0911119922"
type input "HẢI"
type input "0911119922"
click at [192, 228] on input "SĐT Người Nhận" at bounding box center [205, 217] width 195 height 25
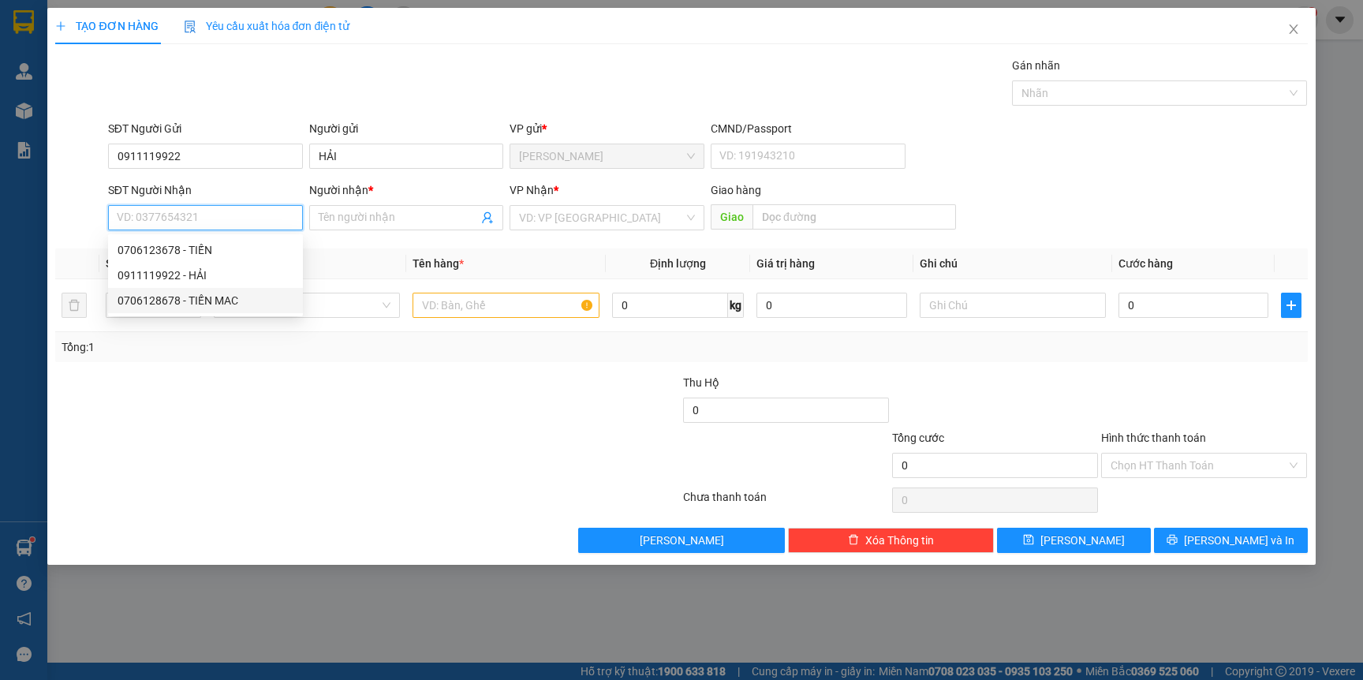
click at [215, 302] on div "0706128678 - TIẾN MAC" at bounding box center [206, 300] width 176 height 17
type input "0706128678"
type input "TIẾN MAC"
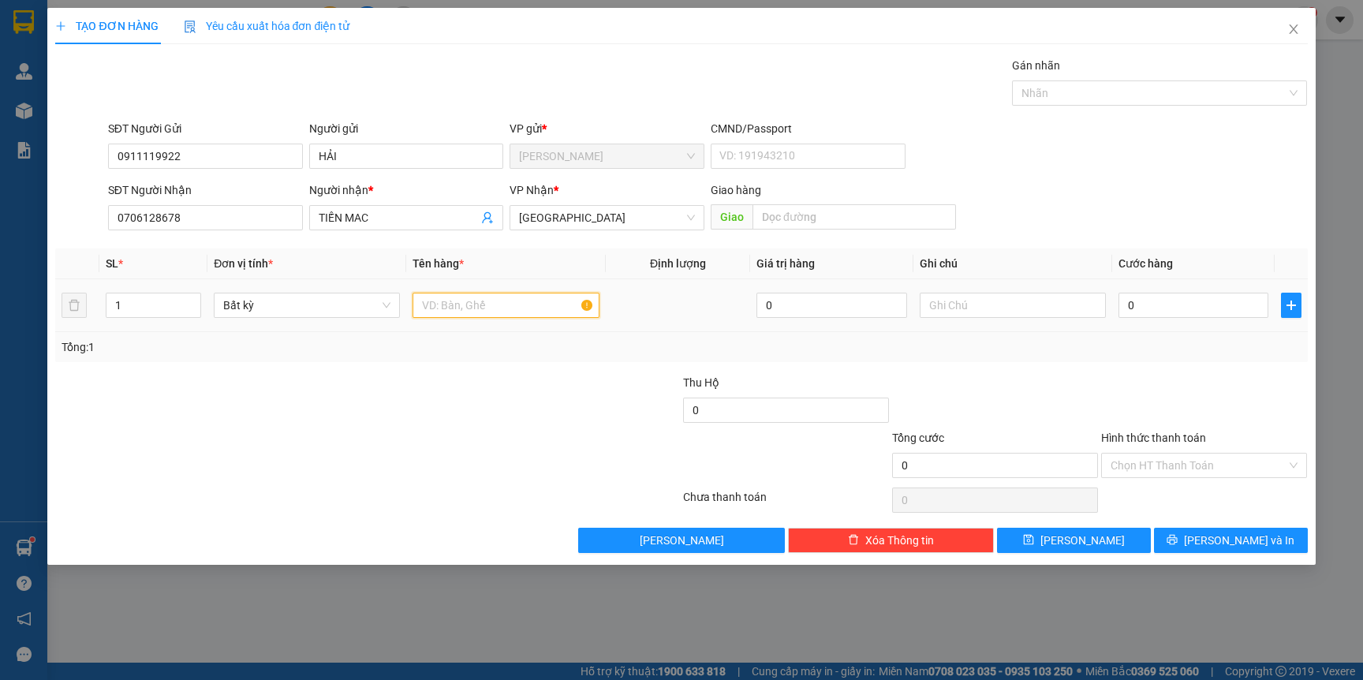
click at [472, 302] on input "text" at bounding box center [506, 305] width 186 height 25
type input "CỤC NHO"
click at [1138, 311] on input "0" at bounding box center [1194, 305] width 150 height 25
click at [1238, 532] on span "[PERSON_NAME] và In" at bounding box center [1239, 540] width 110 height 17
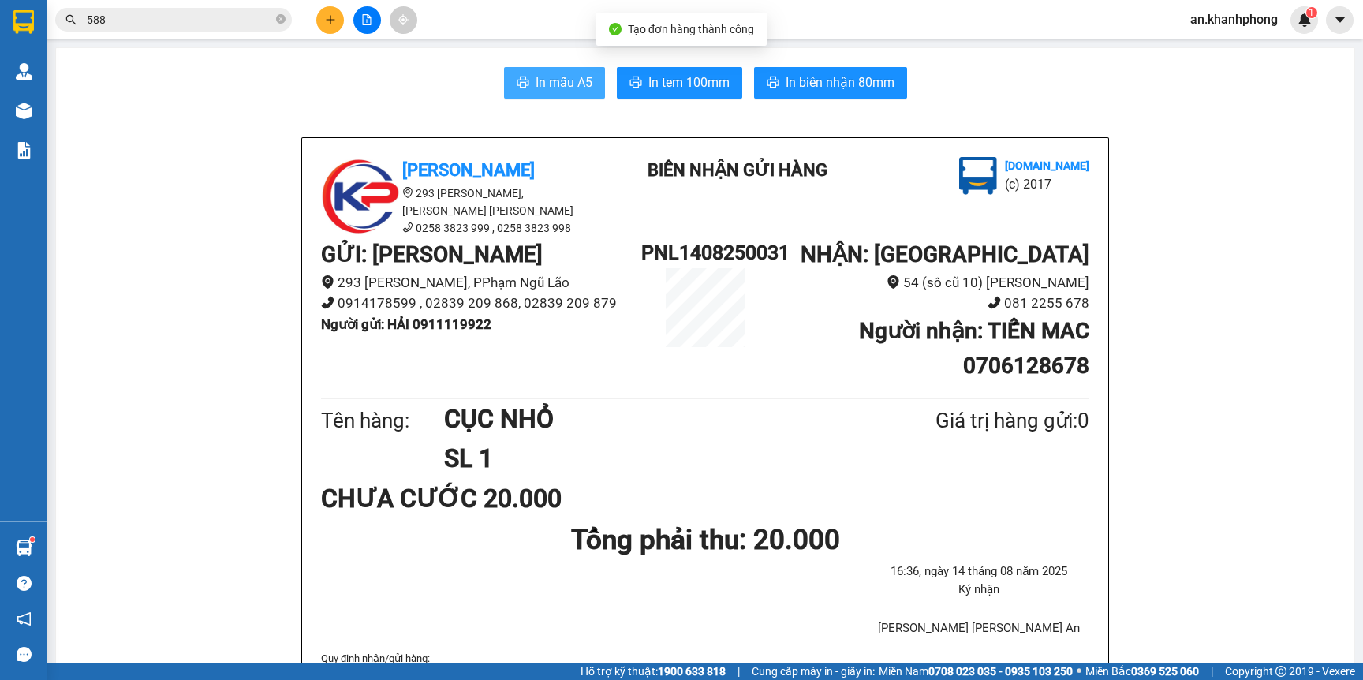
click at [564, 81] on span "In mẫu A5" at bounding box center [564, 83] width 57 height 20
click at [133, 16] on input "588" at bounding box center [180, 19] width 186 height 17
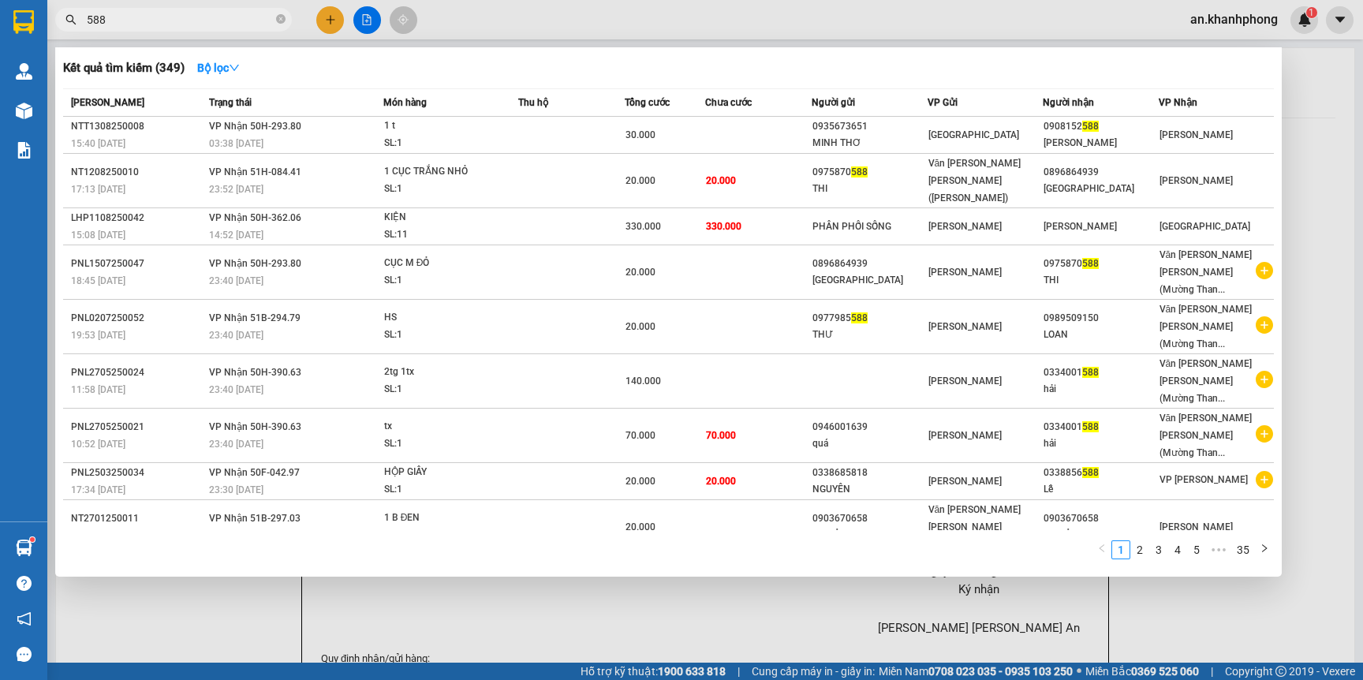
click at [133, 16] on input "588" at bounding box center [180, 19] width 186 height 17
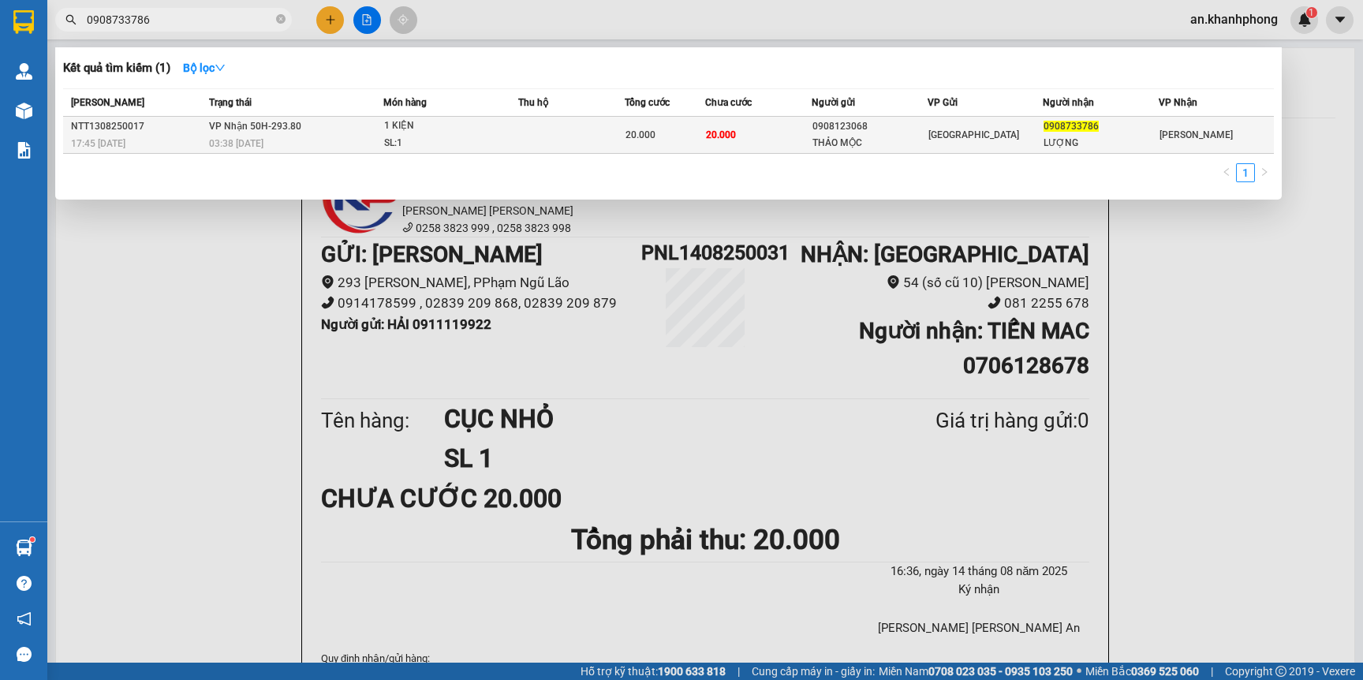
type input "0908733786"
click at [449, 129] on div "1 KIỆN" at bounding box center [443, 126] width 118 height 17
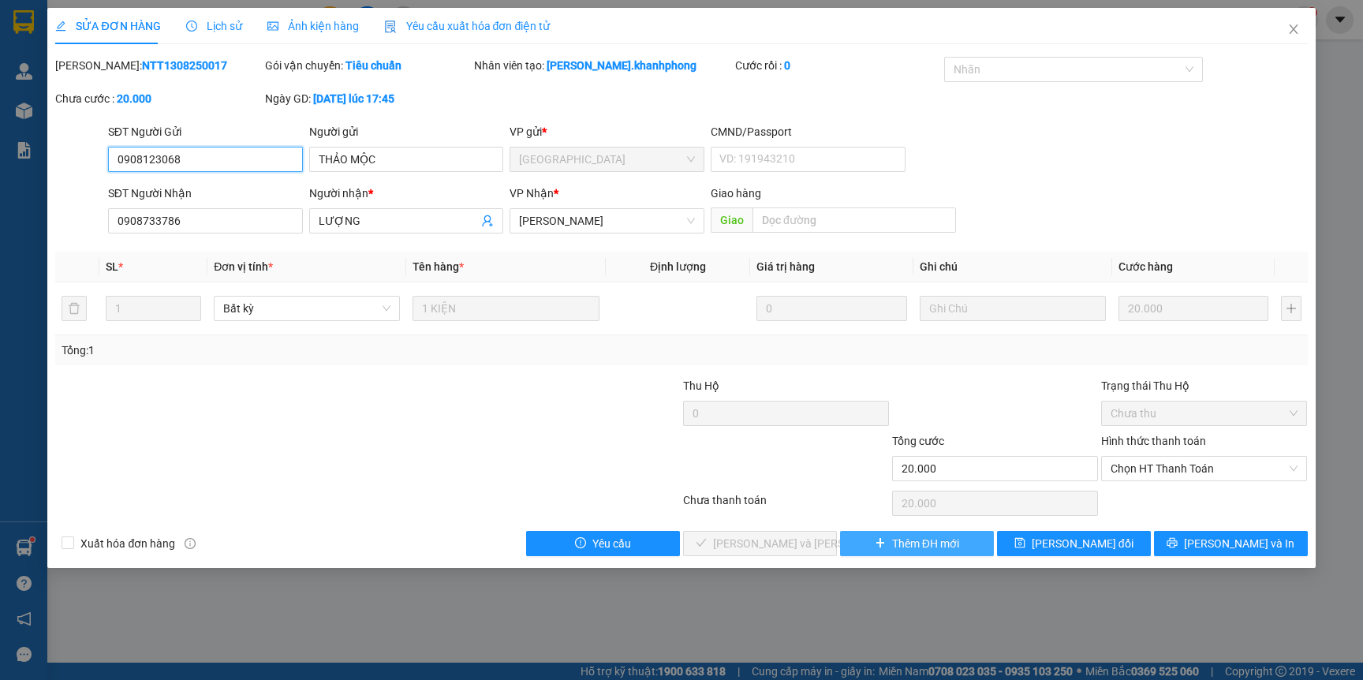
type input "0908123068"
type input "THẢO MỘC"
type input "0908733786"
type input "LƯỢNG"
type input "20.000"
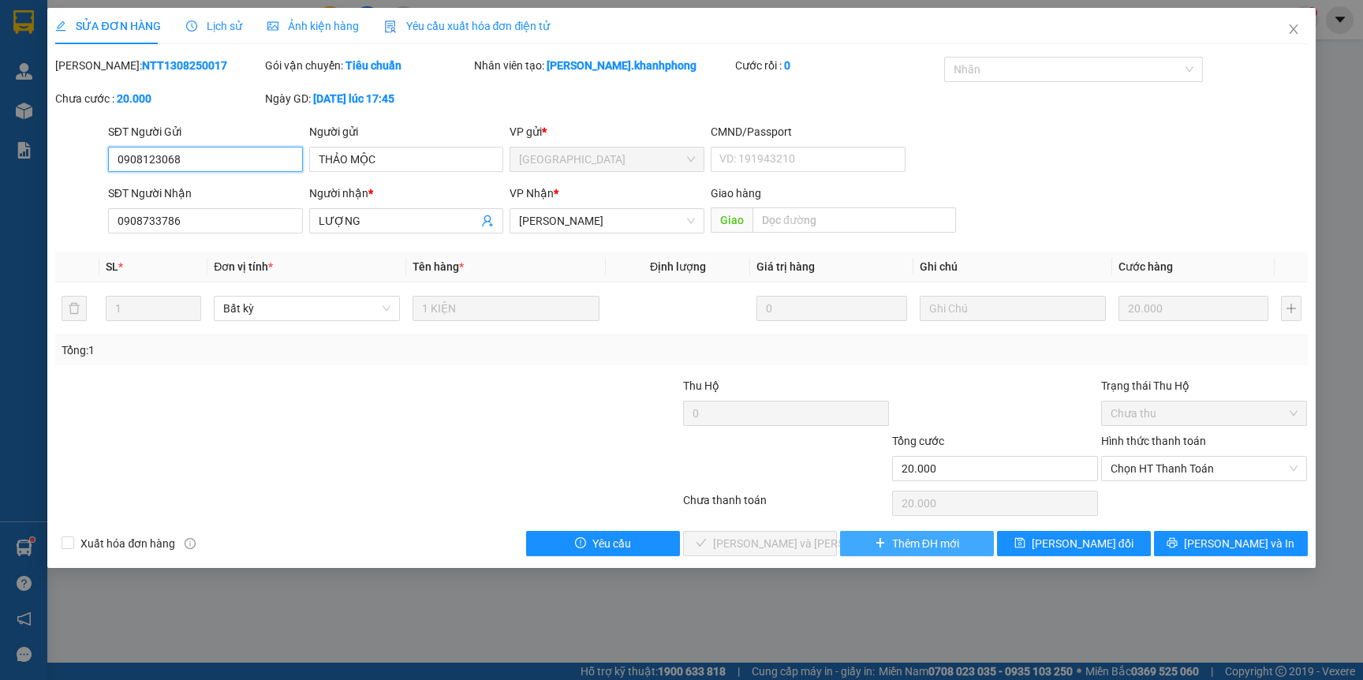
type input "20.000"
click at [1146, 476] on span "Chọn HT Thanh Toán" at bounding box center [1204, 469] width 187 height 24
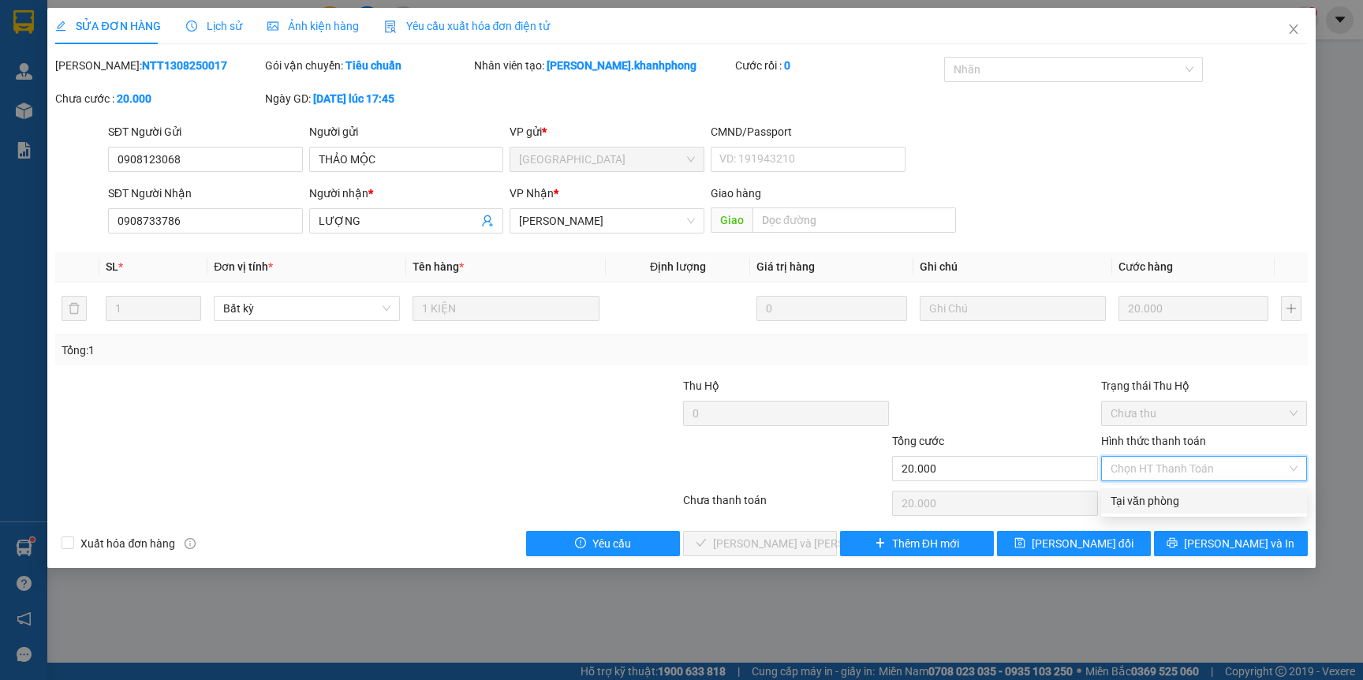
click at [1143, 506] on div "Tại văn phòng" at bounding box center [1204, 500] width 187 height 17
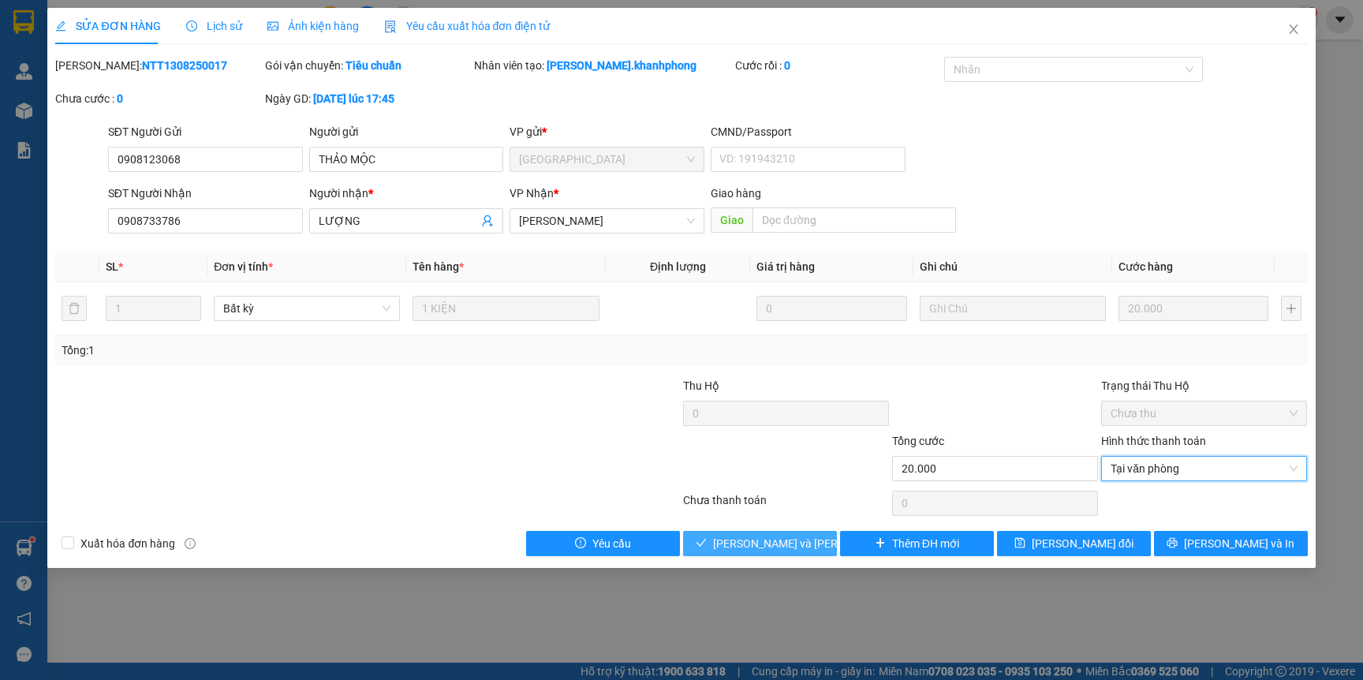
click at [798, 544] on span "Lưu và Giao hàng" at bounding box center [819, 543] width 213 height 17
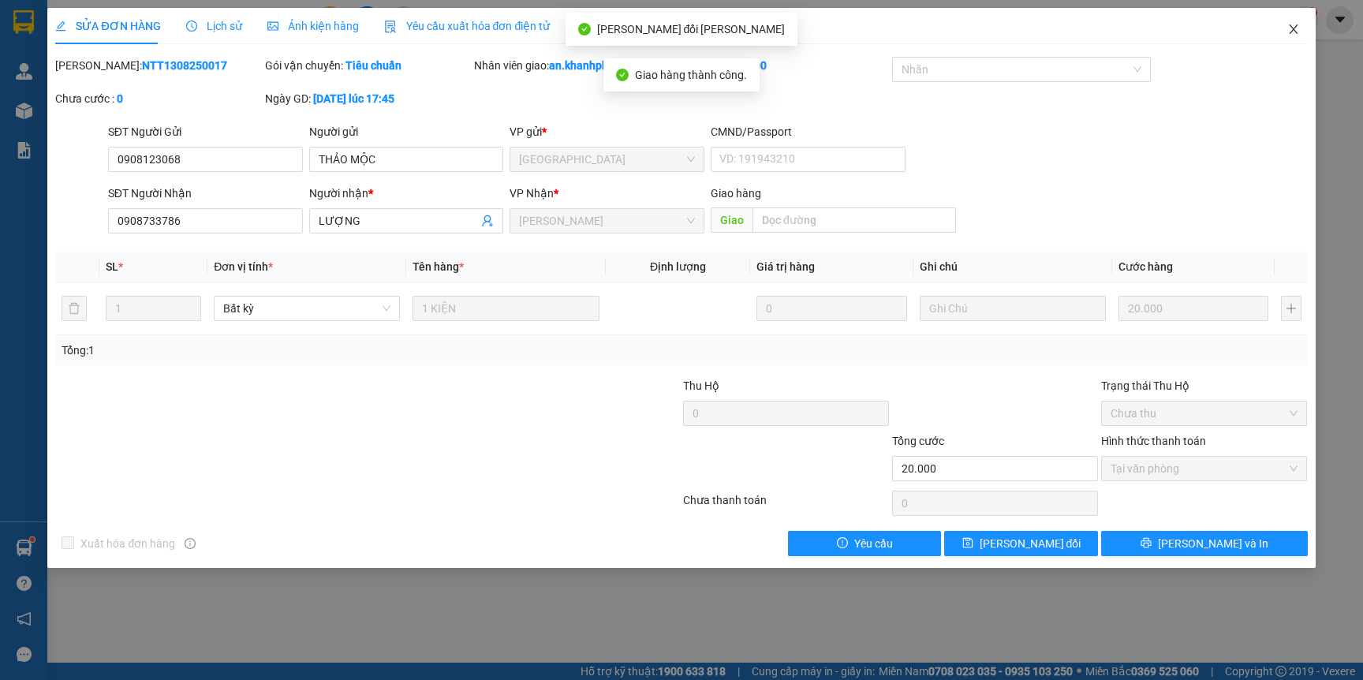
click at [1291, 32] on icon "close" at bounding box center [1293, 28] width 9 height 9
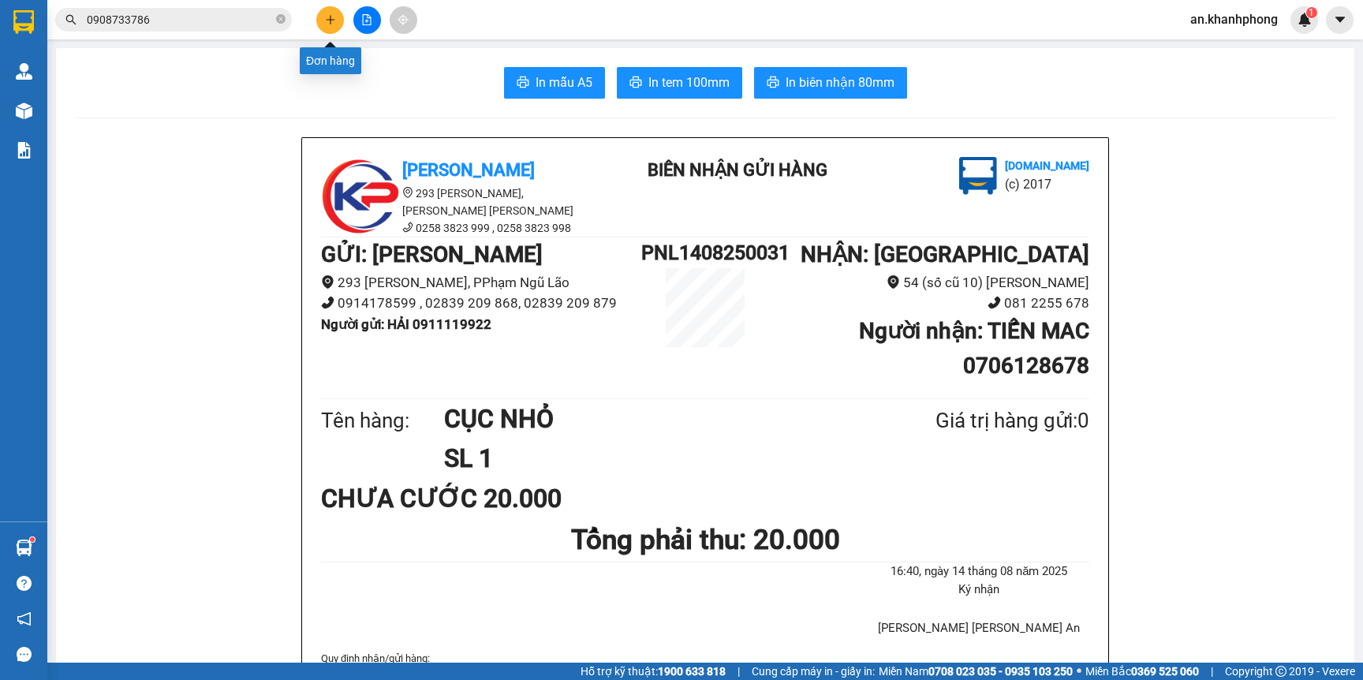
click at [319, 21] on button at bounding box center [330, 20] width 28 height 28
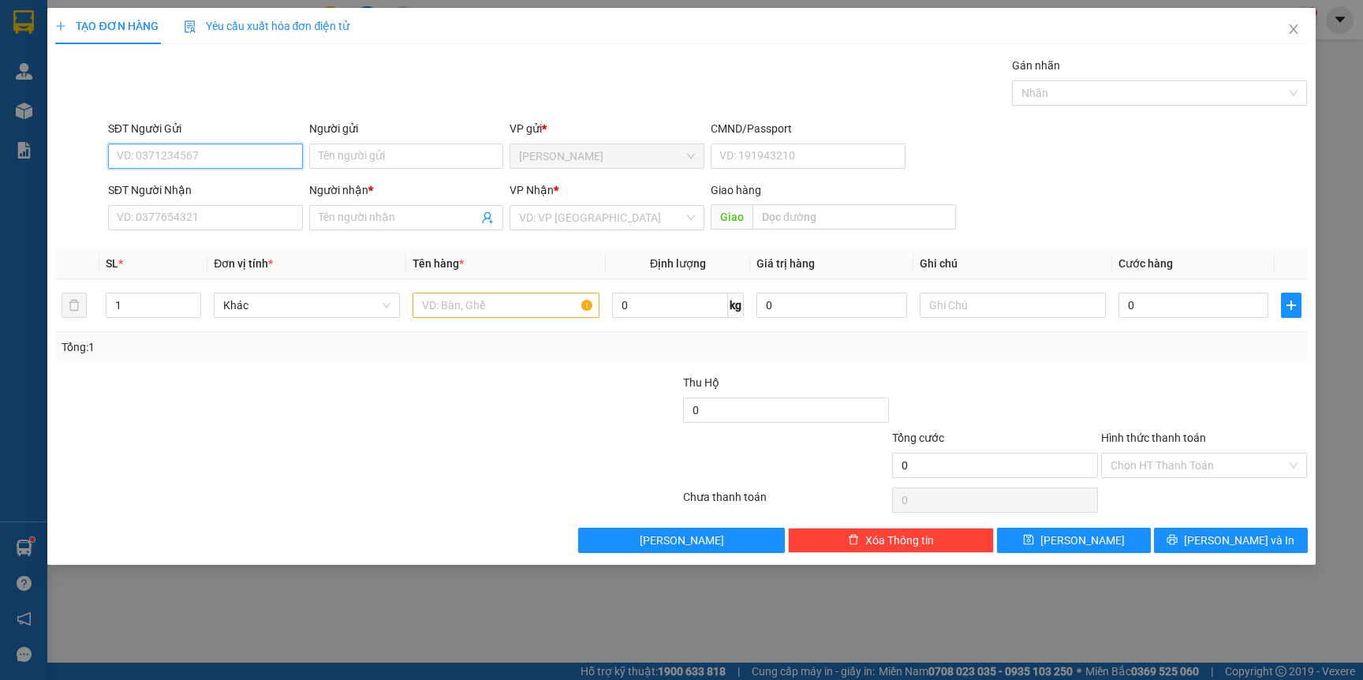
click at [239, 158] on input "SĐT Người Gửi" at bounding box center [205, 156] width 195 height 25
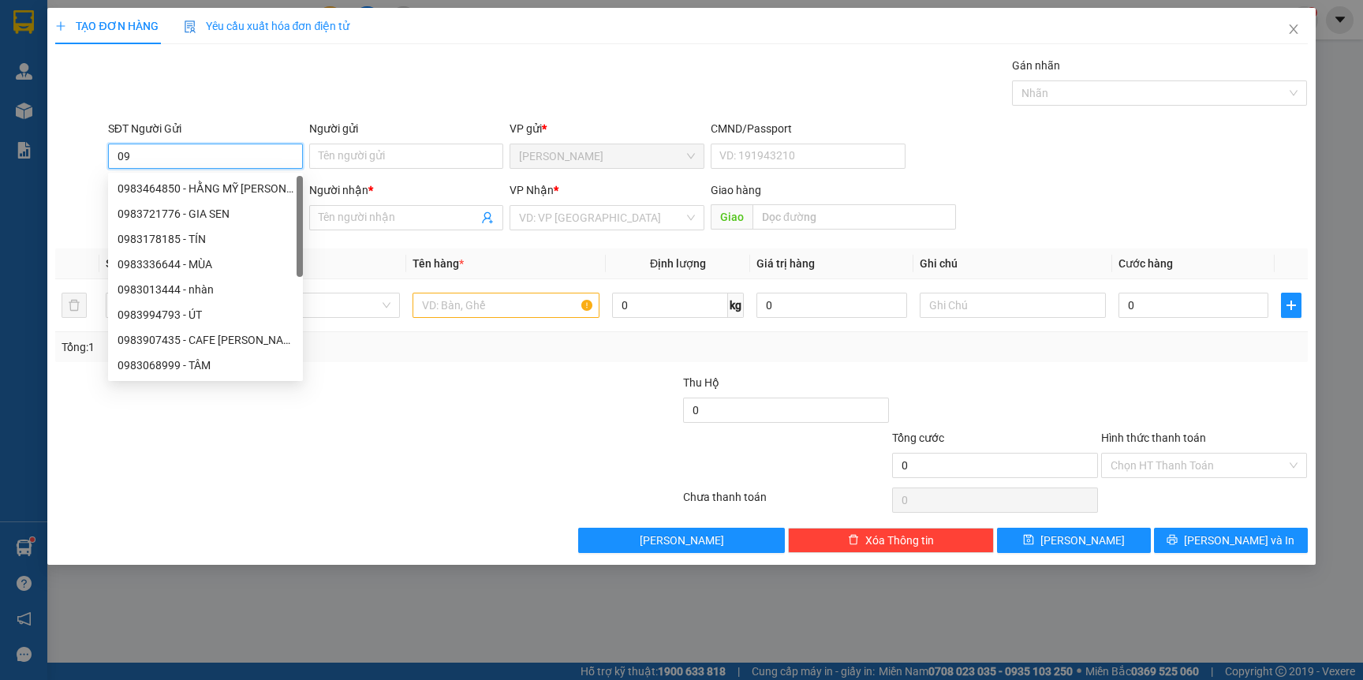
type input "0"
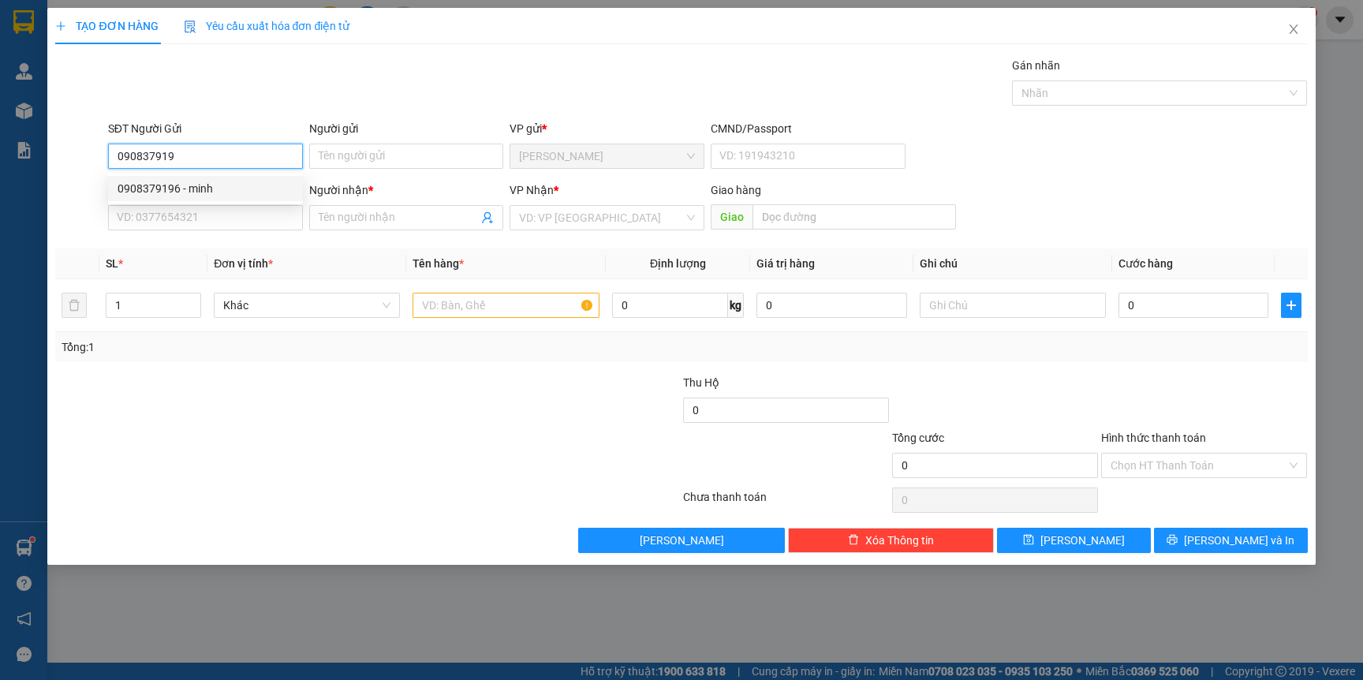
click at [219, 181] on div "0908379196 - minh" at bounding box center [206, 188] width 176 height 17
type input "0908379196"
type input "minh"
type input "0908379196"
click at [370, 151] on input "minh" at bounding box center [406, 156] width 195 height 25
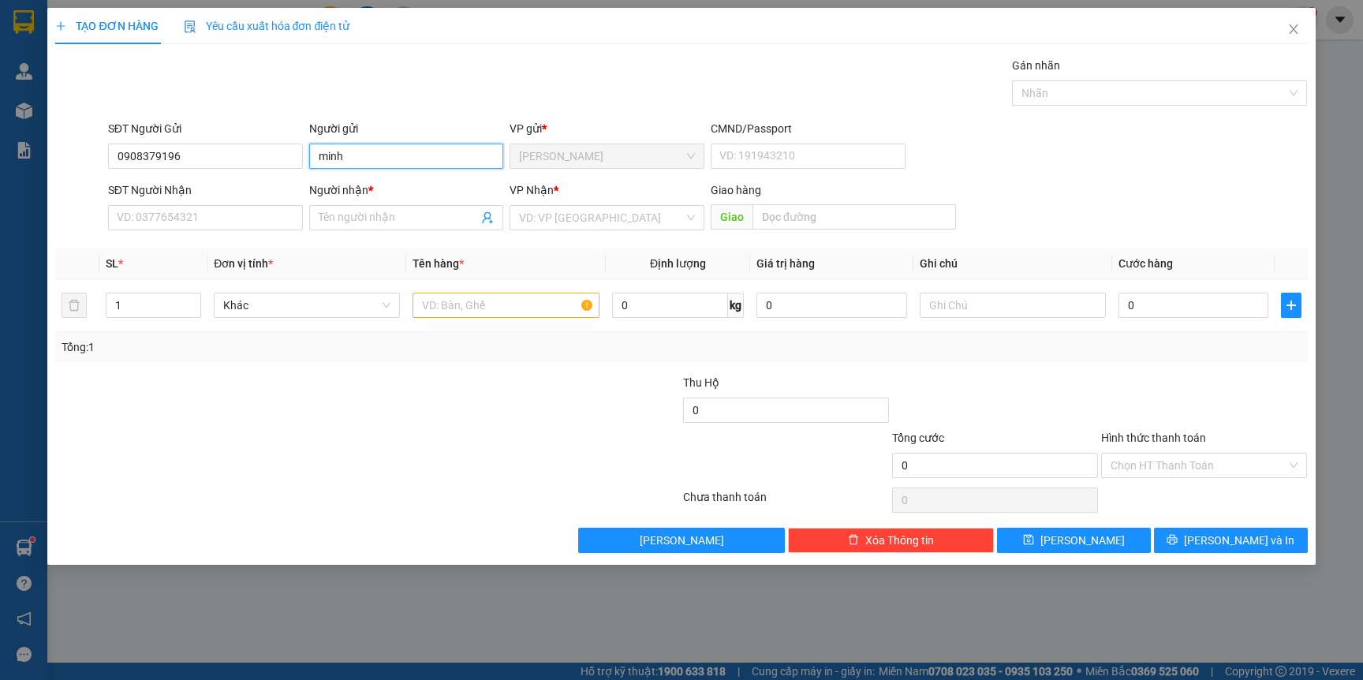
click at [371, 150] on input "minh" at bounding box center [406, 156] width 195 height 25
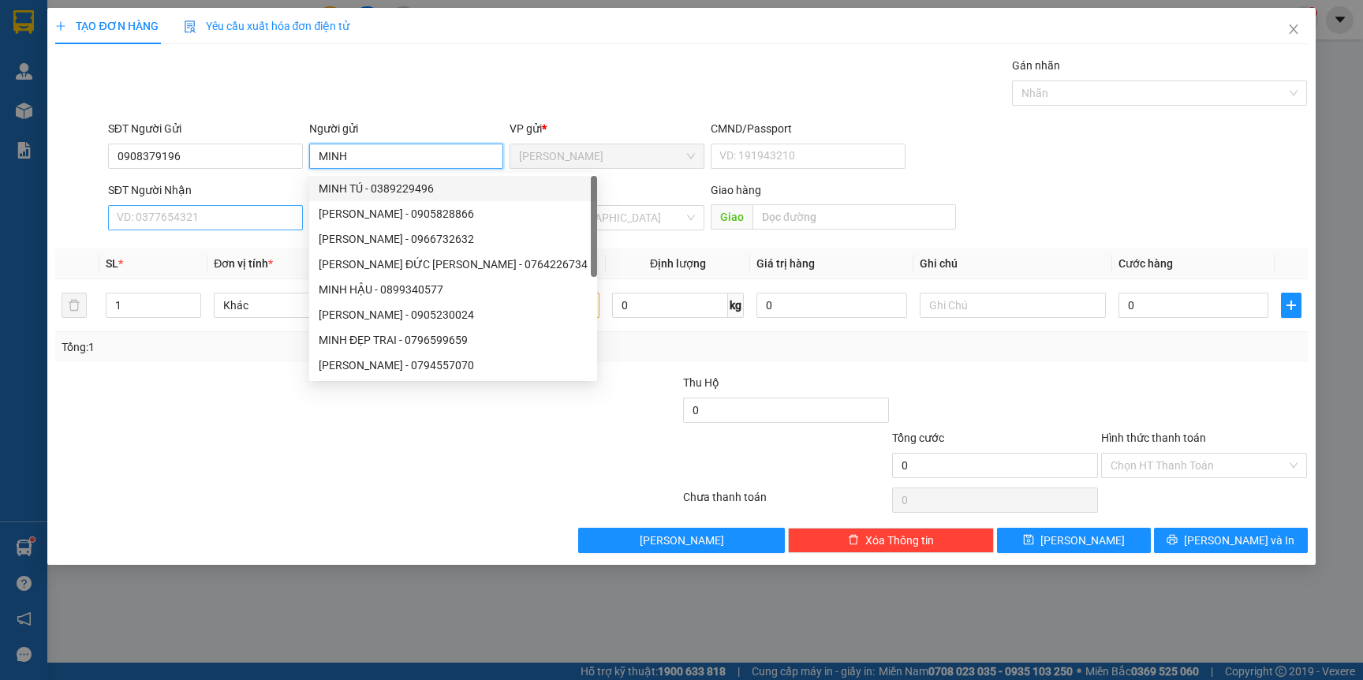
type input "MINH"
click at [168, 216] on input "SĐT Người Nhận" at bounding box center [205, 217] width 195 height 25
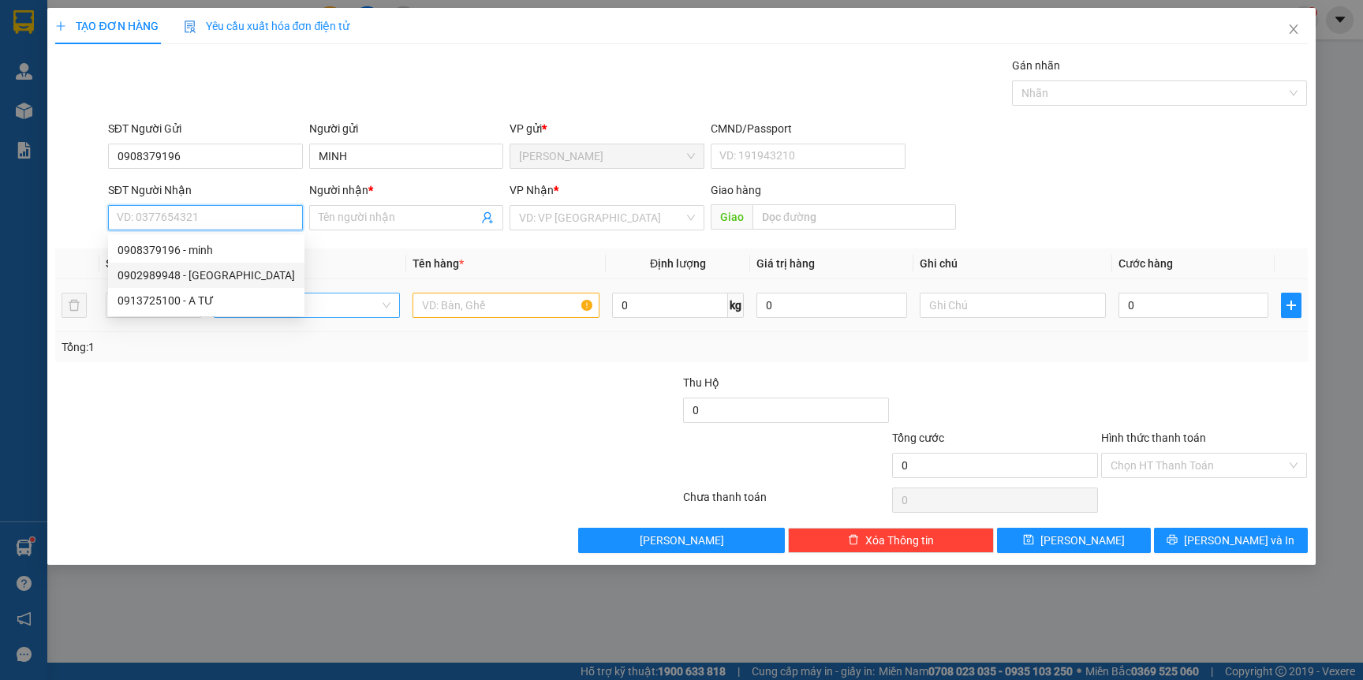
drag, startPoint x: 204, startPoint y: 275, endPoint x: 395, endPoint y: 311, distance: 194.3
click at [201, 275] on div "0902989948 - HÀ" at bounding box center [206, 275] width 177 height 17
type input "0902989948"
type input "HÀ"
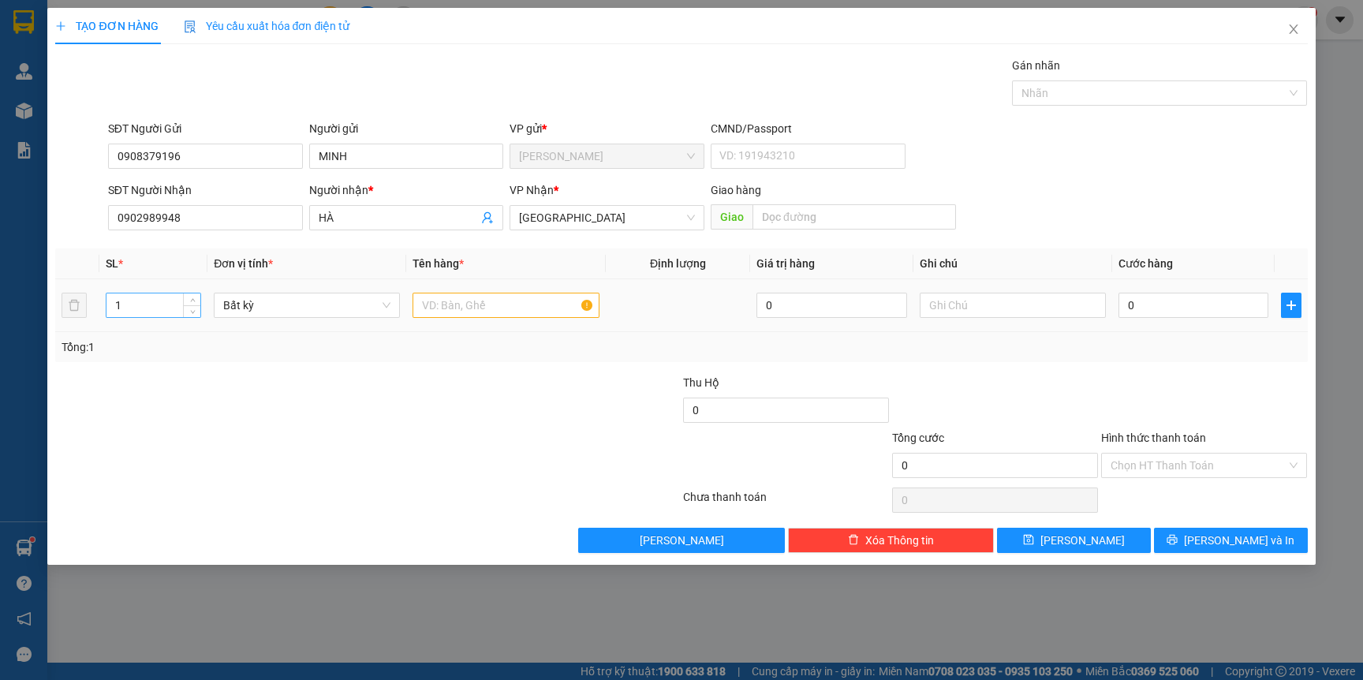
click at [146, 308] on input "1" at bounding box center [153, 305] width 95 height 24
type input "2"
click at [505, 305] on input "text" at bounding box center [506, 305] width 186 height 25
type input "TG"
click at [1171, 313] on input "0" at bounding box center [1194, 305] width 150 height 25
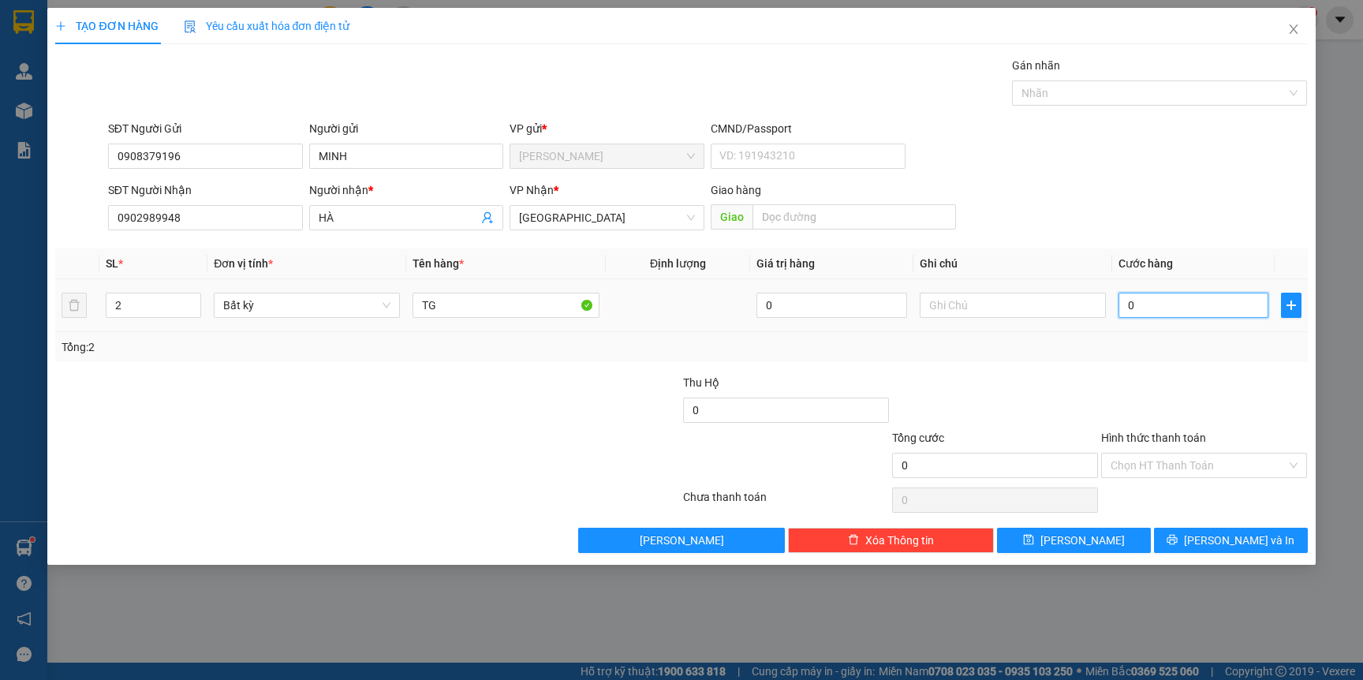
type input "8"
type input "80"
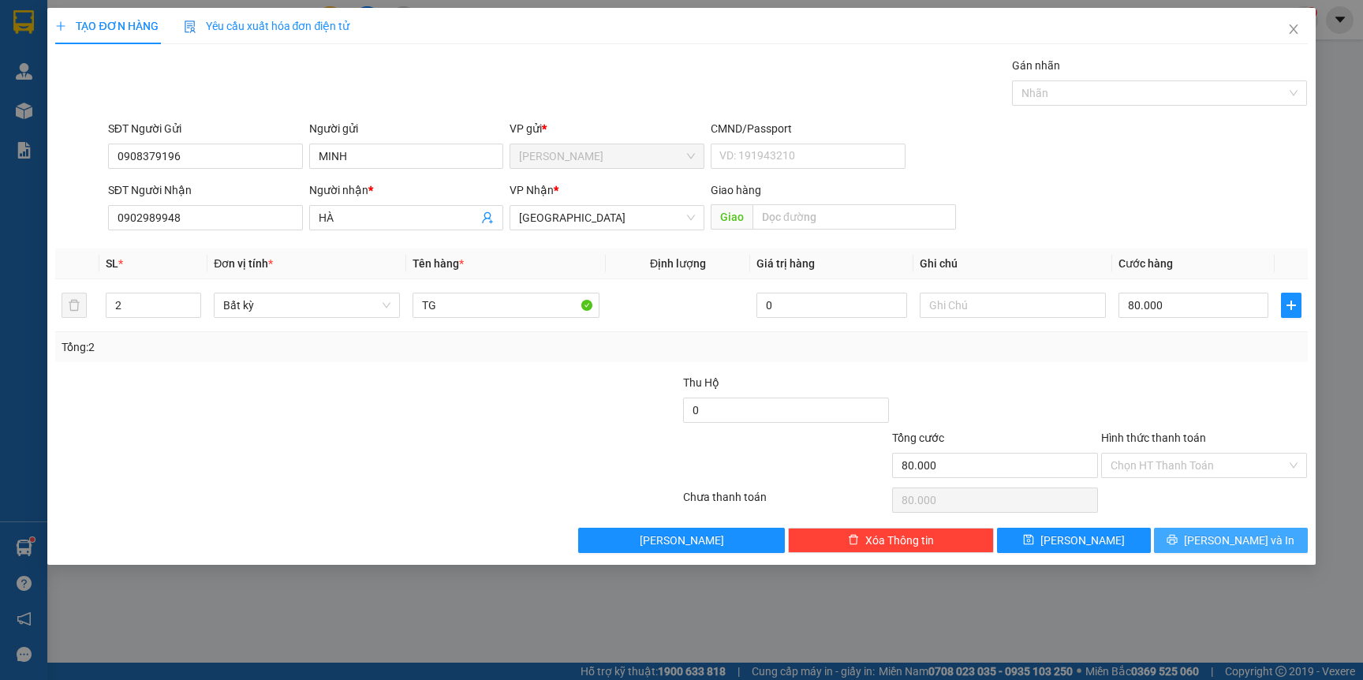
click at [1234, 535] on span "[PERSON_NAME] và In" at bounding box center [1239, 540] width 110 height 17
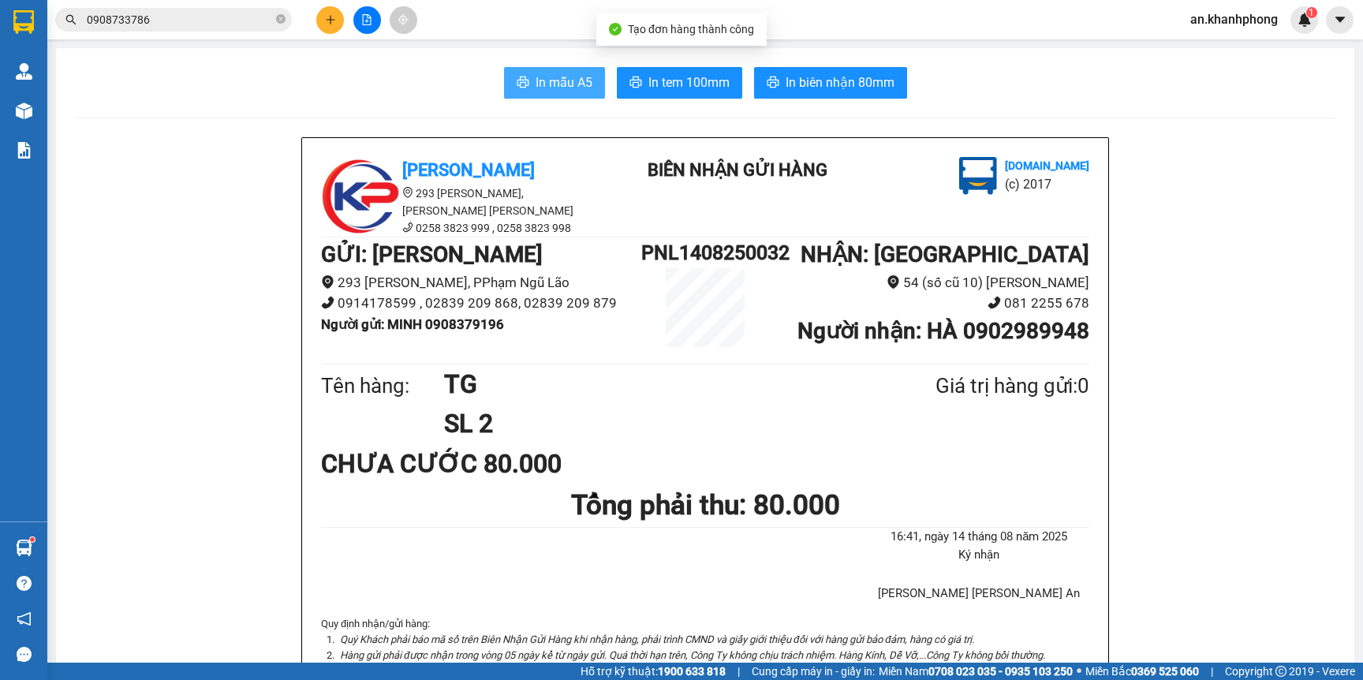
click at [539, 75] on span "In mẫu A5" at bounding box center [564, 83] width 57 height 20
click at [327, 24] on icon "plus" at bounding box center [330, 19] width 11 height 11
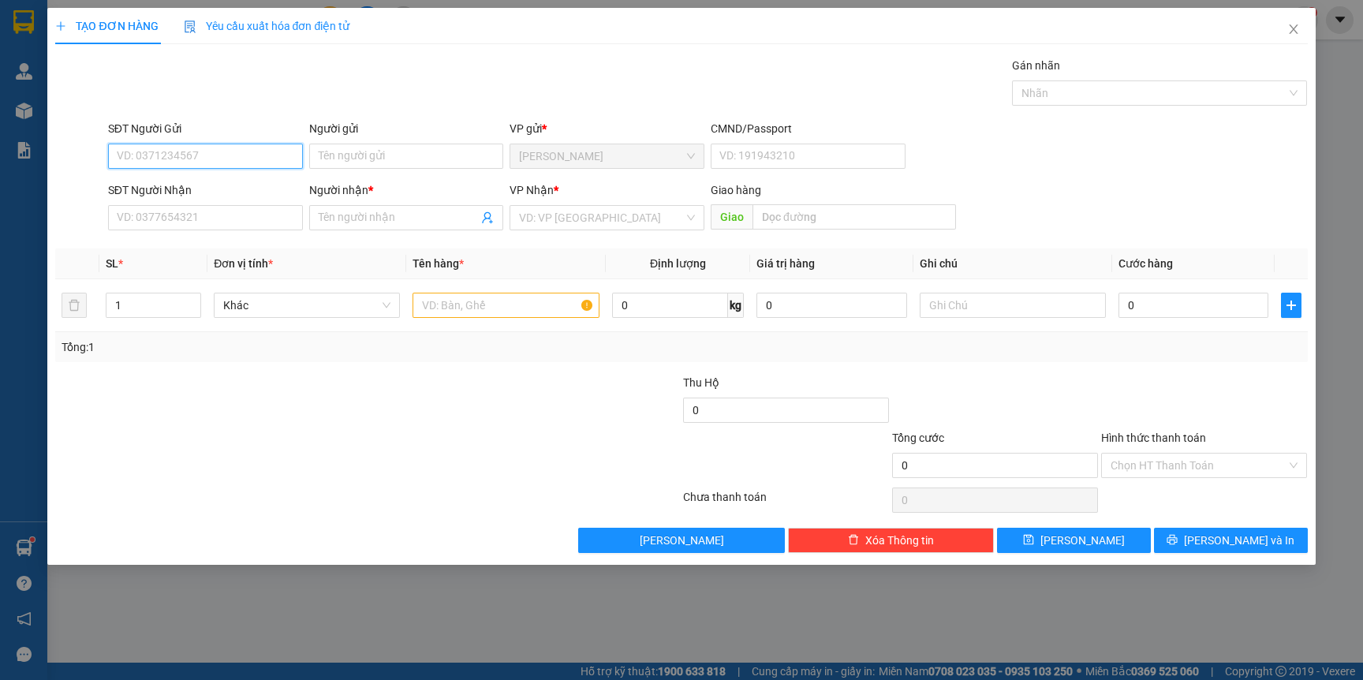
click at [203, 159] on input "SĐT Người Gửi" at bounding box center [205, 156] width 195 height 25
click at [201, 181] on div "0984005355 - KIÊN" at bounding box center [206, 188] width 176 height 17
click at [198, 234] on div "SĐT Người Nhận VD: 0377654321" at bounding box center [205, 208] width 195 height 55
click at [200, 222] on input "SĐT Người Nhận" at bounding box center [205, 217] width 195 height 25
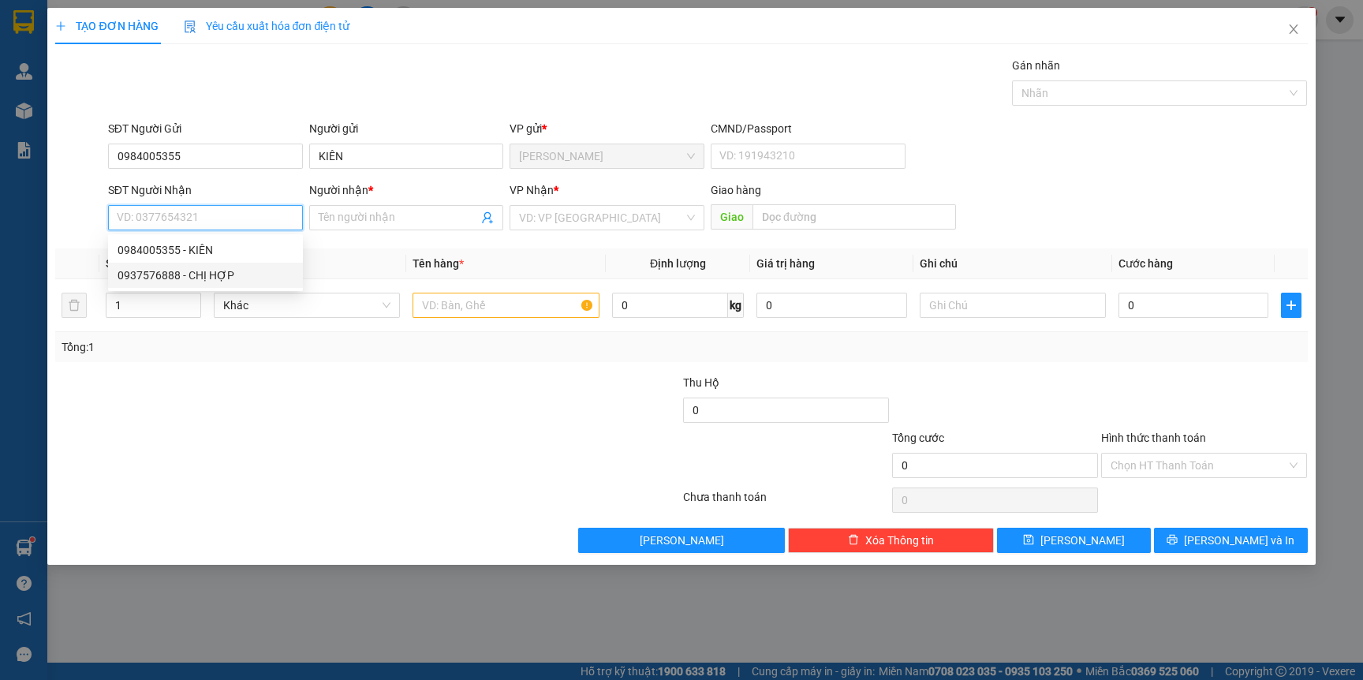
click at [212, 279] on div "0937576888 - CHỊ HỢP" at bounding box center [206, 275] width 176 height 17
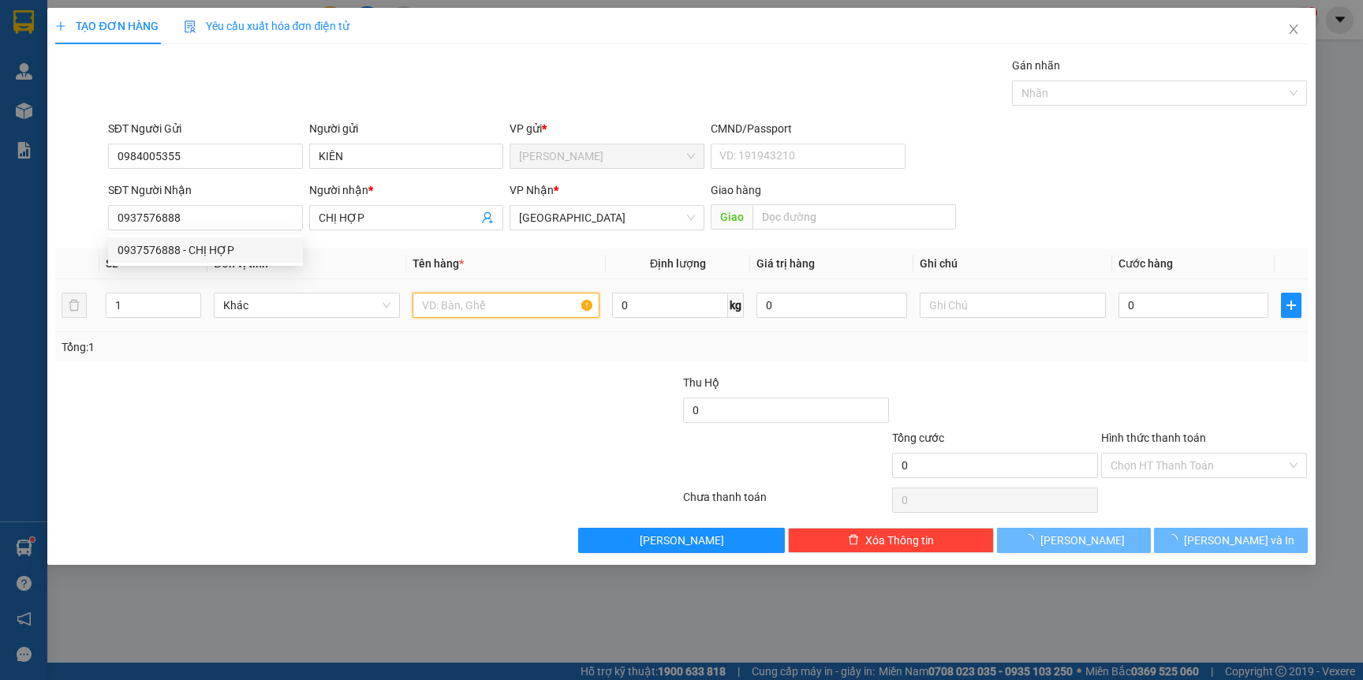
click at [442, 307] on input "text" at bounding box center [506, 305] width 186 height 25
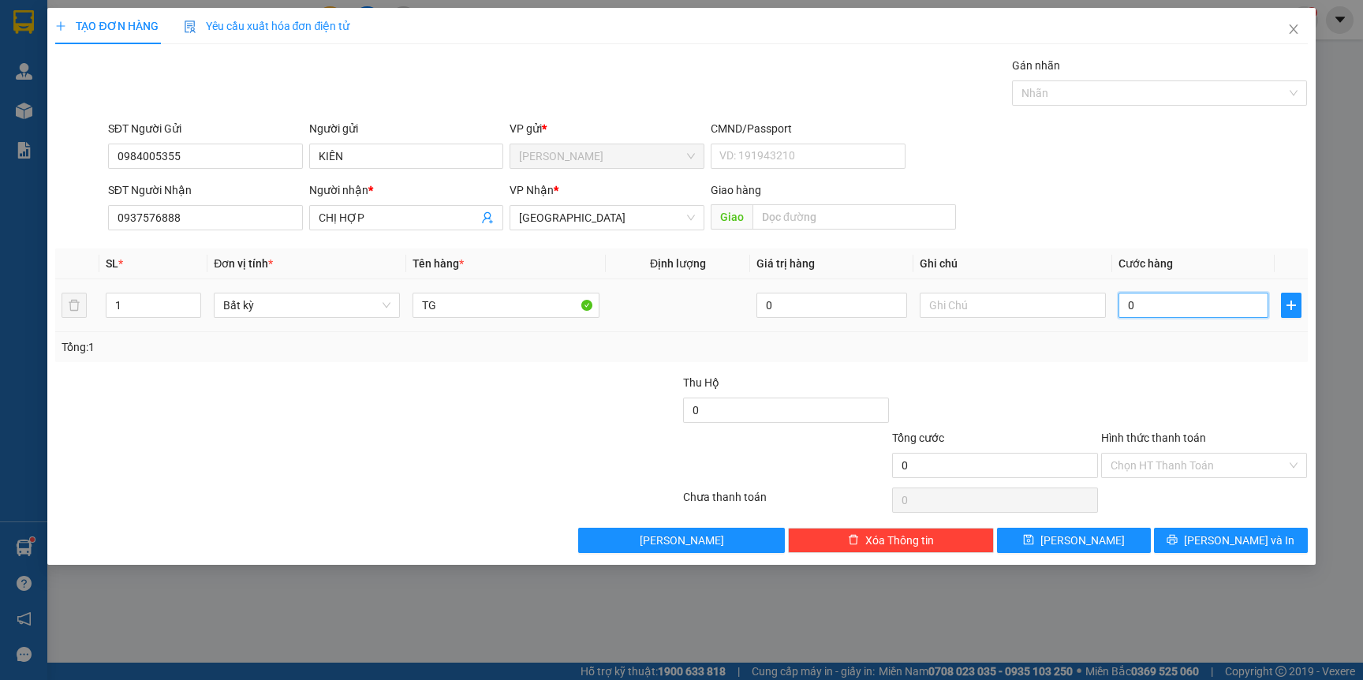
click at [1171, 312] on input "0" at bounding box center [1194, 305] width 150 height 25
click at [1213, 462] on input "Hình thức thanh toán" at bounding box center [1199, 466] width 176 height 24
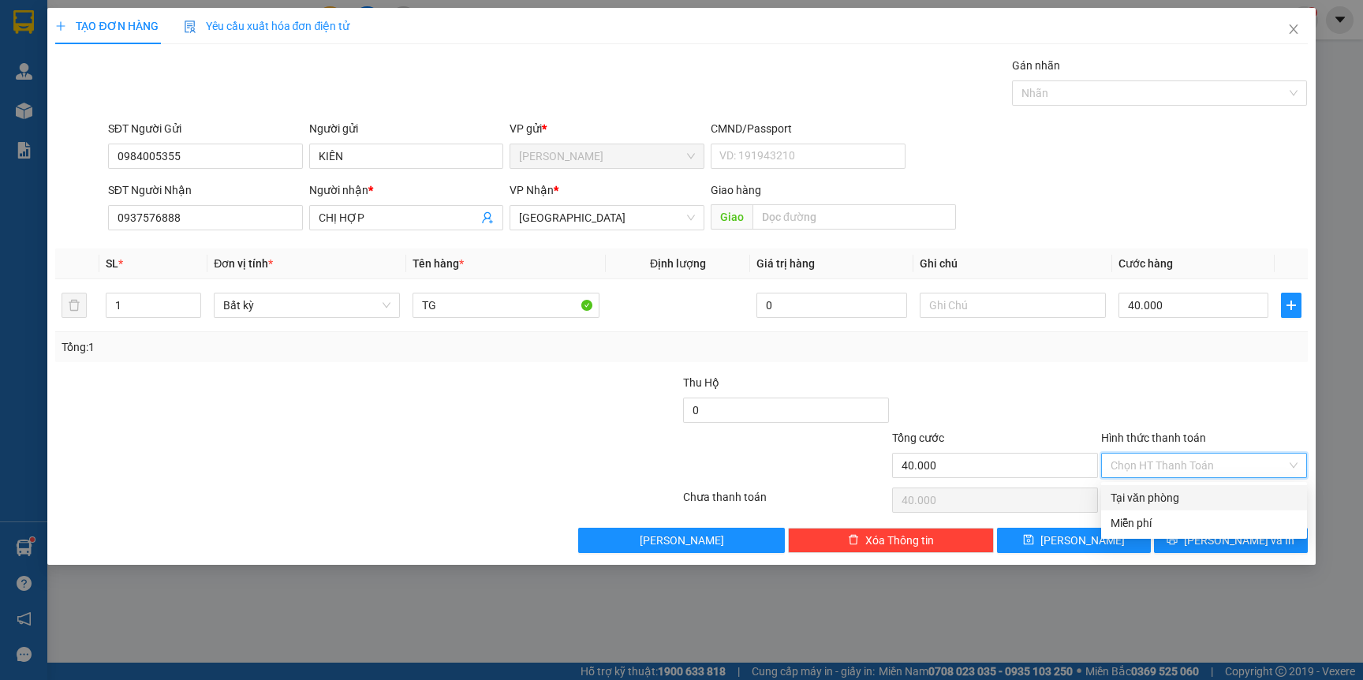
click at [1134, 500] on div "Tại văn phòng" at bounding box center [1204, 497] width 187 height 17
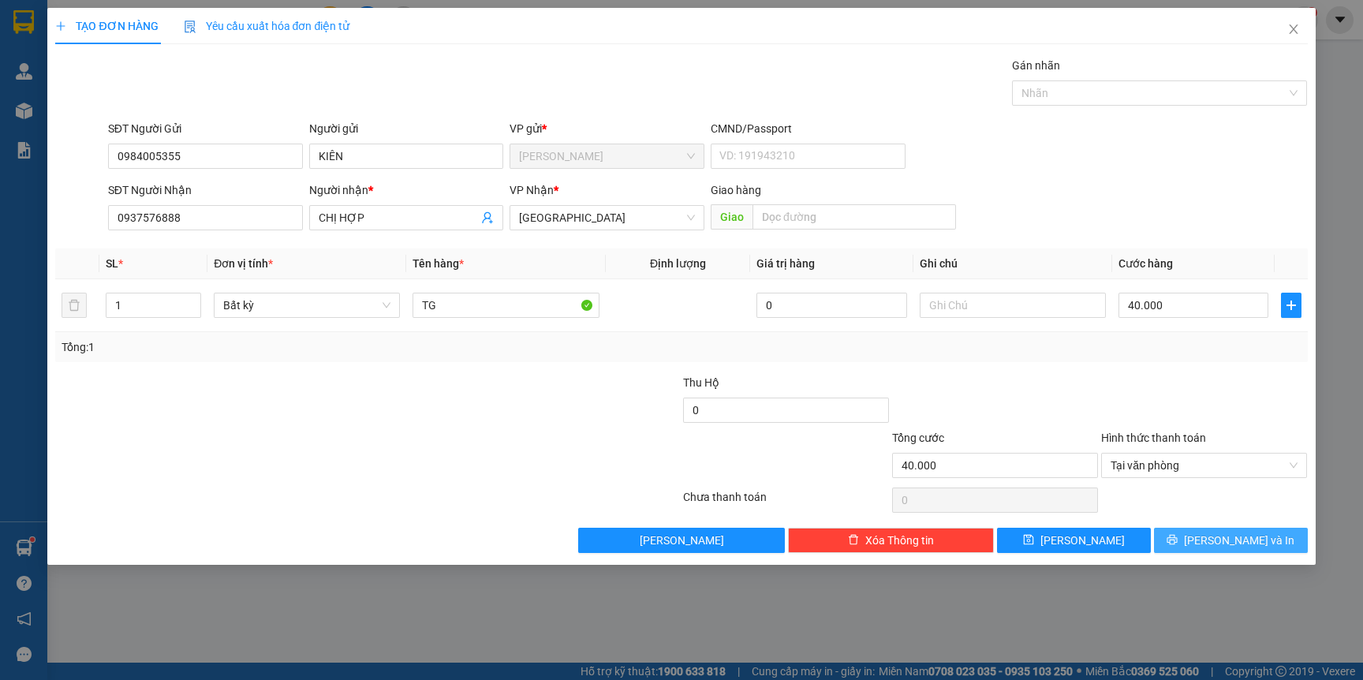
click at [1258, 546] on span "[PERSON_NAME] và In" at bounding box center [1239, 540] width 110 height 17
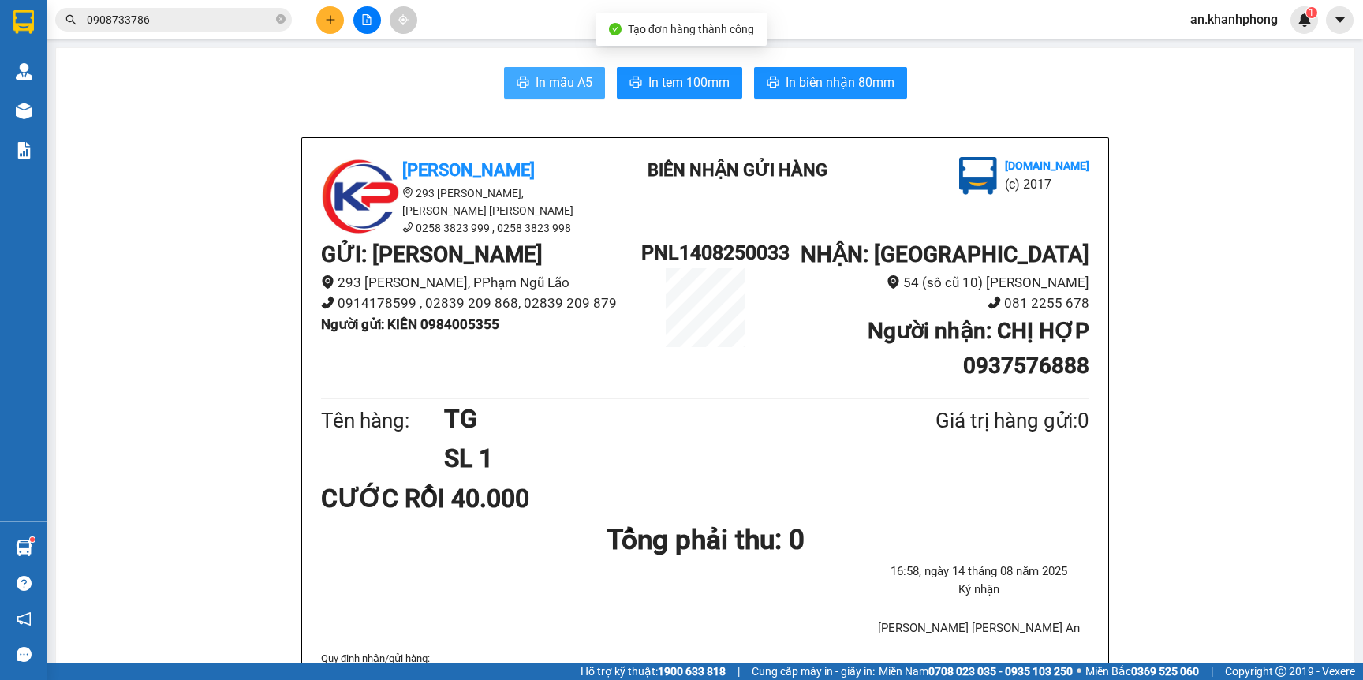
click at [548, 94] on button "In mẫu A5" at bounding box center [554, 83] width 101 height 32
click at [323, 27] on button at bounding box center [330, 20] width 28 height 28
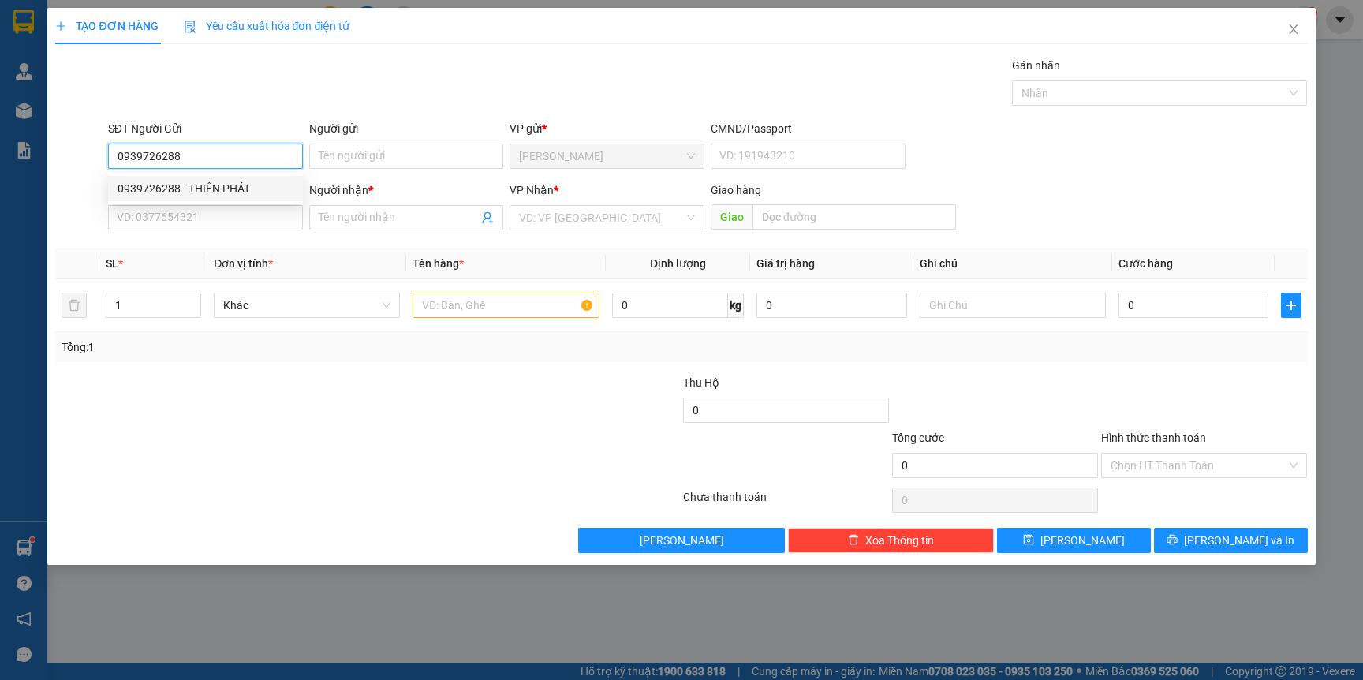
click at [235, 189] on div "0939726288 - THIÊN PHÁT" at bounding box center [206, 188] width 176 height 17
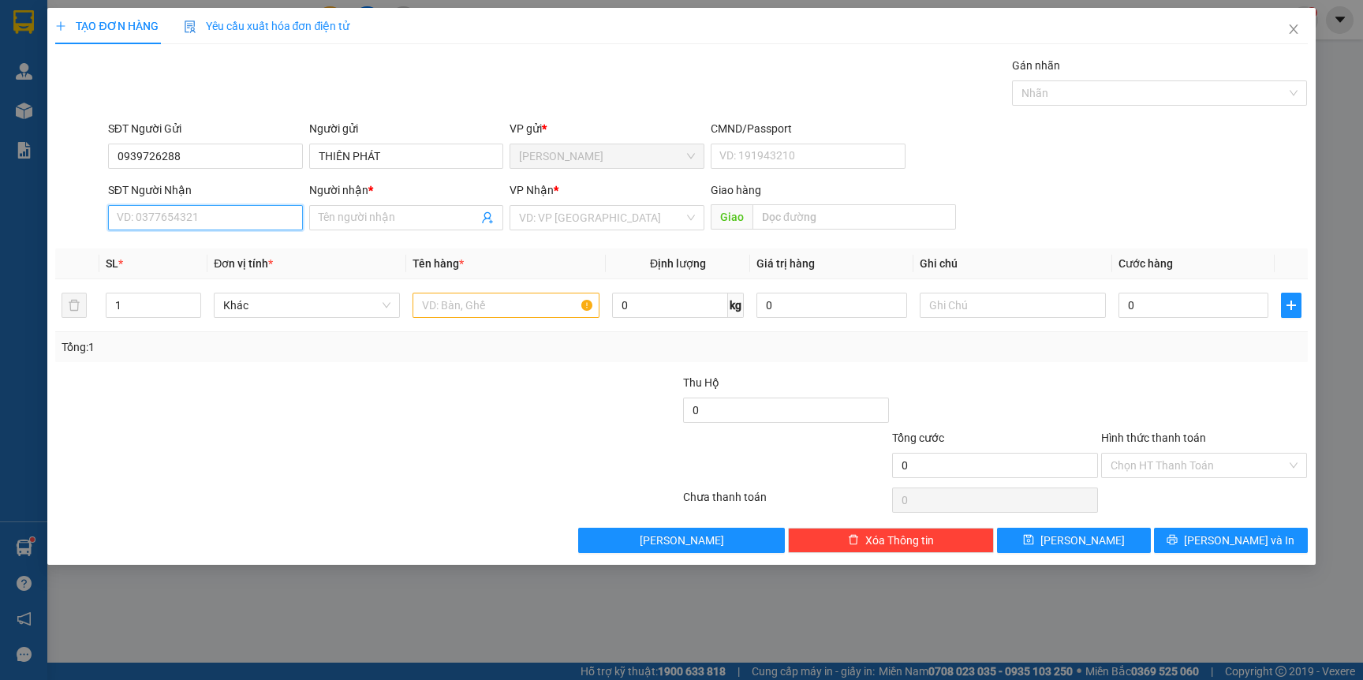
click at [237, 214] on input "SĐT Người Nhận" at bounding box center [205, 217] width 195 height 25
click at [234, 300] on div "0913482807 - HOÀNG SƠN" at bounding box center [206, 300] width 176 height 17
click at [469, 303] on input "text" at bounding box center [506, 305] width 186 height 25
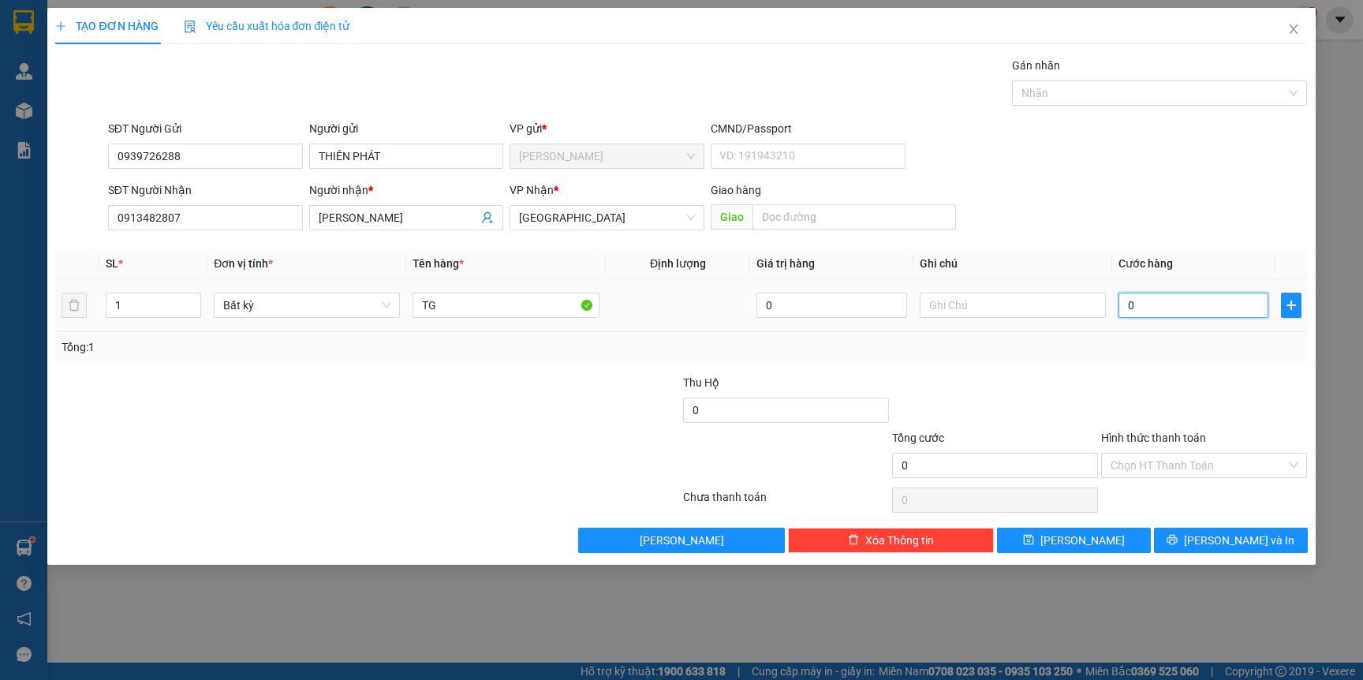
click at [1144, 304] on input "0" at bounding box center [1194, 305] width 150 height 25
click at [1232, 531] on button "[PERSON_NAME] và In" at bounding box center [1231, 540] width 154 height 25
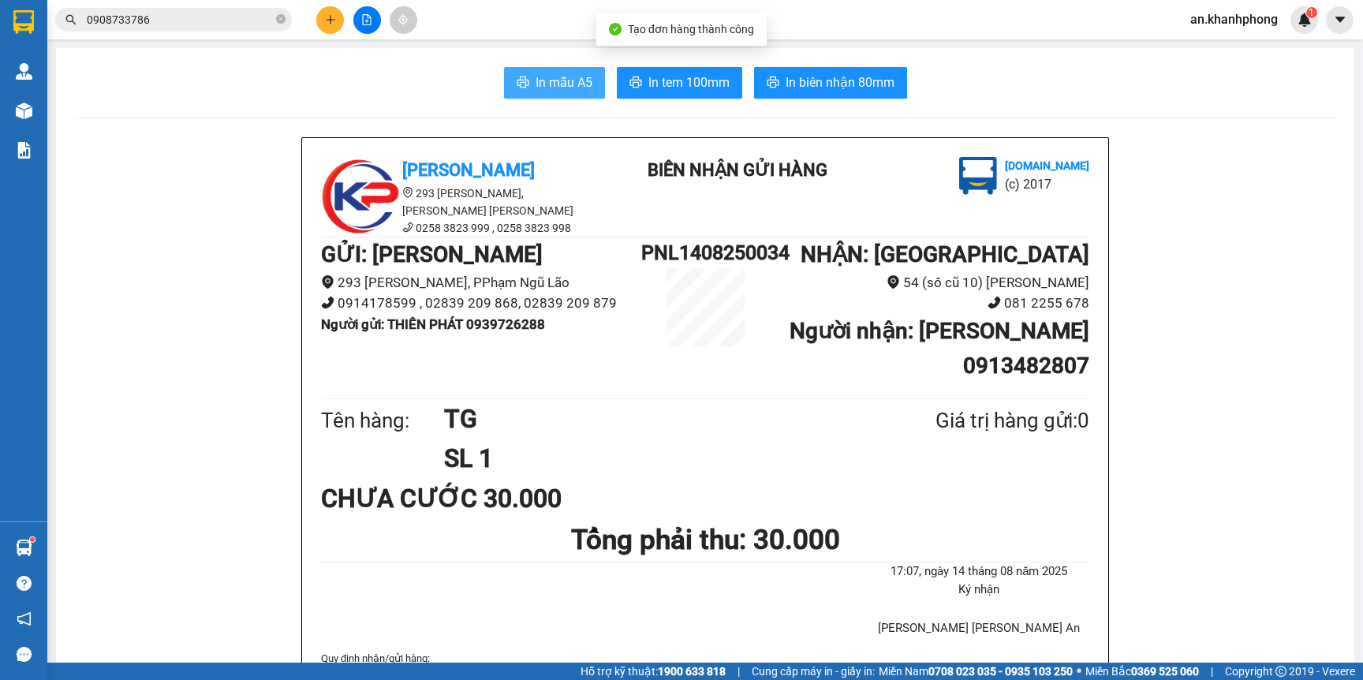
click at [562, 81] on span "In mẫu A5" at bounding box center [564, 83] width 57 height 20
click at [326, 15] on icon "plus" at bounding box center [330, 19] width 11 height 11
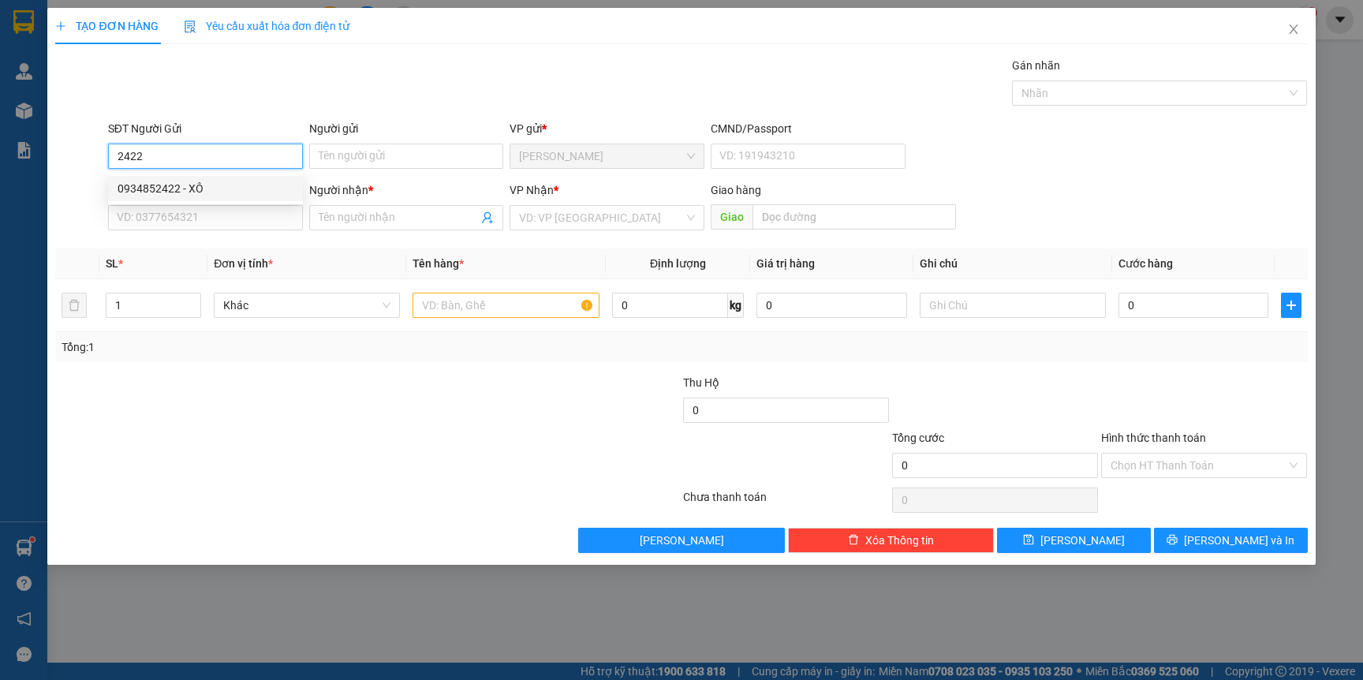
click at [235, 181] on div "0934852422 - XÔ" at bounding box center [206, 188] width 176 height 17
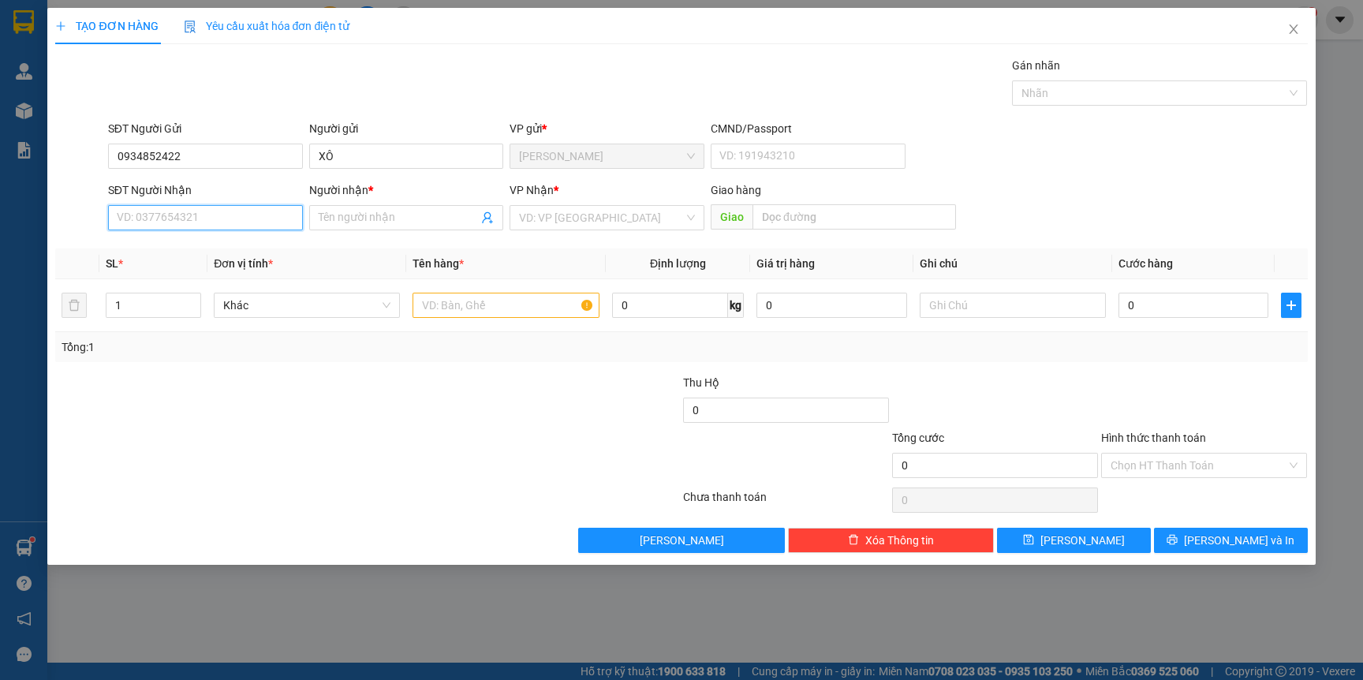
click at [226, 224] on input "SĐT Người Nhận" at bounding box center [205, 217] width 195 height 25
click at [225, 243] on div "0788688288 - TRÚC LAM" at bounding box center [206, 249] width 176 height 17
click at [503, 307] on input "text" at bounding box center [506, 305] width 186 height 25
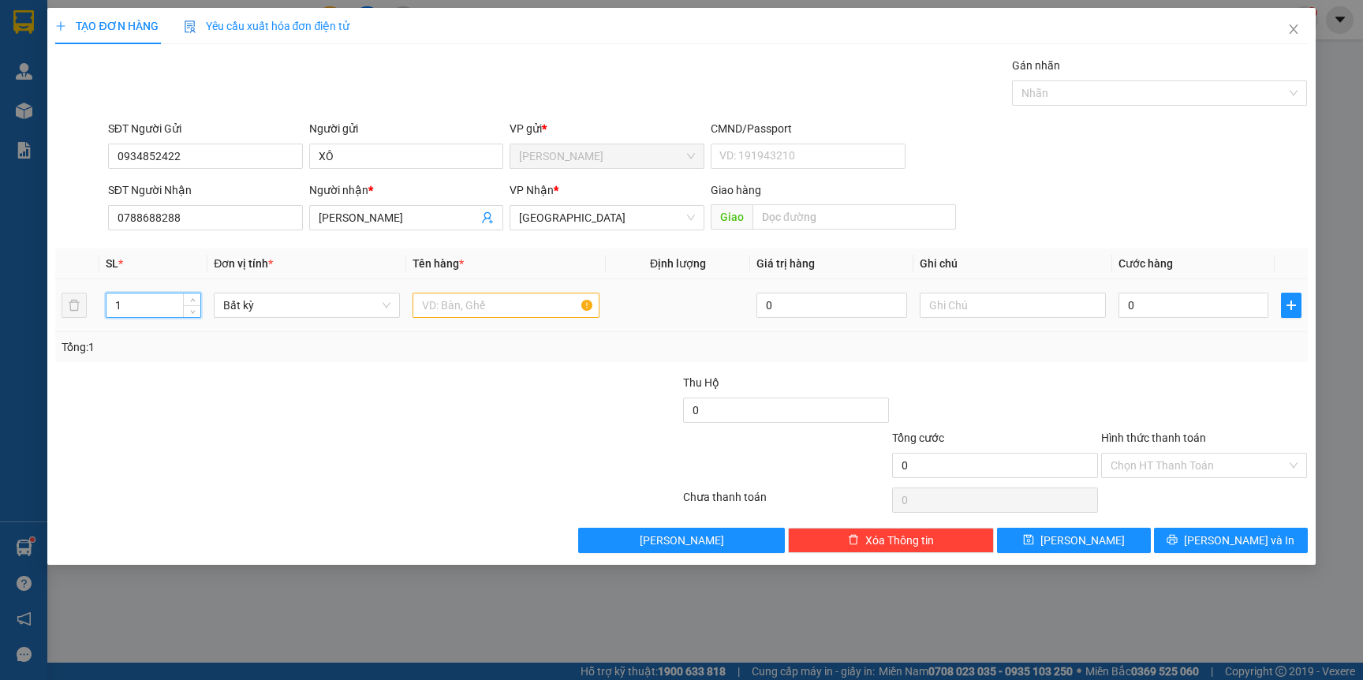
click at [145, 307] on input "1" at bounding box center [153, 305] width 95 height 24
click at [448, 302] on input "text" at bounding box center [506, 305] width 186 height 25
click at [1201, 307] on input "0" at bounding box center [1194, 305] width 150 height 25
click at [1187, 463] on input "Hình thức thanh toán" at bounding box center [1199, 466] width 176 height 24
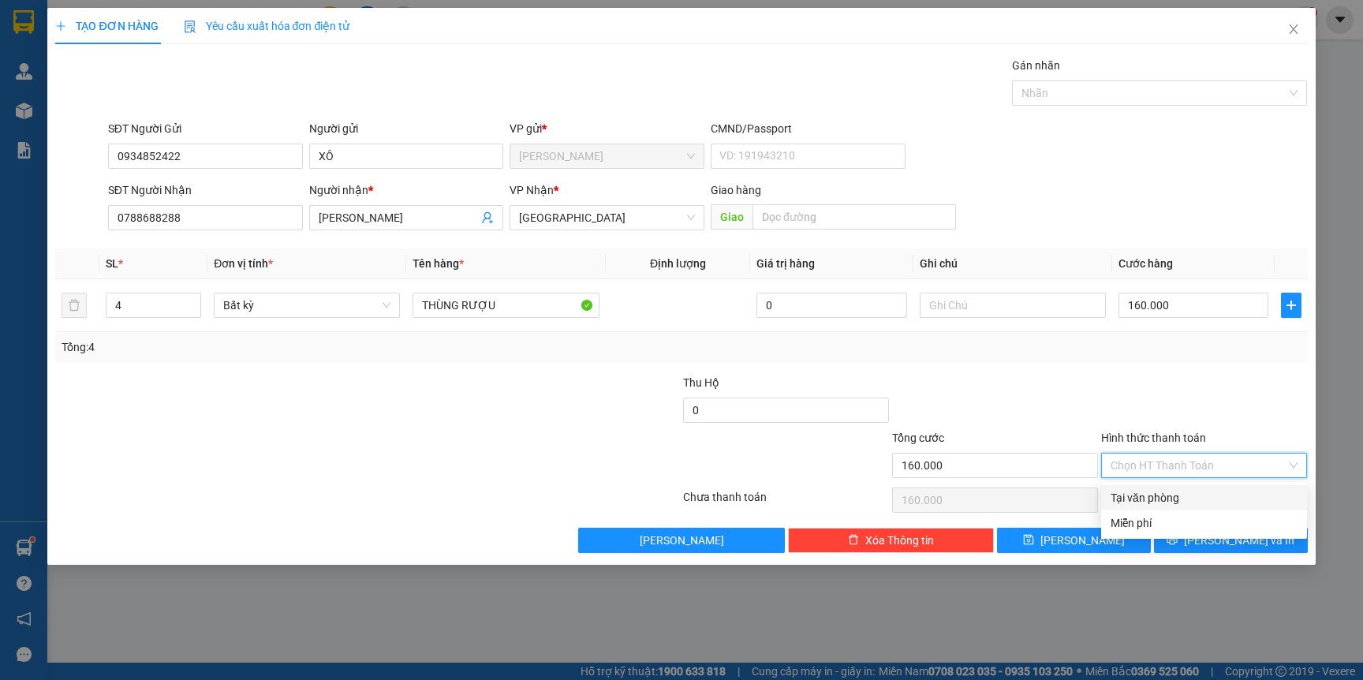
click at [1176, 497] on div "Tại văn phòng" at bounding box center [1204, 497] width 187 height 17
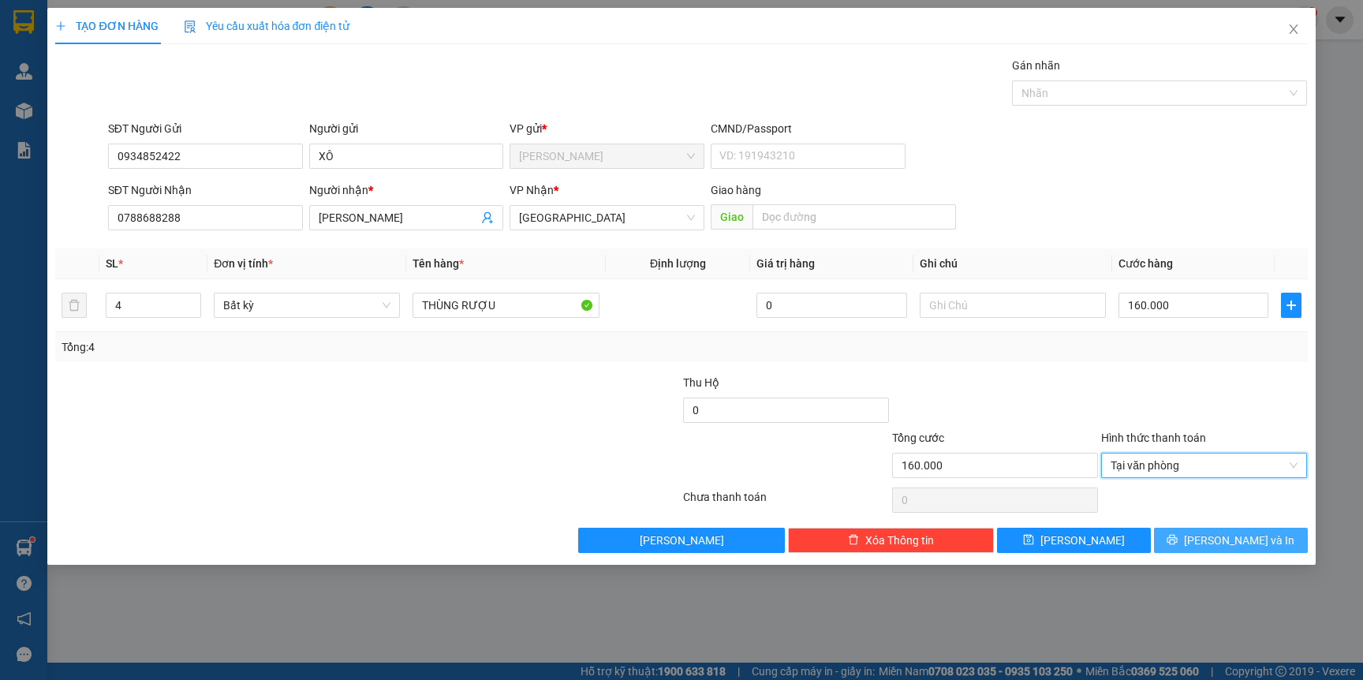
click at [1251, 540] on span "[PERSON_NAME] và In" at bounding box center [1239, 540] width 110 height 17
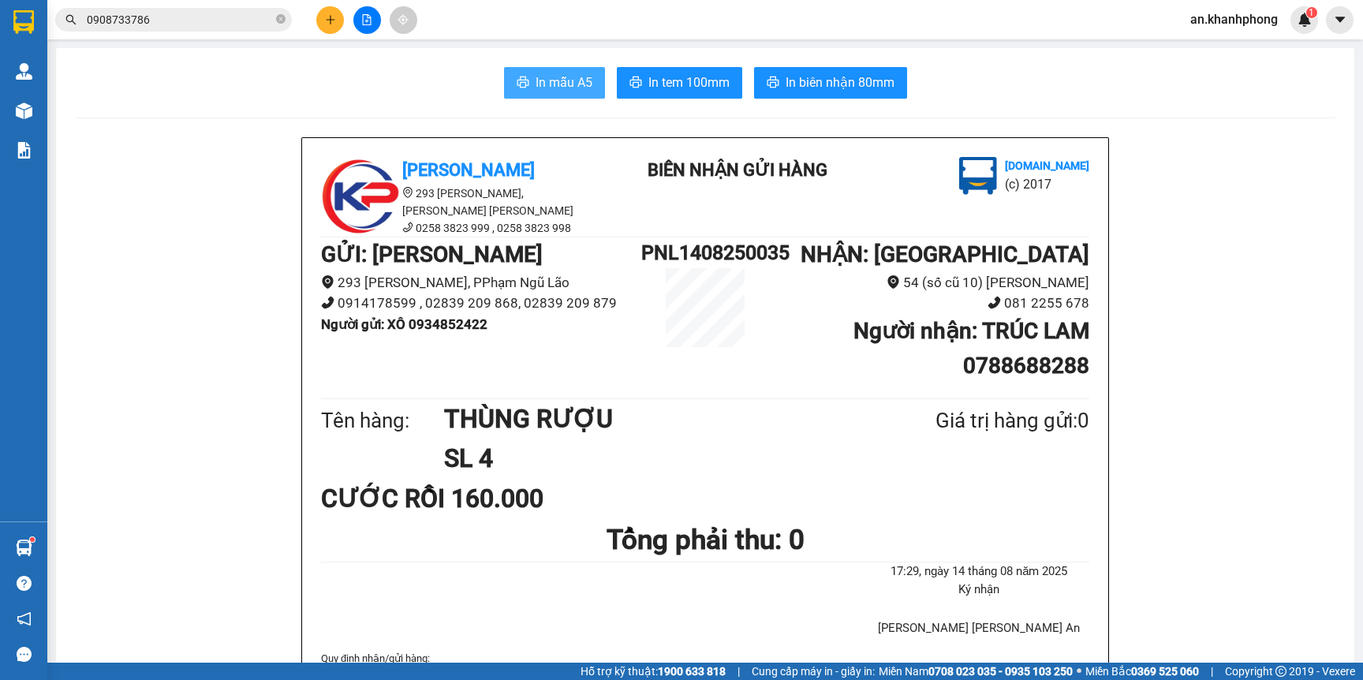
click at [529, 94] on button "In mẫu A5" at bounding box center [554, 83] width 101 height 32
click at [329, 19] on icon "plus" at bounding box center [330, 19] width 9 height 1
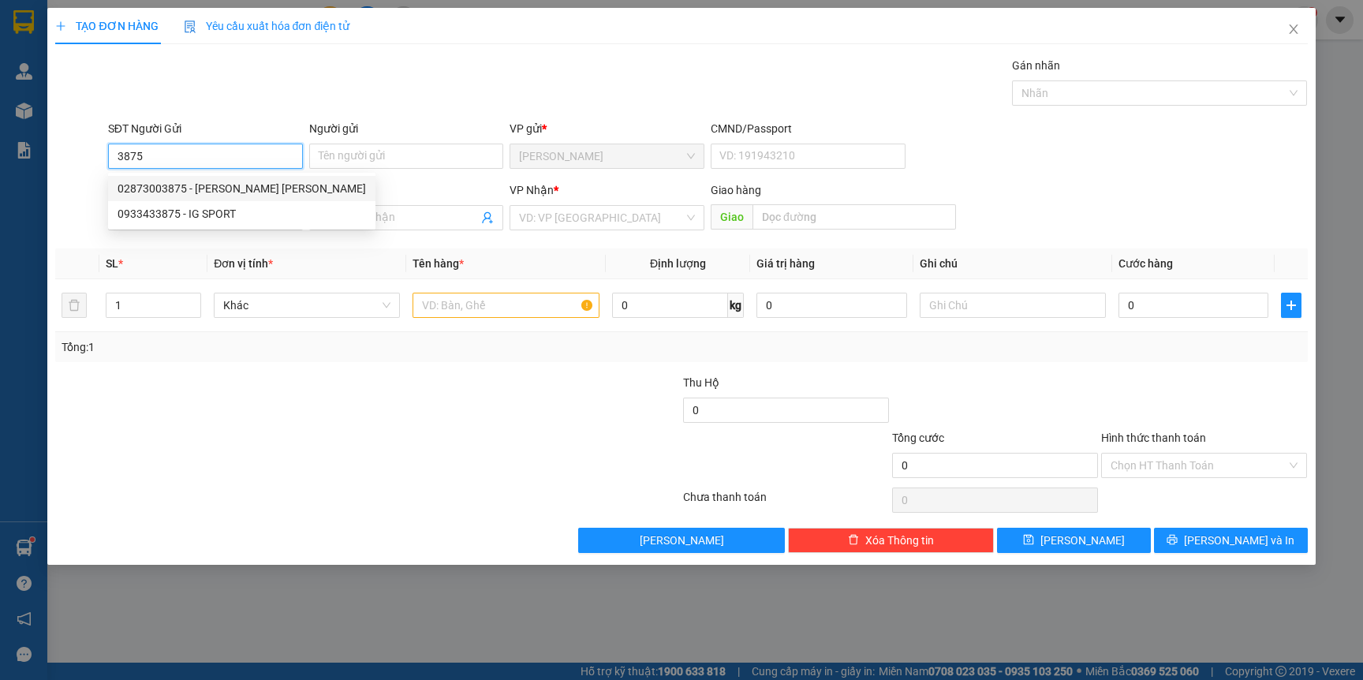
click at [230, 181] on div "02873003875 - HOÀNG BẢO KHOA" at bounding box center [242, 188] width 248 height 17
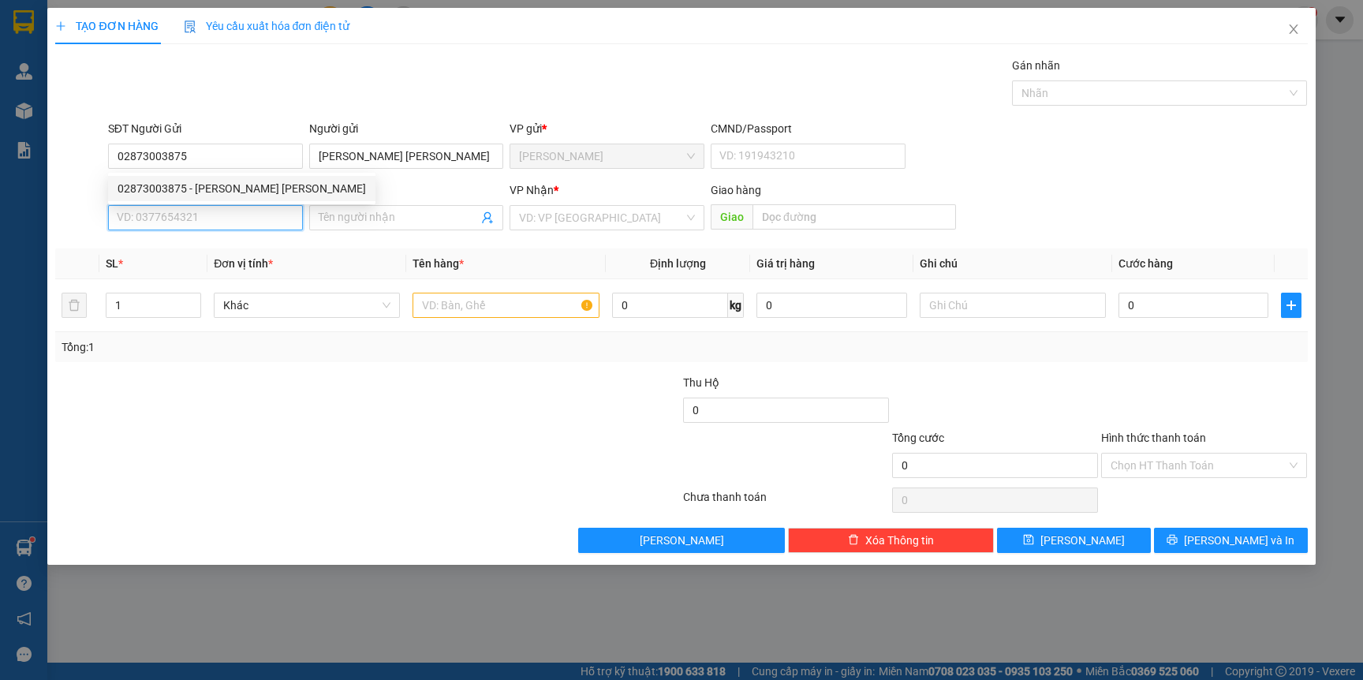
click at [242, 222] on input "SĐT Người Nhận" at bounding box center [205, 217] width 195 height 25
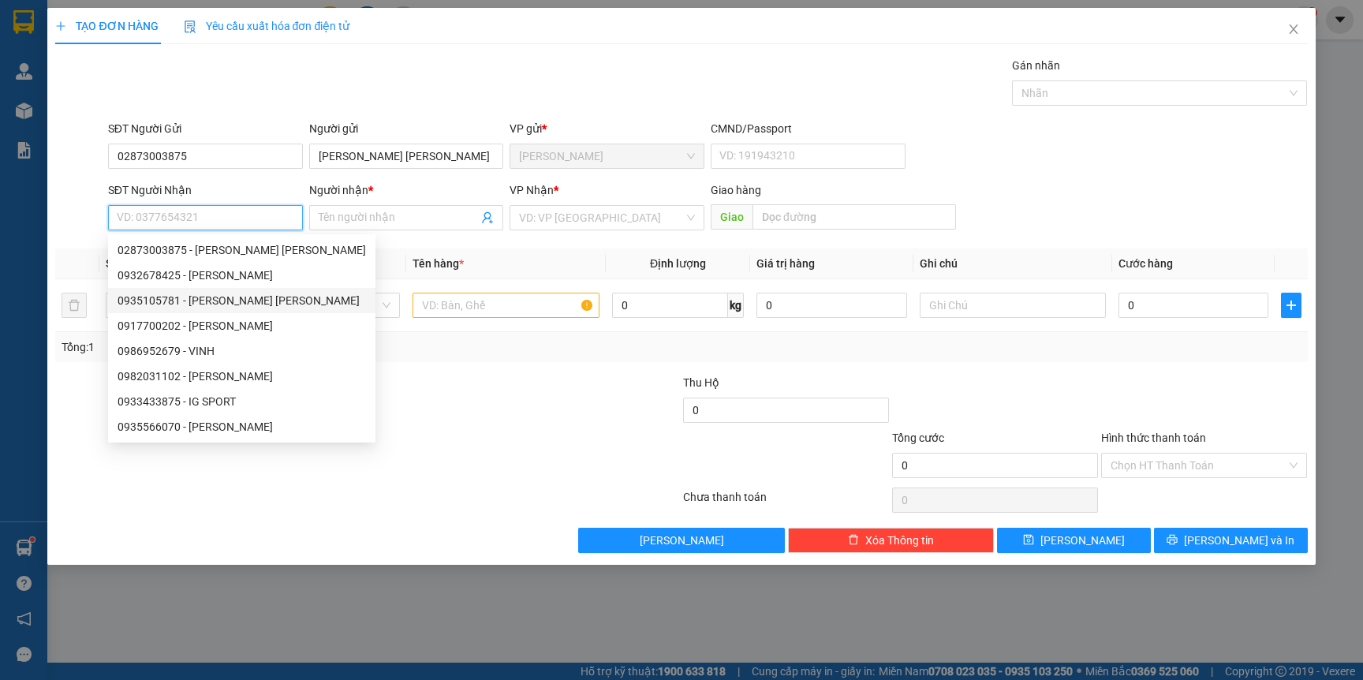
click at [245, 303] on div "0935105781 - trương công luân" at bounding box center [242, 300] width 248 height 17
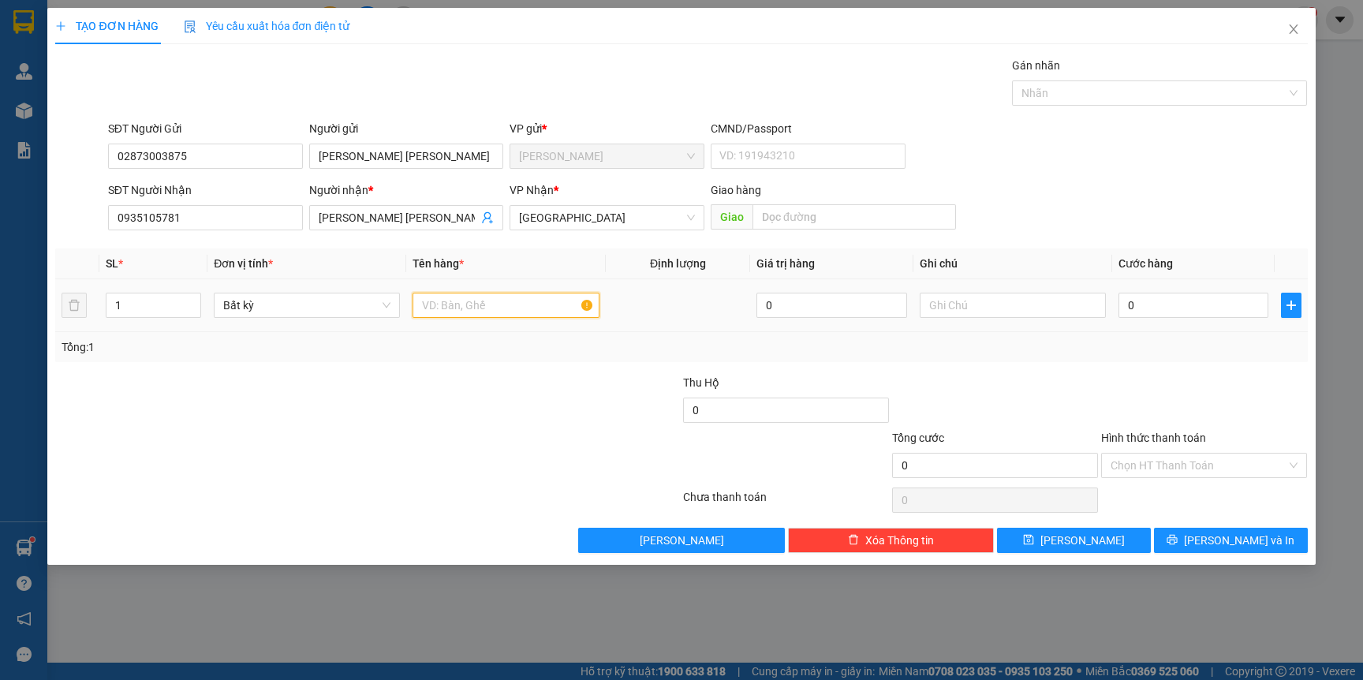
click at [450, 312] on input "text" at bounding box center [506, 305] width 186 height 25
click at [1222, 312] on input "0" at bounding box center [1194, 305] width 150 height 25
click at [1215, 543] on button "[PERSON_NAME] và In" at bounding box center [1231, 540] width 154 height 25
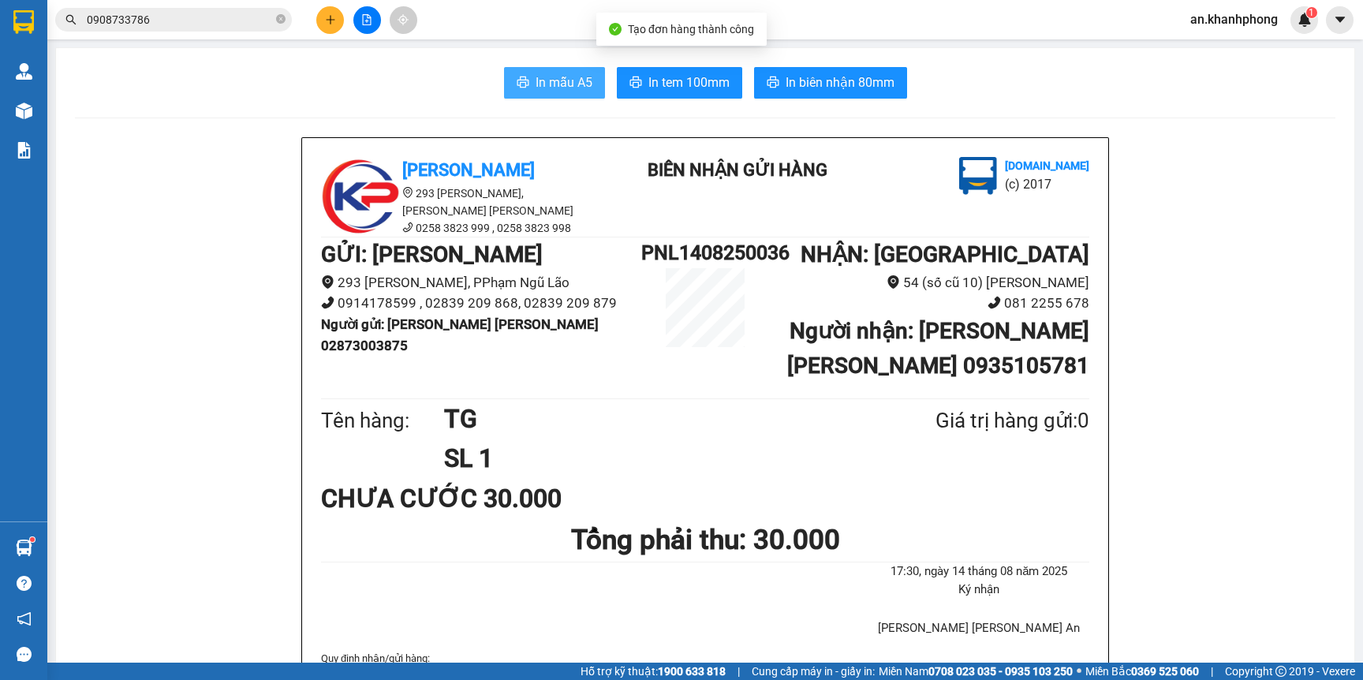
click at [542, 73] on span "In mẫu A5" at bounding box center [564, 83] width 57 height 20
click at [327, 24] on icon "plus" at bounding box center [330, 19] width 11 height 11
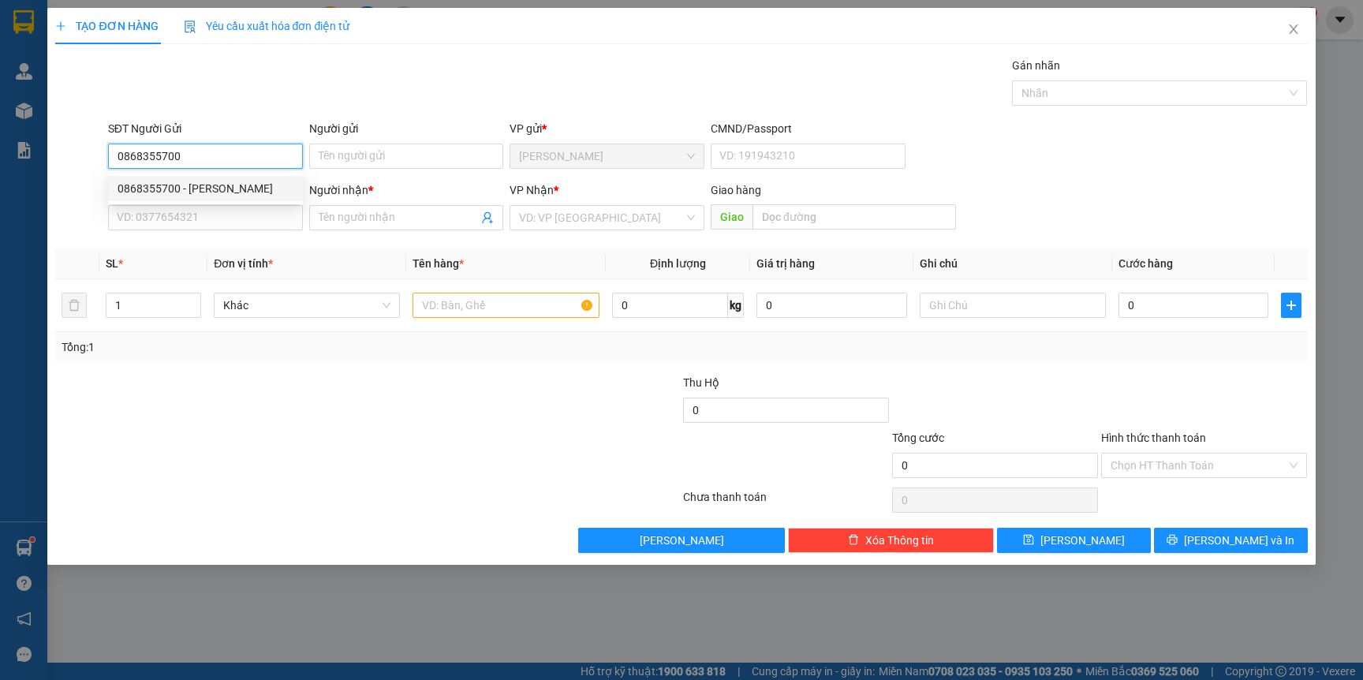
click at [236, 199] on div "0868355700 - HUY HOÀNG" at bounding box center [205, 188] width 195 height 25
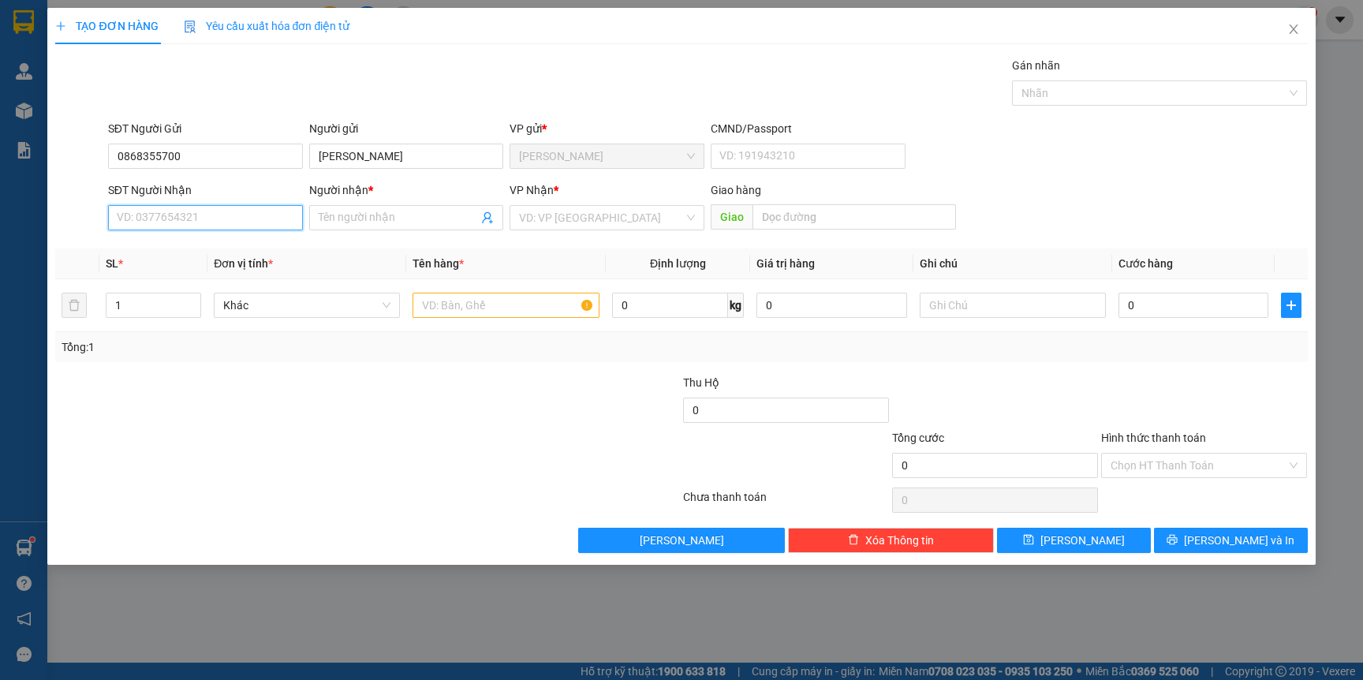
click at [225, 222] on input "SĐT Người Nhận" at bounding box center [205, 217] width 195 height 25
click at [224, 250] on div "0774950745 - [PERSON_NAME]" at bounding box center [206, 249] width 176 height 17
click at [451, 316] on input "text" at bounding box center [506, 305] width 186 height 25
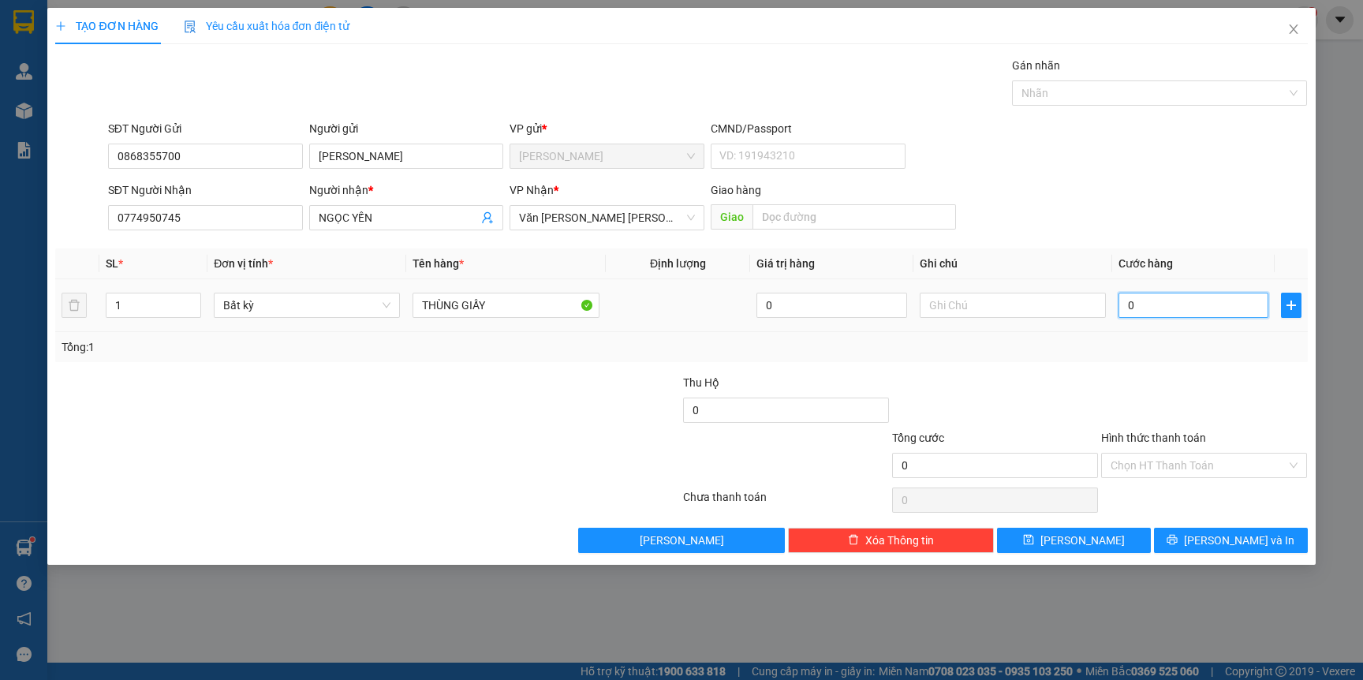
click at [1151, 303] on input "0" at bounding box center [1194, 305] width 150 height 25
click at [1220, 351] on div "Tổng: 1" at bounding box center [681, 346] width 1239 height 17
click at [1205, 470] on input "Hình thức thanh toán" at bounding box center [1199, 466] width 176 height 24
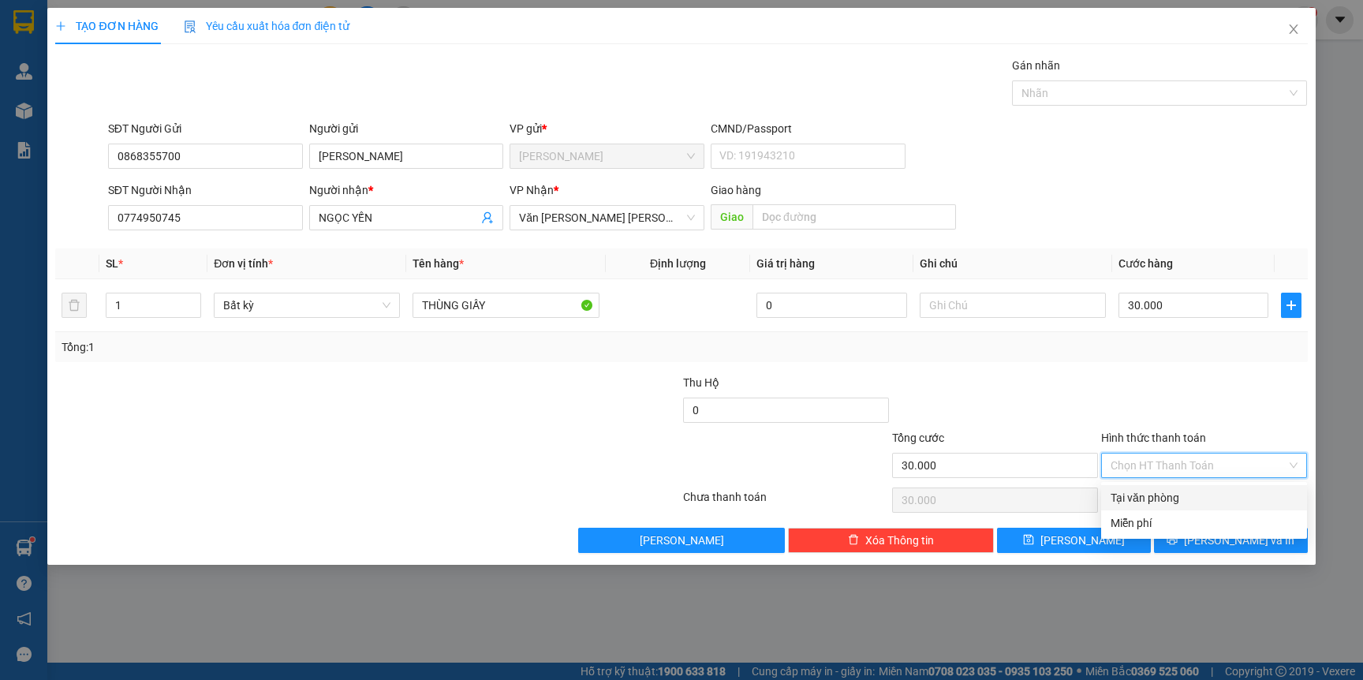
click at [1200, 493] on div "Tại văn phòng" at bounding box center [1204, 497] width 187 height 17
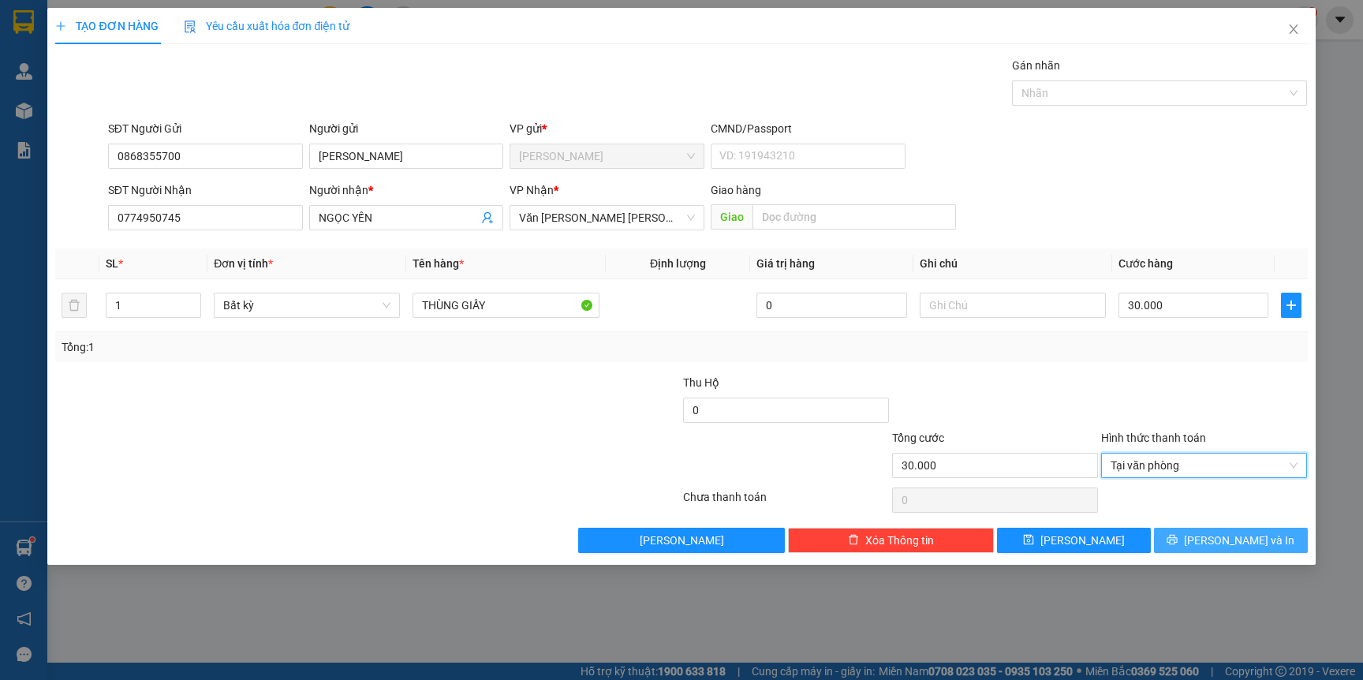
click at [1260, 541] on span "[PERSON_NAME] và In" at bounding box center [1239, 540] width 110 height 17
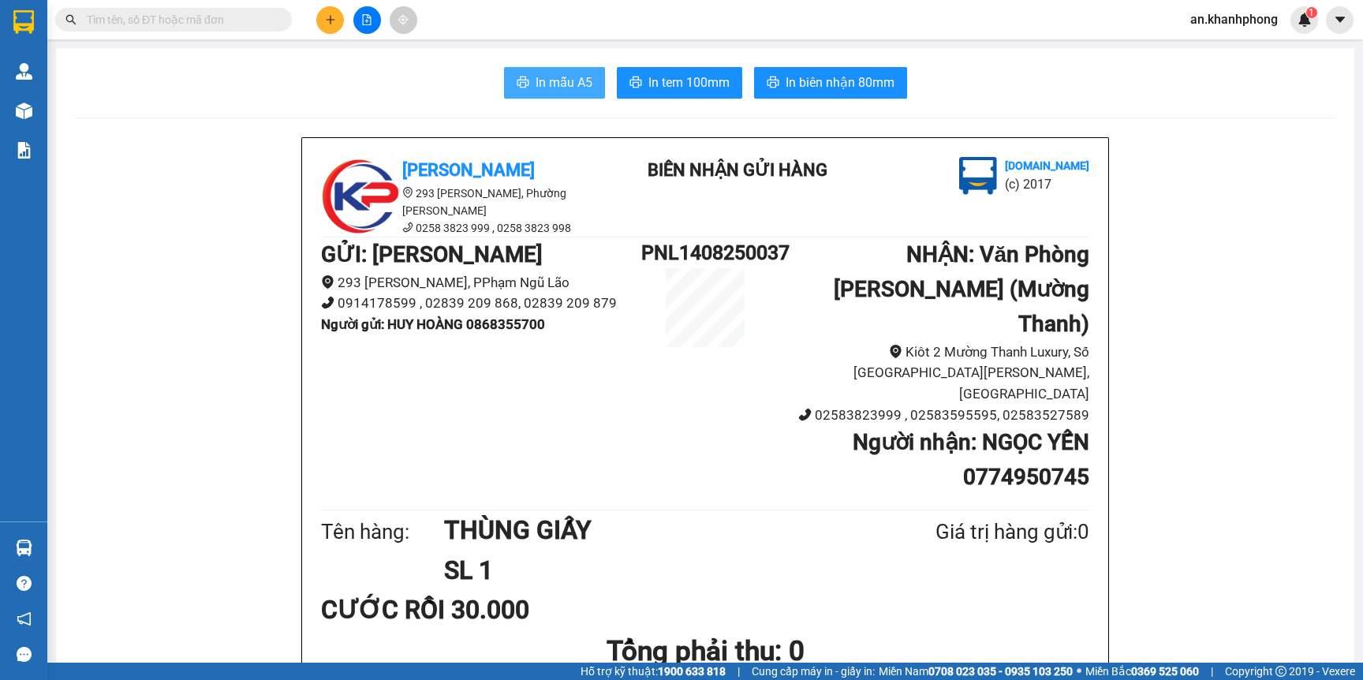
click at [527, 71] on button "In mẫu A5" at bounding box center [554, 83] width 101 height 32
click at [318, 25] on button at bounding box center [330, 20] width 28 height 28
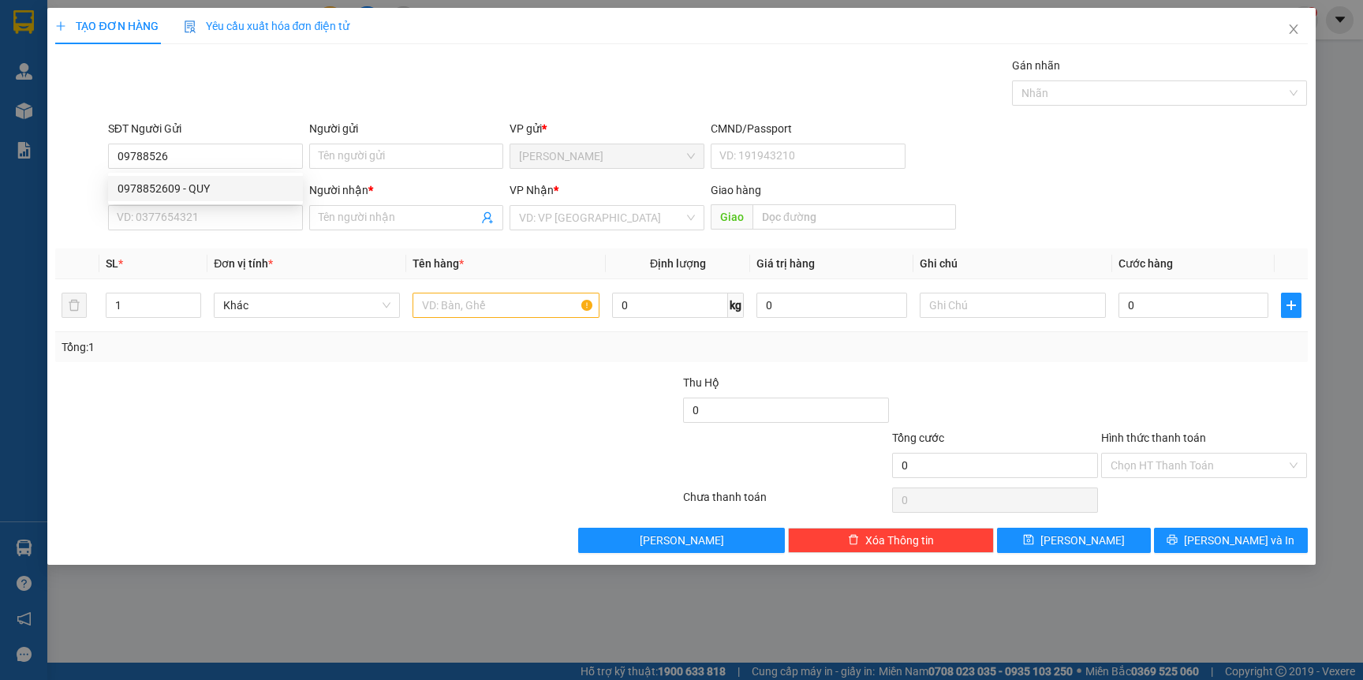
click at [214, 203] on div "0978852609 0978852609 - QUY" at bounding box center [205, 189] width 195 height 32
click at [215, 193] on div "SĐT Người Nhận" at bounding box center [205, 189] width 195 height 17
click at [215, 205] on input "SĐT Người Nhận" at bounding box center [205, 217] width 195 height 25
click at [204, 155] on input "09788526" at bounding box center [205, 156] width 195 height 25
click at [196, 193] on div "0978852609 - QUY" at bounding box center [206, 188] width 176 height 17
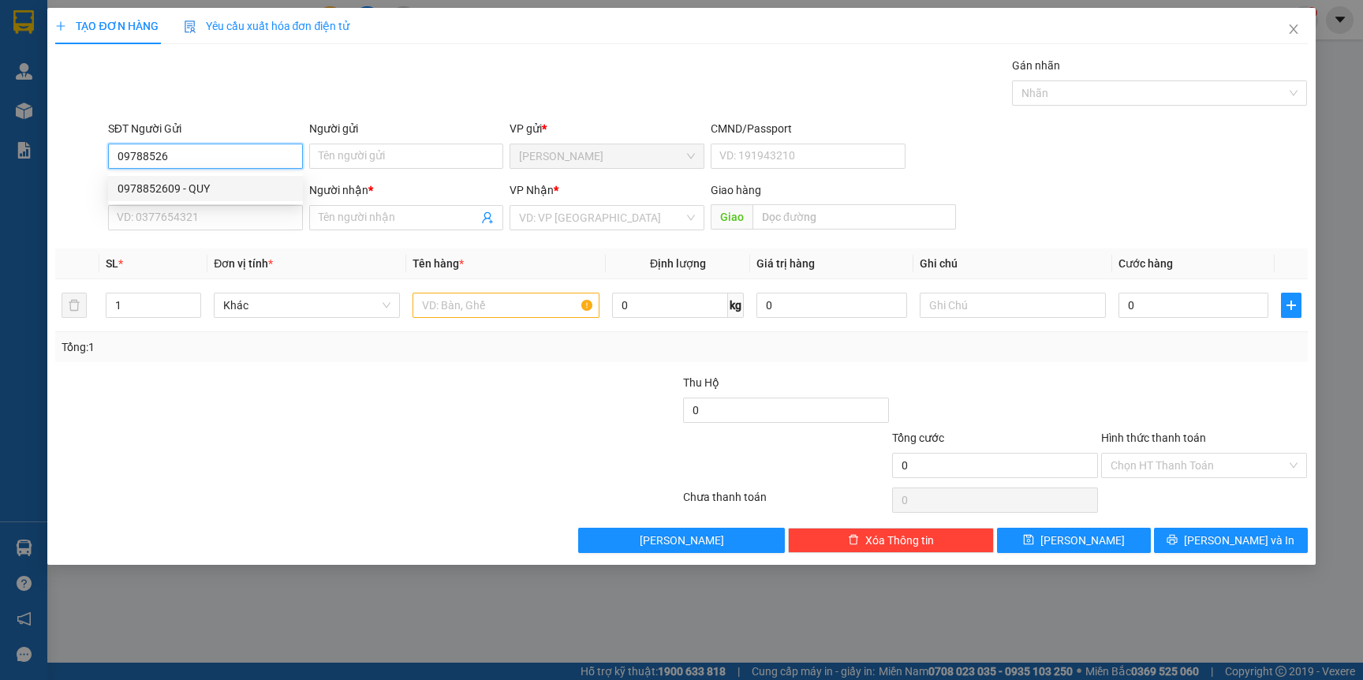
type input "0978852609"
type input "QUY"
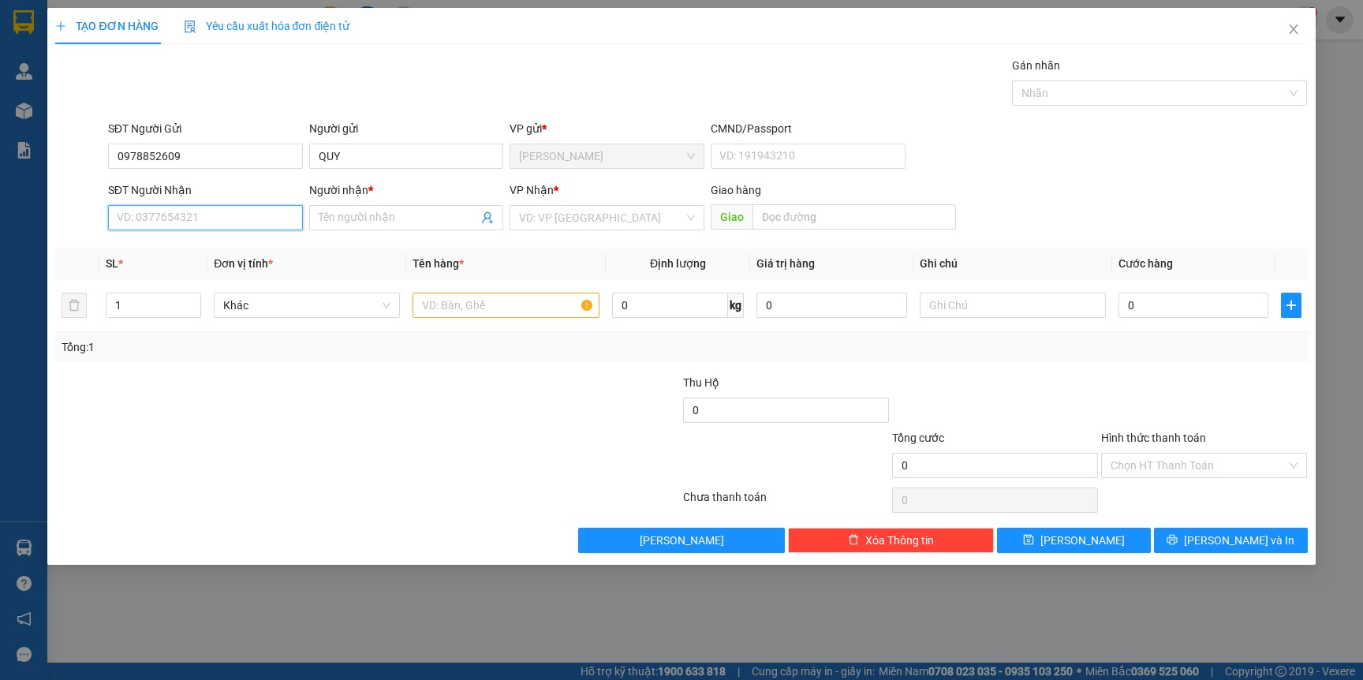
click at [200, 216] on input "SĐT Người Nhận" at bounding box center [205, 217] width 195 height 25
click at [211, 270] on div "0333812867 - ANH HAI PHƯỚC" at bounding box center [206, 275] width 177 height 17
type input "0333812867"
type input "ANH HAI PHƯỚC"
click at [496, 304] on input "text" at bounding box center [506, 305] width 186 height 25
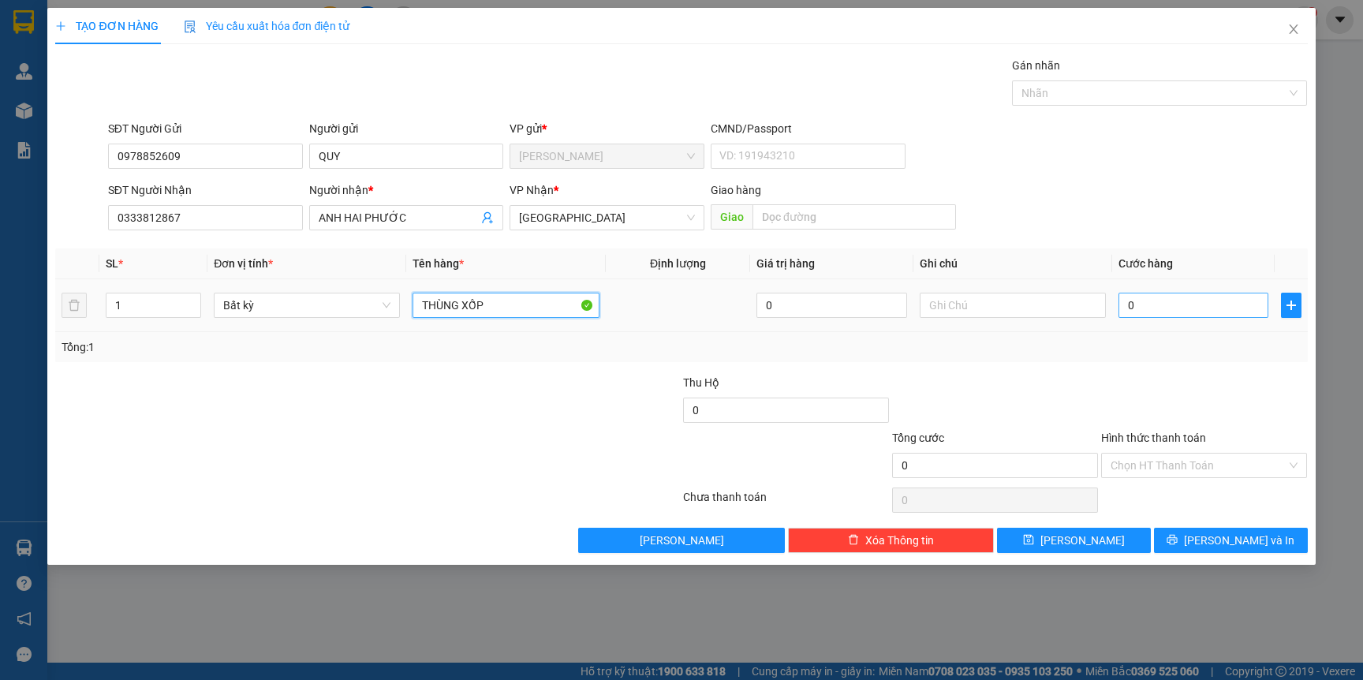
type input "THÙNG XỐP"
type input "6"
type input "60"
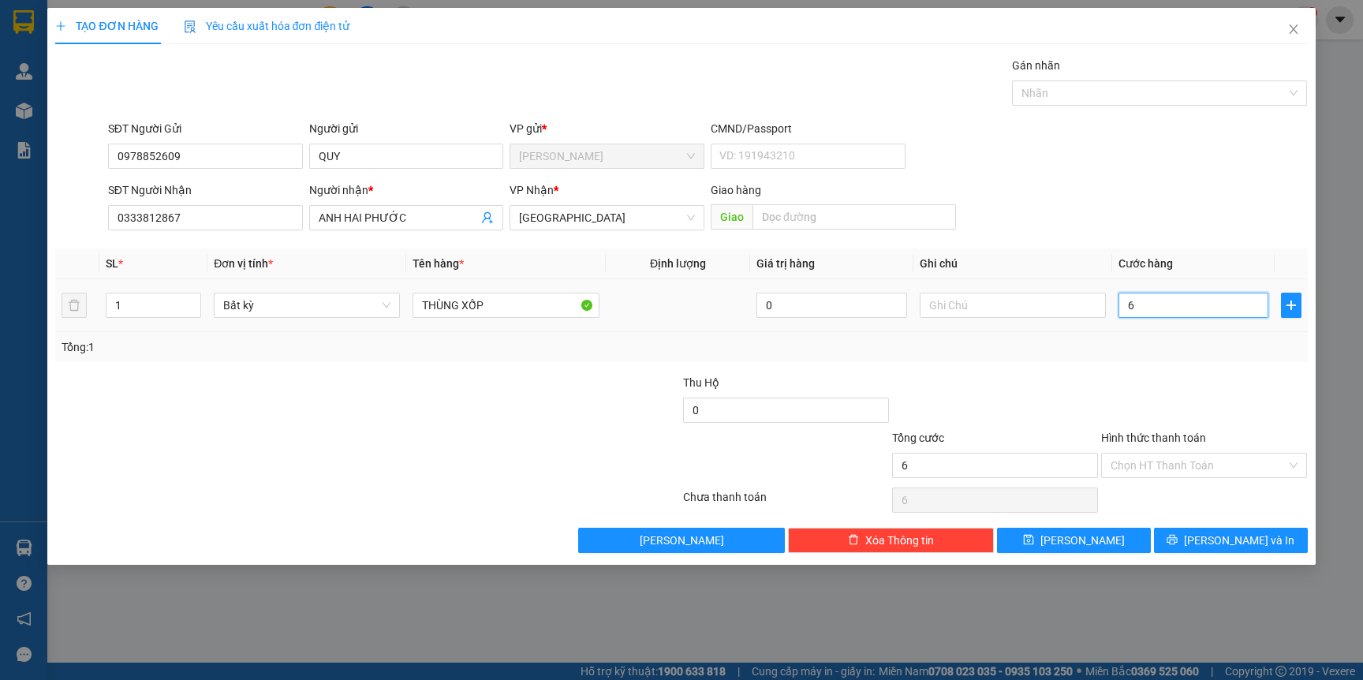
type input "60"
type input "60.000"
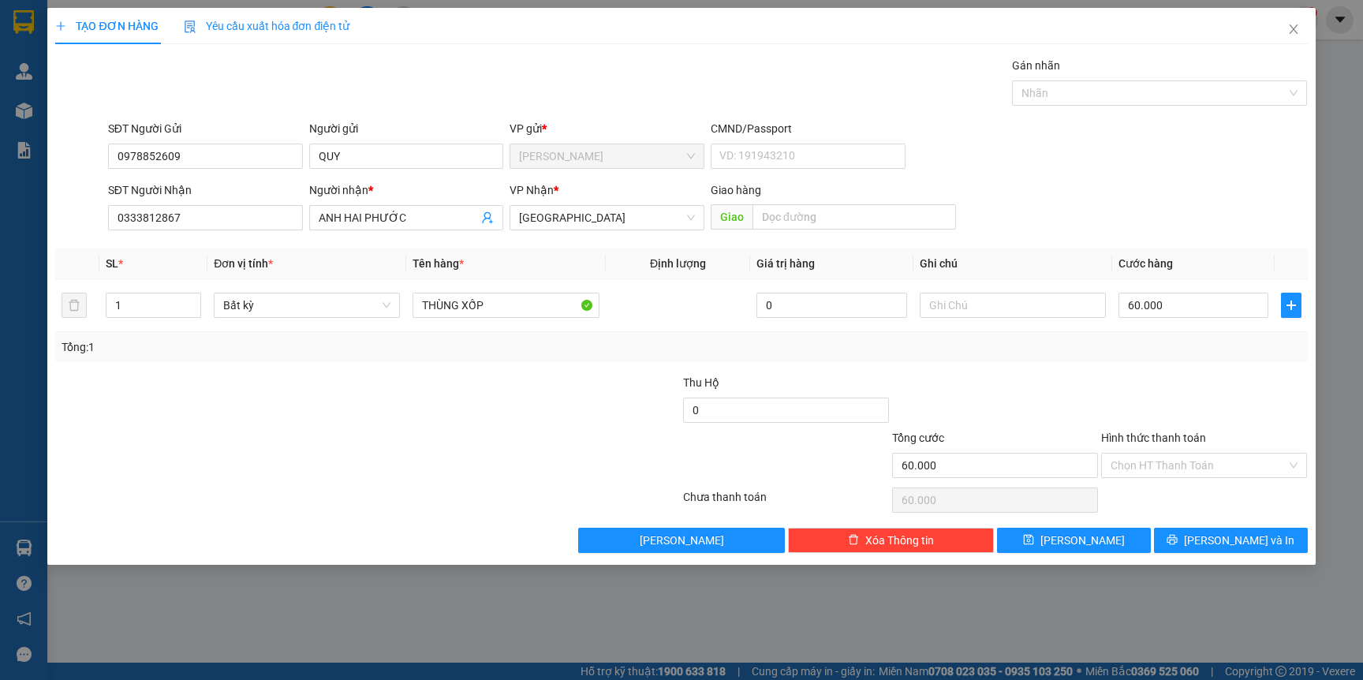
click at [1130, 380] on div at bounding box center [1204, 401] width 209 height 55
click at [1201, 551] on button "[PERSON_NAME] và In" at bounding box center [1231, 540] width 154 height 25
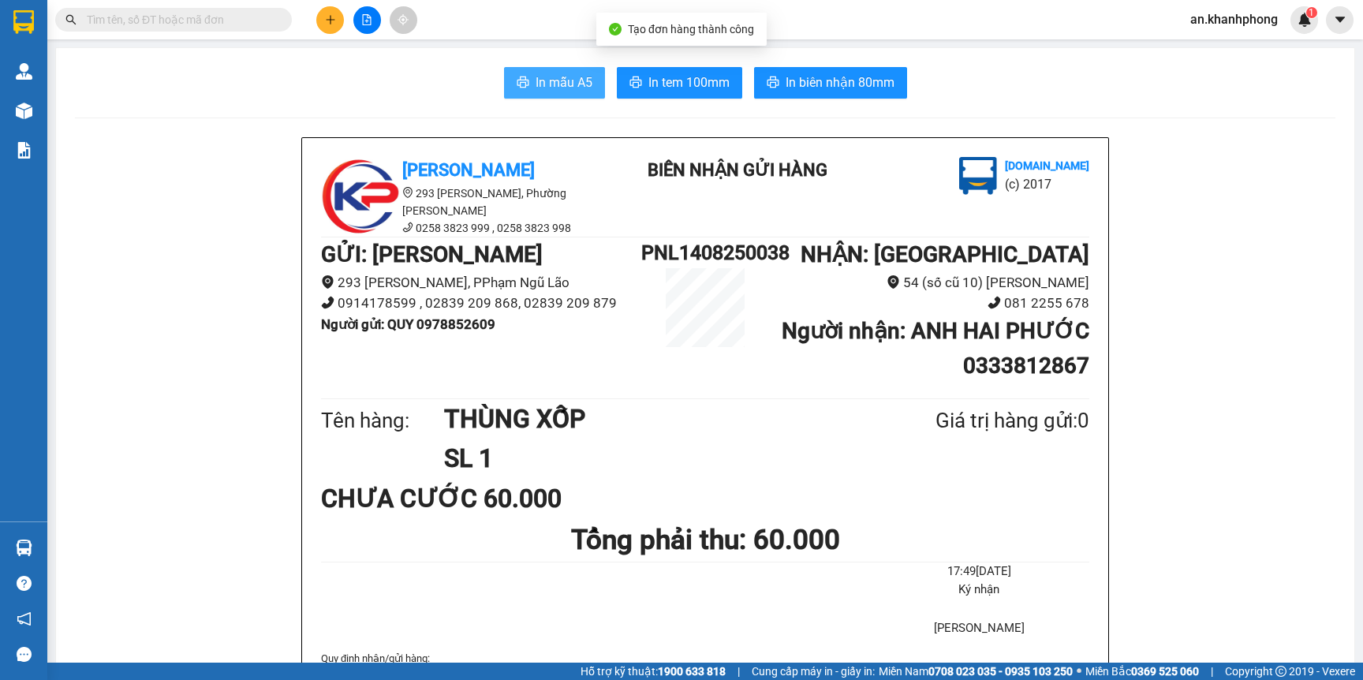
click at [518, 81] on icon "printer" at bounding box center [523, 82] width 13 height 13
click at [334, 21] on icon "plus" at bounding box center [330, 19] width 11 height 11
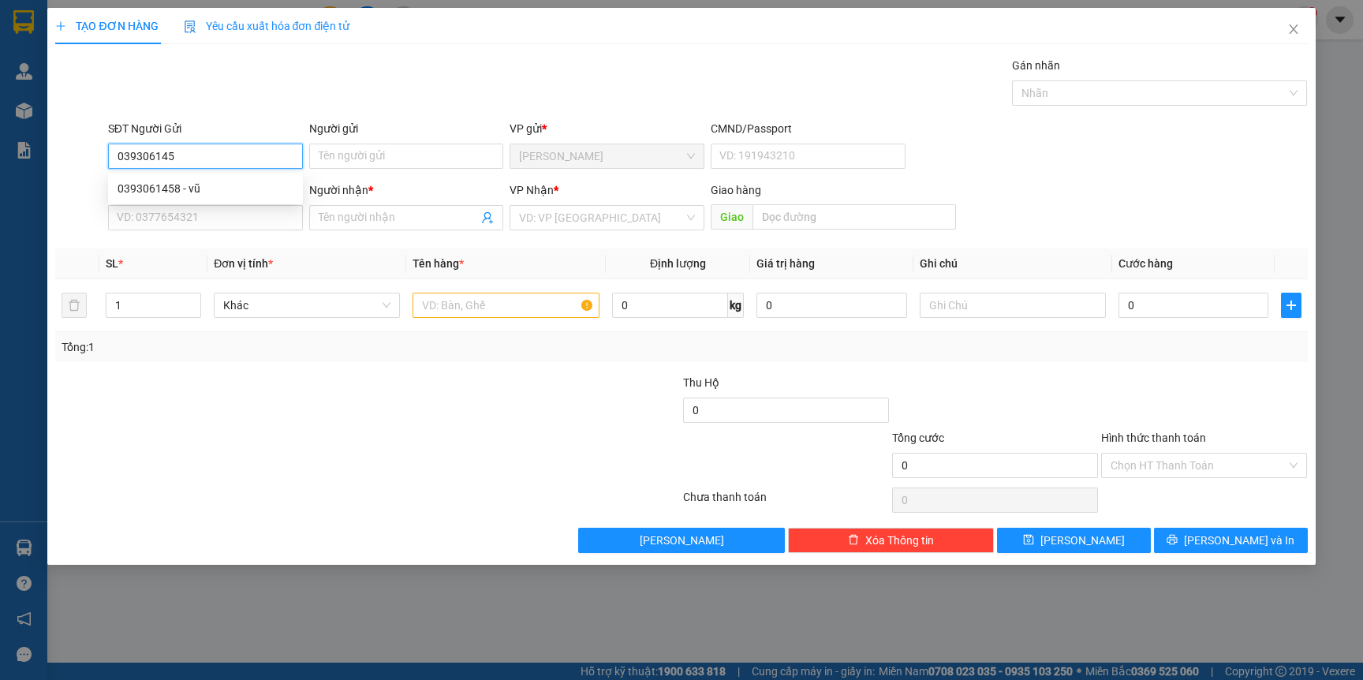
type input "0393061458"
click at [207, 185] on div "0393061458 - vũ" at bounding box center [206, 188] width 176 height 17
type input "vũ"
type input "0393061458"
click at [190, 219] on input "SĐT Người Nhận" at bounding box center [205, 217] width 195 height 25
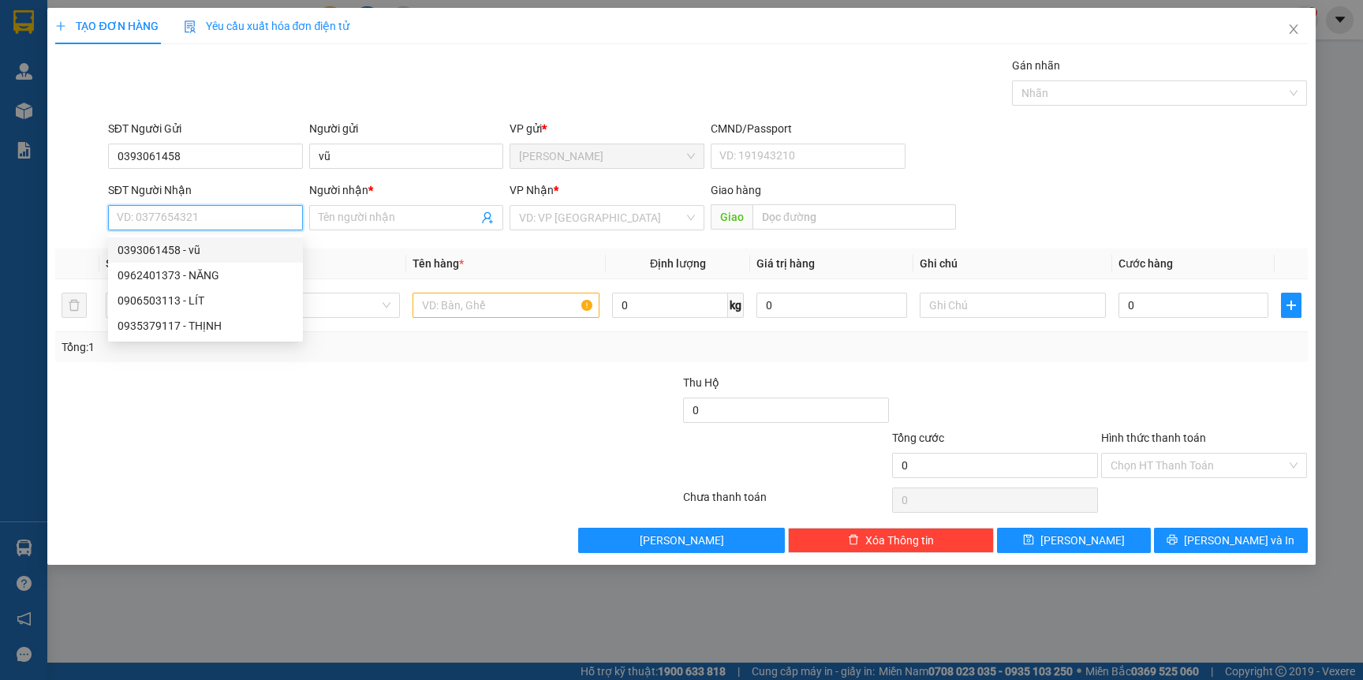
click at [179, 215] on input "SĐT Người Nhận" at bounding box center [205, 217] width 195 height 25
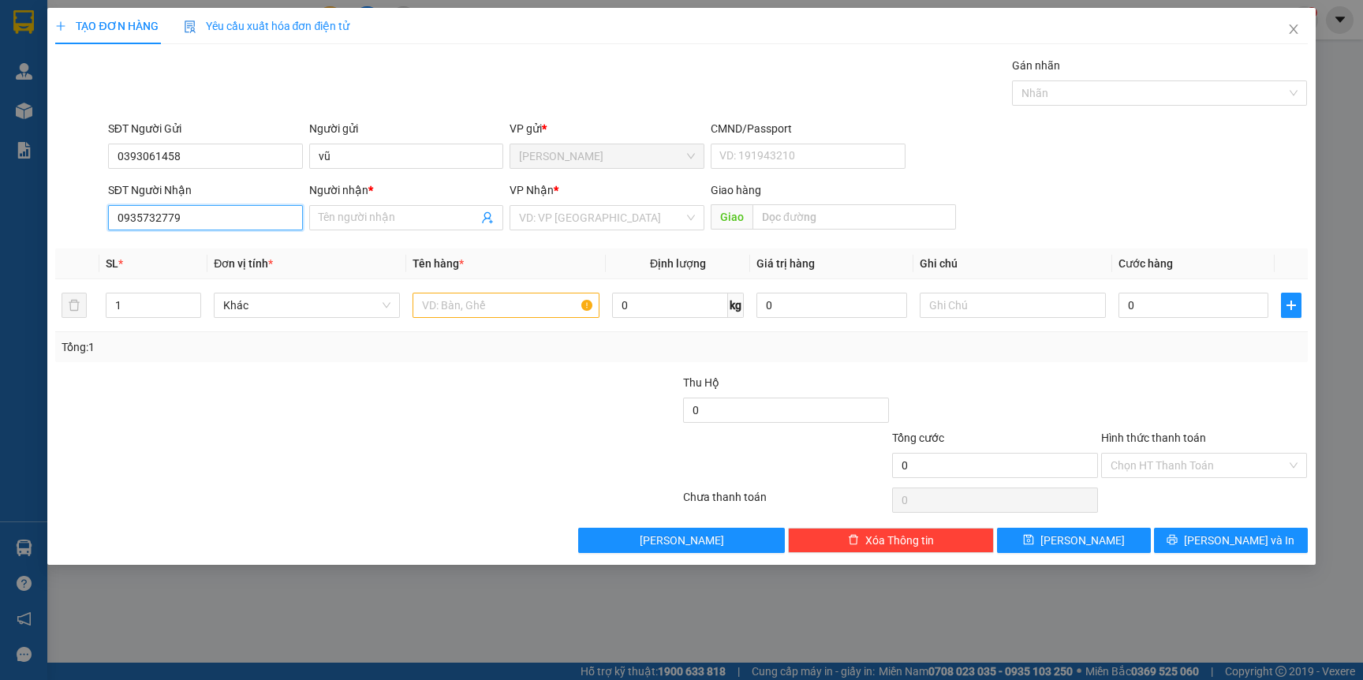
type input "0935732779"
click at [362, 204] on div "Người nhận *" at bounding box center [406, 193] width 195 height 24
click at [362, 215] on input "Người nhận *" at bounding box center [399, 217] width 160 height 17
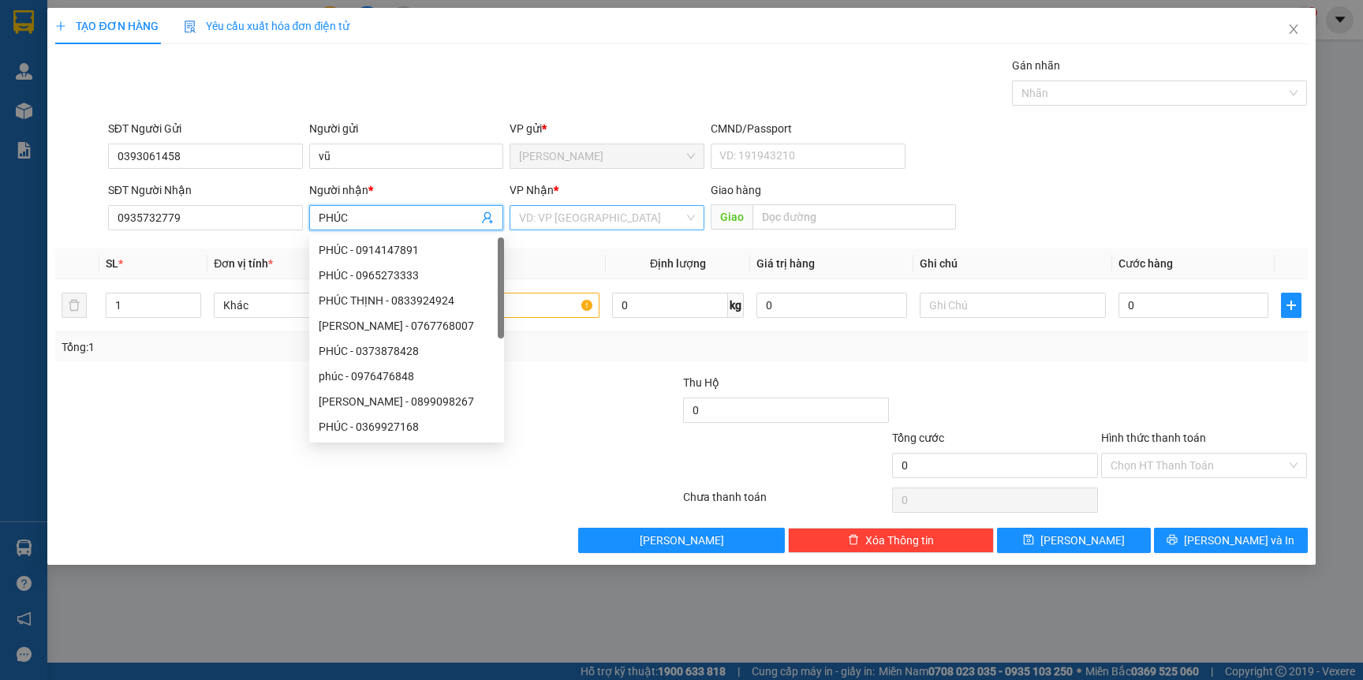
type input "PHÚC"
click at [567, 213] on input "search" at bounding box center [601, 218] width 165 height 24
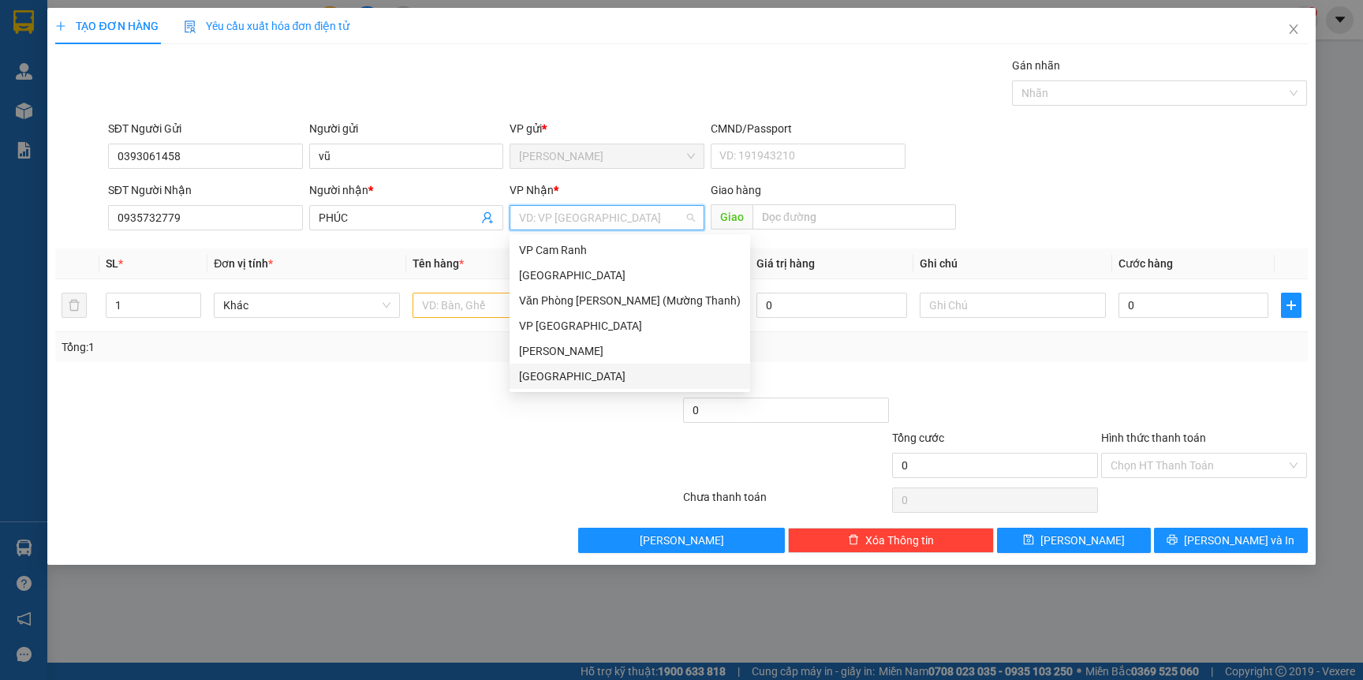
click at [577, 369] on div "[GEOGRAPHIC_DATA]" at bounding box center [630, 376] width 222 height 17
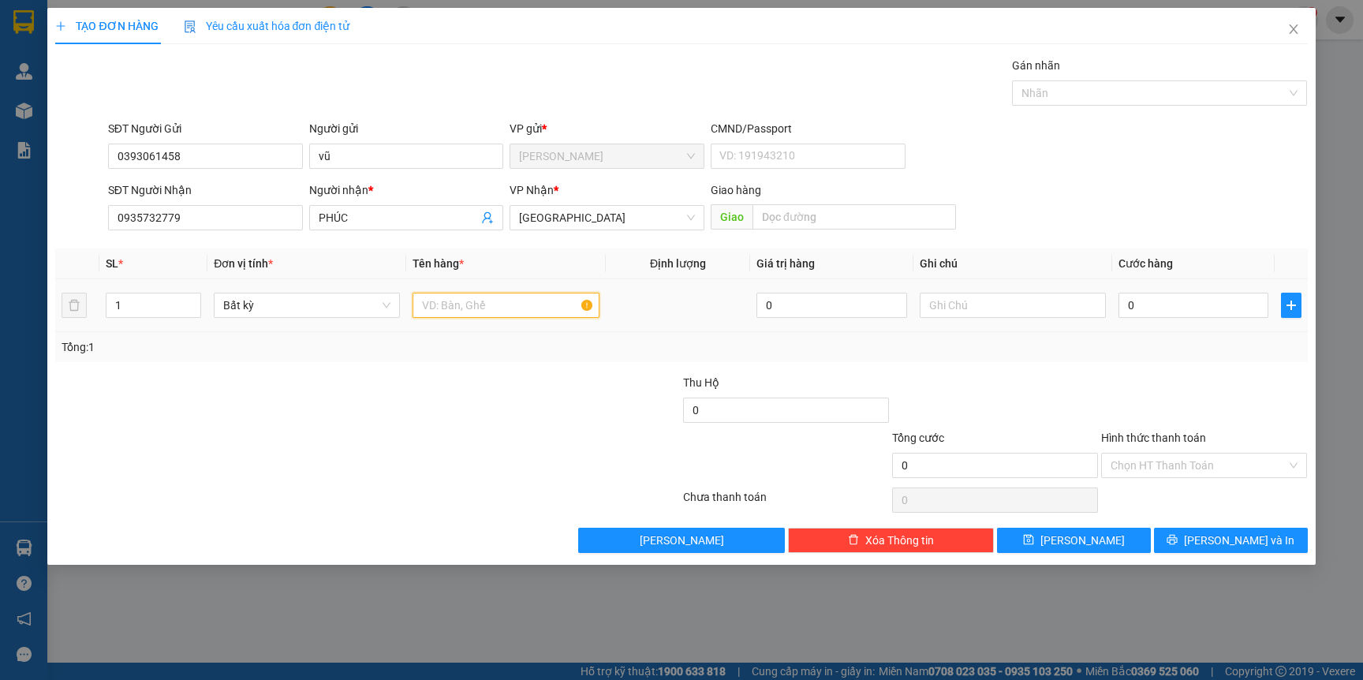
click at [489, 301] on input "text" at bounding box center [506, 305] width 186 height 25
type input "THÙNG XỐP"
click at [172, 308] on input "1" at bounding box center [153, 305] width 95 height 24
type input "2"
click at [195, 295] on span "Increase Value" at bounding box center [191, 300] width 17 height 14
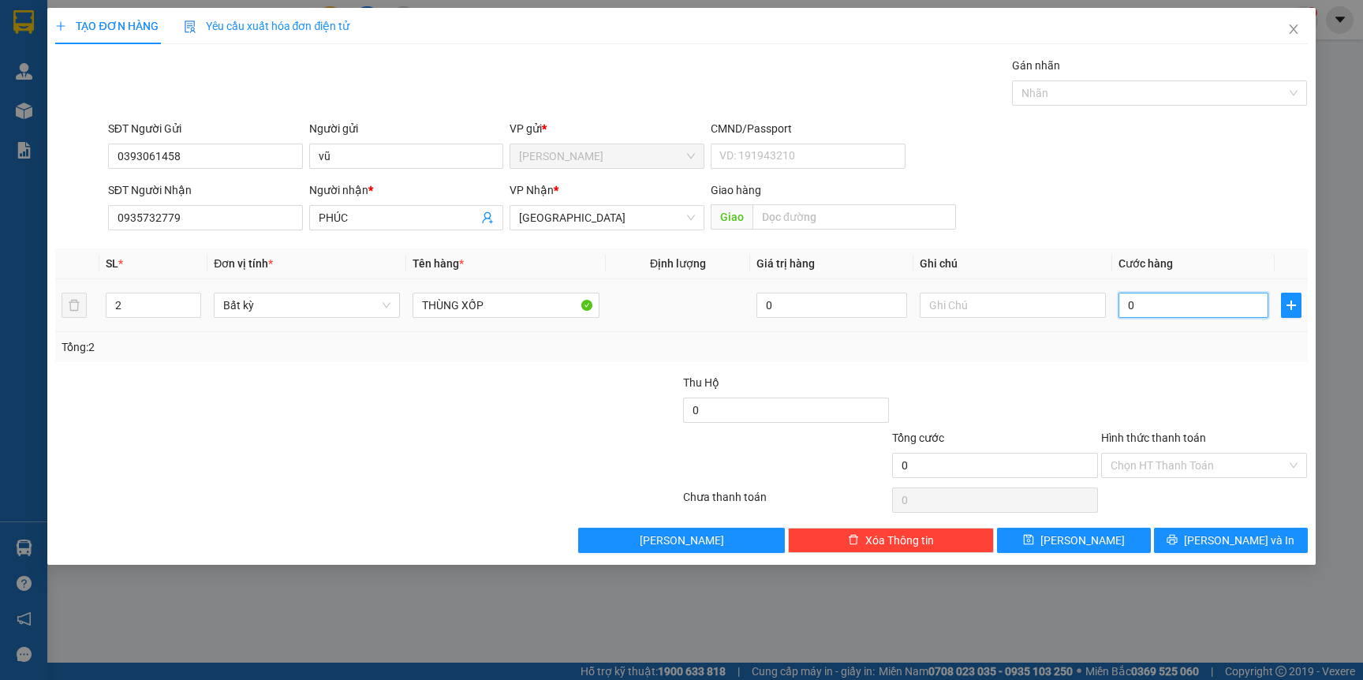
type input "1"
type input "12"
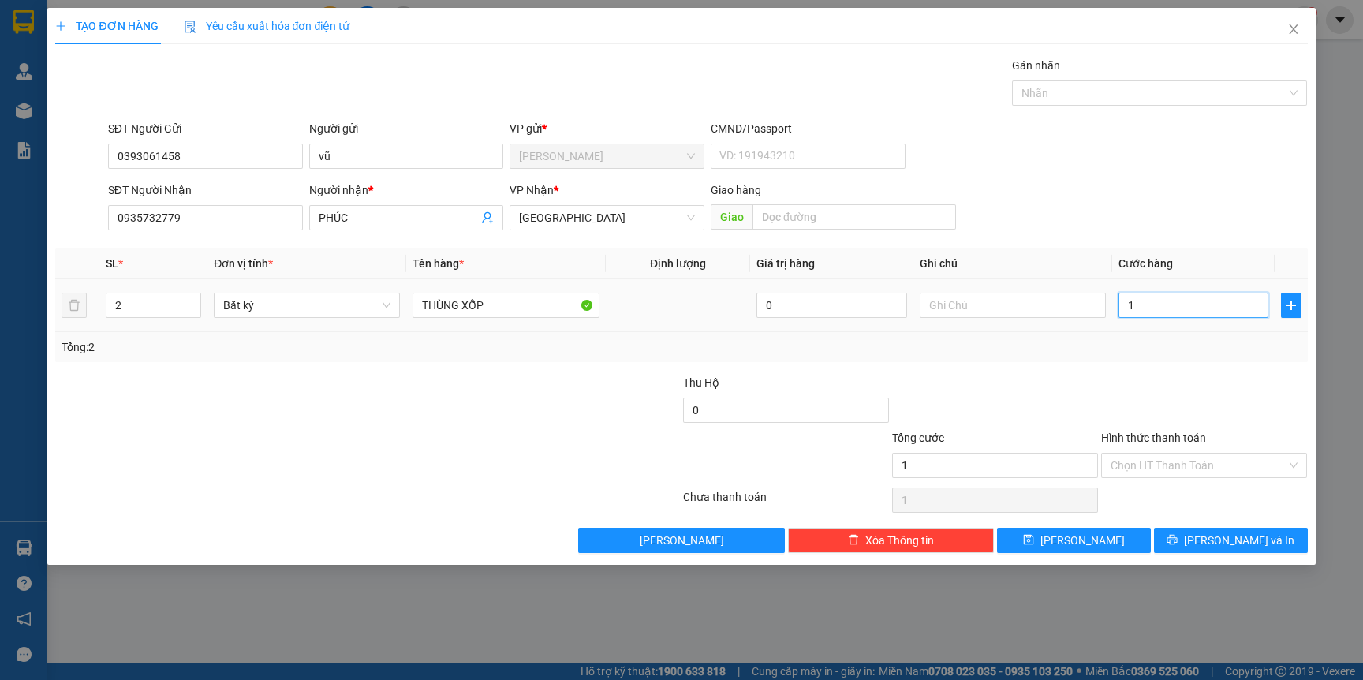
type input "12"
type input "120"
type input "120.000"
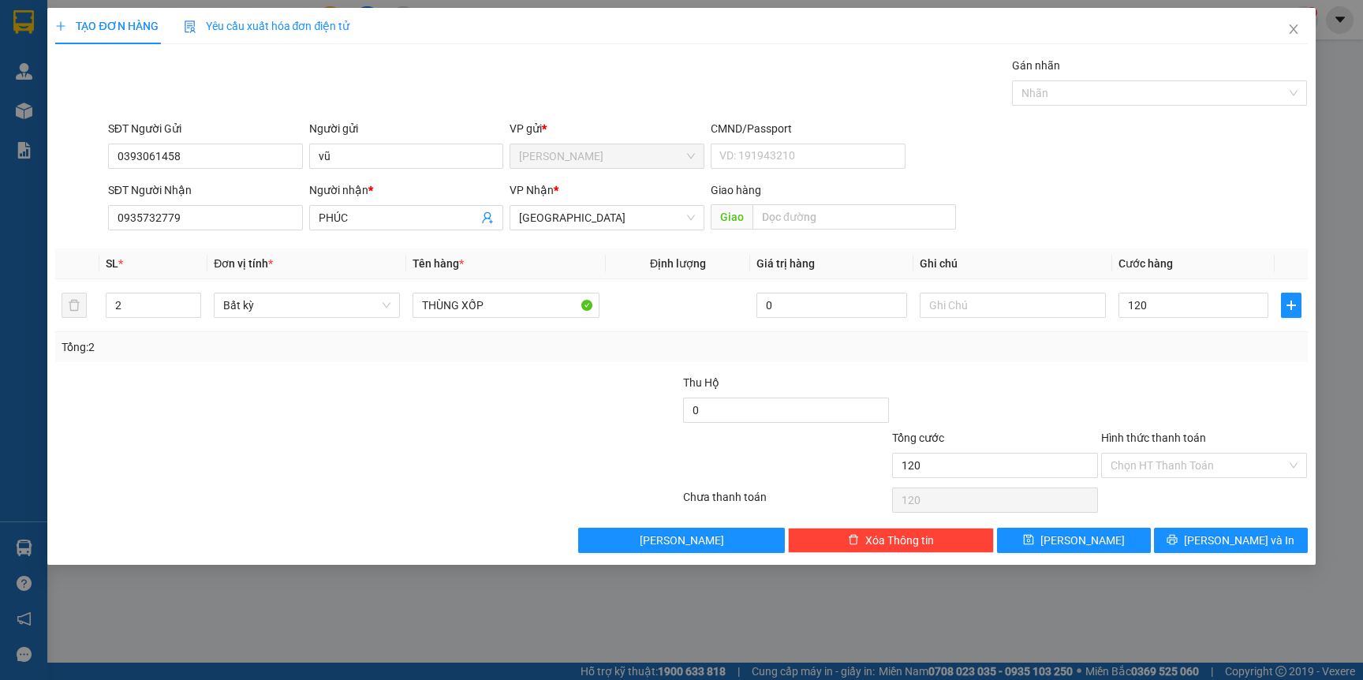
type input "120.000"
click at [1123, 352] on div "Tổng: 2" at bounding box center [681, 346] width 1239 height 17
click at [1199, 533] on button "[PERSON_NAME] và In" at bounding box center [1231, 540] width 154 height 25
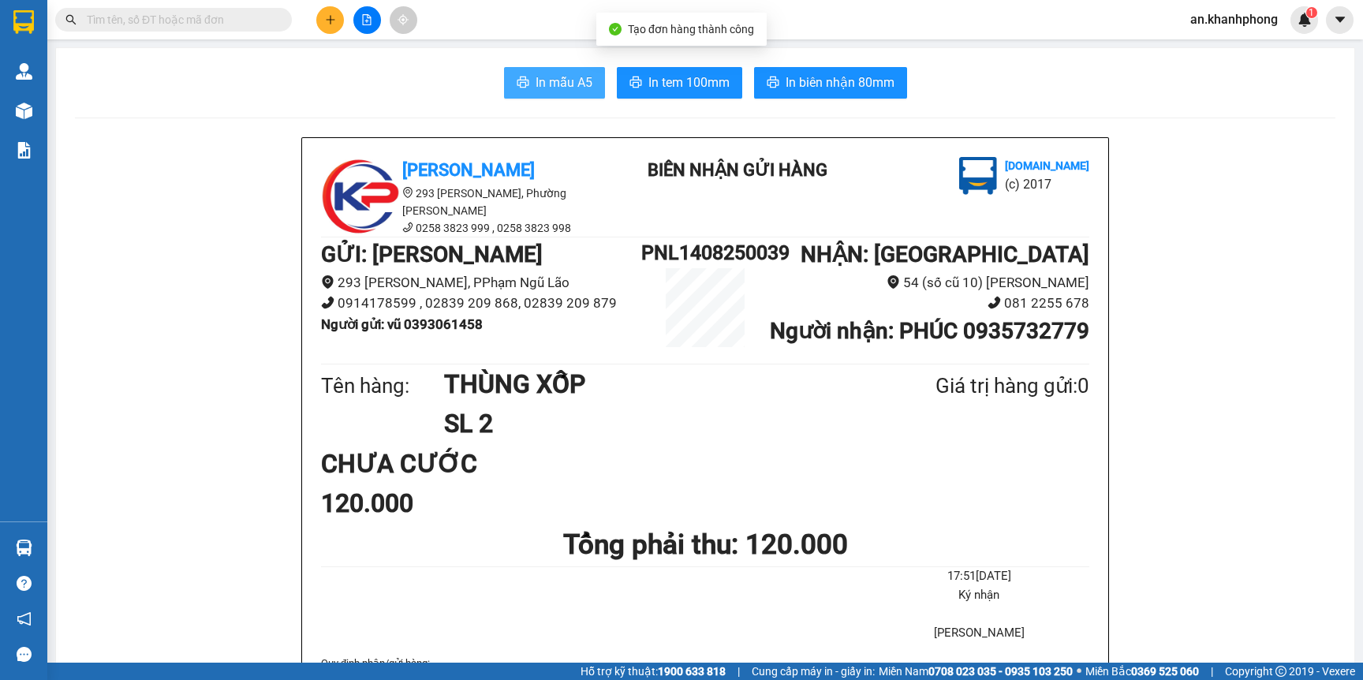
click at [517, 85] on icon "printer" at bounding box center [523, 82] width 13 height 13
click at [712, 250] on h1 "PNL1408250039" at bounding box center [705, 252] width 128 height 31
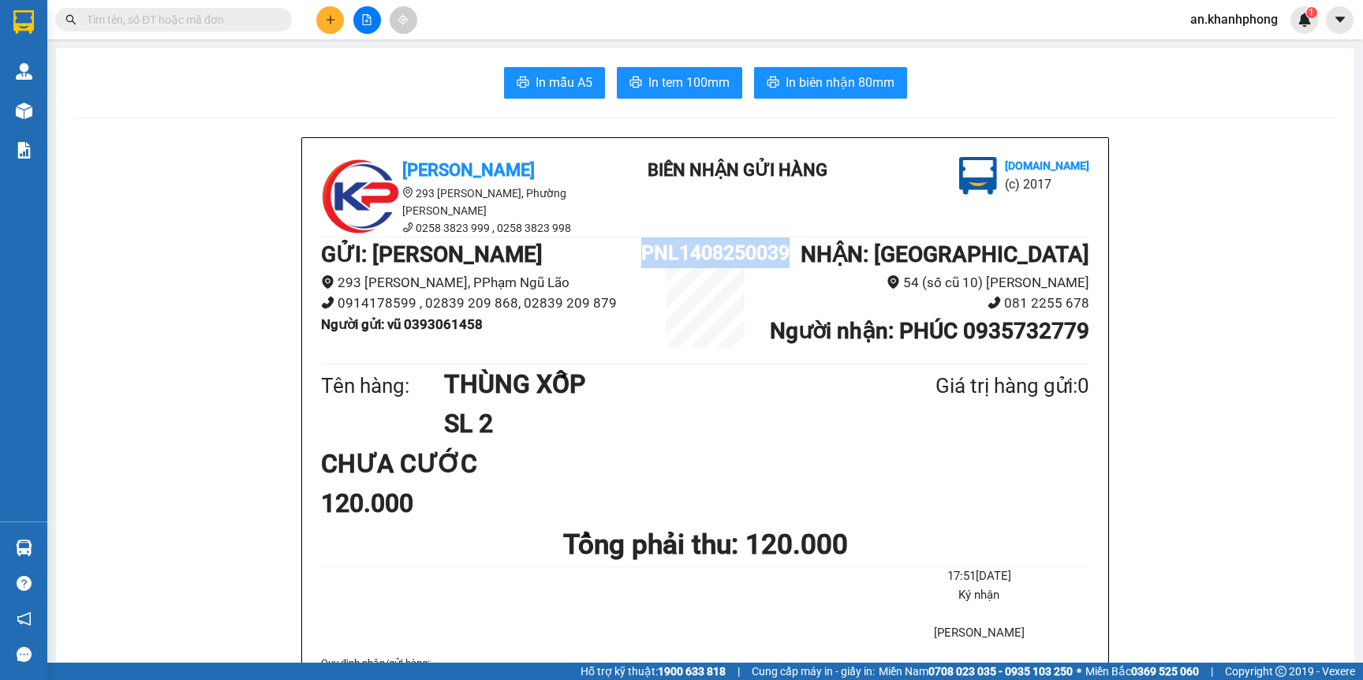
click at [712, 250] on h1 "PNL1408250039" at bounding box center [705, 252] width 128 height 31
copy h1 "PNL1408250039"
click at [228, 17] on input "text" at bounding box center [180, 19] width 186 height 17
paste input "PNL1408250039"
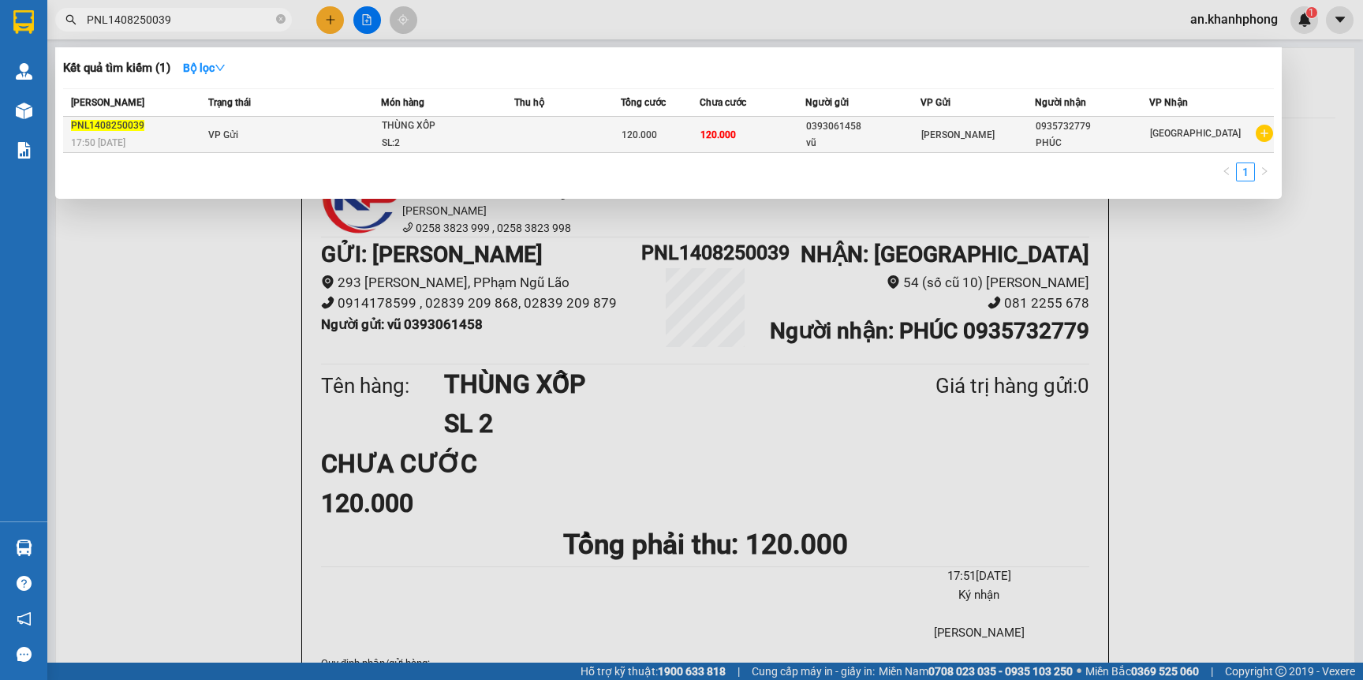
type input "PNL1408250039"
click at [600, 123] on td at bounding box center [567, 135] width 106 height 36
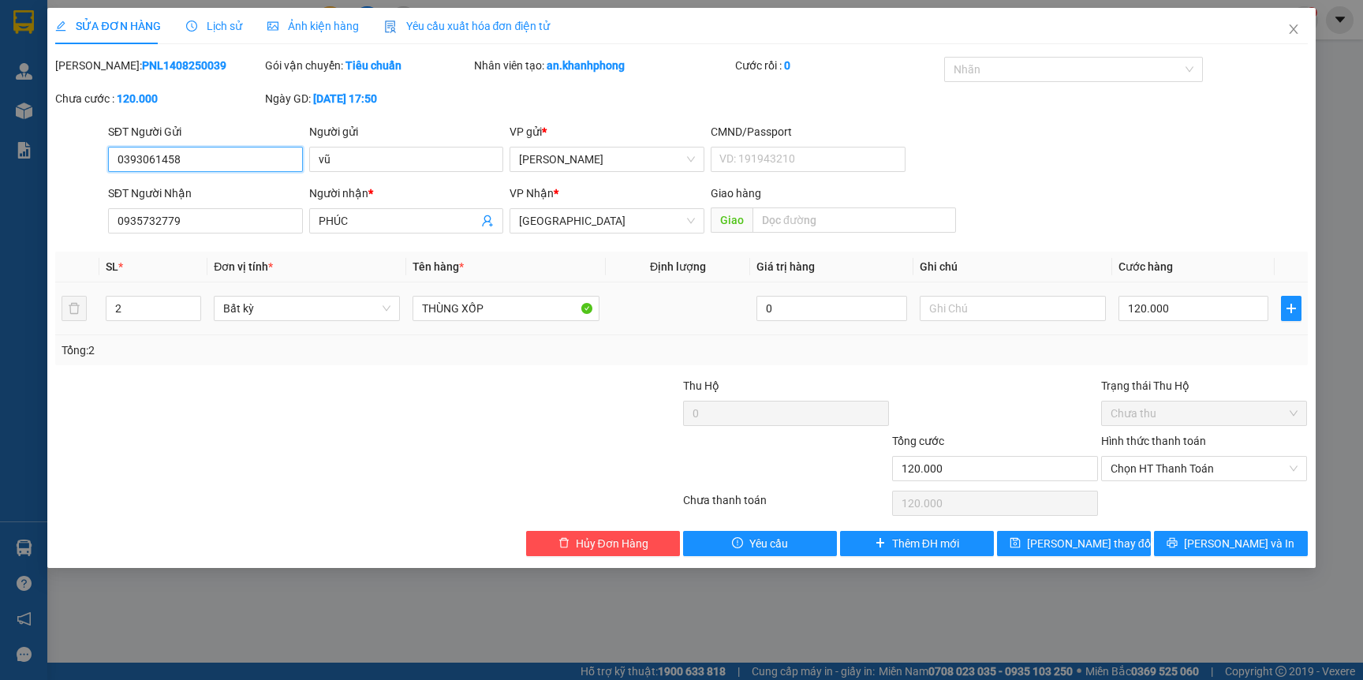
type input "0393061458"
type input "vũ"
type input "0935732779"
type input "PHÚC"
type input "120.000"
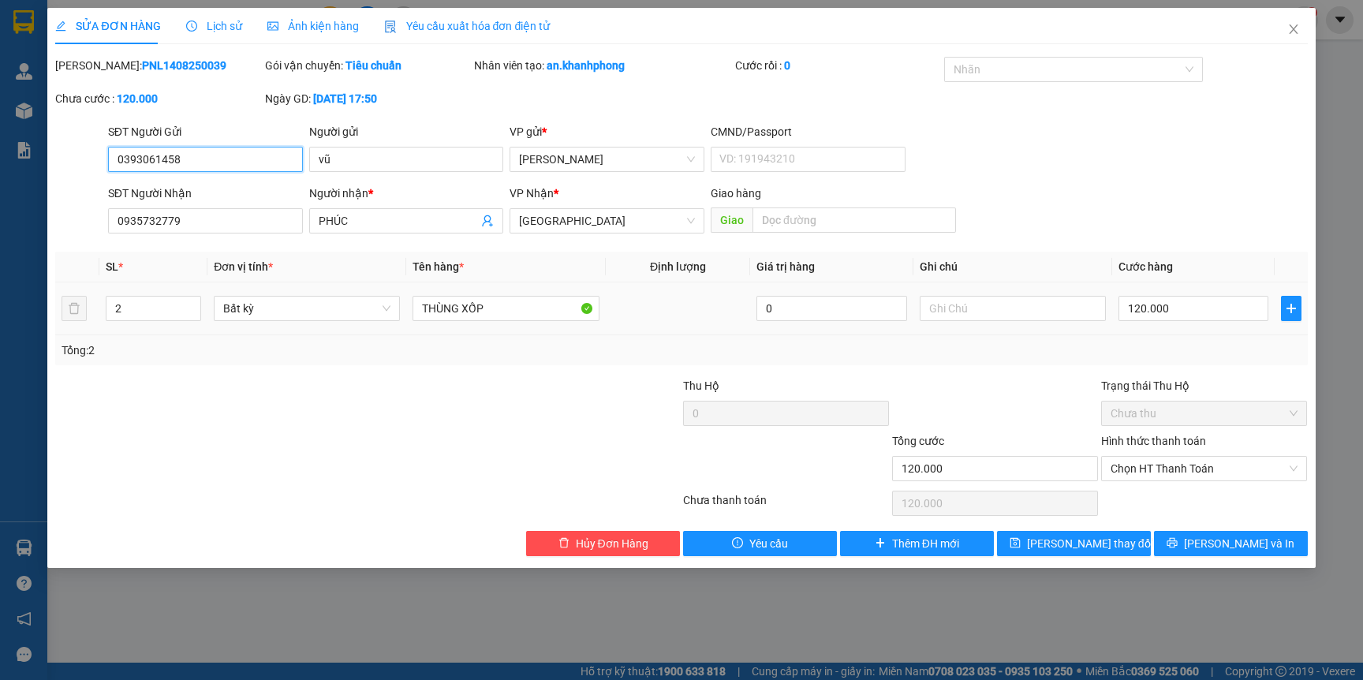
type input "120.000"
click at [694, 219] on span "[GEOGRAPHIC_DATA]" at bounding box center [607, 221] width 176 height 24
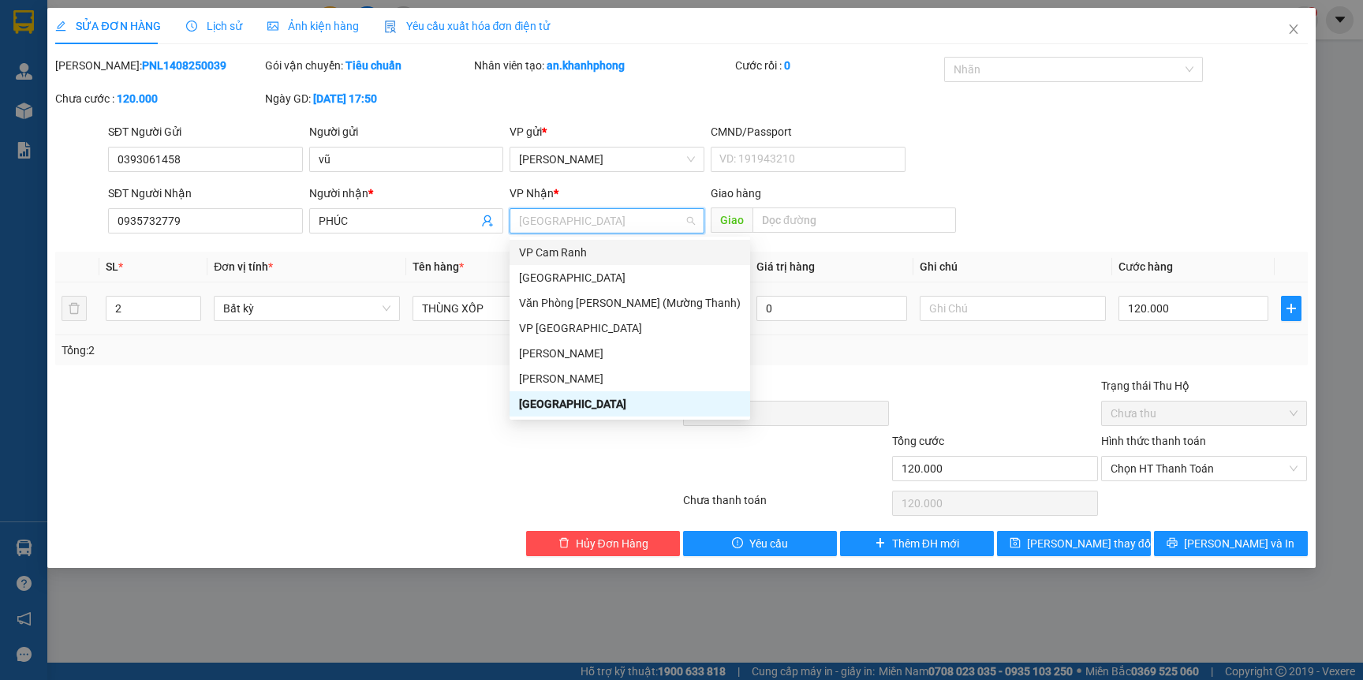
click at [539, 245] on div "VP Cam Ranh" at bounding box center [630, 252] width 222 height 17
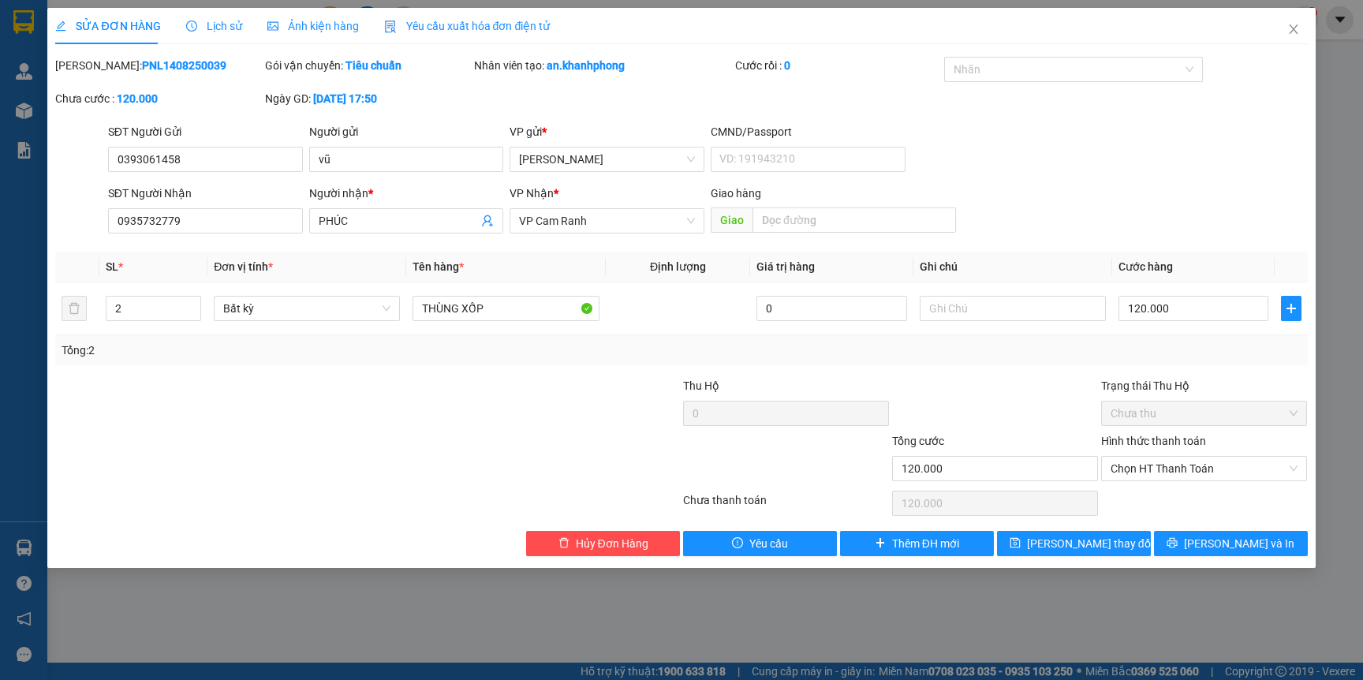
click at [884, 368] on div "Total Paid Fee 0 Total UnPaid Fee 120.000 Cash Collection Total Fee Mã ĐH: PNL1…" at bounding box center [681, 306] width 1252 height 499
click at [1196, 536] on button "[PERSON_NAME] và In" at bounding box center [1231, 543] width 154 height 25
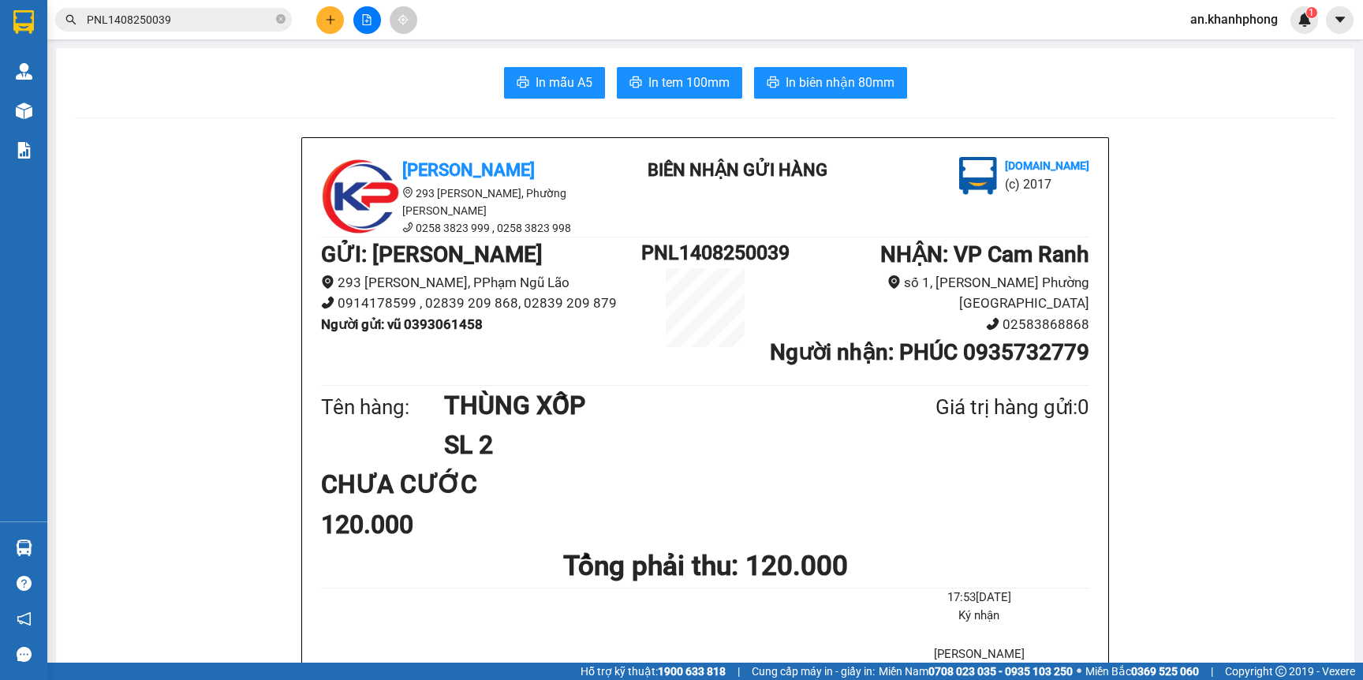
click at [330, 18] on icon "plus" at bounding box center [330, 19] width 1 height 9
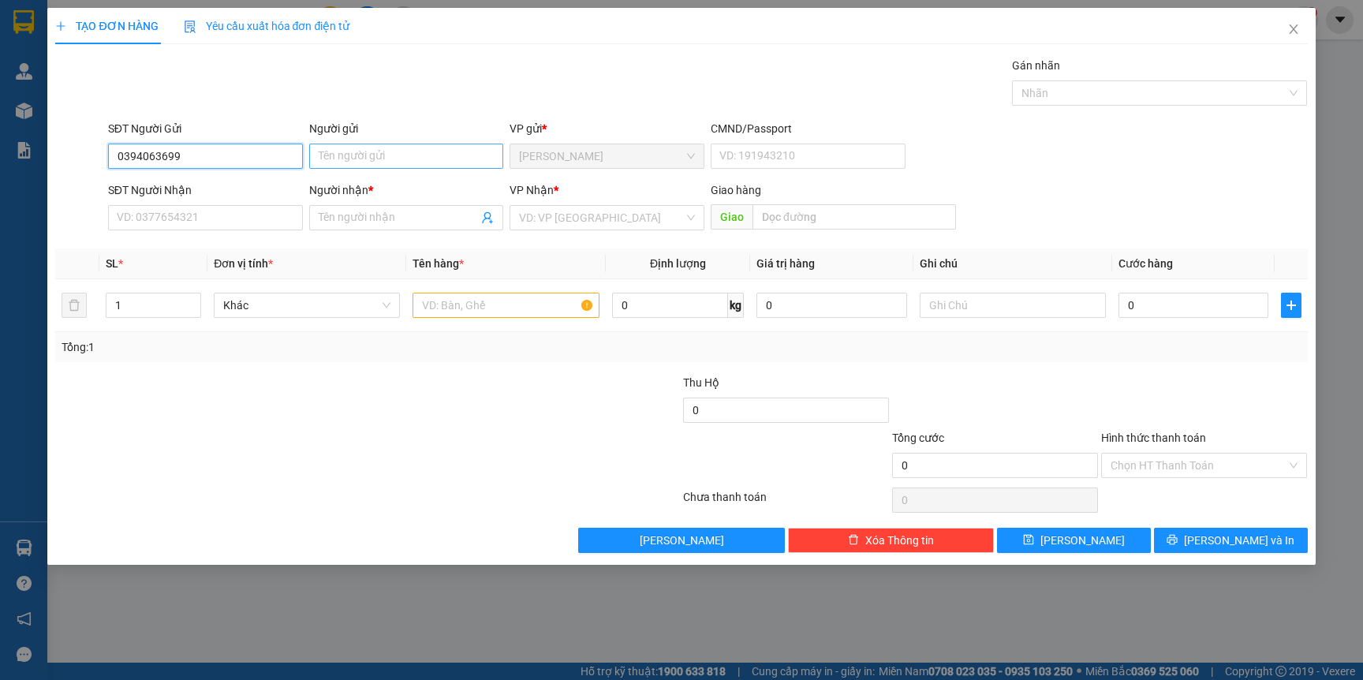
type input "0394063699"
click at [400, 156] on input "Người gửi" at bounding box center [406, 156] width 195 height 25
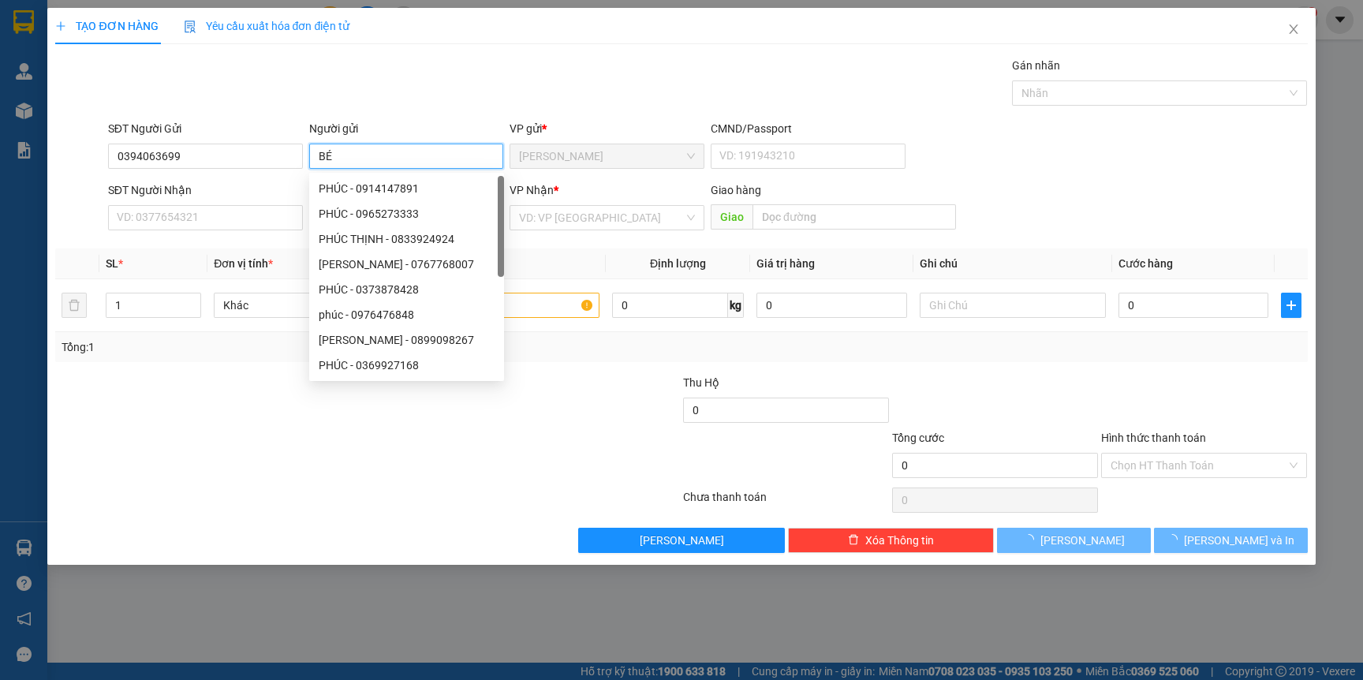
type input "BÉ"
click at [197, 190] on div "SĐT Người Nhận" at bounding box center [205, 189] width 195 height 17
click at [197, 205] on input "SĐT Người Nhận" at bounding box center [205, 217] width 195 height 25
click at [197, 208] on input "SĐT Người Nhận" at bounding box center [205, 217] width 195 height 25
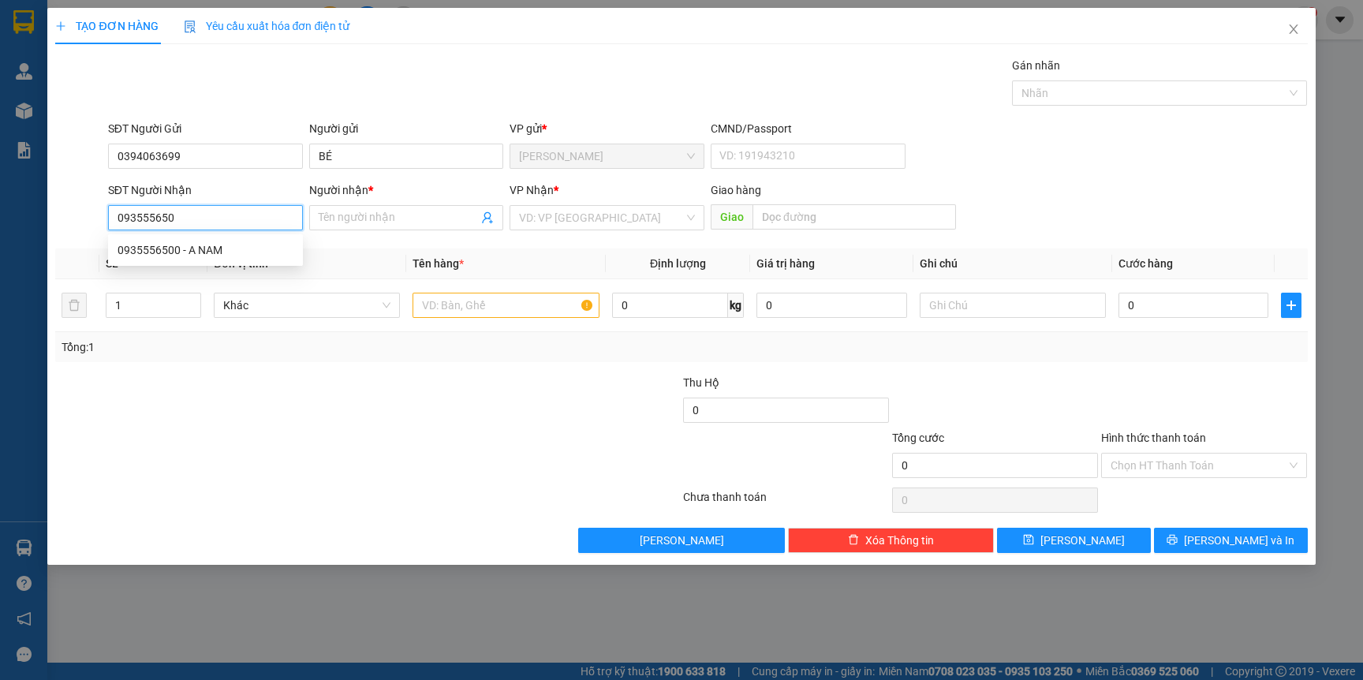
type input "0935556500"
click at [222, 246] on div "0935556500 - A NAM" at bounding box center [206, 249] width 176 height 17
type input "A NAM"
type input "0935556500"
click at [532, 303] on input "text" at bounding box center [506, 305] width 186 height 25
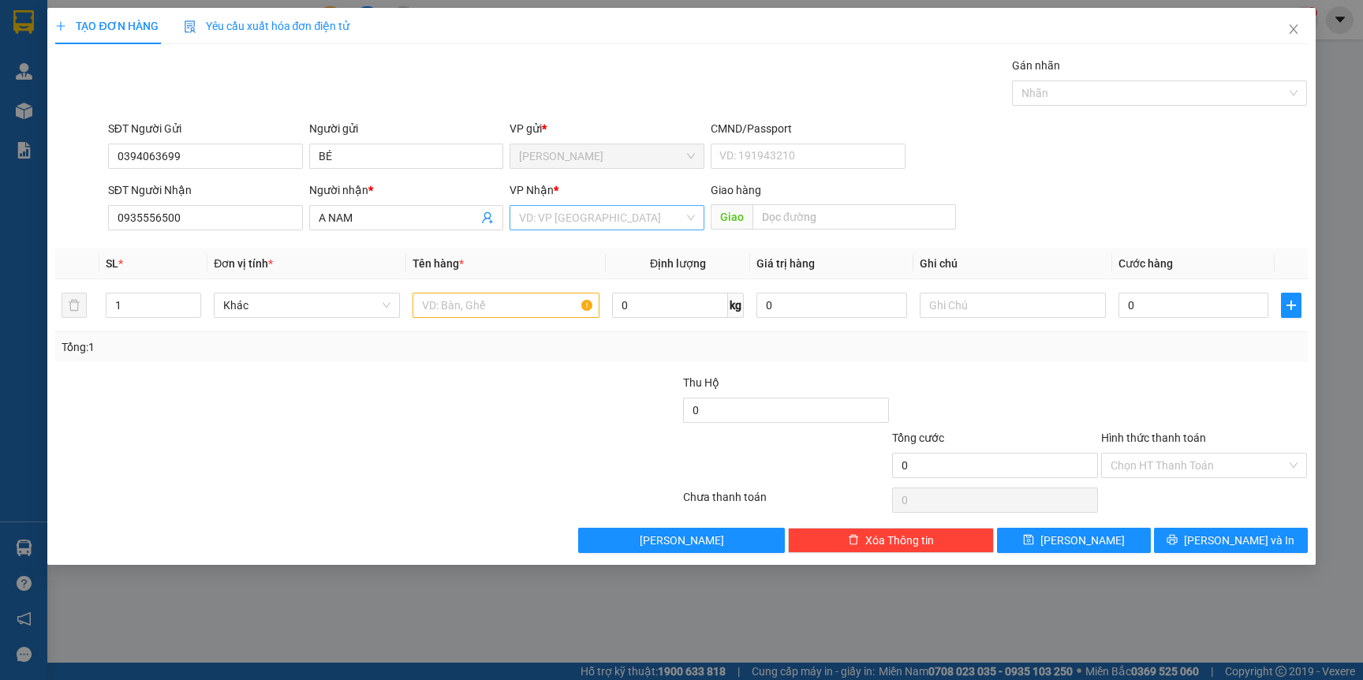
click at [588, 207] on input "search" at bounding box center [601, 218] width 165 height 24
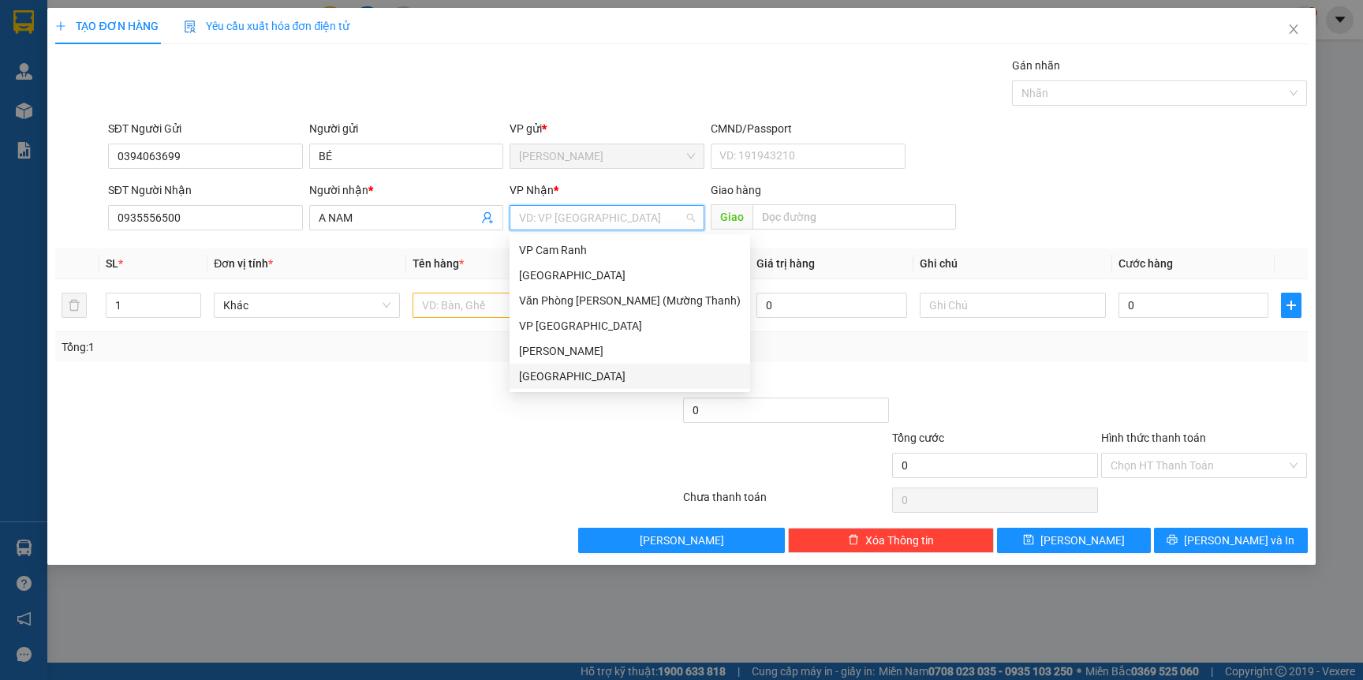
click at [552, 376] on div "[GEOGRAPHIC_DATA]" at bounding box center [630, 376] width 222 height 17
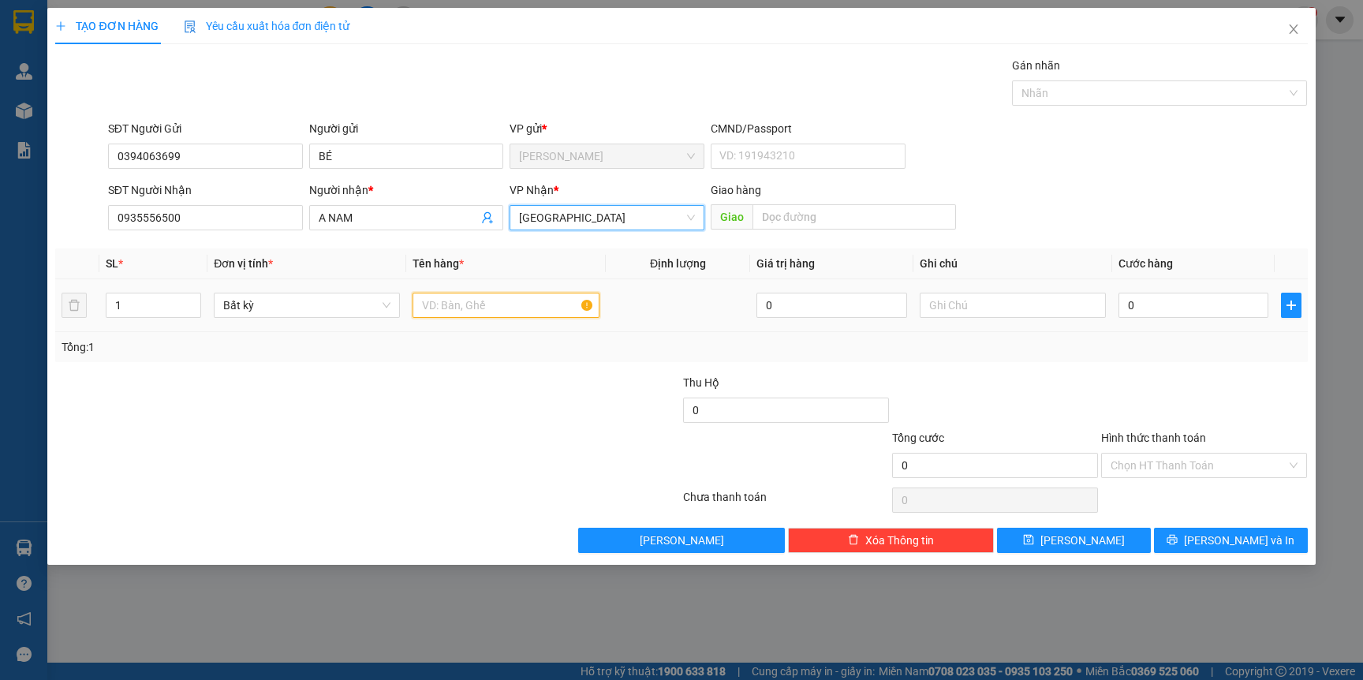
click at [473, 307] on input "text" at bounding box center [506, 305] width 186 height 25
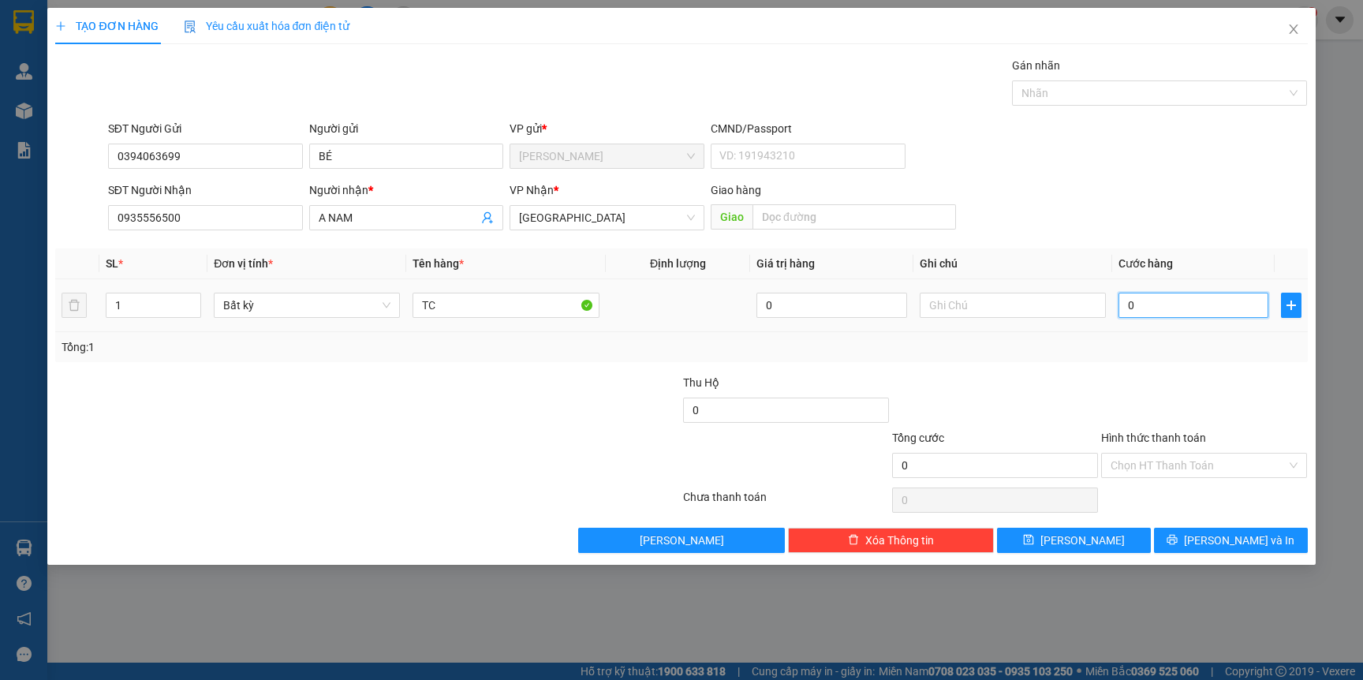
click at [1191, 309] on input "0" at bounding box center [1194, 305] width 150 height 25
click at [500, 312] on input "TC" at bounding box center [506, 305] width 186 height 25
type input "TG"
click at [1160, 311] on input "0" at bounding box center [1194, 305] width 150 height 25
type input "3"
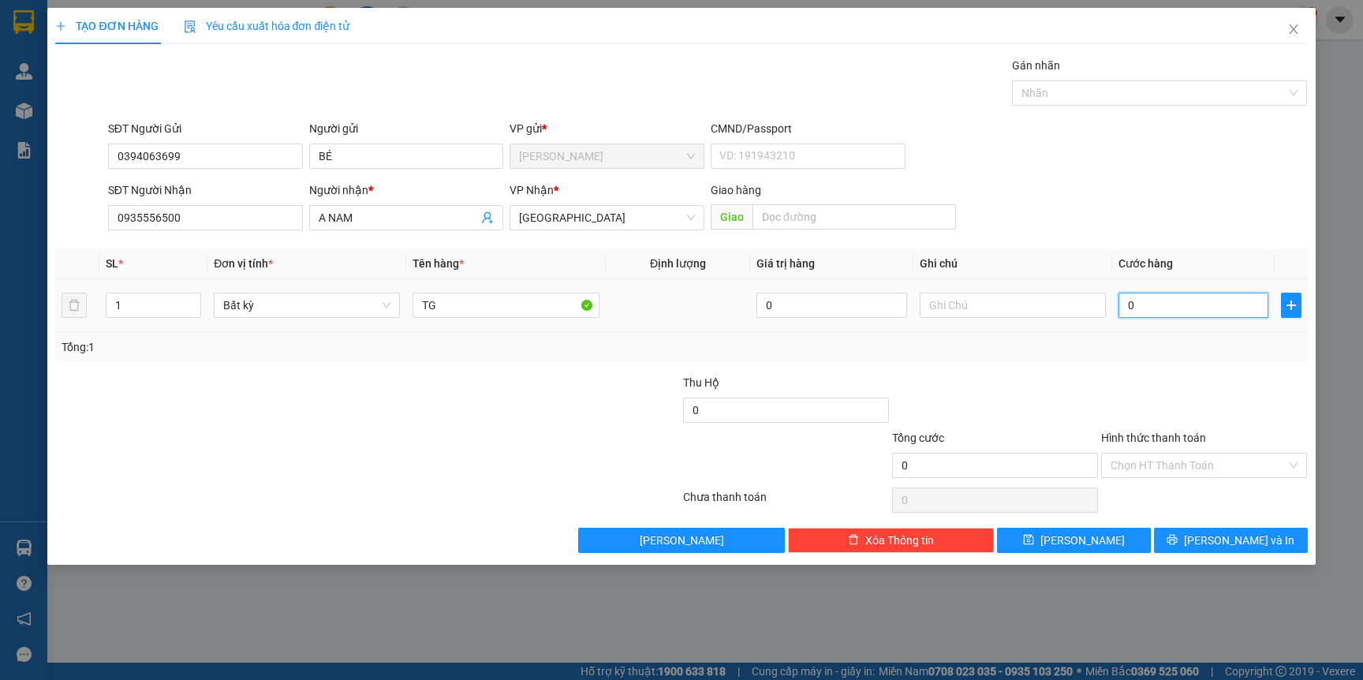
type input "3"
type input "30"
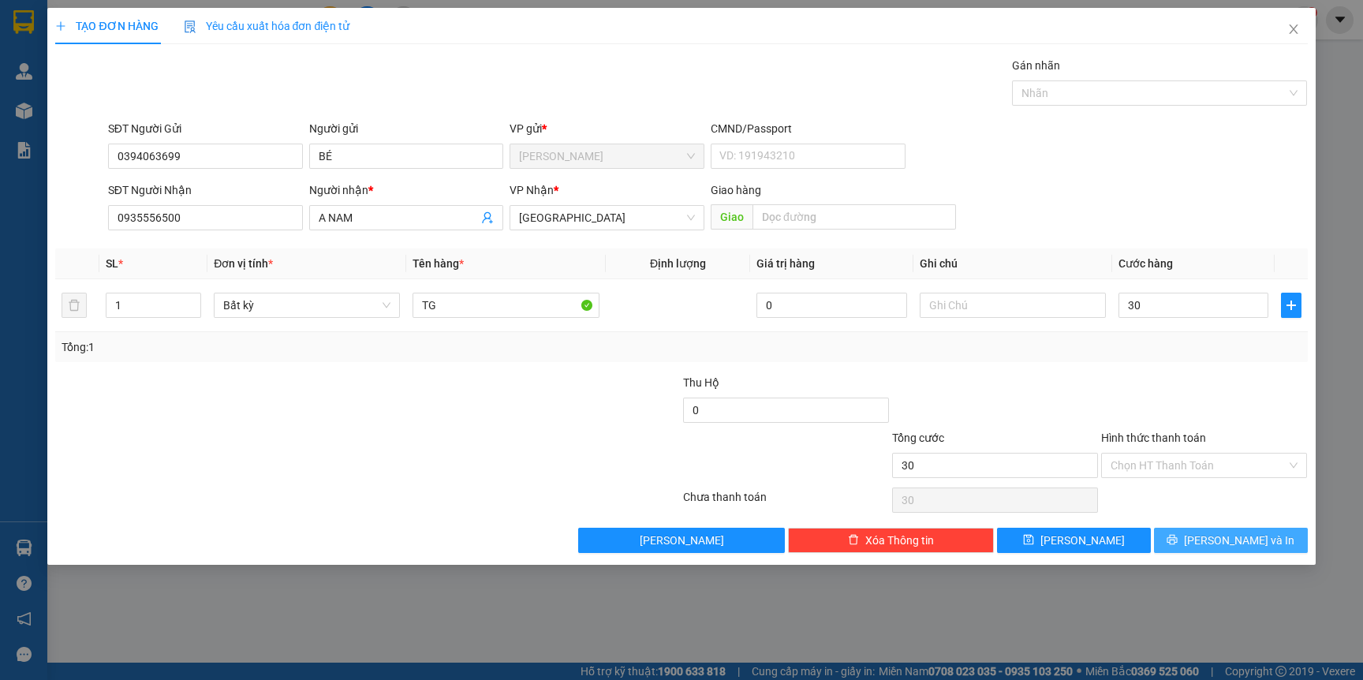
type input "30.000"
click at [1223, 538] on span "[PERSON_NAME] và In" at bounding box center [1239, 540] width 110 height 17
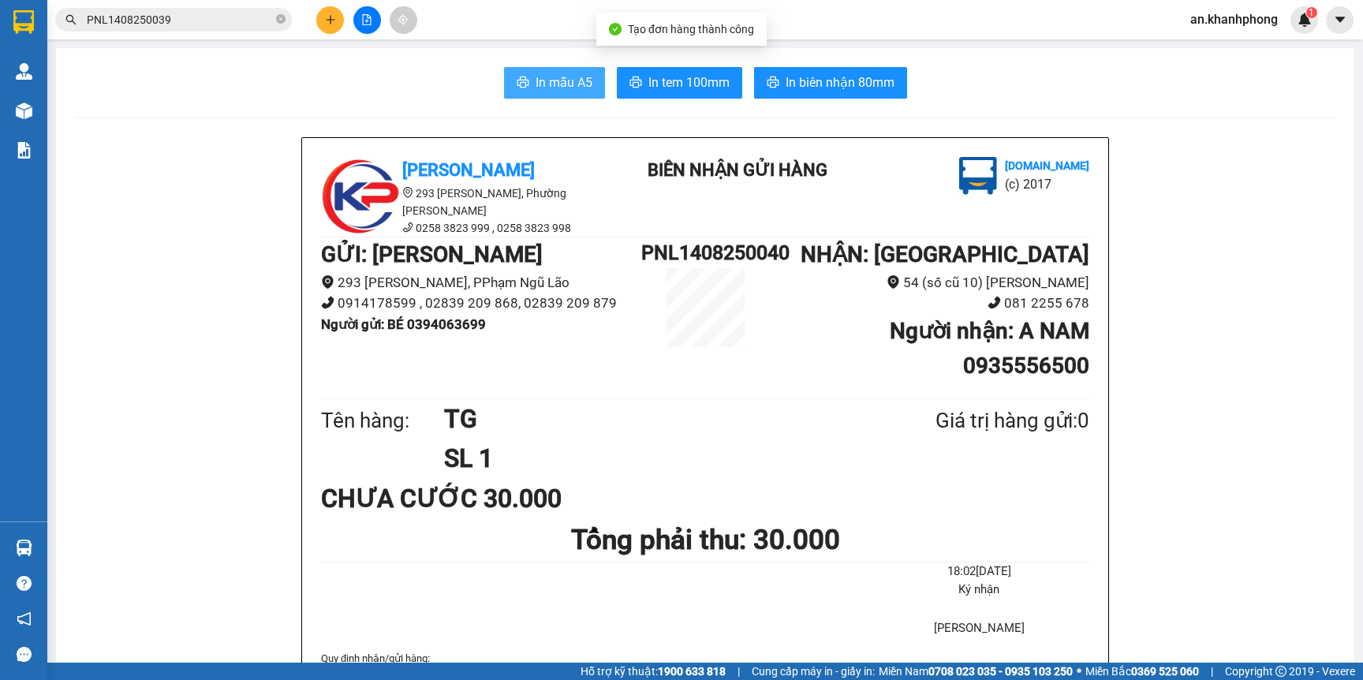
click at [517, 77] on icon "printer" at bounding box center [523, 82] width 13 height 13
click at [338, 8] on button at bounding box center [330, 20] width 28 height 28
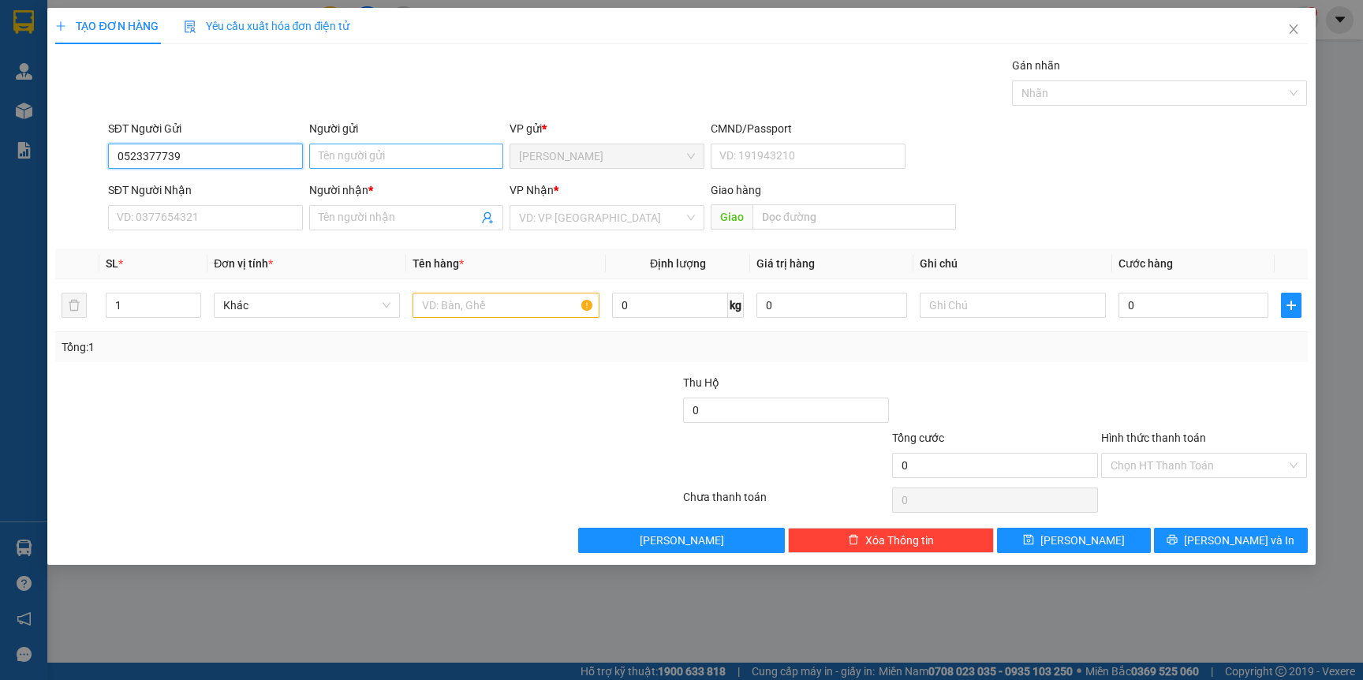
type input "0523377739"
click at [366, 166] on input "Người gửi" at bounding box center [406, 156] width 195 height 25
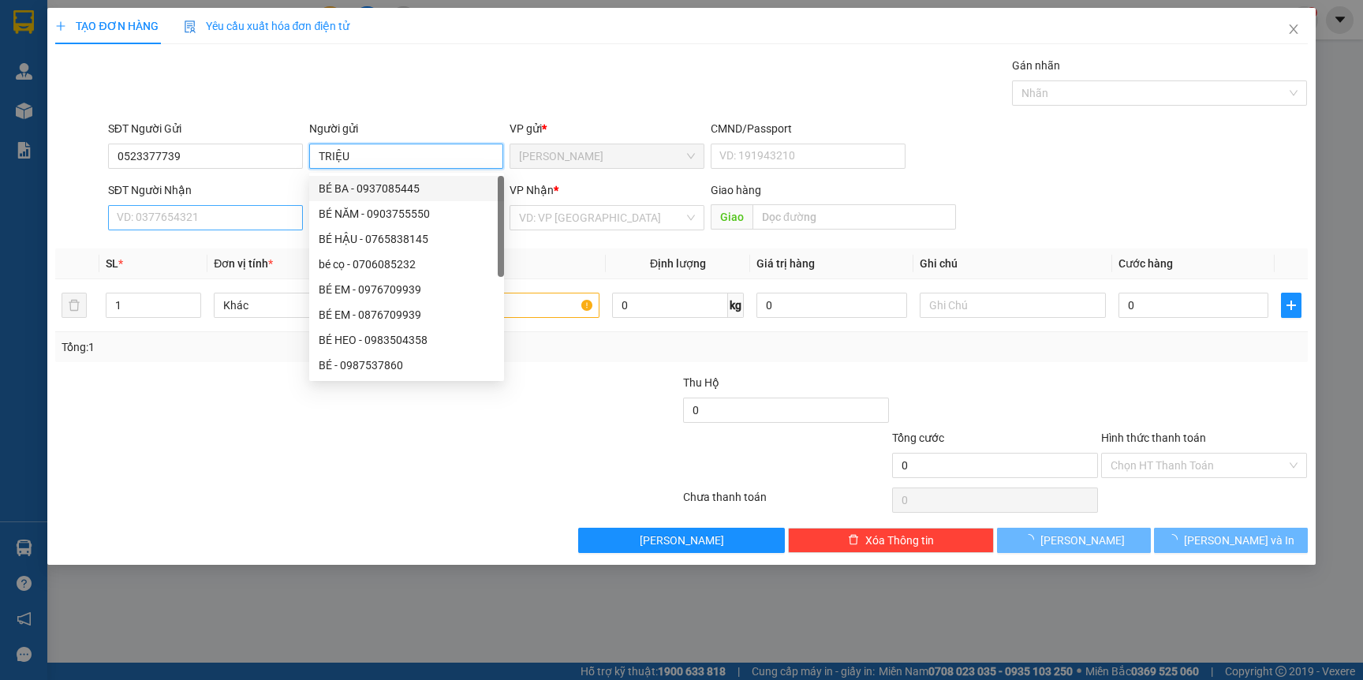
type input "TRIỆU"
click at [221, 218] on input "SĐT Người Nhận" at bounding box center [205, 217] width 195 height 25
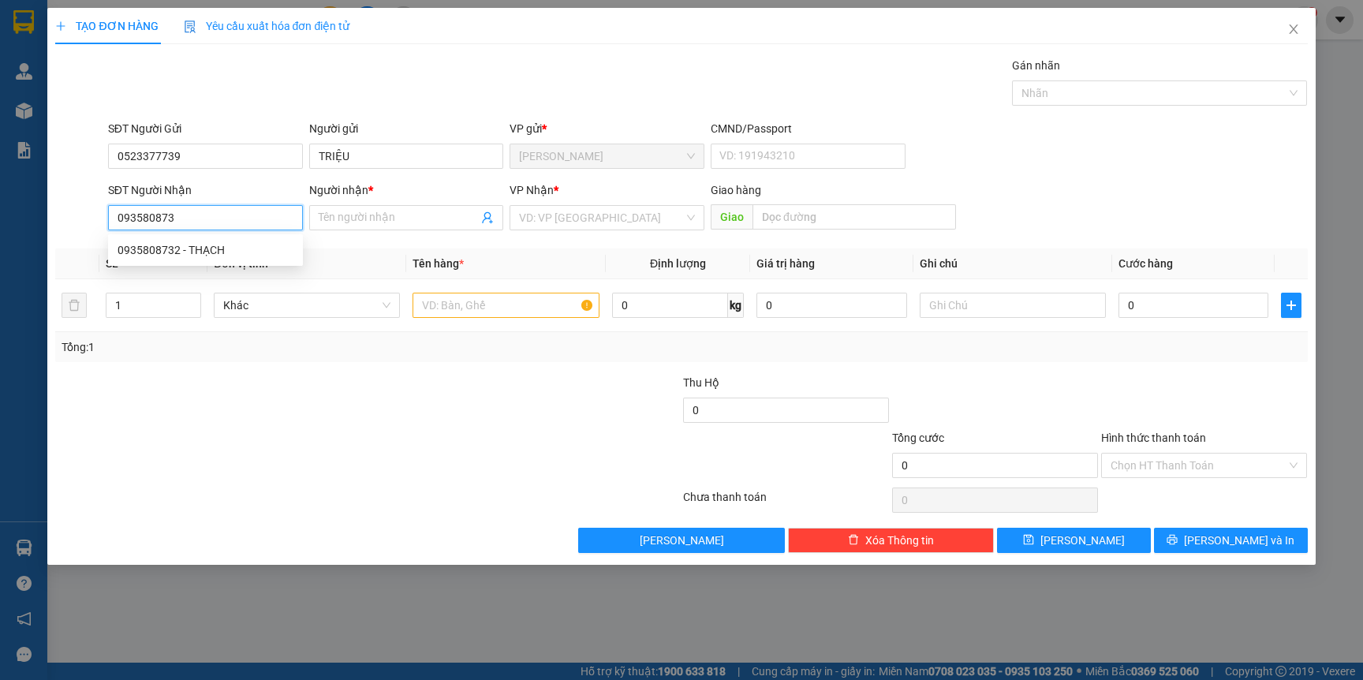
type input "0935808732"
click at [219, 248] on div "0935808732 - THẠCH" at bounding box center [206, 249] width 176 height 17
type input "THẠCH"
type input "0935808732"
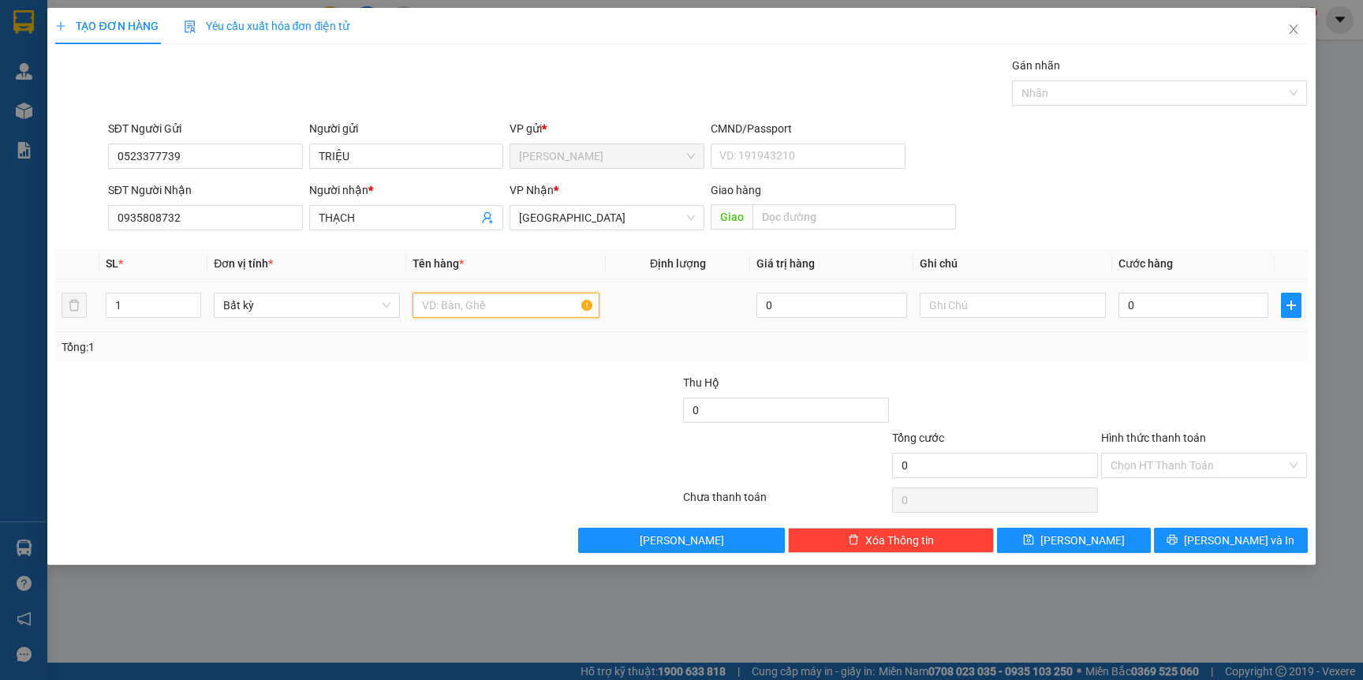
click at [523, 308] on input "text" at bounding box center [506, 305] width 186 height 25
type input "TG"
click at [1199, 311] on input "0" at bounding box center [1194, 305] width 150 height 25
type input "3"
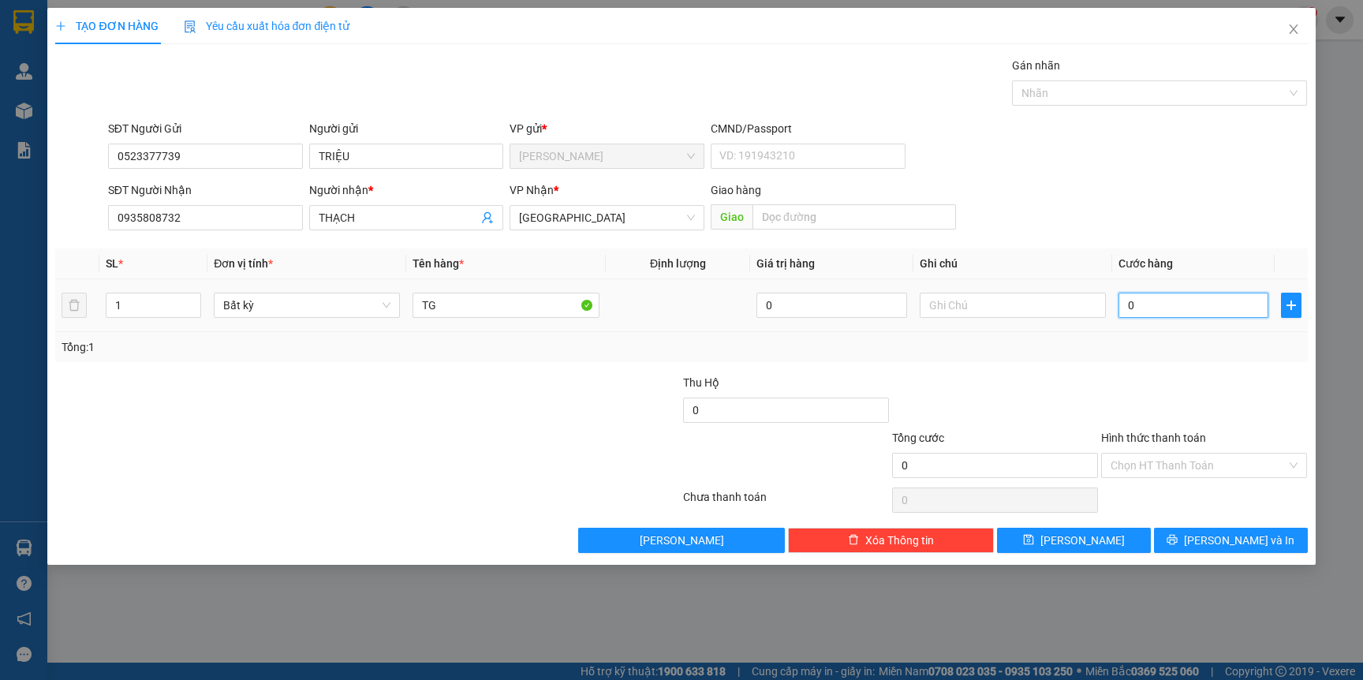
type input "3"
type input "30"
type input "30.000"
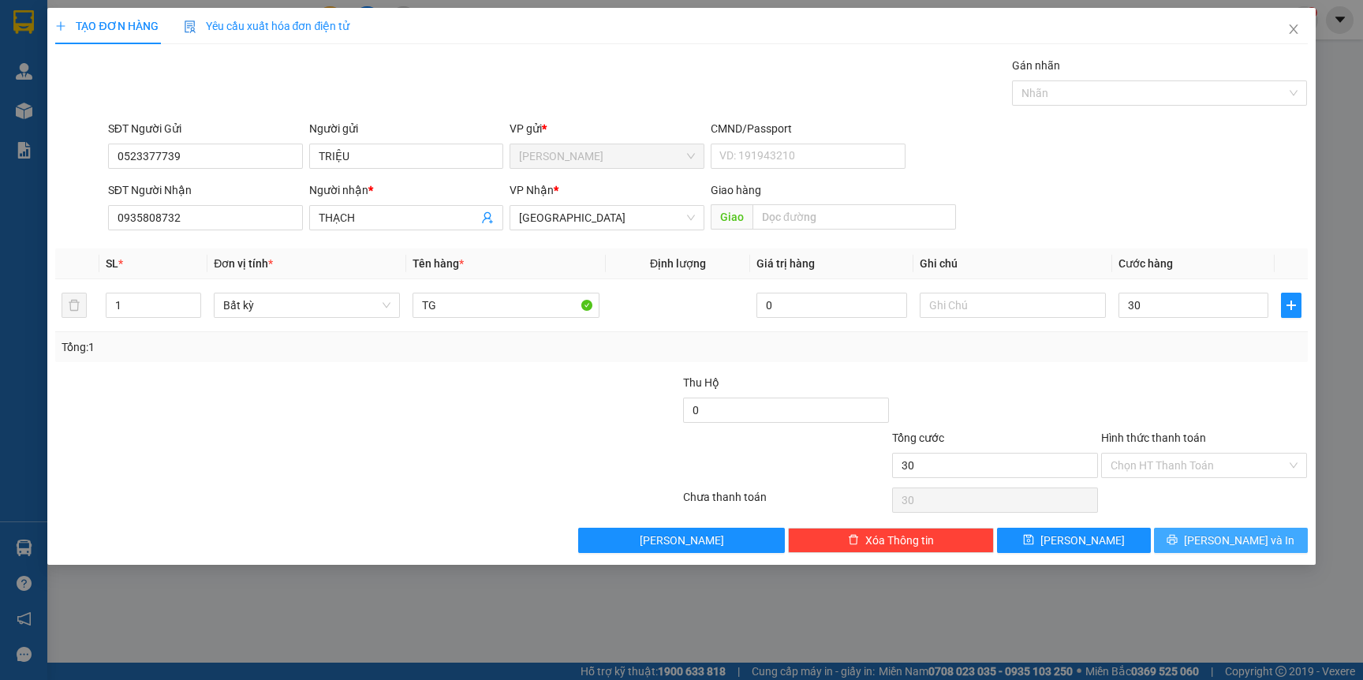
type input "30.000"
click at [1239, 536] on span "[PERSON_NAME] và In" at bounding box center [1239, 540] width 110 height 17
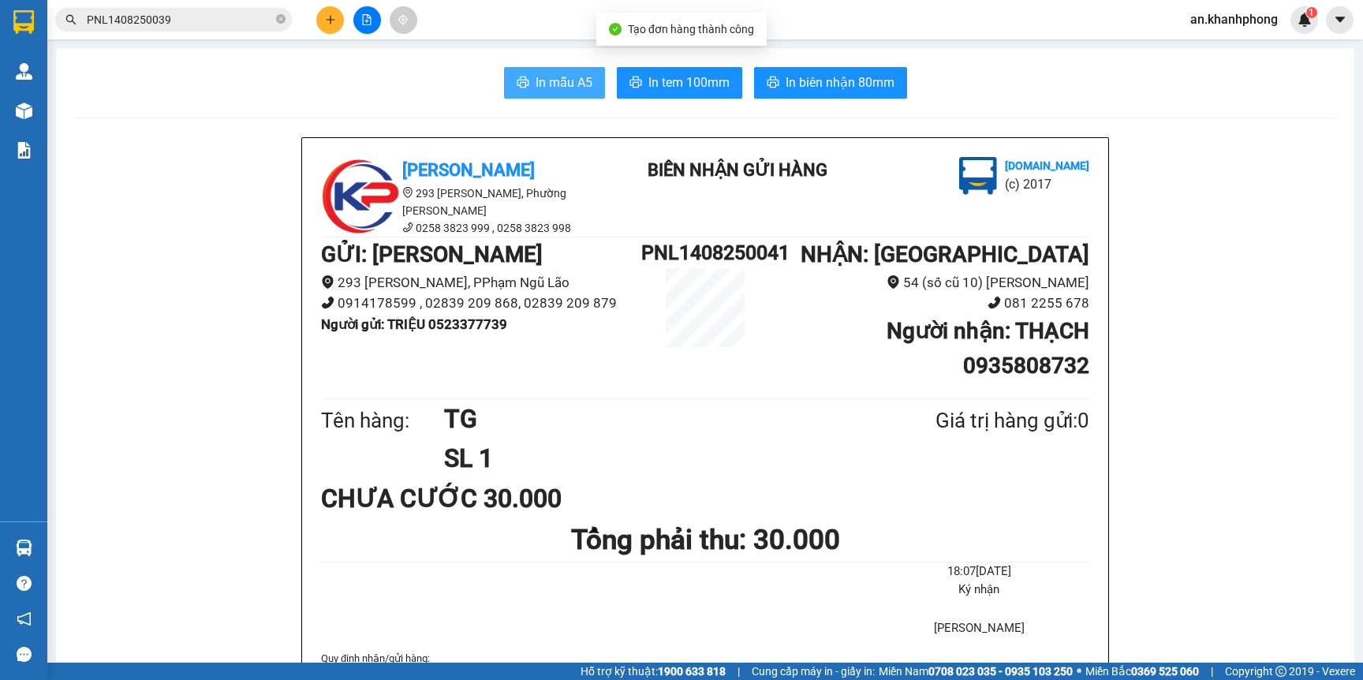
click at [526, 94] on button "In mẫu A5" at bounding box center [554, 83] width 101 height 32
click at [325, 15] on icon "plus" at bounding box center [330, 19] width 11 height 11
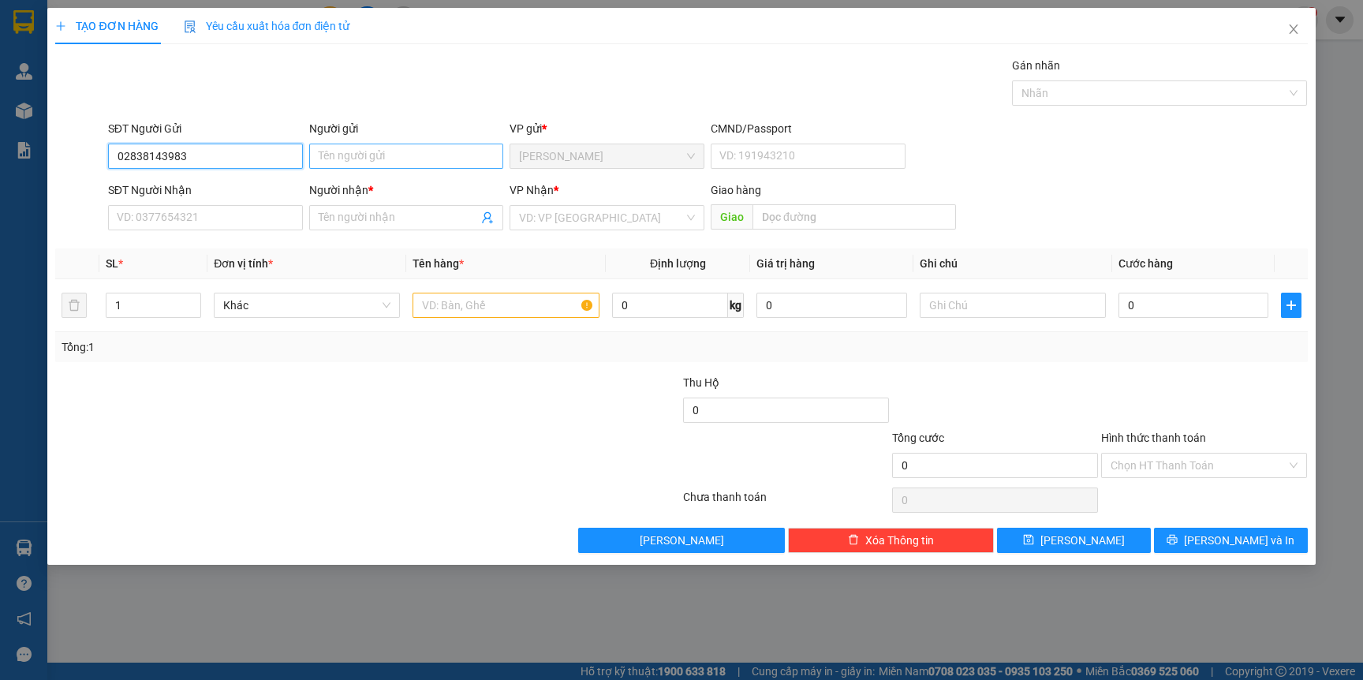
type input "02838143983"
click at [394, 153] on input "Người gửi" at bounding box center [406, 156] width 195 height 25
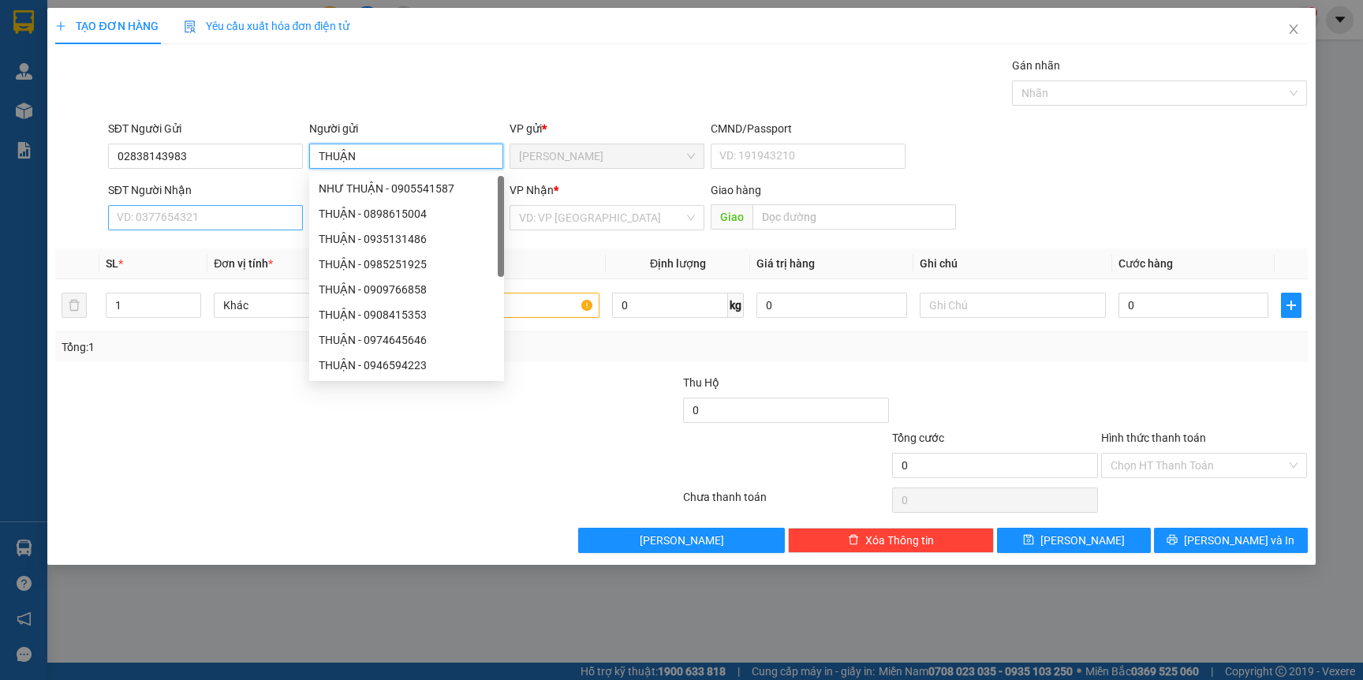
type input "THUẬN"
click at [230, 219] on input "SĐT Người Nhận" at bounding box center [205, 217] width 195 height 25
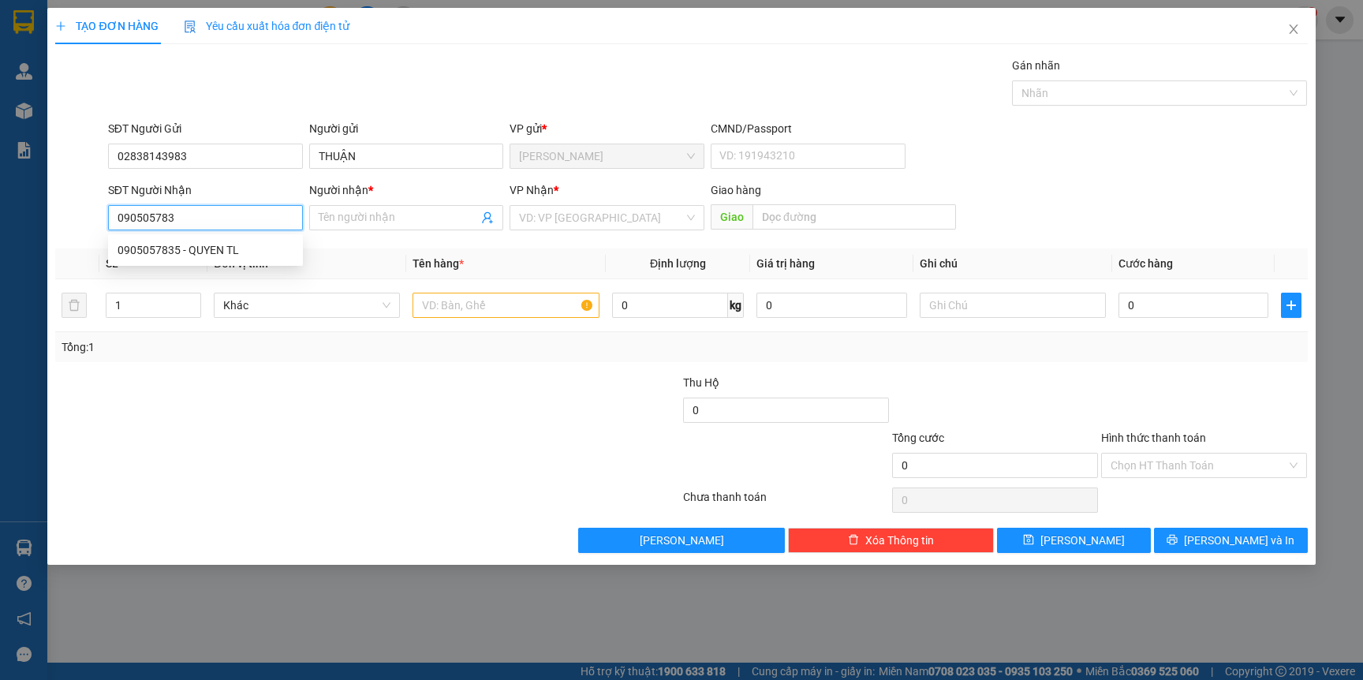
type input "0905057835"
click at [225, 251] on div "0905057835 - QUYEN TL" at bounding box center [206, 249] width 176 height 17
type input "QUYEN TL"
type input "0905057835"
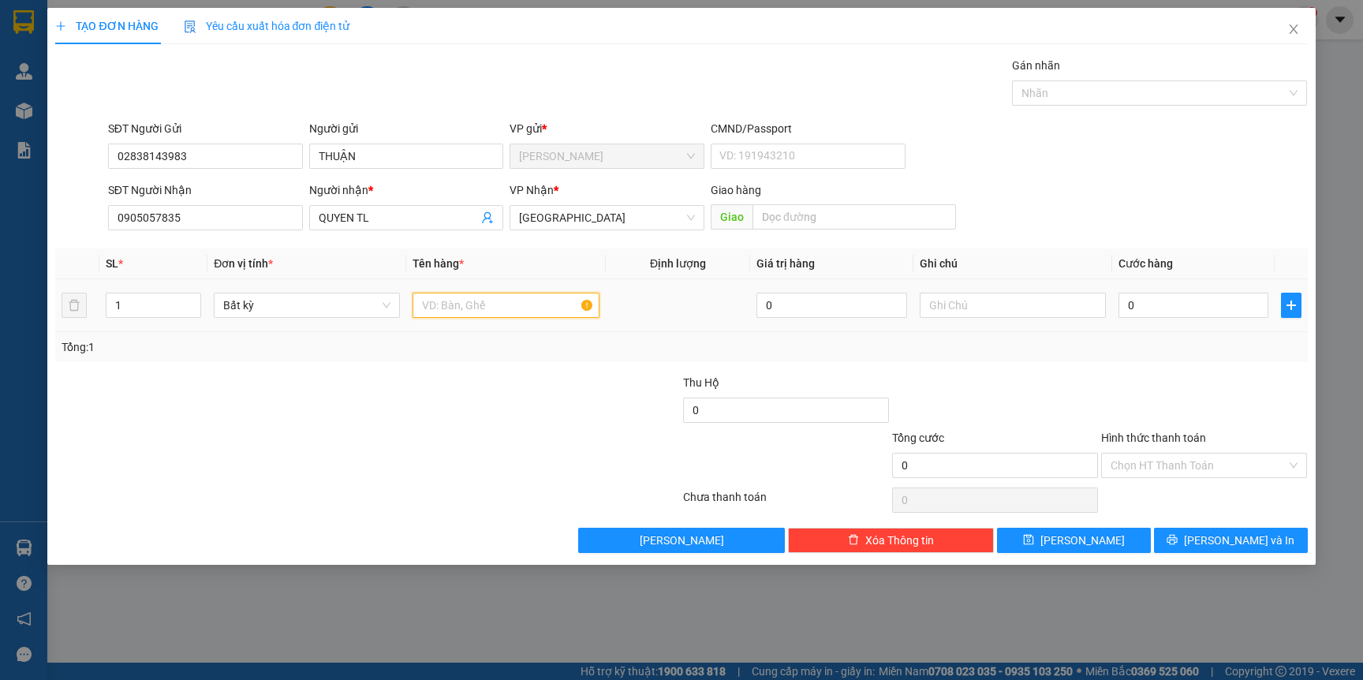
click at [484, 308] on input "text" at bounding box center [506, 305] width 186 height 25
type input "CỤC ĐEN NHỎ"
click at [1173, 309] on input "0" at bounding box center [1194, 305] width 150 height 25
type input "2"
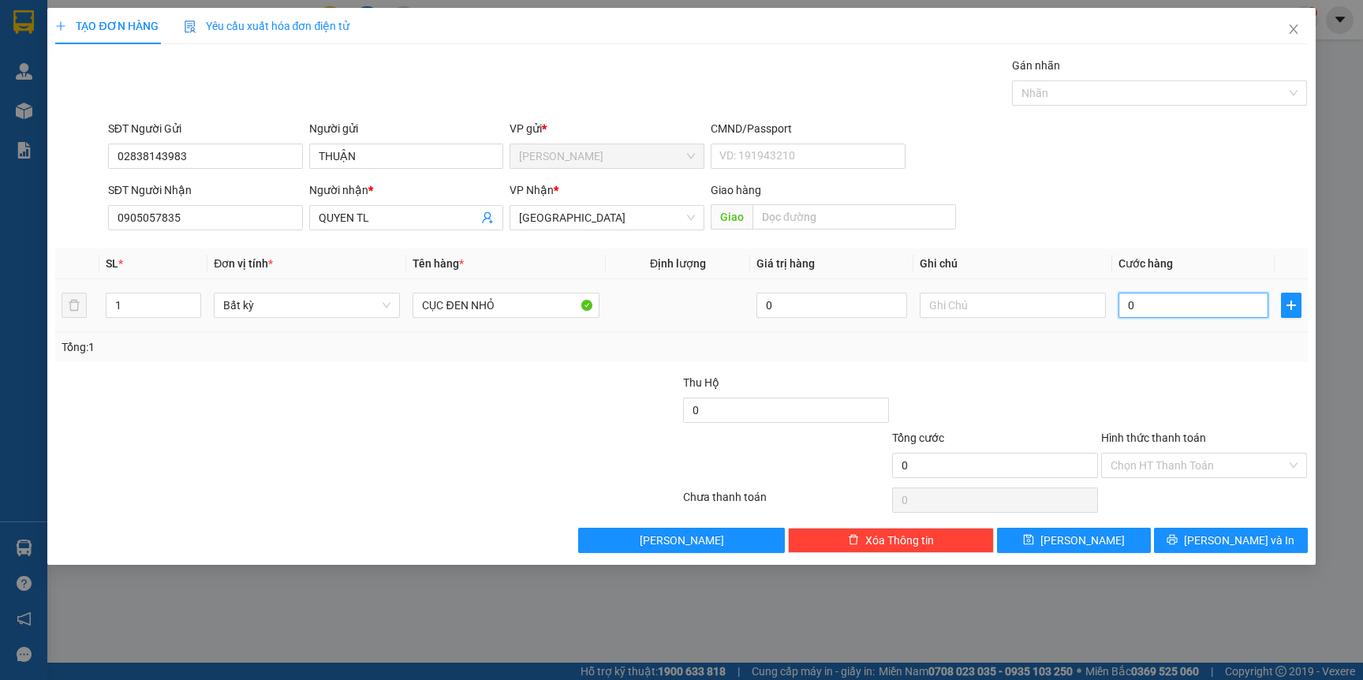
type input "2"
type input "20"
type input "20.000"
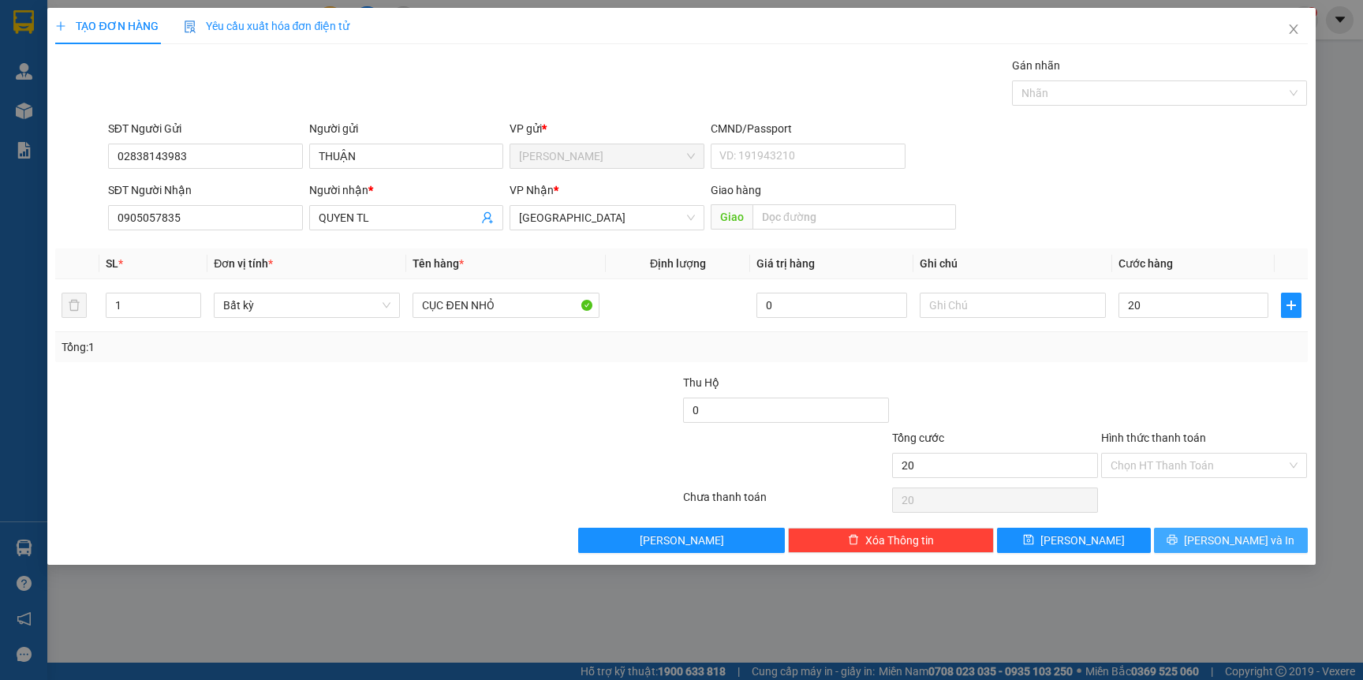
type input "20.000"
click at [1178, 540] on icon "printer" at bounding box center [1172, 539] width 11 height 11
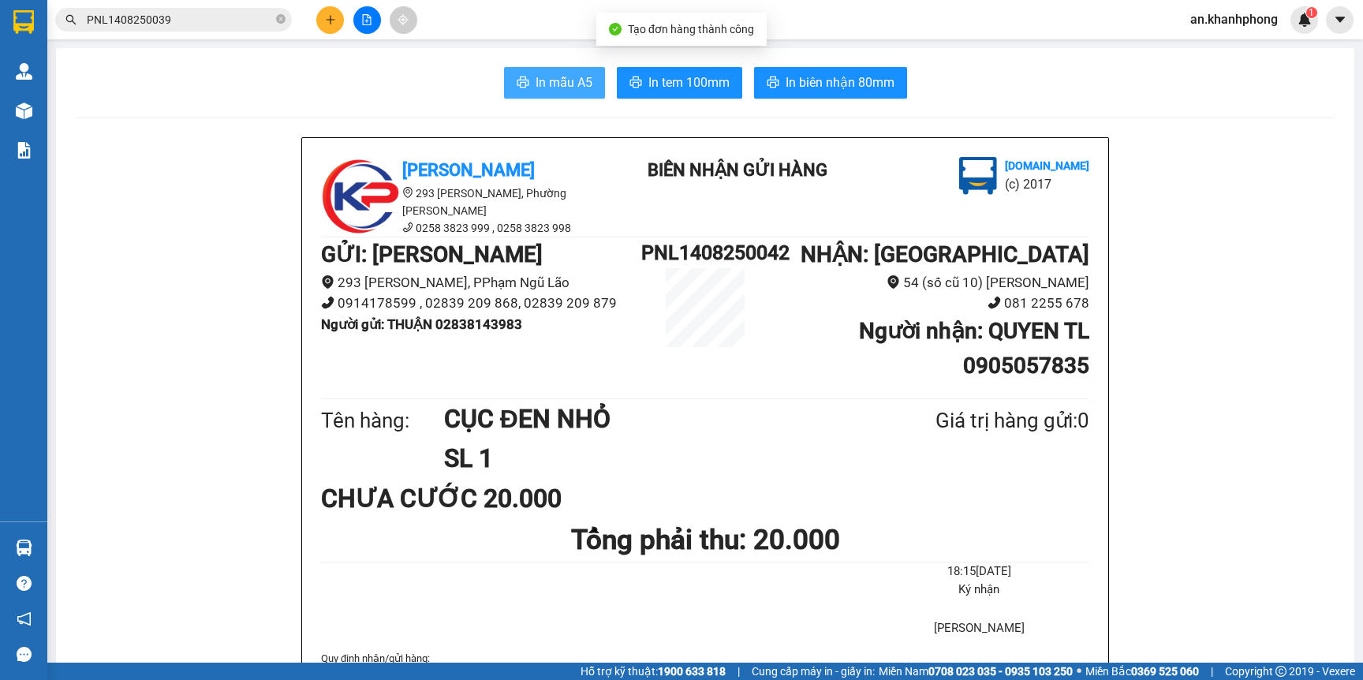
click at [519, 77] on button "In mẫu A5" at bounding box center [554, 83] width 101 height 32
click at [327, 20] on icon "plus" at bounding box center [330, 19] width 11 height 11
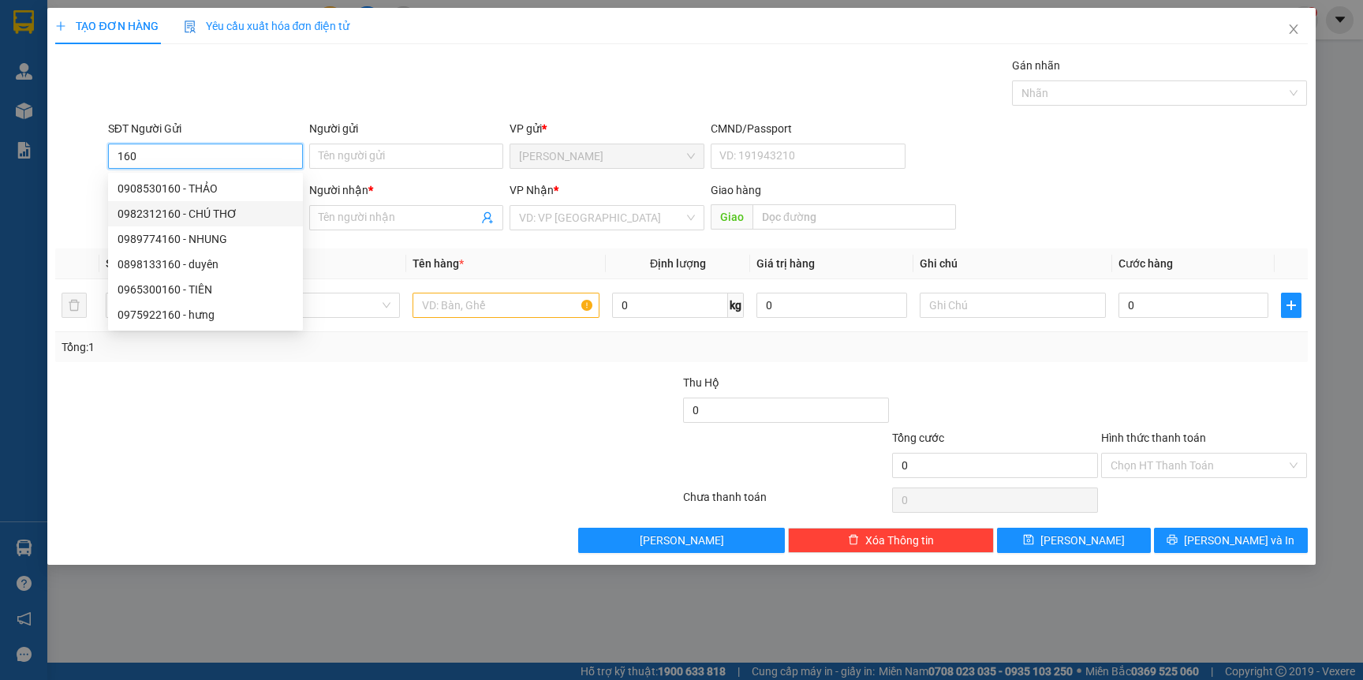
click at [233, 212] on div "0982312160 - CHÚ THƠ" at bounding box center [206, 213] width 176 height 17
type input "0982312160"
type input "CHÚ THƠ"
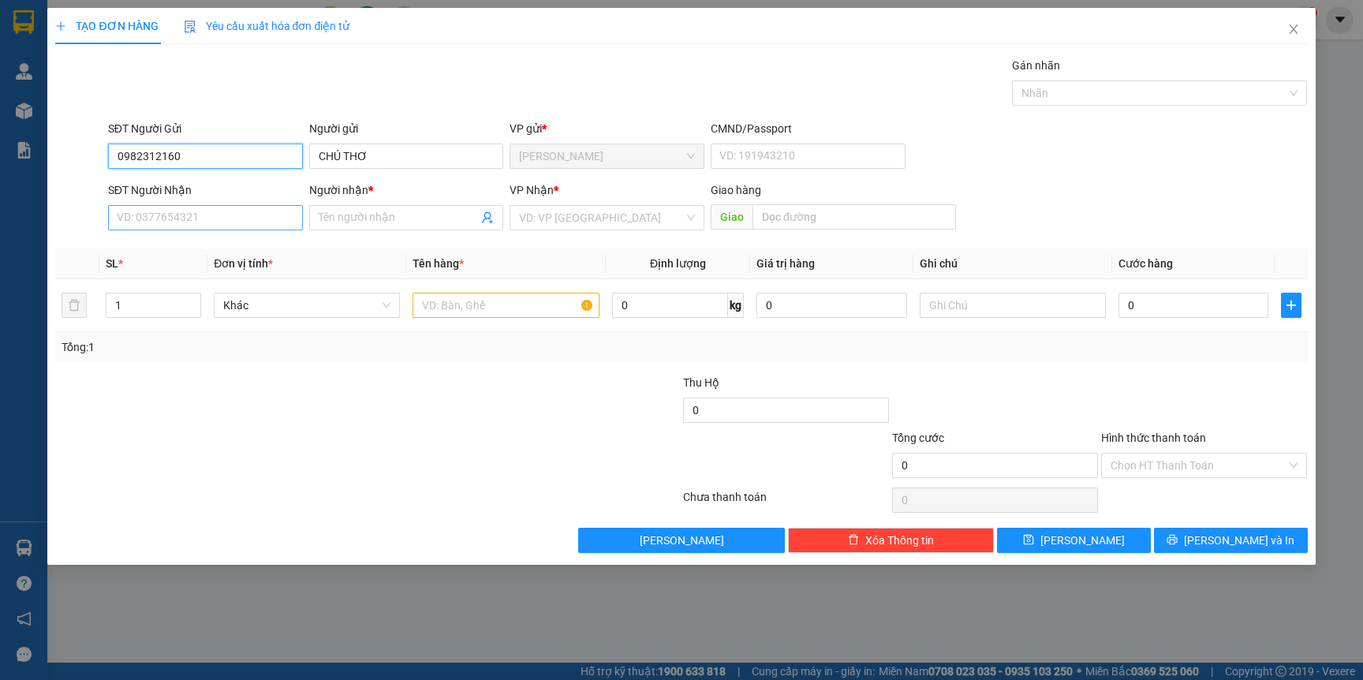
type input "0982312160"
click at [234, 219] on input "SĐT Người Nhận" at bounding box center [205, 217] width 195 height 25
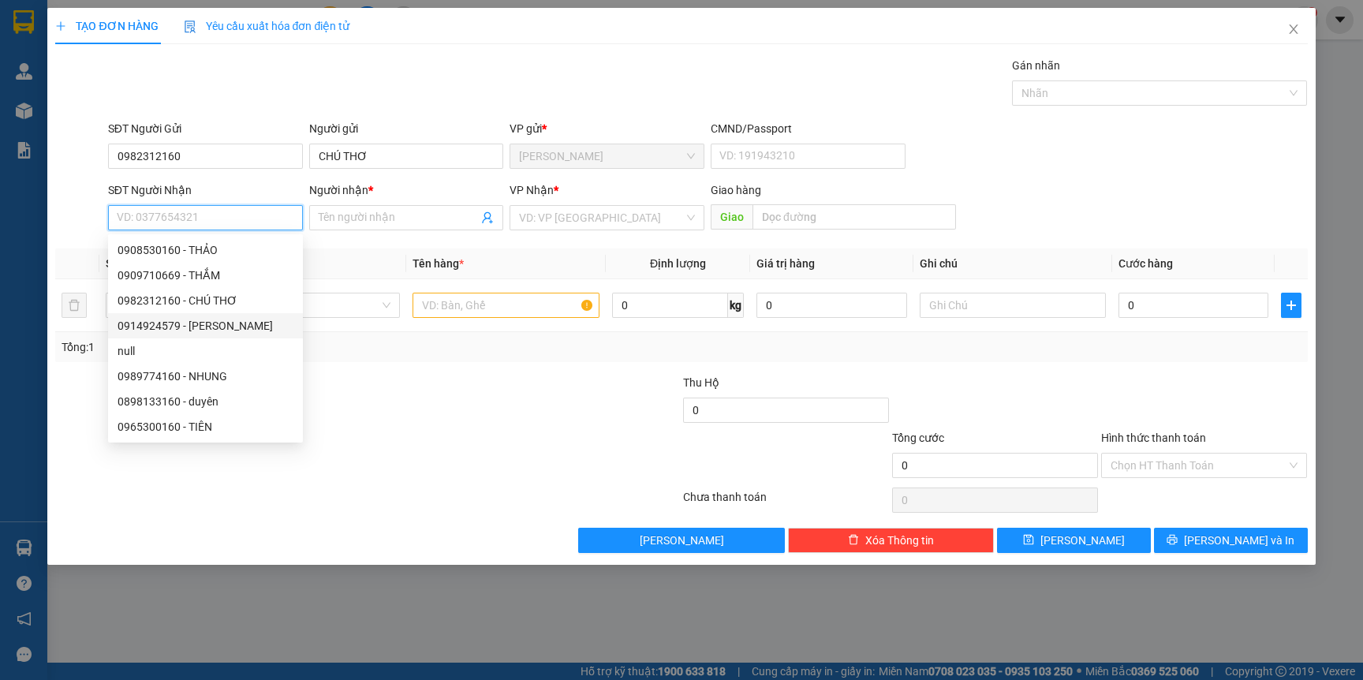
click at [209, 327] on div "0914924579 - [PERSON_NAME]" at bounding box center [206, 325] width 176 height 17
type input "0914924579"
type input "ANH ĐÀO"
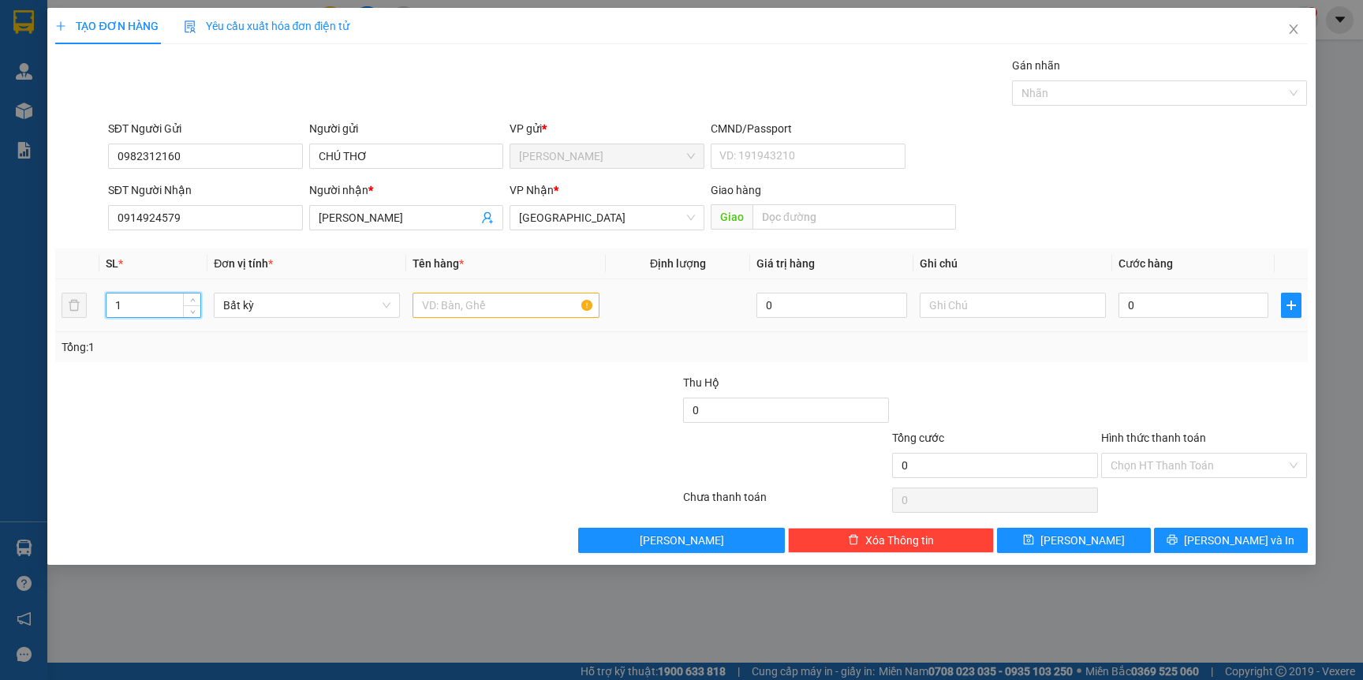
click at [150, 309] on input "1" at bounding box center [153, 305] width 95 height 24
type input "2"
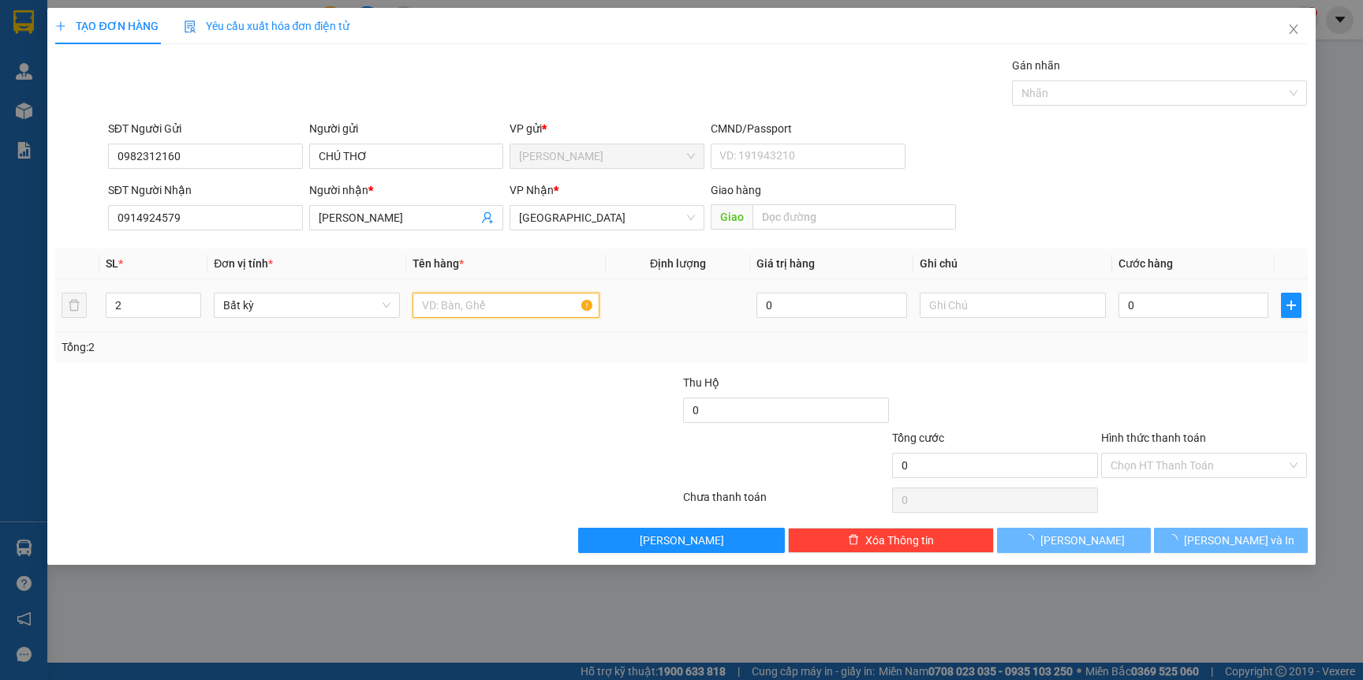
click at [472, 304] on input "text" at bounding box center [506, 305] width 186 height 25
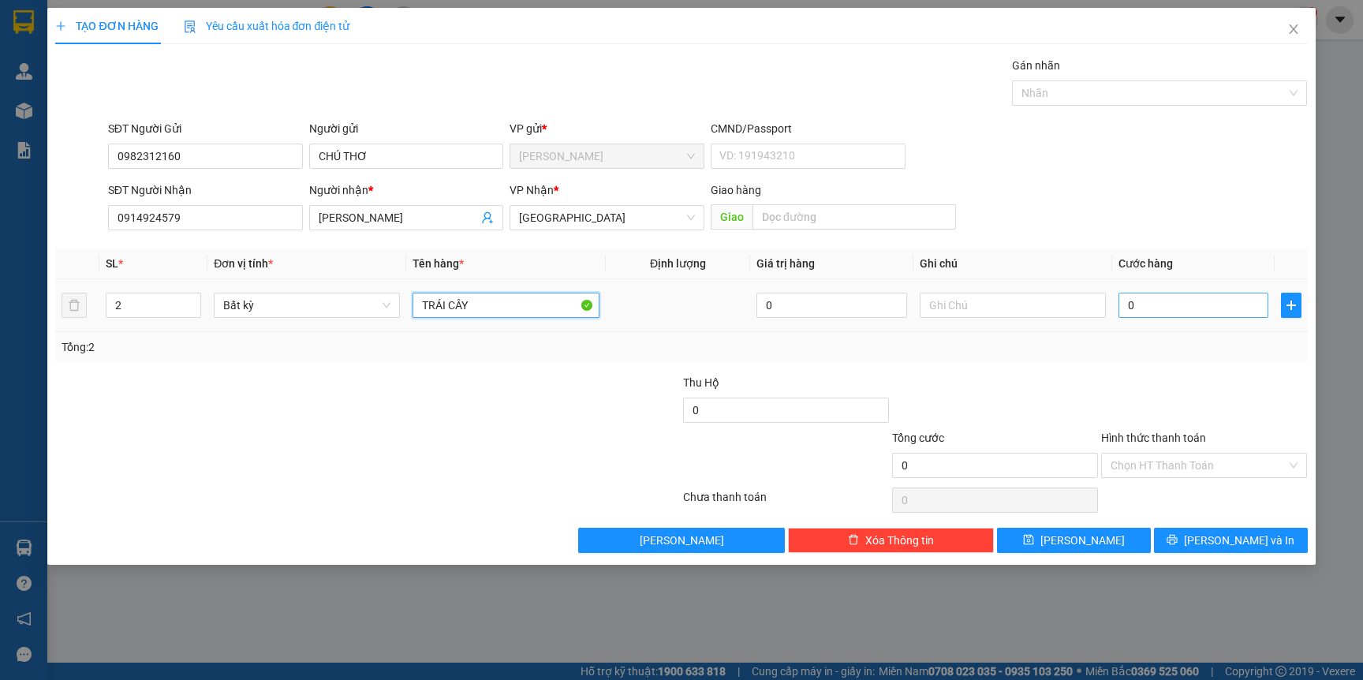
type input "TRÁI CÂY"
click at [1175, 301] on input "0" at bounding box center [1194, 305] width 150 height 25
type input "1"
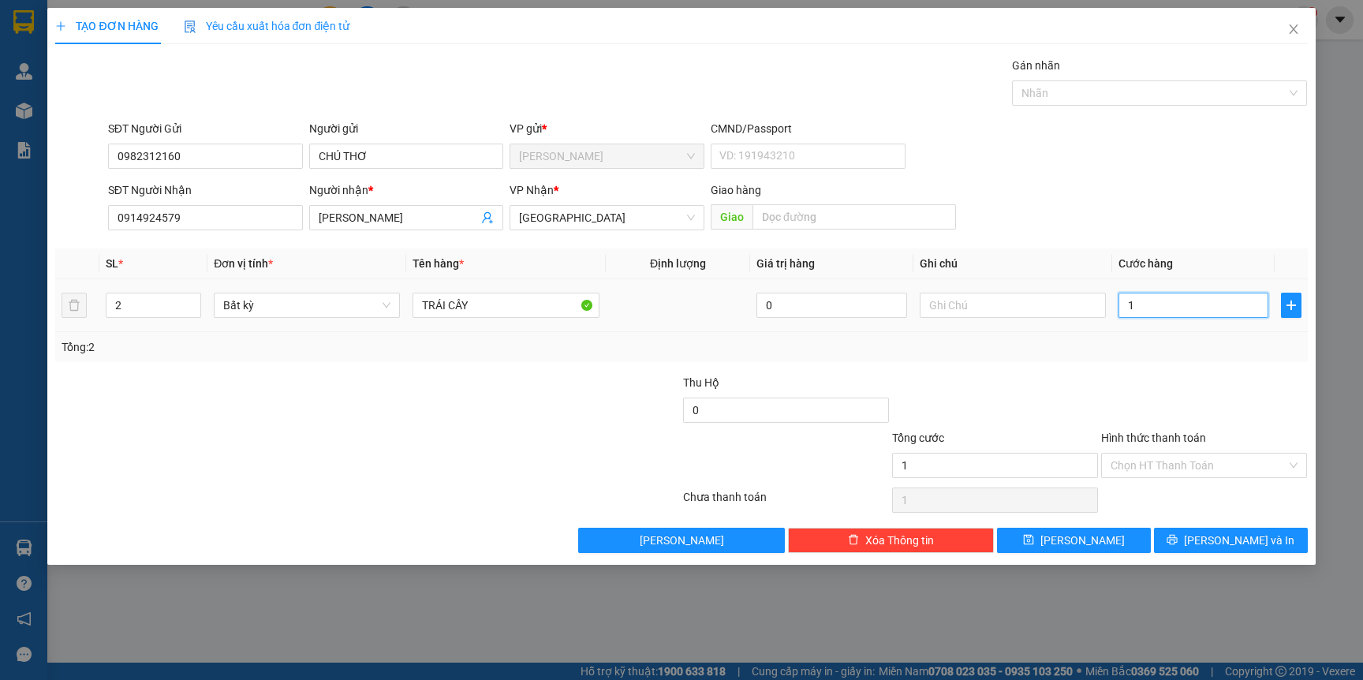
type input "10"
type input "100"
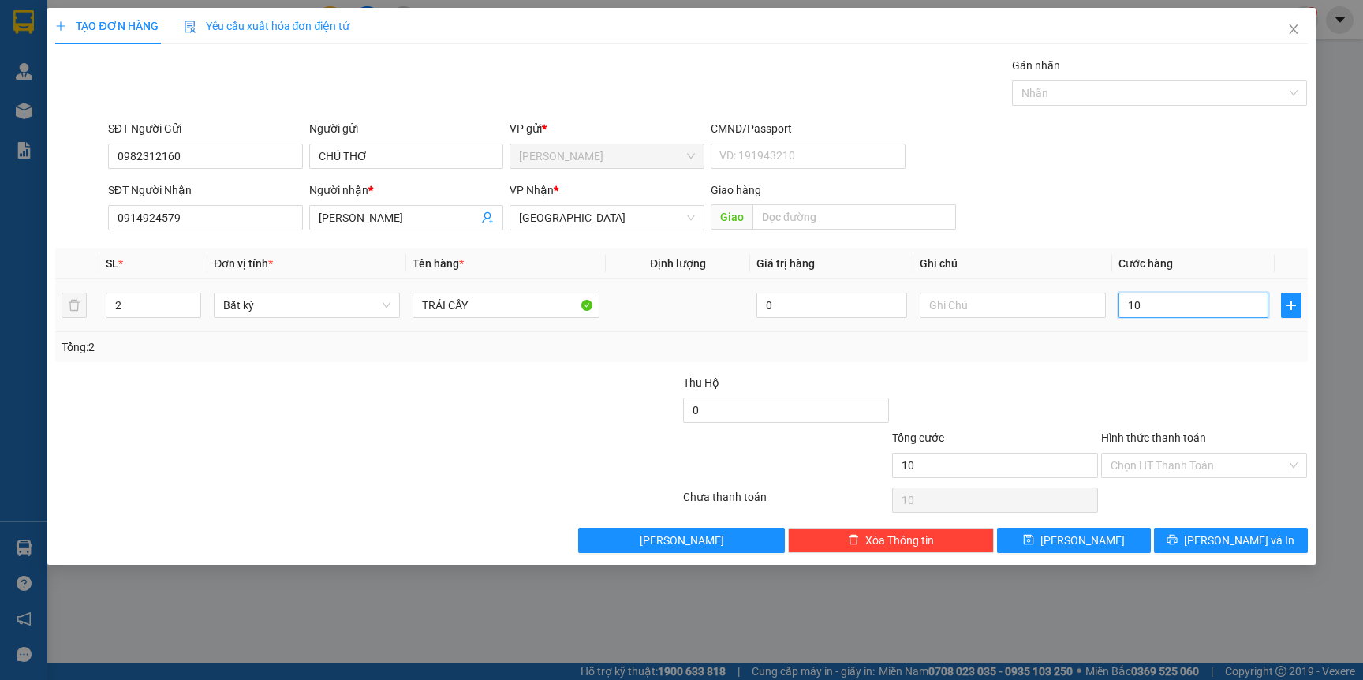
type input "100"
type input "100.000"
click at [1218, 543] on span "[PERSON_NAME] và In" at bounding box center [1239, 540] width 110 height 17
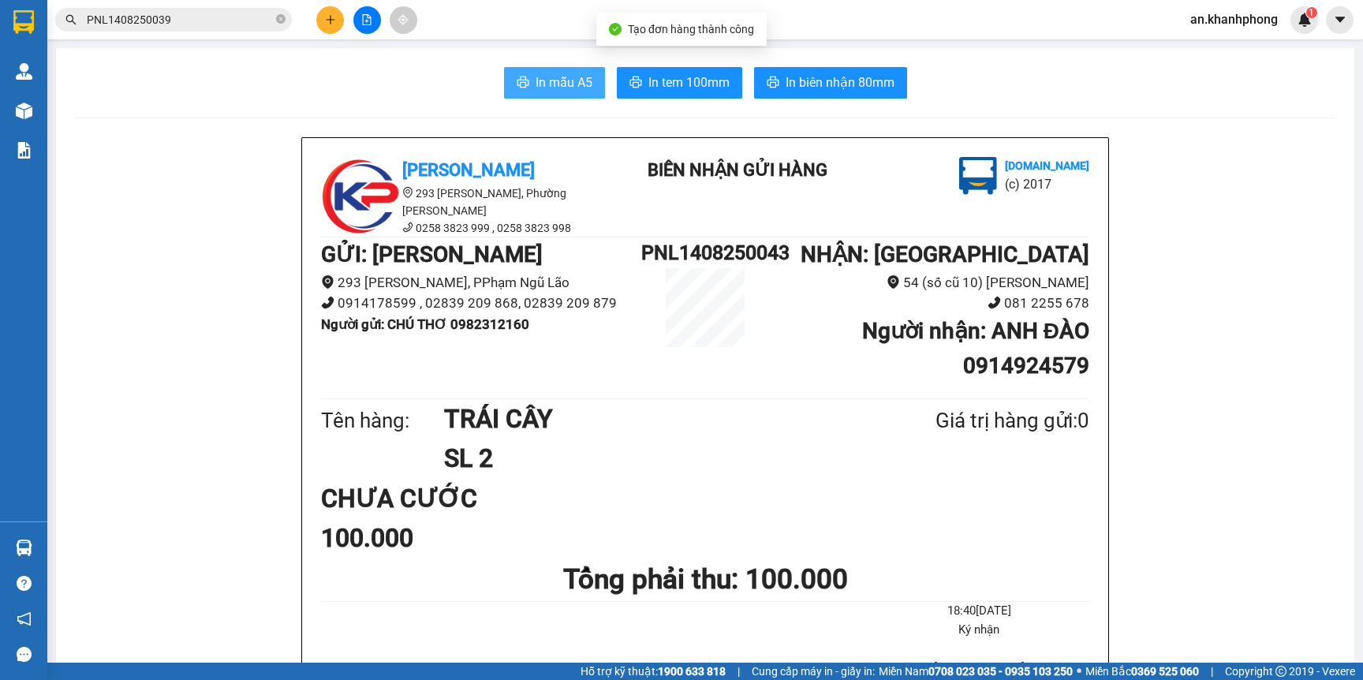
click at [559, 79] on span "In mẫu A5" at bounding box center [564, 83] width 57 height 20
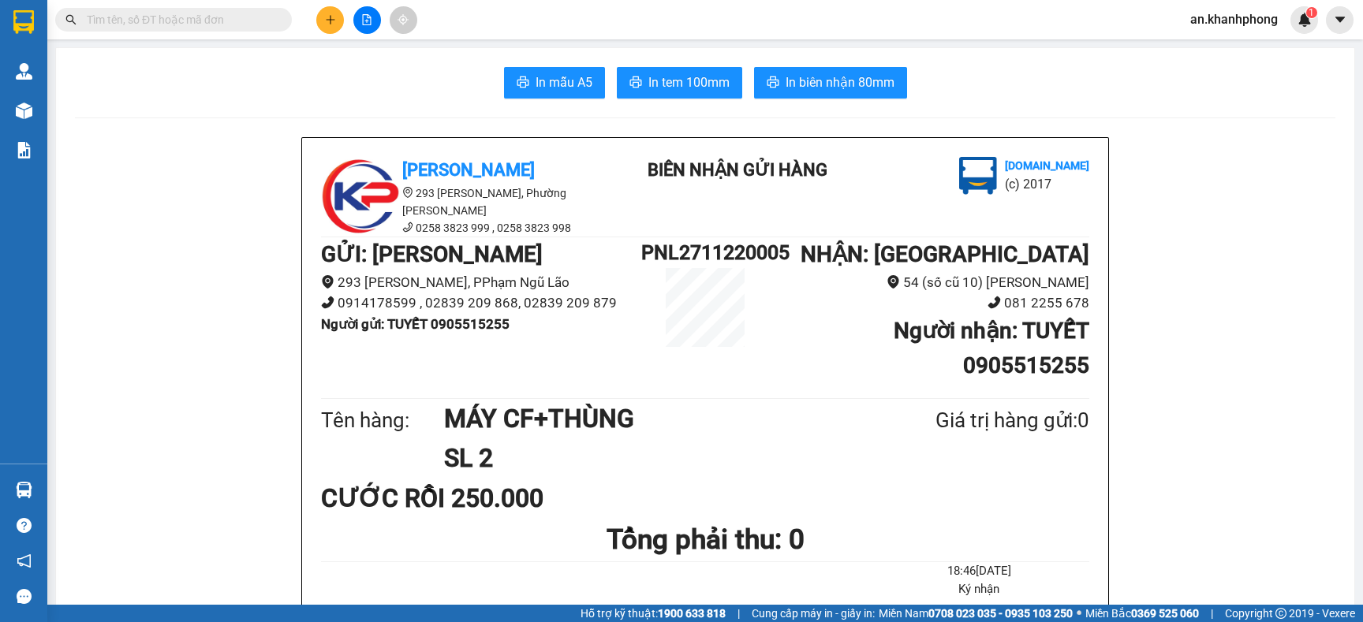
click at [196, 30] on span at bounding box center [173, 20] width 237 height 24
click at [196, 19] on input "text" at bounding box center [180, 19] width 186 height 17
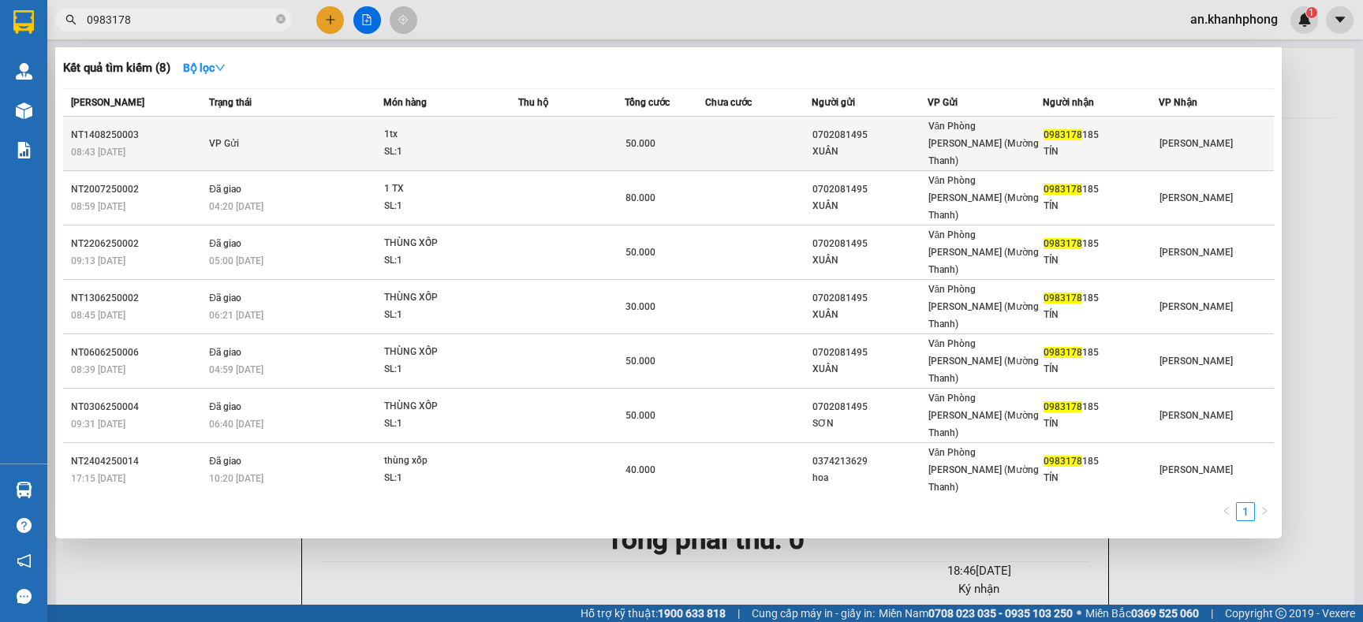
type input "0983178"
click at [887, 133] on div "0702081495" at bounding box center [870, 135] width 114 height 17
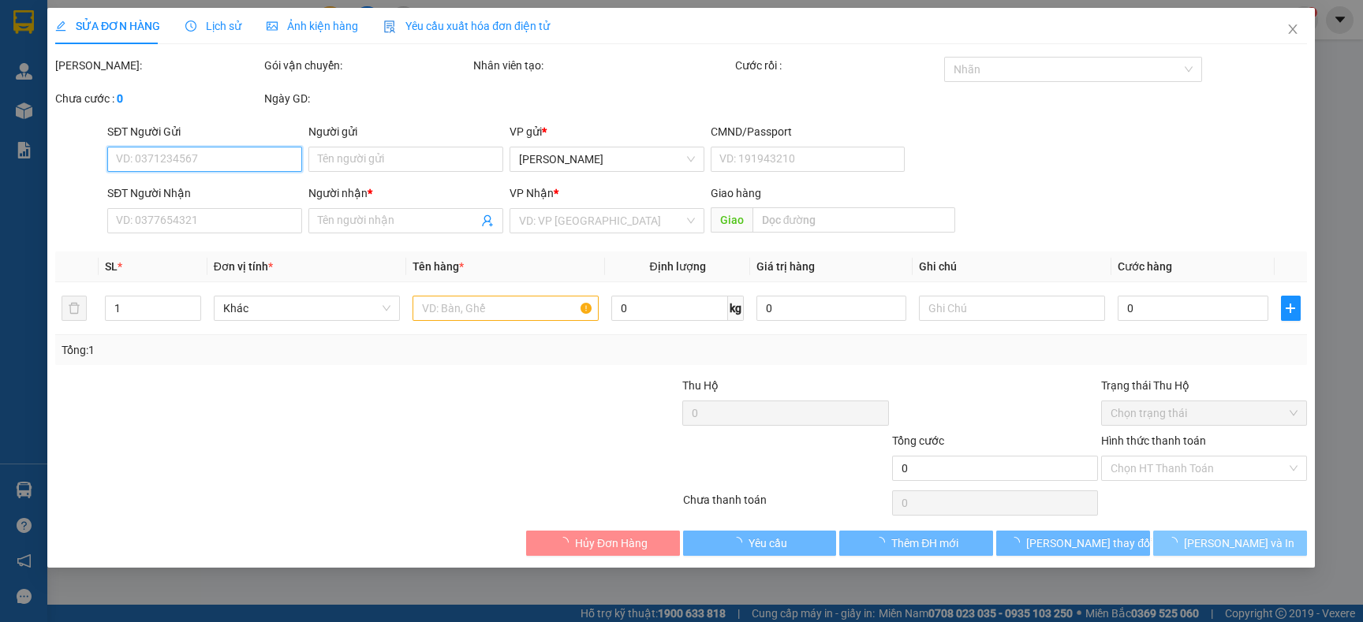
type input "0702081495"
type input "XUÂN"
type input "0983178185"
type input "TÍN"
type input "50.000"
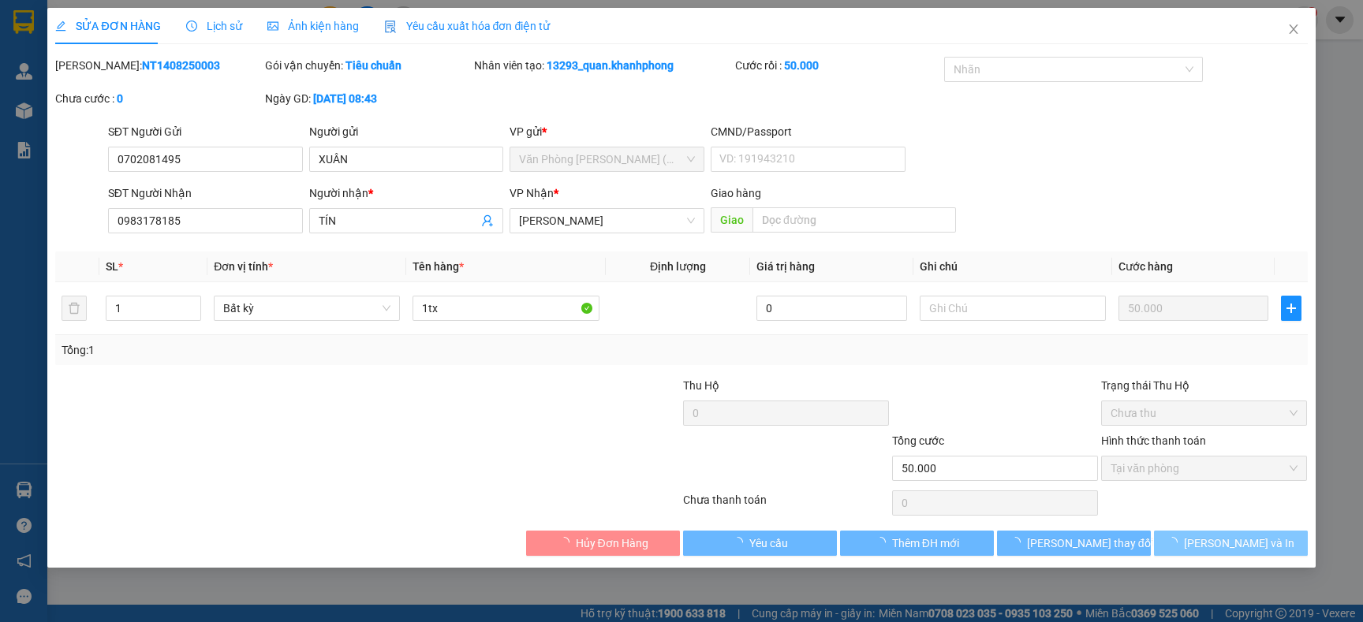
click at [1247, 546] on span "[PERSON_NAME] và In" at bounding box center [1239, 543] width 110 height 17
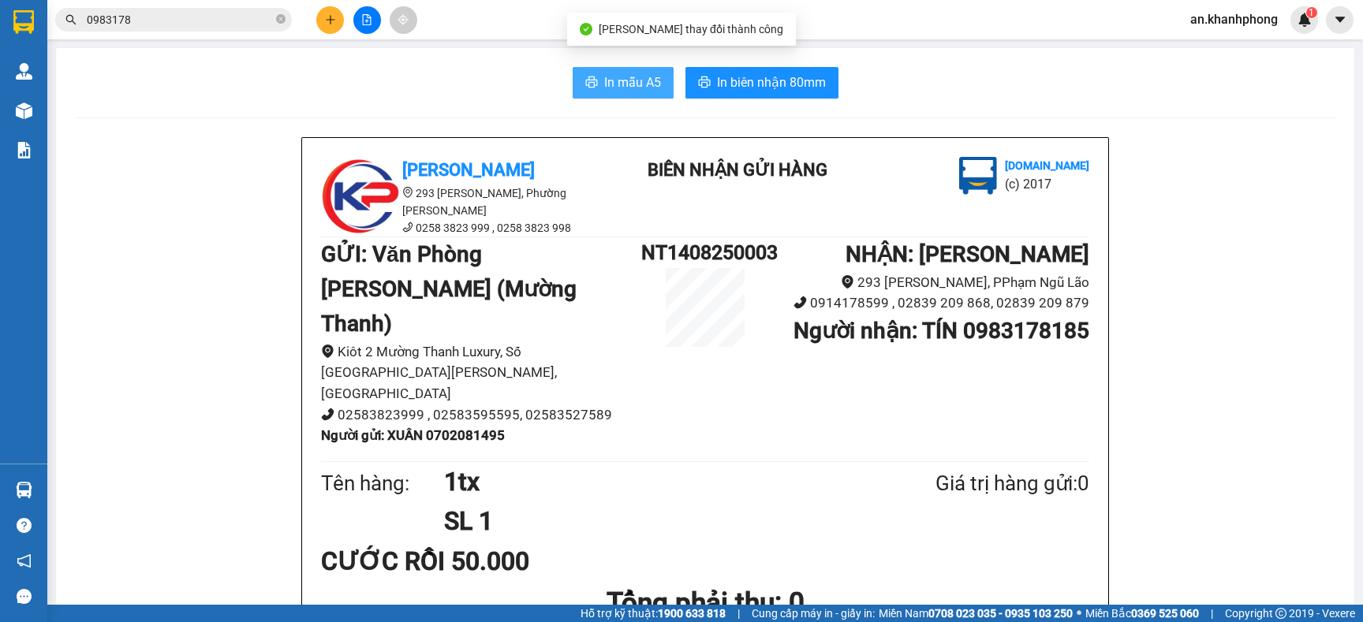
click at [604, 76] on span "In mẫu A5" at bounding box center [632, 83] width 57 height 20
click at [448, 85] on div "In mẫu A5 In biên nhận 80mm" at bounding box center [705, 83] width 1261 height 32
click at [328, 26] on button at bounding box center [330, 20] width 28 height 28
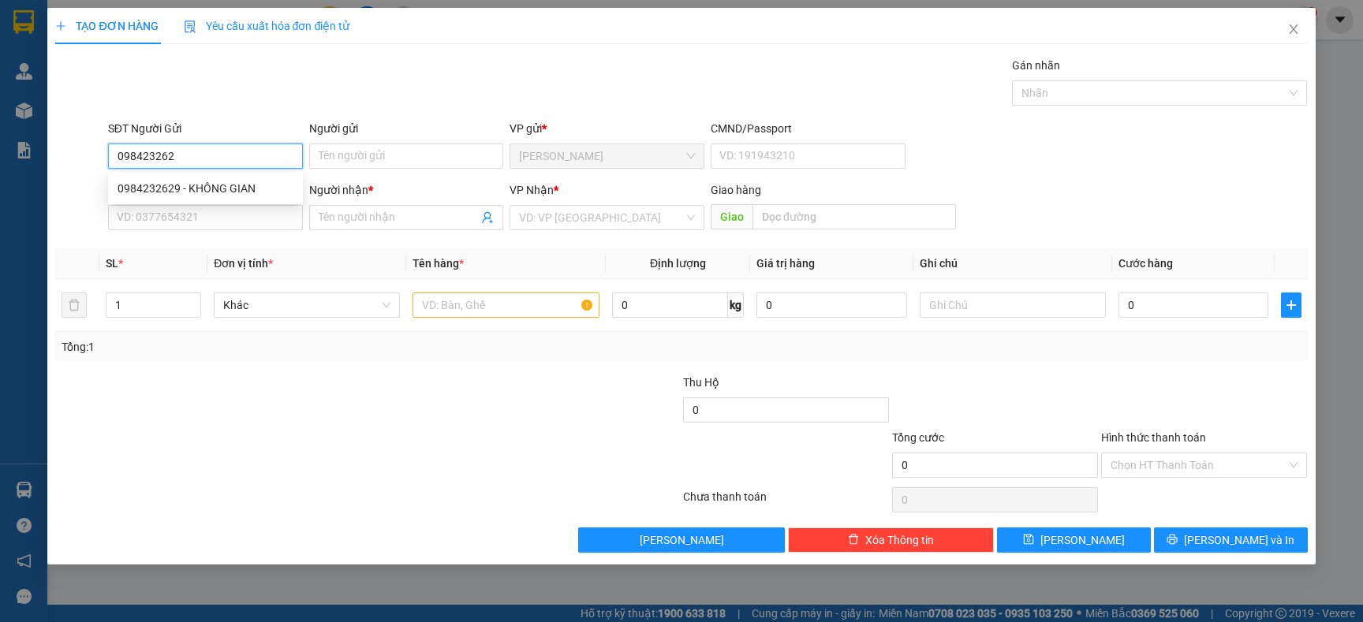
type input "0984232629"
click at [236, 182] on div "0984232629 - KHÔNG GIAN" at bounding box center [206, 188] width 176 height 17
type input "KHÔNG GIAN"
type input "0984232629"
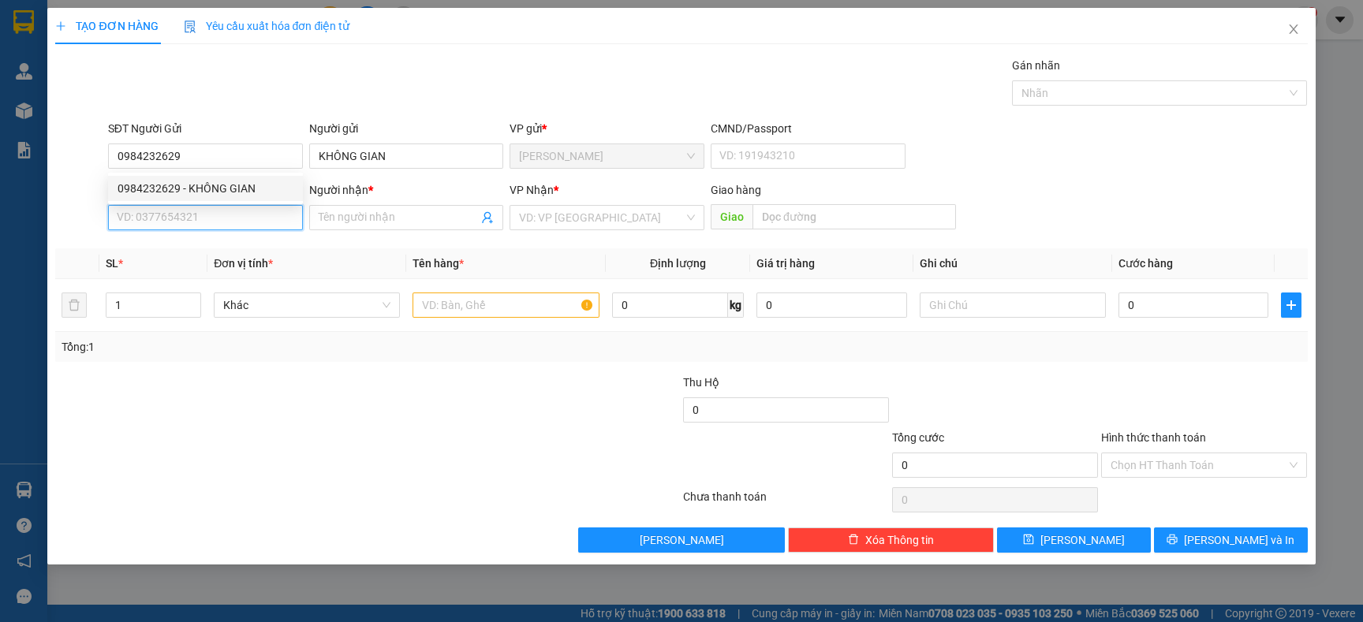
click at [247, 207] on input "SĐT Người Nhận" at bounding box center [205, 217] width 195 height 25
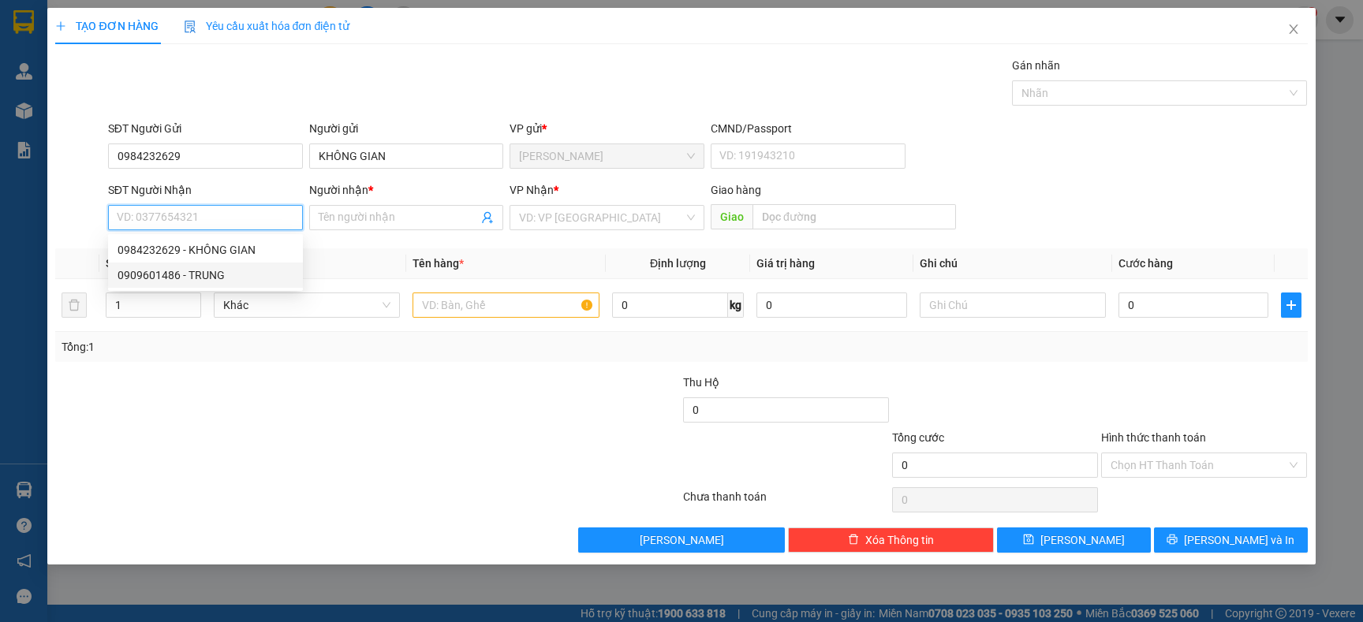
click at [211, 277] on div "0909601486 - TRUNG" at bounding box center [206, 275] width 176 height 17
type input "0909601486"
type input "TRUNG"
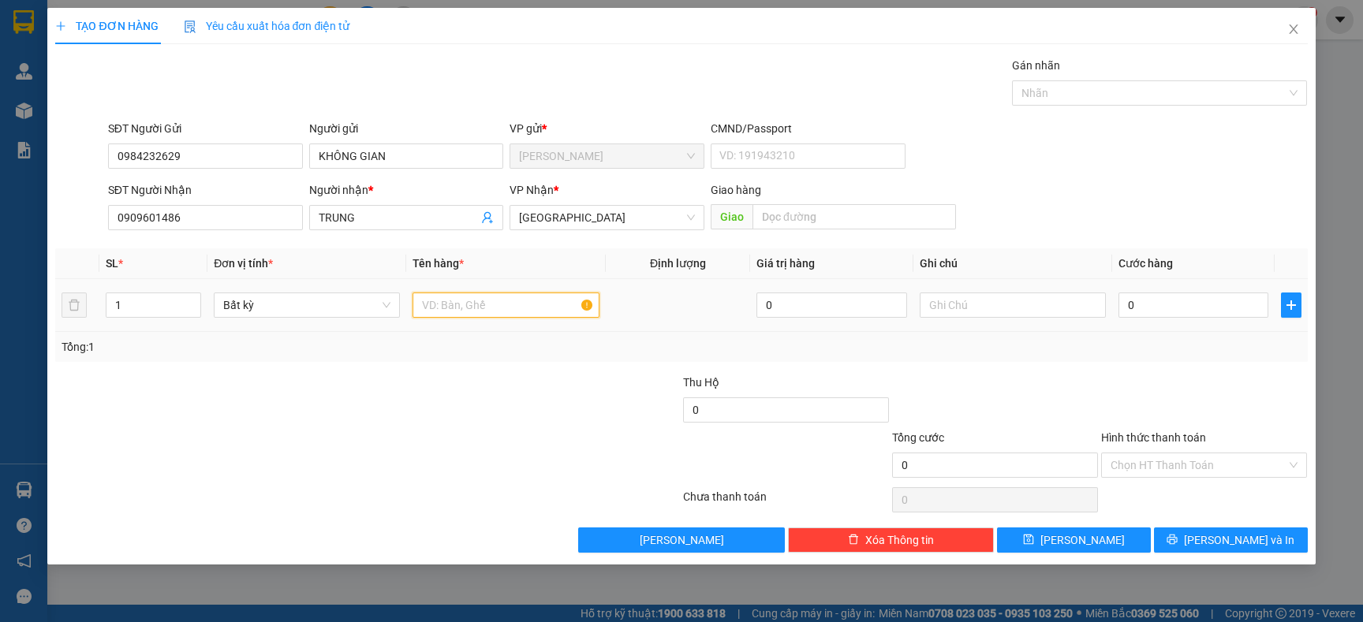
click at [470, 304] on input "text" at bounding box center [506, 305] width 186 height 25
type input "C"
click at [463, 299] on input "text" at bounding box center [506, 305] width 186 height 25
type input "CỤC ĐEN"
click at [1201, 299] on input "0" at bounding box center [1194, 305] width 150 height 25
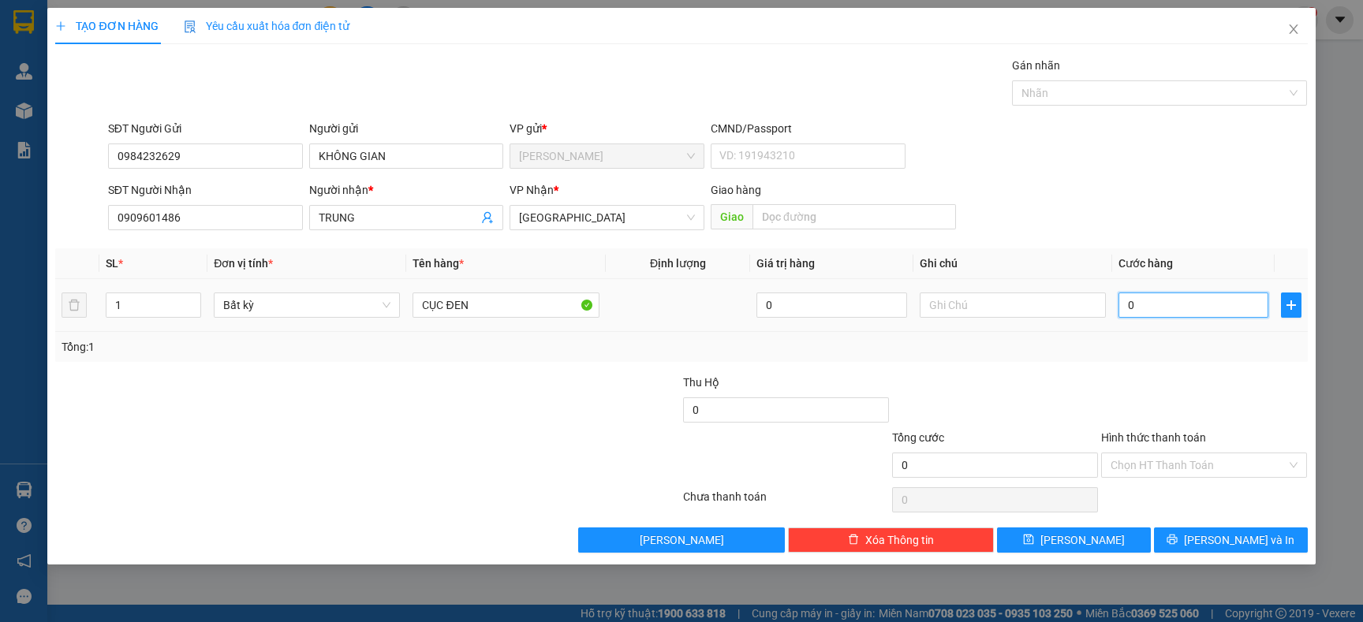
type input "2"
type input "20"
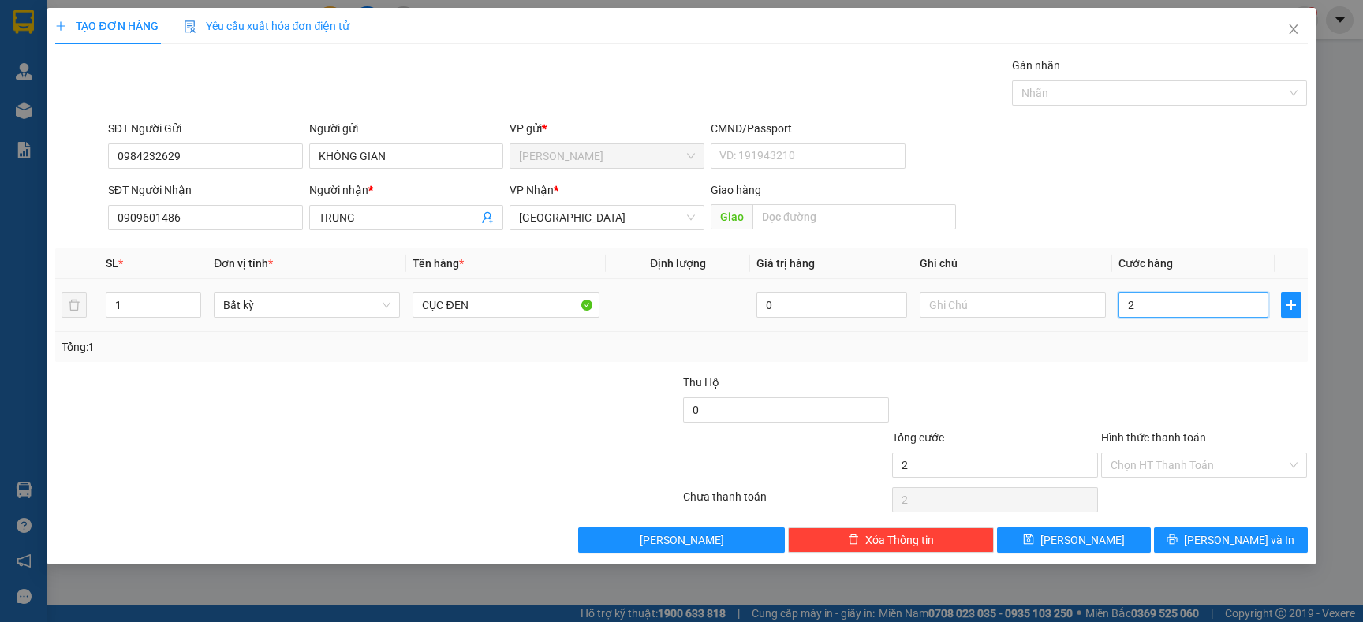
type input "20"
click at [1215, 460] on input "Hình thức thanh toán" at bounding box center [1199, 466] width 176 height 24
type input "20.000"
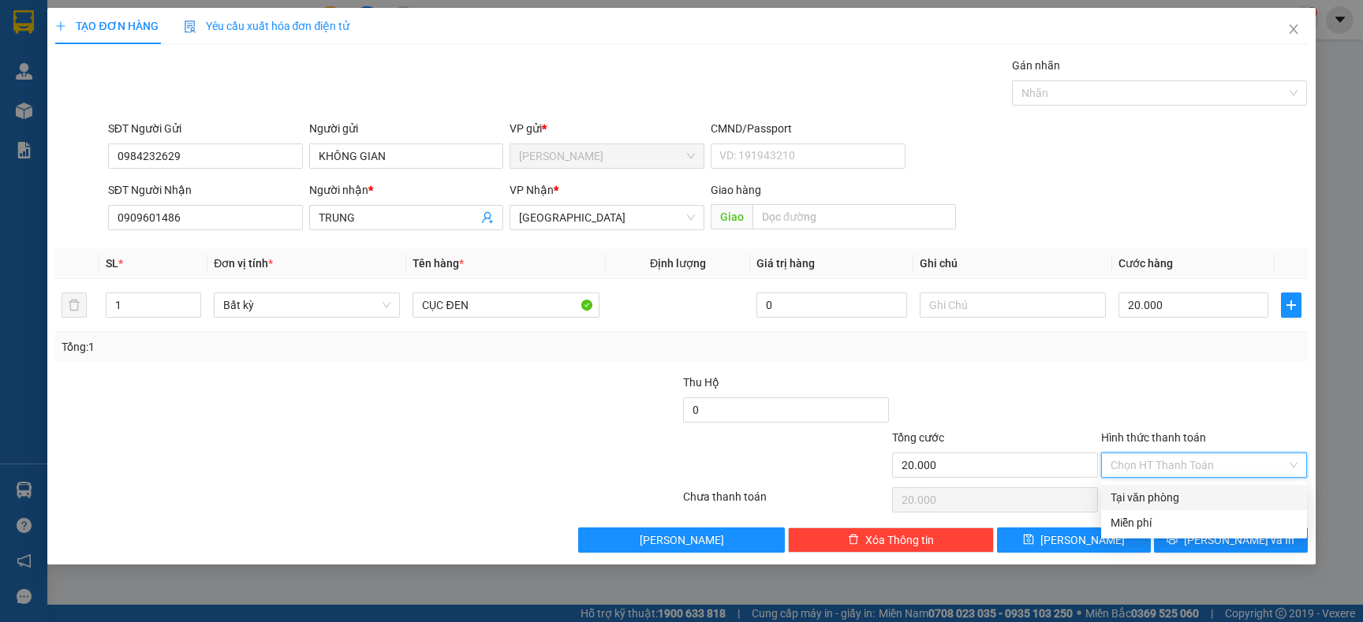
click at [1175, 484] on div "Transit Pickup Surcharge Ids Transit Deliver Surcharge Ids Transit Deliver Surc…" at bounding box center [681, 305] width 1252 height 496
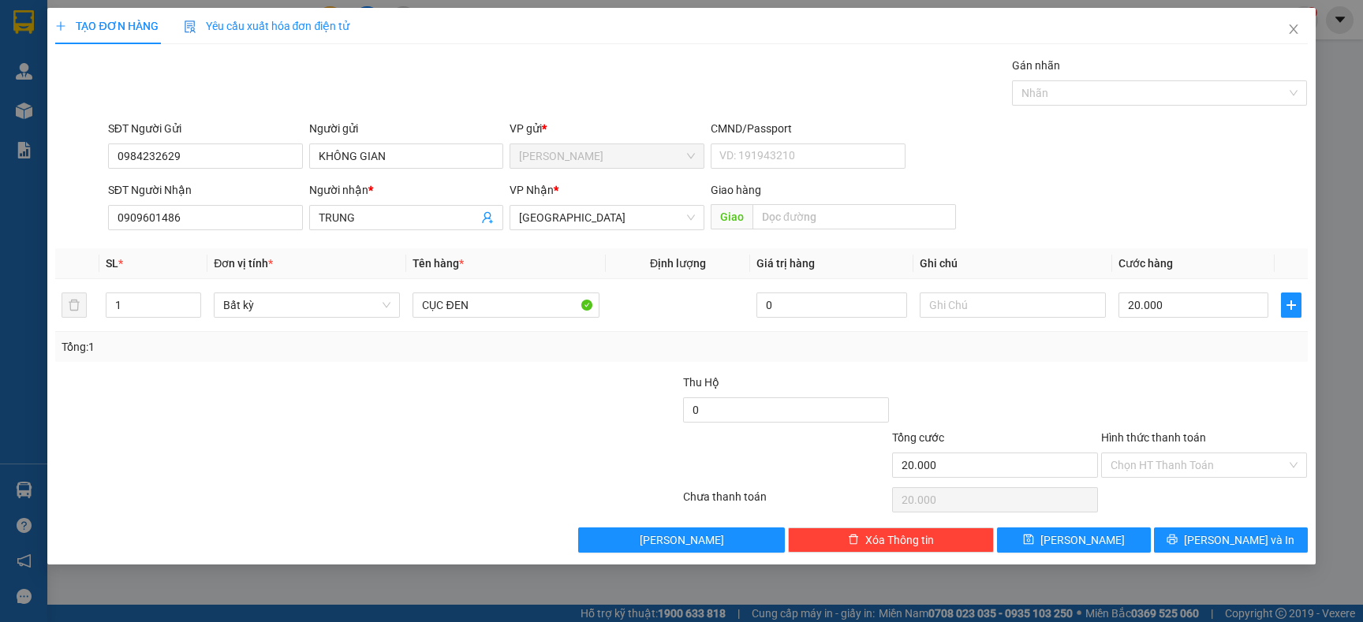
click at [1177, 498] on div "Chọn HT Thanh Toán" at bounding box center [1204, 500] width 209 height 32
click at [1197, 461] on input "Hình thức thanh toán" at bounding box center [1199, 466] width 176 height 24
click at [1176, 484] on div "Transit Pickup Surcharge Ids Transit Deliver Surcharge Ids Transit Deliver Surc…" at bounding box center [681, 305] width 1252 height 496
click at [1175, 492] on div "Chọn HT Thanh Toán" at bounding box center [1204, 500] width 209 height 32
click at [1190, 460] on input "Hình thức thanh toán" at bounding box center [1199, 466] width 176 height 24
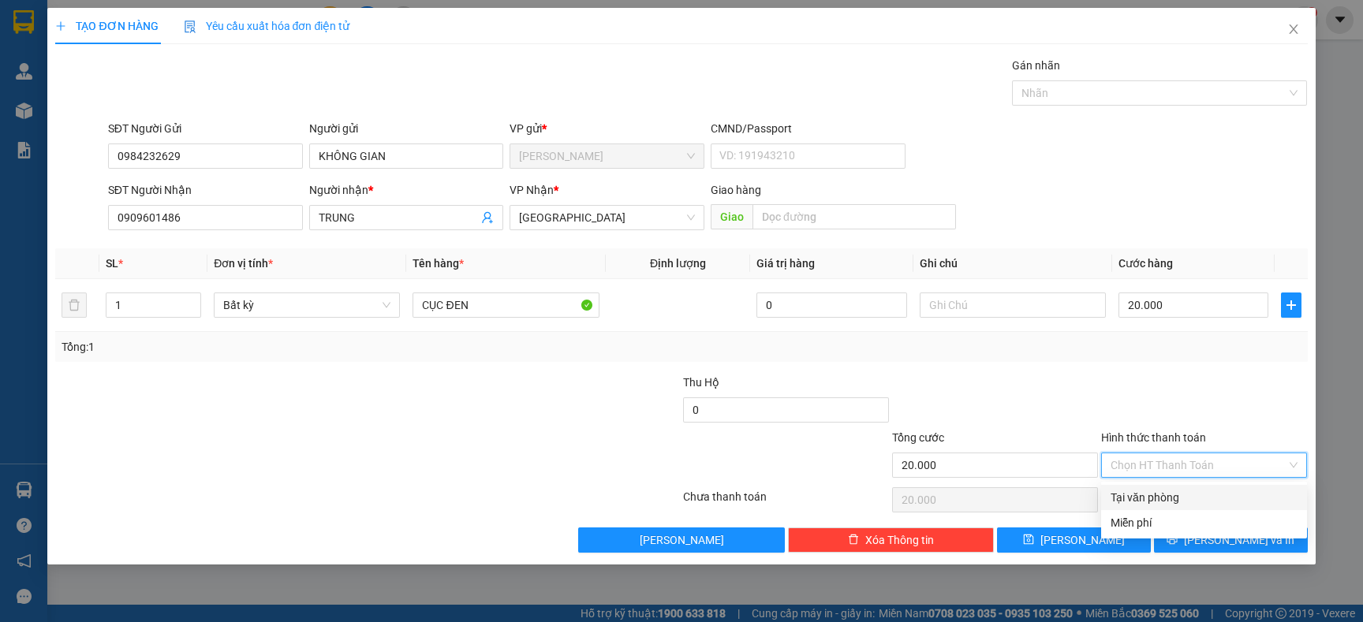
click at [1182, 485] on div "Tại văn phòng" at bounding box center [1204, 497] width 206 height 25
type input "0"
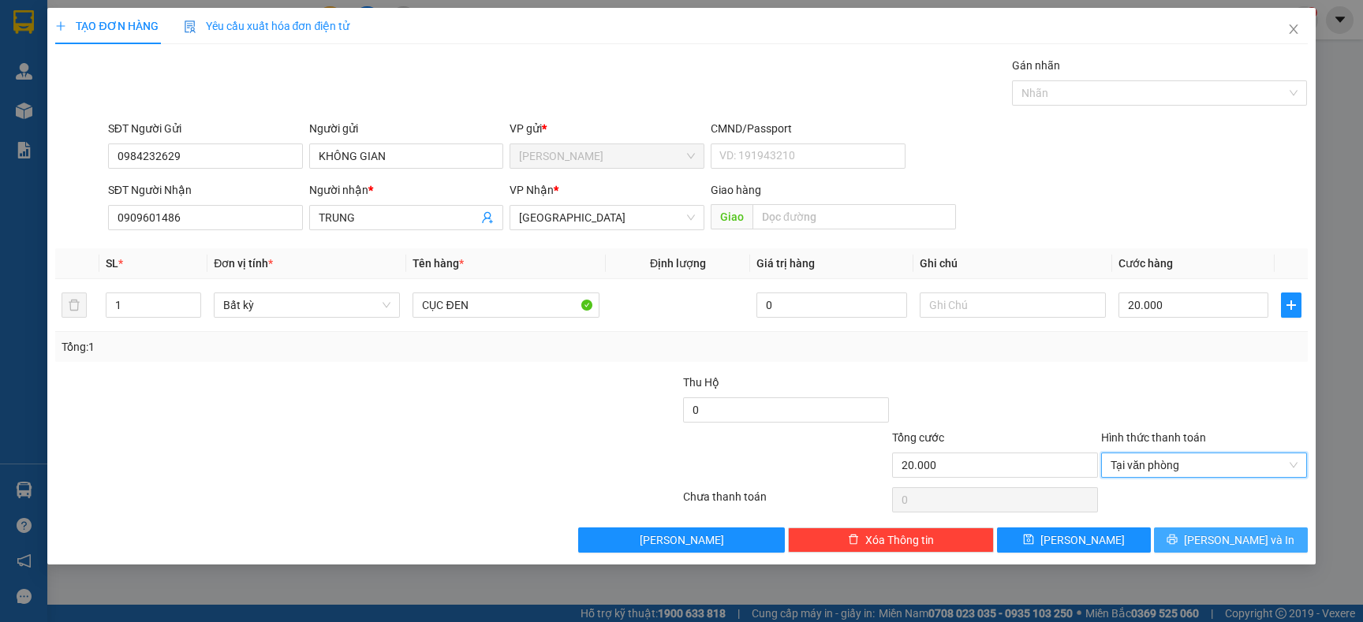
click at [1215, 534] on button "[PERSON_NAME] và In" at bounding box center [1231, 540] width 154 height 25
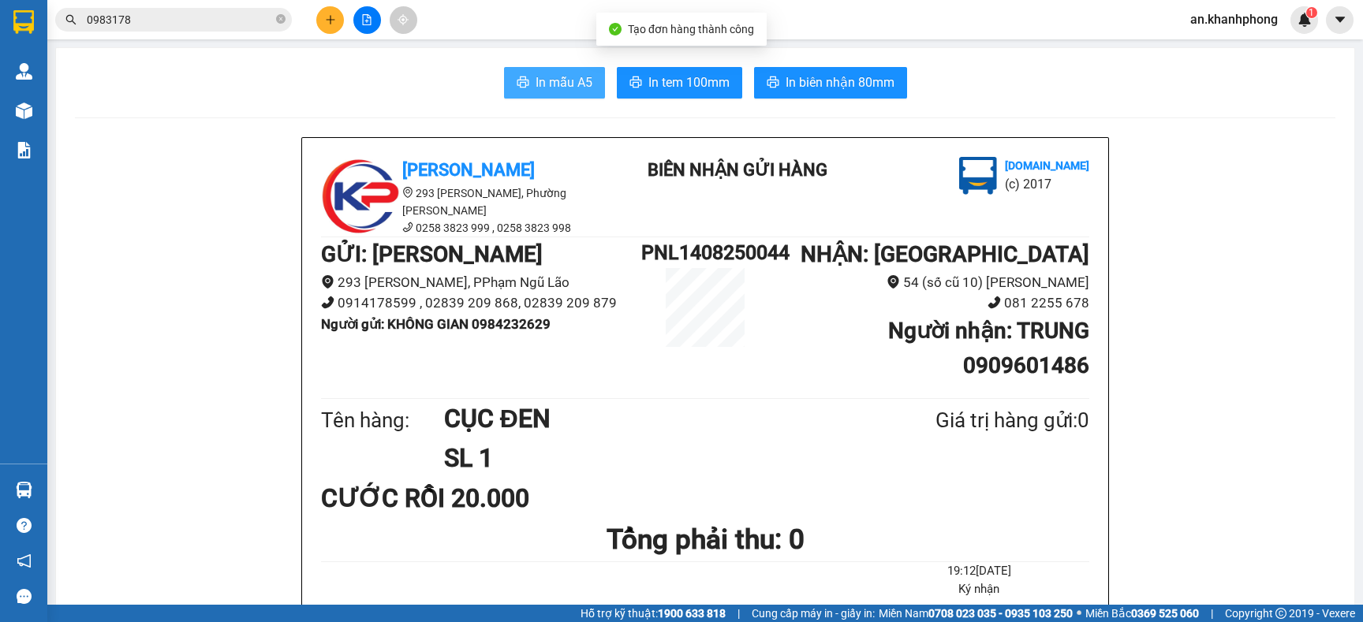
click at [546, 77] on span "In mẫu A5" at bounding box center [564, 83] width 57 height 20
click at [189, 23] on input "0983178" at bounding box center [180, 19] width 186 height 17
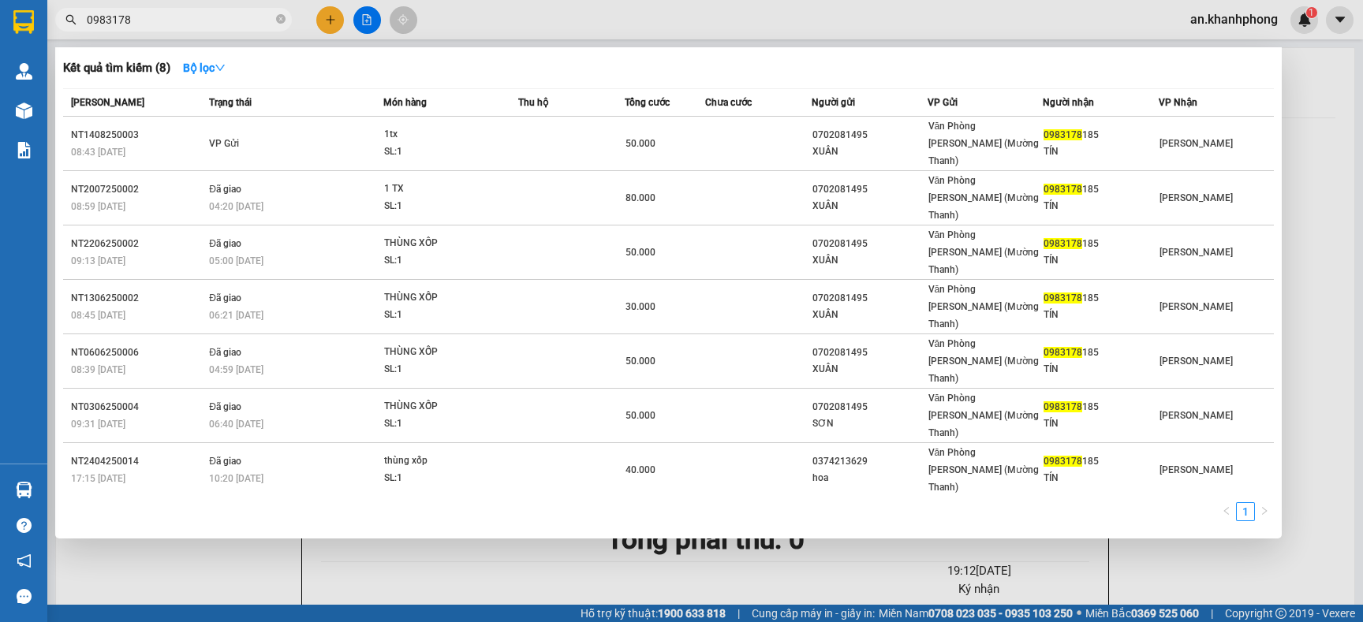
click at [189, 23] on input "0983178" at bounding box center [180, 19] width 186 height 17
click at [189, 21] on input "0983178" at bounding box center [180, 19] width 186 height 17
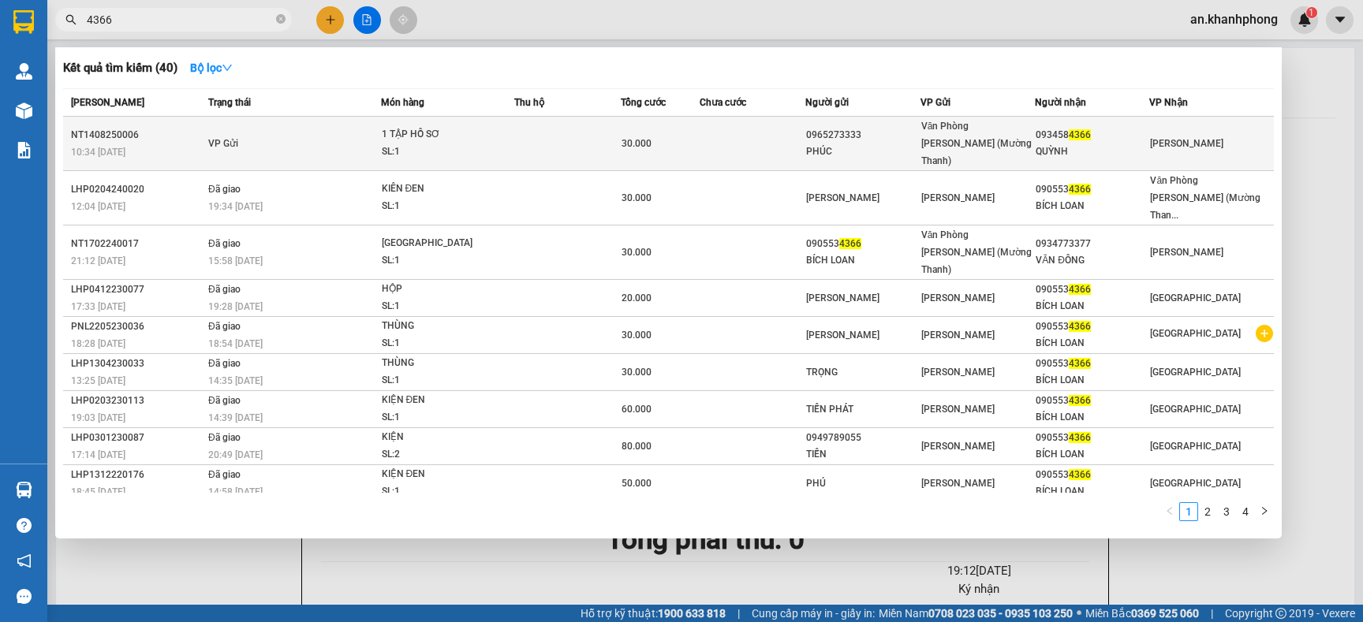
type input "4366"
click at [570, 141] on td at bounding box center [567, 144] width 106 height 54
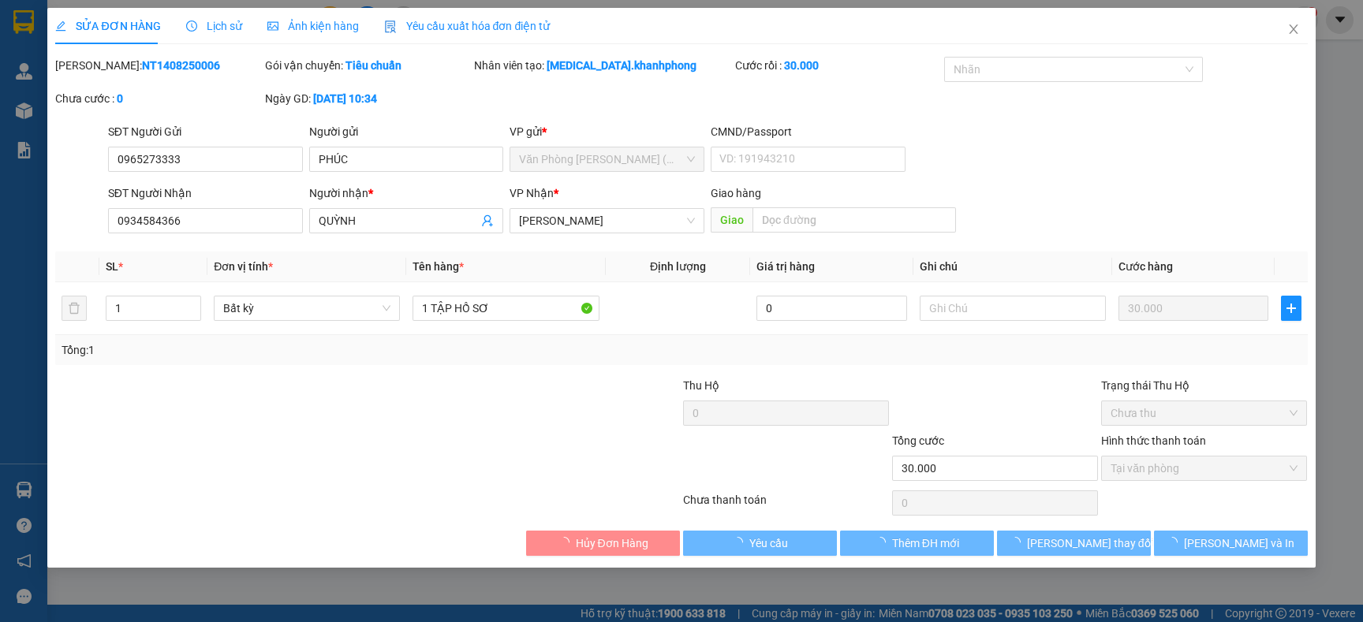
type input "0965273333"
type input "PHÚC"
type input "0934584366"
type input "QUỲNH"
type input "30.000"
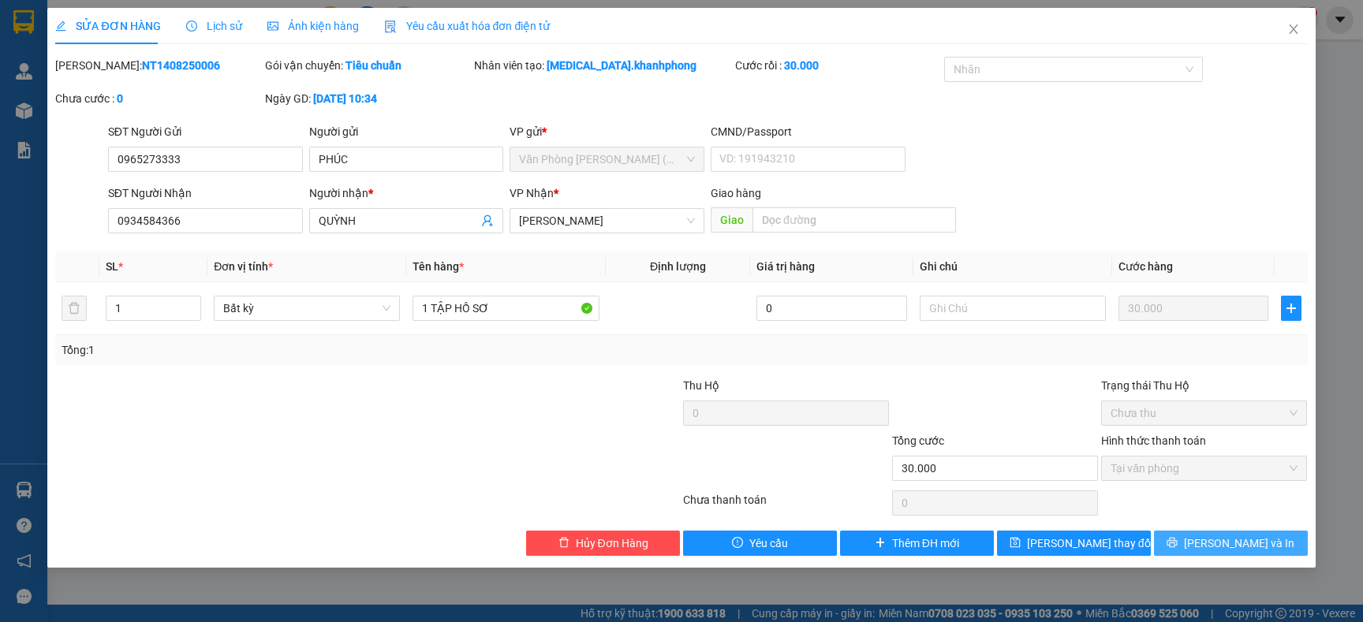
click at [1246, 542] on span "[PERSON_NAME] và In" at bounding box center [1239, 543] width 110 height 17
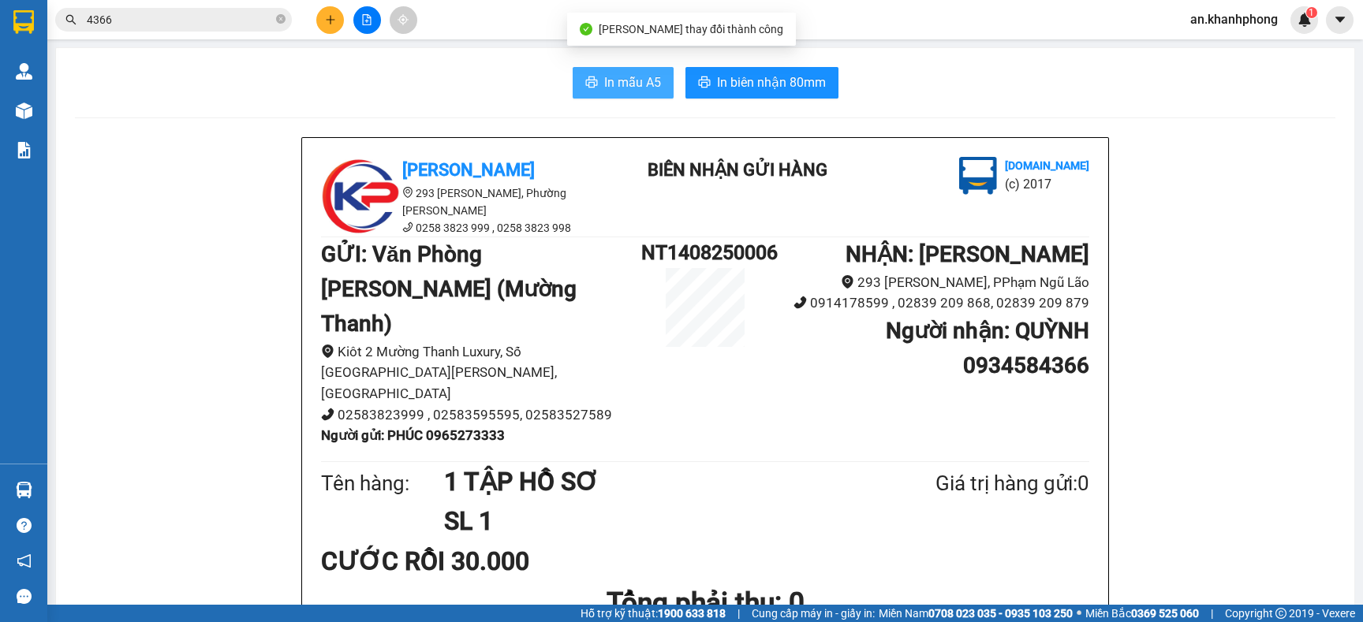
click at [589, 80] on button "In mẫu A5" at bounding box center [623, 83] width 101 height 32
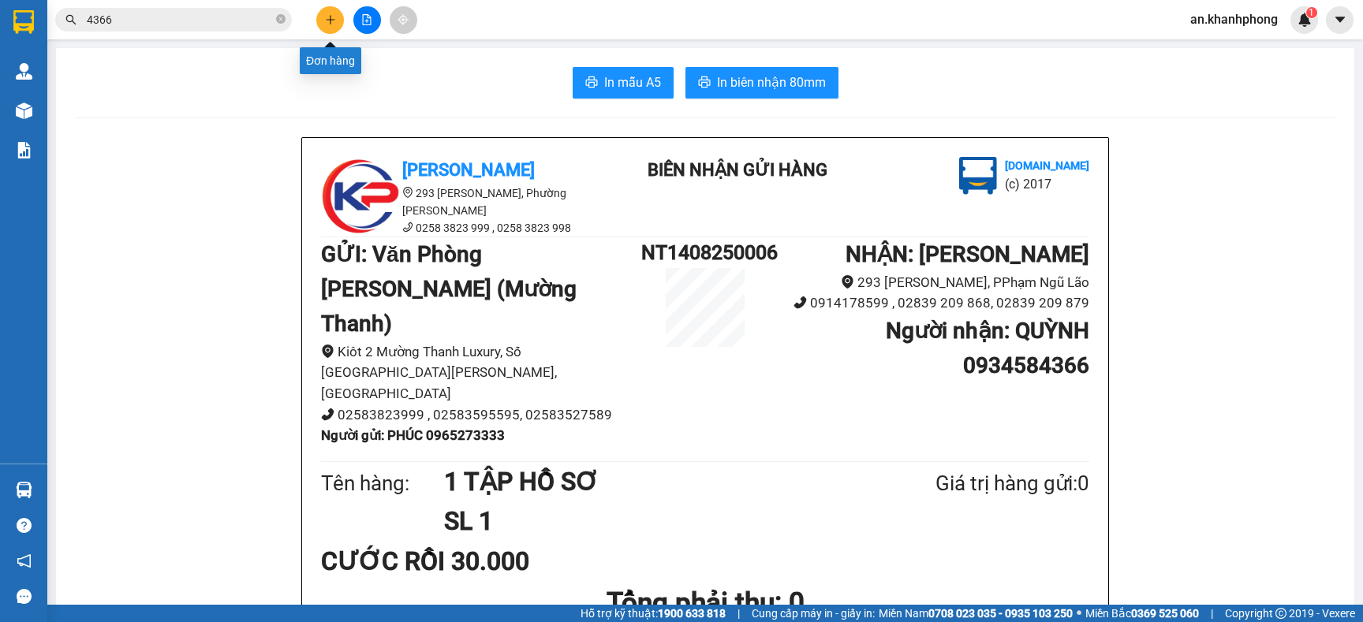
click at [325, 20] on icon "plus" at bounding box center [330, 19] width 11 height 11
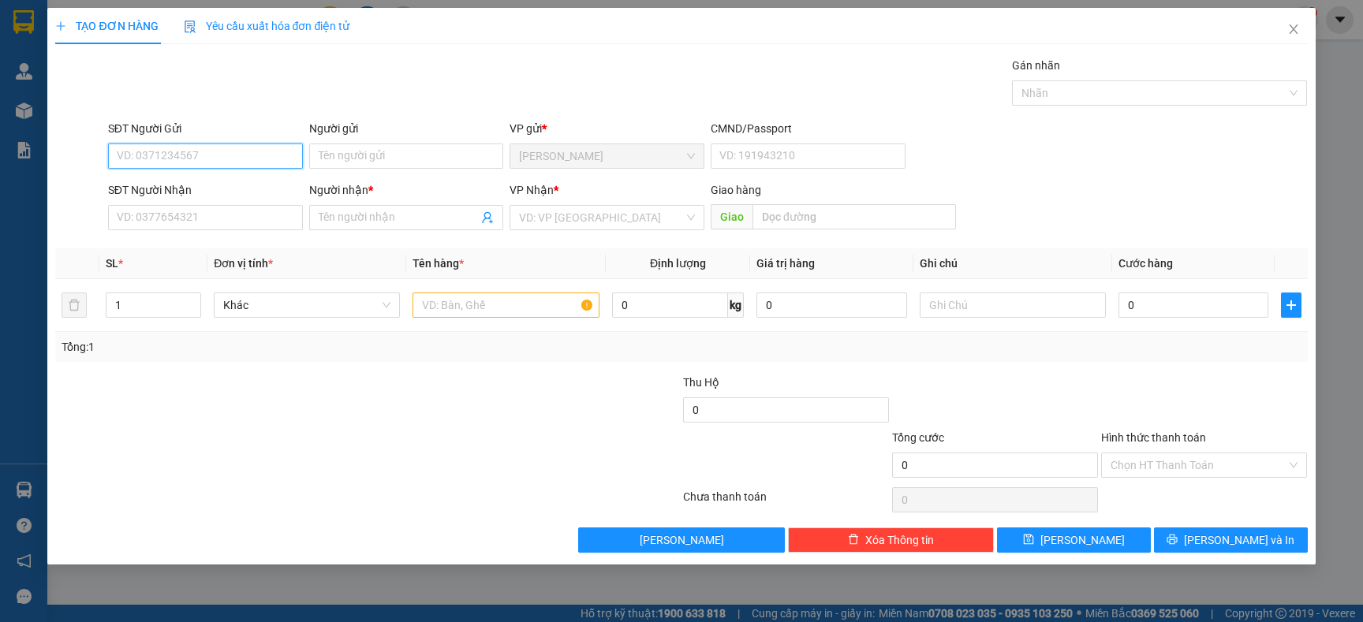
type input "6"
click at [217, 186] on div "02838328668 - [PERSON_NAME]" at bounding box center [206, 188] width 176 height 17
type input "02838328668"
type input "[PERSON_NAME]"
type input "02838328668"
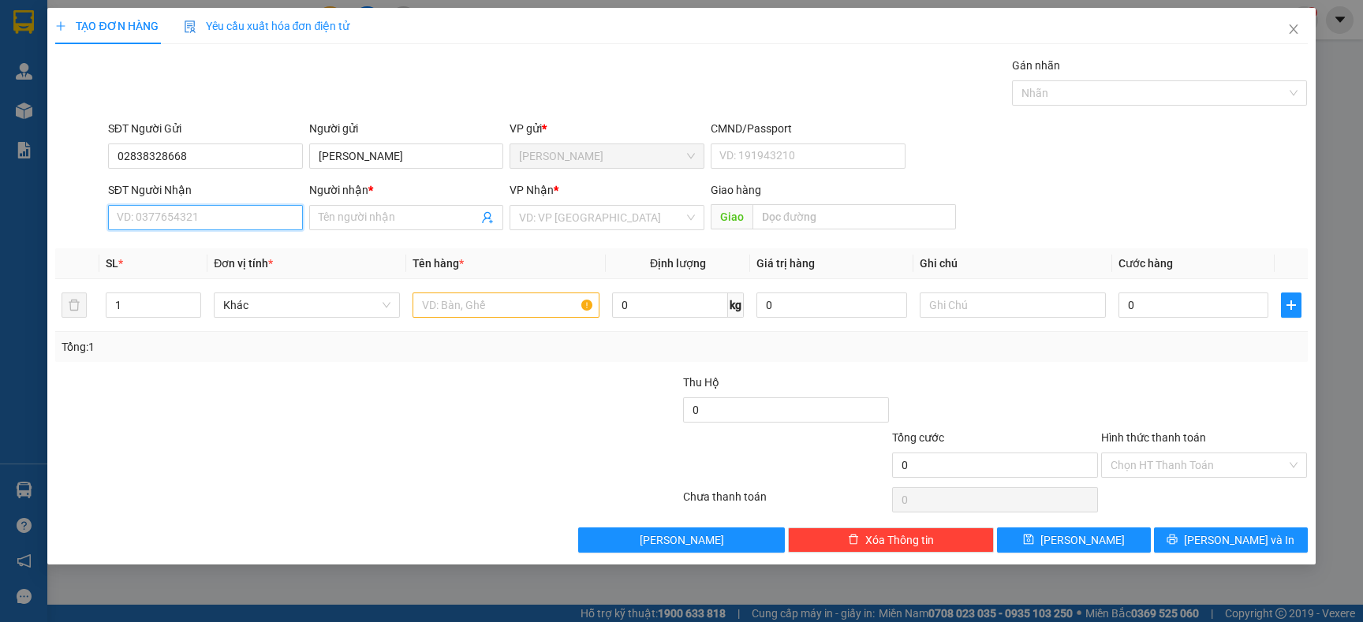
click at [214, 225] on input "SĐT Người Nhận" at bounding box center [205, 217] width 195 height 25
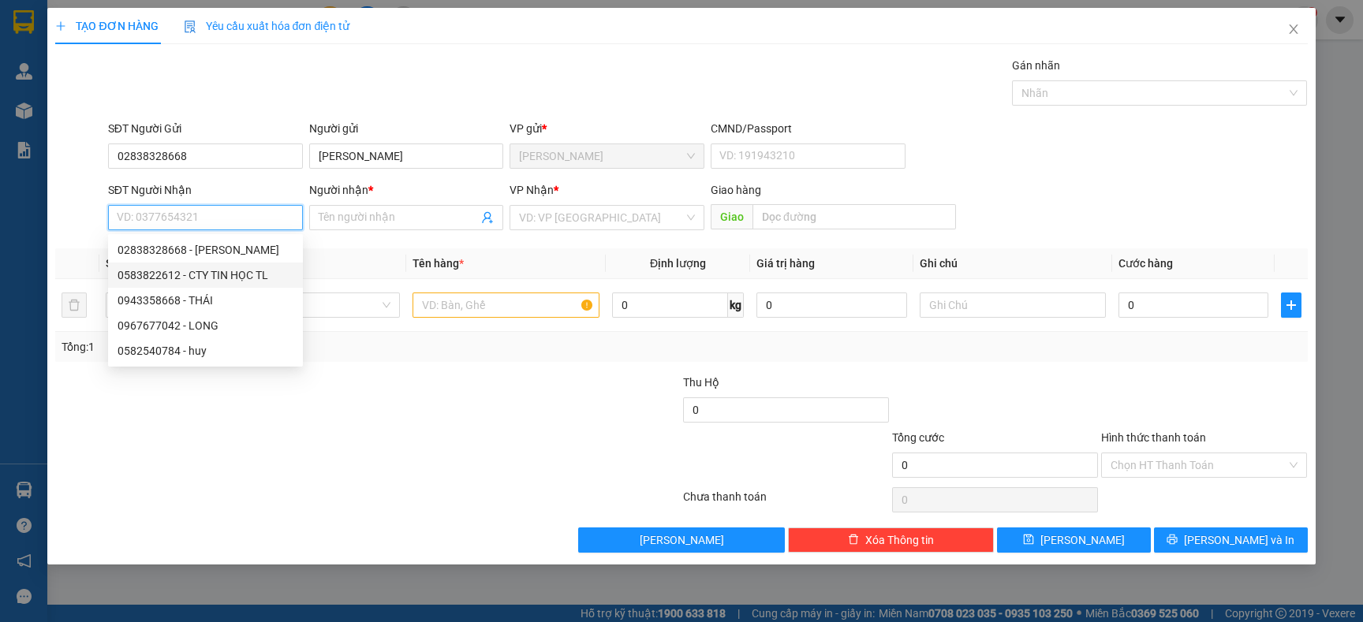
click at [247, 277] on div "0583822612 - CTY TIN HỌC TL" at bounding box center [206, 275] width 176 height 17
type input "0583822612"
type input "CTY TIN HỌC TL"
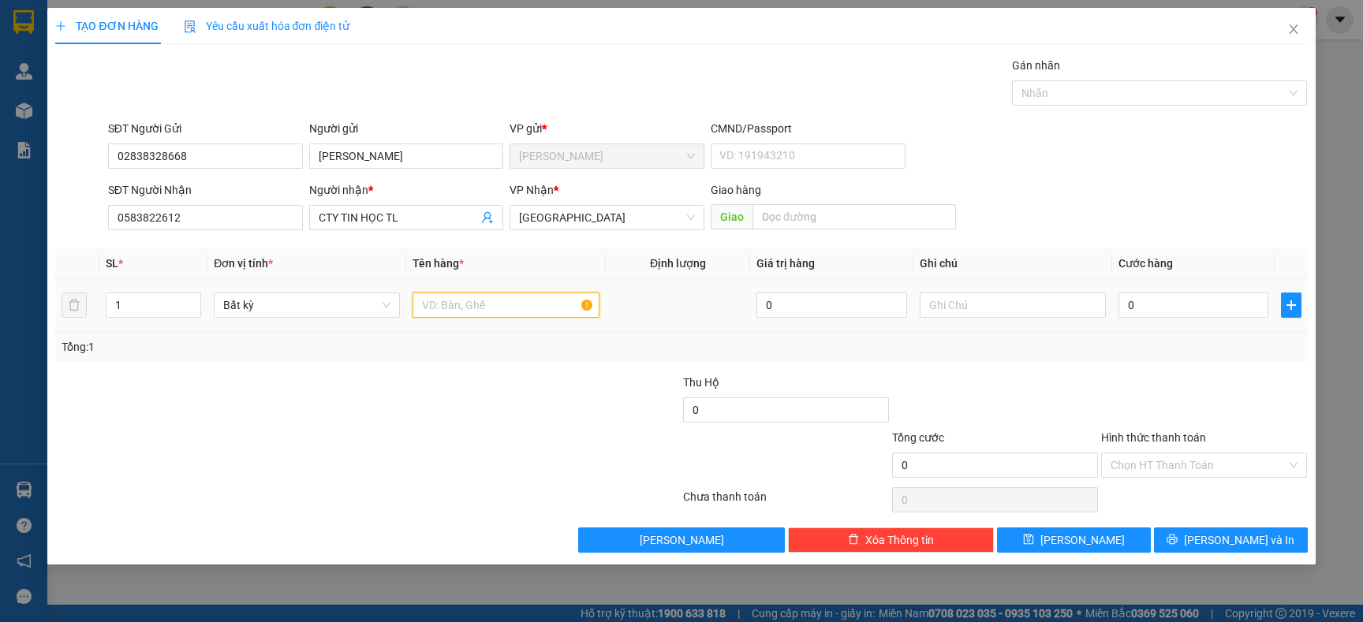
click at [438, 302] on input "text" at bounding box center [506, 305] width 186 height 25
type input "C"
type input "CỤC ĐEN"
click at [1173, 312] on input "0" at bounding box center [1194, 305] width 150 height 25
type input "3"
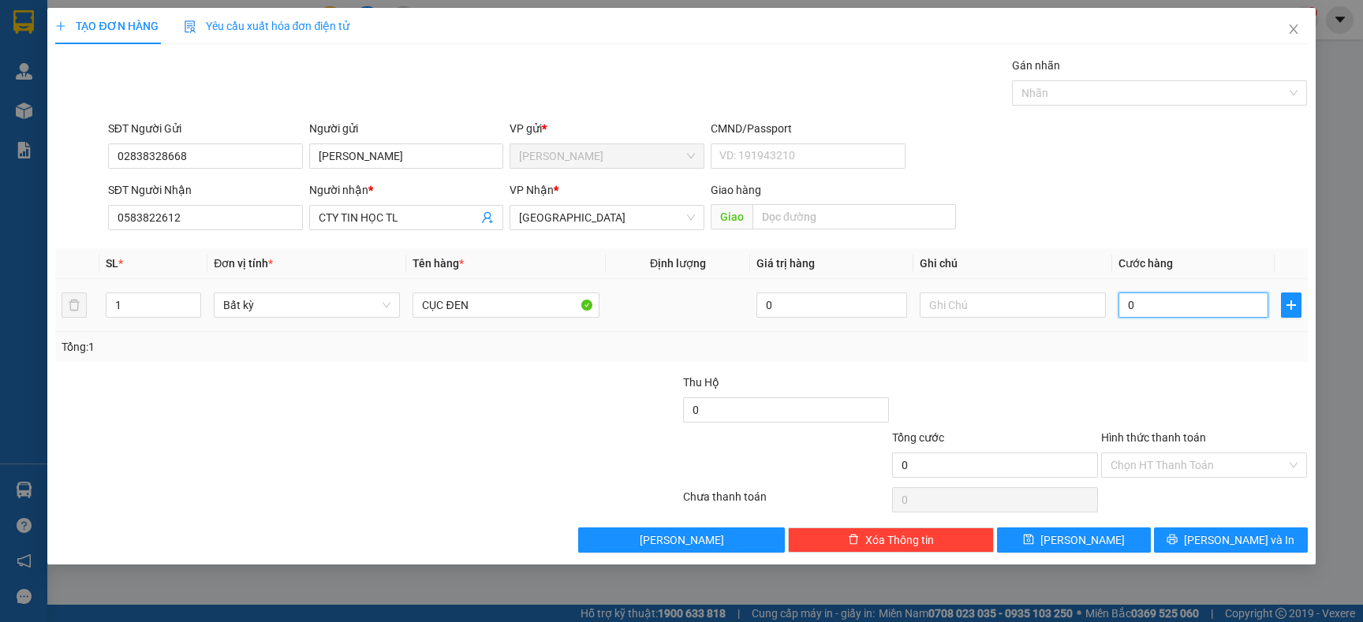
type input "3"
type input "30"
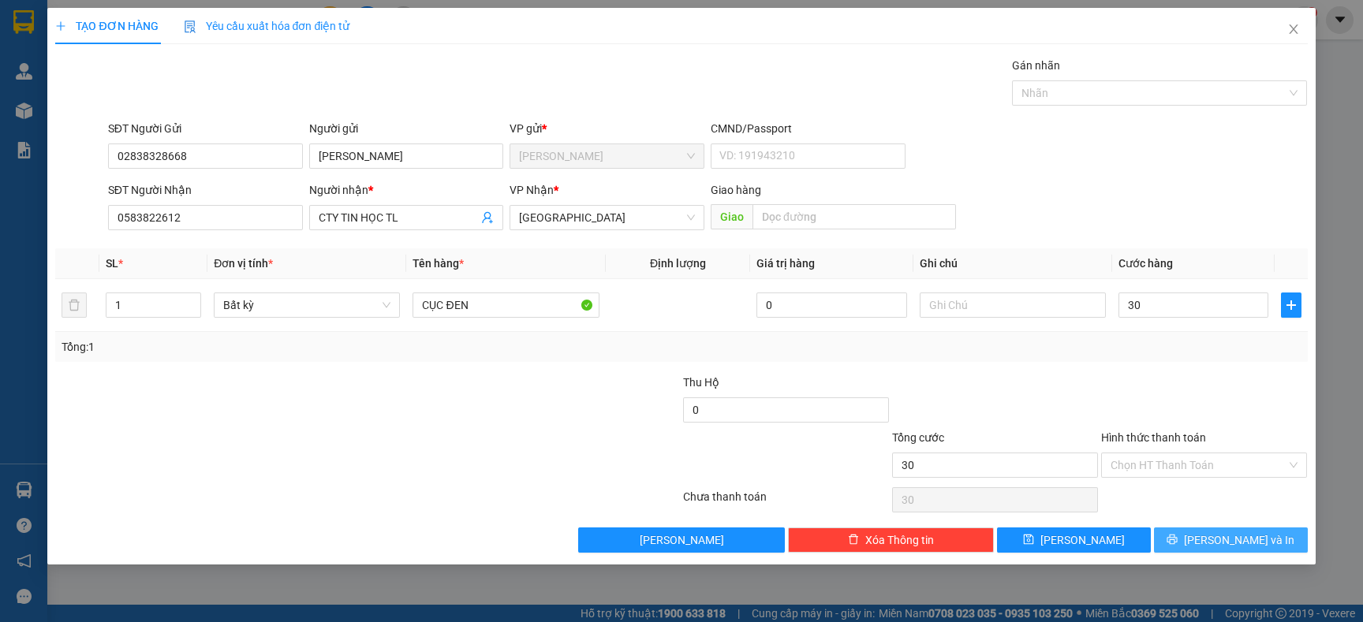
type input "30.000"
click at [1220, 544] on span "[PERSON_NAME] và In" at bounding box center [1239, 540] width 110 height 17
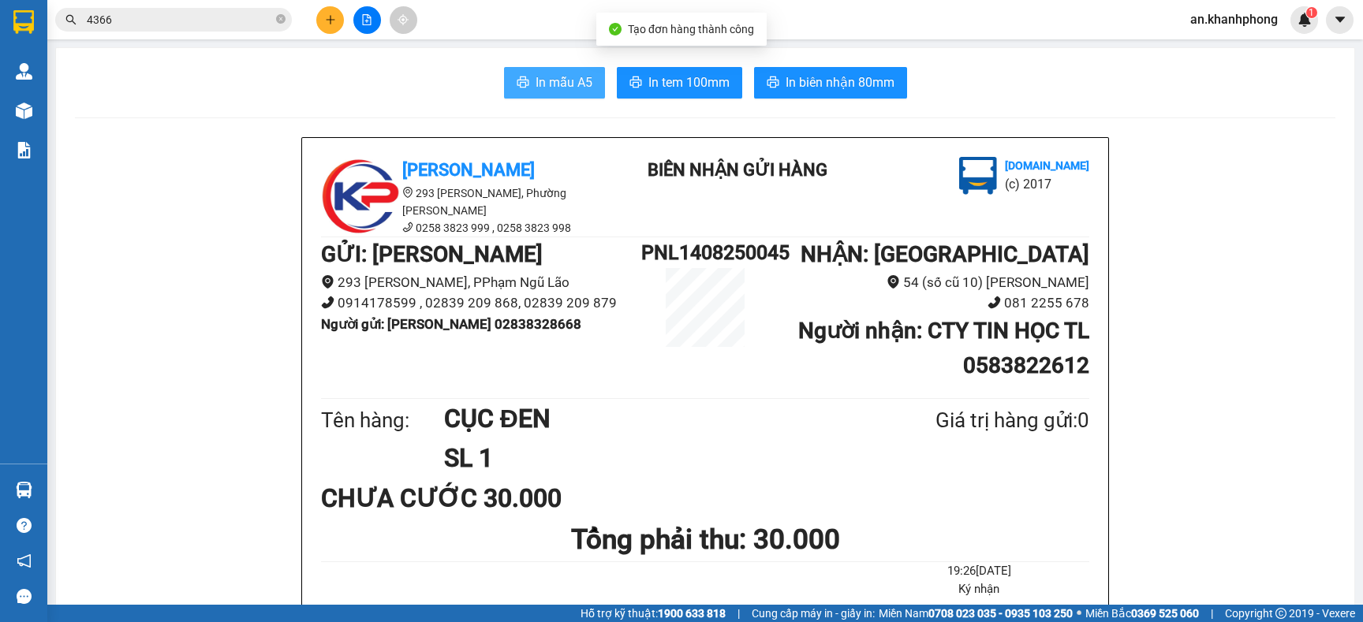
click at [551, 77] on span "In mẫu A5" at bounding box center [564, 83] width 57 height 20
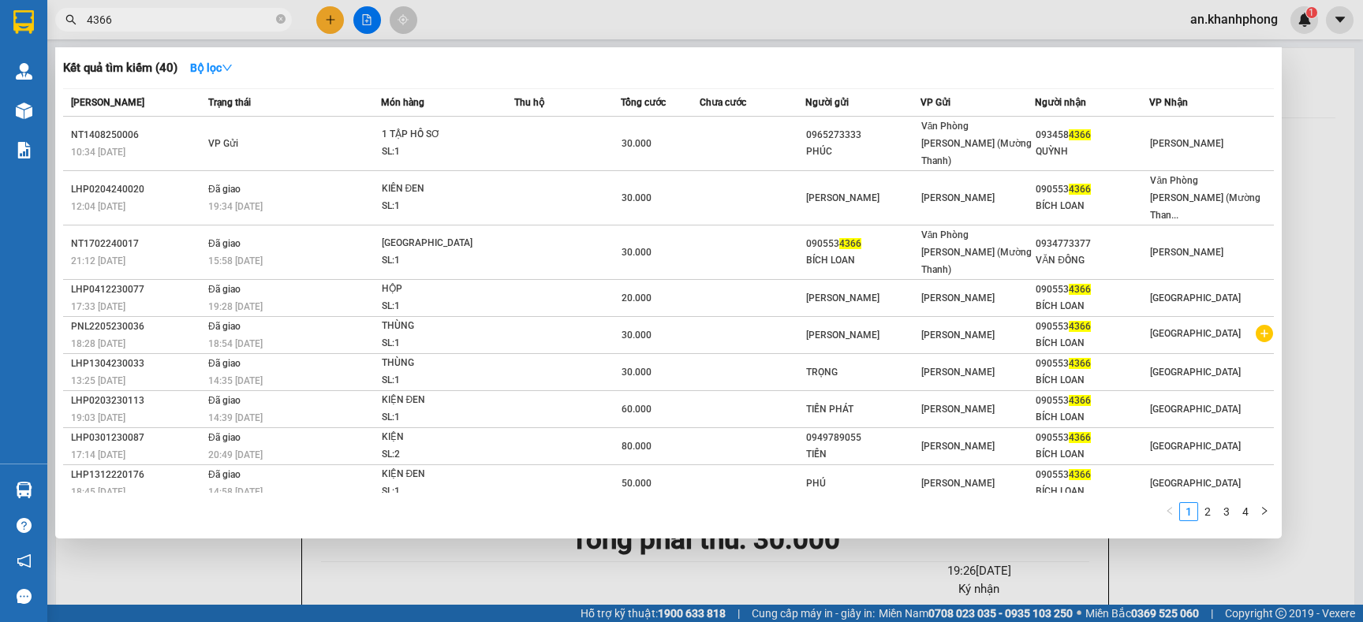
click at [215, 29] on span "4366" at bounding box center [173, 20] width 237 height 24
click at [333, 21] on div at bounding box center [681, 311] width 1363 height 622
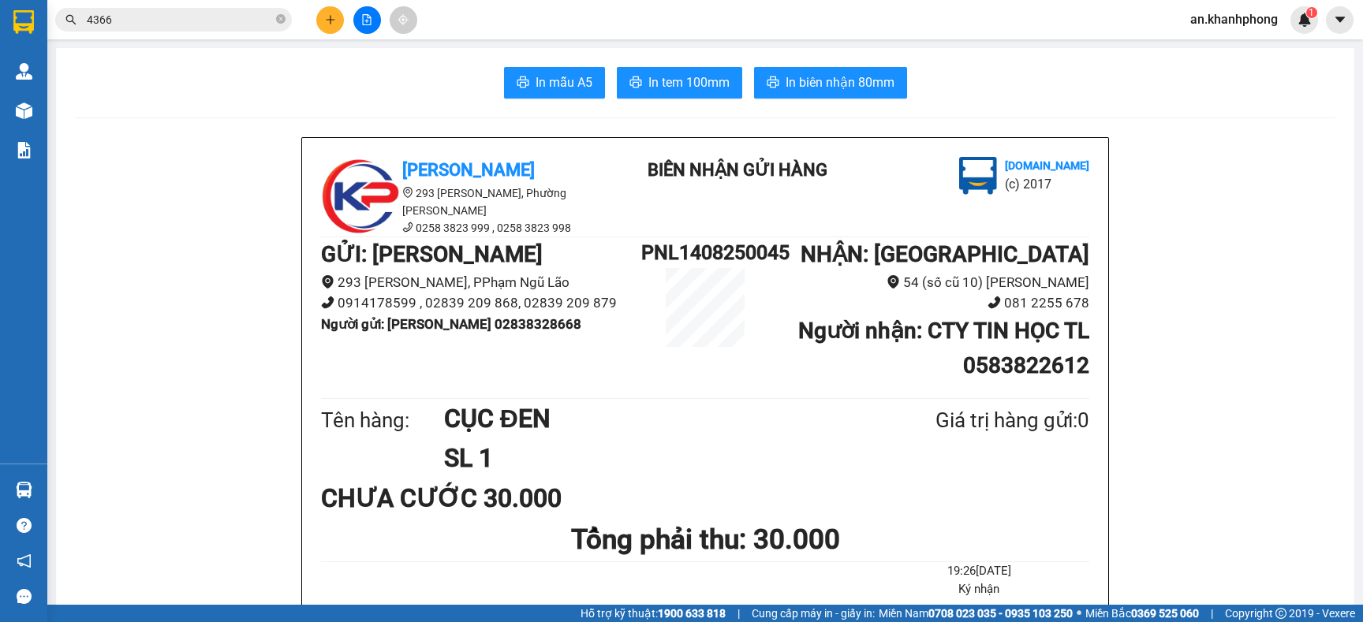
click at [325, 19] on icon "plus" at bounding box center [330, 19] width 11 height 11
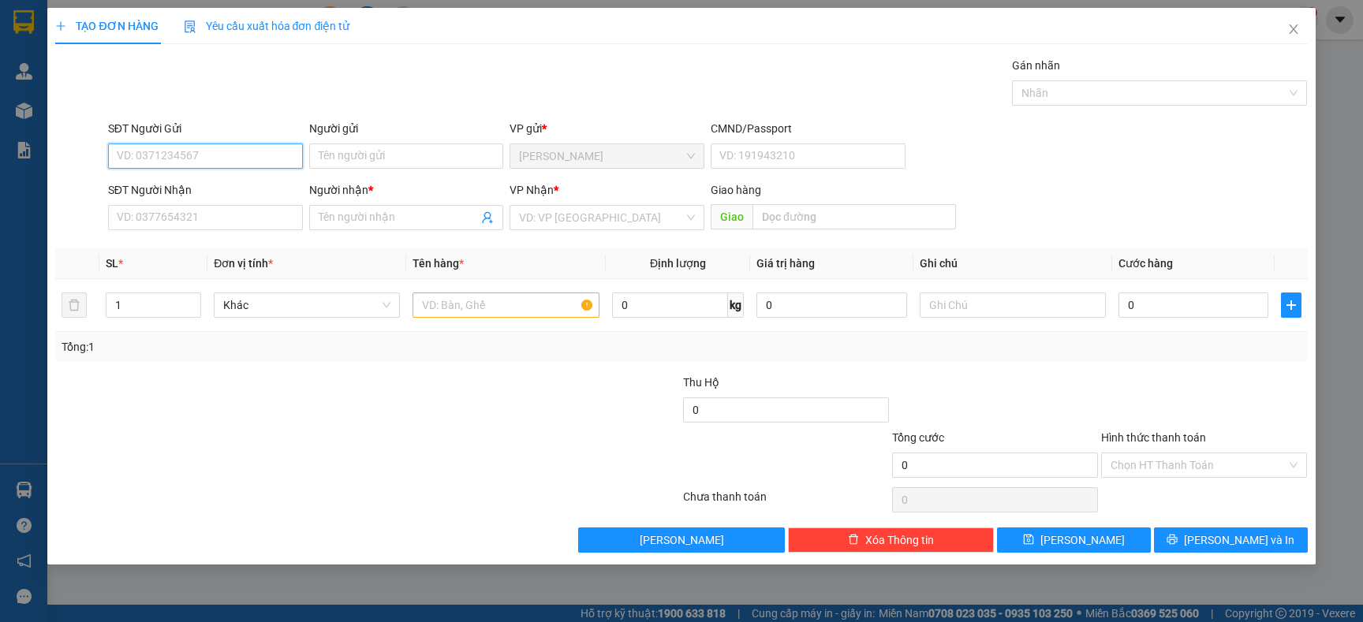
click at [198, 154] on input "SĐT Người Gửi" at bounding box center [205, 156] width 195 height 25
click at [220, 193] on div "0909007016 - PHƯƠNG" at bounding box center [206, 188] width 176 height 17
type input "0909007016"
type input "PHƯƠNG"
type input "0909007016"
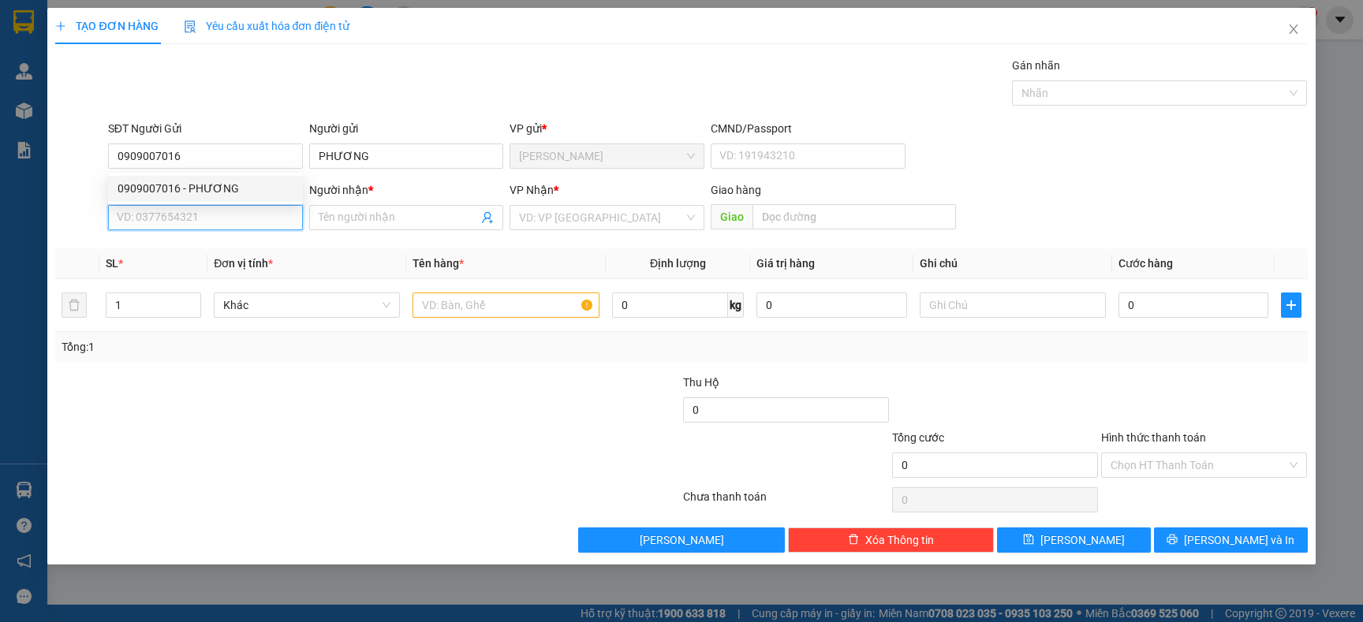
click at [220, 226] on input "SĐT Người Nhận" at bounding box center [205, 217] width 195 height 25
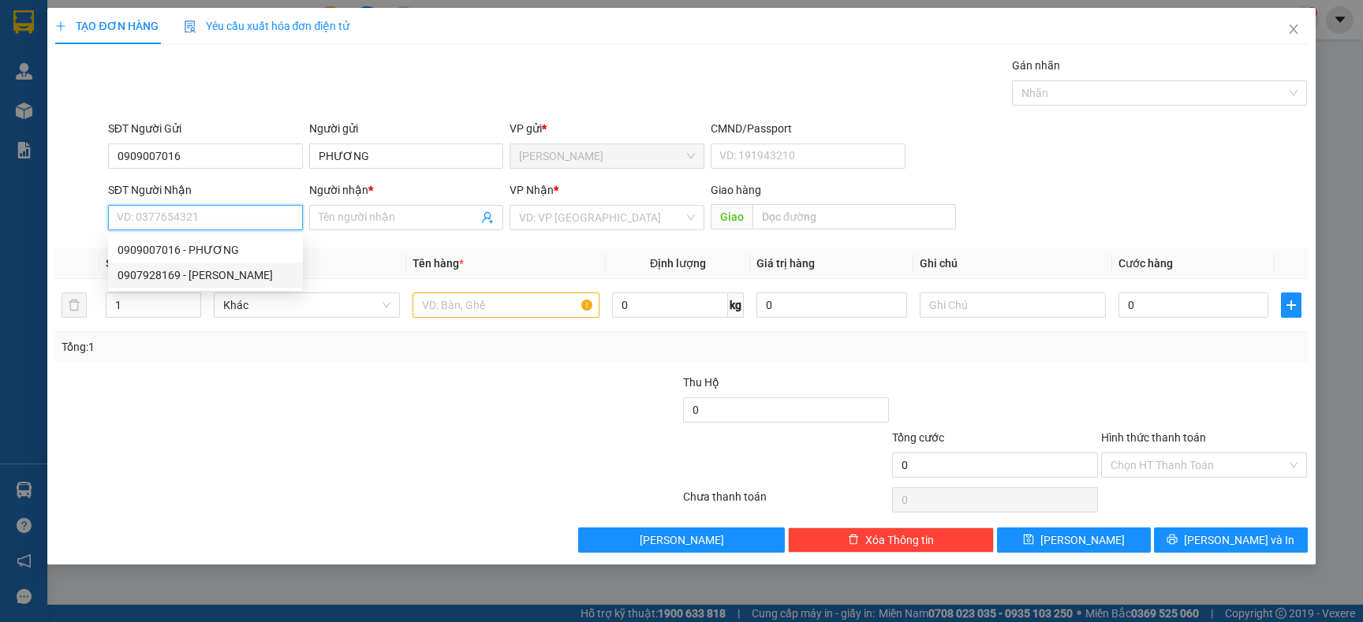
drag, startPoint x: 221, startPoint y: 272, endPoint x: 230, endPoint y: 277, distance: 10.6
click at [222, 272] on div "0907928169 - [PERSON_NAME]" at bounding box center [206, 275] width 176 height 17
type input "0907928169"
type input "[PERSON_NAME]"
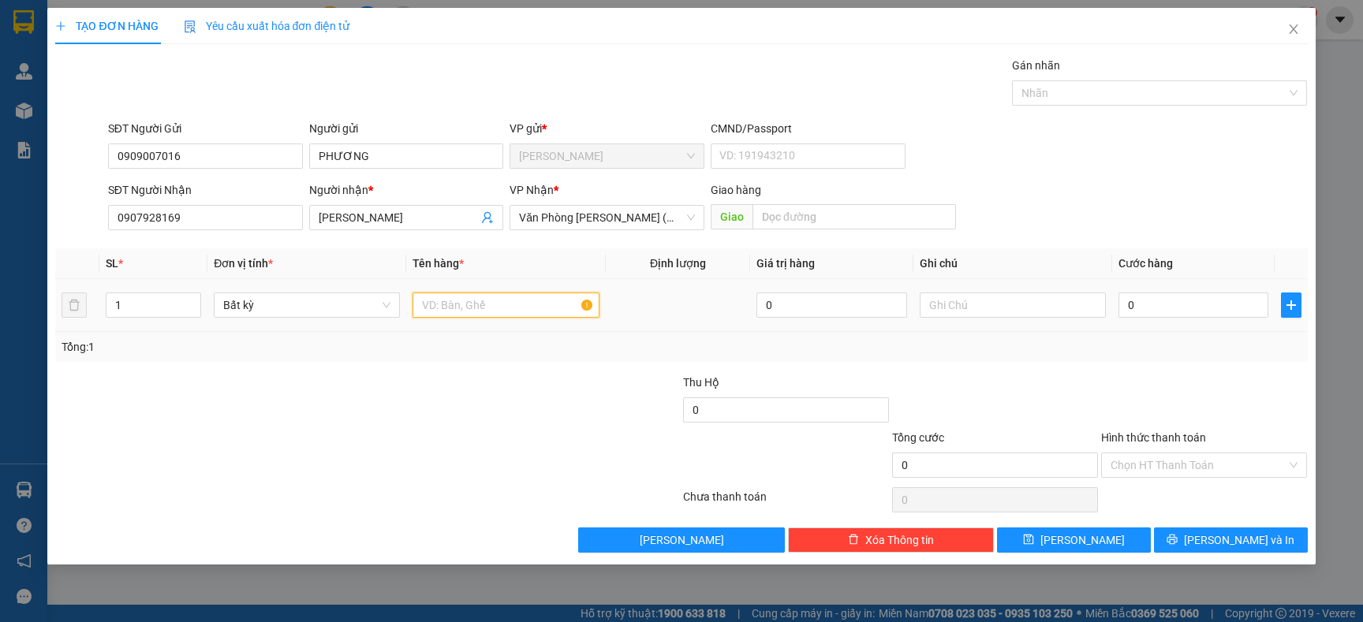
click at [458, 299] on input "text" at bounding box center [506, 305] width 186 height 25
type input "C"
type input "BAO"
click at [1173, 317] on input "0" at bounding box center [1194, 305] width 150 height 25
type input "8"
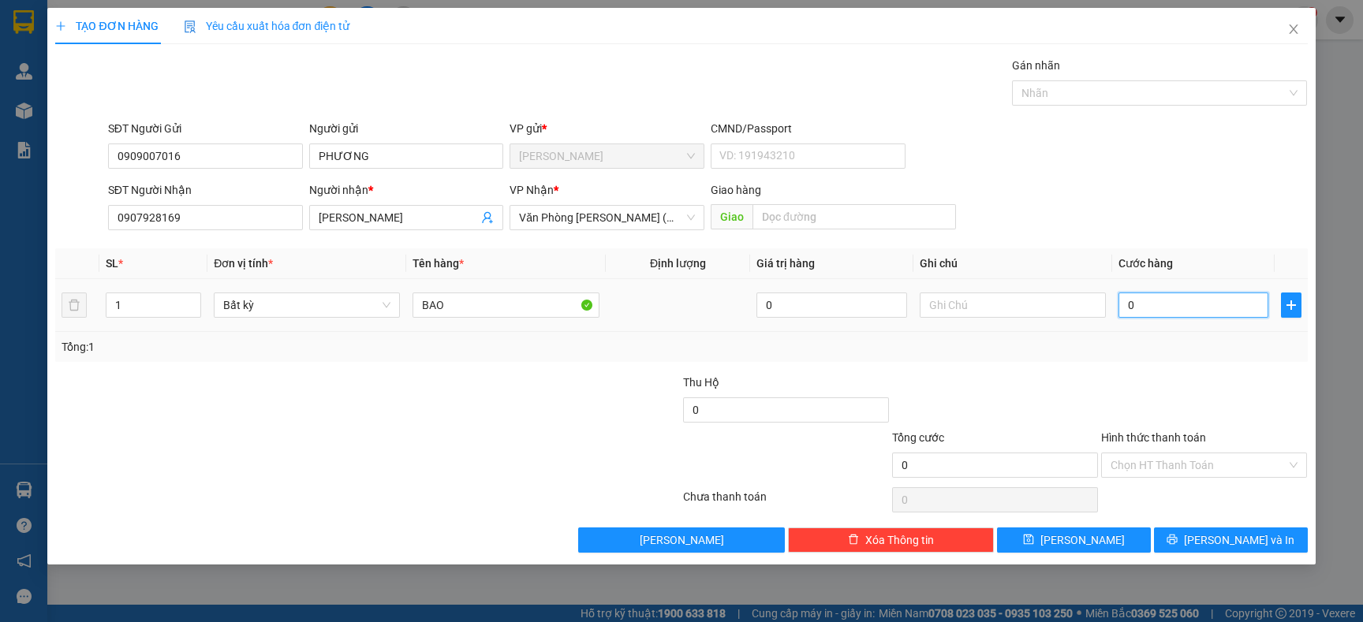
type input "8"
type input "80"
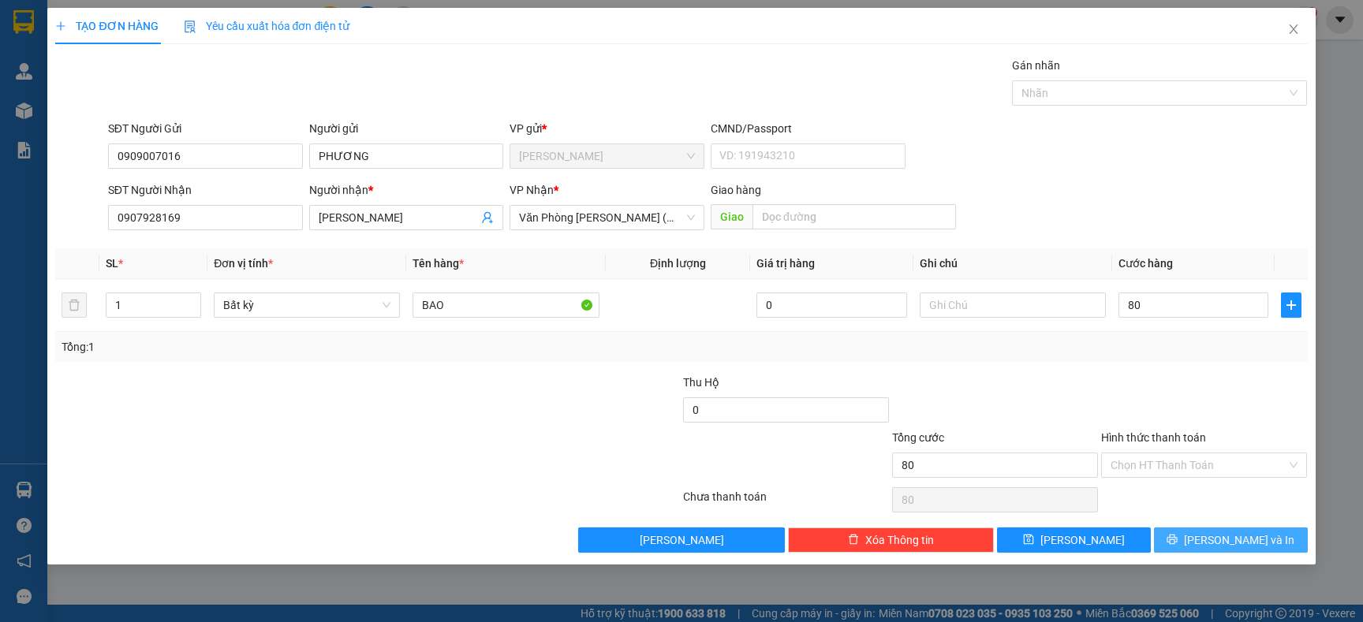
type input "80.000"
click at [1255, 544] on span "[PERSON_NAME] và In" at bounding box center [1239, 540] width 110 height 17
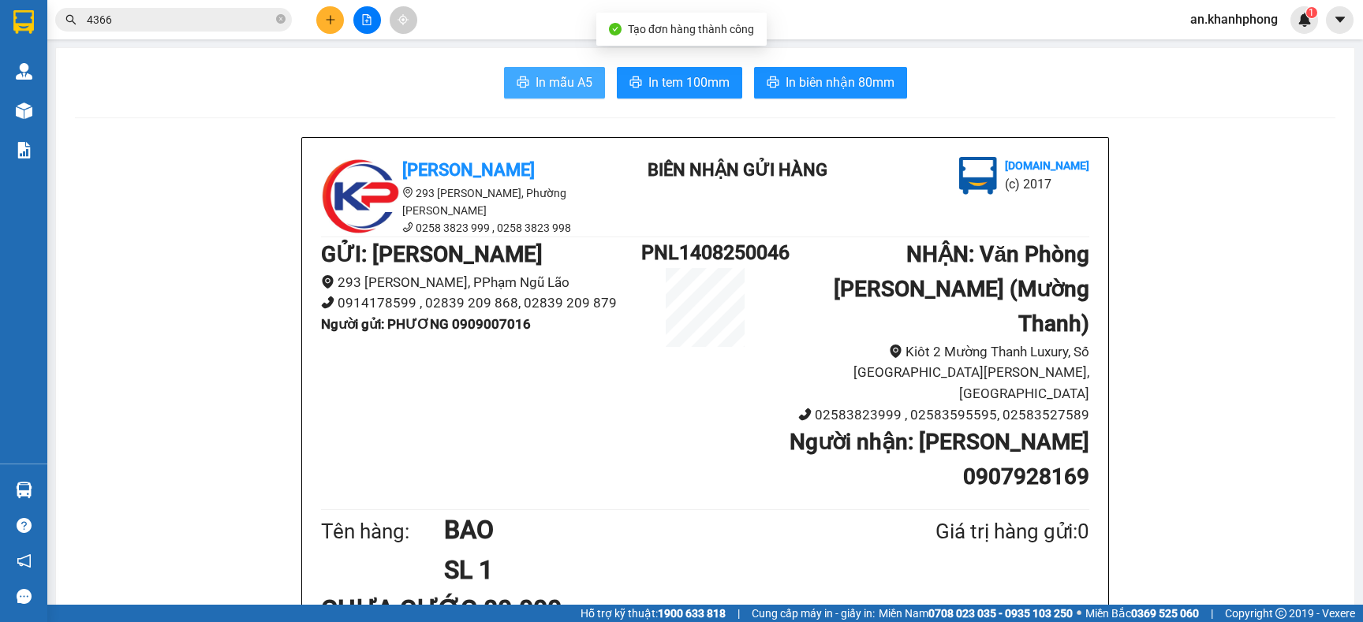
click at [566, 80] on span "In mẫu A5" at bounding box center [564, 83] width 57 height 20
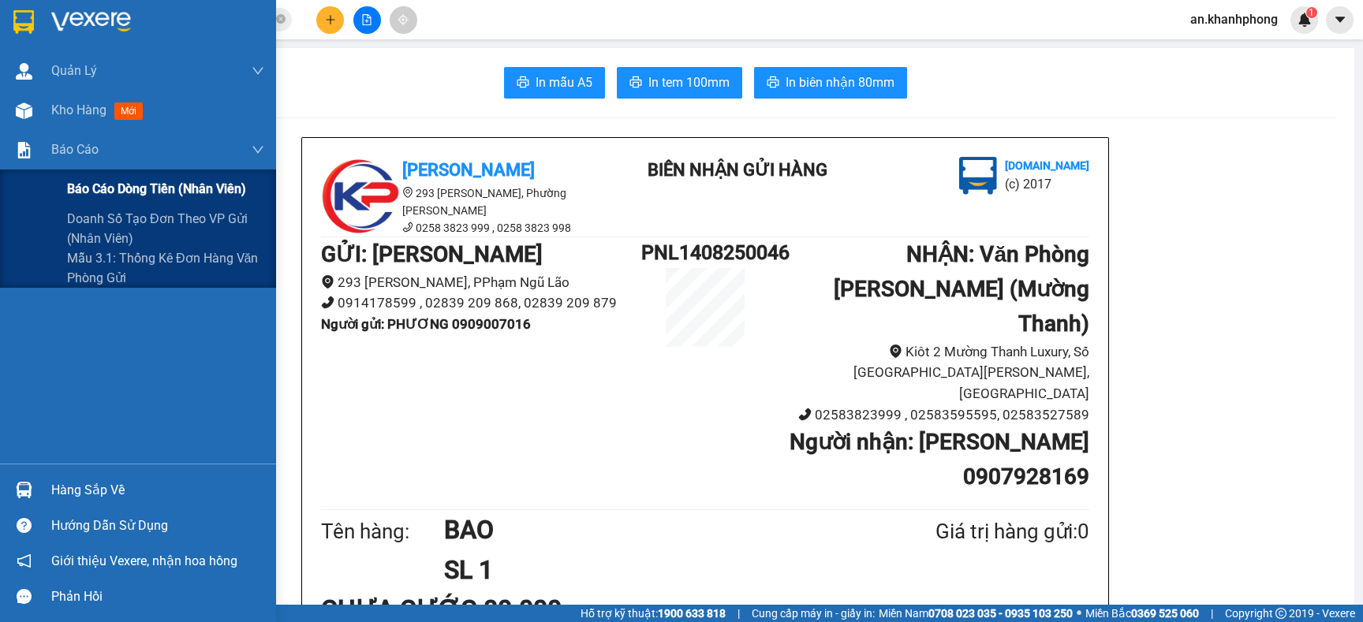
click at [132, 195] on span "Báo cáo dòng tiền (nhân viên)" at bounding box center [156, 189] width 179 height 20
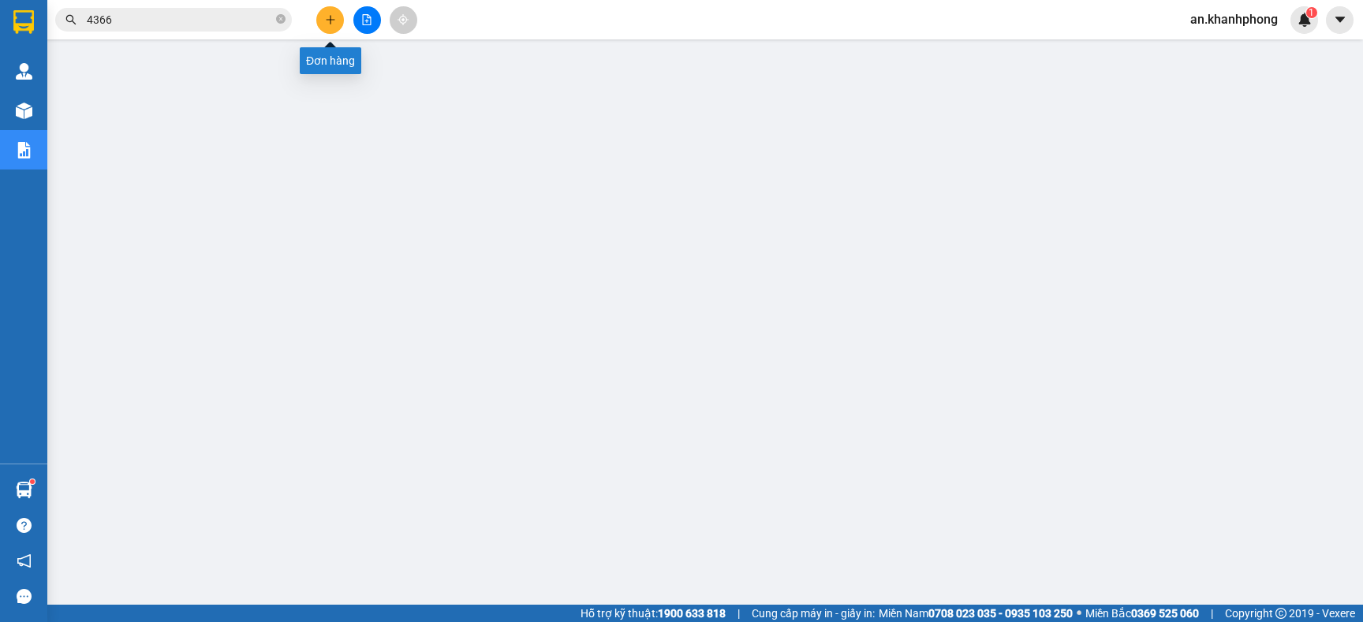
click at [320, 13] on button at bounding box center [330, 20] width 28 height 28
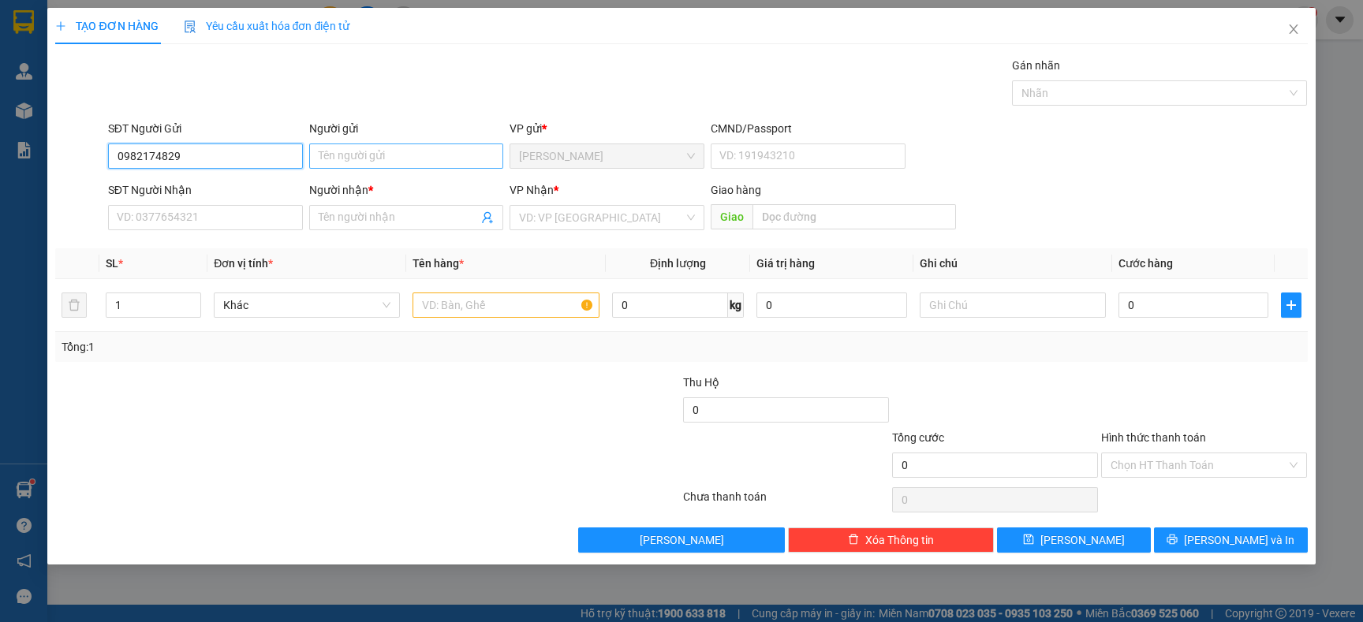
type input "0982174829"
click at [370, 148] on input "Người gửi" at bounding box center [406, 156] width 195 height 25
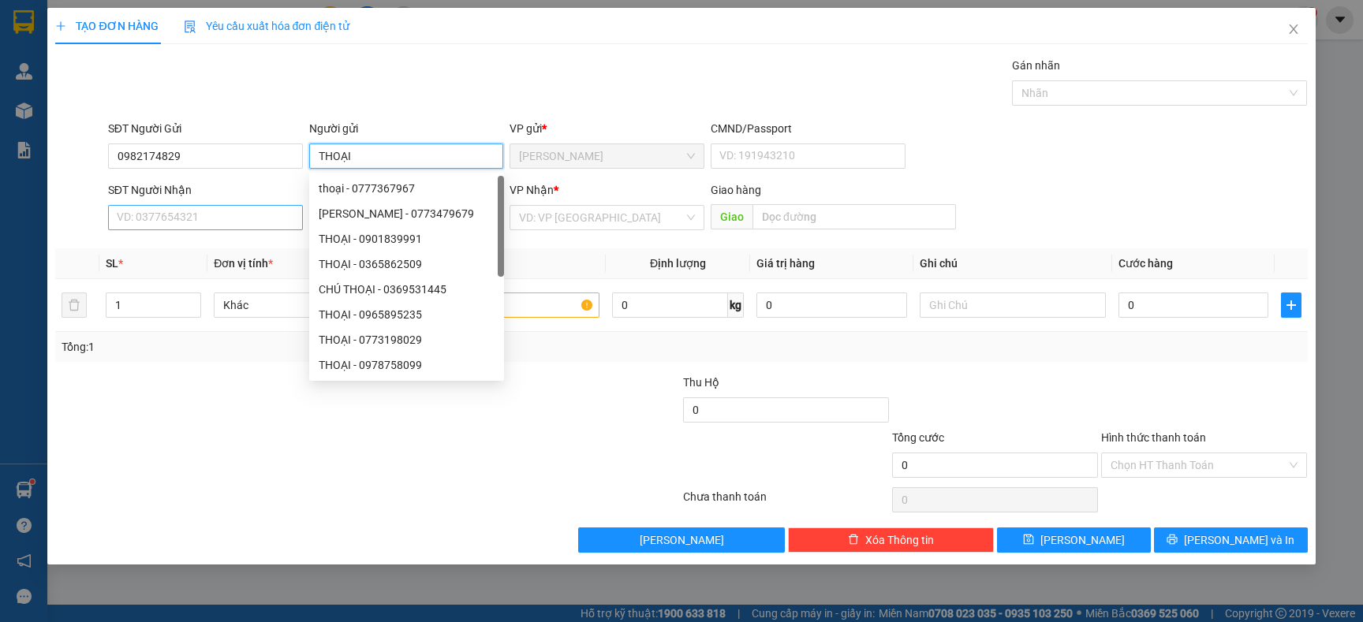
type input "THOẠI"
click at [214, 224] on input "SĐT Người Nhận" at bounding box center [205, 217] width 195 height 25
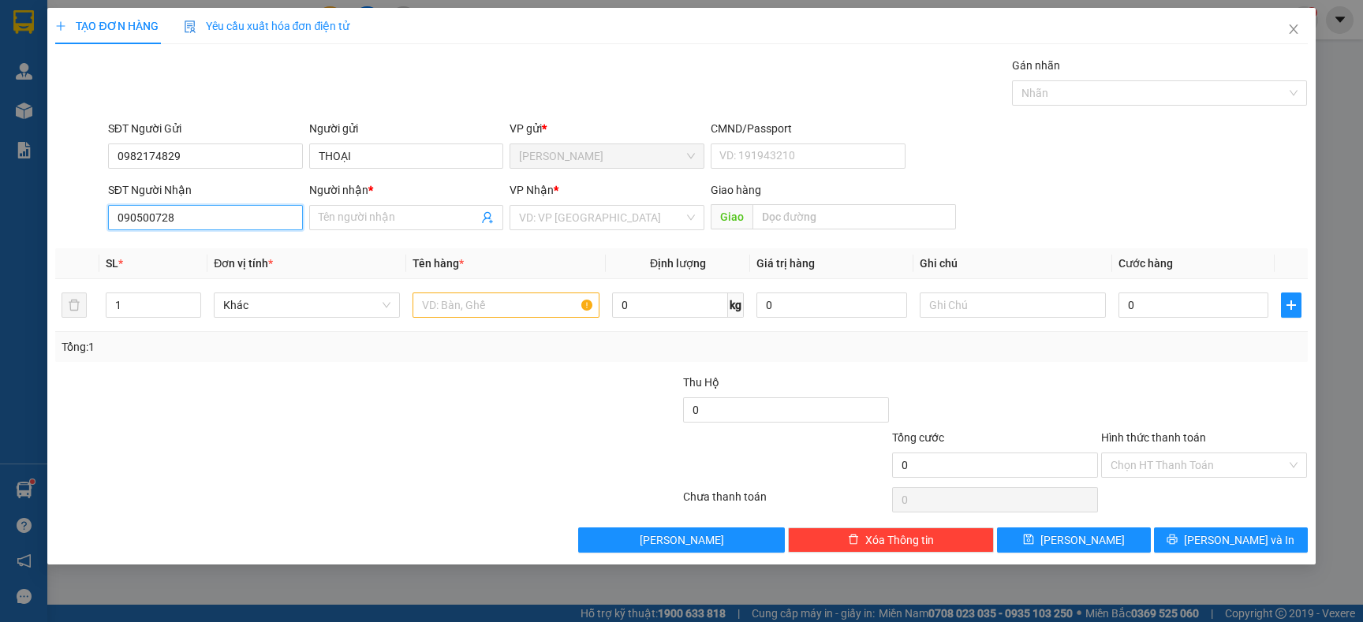
type input "0905007281"
click at [240, 252] on div "0905007281 - CÔ ÁNH" at bounding box center [206, 249] width 176 height 17
type input "CÔ ÁNH"
type input "0905007281"
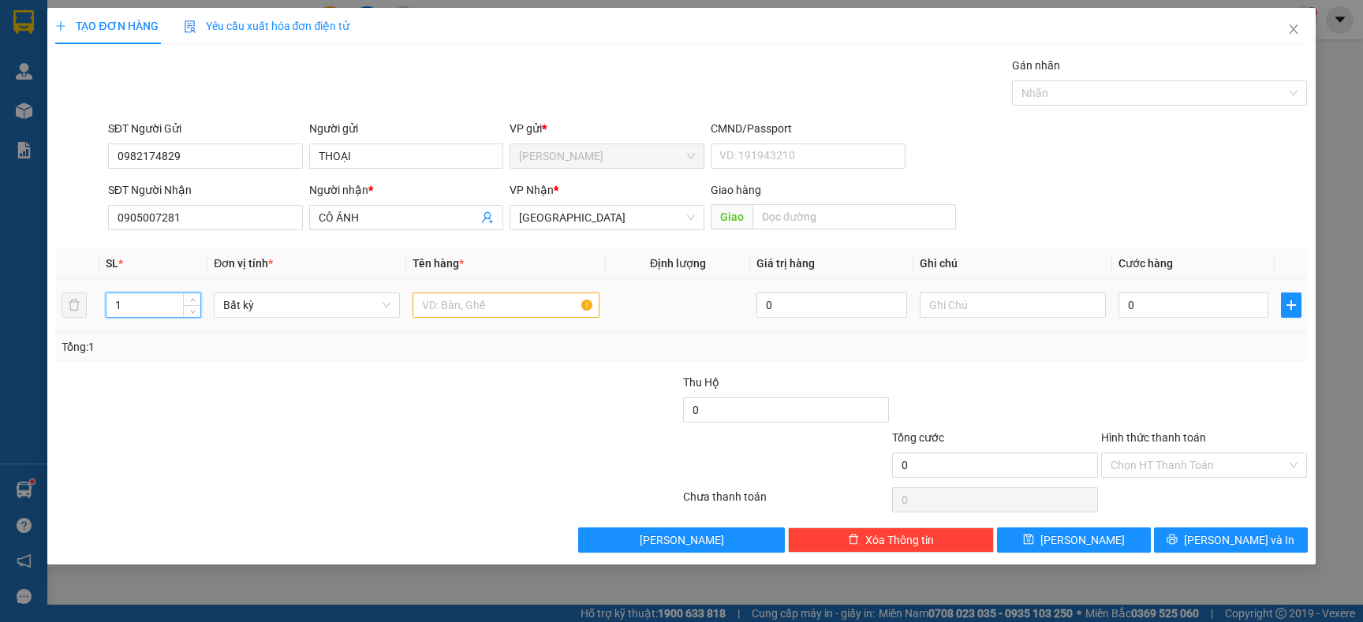
click at [166, 300] on input "1" at bounding box center [153, 305] width 95 height 24
type input "3"
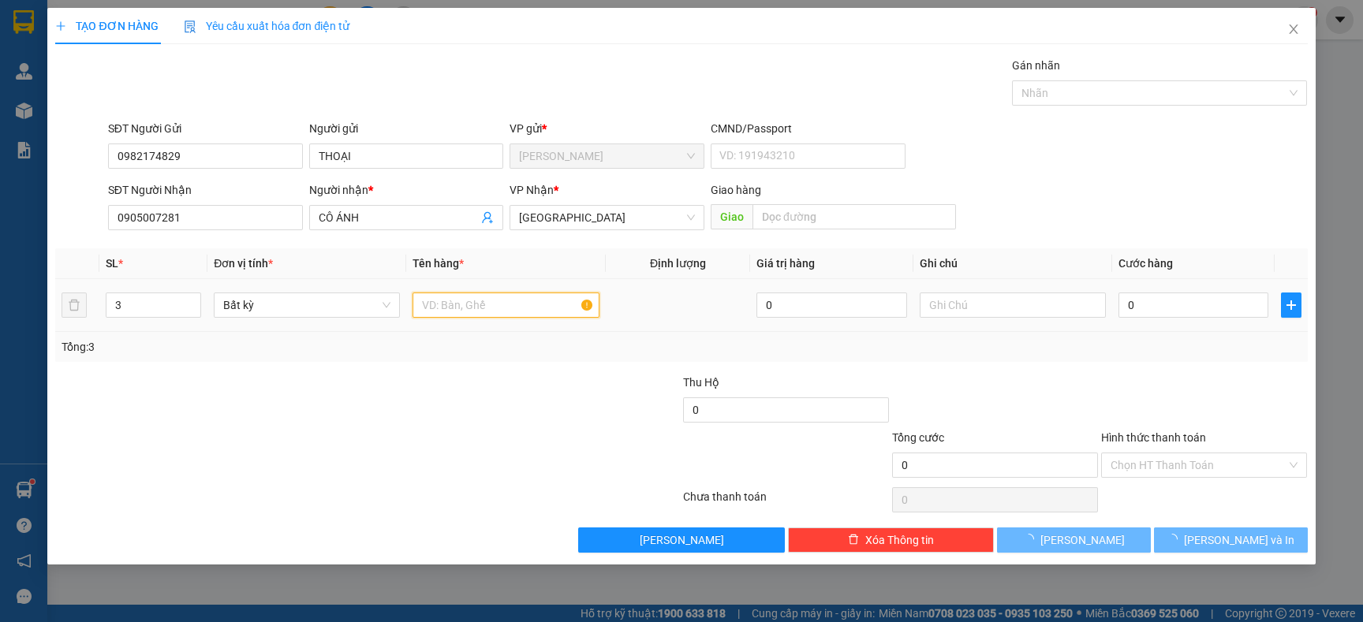
click at [494, 300] on input "text" at bounding box center [506, 305] width 186 height 25
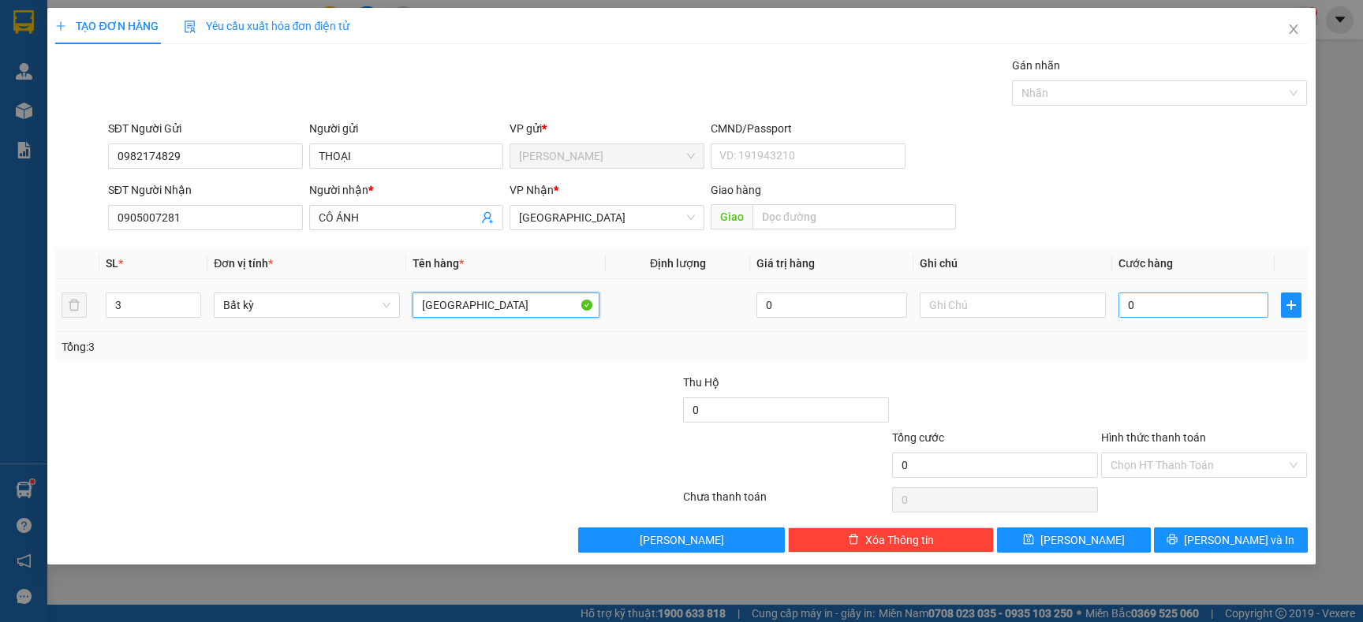
type input "[GEOGRAPHIC_DATA]"
click at [1160, 313] on input "0" at bounding box center [1194, 305] width 150 height 25
type input "1"
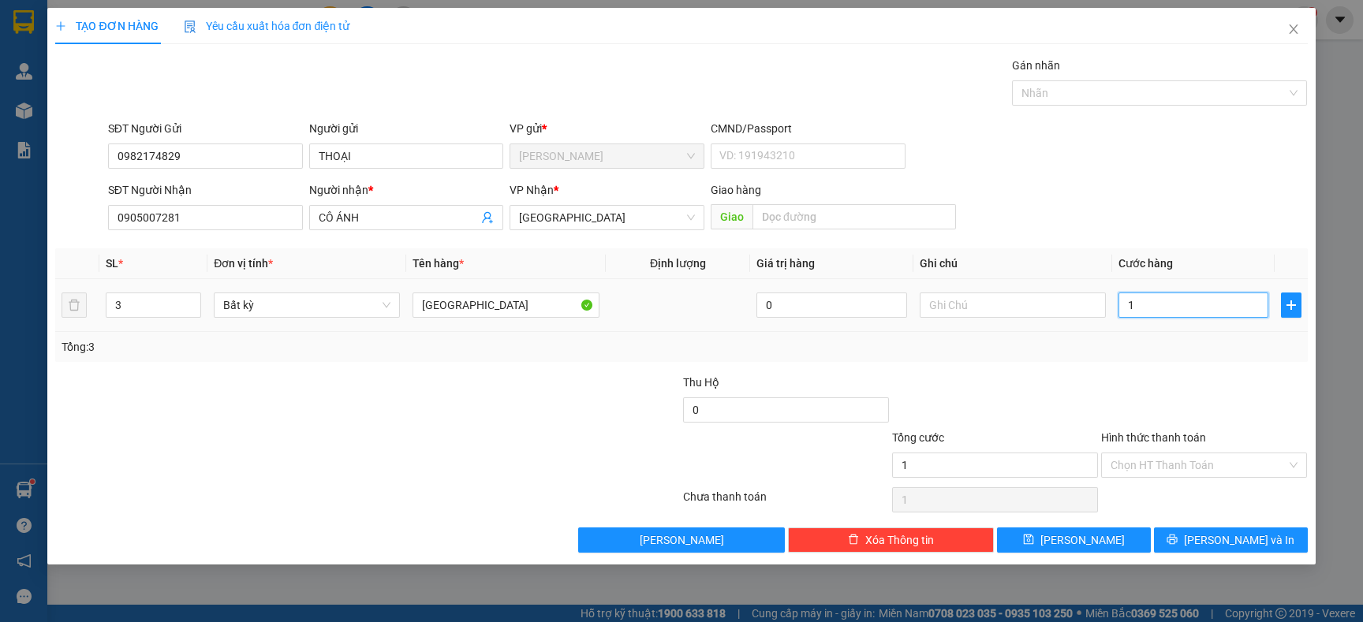
type input "17"
type input "170"
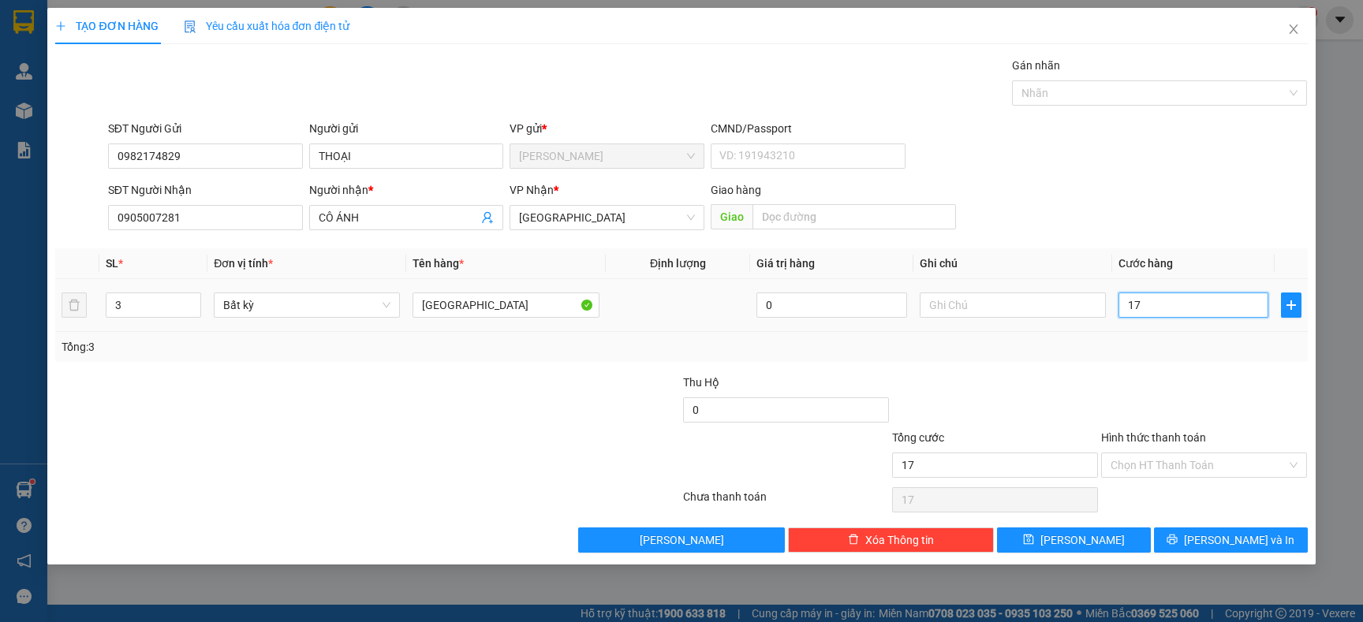
type input "170"
type input "170.000"
click at [1198, 470] on input "Hình thức thanh toán" at bounding box center [1199, 466] width 176 height 24
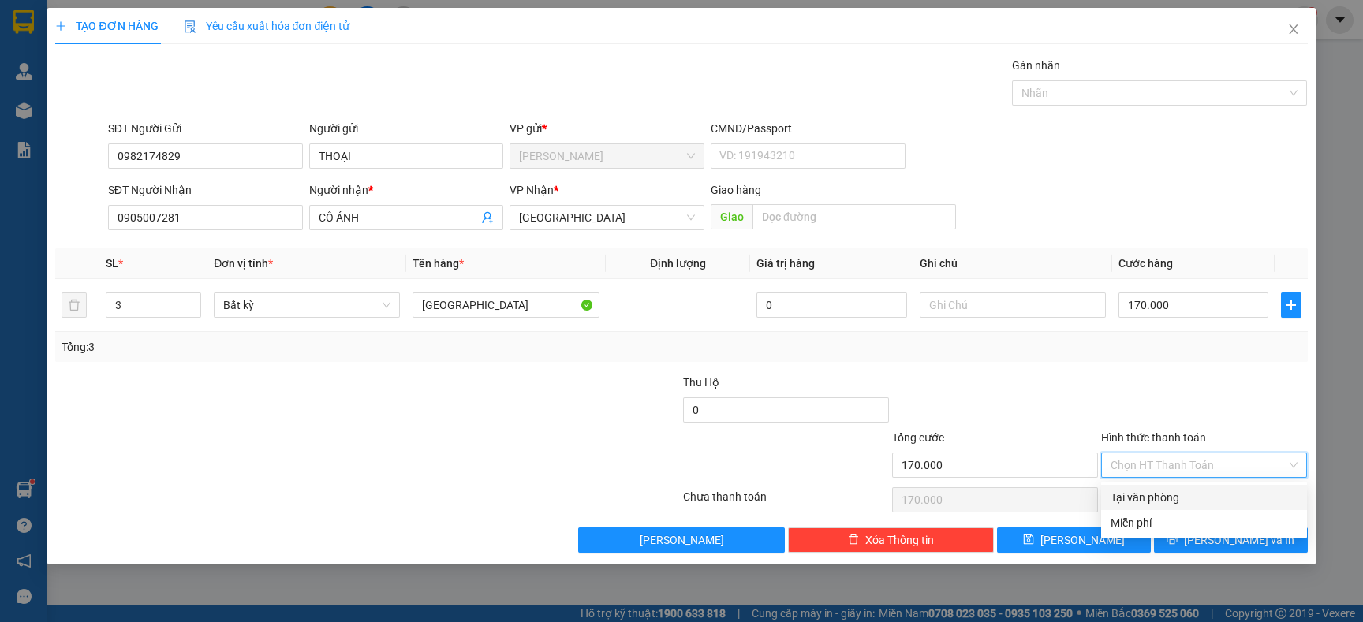
click at [1157, 499] on div "Tại văn phòng" at bounding box center [1204, 497] width 187 height 17
type input "0"
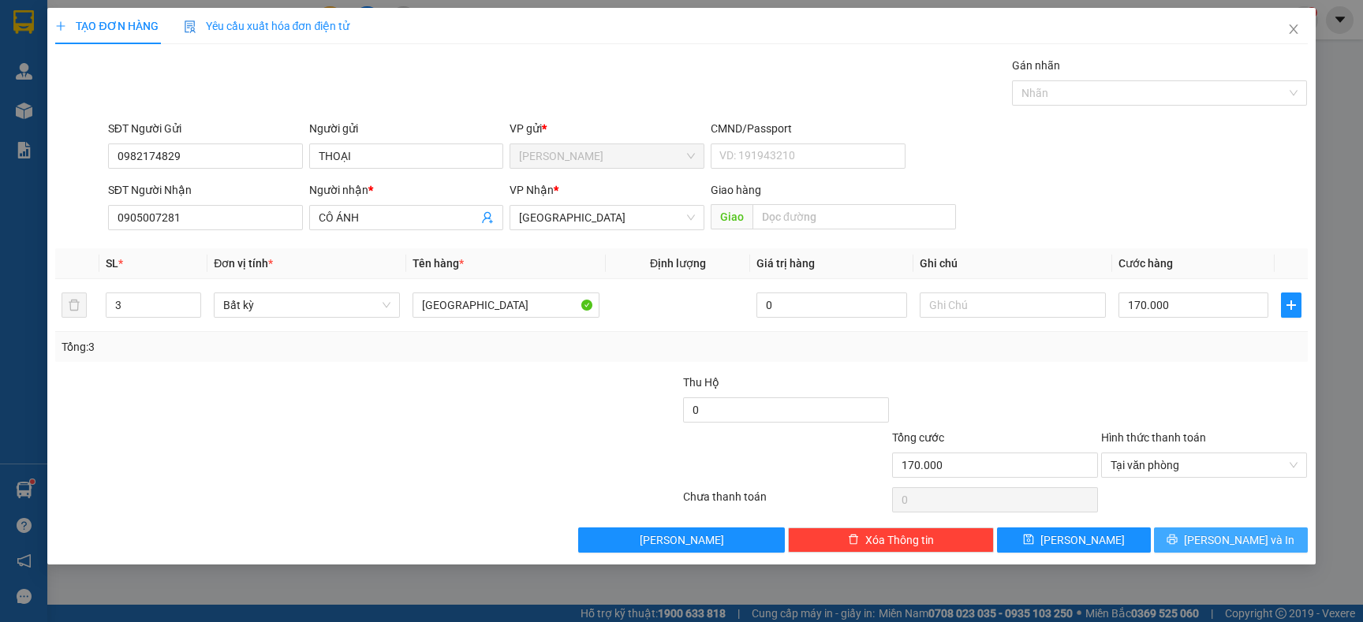
click at [1238, 535] on span "[PERSON_NAME] và In" at bounding box center [1239, 540] width 110 height 17
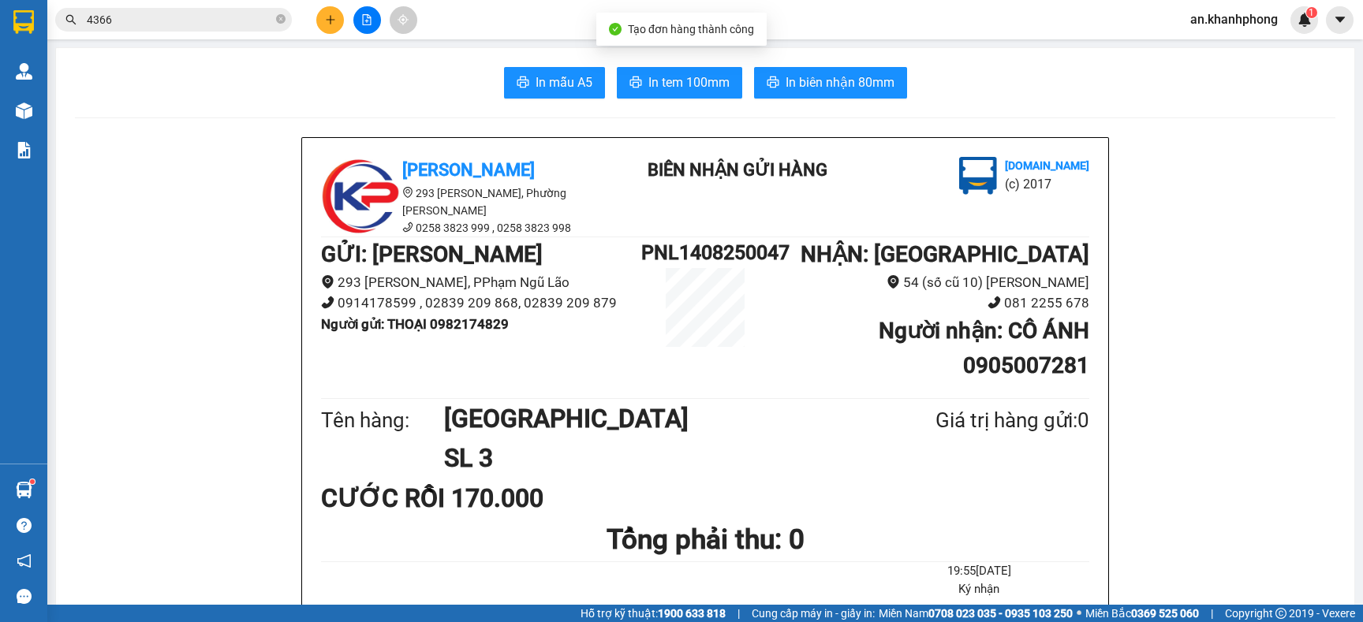
click at [565, 99] on div "In mẫu A5 In tem 100mm In biên nhận 80mm" at bounding box center [705, 83] width 1261 height 32
click at [559, 92] on span "In mẫu A5" at bounding box center [564, 83] width 57 height 20
click at [212, 18] on input "4366" at bounding box center [180, 19] width 186 height 17
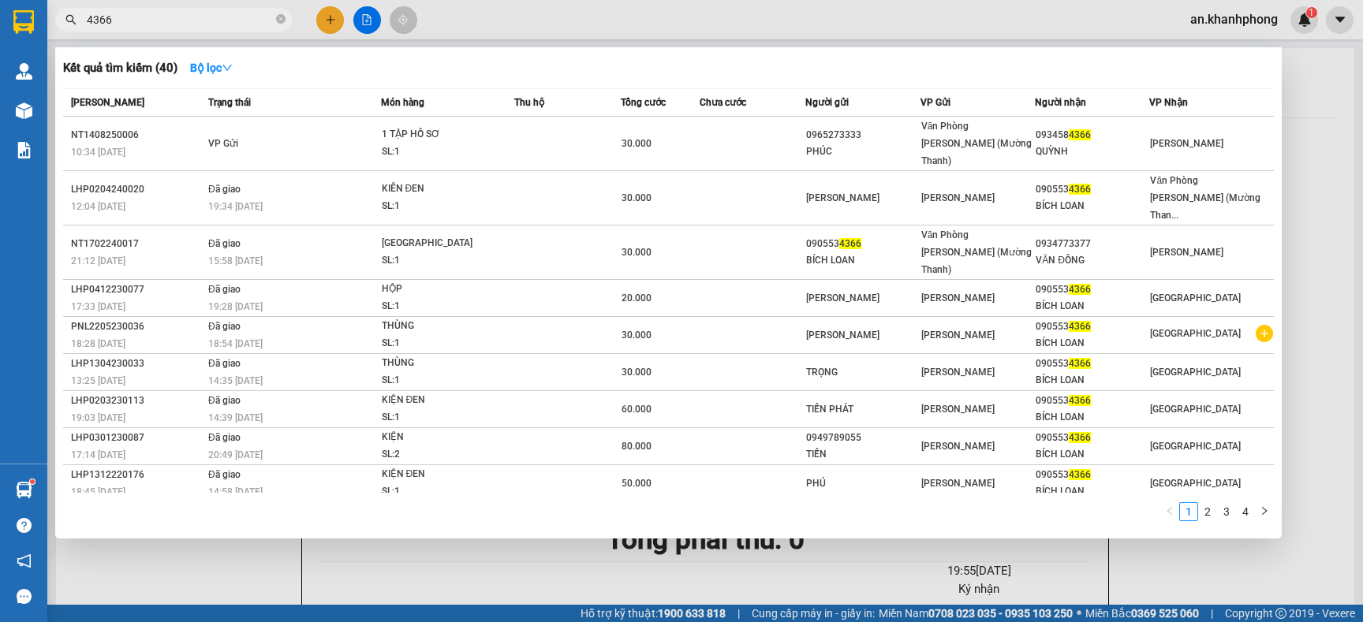
click at [212, 18] on input "4366" at bounding box center [180, 19] width 186 height 17
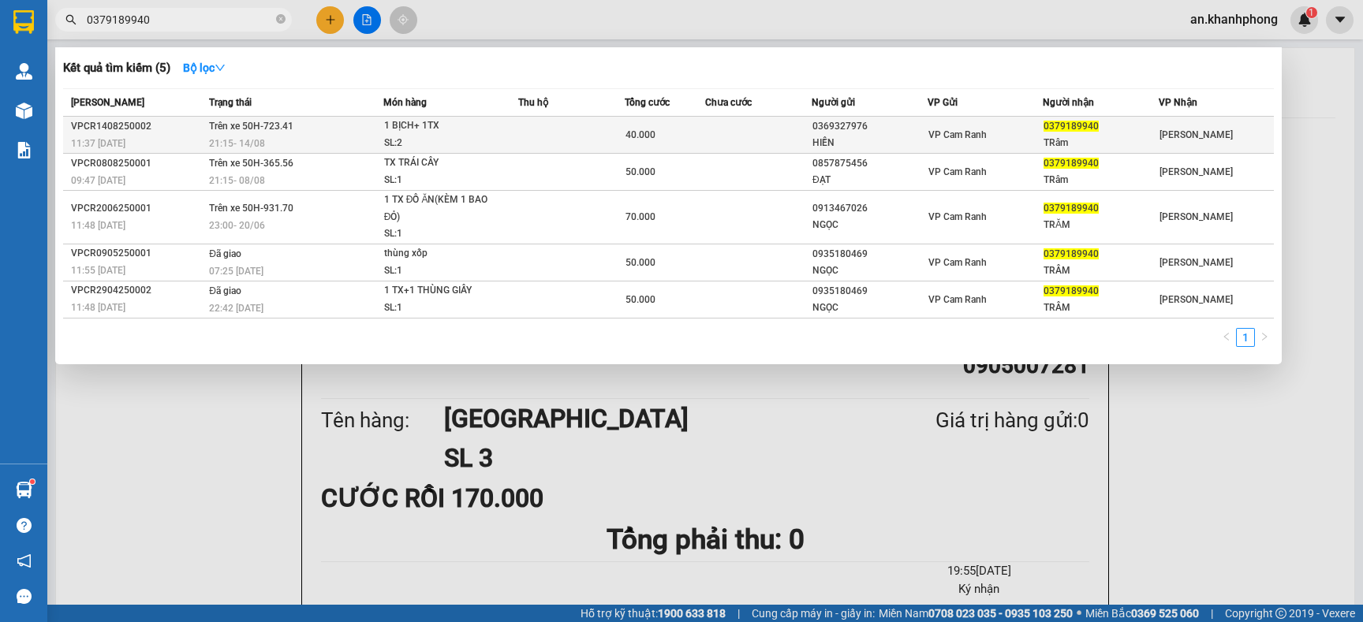
type input "0379189940"
click at [533, 137] on td at bounding box center [571, 135] width 106 height 37
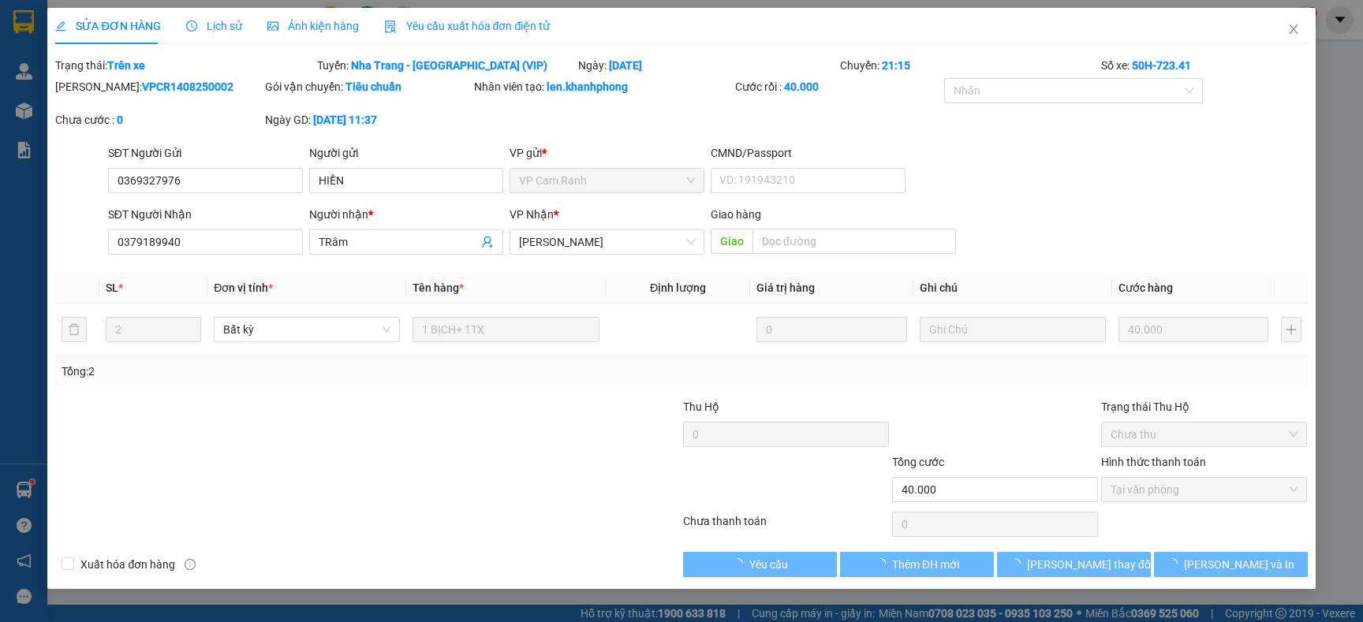
type input "0369327976"
type input "HIỀN"
type input "0379189940"
type input "TRâm"
type input "40.000"
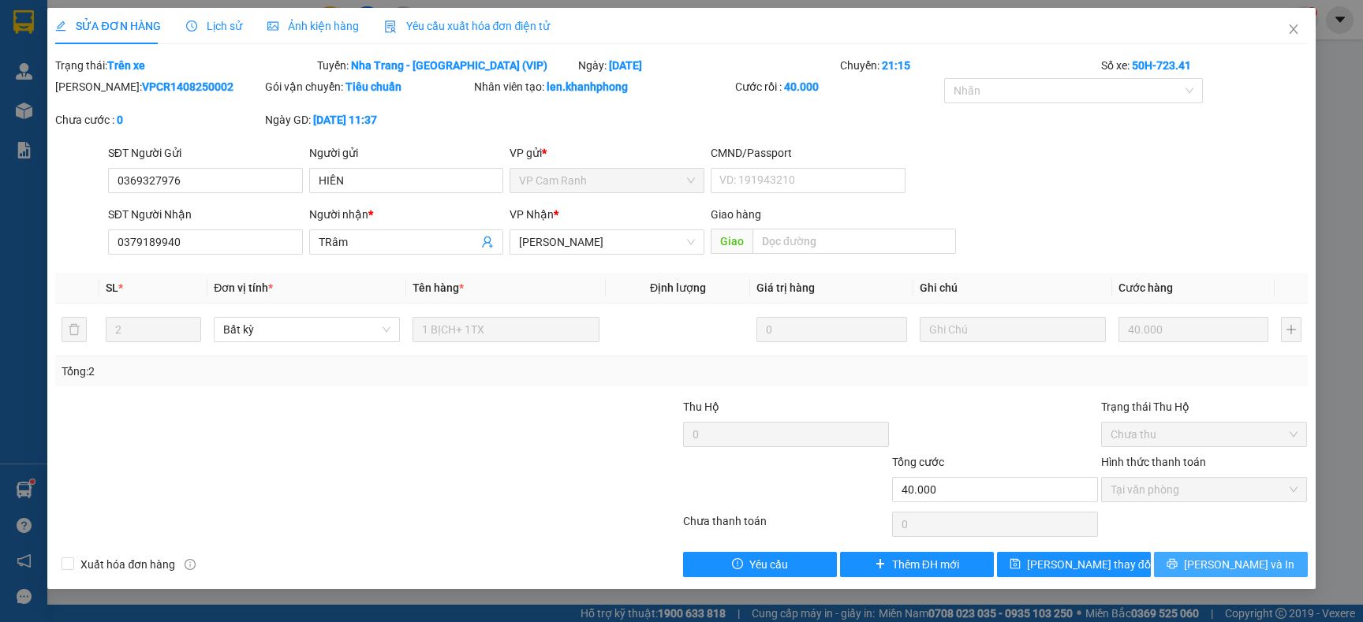
click at [1231, 559] on span "[PERSON_NAME] và In" at bounding box center [1239, 564] width 110 height 17
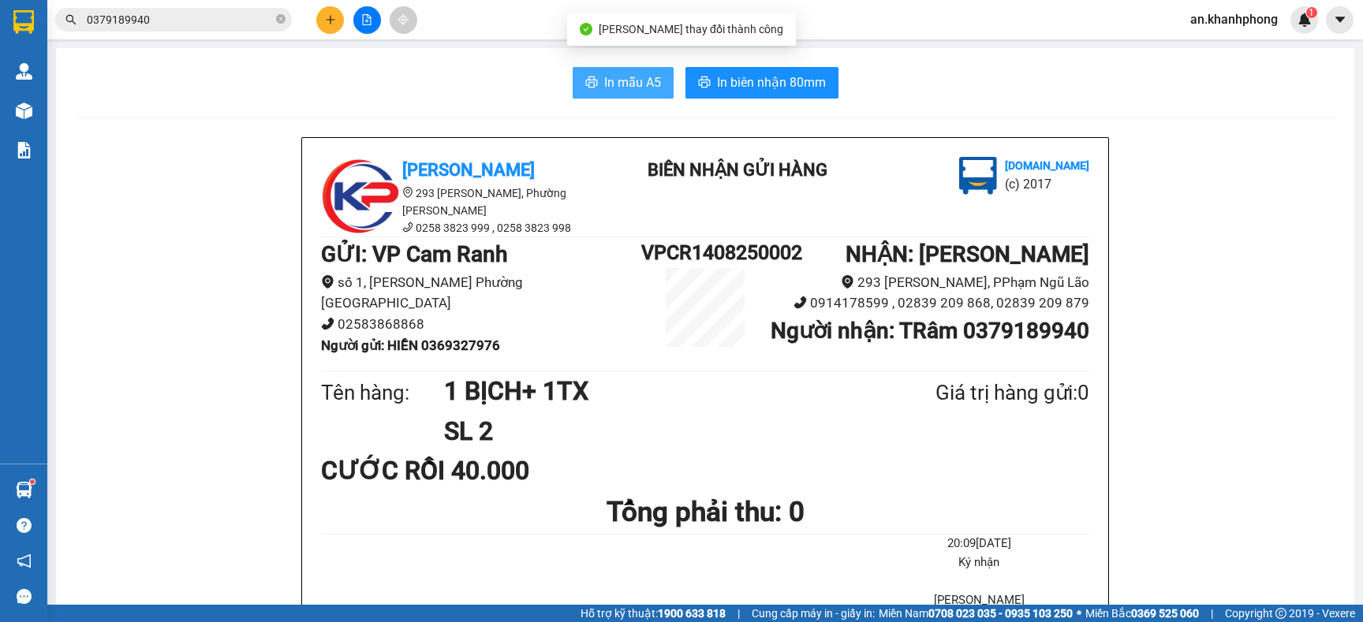
click at [604, 75] on span "In mẫu A5" at bounding box center [632, 83] width 57 height 20
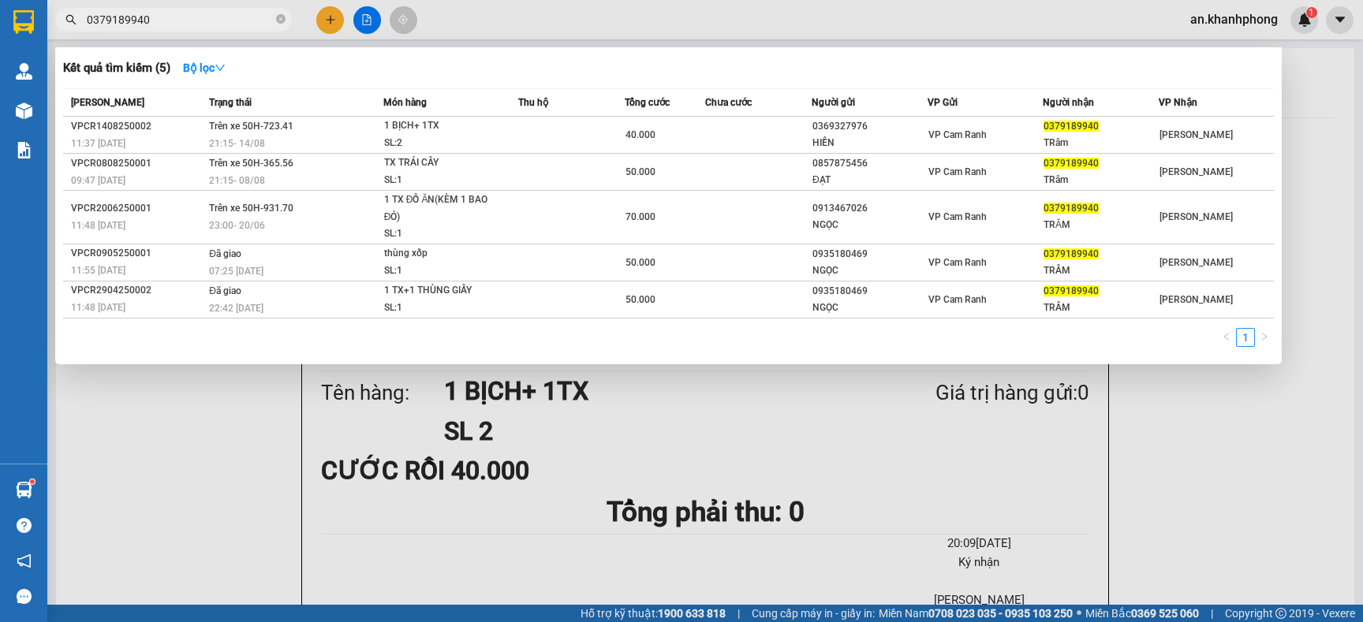
click at [176, 28] on input "0379189940" at bounding box center [180, 19] width 186 height 17
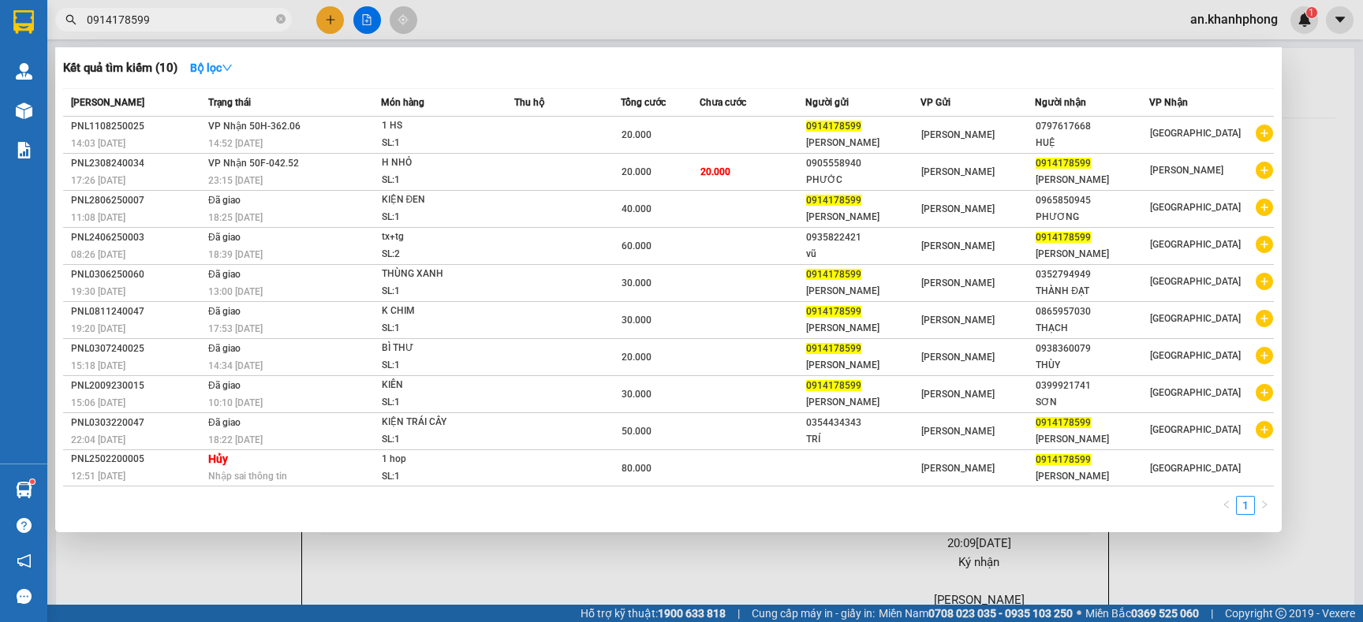
click at [168, 21] on input "0914178599" at bounding box center [180, 19] width 186 height 17
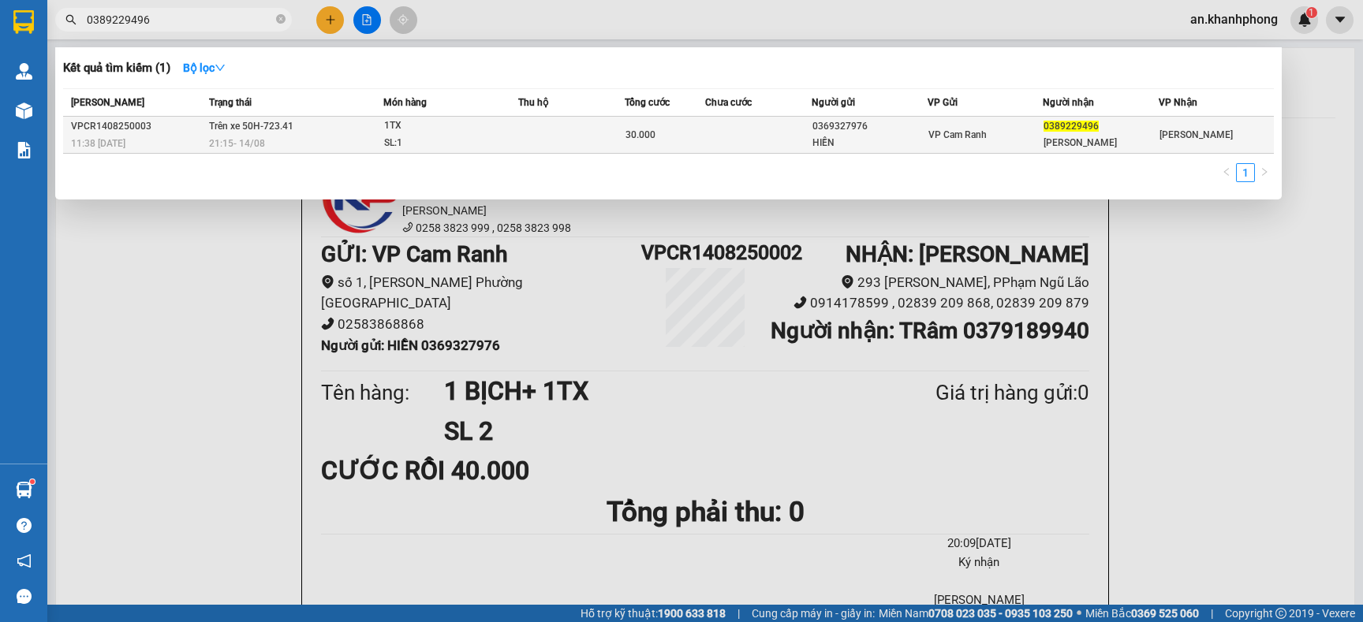
type input "0389229496"
click at [577, 133] on td at bounding box center [571, 135] width 106 height 37
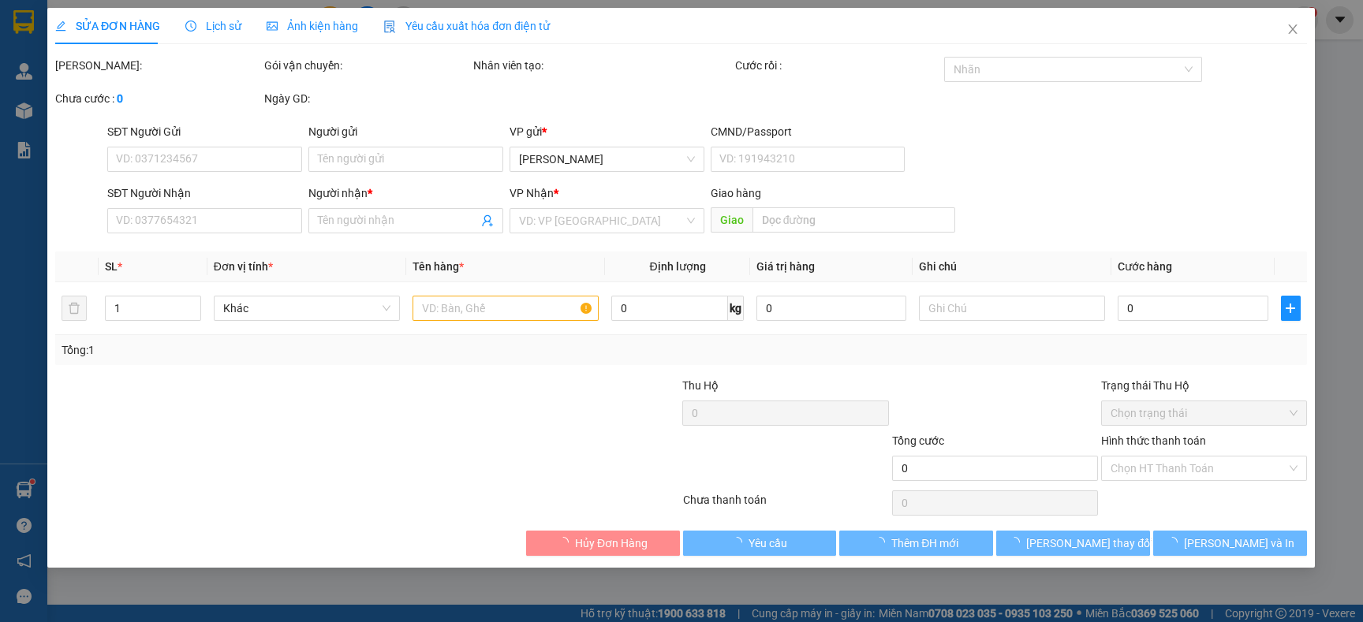
type input "0369327976"
type input "HIỀN"
type input "0389229496"
type input "[PERSON_NAME]"
type input "30.000"
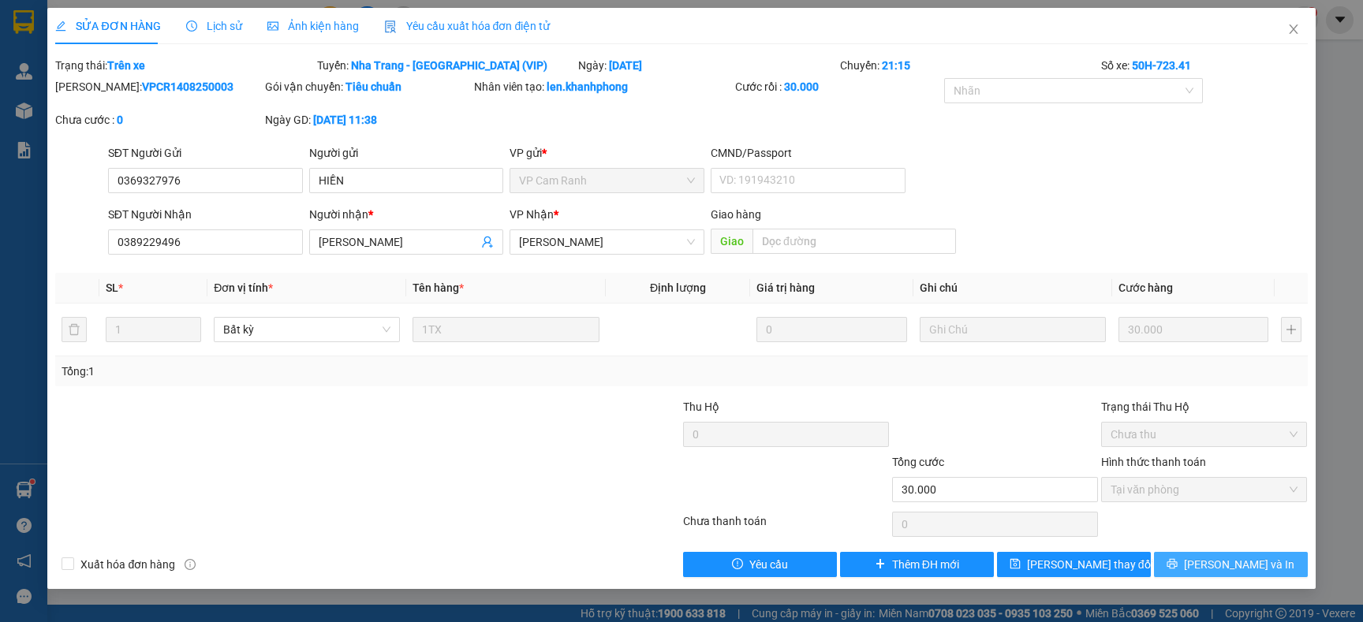
click at [1225, 565] on span "[PERSON_NAME] và In" at bounding box center [1239, 564] width 110 height 17
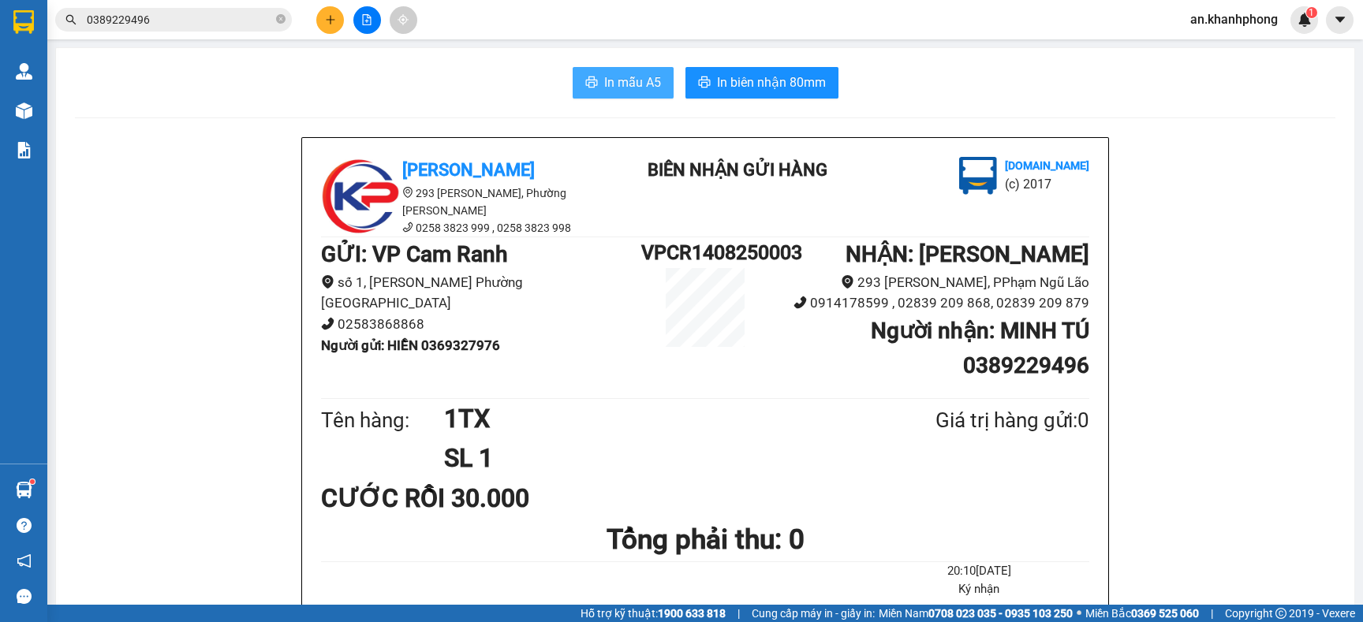
click at [623, 77] on span "In mẫu A5" at bounding box center [632, 83] width 57 height 20
click at [329, 24] on icon "plus" at bounding box center [330, 19] width 11 height 11
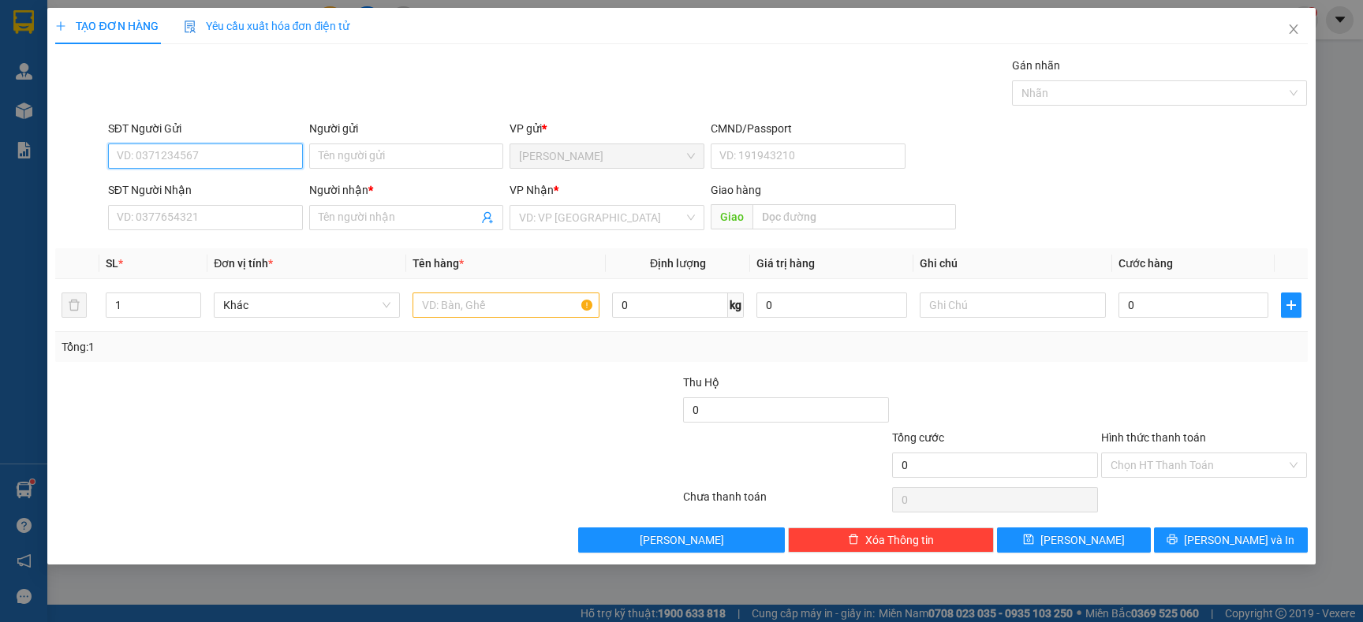
click at [225, 155] on input "SĐT Người Gửi" at bounding box center [205, 156] width 195 height 25
type input "0984223311"
click at [247, 186] on div "0984223311 - QUANG" at bounding box center [206, 188] width 176 height 17
type input "QUANG"
type input "0984223311"
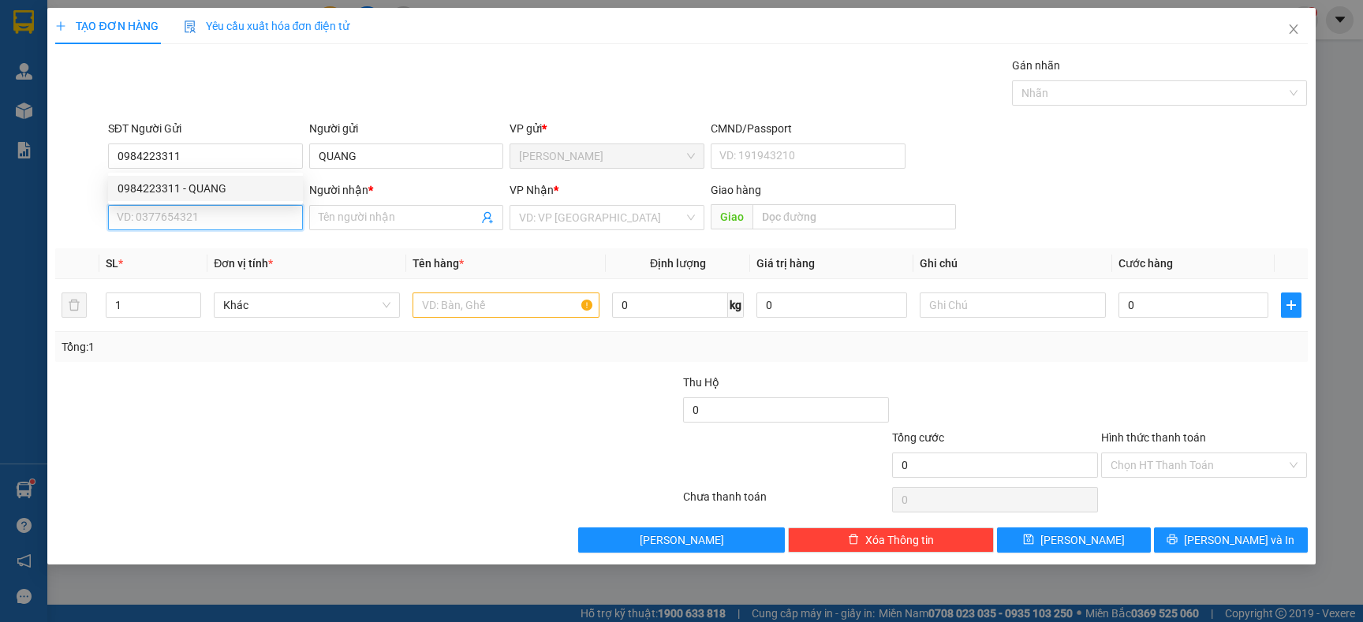
click at [239, 224] on input "SĐT Người Nhận" at bounding box center [205, 217] width 195 height 25
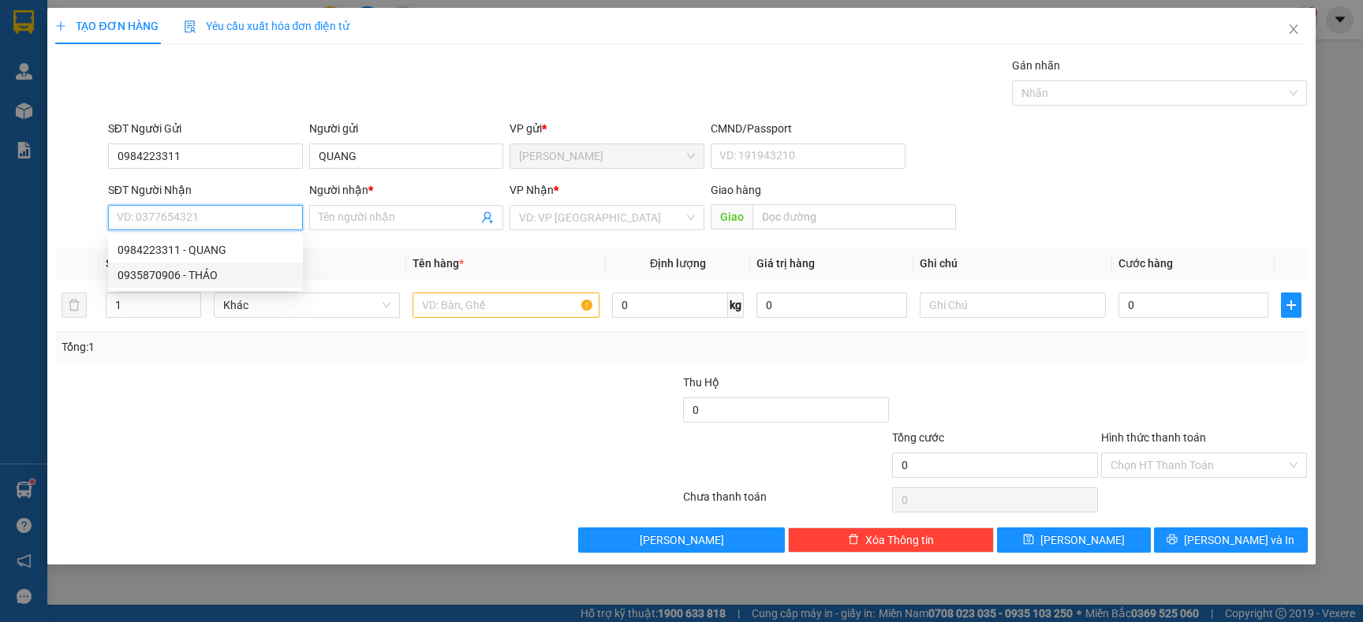
click at [210, 280] on div "0935870906 - THẢO" at bounding box center [206, 275] width 176 height 17
type input "0935870906"
type input "THẢO"
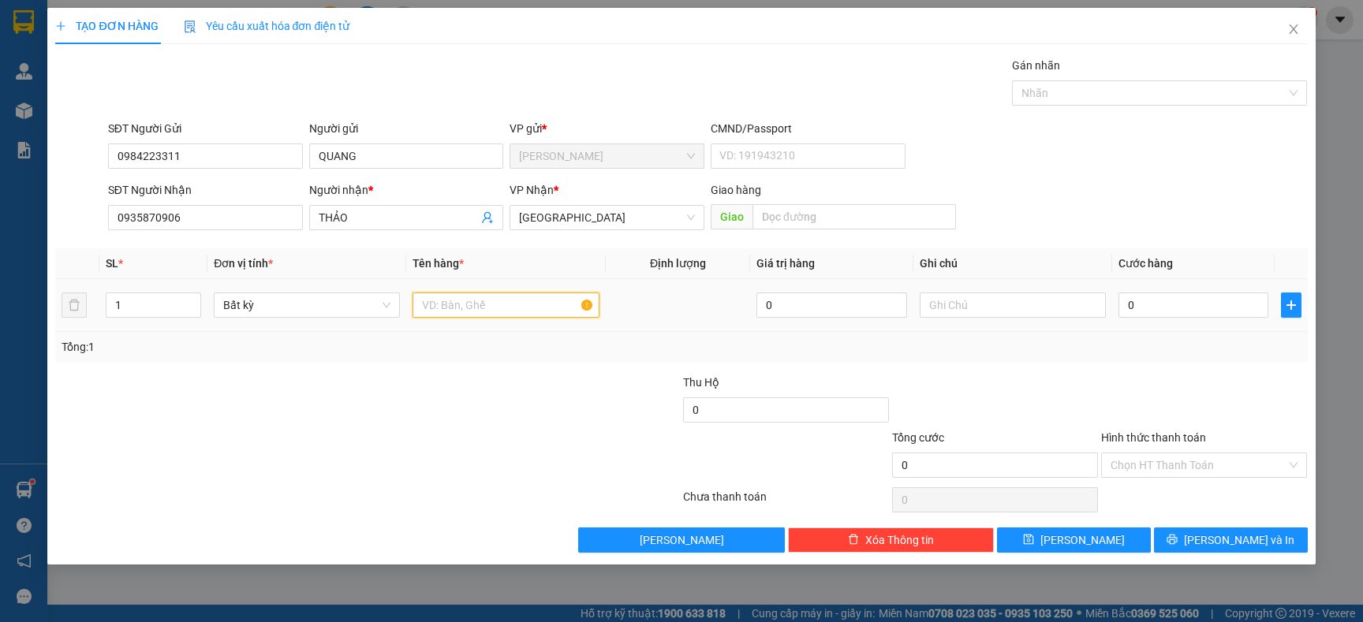
click at [534, 300] on input "text" at bounding box center [506, 305] width 186 height 25
click at [238, 226] on input "0935870906" at bounding box center [205, 217] width 195 height 25
type input "0865868379"
click at [347, 222] on input "THẢO" at bounding box center [399, 217] width 160 height 17
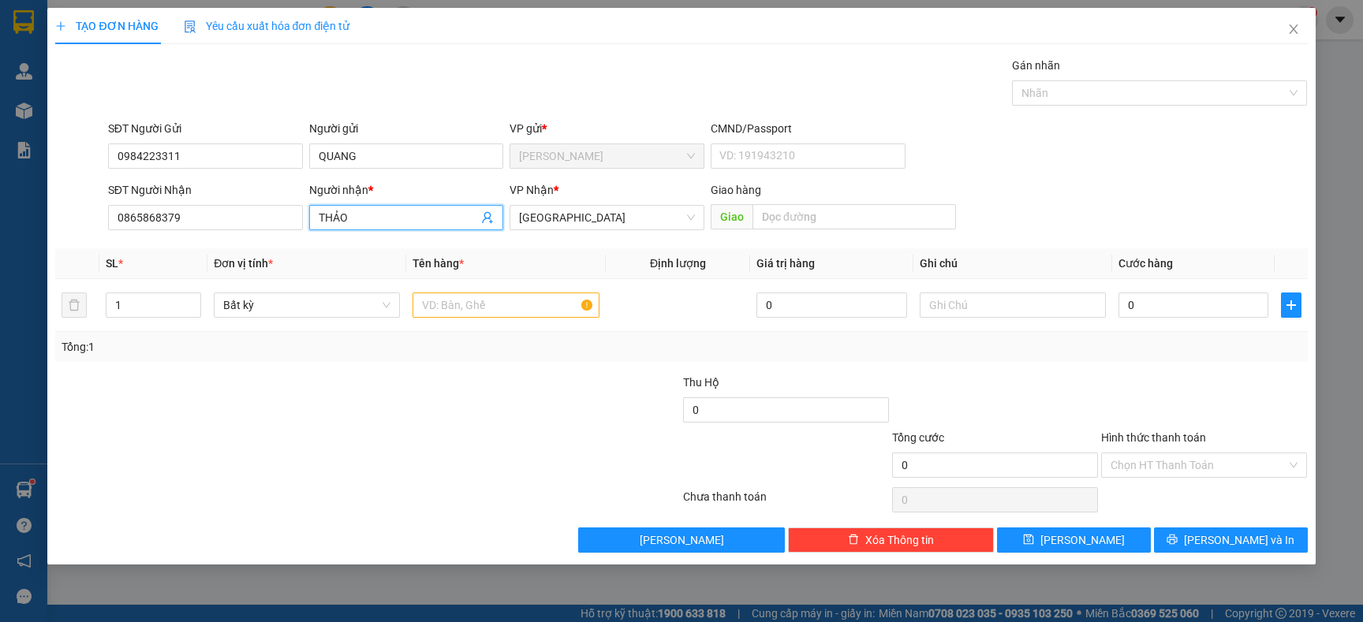
click at [349, 222] on input "THẢO" at bounding box center [399, 217] width 160 height 17
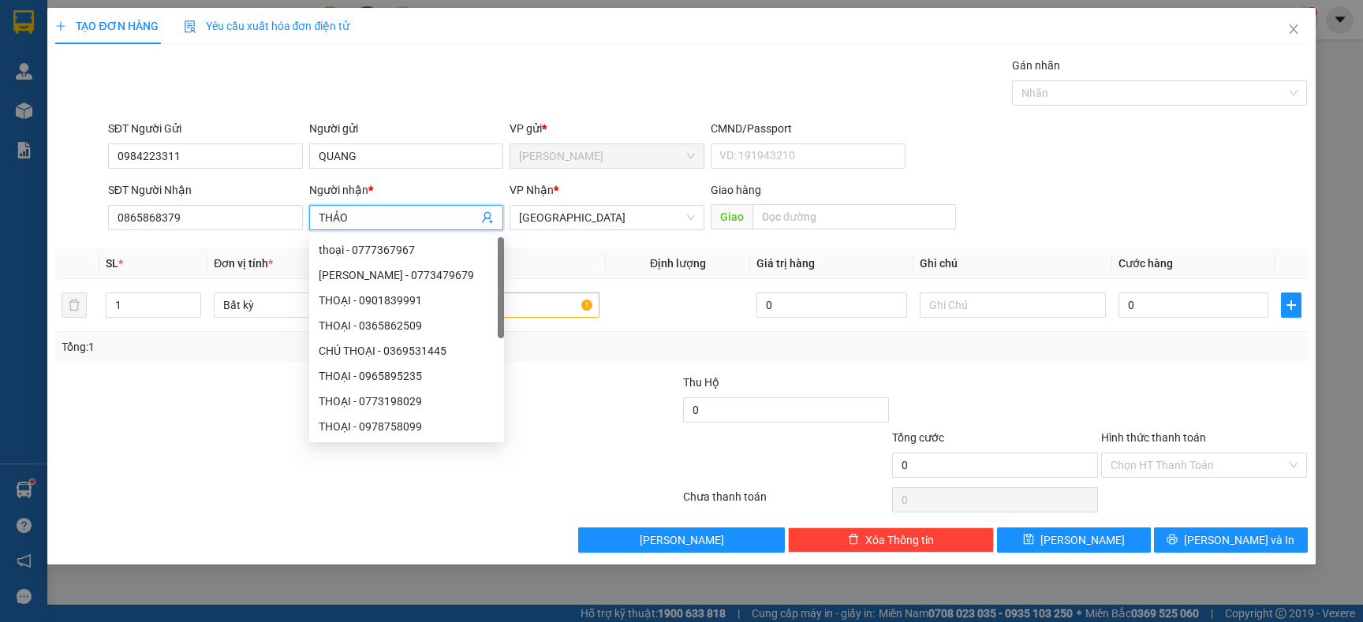
click at [351, 222] on input "THẢO" at bounding box center [399, 217] width 160 height 17
click at [385, 222] on input "THẢO" at bounding box center [399, 217] width 160 height 17
type input "MINH"
click at [558, 314] on input "text" at bounding box center [506, 305] width 186 height 25
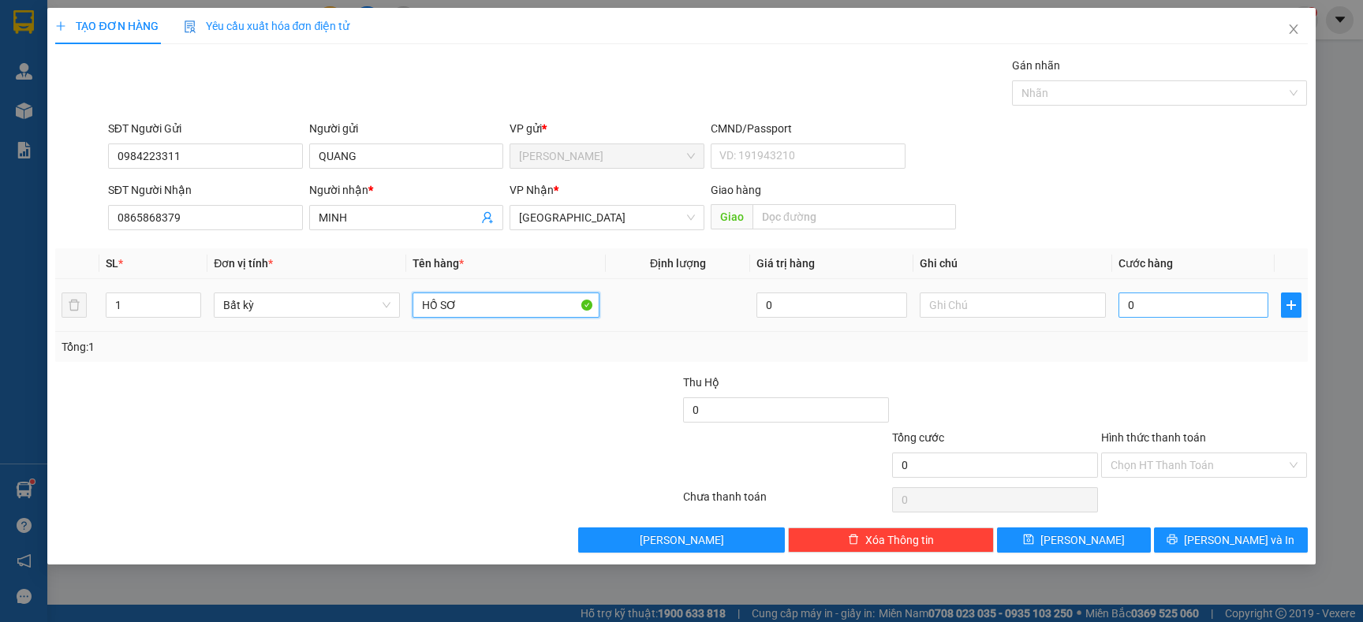
type input "HỒ SƠ"
click at [1161, 308] on input "0" at bounding box center [1194, 305] width 150 height 25
type input "2"
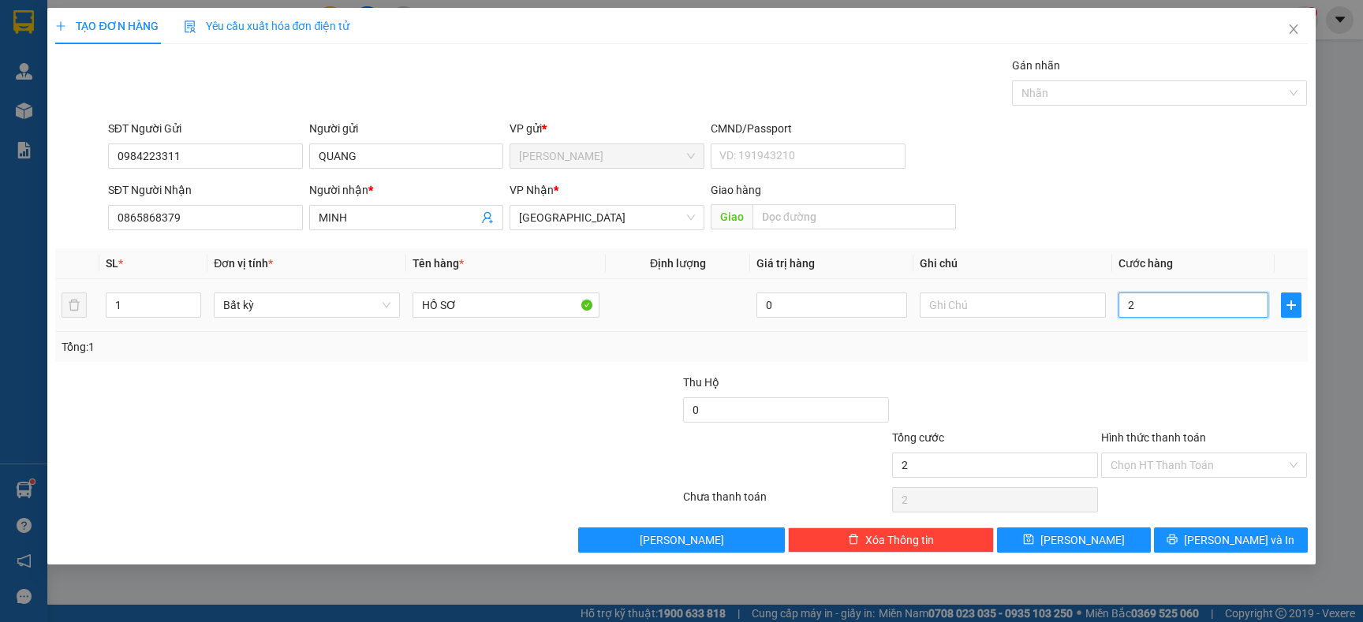
type input "20"
type input "20.000"
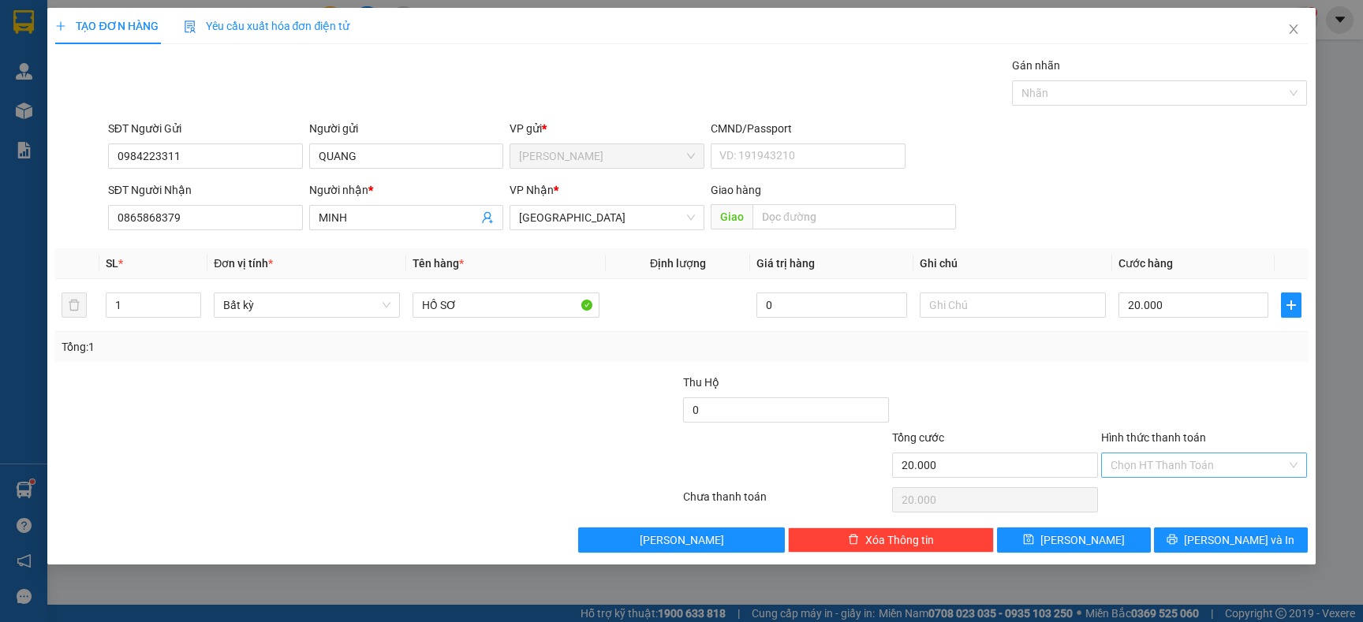
click at [1201, 461] on input "Hình thức thanh toán" at bounding box center [1199, 466] width 176 height 24
click at [1184, 499] on div "Tại văn phòng" at bounding box center [1204, 497] width 187 height 17
click at [1185, 456] on span "Tại văn phòng" at bounding box center [1204, 466] width 187 height 24
click at [1033, 350] on div "Tổng: 1" at bounding box center [681, 346] width 1239 height 17
click at [1168, 466] on input "Hình thức thanh toán" at bounding box center [1199, 466] width 176 height 24
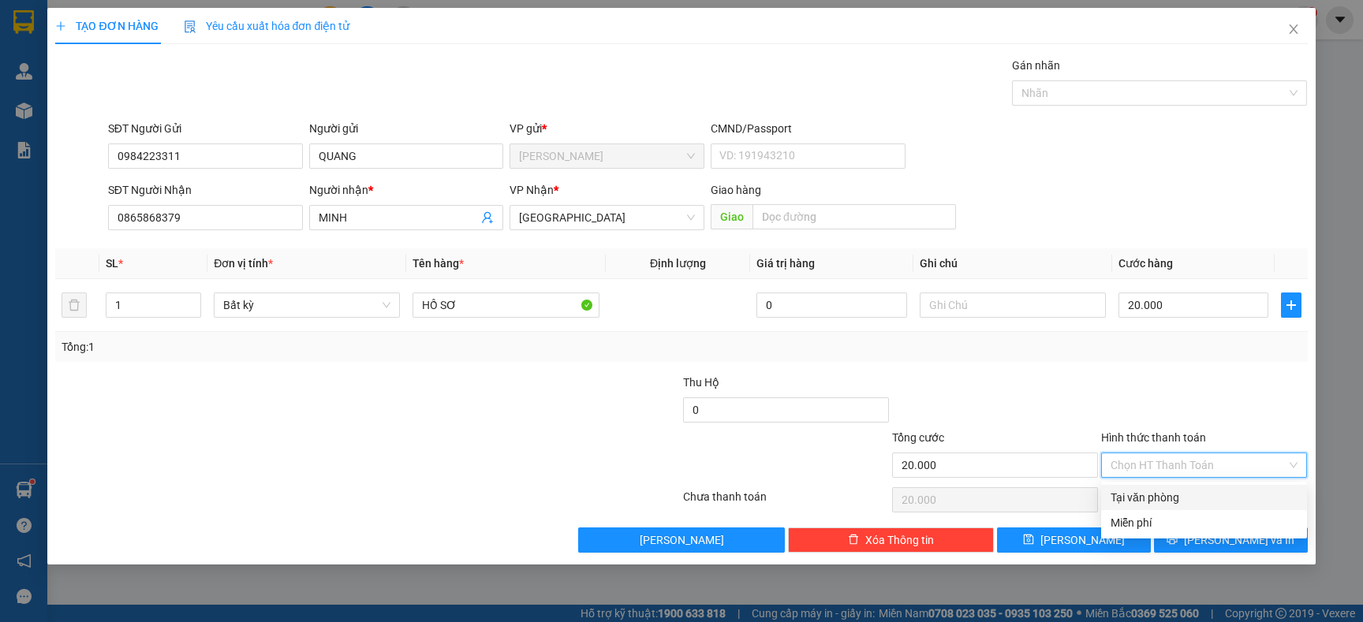
click at [1168, 496] on div "Tại văn phòng" at bounding box center [1204, 497] width 187 height 17
type input "0"
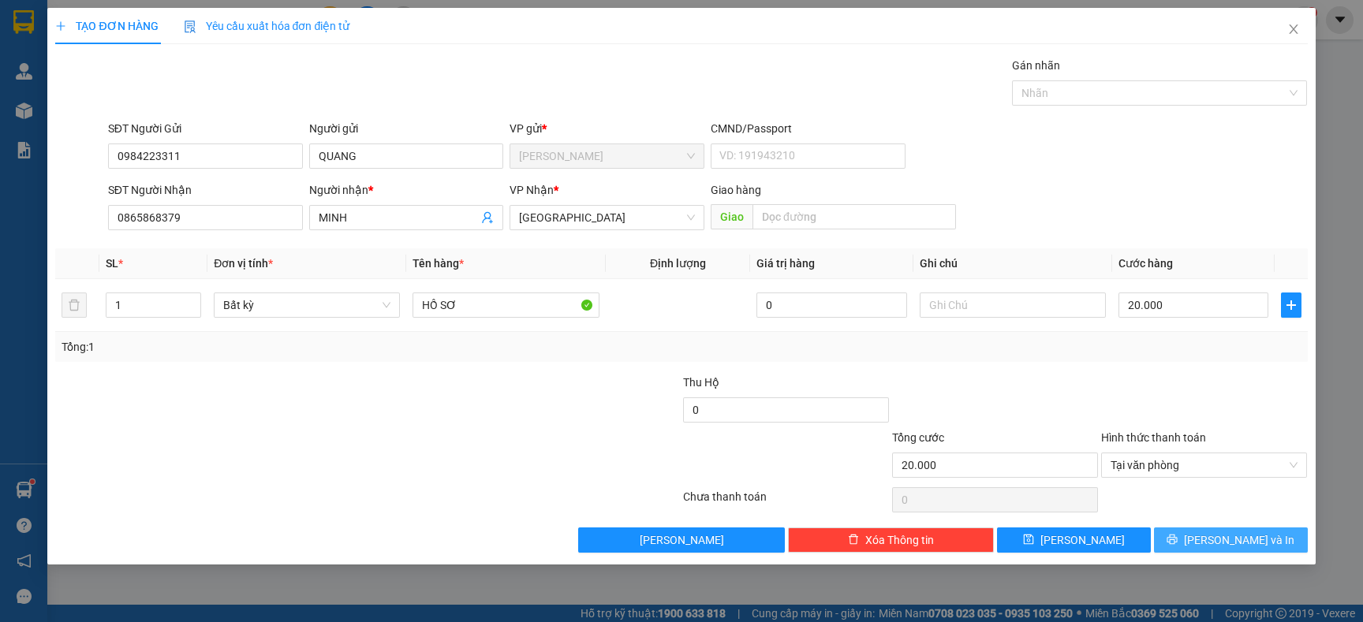
click at [1224, 539] on span "[PERSON_NAME] và In" at bounding box center [1239, 540] width 110 height 17
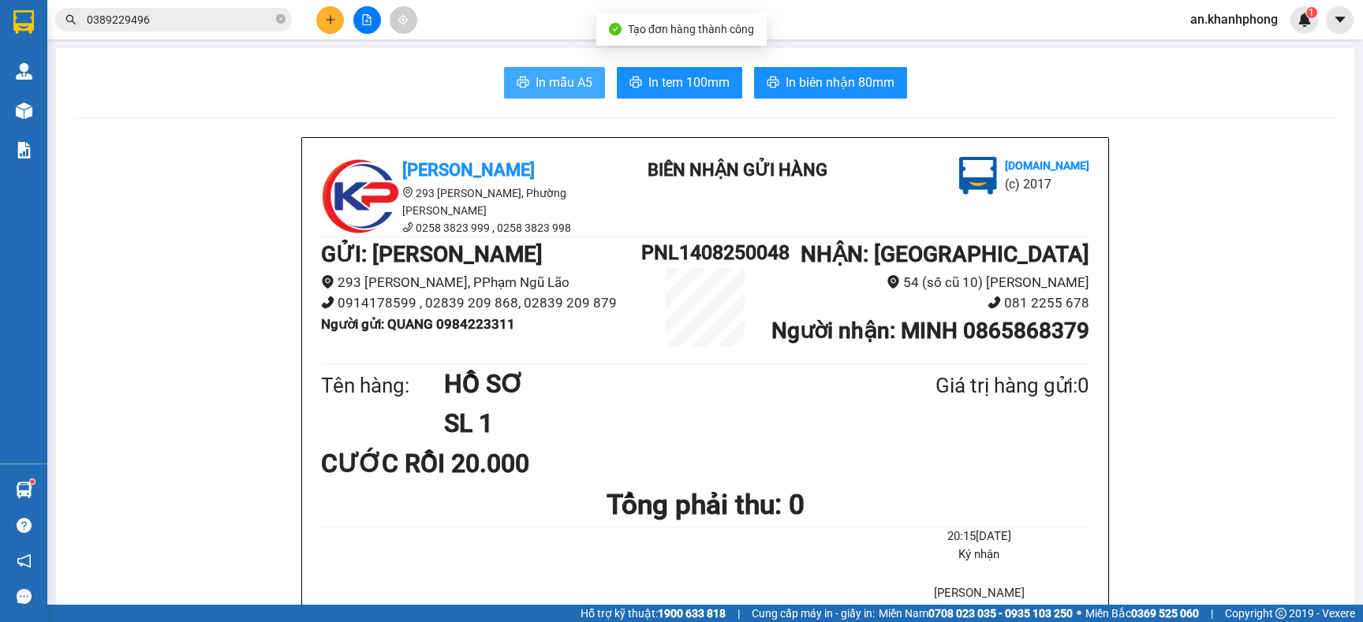
click at [542, 84] on span "In mẫu A5" at bounding box center [564, 83] width 57 height 20
click at [325, 18] on icon "plus" at bounding box center [330, 19] width 11 height 11
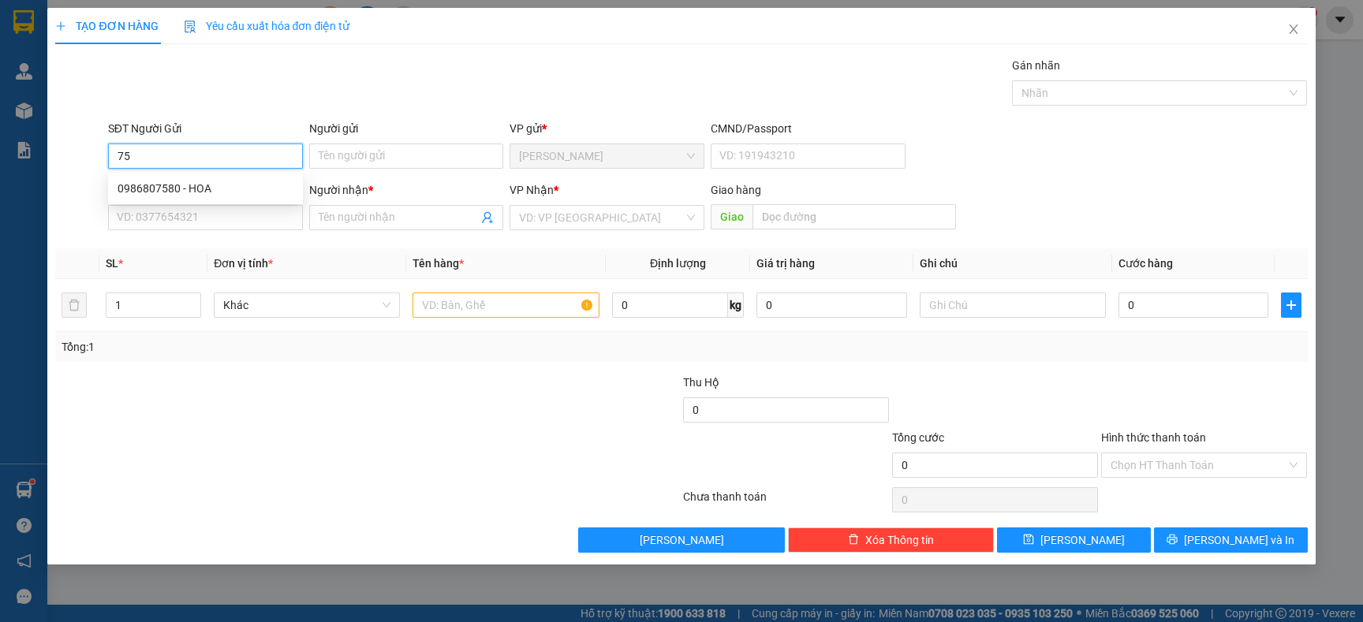
type input "7"
click at [231, 185] on div "0918917280 - [PERSON_NAME]" at bounding box center [206, 188] width 176 height 17
type input "0918917280"
type input "THÚY ANH"
type input "0918917280"
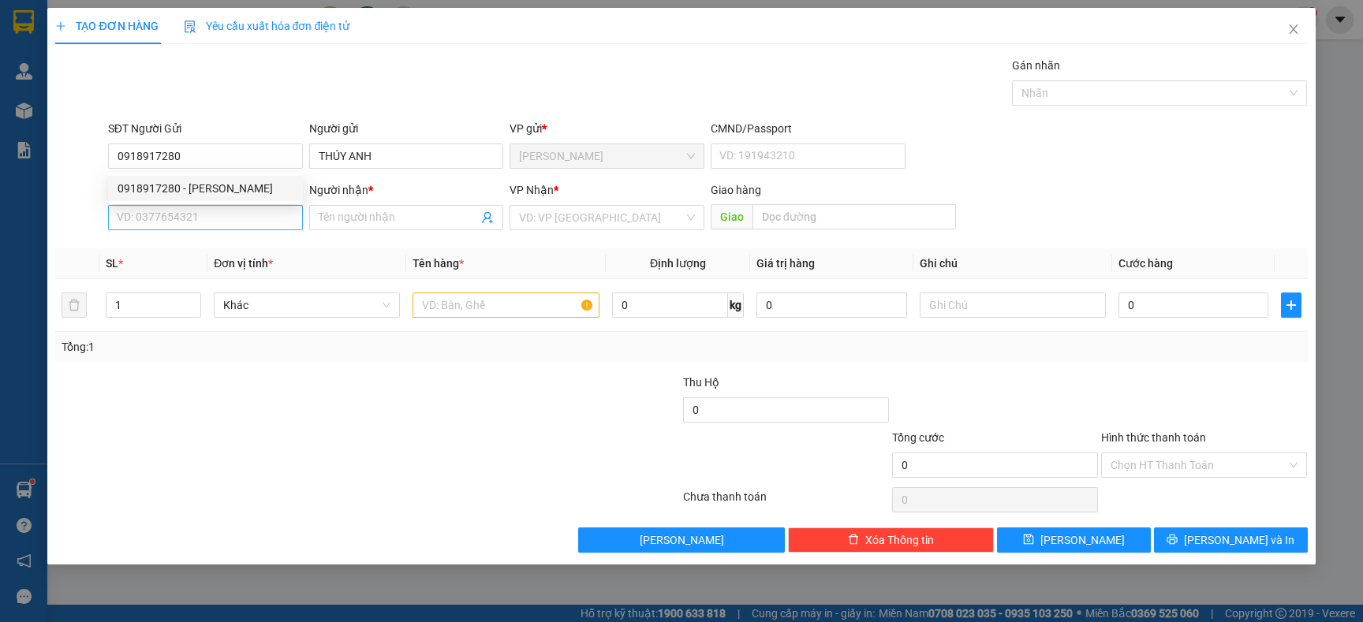
drag, startPoint x: 228, startPoint y: 239, endPoint x: 228, endPoint y: 226, distance: 12.6
click at [226, 238] on div "Transit Pickup Surcharge Ids Transit Deliver Surcharge Ids Transit Deliver Surc…" at bounding box center [681, 305] width 1252 height 496
click at [228, 222] on input "SĐT Người Nhận" at bounding box center [205, 217] width 195 height 25
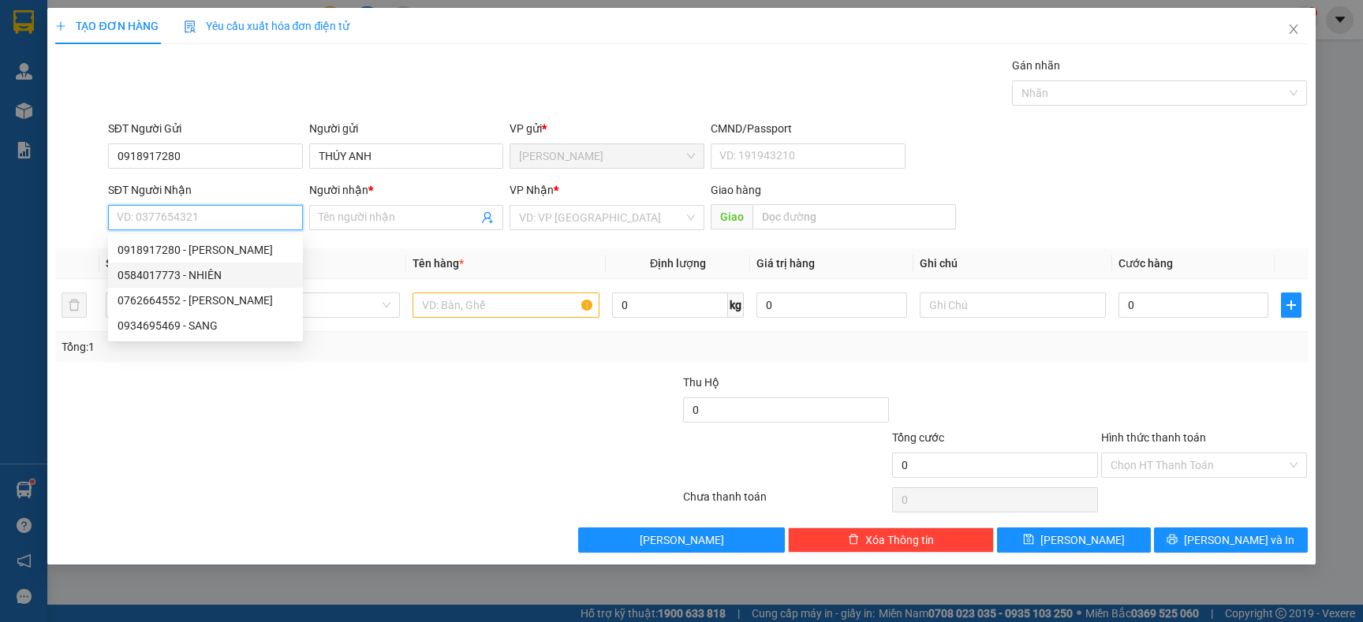
click at [215, 274] on div "0584017773 - NHIÊN" at bounding box center [206, 275] width 176 height 17
type input "0584017773"
type input "NHIÊN"
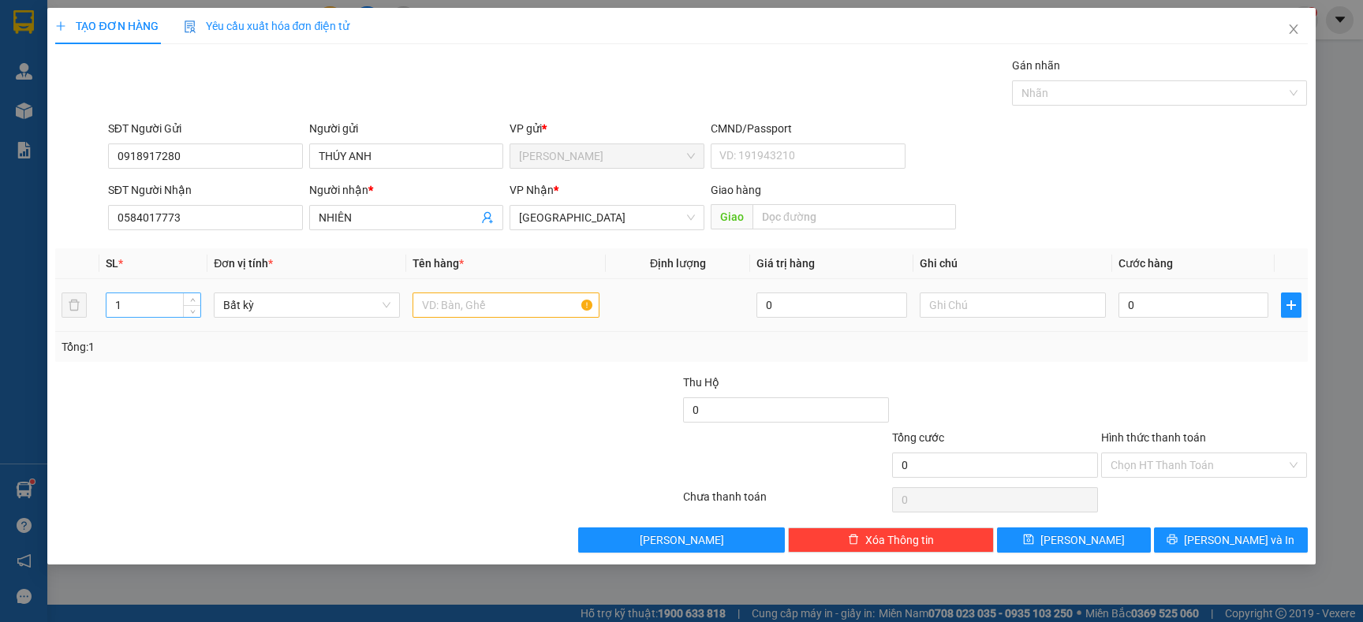
click at [139, 301] on input "1" at bounding box center [153, 305] width 95 height 24
type input "4"
click at [499, 291] on div at bounding box center [506, 306] width 186 height 32
click at [495, 294] on input "text" at bounding box center [506, 305] width 186 height 25
type input "BAO"
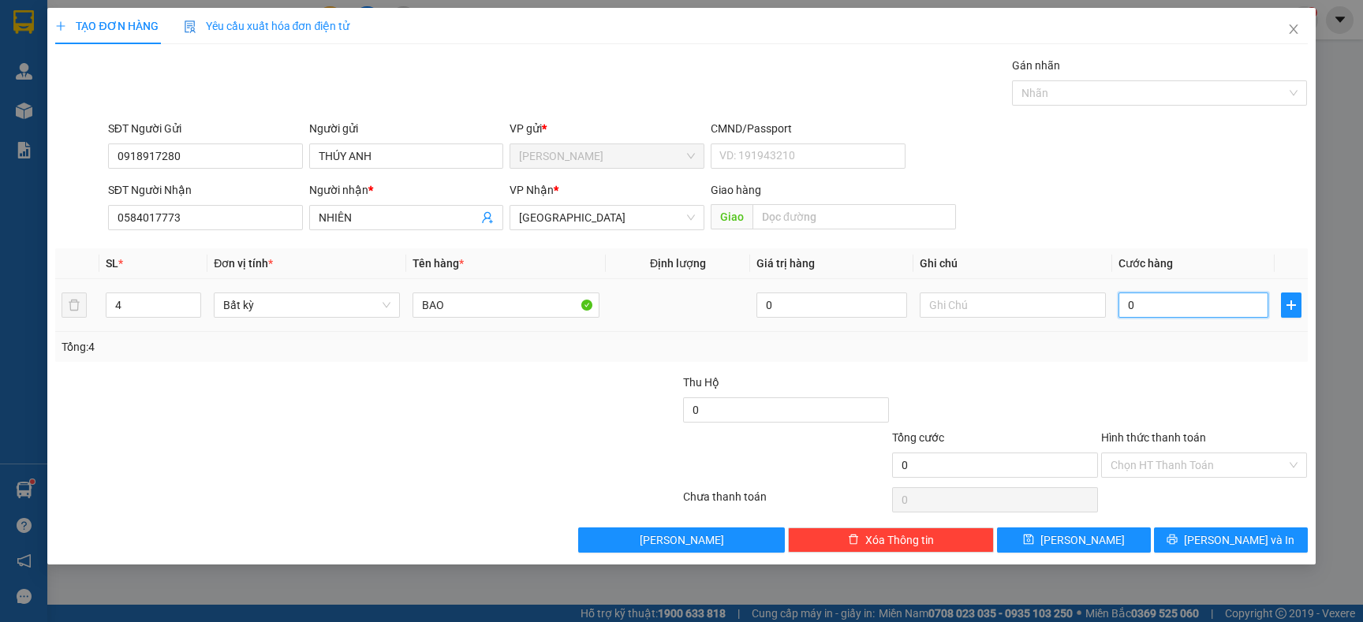
click at [1205, 305] on input "0" at bounding box center [1194, 305] width 150 height 25
type input "1"
type input "16"
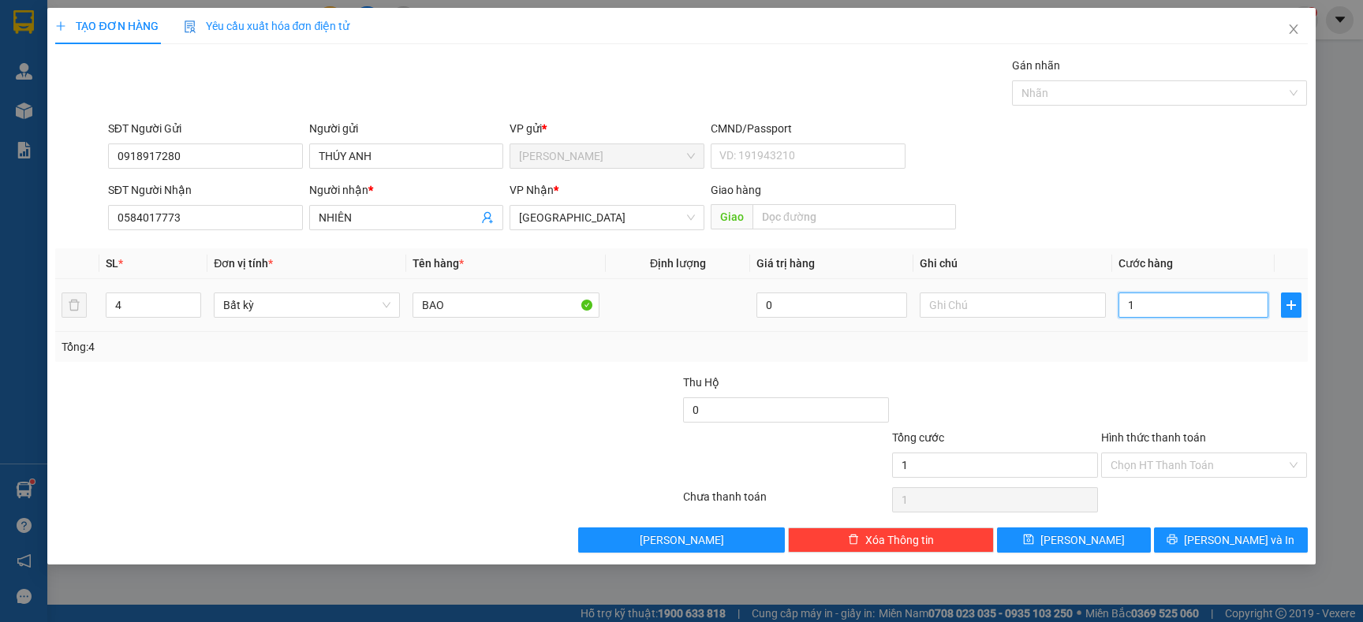
type input "16"
type input "160"
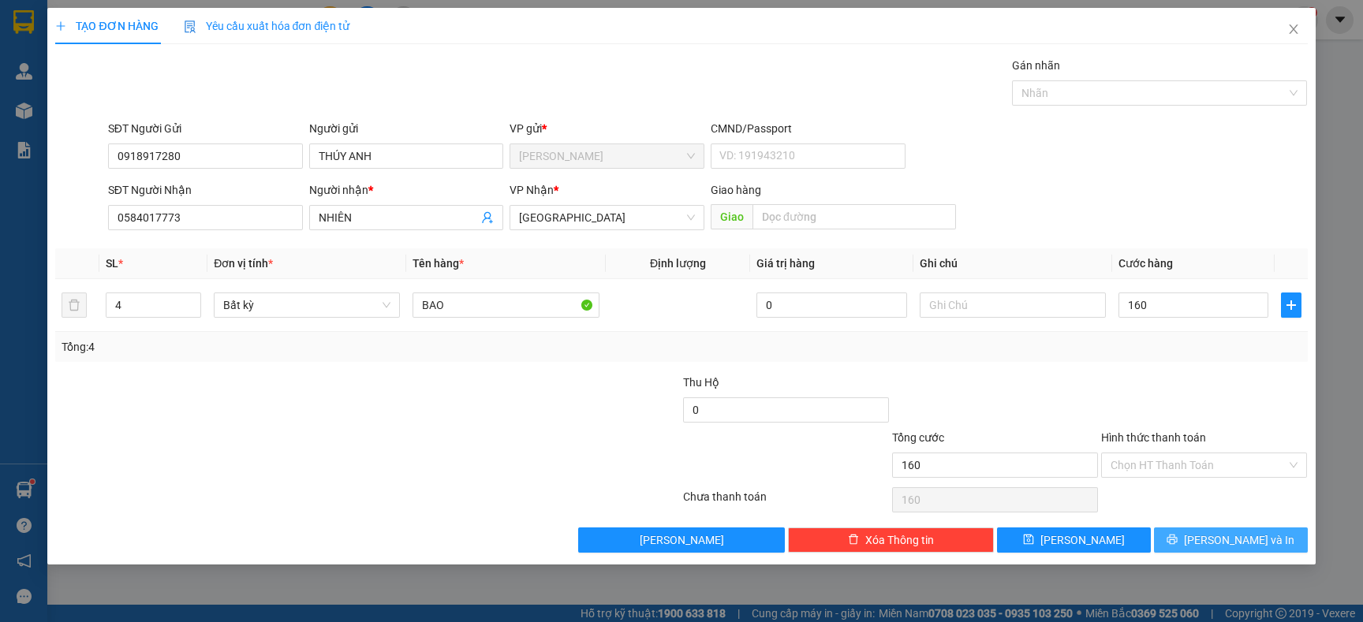
type input "160.000"
click at [1220, 540] on span "[PERSON_NAME] và In" at bounding box center [1239, 540] width 110 height 17
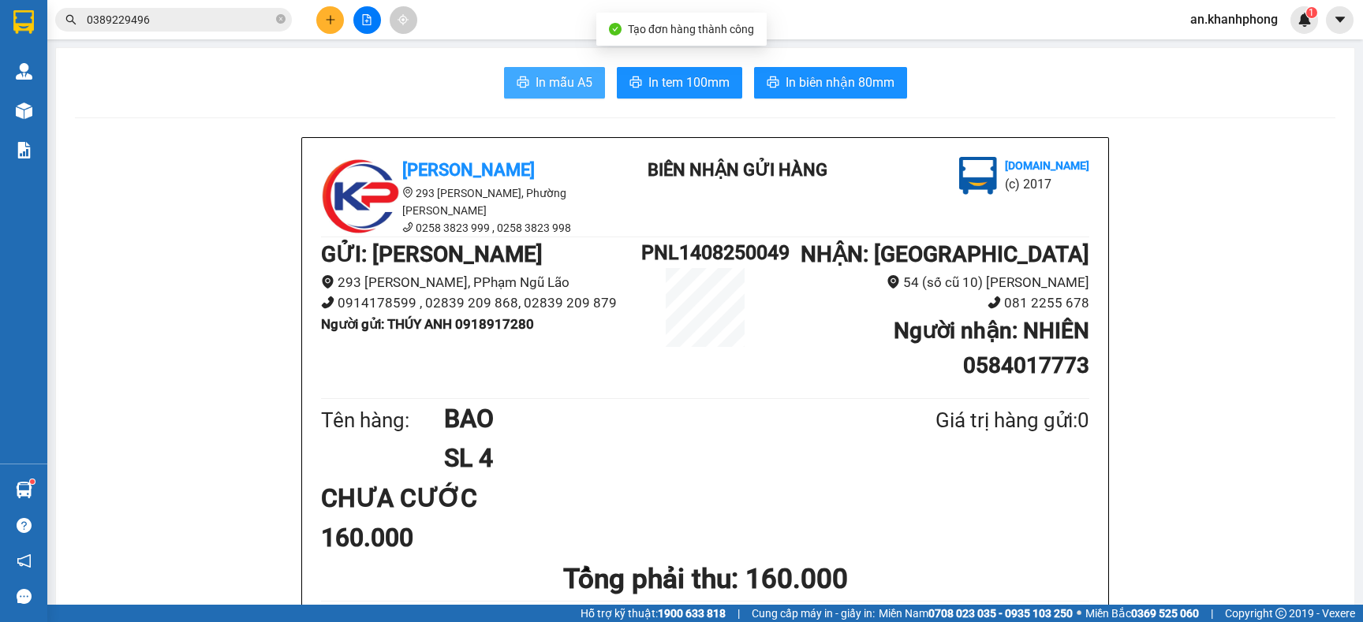
click at [566, 85] on span "In mẫu A5" at bounding box center [564, 83] width 57 height 20
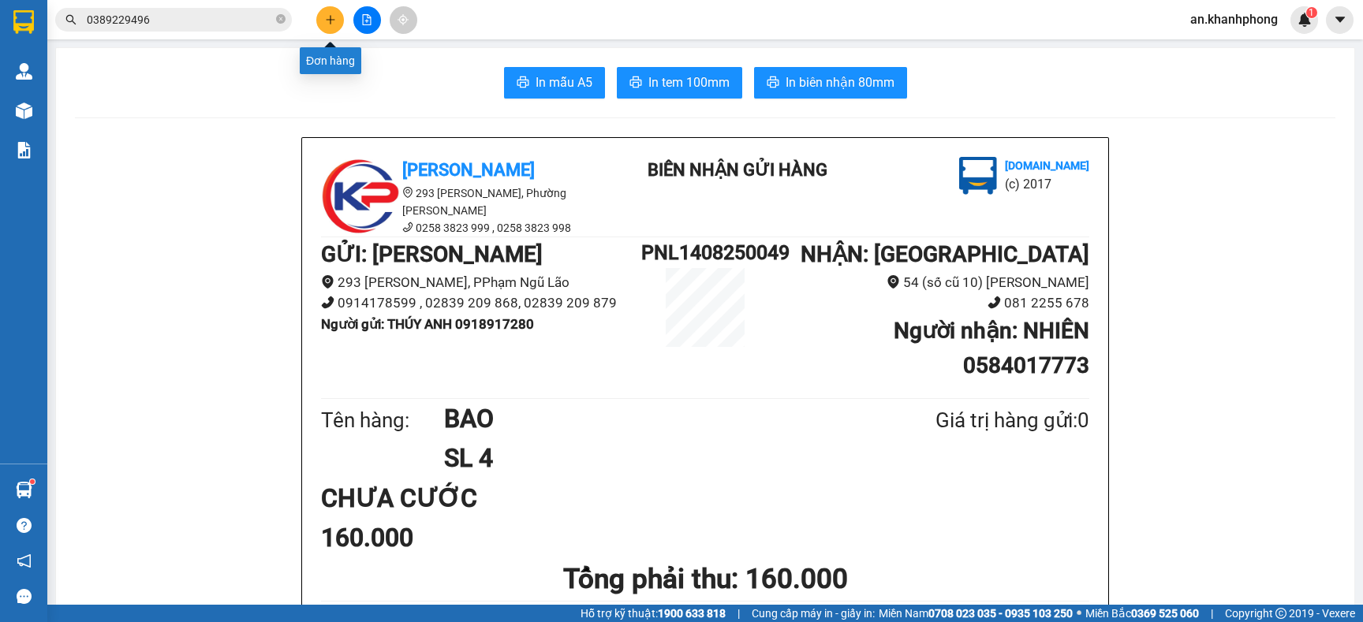
click at [329, 15] on icon "plus" at bounding box center [330, 19] width 11 height 11
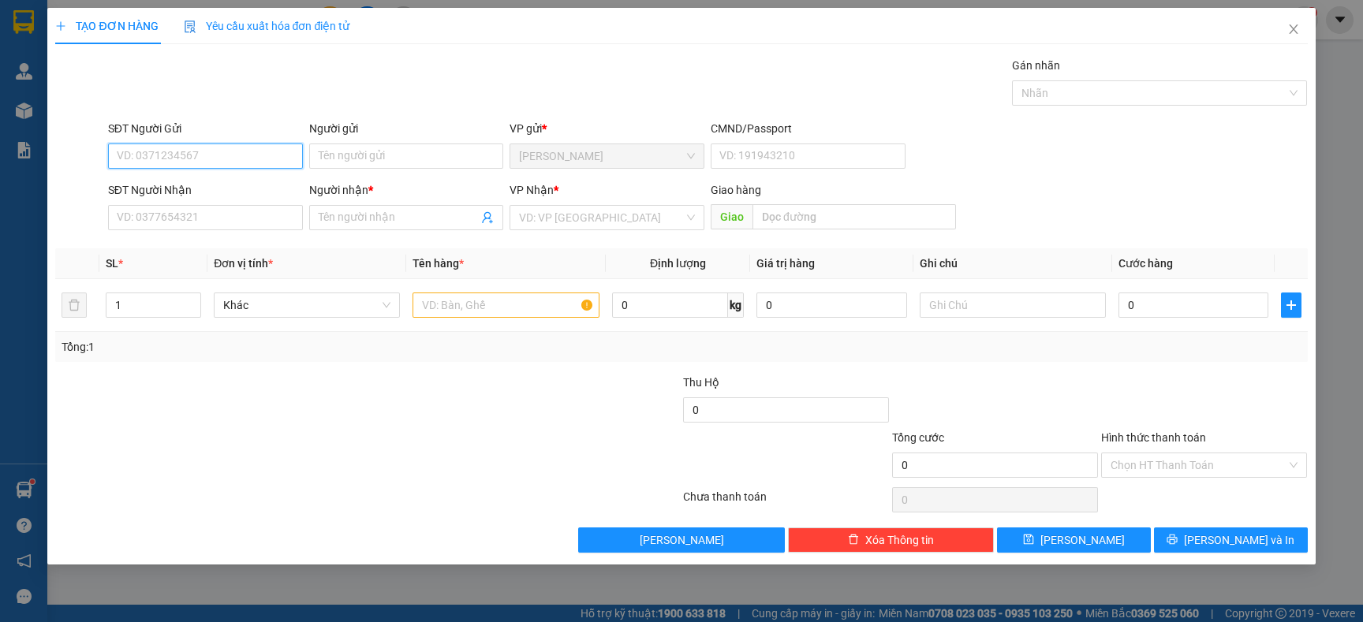
click at [204, 163] on input "SĐT Người Gửi" at bounding box center [205, 156] width 195 height 25
type input "0898420977"
click at [233, 196] on div "0898420977 - YẾN NHI" at bounding box center [206, 188] width 176 height 17
type input "YẾN NHI"
type input "0898420977"
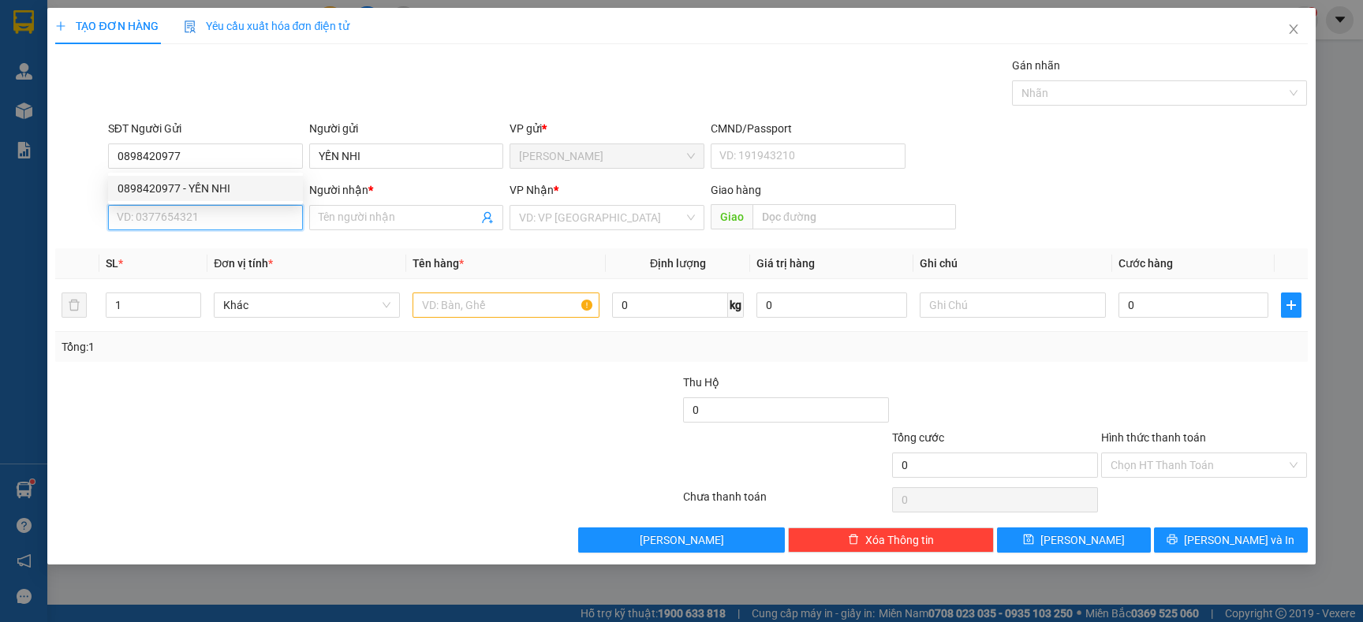
click at [228, 227] on input "SĐT Người Nhận" at bounding box center [205, 217] width 195 height 25
type input "0395643406"
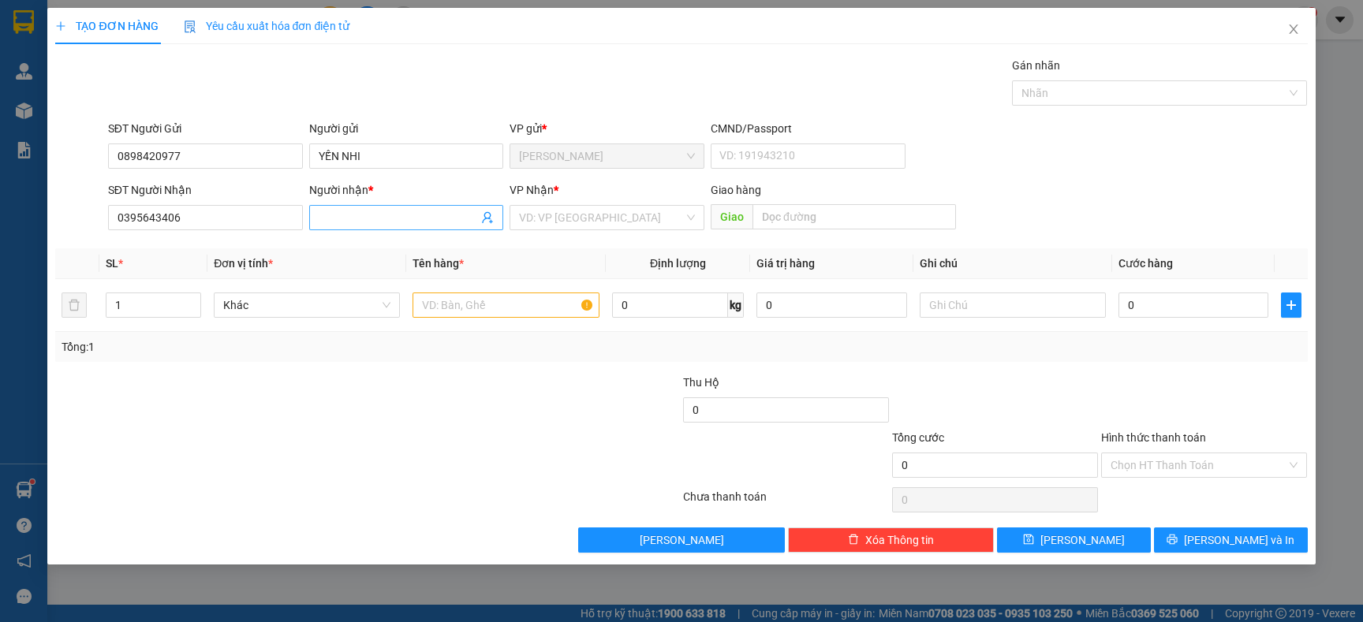
click at [361, 223] on input "Người nhận *" at bounding box center [399, 217] width 160 height 17
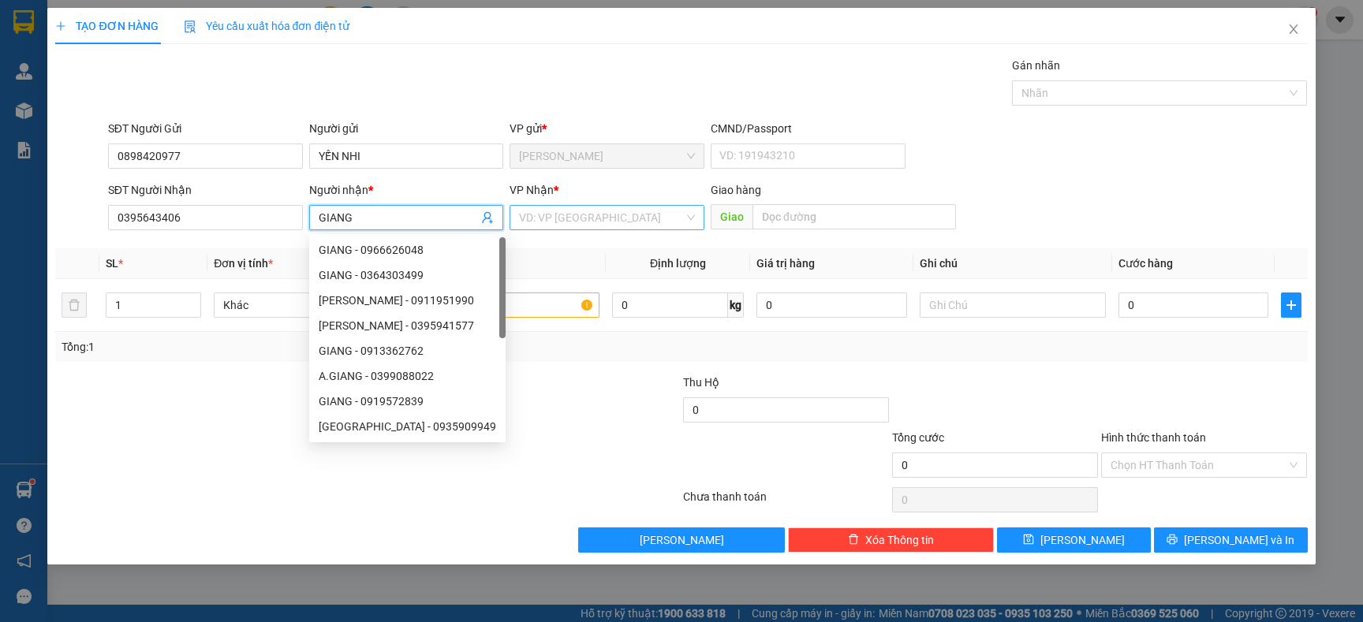
type input "GIANG"
click at [556, 211] on input "search" at bounding box center [601, 218] width 165 height 24
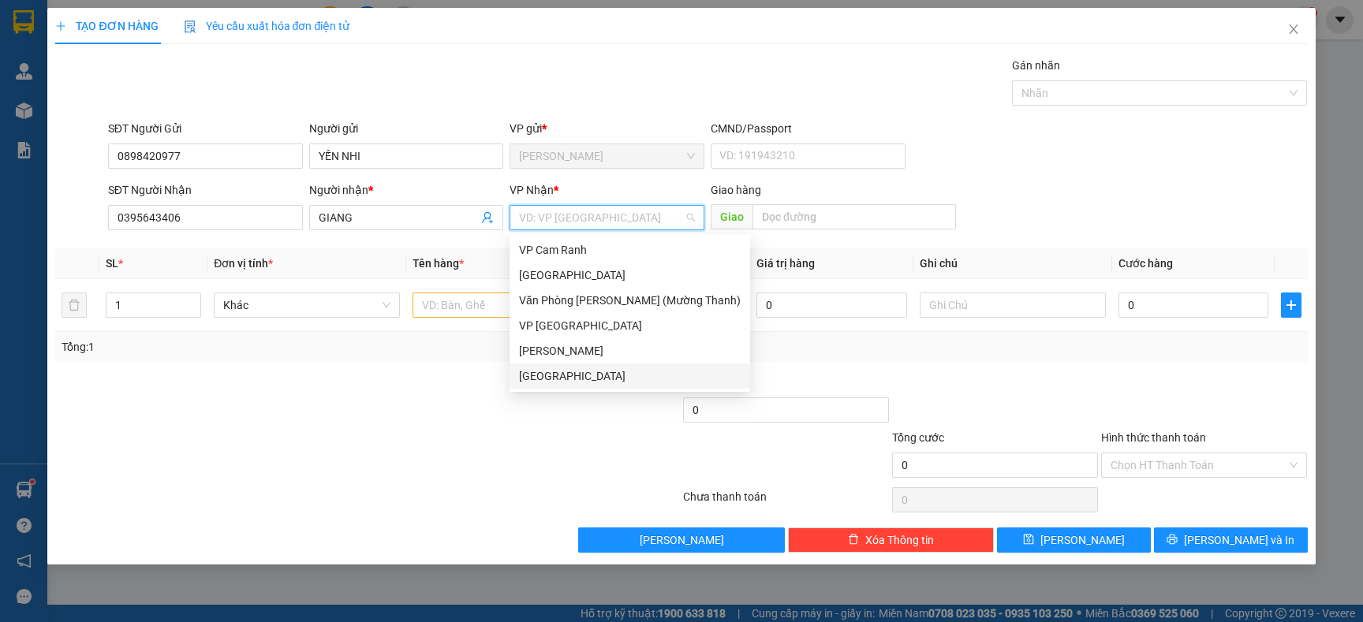
click at [555, 374] on div "[GEOGRAPHIC_DATA]" at bounding box center [630, 376] width 222 height 17
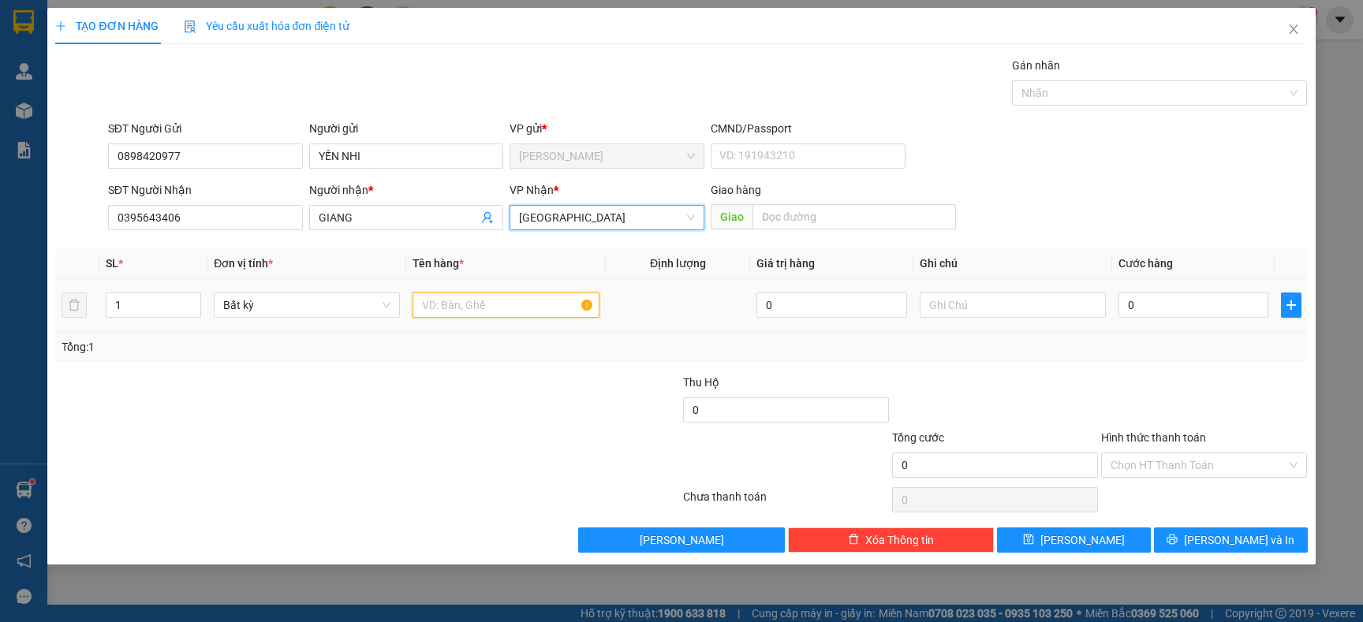
click at [439, 296] on input "text" at bounding box center [506, 305] width 186 height 25
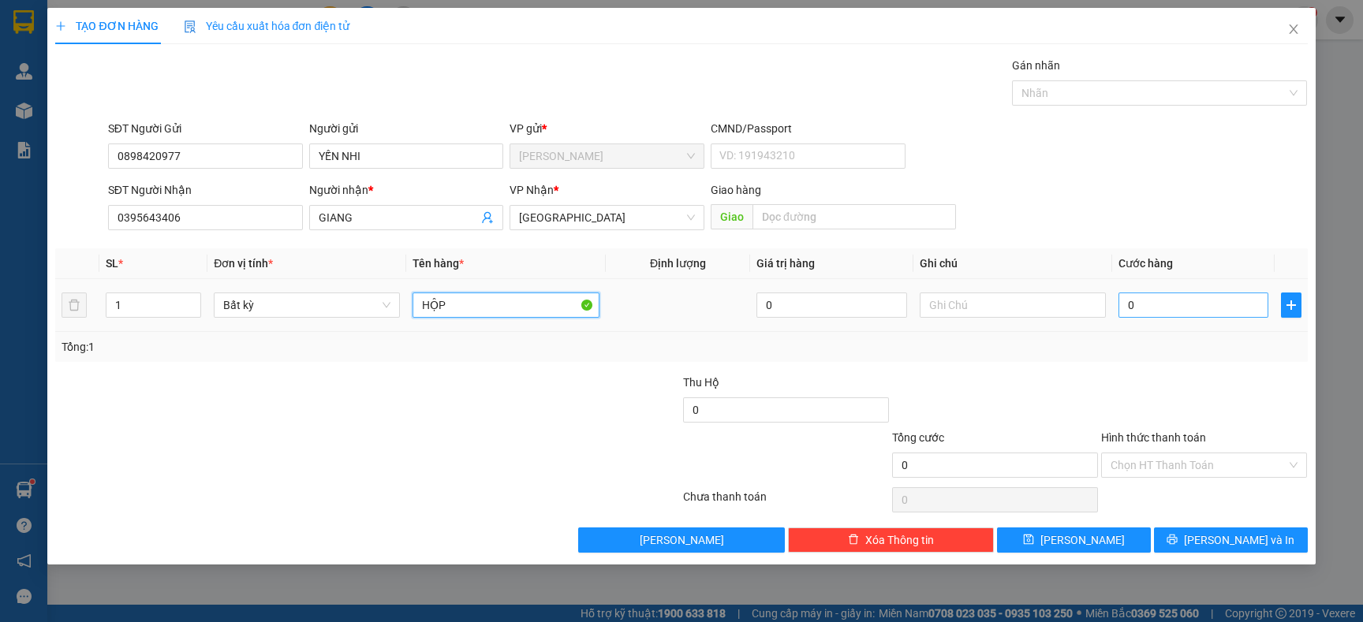
type input "HỘP"
click at [1161, 299] on input "0" at bounding box center [1194, 305] width 150 height 25
type input "2"
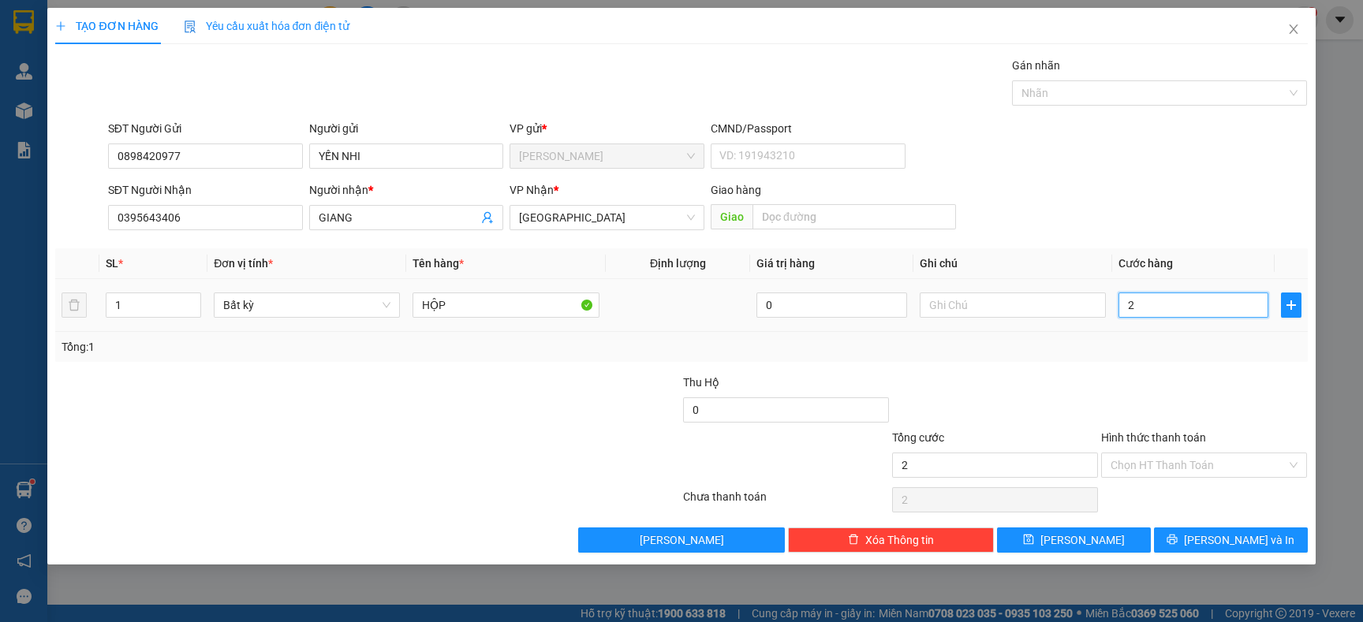
type input "20"
type input "20.000"
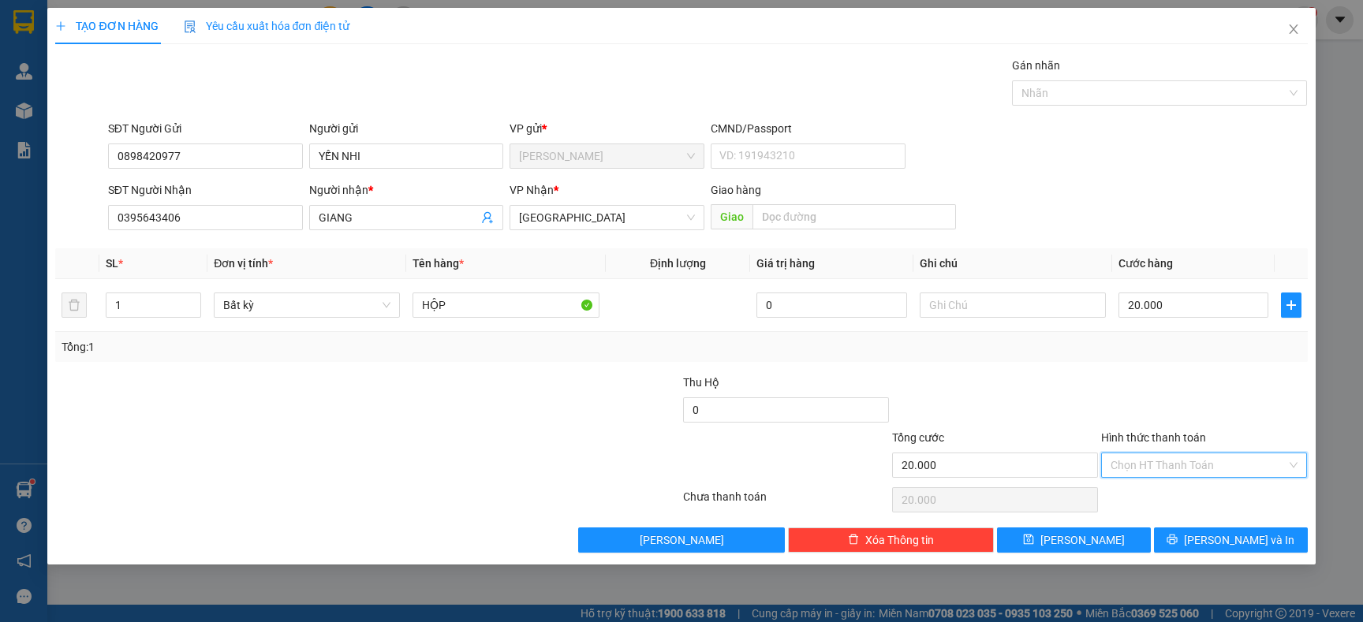
click at [1196, 469] on input "Hình thức thanh toán" at bounding box center [1199, 466] width 176 height 24
click at [1190, 492] on div "Tại văn phòng" at bounding box center [1204, 497] width 187 height 17
type input "0"
click at [1233, 539] on span "[PERSON_NAME] và In" at bounding box center [1239, 540] width 110 height 17
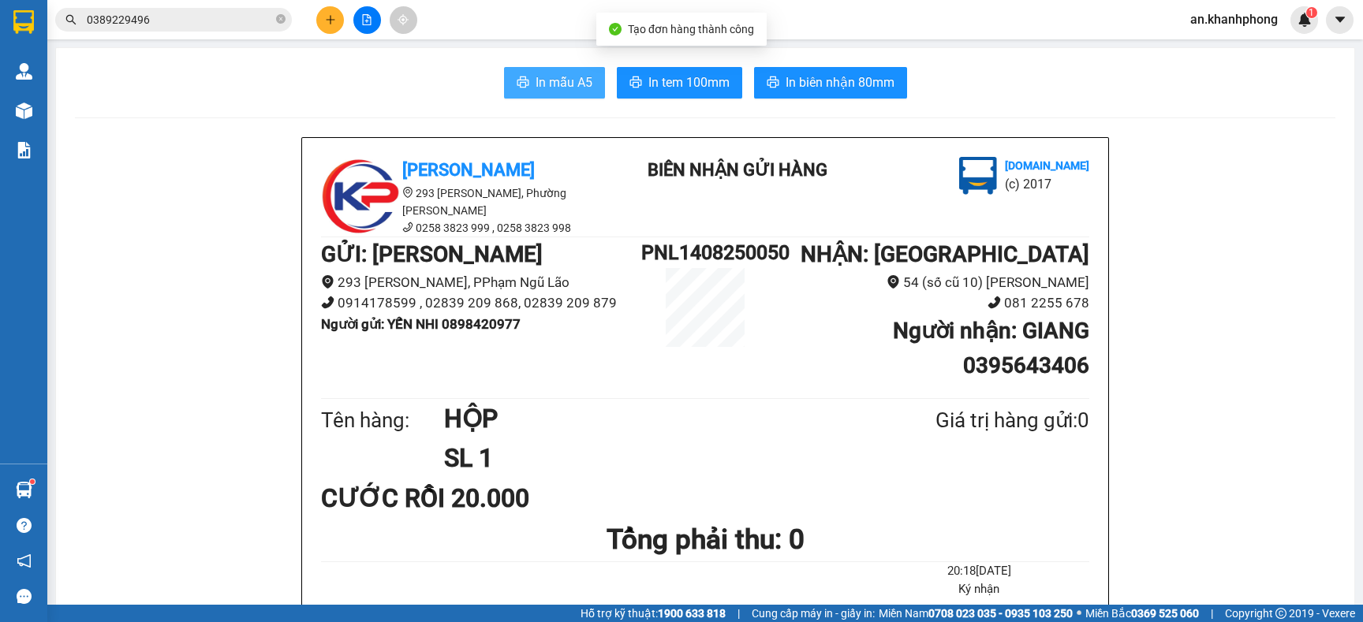
click at [564, 89] on span "In mẫu A5" at bounding box center [564, 83] width 57 height 20
click at [171, 19] on input "0389229496" at bounding box center [180, 19] width 186 height 17
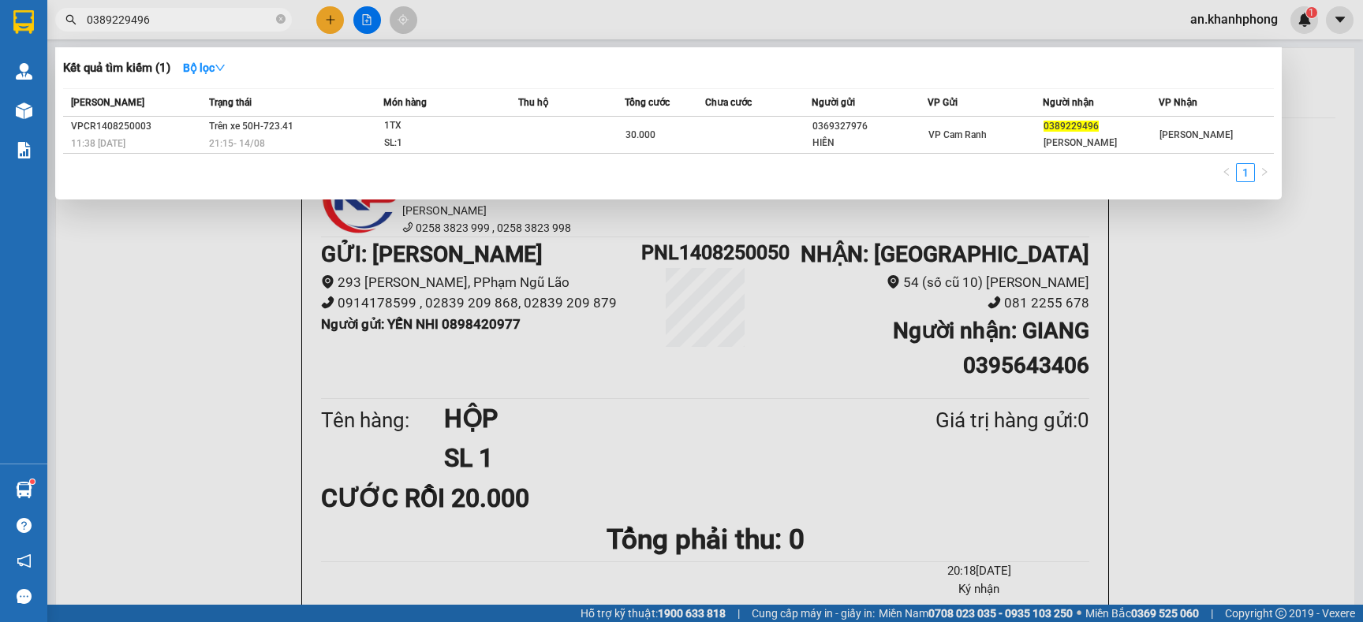
click at [171, 19] on input "0389229496" at bounding box center [180, 19] width 186 height 17
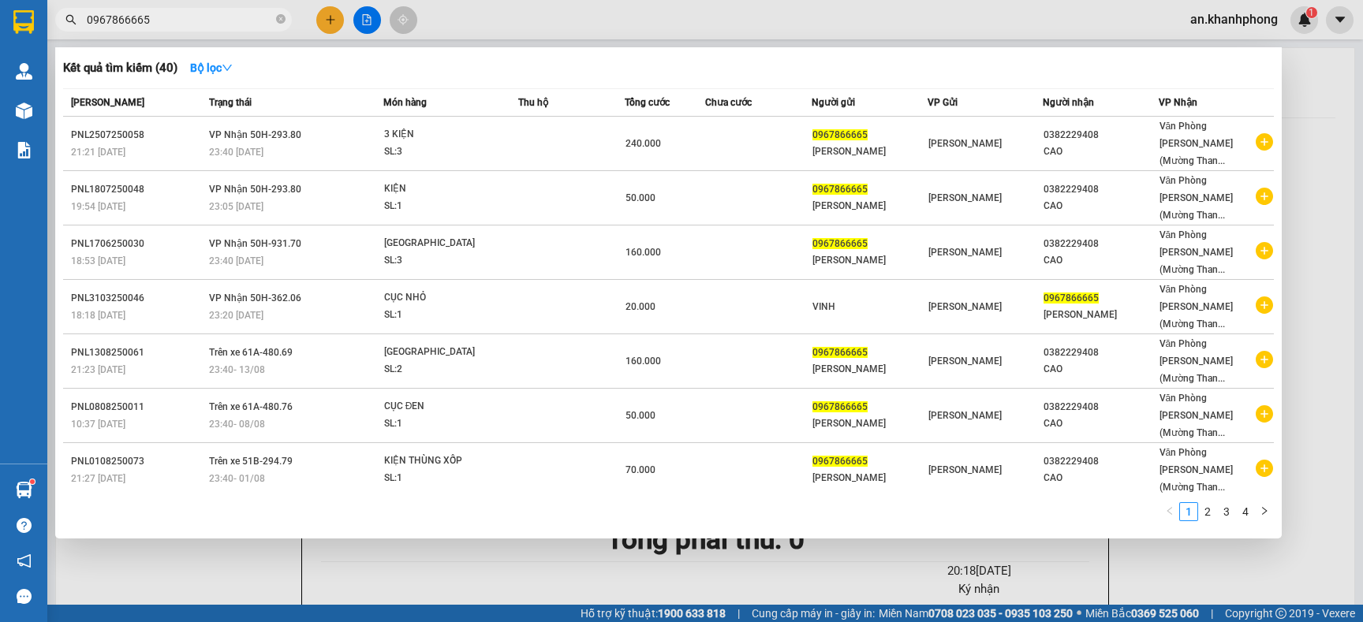
click at [189, 18] on input "0967866665" at bounding box center [180, 19] width 186 height 17
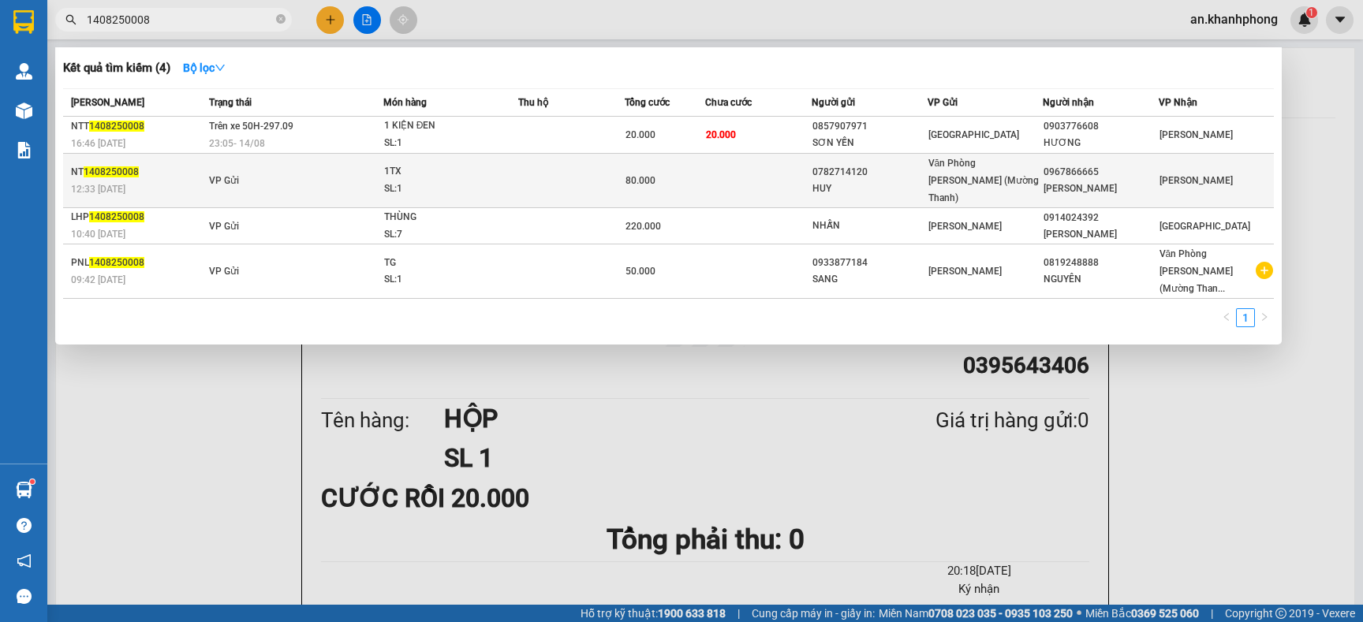
type input "1408250008"
click at [727, 175] on td at bounding box center [758, 181] width 106 height 54
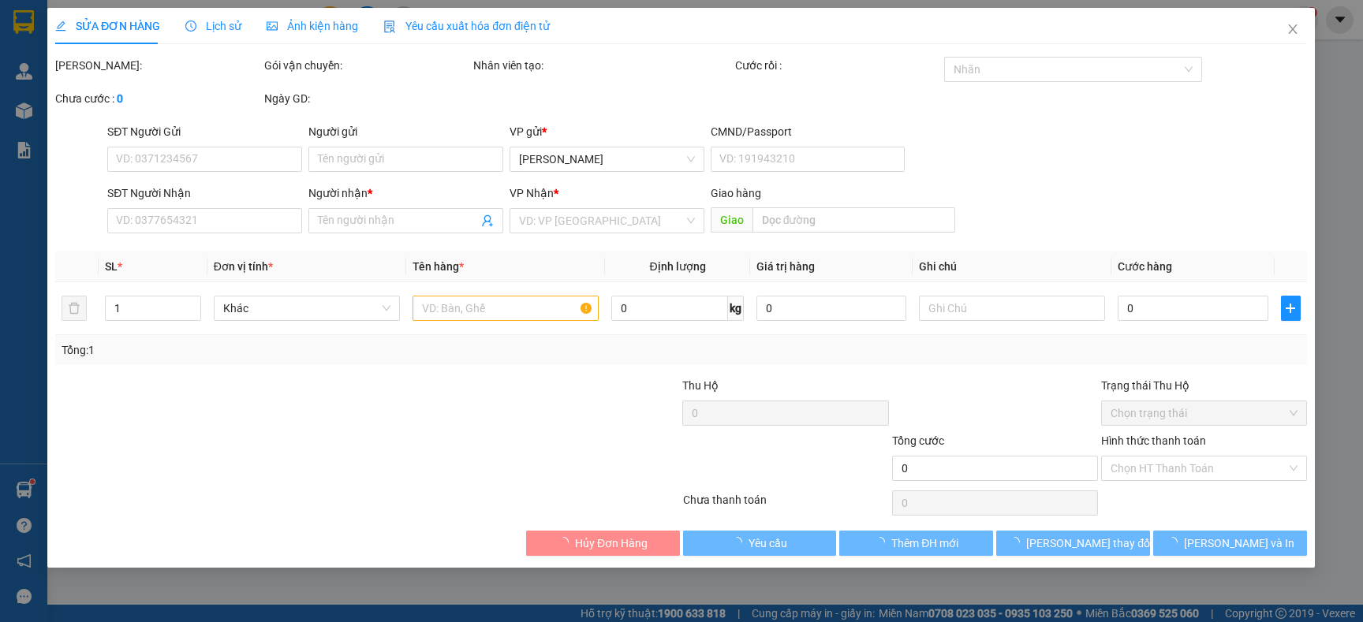
type input "0782714120"
type input "HUY"
type input "0967866665"
type input "[PERSON_NAME]"
type input "80.000"
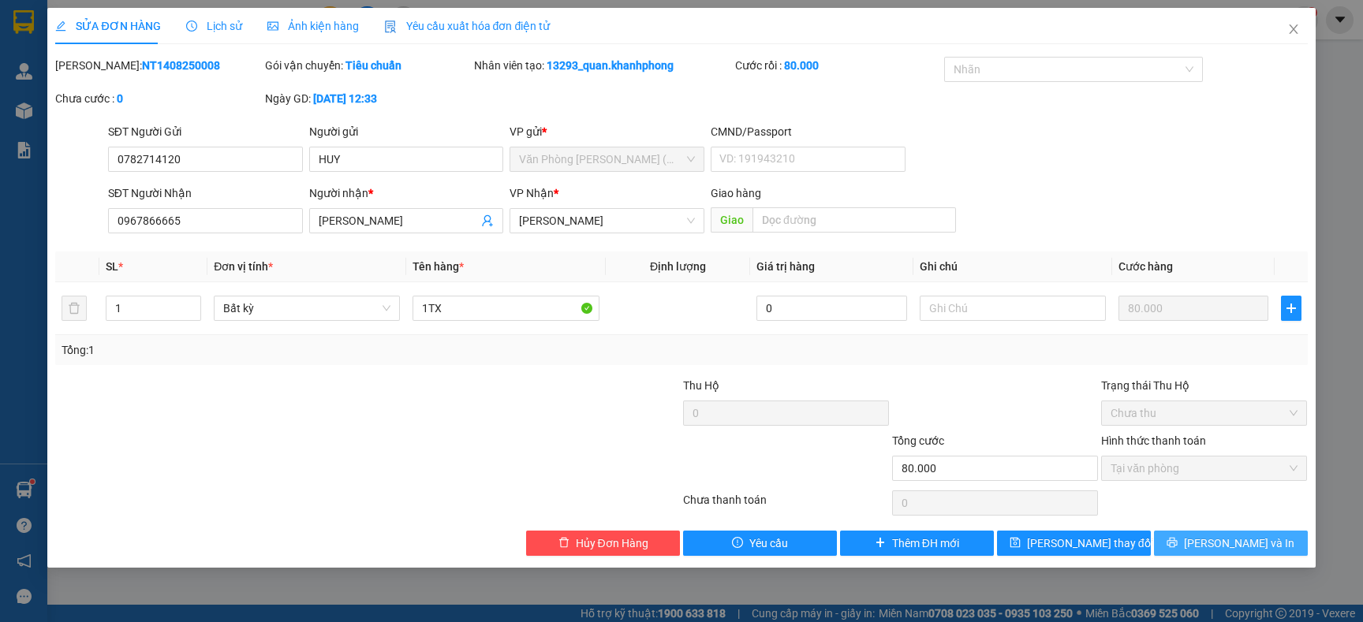
click at [1211, 547] on button "[PERSON_NAME] và In" at bounding box center [1231, 543] width 154 height 25
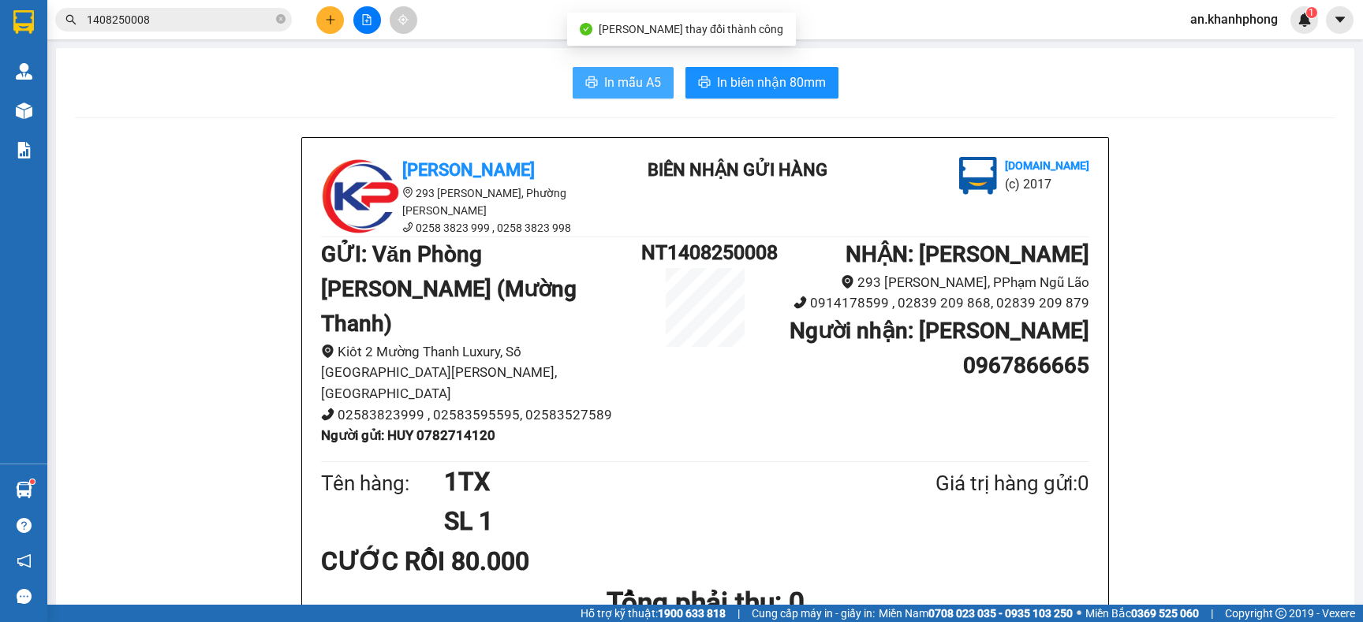
click at [623, 75] on span "In mẫu A5" at bounding box center [632, 83] width 57 height 20
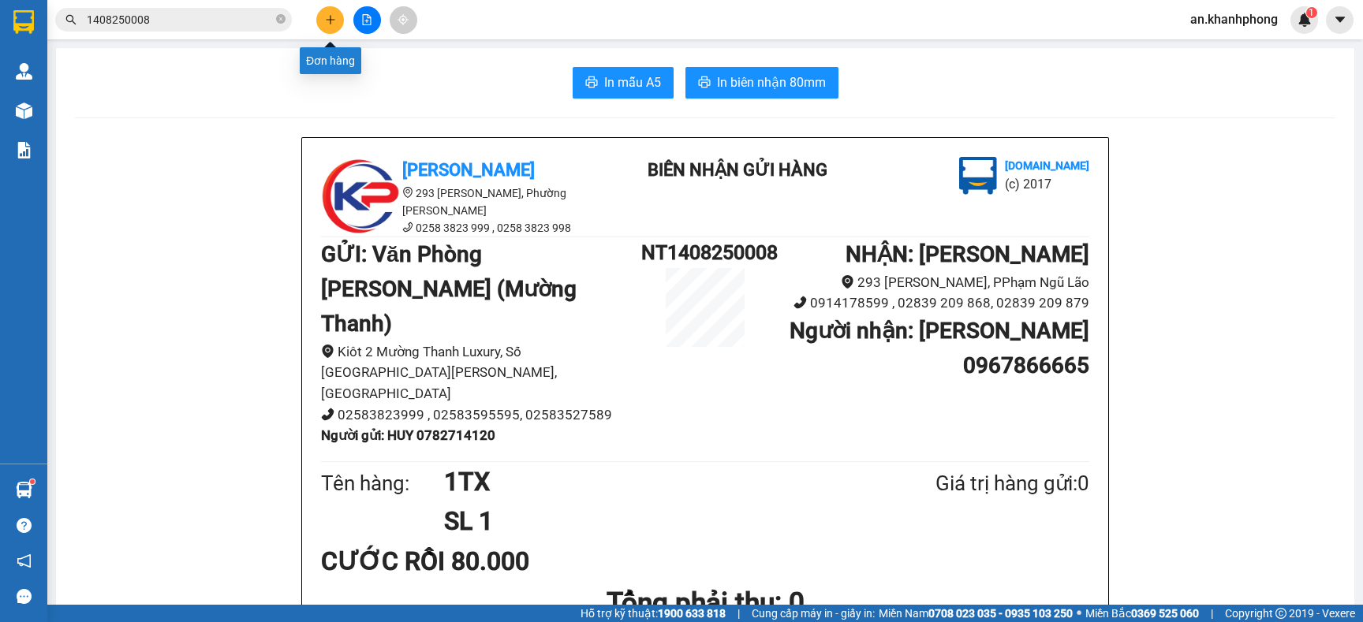
click at [328, 21] on icon "plus" at bounding box center [330, 19] width 11 height 11
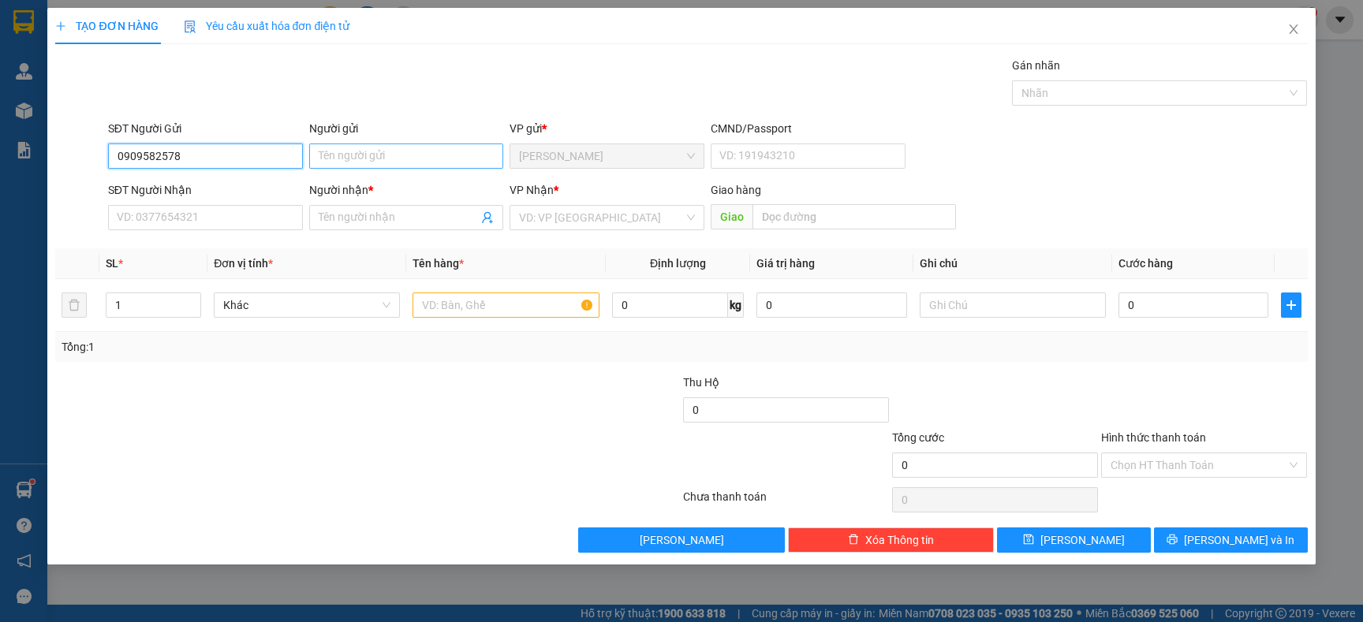
type input "0909582578"
click at [357, 149] on input "Người gửi" at bounding box center [406, 156] width 195 height 25
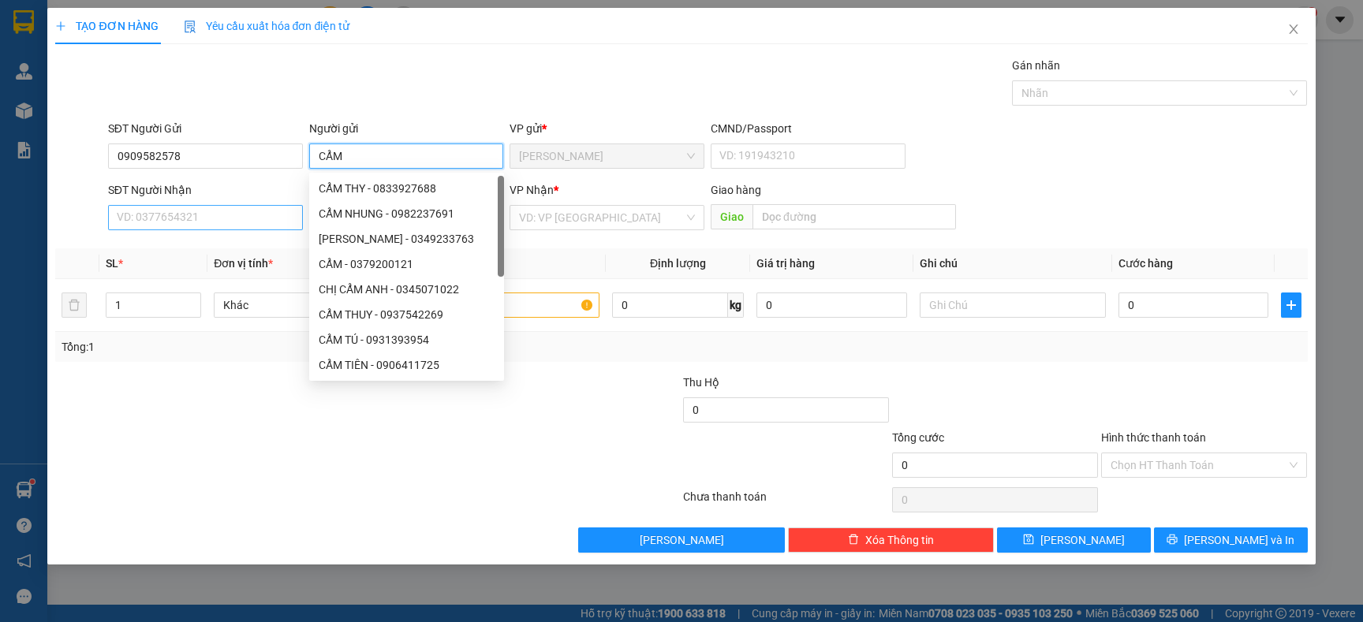
type input "CẨM"
click at [224, 226] on input "SĐT Người Nhận" at bounding box center [205, 217] width 195 height 25
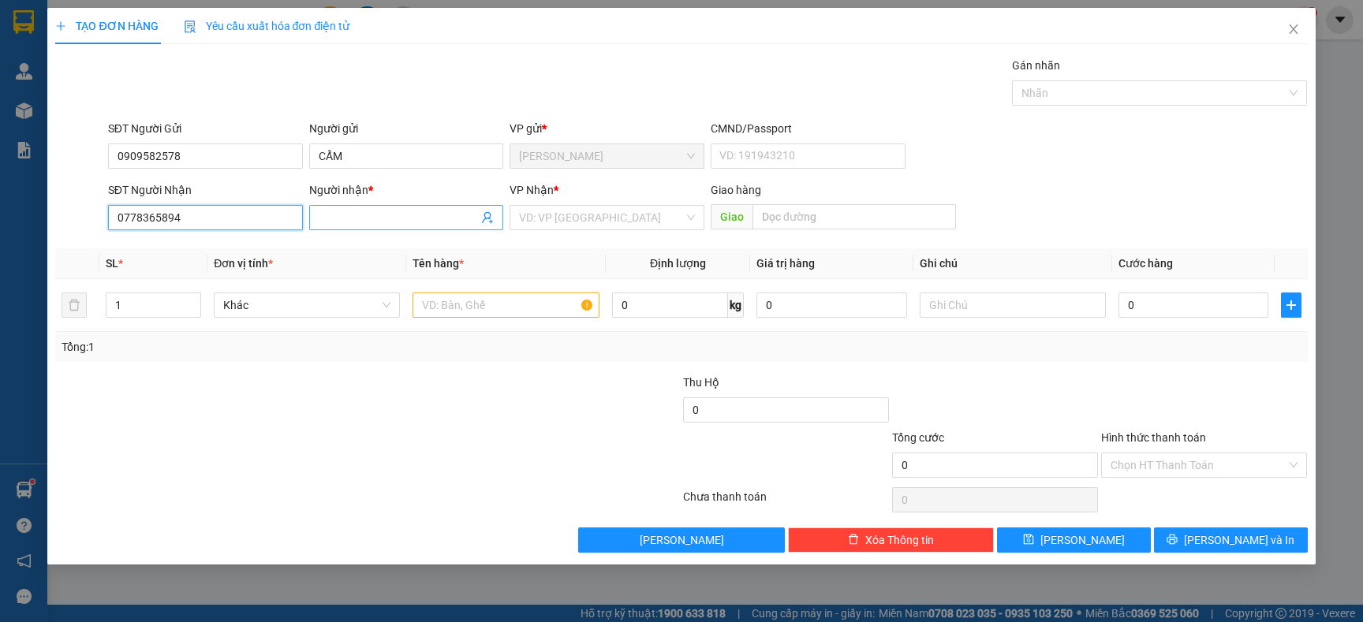
type input "0778365894"
click at [414, 206] on span at bounding box center [406, 217] width 195 height 25
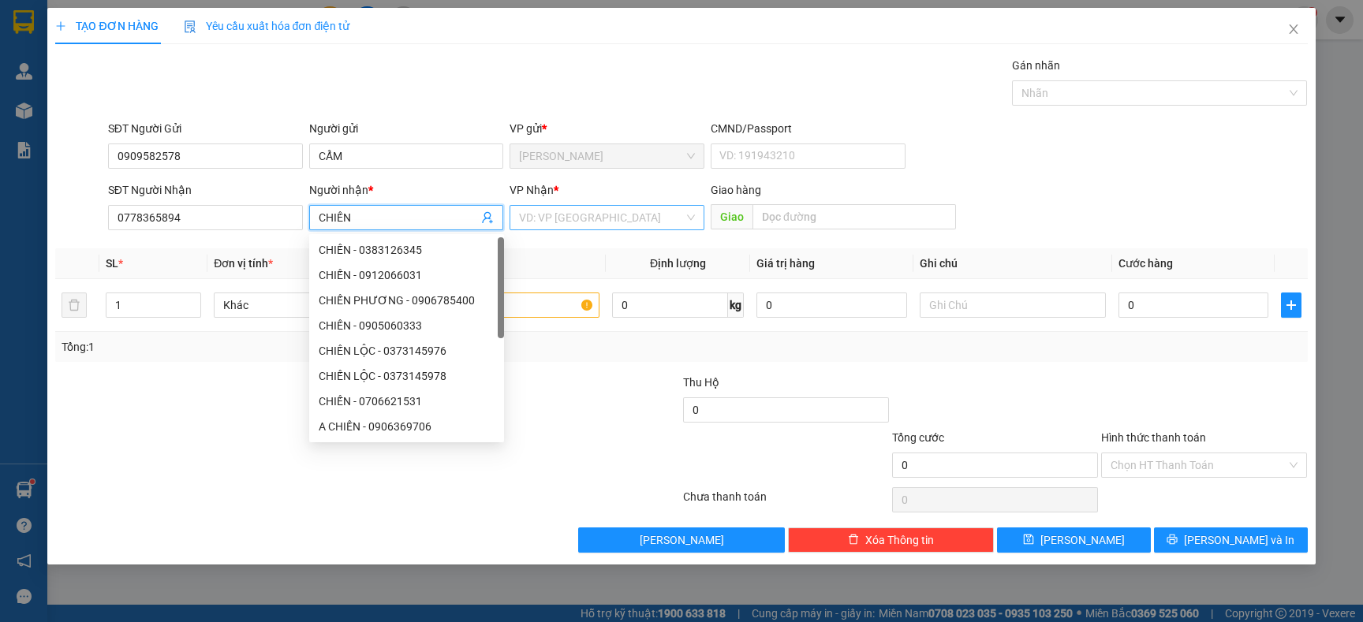
type input "CHIẾN"
click at [567, 217] on input "search" at bounding box center [601, 218] width 165 height 24
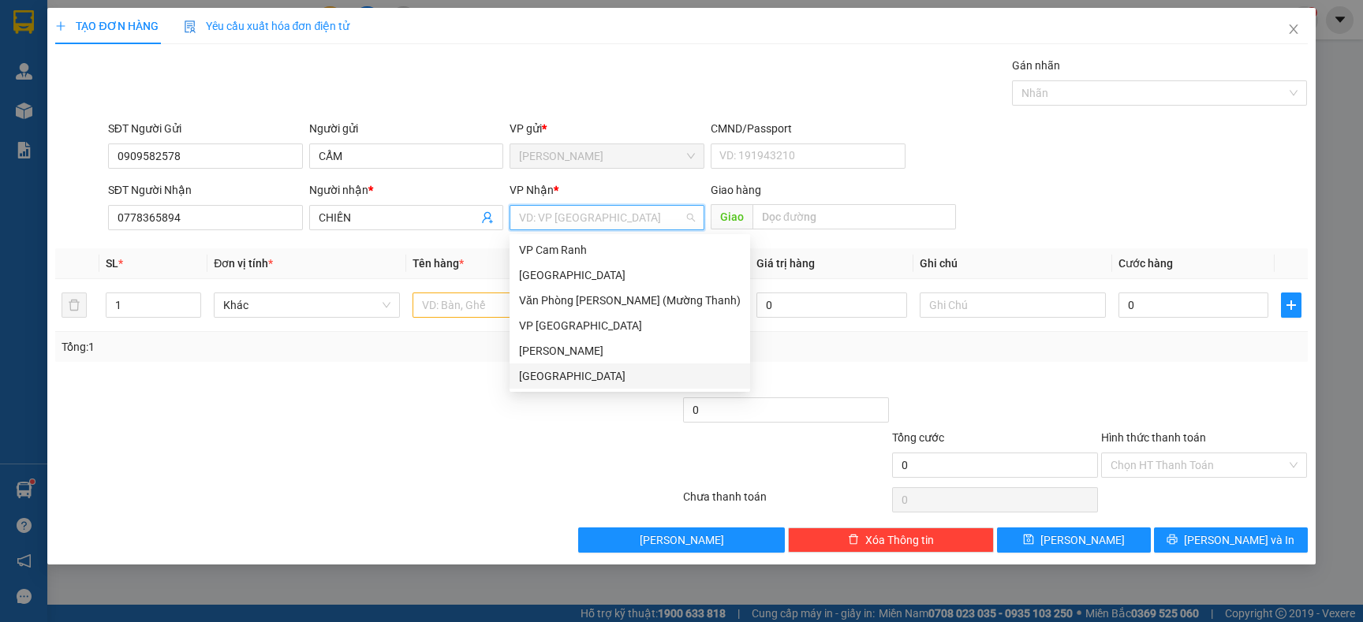
click at [562, 372] on div "[GEOGRAPHIC_DATA]" at bounding box center [630, 376] width 222 height 17
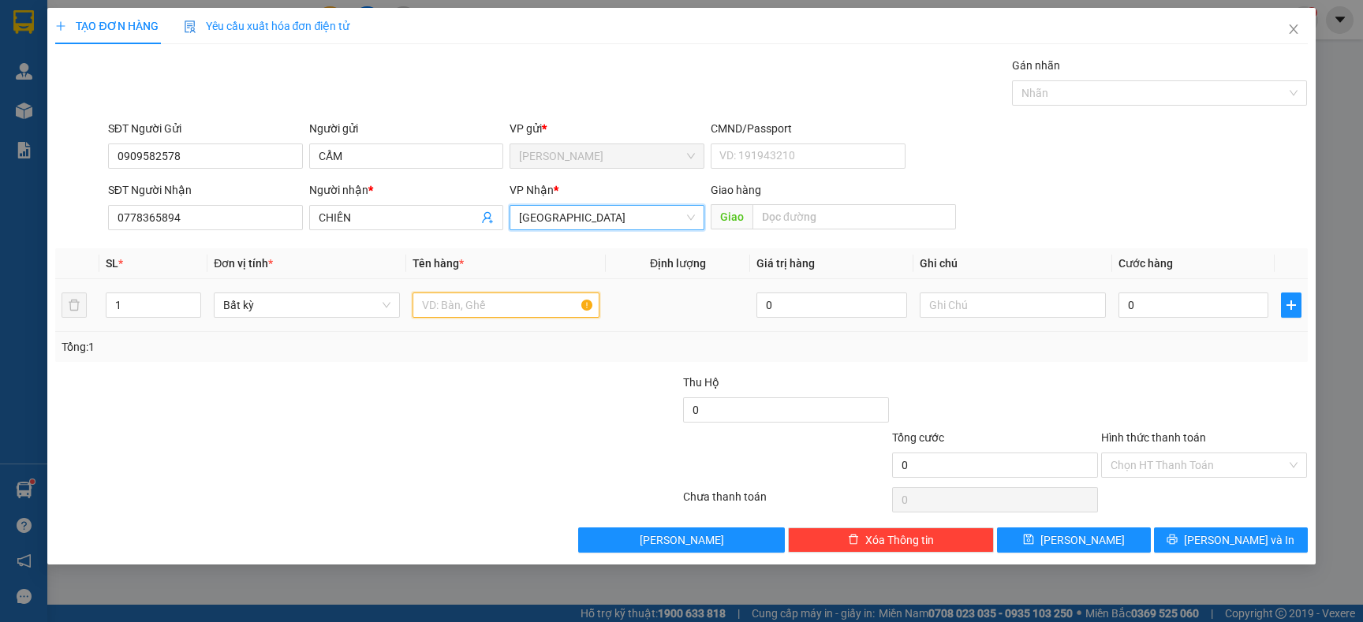
click at [514, 312] on input "text" at bounding box center [506, 305] width 186 height 25
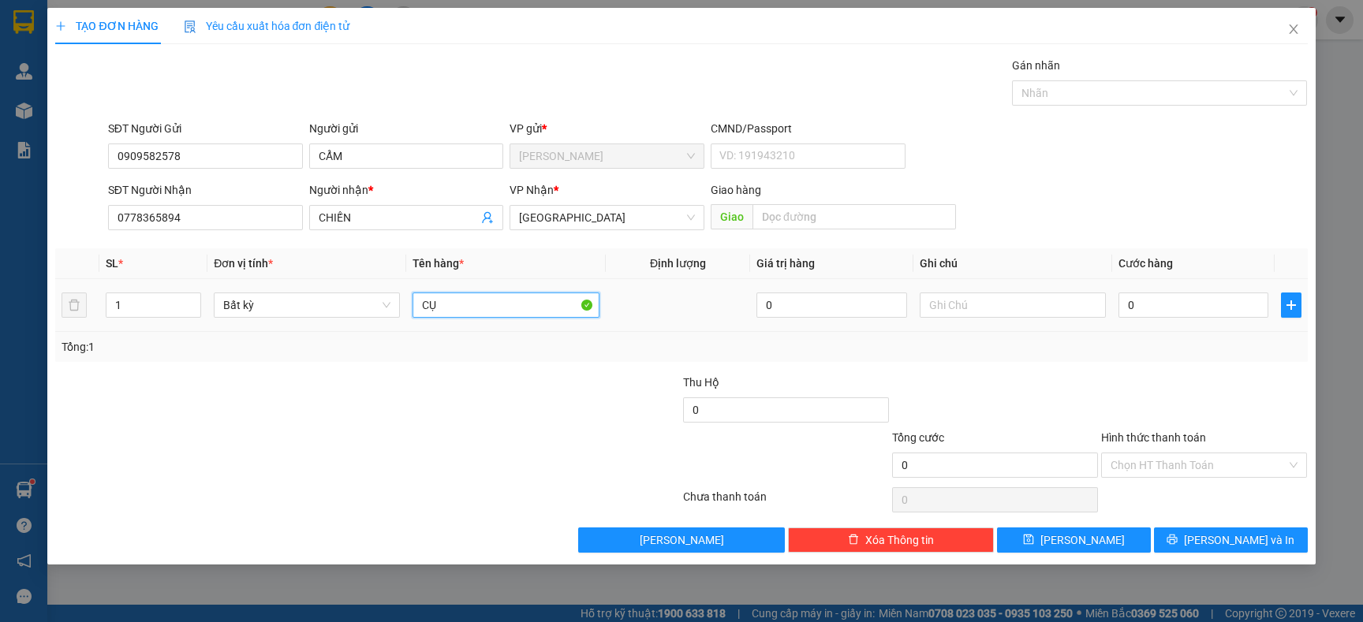
type input "C"
click at [408, 152] on input "CẨM" at bounding box center [406, 156] width 195 height 25
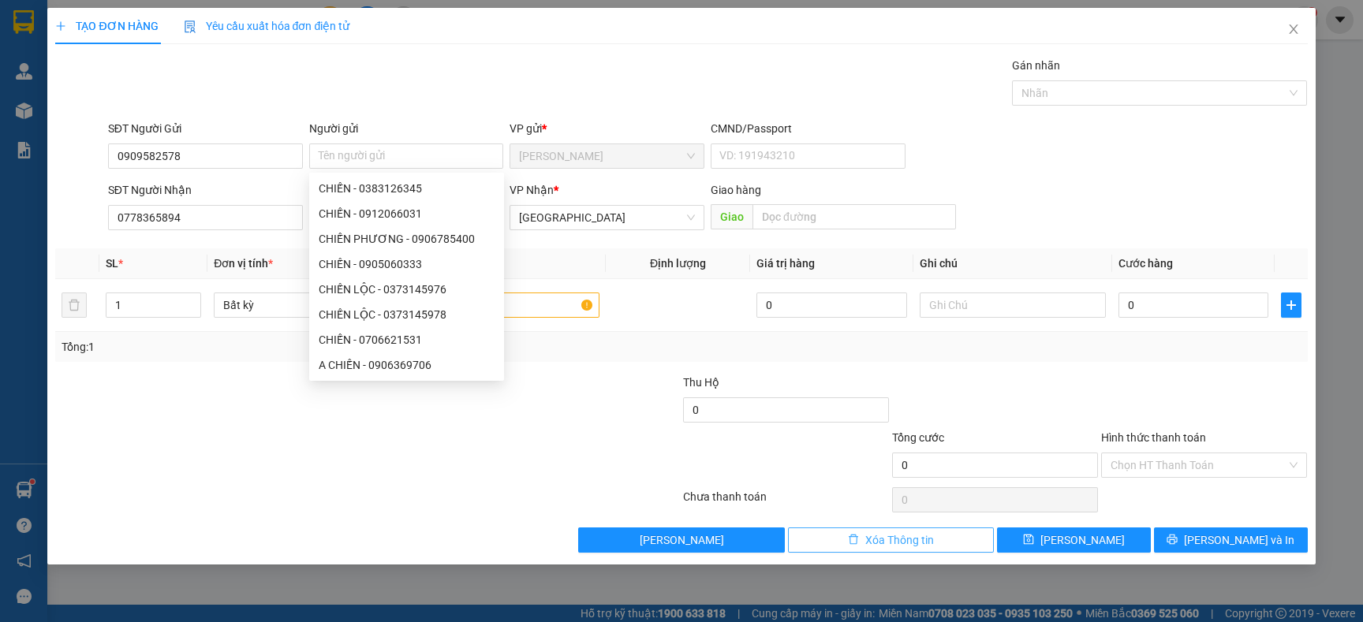
click at [879, 542] on span "Xóa Thông tin" at bounding box center [899, 540] width 69 height 17
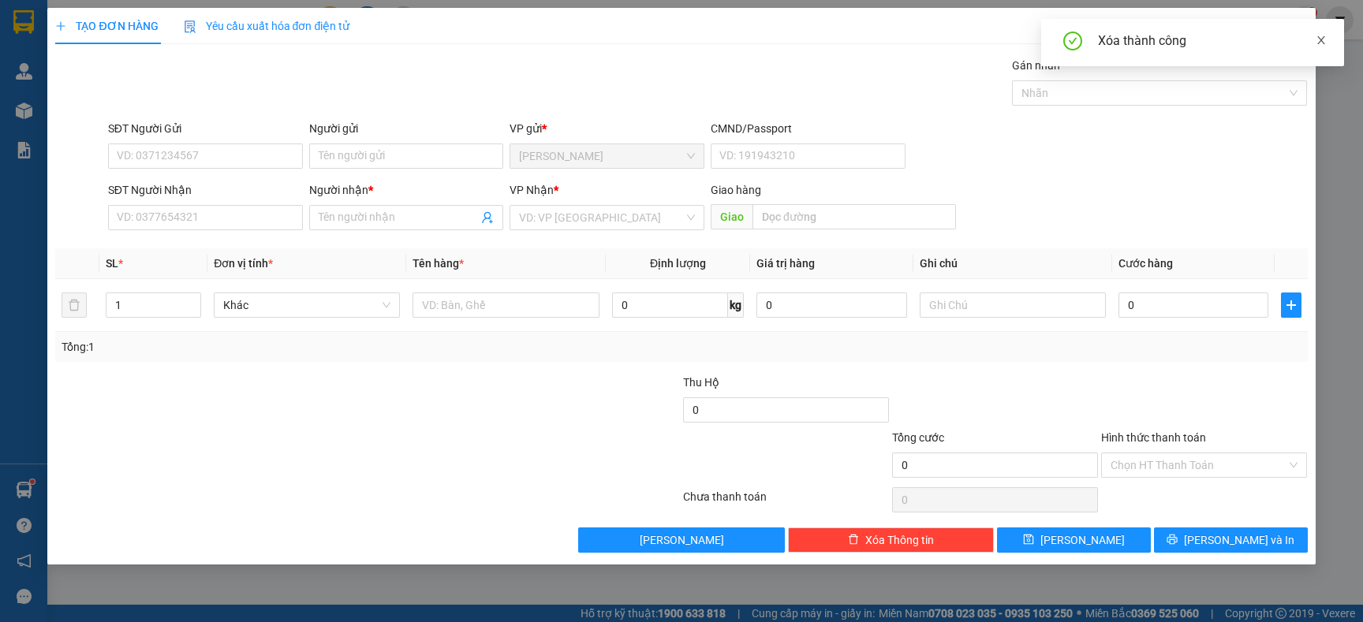
click at [1324, 44] on icon "close" at bounding box center [1321, 40] width 11 height 11
click at [1294, 26] on icon "close" at bounding box center [1293, 29] width 13 height 13
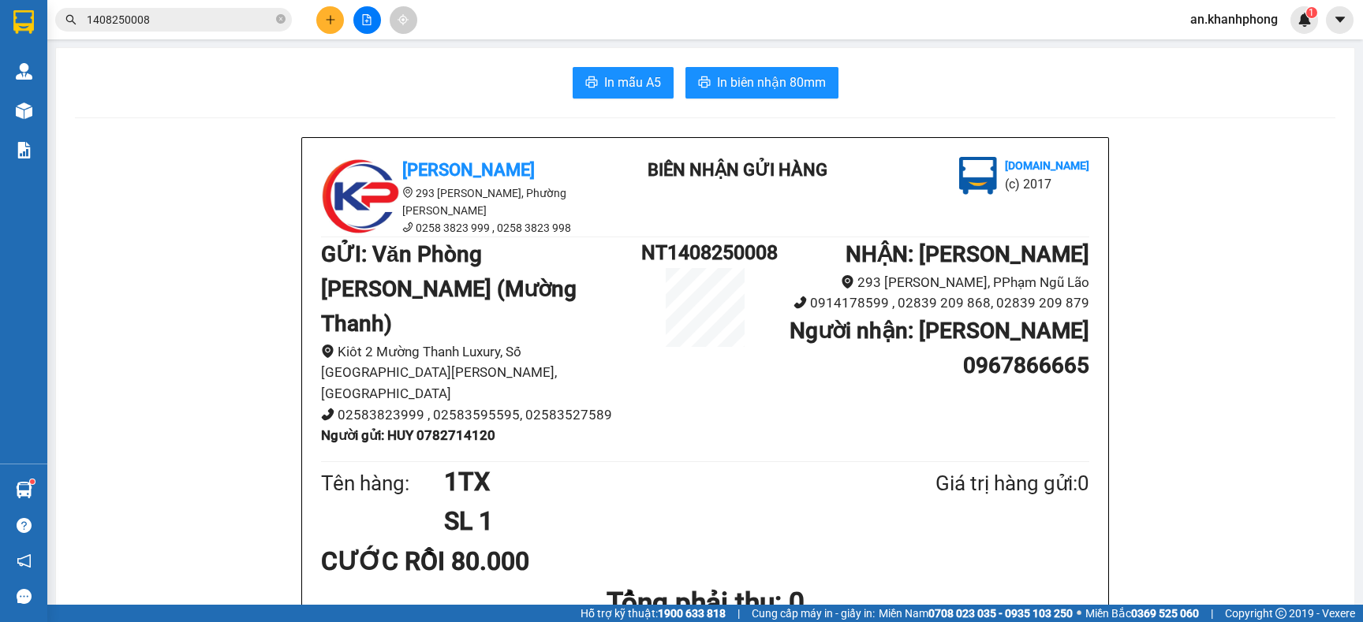
click at [328, 11] on button at bounding box center [330, 20] width 28 height 28
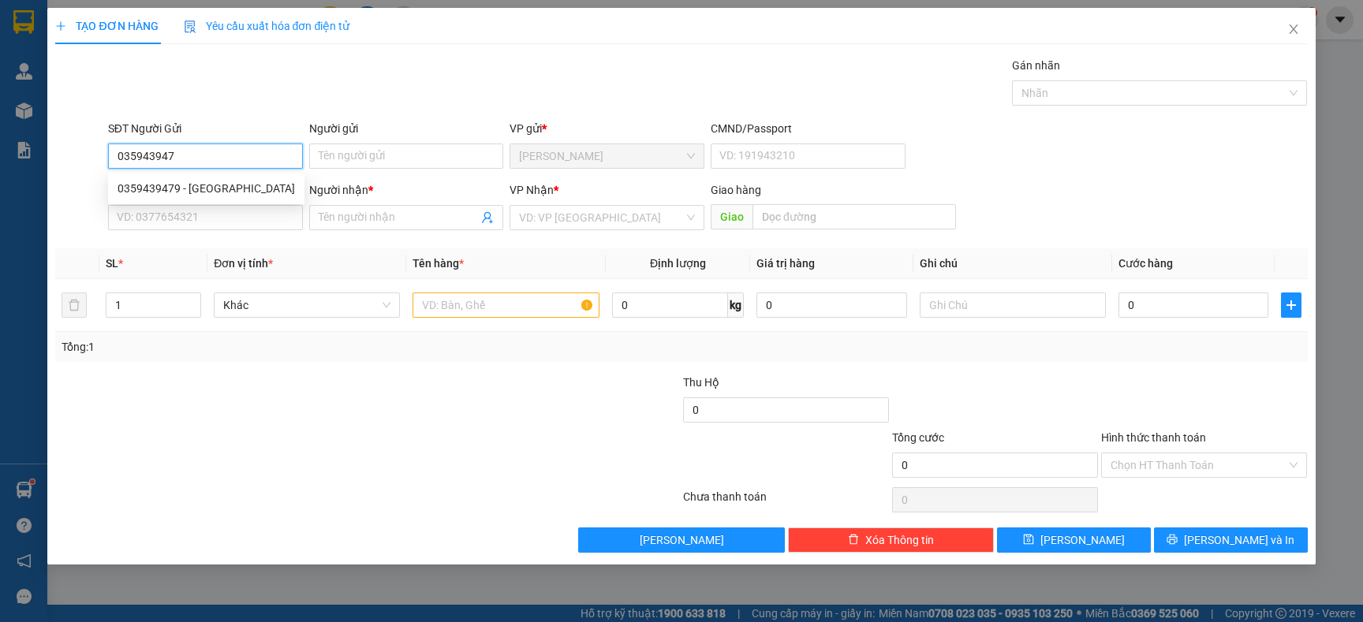
type input "0359439479"
click at [231, 184] on div "0359439479 - [GEOGRAPHIC_DATA]" at bounding box center [206, 188] width 177 height 17
type input "[PERSON_NAME]"
type input "0359439479"
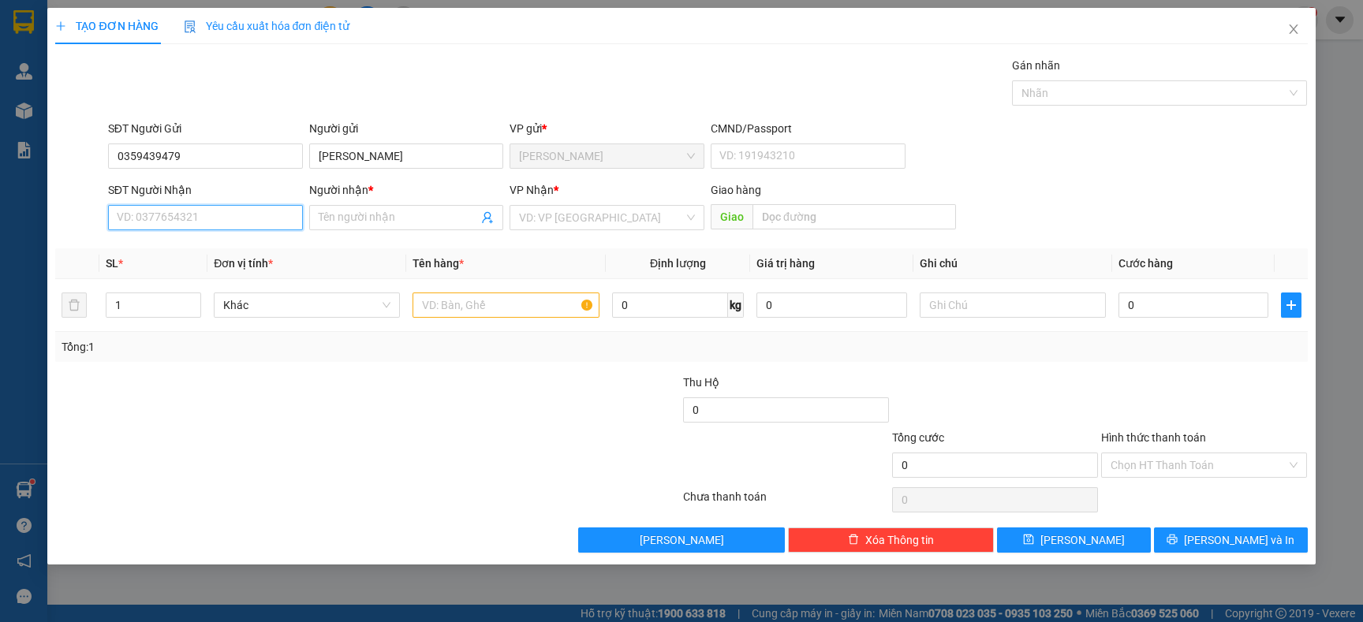
click at [236, 208] on input "SĐT Người Nhận" at bounding box center [205, 217] width 195 height 25
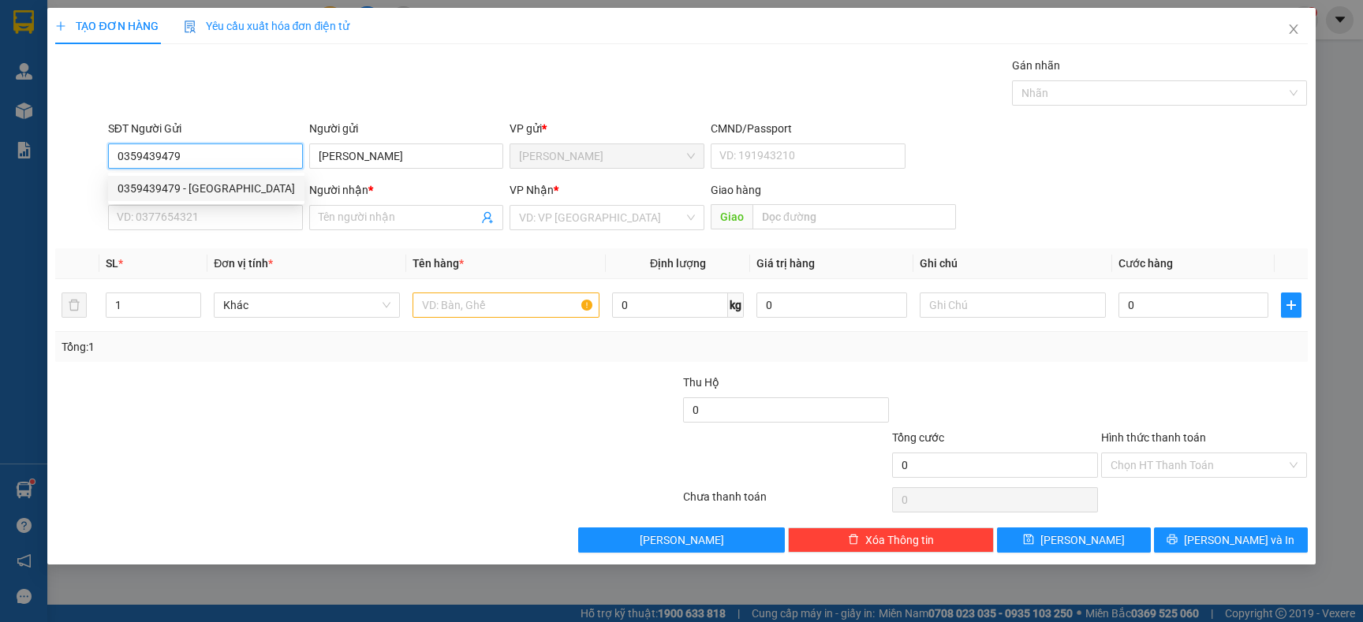
drag, startPoint x: 219, startPoint y: 161, endPoint x: 98, endPoint y: 171, distance: 121.1
click at [98, 171] on div "SĐT Người Gửi 0359439479 Người gửi HOÀNG ANH VP gửi * [PERSON_NAME] CMND/Passpo…" at bounding box center [681, 147] width 1255 height 55
click at [221, 213] on input "SĐT Người Nhận" at bounding box center [205, 217] width 195 height 25
paste input "0359439479"
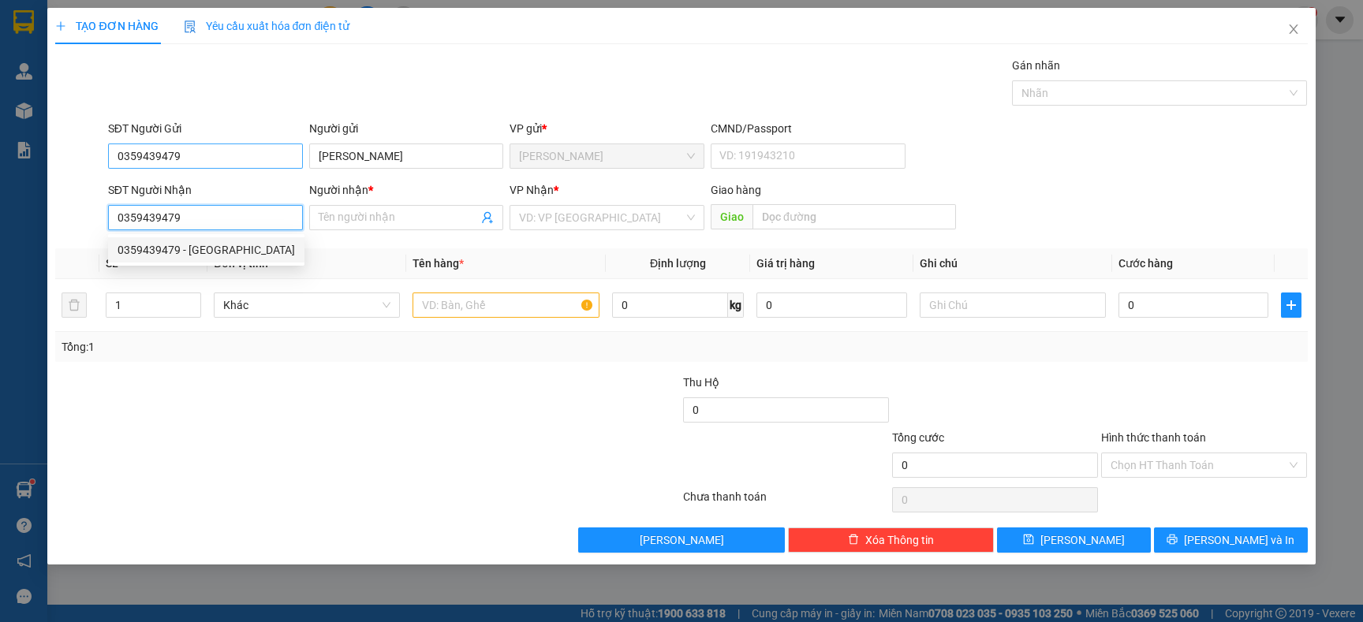
type input "0359439479"
click at [234, 159] on input "0359439479" at bounding box center [205, 156] width 195 height 25
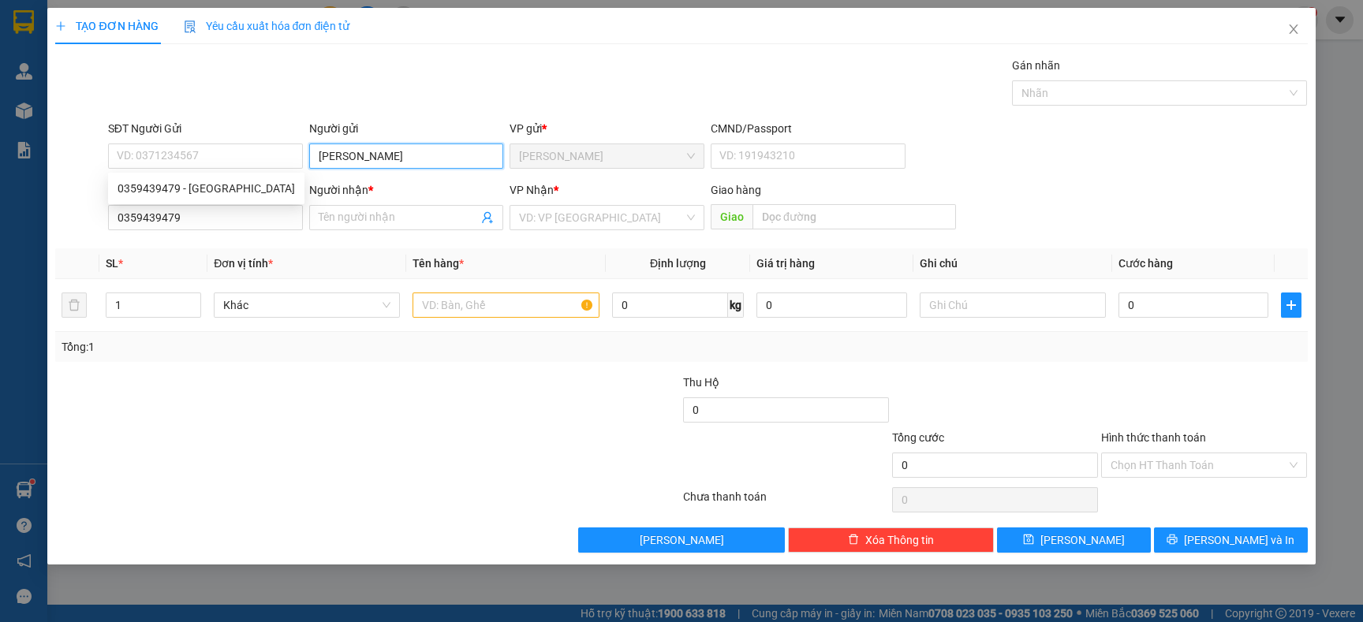
click at [417, 153] on input "[PERSON_NAME]" at bounding box center [406, 156] width 195 height 25
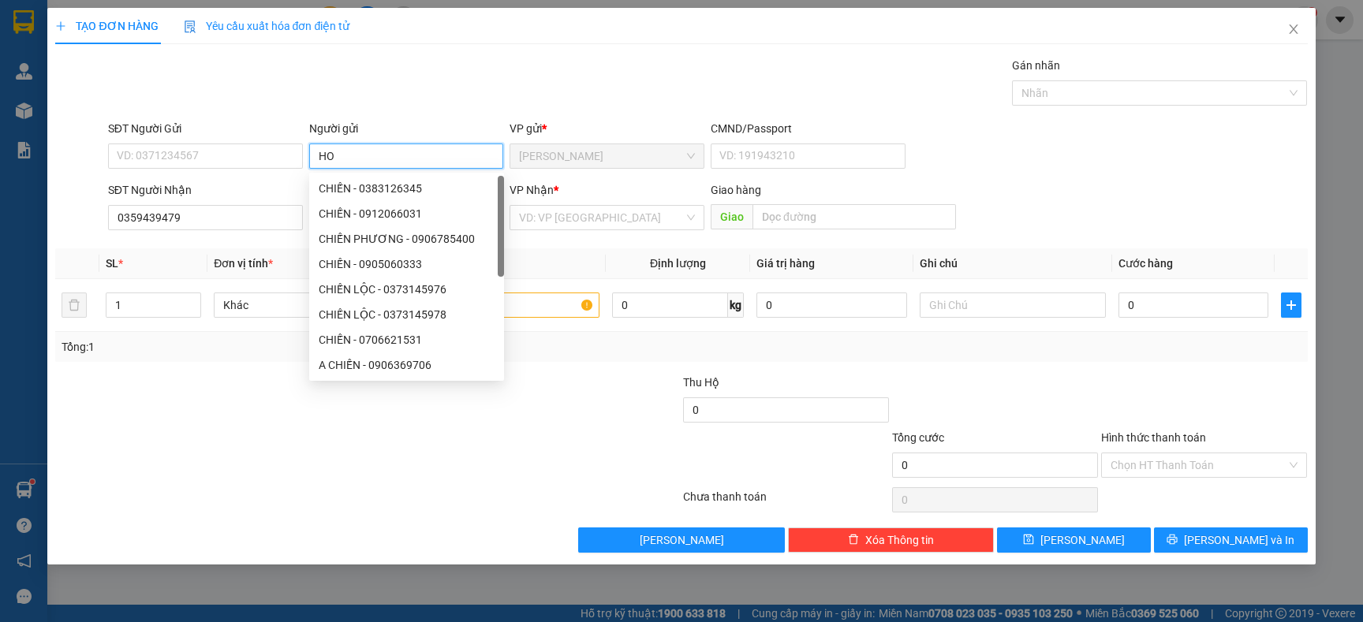
type input "H"
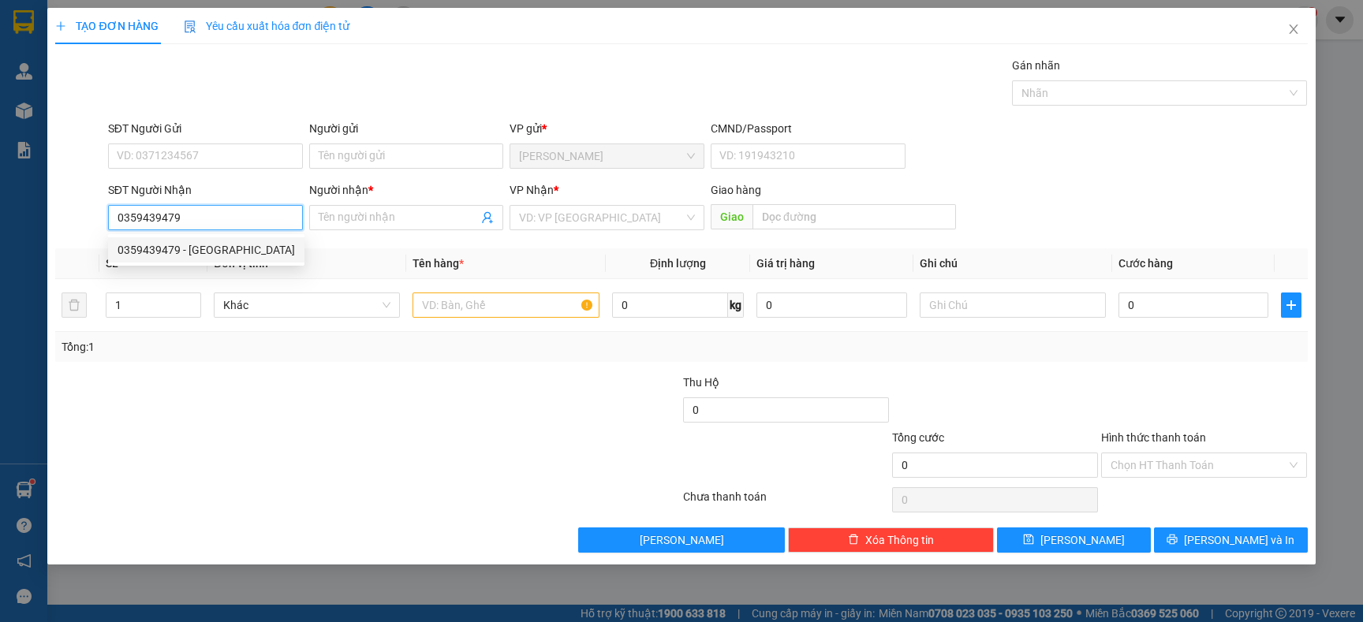
drag, startPoint x: 215, startPoint y: 215, endPoint x: 54, endPoint y: 211, distance: 161.8
click at [54, 211] on div "SĐT Người Nhận 0359439479 Người nhận * Tên người nhận VP Nhận * VD: VP Sài Gòn …" at bounding box center [681, 208] width 1255 height 55
click at [222, 147] on input "SĐT Người Gửi" at bounding box center [205, 156] width 195 height 25
paste input "0359439479"
type input "0359439479"
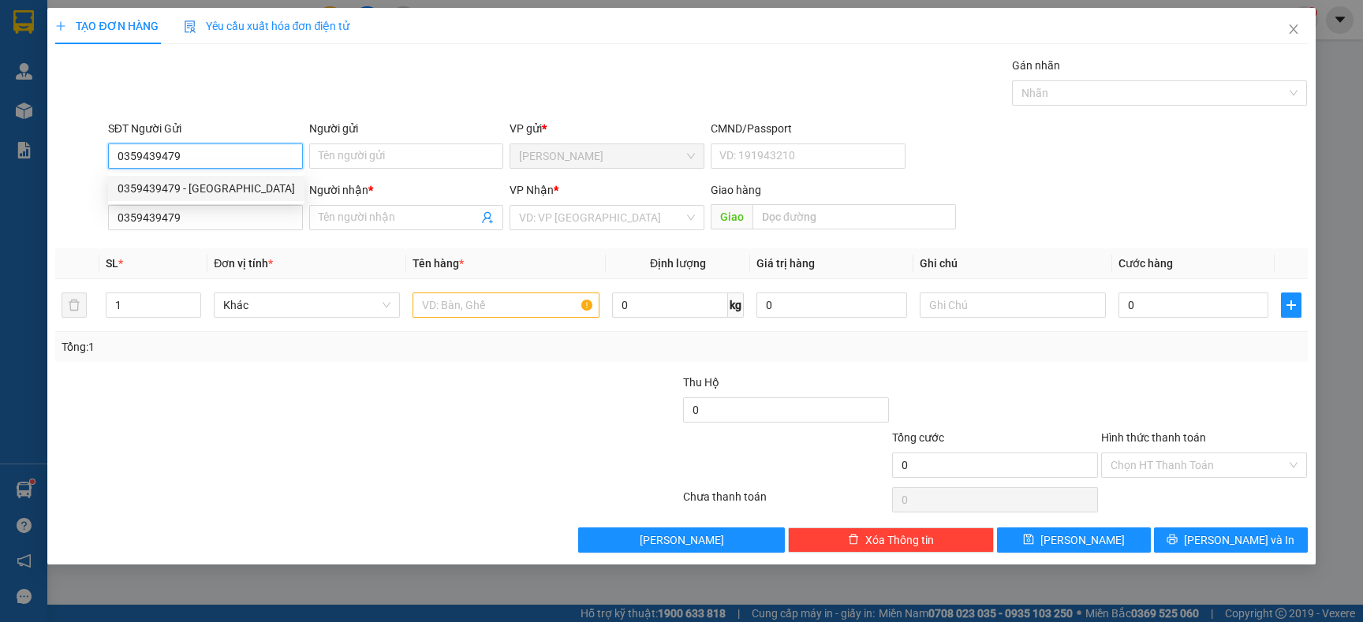
click at [224, 190] on div "0359439479 - [GEOGRAPHIC_DATA]" at bounding box center [206, 188] width 177 height 17
type input "[PERSON_NAME]"
type input "0359439479"
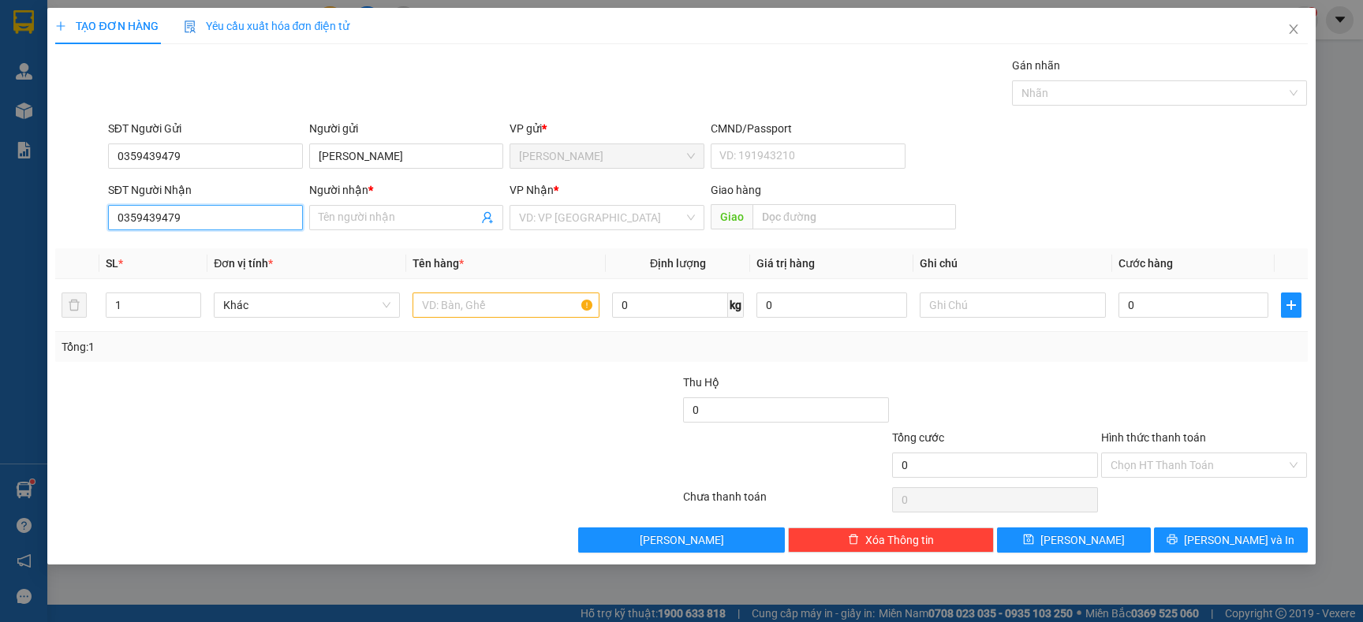
click at [230, 218] on input "0359439479" at bounding box center [205, 217] width 195 height 25
type input "0393540930"
click at [375, 212] on input "Người nhận *" at bounding box center [399, 217] width 160 height 17
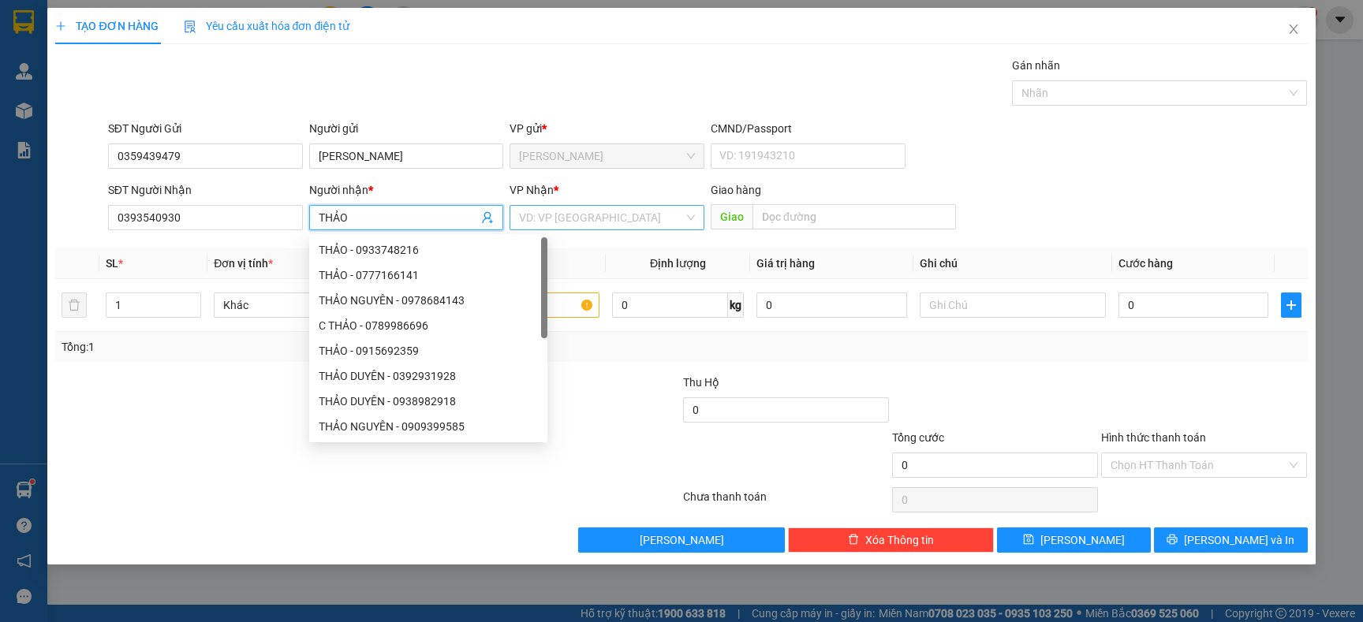
type input "THẢO"
drag, startPoint x: 551, startPoint y: 212, endPoint x: 570, endPoint y: 247, distance: 39.2
click at [552, 211] on input "search" at bounding box center [601, 218] width 165 height 24
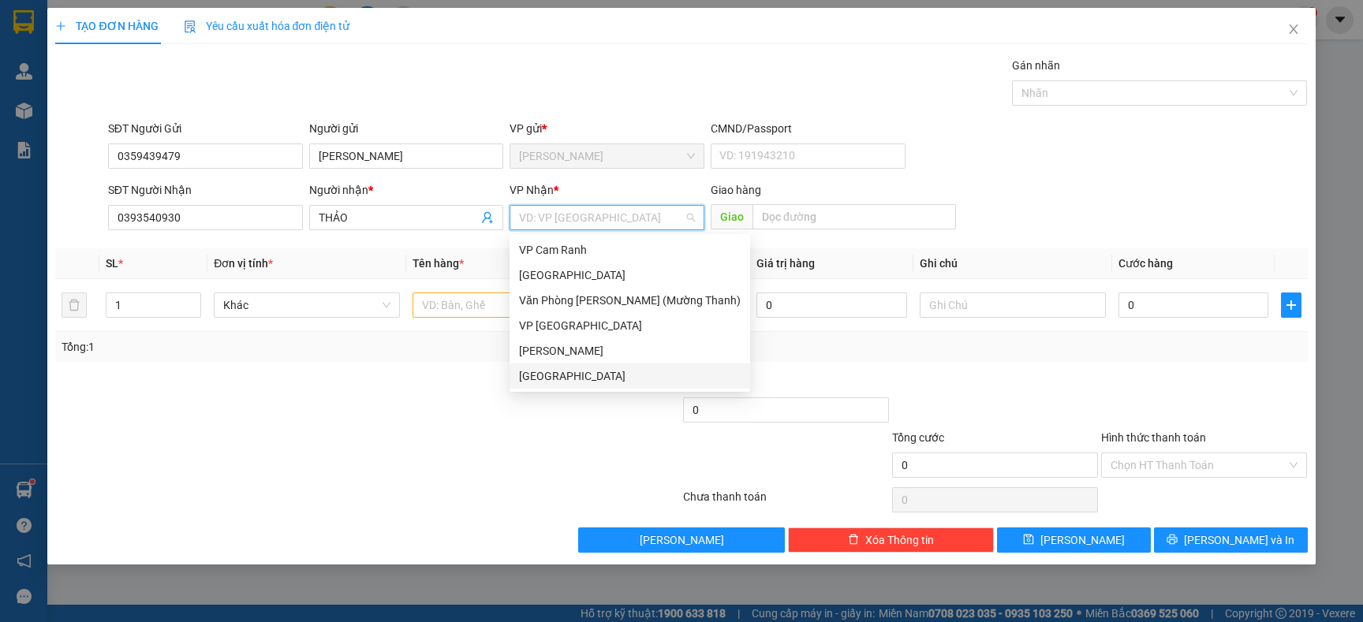
click at [550, 381] on div "[GEOGRAPHIC_DATA]" at bounding box center [630, 376] width 222 height 17
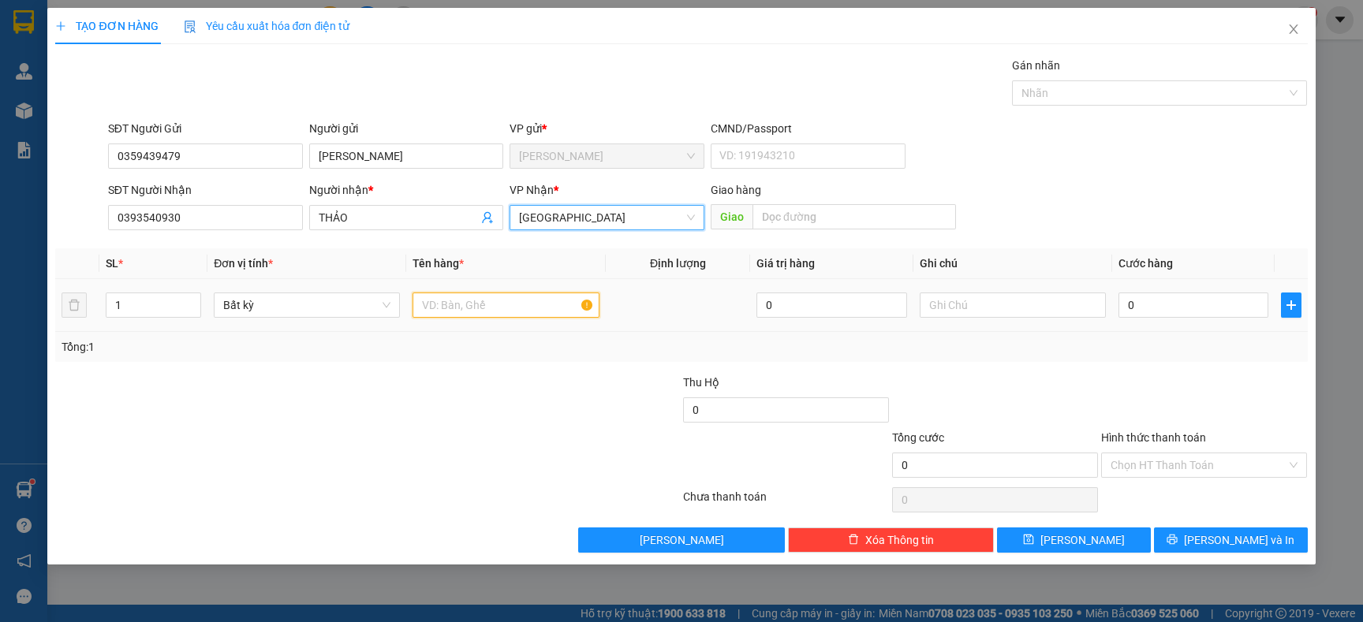
click at [476, 305] on input "text" at bounding box center [506, 305] width 186 height 25
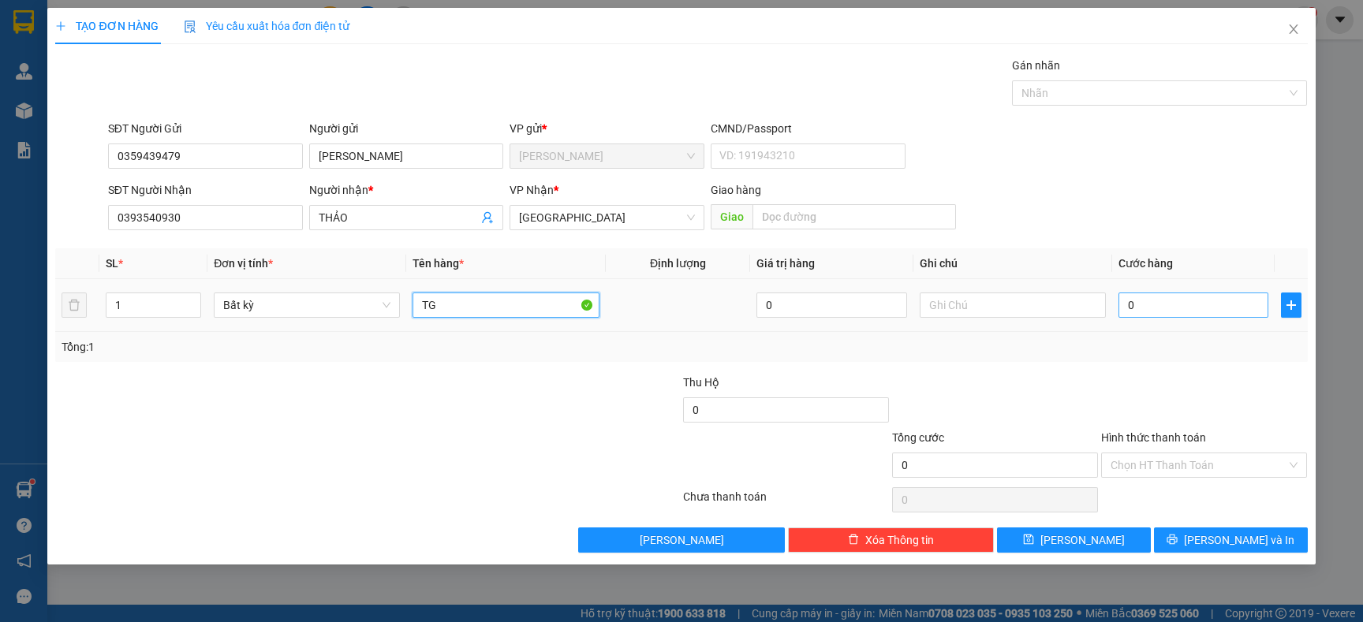
type input "TG"
click at [1153, 308] on input "0" at bounding box center [1194, 305] width 150 height 25
type input "5"
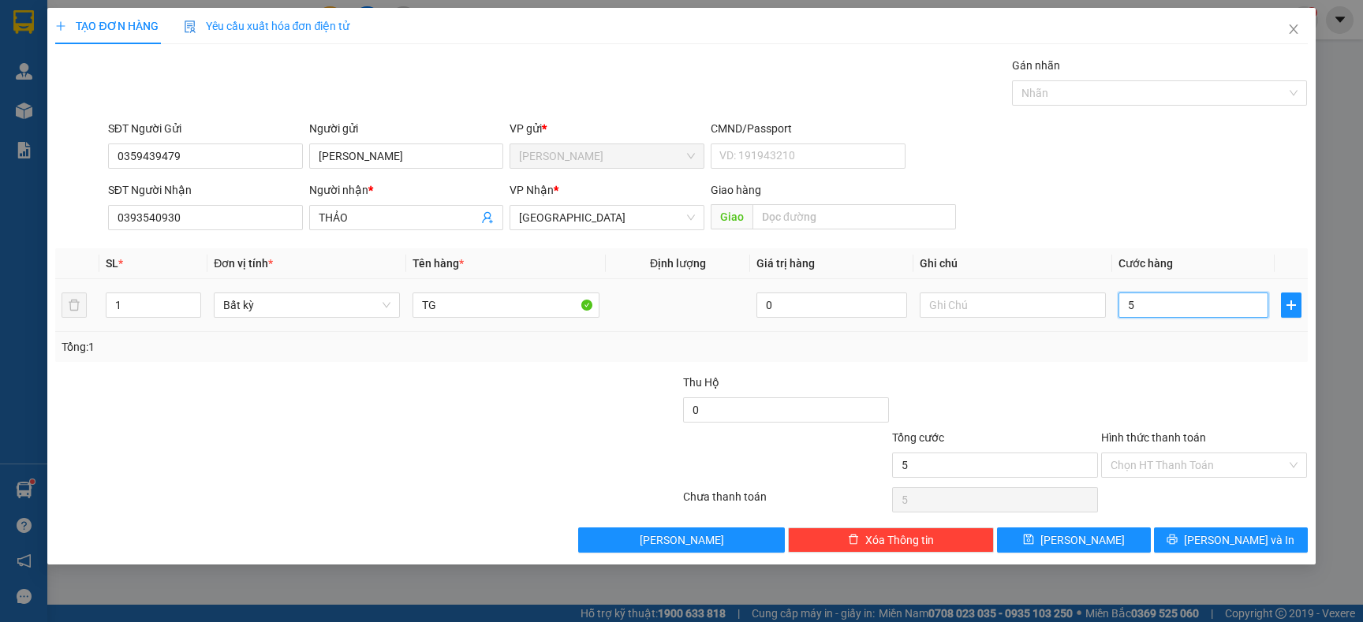
type input "50"
type input "50.000"
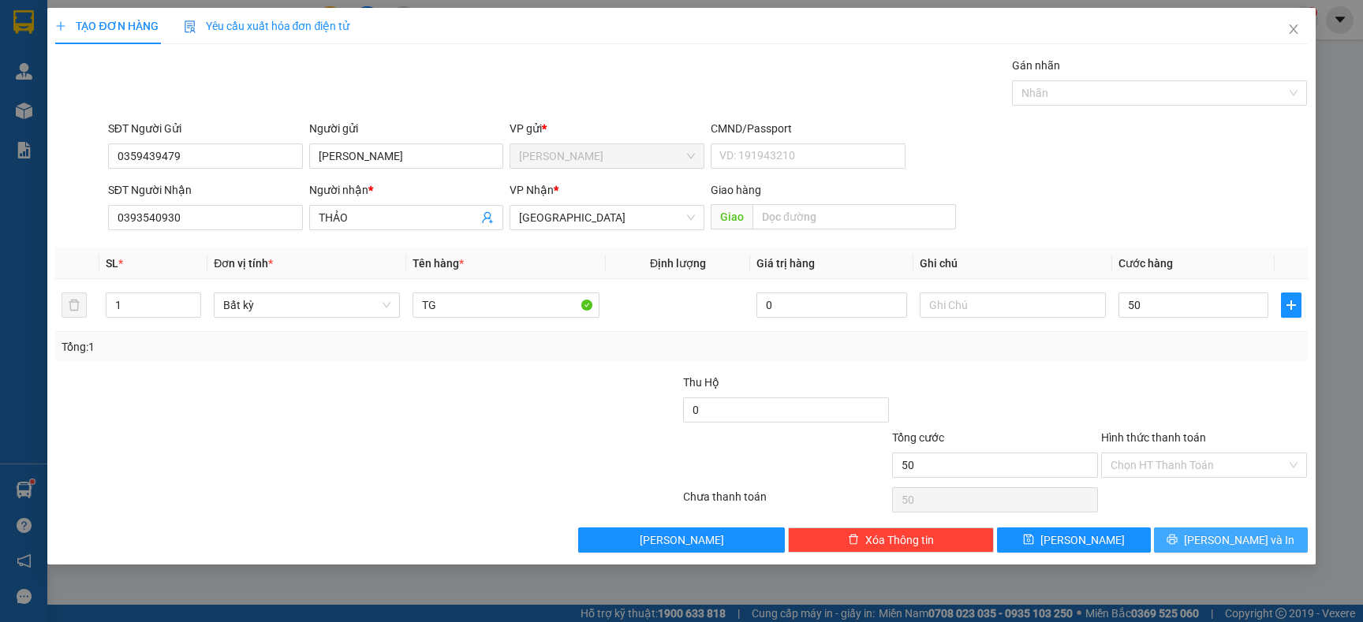
type input "50.000"
click at [1217, 542] on span "[PERSON_NAME] và In" at bounding box center [1239, 540] width 110 height 17
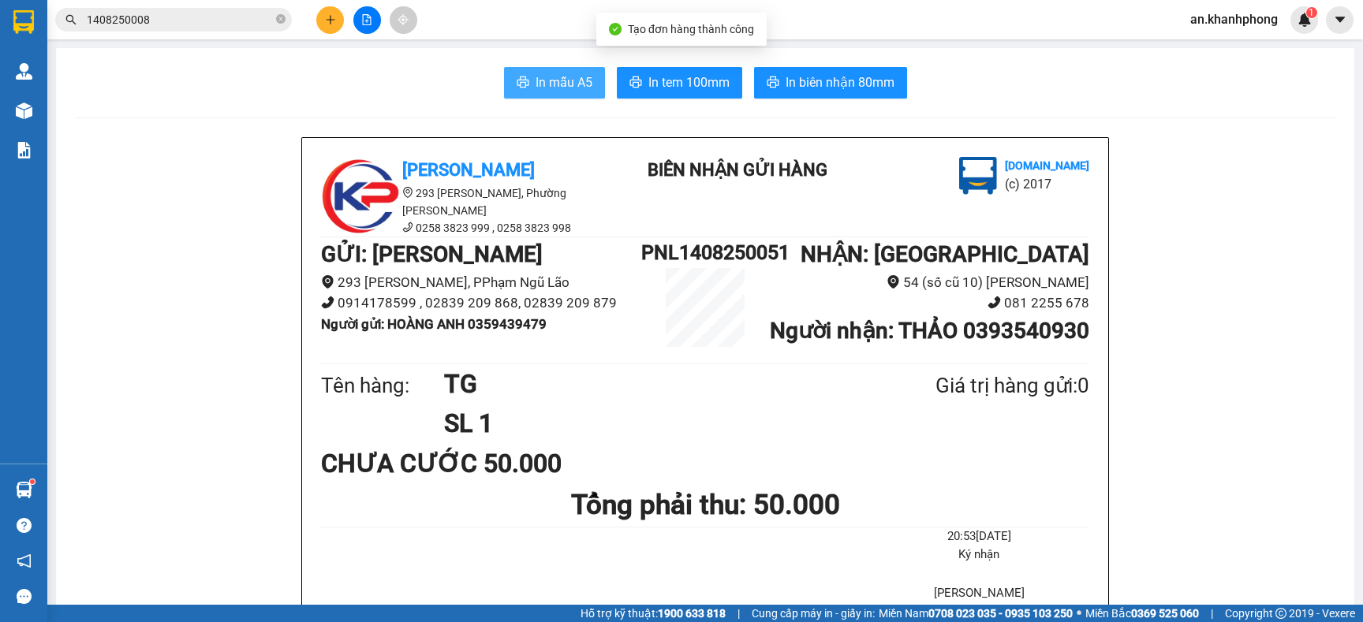
click at [544, 86] on span "In mẫu A5" at bounding box center [564, 83] width 57 height 20
click at [179, 19] on input "1408250008" at bounding box center [180, 19] width 186 height 17
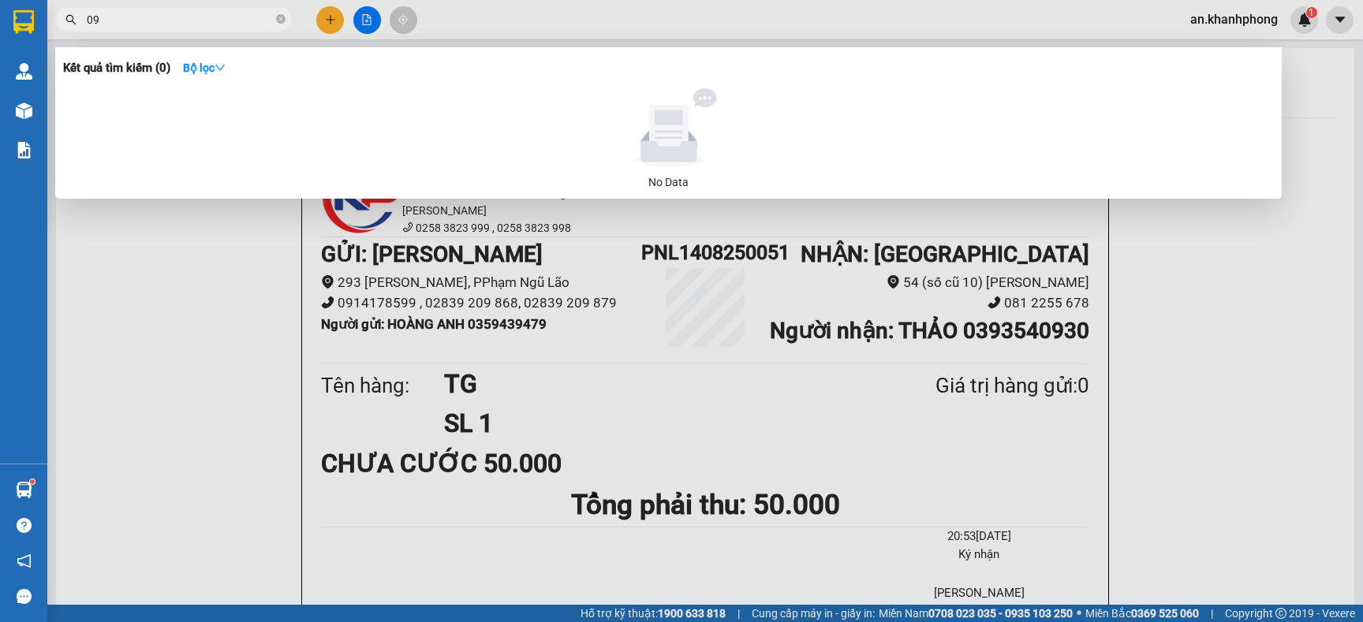
type input "0"
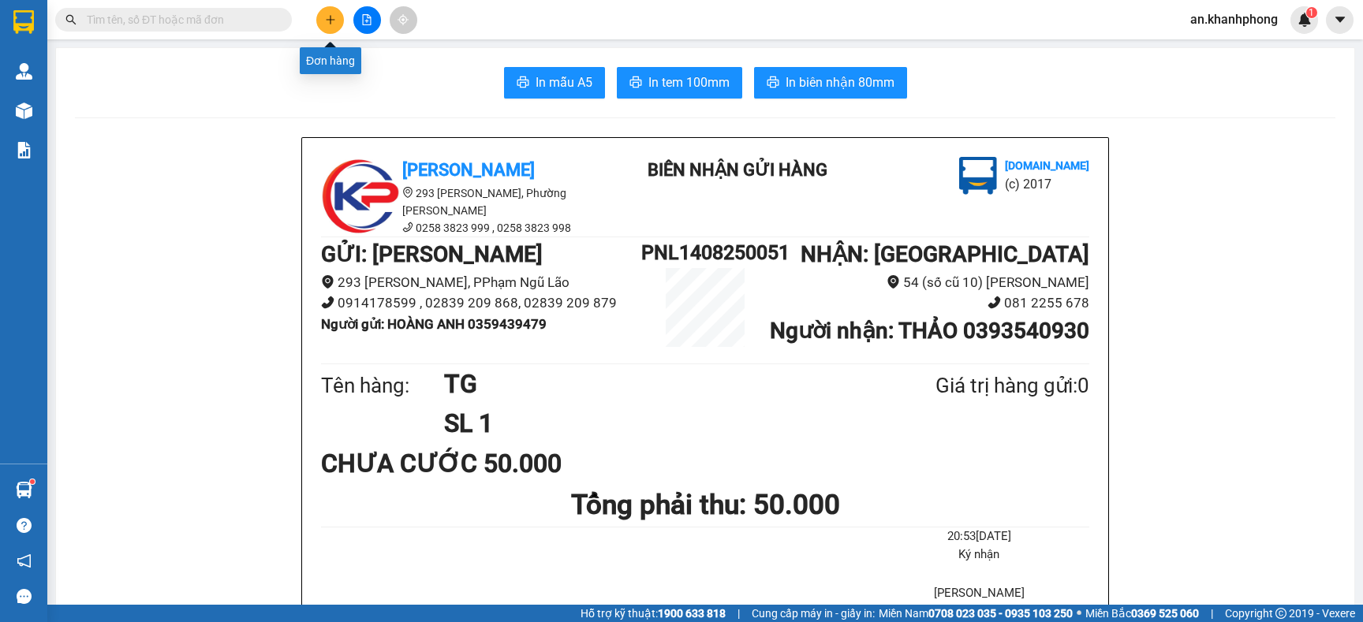
click at [331, 21] on icon "plus" at bounding box center [330, 19] width 11 height 11
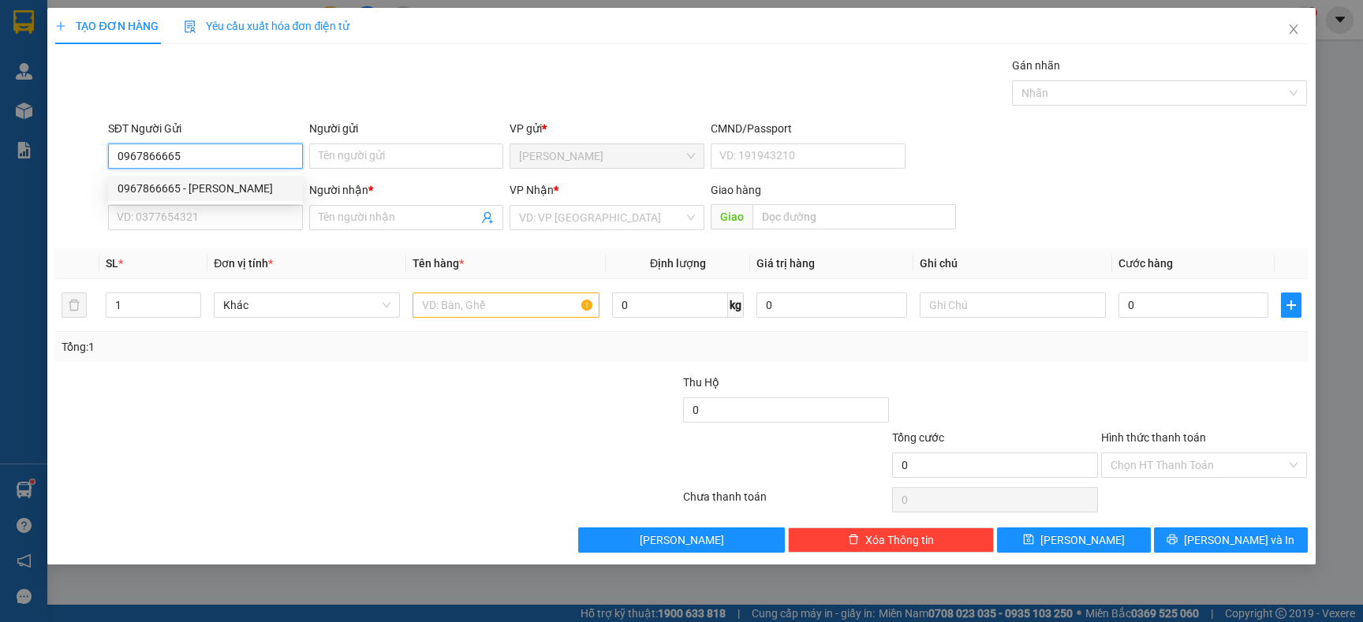
type input "0967866665"
click at [245, 174] on div "0967866665 0967866665 - [PERSON_NAME]" at bounding box center [205, 189] width 195 height 32
click at [244, 187] on div "SĐT Người Nhận" at bounding box center [205, 189] width 195 height 17
click at [244, 205] on input "SĐT Người Nhận" at bounding box center [205, 217] width 195 height 25
click at [223, 153] on input "0967866665" at bounding box center [205, 156] width 195 height 25
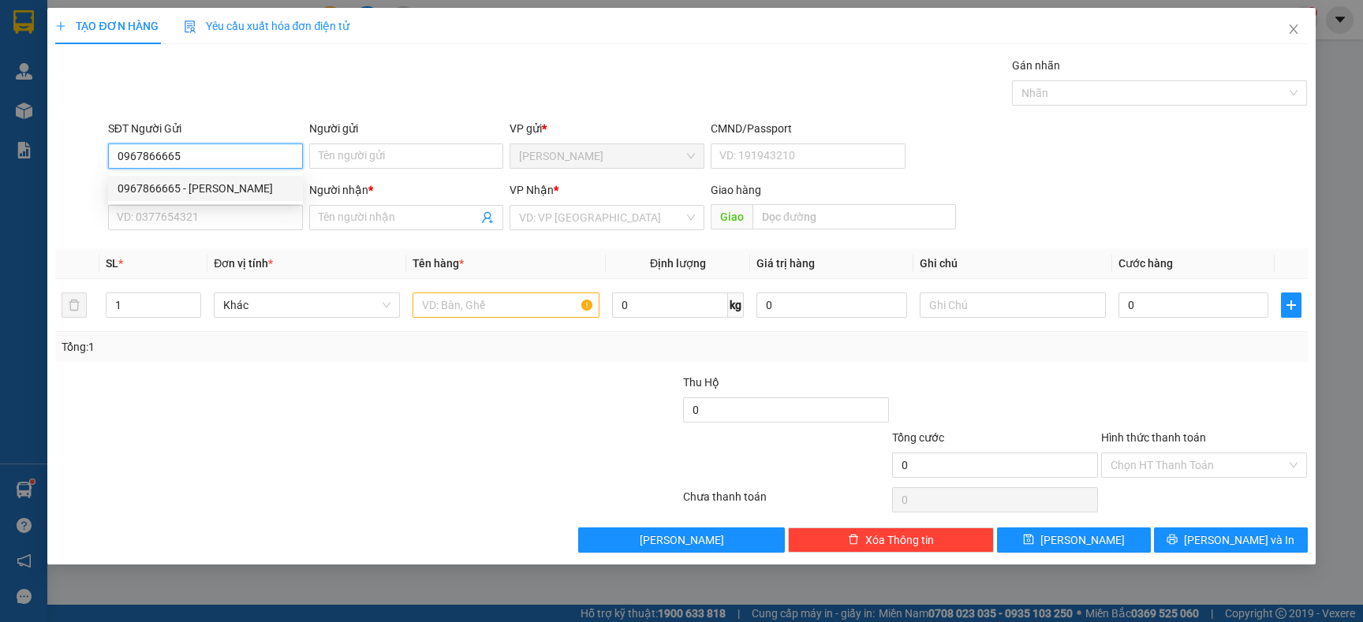
click at [248, 187] on div "0967866665 - [PERSON_NAME]" at bounding box center [206, 188] width 176 height 17
type input "[PERSON_NAME]"
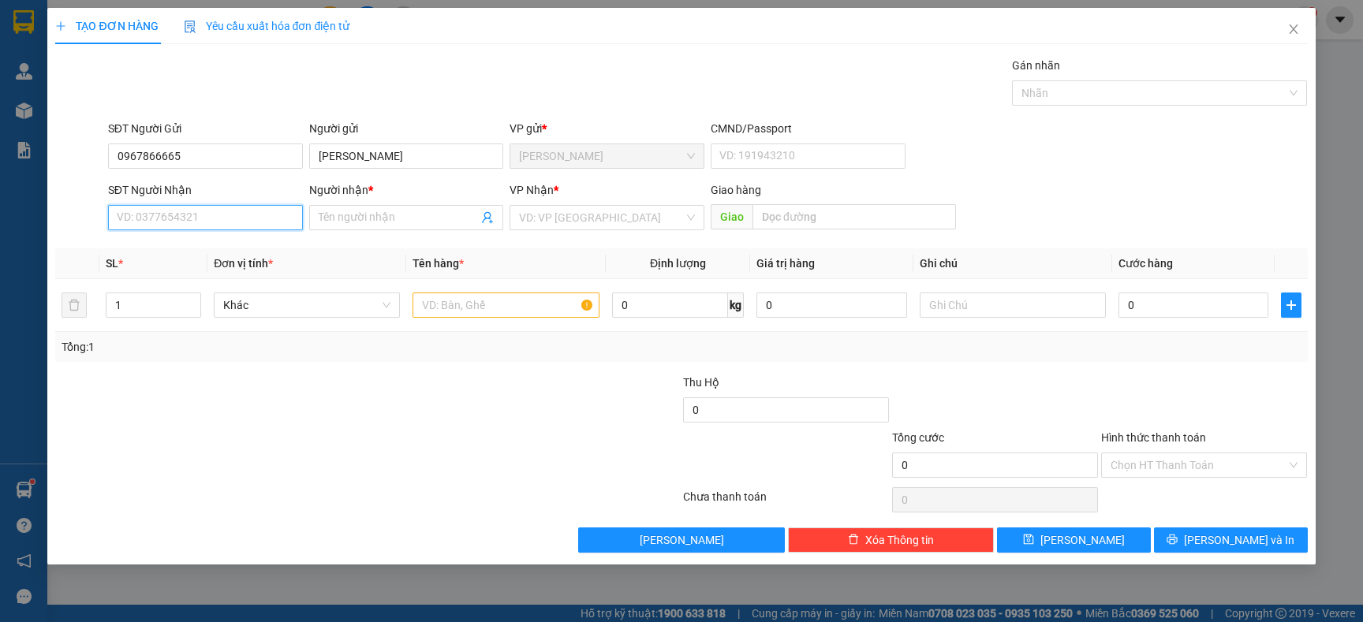
click at [245, 219] on input "SĐT Người Nhận" at bounding box center [205, 217] width 195 height 25
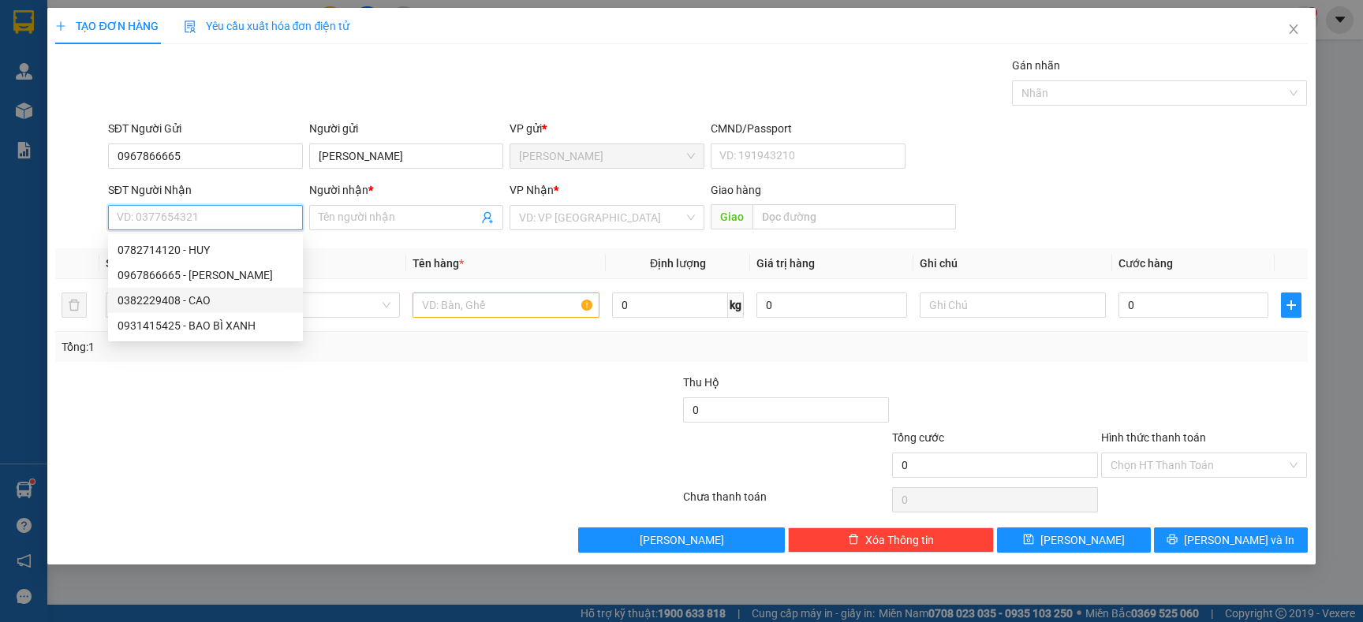
click at [211, 293] on div "0382229408 - CAO" at bounding box center [206, 300] width 176 height 17
type input "0382229408"
type input "CAO"
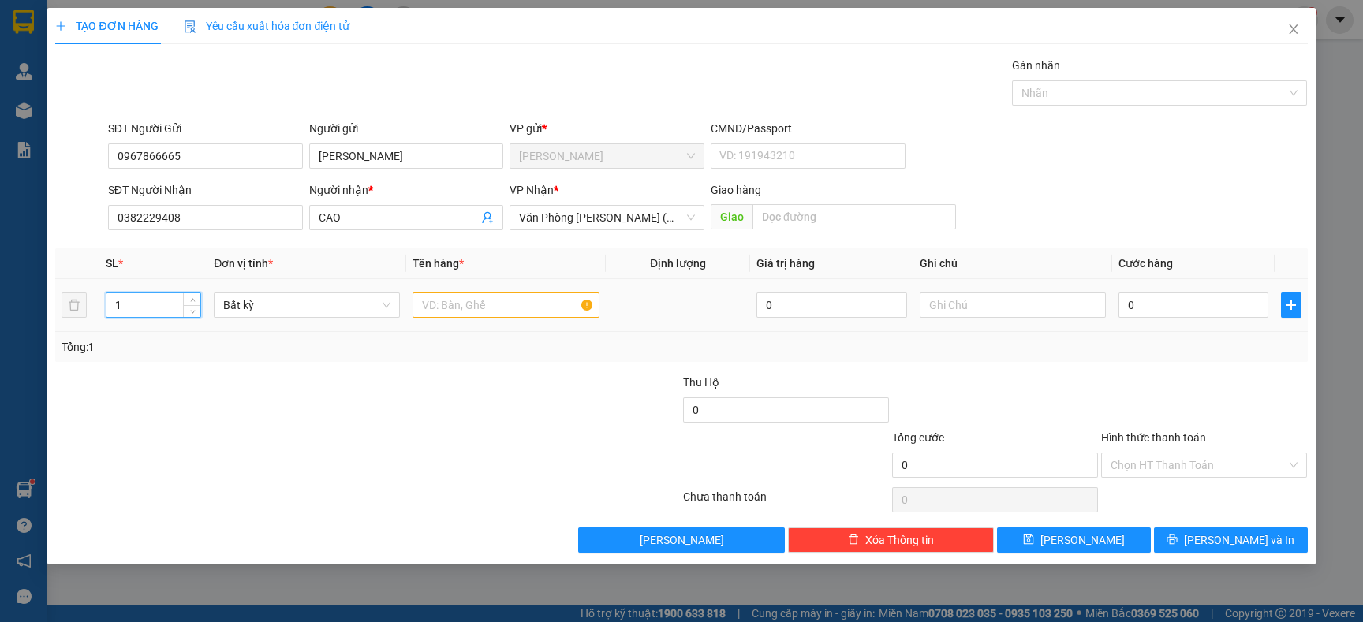
click at [140, 312] on input "1" at bounding box center [153, 305] width 95 height 24
type input "4"
click at [449, 294] on input "text" at bounding box center [506, 305] width 186 height 25
type input "TG+[GEOGRAPHIC_DATA]"
click at [1186, 305] on input "0" at bounding box center [1194, 305] width 150 height 25
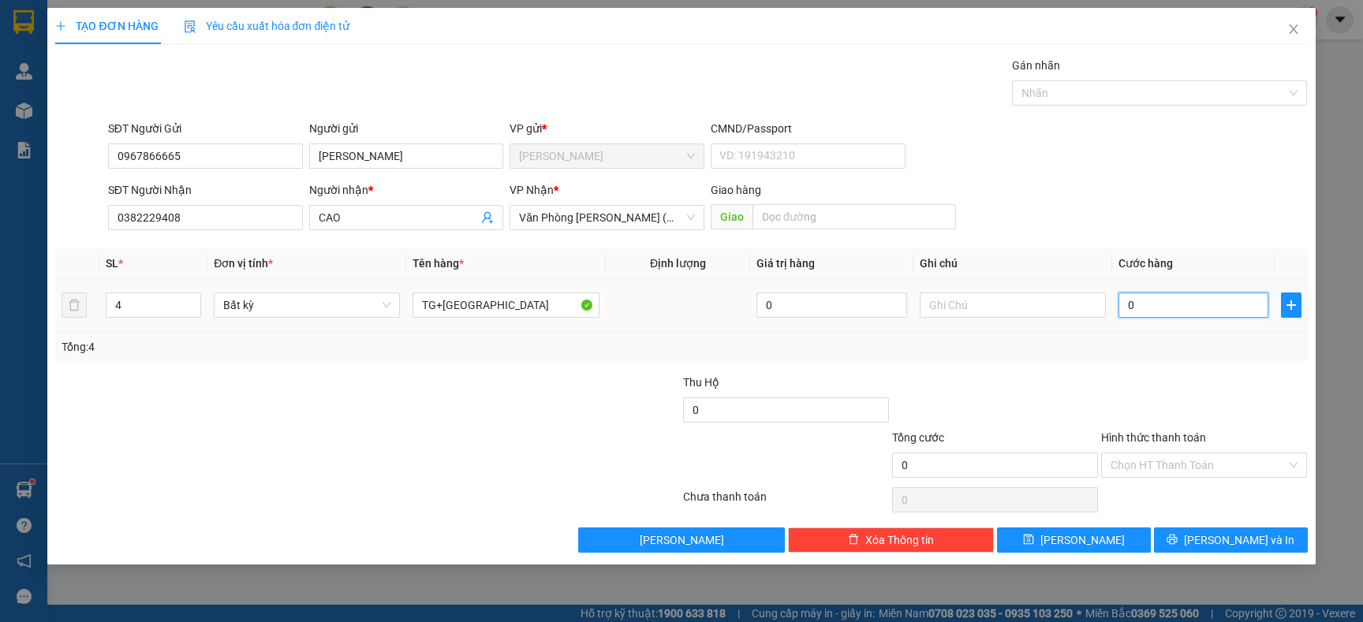
type input "1"
type input "0"
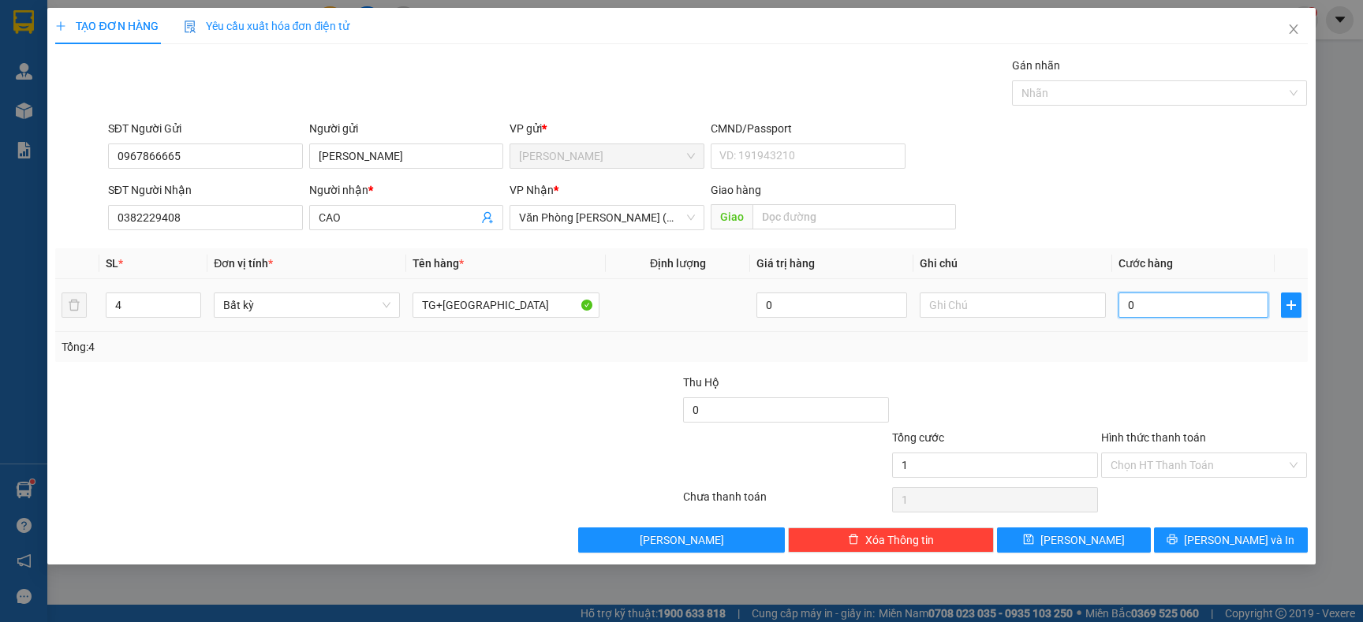
type input "0"
type input "02"
type input "2"
type input "020"
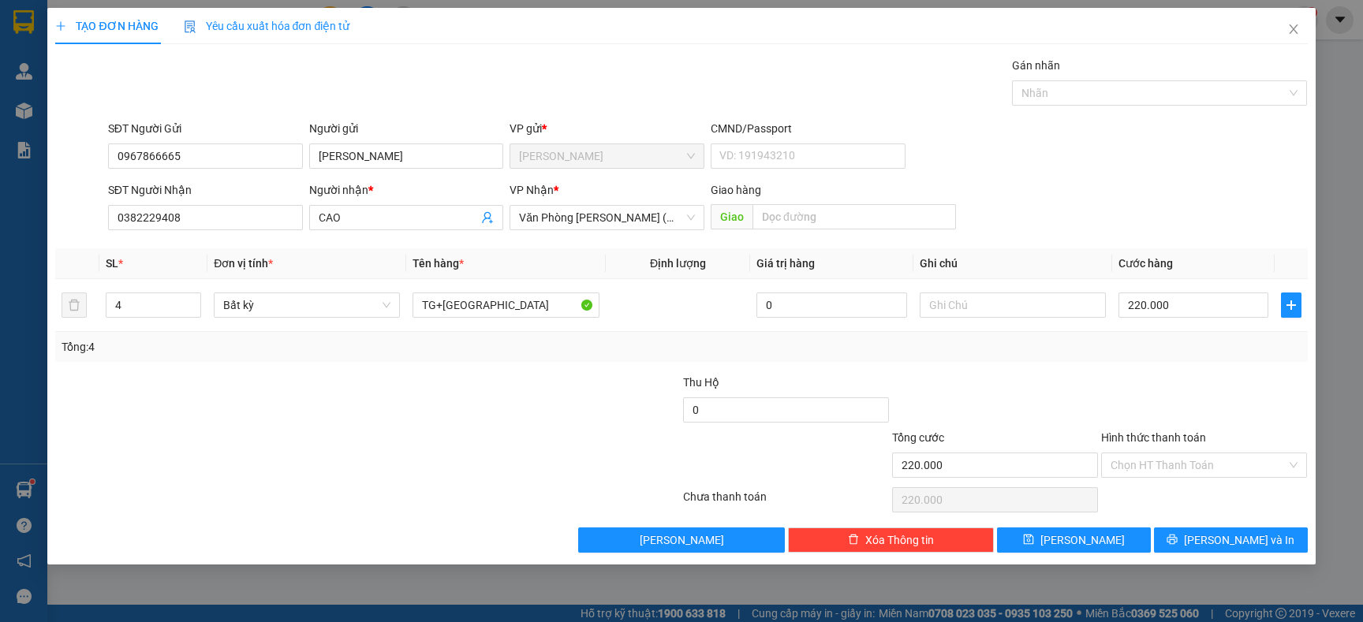
click at [1165, 403] on div at bounding box center [1204, 401] width 209 height 55
click at [1213, 476] on input "Hình thức thanh toán" at bounding box center [1199, 466] width 176 height 24
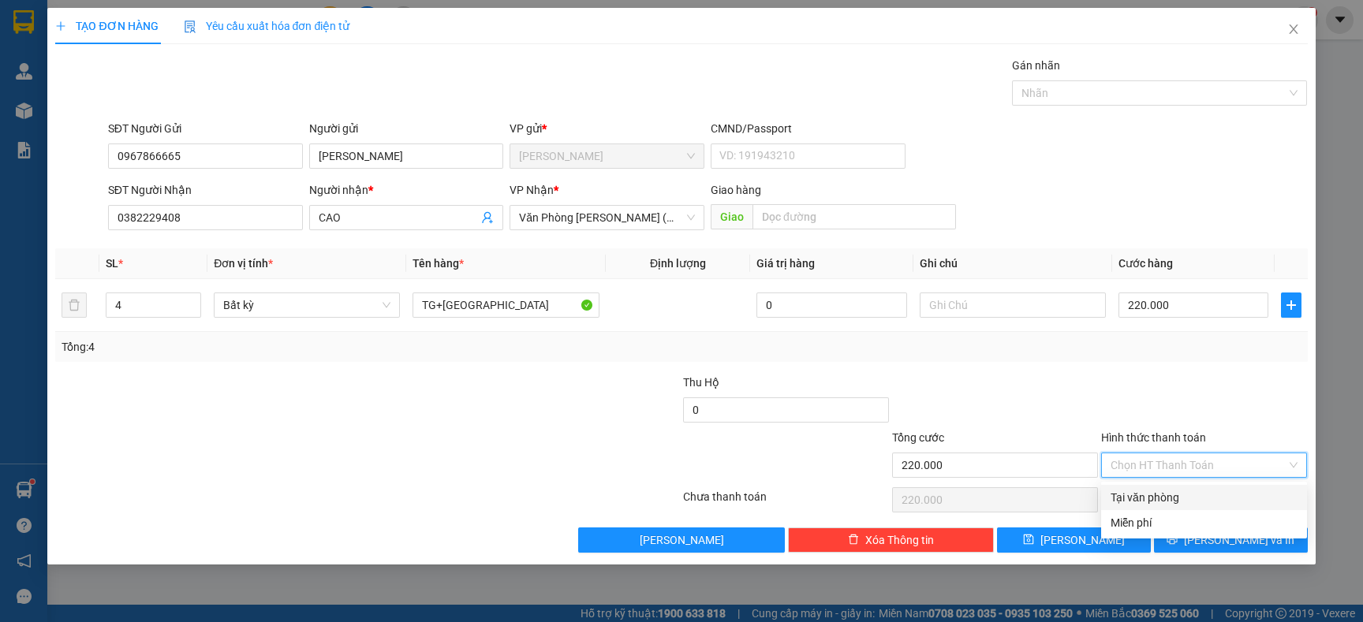
click at [1172, 496] on div "Tại văn phòng" at bounding box center [1204, 497] width 187 height 17
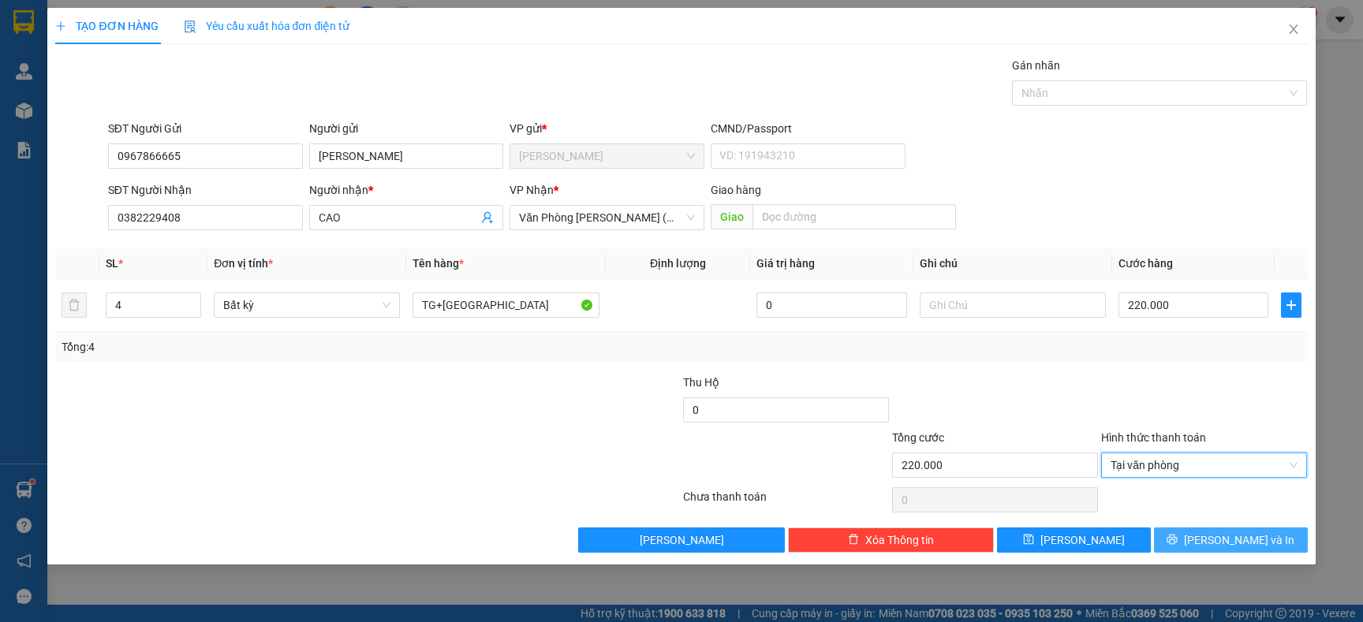
click at [1219, 540] on span "[PERSON_NAME] và In" at bounding box center [1239, 540] width 110 height 17
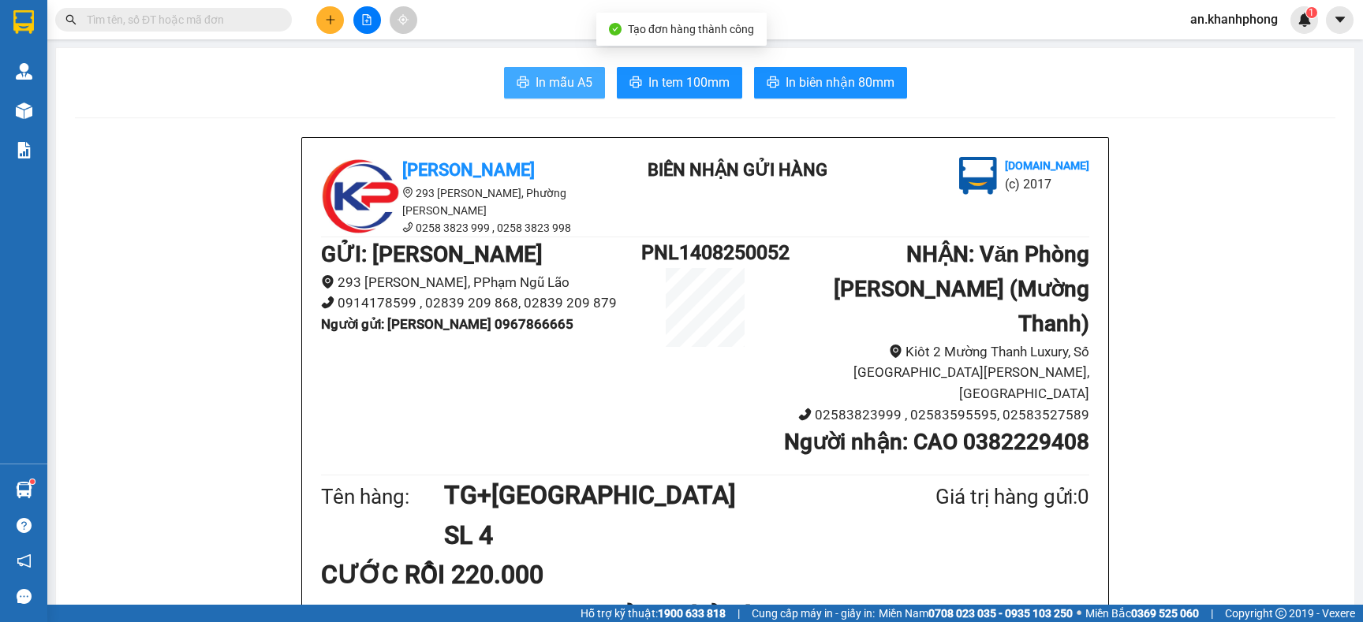
click at [558, 71] on button "In mẫu A5" at bounding box center [554, 83] width 101 height 32
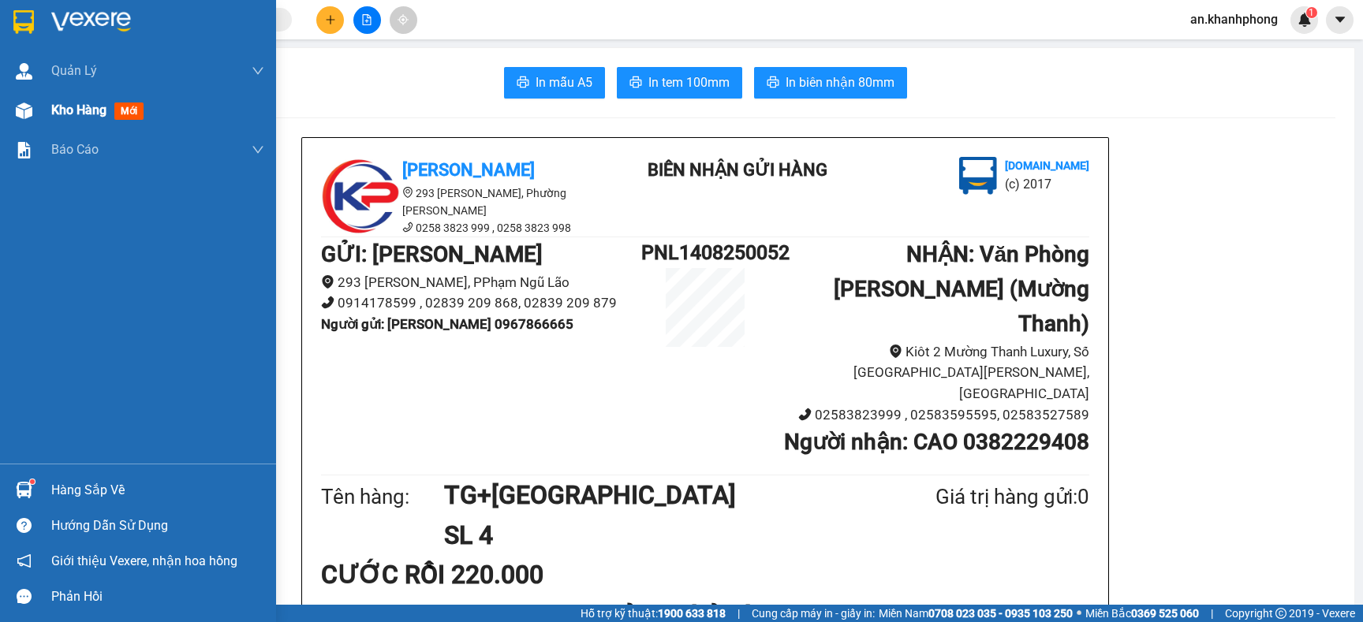
click at [94, 116] on span "Kho hàng" at bounding box center [78, 110] width 55 height 15
